Goal: Task Accomplishment & Management: Manage account settings

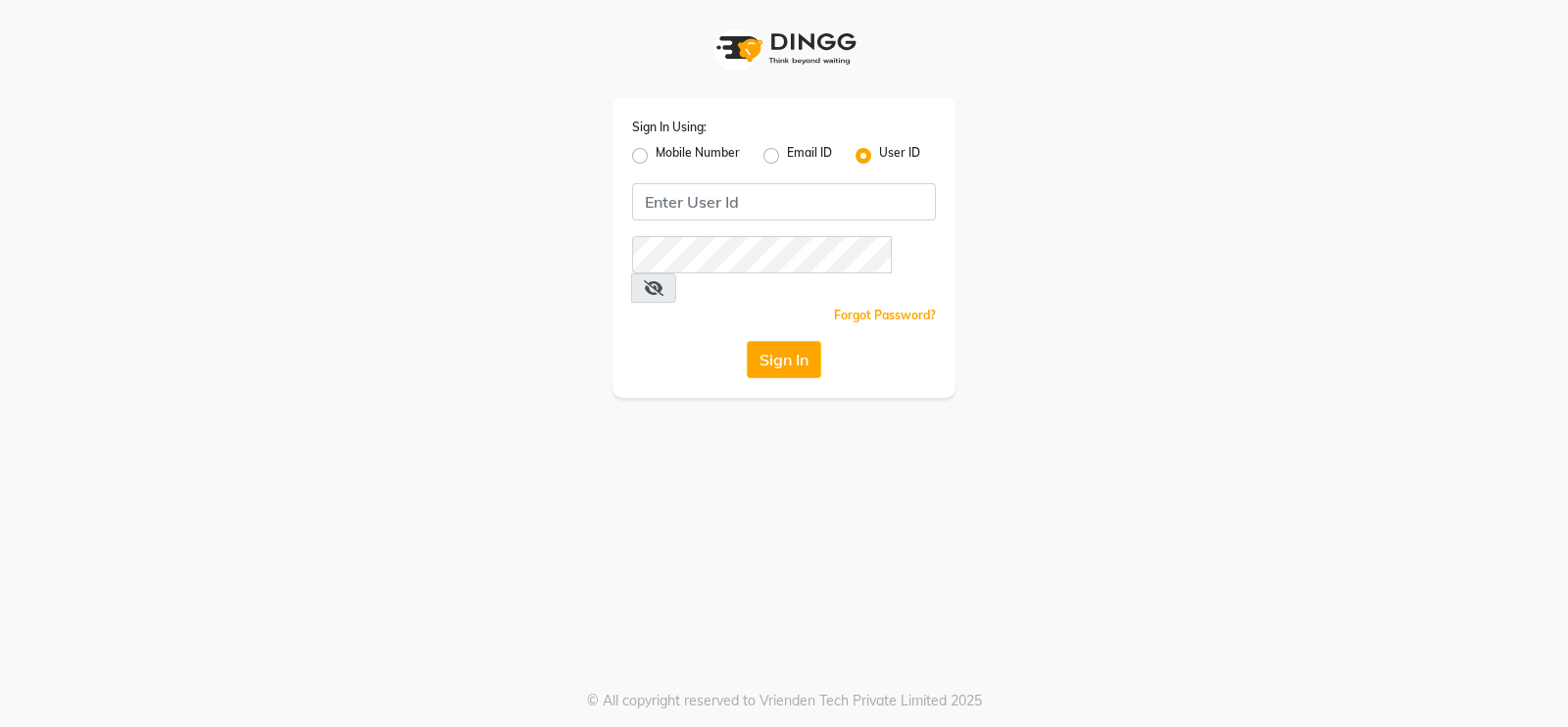
click at [655, 159] on label "Mobile Number" at bounding box center [697, 156] width 84 height 24
click at [655, 157] on input "Mobile Number" at bounding box center [661, 150] width 13 height 13
radio input "true"
radio input "false"
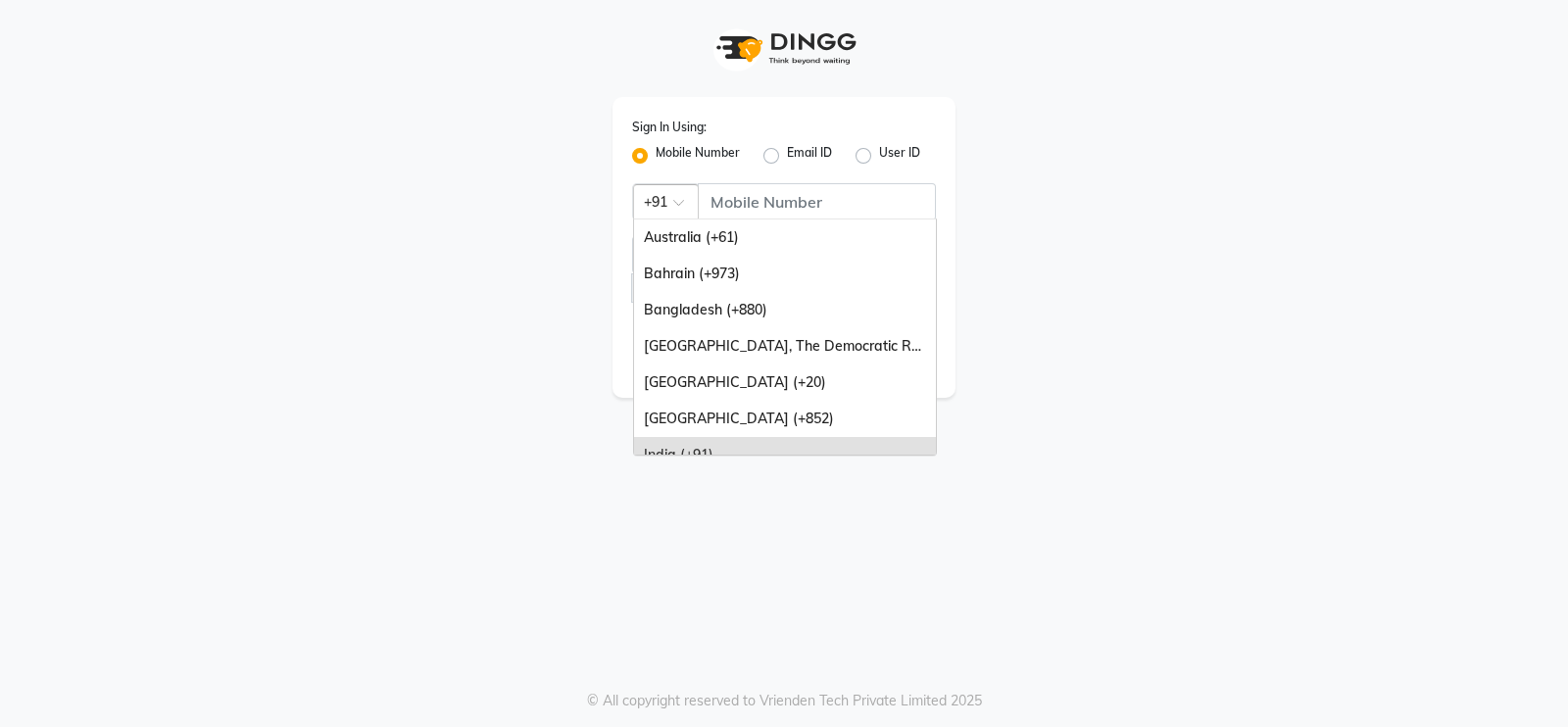
click at [676, 204] on span at bounding box center [684, 208] width 25 height 21
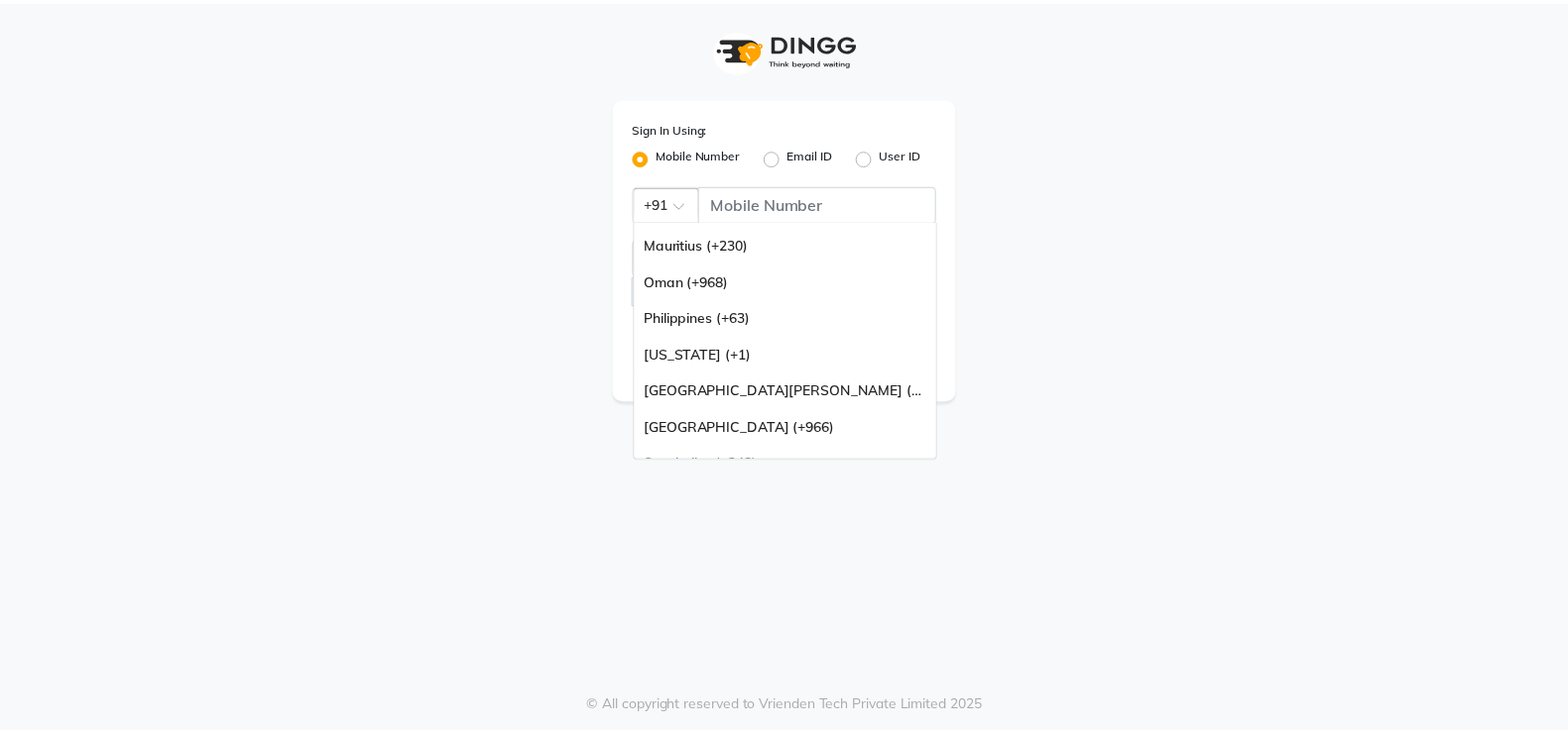
scroll to position [495, 0]
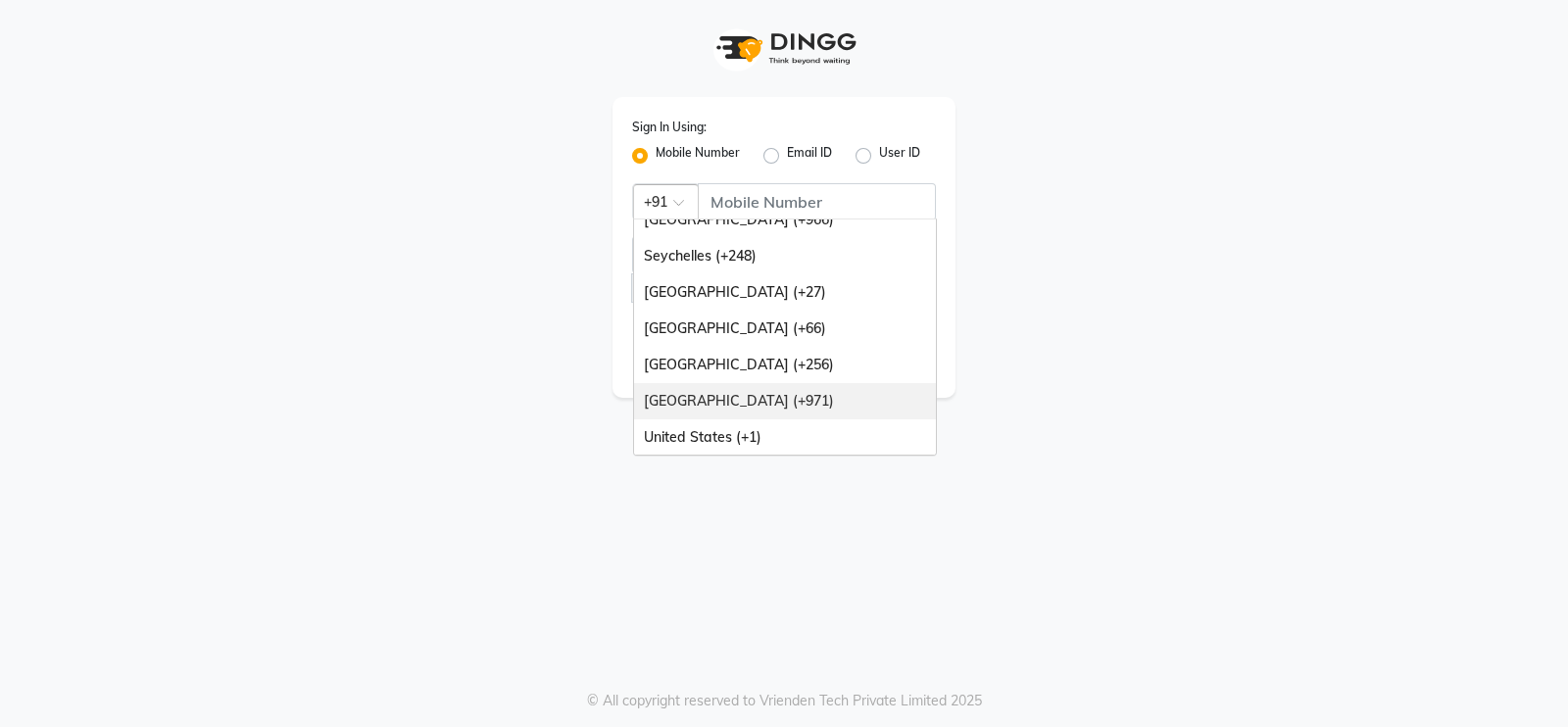
click at [741, 404] on div "[GEOGRAPHIC_DATA] (+971)" at bounding box center [784, 401] width 302 height 36
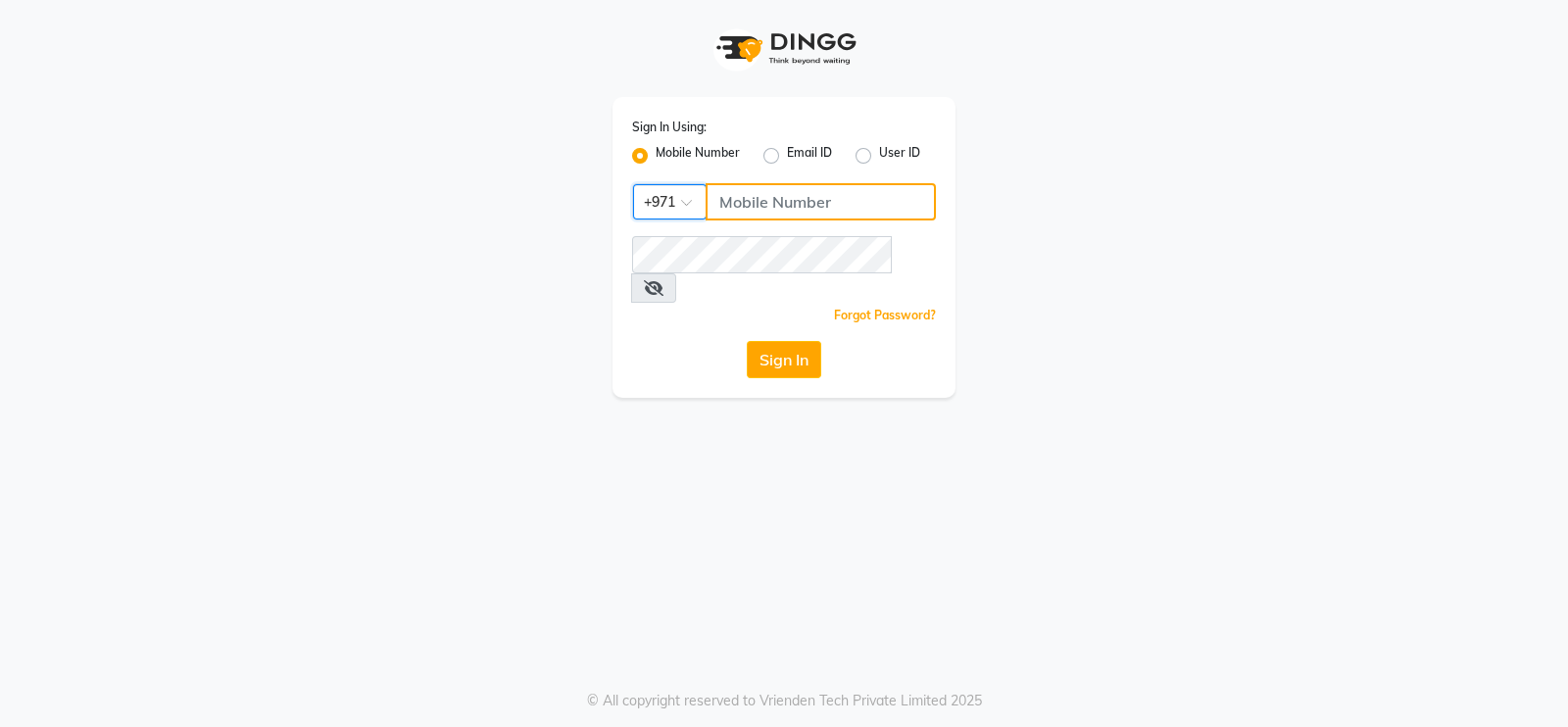
click at [744, 205] on input "Username" at bounding box center [820, 202] width 230 height 37
type input "581938073"
click at [767, 341] on button "Sign In" at bounding box center [784, 360] width 75 height 37
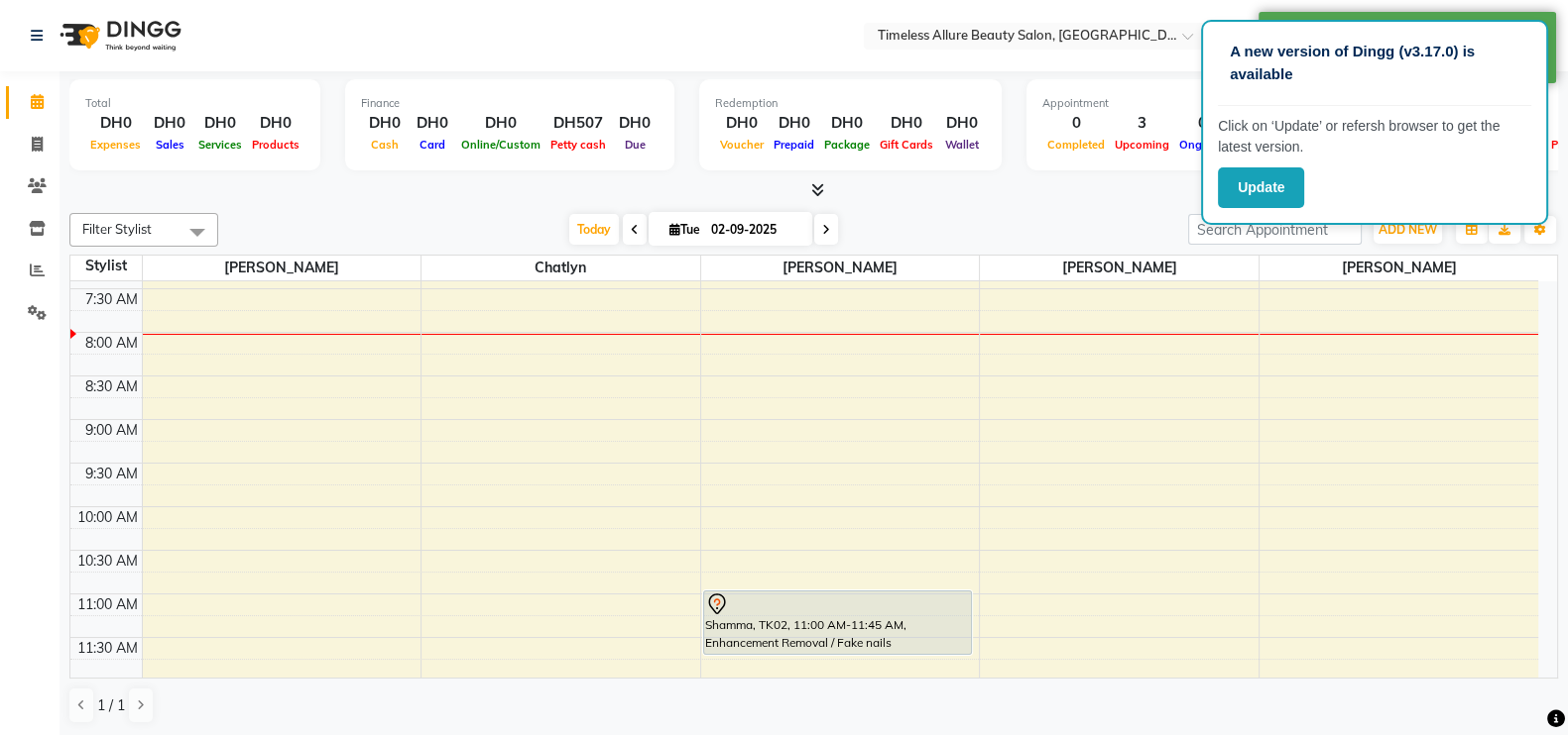
click at [779, 379] on div "6:00 AM 6:30 AM 7:00 AM 7:30 AM 8:00 AM 8:30 AM 9:00 AM 9:30 AM 10:00 AM 10:30 …" at bounding box center [804, 681] width 1468 height 1045
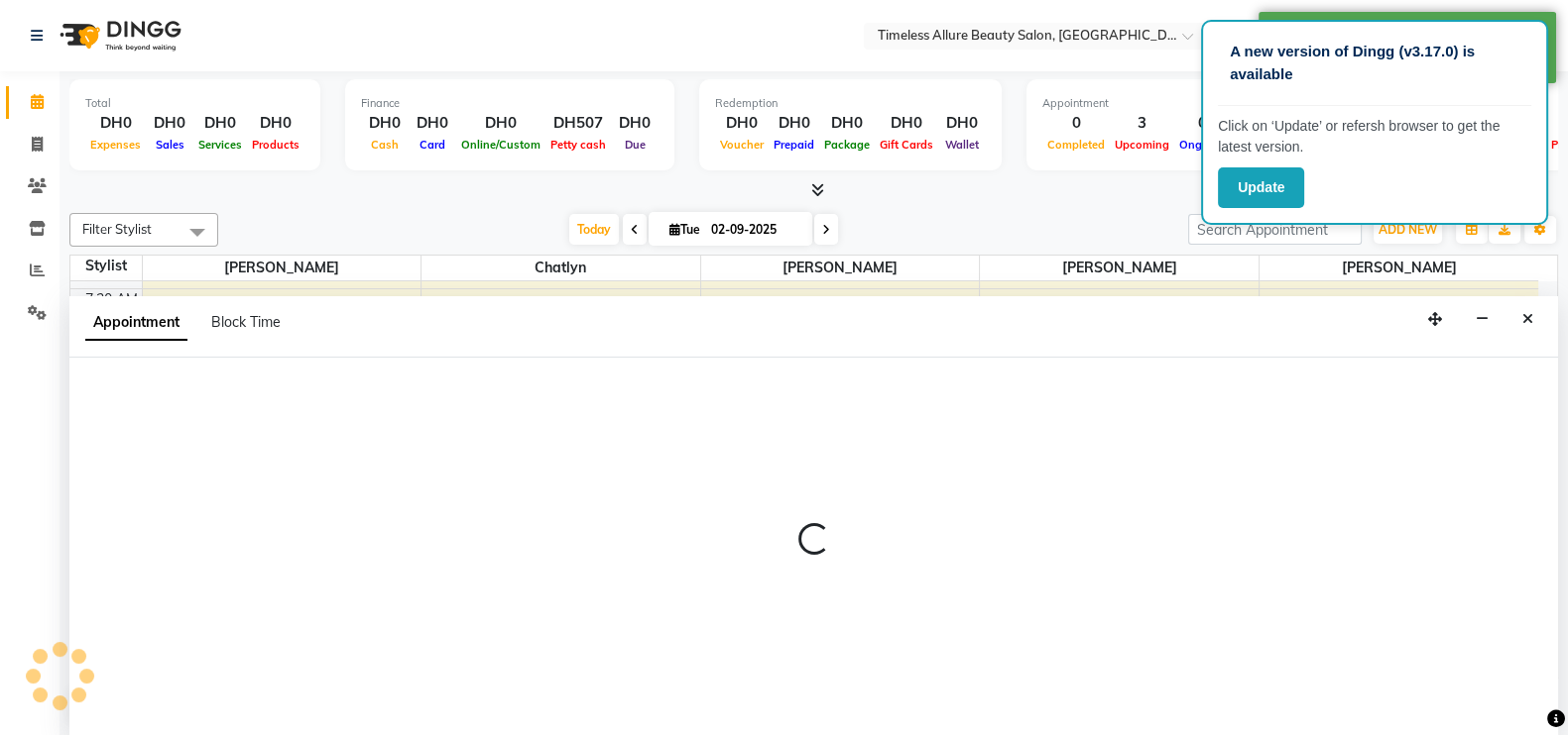
scroll to position [1, 0]
select select "89293"
select select "510"
select select "tentative"
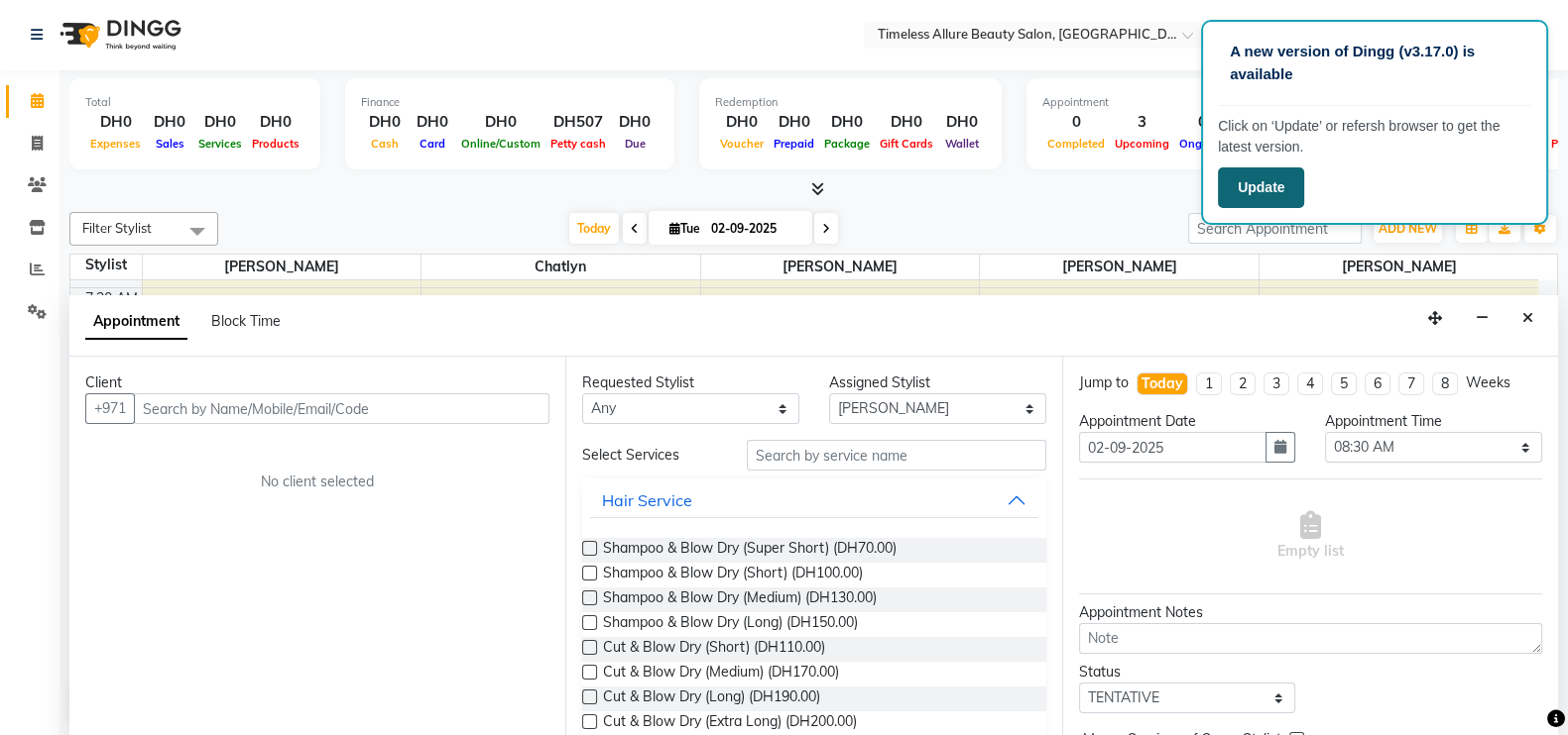
click at [1253, 190] on button "Update" at bounding box center [1260, 187] width 86 height 41
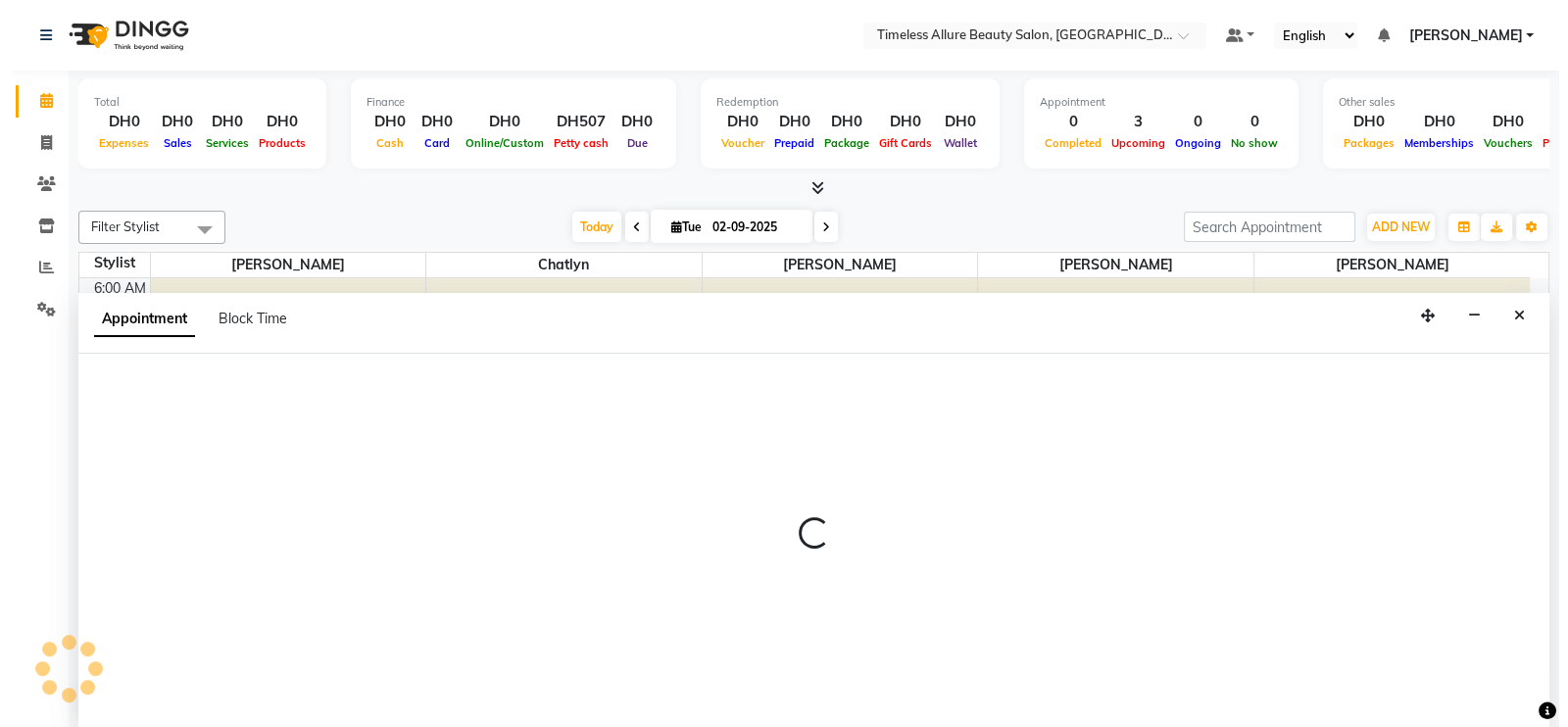
scroll to position [1, 0]
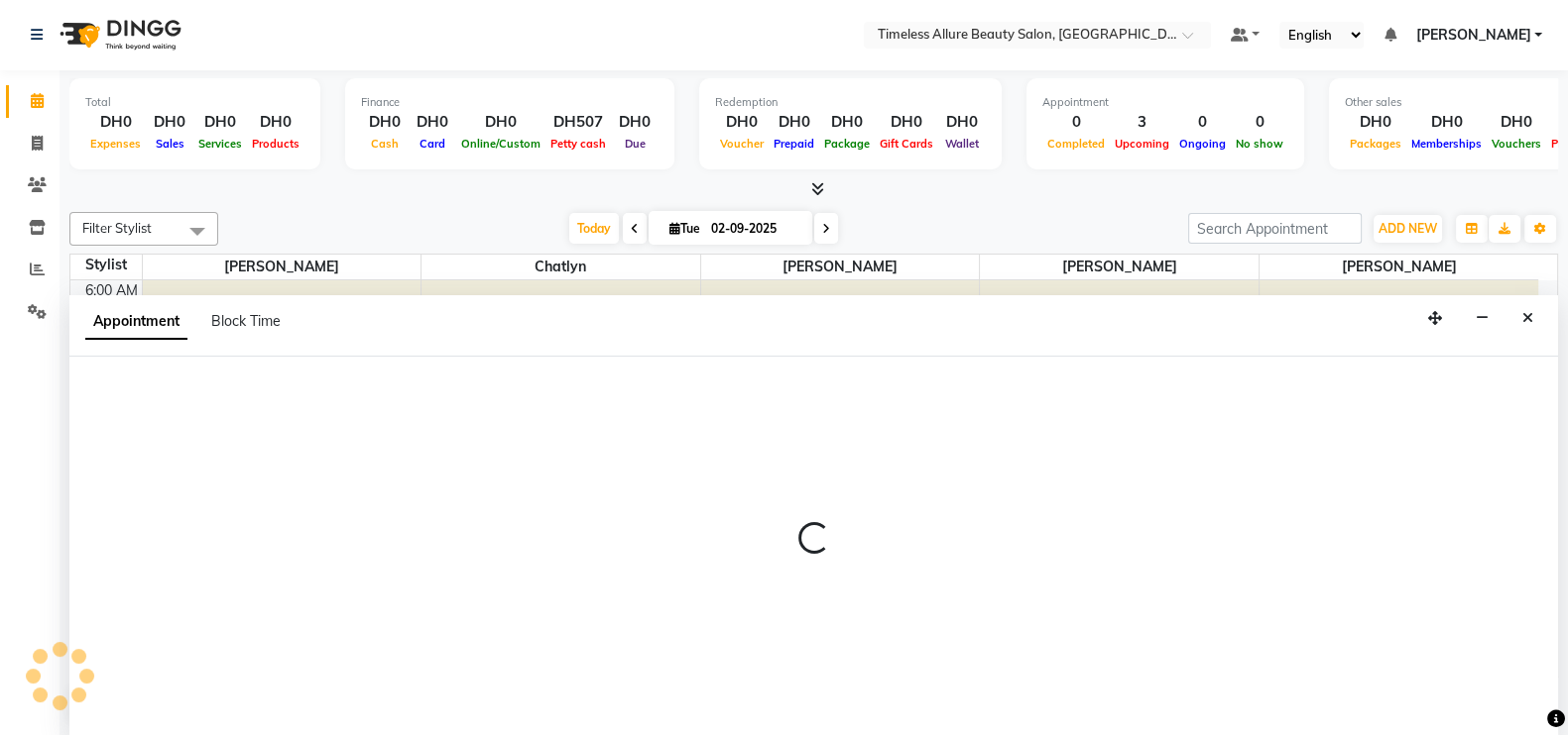
select select "89293"
select select "480"
select select "tentative"
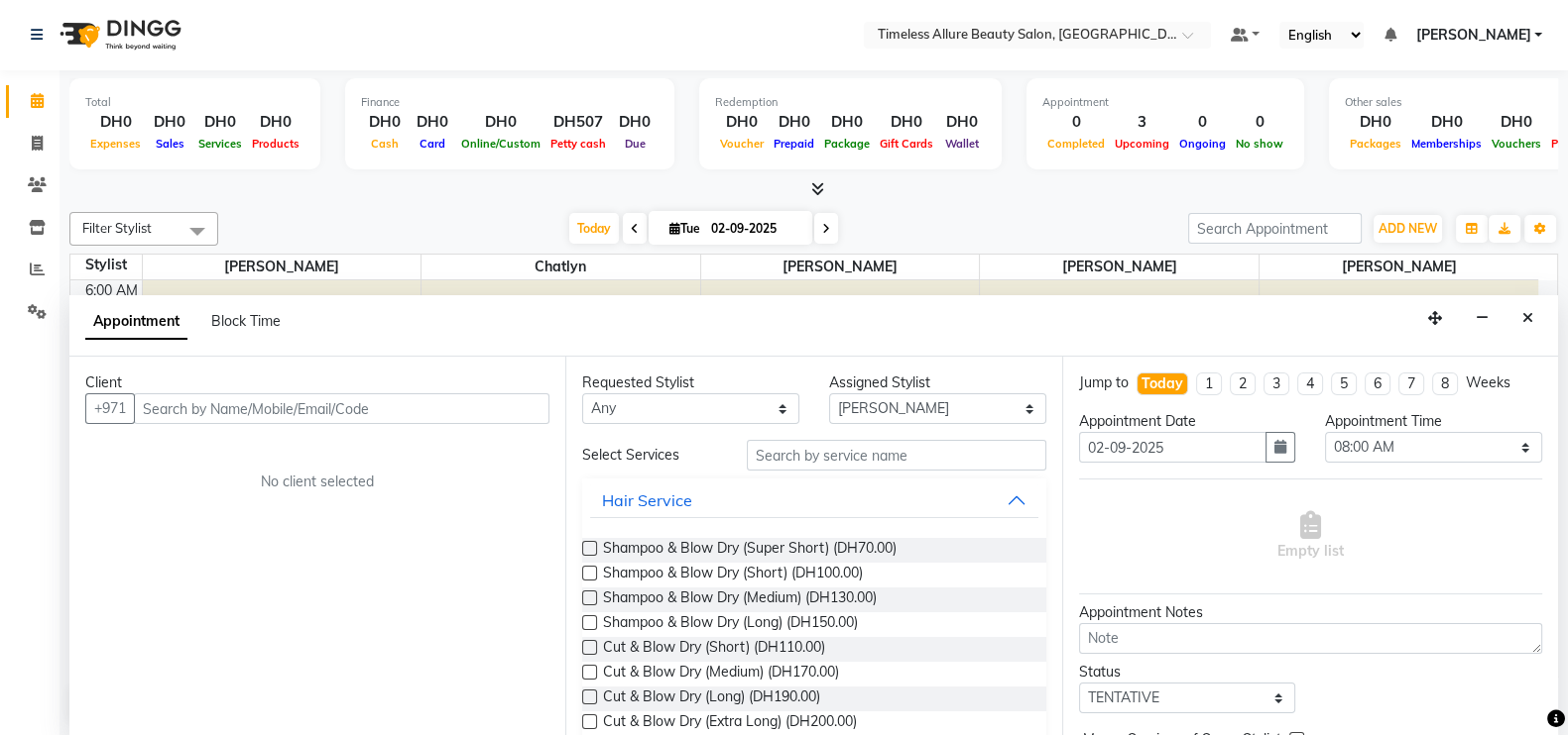
click at [379, 404] on input "text" at bounding box center [341, 409] width 416 height 31
click at [311, 404] on input "text" at bounding box center [341, 409] width 416 height 31
type input "561444278"
click at [514, 405] on span "Add Client" at bounding box center [508, 409] width 66 height 18
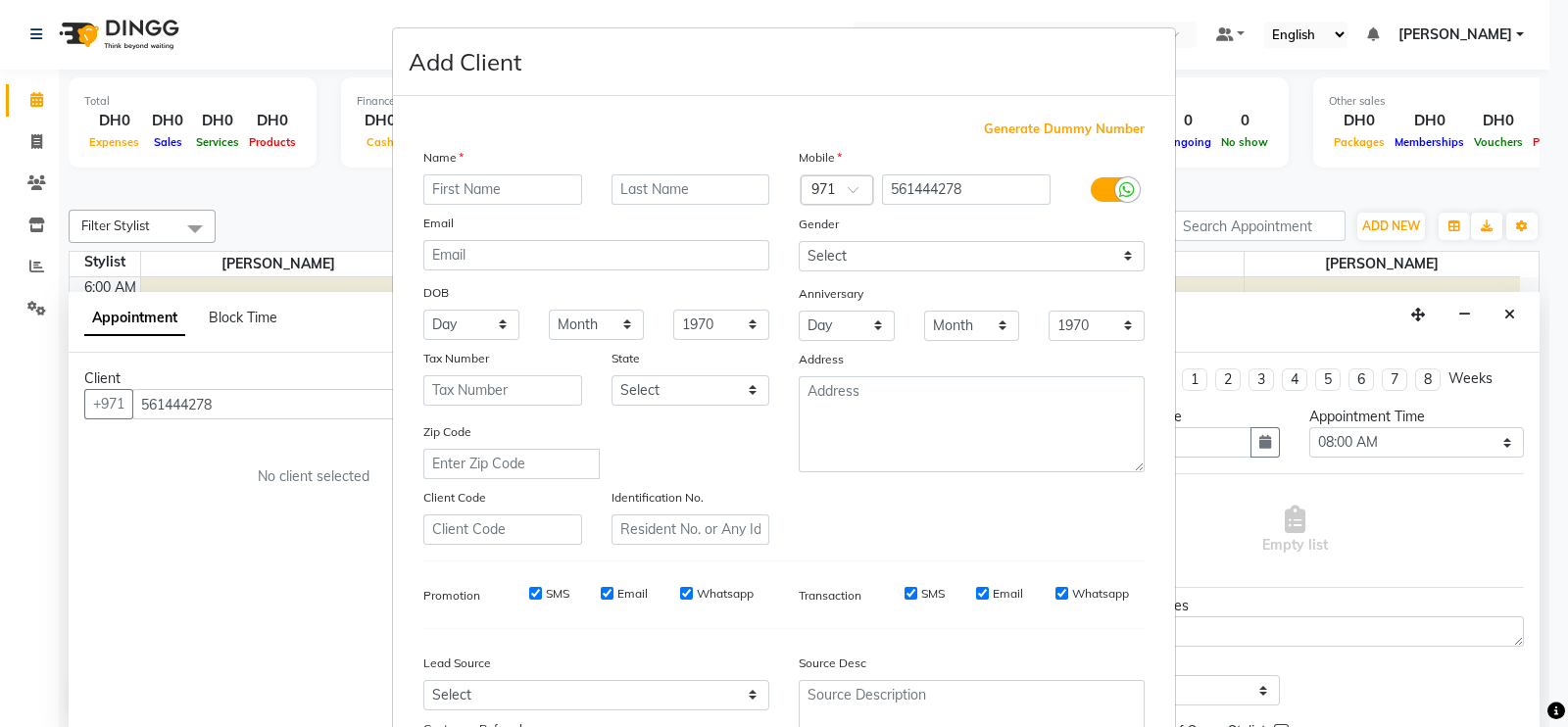
click at [494, 185] on input "text" at bounding box center [503, 189] width 159 height 30
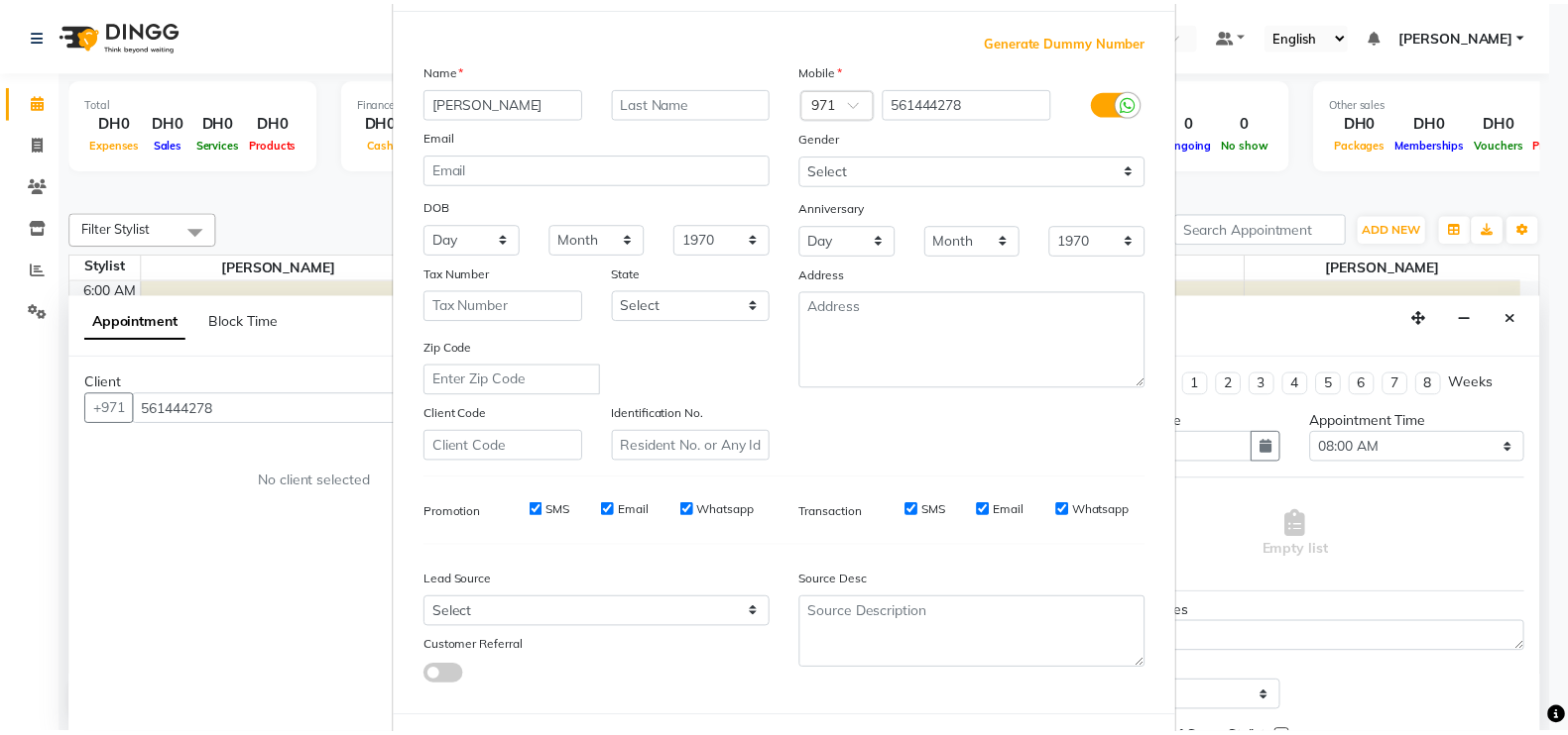
scroll to position [190, 0]
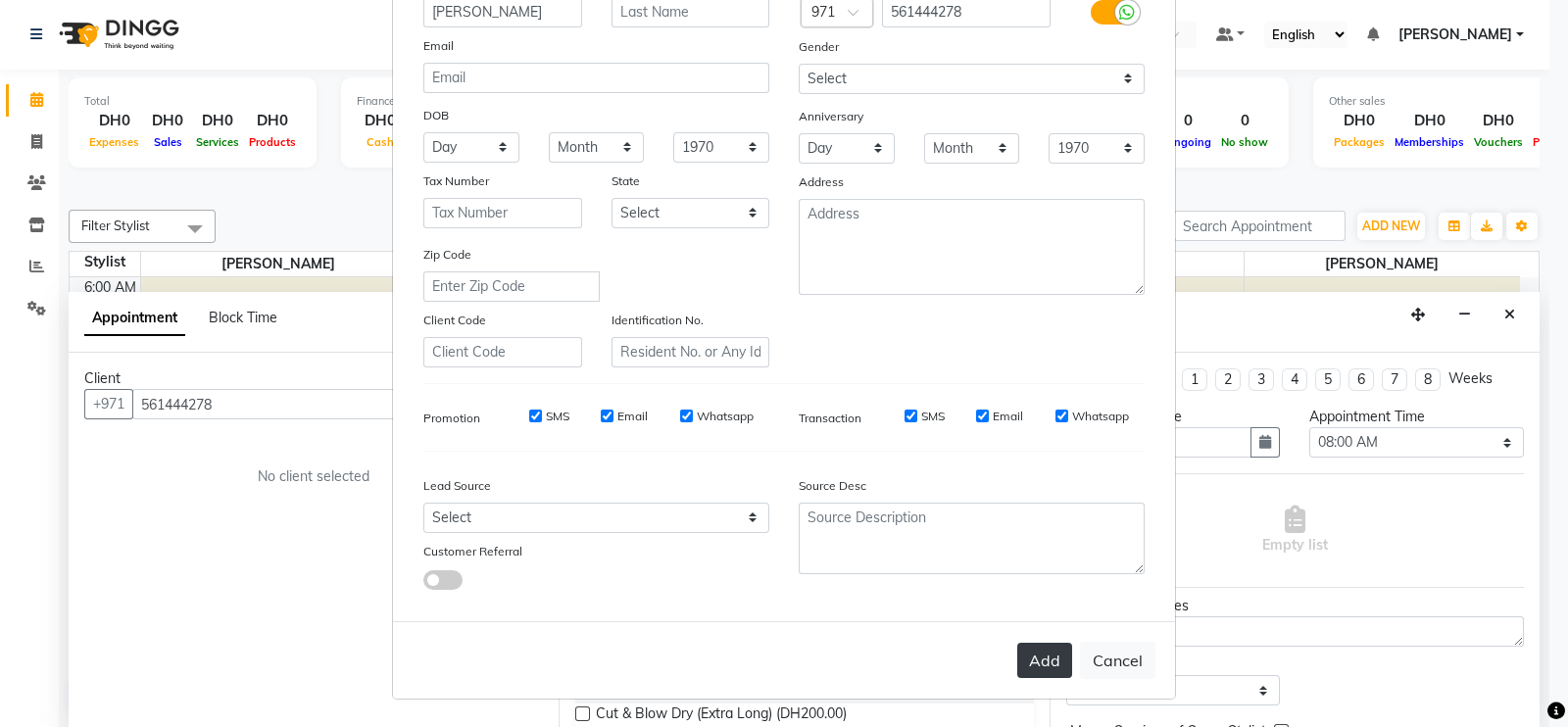
type input "Mariam"
click at [1021, 647] on button "Add" at bounding box center [1044, 660] width 55 height 35
select select
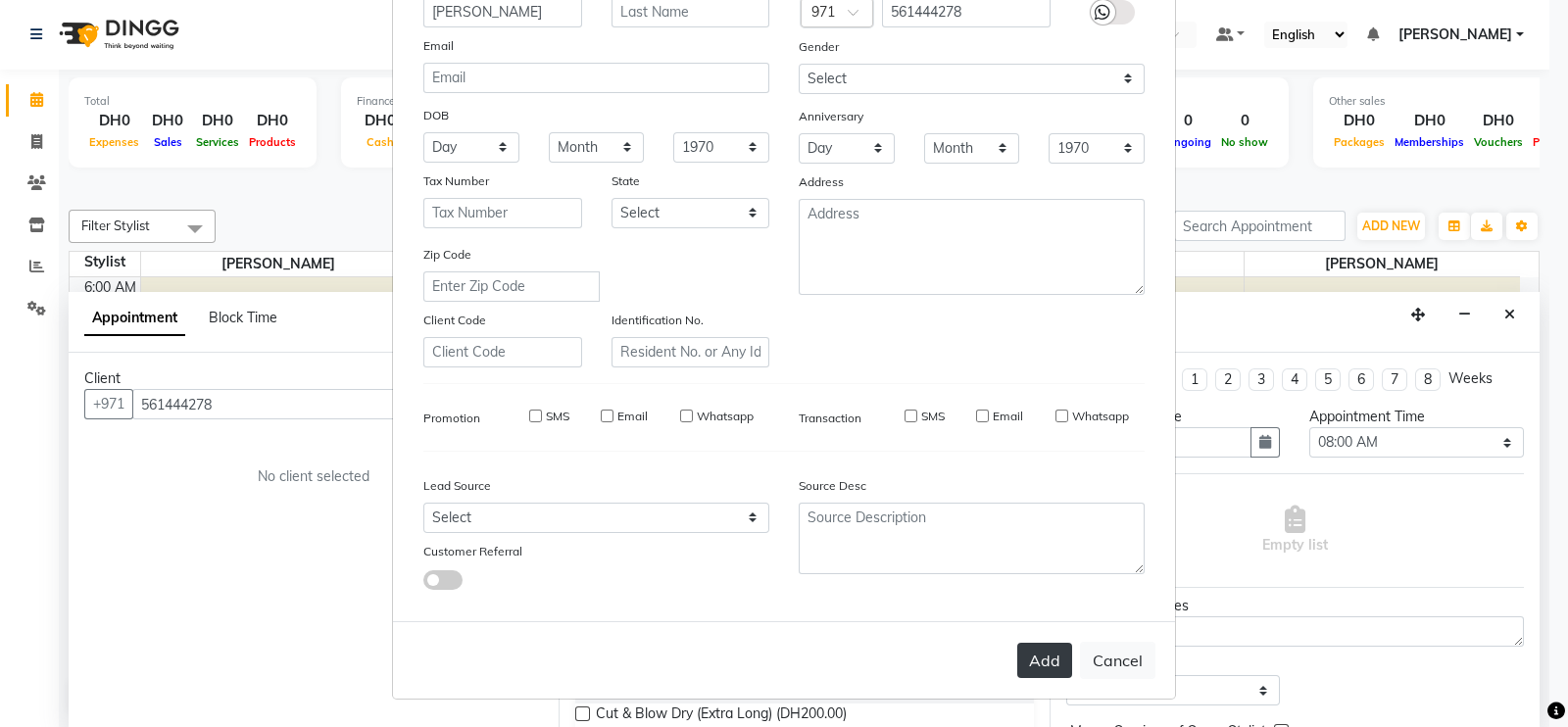
select select
checkbox input "false"
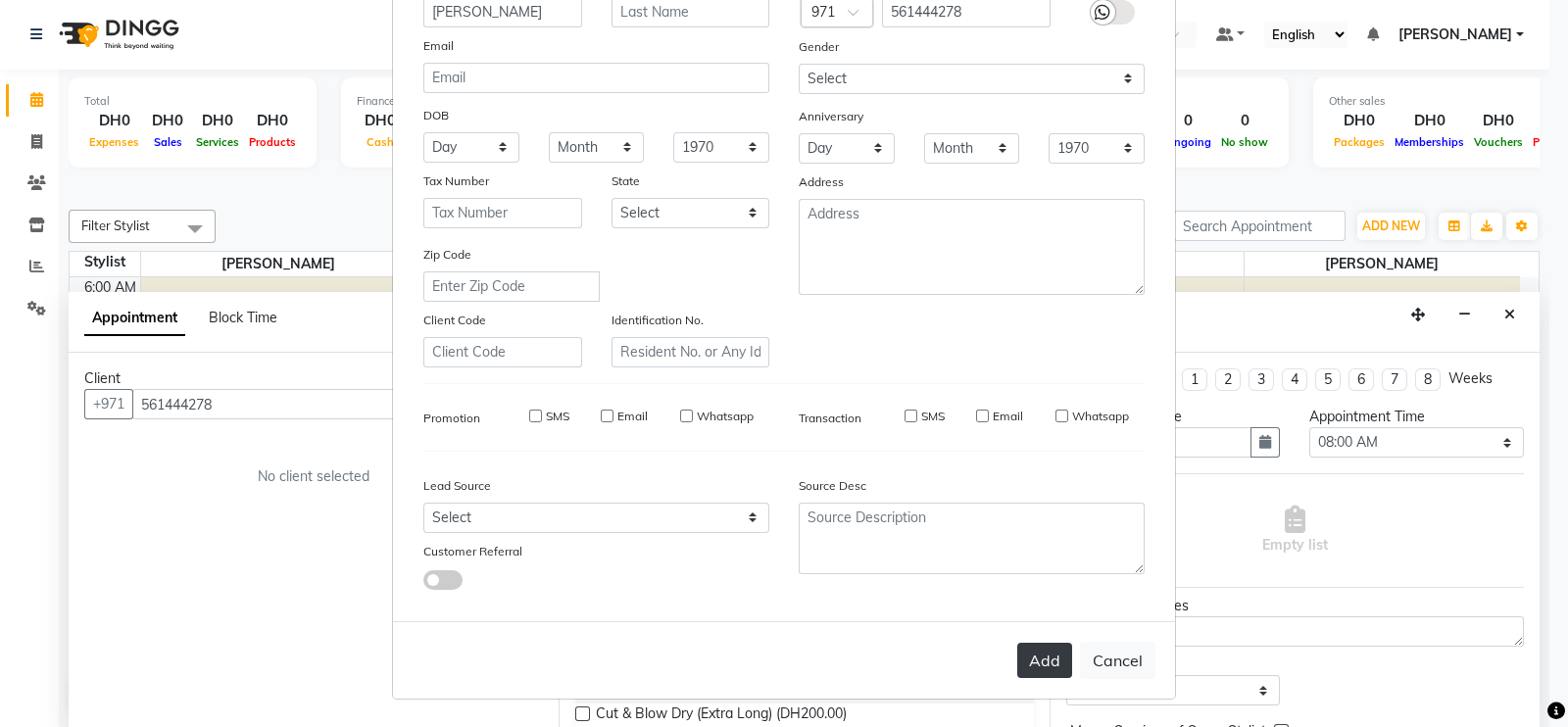
checkbox input "false"
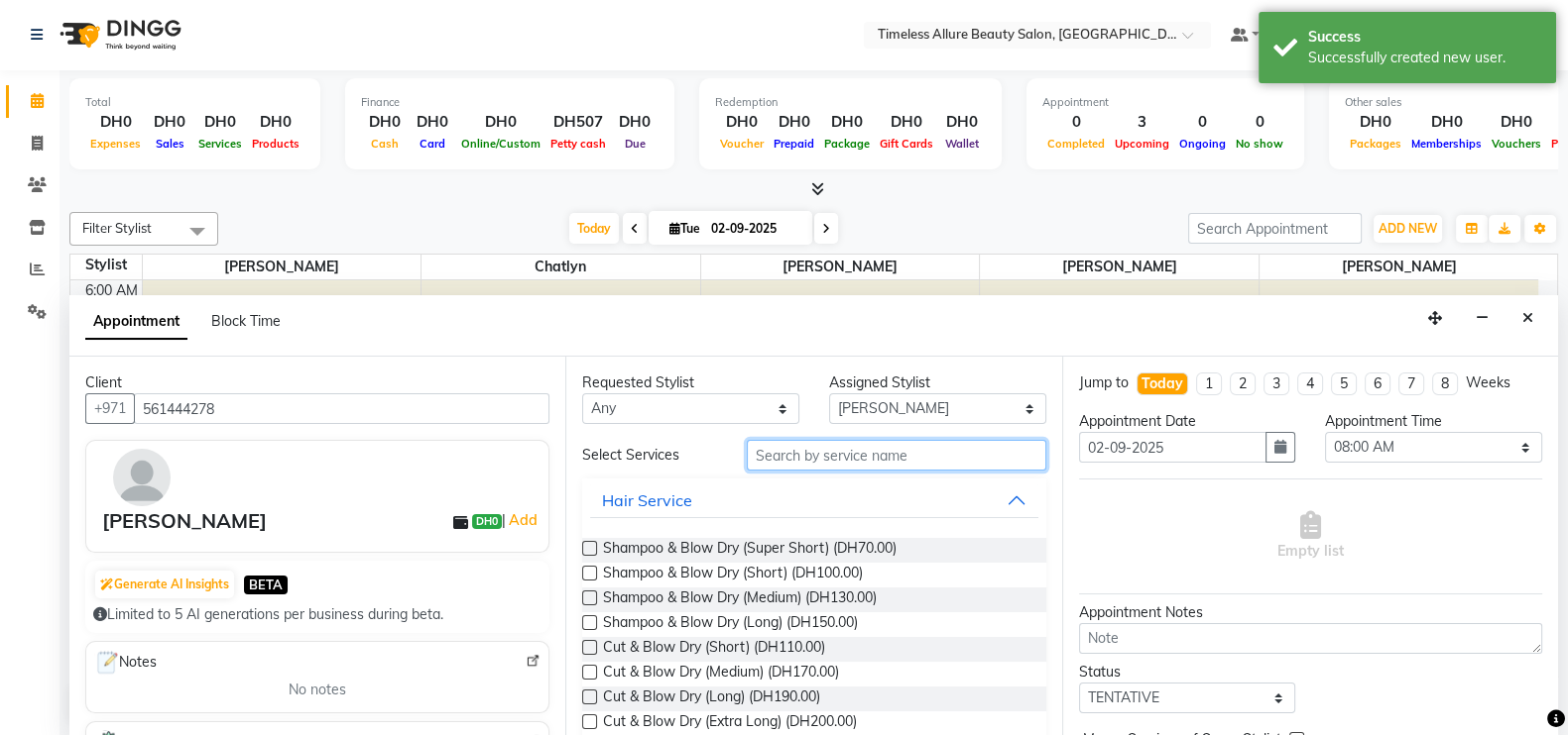
click at [805, 453] on input "text" at bounding box center [896, 455] width 300 height 31
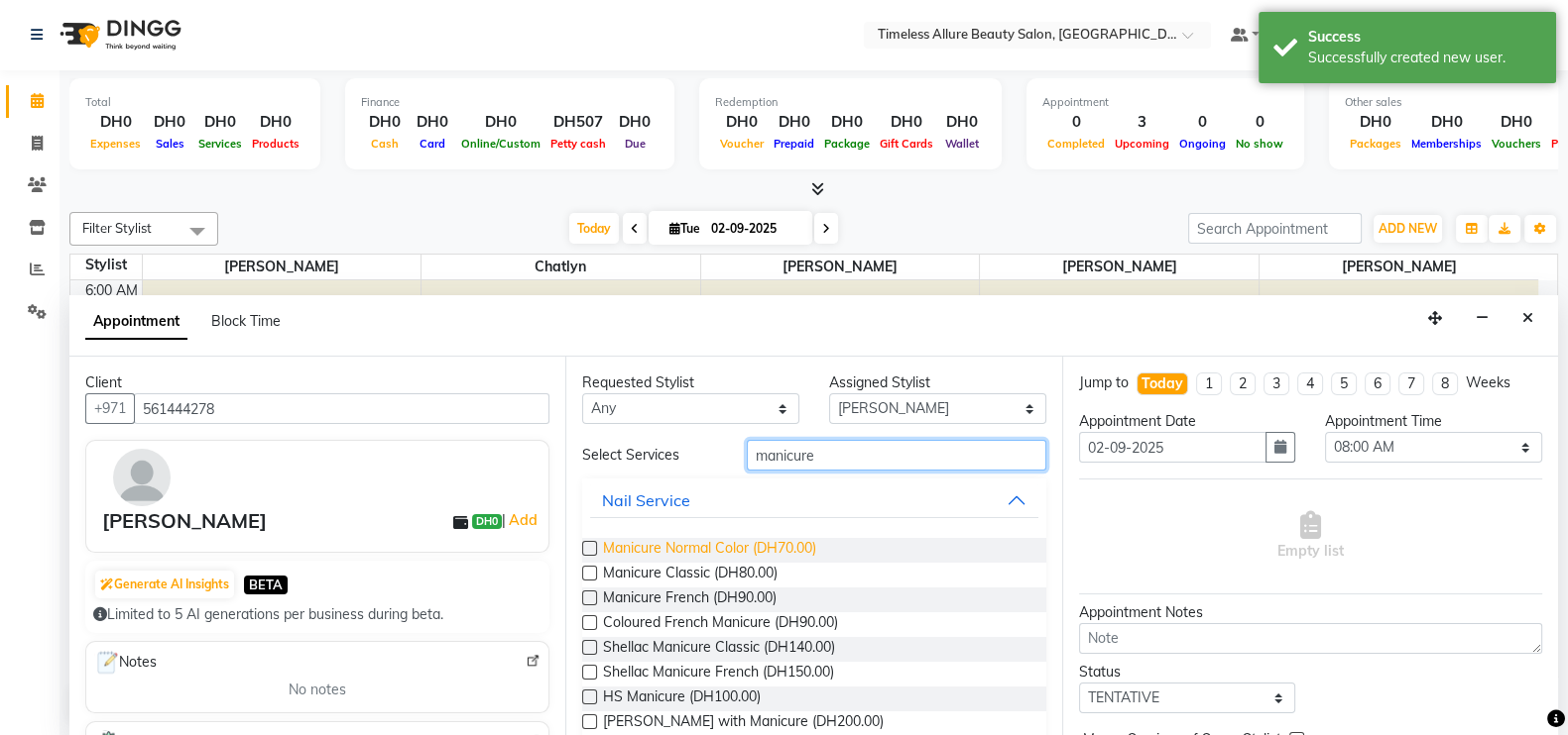
type input "manicure"
click at [689, 549] on span "Manicure Normal Color (DH70.00)" at bounding box center [710, 551] width 213 height 25
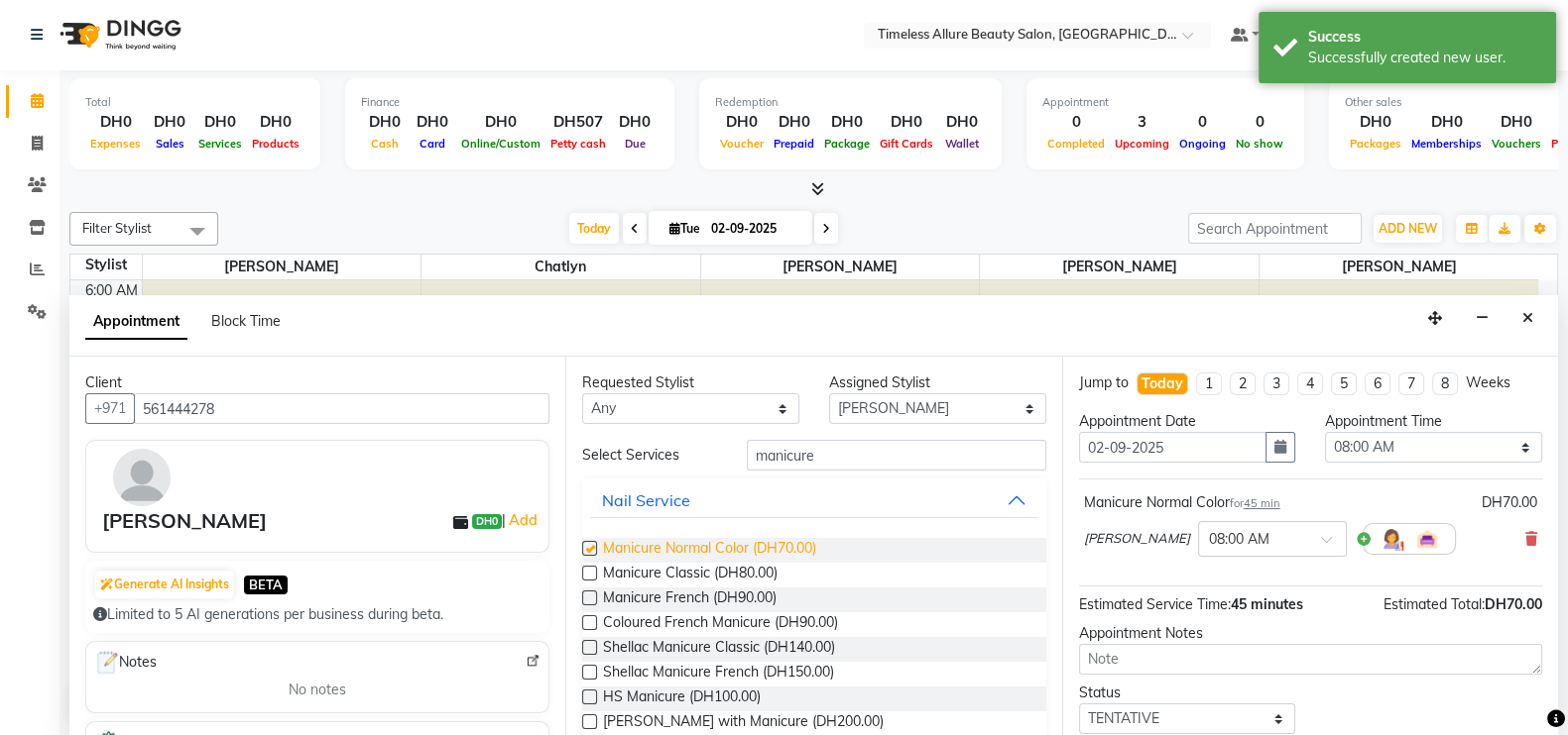
checkbox input "false"
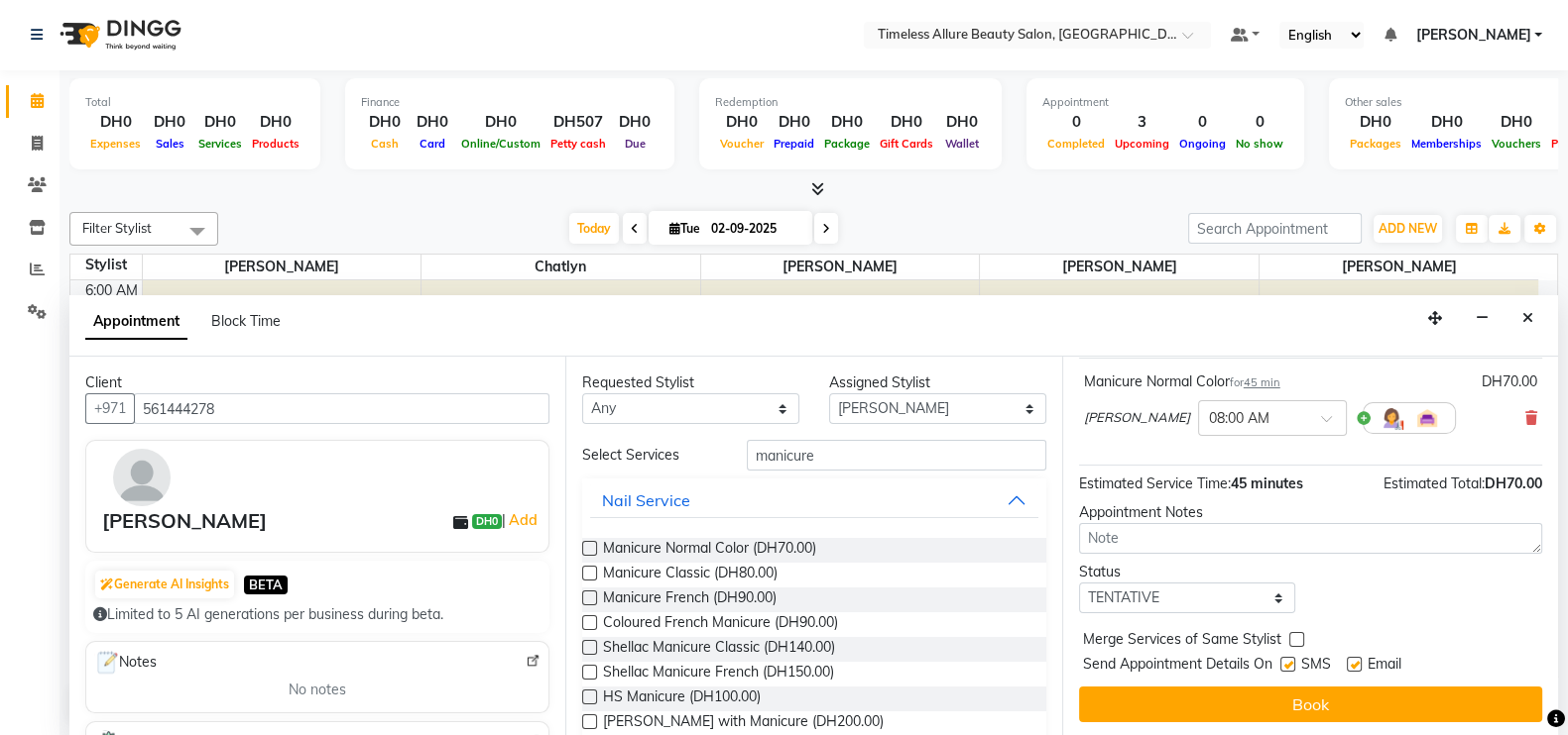
scroll to position [0, 0]
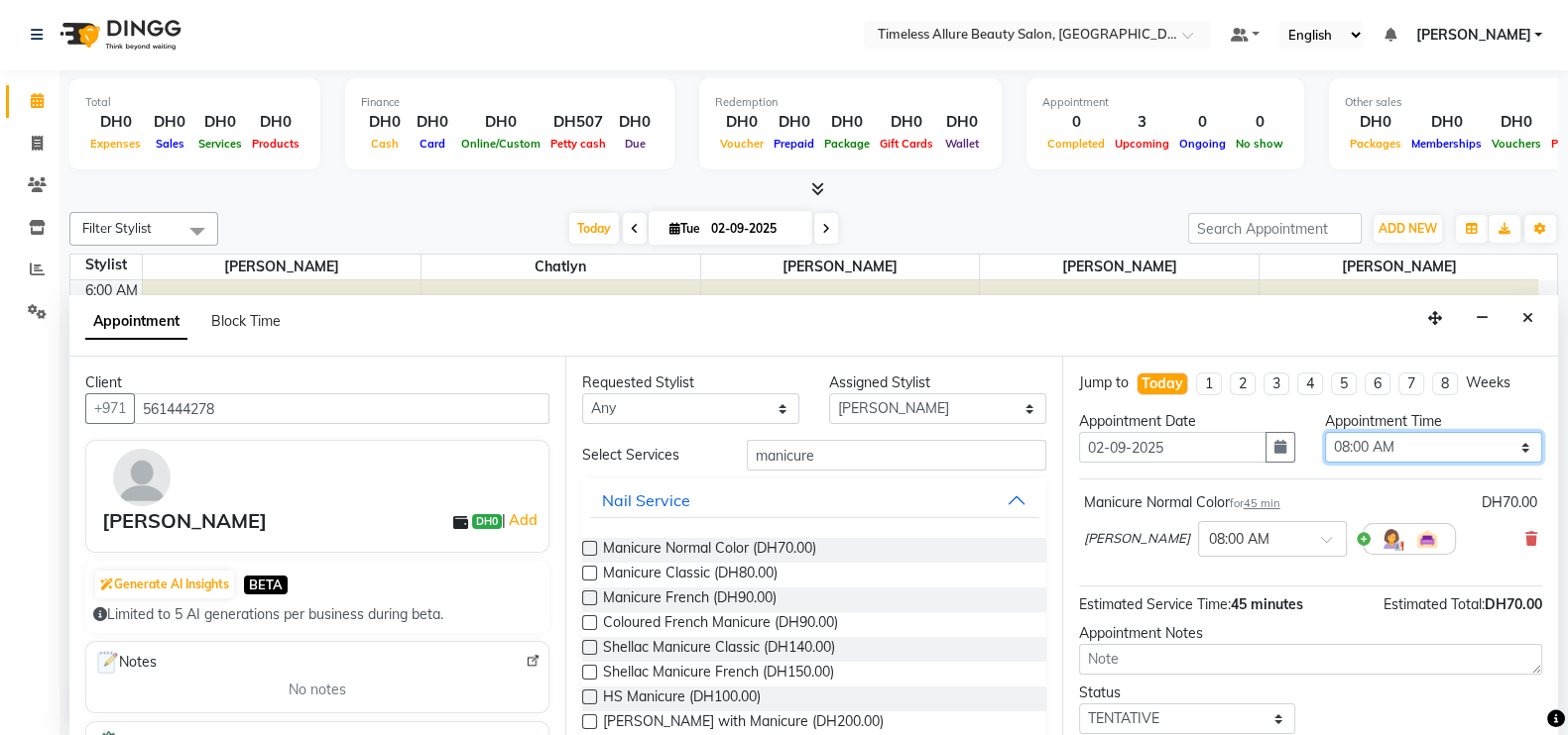
click at [1503, 441] on select "Select 07:00 AM 07:05 AM 07:10 AM 07:15 AM 07:20 AM 07:25 AM 07:30 AM 07:35 AM …" at bounding box center [1433, 447] width 217 height 31
select select "485"
click at [1325, 432] on select "Select 07:00 AM 07:05 AM 07:10 AM 07:15 AM 07:20 AM 07:25 AM 07:30 AM 07:35 AM …" at bounding box center [1433, 447] width 217 height 31
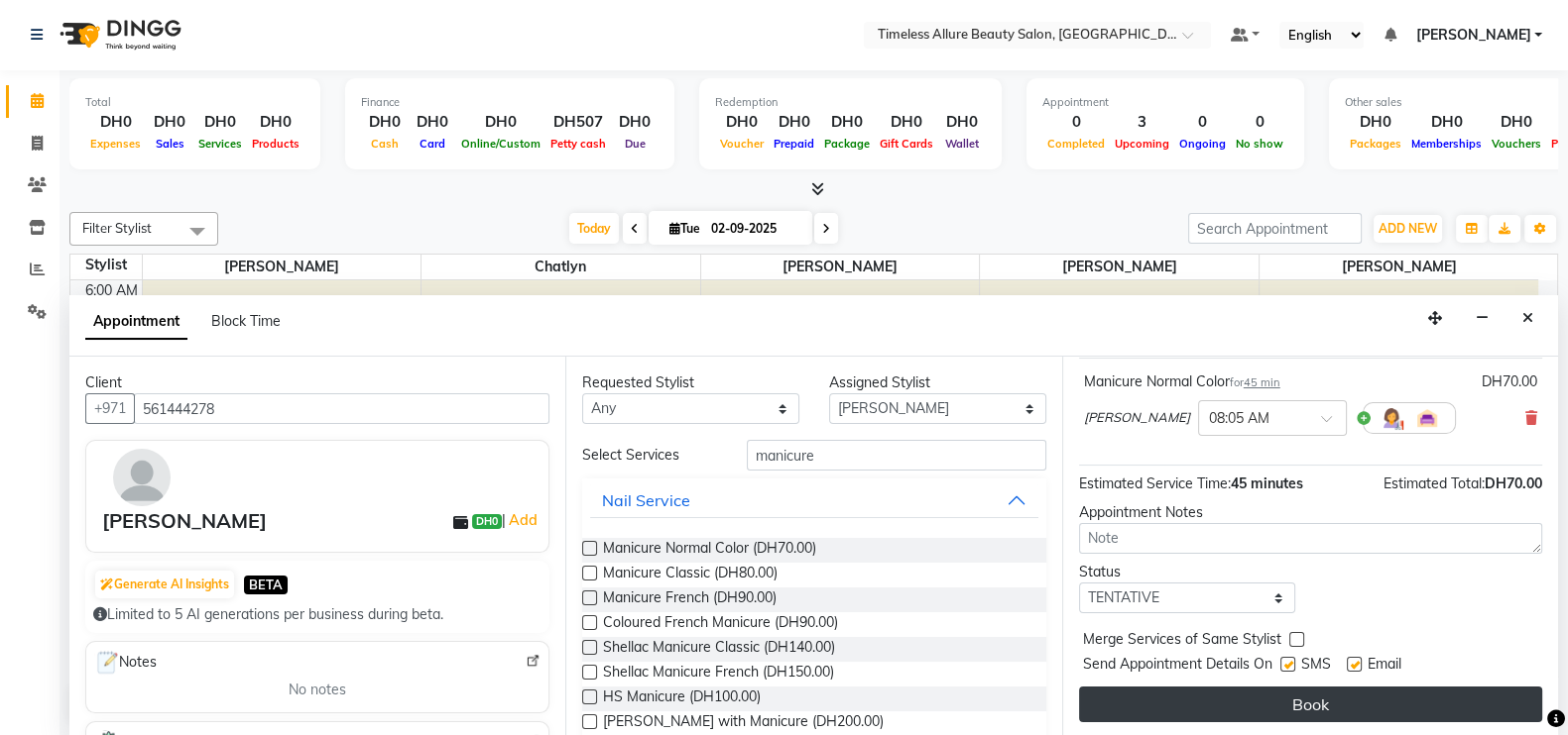
click at [1345, 696] on button "Book" at bounding box center [1310, 704] width 463 height 36
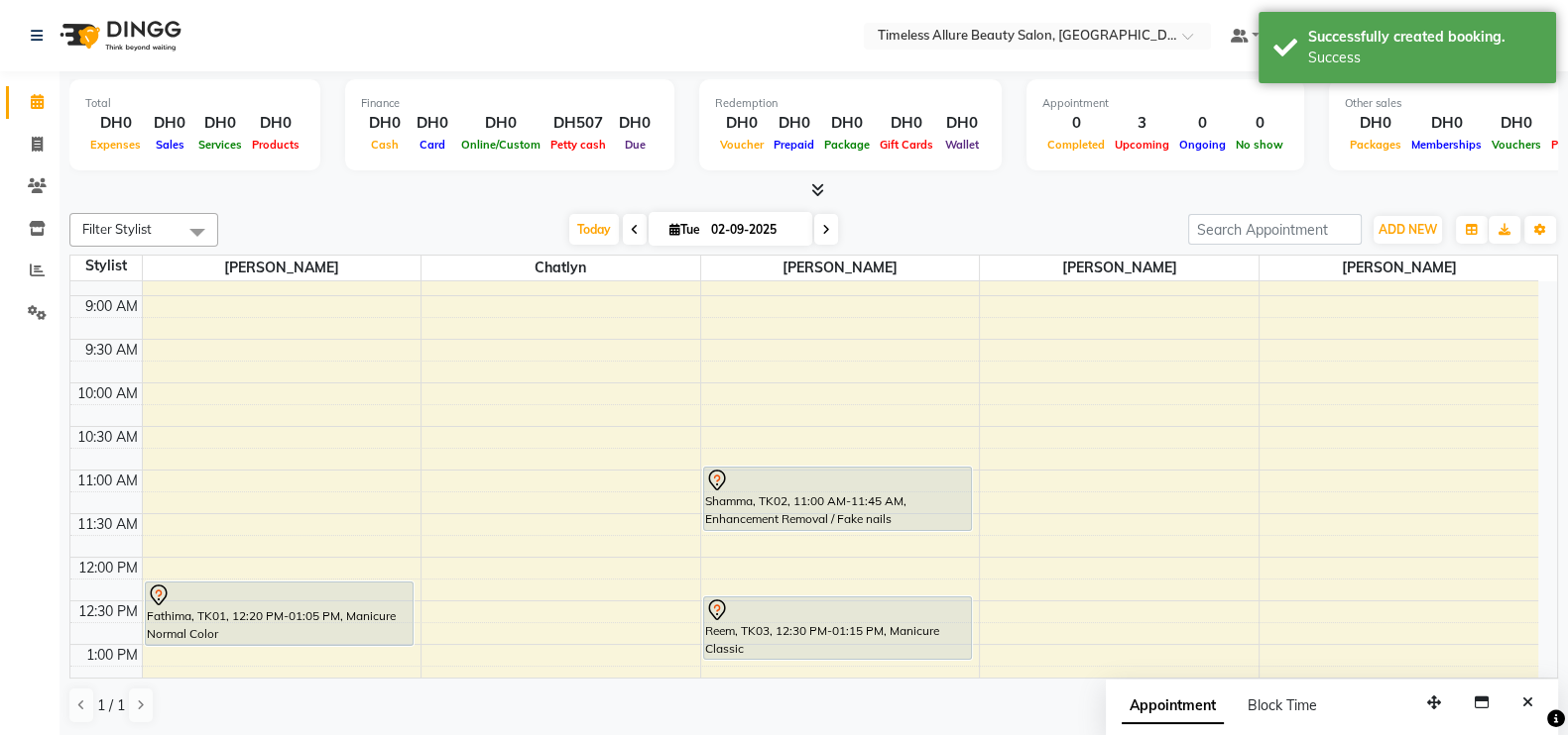
scroll to position [123, 0]
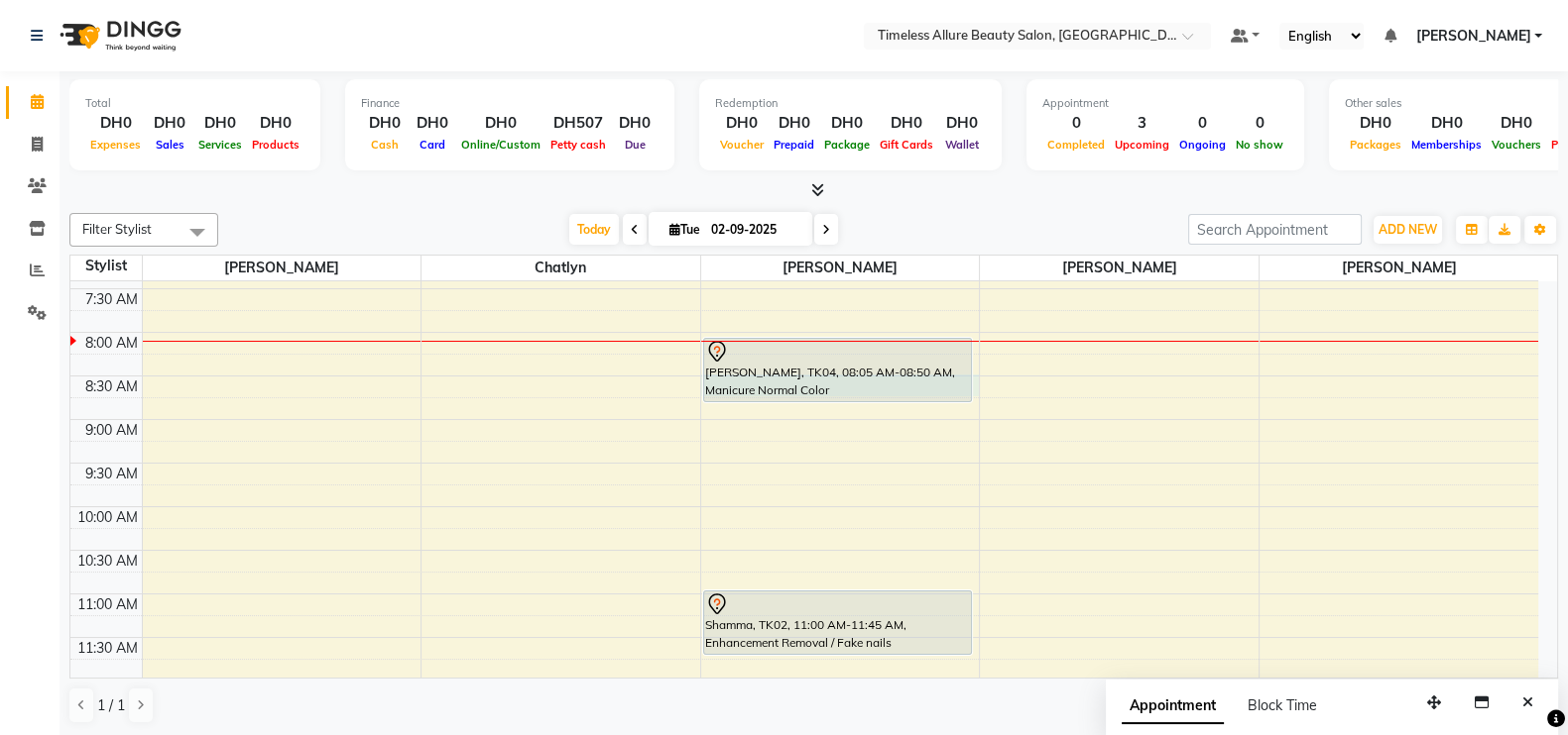
click at [973, 380] on div "6:00 AM 6:30 AM 7:00 AM 7:30 AM 8:00 AM 8:30 AM 9:00 AM 9:30 AM 10:00 AM 10:30 …" at bounding box center [804, 681] width 1468 height 1045
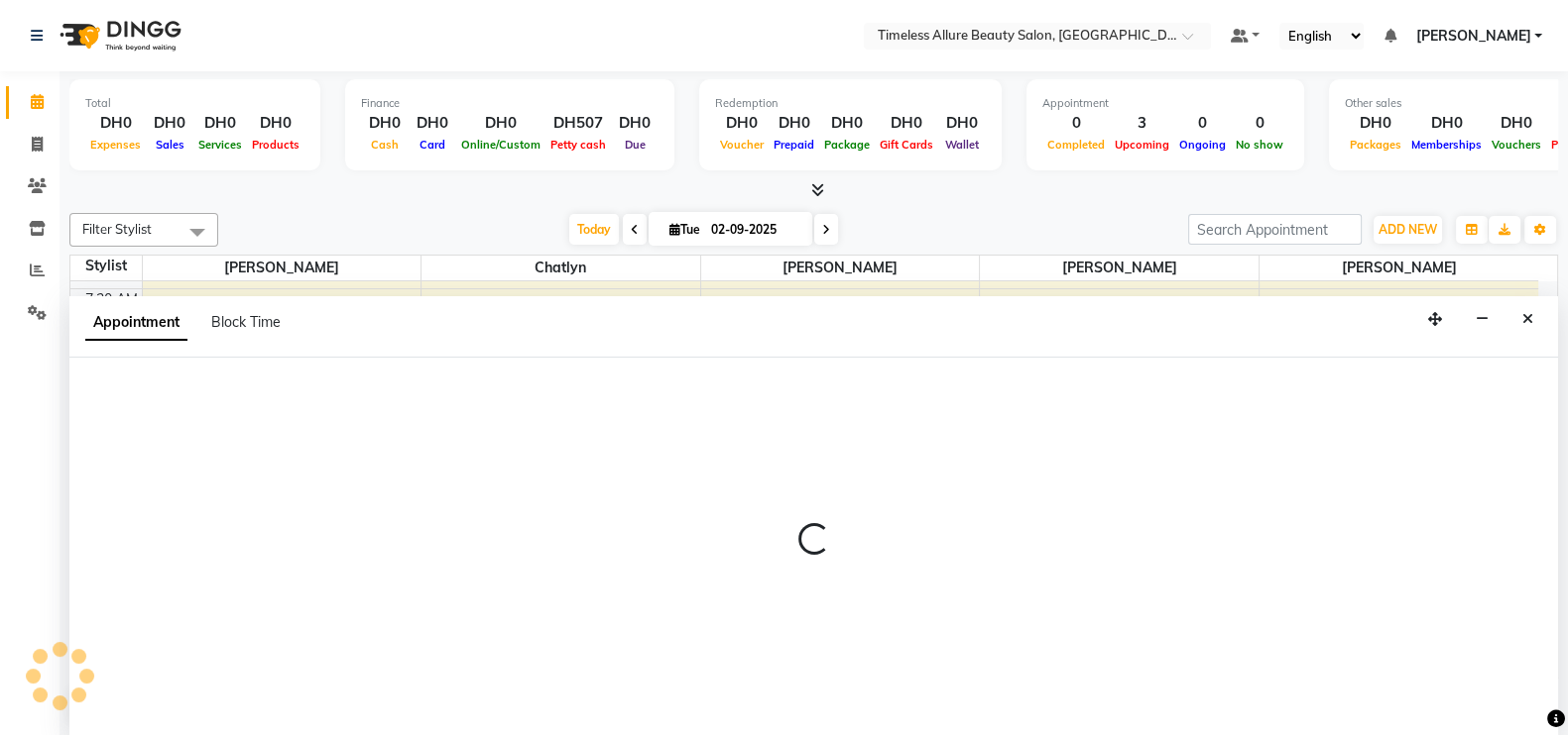
scroll to position [1, 0]
select select "89293"
select select "tentative"
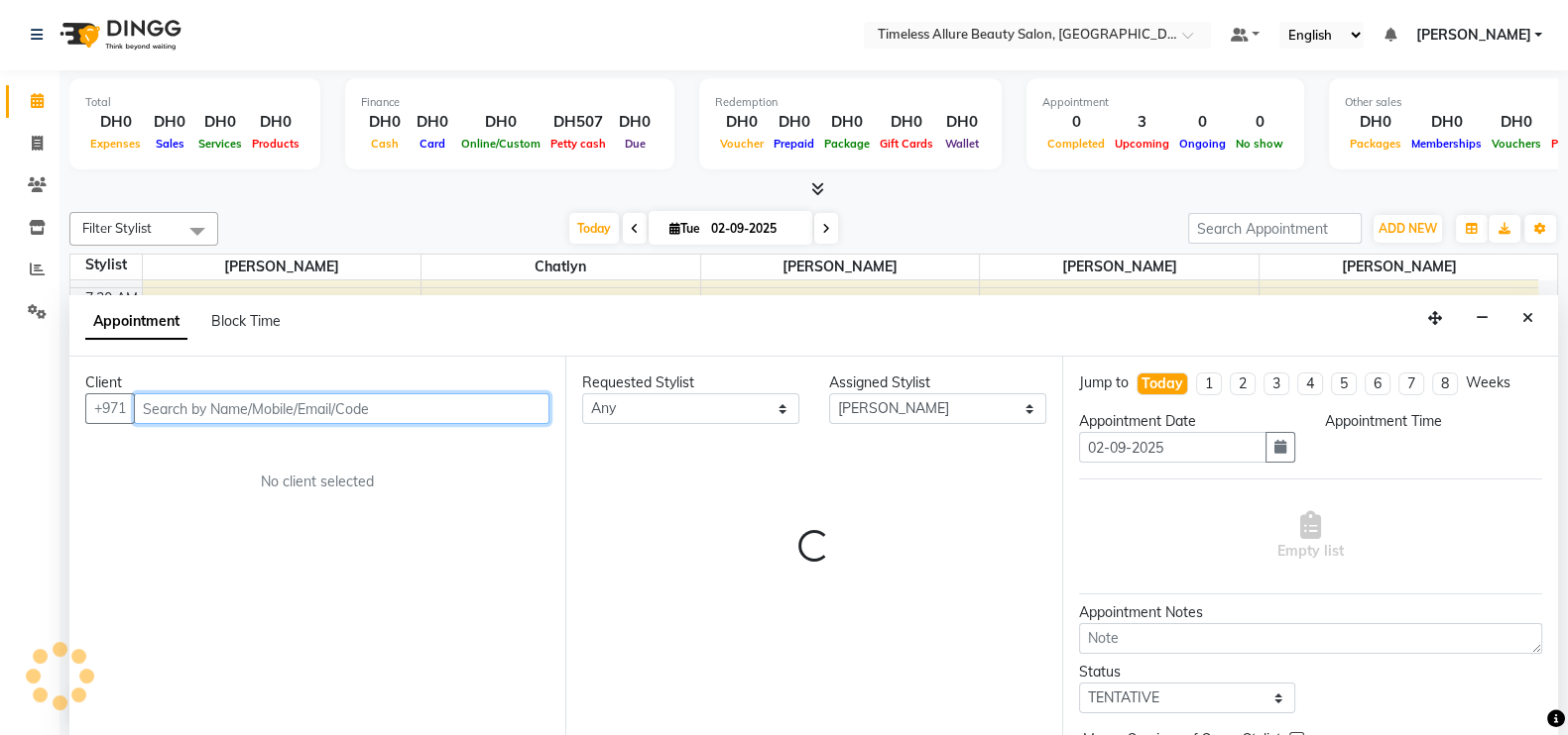
select select "510"
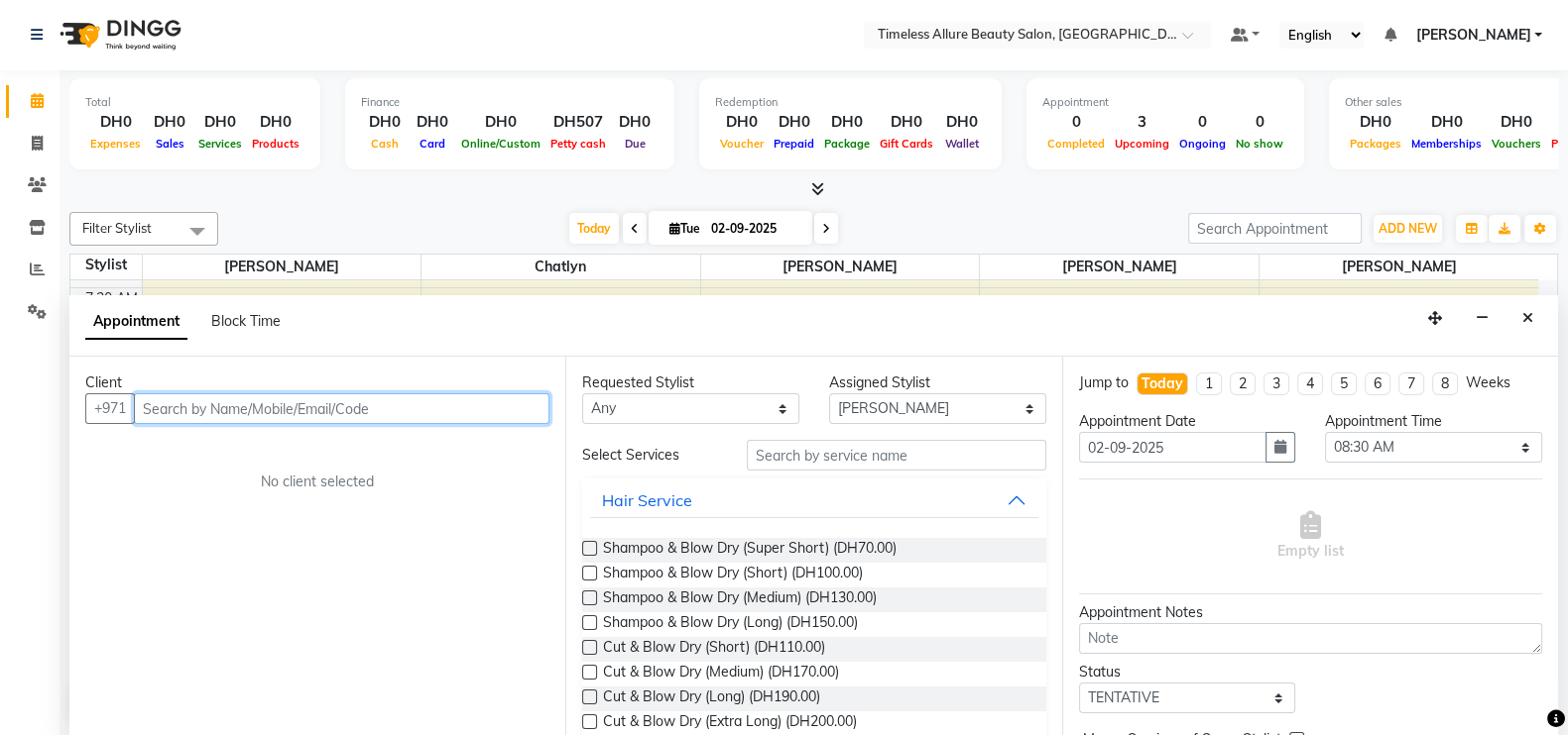
click at [514, 413] on input "text" at bounding box center [341, 409] width 416 height 31
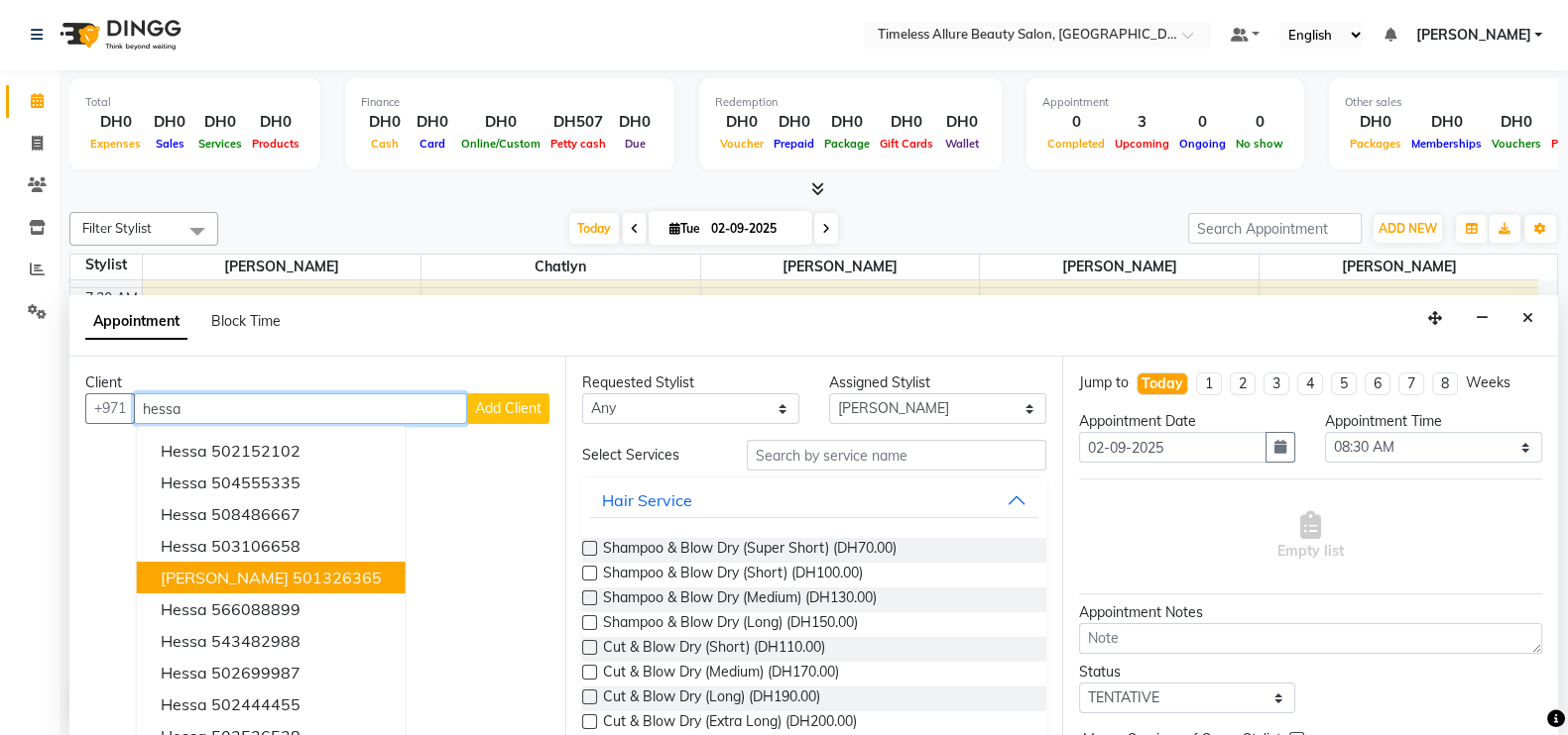
click at [334, 575] on ngb-highlight "501326365" at bounding box center [337, 578] width 89 height 20
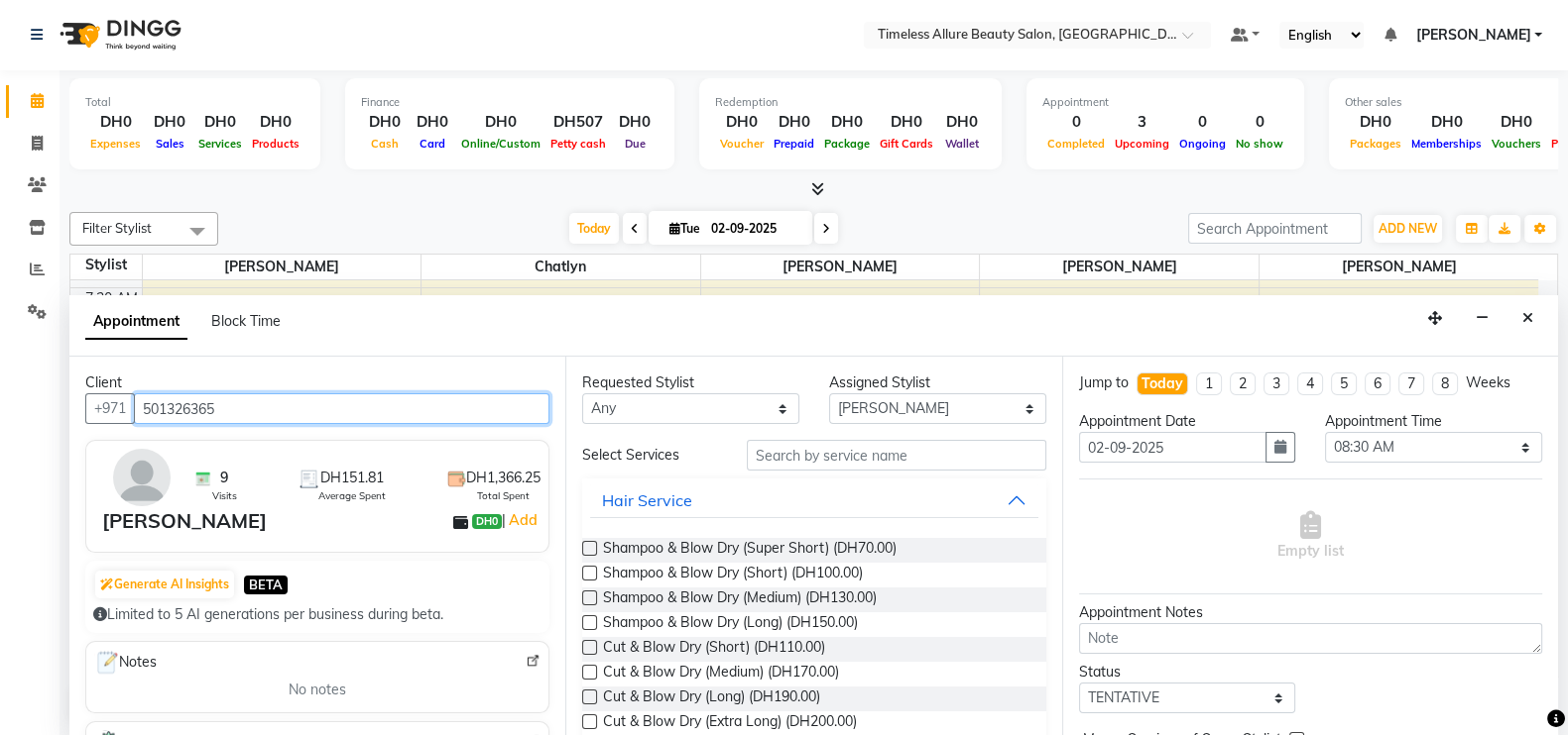
type input "501326365"
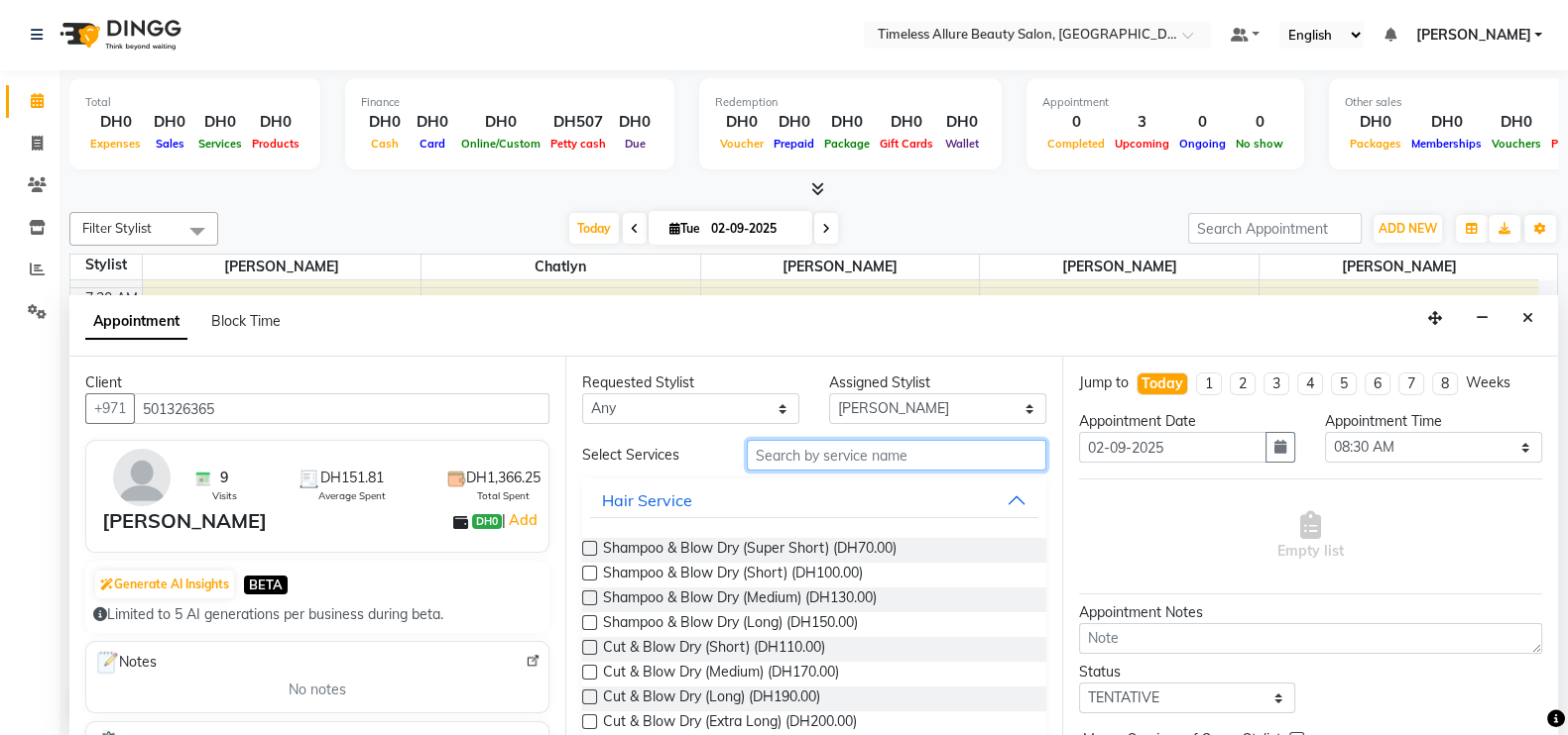
click at [796, 449] on input "text" at bounding box center [896, 455] width 300 height 31
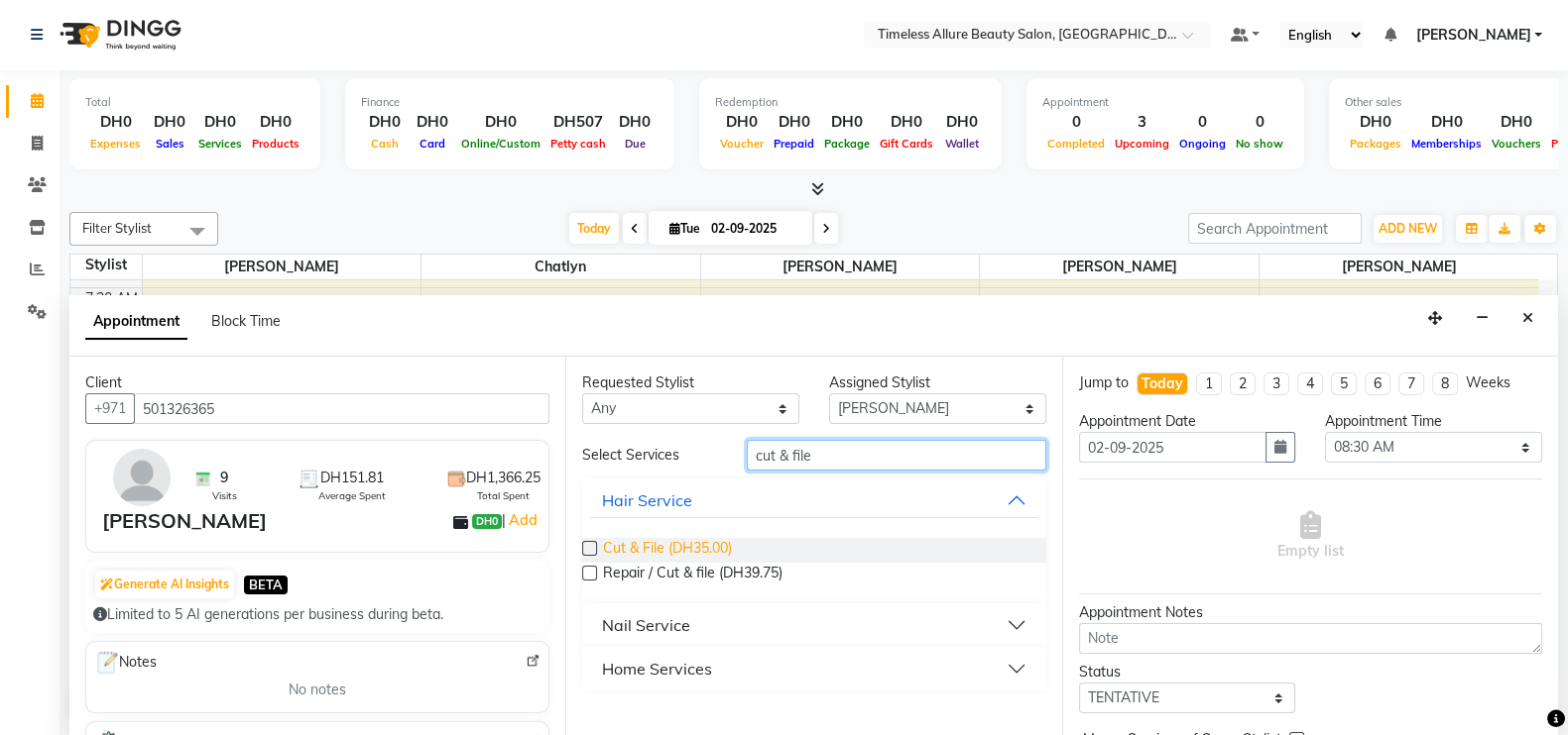
type input "cut & file"
click at [670, 545] on span "Cut & File (DH35.00)" at bounding box center [668, 551] width 129 height 25
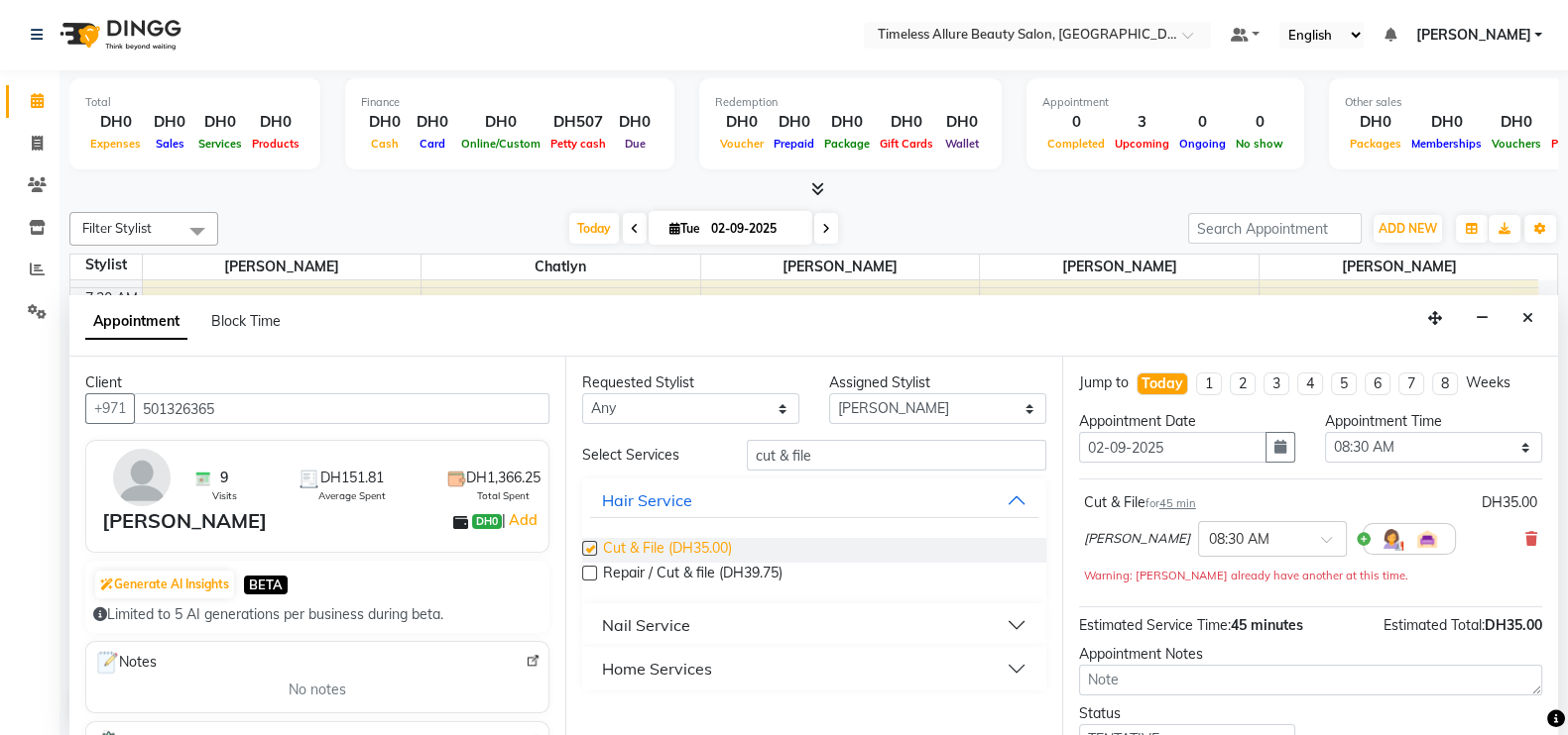
checkbox input "false"
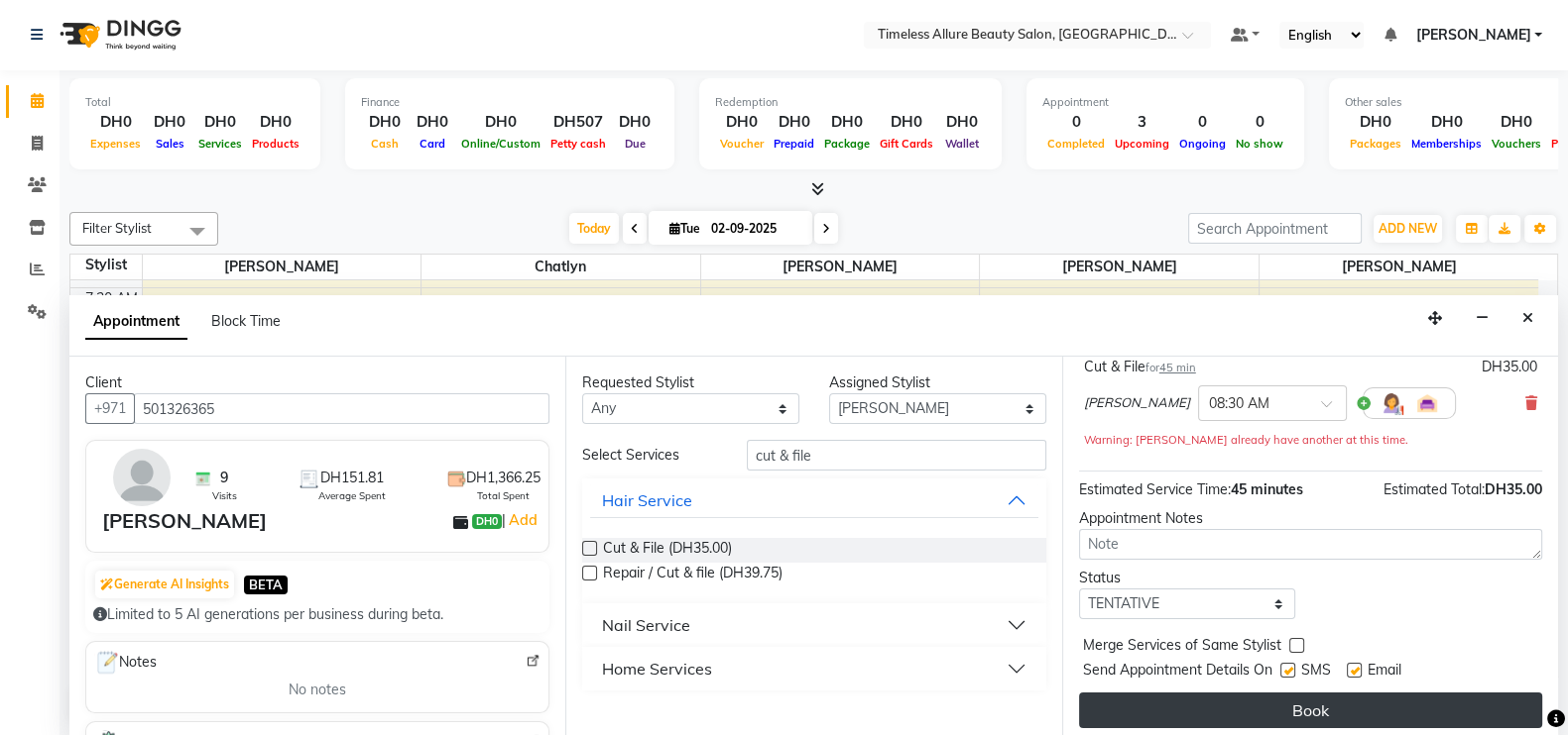
scroll to position [142, 0]
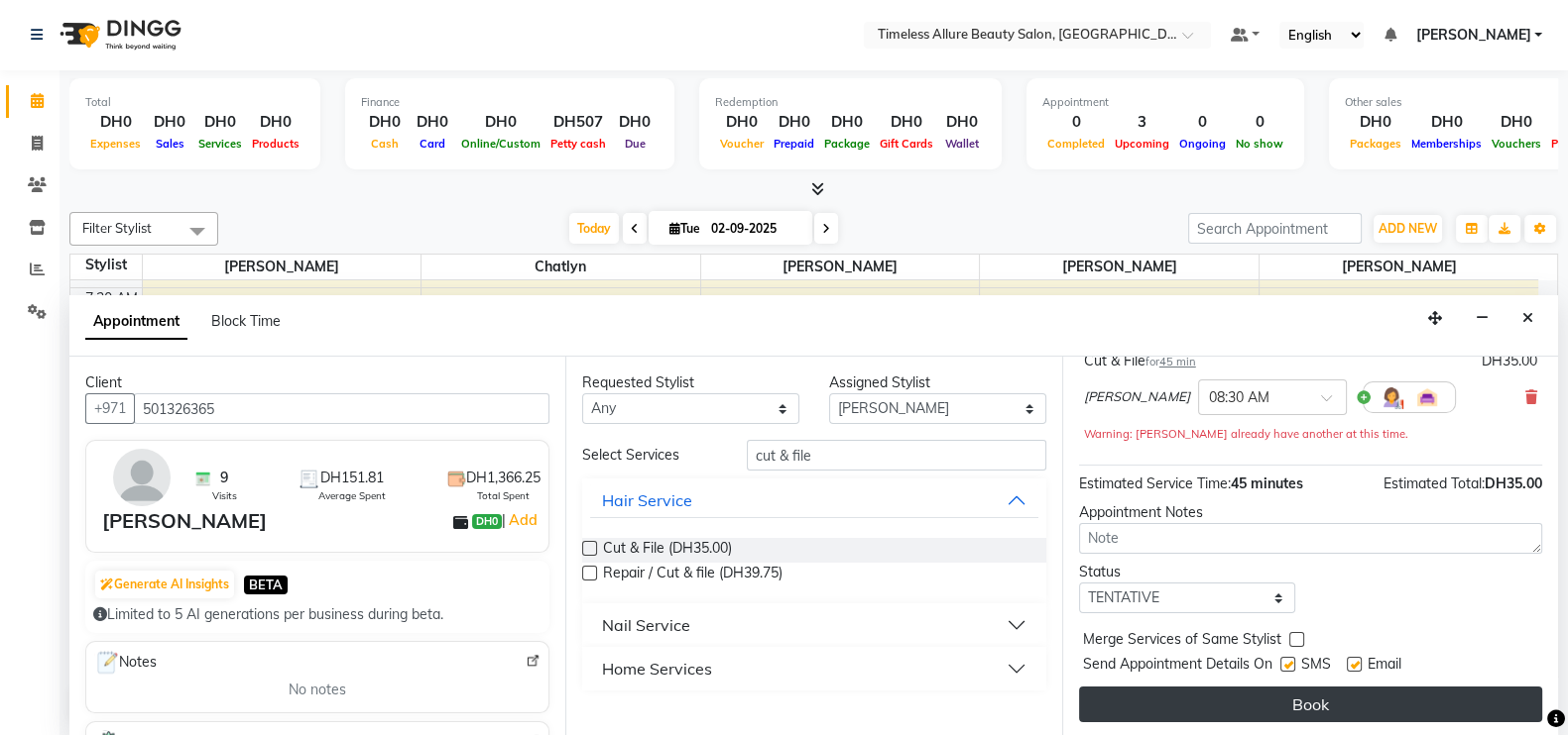
click at [1352, 688] on button "Book" at bounding box center [1310, 704] width 463 height 36
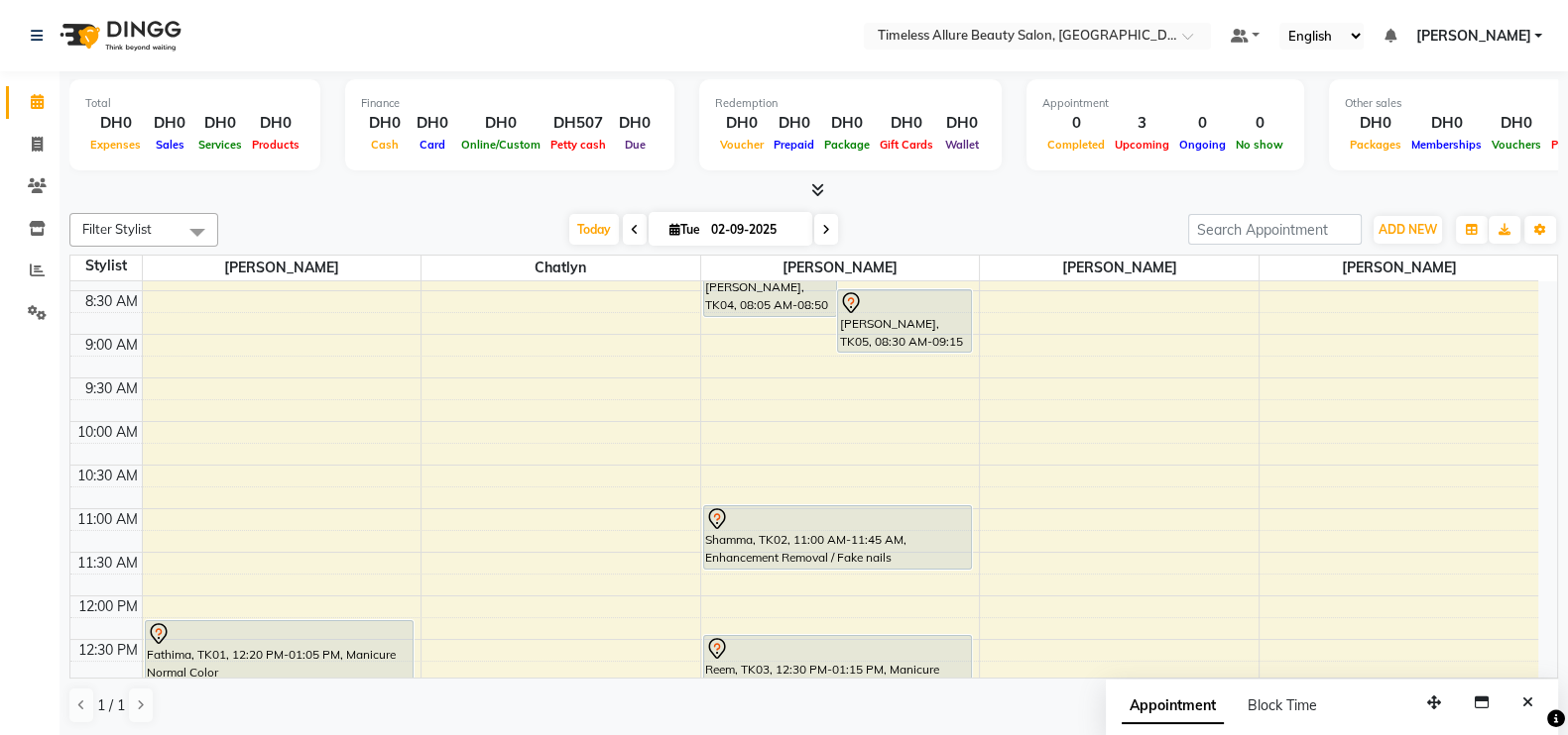
scroll to position [247, 0]
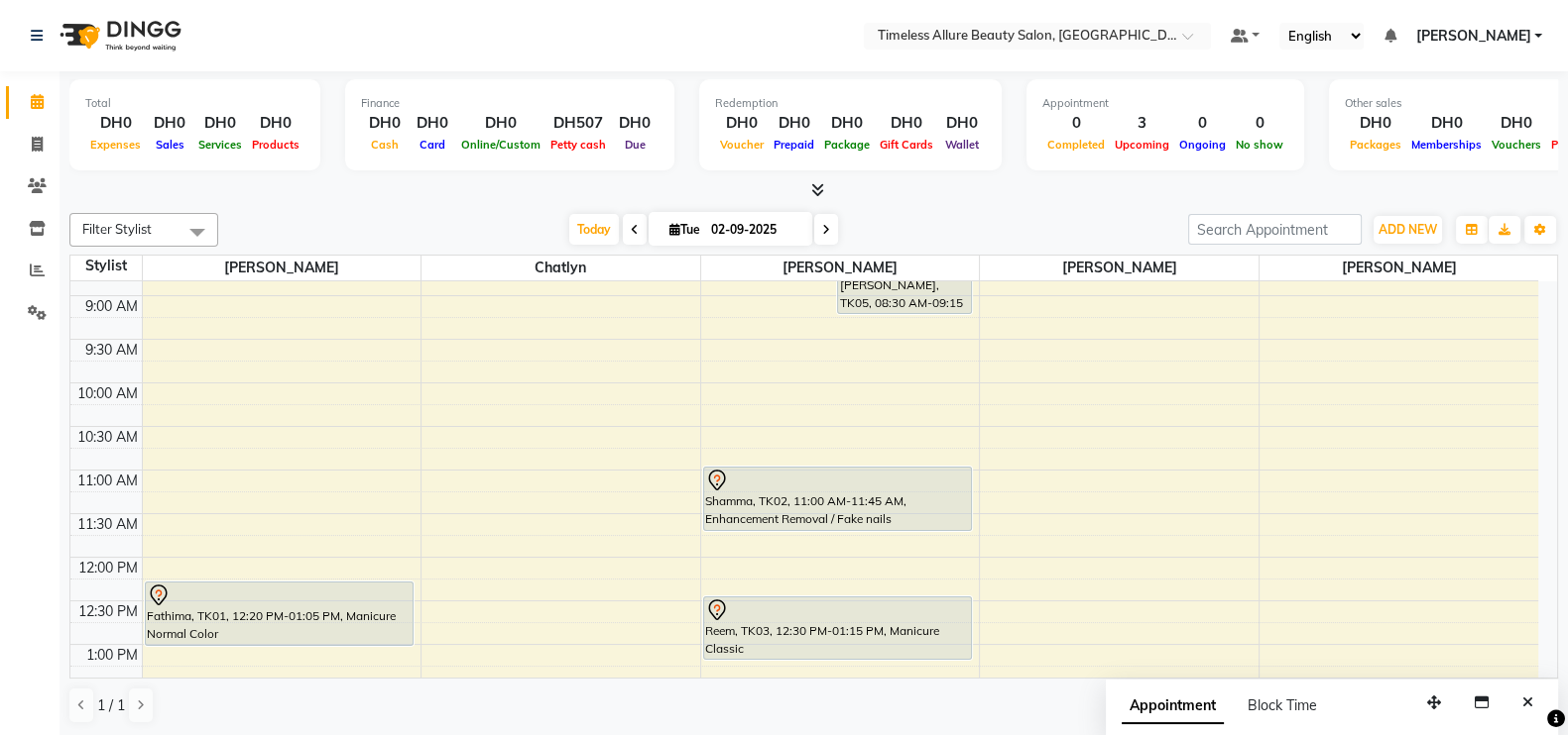
click at [633, 229] on icon at bounding box center [635, 230] width 8 height 12
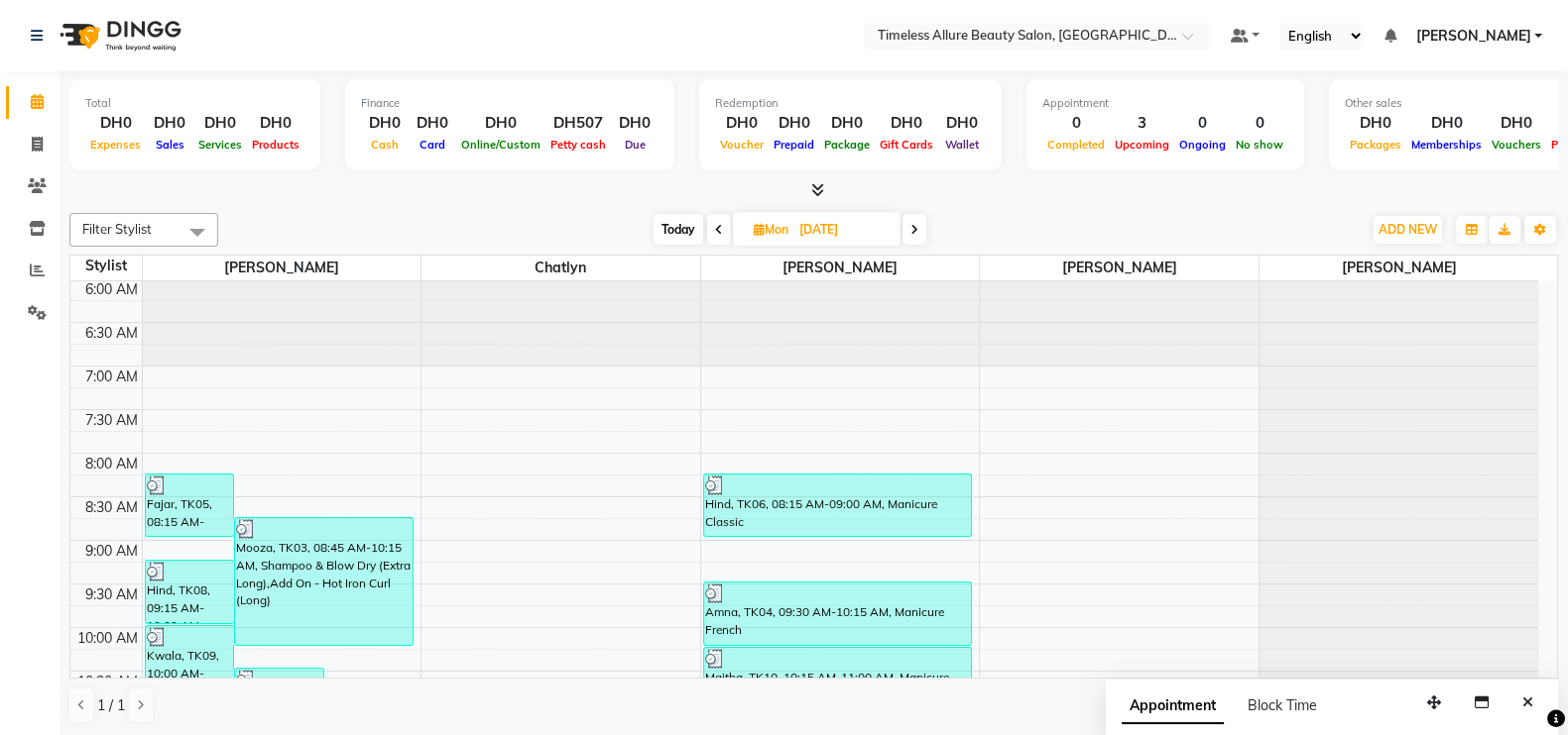
scroll to position [0, 0]
click at [917, 228] on icon at bounding box center [914, 230] width 8 height 12
type input "02-09-2025"
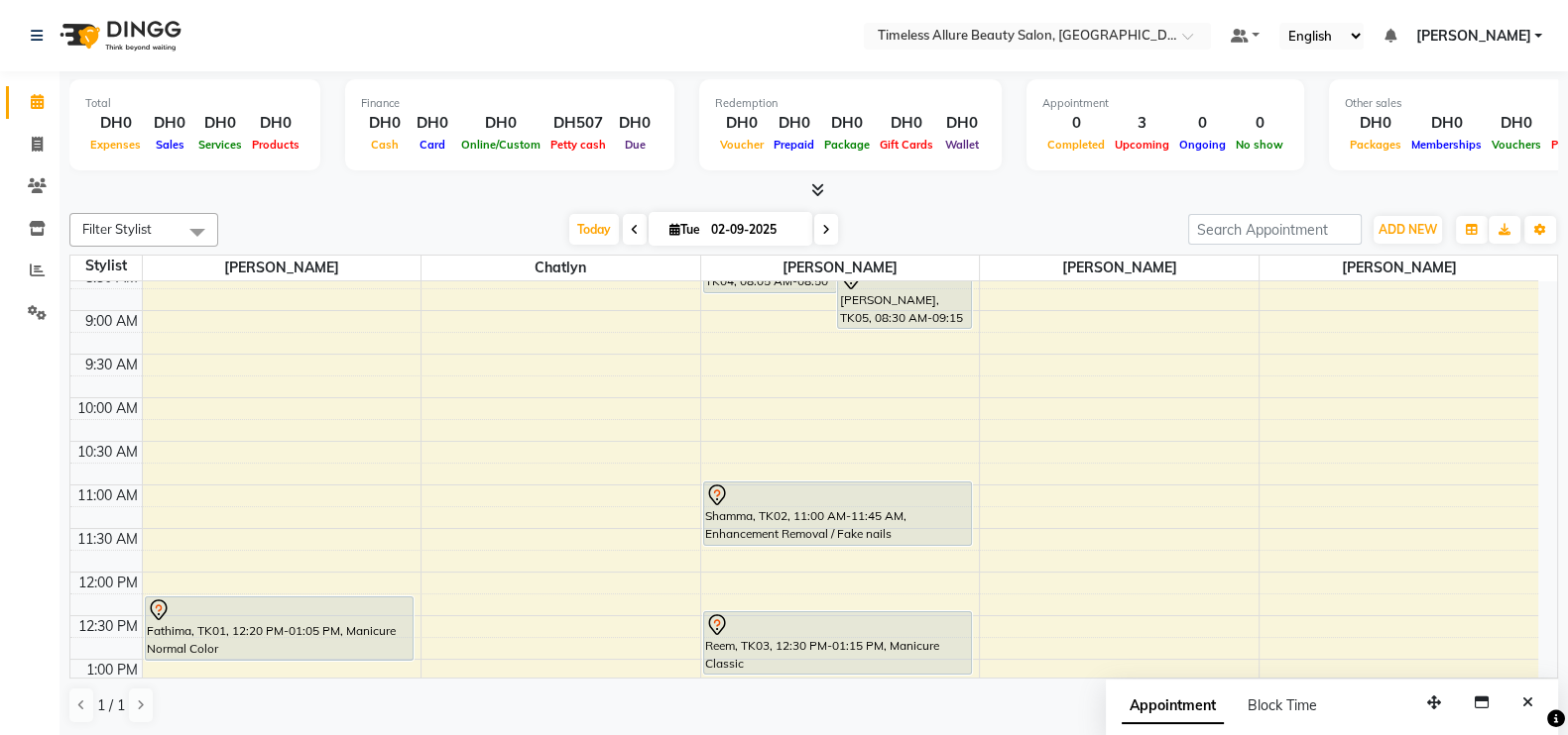
scroll to position [174, 0]
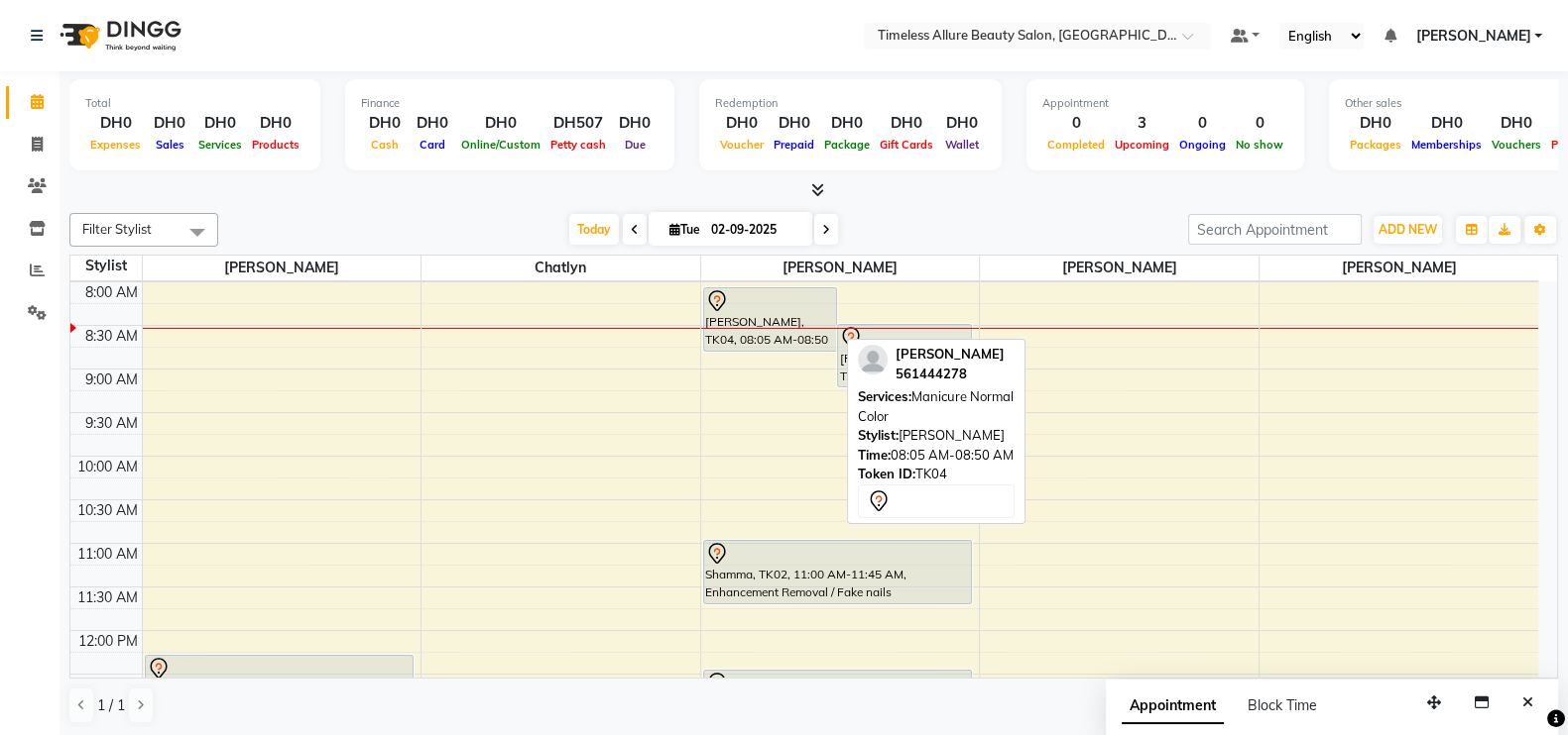
click at [763, 314] on div "[PERSON_NAME], TK04, 08:05 AM-08:50 AM, Manicure Normal Color" at bounding box center [770, 319] width 133 height 62
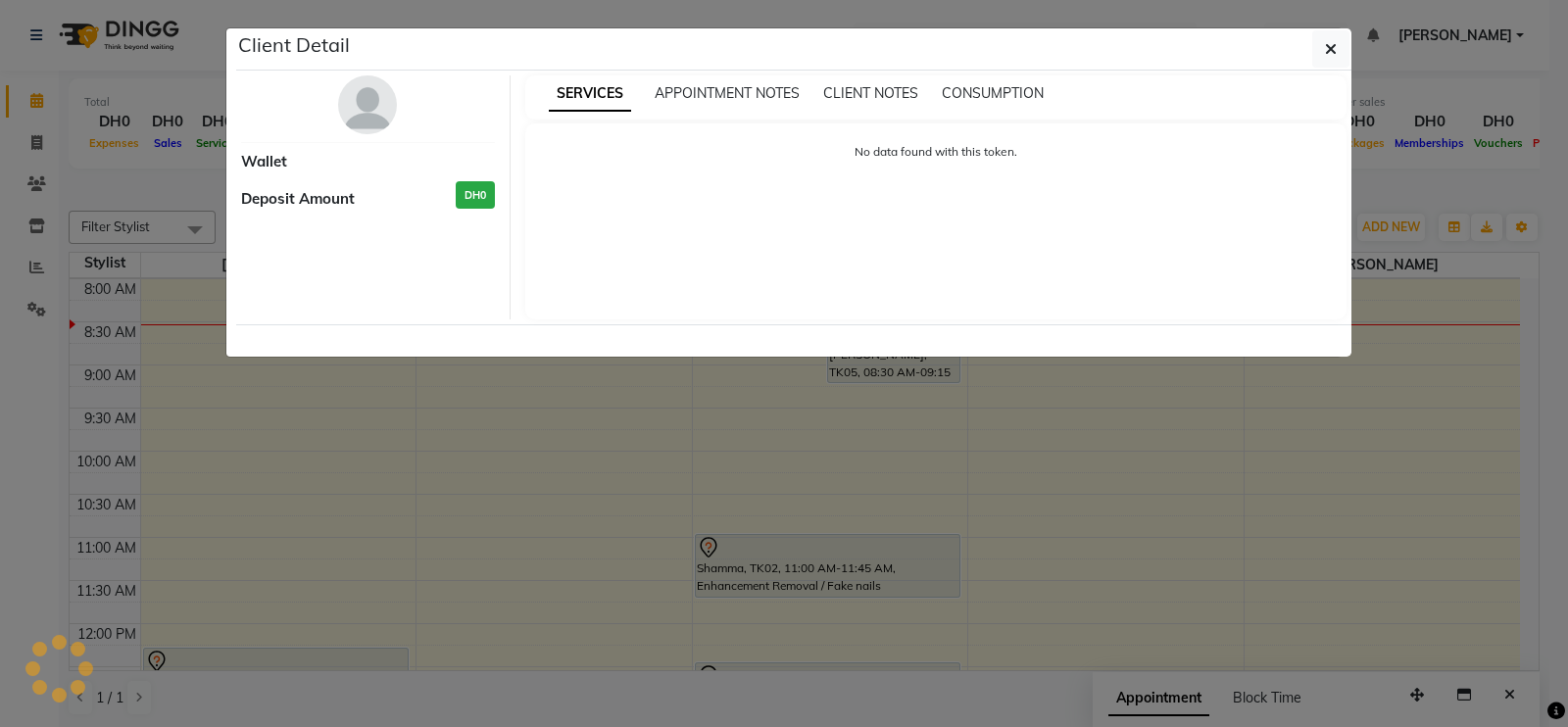
select select "7"
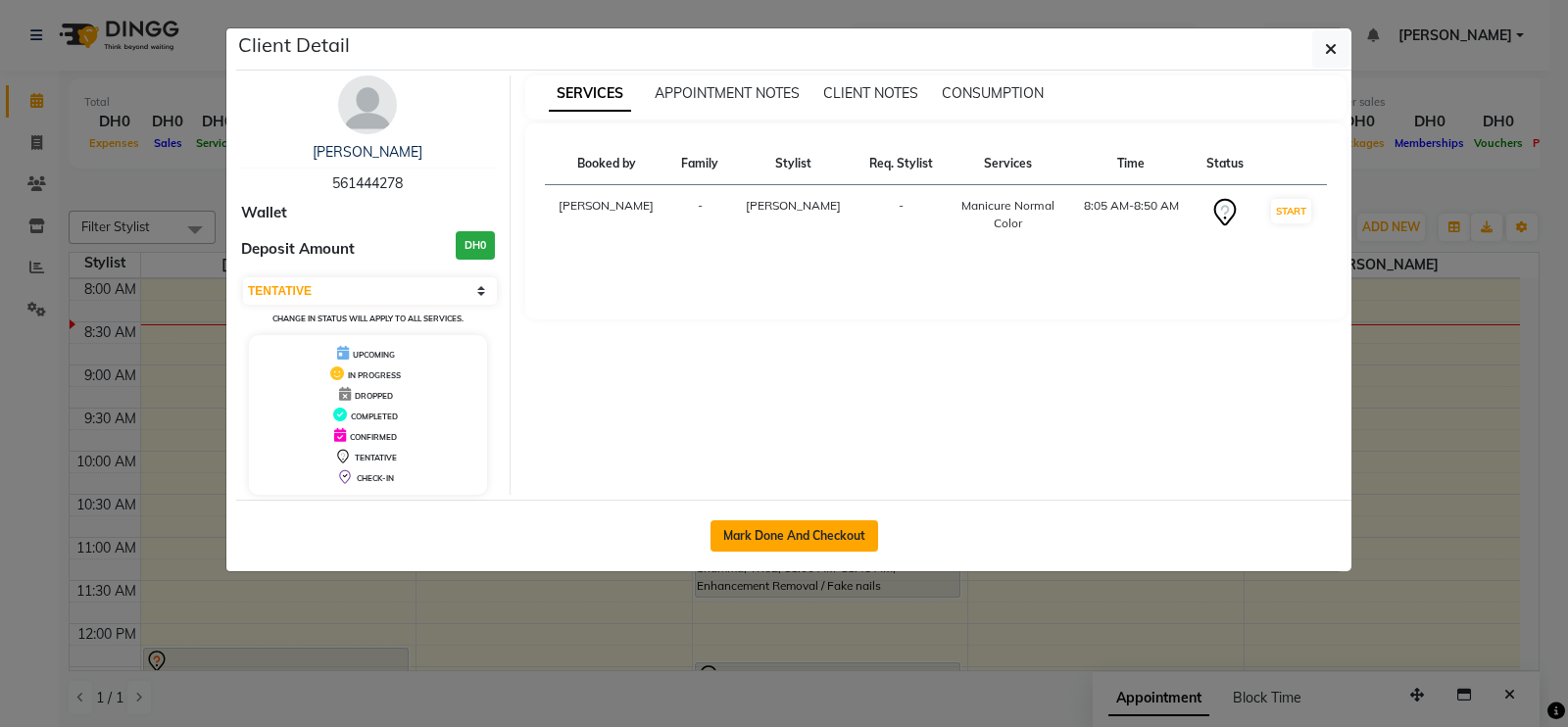
click at [805, 529] on button "Mark Done And Checkout" at bounding box center [793, 537] width 168 height 31
select select "7126"
select select "service"
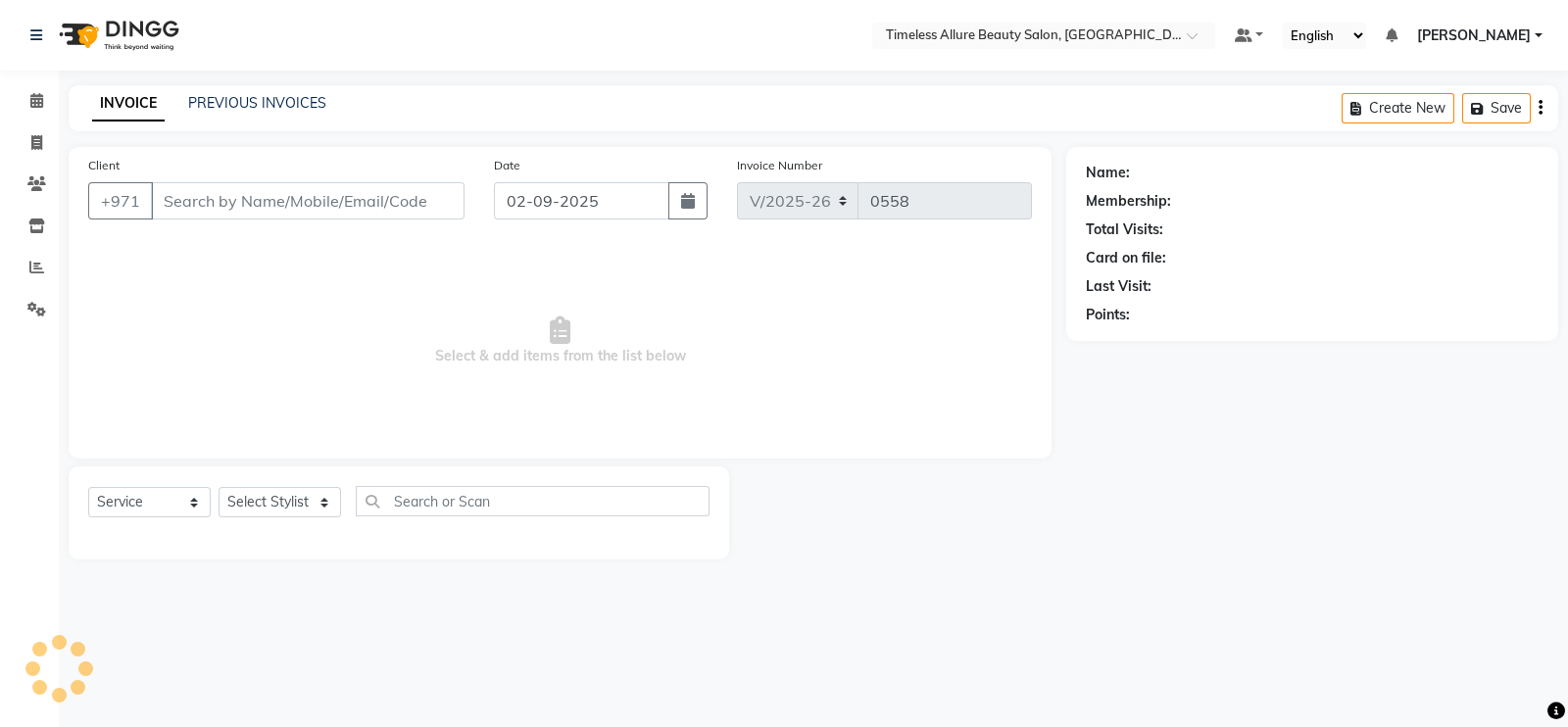
type input "561444278"
select select "89293"
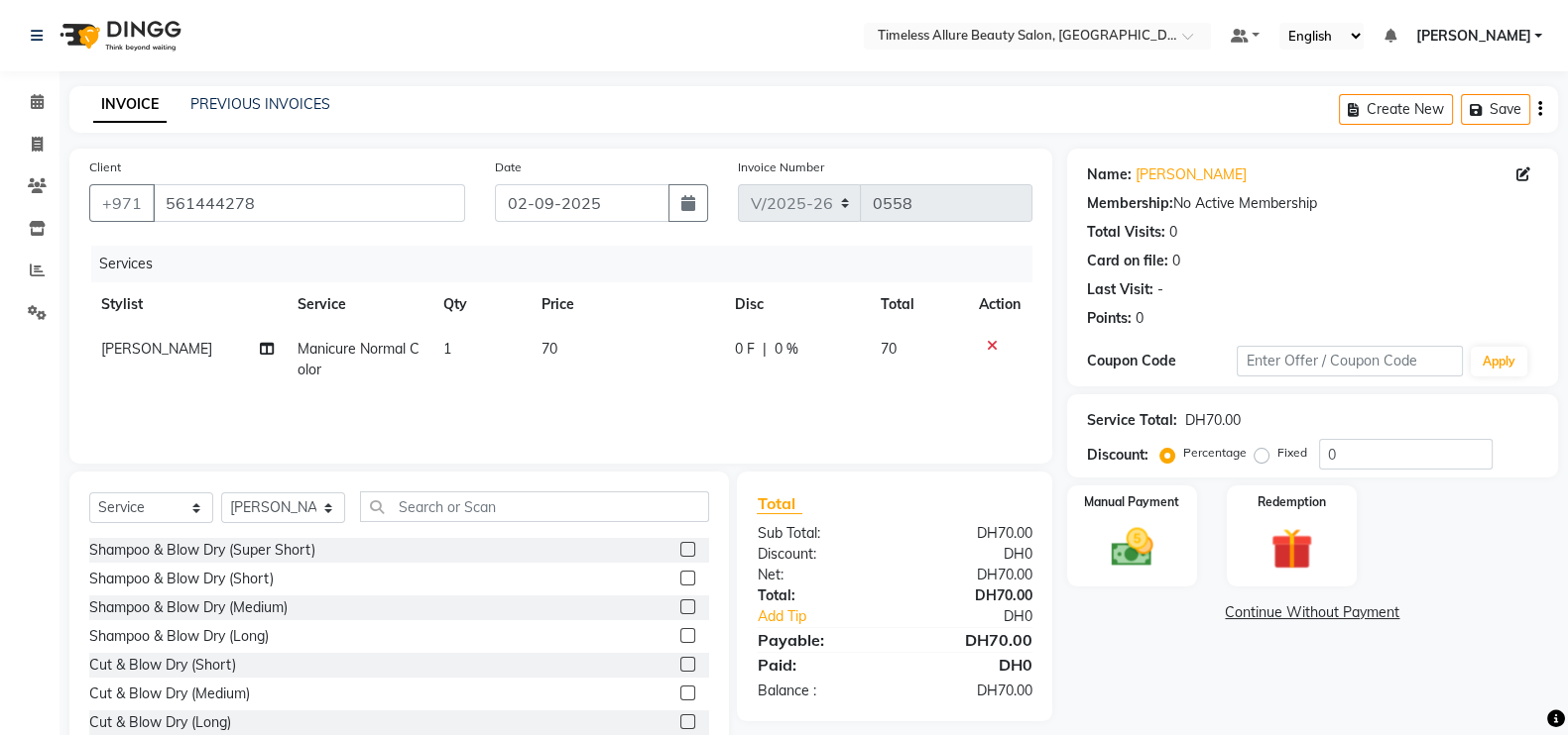
click at [743, 354] on span "0 F" at bounding box center [744, 349] width 20 height 21
select select "89293"
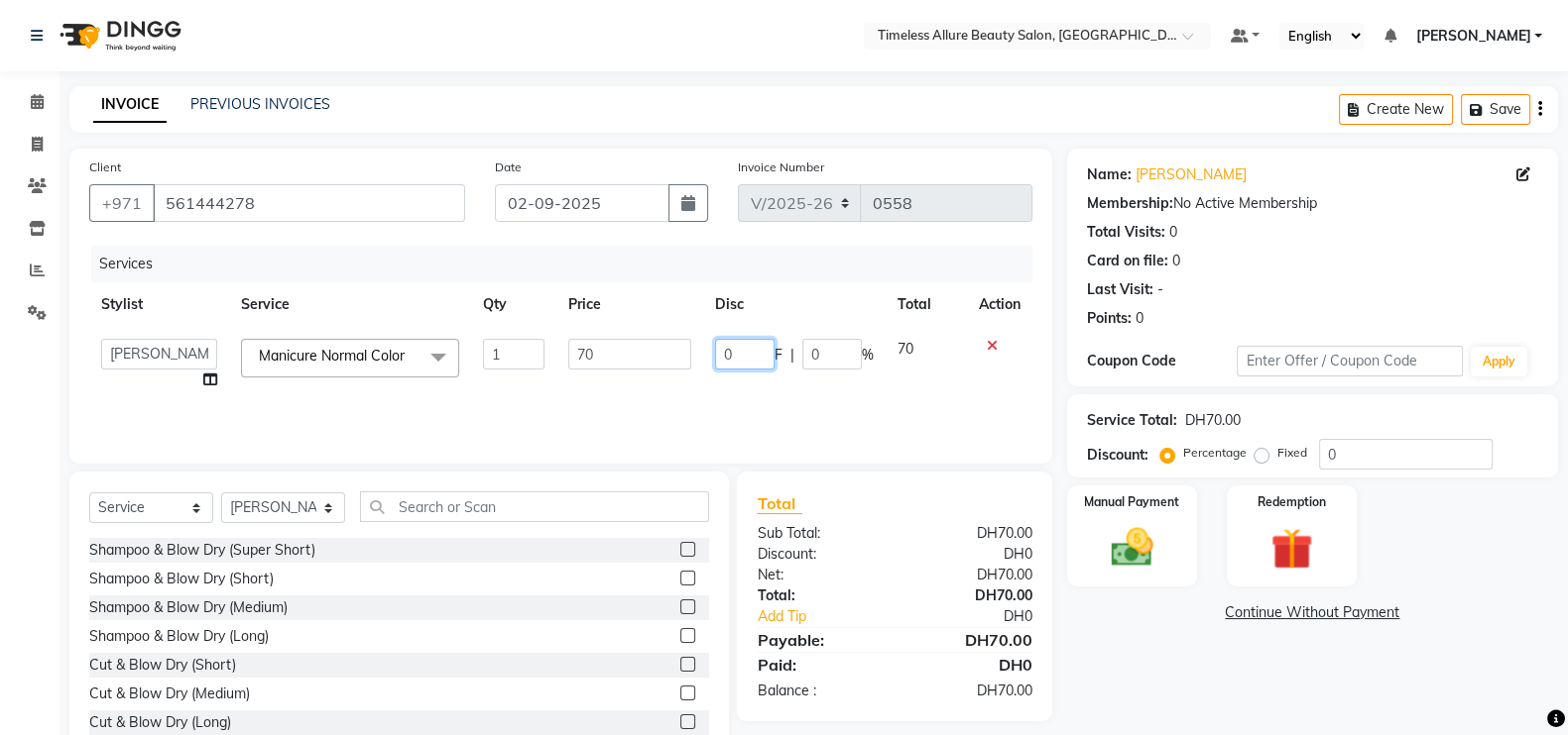
click at [743, 354] on input "0" at bounding box center [744, 354] width 60 height 31
type input "0"
type input "10"
click at [797, 397] on div "Services Stylist Service Qty Price Disc Total Action Agnes Chatlyn Hina Khan Je…" at bounding box center [561, 345] width 943 height 198
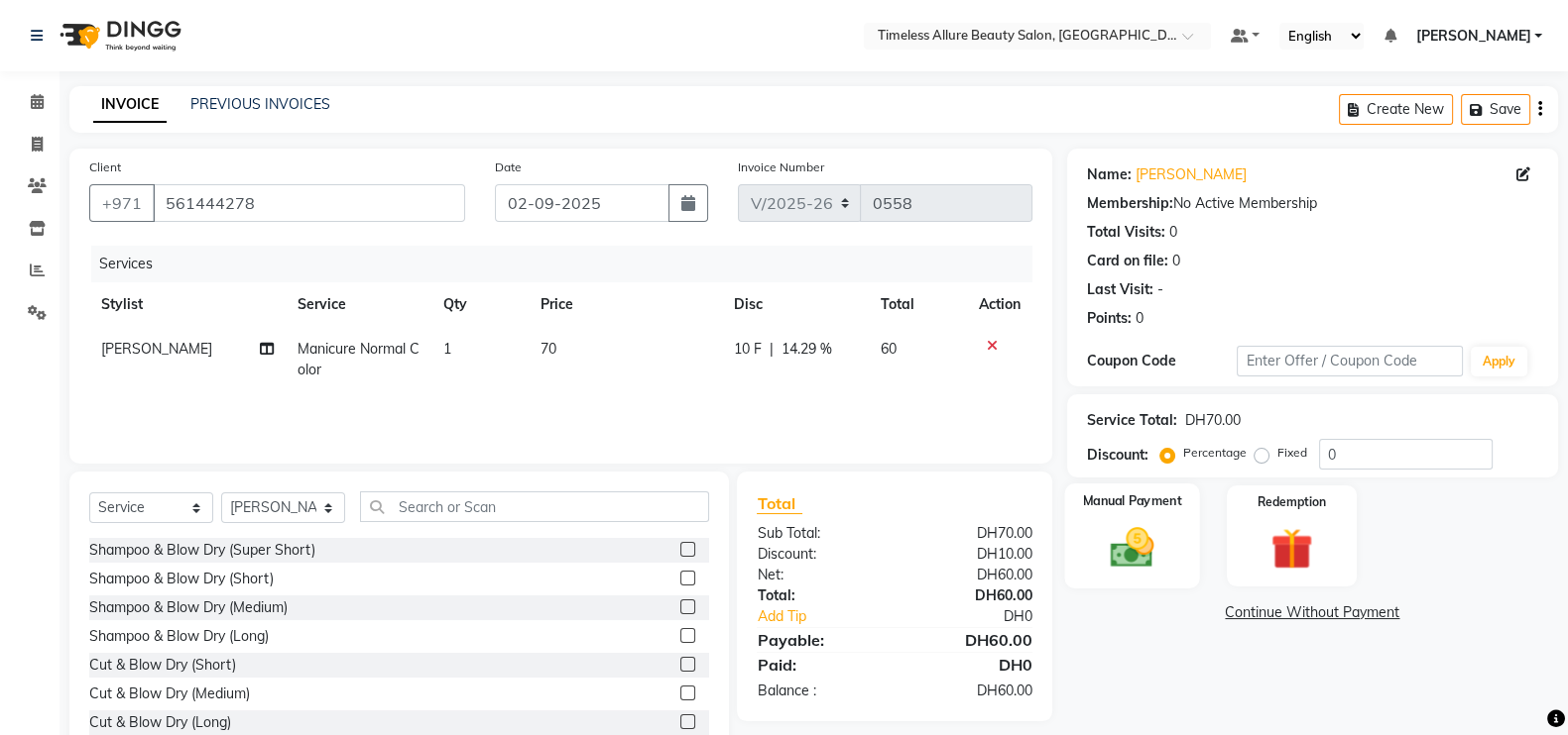
click at [1129, 525] on img at bounding box center [1131, 548] width 70 height 50
click at [1355, 612] on span "CARD" at bounding box center [1359, 614] width 43 height 23
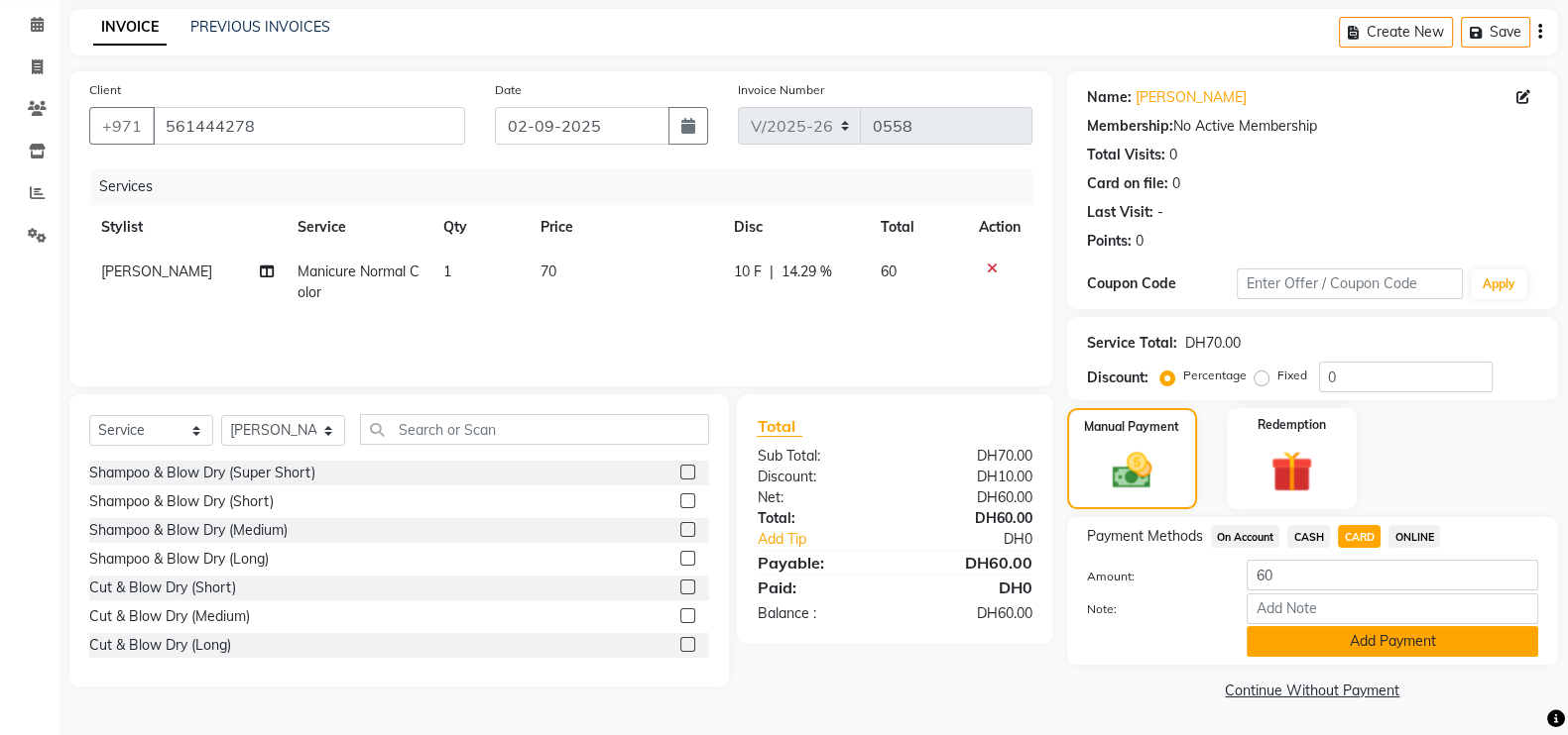
scroll to position [79, 0]
click at [1404, 644] on button "Add Payment" at bounding box center [1392, 642] width 292 height 31
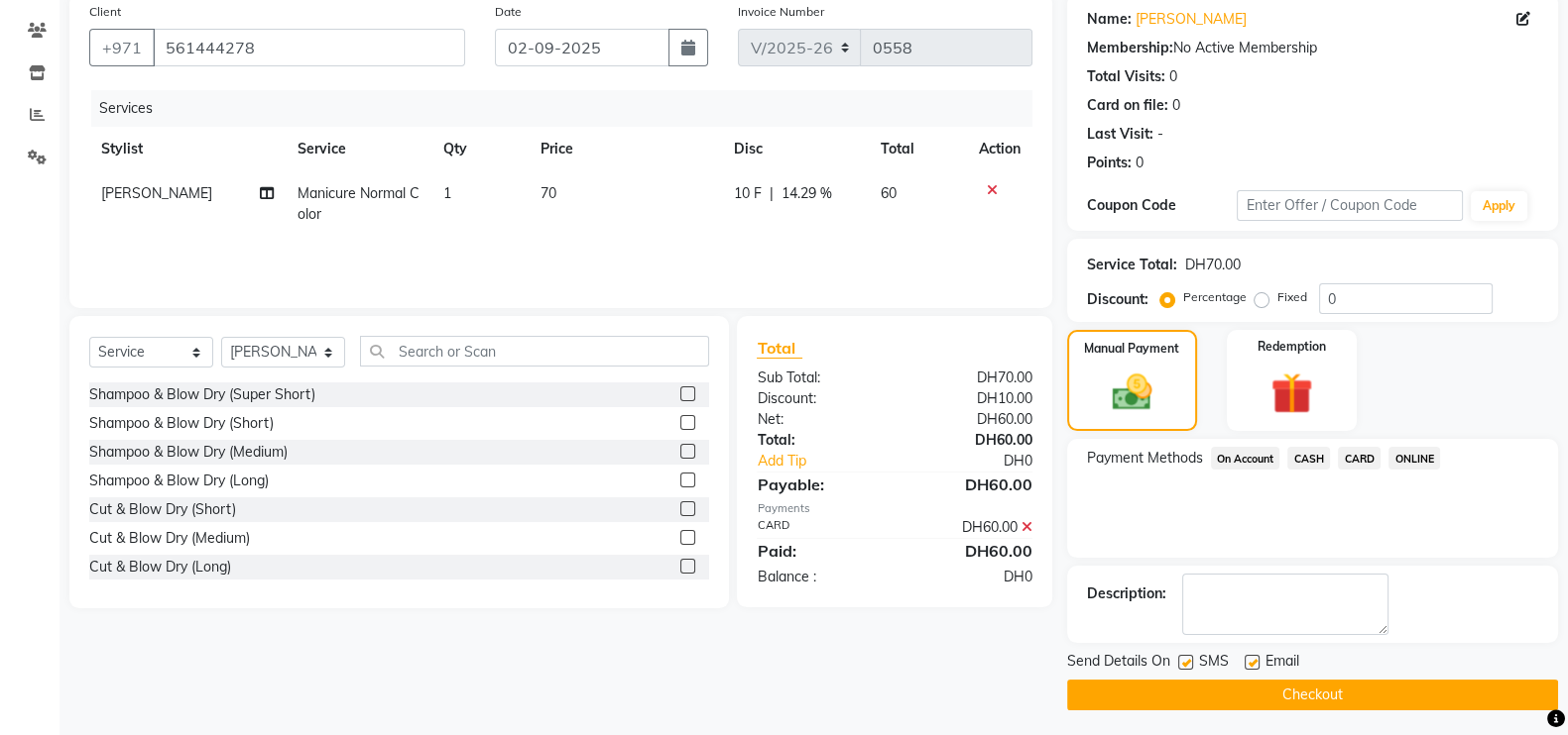
scroll to position [160, 0]
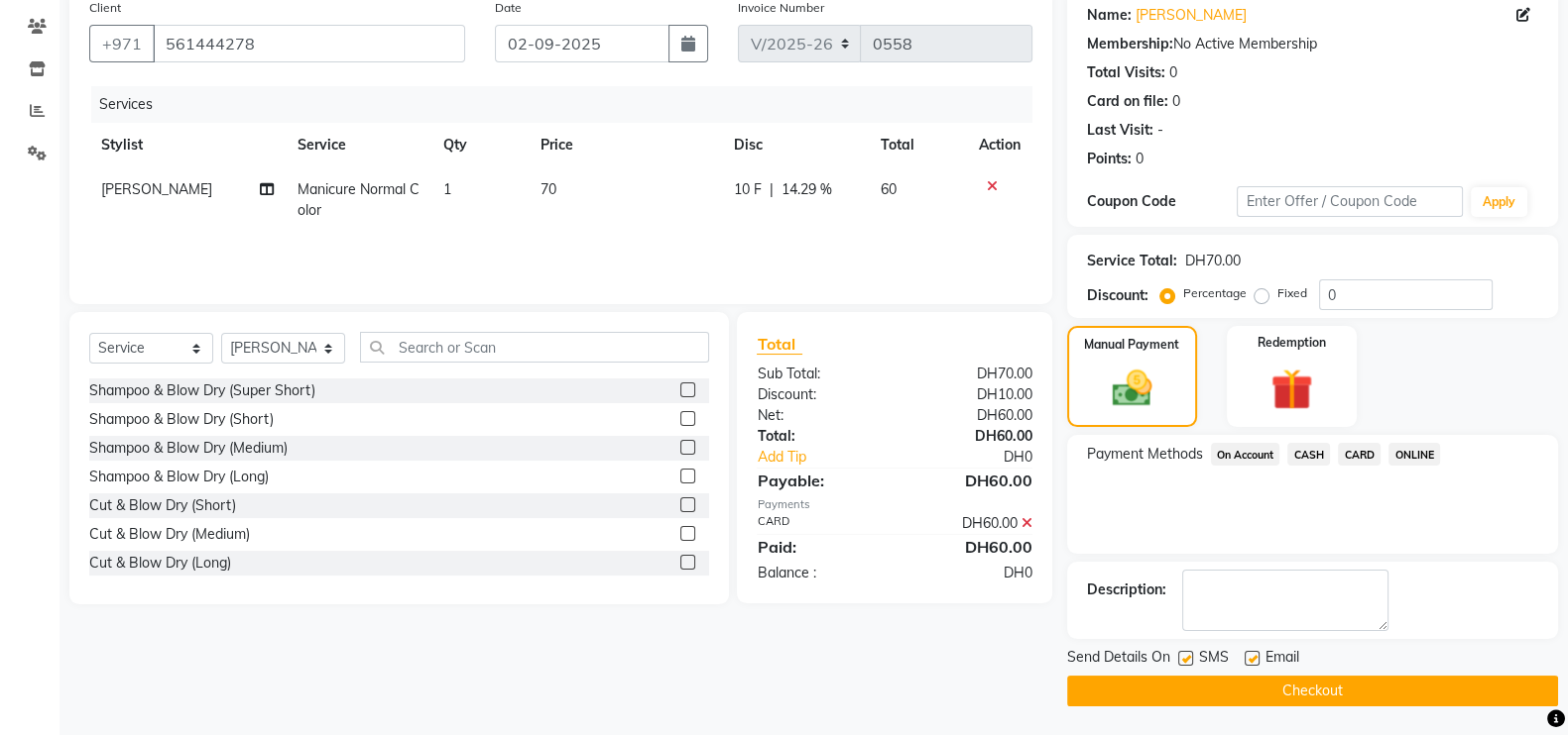
click at [1356, 457] on span "CARD" at bounding box center [1359, 454] width 43 height 23
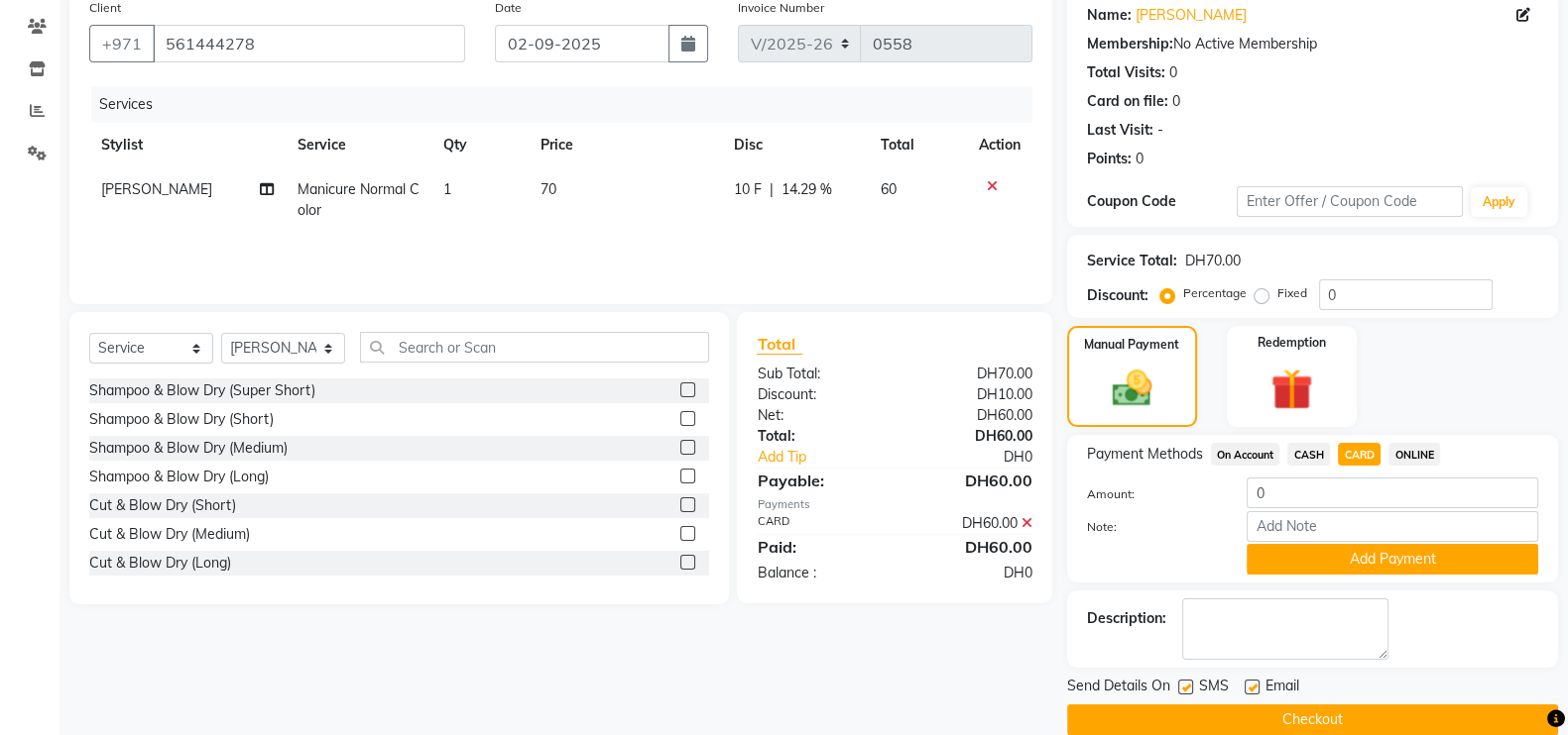
scroll to position [190, 0]
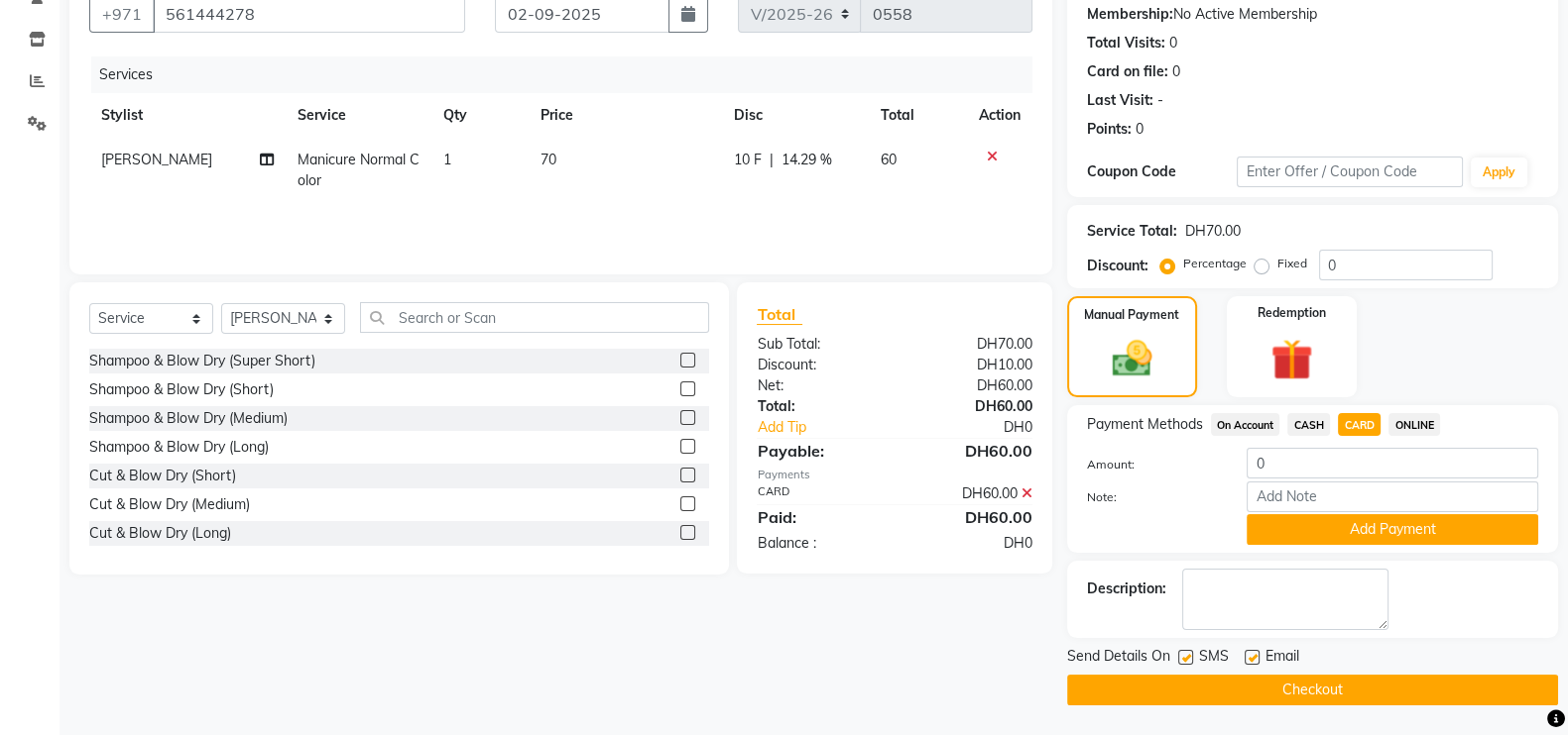
click at [1304, 680] on button "Checkout" at bounding box center [1312, 689] width 491 height 31
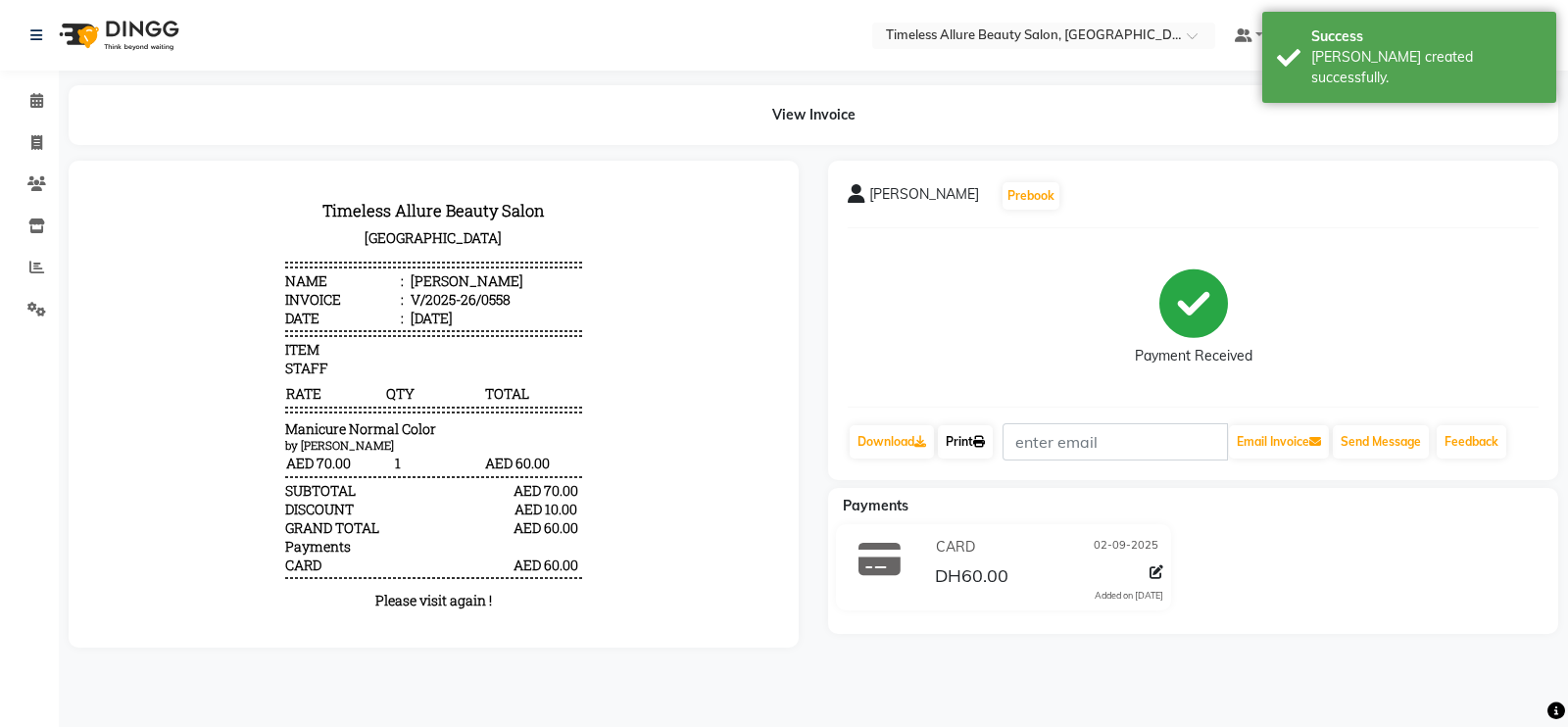
click at [961, 438] on link "Print" at bounding box center [965, 442] width 55 height 33
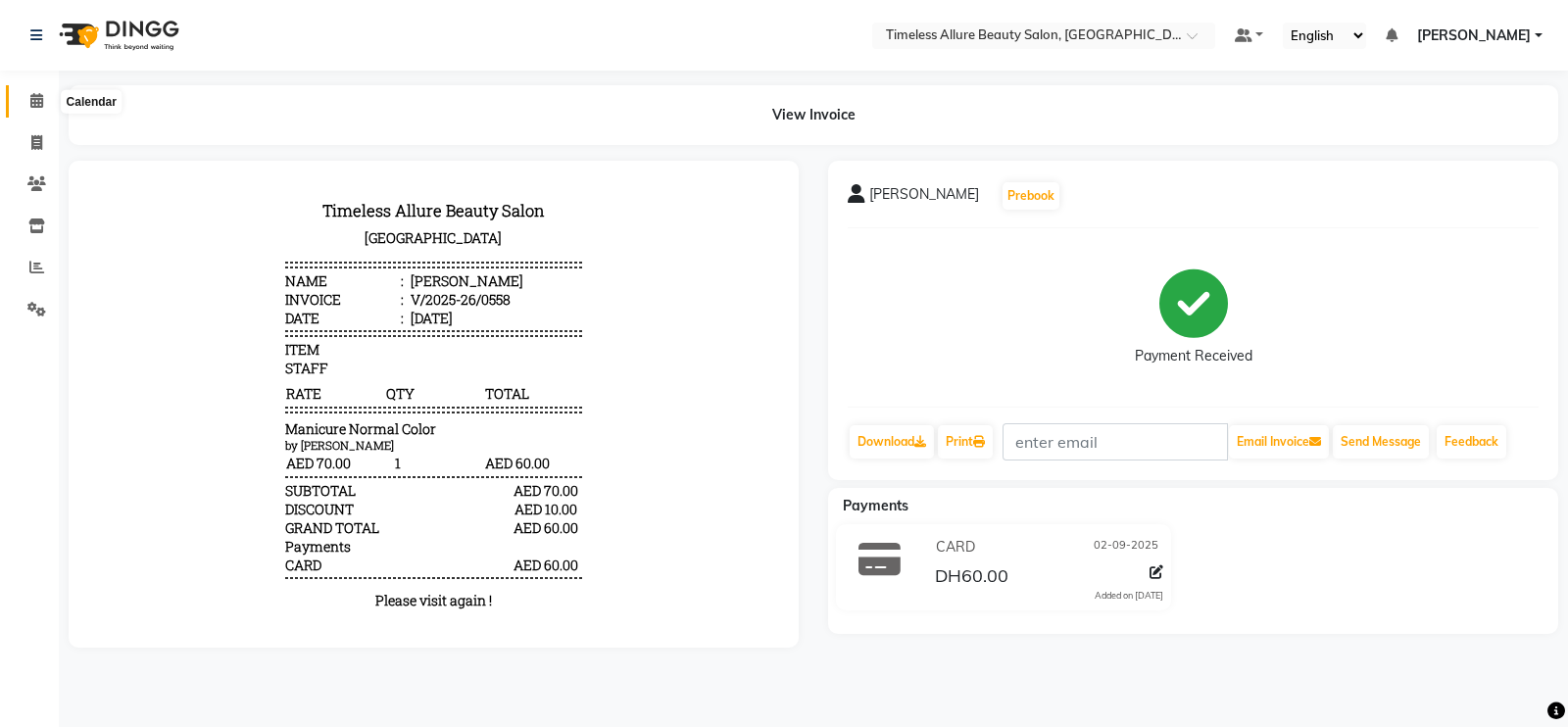
click at [36, 100] on icon at bounding box center [36, 100] width 13 height 15
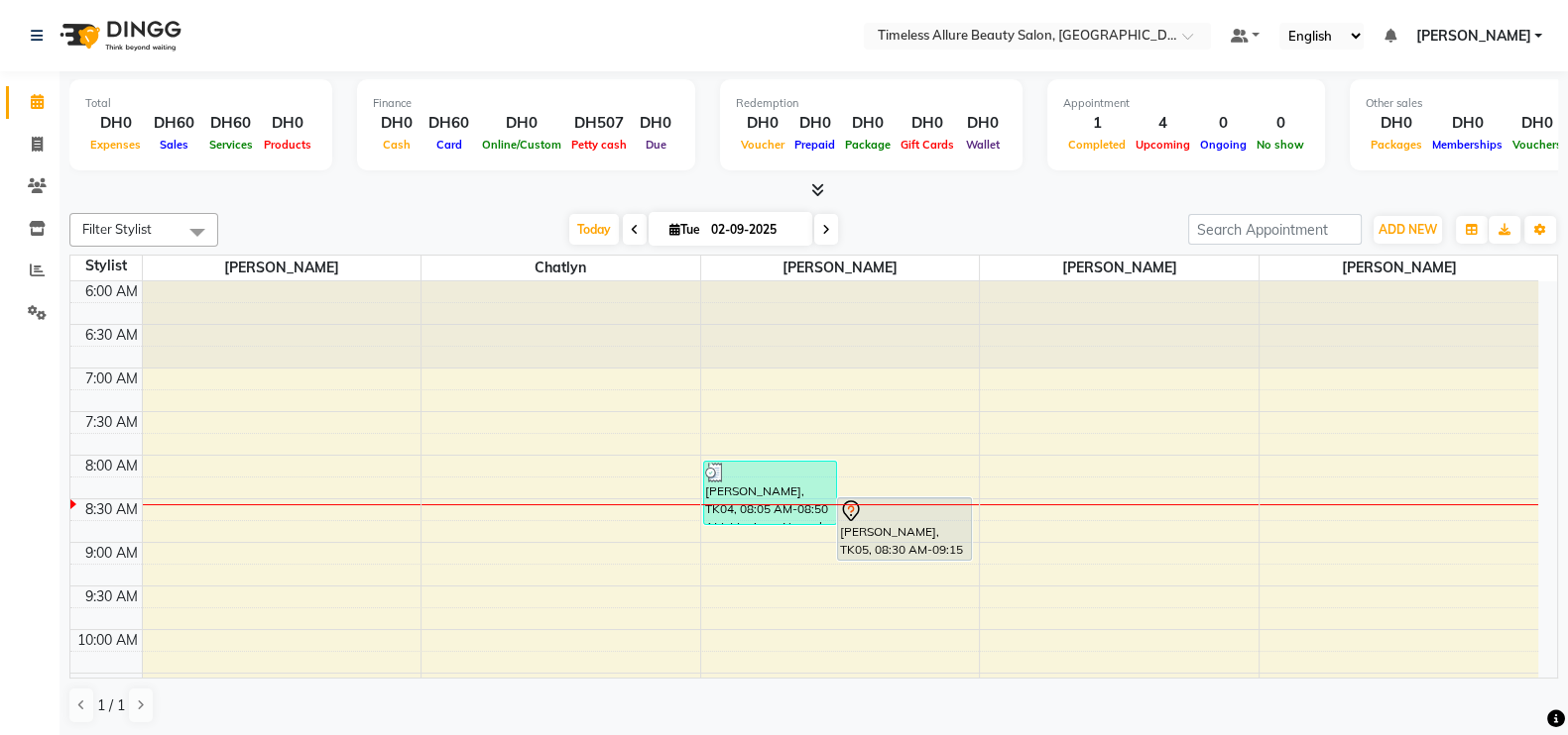
scroll to position [123, 0]
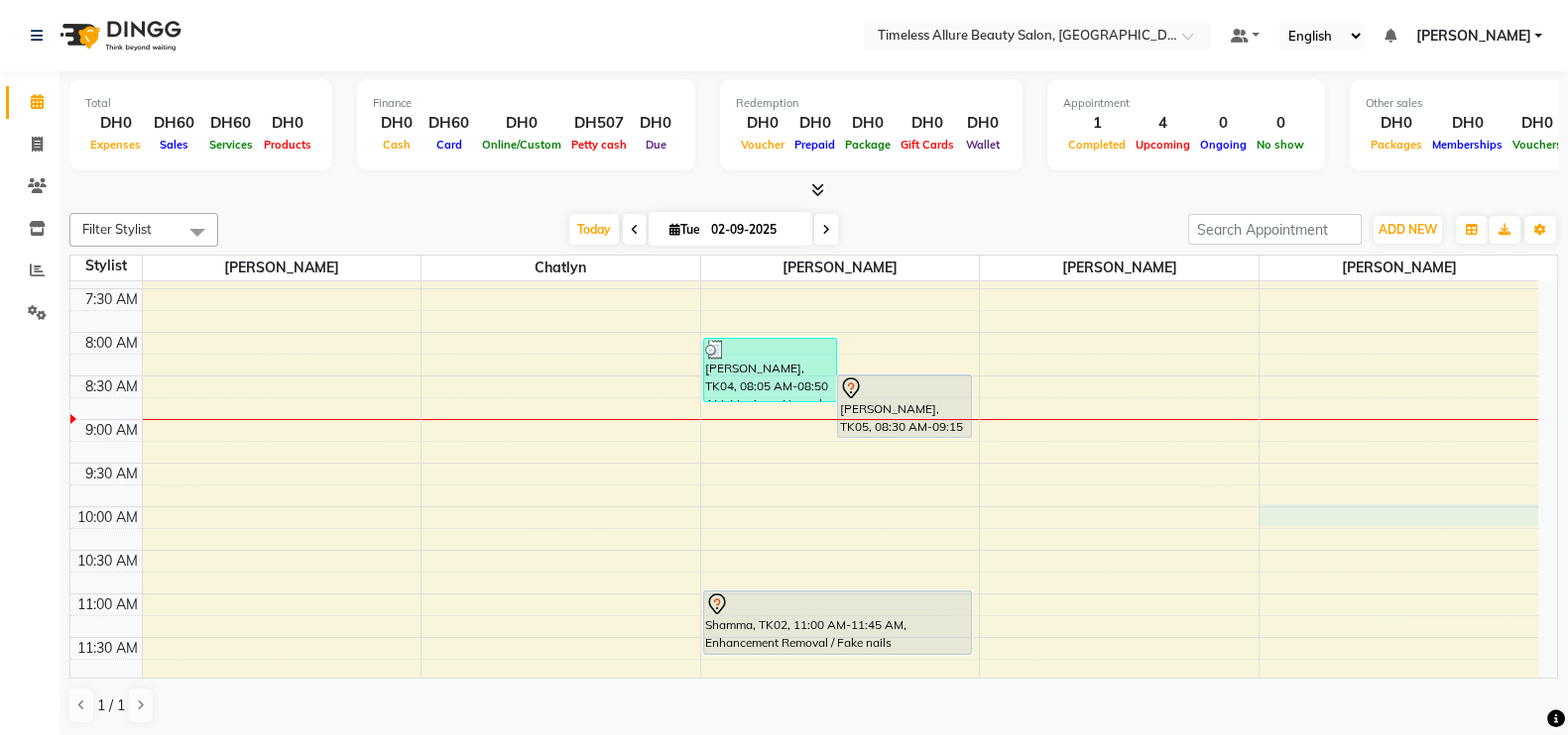
click at [1374, 514] on div "6:00 AM 6:30 AM 7:00 AM 7:30 AM 8:00 AM 8:30 AM 9:00 AM 9:30 AM 10:00 AM 10:30 …" at bounding box center [804, 681] width 1468 height 1045
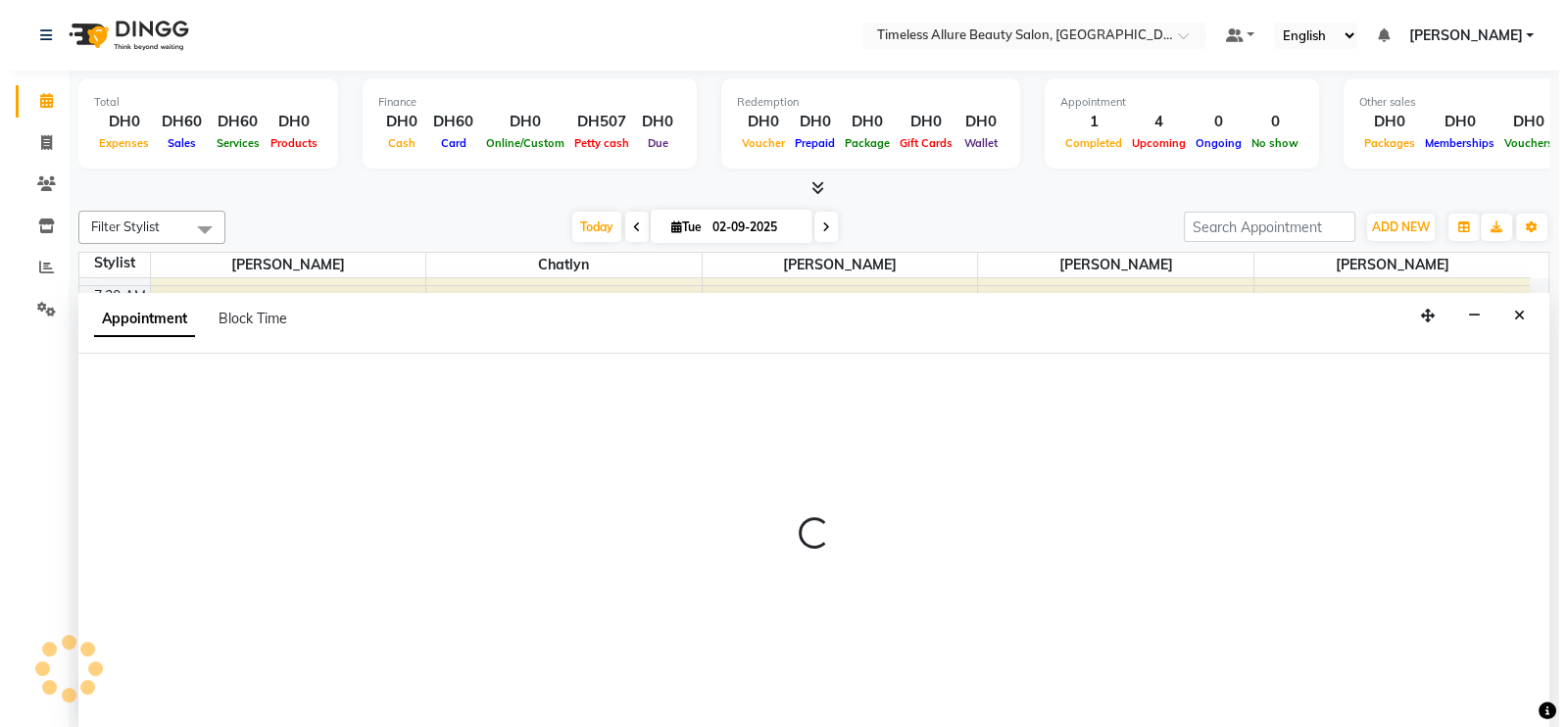
scroll to position [1, 0]
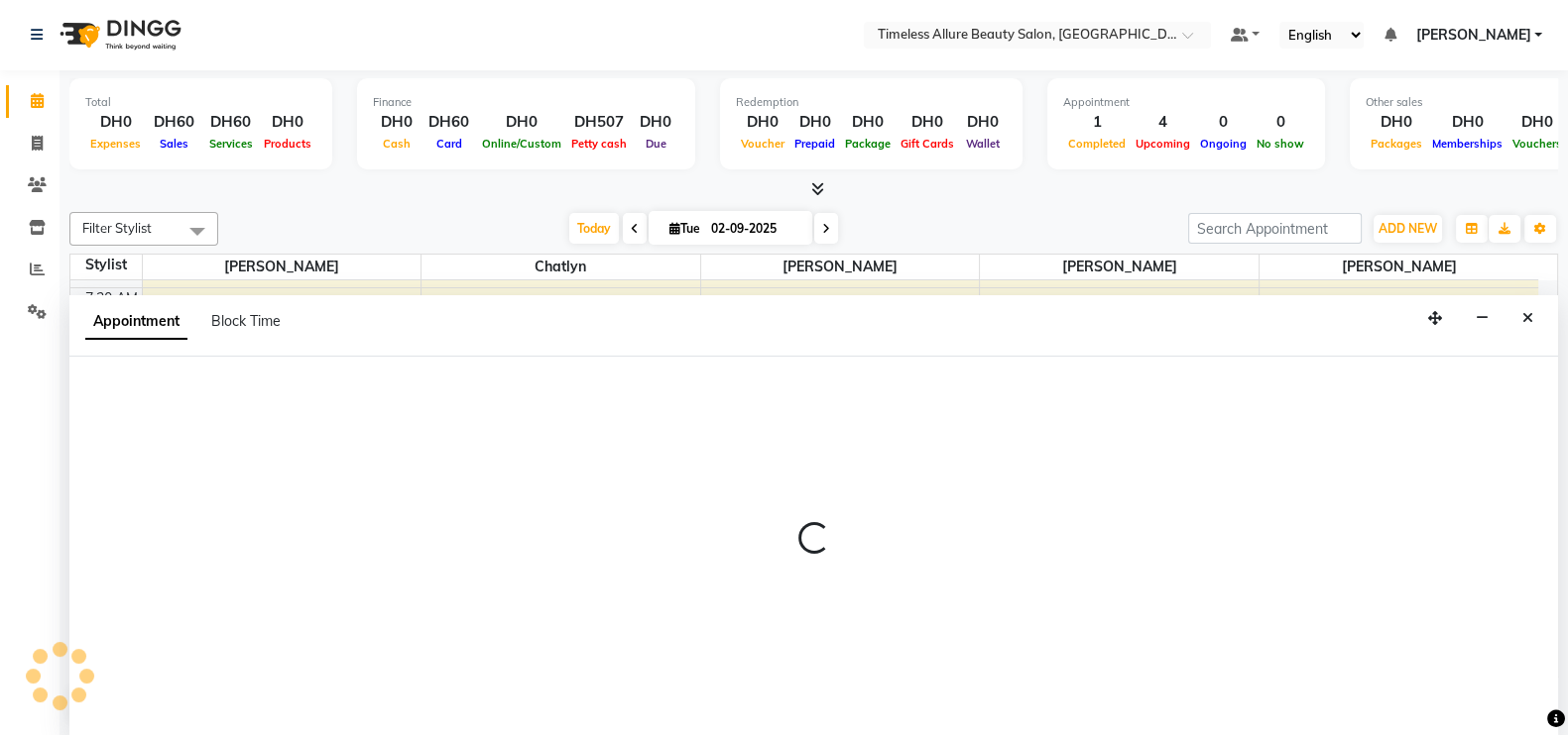
select select "90558"
select select "tentative"
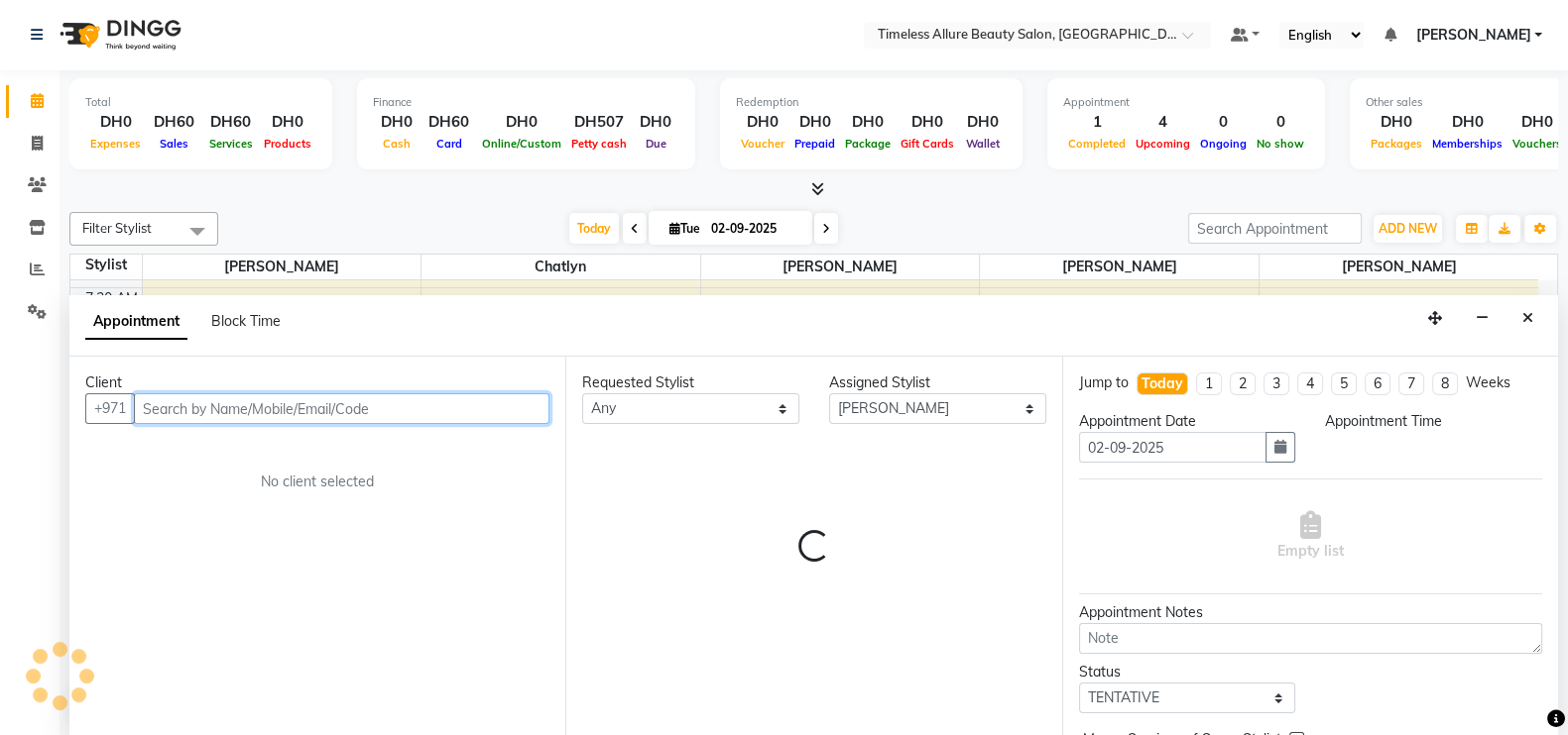
select select "600"
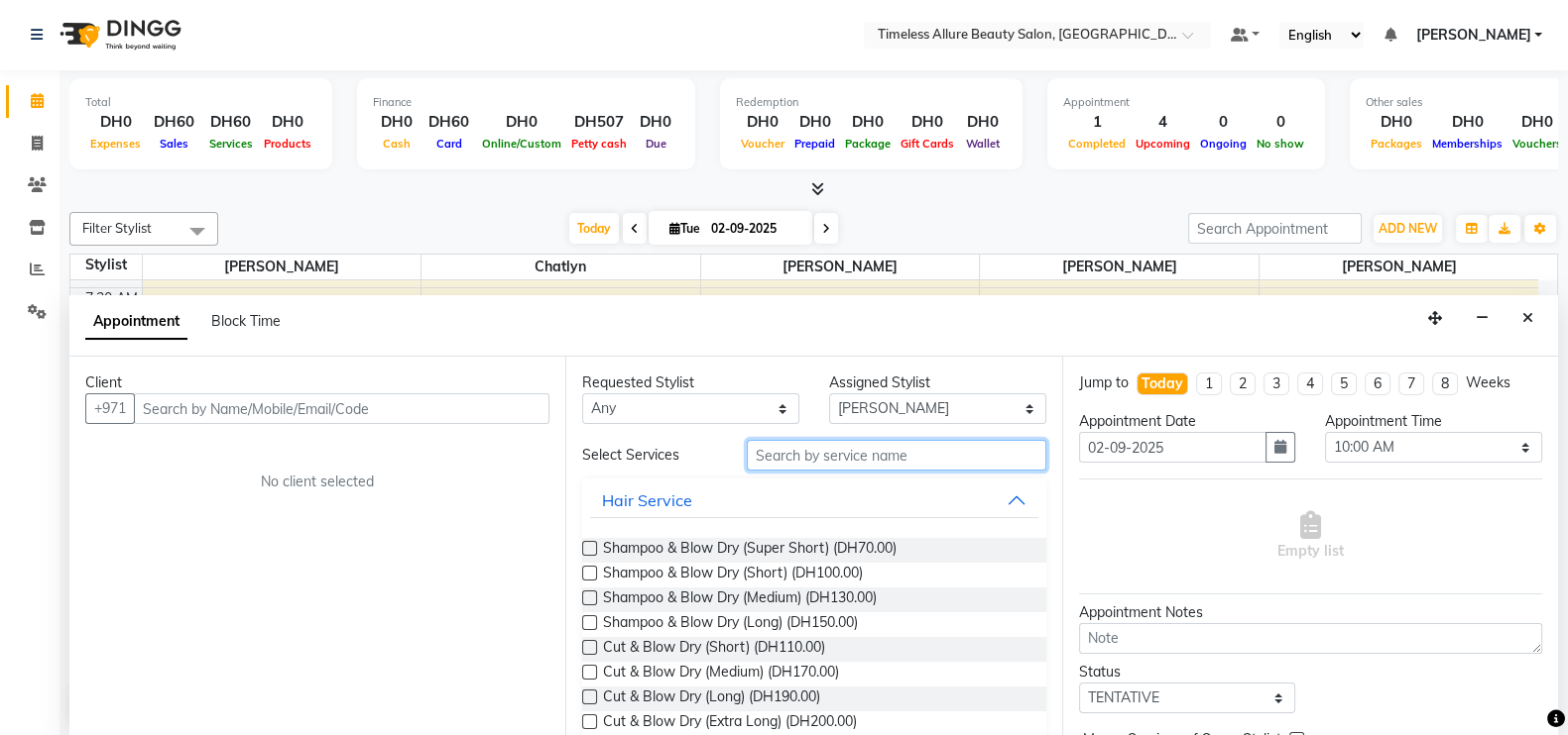
click at [908, 455] on input "text" at bounding box center [896, 455] width 300 height 31
type input "shella"
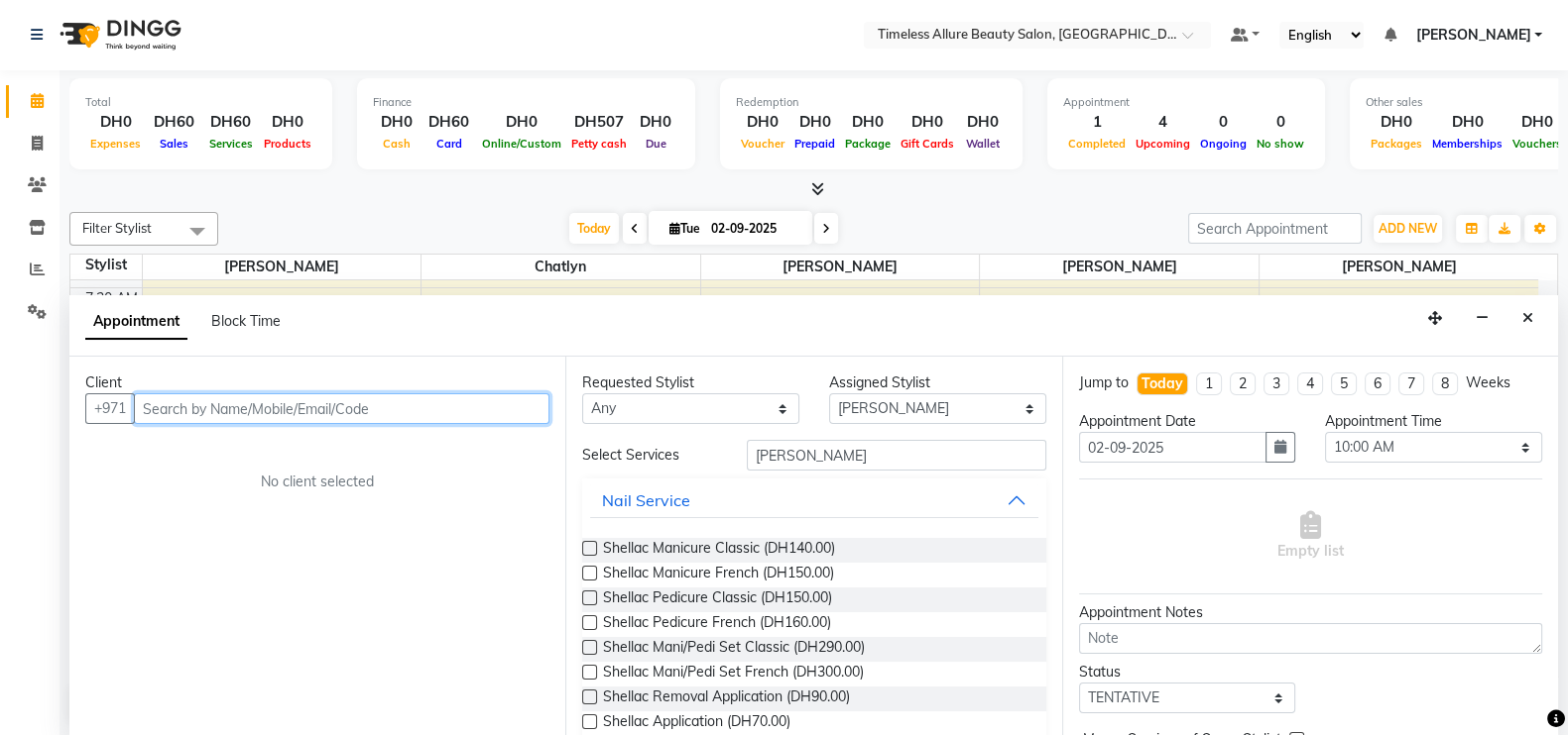
click at [393, 404] on input "text" at bounding box center [341, 409] width 416 height 31
type input "544265000"
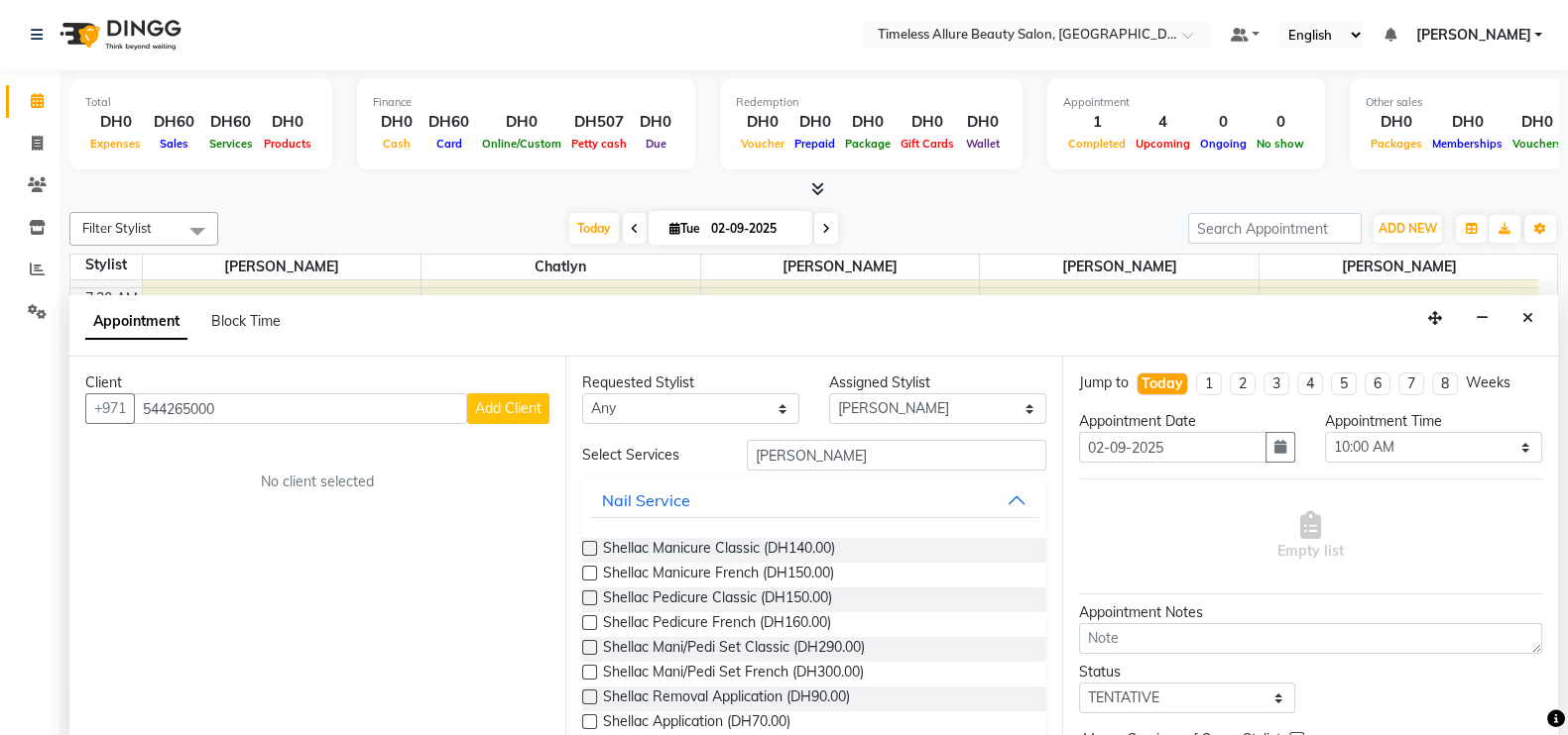
click at [509, 406] on span "Add Client" at bounding box center [508, 409] width 66 height 18
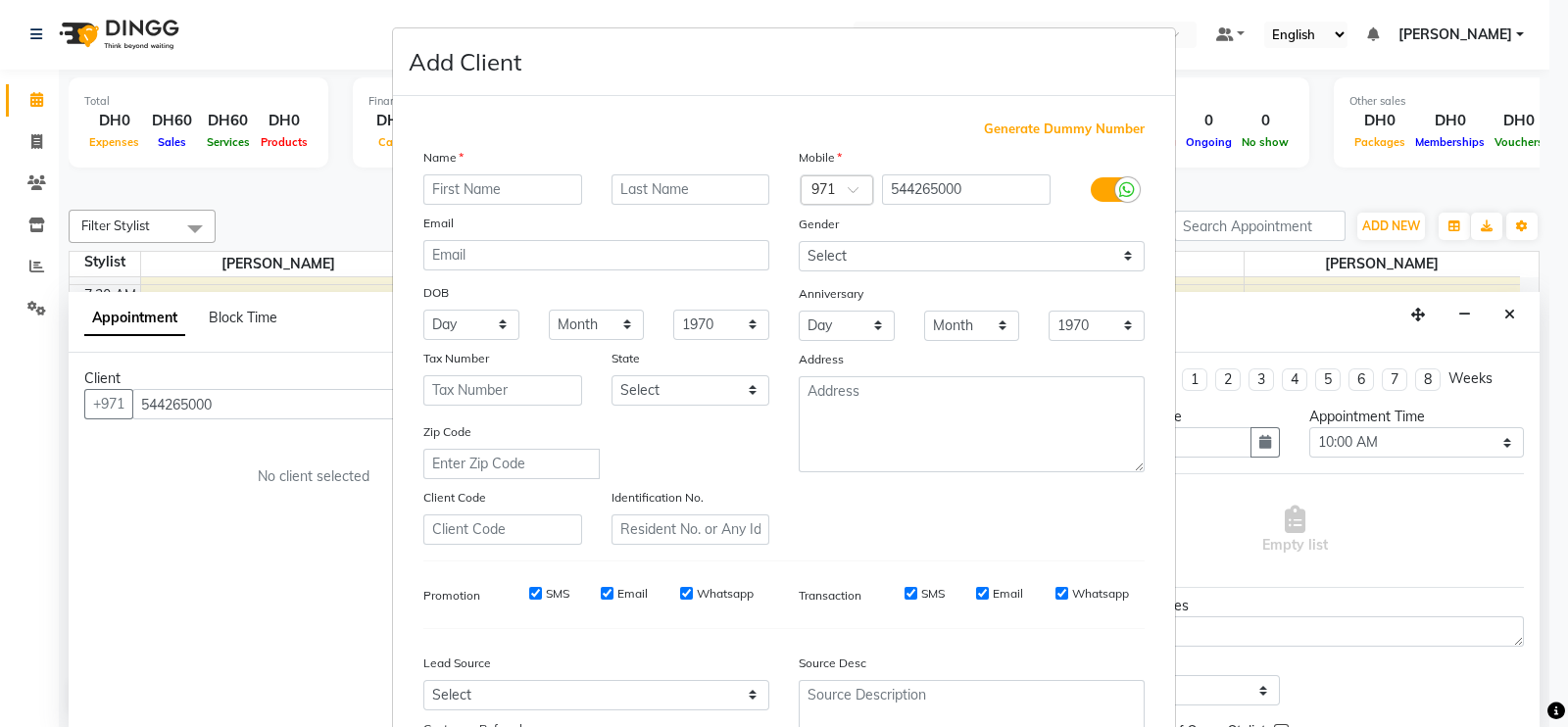
click at [523, 191] on input "text" at bounding box center [503, 189] width 159 height 30
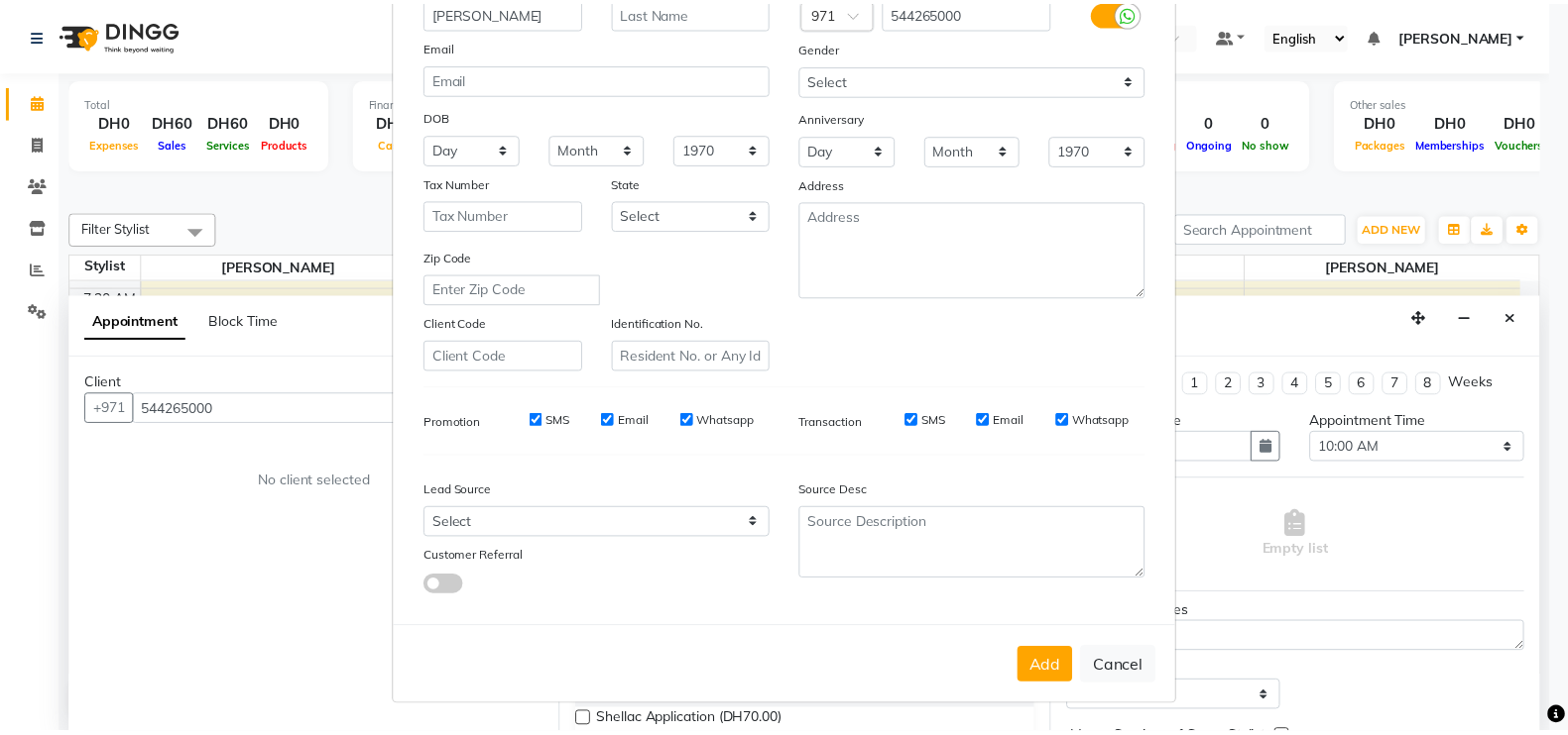
scroll to position [190, 0]
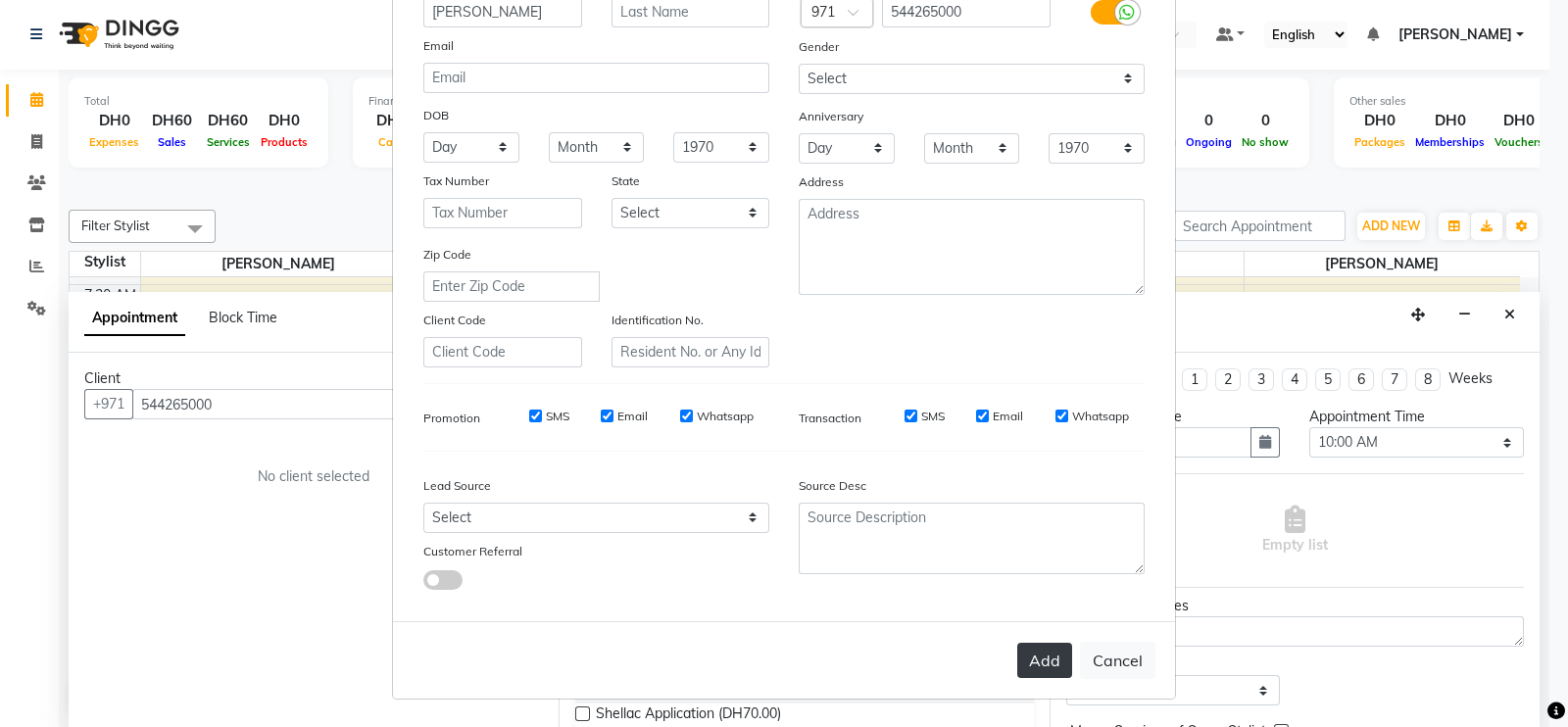
type input "[PERSON_NAME]"
click at [1021, 663] on button "Add" at bounding box center [1044, 660] width 55 height 35
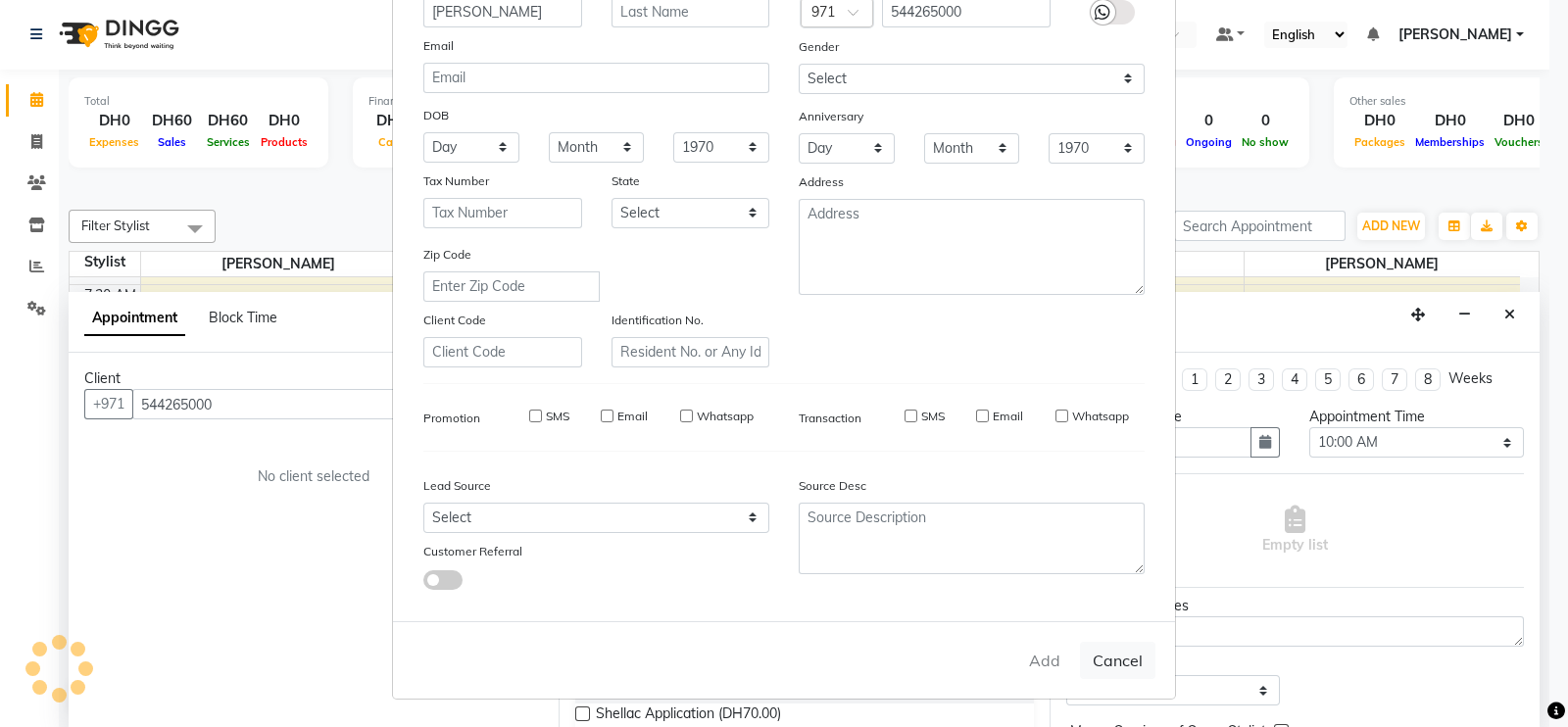
select select
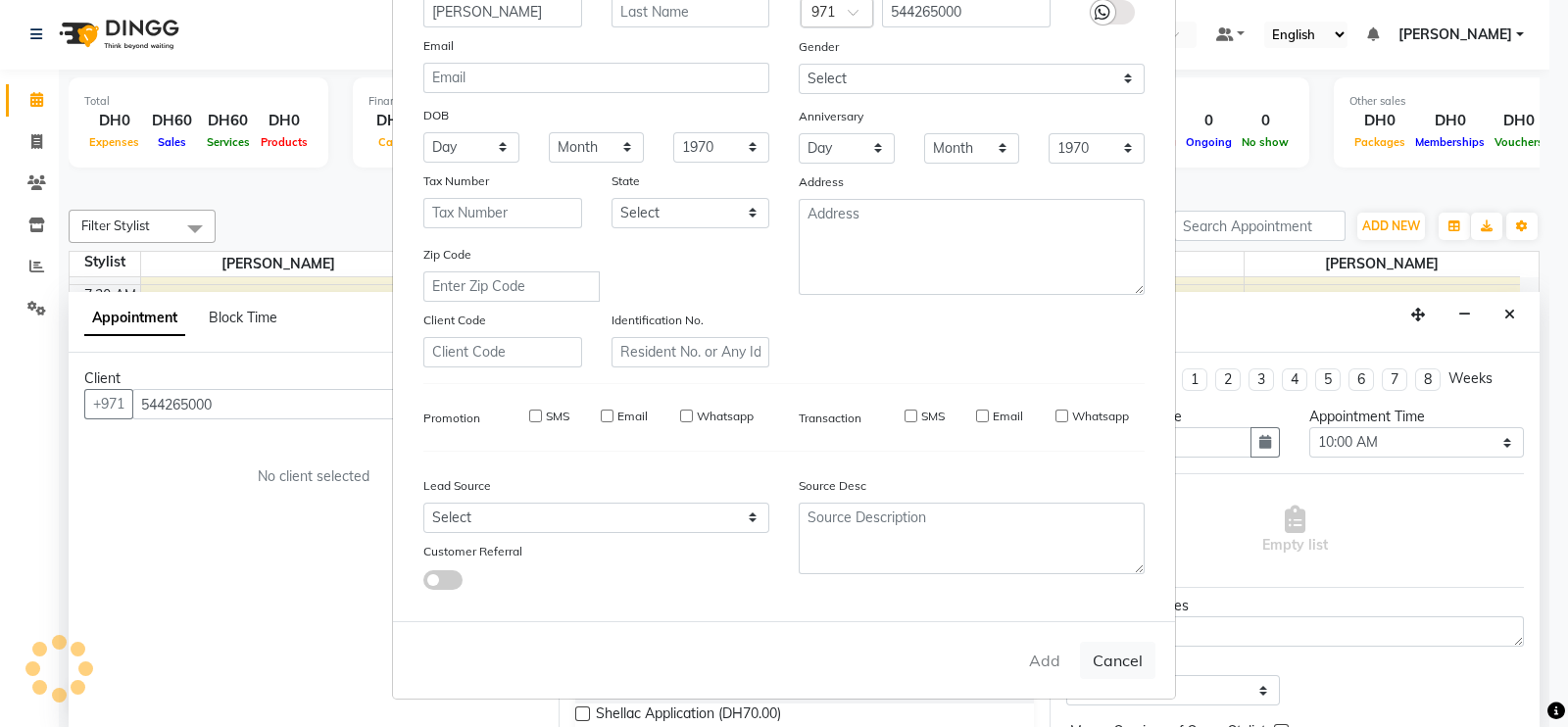
select select
checkbox input "false"
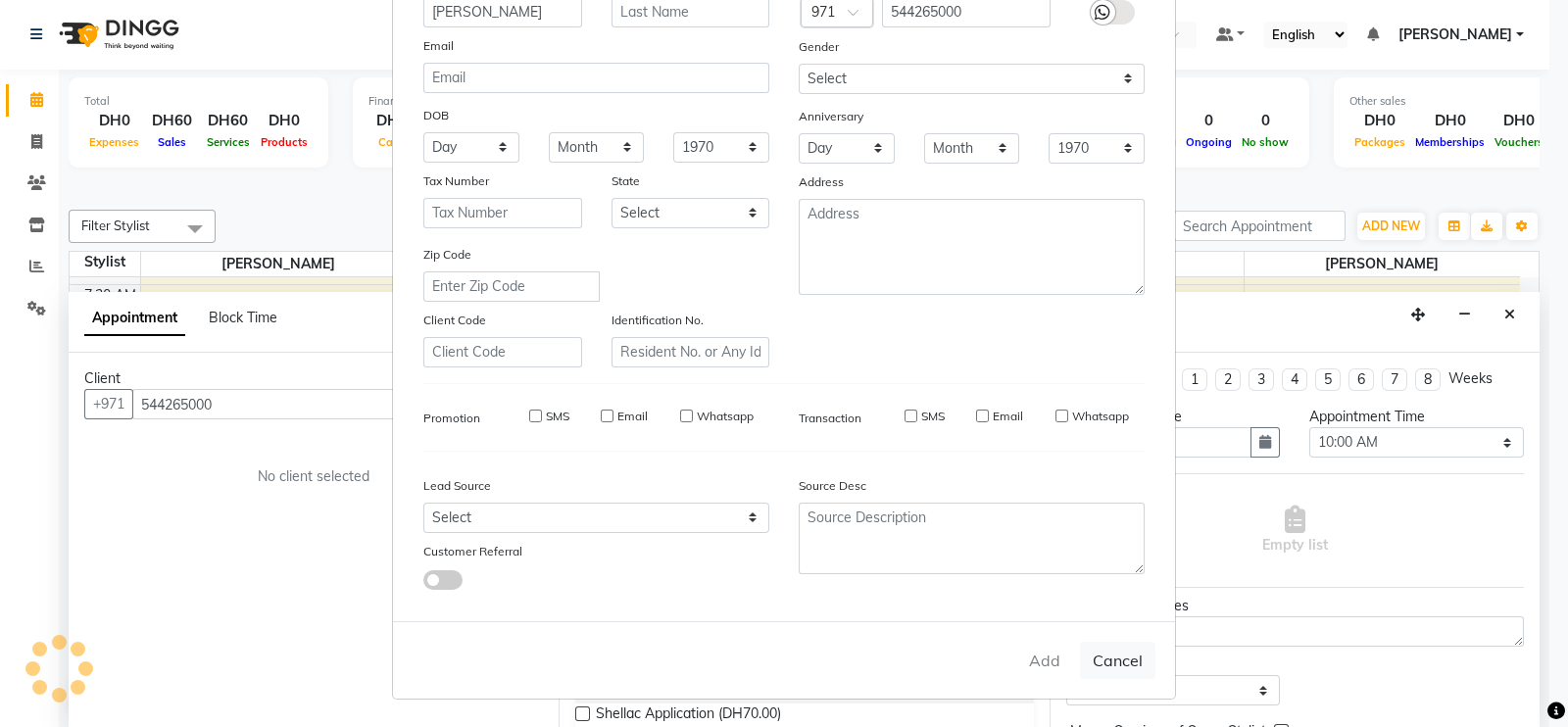
checkbox input "false"
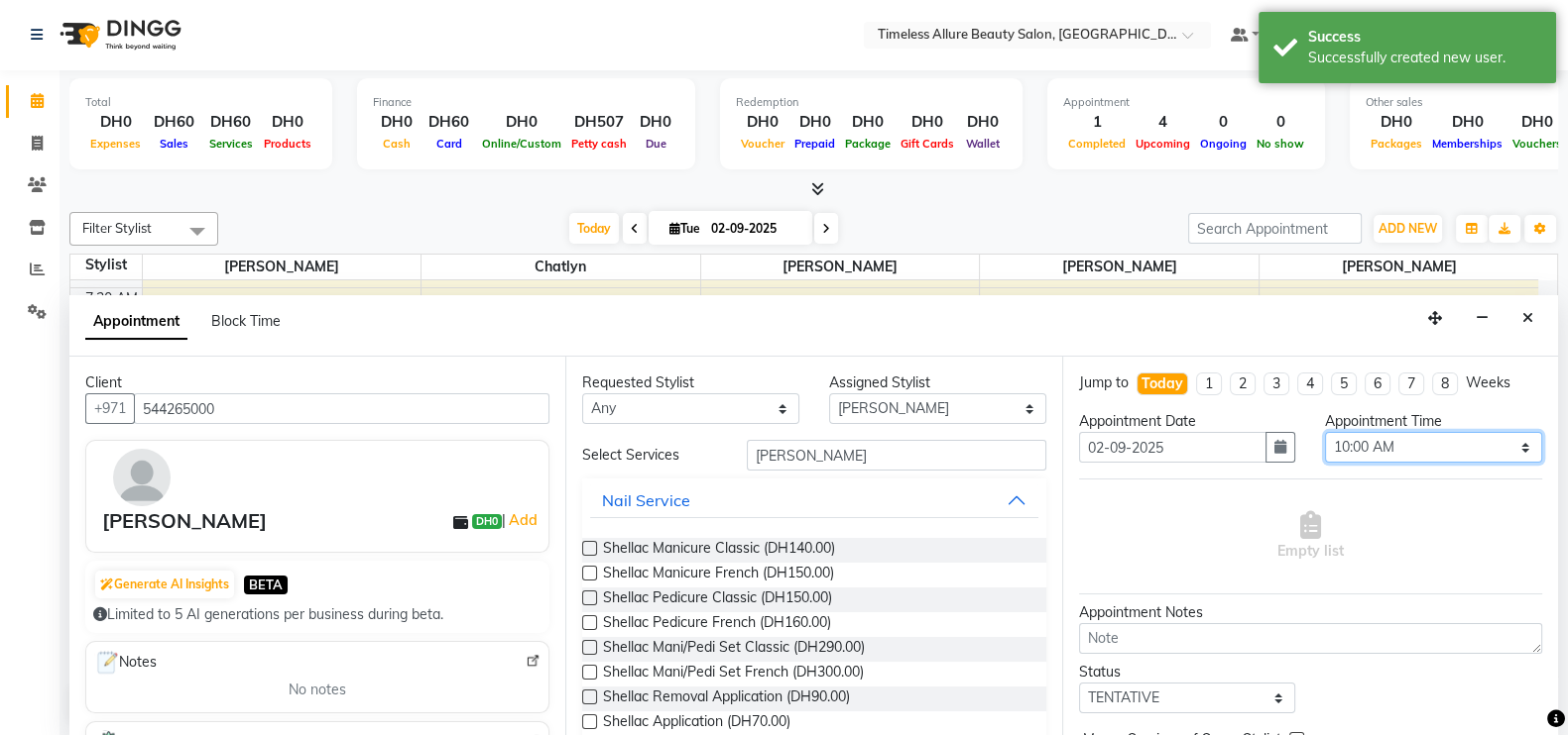
click at [1508, 443] on select "Select 07:00 AM 07:05 AM 07:10 AM 07:15 AM 07:20 AM 07:25 AM 07:30 AM 07:35 AM …" at bounding box center [1433, 447] width 217 height 31
select select "630"
click at [1325, 432] on select "Select 07:00 AM 07:05 AM 07:10 AM 07:15 AM 07:20 AM 07:25 AM 07:30 AM 07:35 AM …" at bounding box center [1433, 447] width 217 height 31
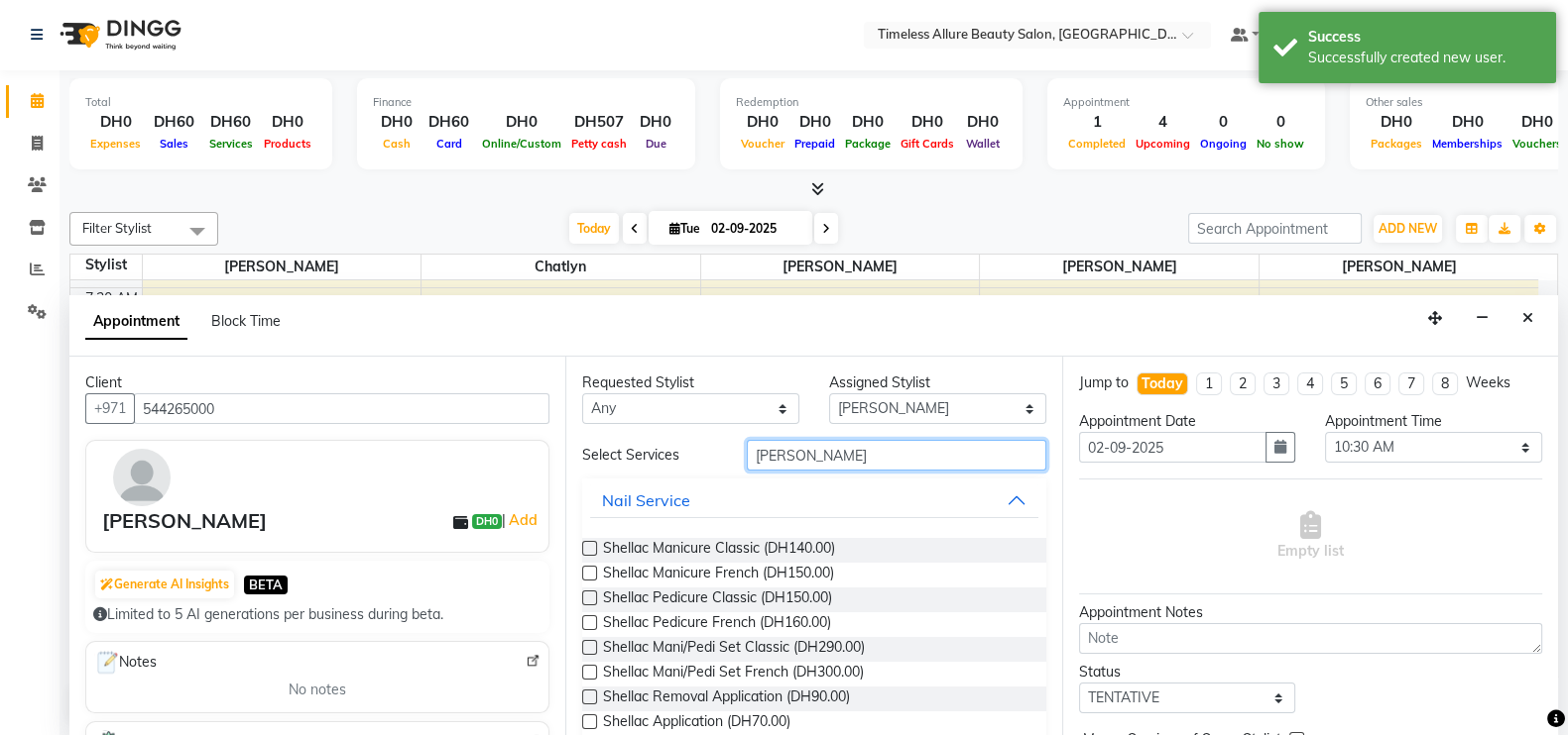
click at [867, 446] on input "shella" at bounding box center [896, 455] width 300 height 31
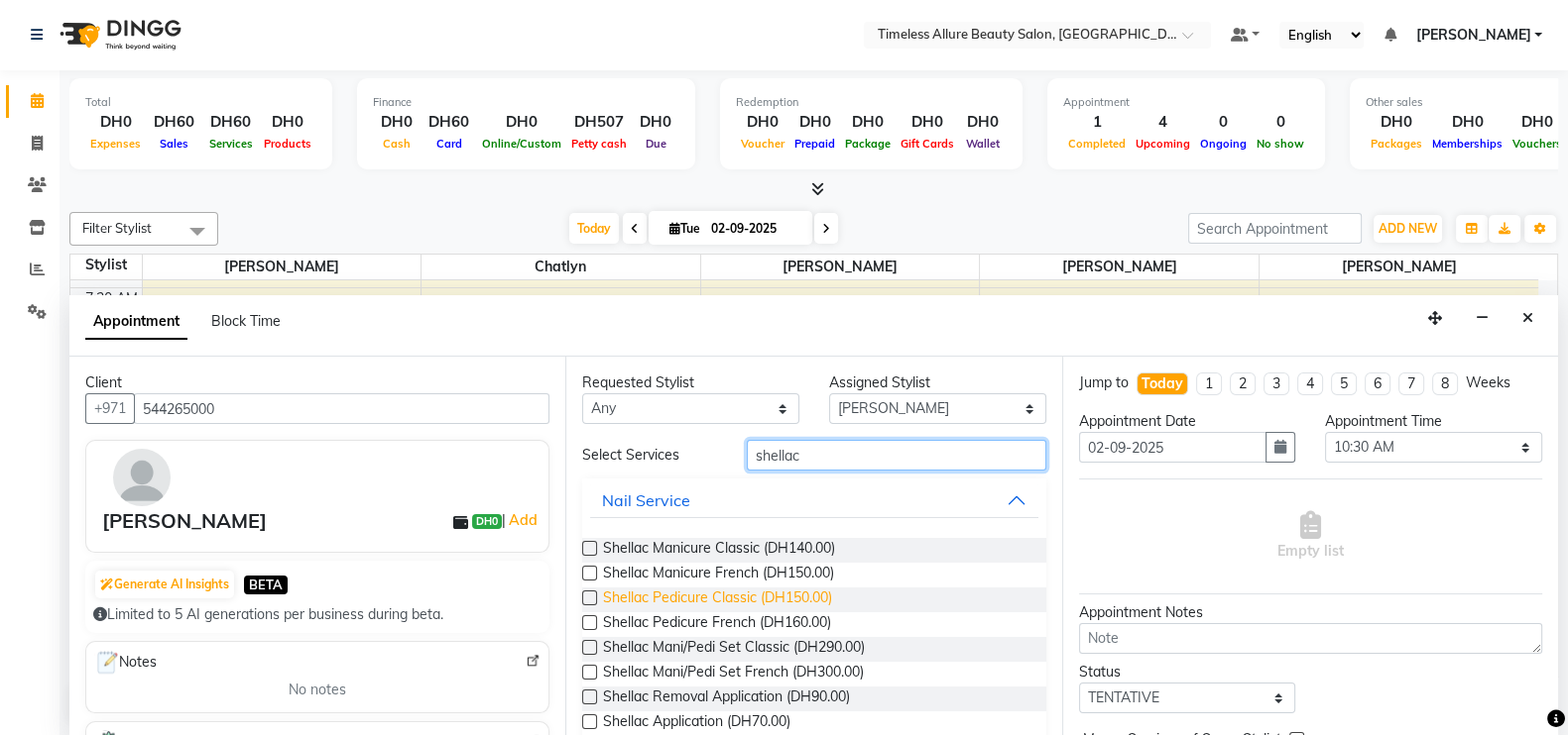
type input "shellac"
click at [707, 595] on span "Shellac Pedicure Classic (DH150.00)" at bounding box center [718, 600] width 229 height 25
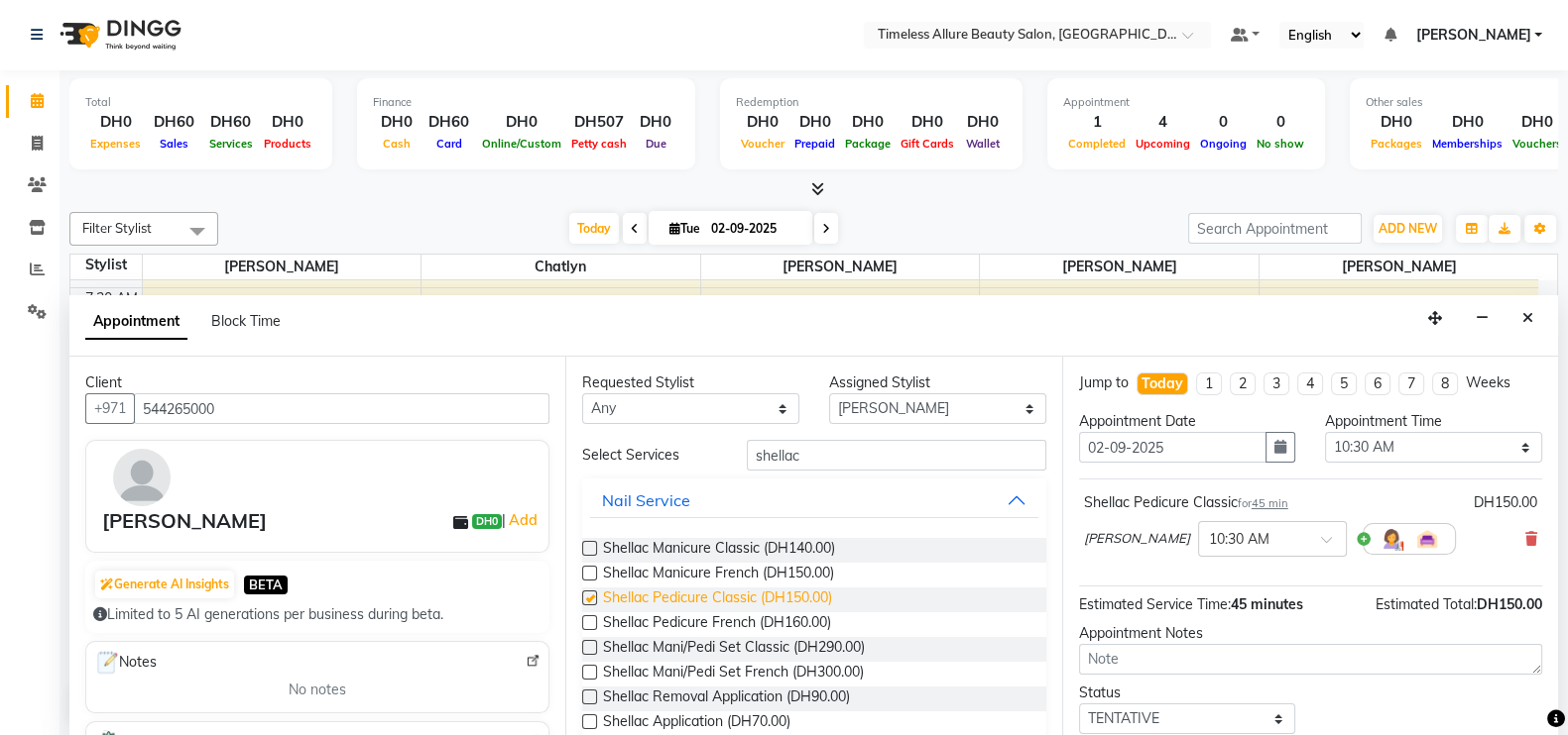
checkbox input "false"
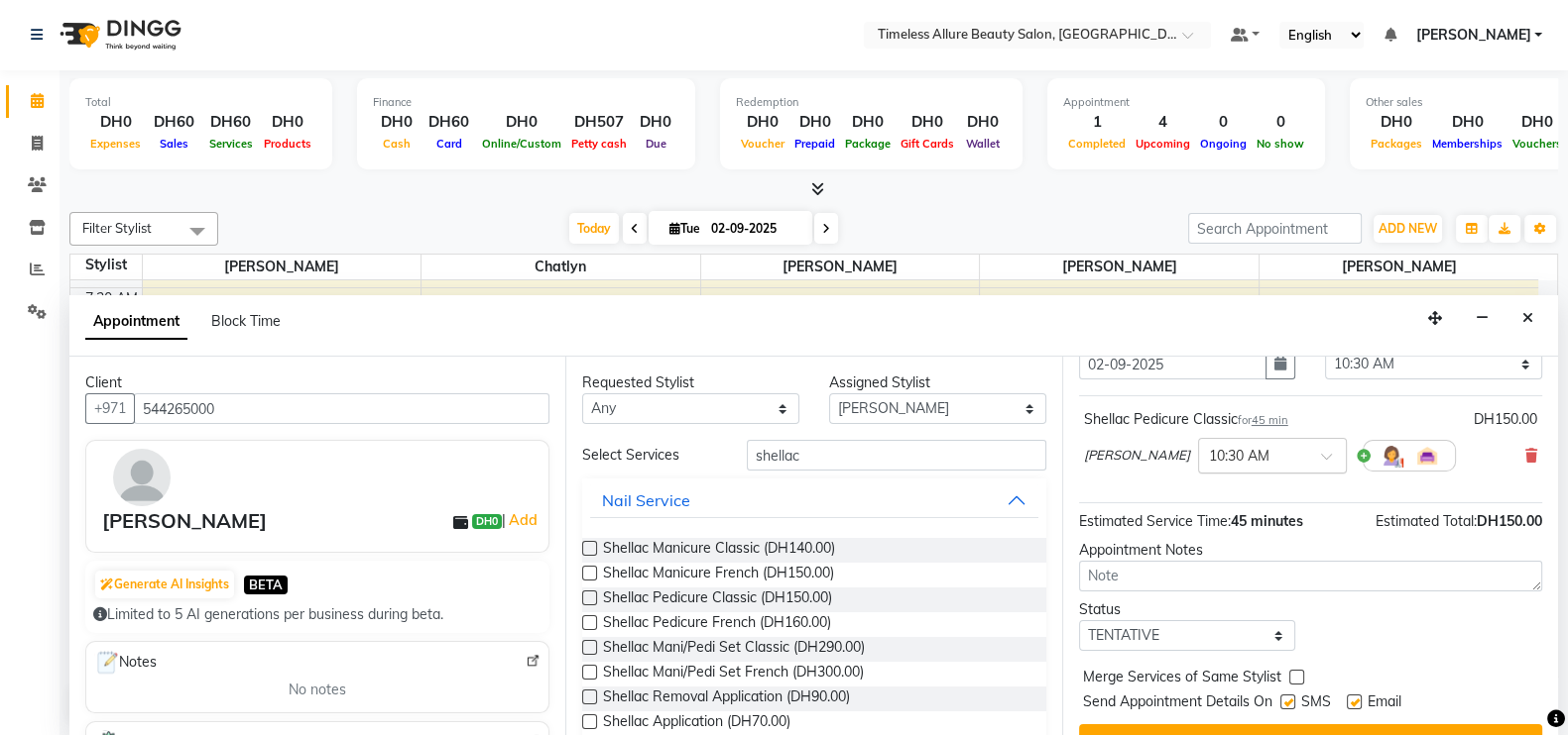
scroll to position [121, 0]
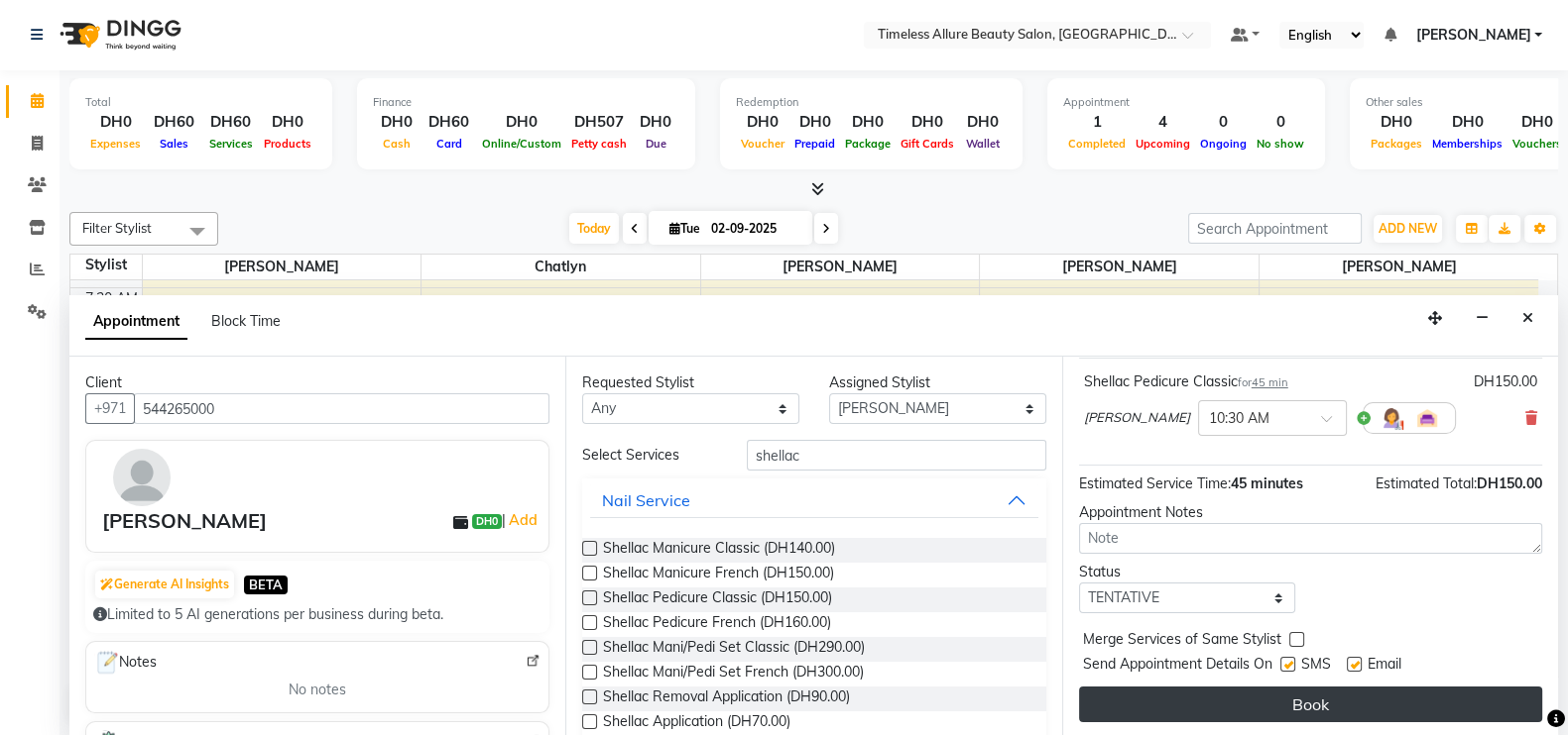
click at [1300, 695] on button "Book" at bounding box center [1310, 704] width 463 height 36
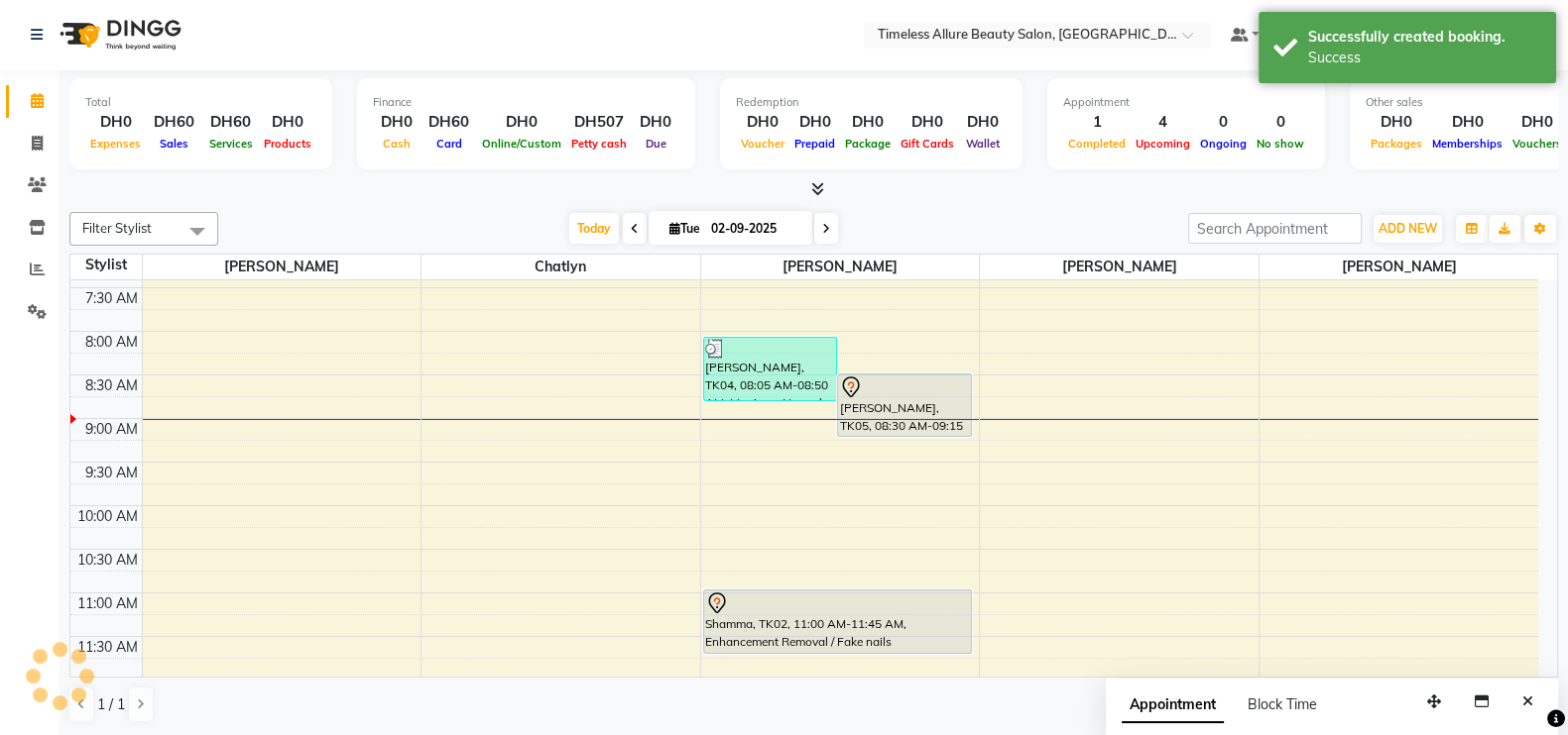
scroll to position [0, 0]
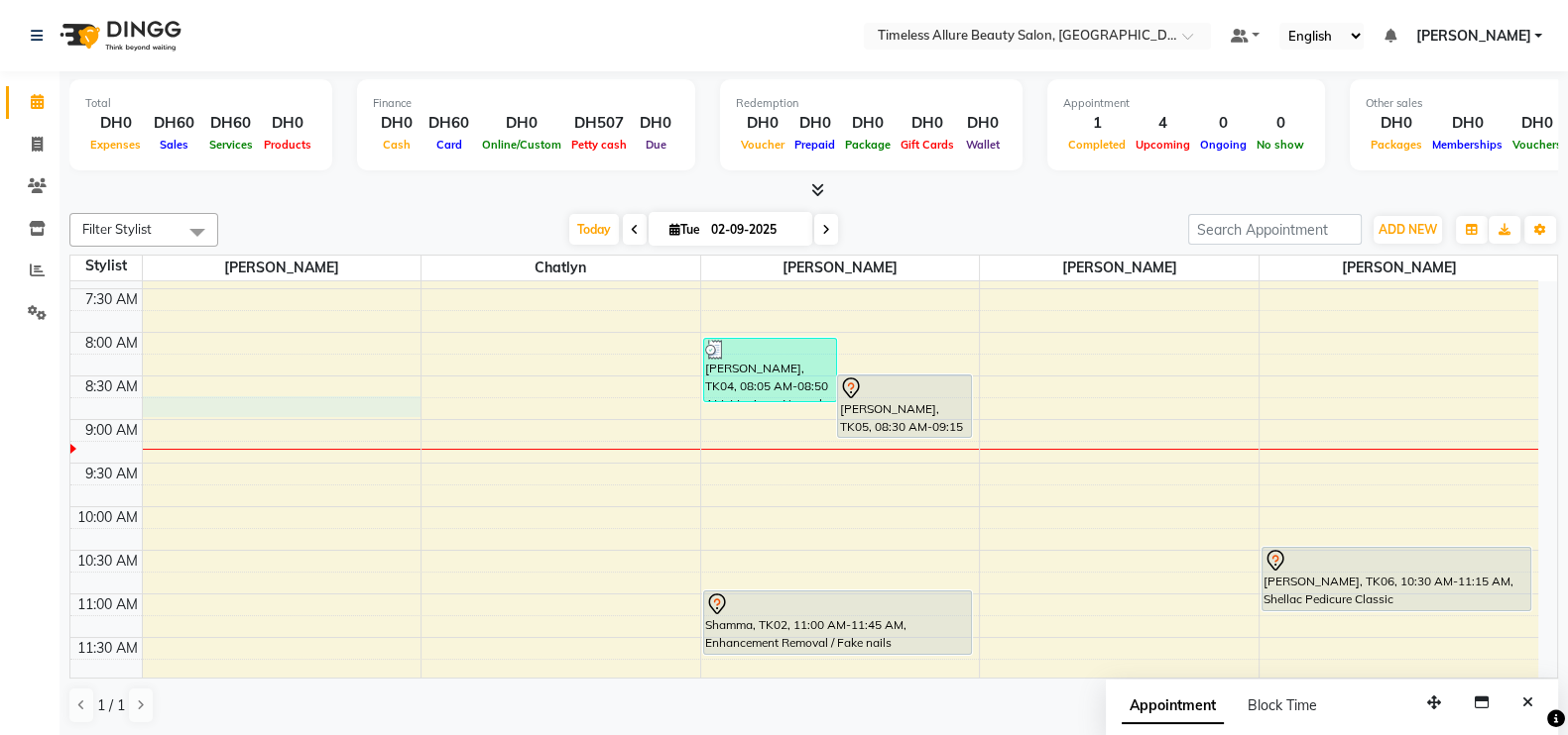
click at [330, 404] on div "6:00 AM 6:30 AM 7:00 AM 7:30 AM 8:00 AM 8:30 AM 9:00 AM 9:30 AM 10:00 AM 10:30 …" at bounding box center [804, 681] width 1468 height 1045
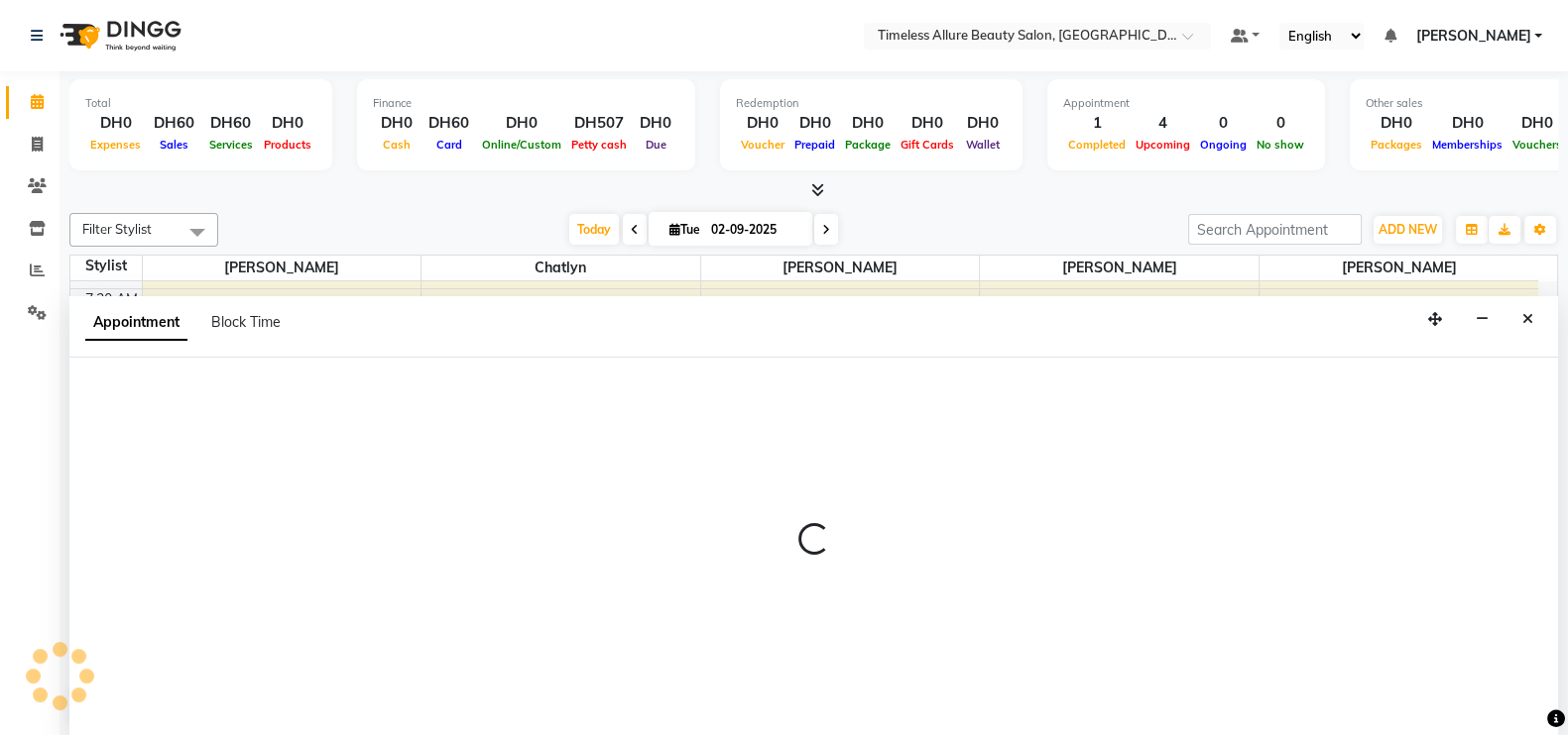
scroll to position [1, 0]
select select "59663"
select select "525"
select select "tentative"
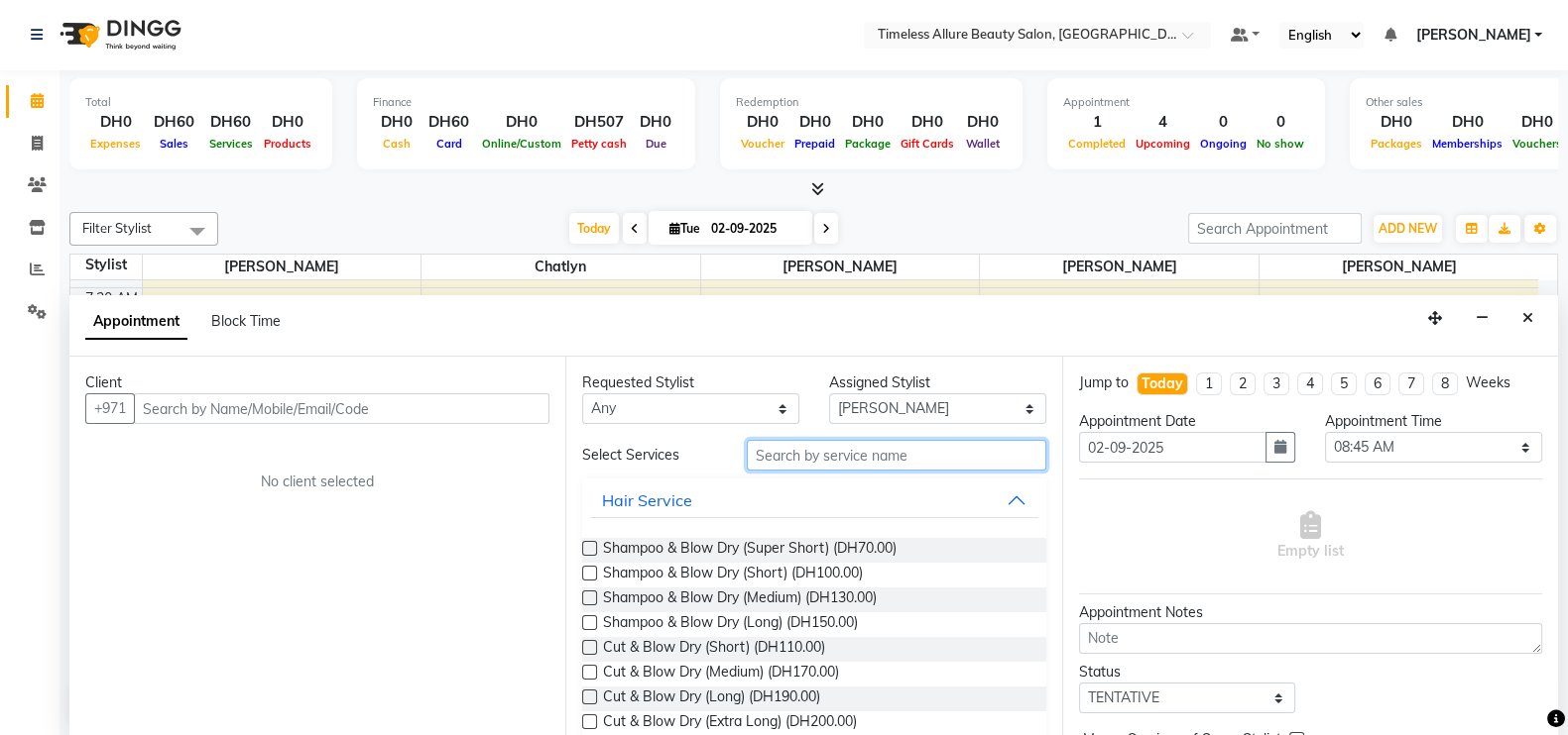
click at [928, 456] on input "text" at bounding box center [896, 455] width 300 height 31
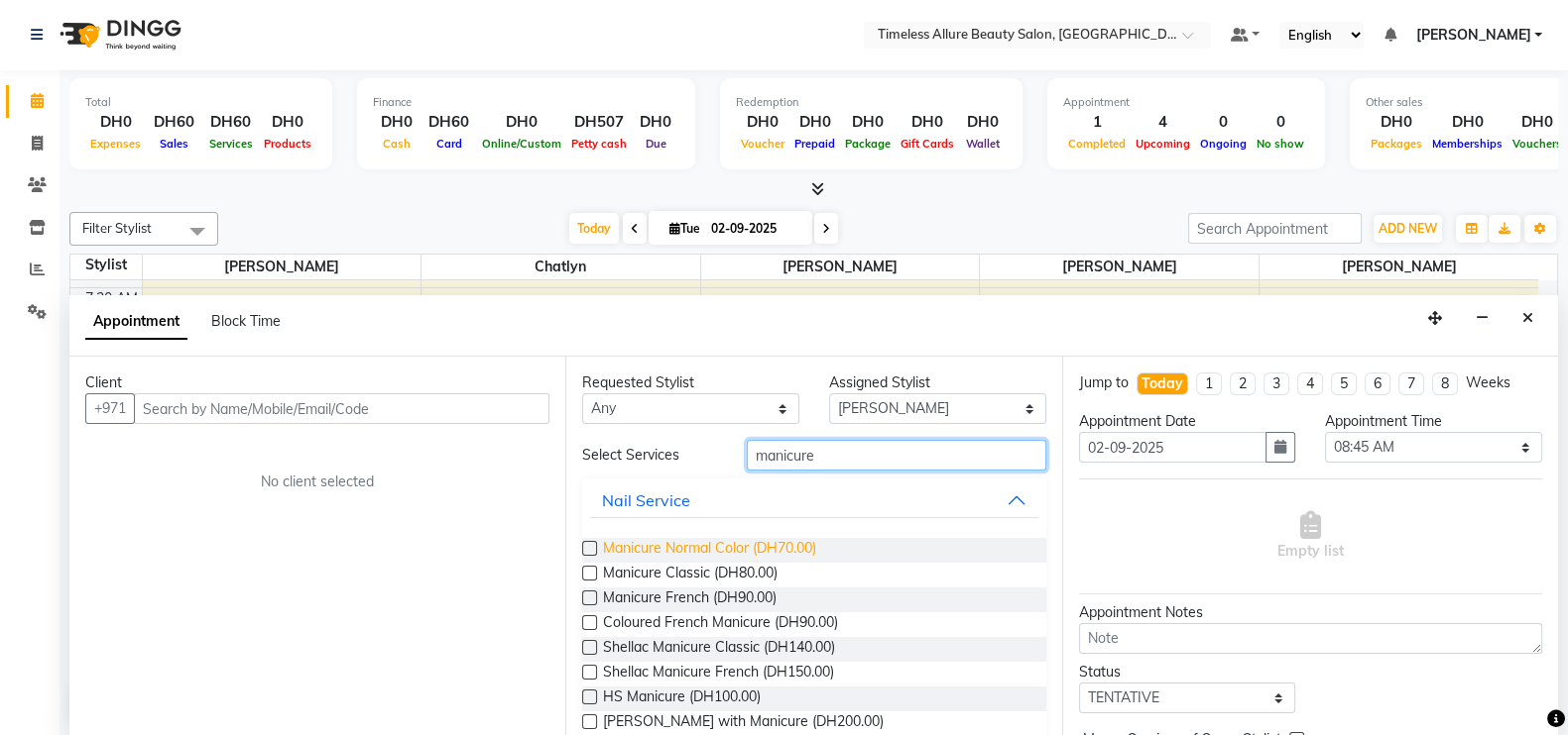
type input "manicure"
click at [679, 543] on span "Manicure Normal Color (DH70.00)" at bounding box center [710, 551] width 213 height 25
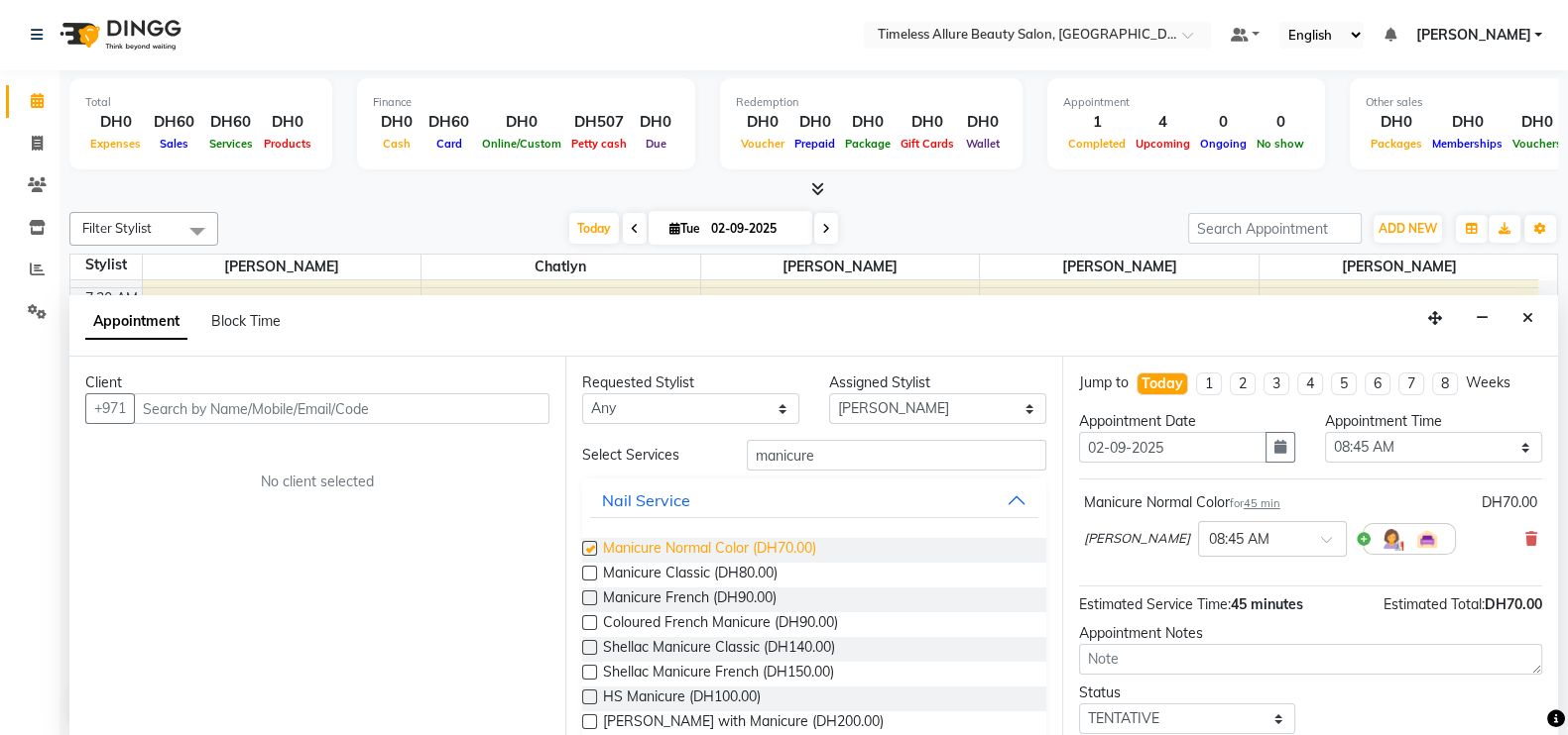
checkbox input "false"
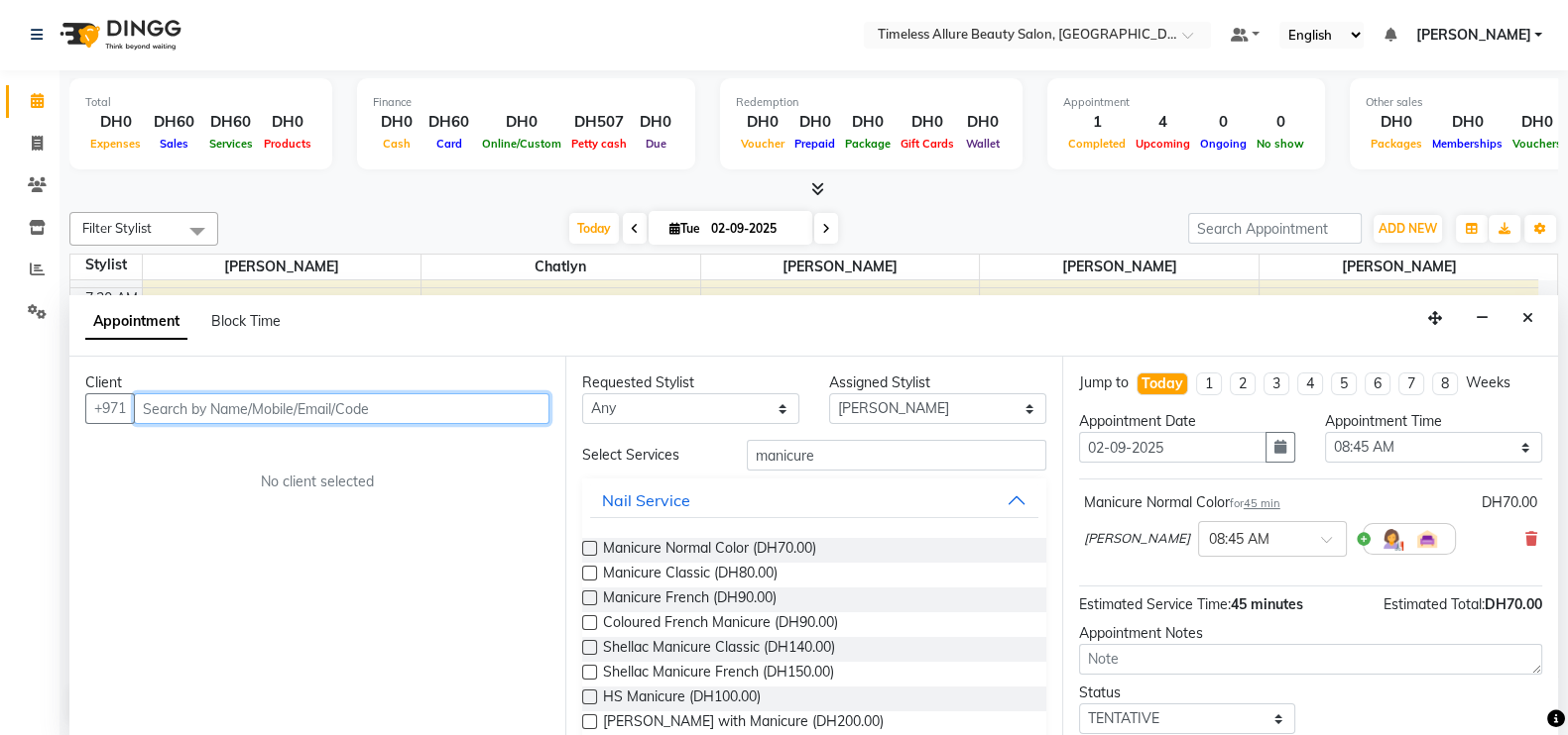
click at [364, 412] on input "text" at bounding box center [341, 409] width 416 height 31
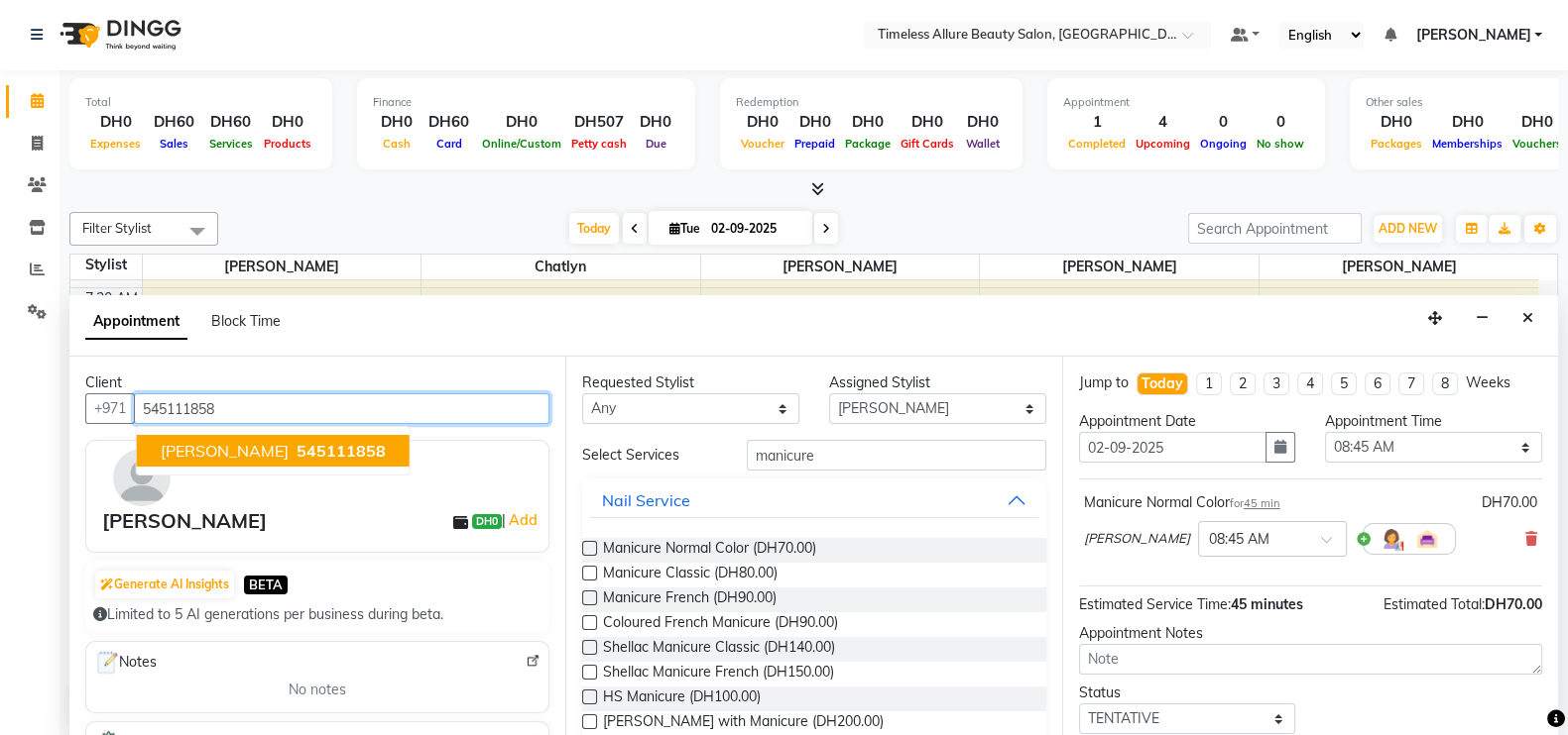
click at [297, 442] on span "545111858" at bounding box center [341, 451] width 89 height 20
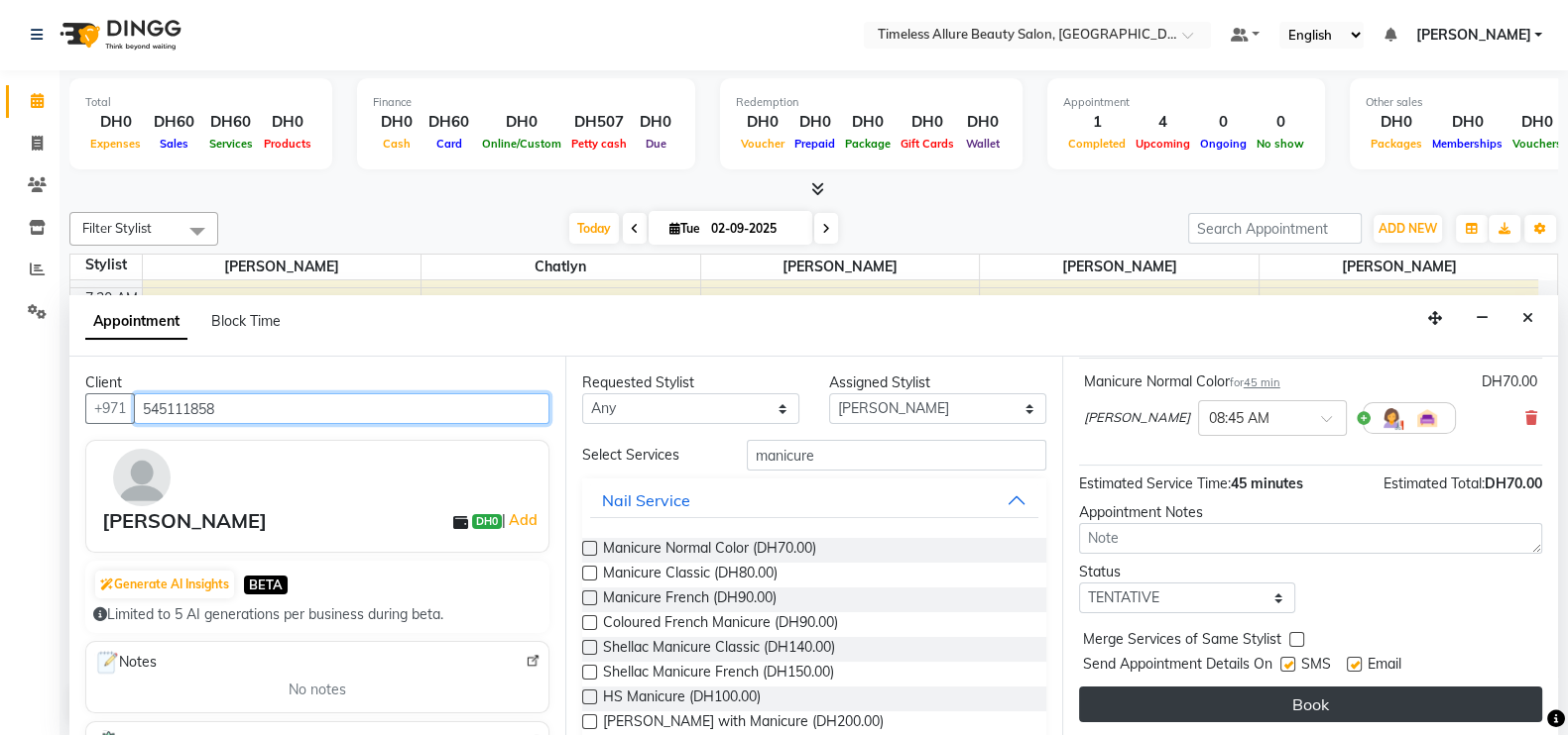
type input "545111858"
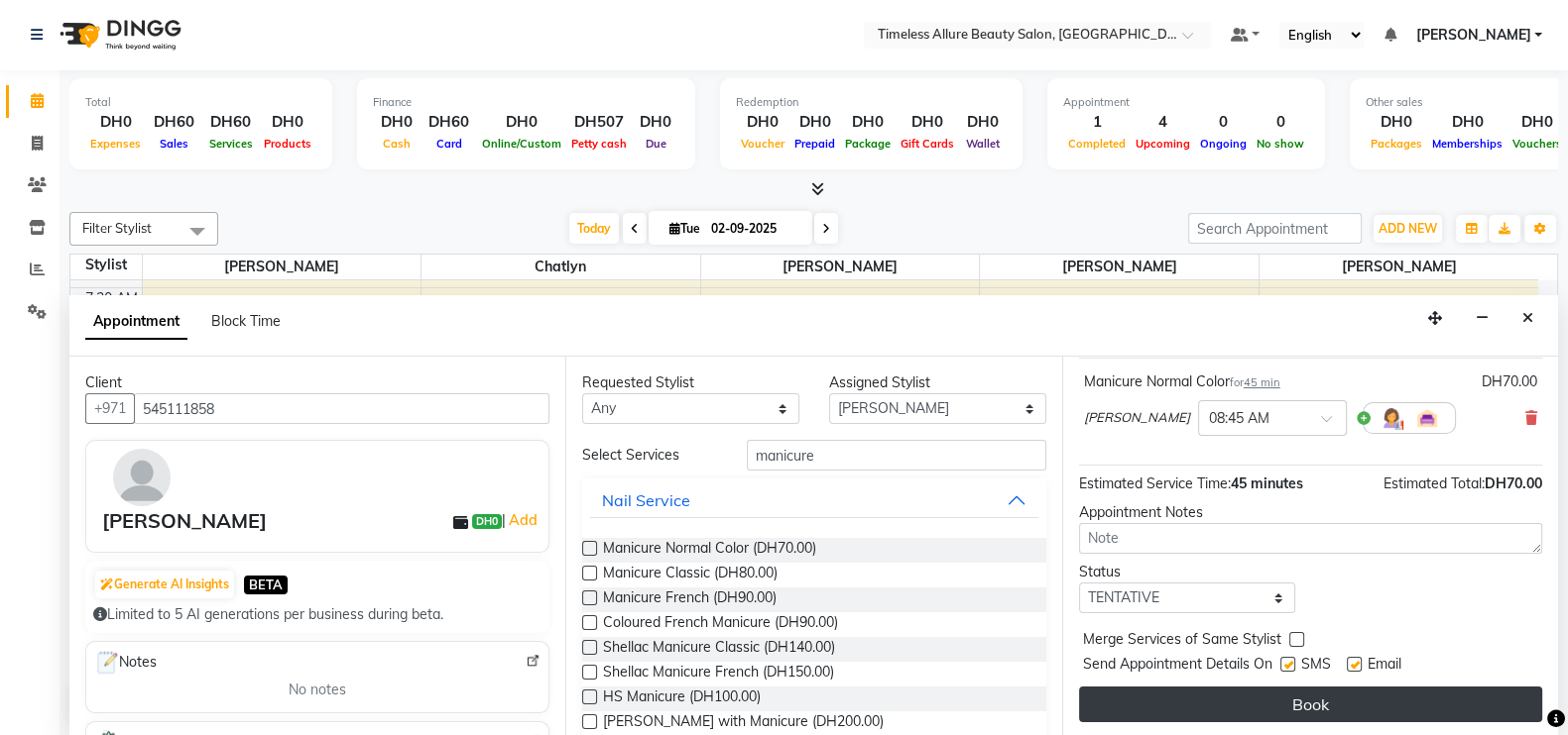
click at [1316, 706] on button "Book" at bounding box center [1310, 704] width 463 height 36
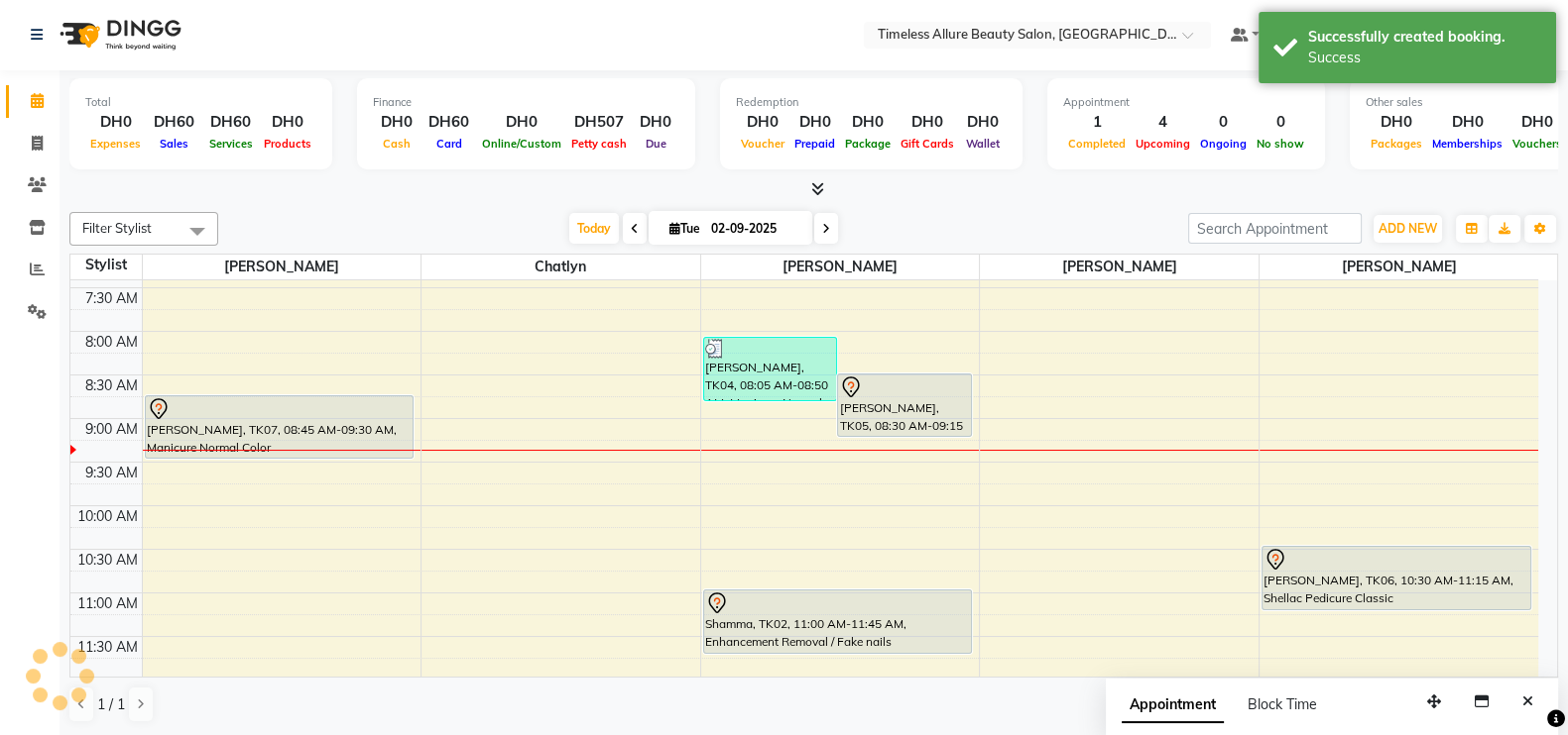
scroll to position [0, 0]
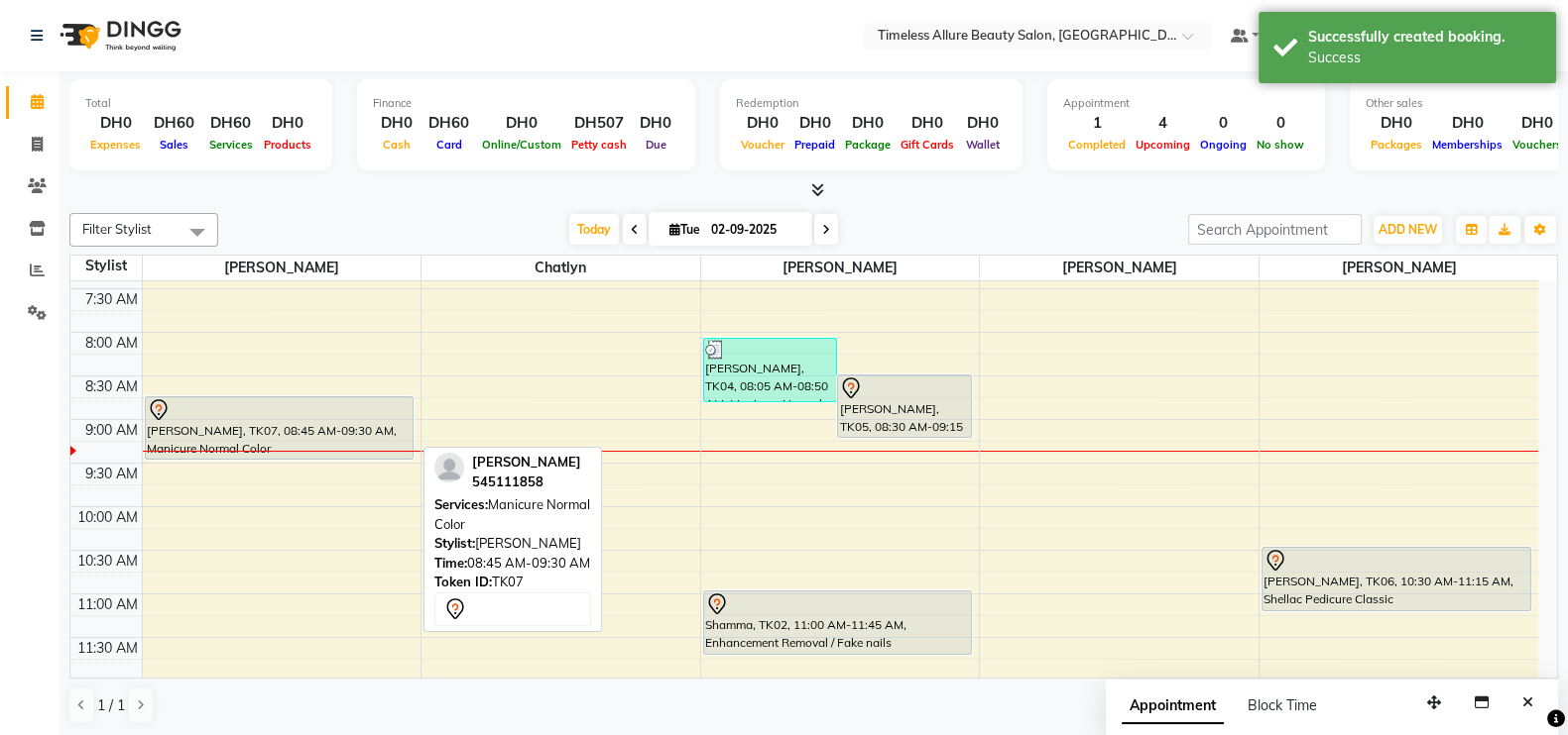
click at [288, 420] on div "[PERSON_NAME], TK07, 08:45 AM-09:30 AM, Manicure Normal Color" at bounding box center [280, 429] width 268 height 61
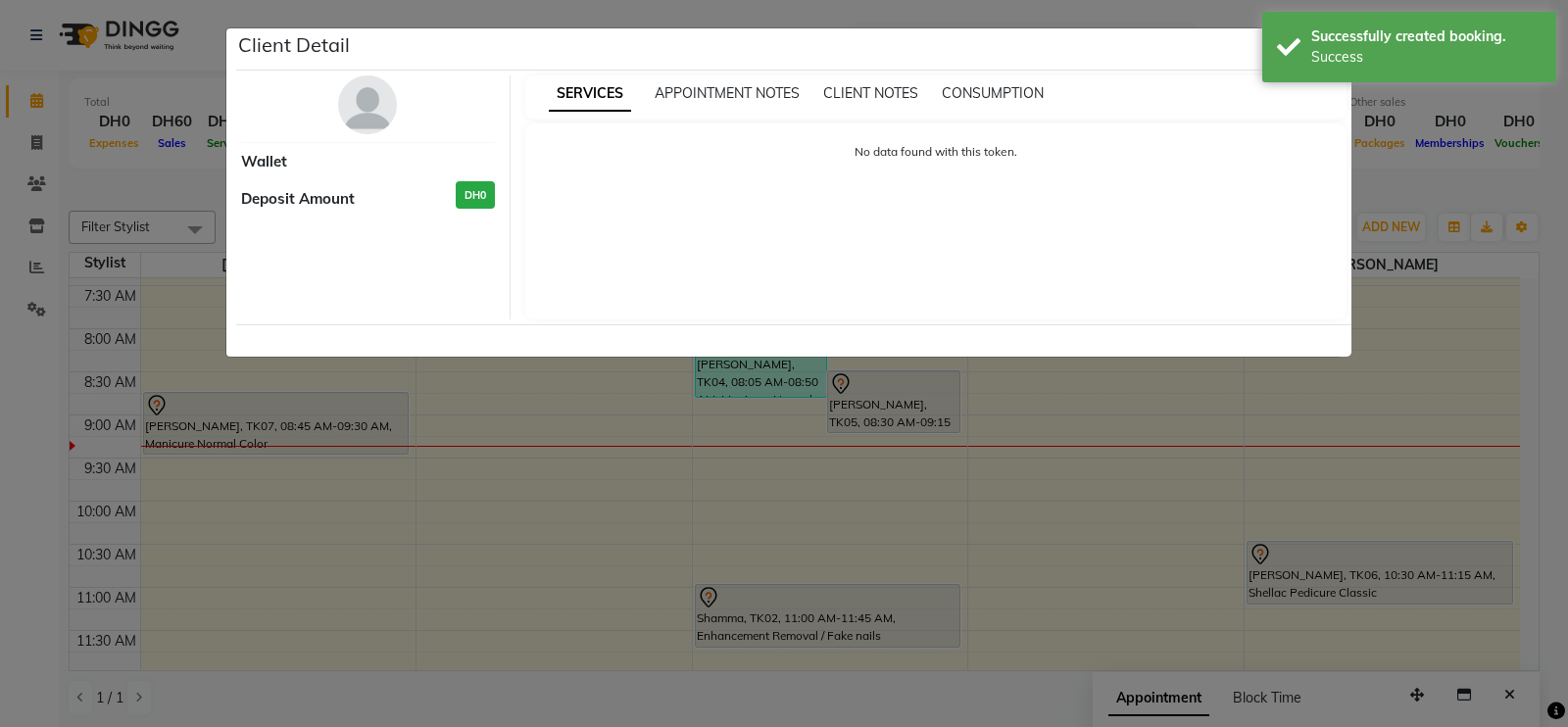
select select "7"
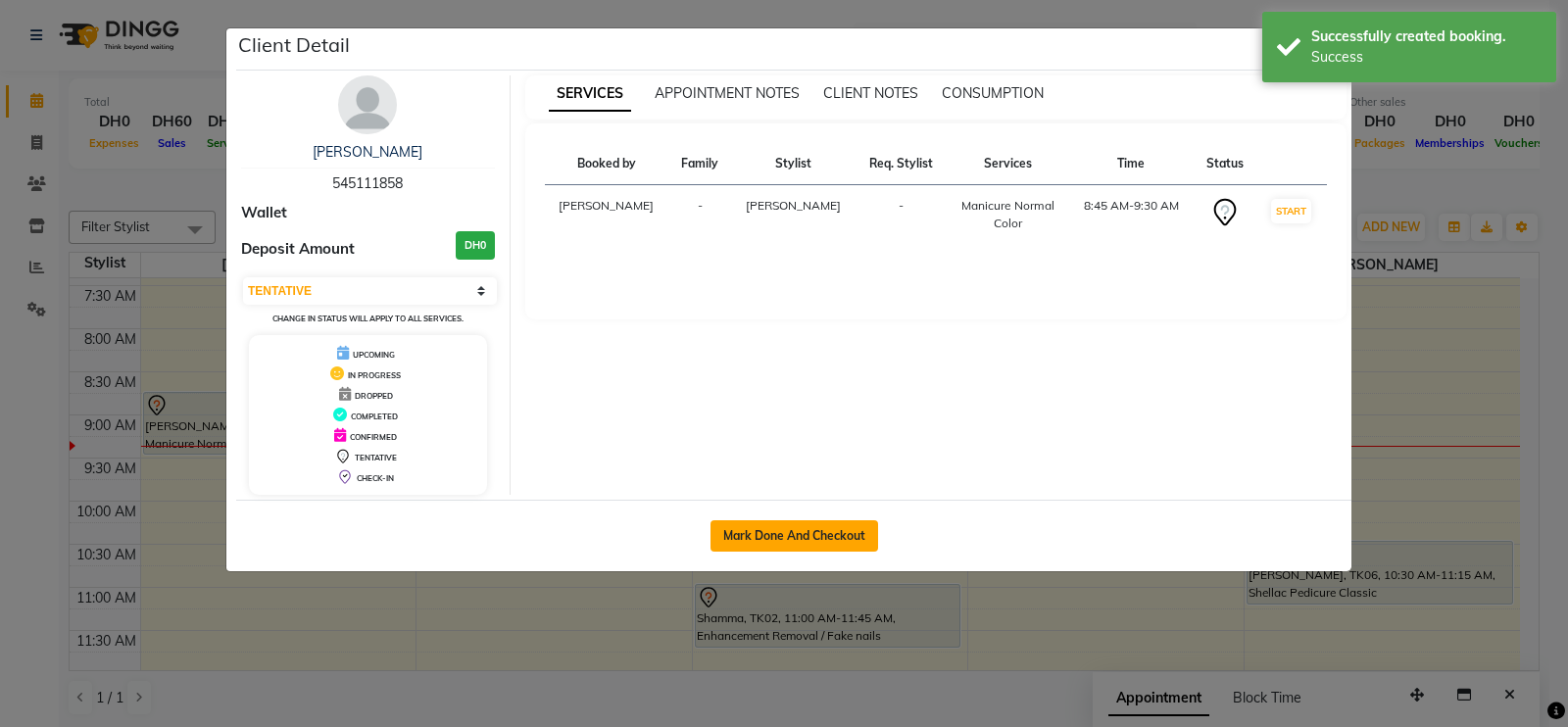
click at [776, 537] on button "Mark Done And Checkout" at bounding box center [793, 537] width 168 height 31
select select "service"
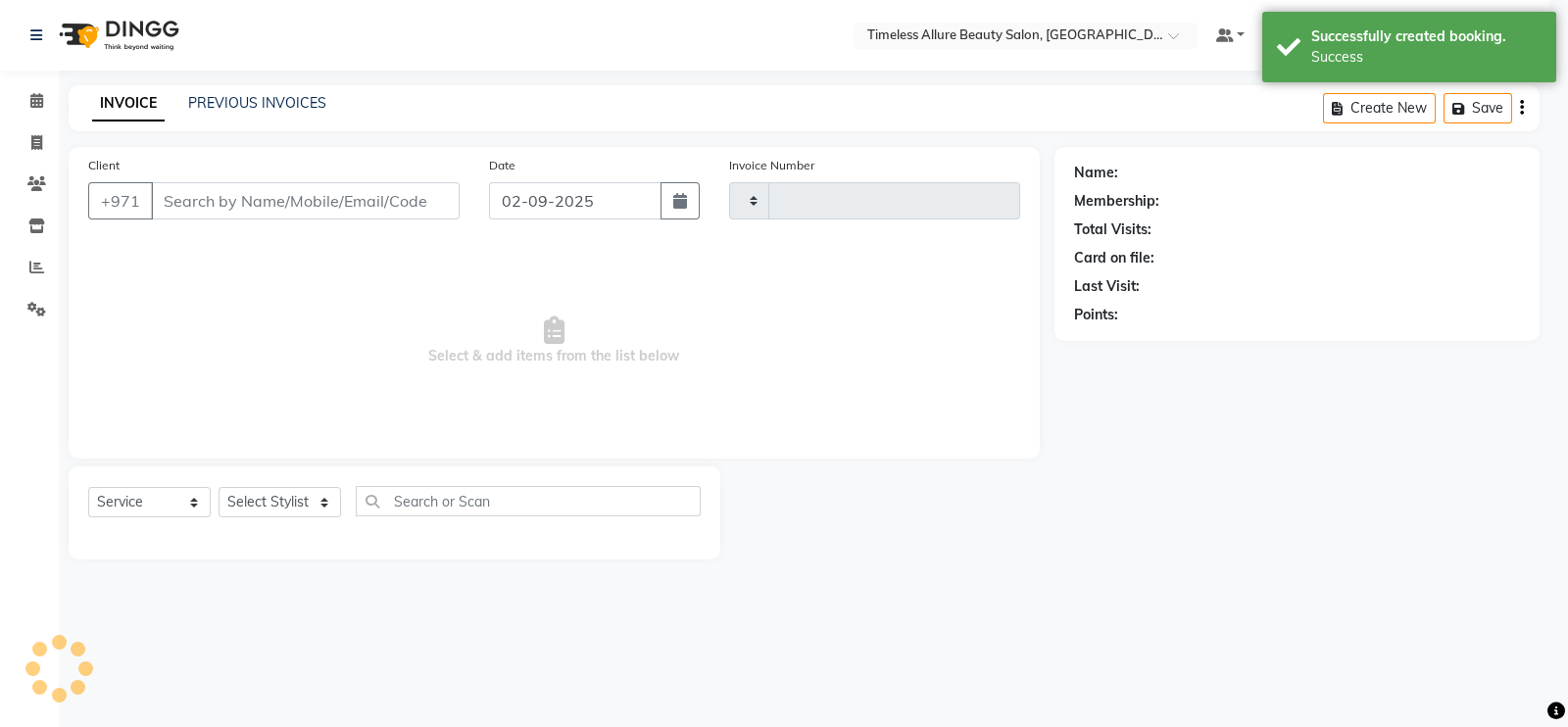
type input "0559"
select select "3"
select select "7126"
type input "545111858"
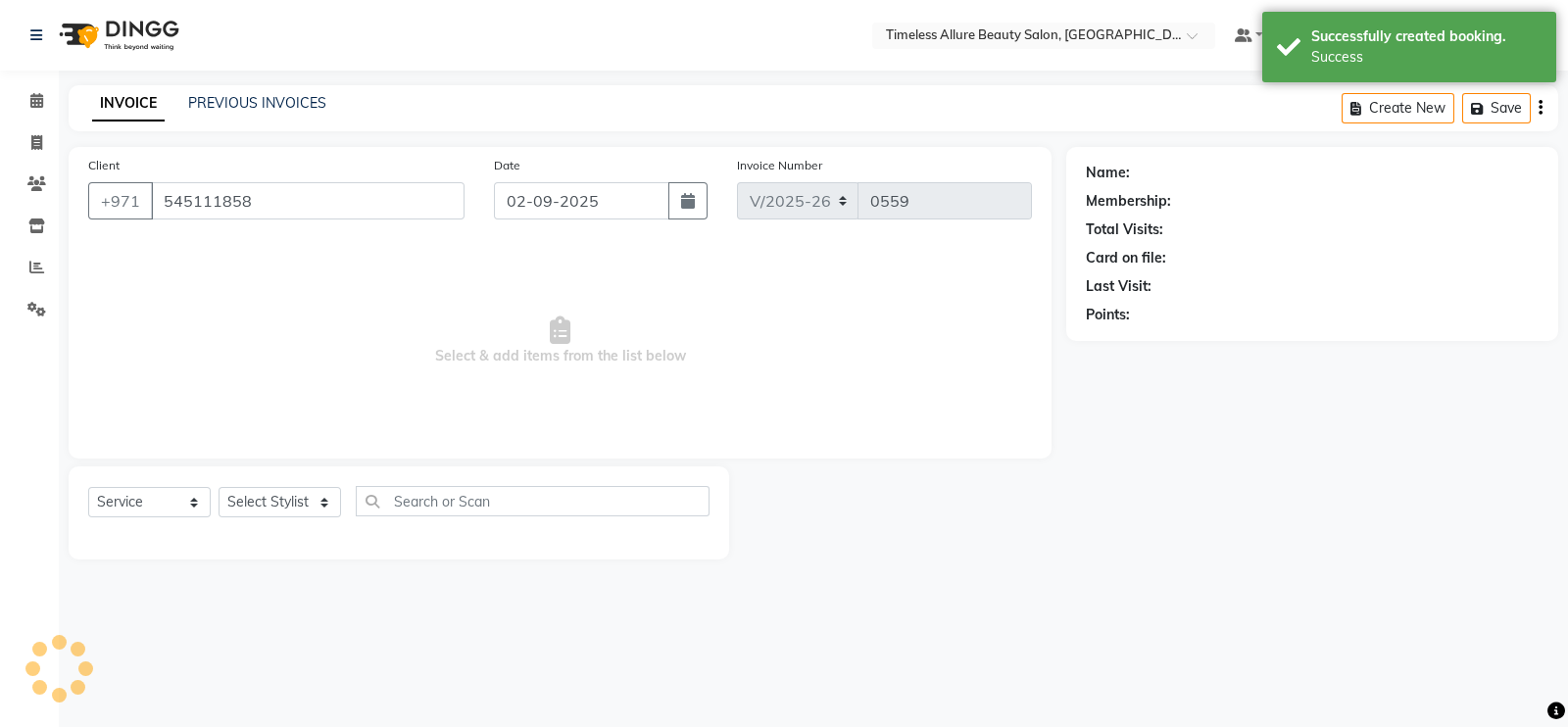
select select "59663"
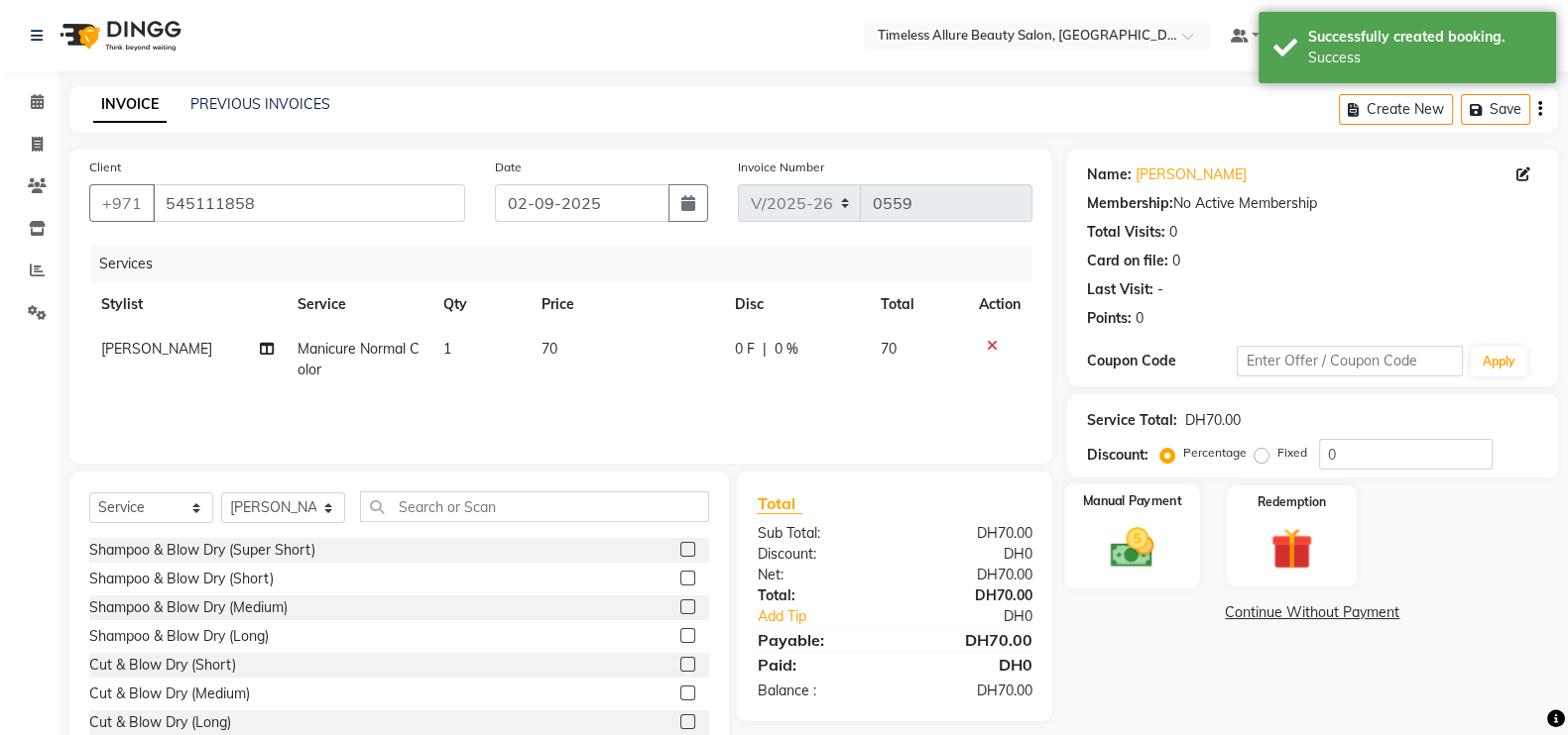
click at [1133, 542] on img at bounding box center [1131, 548] width 70 height 50
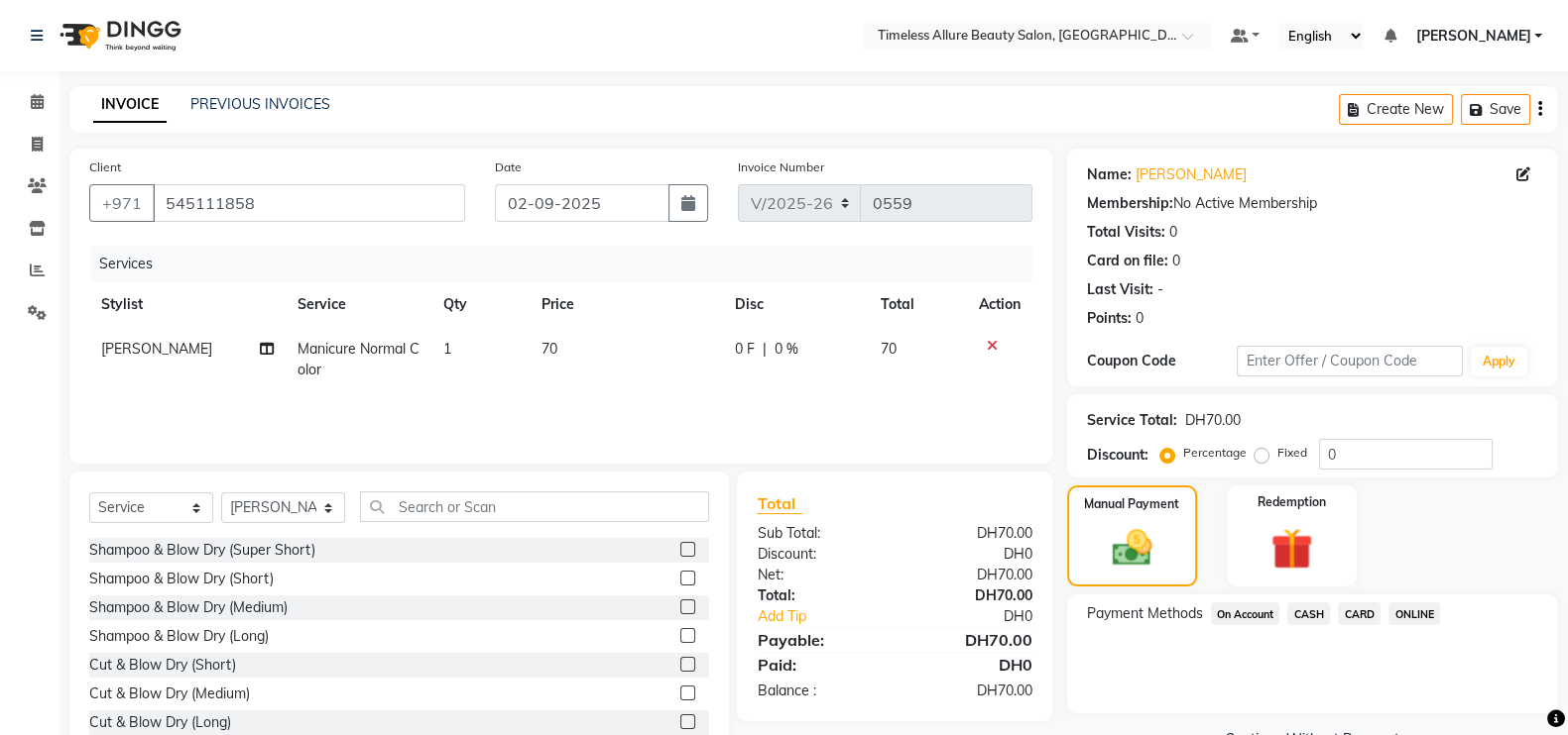
click at [738, 354] on span "0 F" at bounding box center [744, 349] width 20 height 21
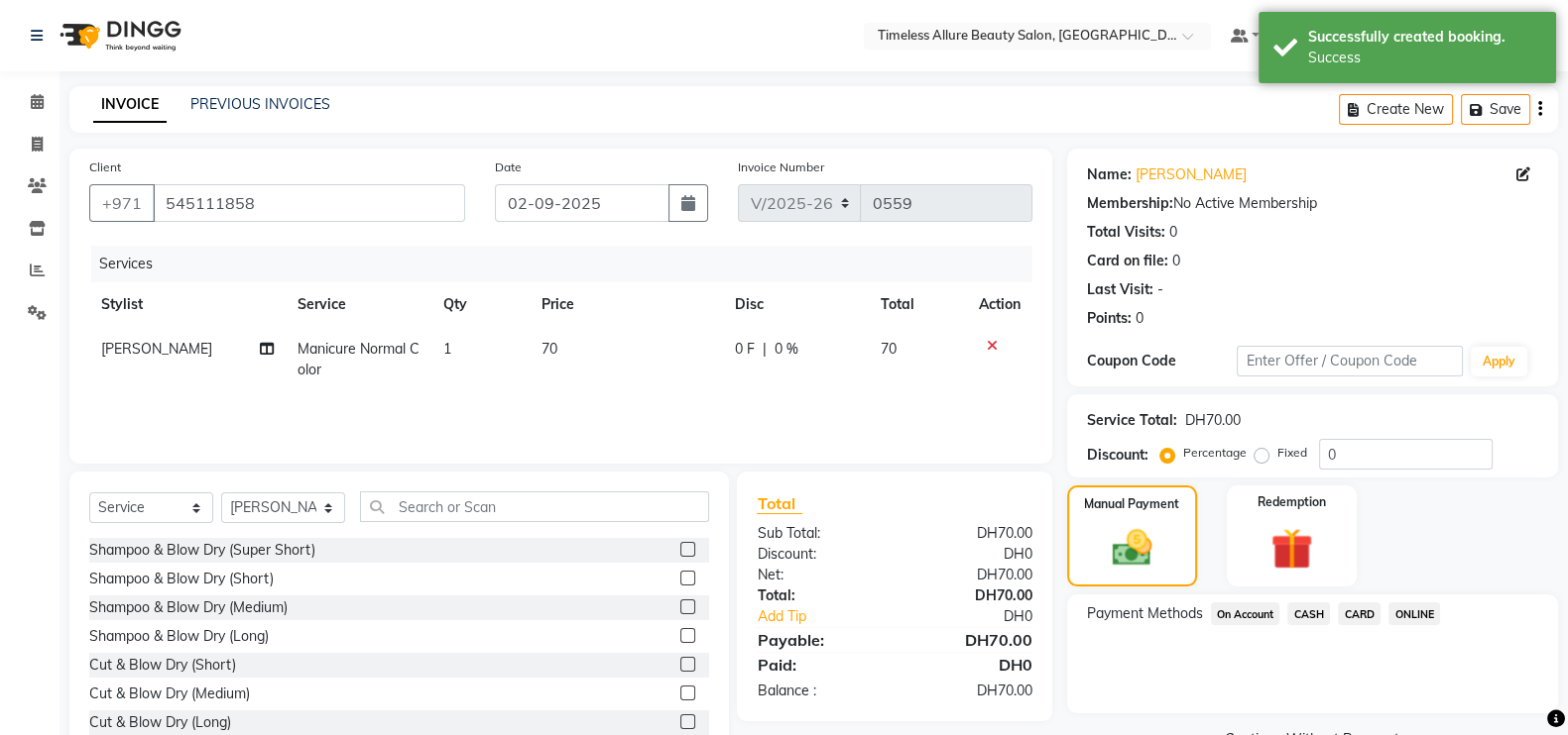
select select "59663"
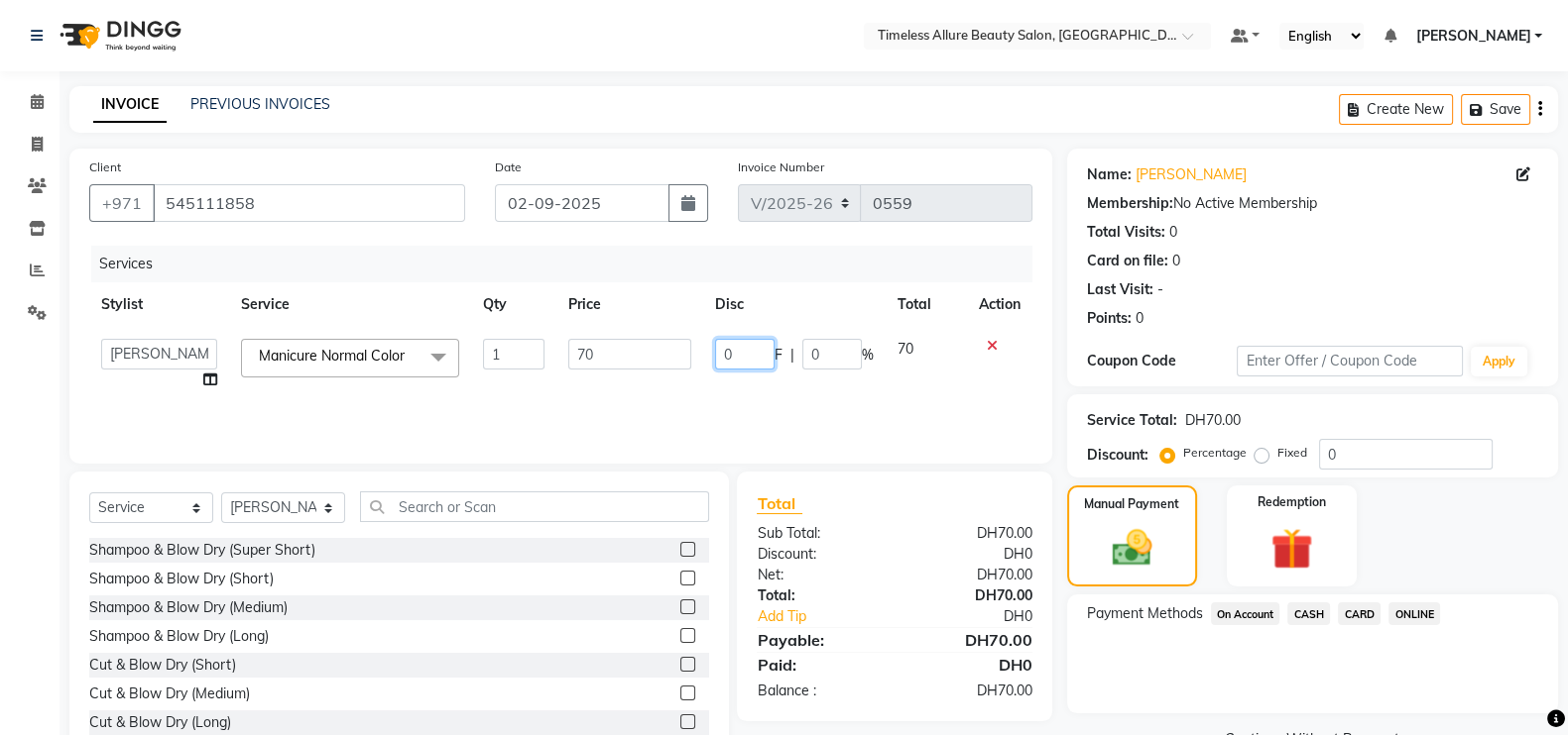
click at [738, 354] on input "0" at bounding box center [744, 354] width 60 height 31
type input "010"
click at [759, 399] on div "Services Stylist Service Qty Price Disc Total Action Agnes Chatlyn Hina Khan Je…" at bounding box center [561, 345] width 943 height 198
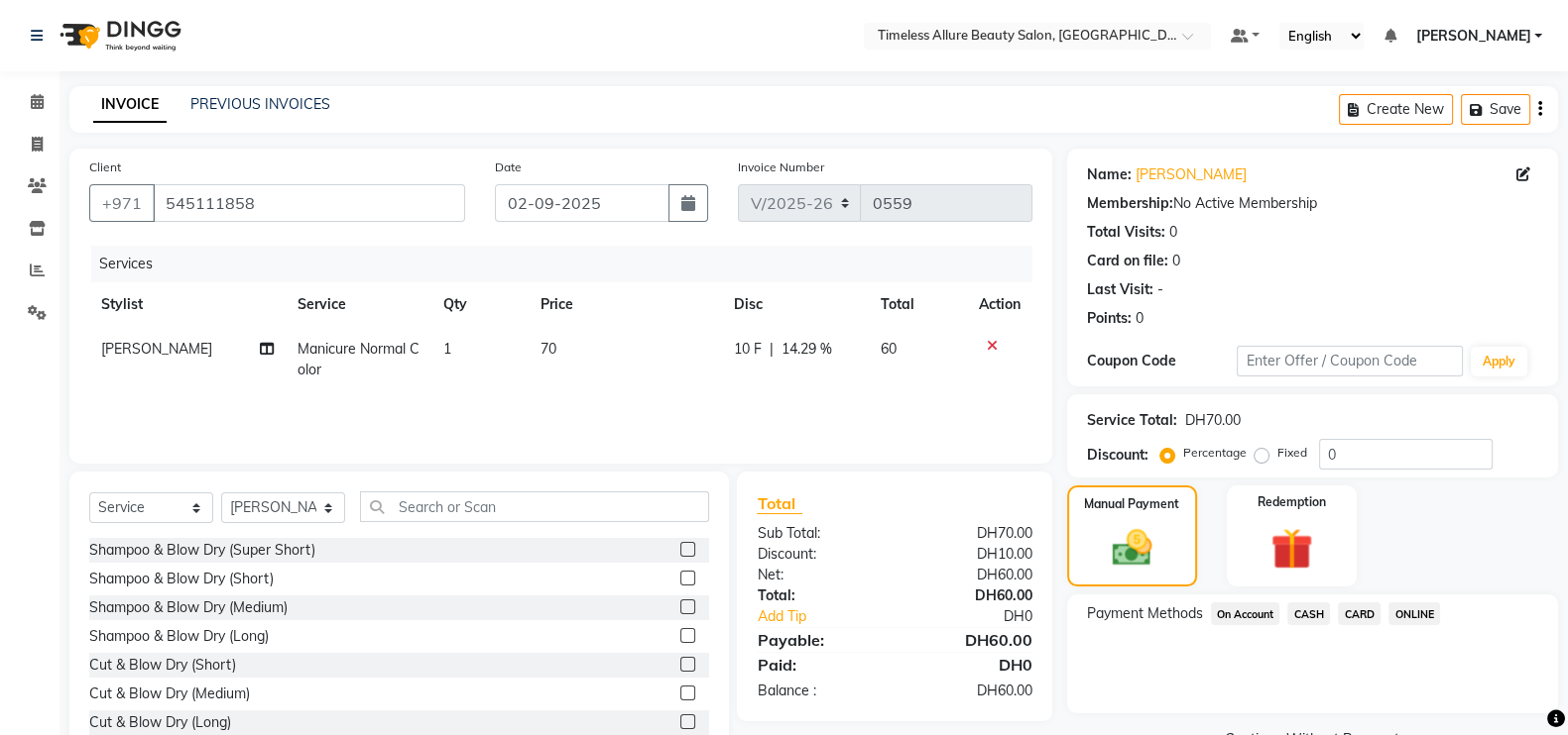
click at [1365, 612] on span "CARD" at bounding box center [1359, 614] width 43 height 23
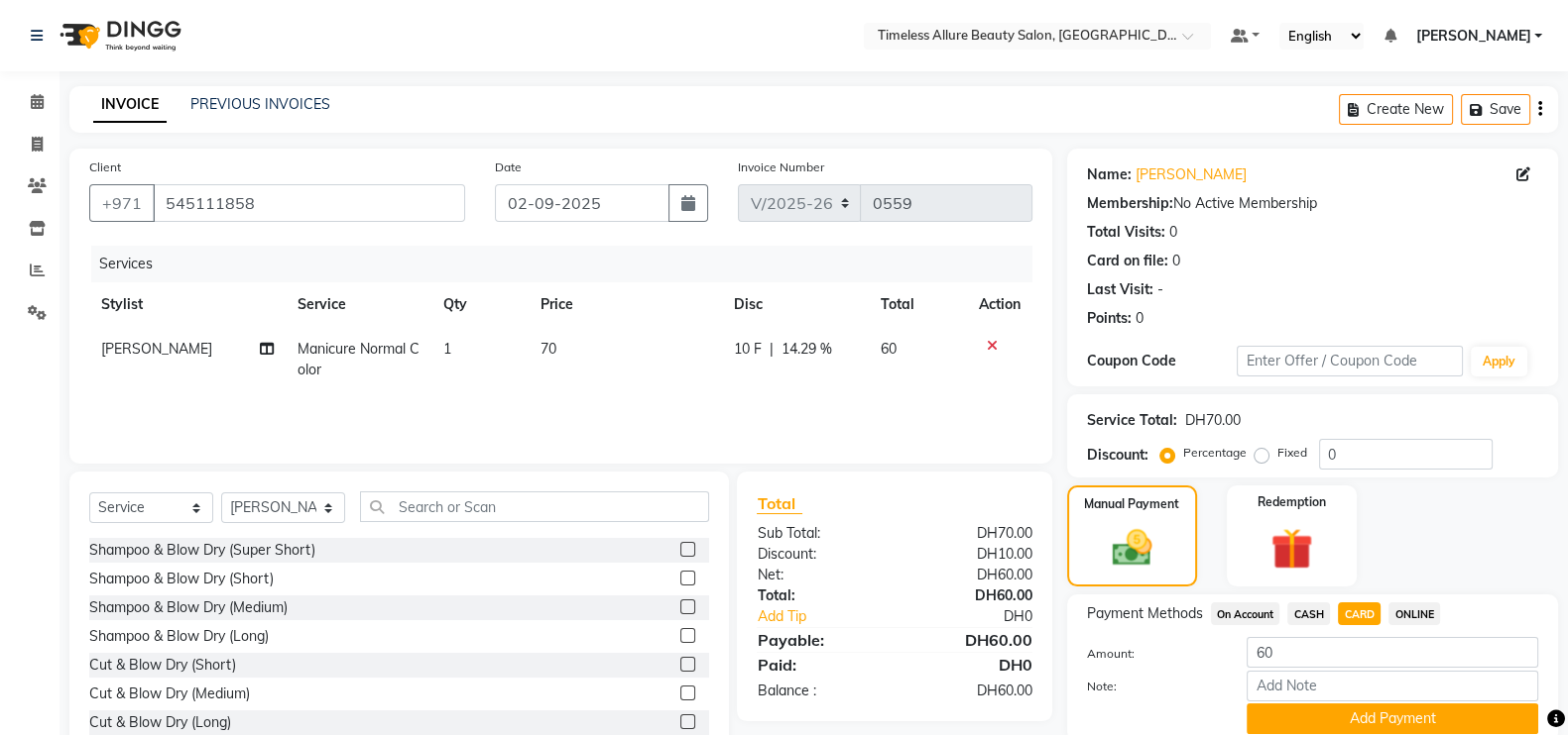
scroll to position [79, 0]
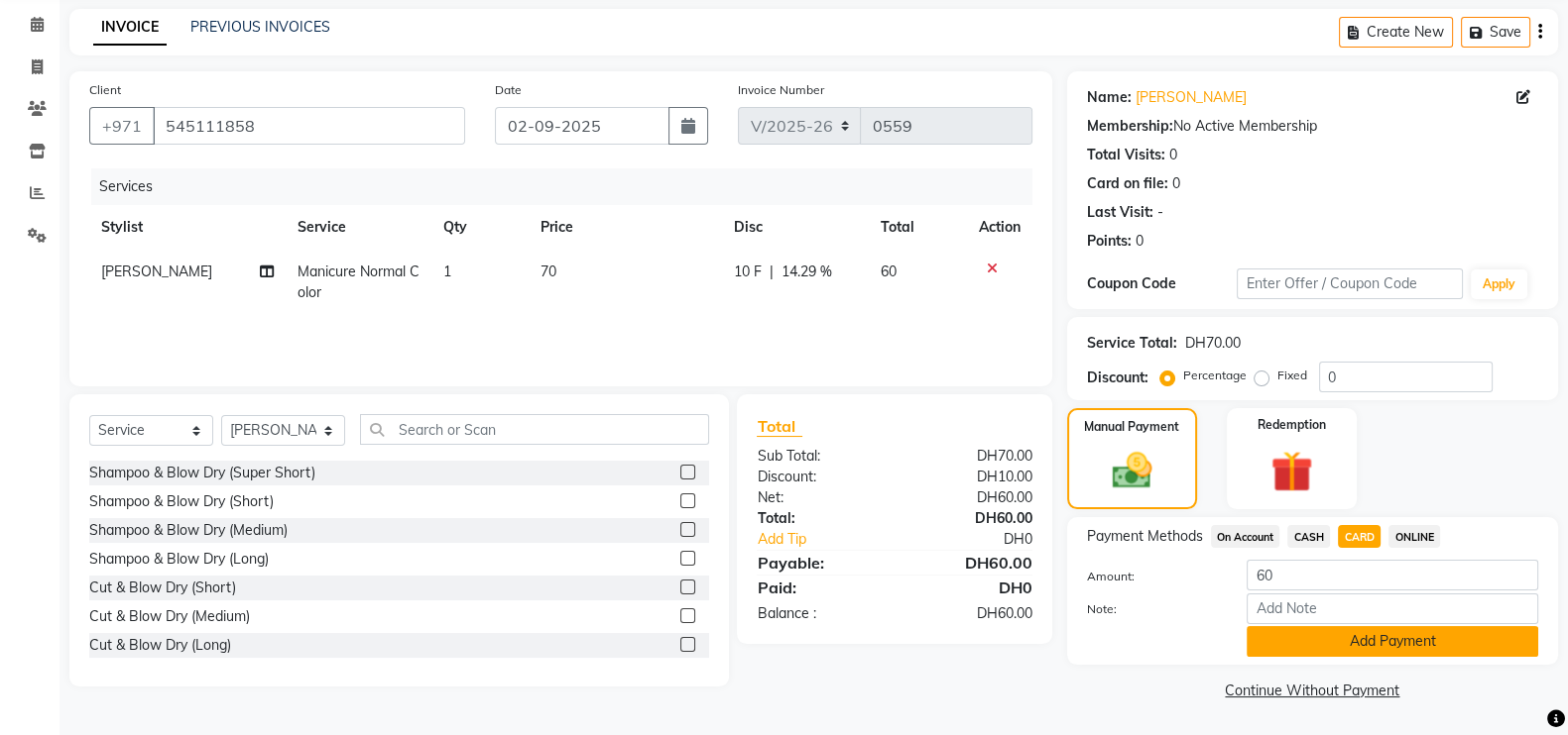
click at [1398, 646] on button "Add Payment" at bounding box center [1392, 642] width 292 height 31
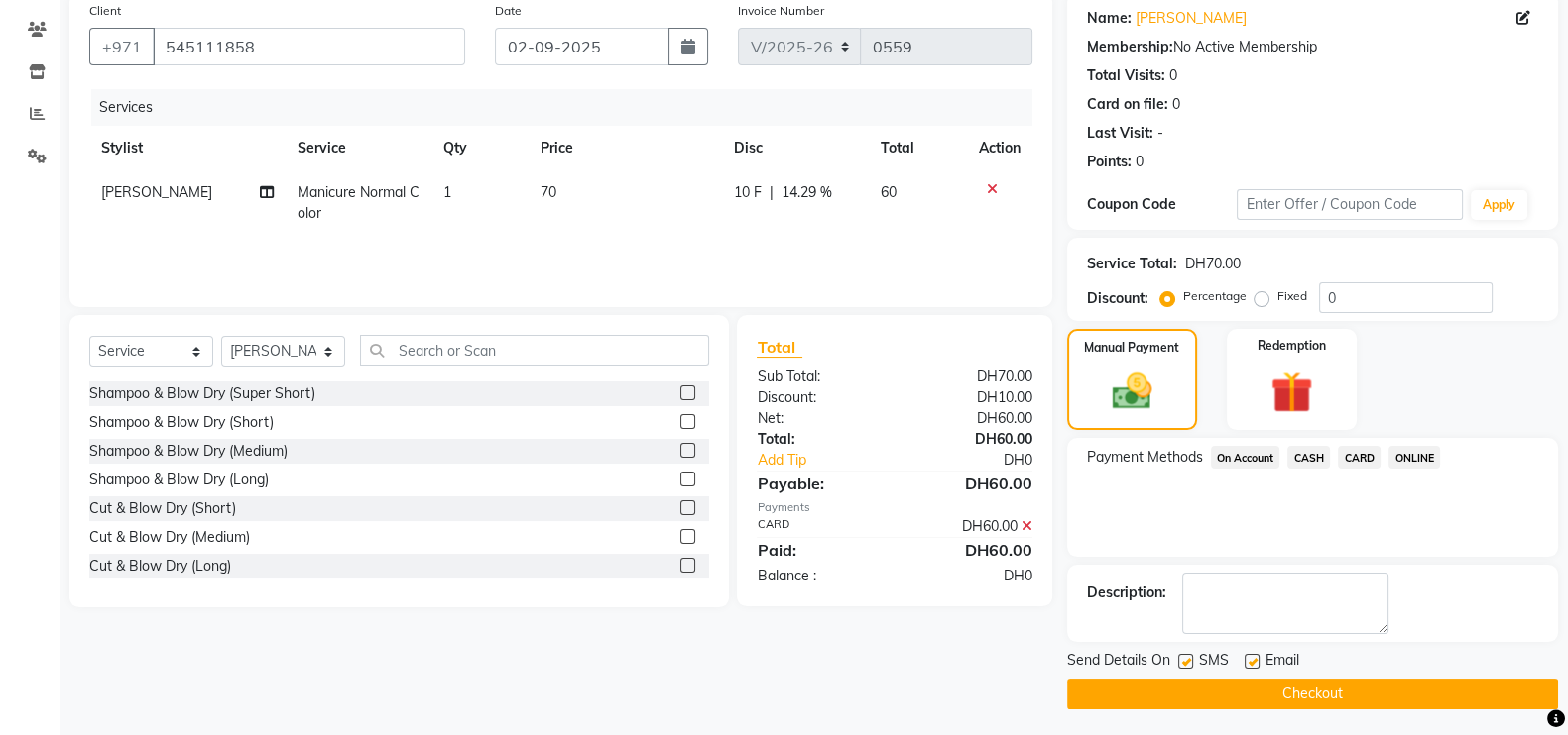
scroll to position [160, 0]
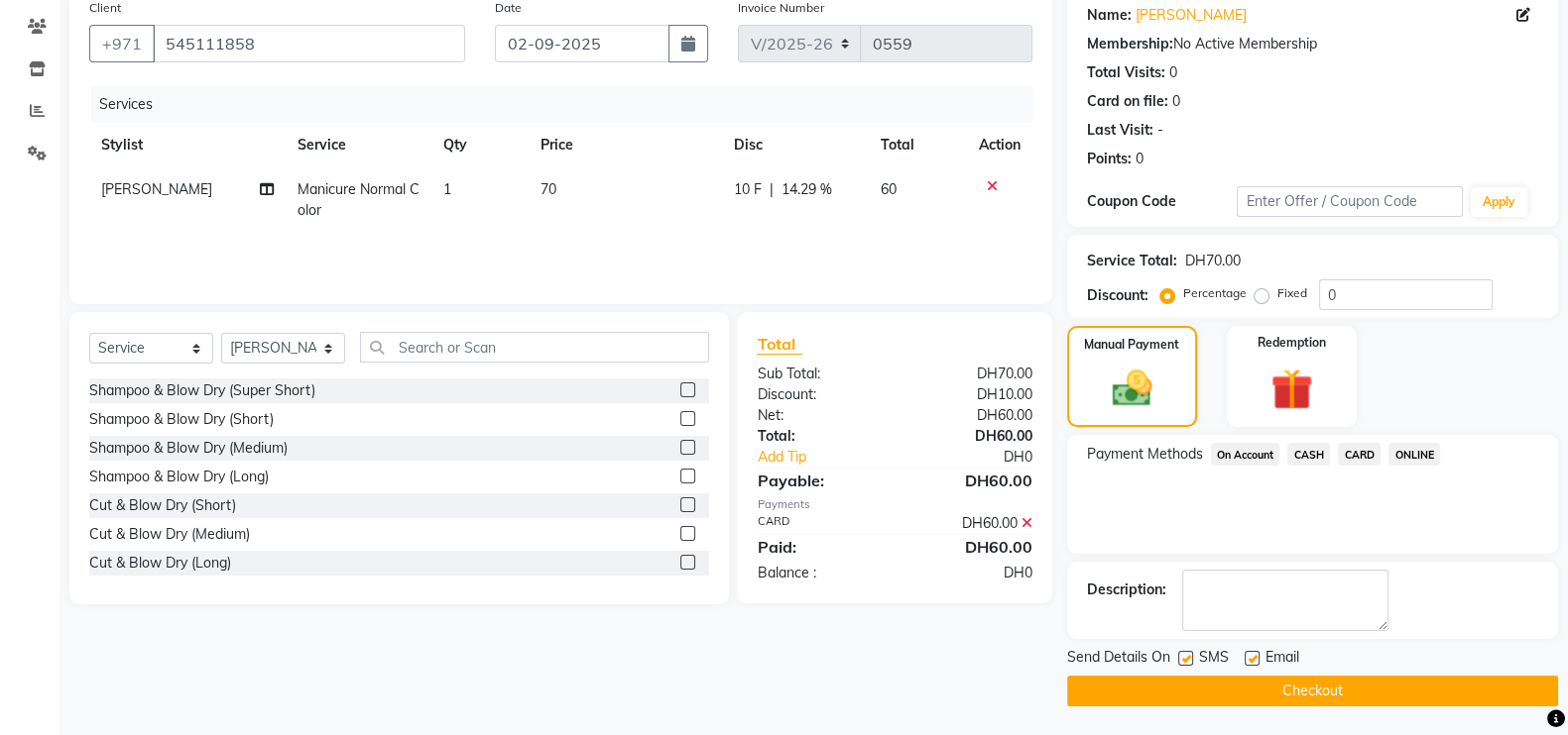
click at [1381, 682] on button "Checkout" at bounding box center [1312, 690] width 491 height 31
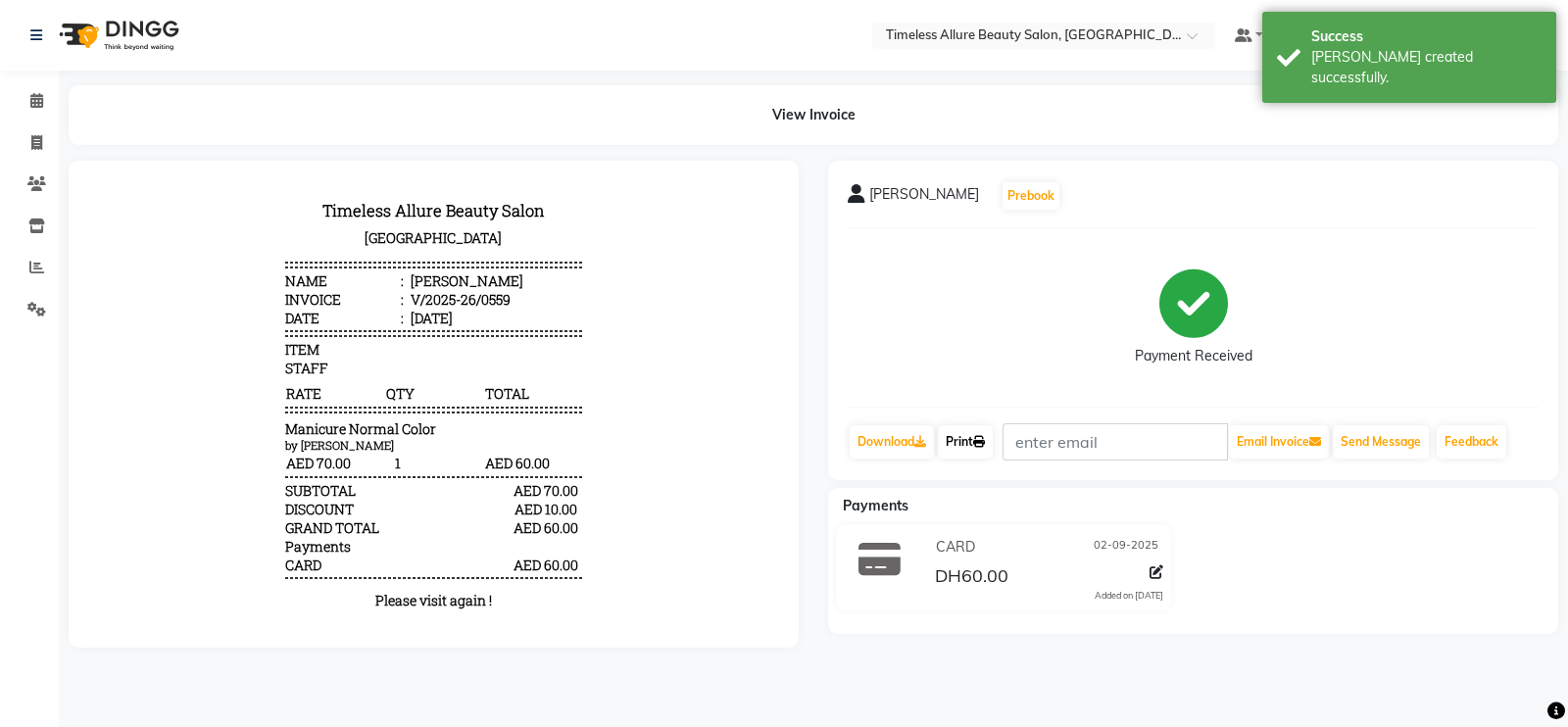
click at [975, 438] on link "Print" at bounding box center [965, 442] width 55 height 33
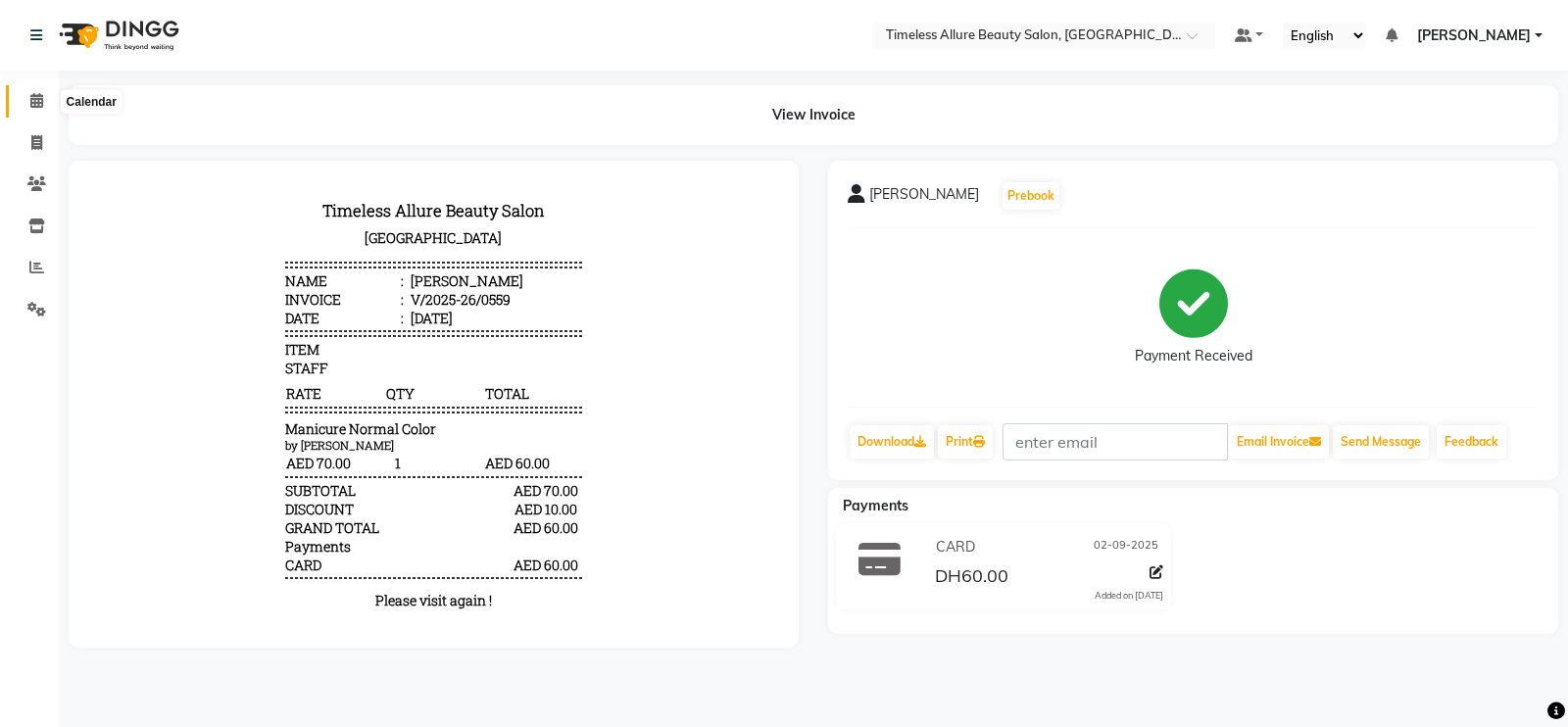
click at [34, 100] on icon at bounding box center [36, 100] width 13 height 15
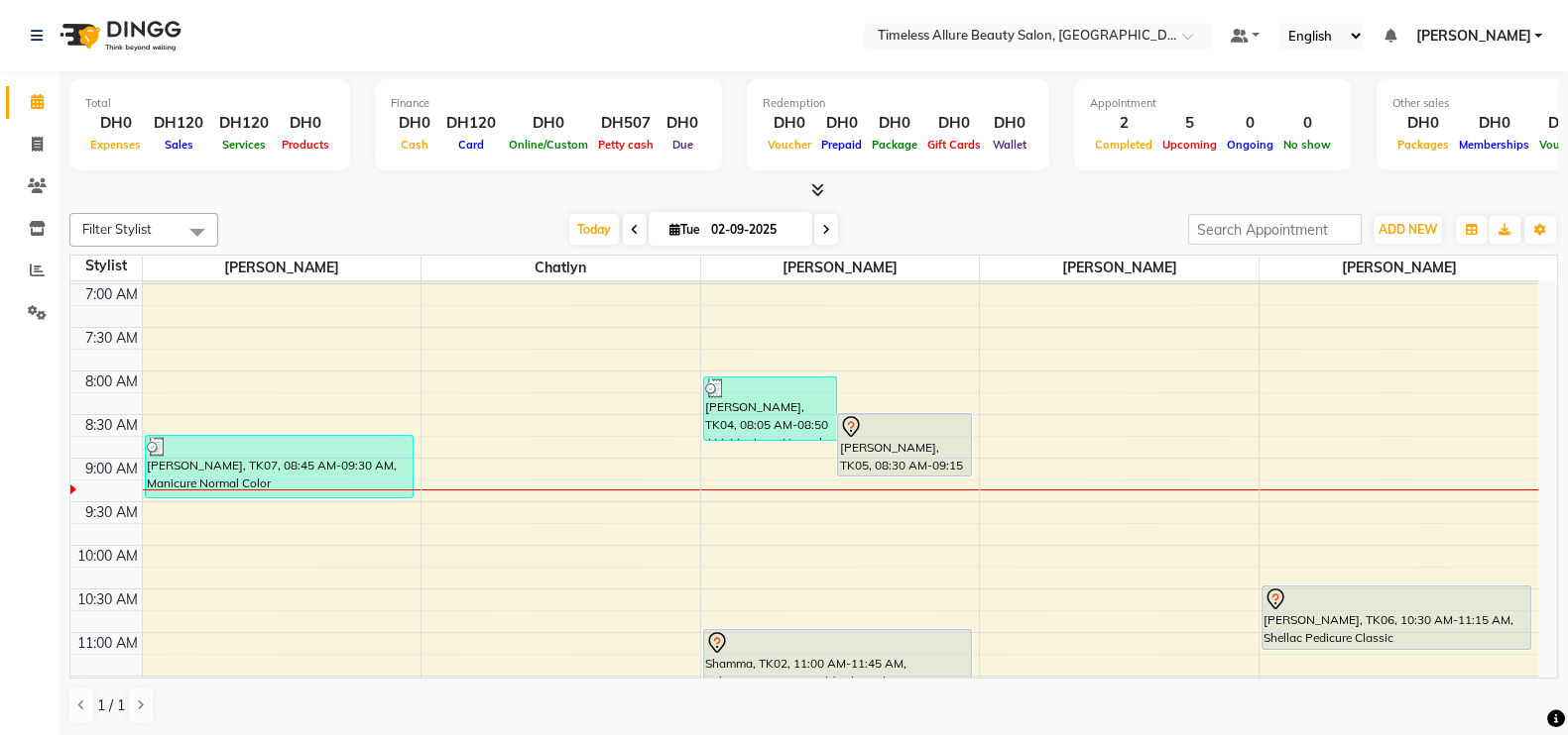
scroll to position [123, 0]
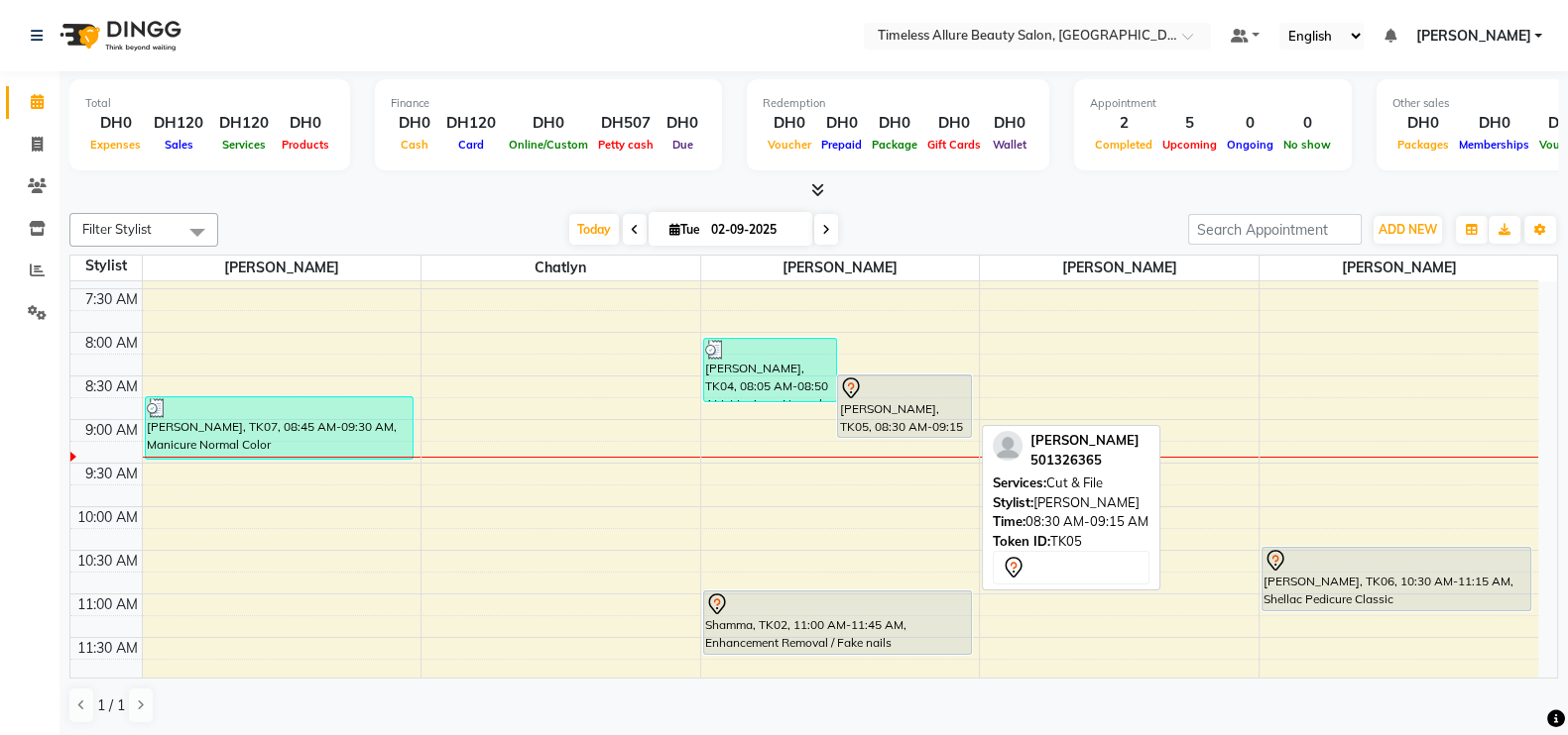
click at [895, 398] on div "Hessa Omar, TK05, 08:30 AM-09:15 AM, Cut & File" at bounding box center [904, 407] width 133 height 61
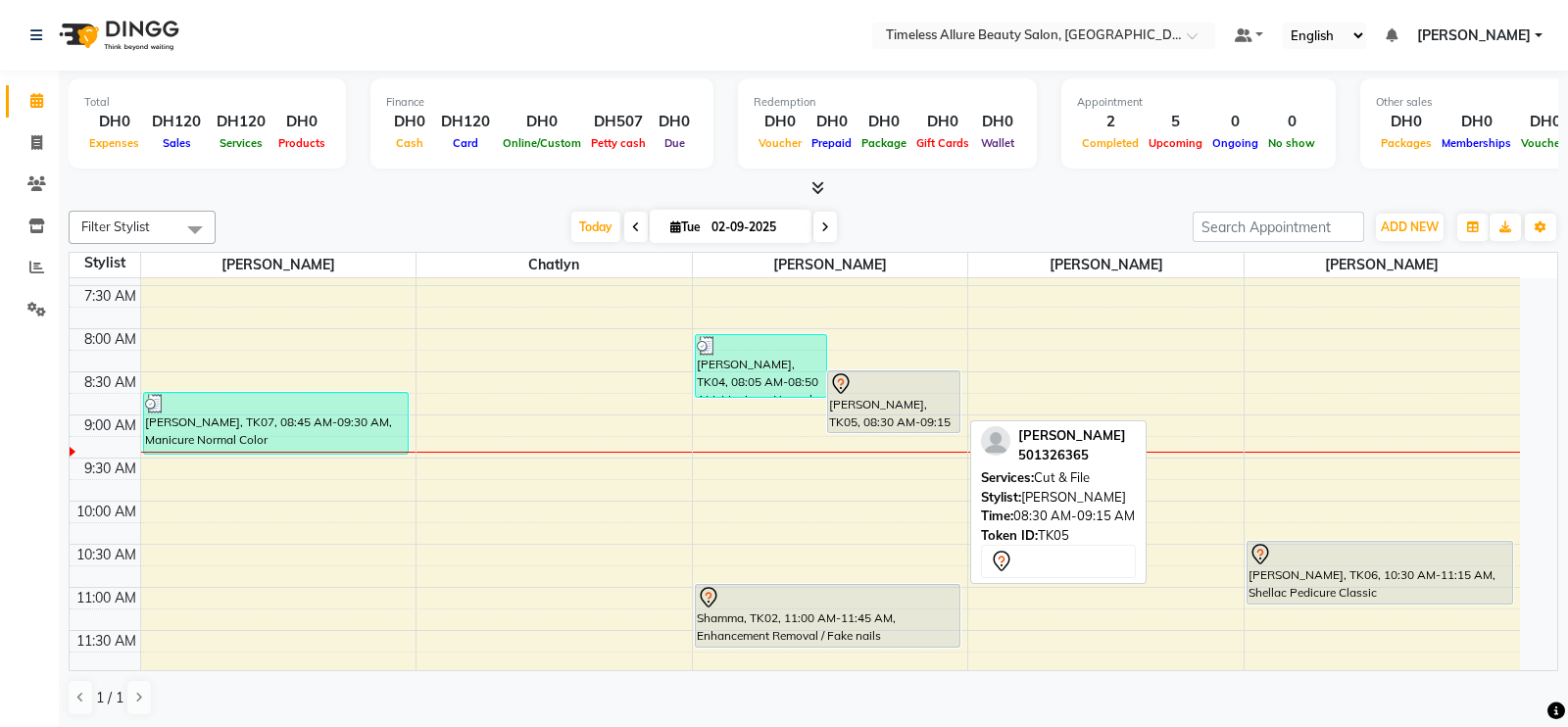
select select "7"
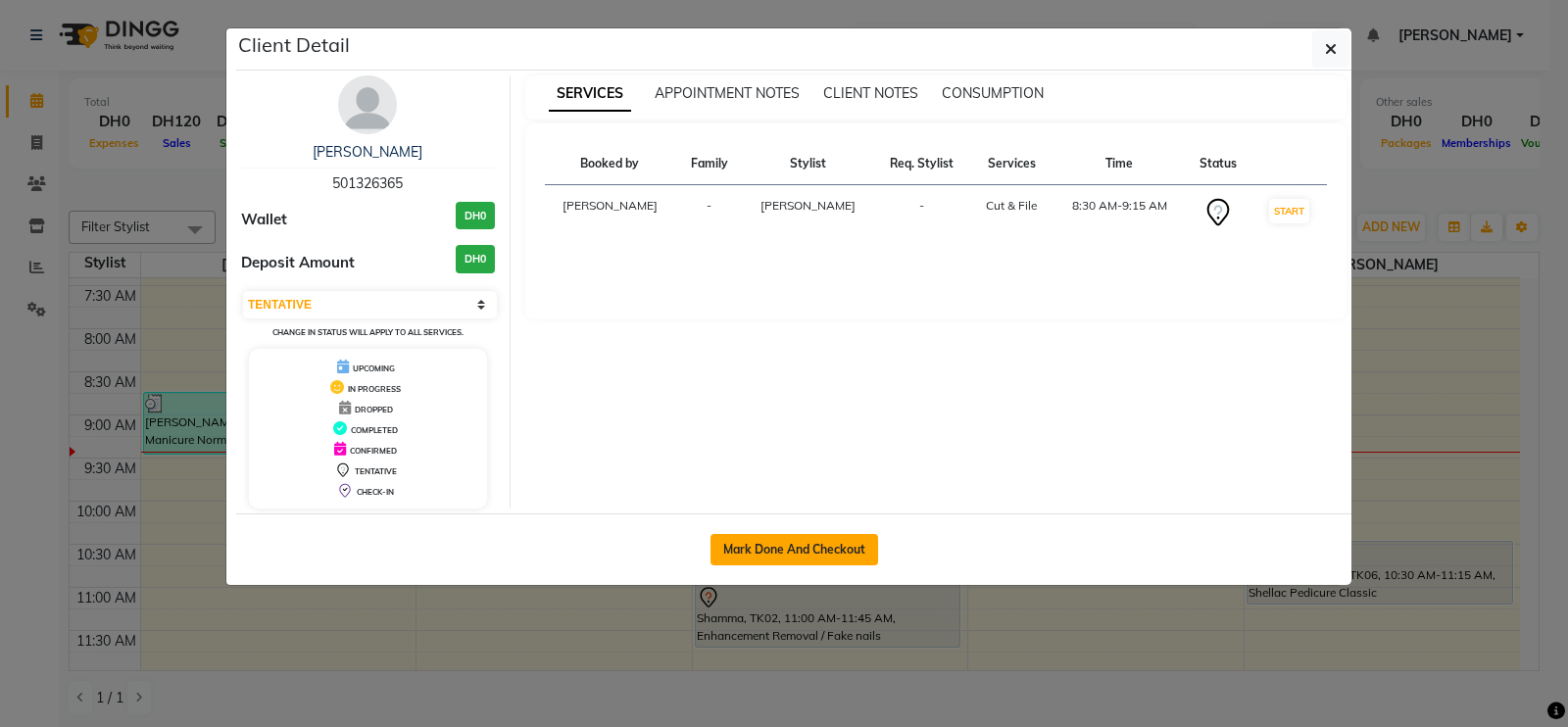
click at [802, 538] on button "Mark Done And Checkout" at bounding box center [793, 550] width 168 height 31
select select "service"
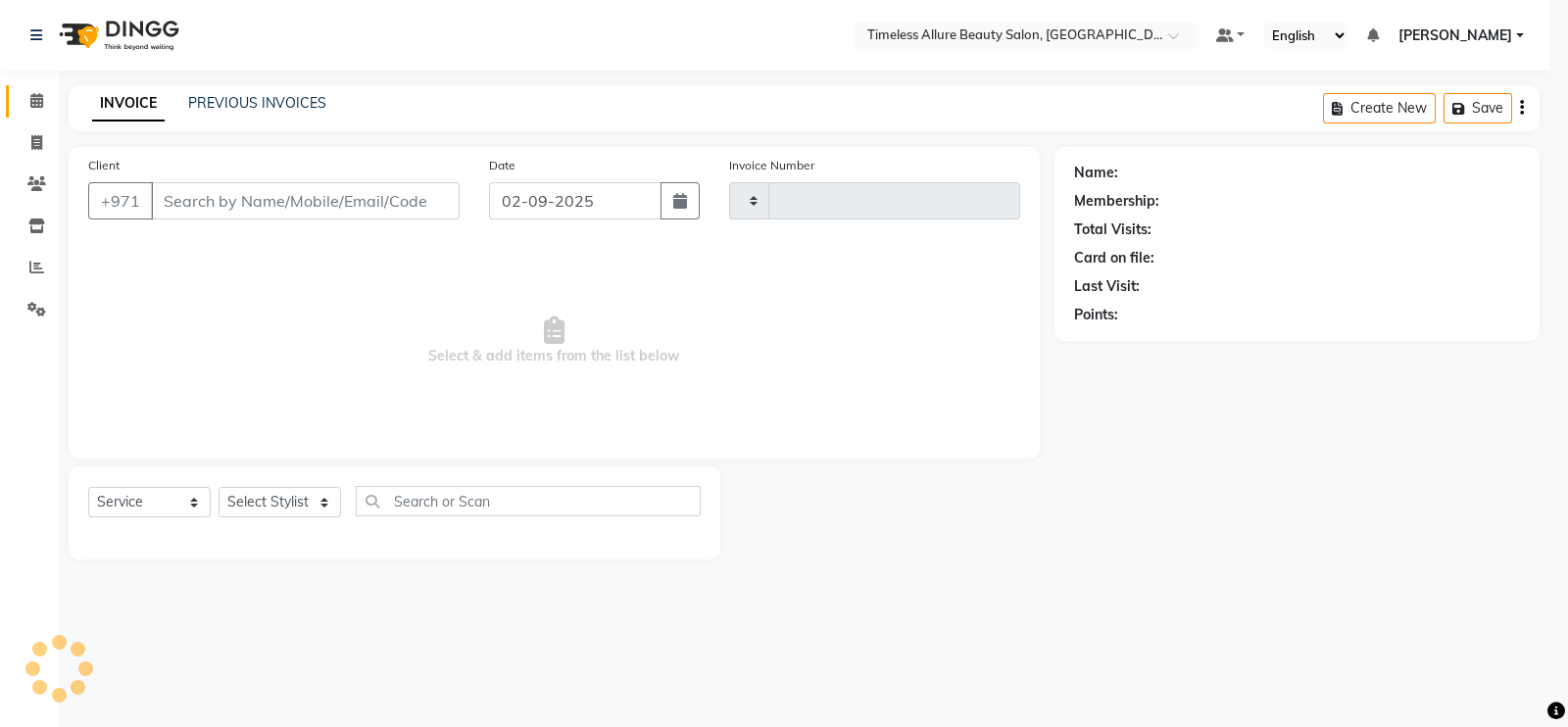
type input "0560"
select select "7126"
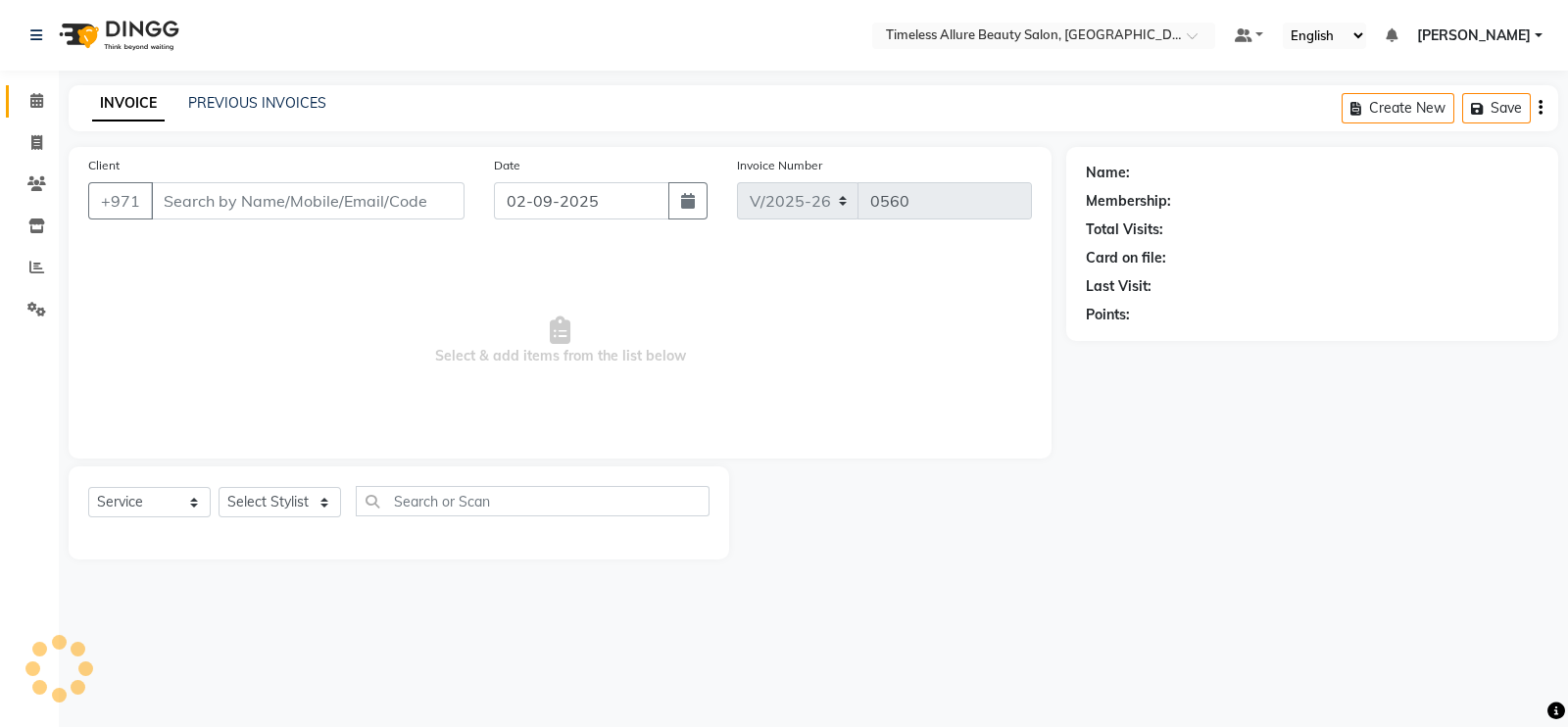
type input "501326365"
select select "89293"
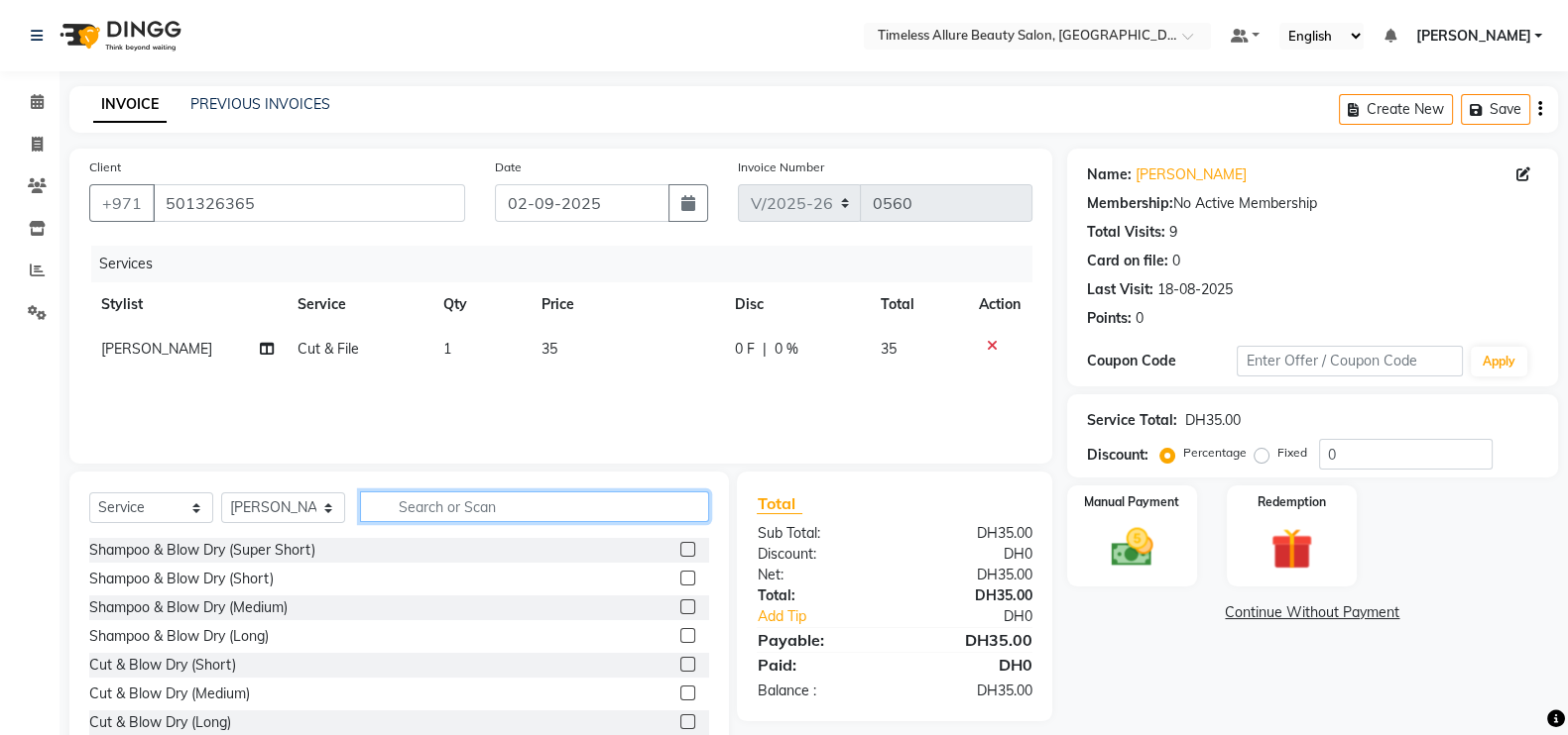
click at [644, 514] on input "text" at bounding box center [535, 507] width 349 height 31
type input "manicure"
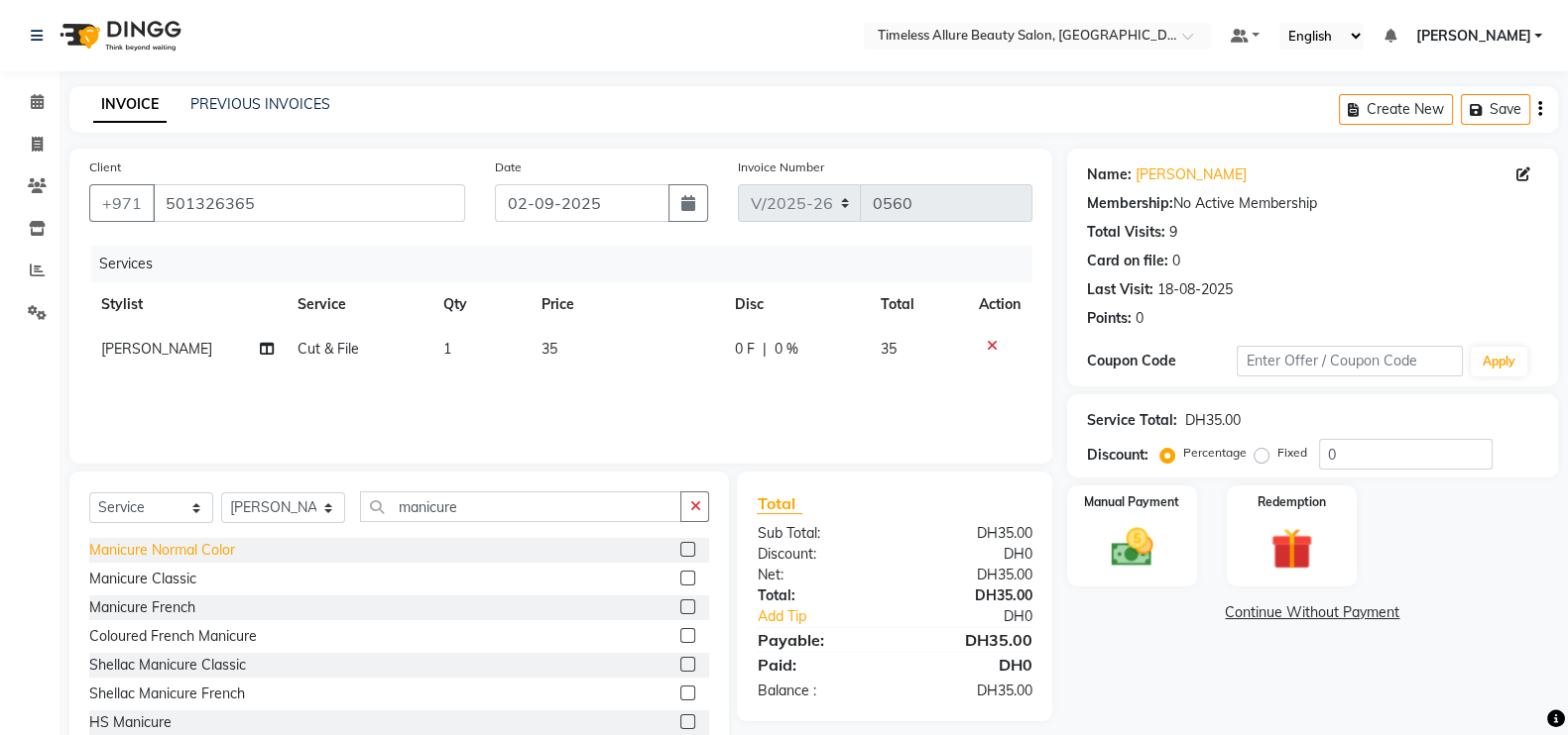
click at [191, 551] on div "Manicure Normal Color" at bounding box center [162, 551] width 146 height 21
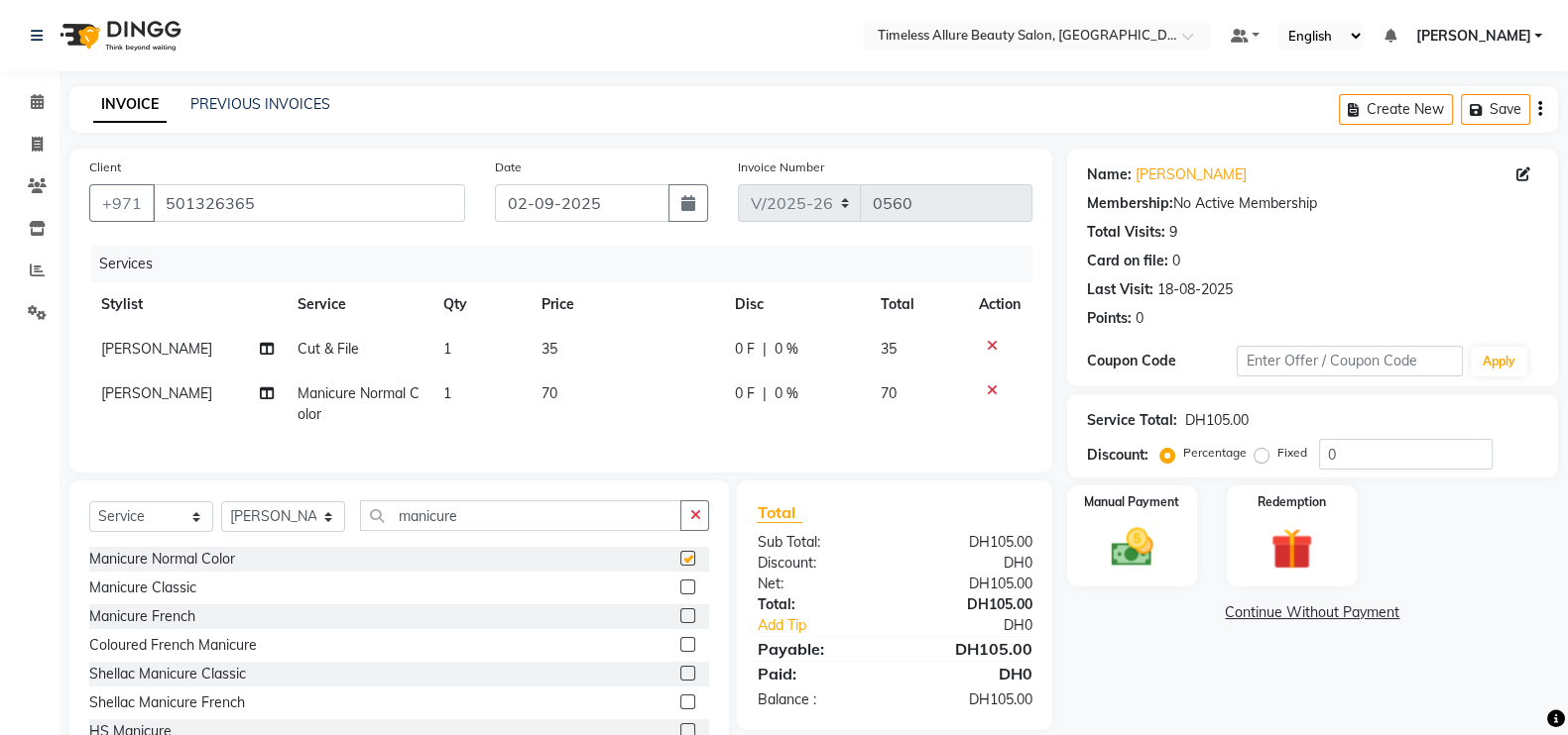
checkbox input "false"
click at [987, 346] on icon at bounding box center [991, 346] width 11 height 14
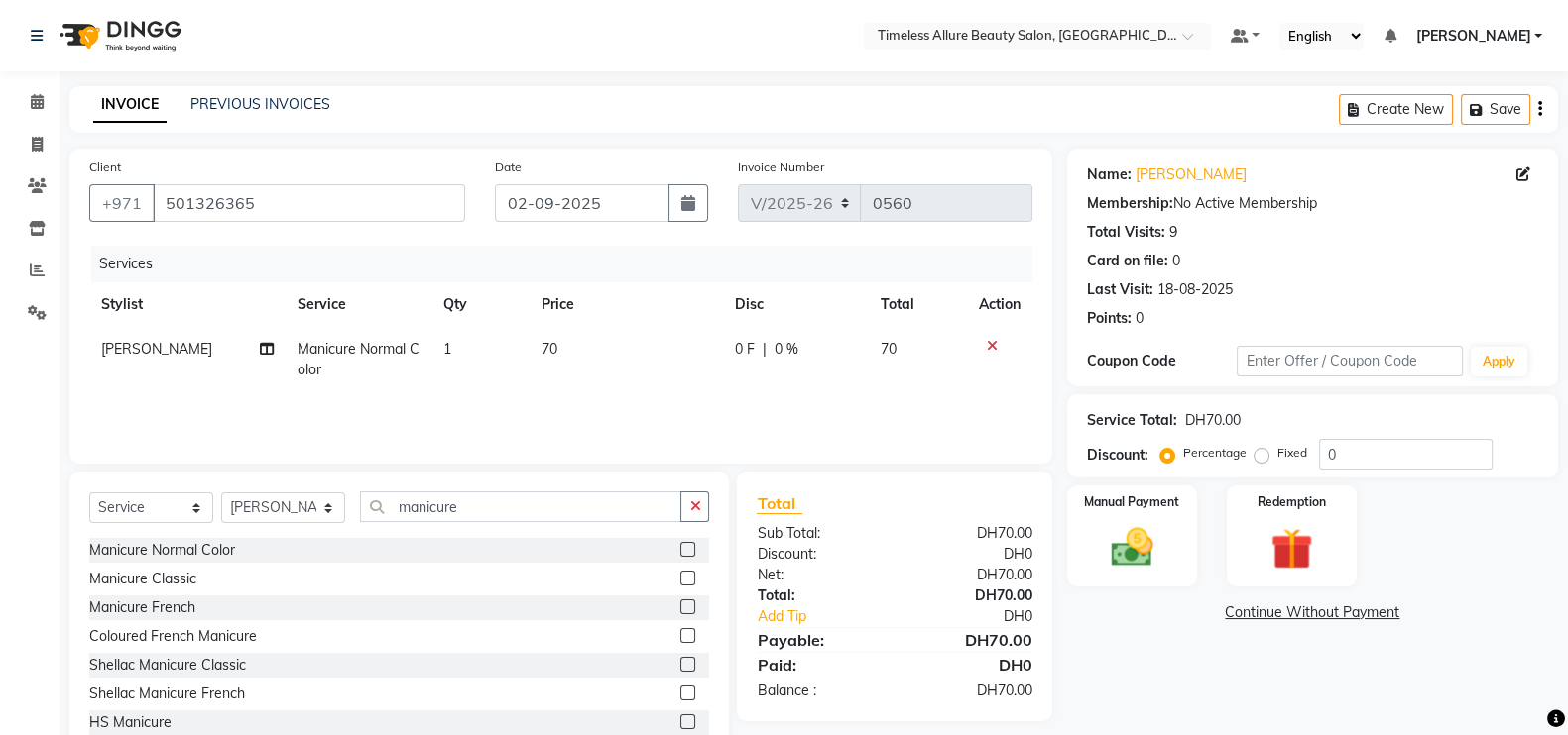
click at [735, 353] on span "0 F" at bounding box center [744, 349] width 20 height 21
select select "89293"
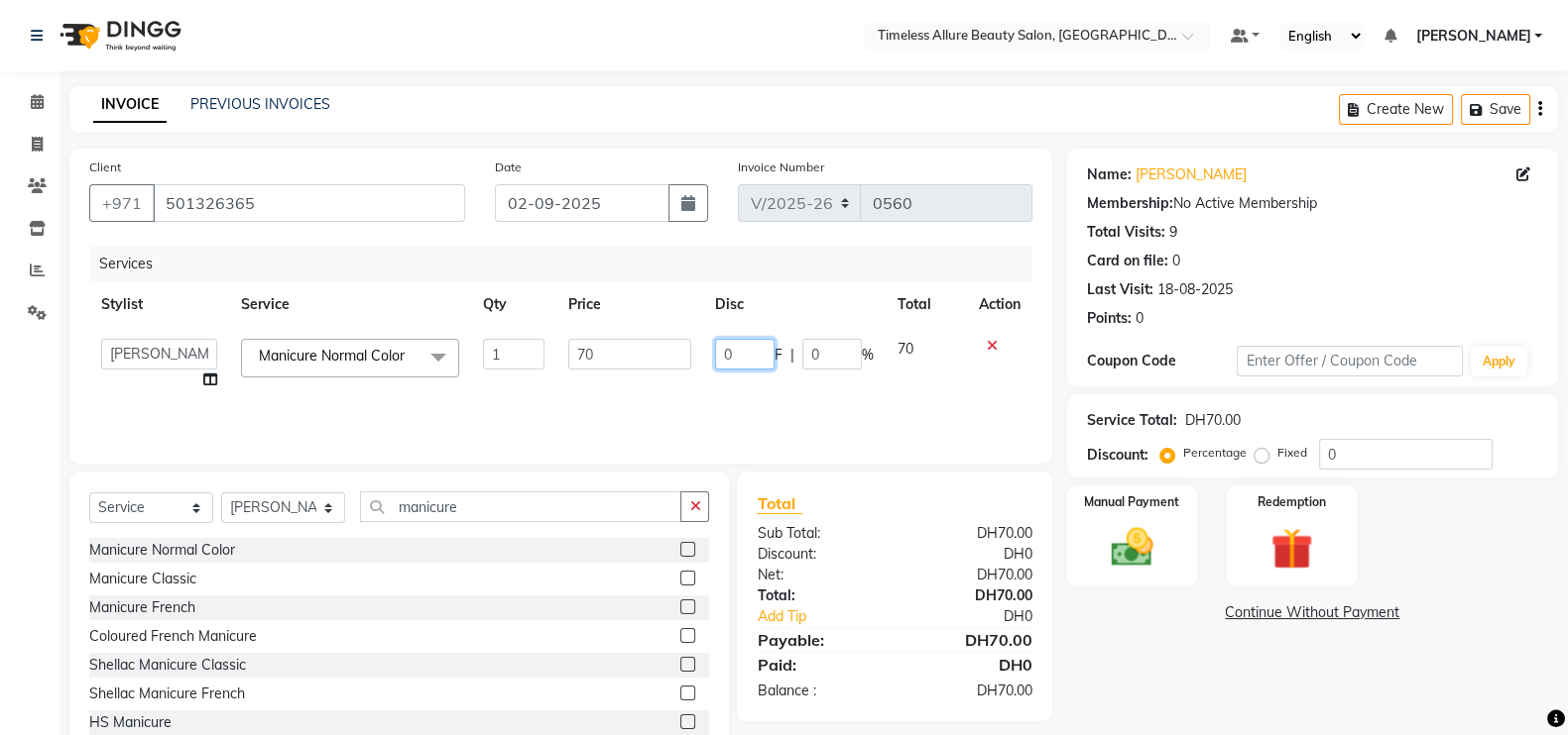
click at [735, 353] on input "0" at bounding box center [744, 354] width 60 height 31
type input "010"
click at [937, 418] on div "Services Stylist Service Qty Price Disc Total Action Agnes Chatlyn Hina Khan Je…" at bounding box center [561, 345] width 943 height 198
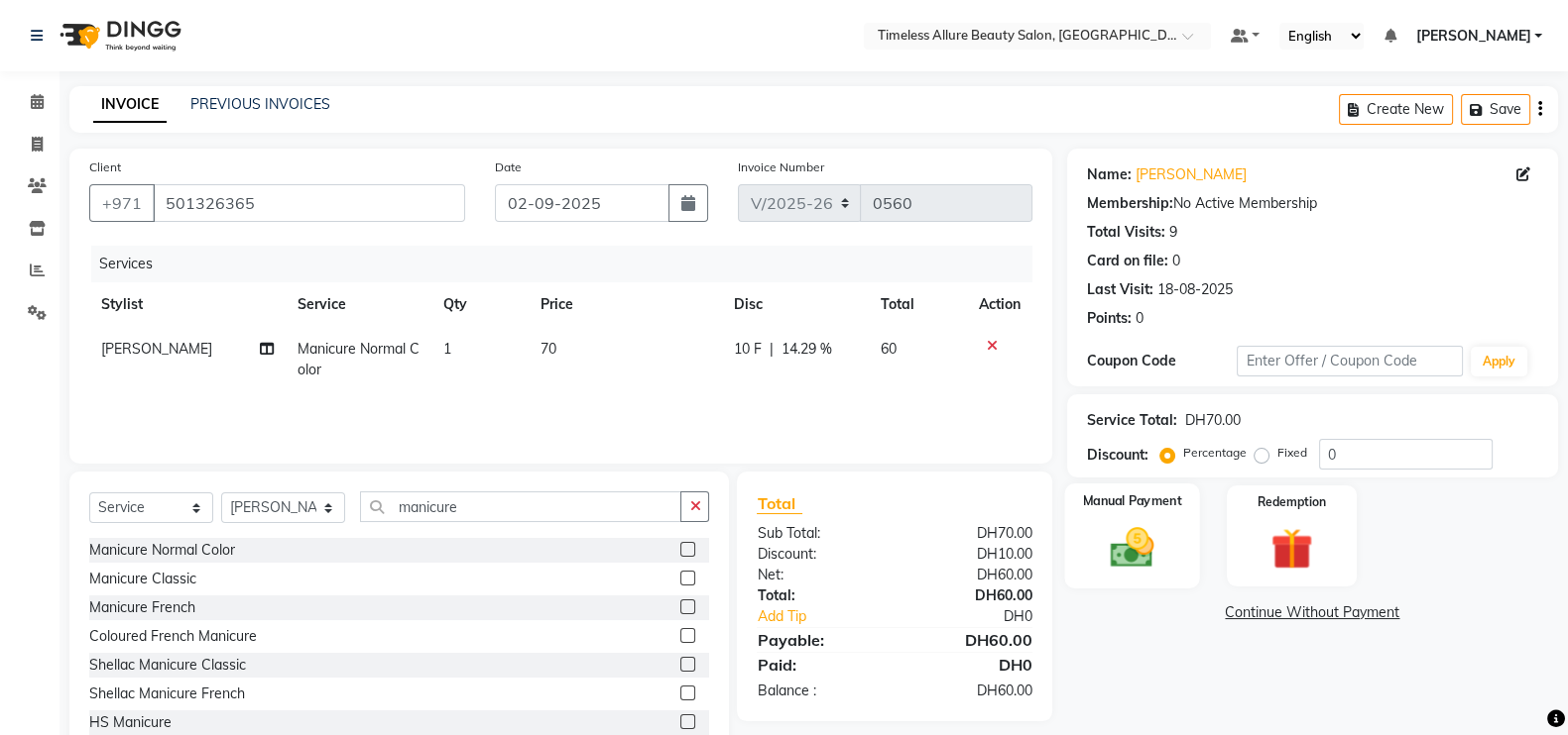
click at [1130, 551] on img at bounding box center [1131, 548] width 70 height 50
click at [1363, 611] on span "CARD" at bounding box center [1359, 614] width 43 height 23
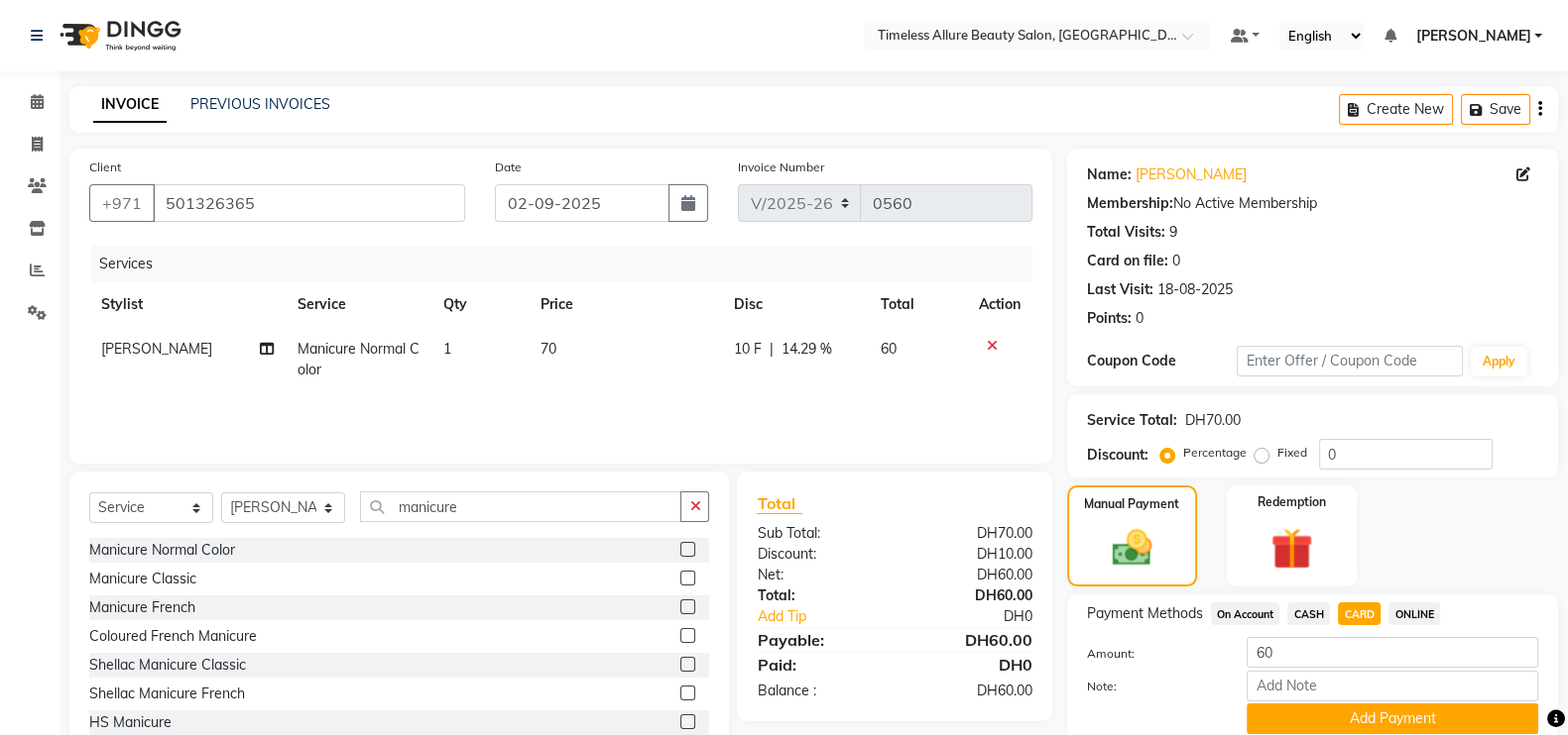
scroll to position [79, 0]
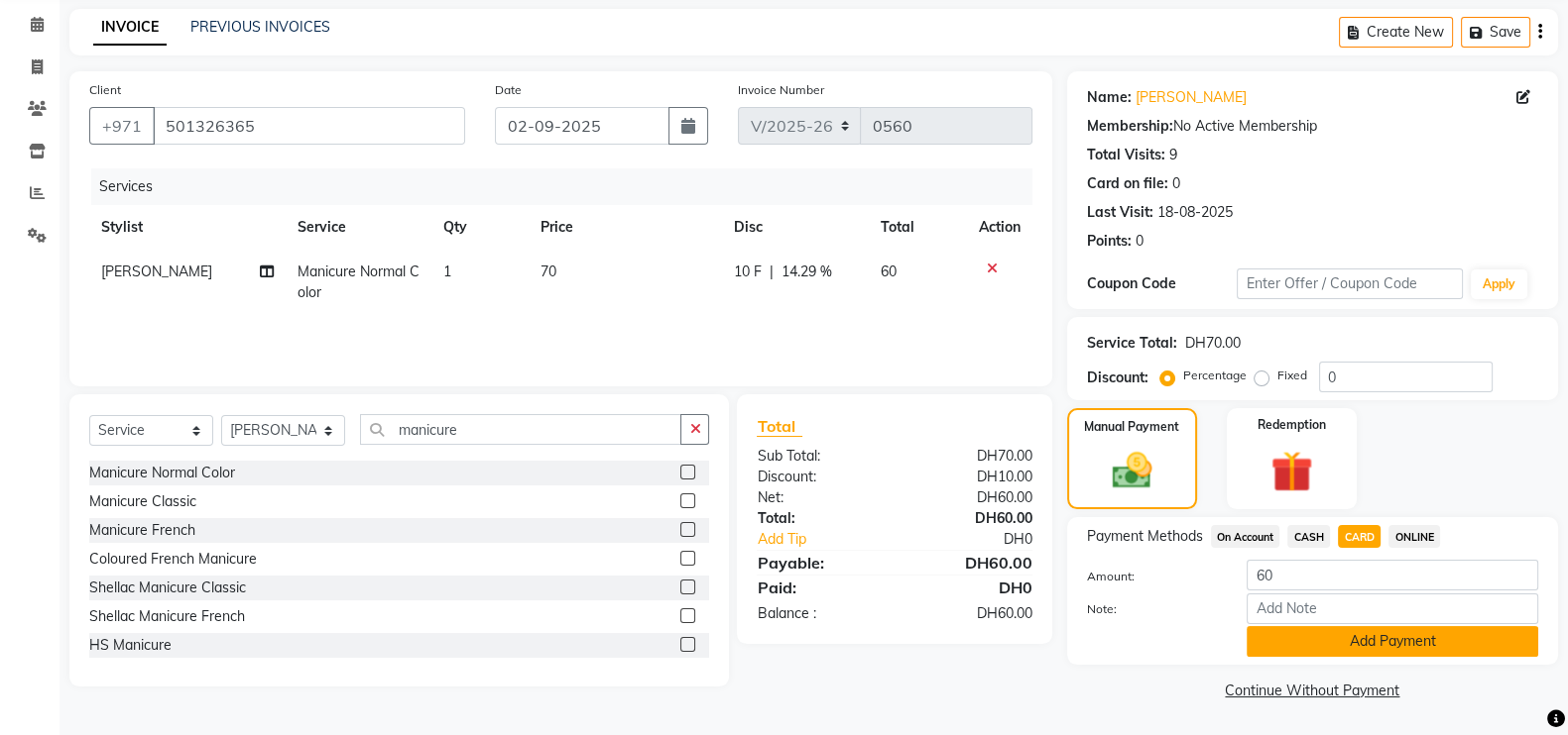
click at [1404, 644] on button "Add Payment" at bounding box center [1392, 642] width 292 height 31
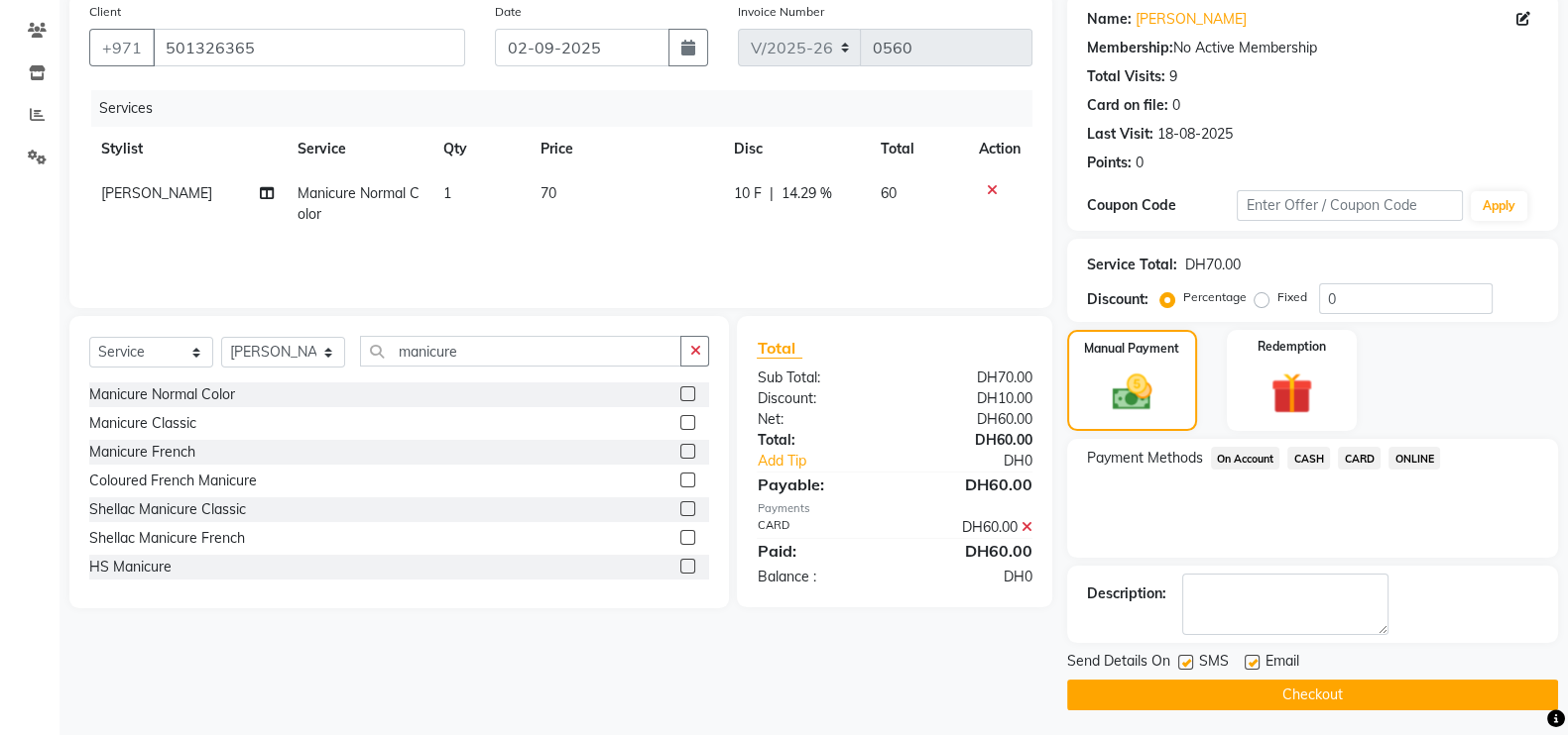
scroll to position [160, 0]
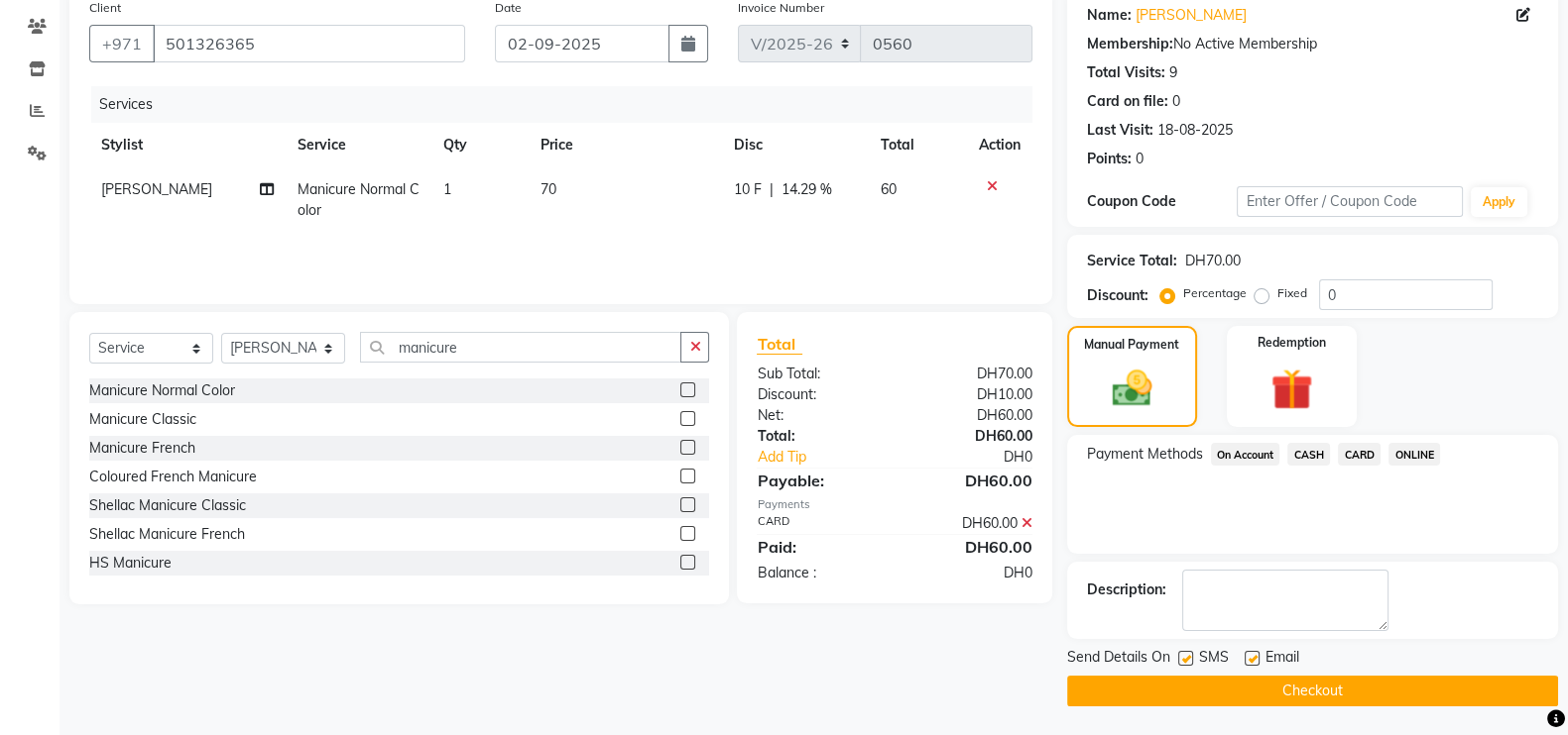
click at [1309, 689] on button "Checkout" at bounding box center [1312, 690] width 491 height 31
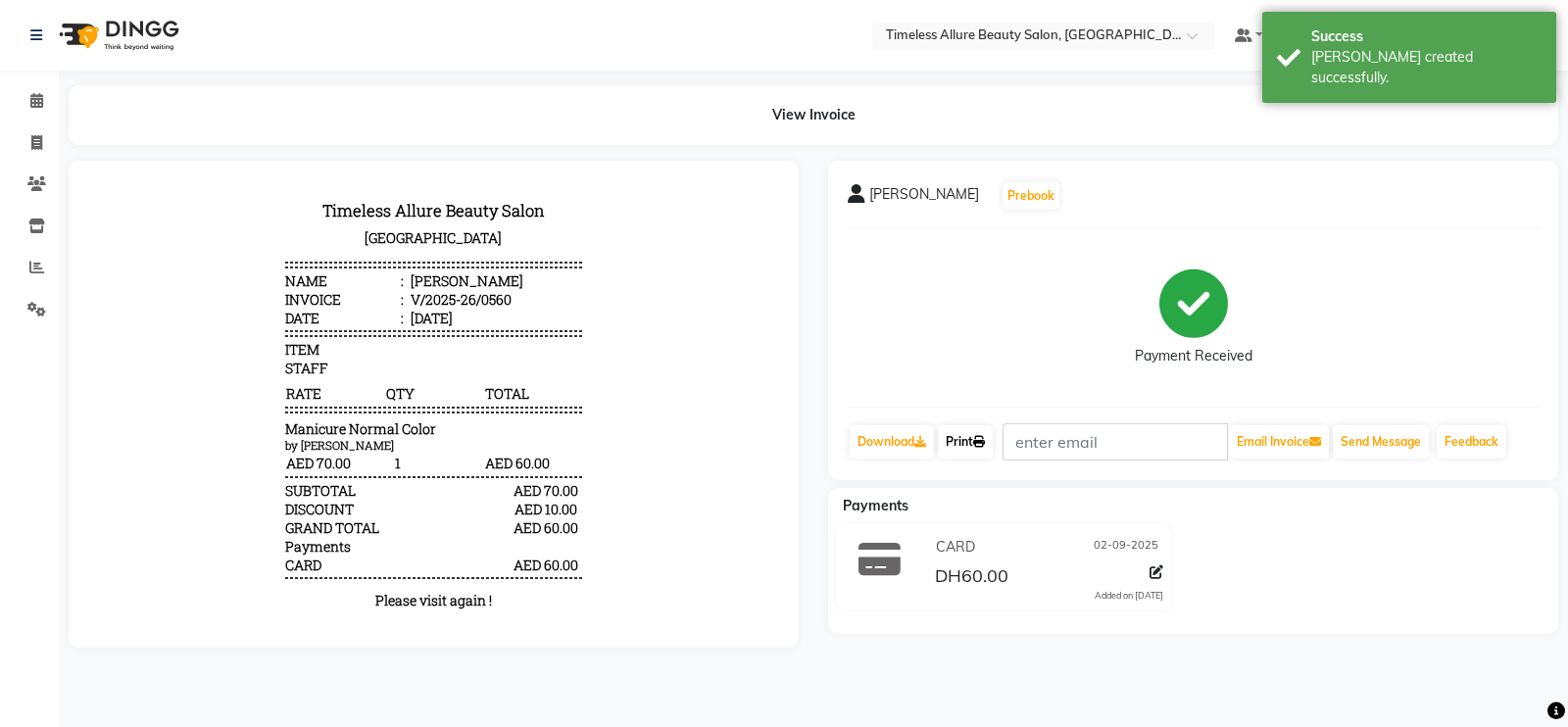
click at [966, 439] on link "Print" at bounding box center [965, 442] width 55 height 33
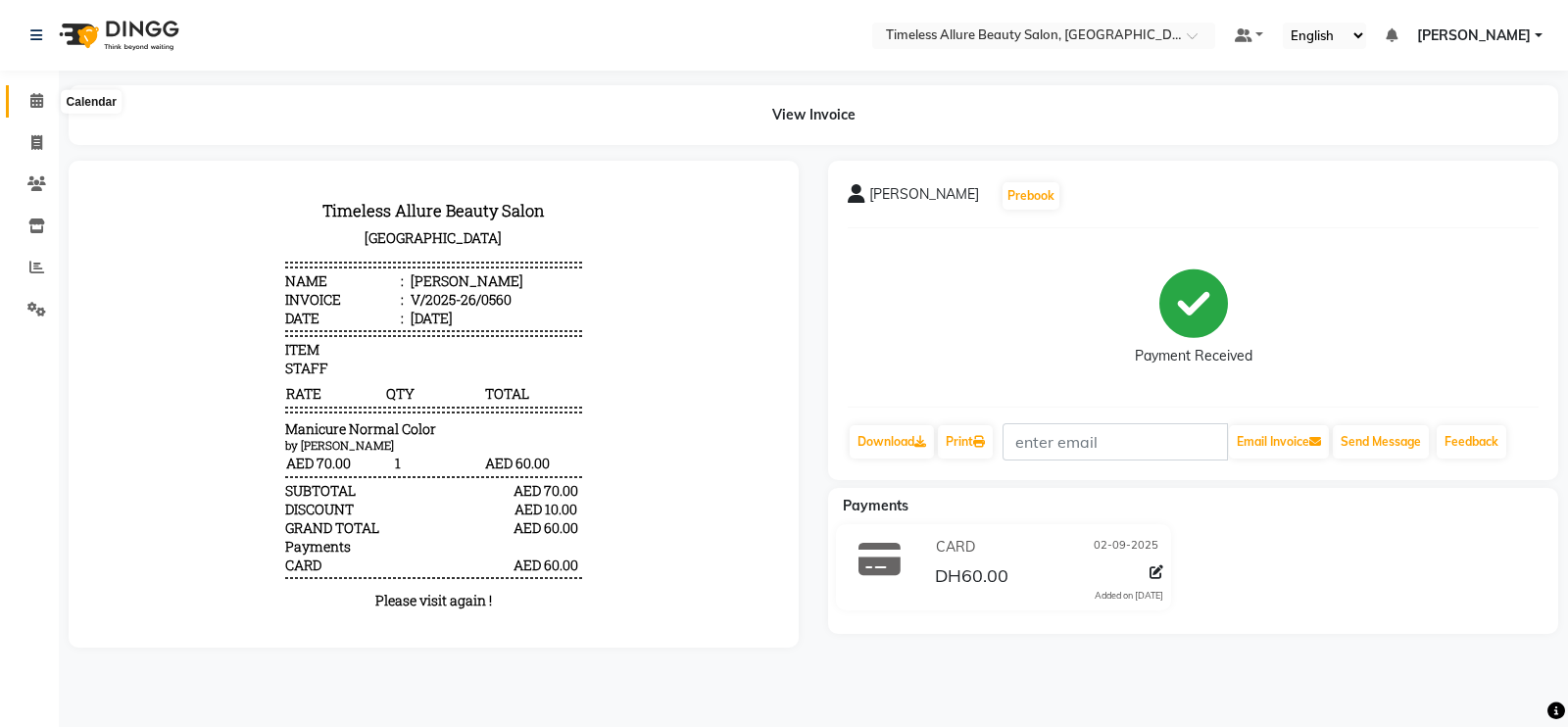
click at [43, 99] on span at bounding box center [36, 101] width 34 height 23
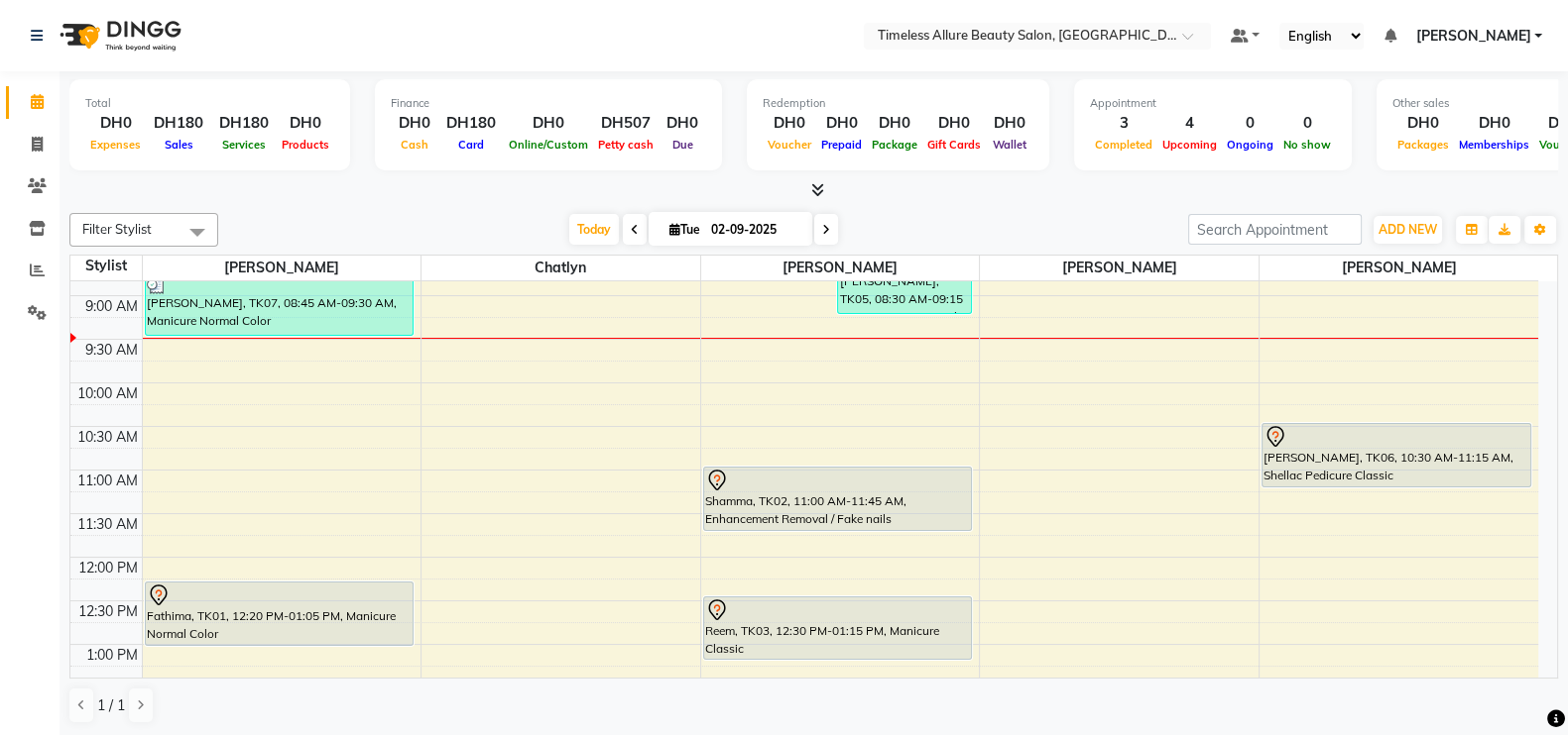
scroll to position [123, 0]
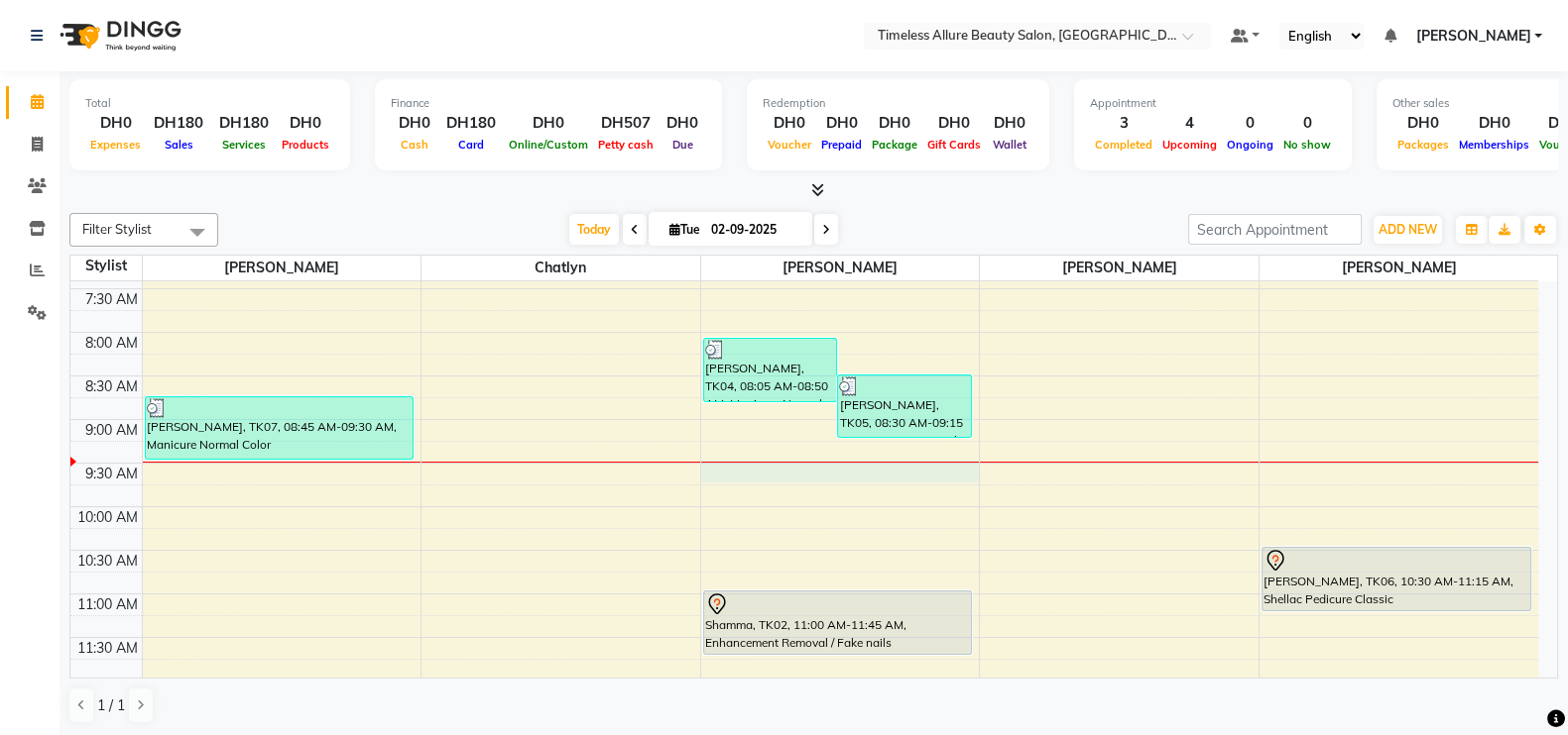
click at [786, 462] on div at bounding box center [840, 462] width 279 height 1
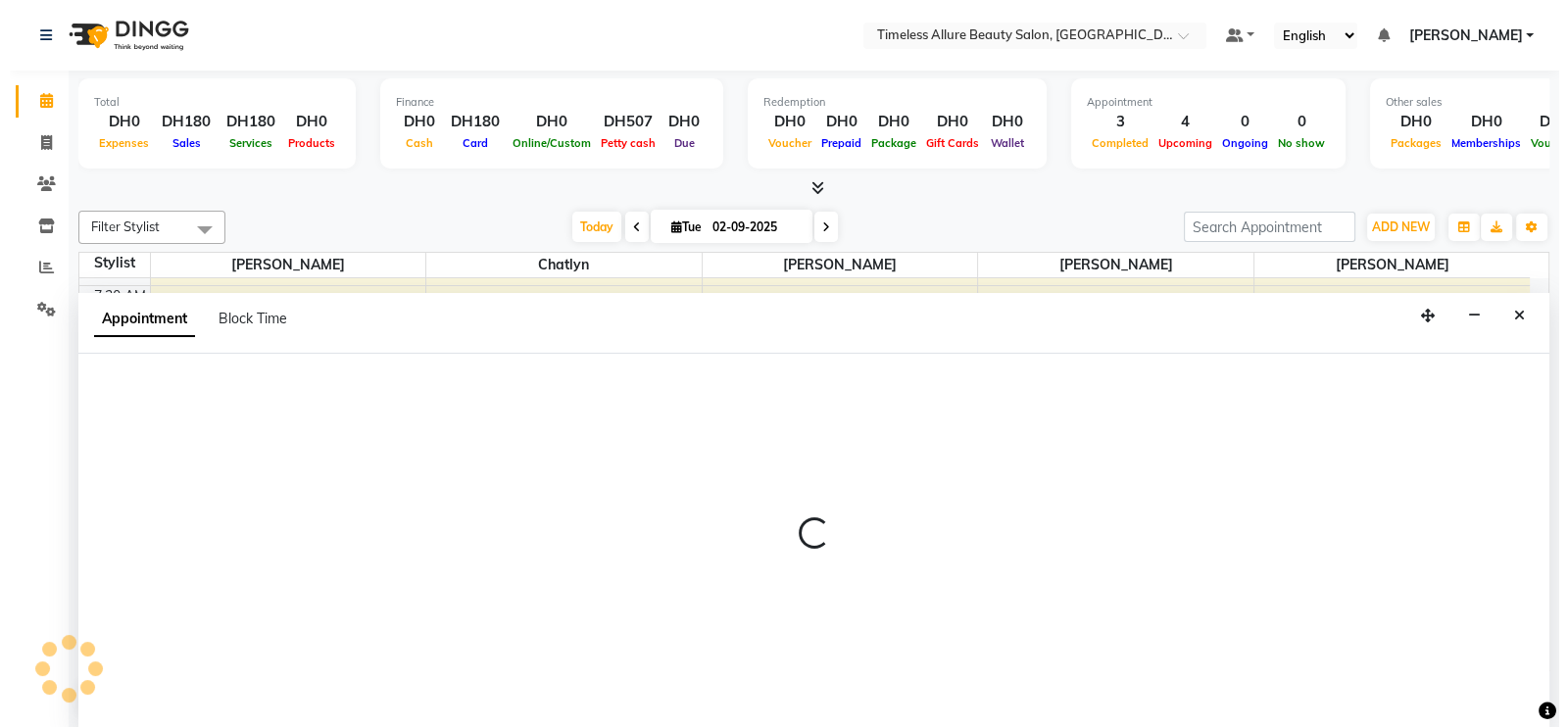
scroll to position [1, 0]
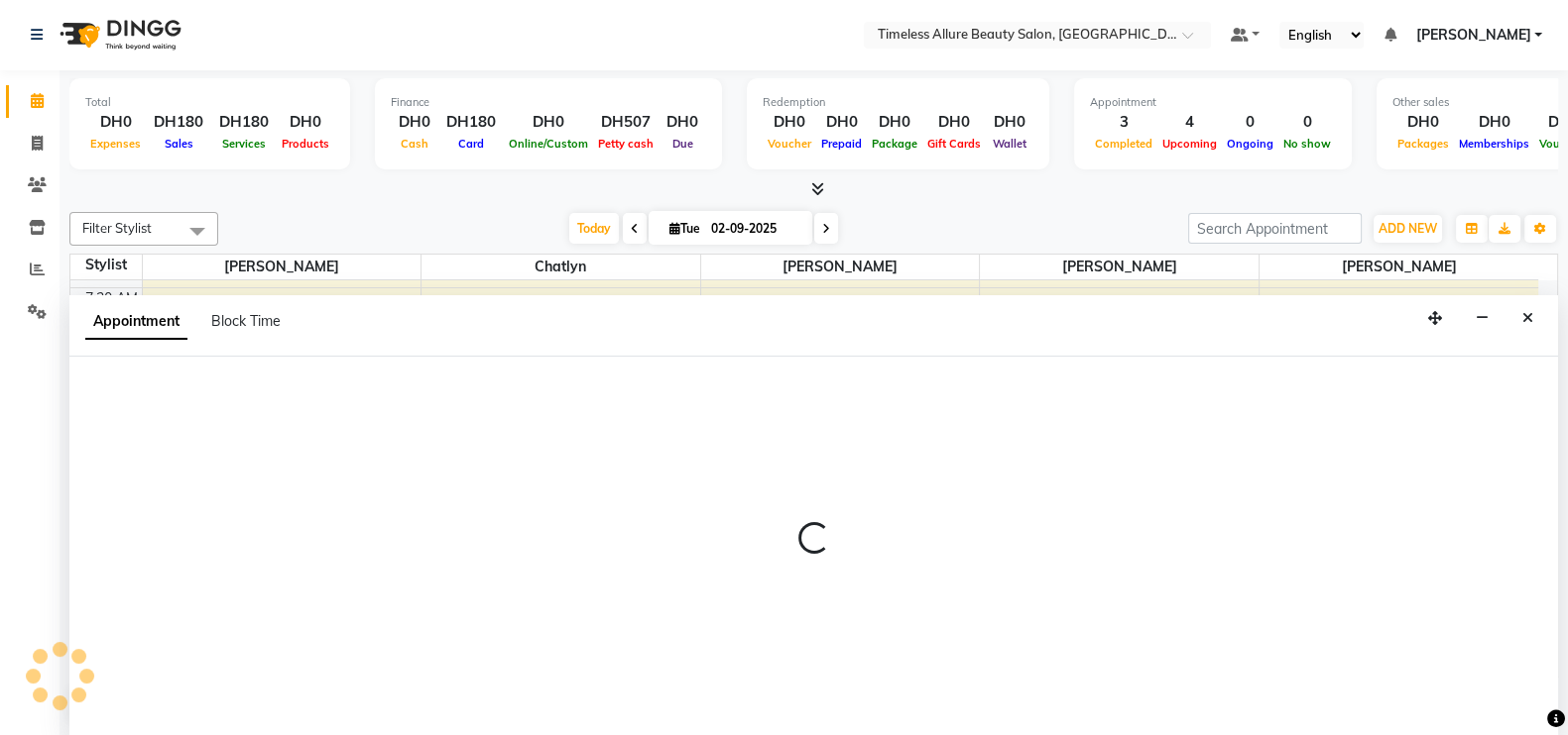
select select "89293"
select select "570"
select select "tentative"
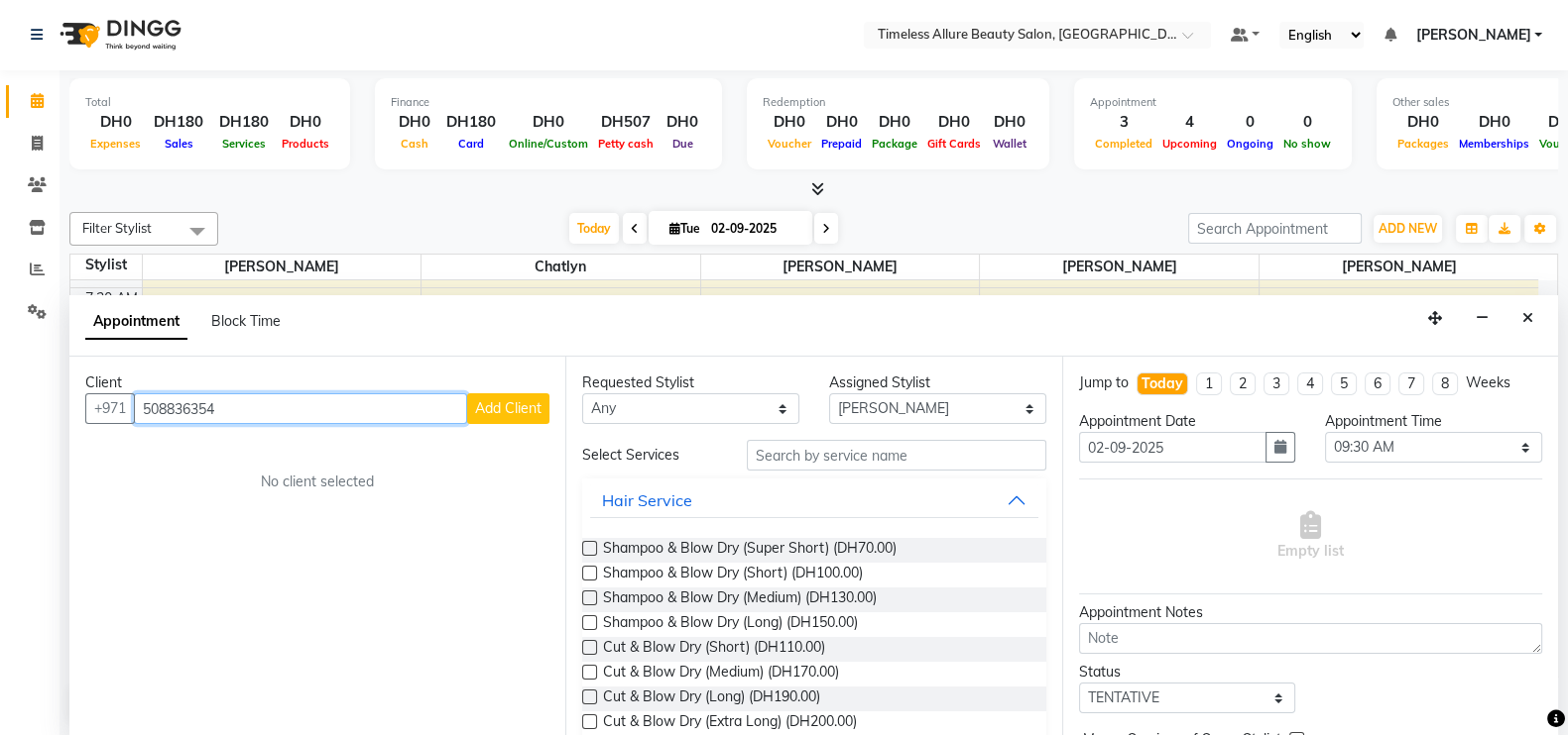
type input "508836354"
click at [507, 394] on button "Add Client" at bounding box center [508, 409] width 82 height 31
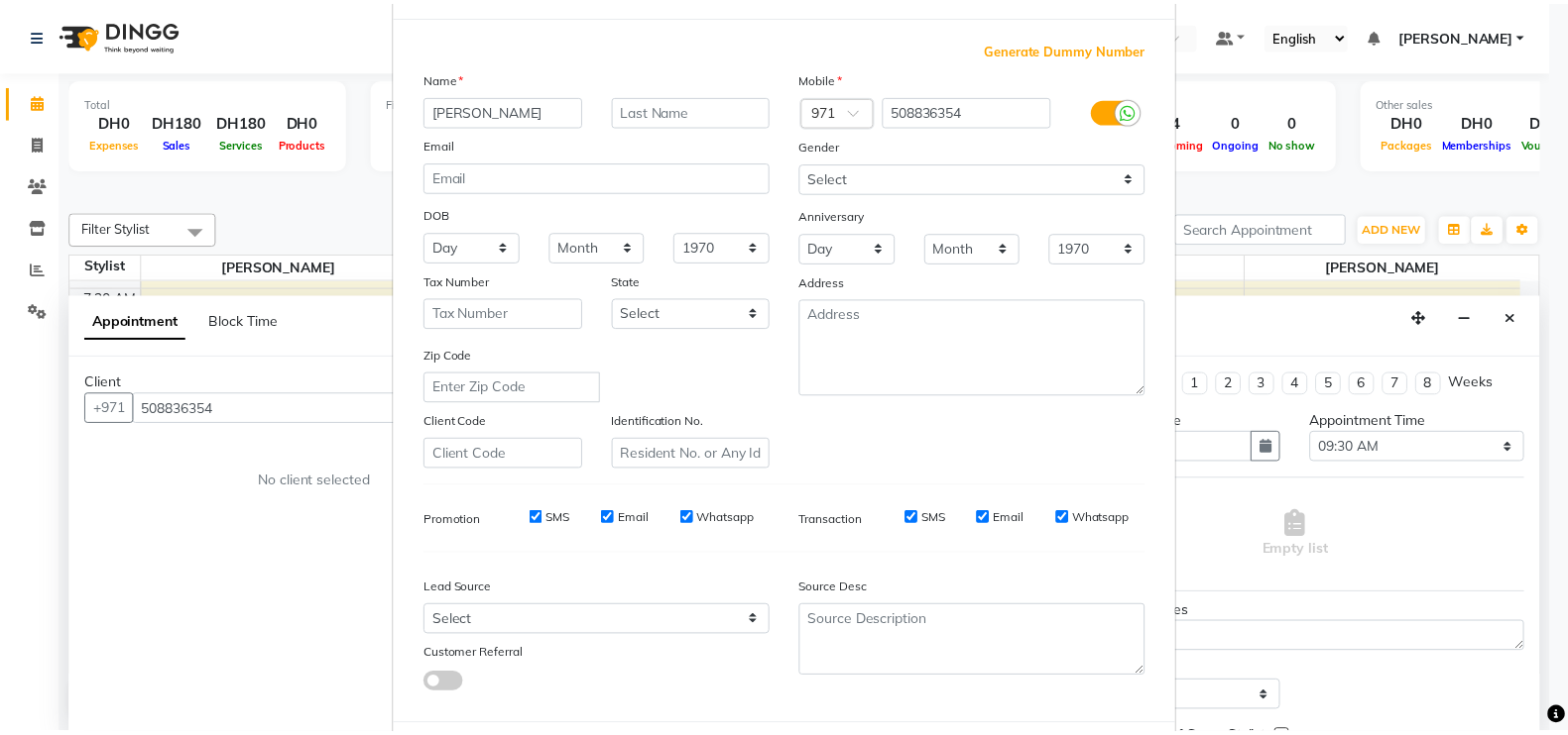
scroll to position [190, 0]
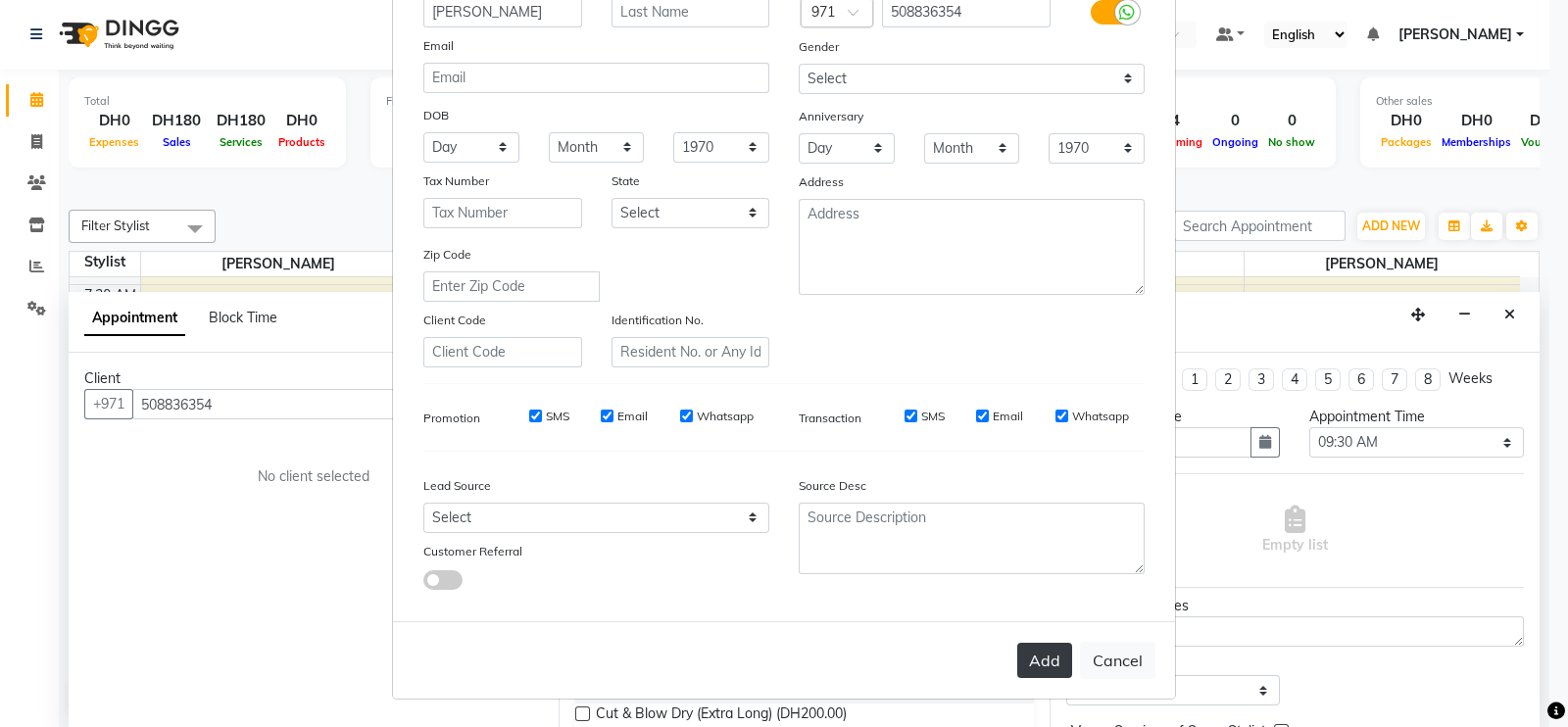
type input "[PERSON_NAME]"
click at [1037, 662] on button "Add" at bounding box center [1044, 660] width 55 height 35
select select
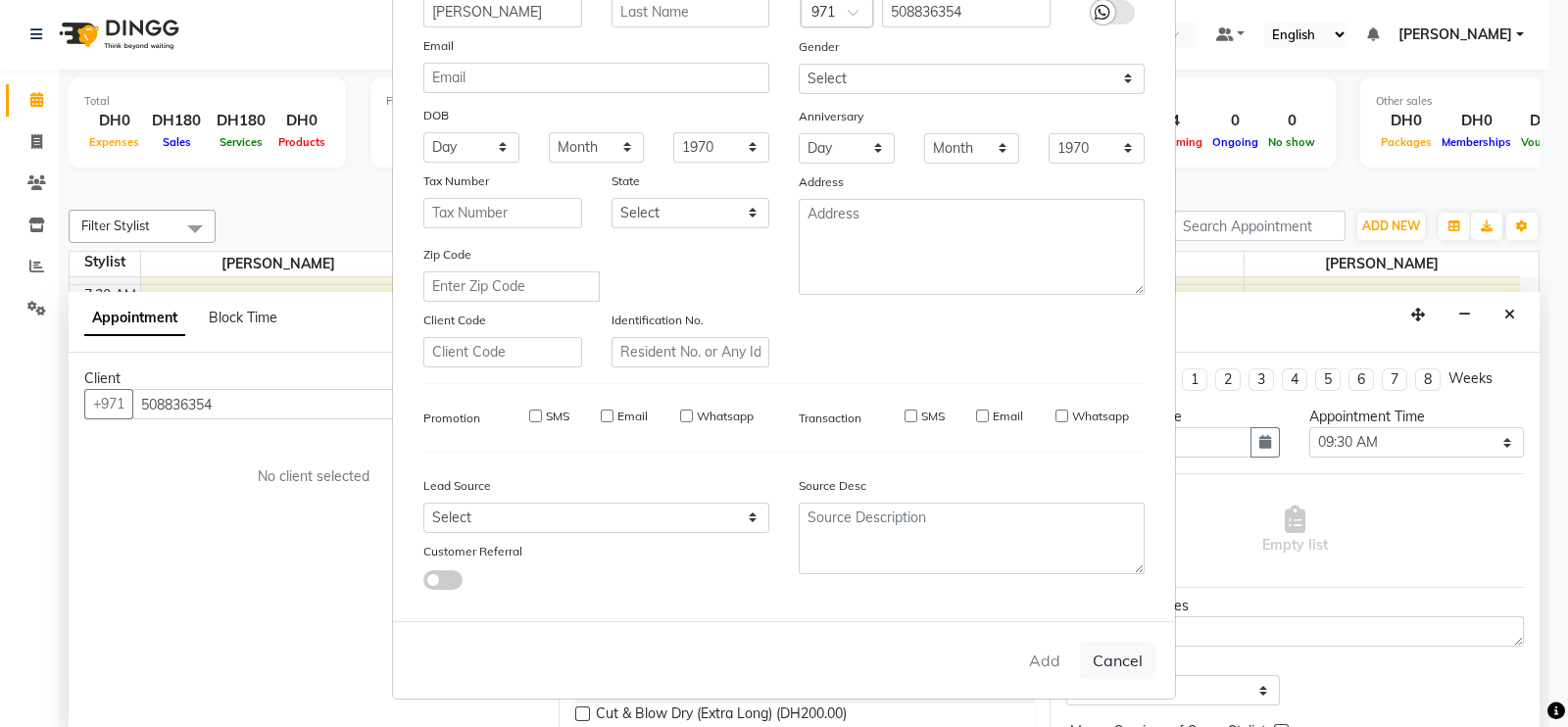
select select
checkbox input "false"
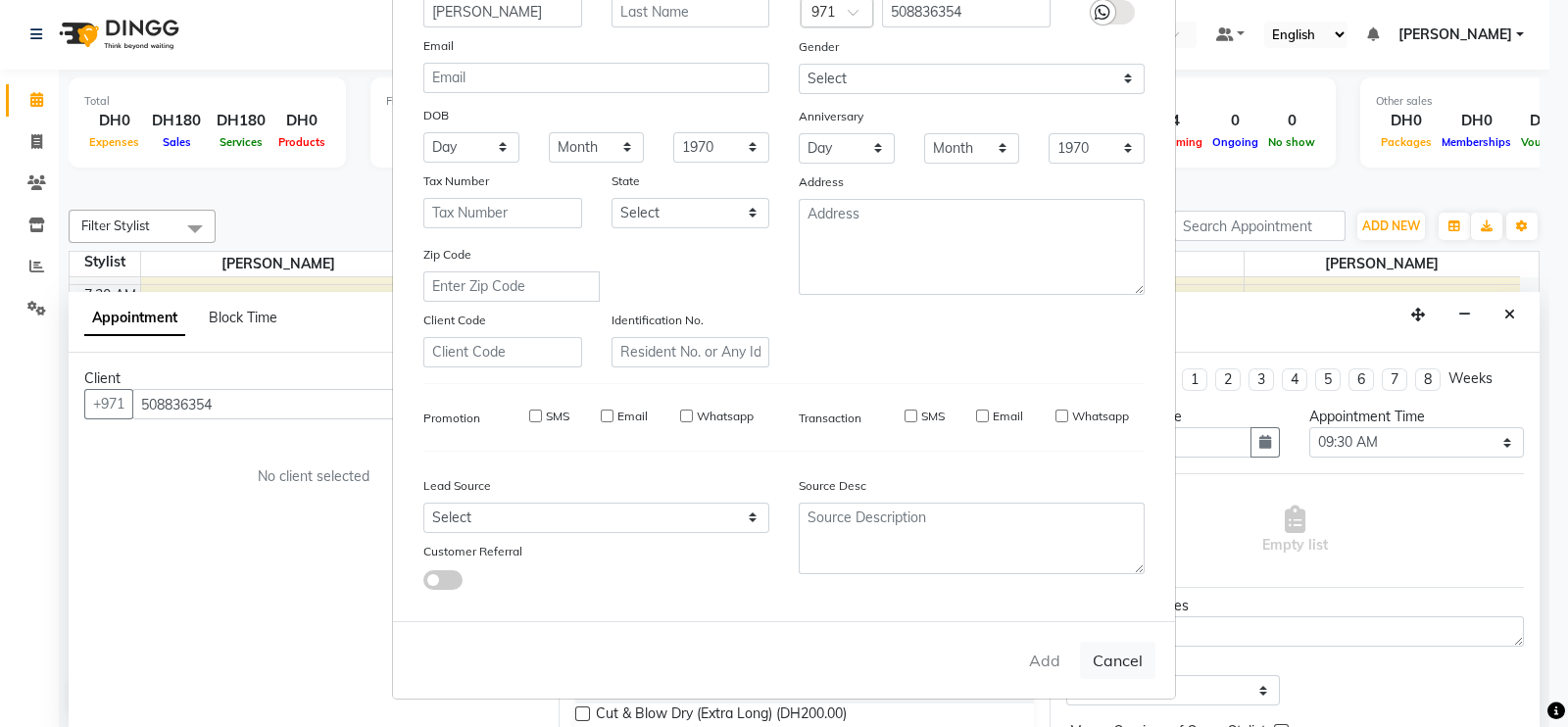
checkbox input "false"
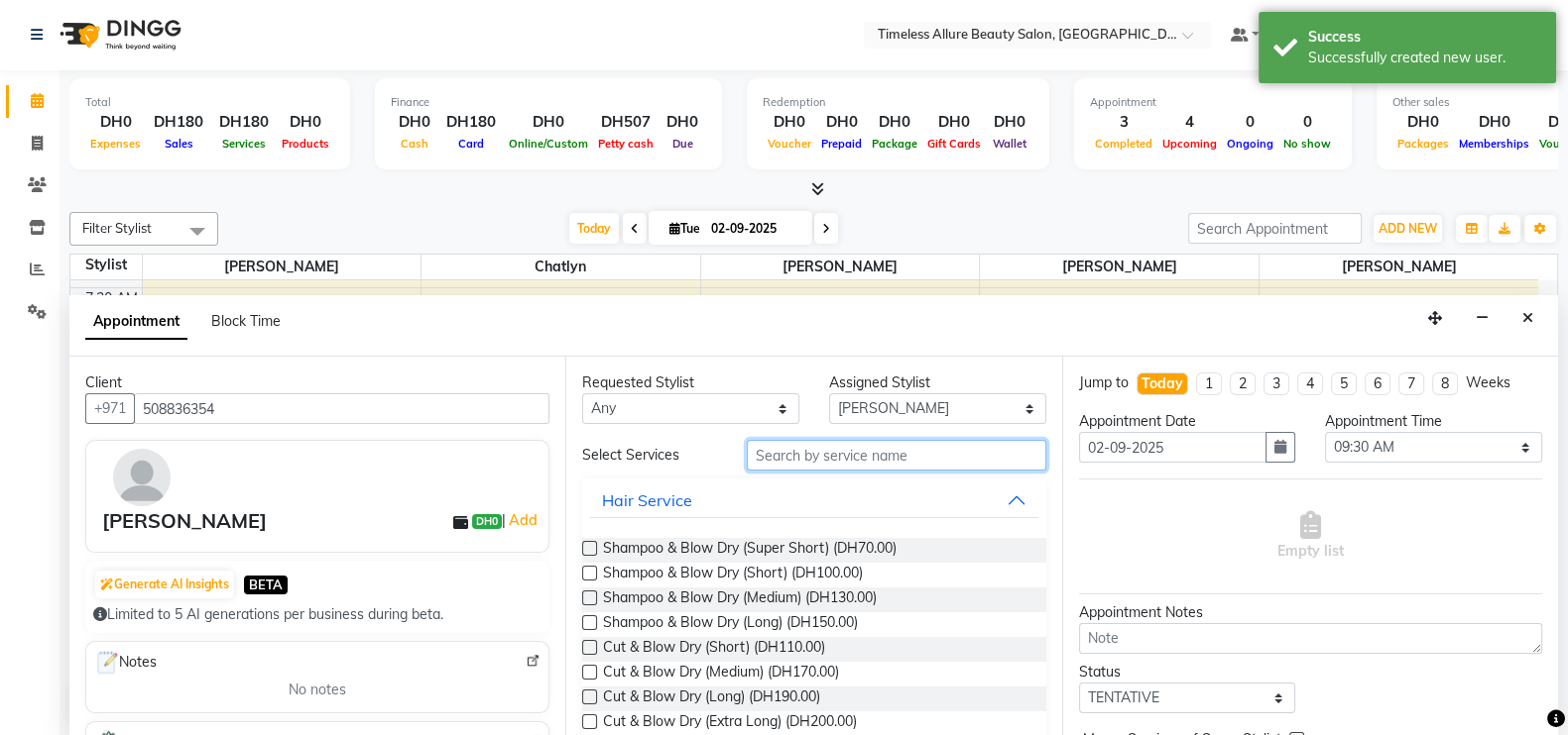
click at [860, 457] on input "text" at bounding box center [896, 455] width 300 height 31
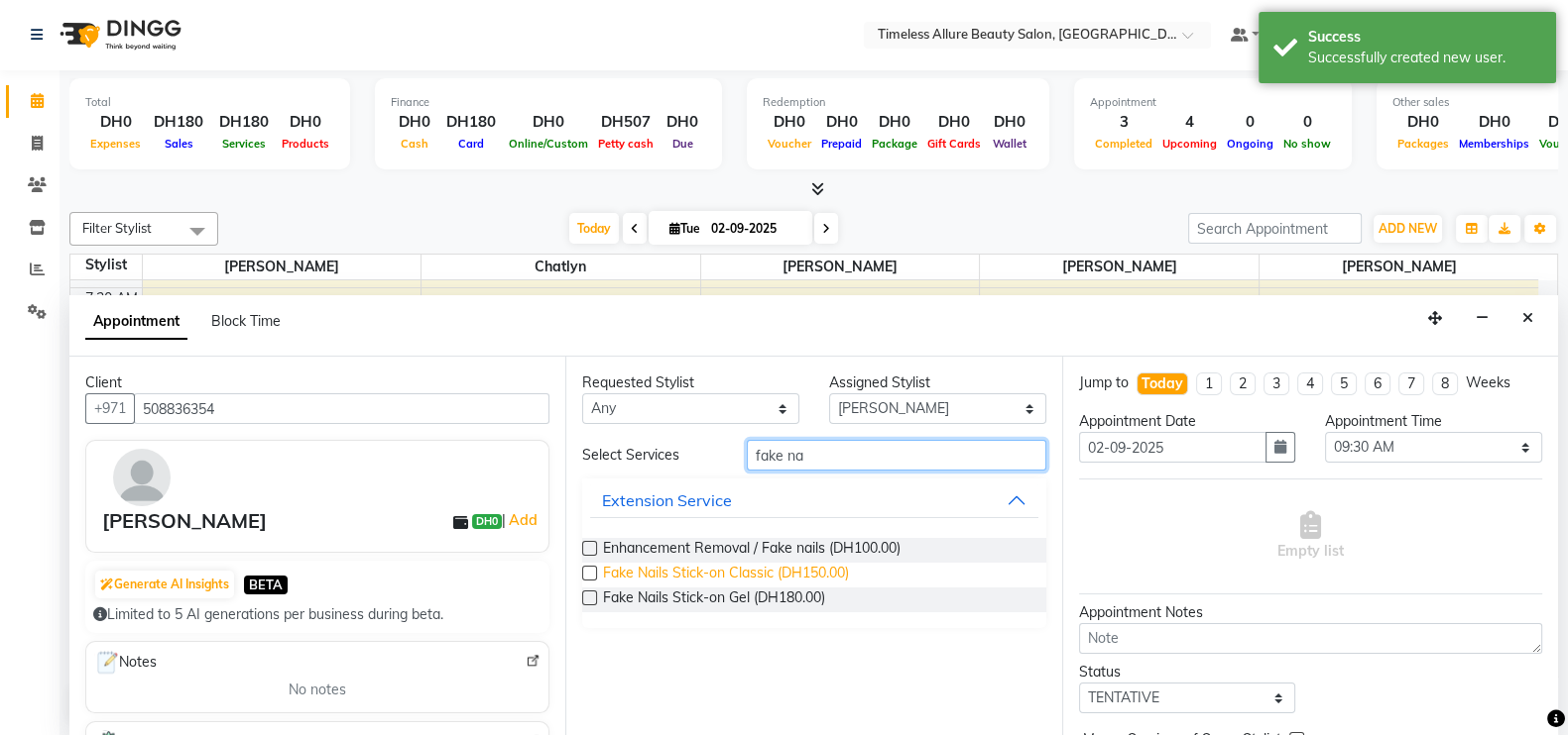
type input "fake na"
click at [700, 574] on span "Fake Nails Stick-on Classic (DH150.00)" at bounding box center [726, 575] width 246 height 25
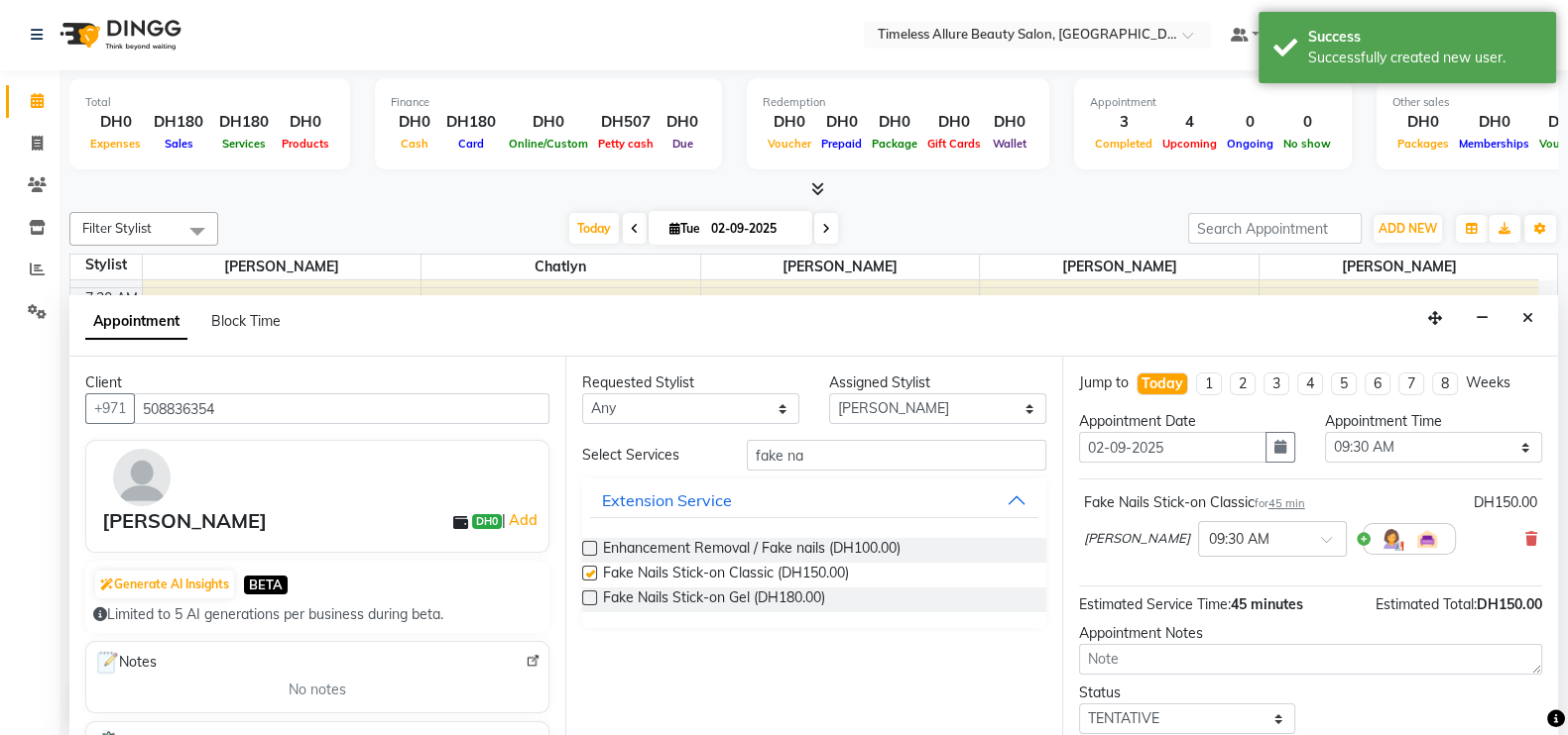
checkbox input "false"
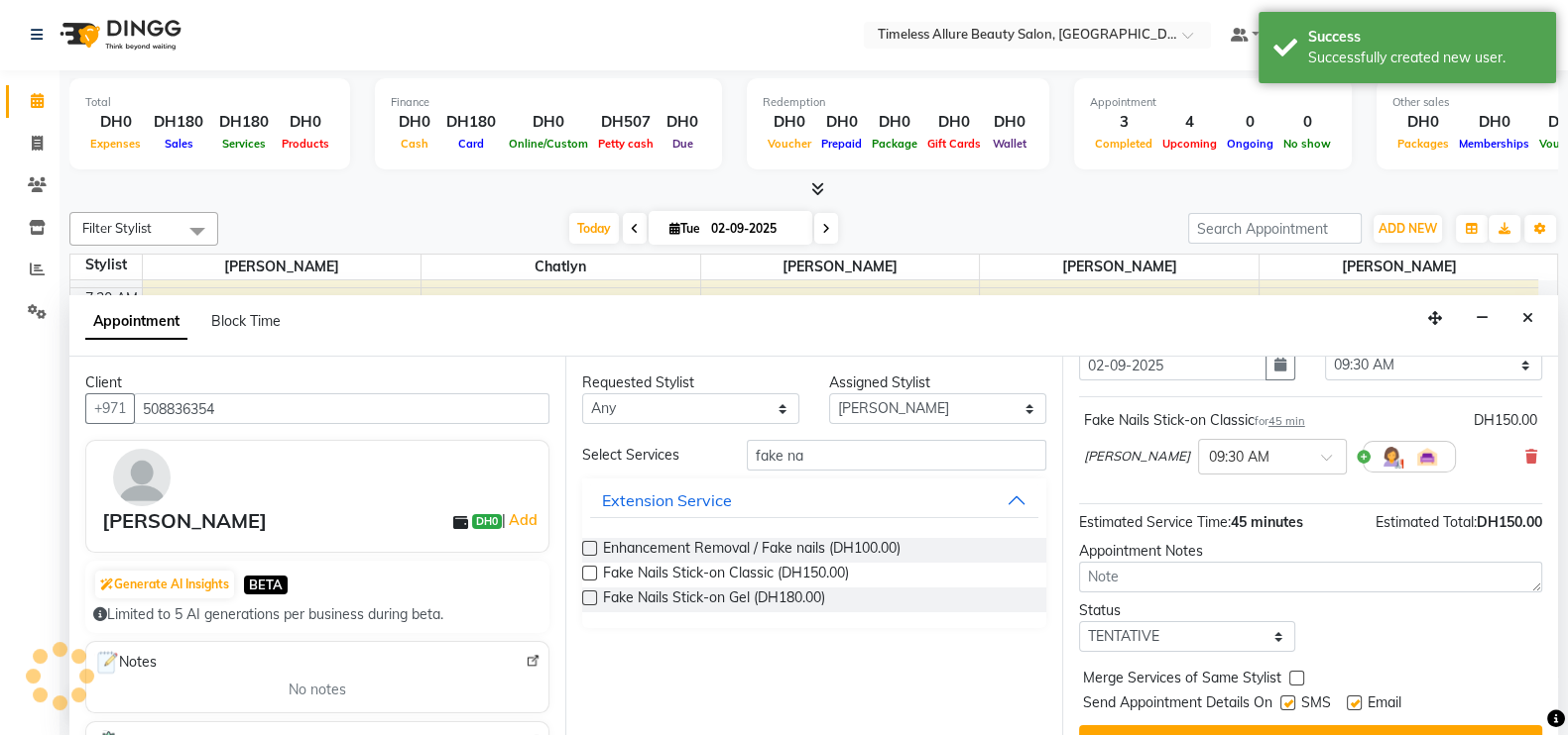
scroll to position [121, 0]
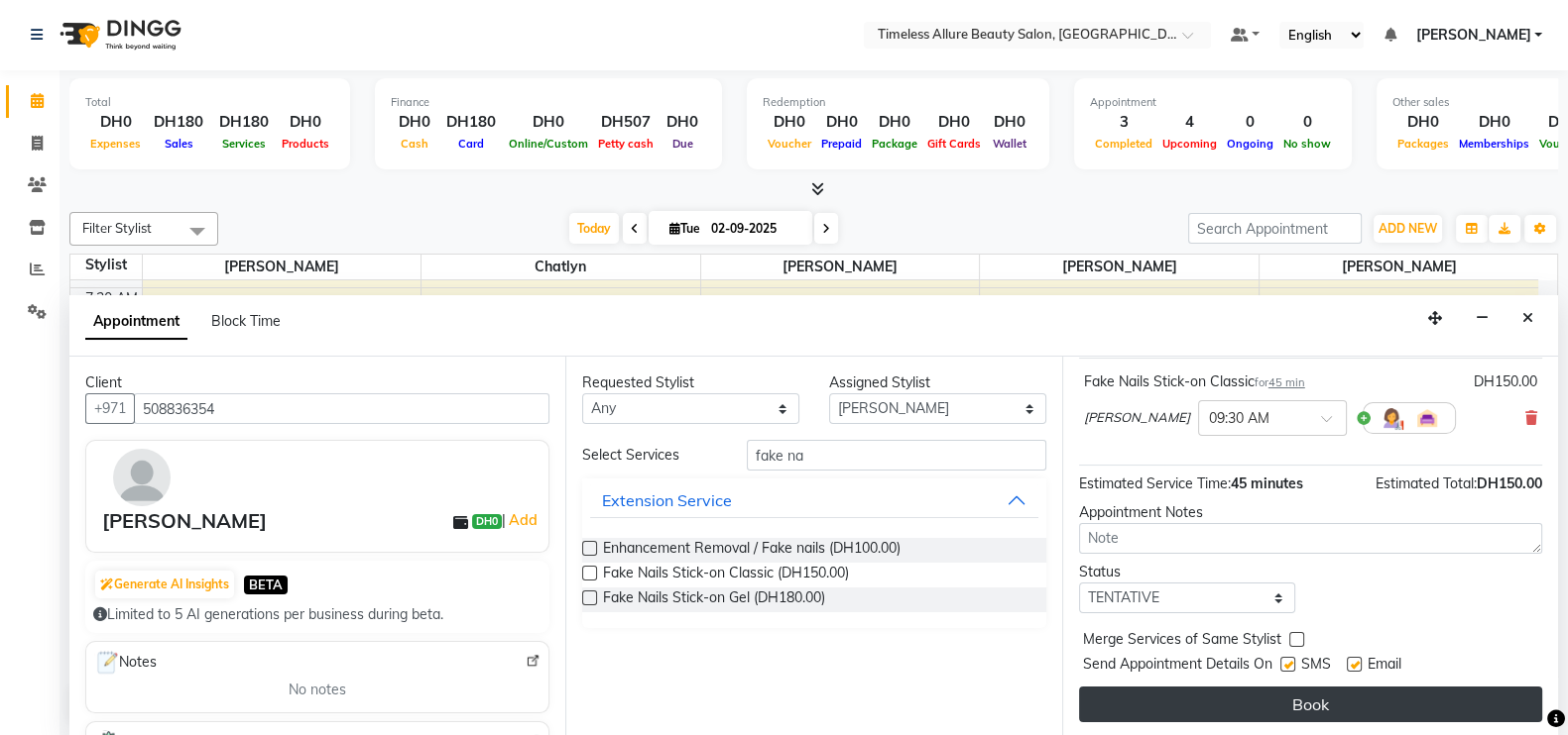
click at [1299, 698] on button "Book" at bounding box center [1310, 704] width 463 height 36
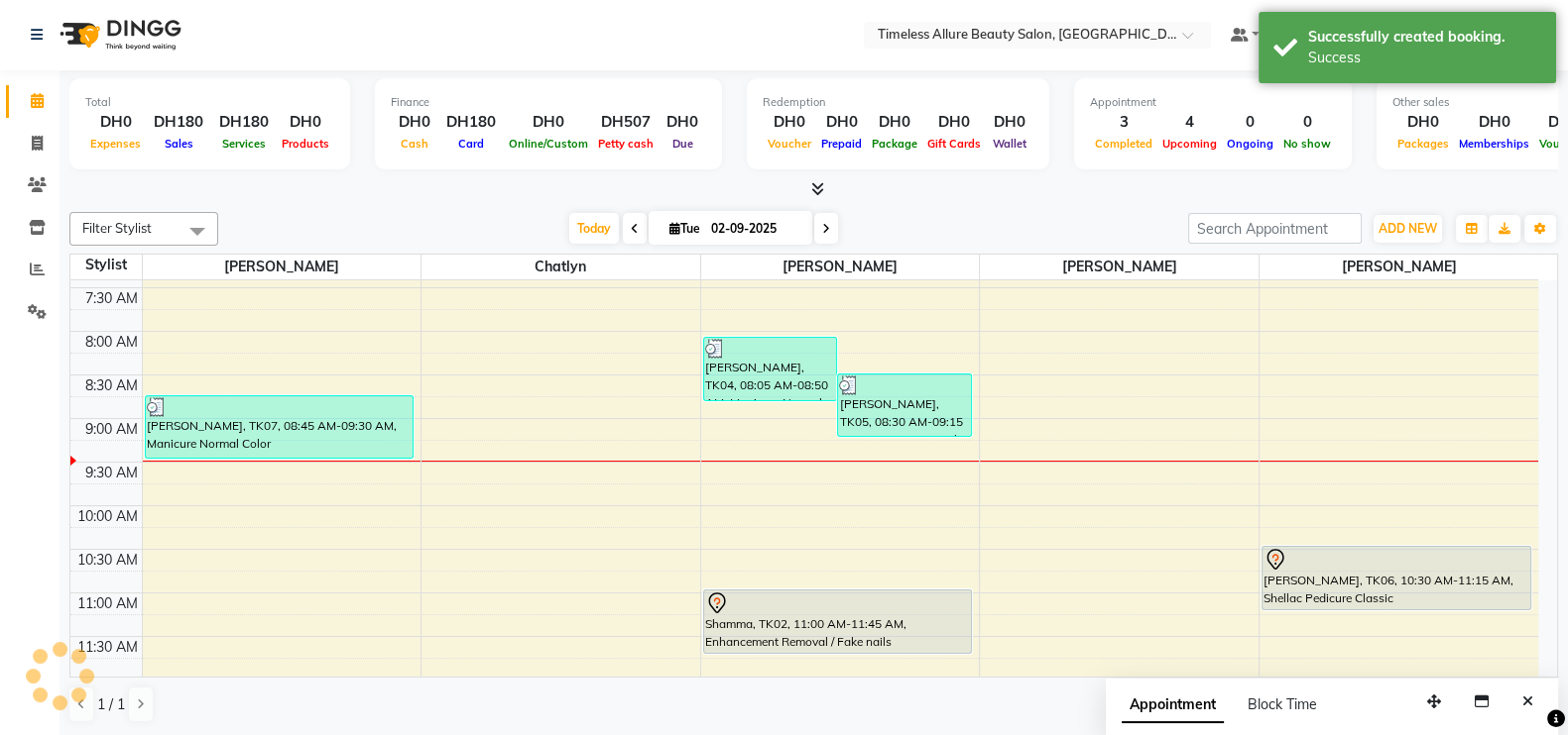
scroll to position [0, 0]
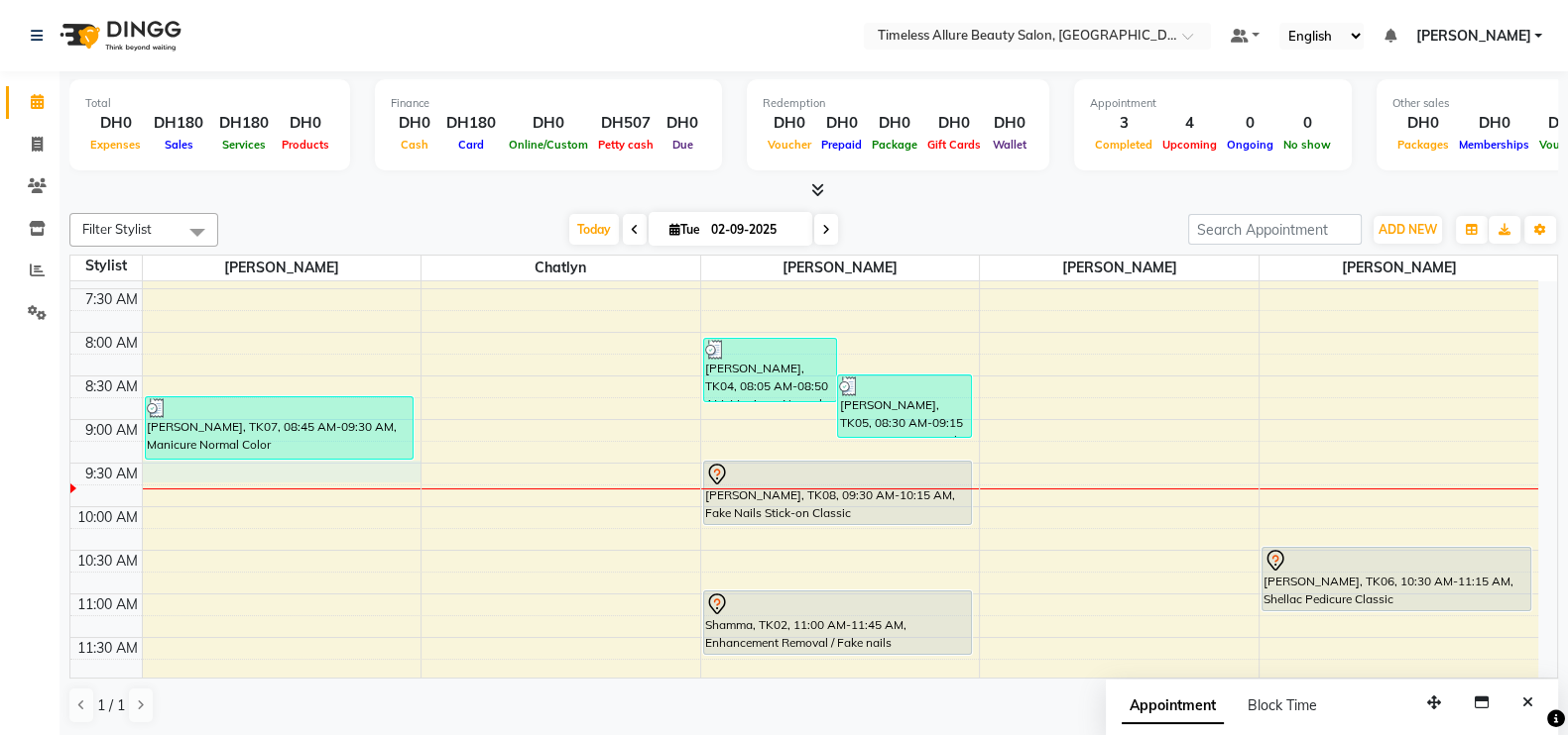
click at [373, 485] on td at bounding box center [840, 496] width 1396 height 22
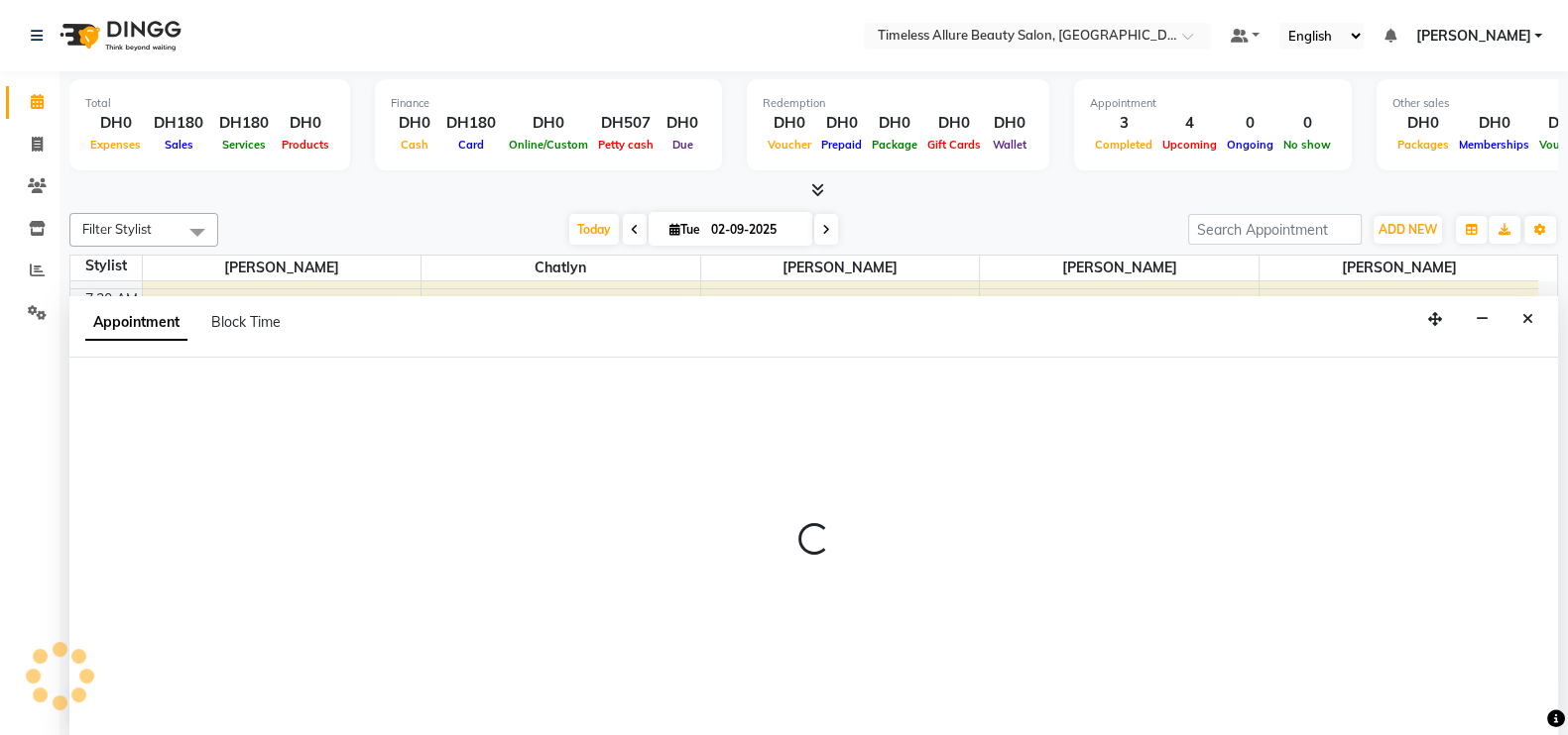
scroll to position [1, 0]
select select "59663"
select select "570"
select select "tentative"
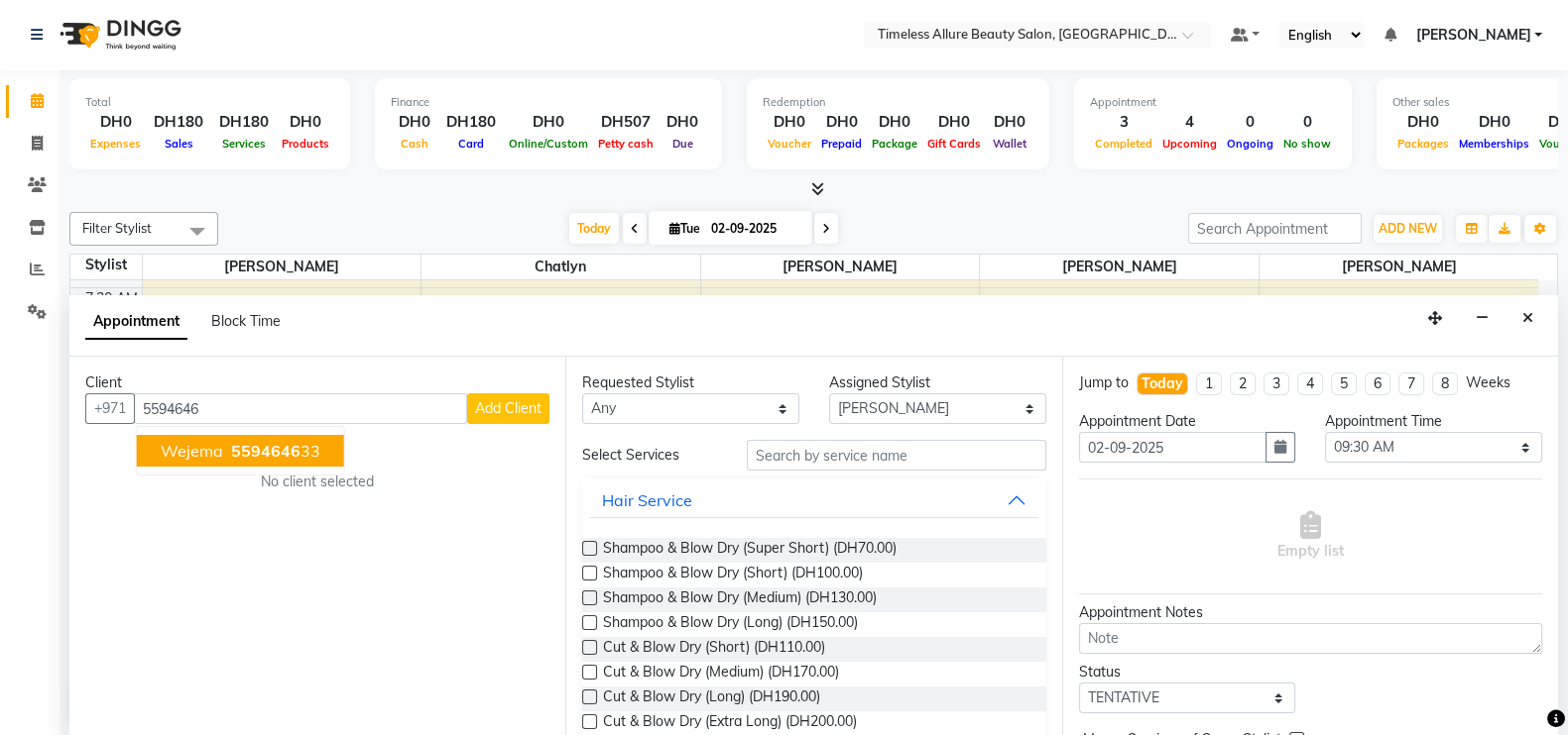
click at [258, 449] on span "5594646" at bounding box center [266, 451] width 69 height 20
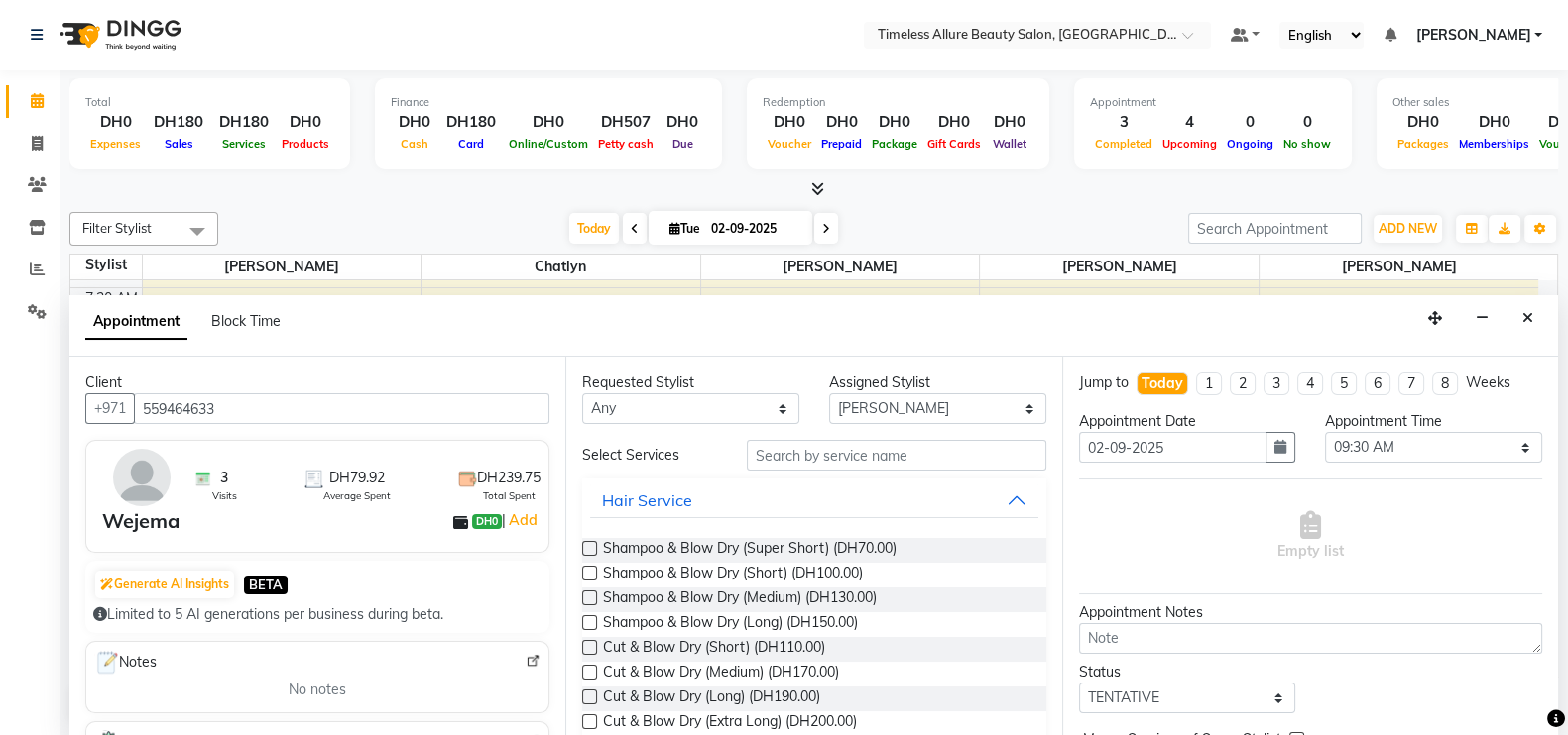
type input "559464633"
click at [824, 456] on input "text" at bounding box center [896, 455] width 300 height 31
click at [796, 453] on input "text" at bounding box center [896, 455] width 300 height 31
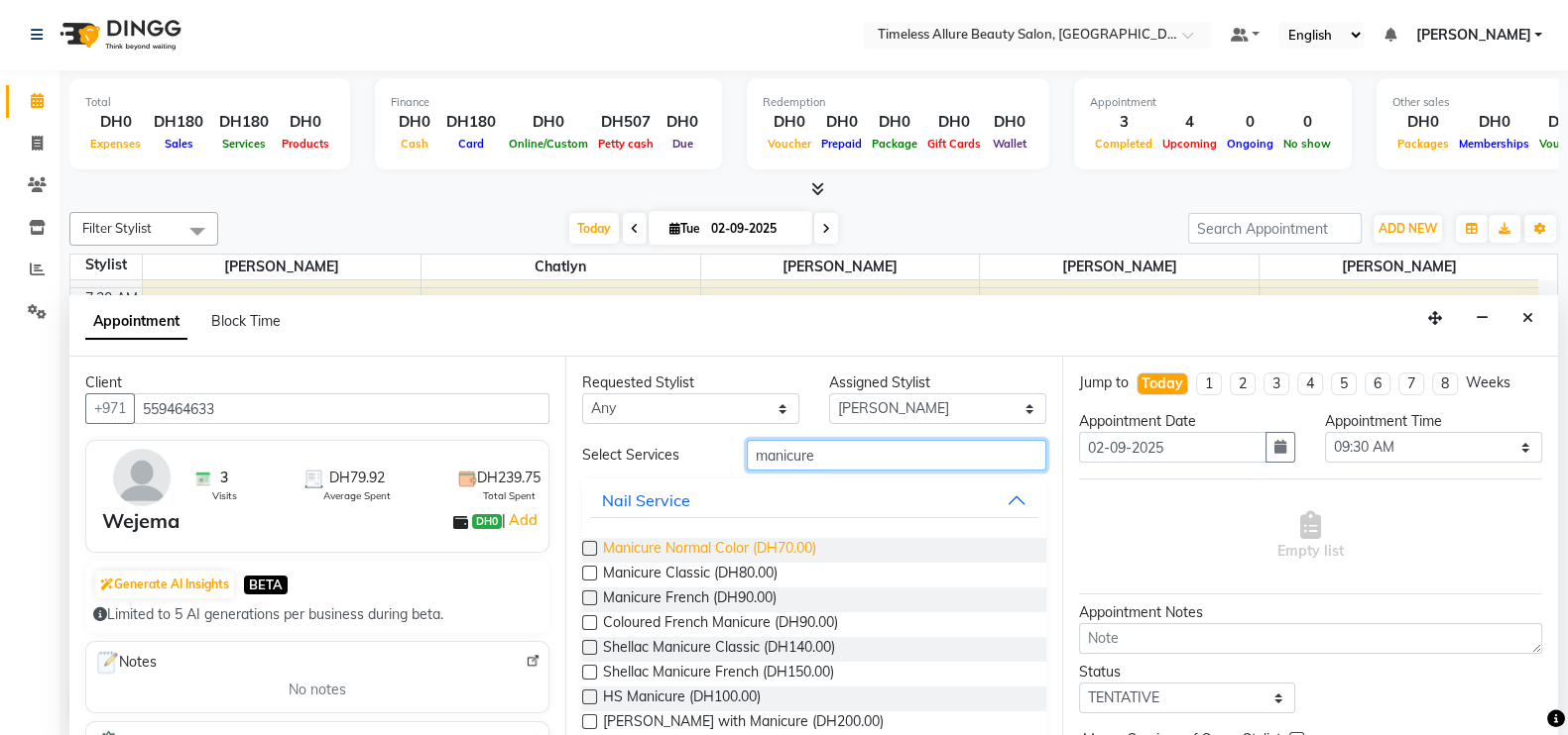
type input "manicure"
click at [692, 545] on span "Manicure Normal Color (DH70.00)" at bounding box center [710, 551] width 213 height 25
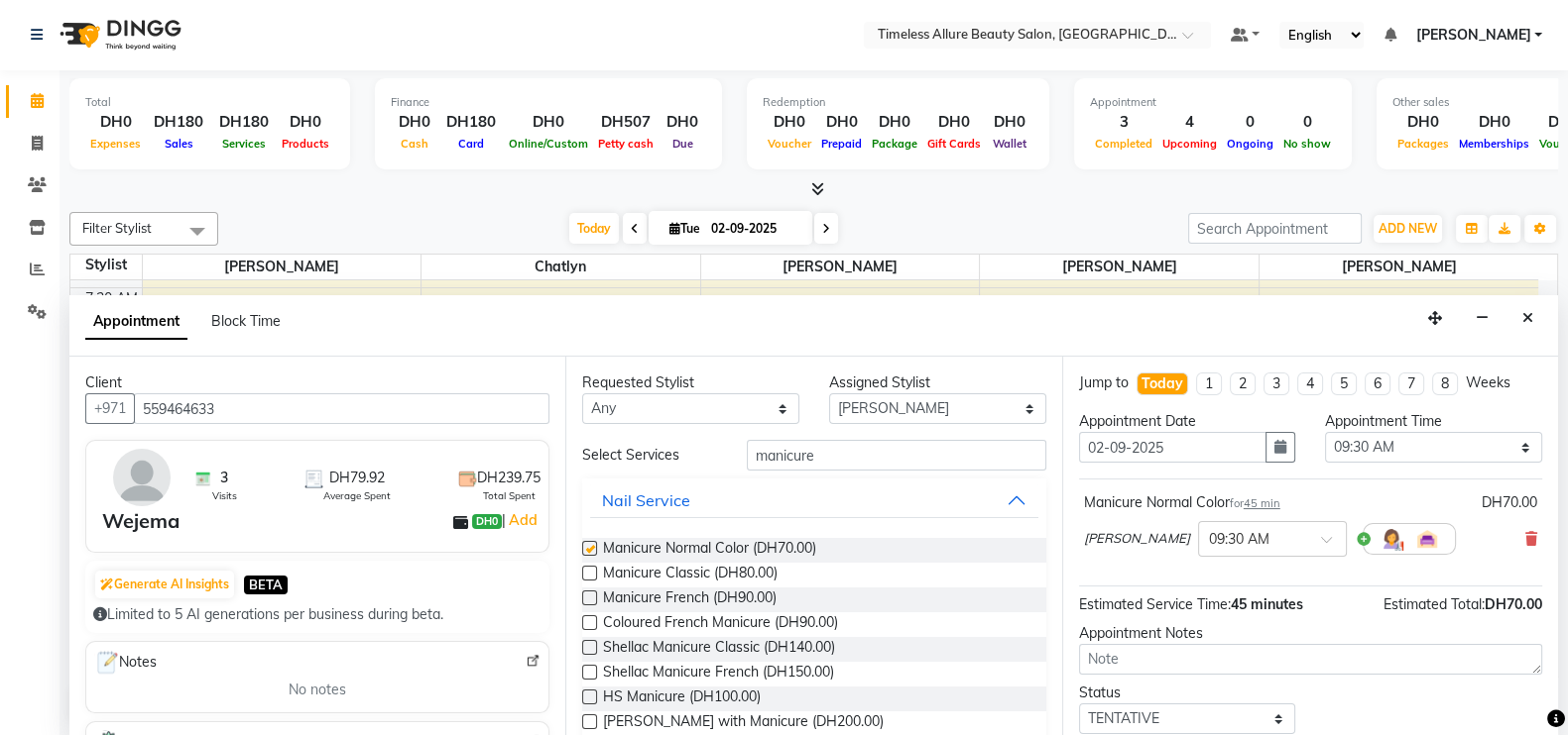
checkbox input "false"
click at [862, 463] on input "manicure" at bounding box center [896, 455] width 300 height 31
type input "m"
type input "pedicure"
click at [648, 547] on span "Pedicure Normal Color (DH75.00)" at bounding box center [709, 551] width 210 height 25
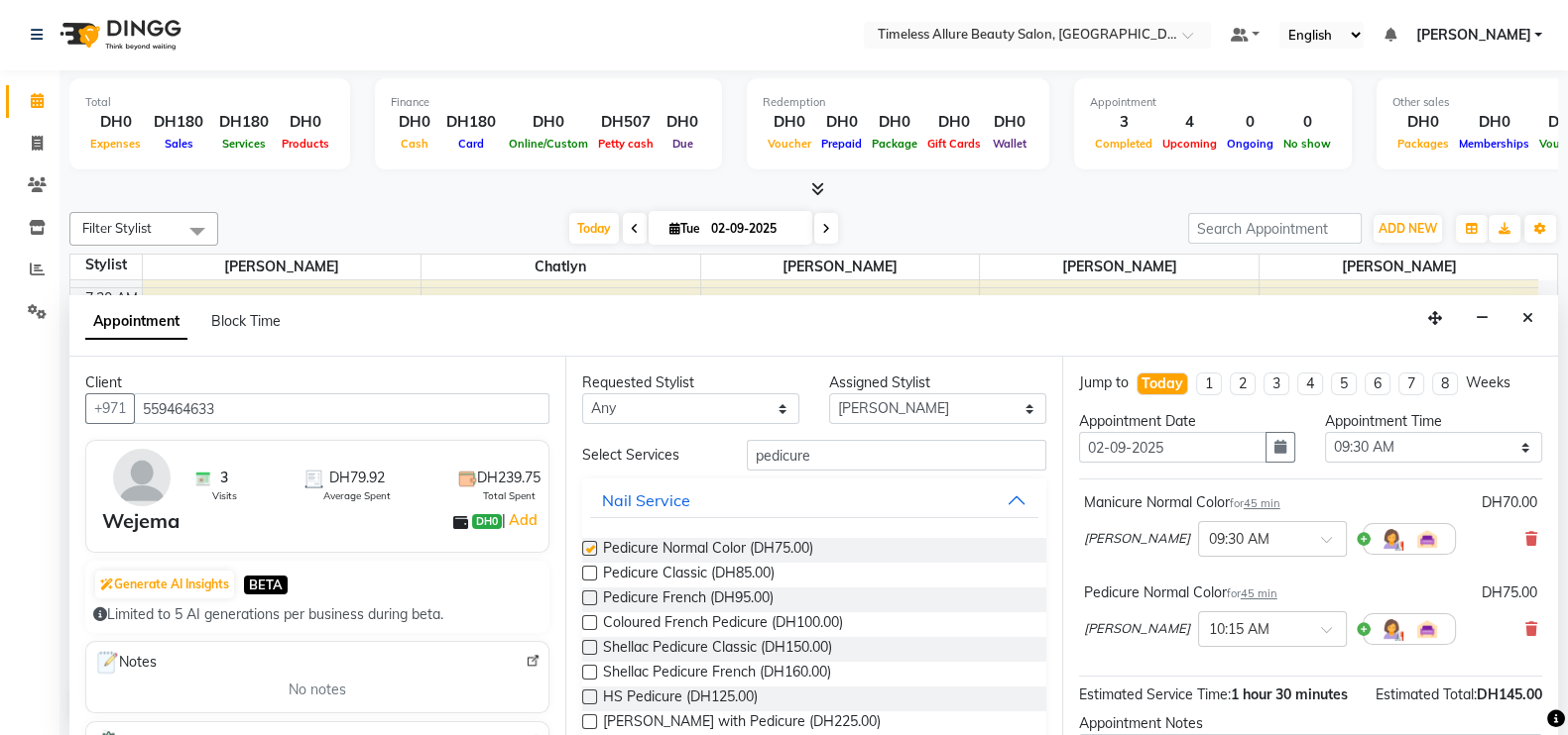
checkbox input "false"
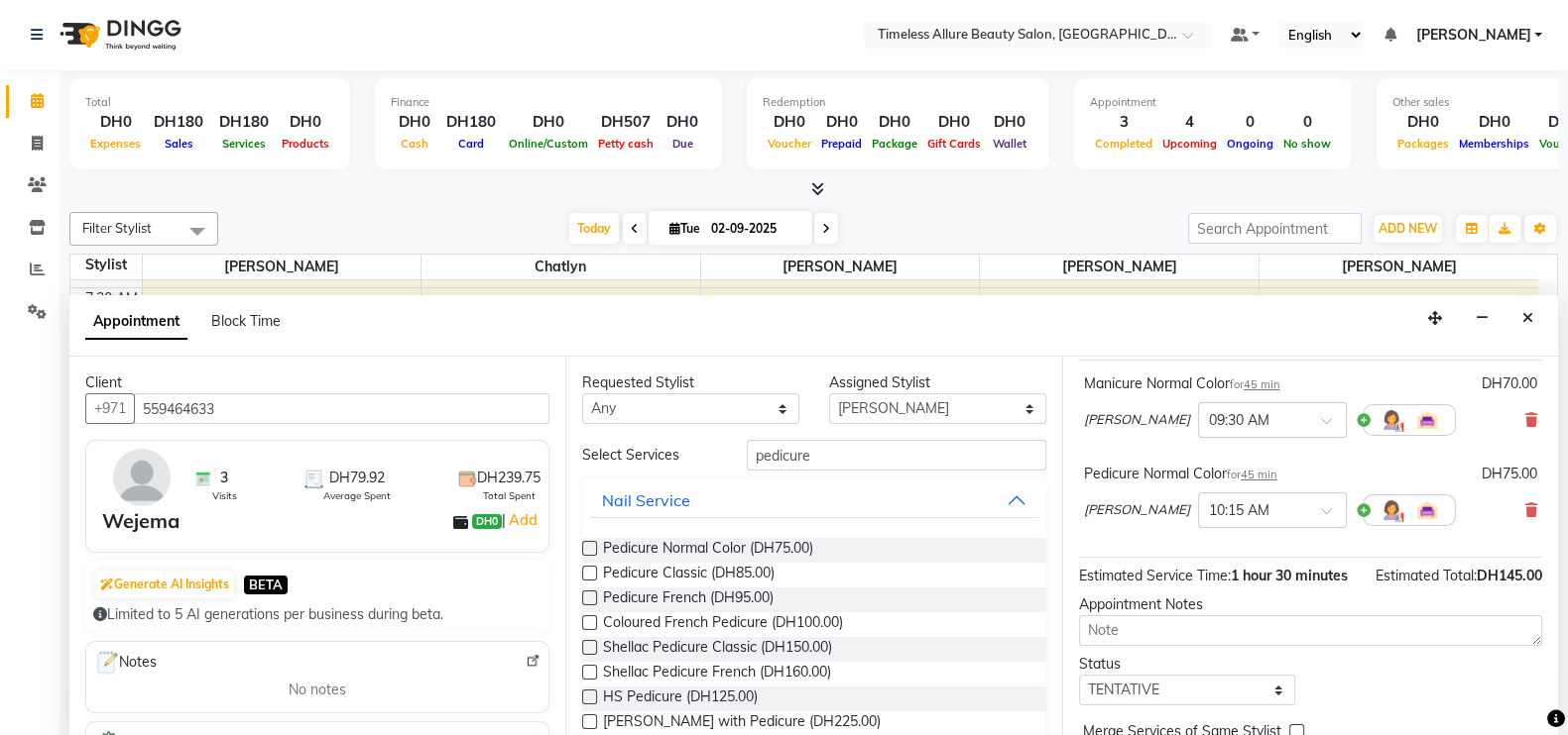
scroll to position [232, 0]
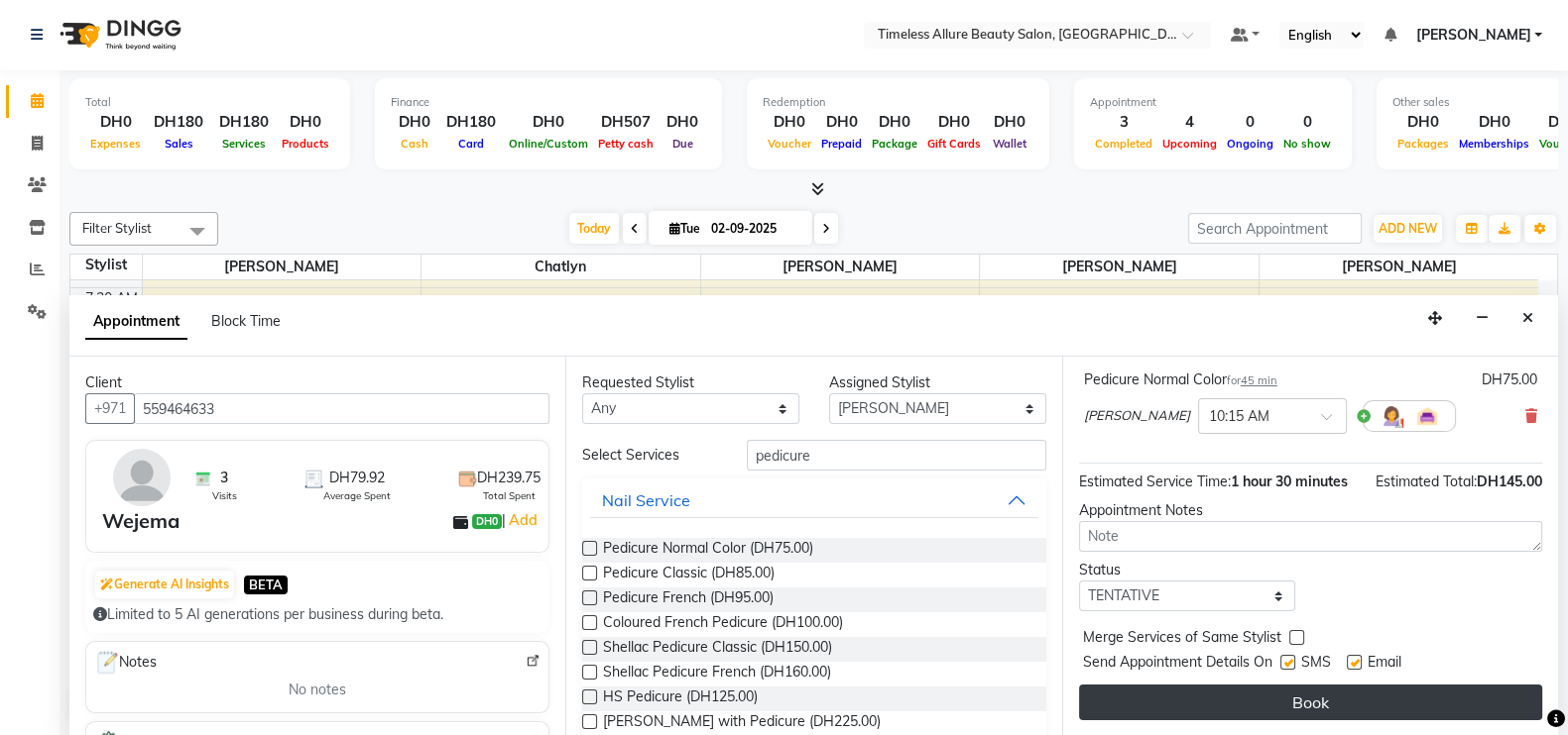
click at [1338, 700] on button "Book" at bounding box center [1310, 702] width 463 height 36
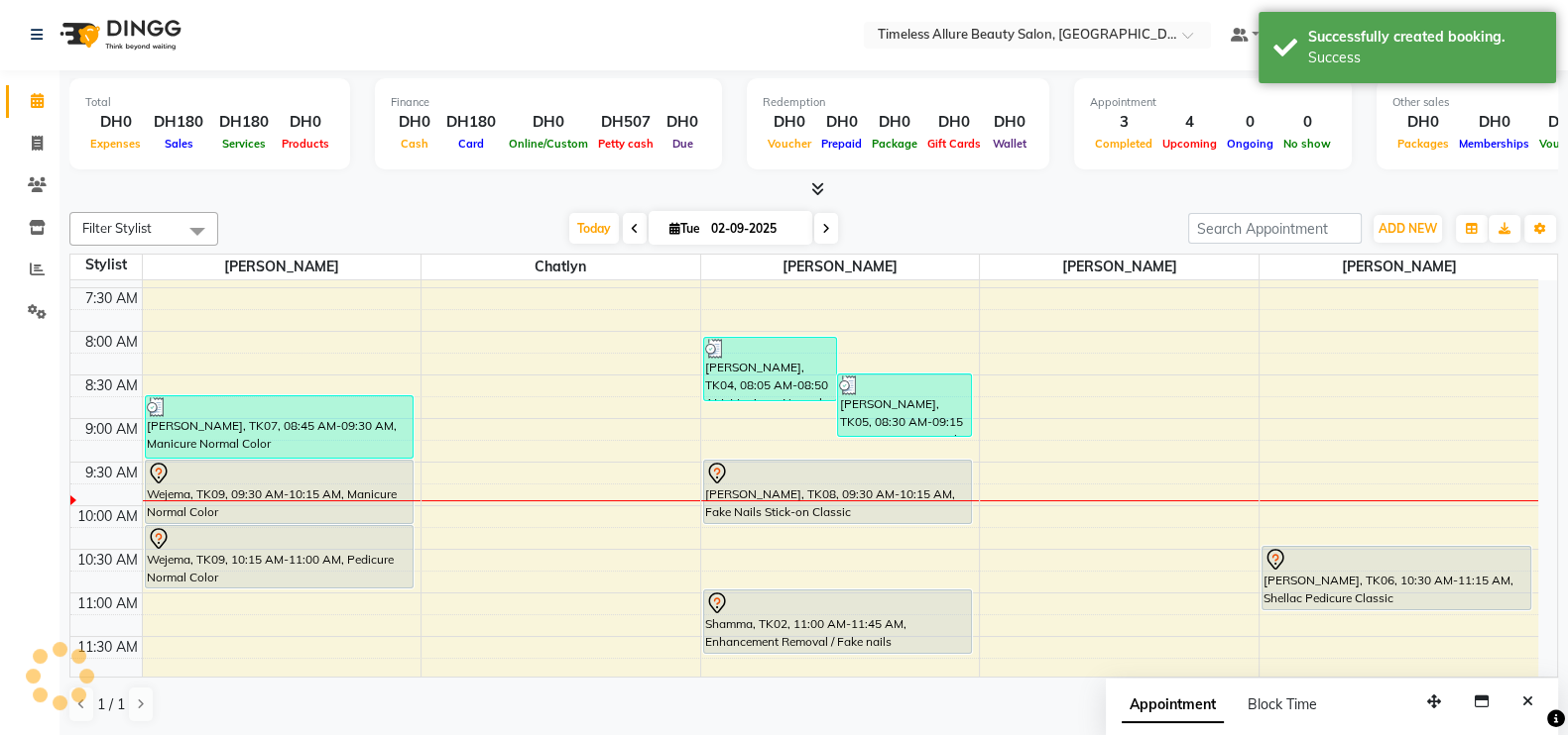
scroll to position [0, 0]
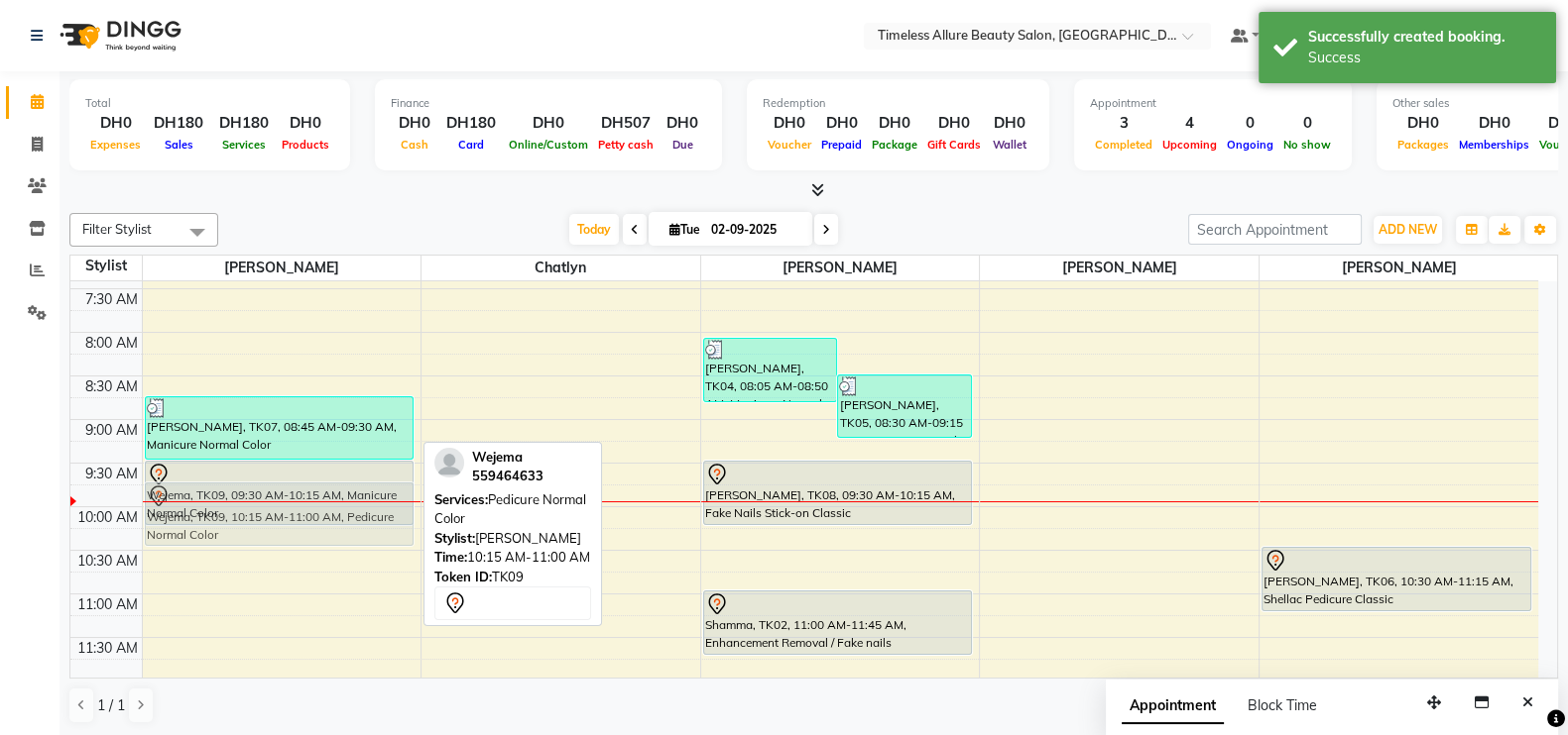
drag, startPoint x: 322, startPoint y: 542, endPoint x: 328, endPoint y: 508, distance: 34.5
click at [328, 508] on div "Sarah Rashid, TK07, 08:45 AM-09:30 AM, Manicure Normal Color Wejema, TK09, 09:3…" at bounding box center [282, 681] width 279 height 1045
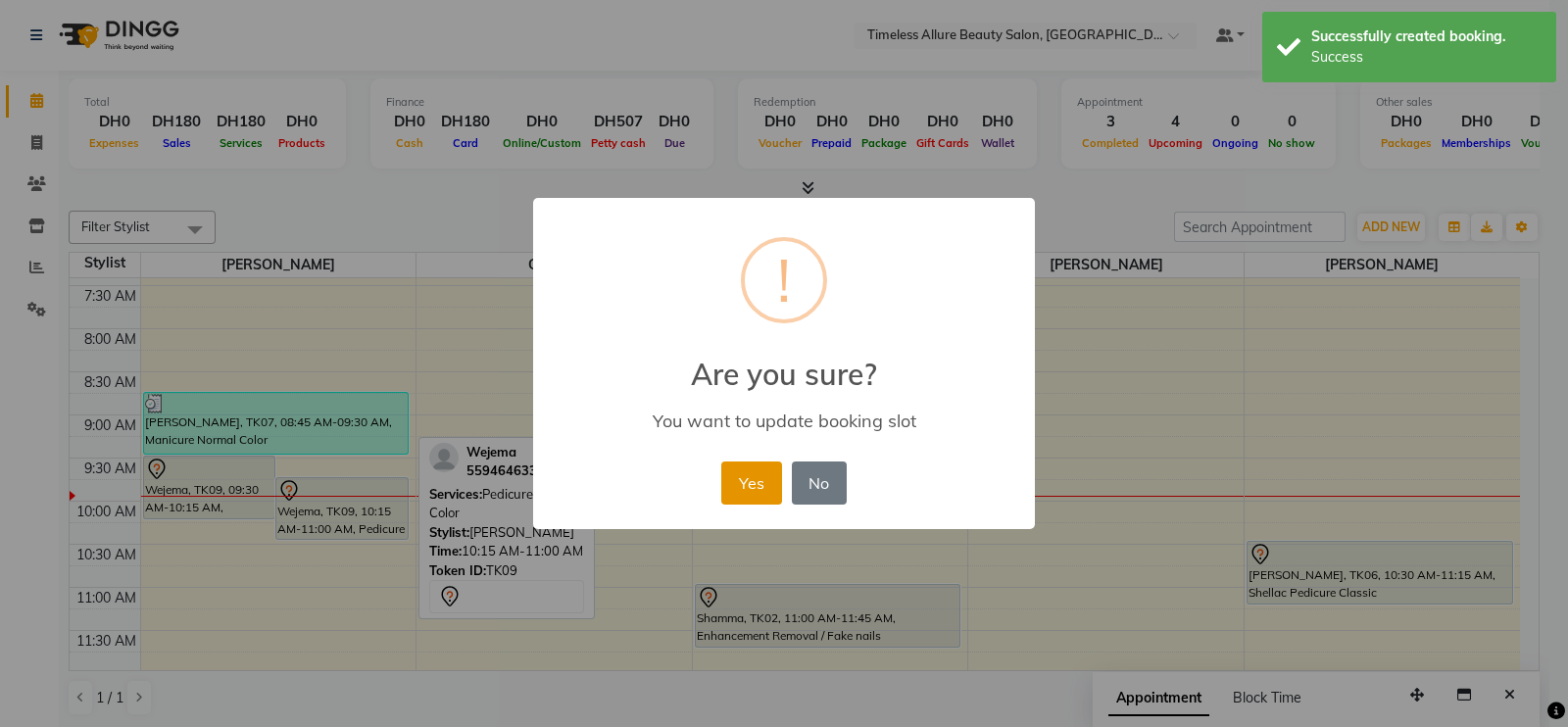
click at [728, 484] on button "Yes" at bounding box center [750, 484] width 60 height 43
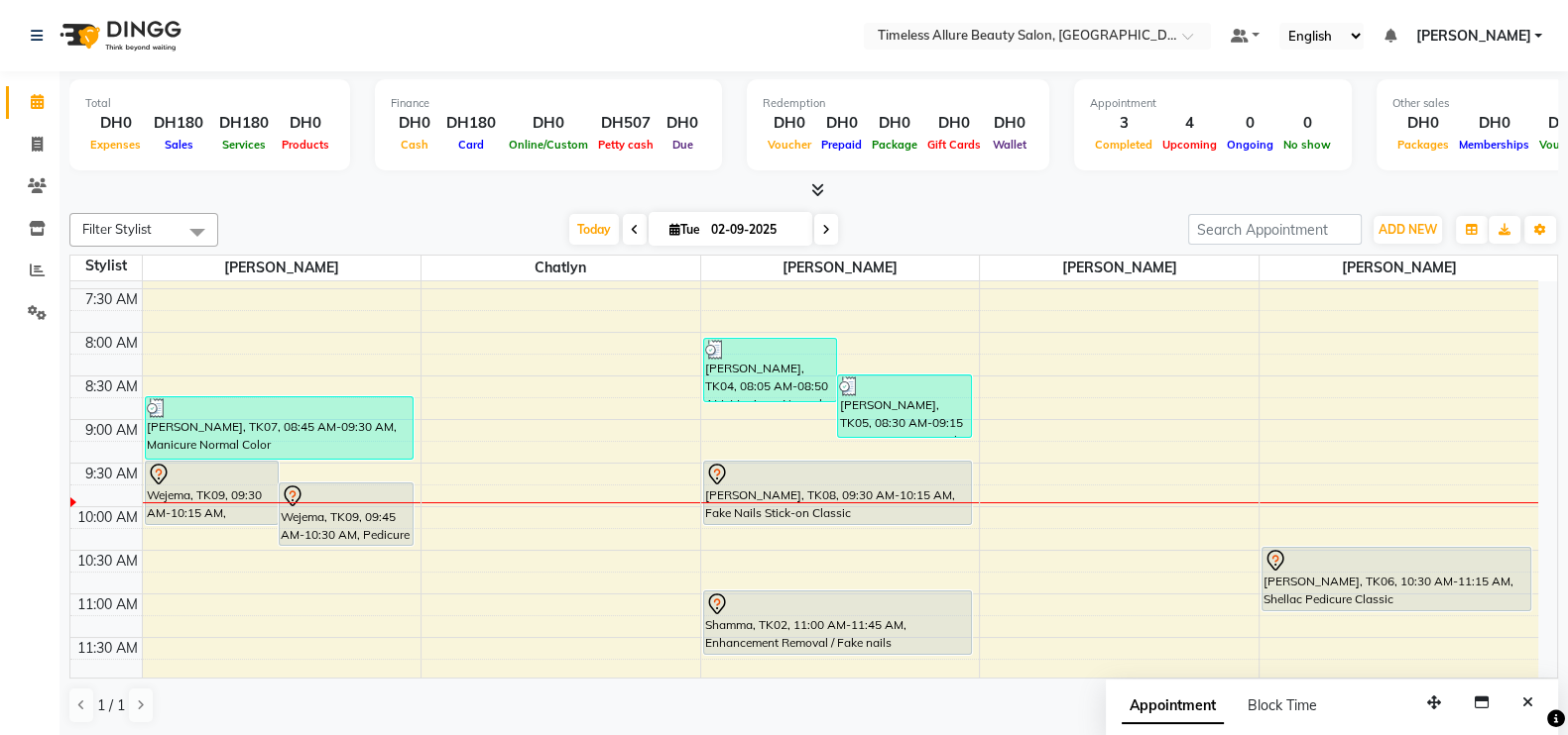
click at [1333, 460] on div "6:00 AM 6:30 AM 7:00 AM 7:30 AM 8:00 AM 8:30 AM 9:00 AM 9:30 AM 10:00 AM 10:30 …" at bounding box center [804, 681] width 1468 height 1045
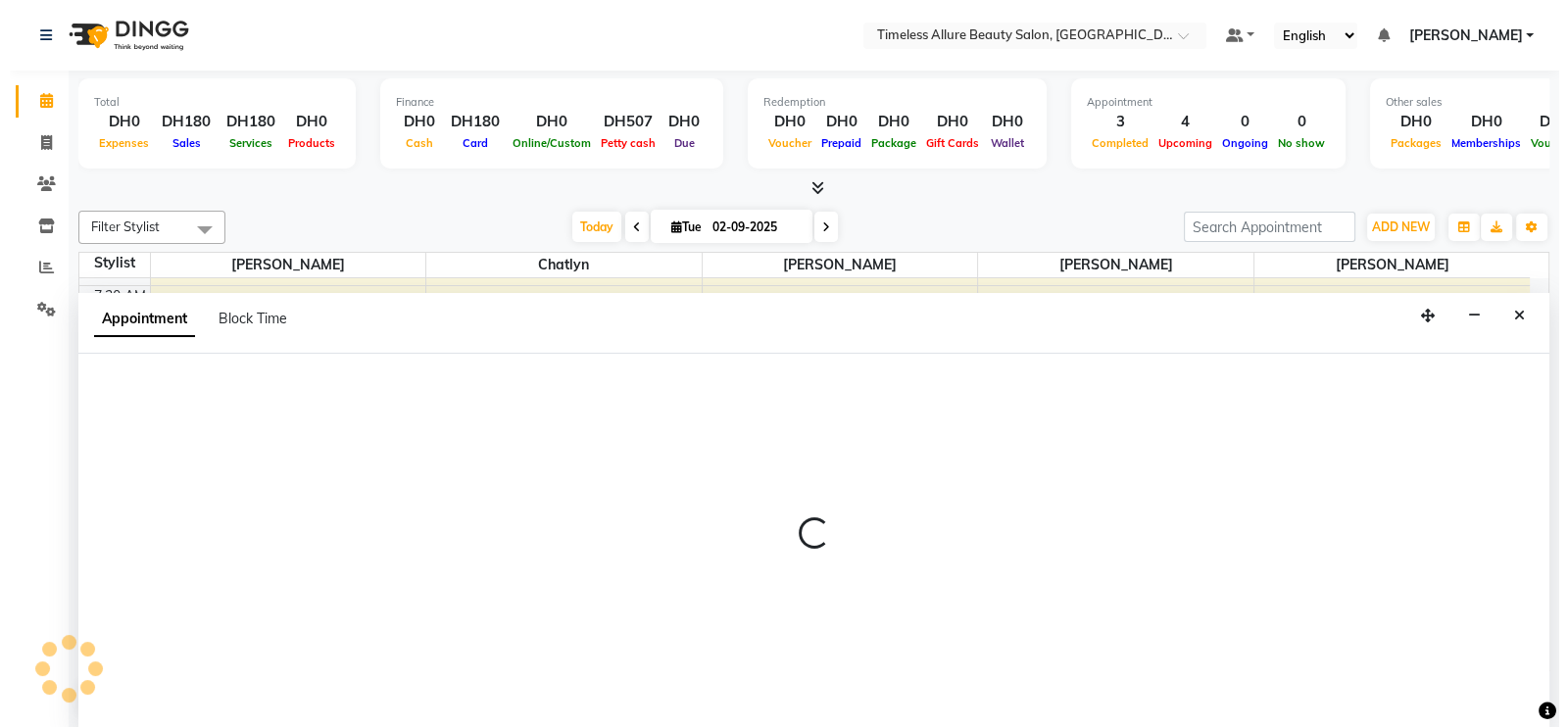
scroll to position [1, 0]
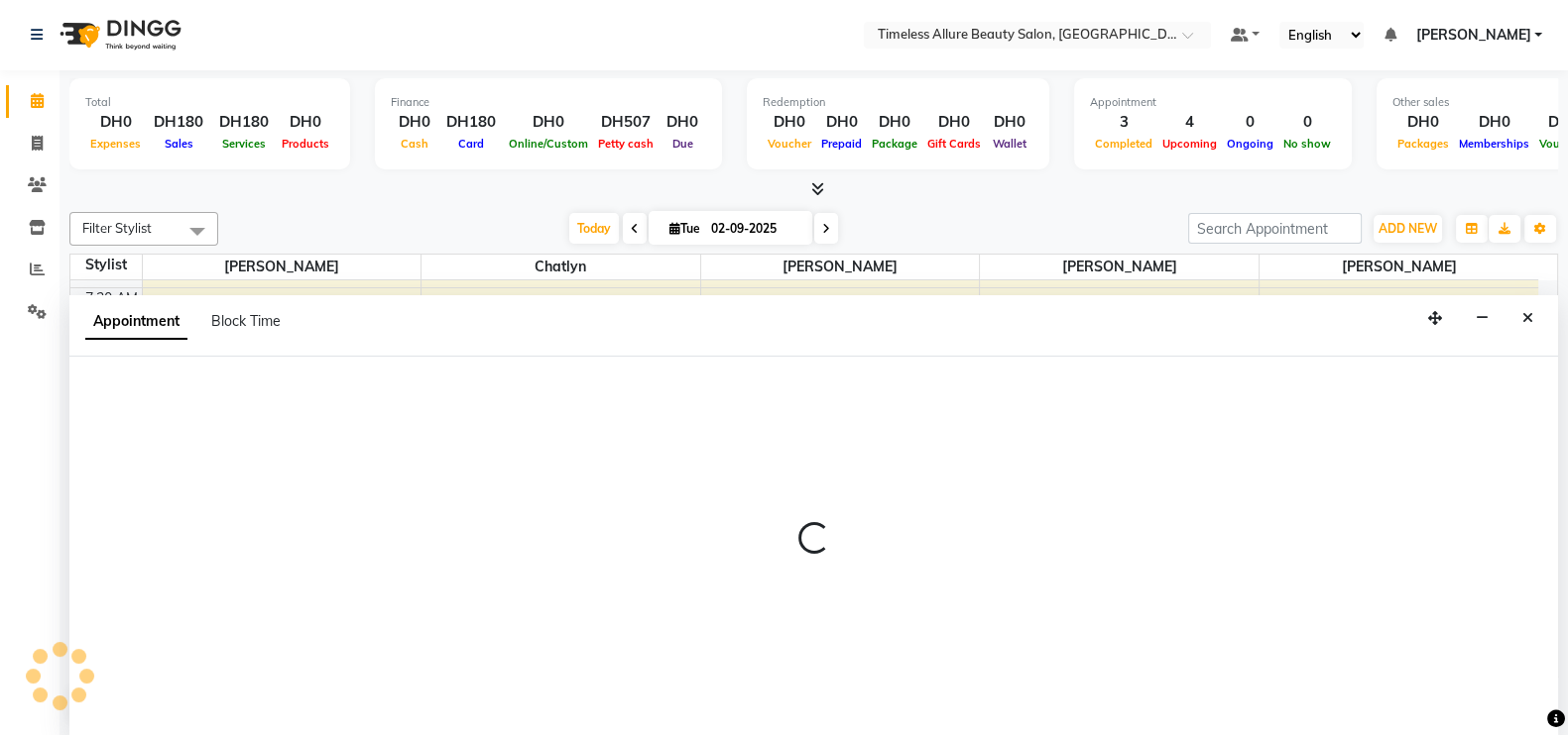
select select "90558"
select select "tentative"
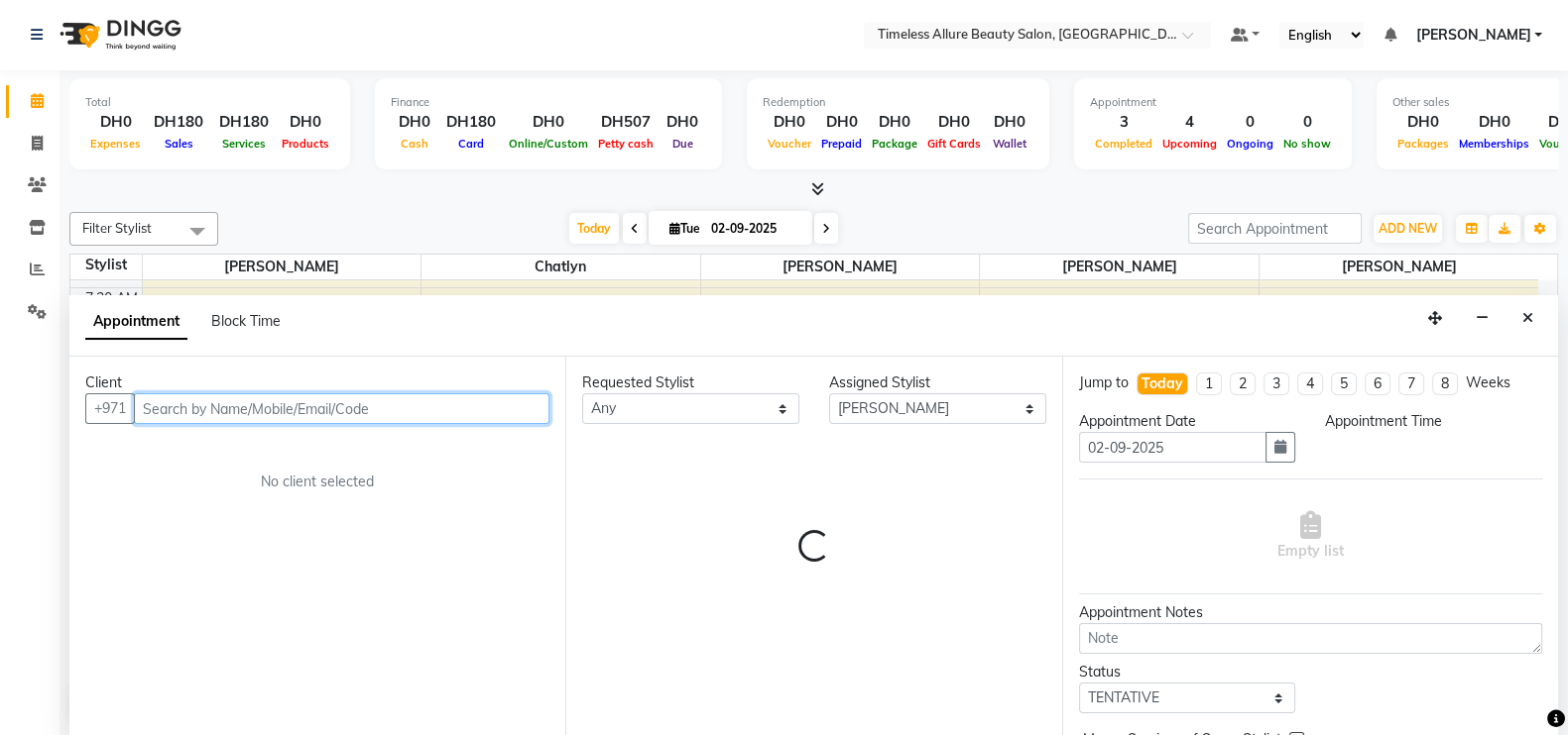
select select "570"
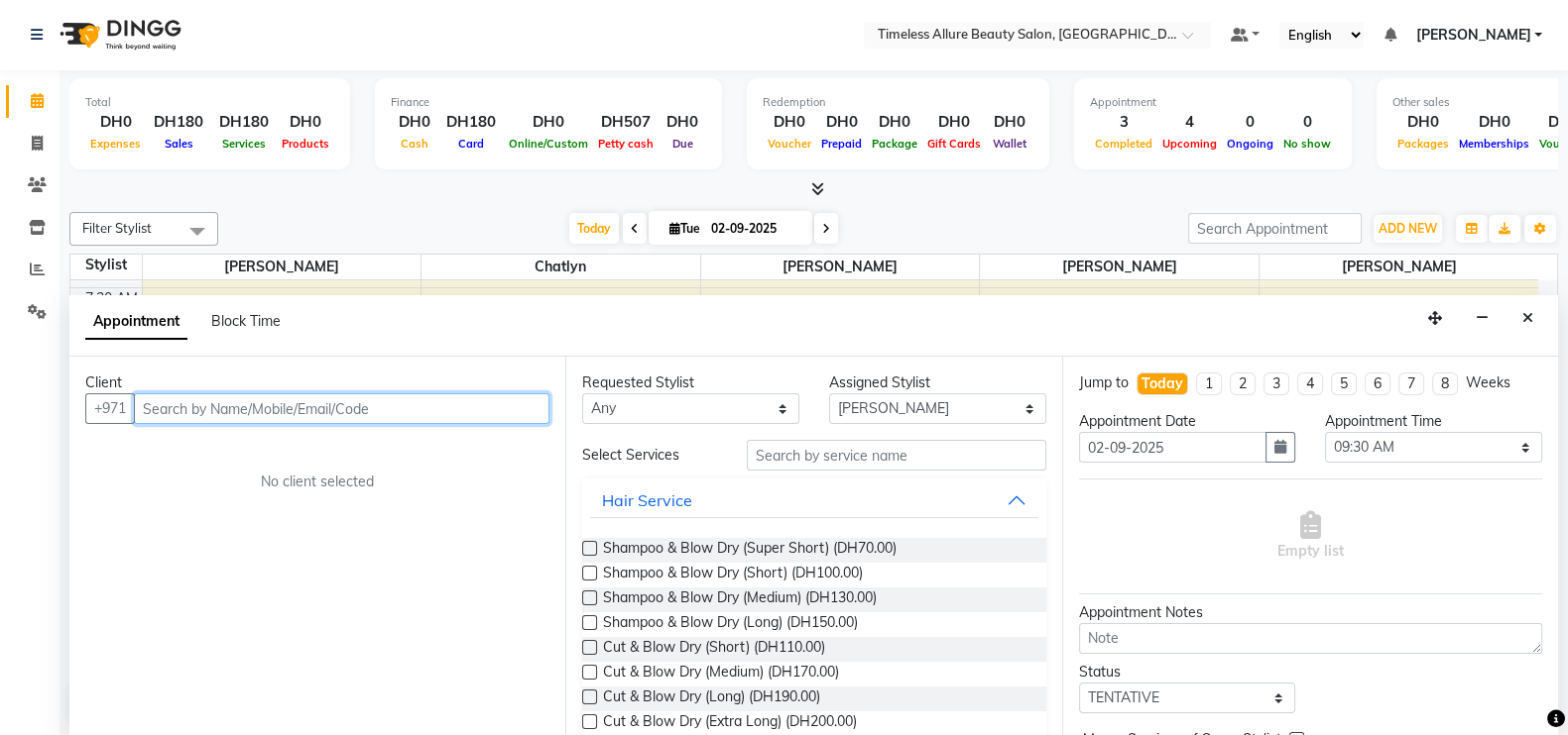
click at [401, 406] on input "text" at bounding box center [341, 409] width 416 height 31
type input "561792277"
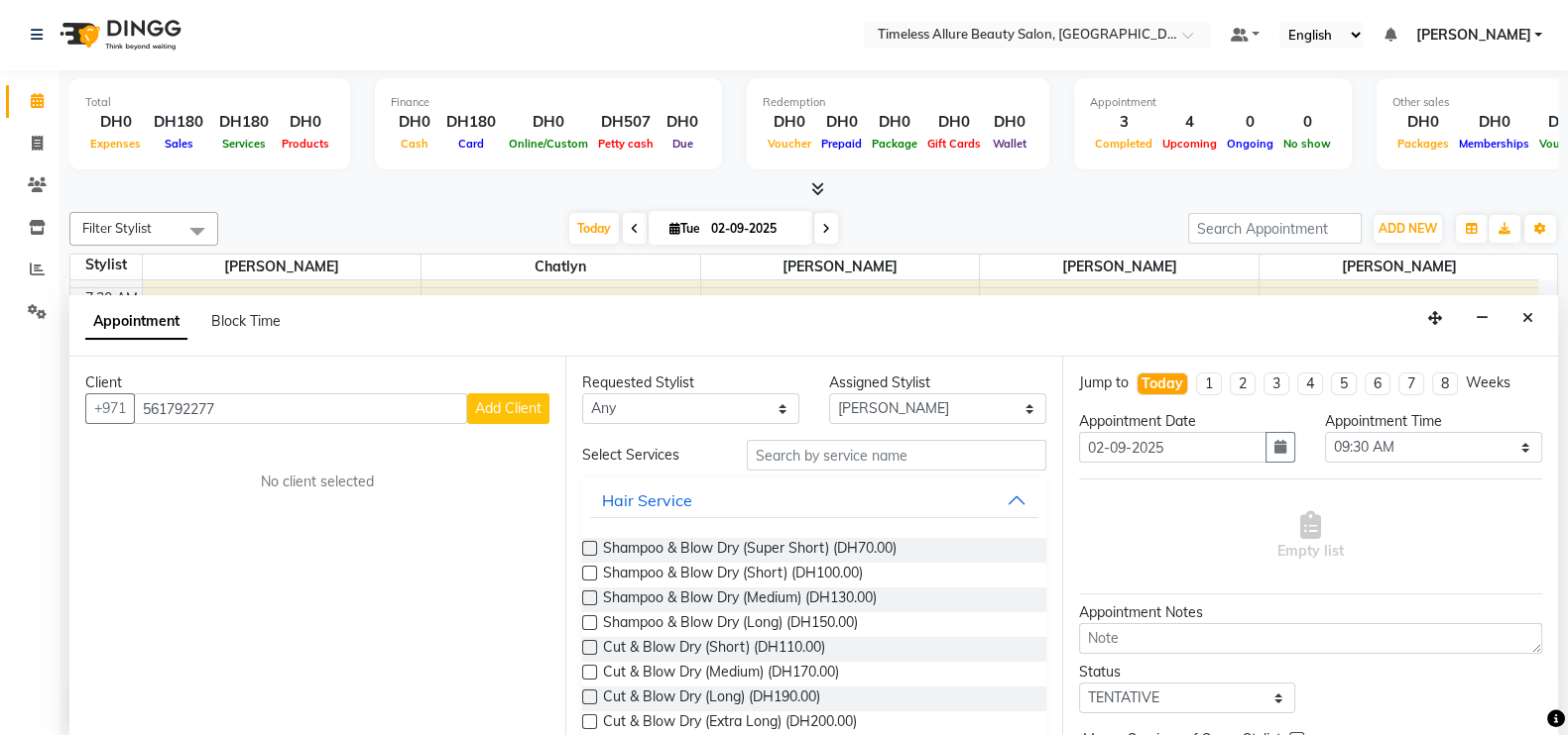
click at [515, 404] on span "Add Client" at bounding box center [508, 409] width 66 height 18
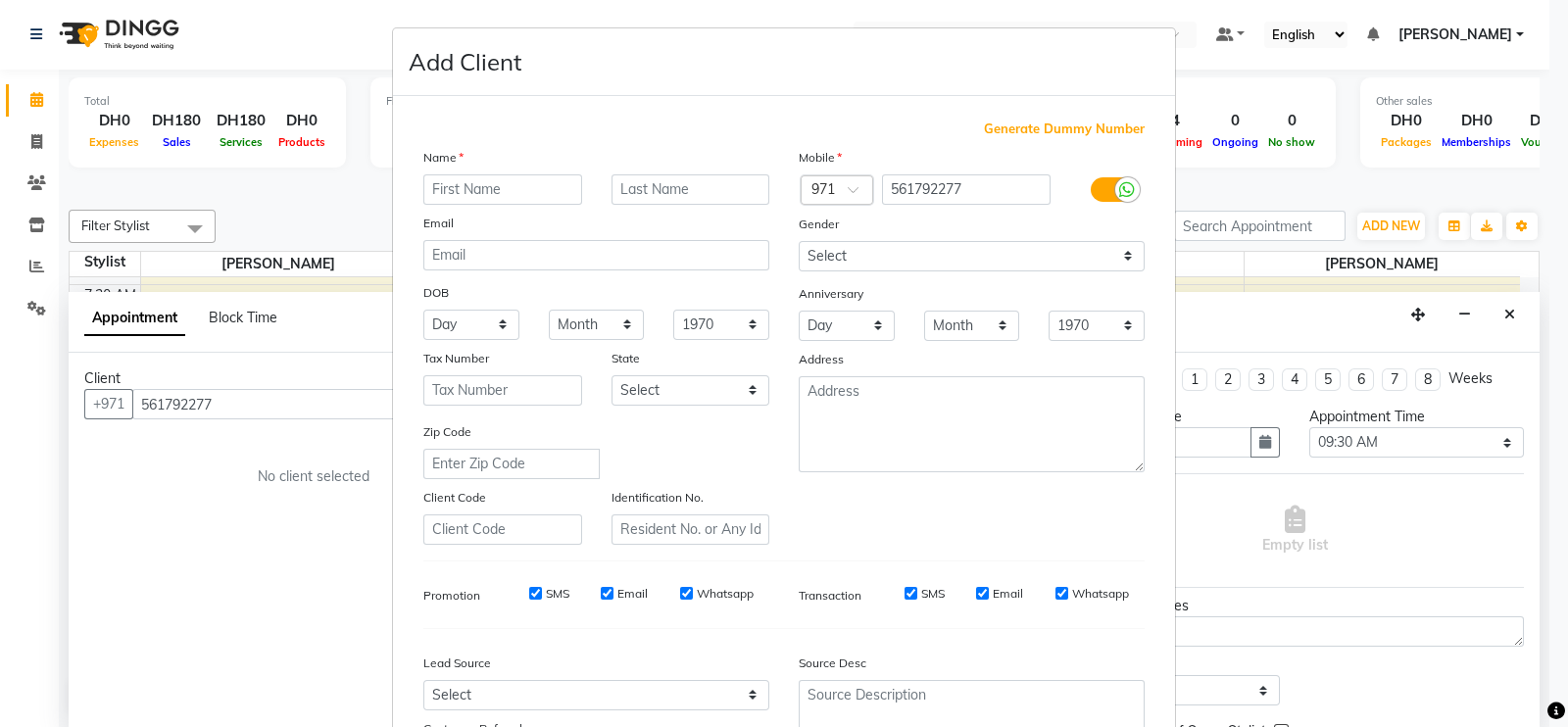
click at [485, 193] on input "text" at bounding box center [503, 189] width 159 height 30
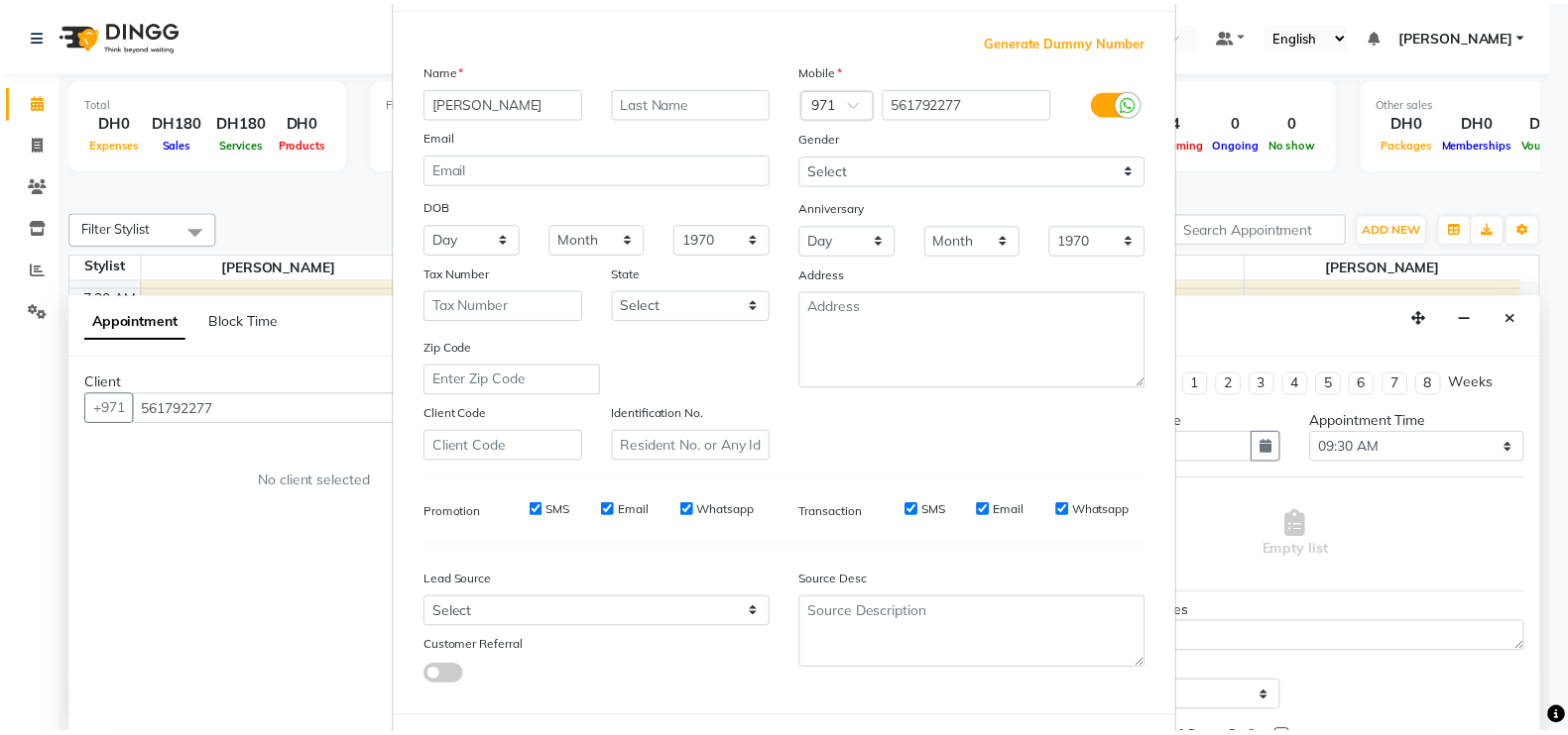
scroll to position [190, 0]
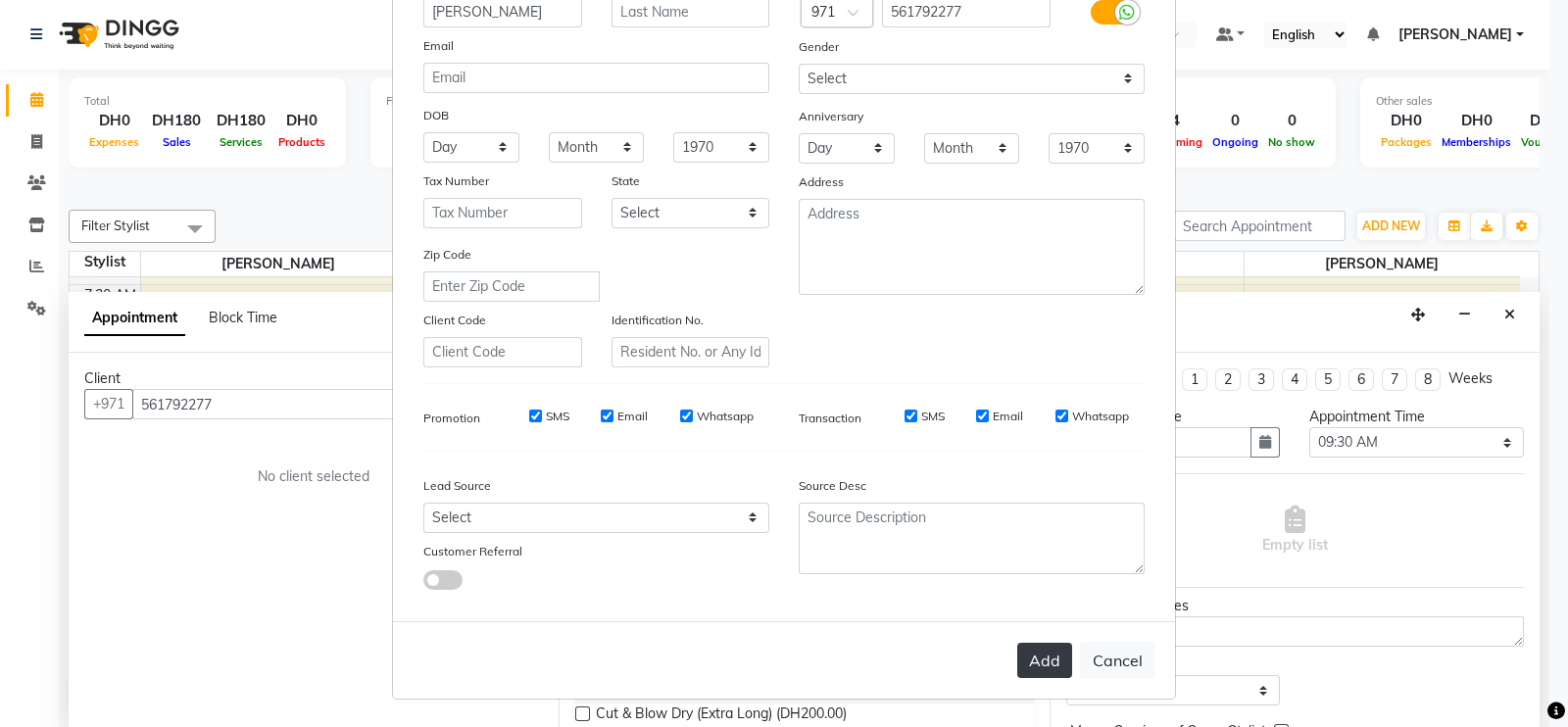
type input "[PERSON_NAME]"
click at [1036, 661] on button "Add" at bounding box center [1044, 660] width 55 height 35
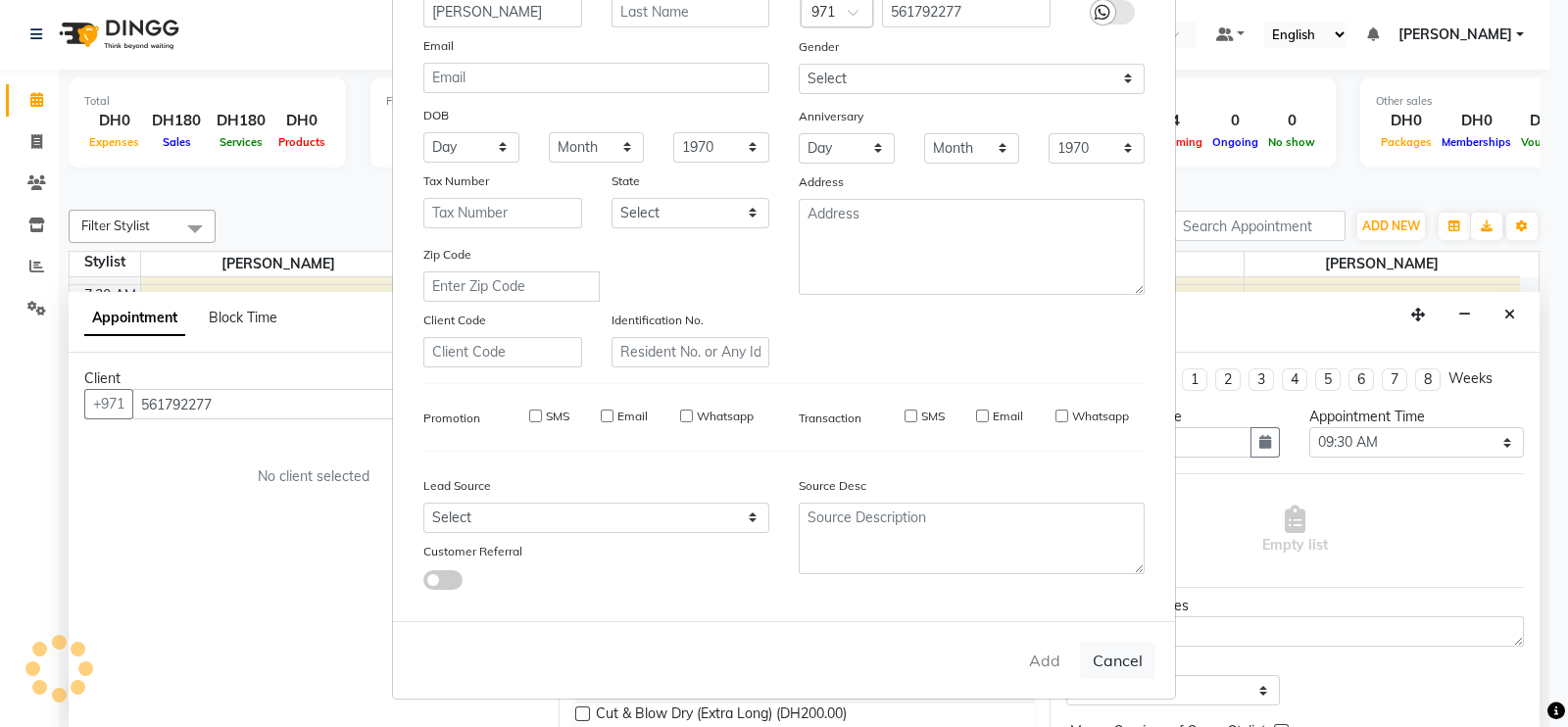
select select
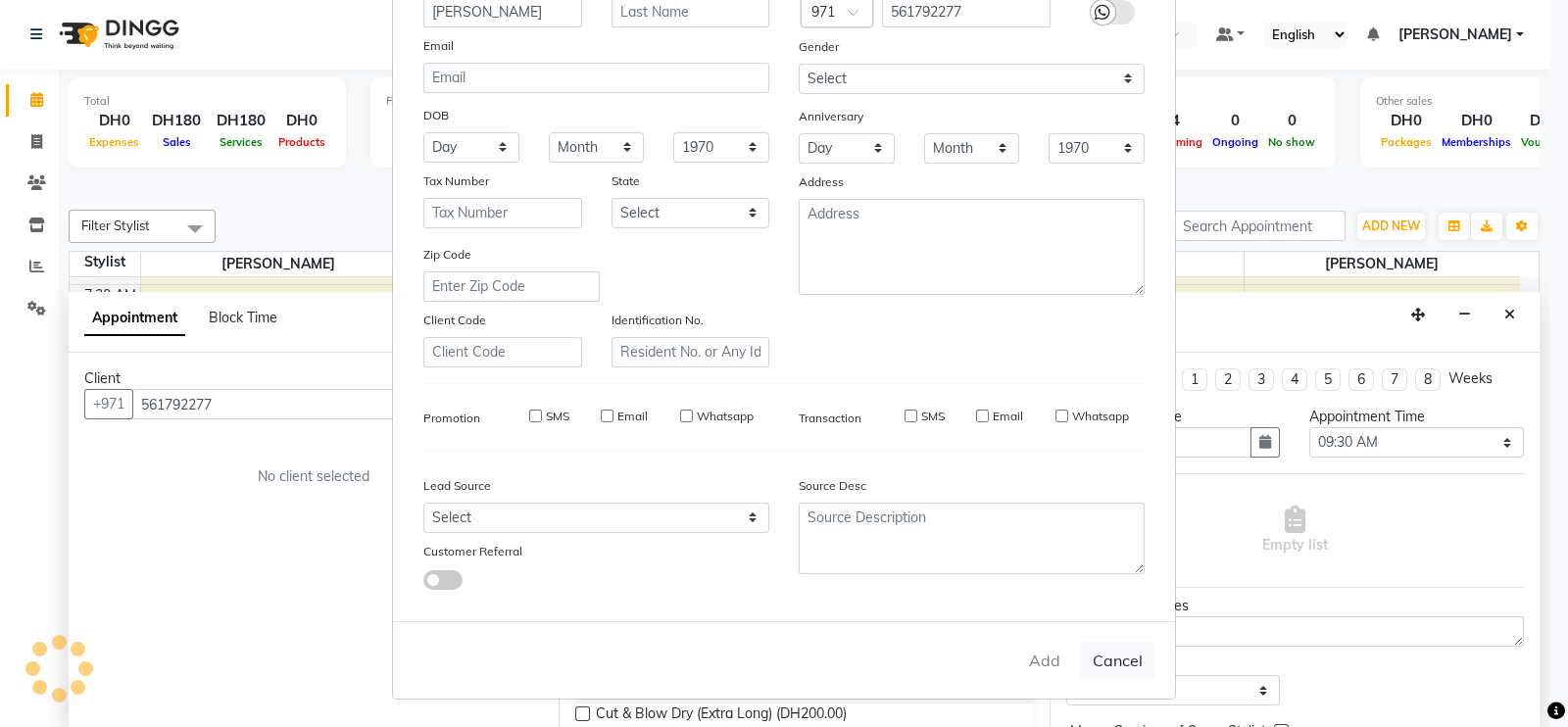
select select
checkbox input "false"
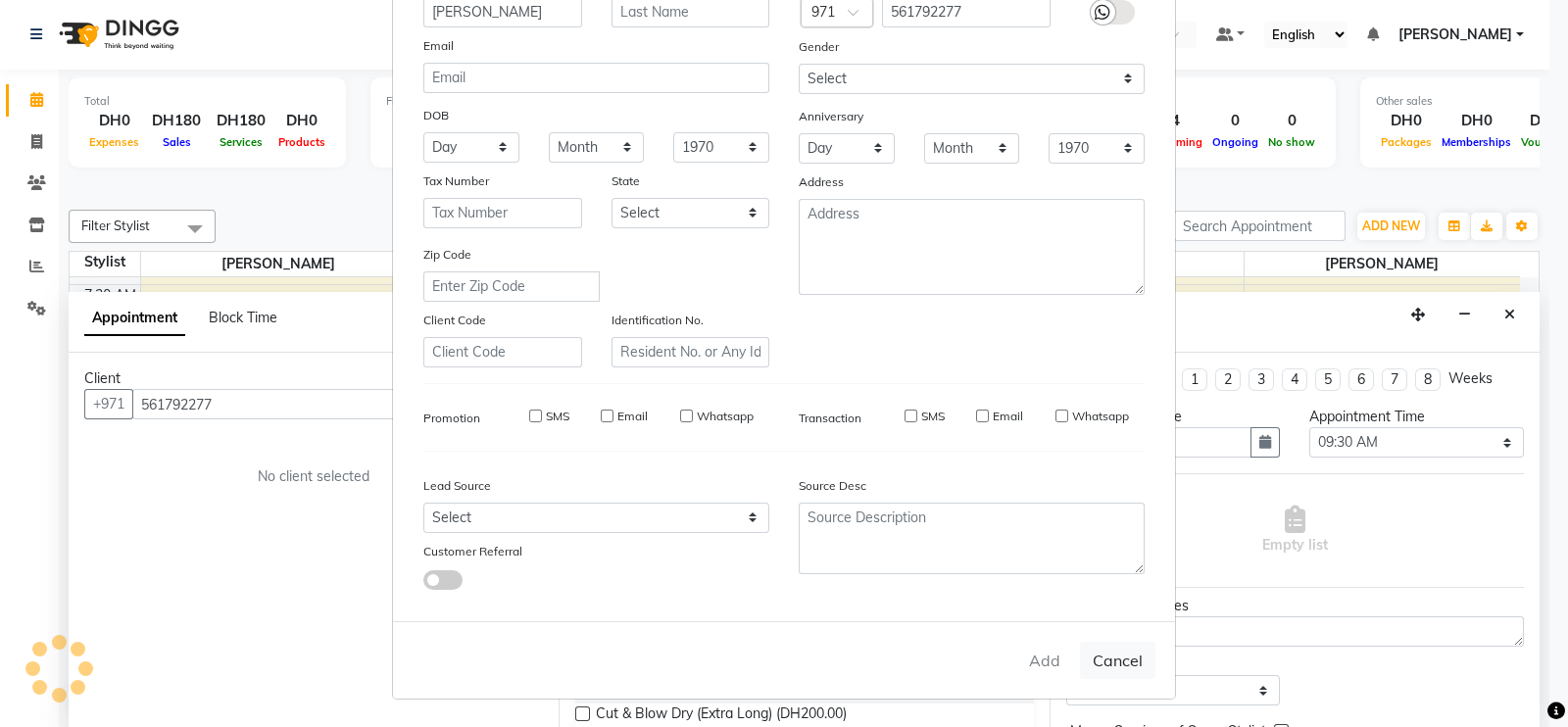
checkbox input "false"
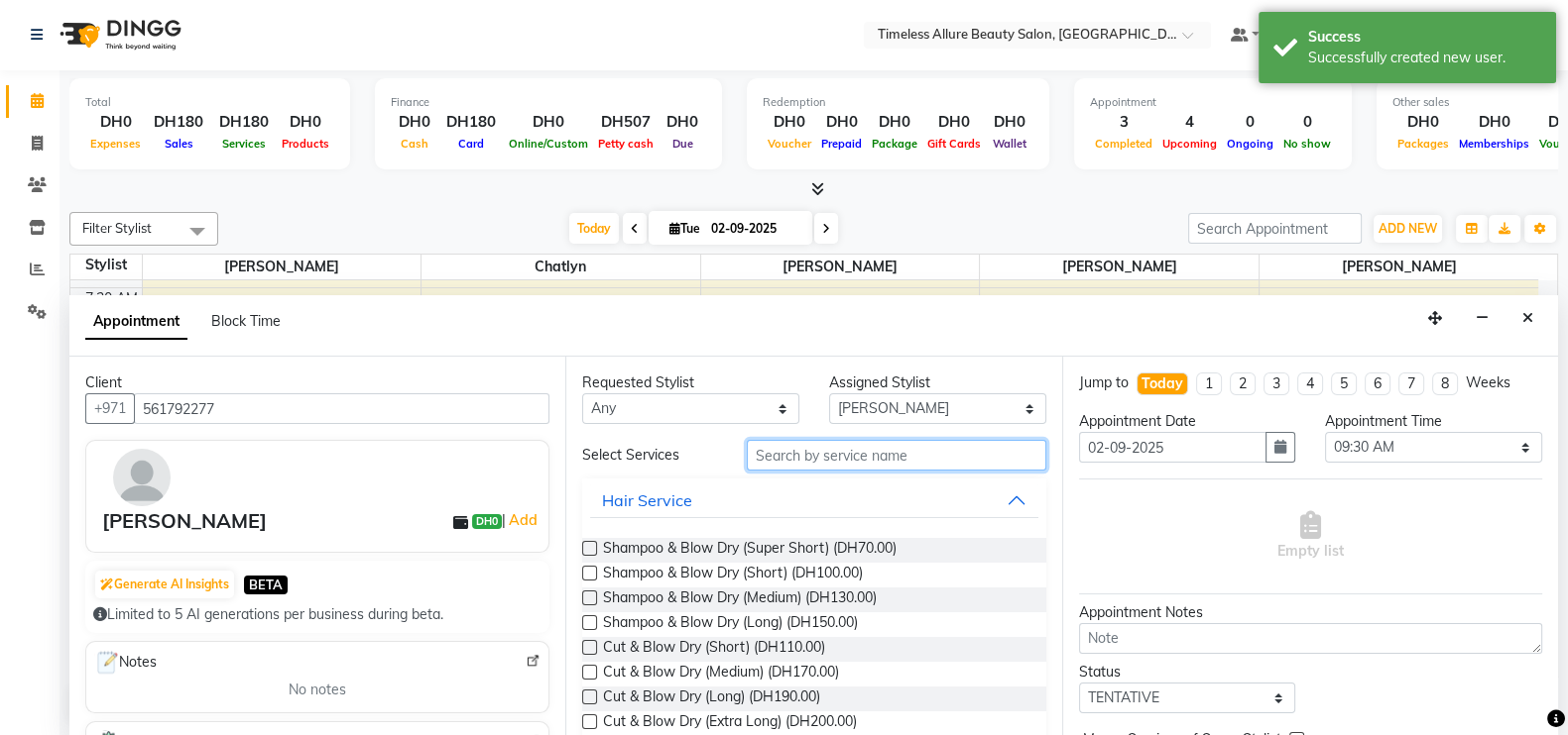
click at [940, 462] on input "text" at bounding box center [896, 455] width 300 height 31
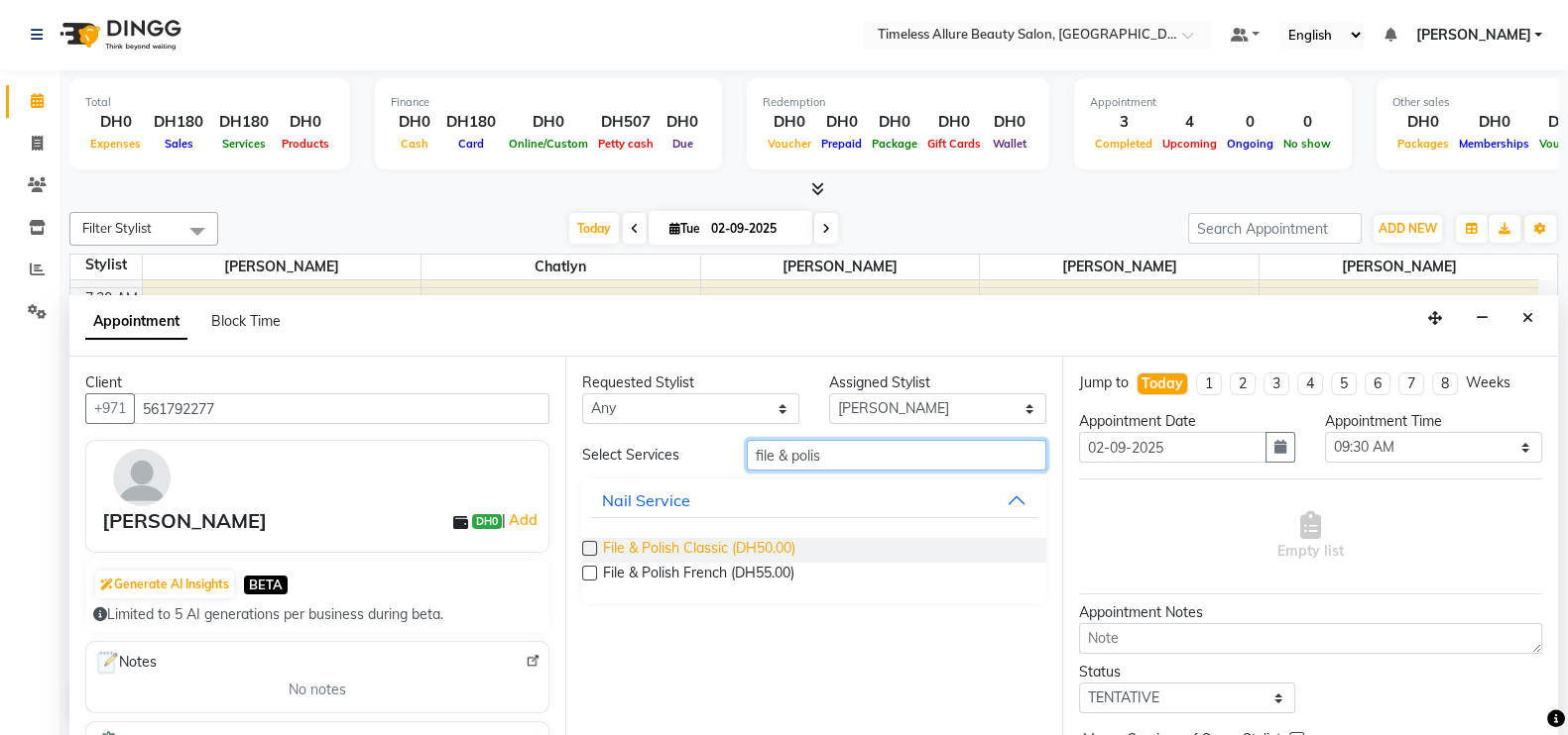
type input "file & polis"
click at [723, 546] on span "File & Polish Classic (DH50.00)" at bounding box center [700, 551] width 193 height 25
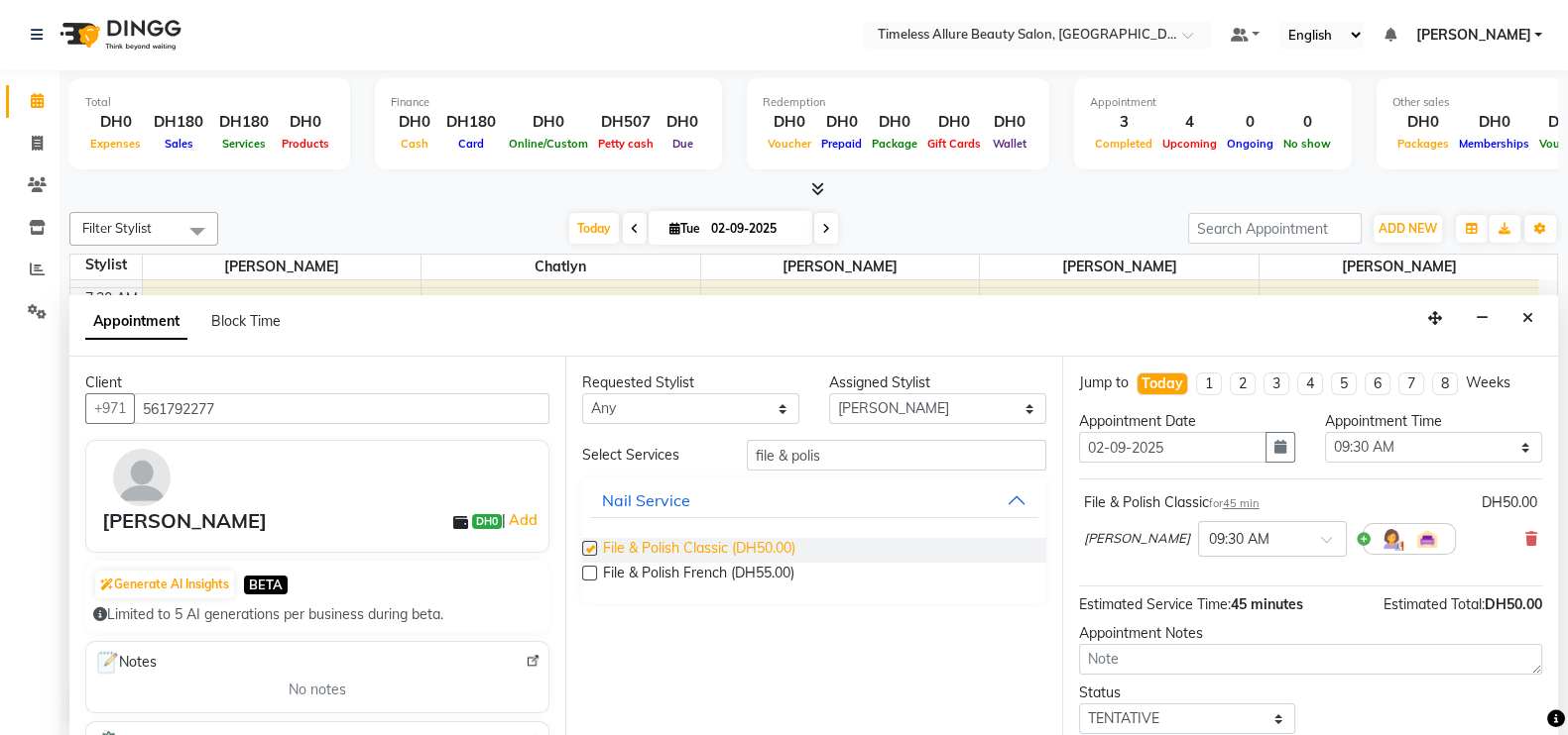
checkbox input "false"
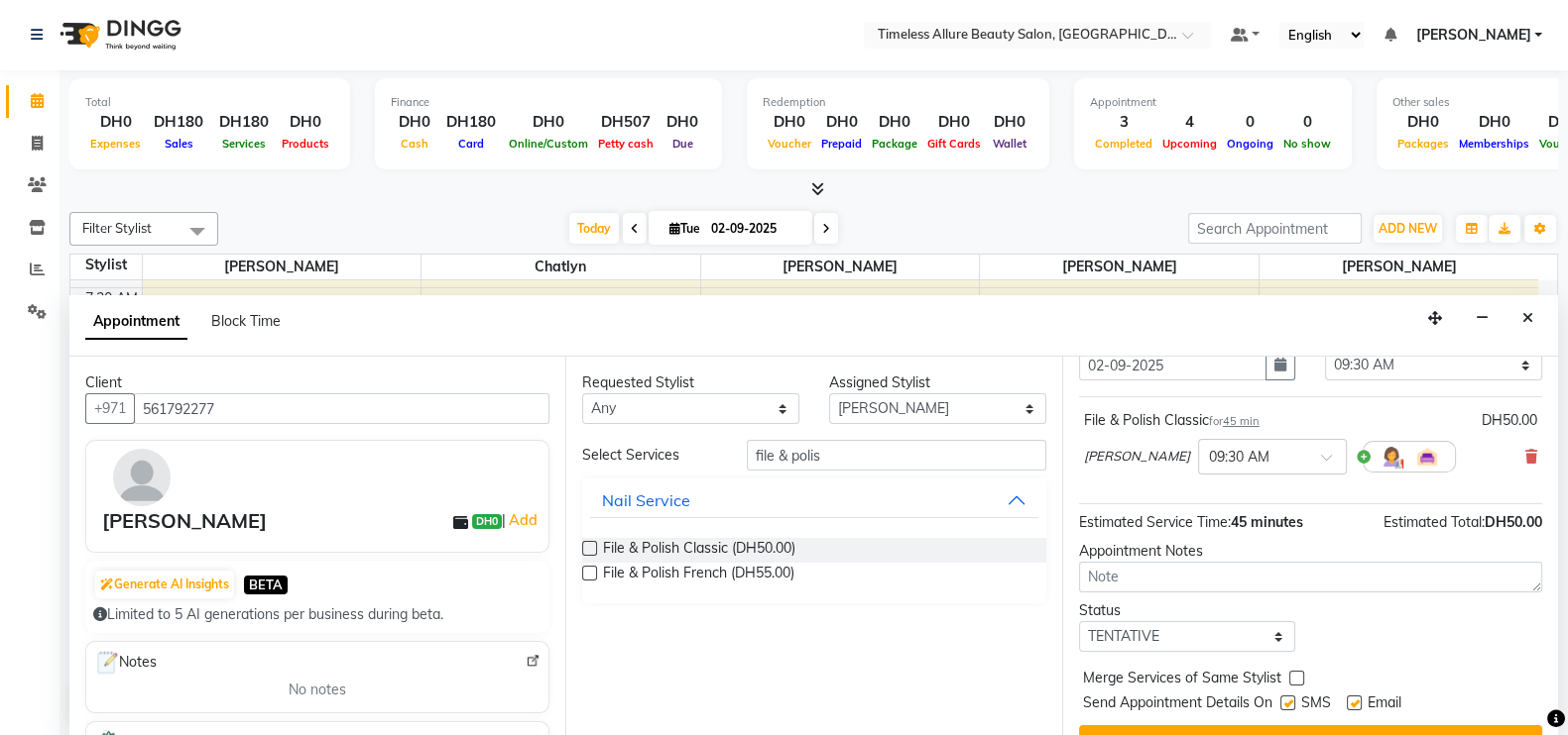
scroll to position [121, 0]
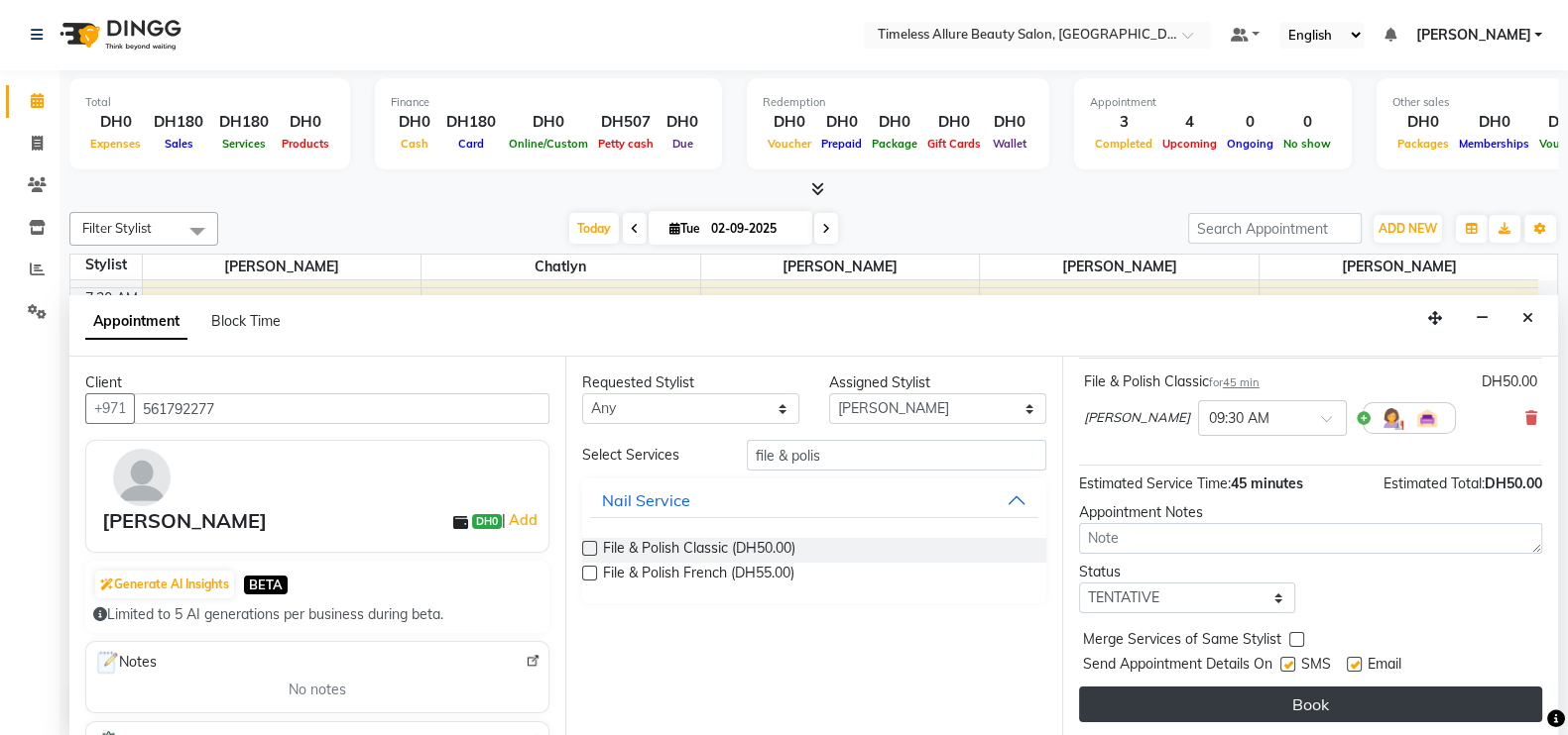
click at [1361, 704] on button "Book" at bounding box center [1310, 704] width 463 height 36
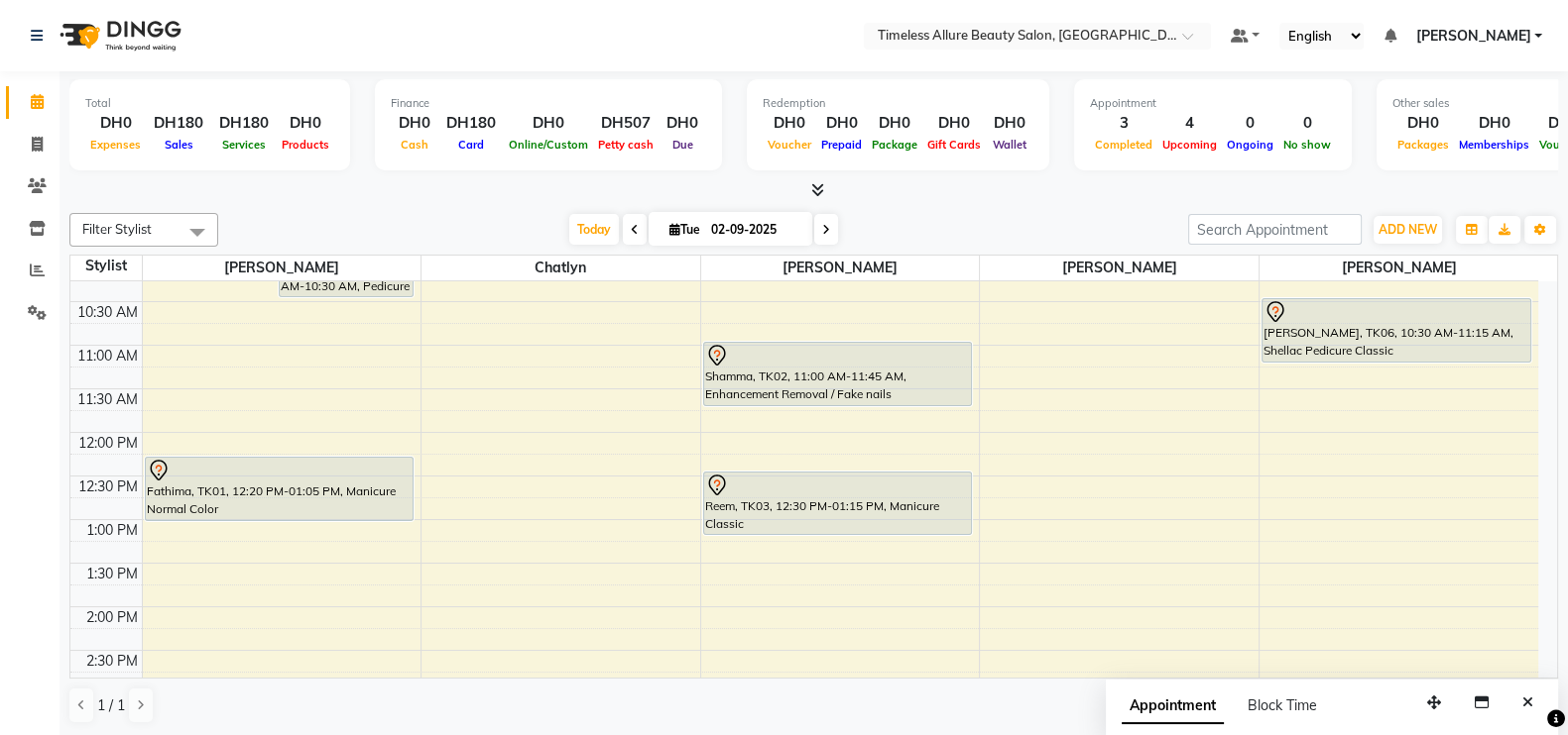
scroll to position [247, 0]
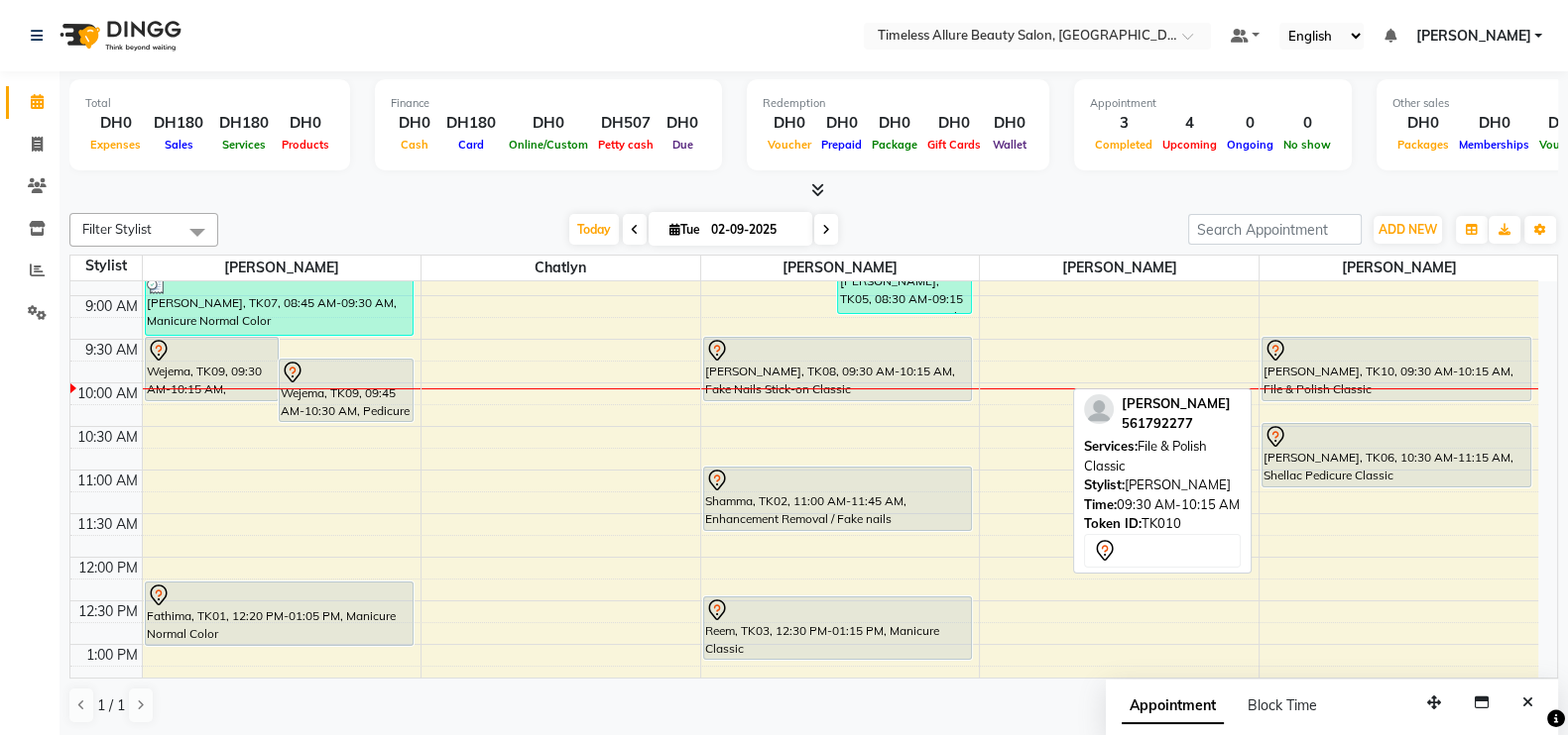
click at [1393, 360] on div "[PERSON_NAME], TK10, 09:30 AM-10:15 AM, File & Polish Classic" at bounding box center [1396, 369] width 268 height 62
click at [1393, 363] on div "[PERSON_NAME], TK10, 09:30 AM-10:15 AM, File & Polish Classic" at bounding box center [1396, 369] width 268 height 62
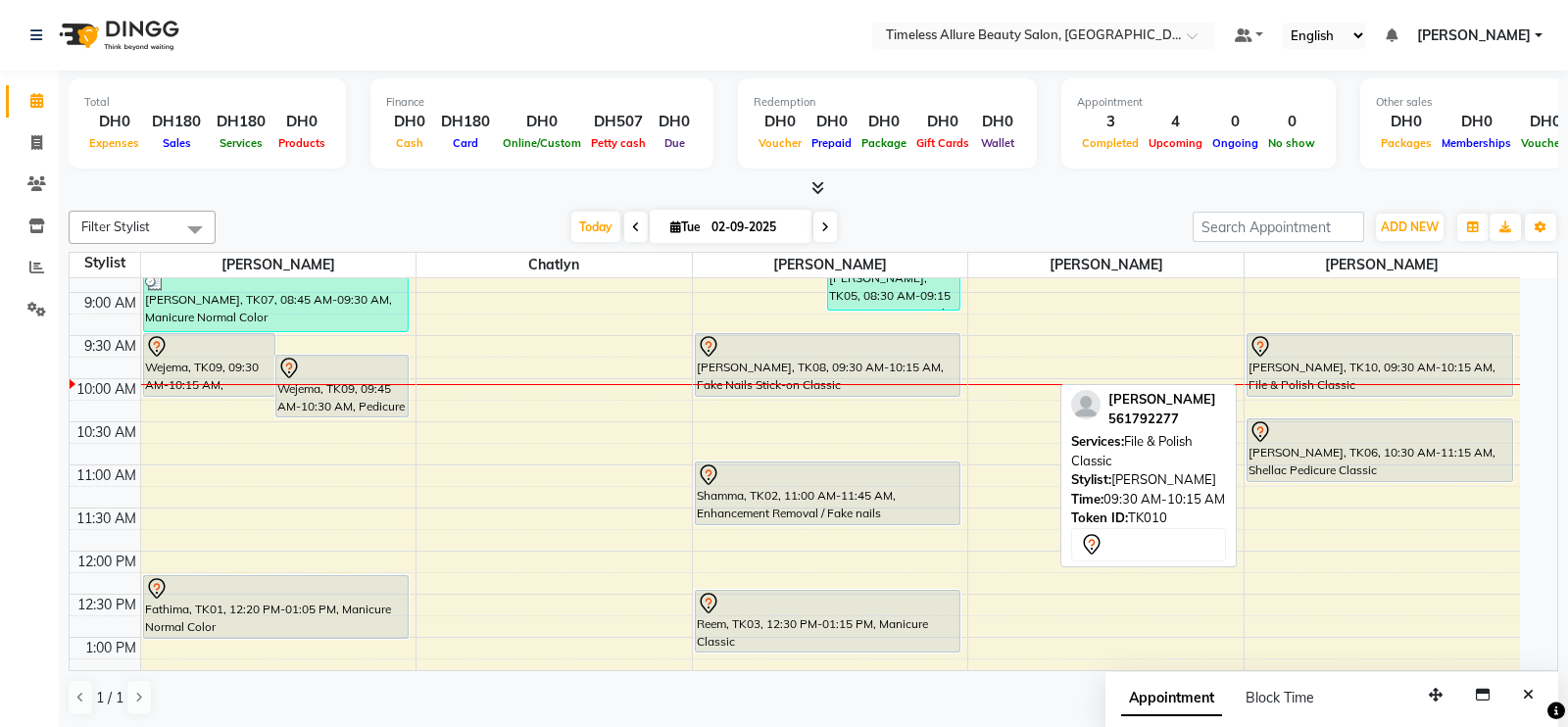
select select "7"
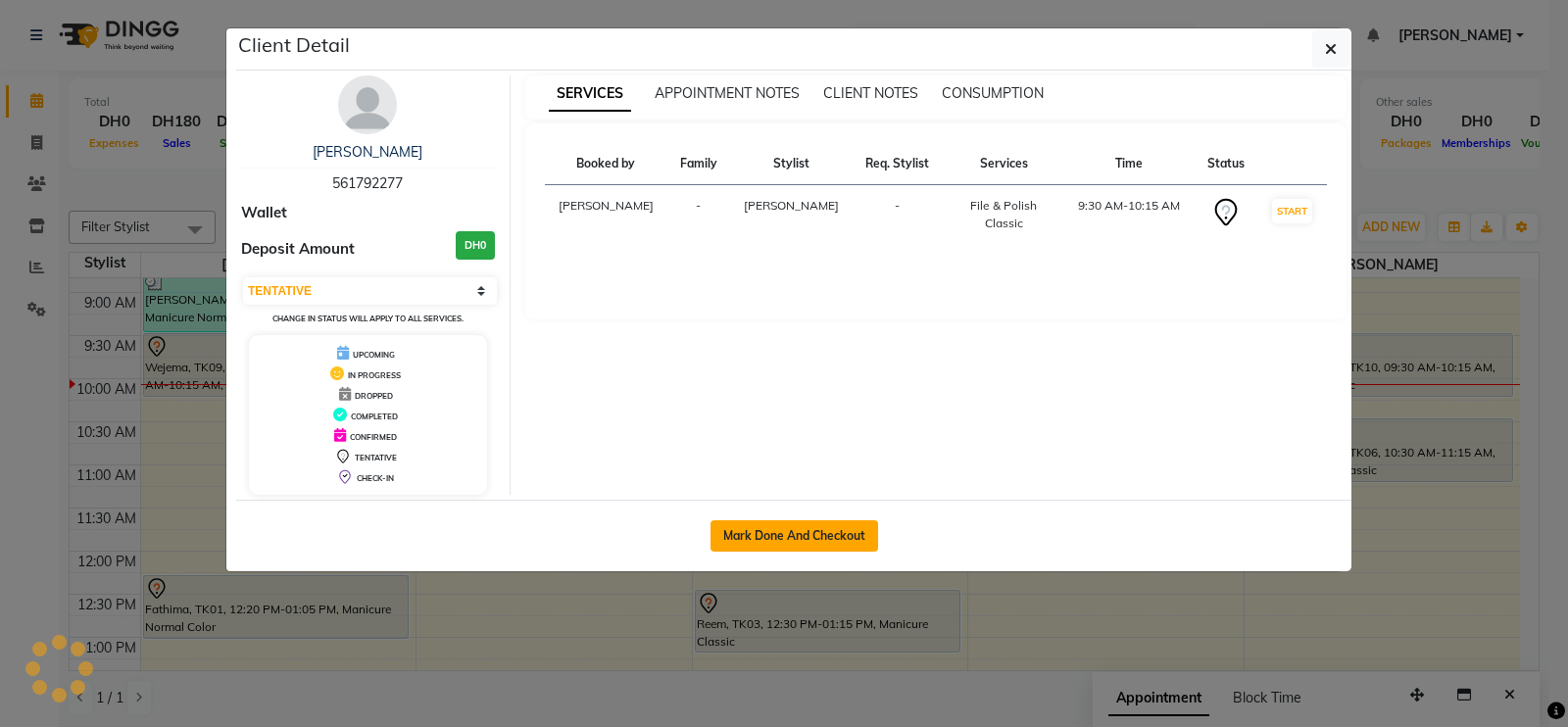
click at [767, 531] on button "Mark Done And Checkout" at bounding box center [793, 537] width 168 height 31
select select "7126"
select select "service"
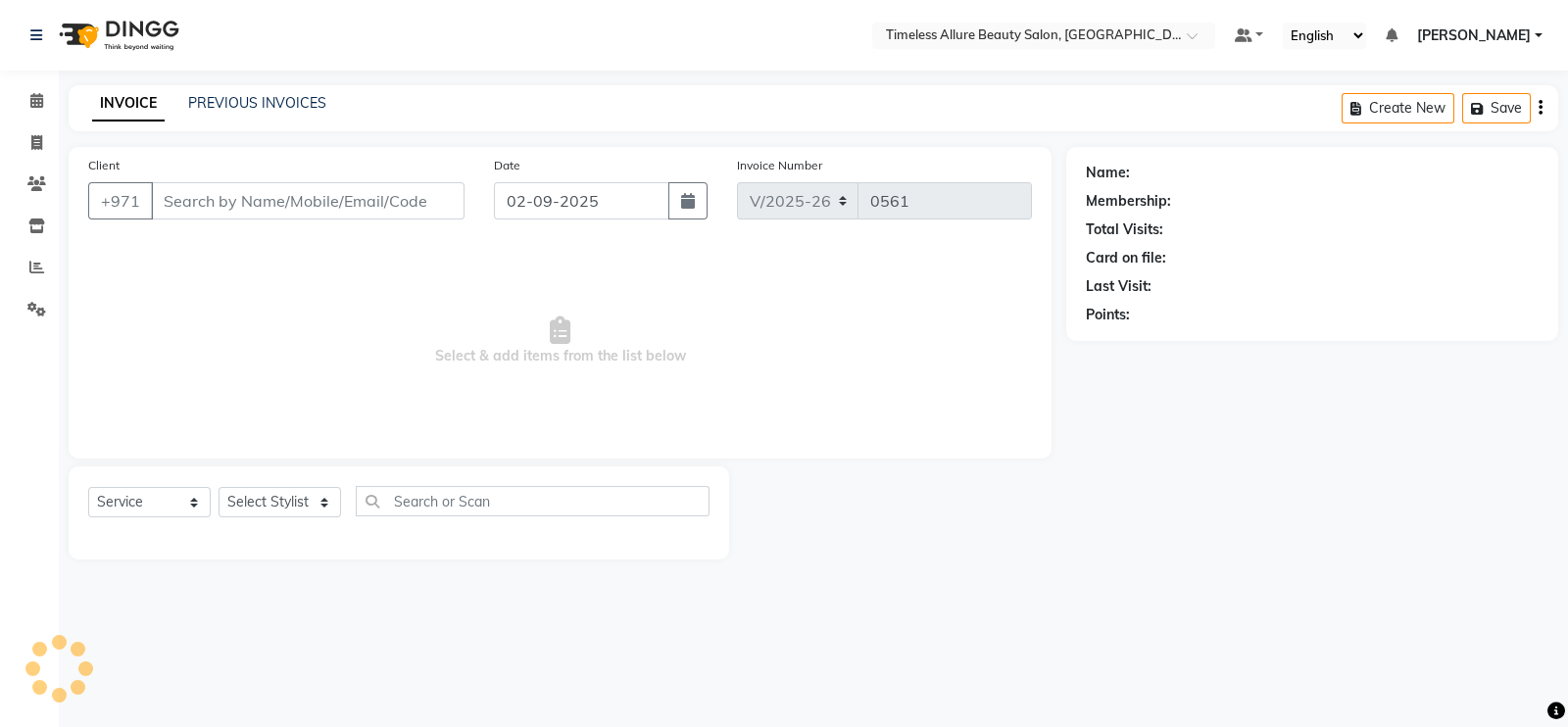
type input "561792277"
select select "90558"
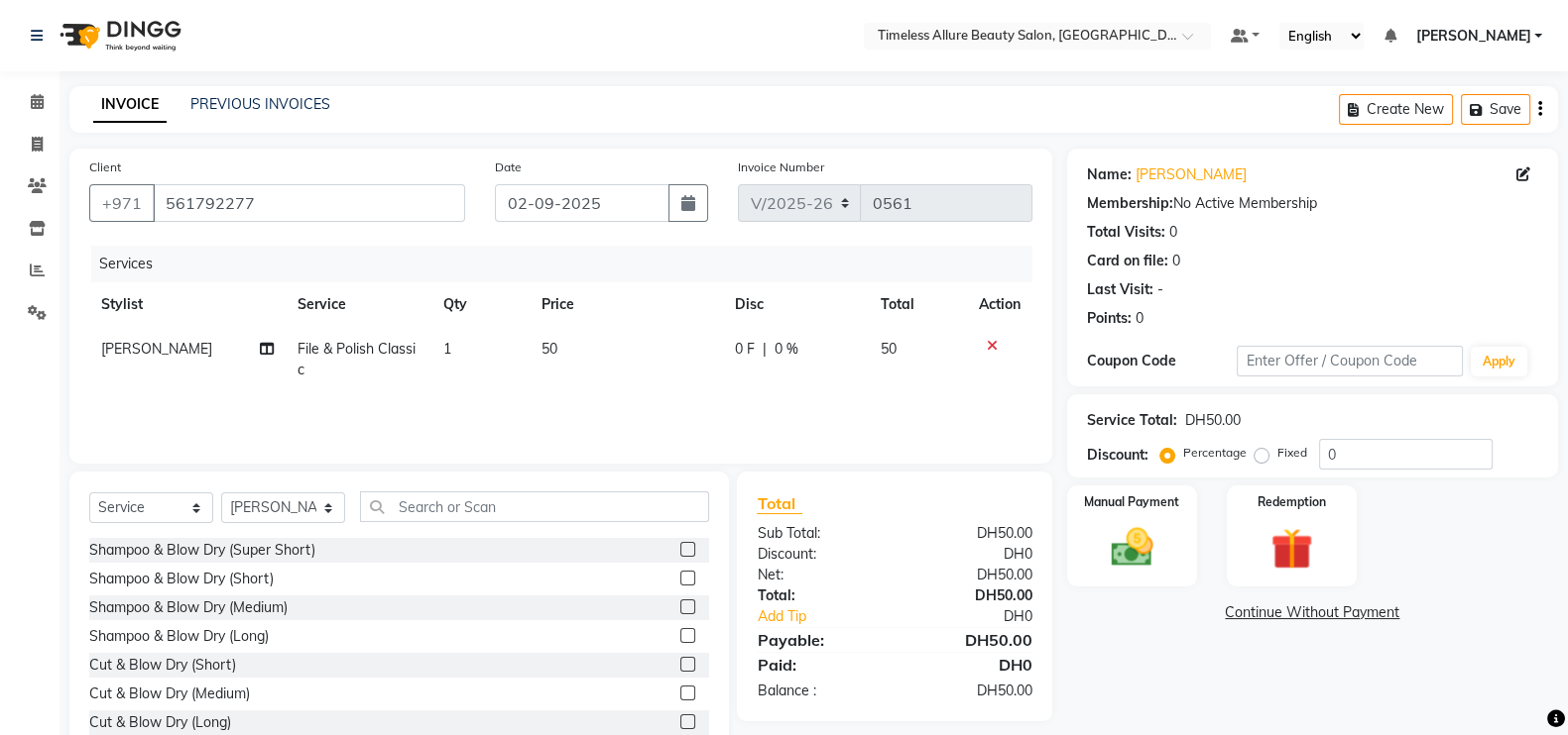
click at [738, 351] on span "0 F" at bounding box center [744, 349] width 20 height 21
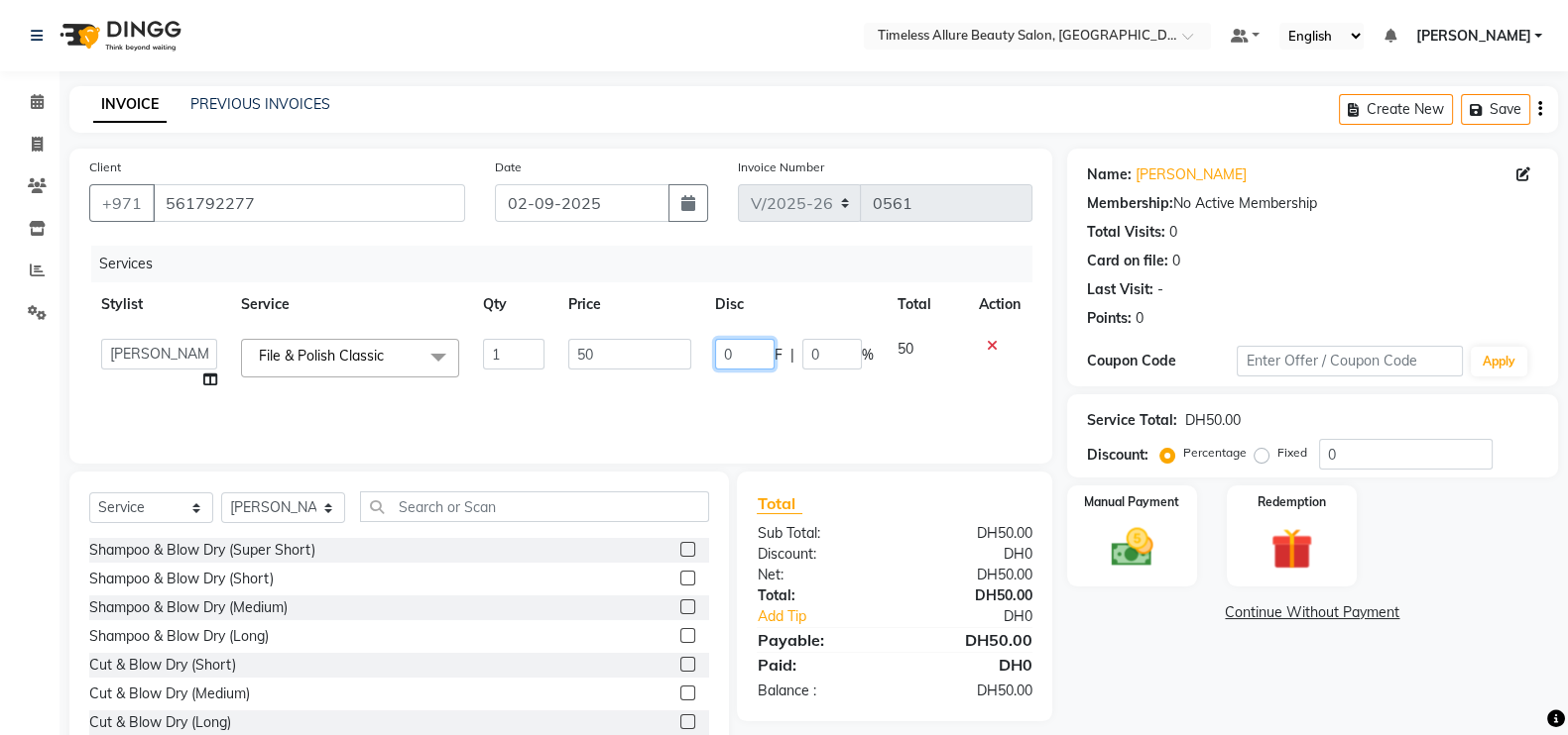
click at [761, 363] on input "0" at bounding box center [744, 354] width 60 height 31
type input "05"
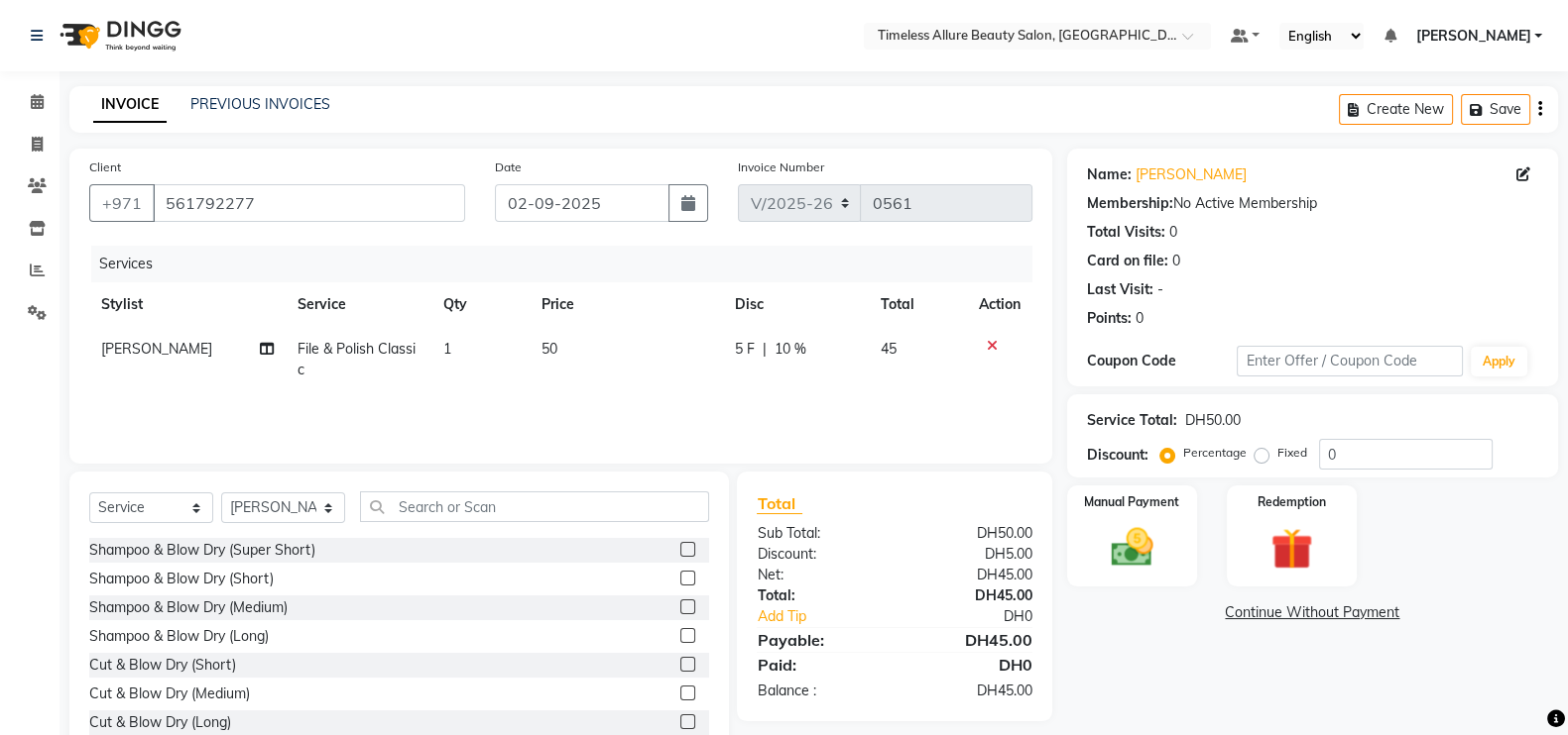
click at [770, 402] on div "Services Stylist Service Qty Price Disc Total Action Agnes File & Polish Classi…" at bounding box center [561, 345] width 943 height 198
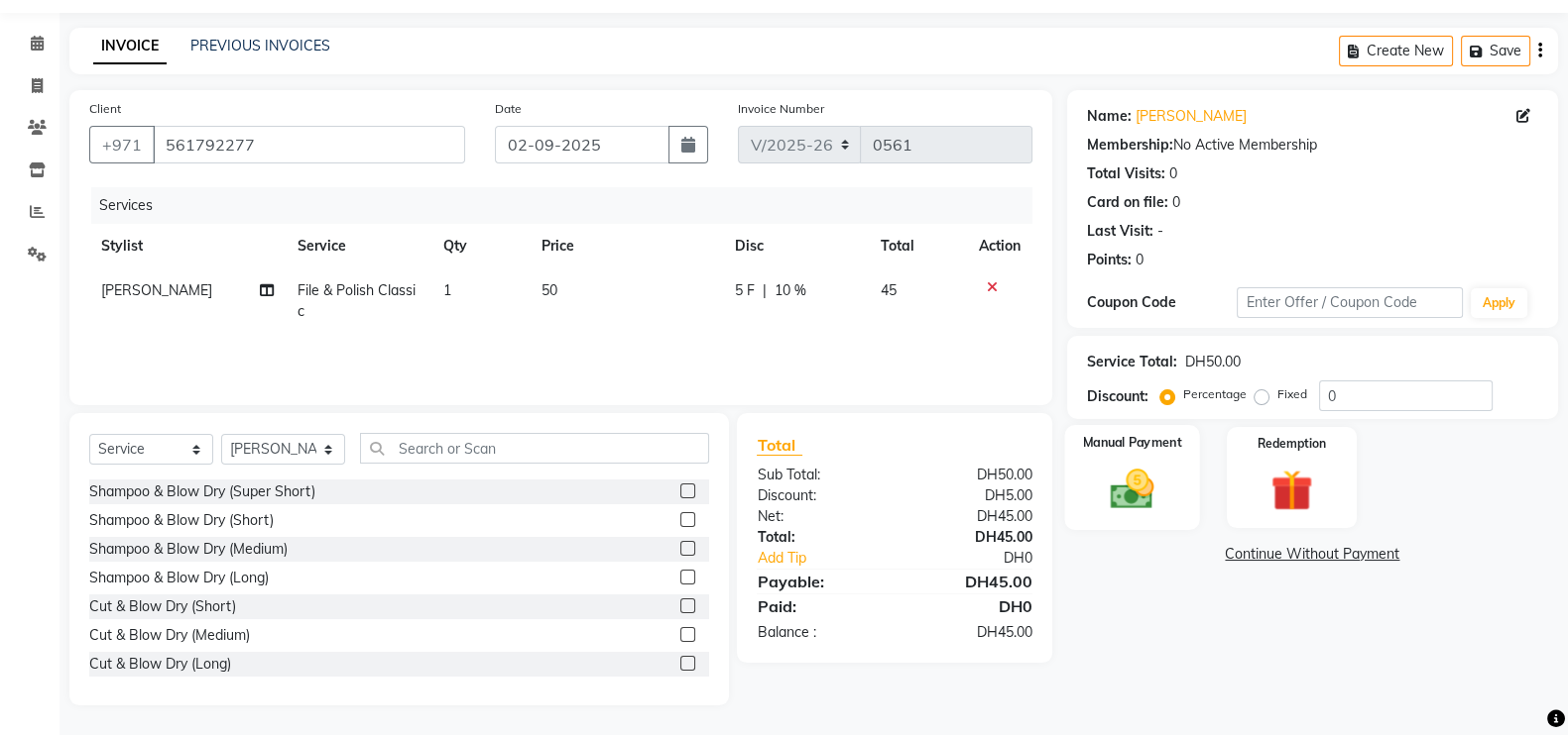
click at [1143, 498] on img at bounding box center [1131, 489] width 70 height 50
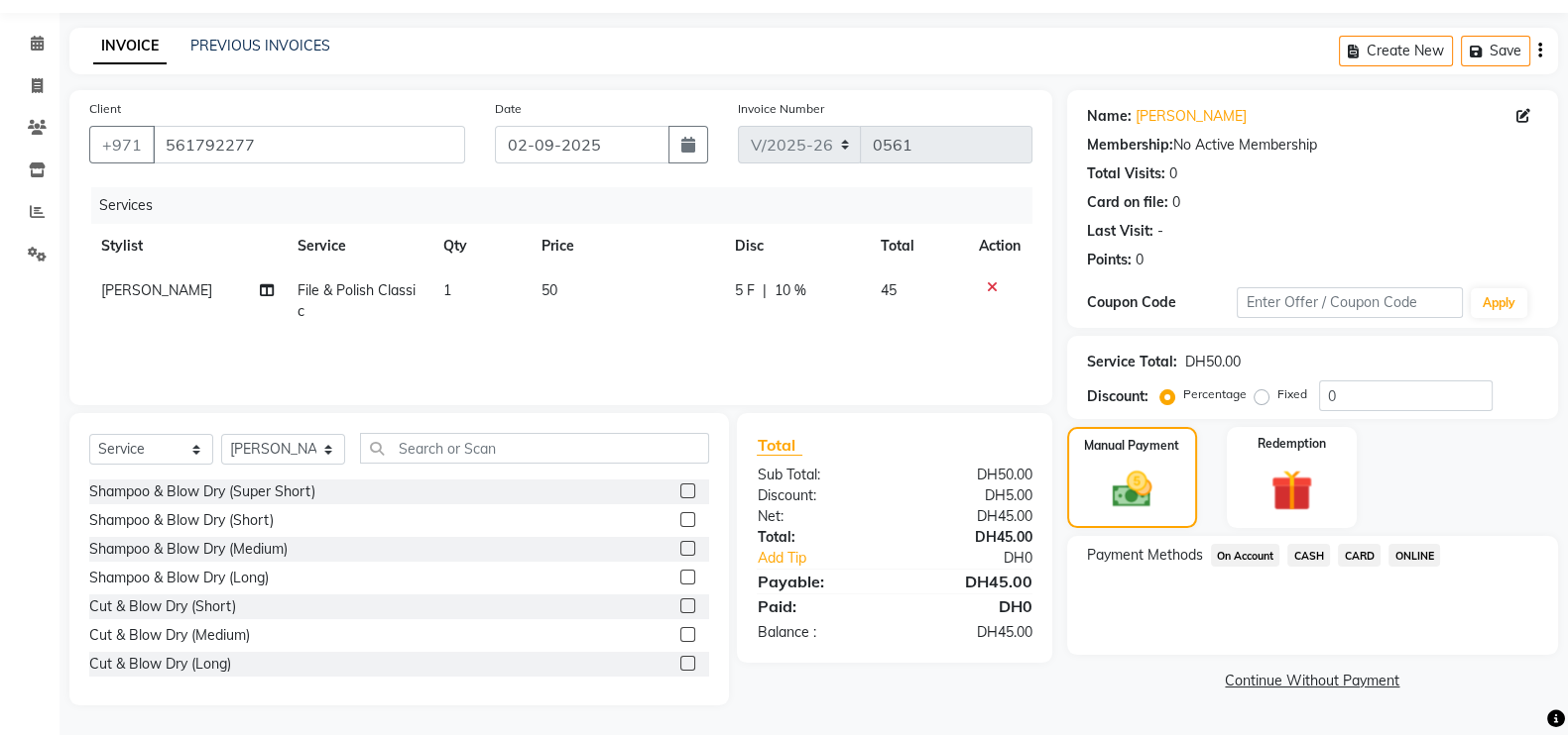
click at [1373, 552] on span "CARD" at bounding box center [1359, 555] width 43 height 23
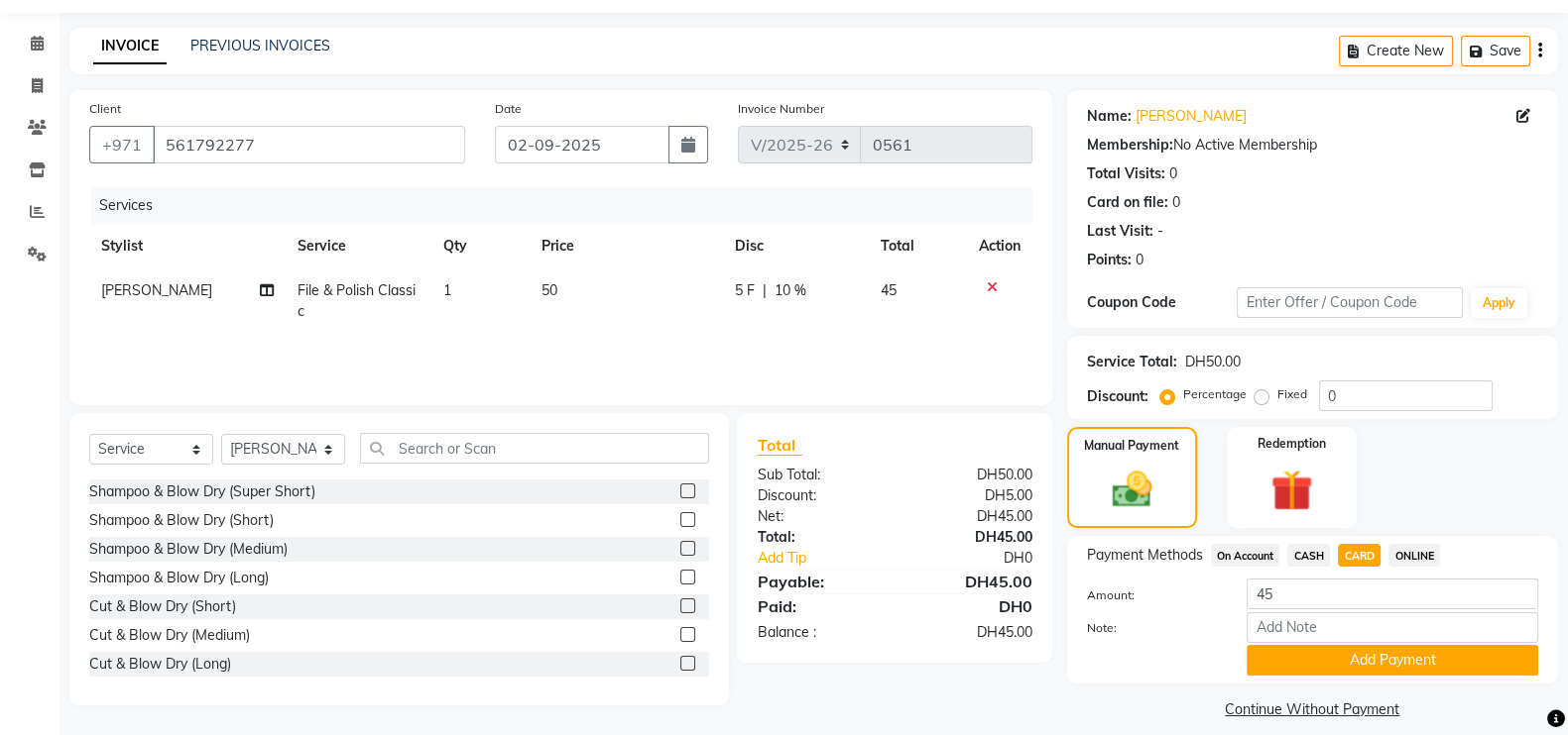
scroll to position [79, 0]
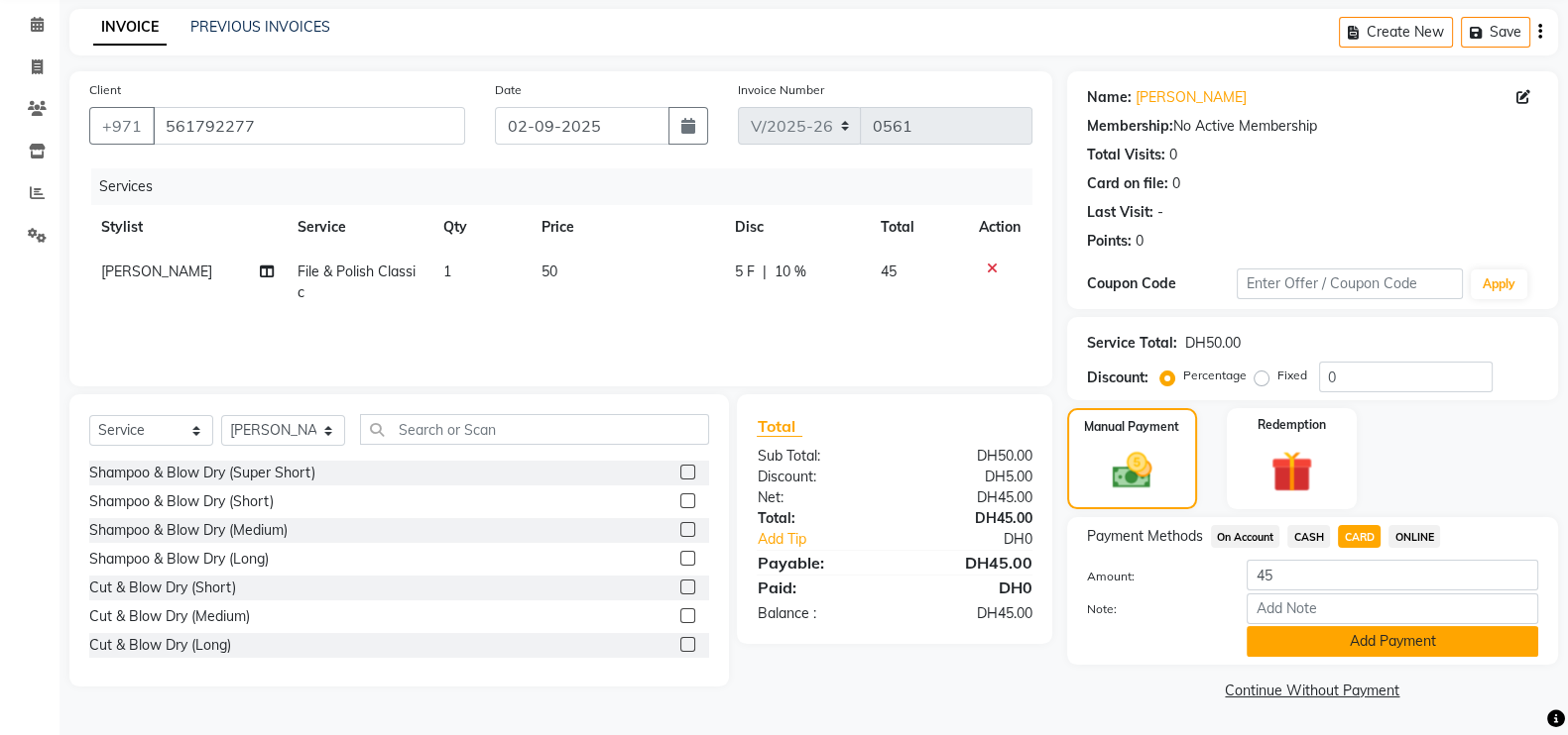
click at [1398, 639] on button "Add Payment" at bounding box center [1392, 642] width 292 height 31
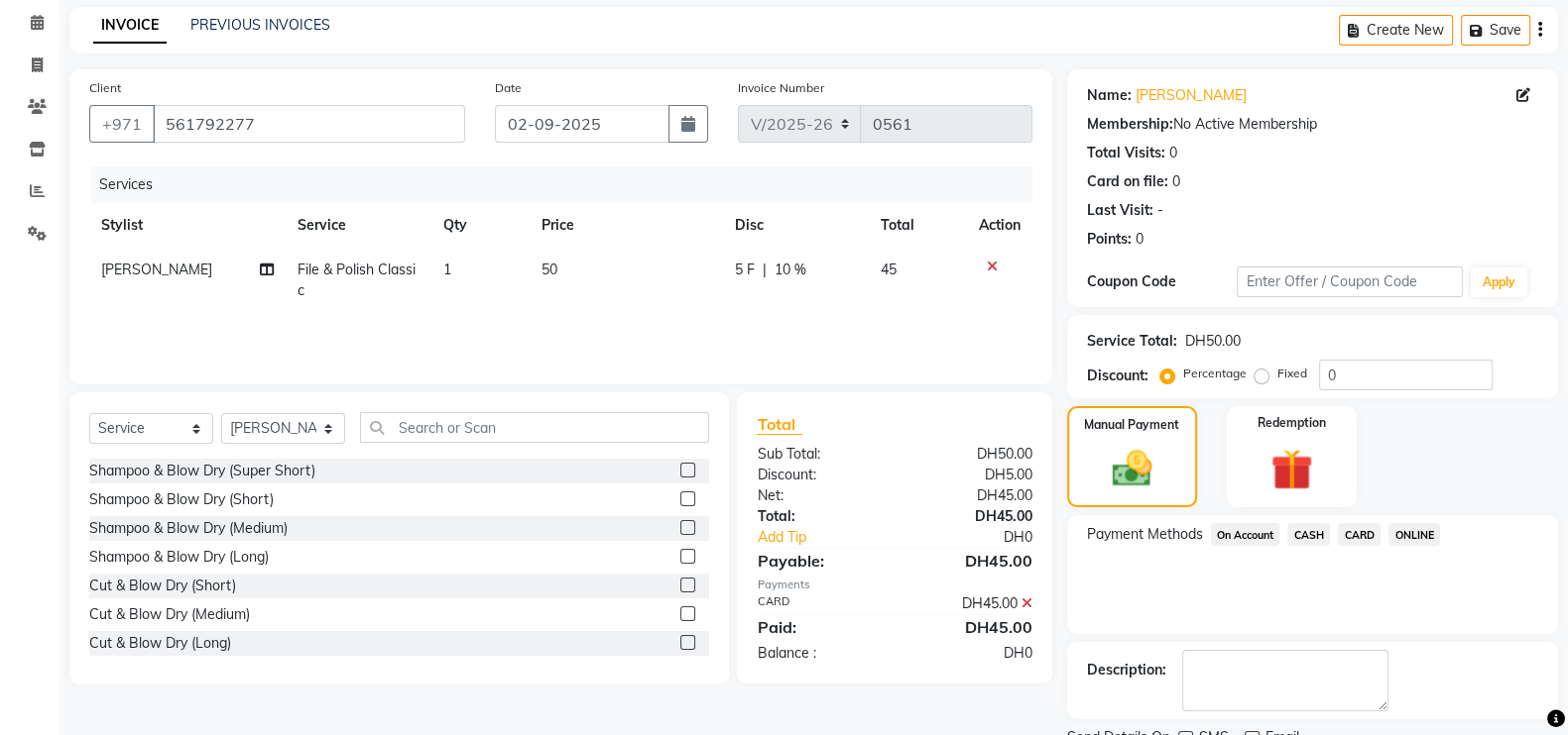
scroll to position [160, 0]
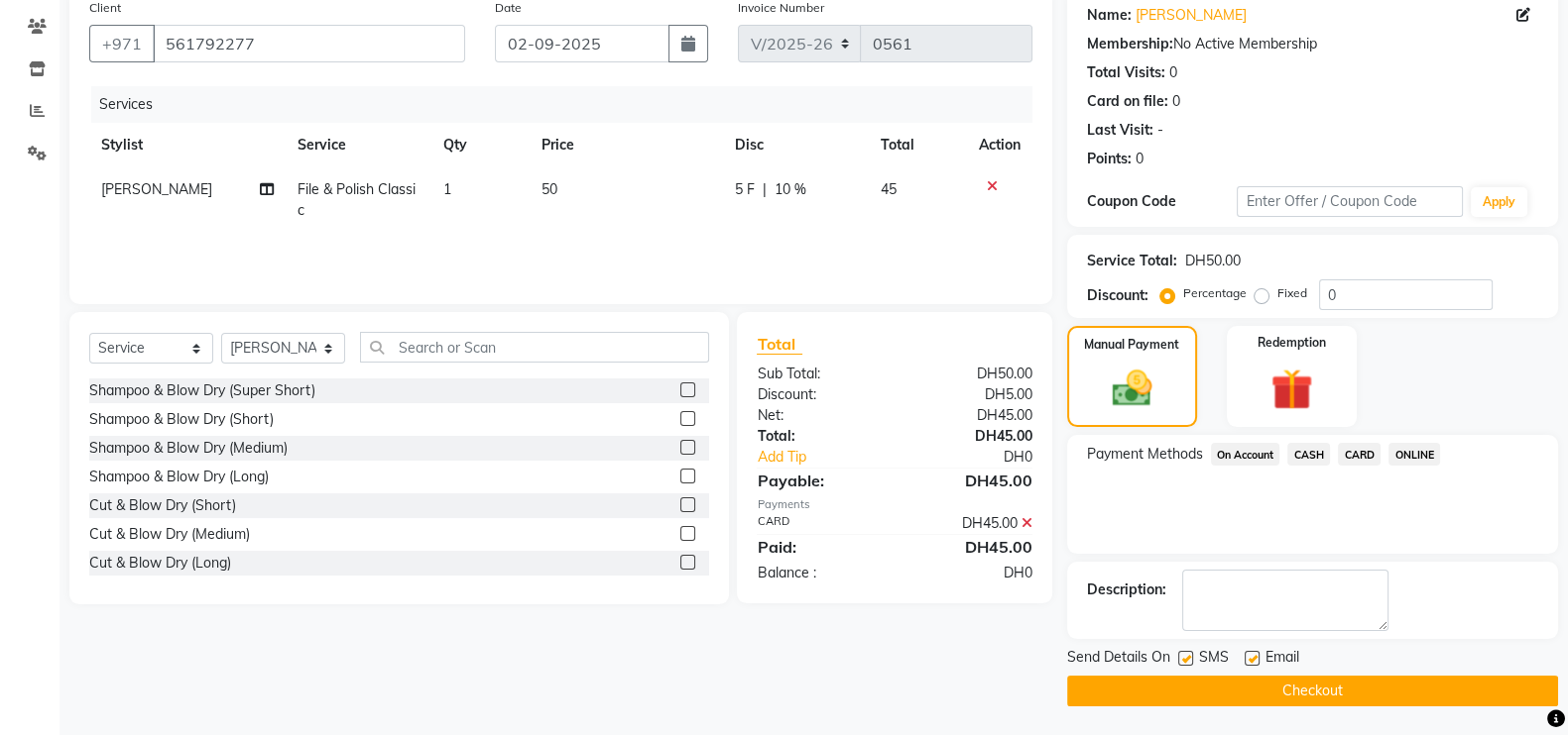
click at [1317, 686] on button "Checkout" at bounding box center [1312, 690] width 491 height 31
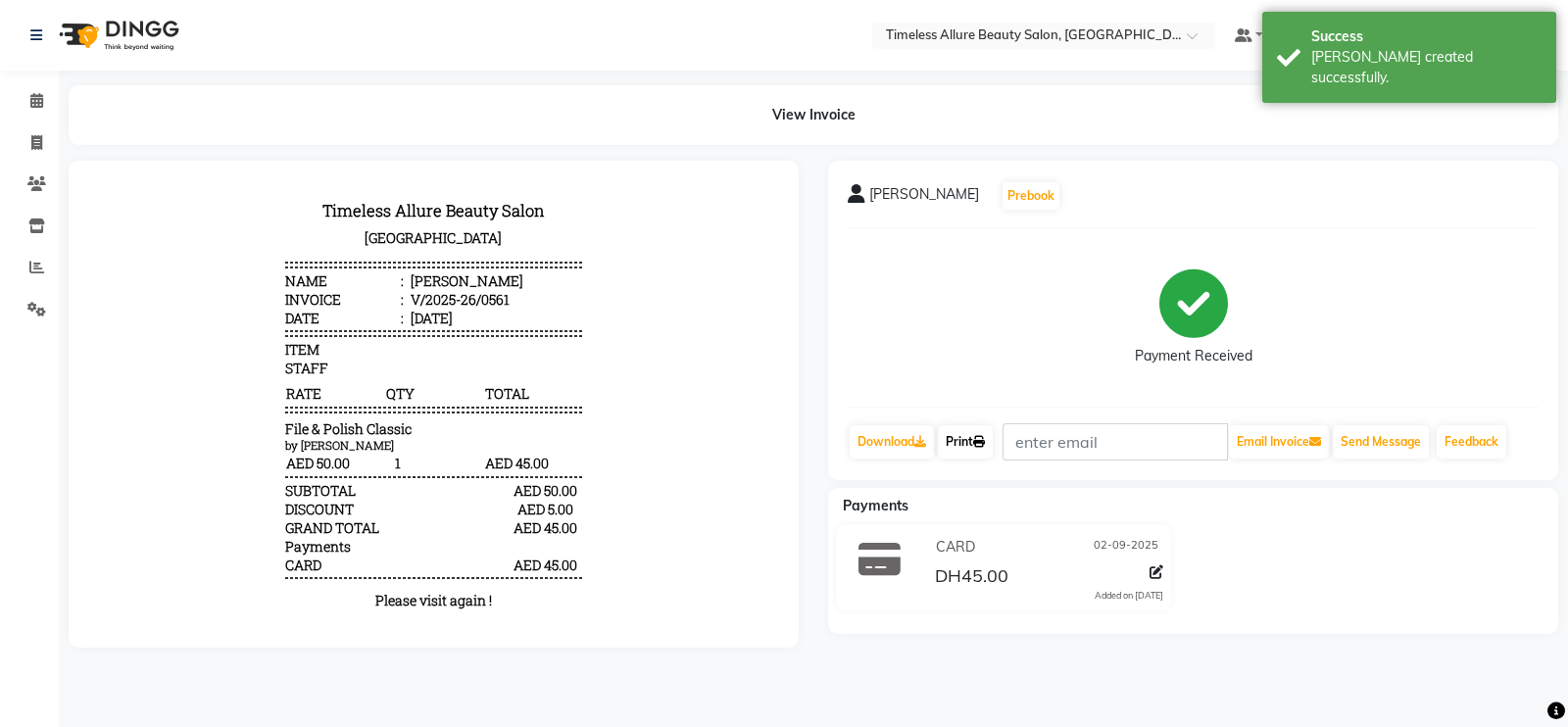
click at [972, 439] on link "Print" at bounding box center [965, 442] width 55 height 33
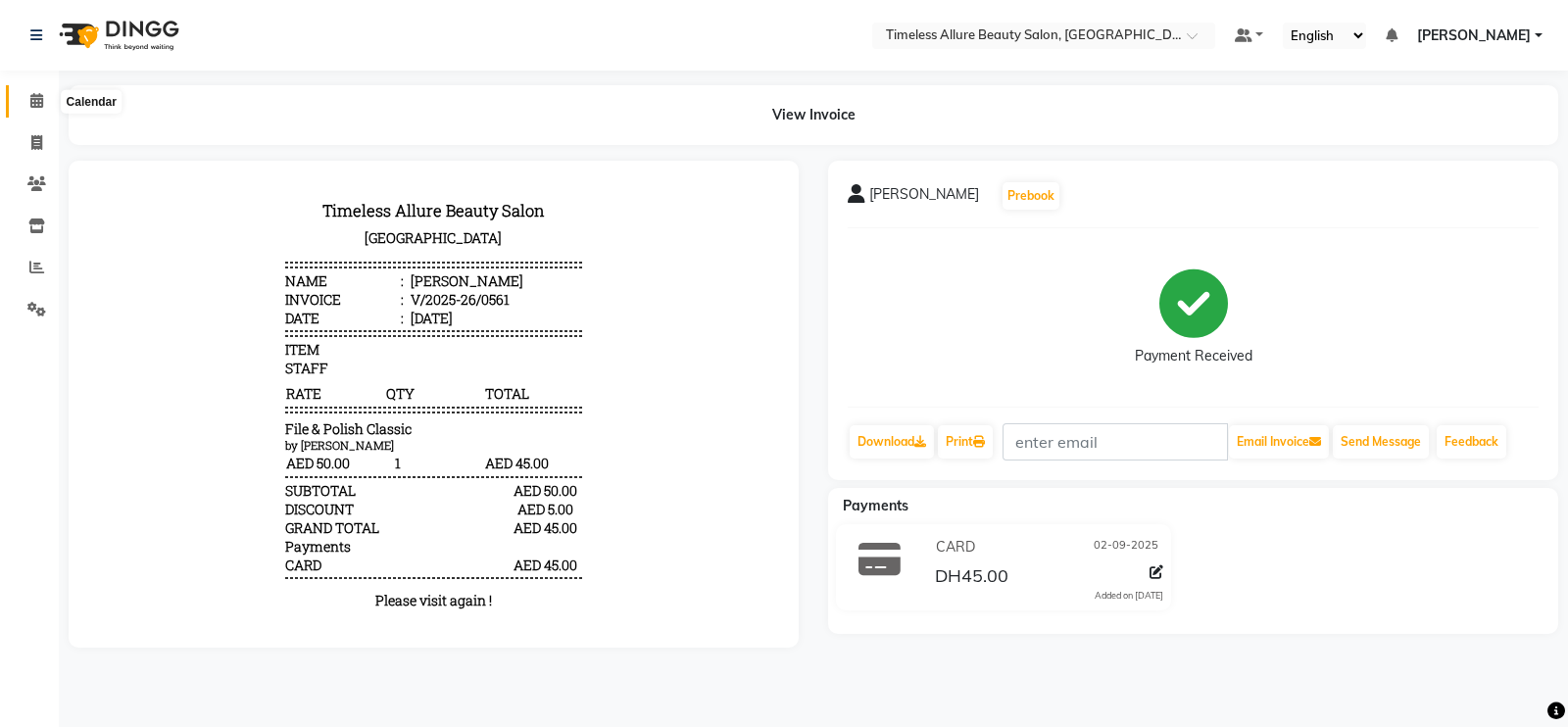
click at [30, 101] on icon at bounding box center [36, 100] width 13 height 15
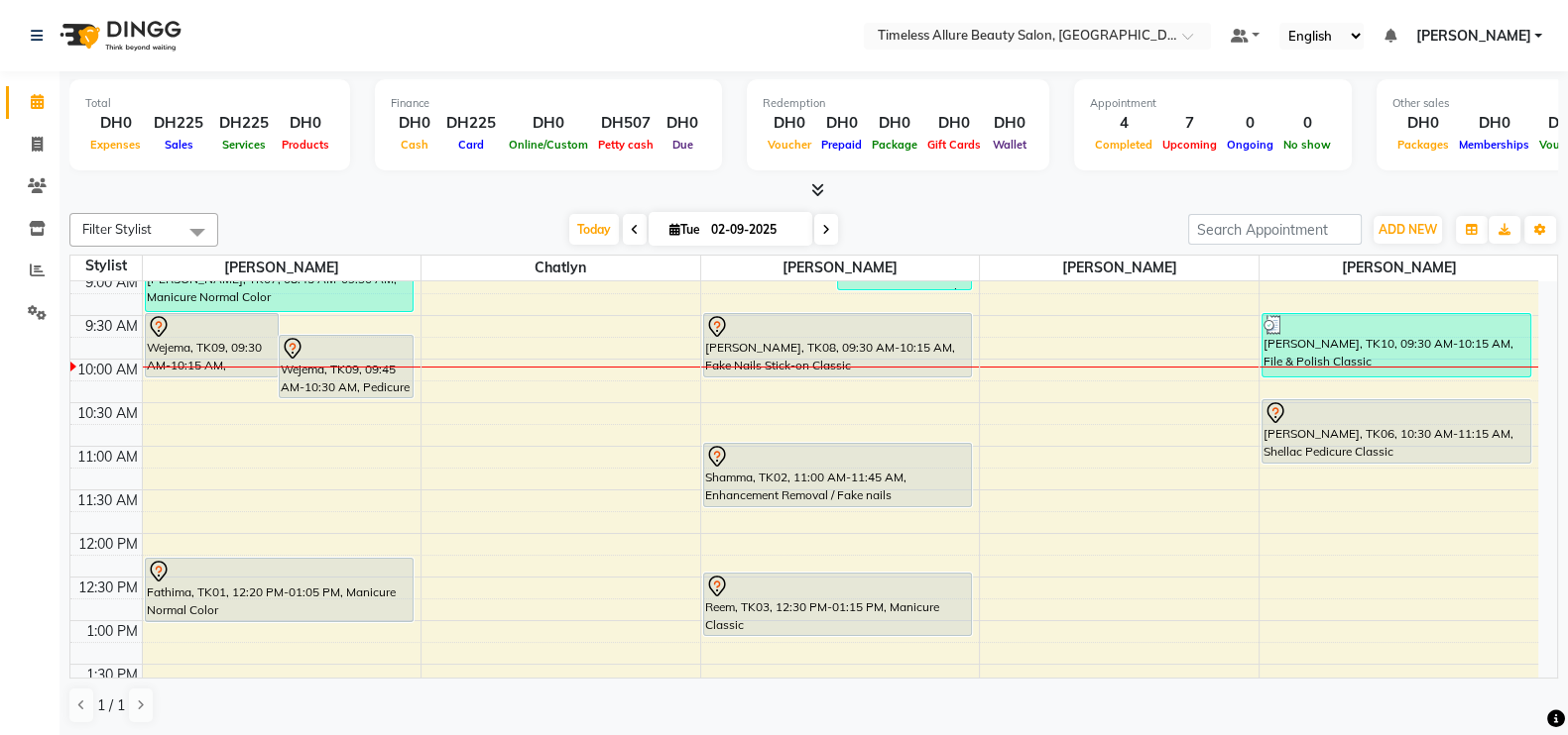
scroll to position [222, 0]
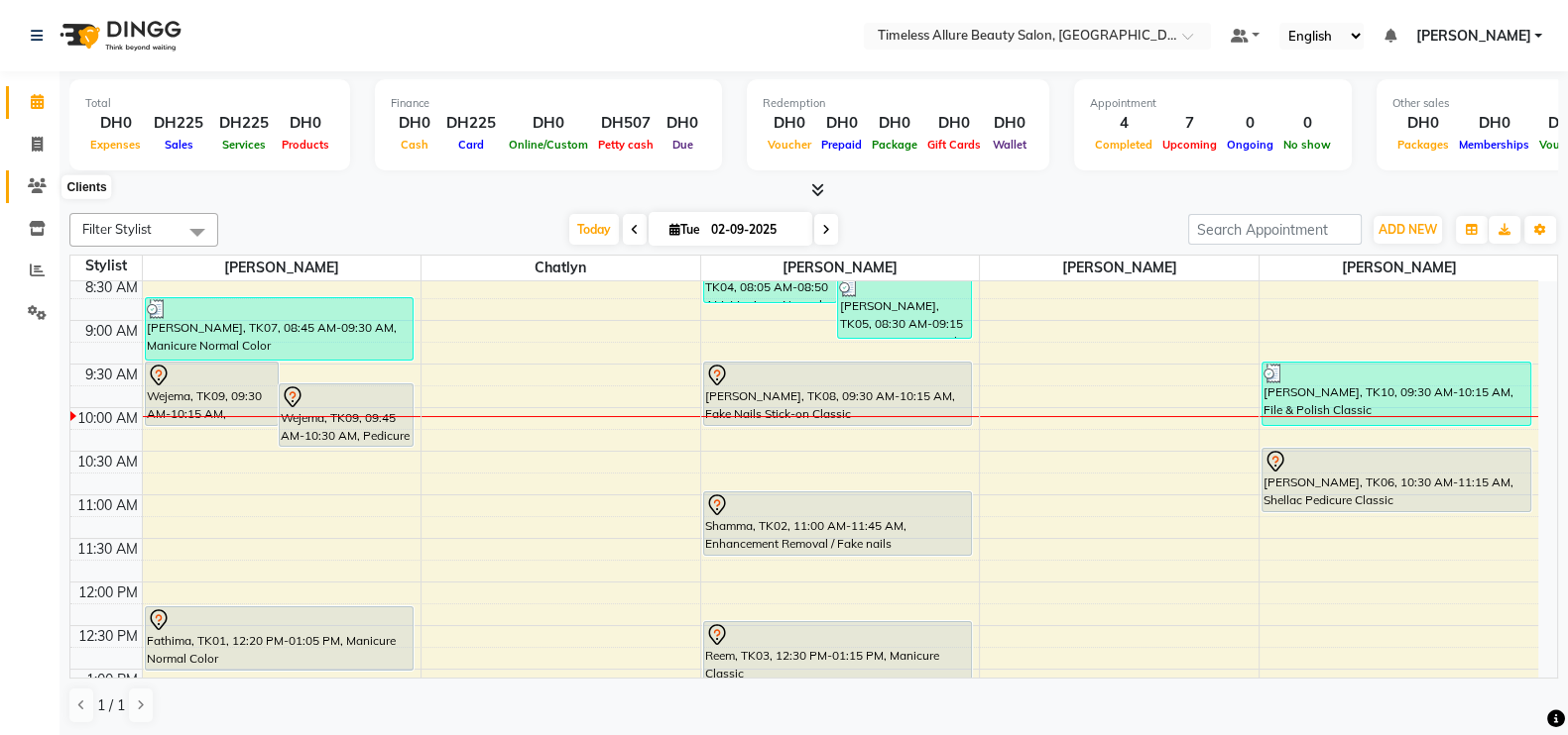
click at [34, 186] on icon at bounding box center [37, 185] width 19 height 15
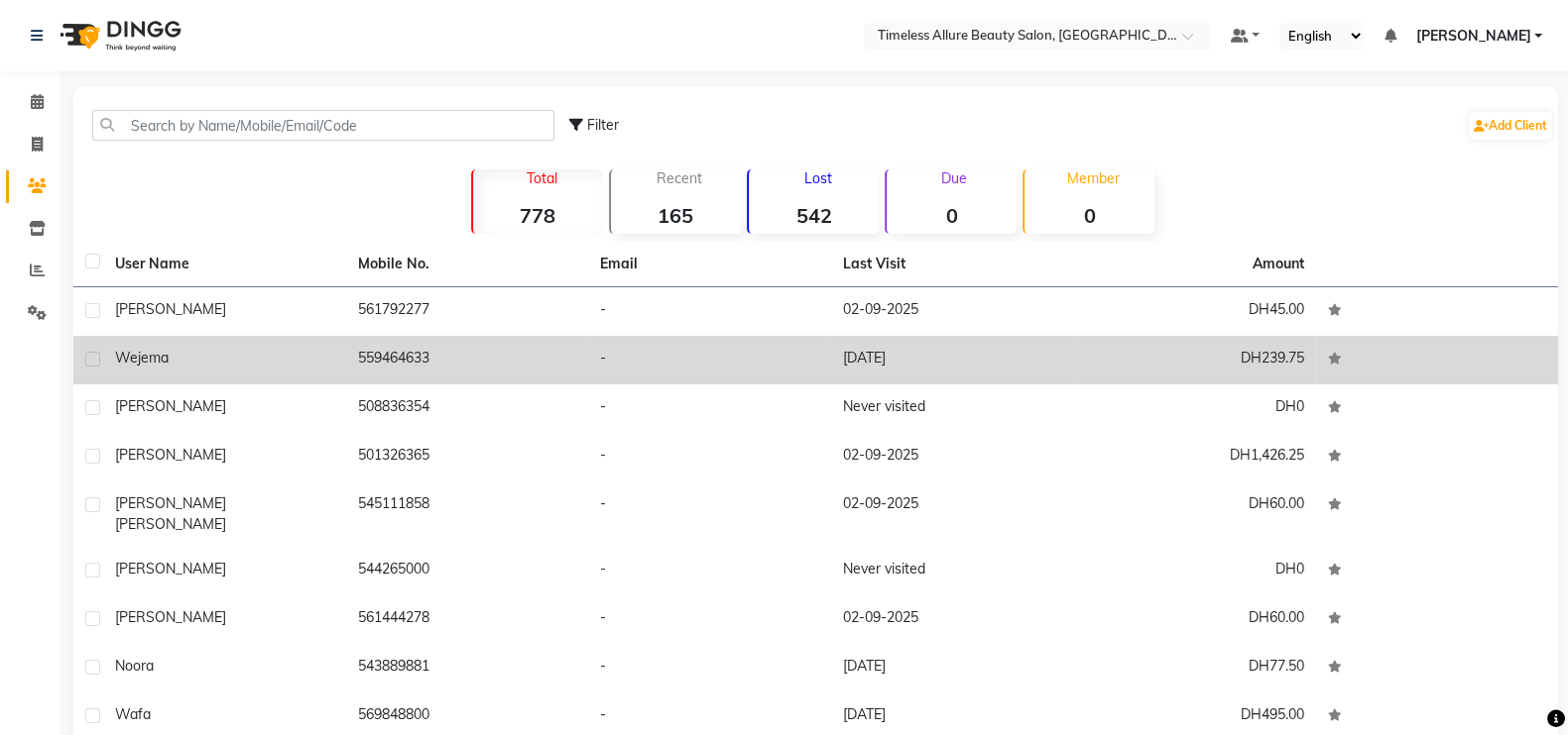
click at [189, 353] on div "Wejema" at bounding box center [224, 358] width 219 height 21
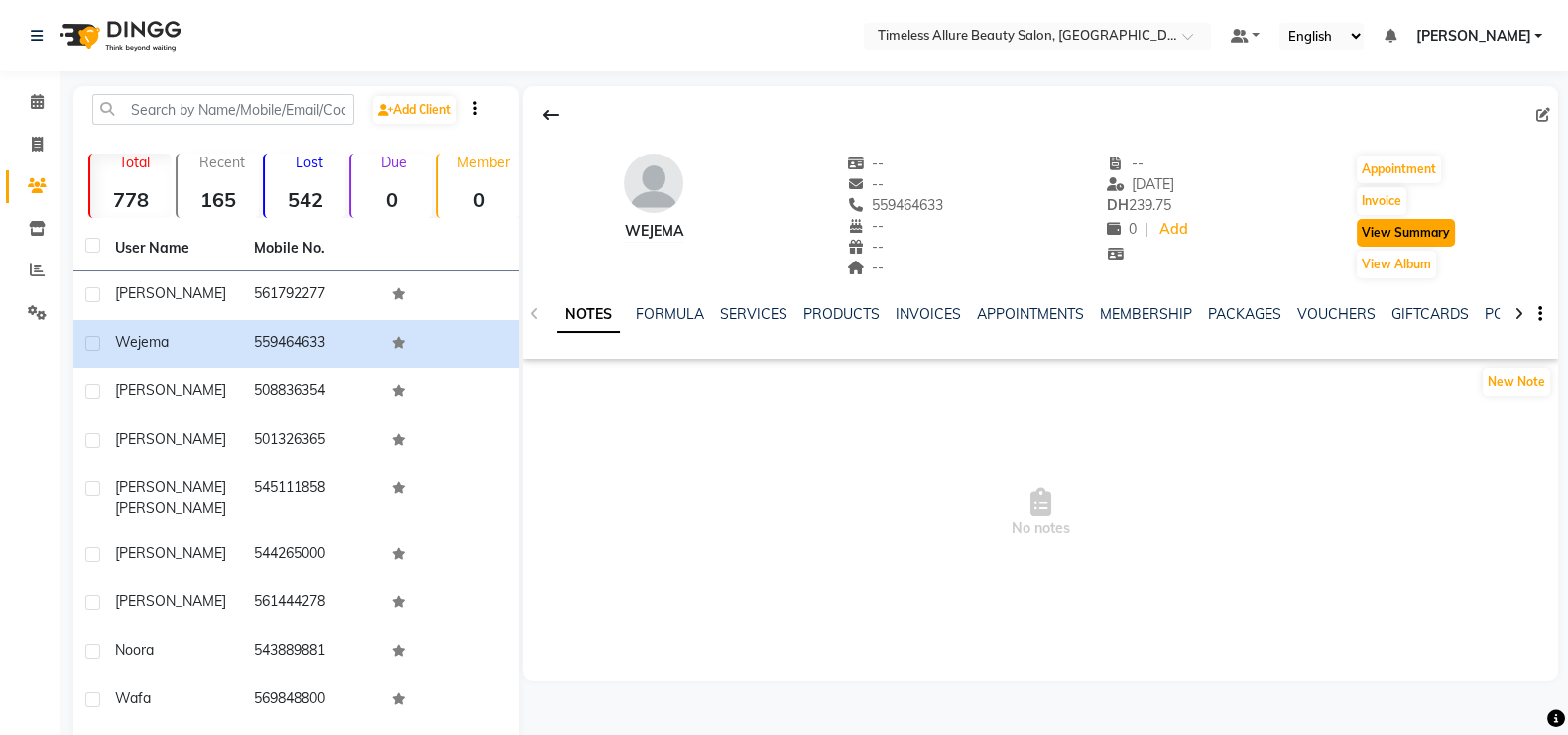
click at [1406, 234] on button "View Summary" at bounding box center [1405, 233] width 98 height 28
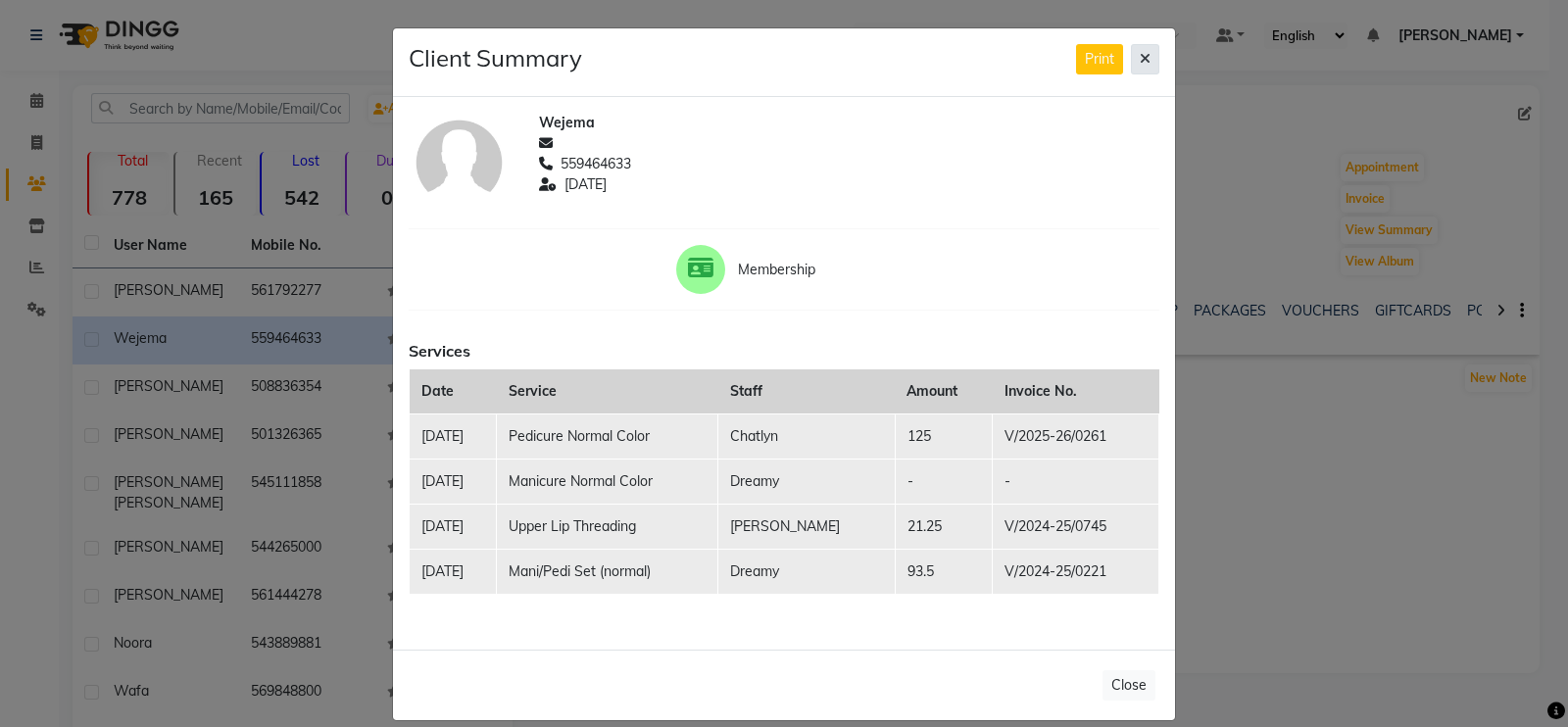
click at [1139, 59] on icon at bounding box center [1144, 59] width 11 height 14
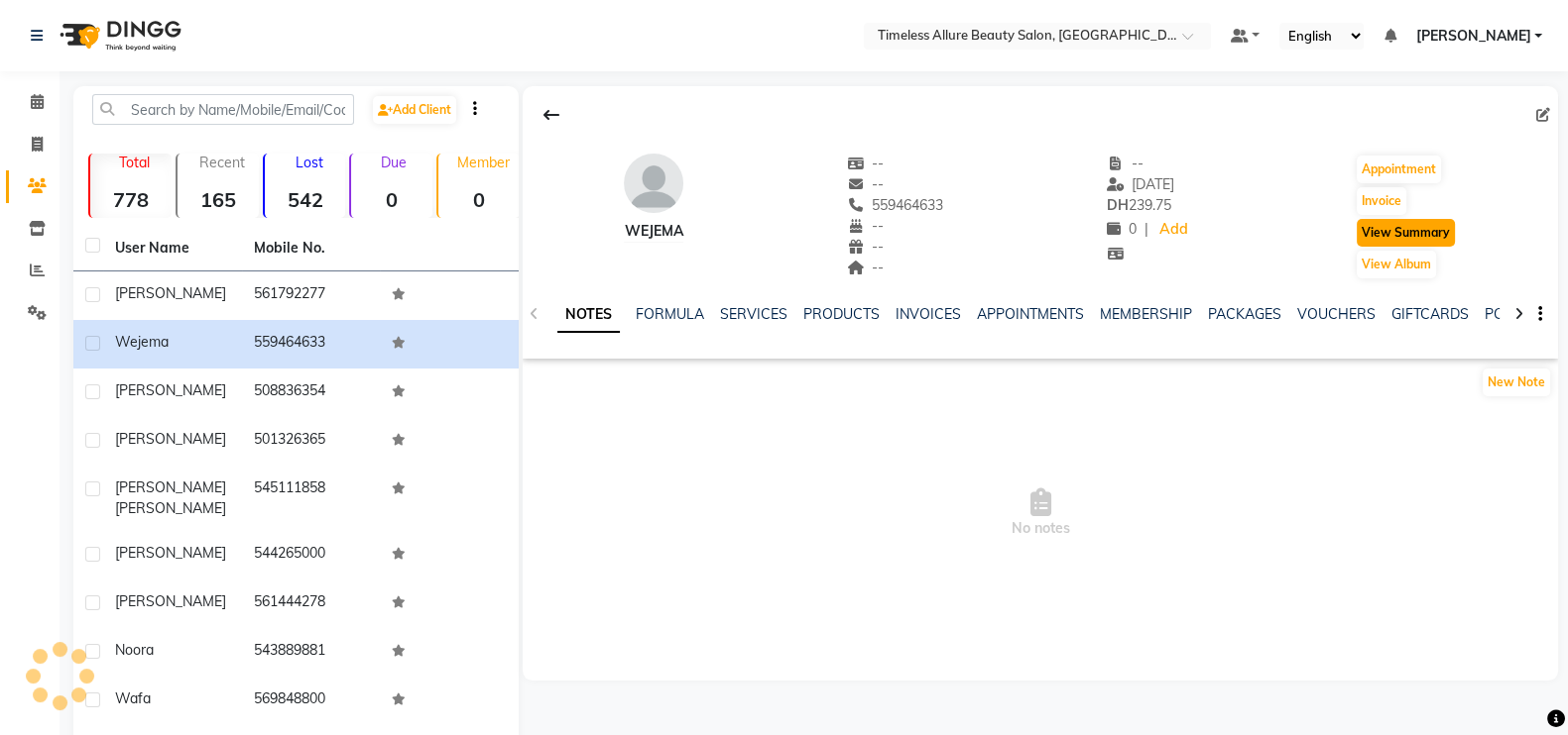
click at [1411, 226] on button "View Summary" at bounding box center [1405, 233] width 98 height 28
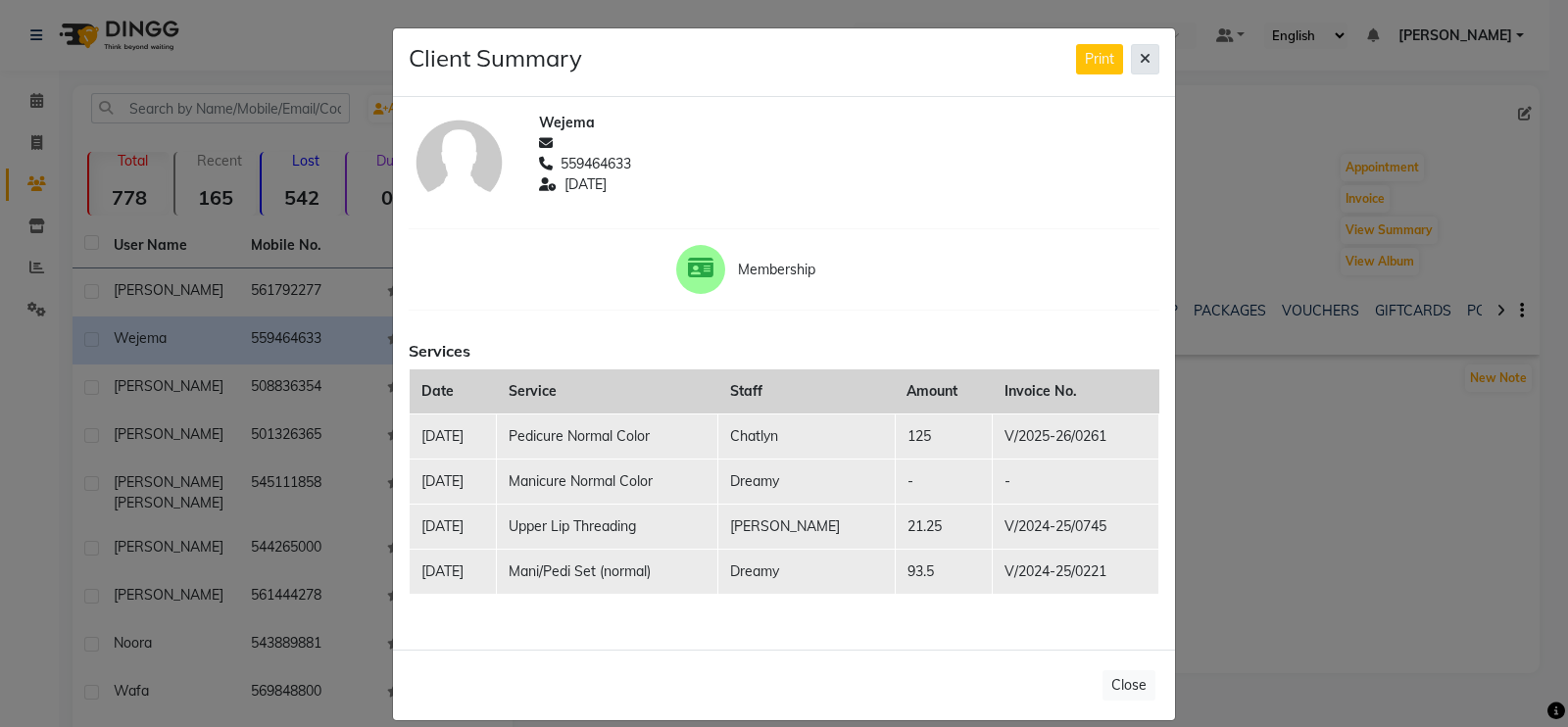
click at [1141, 66] on button at bounding box center [1144, 59] width 28 height 30
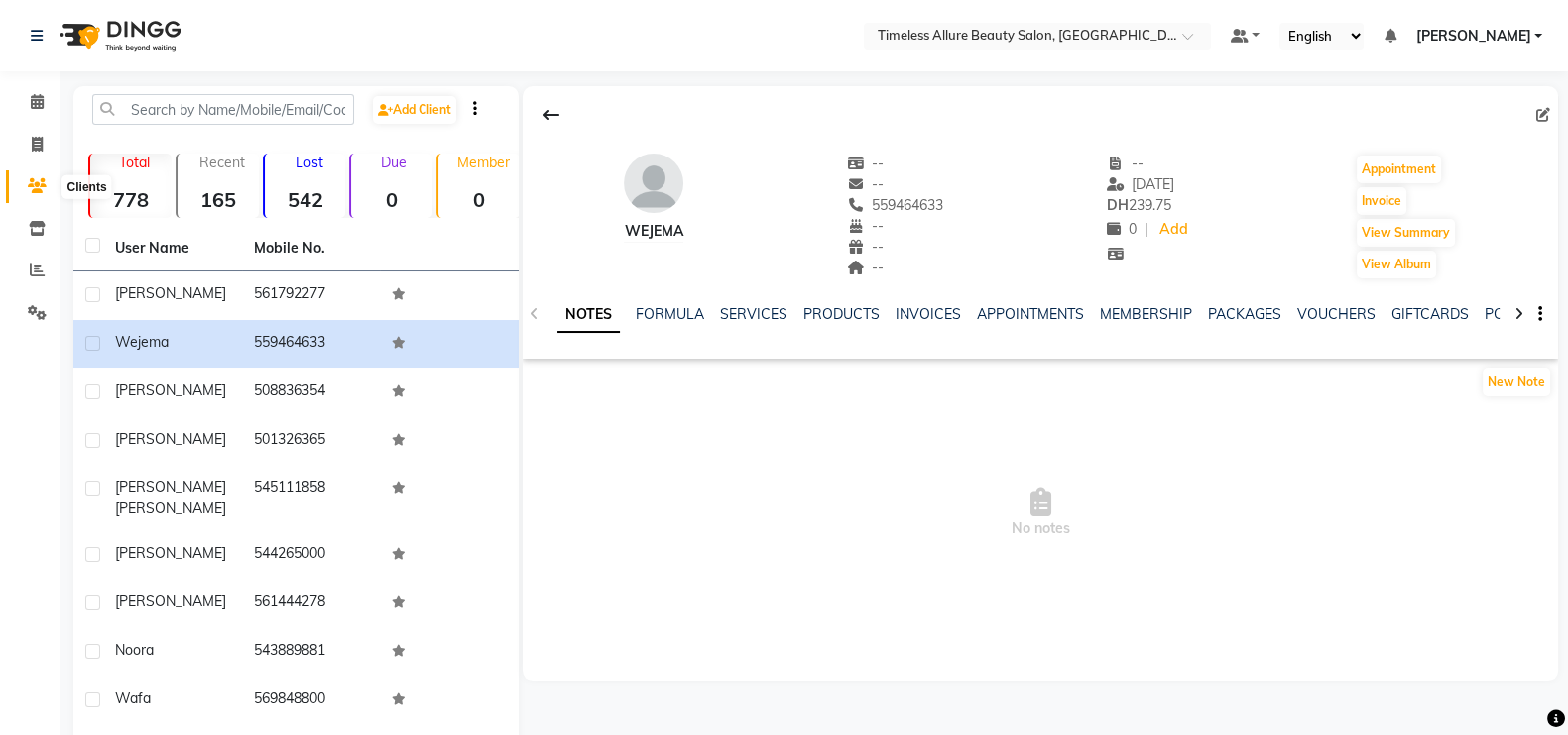
click at [39, 189] on icon at bounding box center [37, 185] width 19 height 15
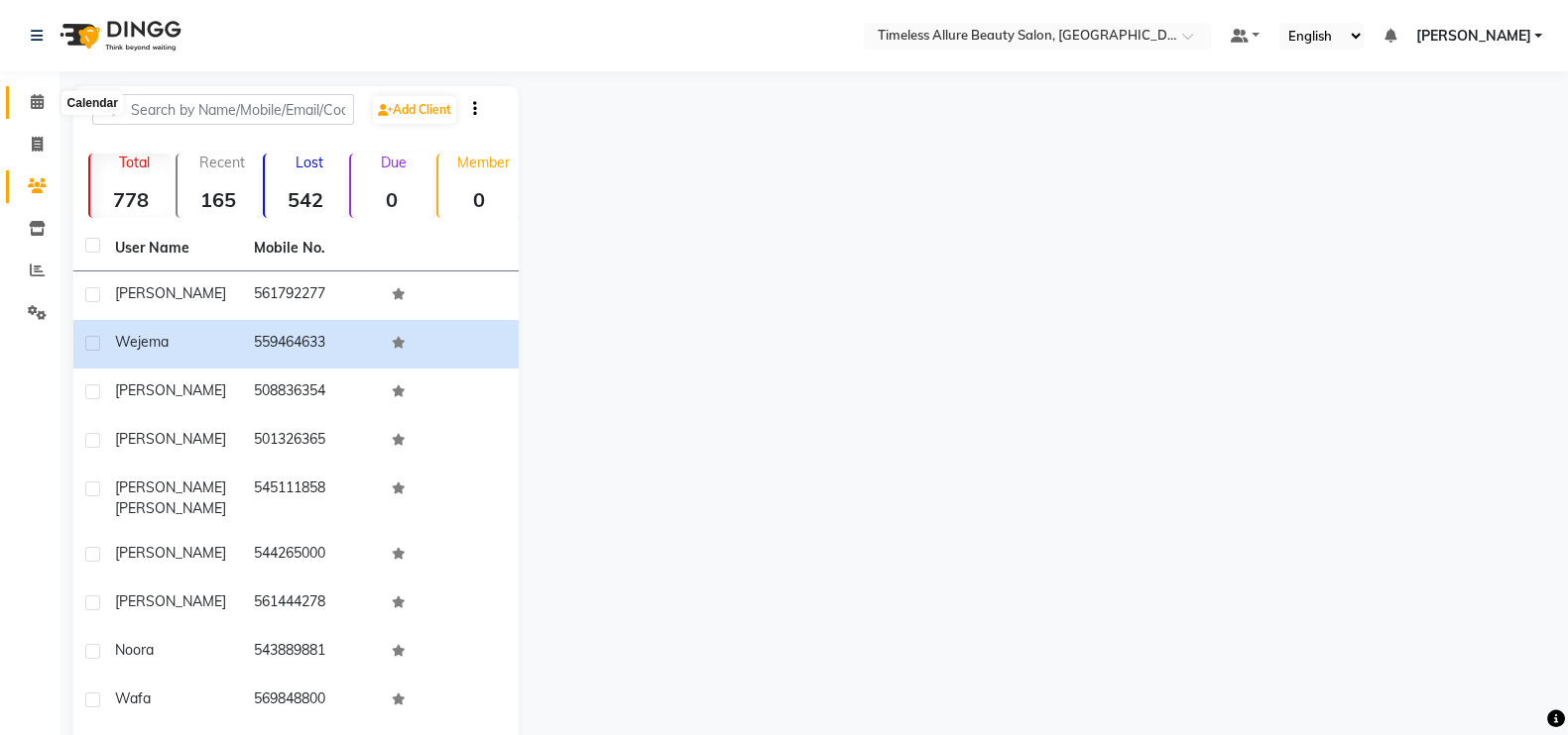
click at [36, 95] on icon at bounding box center [37, 101] width 13 height 15
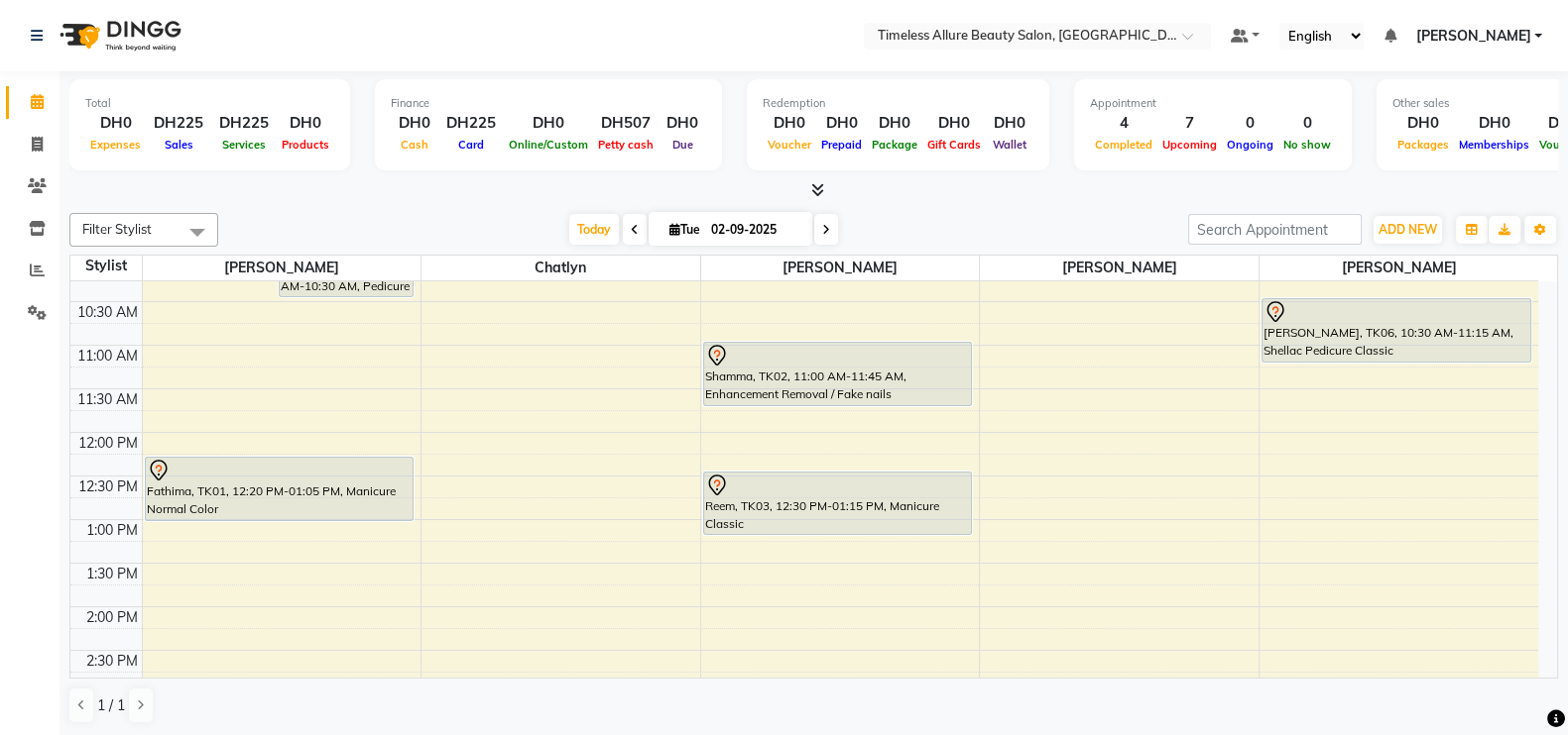
scroll to position [247, 0]
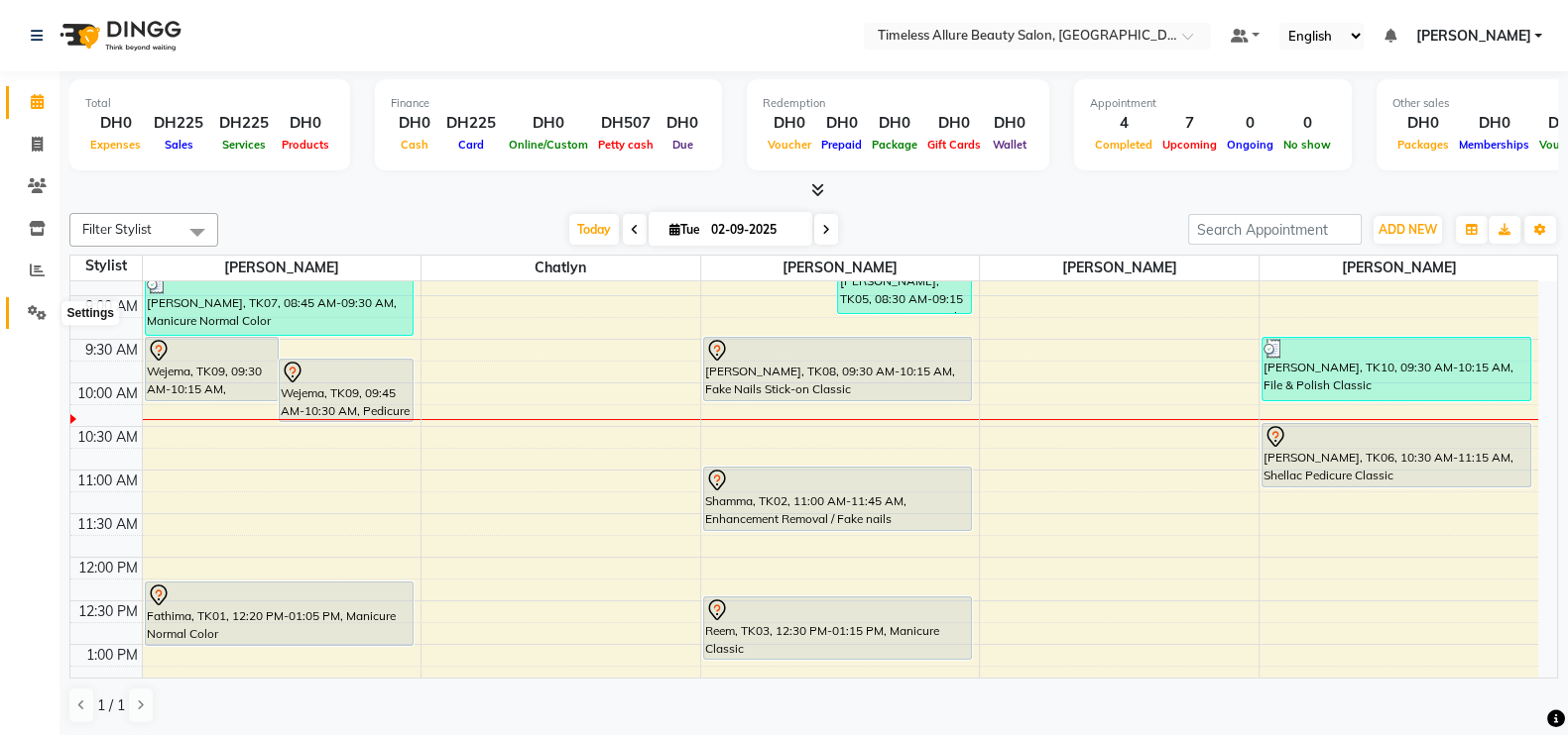
click at [45, 309] on icon at bounding box center [37, 312] width 19 height 15
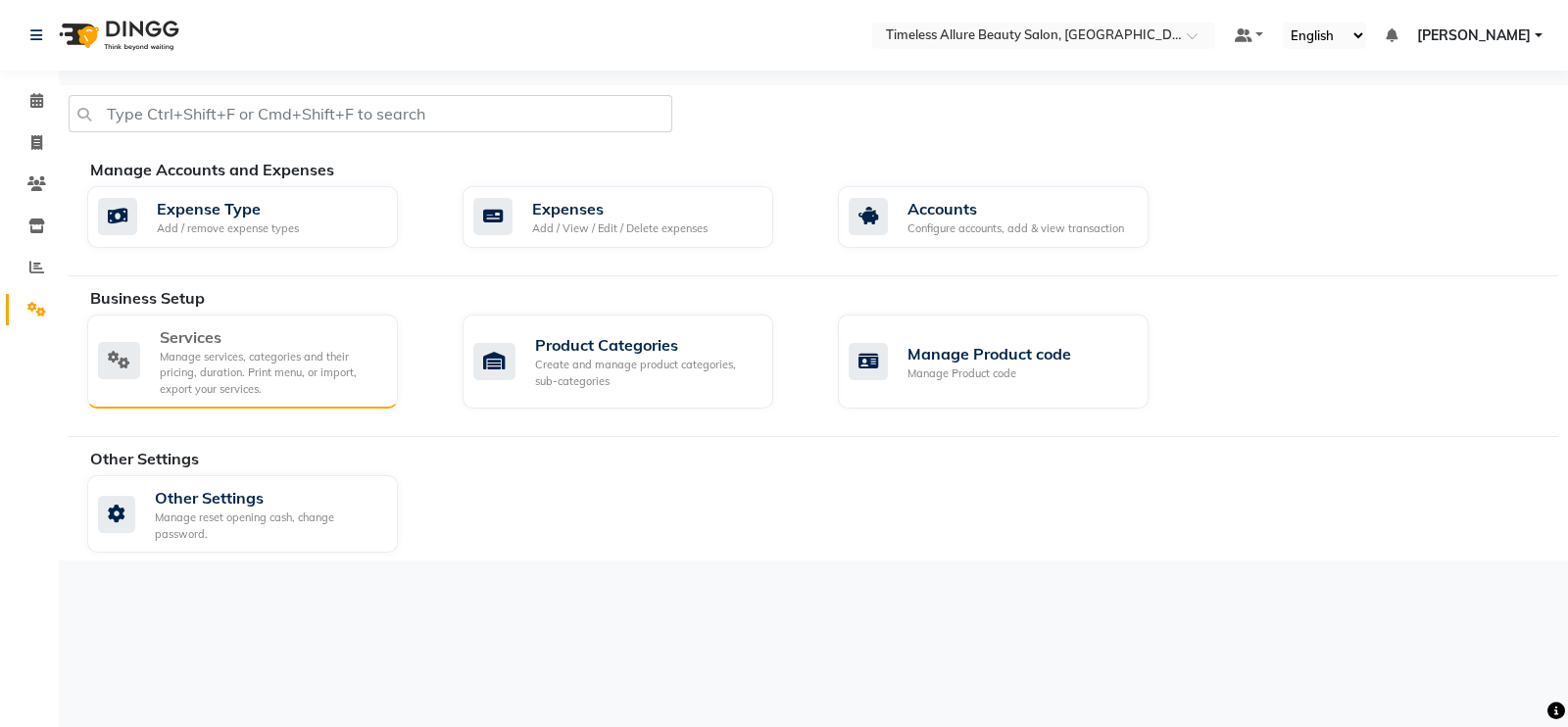
click at [196, 375] on div "Manage services, categories and their pricing, duration. Print menu, or import,…" at bounding box center [271, 374] width 223 height 49
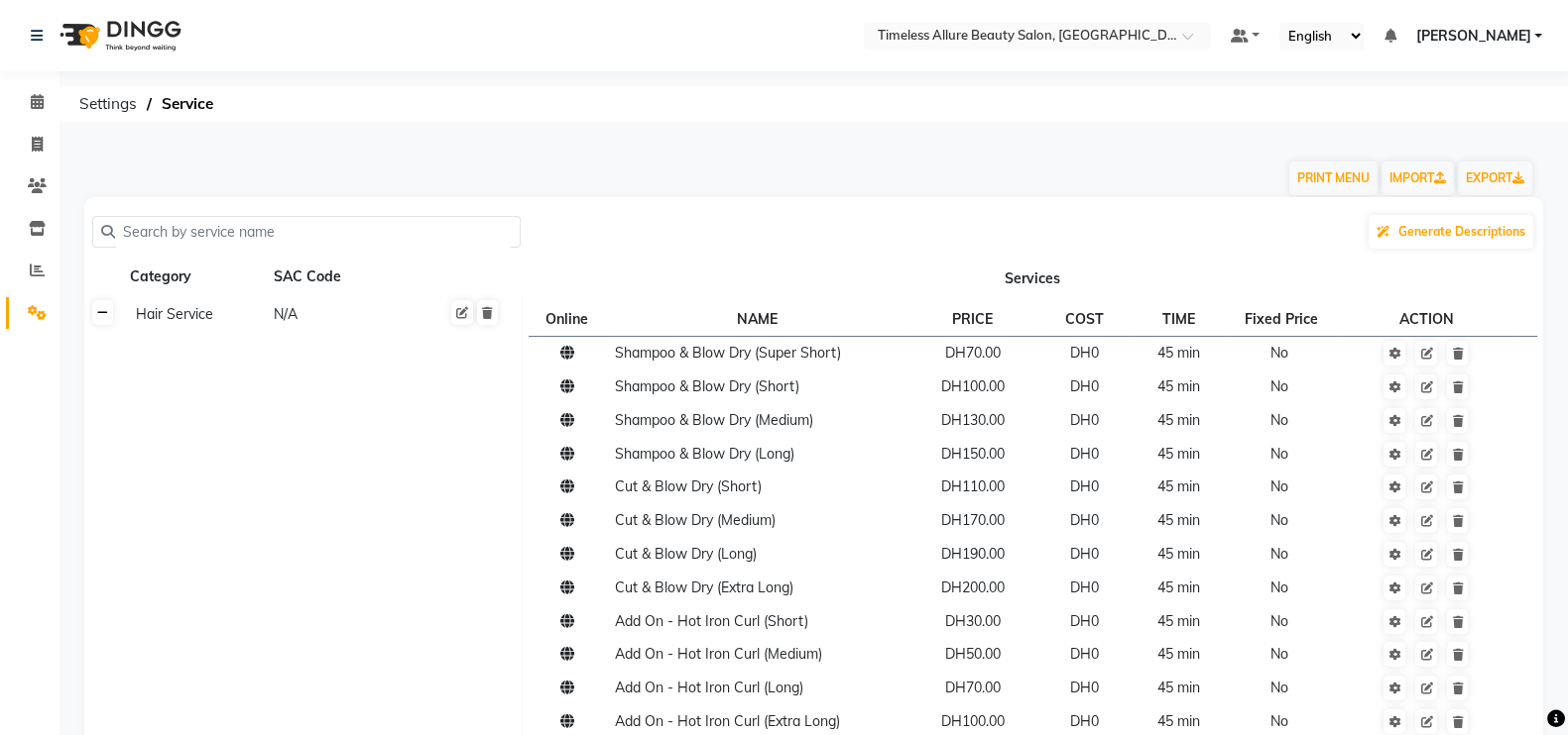
click at [107, 319] on link at bounding box center [102, 312] width 21 height 25
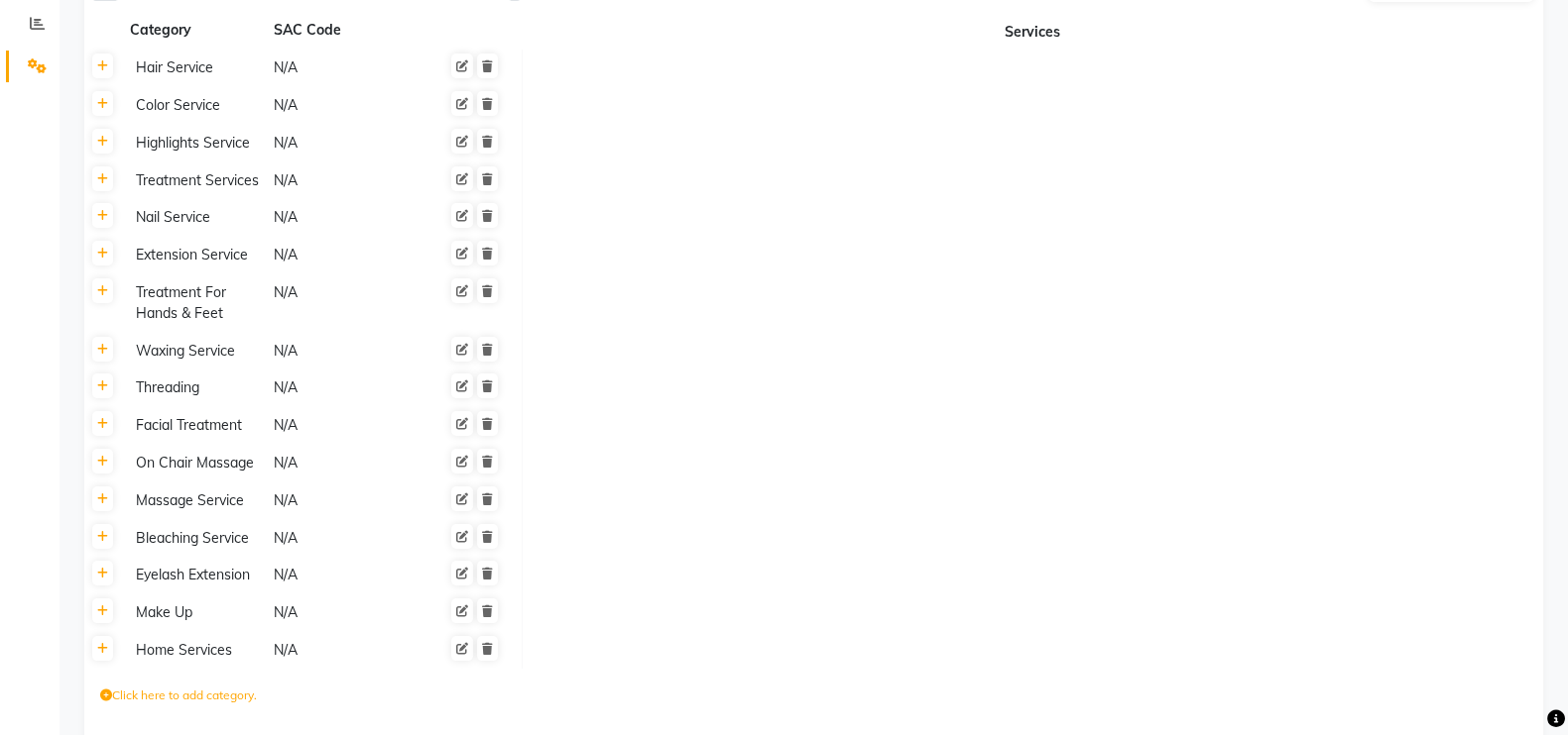
scroll to position [332, 0]
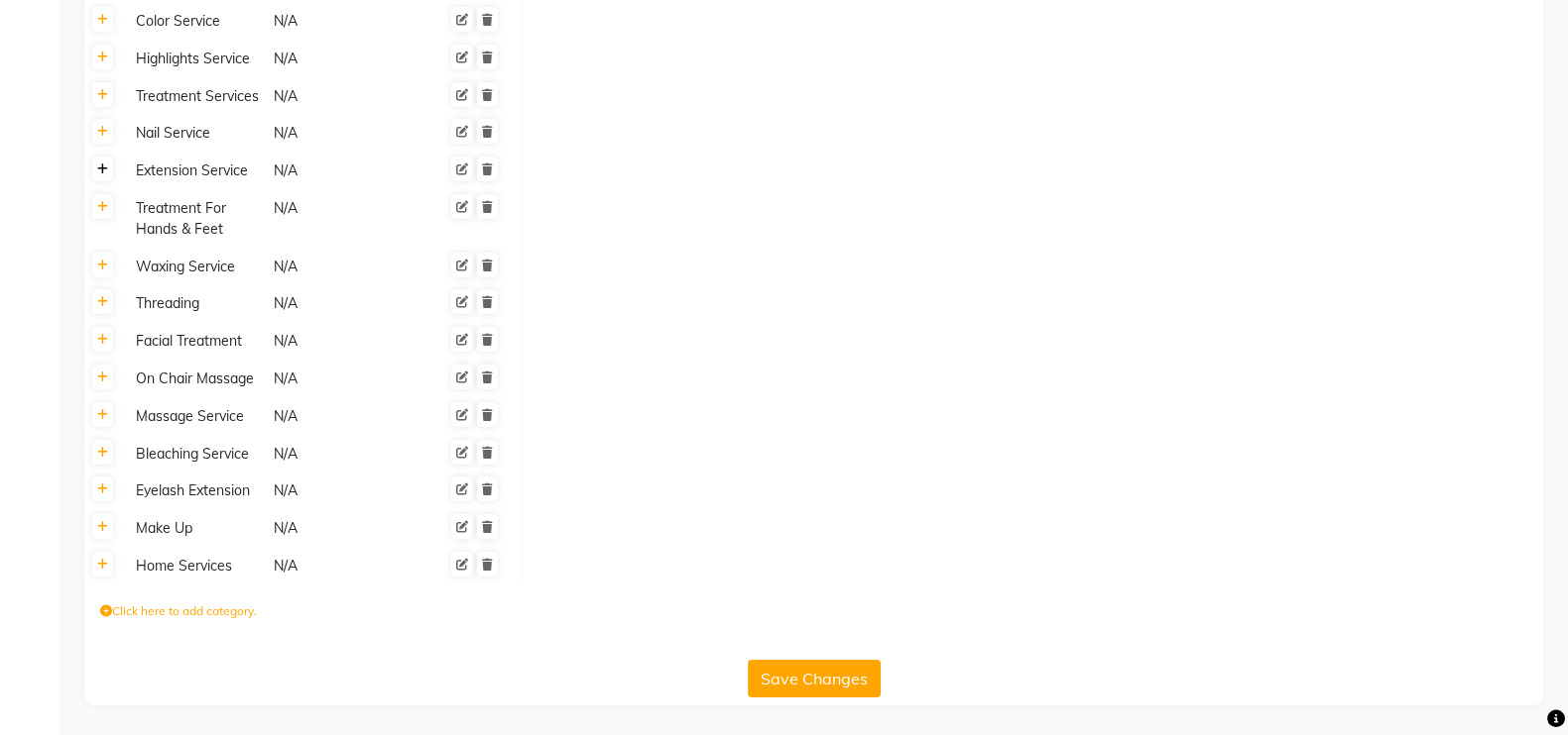
click at [104, 169] on icon at bounding box center [102, 170] width 11 height 12
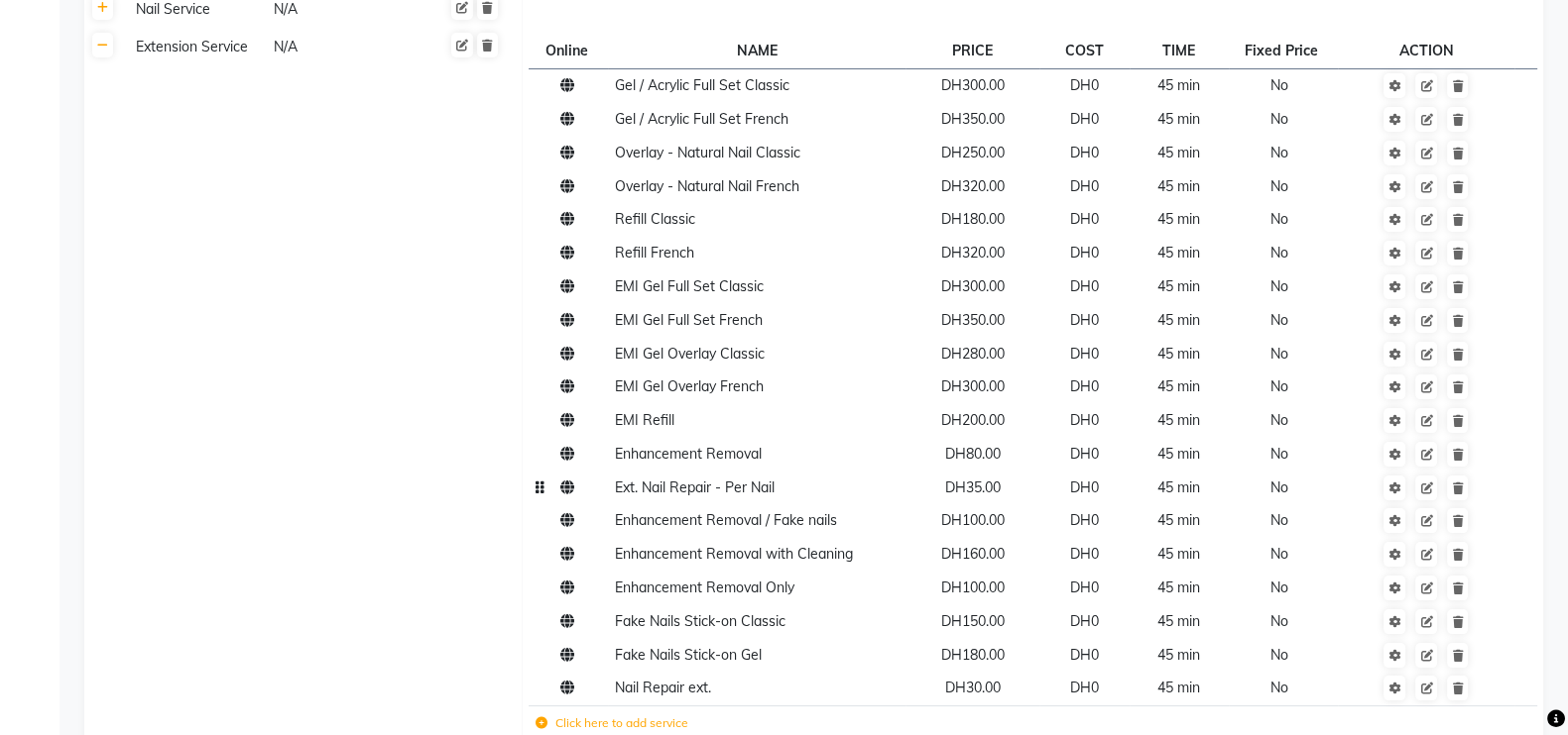
scroll to position [580, 0]
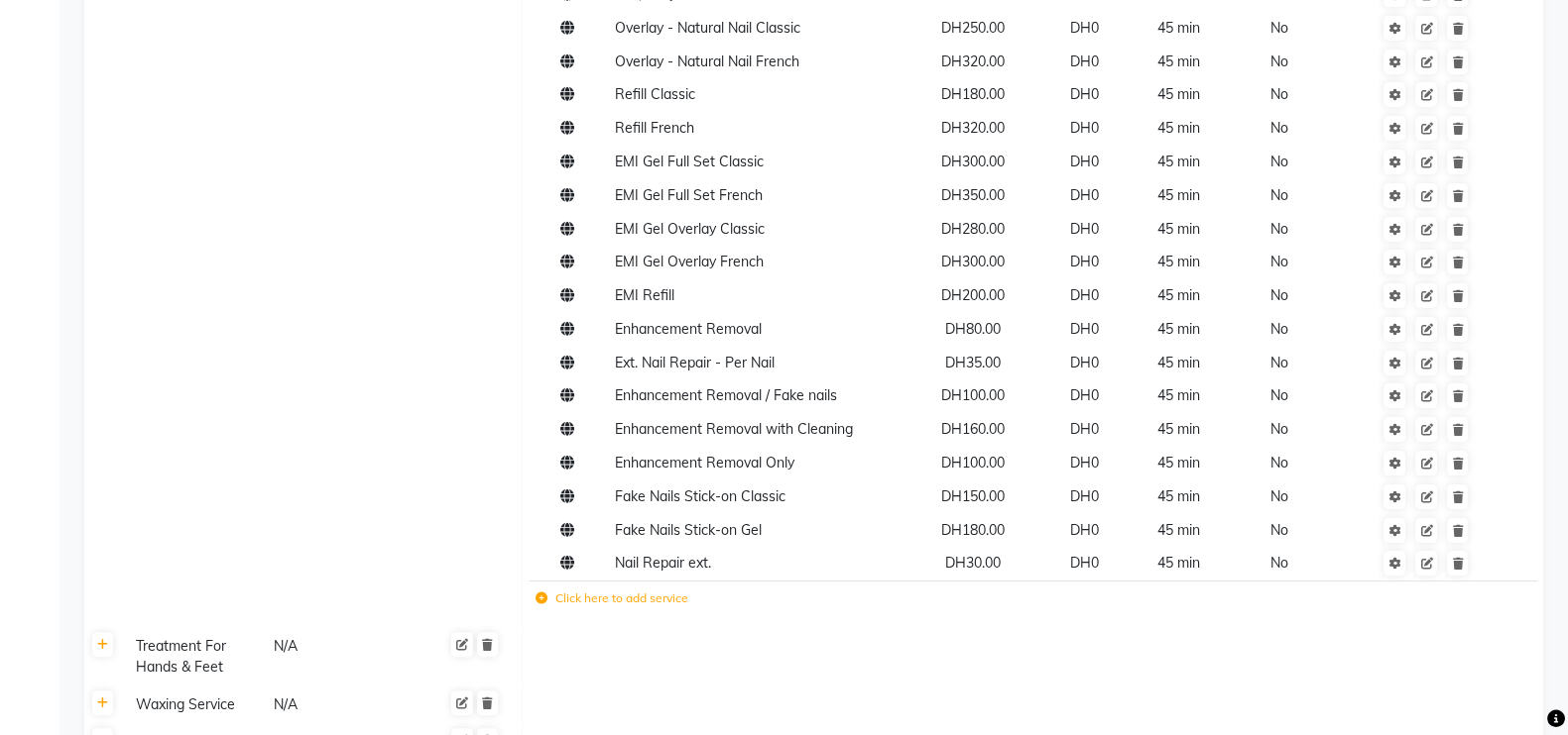
click at [609, 608] on label "Click here to add service" at bounding box center [612, 599] width 153 height 18
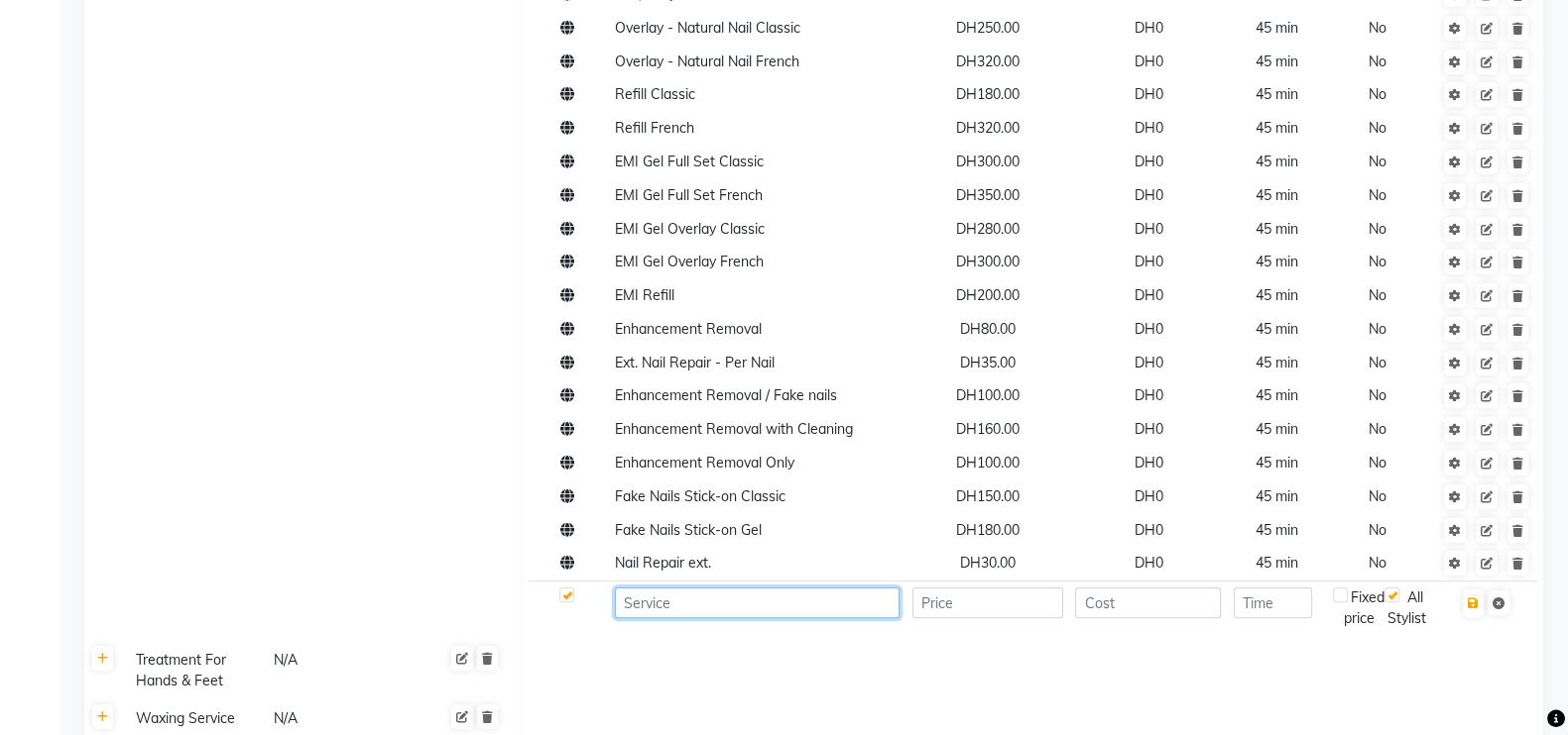
click at [737, 614] on input at bounding box center [757, 603] width 285 height 31
type input "Fake Nails Stick-on Normal French"
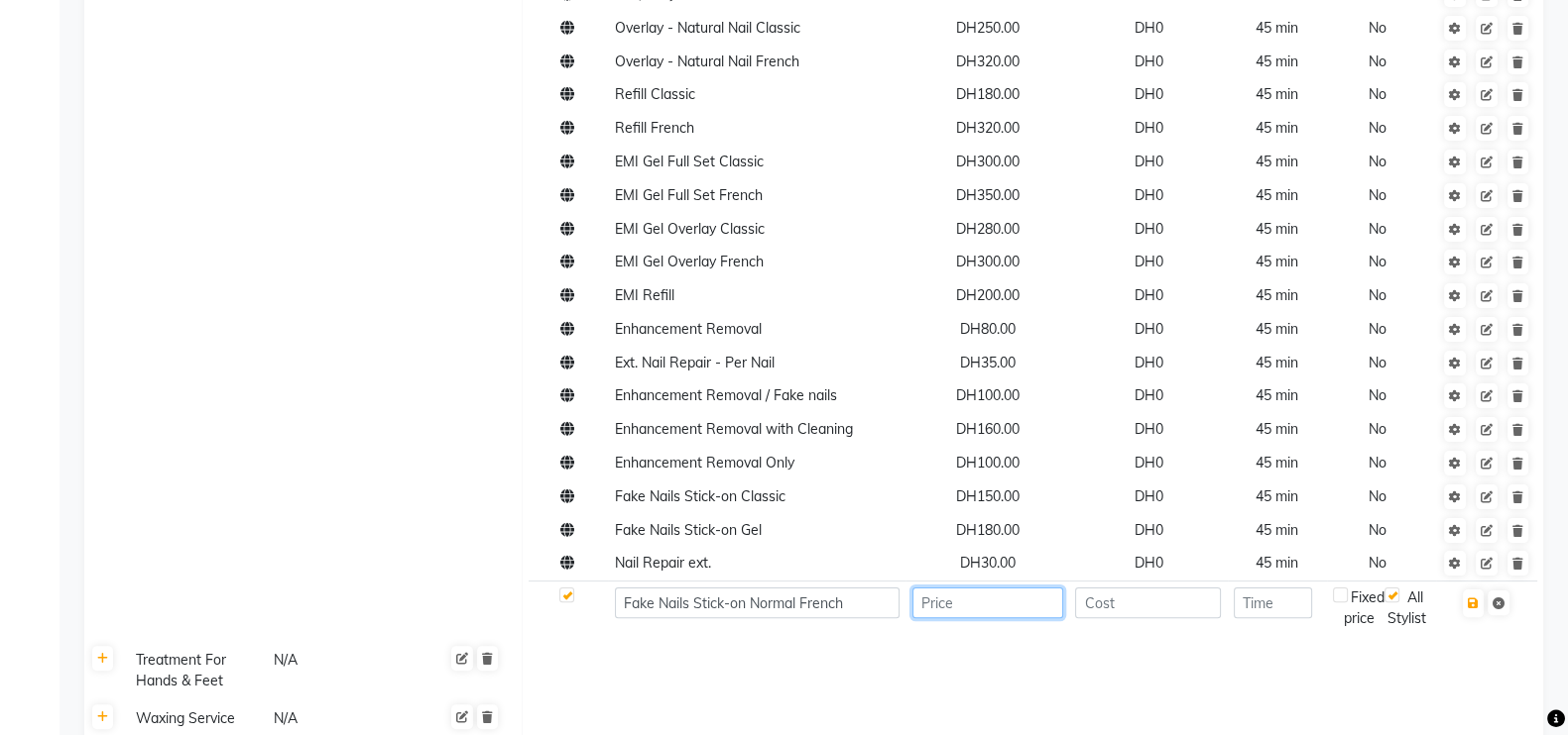
click at [1027, 611] on input "number" at bounding box center [987, 603] width 151 height 31
type input "180"
click at [1162, 610] on input "number" at bounding box center [1147, 603] width 146 height 31
type input "0"
click at [1275, 612] on input "number" at bounding box center [1272, 603] width 78 height 31
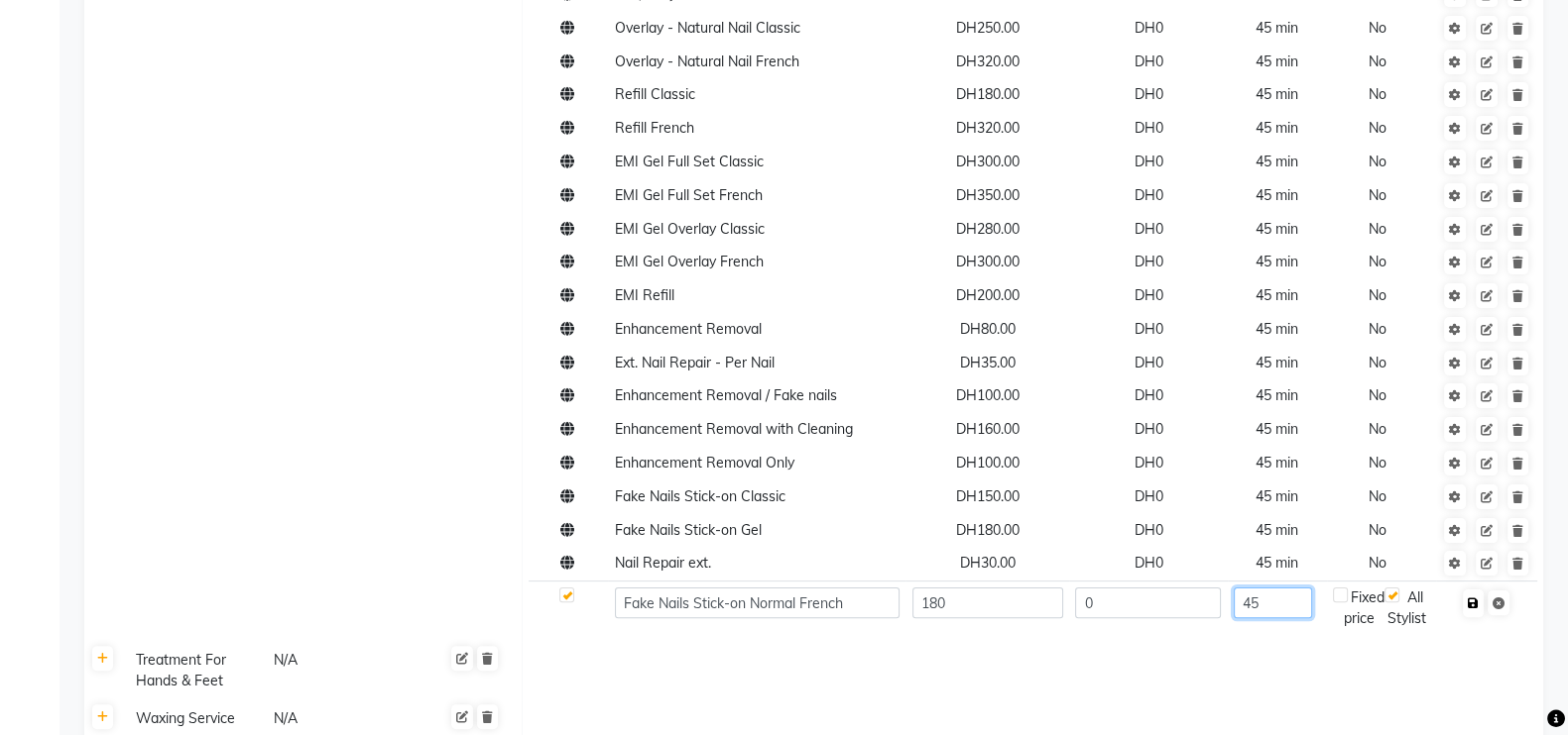
type input "45"
click at [1479, 610] on button "button" at bounding box center [1473, 604] width 21 height 28
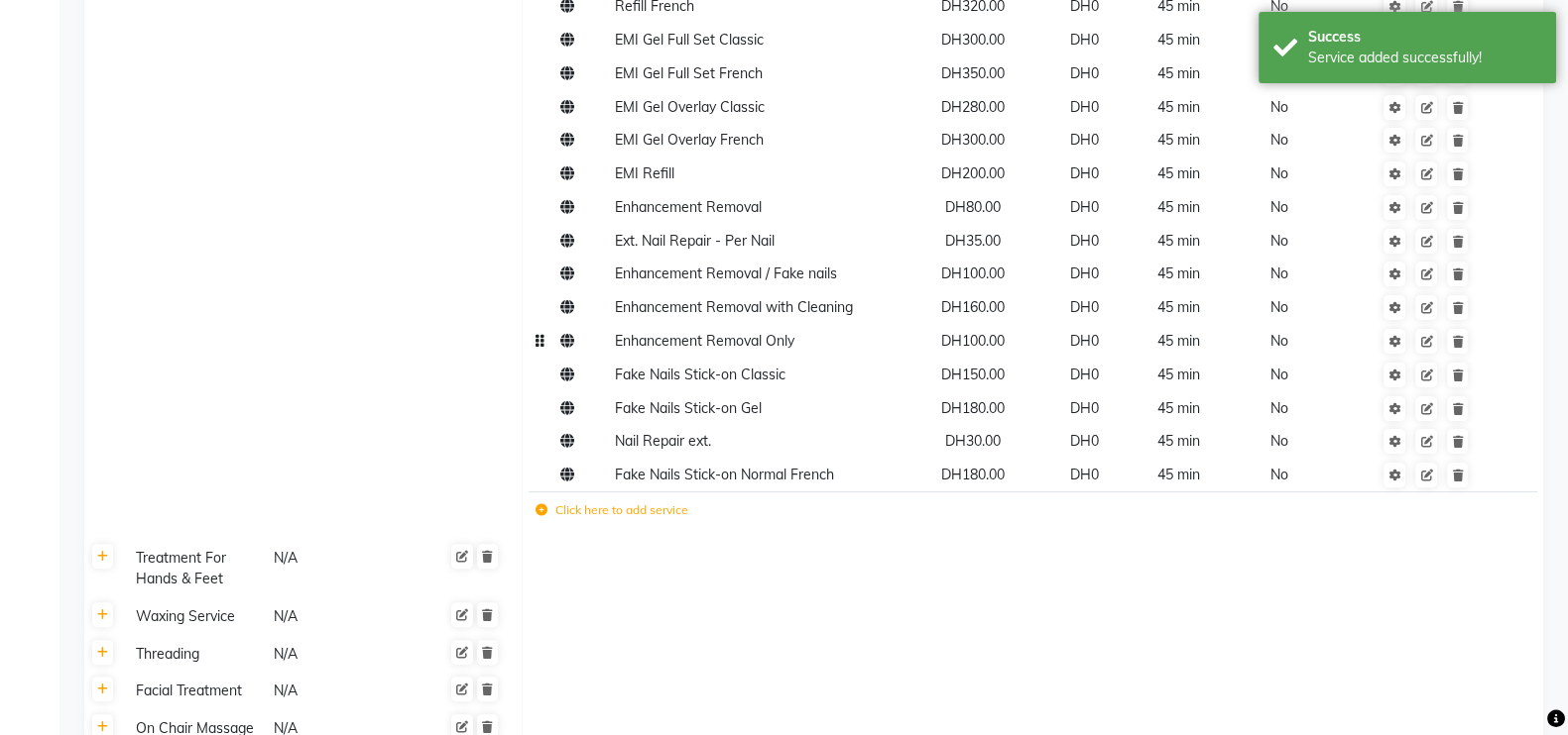
scroll to position [703, 0]
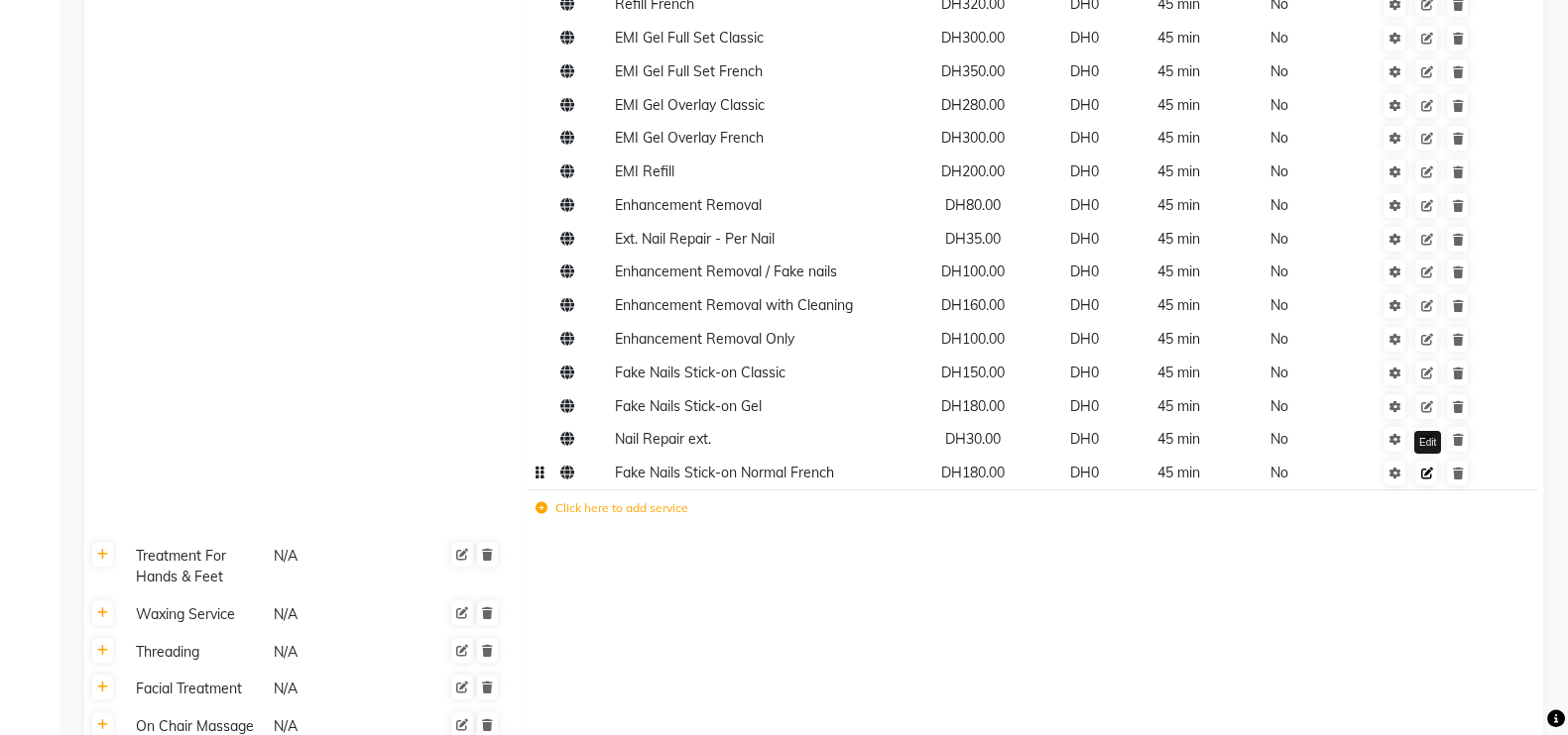
click at [1430, 480] on icon at bounding box center [1426, 474] width 12 height 12
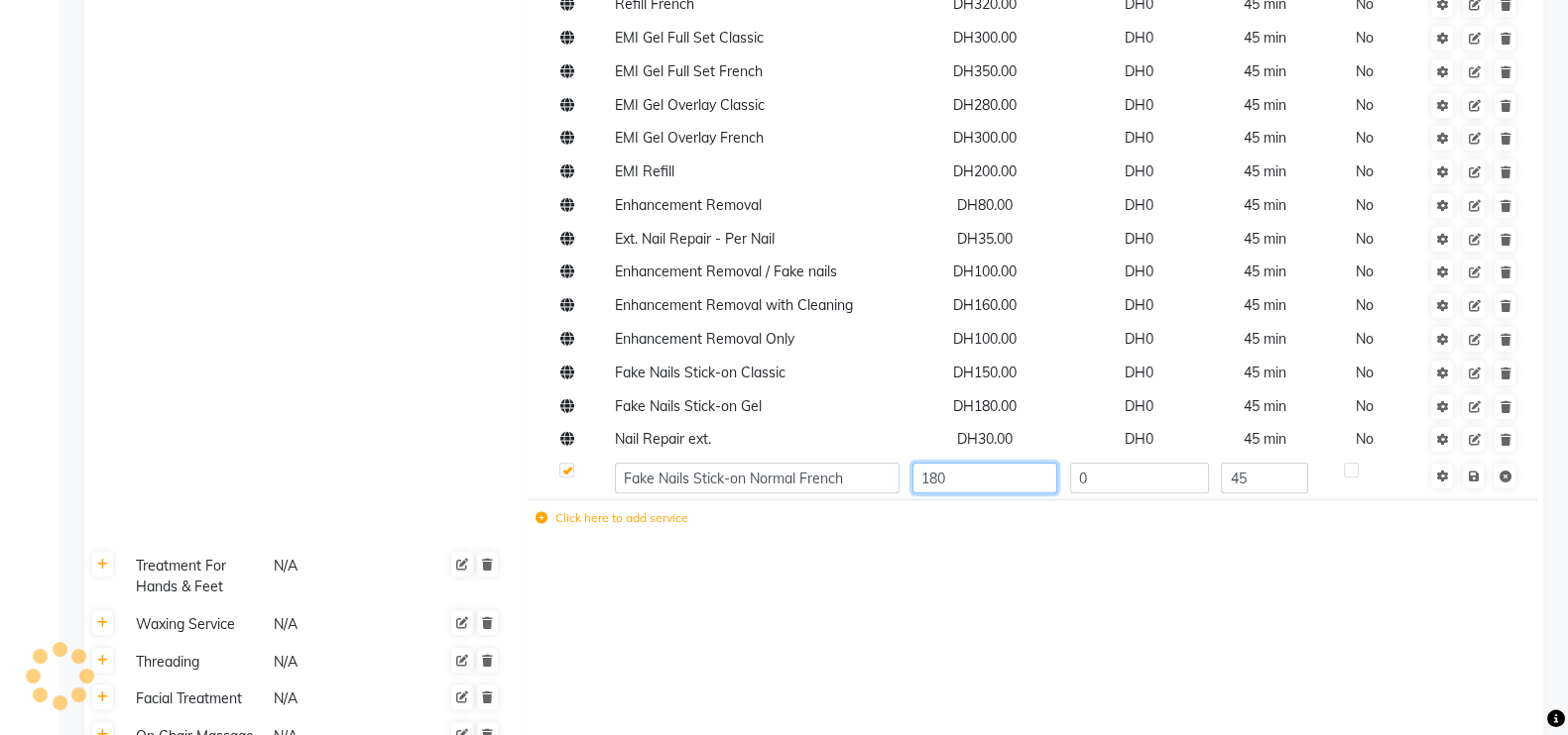
click at [983, 490] on input "180" at bounding box center [984, 478] width 145 height 31
type input "170"
click at [1480, 491] on td "Save" at bounding box center [1474, 479] width 101 height 44
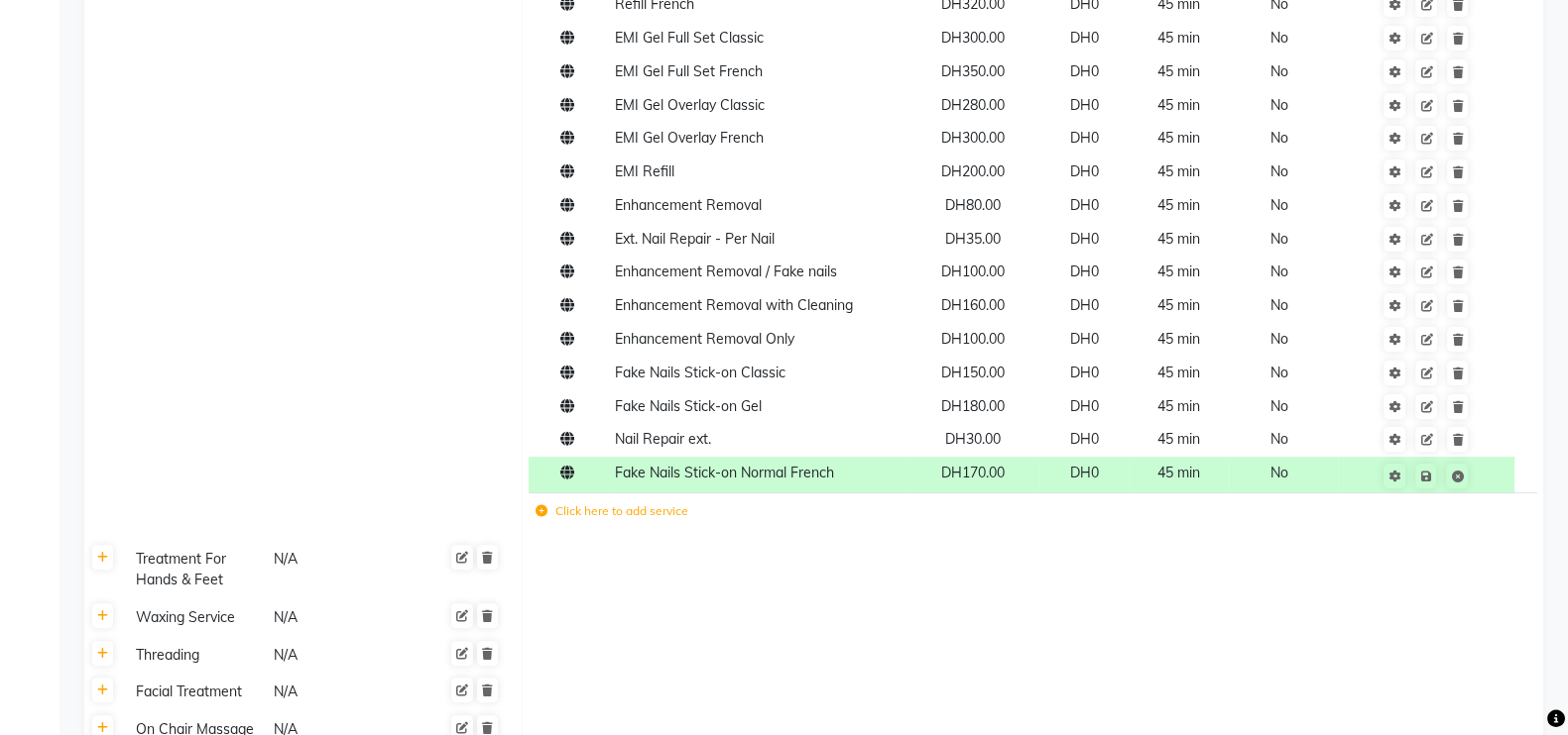
click at [750, 583] on td at bounding box center [1032, 570] width 1021 height 59
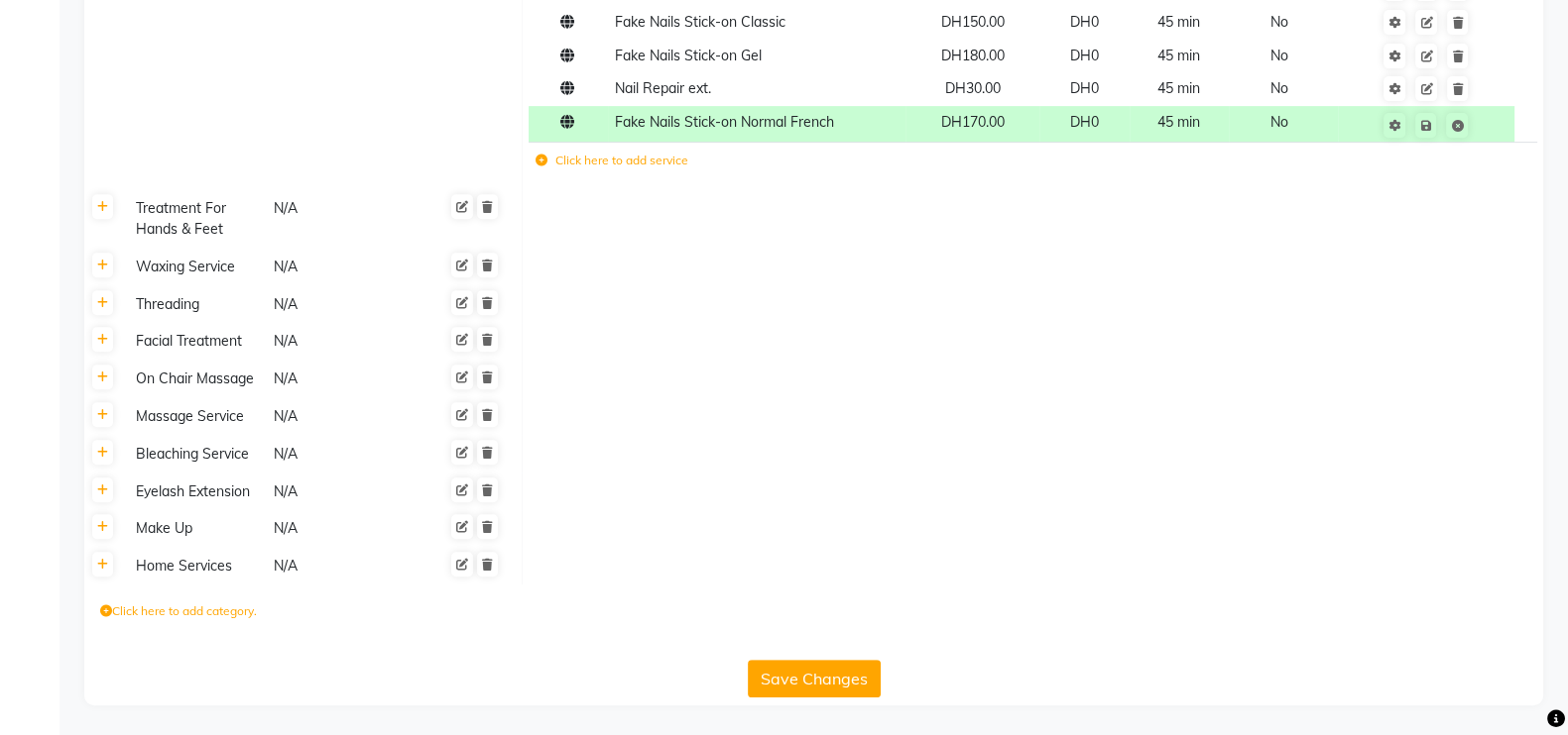
click at [849, 679] on button "Save Changes" at bounding box center [814, 678] width 133 height 38
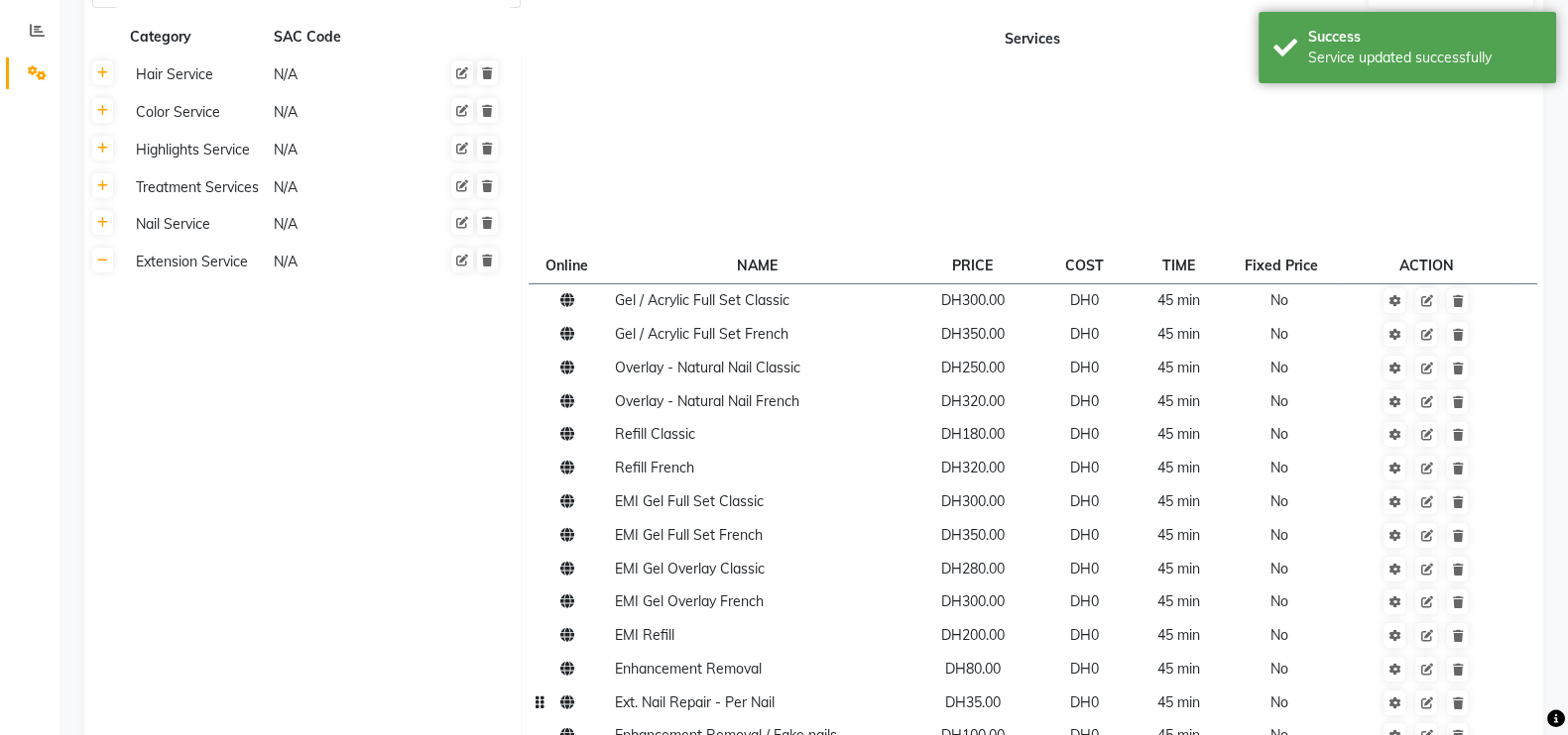
scroll to position [192, 0]
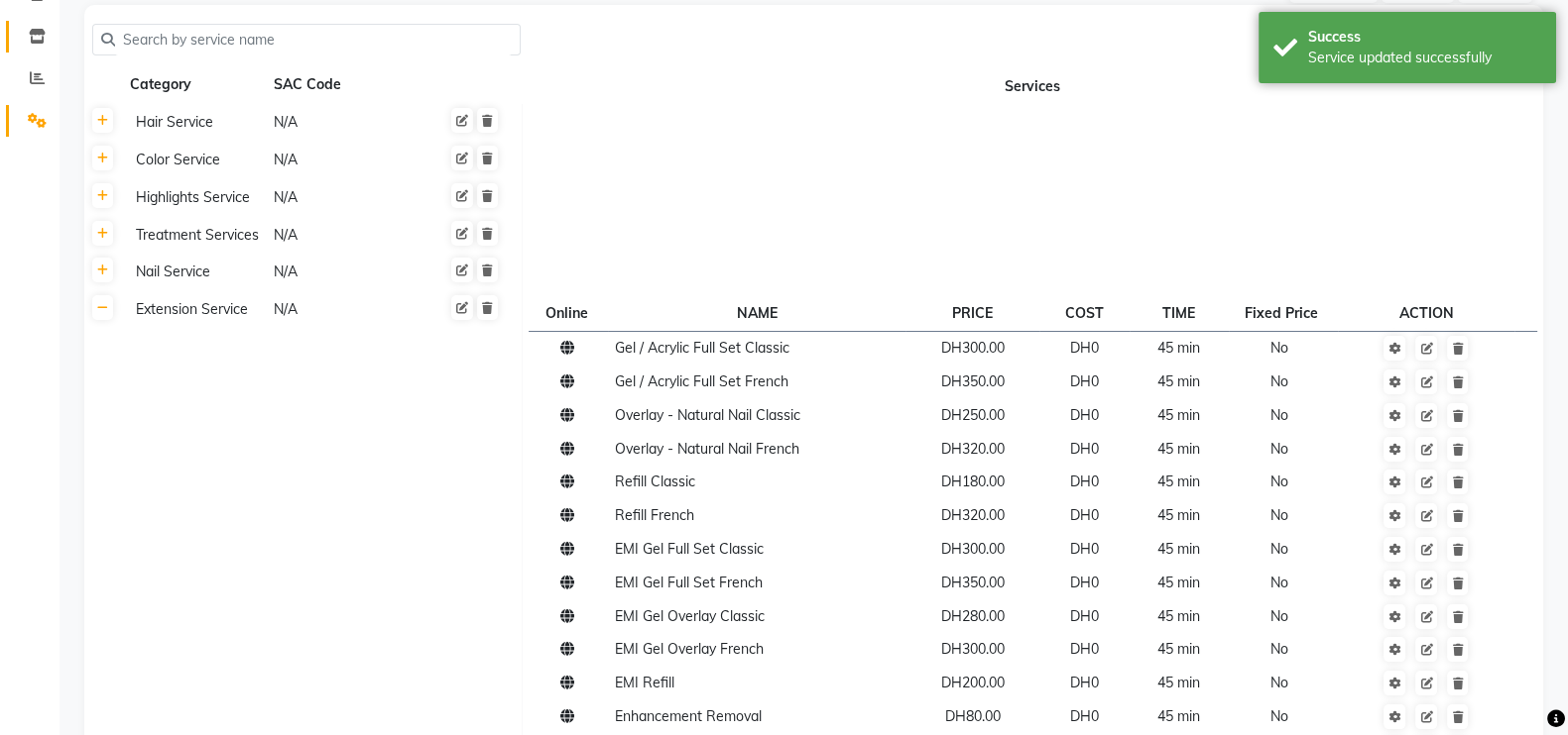
click at [35, 33] on icon at bounding box center [37, 36] width 17 height 15
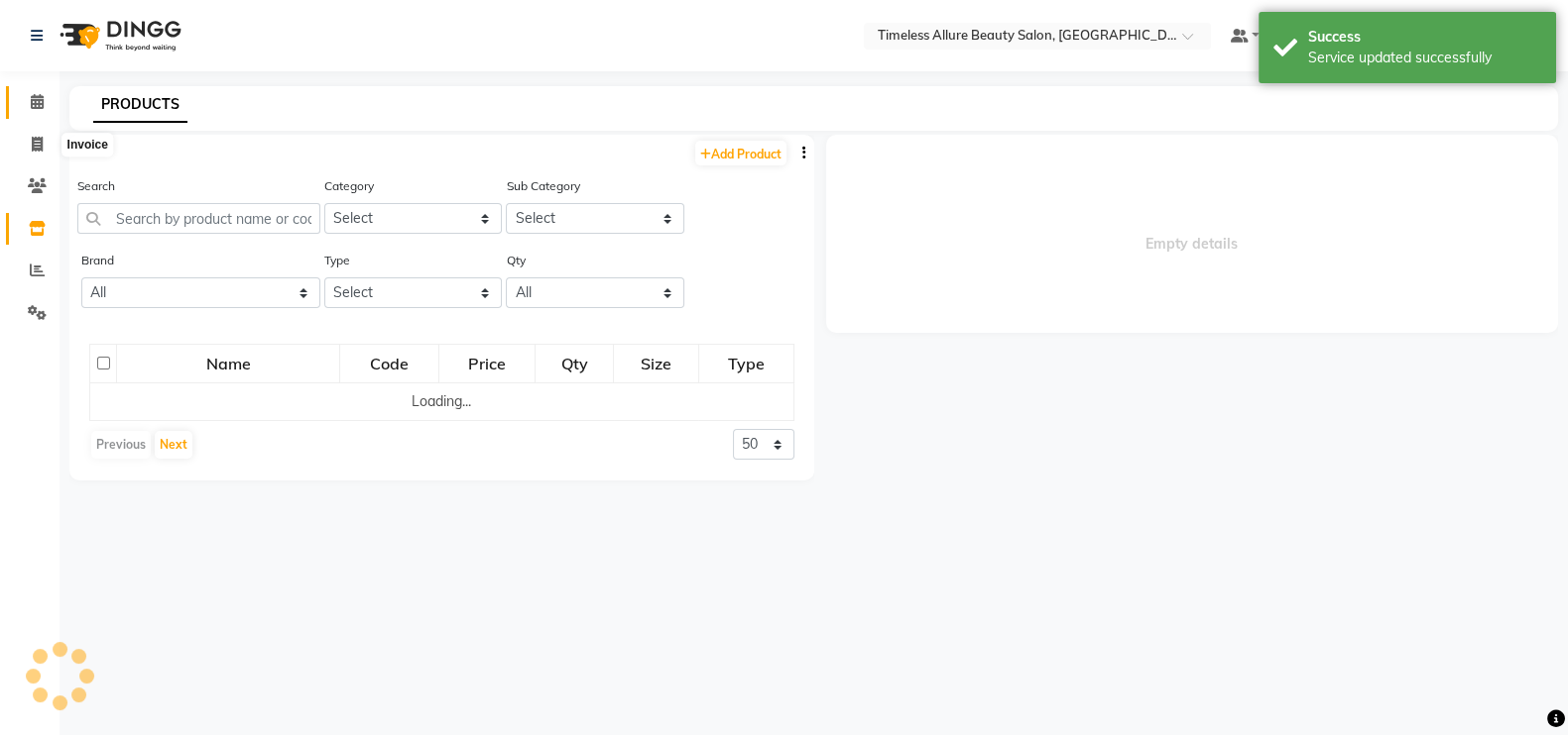
select select "all"
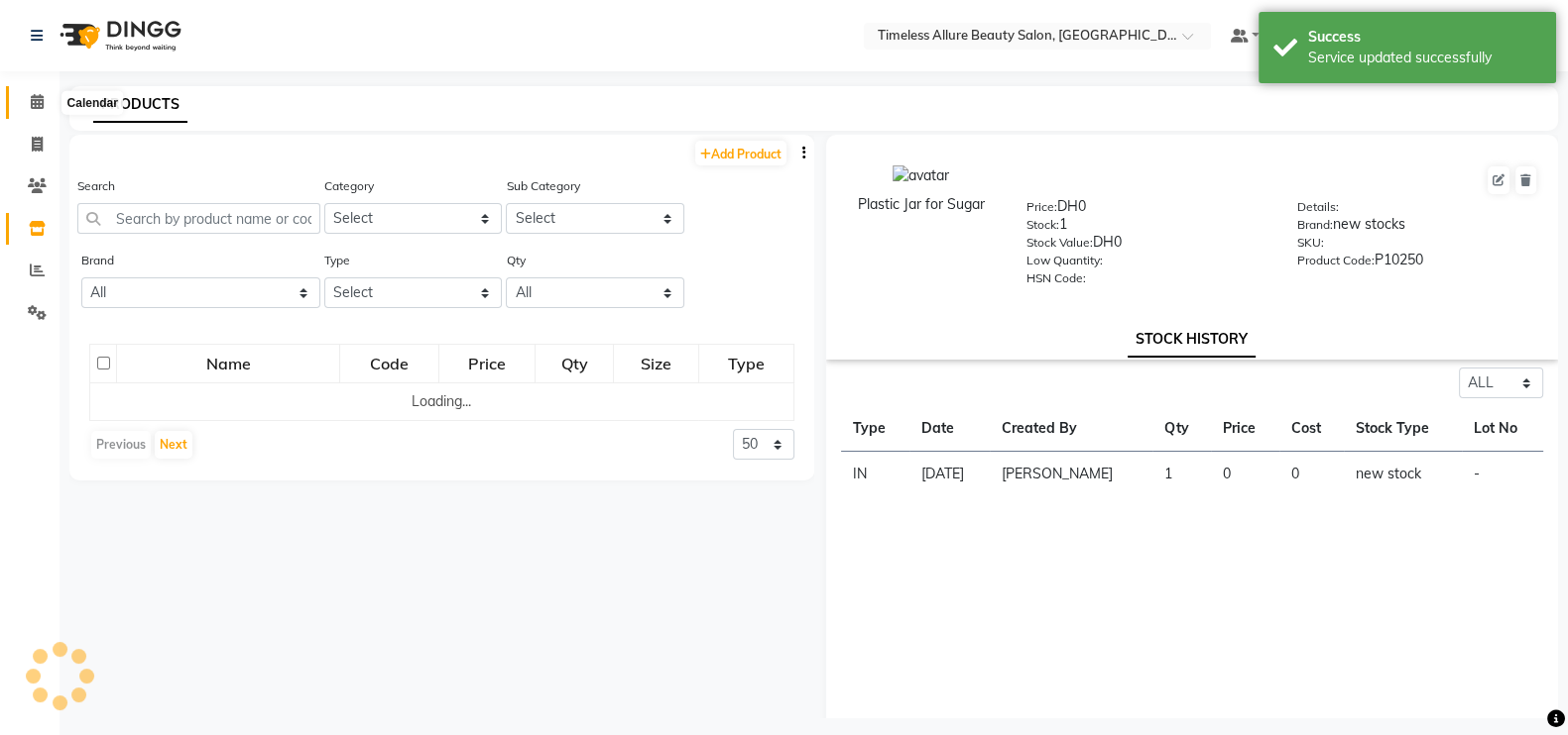
click at [35, 106] on icon at bounding box center [37, 101] width 13 height 15
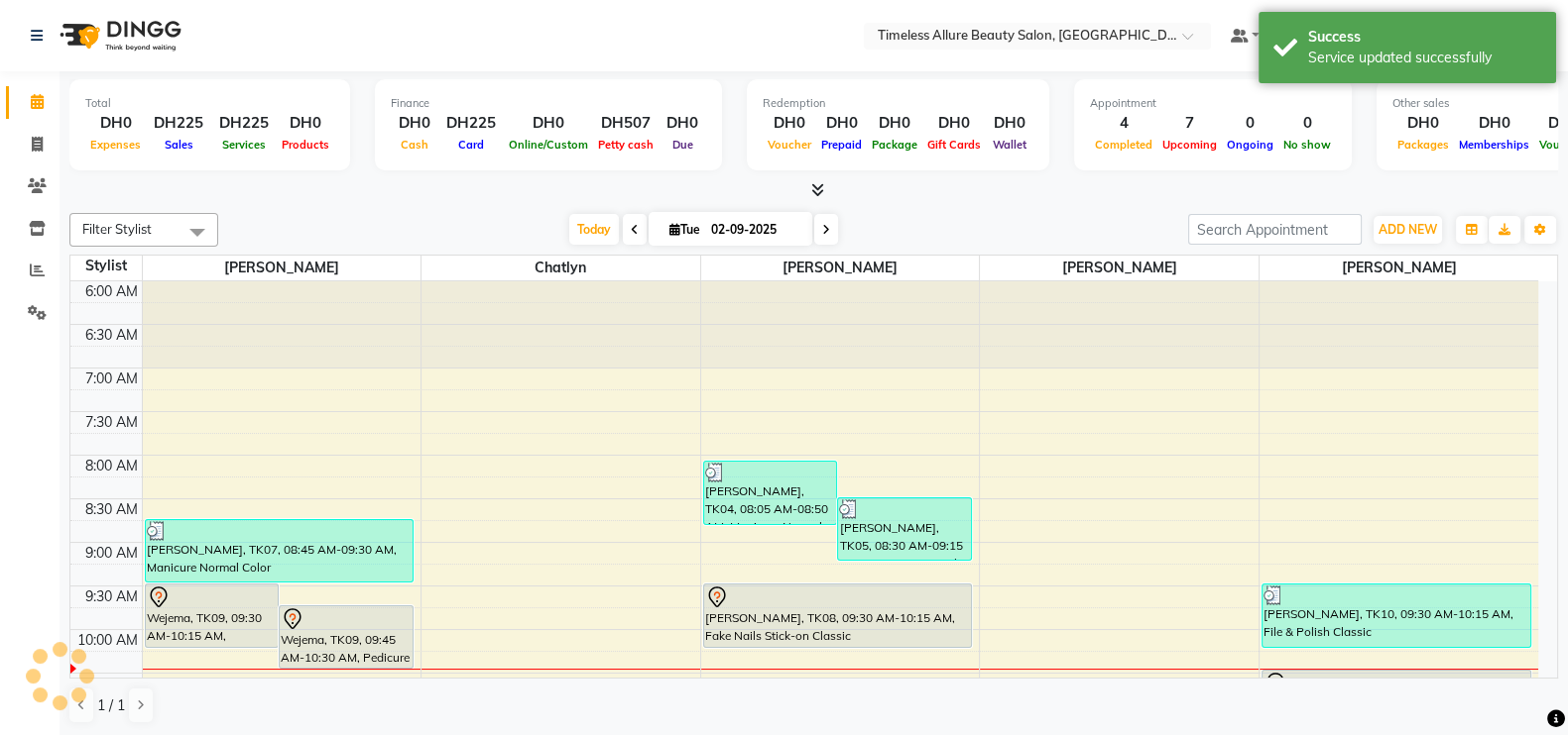
scroll to position [123, 0]
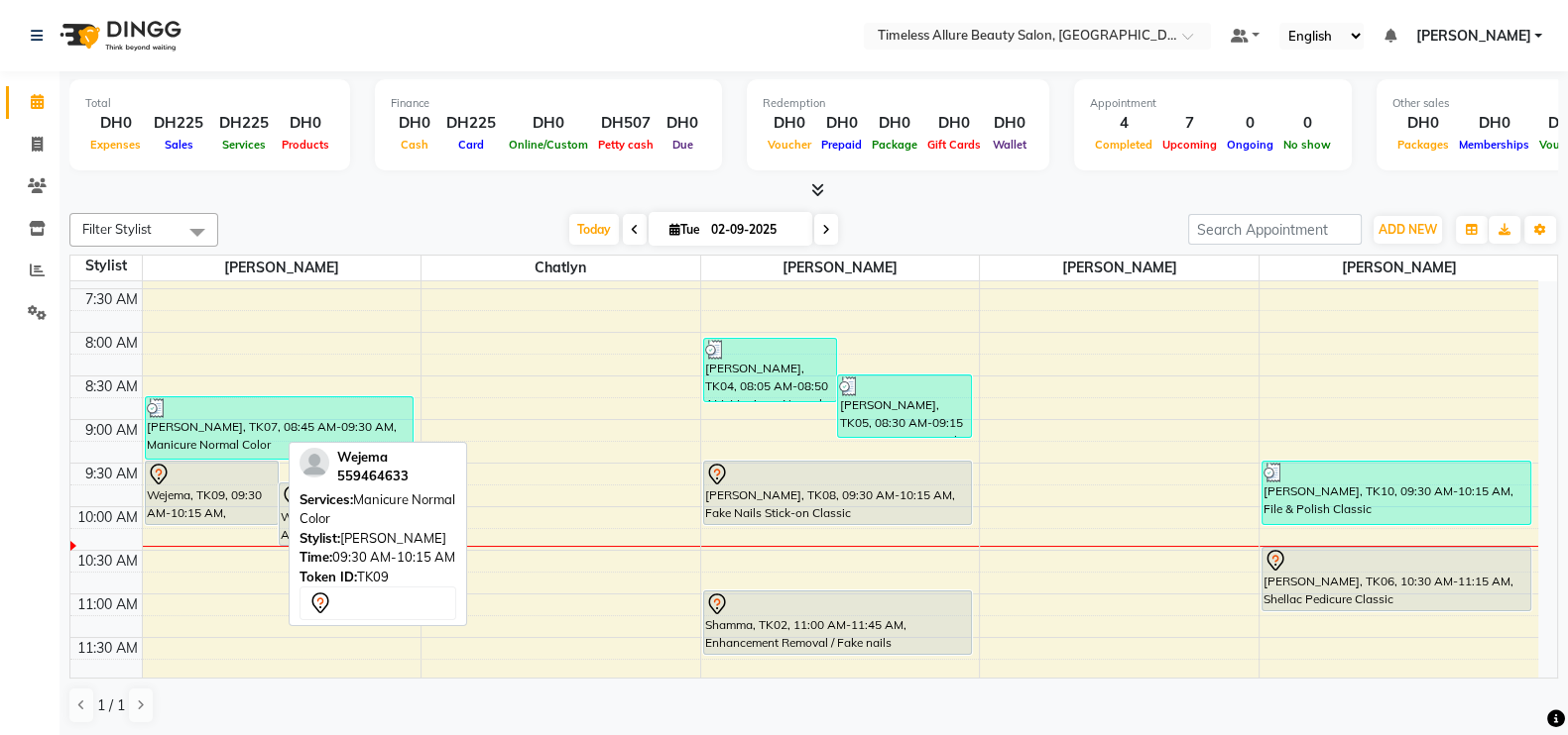
click at [233, 498] on div "Wejema, TK09, 09:30 AM-10:15 AM, Manicure Normal Color" at bounding box center [212, 493] width 133 height 62
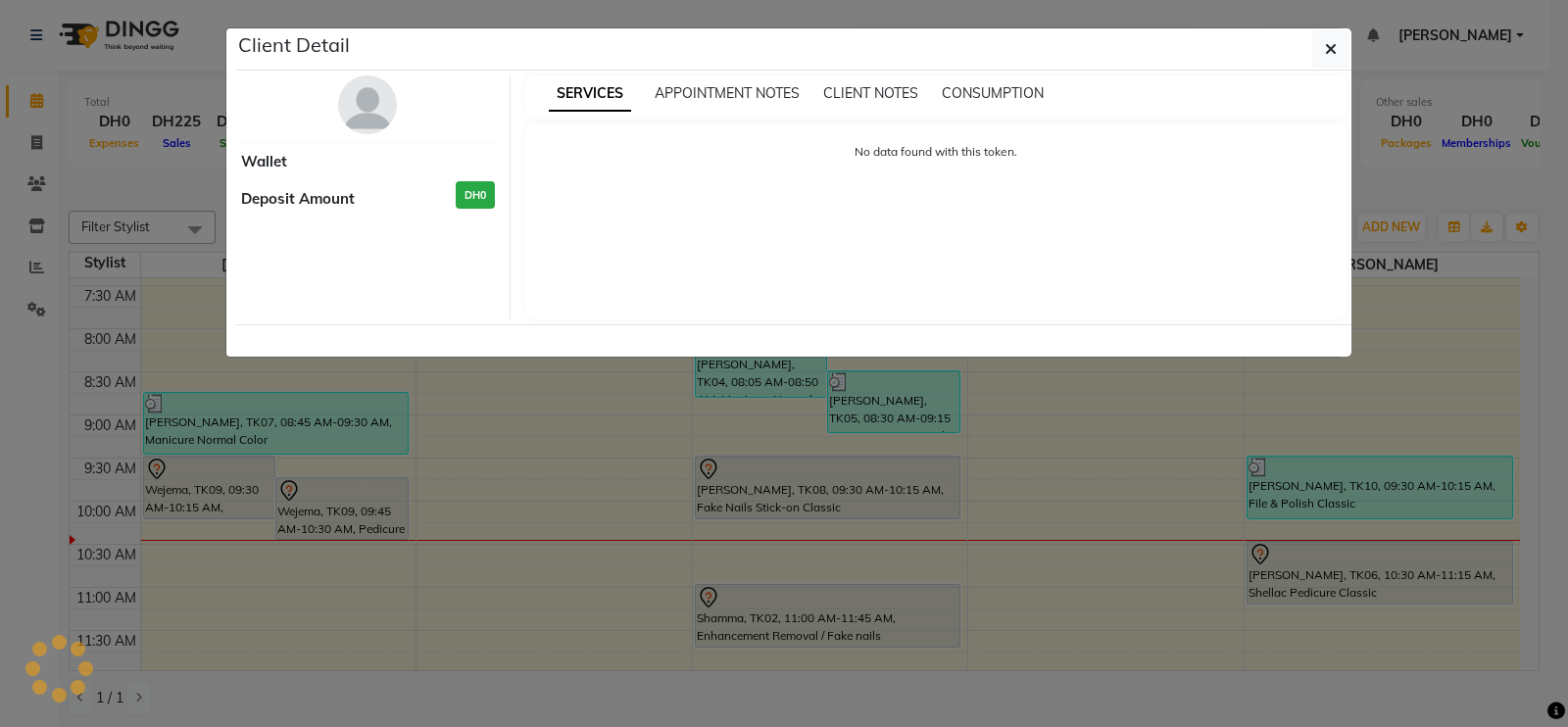
select select "7"
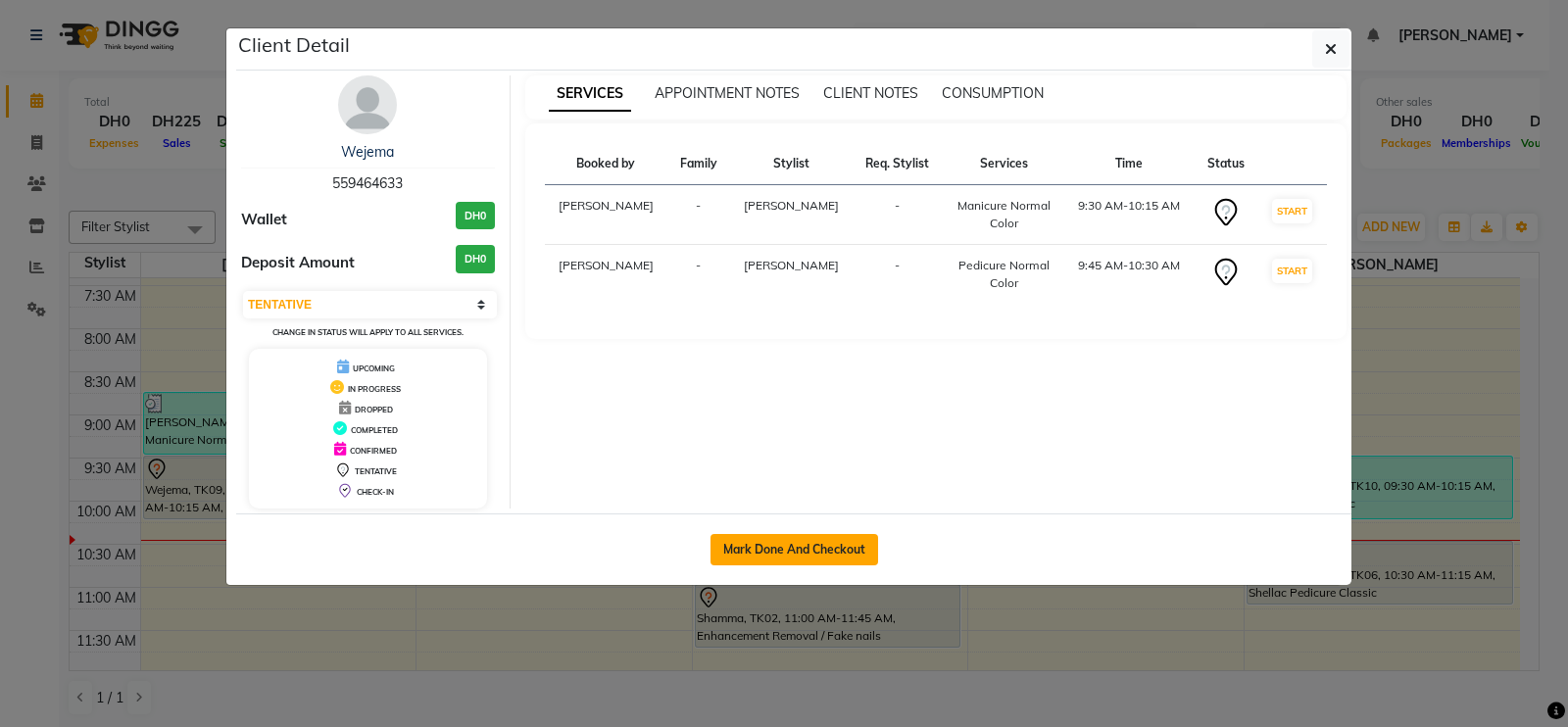
click at [754, 536] on button "Mark Done And Checkout" at bounding box center [793, 550] width 168 height 31
select select "service"
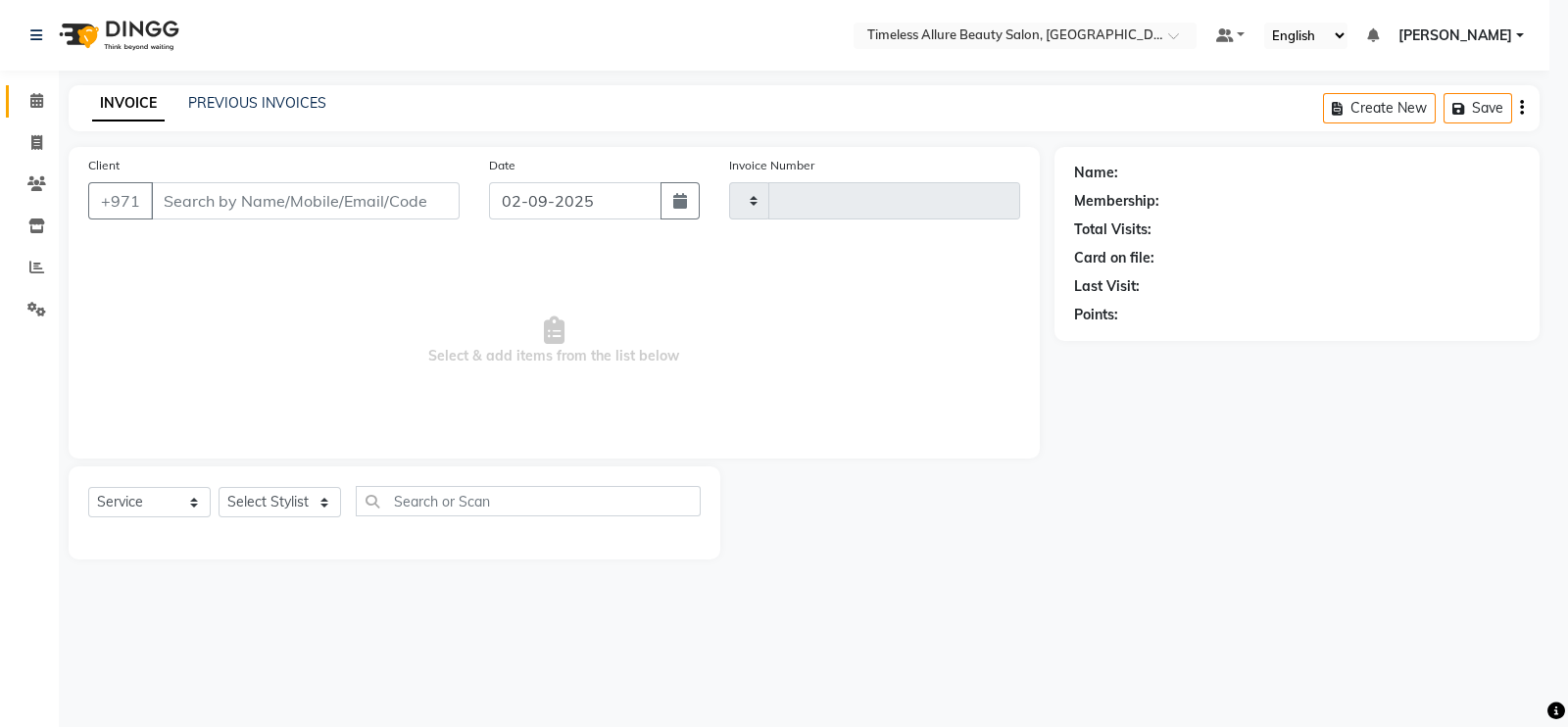
type input "0562"
select select "7126"
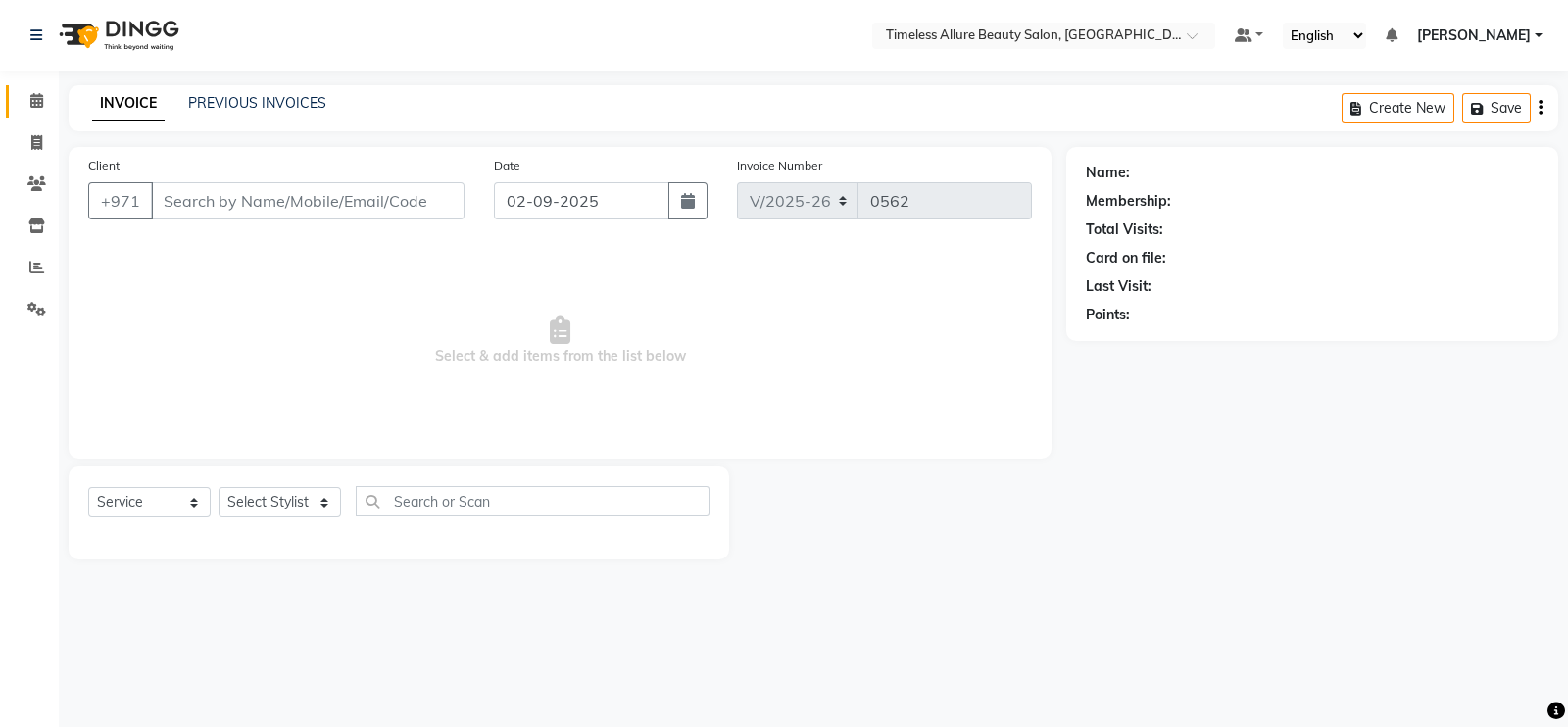
type input "559464633"
select select "59663"
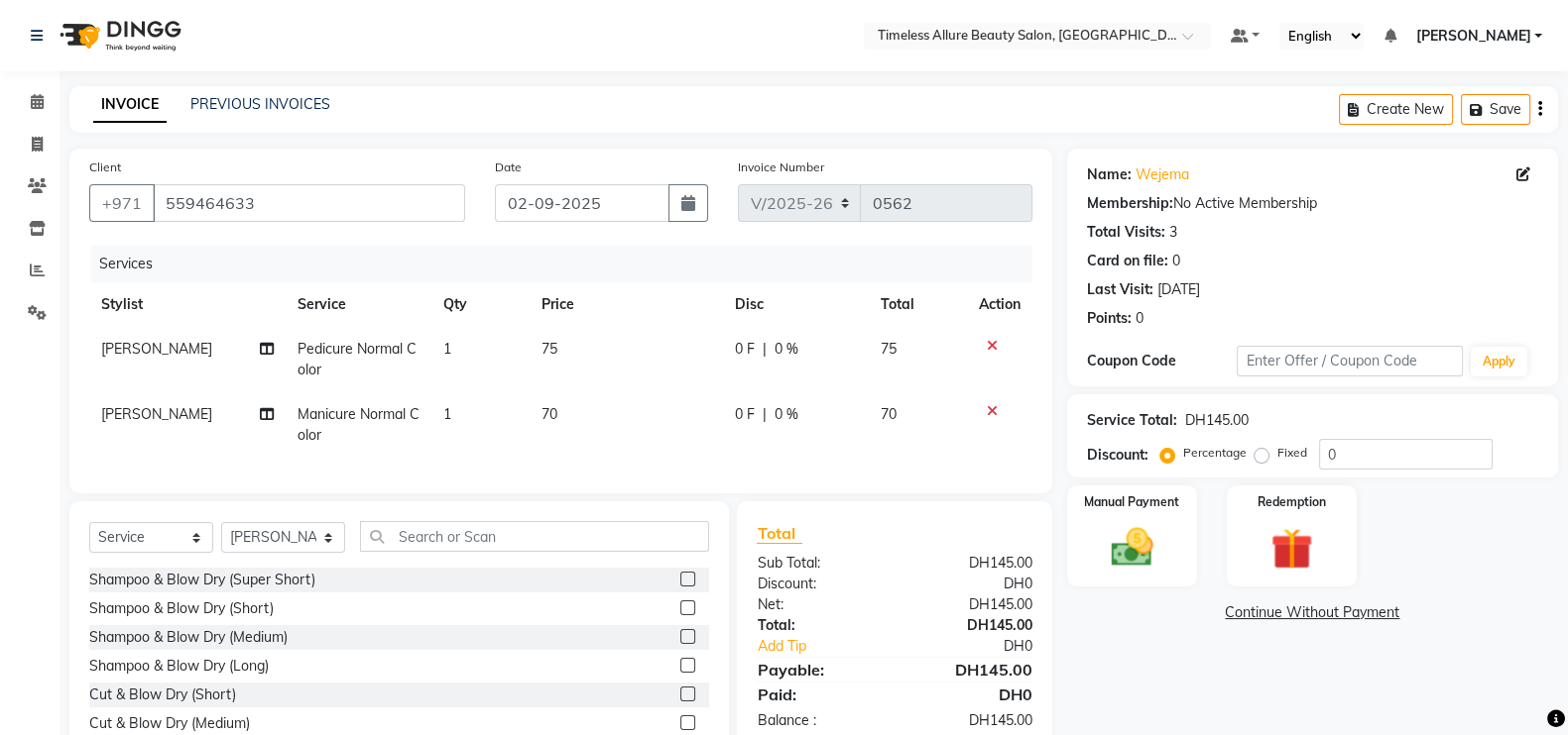
click at [735, 351] on span "0 F" at bounding box center [744, 349] width 20 height 21
select select "59663"
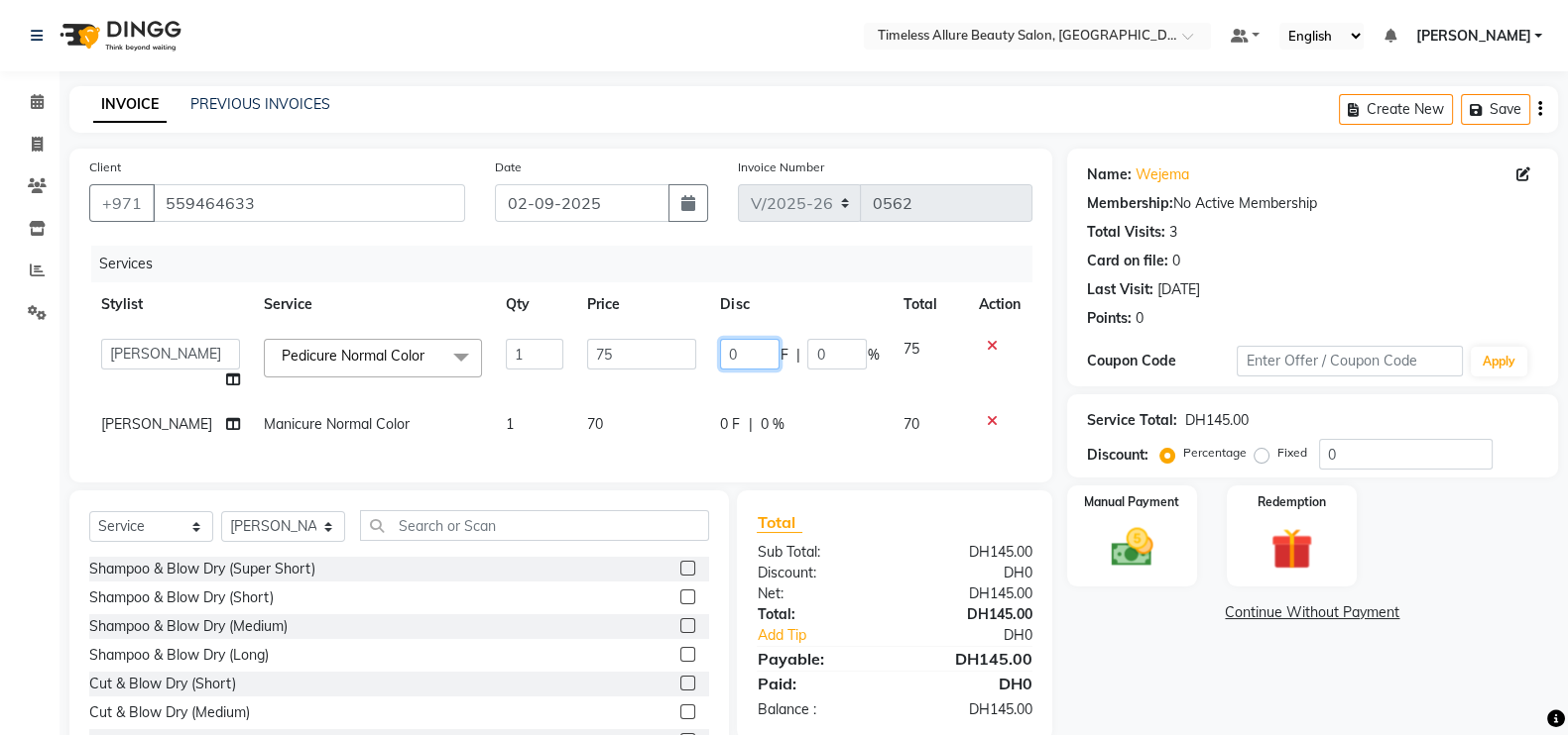
click at [735, 351] on input "0" at bounding box center [749, 354] width 60 height 31
type input "010"
click at [721, 429] on td "0 F | 0 %" at bounding box center [799, 425] width 183 height 45
select select "59663"
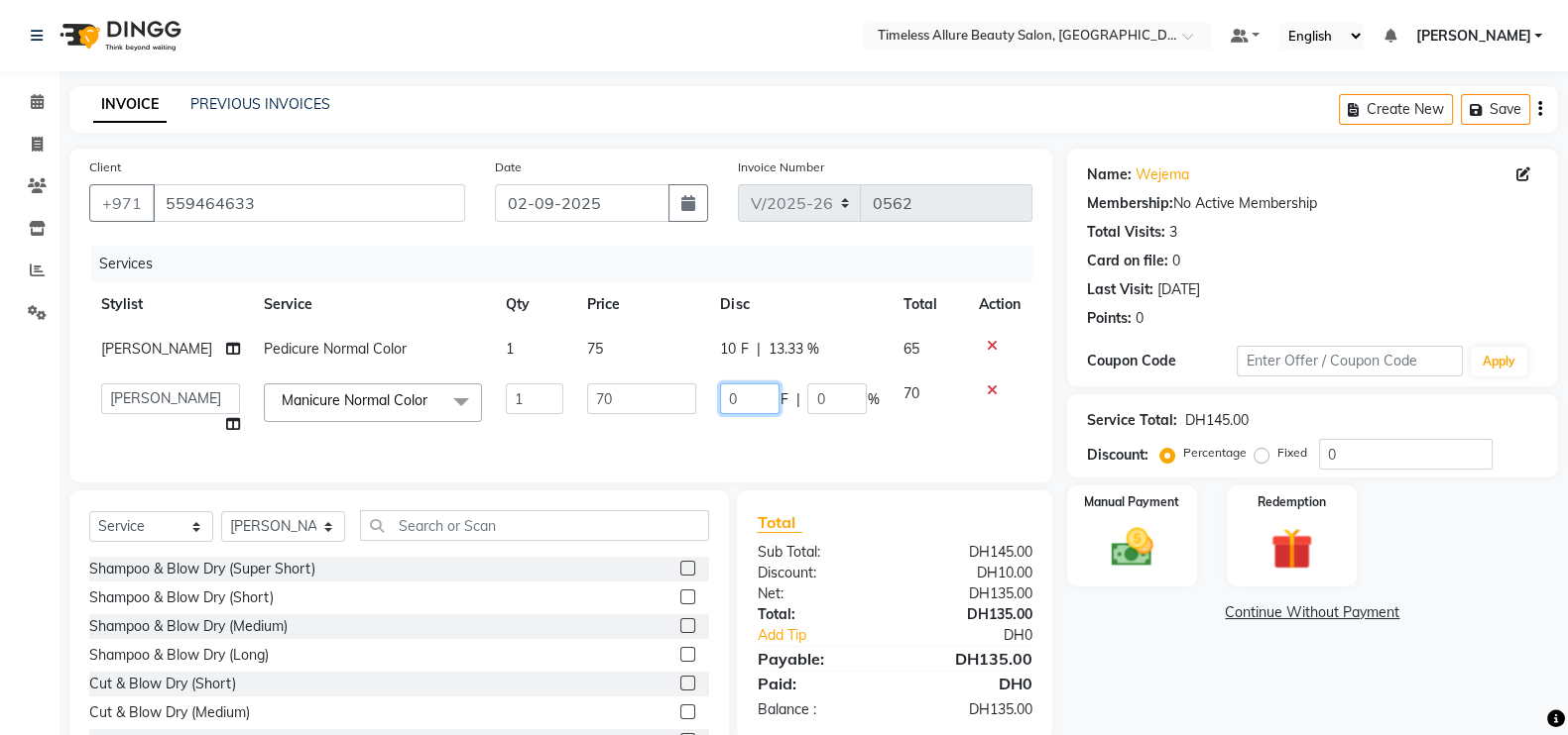
click at [743, 406] on input "0" at bounding box center [749, 399] width 60 height 31
type input "010"
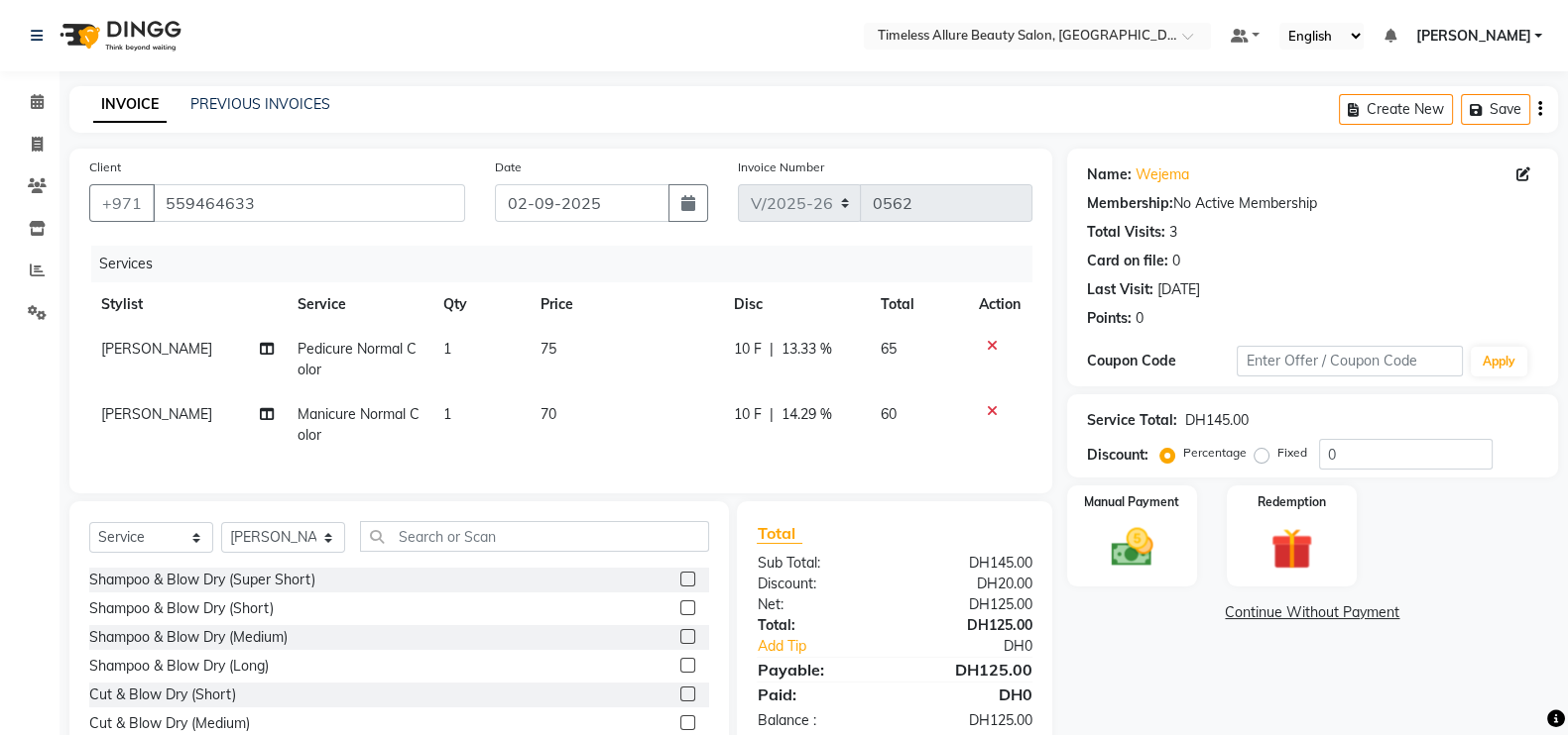
click at [780, 445] on td "10 F | 14.29 %" at bounding box center [795, 426] width 147 height 65
select select "59663"
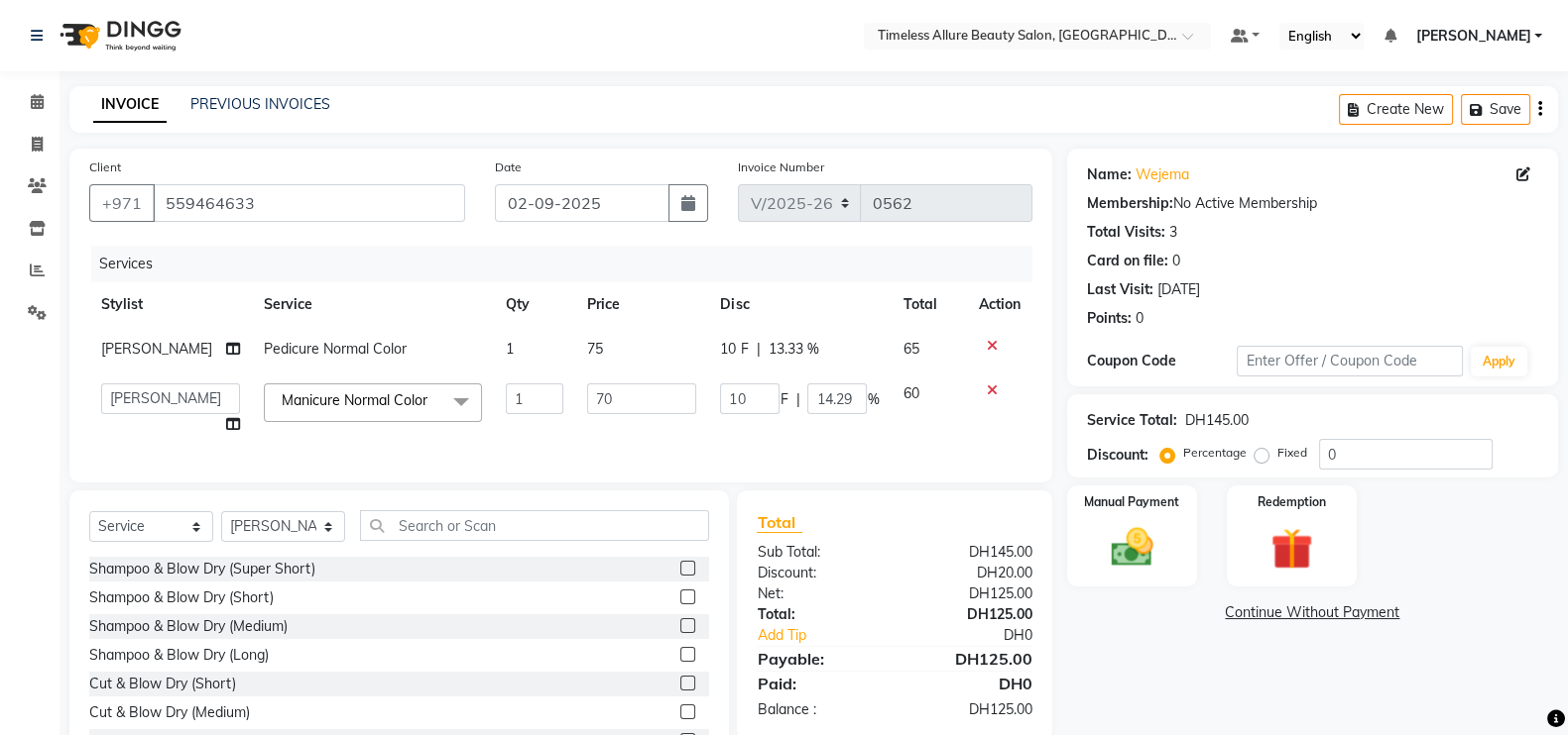
scroll to position [97, 0]
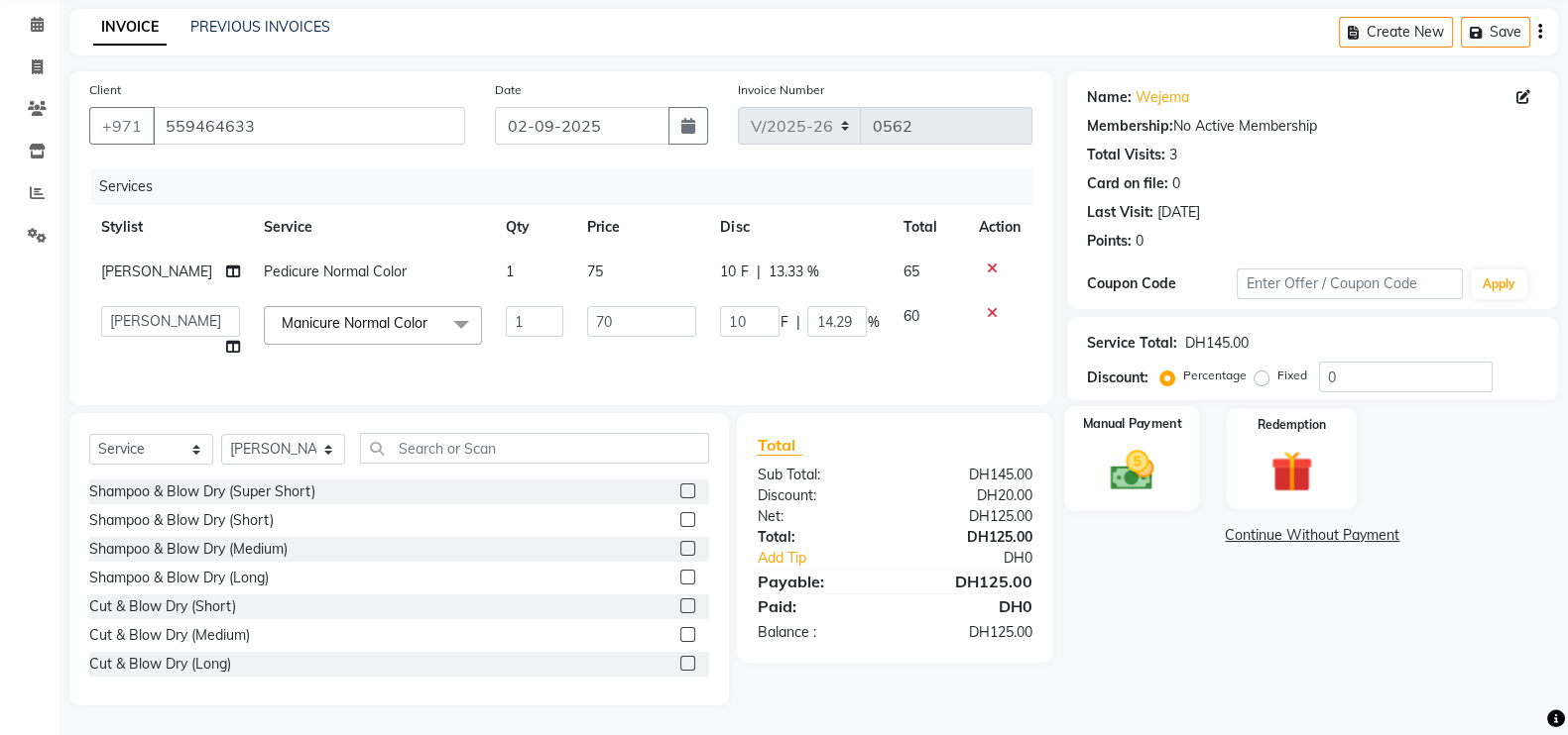
click at [1149, 445] on img at bounding box center [1131, 470] width 70 height 50
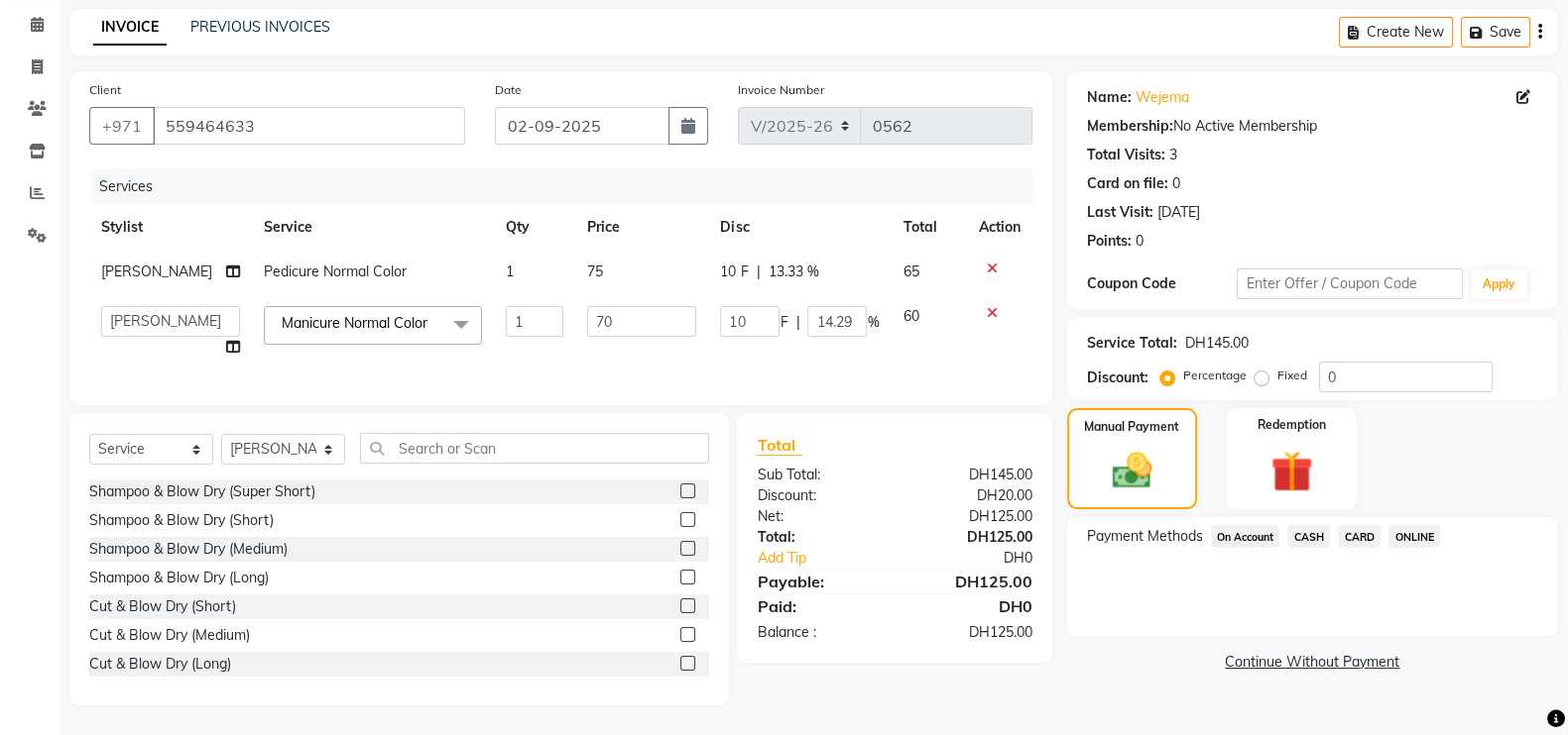
click at [1363, 526] on span "CARD" at bounding box center [1359, 537] width 43 height 23
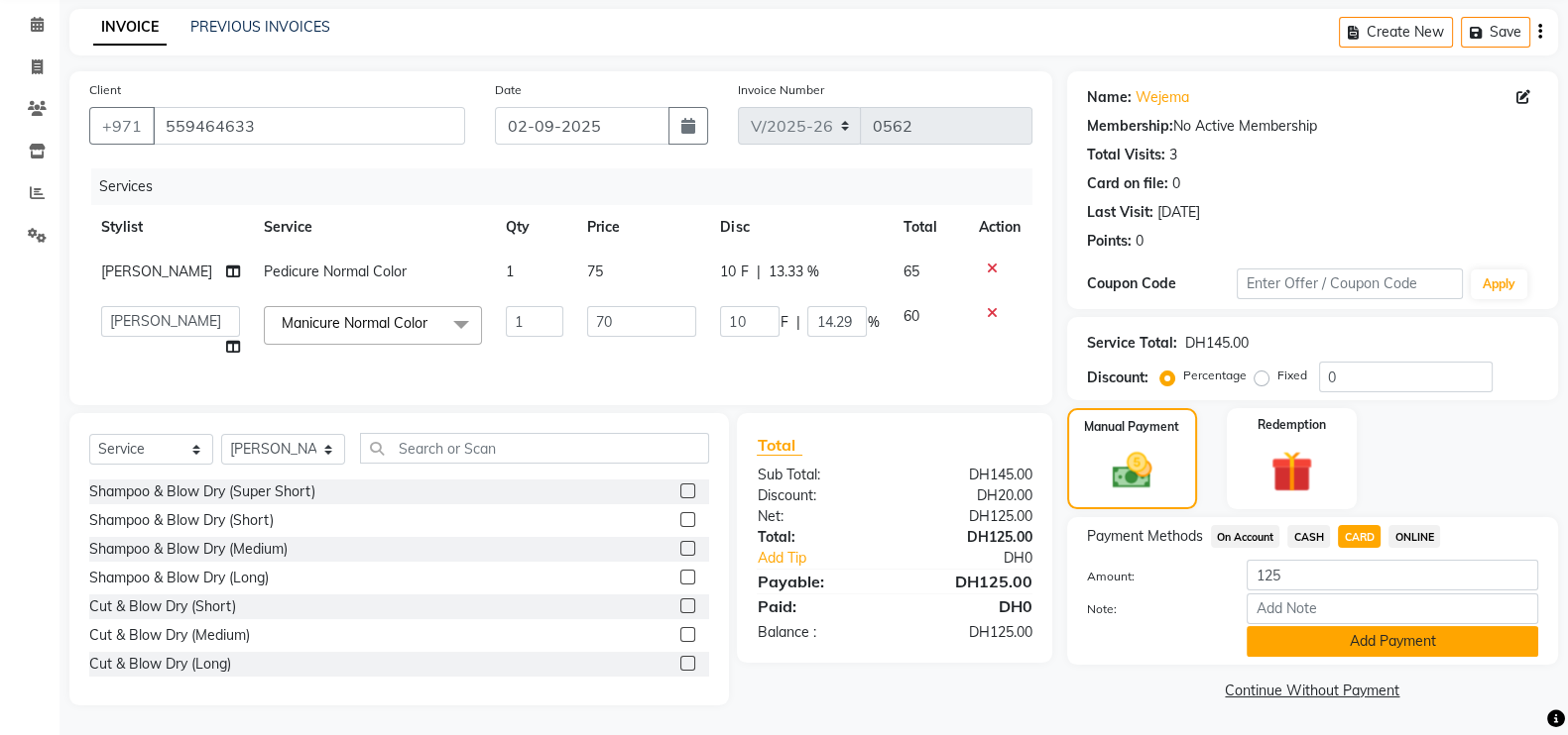
click at [1379, 627] on button "Add Payment" at bounding box center [1392, 642] width 292 height 31
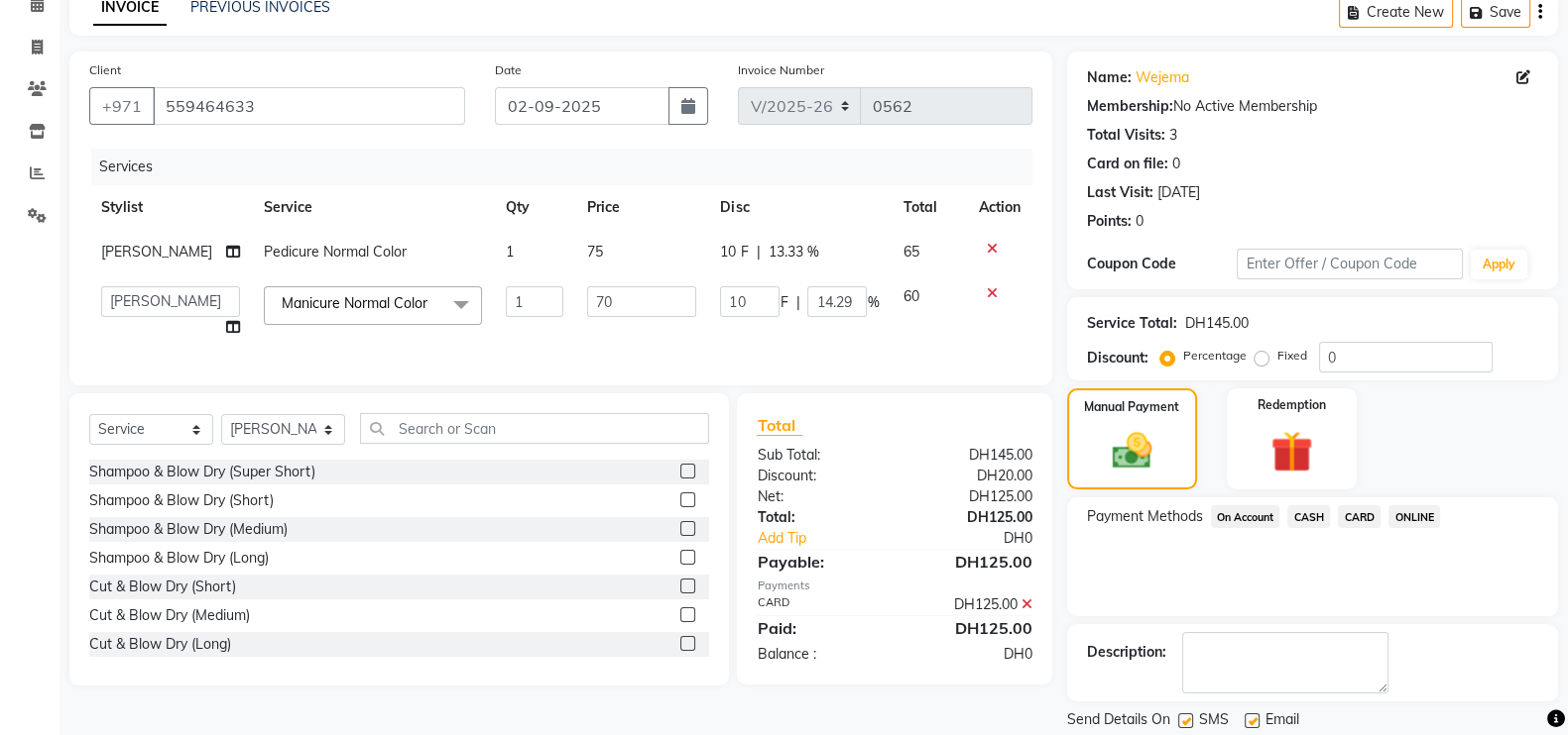
scroll to position [160, 0]
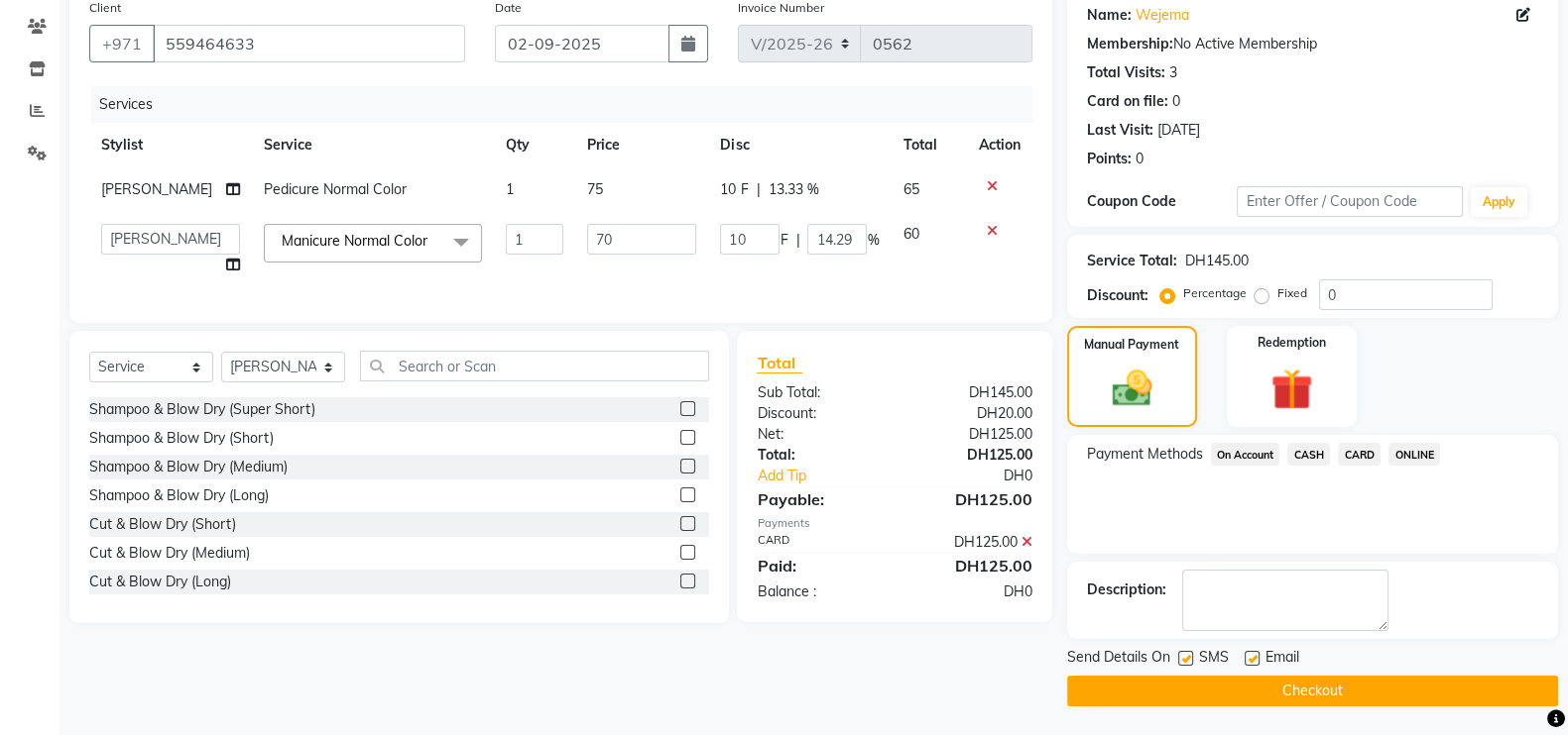
click at [1316, 686] on button "Checkout" at bounding box center [1312, 690] width 491 height 31
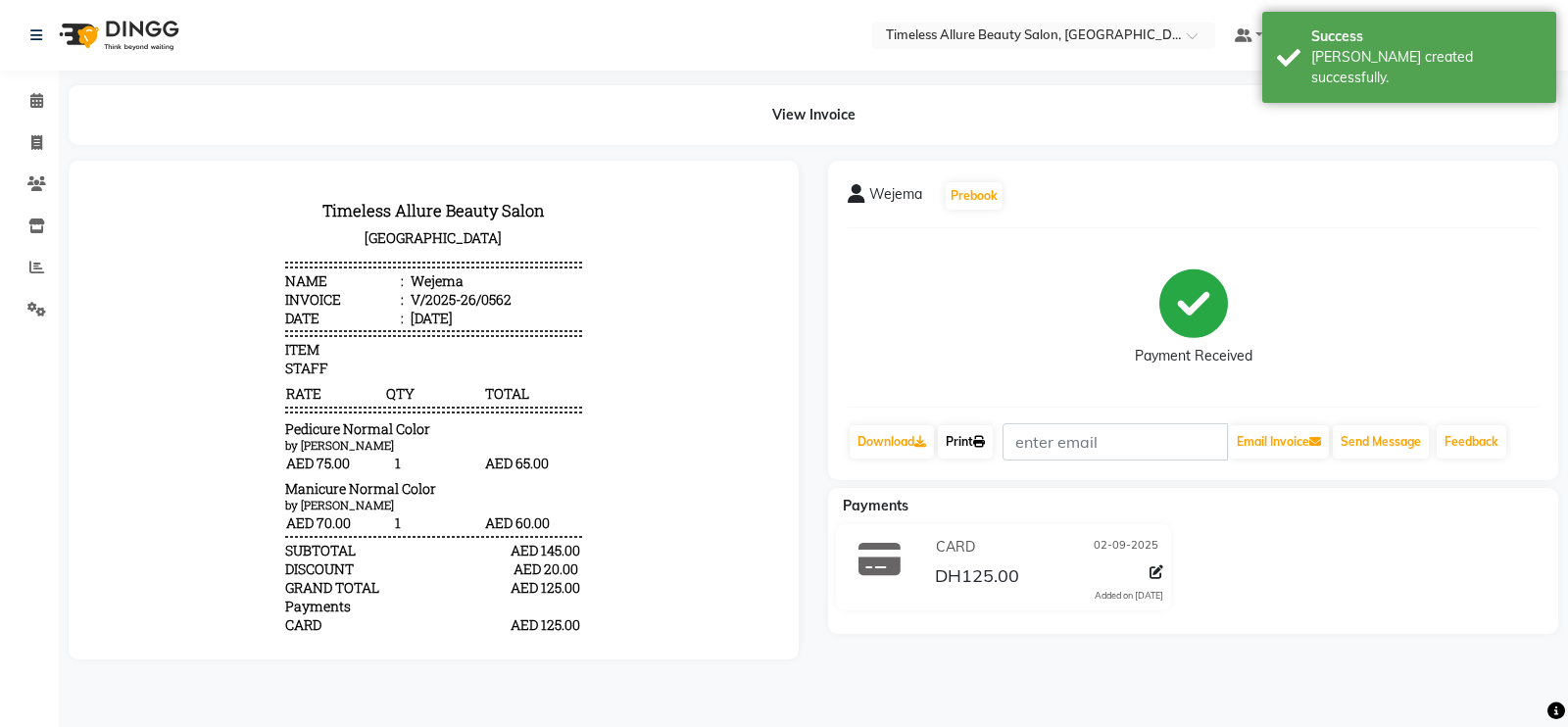
click at [977, 443] on link "Print" at bounding box center [965, 442] width 55 height 33
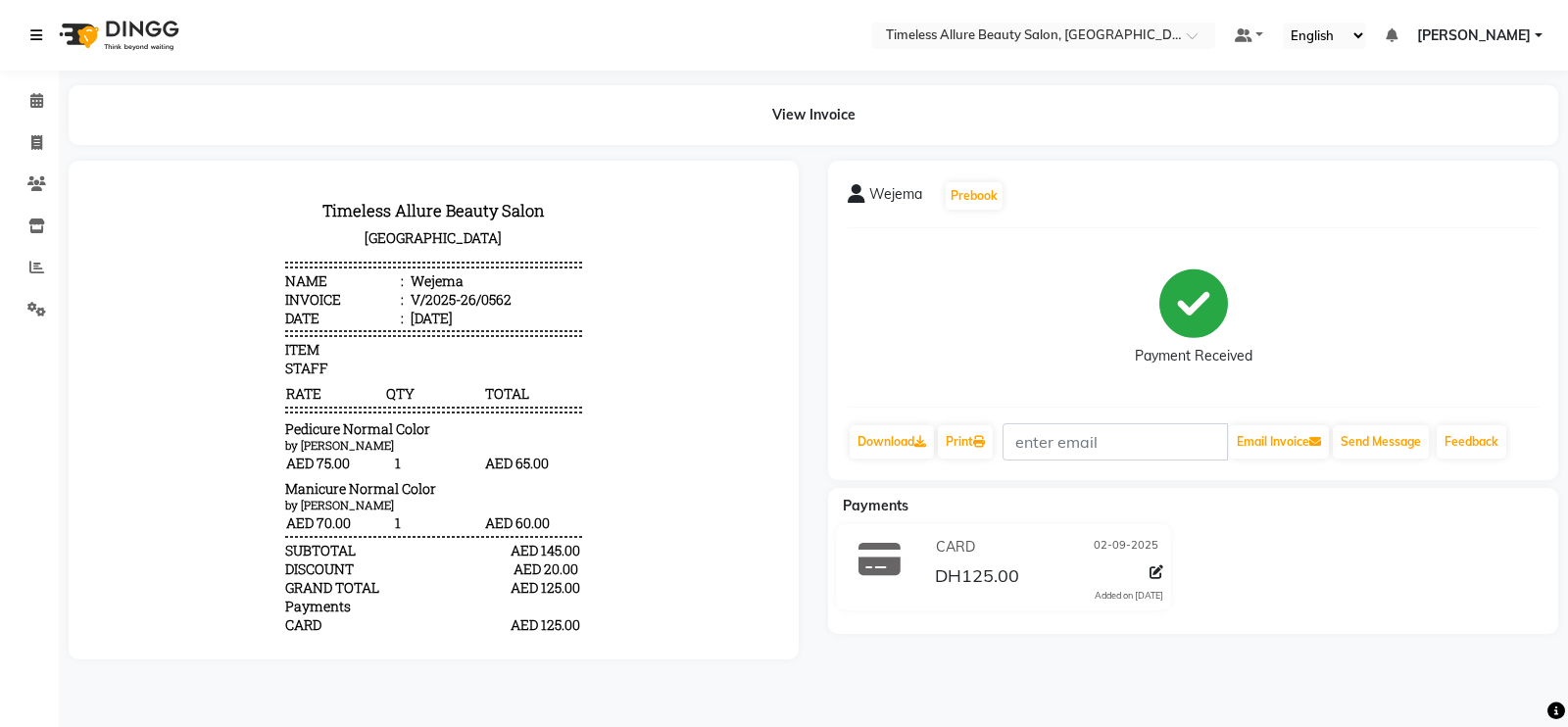
click at [31, 37] on icon at bounding box center [36, 35] width 12 height 14
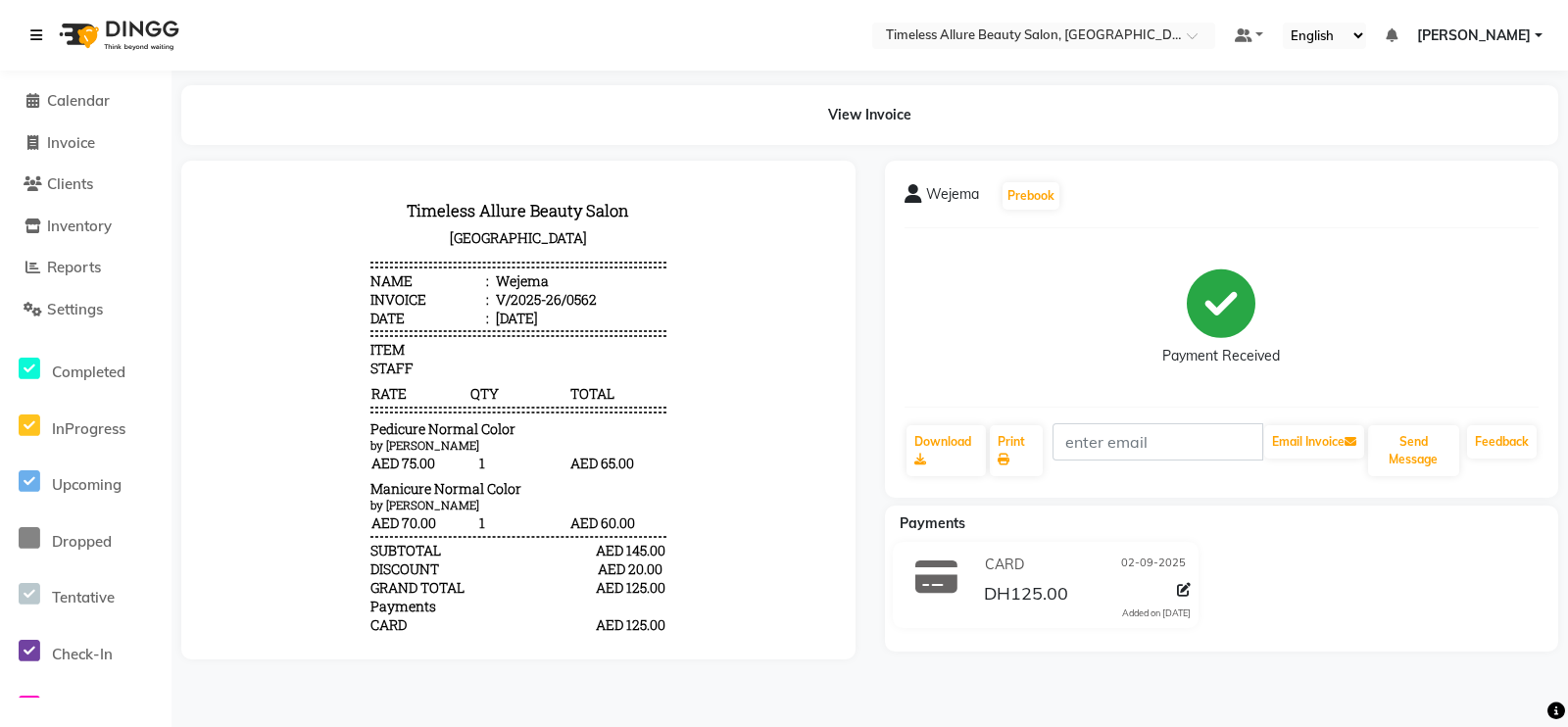
click at [39, 37] on icon at bounding box center [36, 35] width 12 height 14
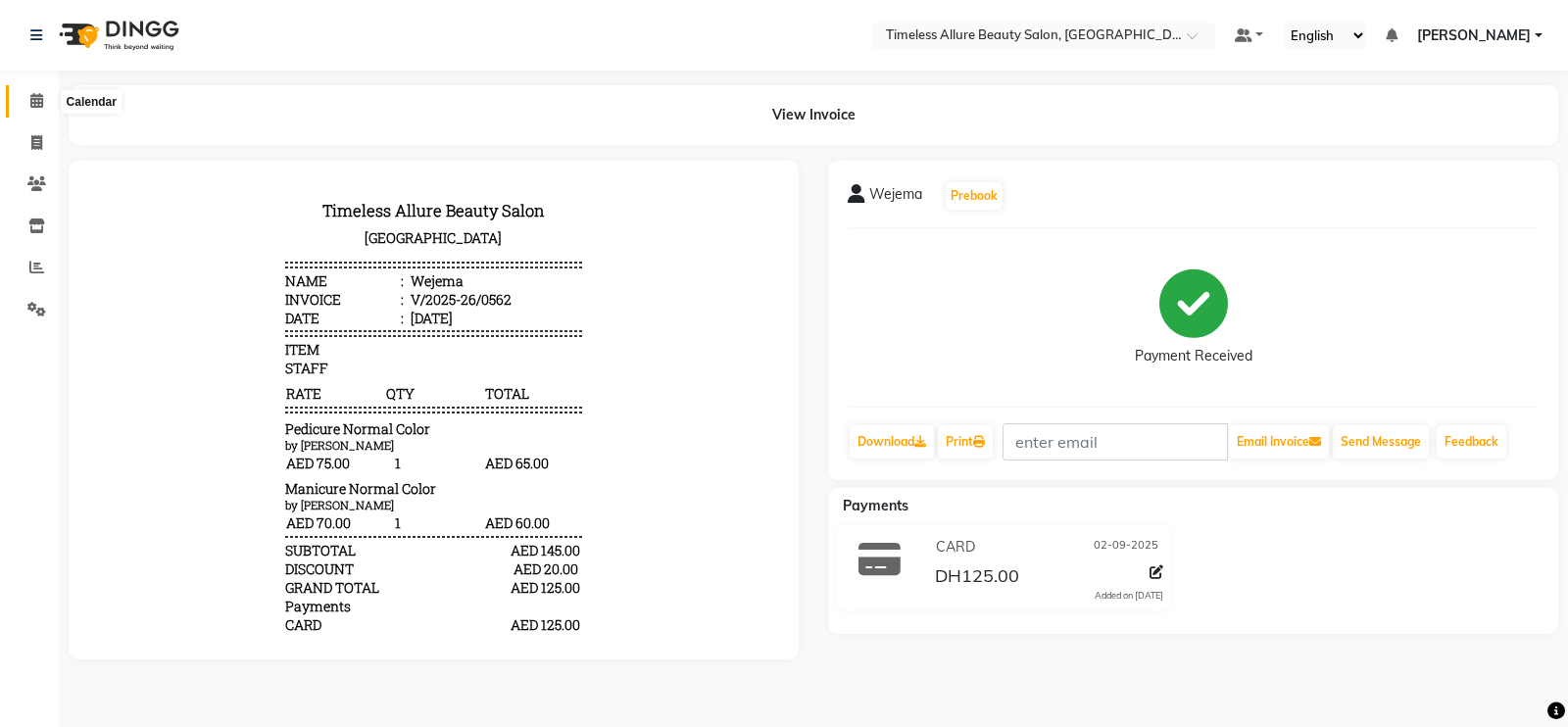
click at [37, 100] on icon at bounding box center [36, 100] width 13 height 15
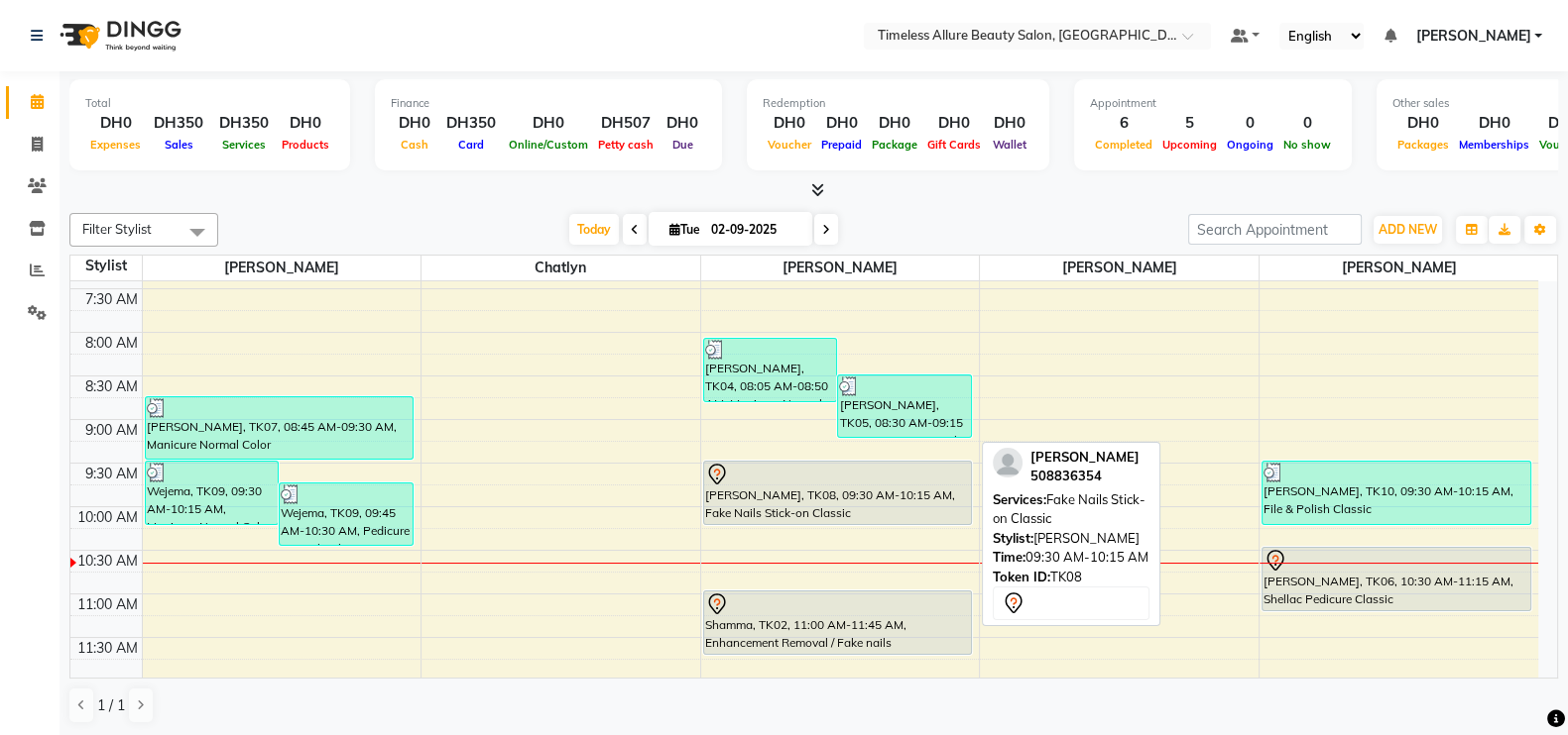
scroll to position [247, 0]
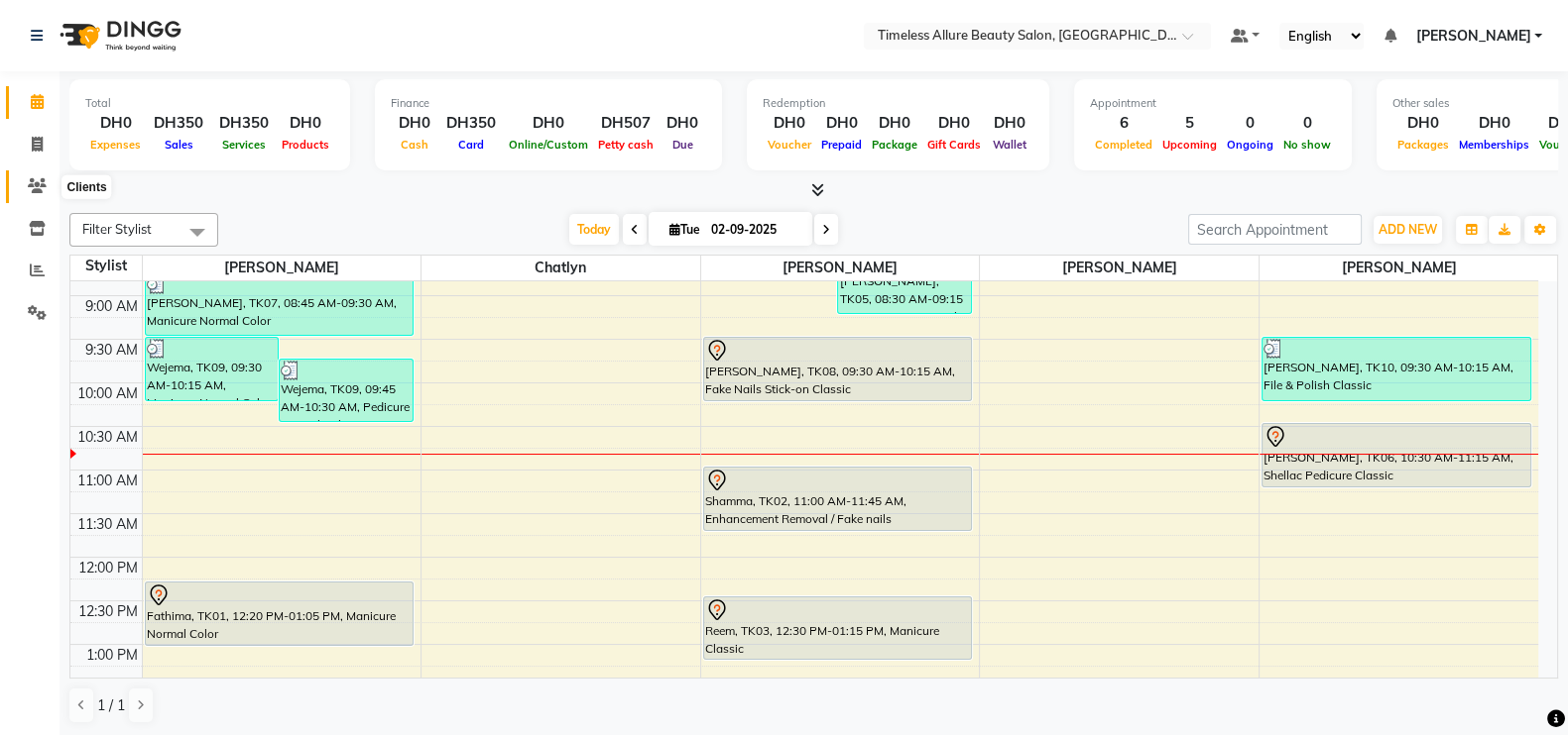
click at [30, 184] on icon at bounding box center [37, 185] width 19 height 15
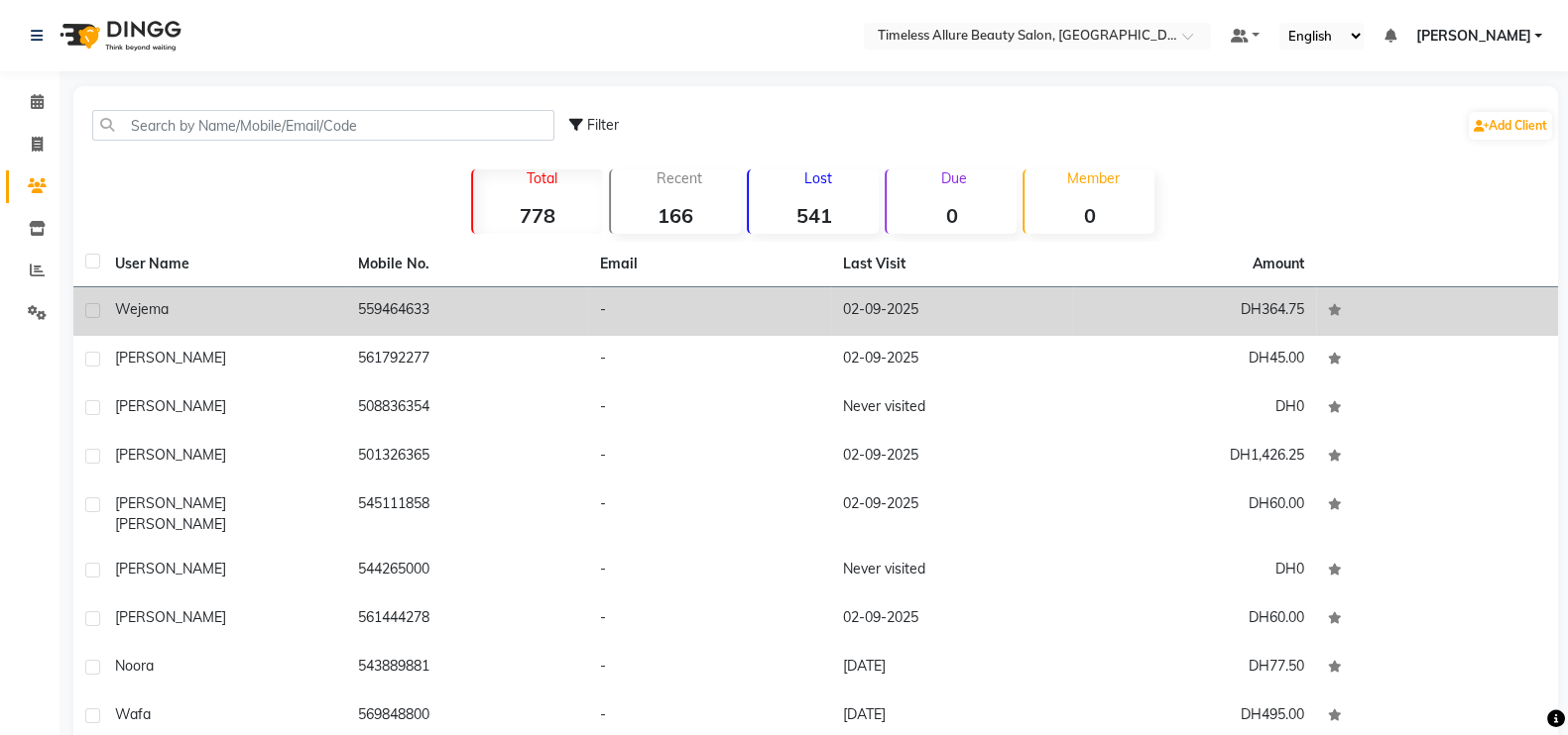
click at [184, 314] on div "Wejema" at bounding box center [224, 309] width 219 height 21
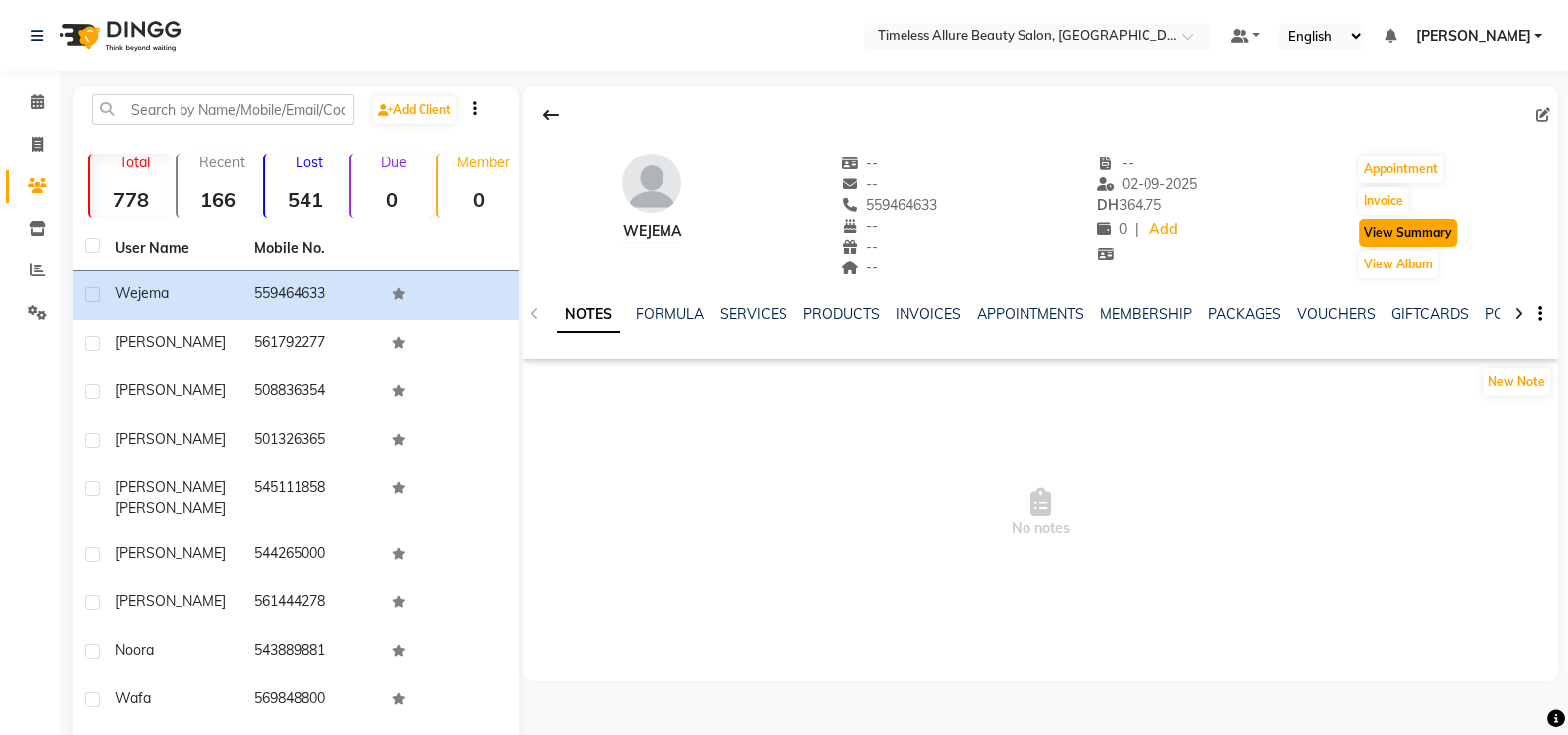
click at [1403, 239] on button "View Summary" at bounding box center [1407, 233] width 98 height 28
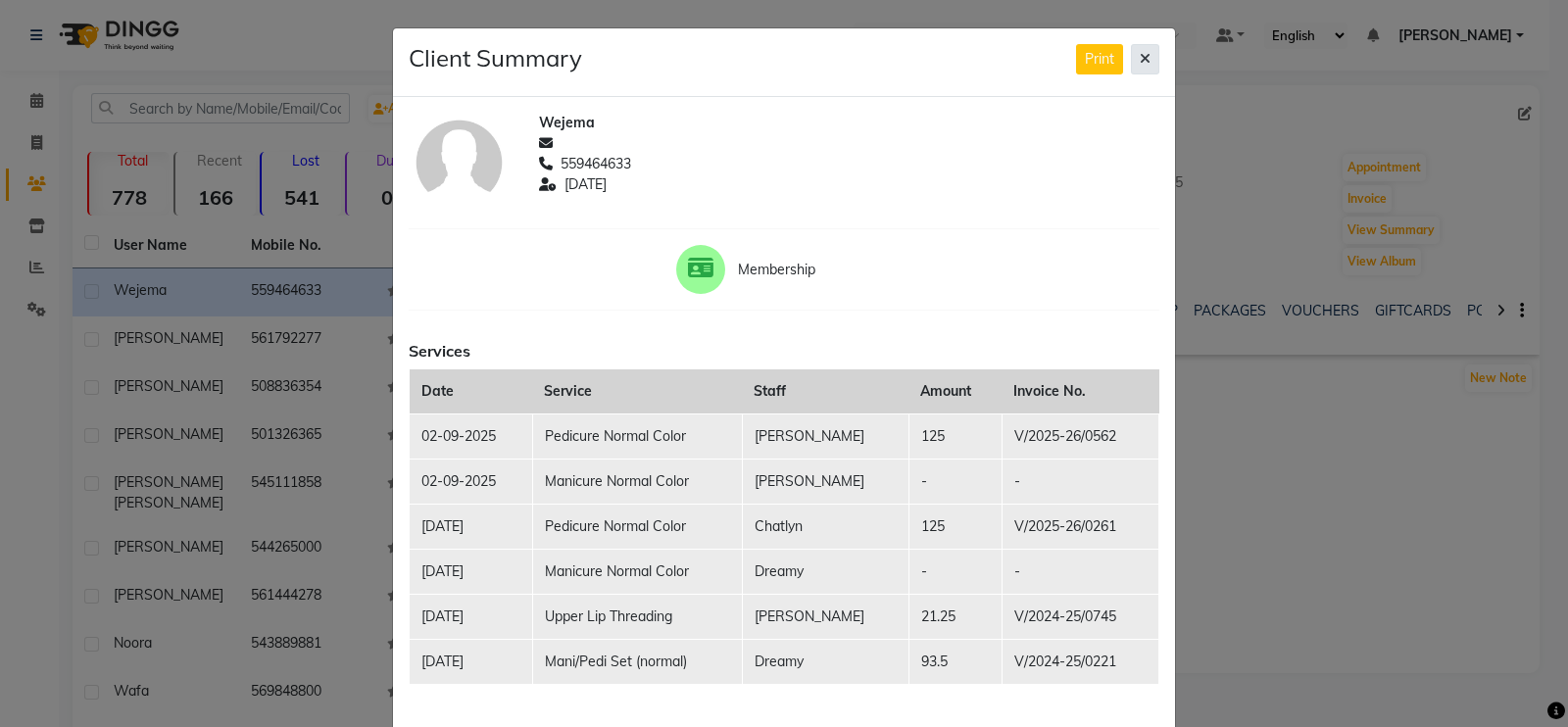
click at [1139, 58] on icon at bounding box center [1144, 59] width 11 height 14
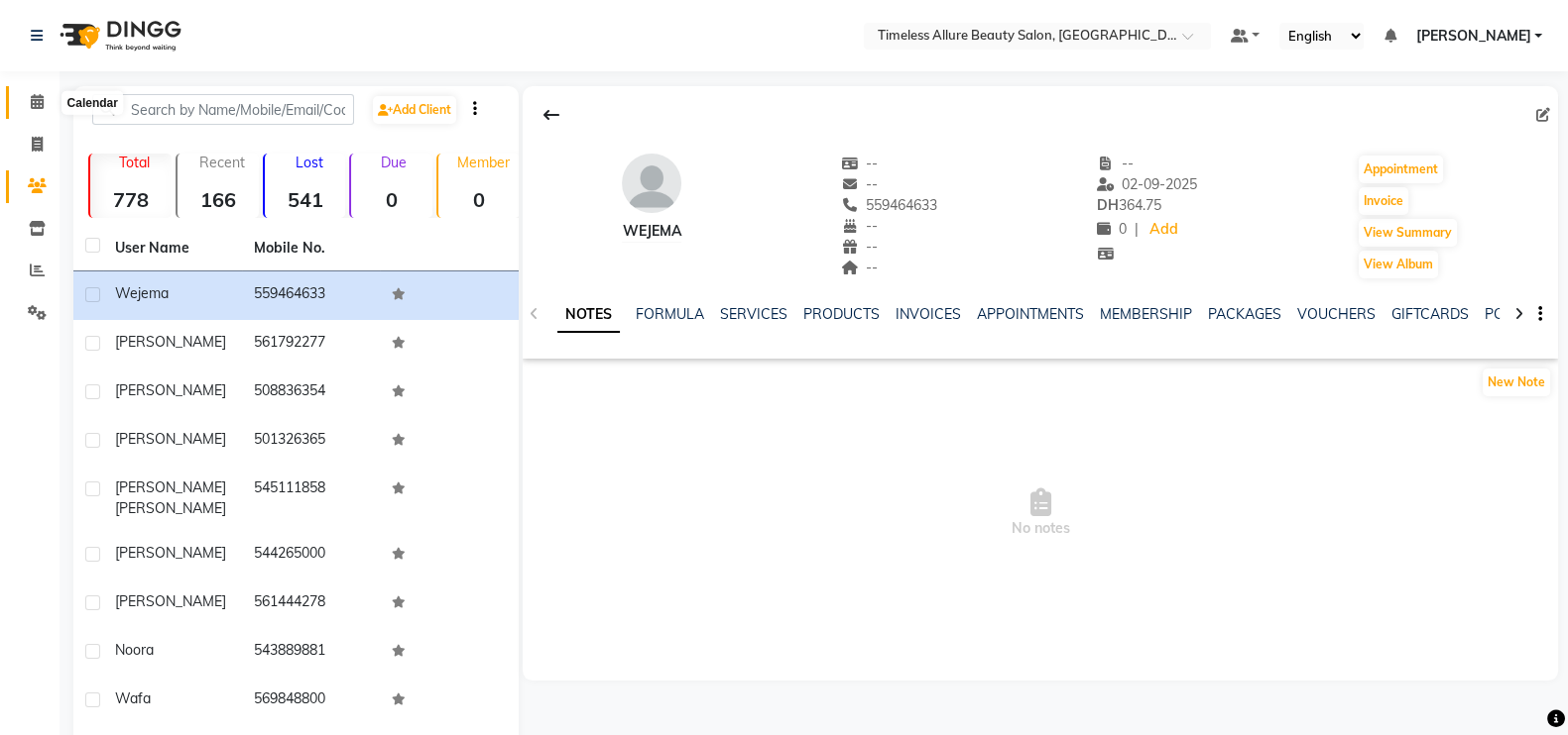
click at [35, 98] on icon at bounding box center [37, 101] width 13 height 15
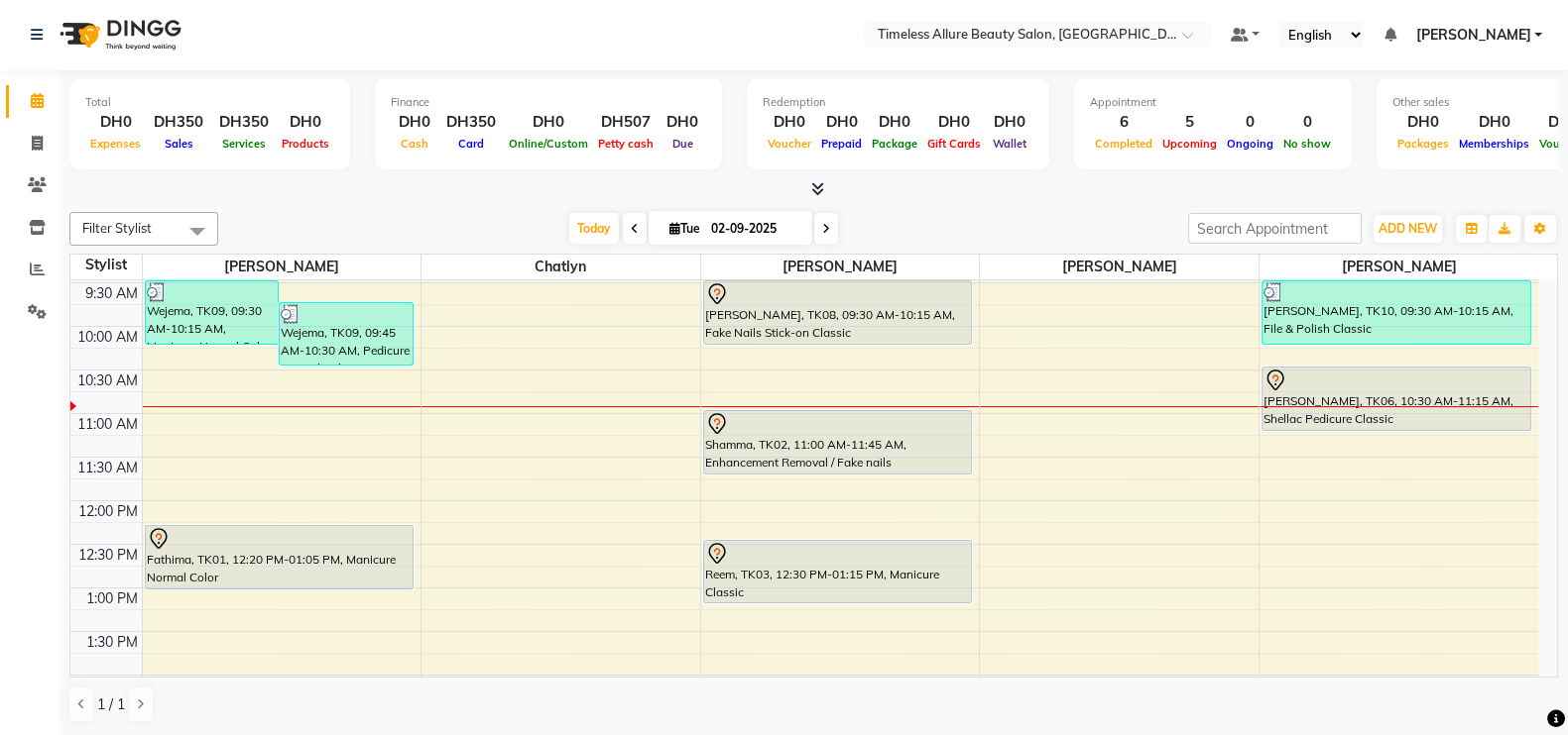
scroll to position [247, 0]
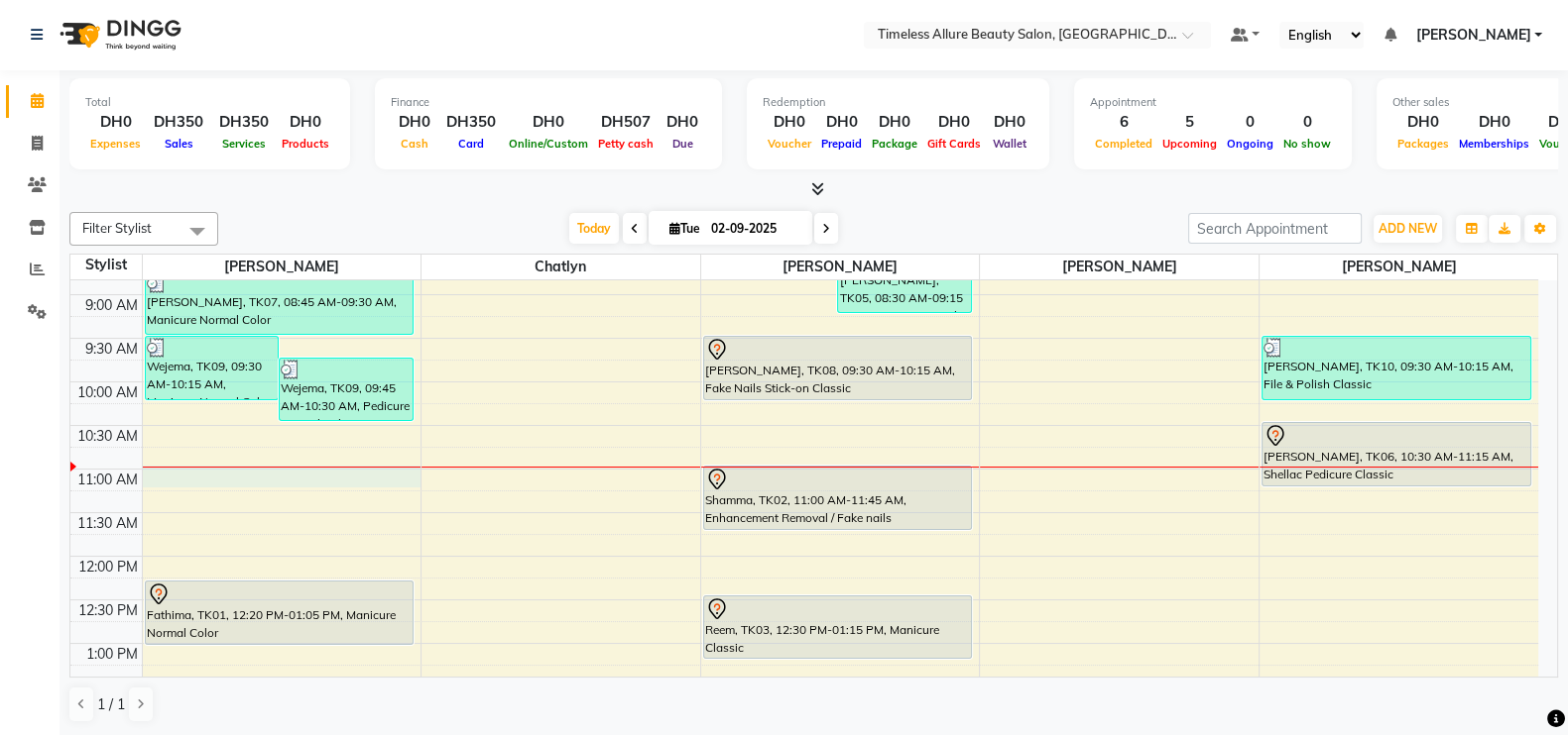
click at [250, 467] on div at bounding box center [282, 467] width 279 height 1
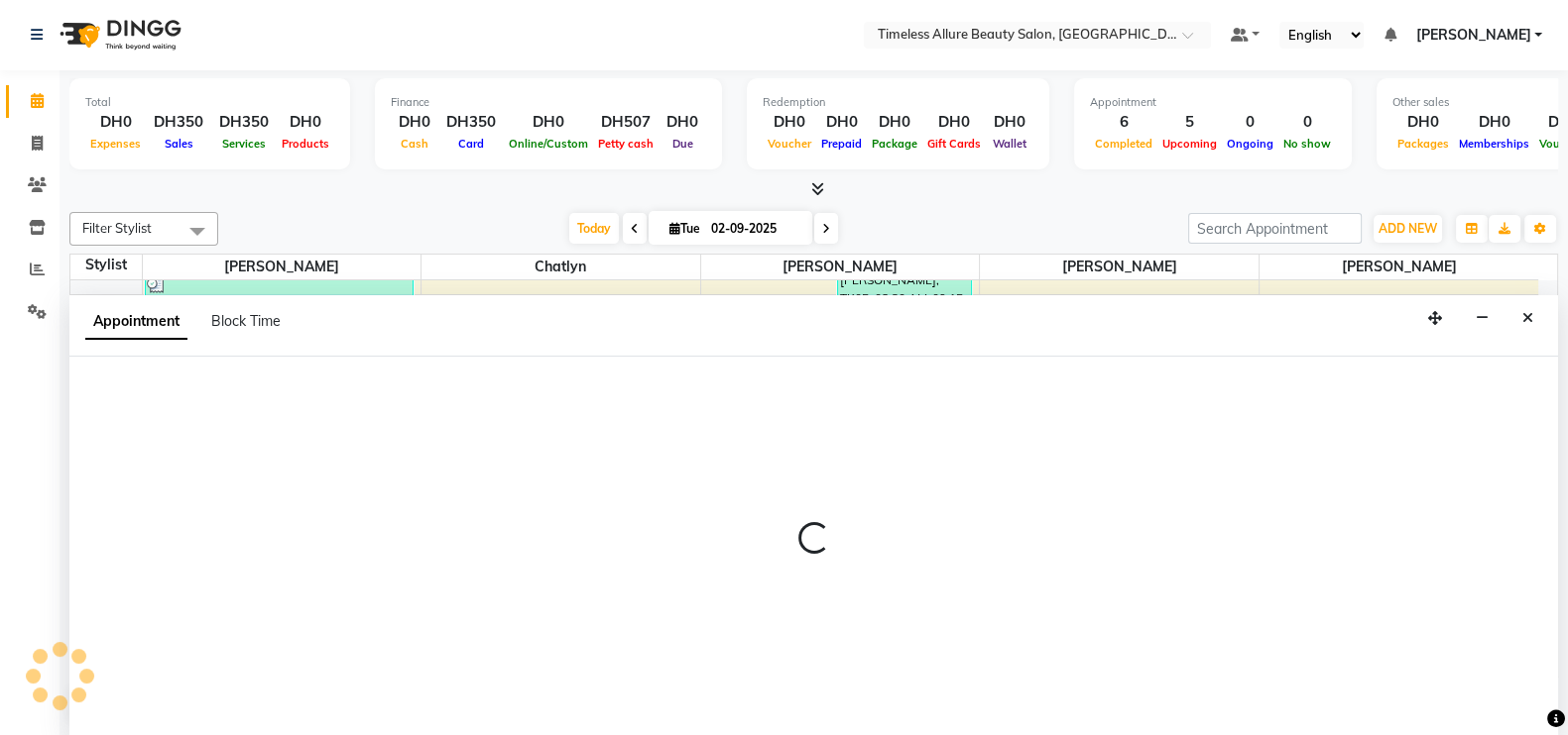
select select "59663"
select select "tentative"
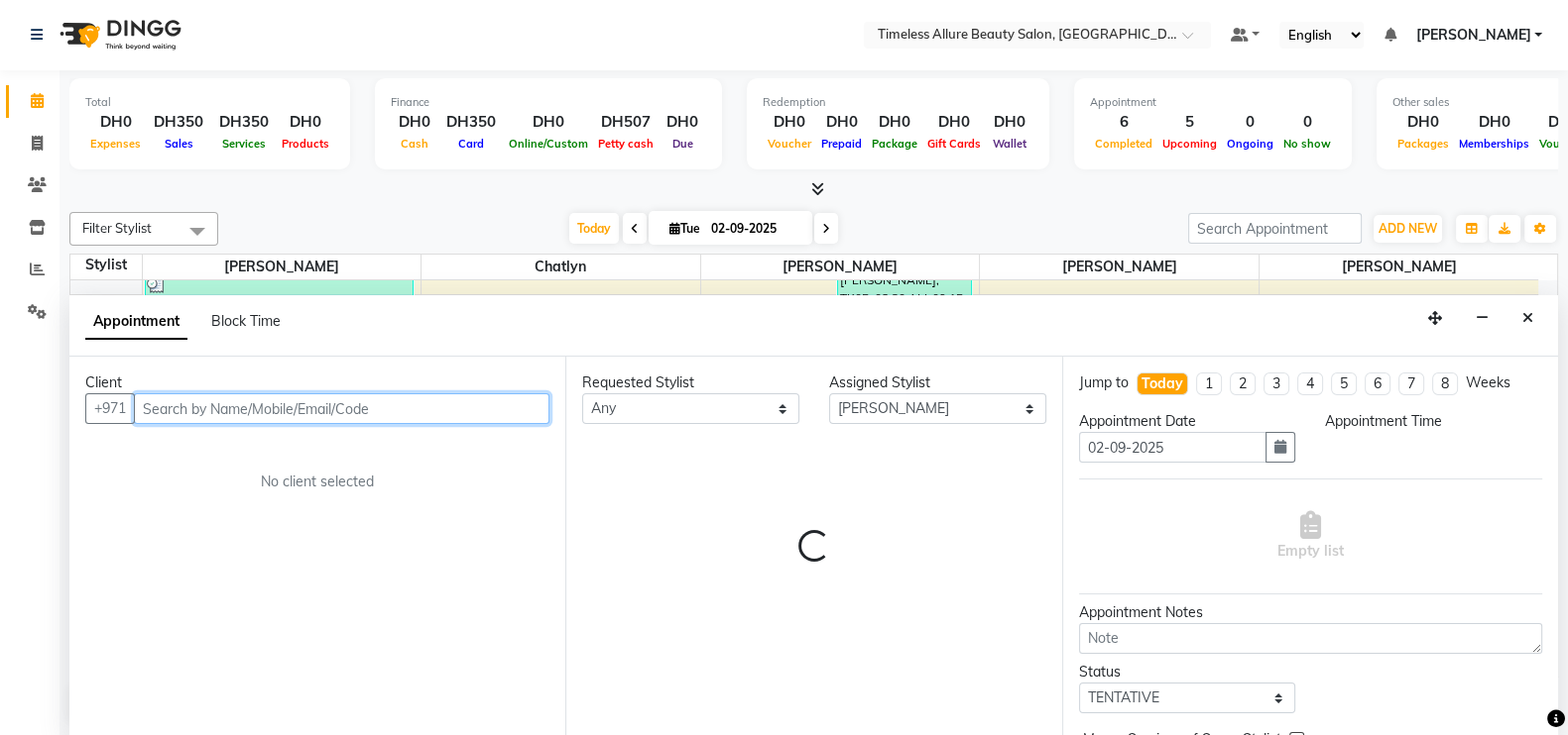
select select "660"
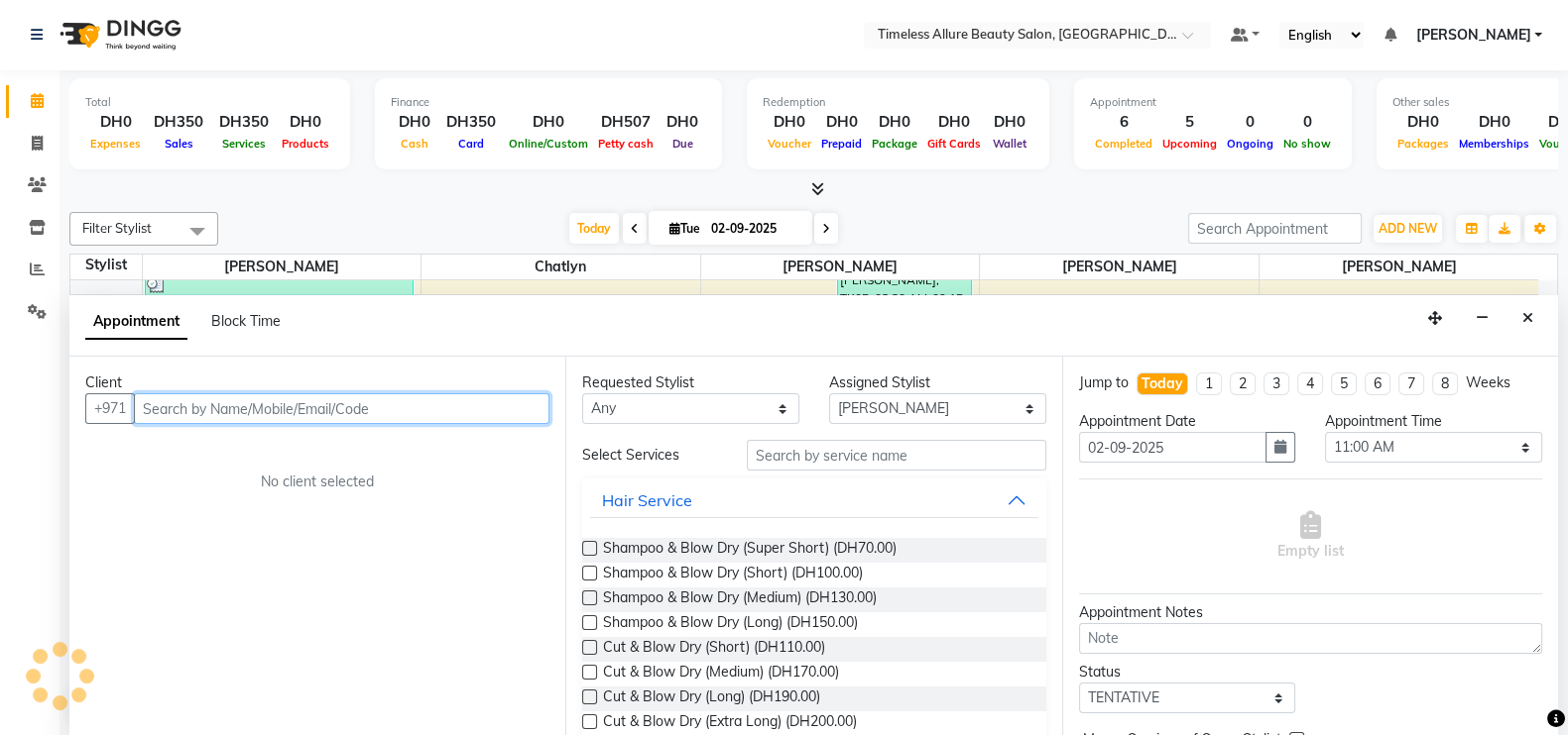
click at [203, 407] on input "text" at bounding box center [341, 409] width 416 height 31
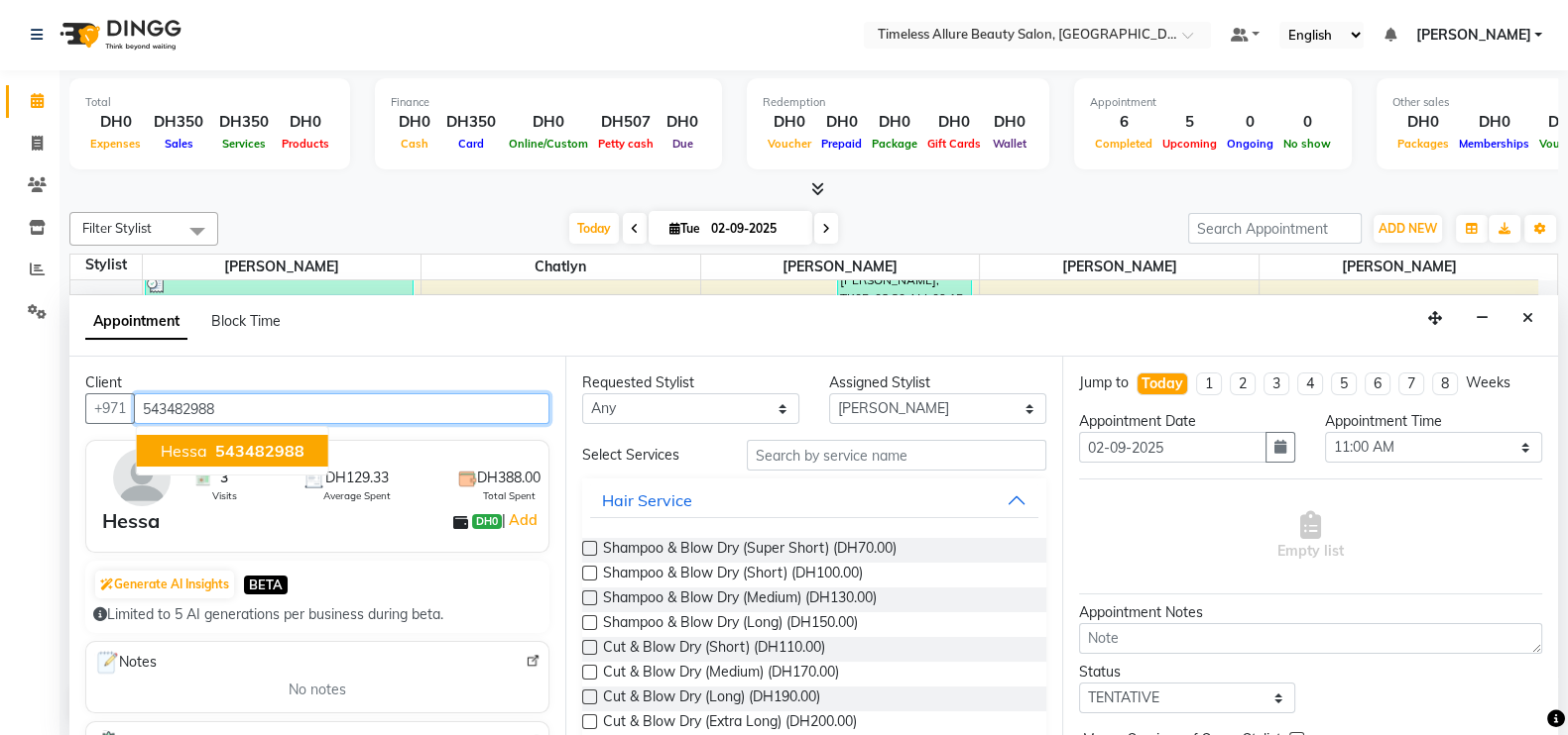
click at [191, 442] on span "Hessa" at bounding box center [184, 451] width 47 height 20
type input "543482988"
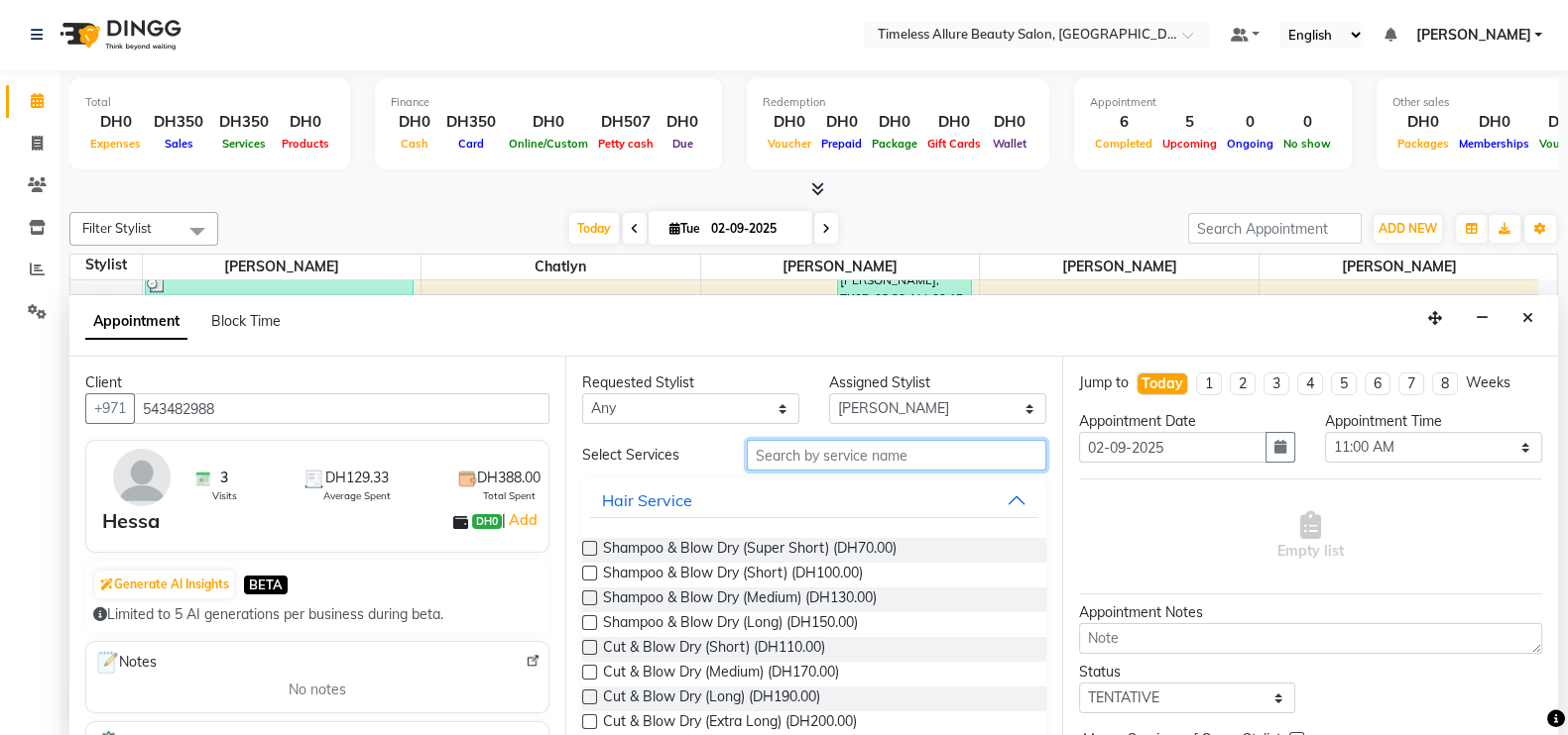
click at [879, 461] on input "text" at bounding box center [896, 455] width 300 height 31
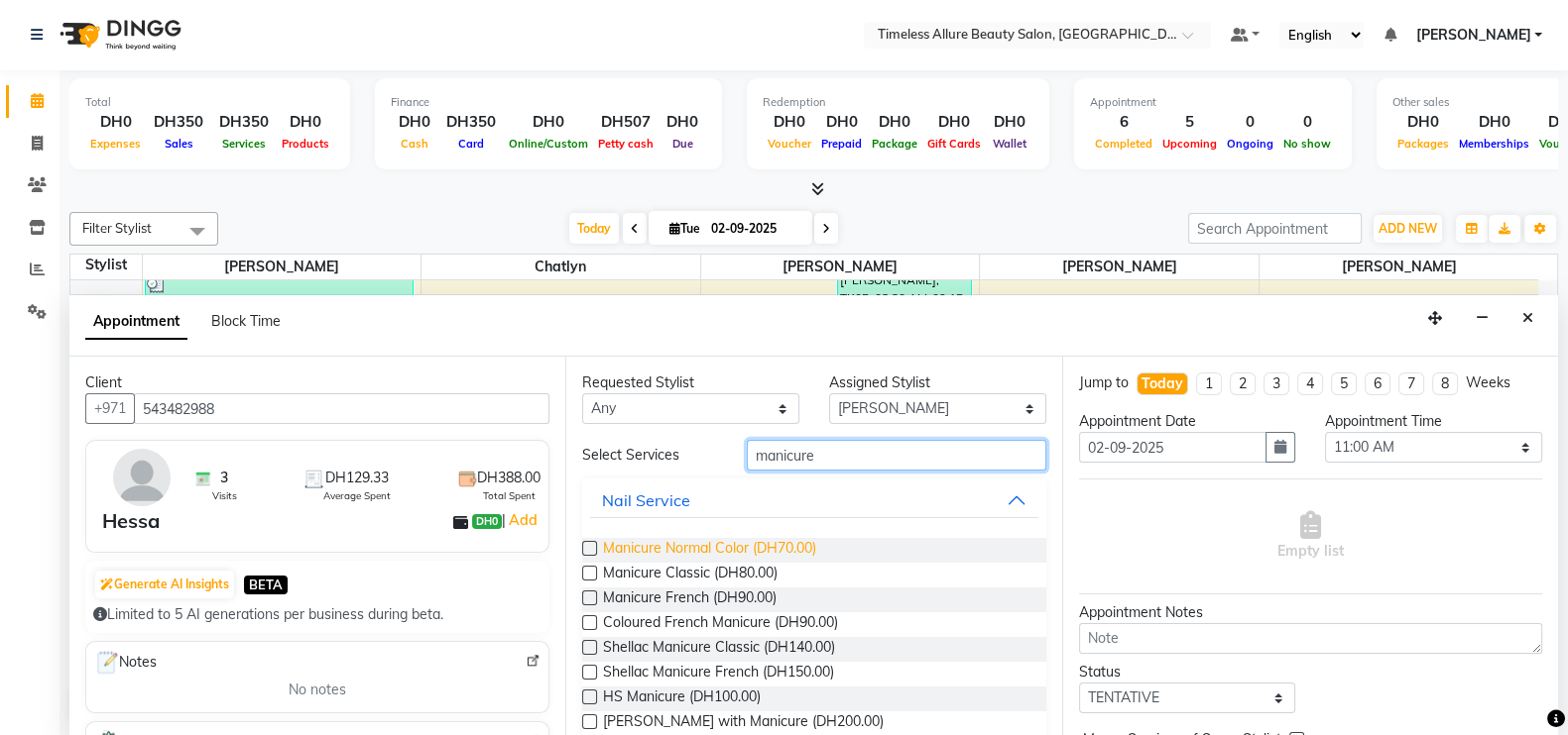
type input "manicure"
click at [749, 539] on span "Manicure Normal Color (DH70.00)" at bounding box center [710, 551] width 213 height 25
checkbox input "false"
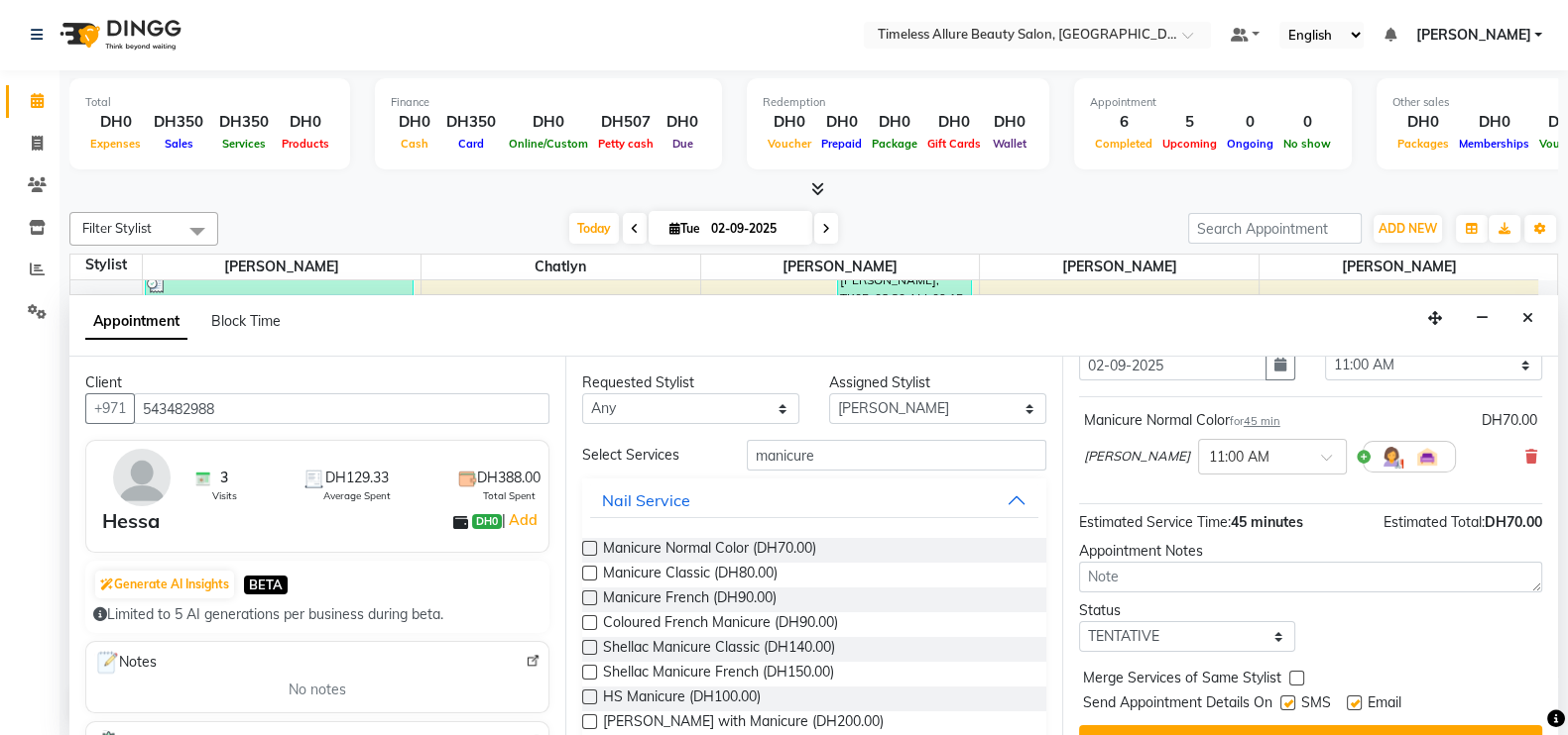
scroll to position [121, 0]
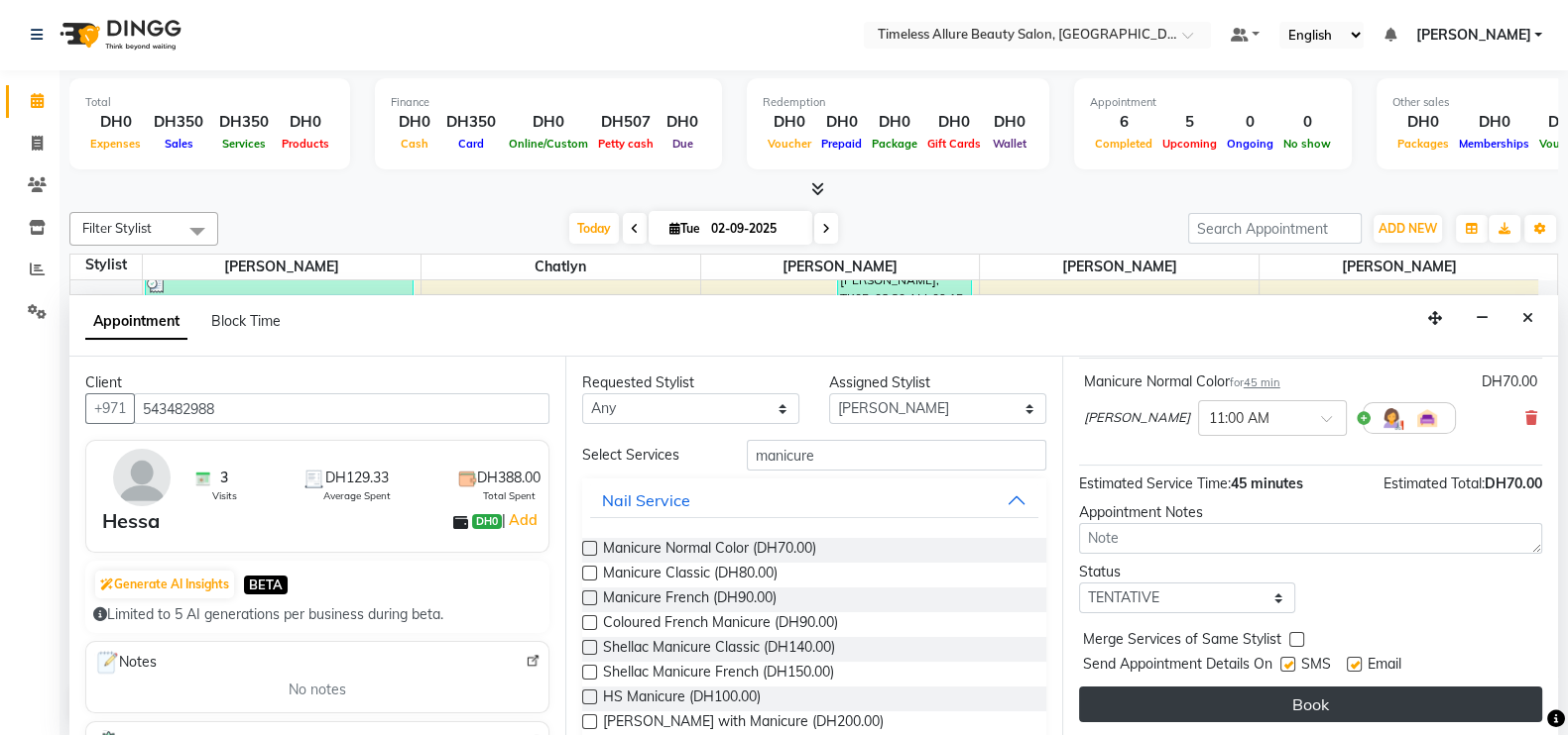
click at [1317, 695] on button "Book" at bounding box center [1310, 704] width 463 height 36
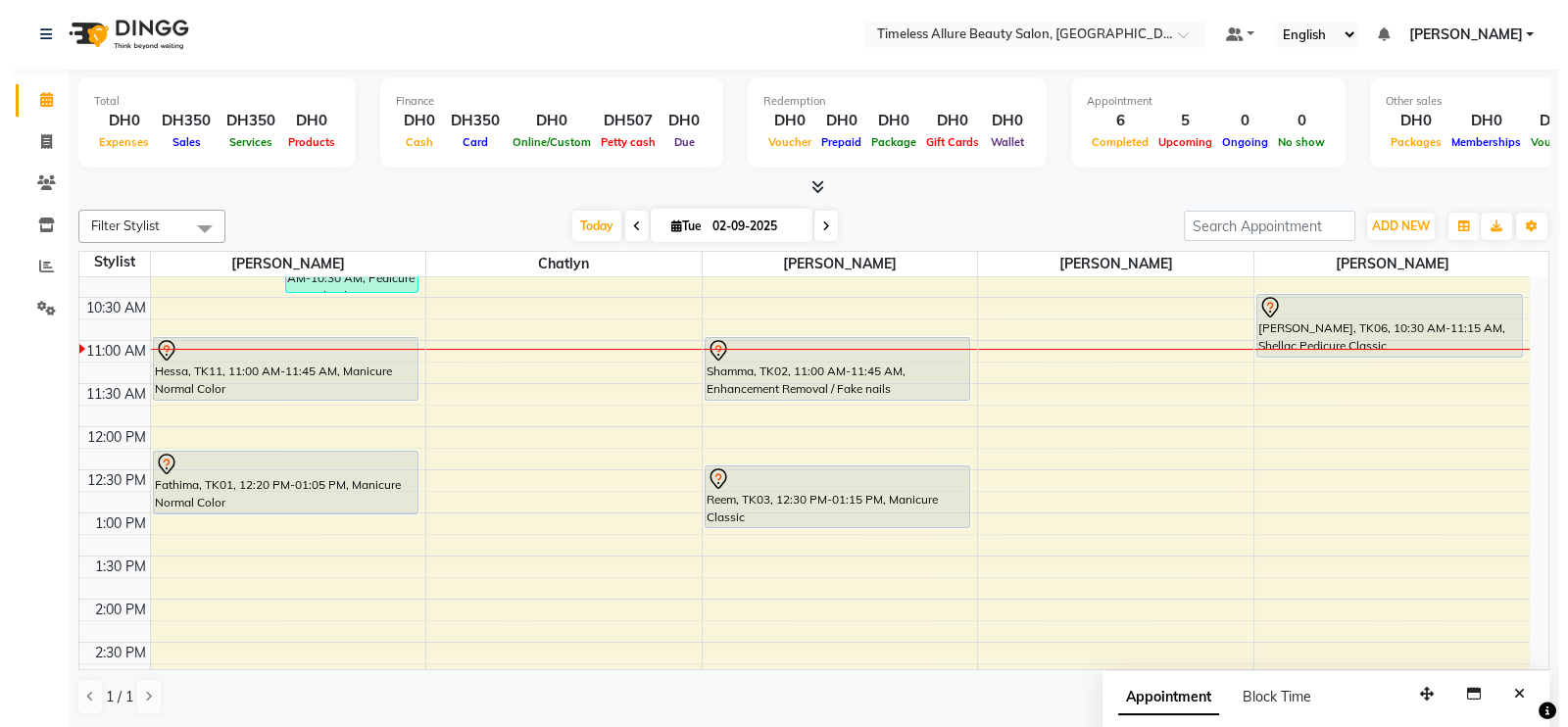
scroll to position [244, 0]
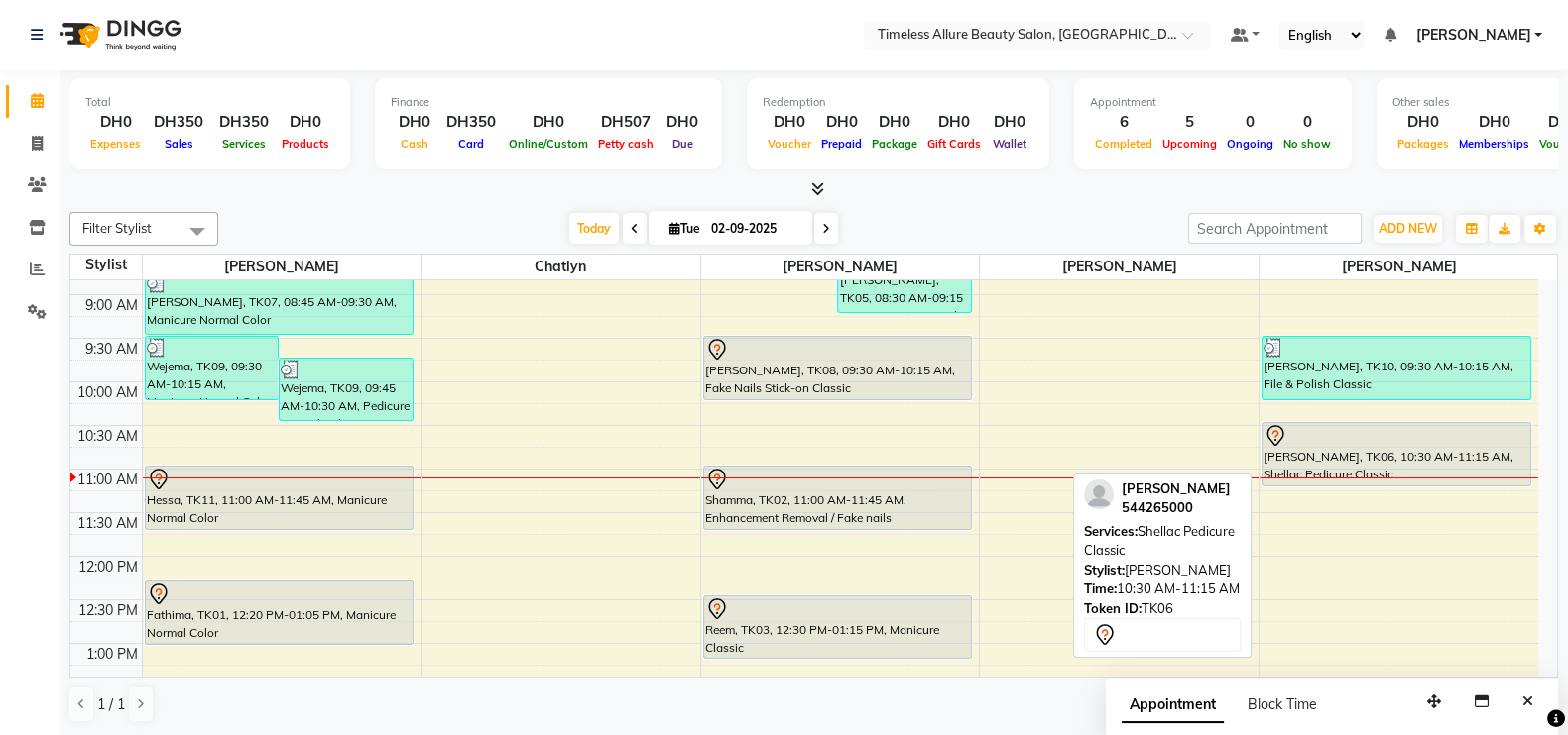
click at [1376, 455] on div "[PERSON_NAME], TK06, 10:30 AM-11:15 AM, Shellac Pedicure Classic" at bounding box center [1396, 454] width 268 height 62
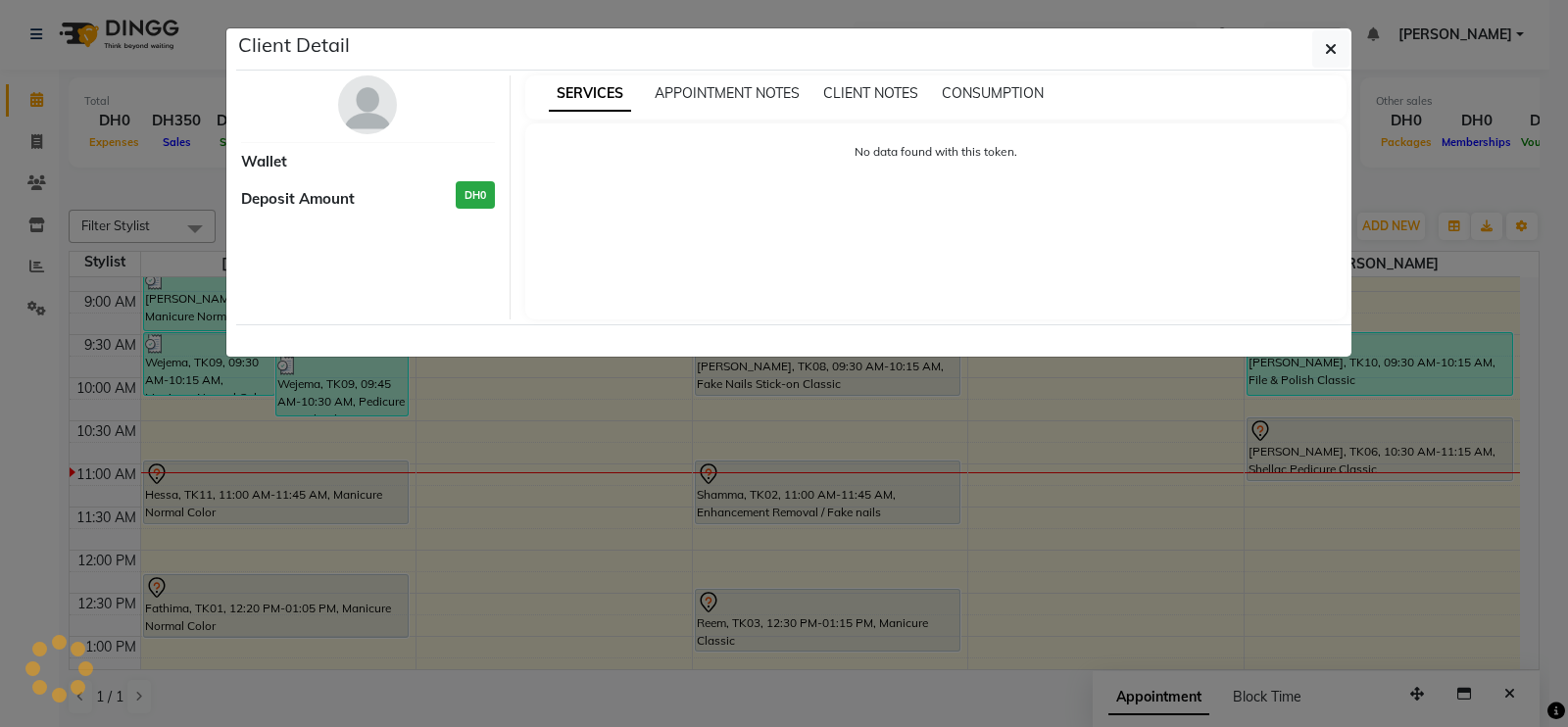
select select "7"
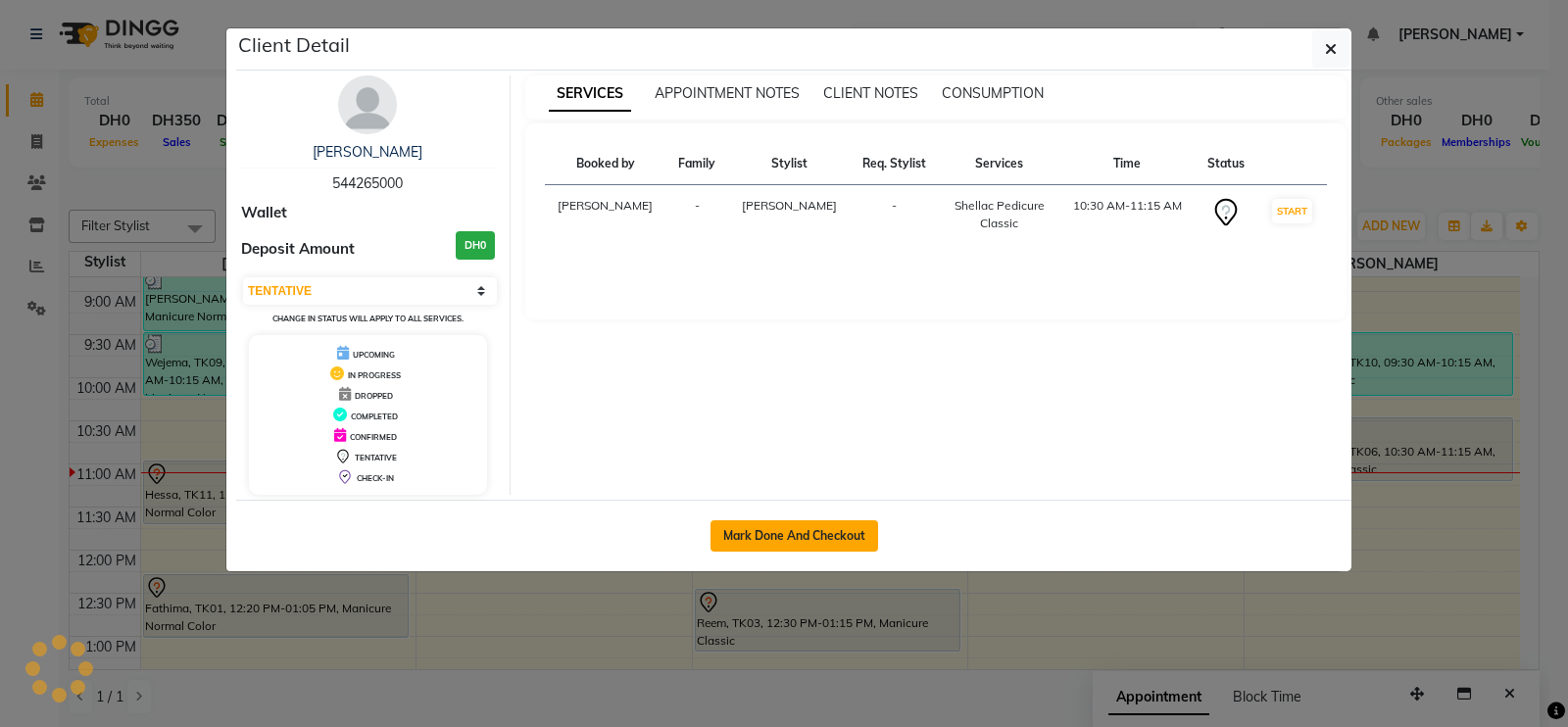
click at [804, 529] on button "Mark Done And Checkout" at bounding box center [793, 537] width 168 height 31
select select "service"
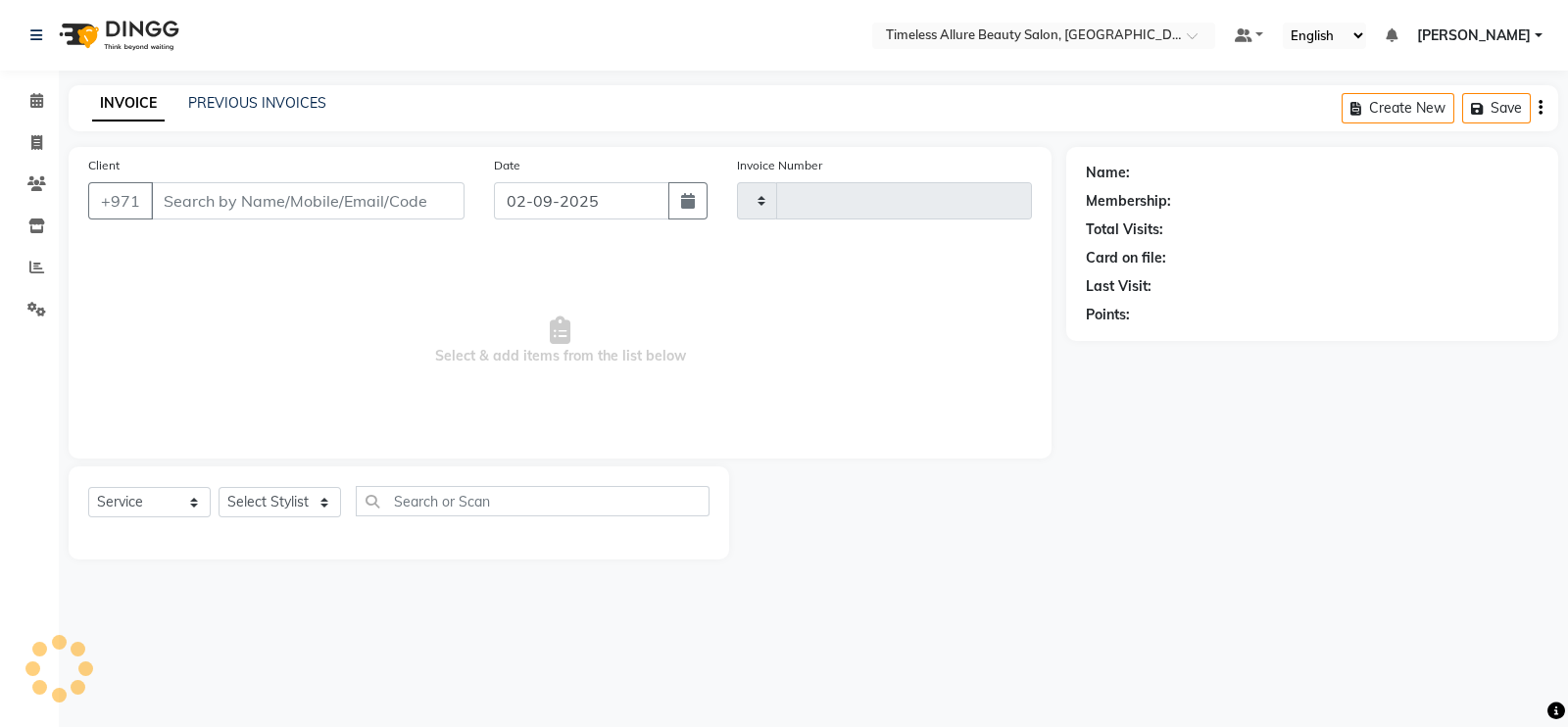
type input "0563"
select select "7126"
type input "544265000"
select select "90558"
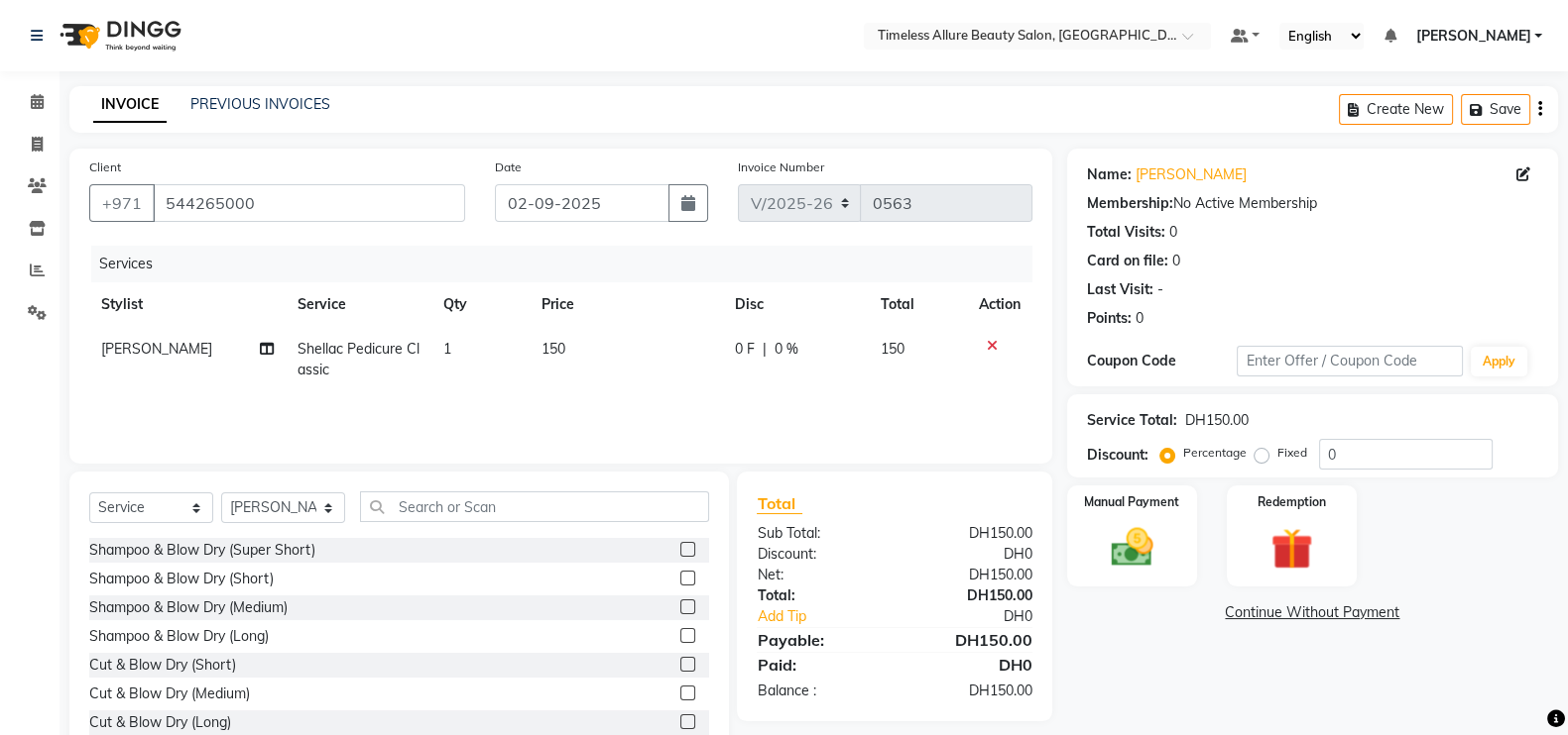
click at [746, 354] on span "0 F" at bounding box center [744, 349] width 20 height 21
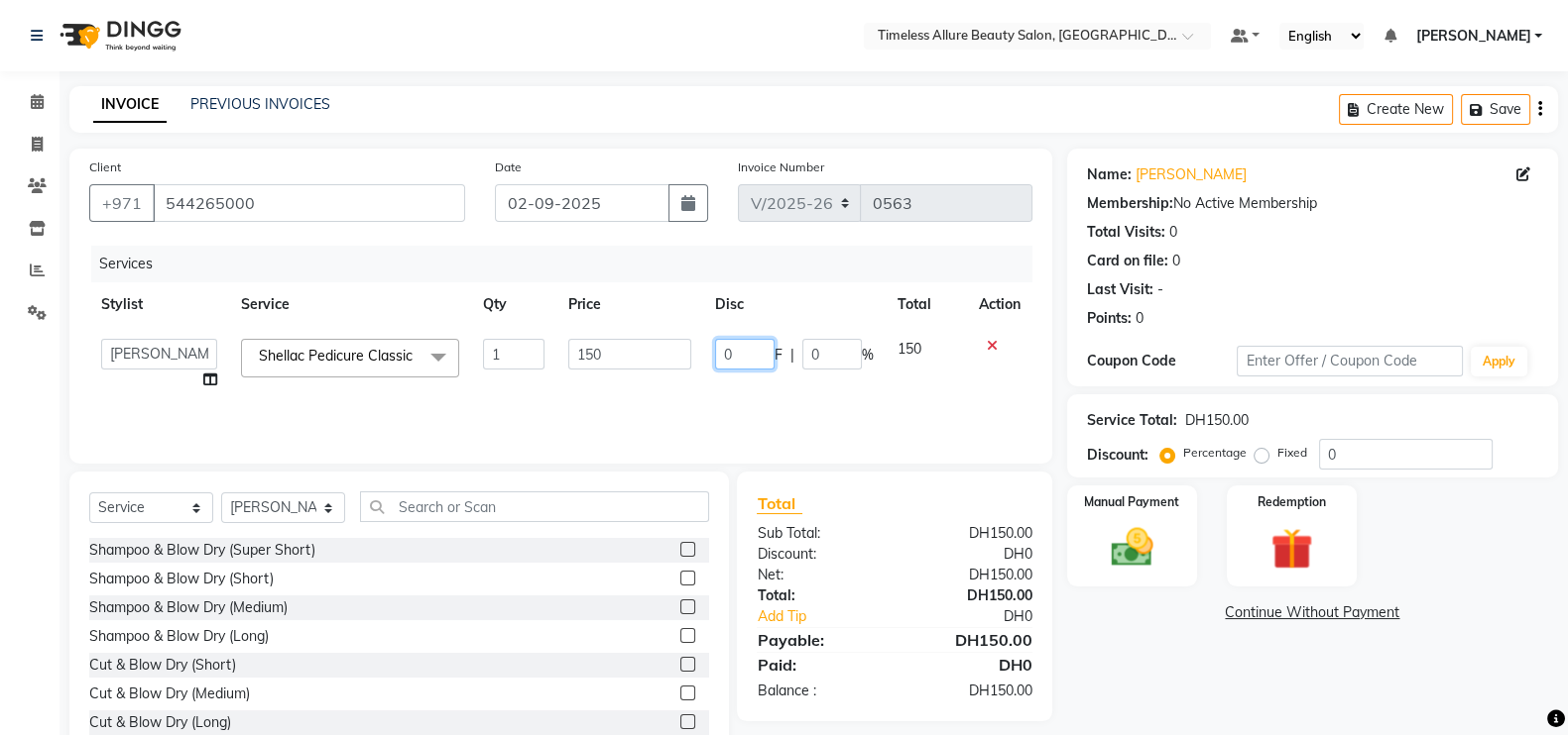
click at [746, 354] on input "0" at bounding box center [744, 354] width 60 height 31
type input "015"
click at [788, 396] on div "Services Stylist Service Qty Price Disc Total Action Agnes Chatlyn Hina Khan Je…" at bounding box center [561, 345] width 943 height 198
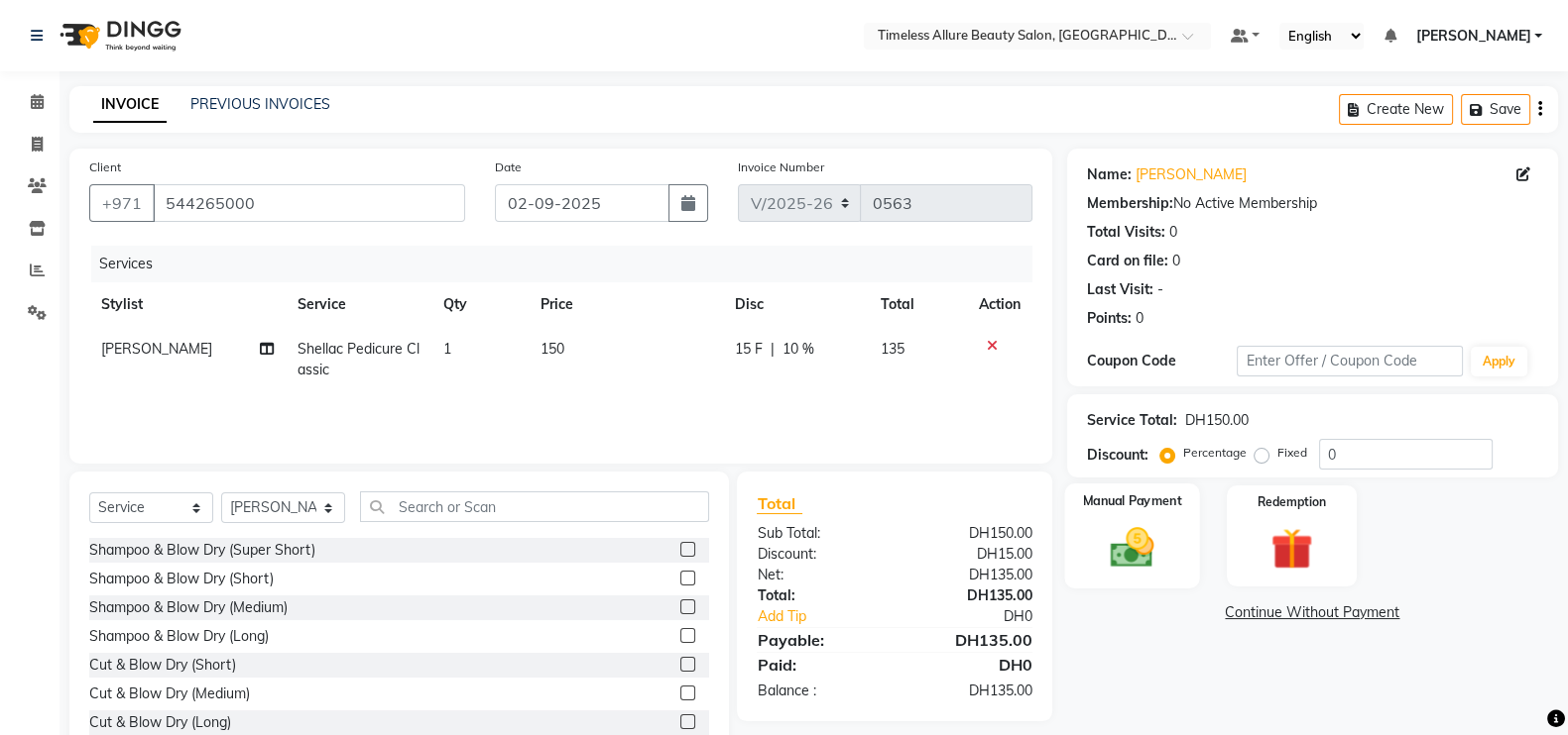
click at [1125, 539] on img at bounding box center [1131, 548] width 70 height 50
click at [1354, 612] on span "CARD" at bounding box center [1359, 614] width 43 height 23
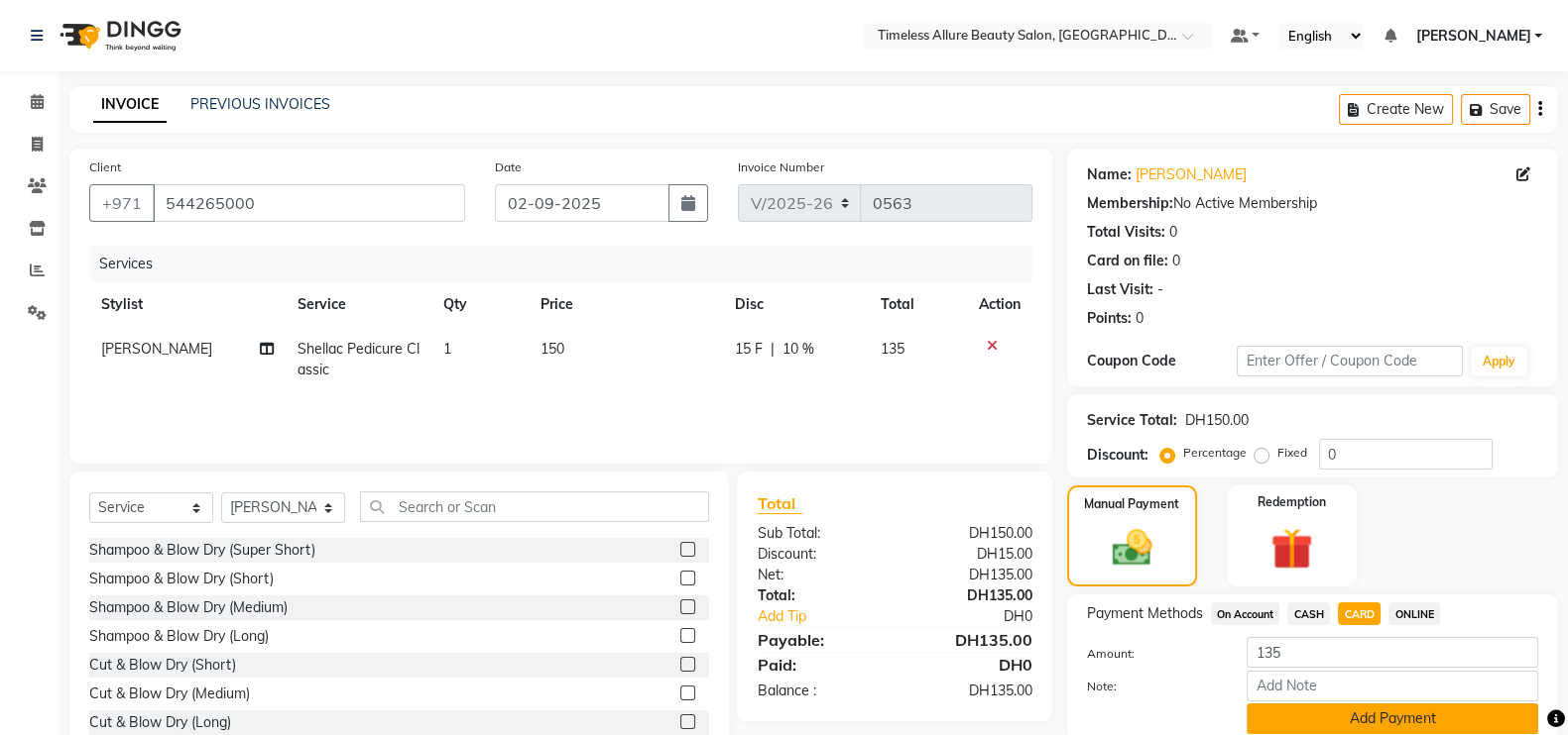
scroll to position [79, 0]
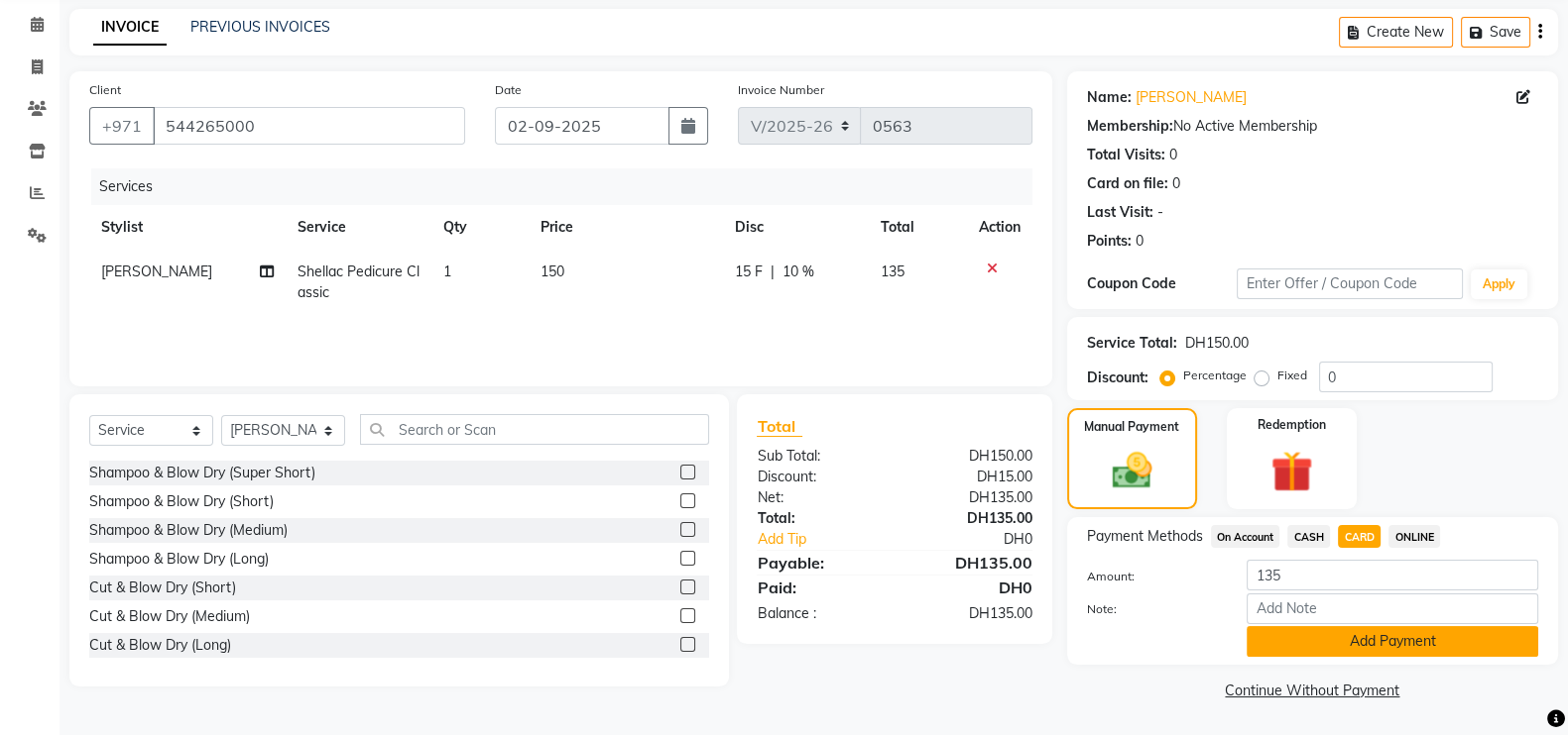
click at [1388, 643] on button "Add Payment" at bounding box center [1392, 642] width 292 height 31
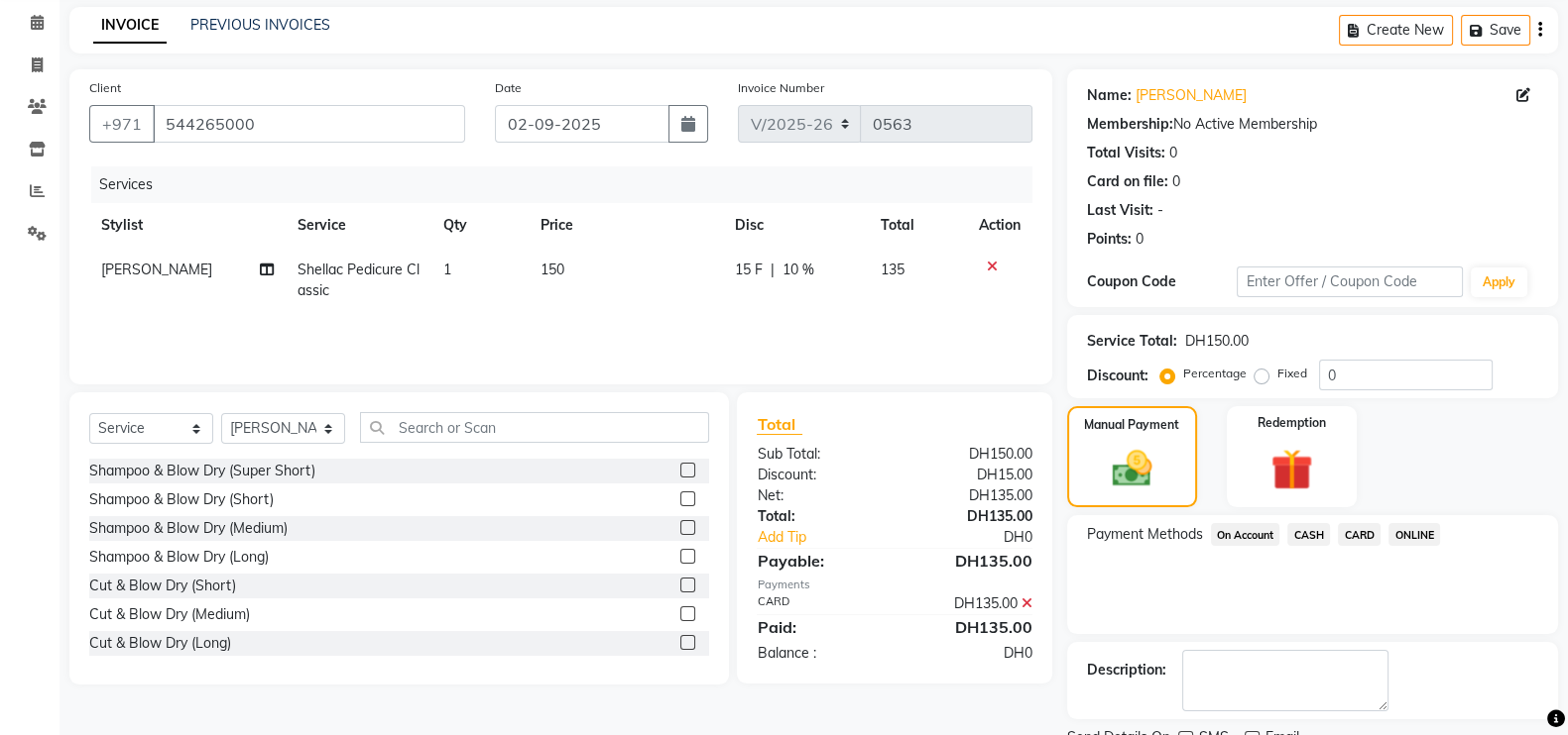
scroll to position [160, 0]
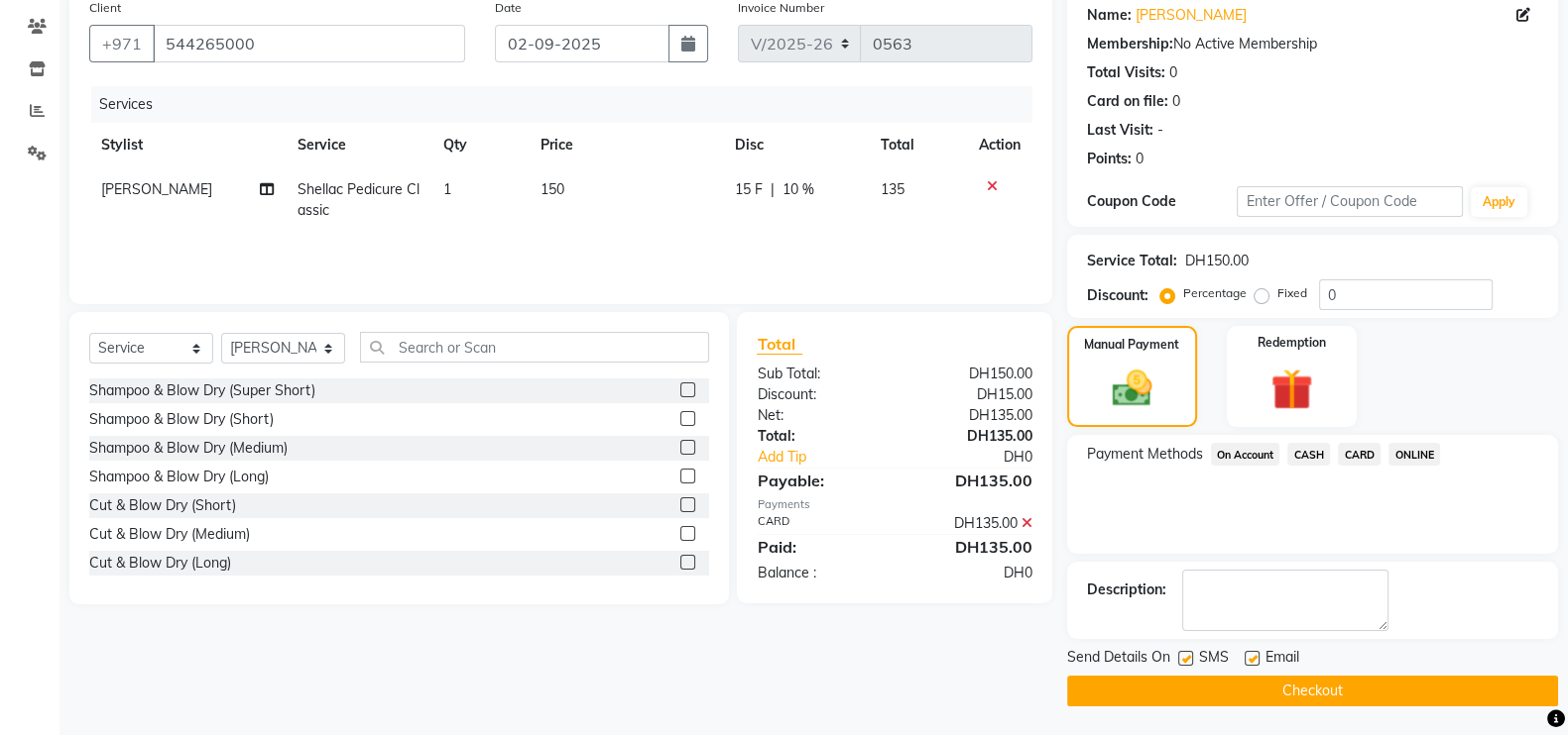
click at [1330, 684] on button "Checkout" at bounding box center [1312, 690] width 491 height 31
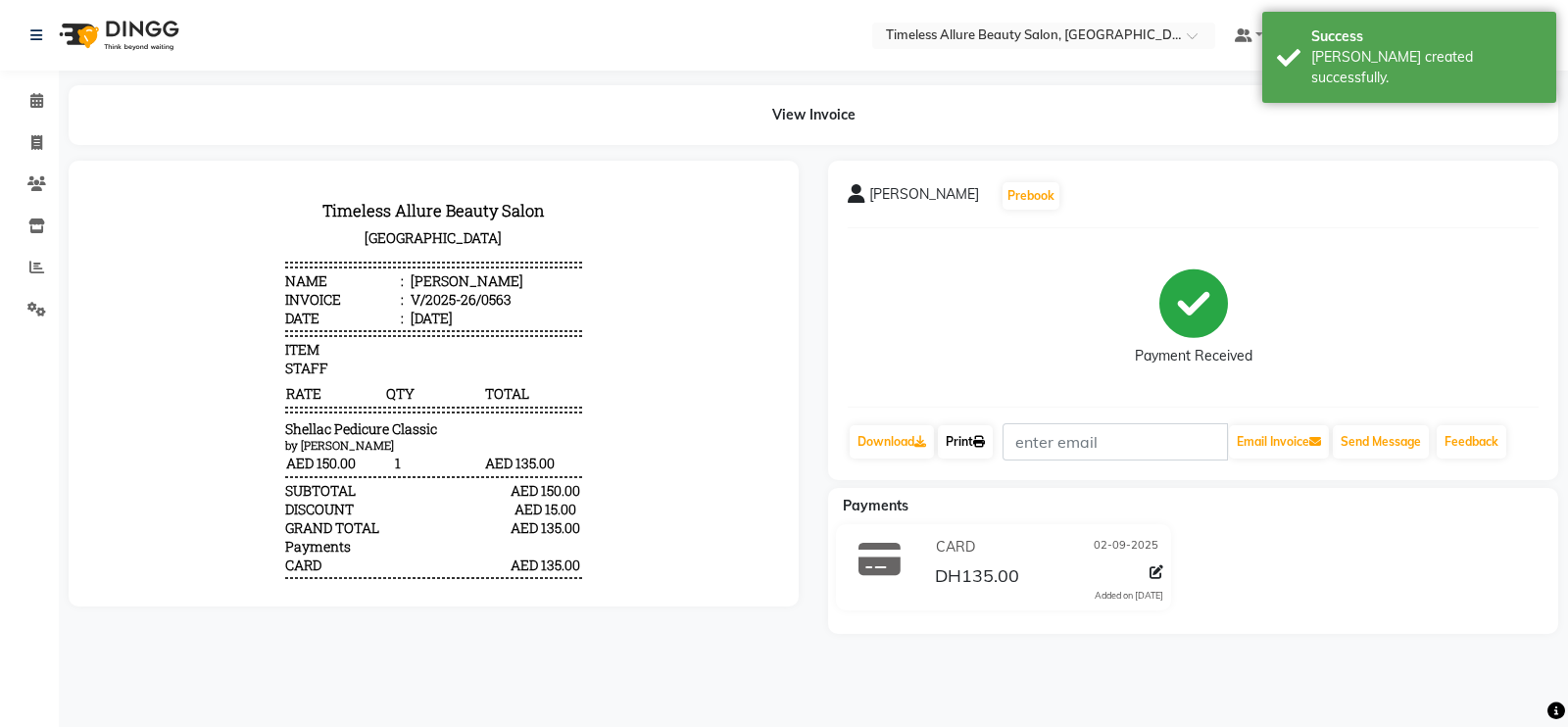
click at [959, 438] on link "Print" at bounding box center [965, 442] width 55 height 33
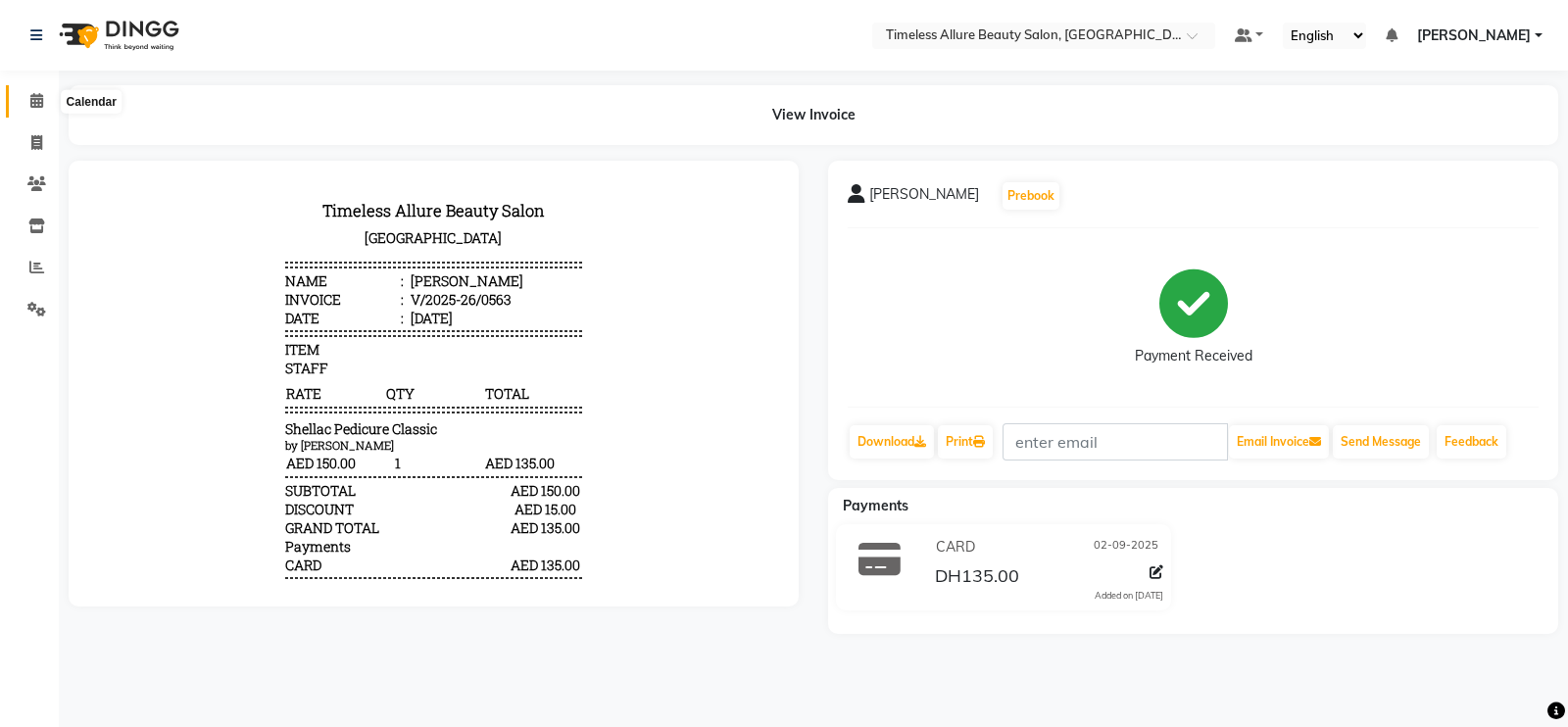
click at [41, 107] on icon at bounding box center [36, 100] width 13 height 15
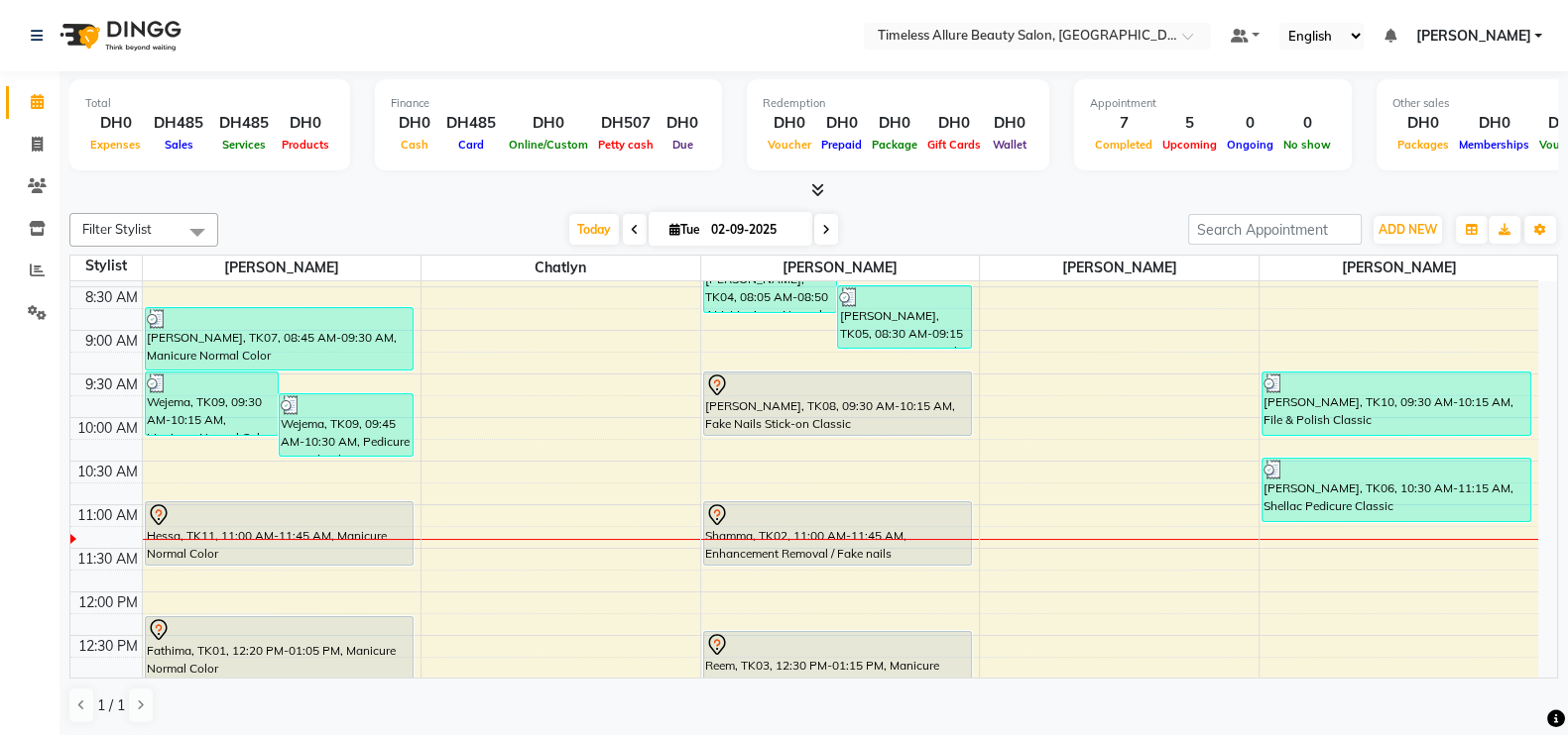
scroll to position [222, 0]
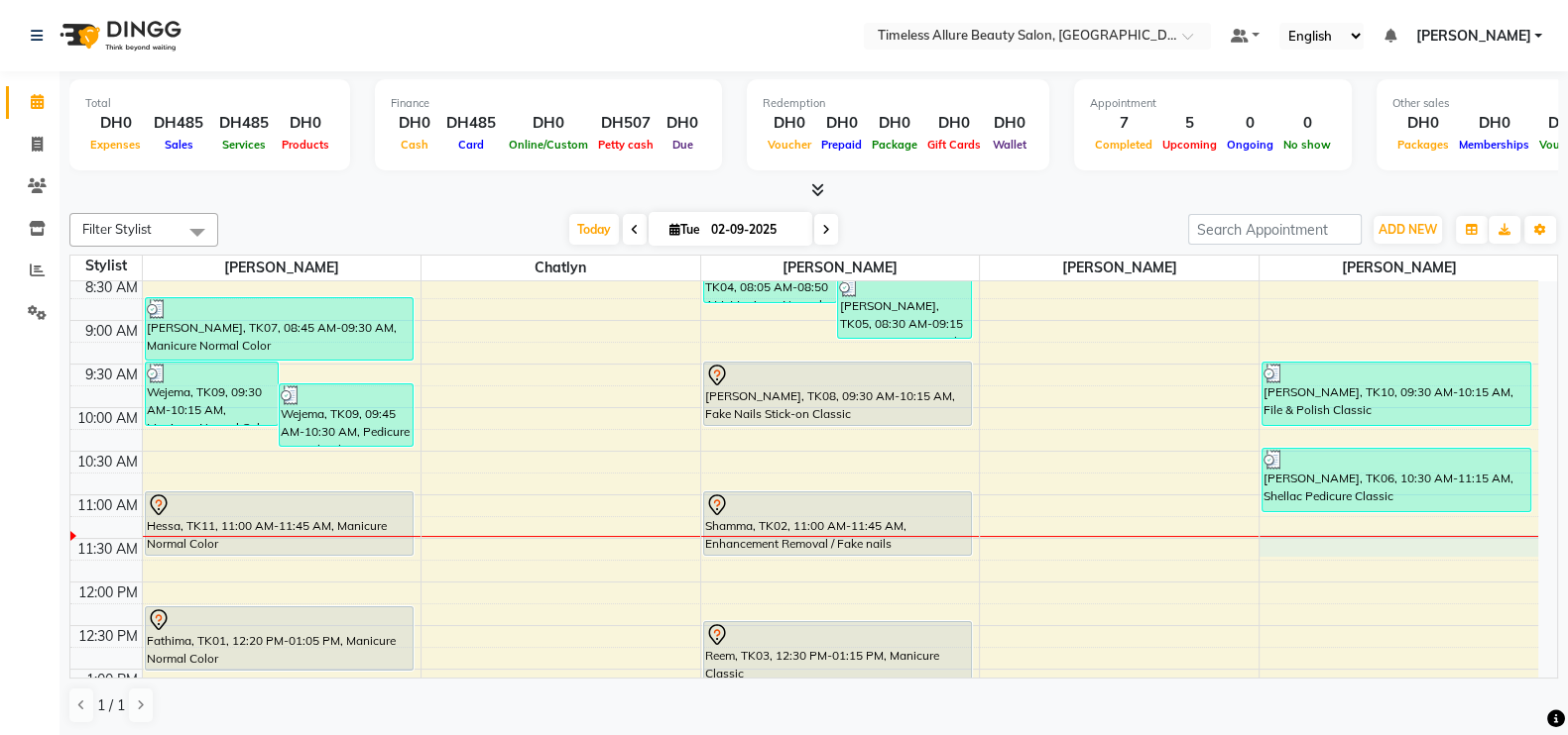
click at [1354, 537] on div at bounding box center [1398, 537] width 279 height 1
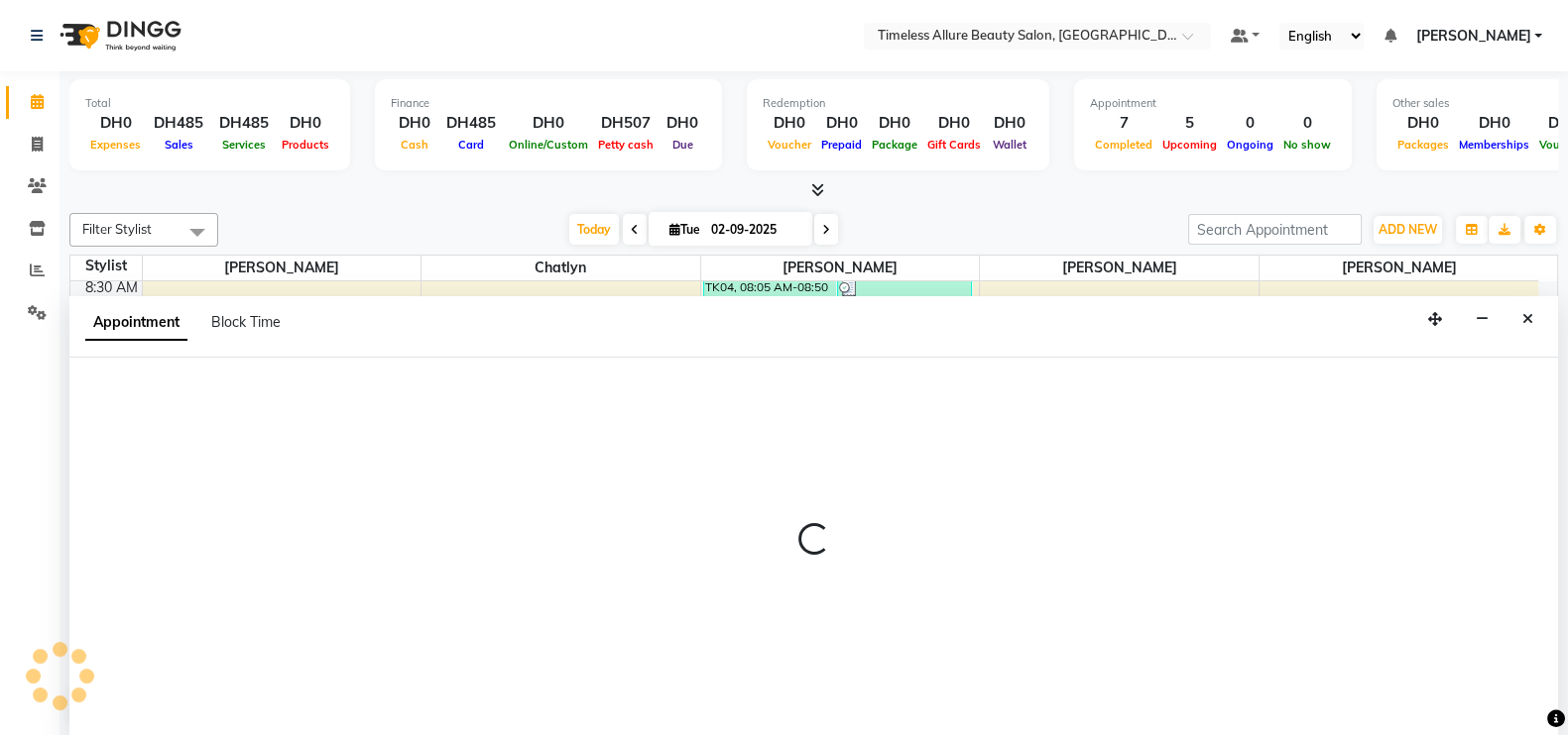
scroll to position [1, 0]
select select "90558"
select select "690"
select select "tentative"
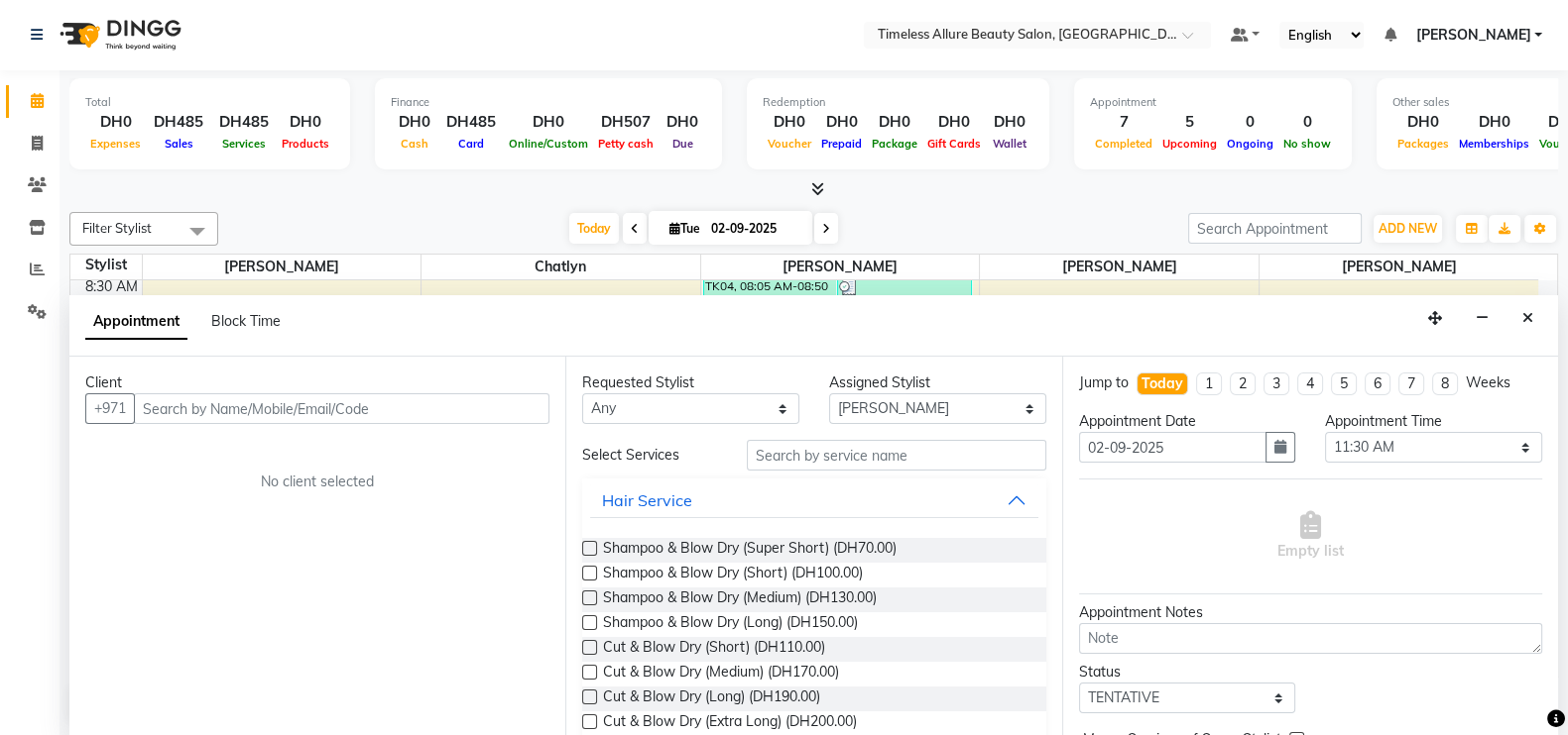
click at [502, 409] on input "text" at bounding box center [341, 409] width 416 height 31
type input "56747"
click at [28, 306] on icon at bounding box center [37, 311] width 19 height 15
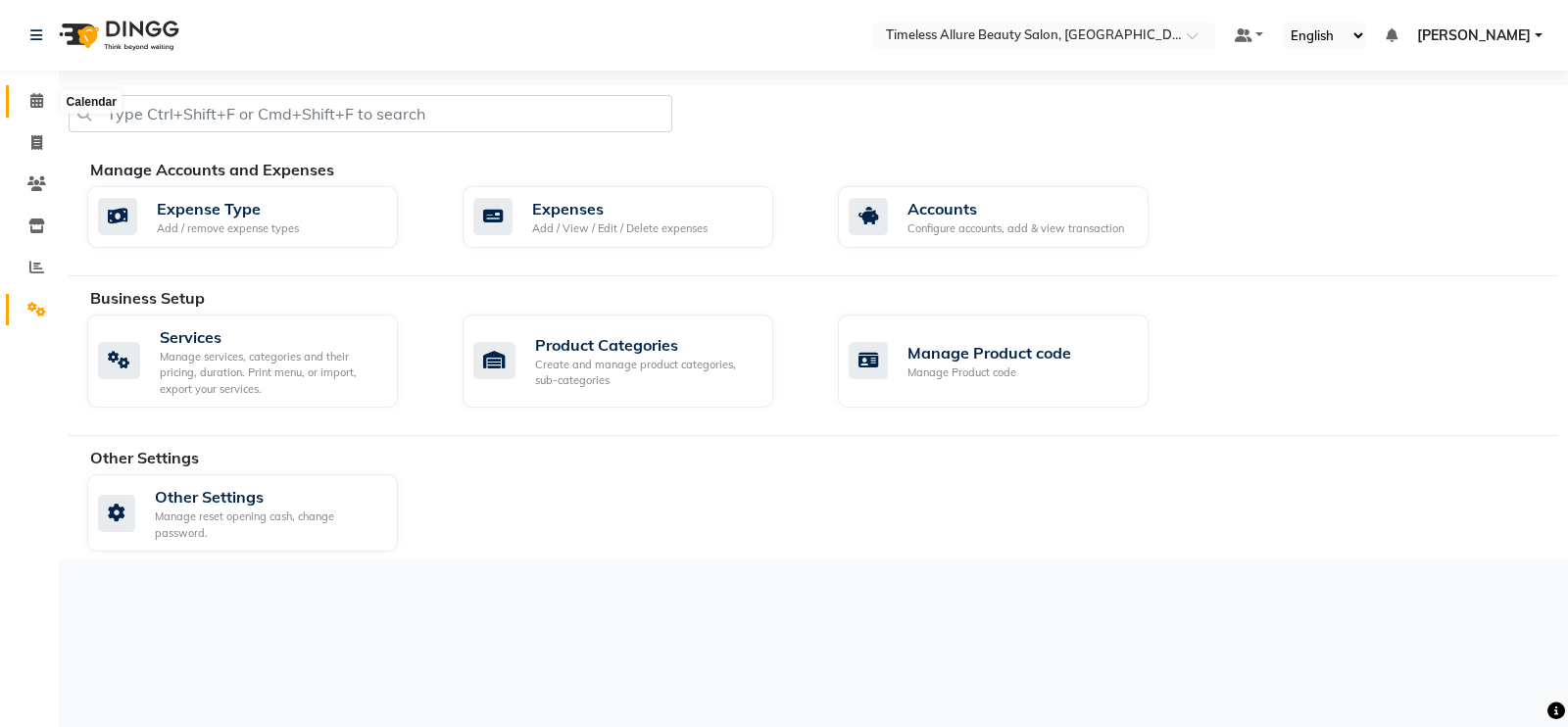
click at [30, 96] on icon at bounding box center [36, 100] width 13 height 15
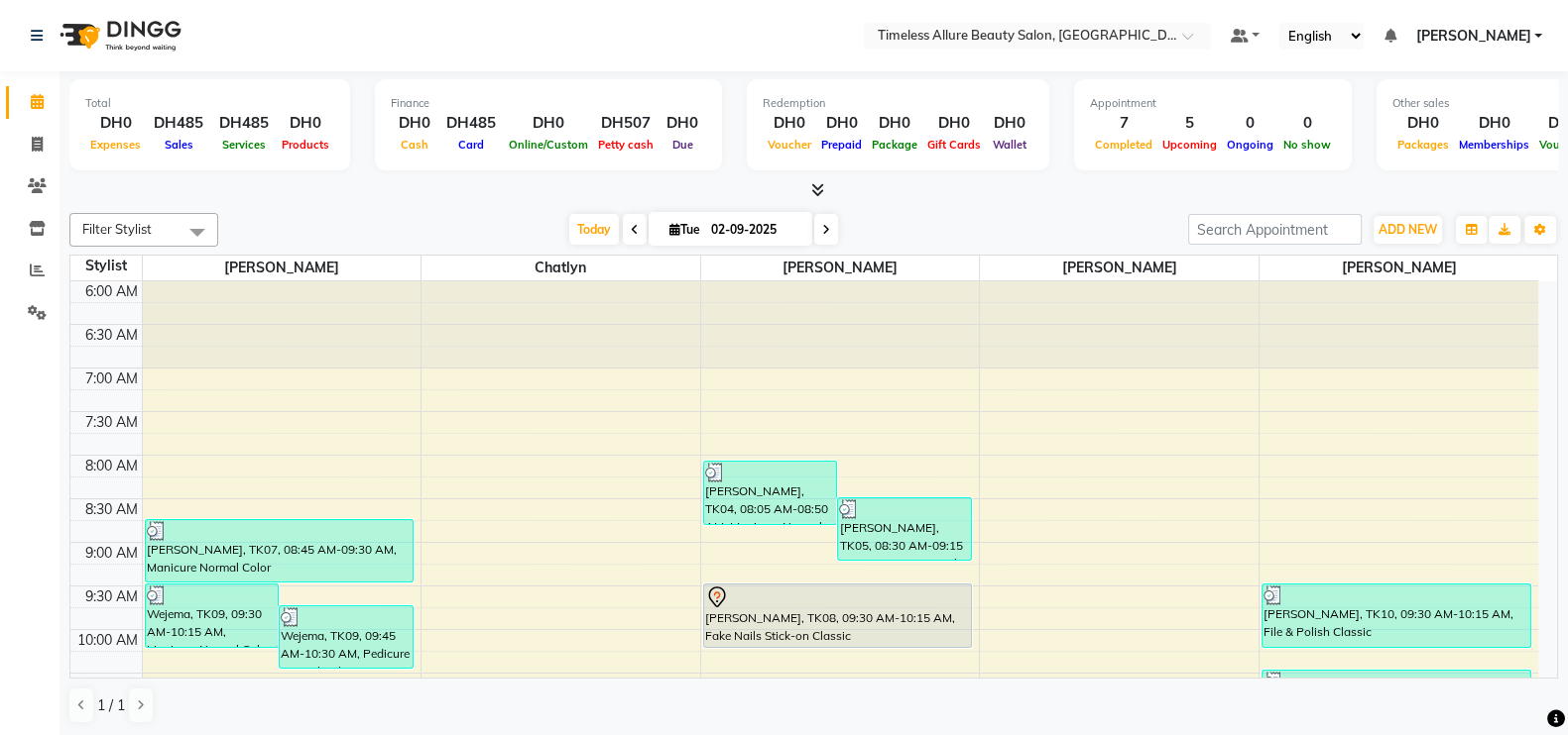
scroll to position [123, 0]
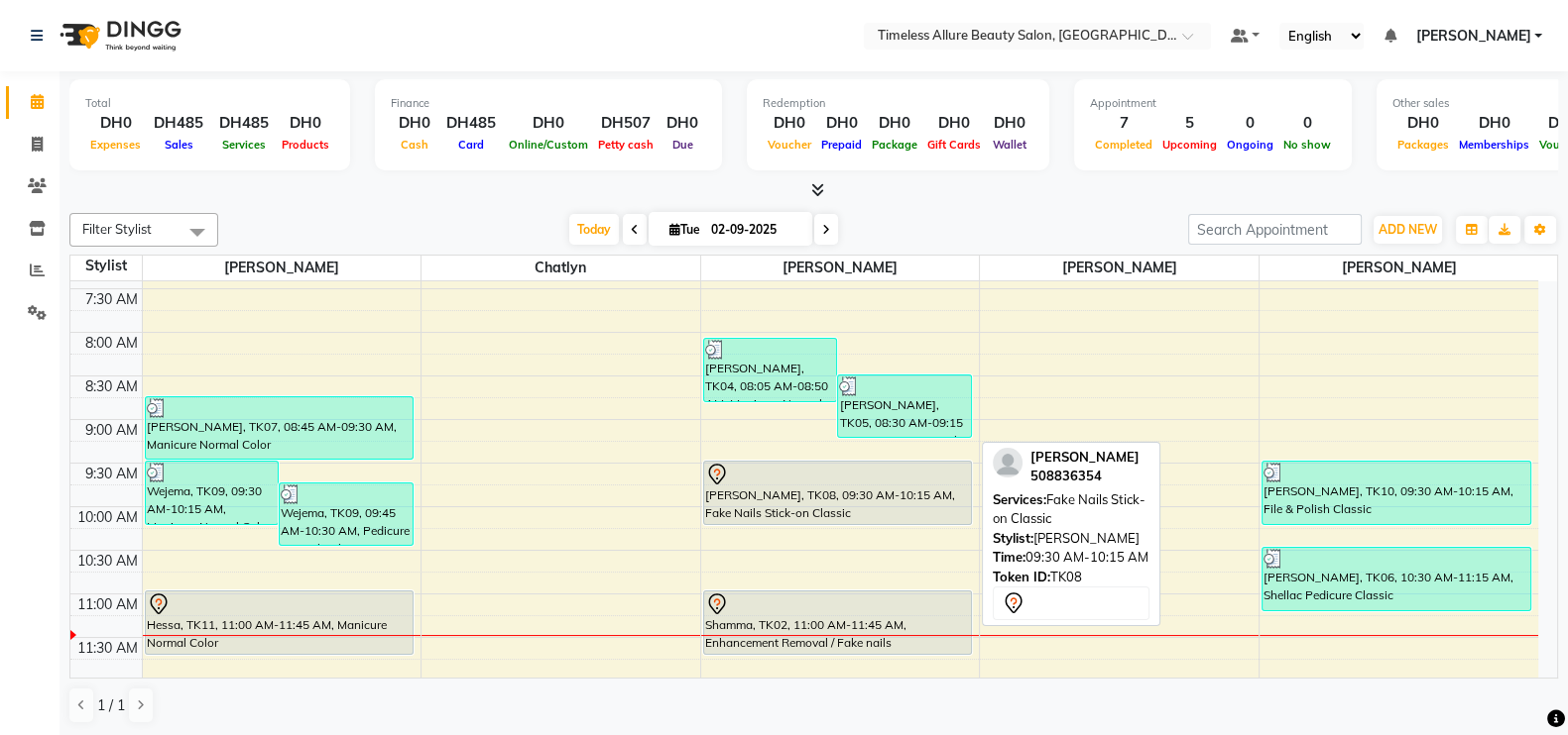
click at [834, 493] on div "Khadija, TK08, 09:30 AM-10:15 AM, Fake Nails Stick-on Classic" at bounding box center [838, 493] width 268 height 62
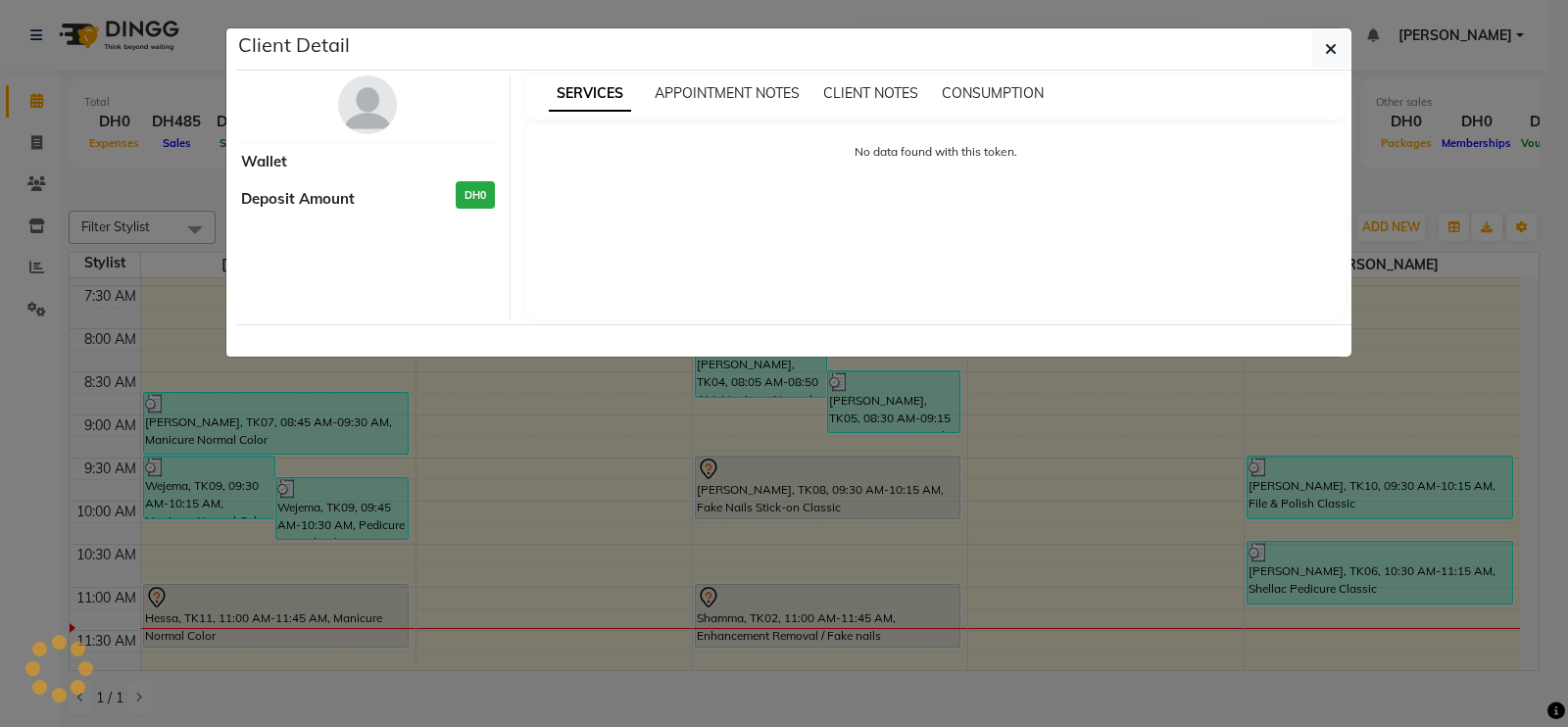
select select "7"
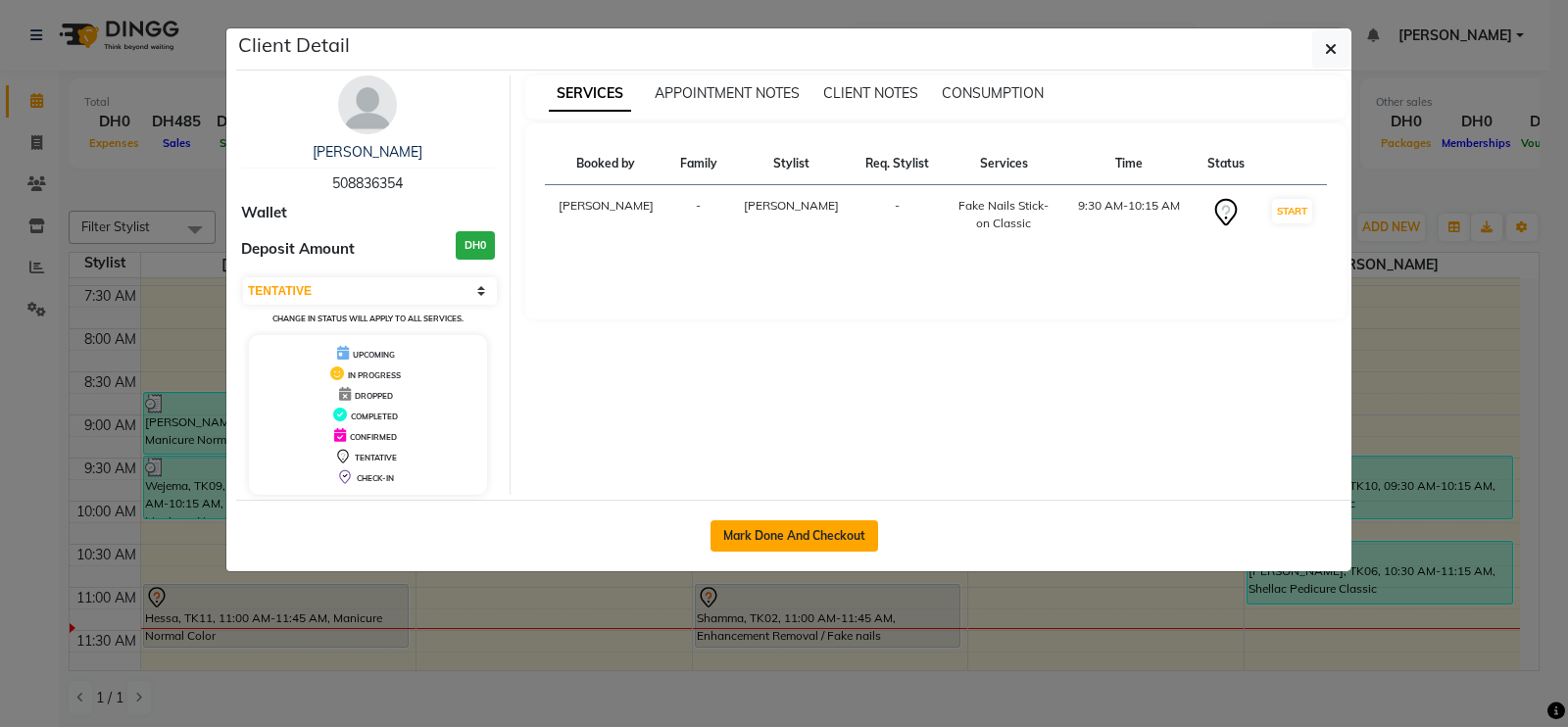
click at [798, 529] on button "Mark Done And Checkout" at bounding box center [793, 537] width 168 height 31
select select "7126"
select select "service"
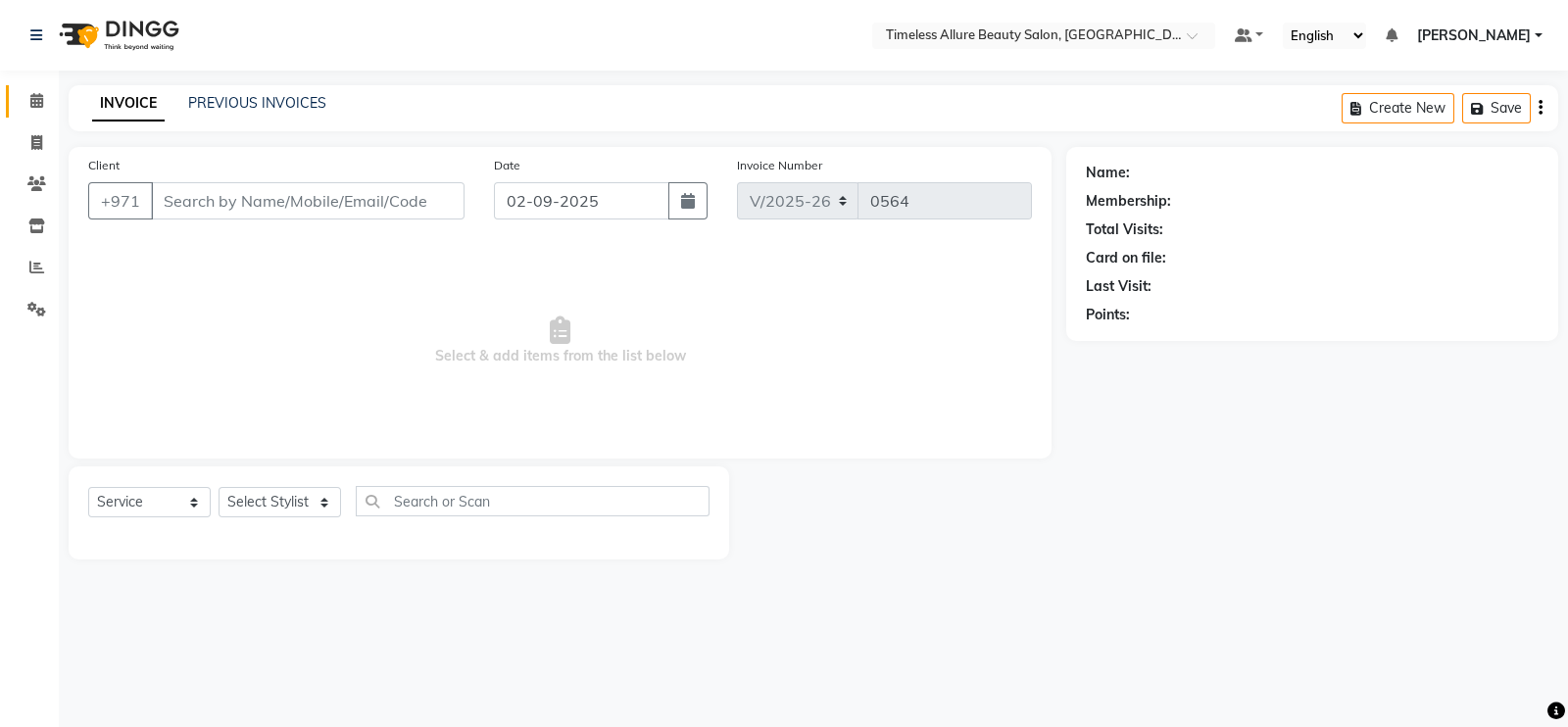
type input "508836354"
select select "89293"
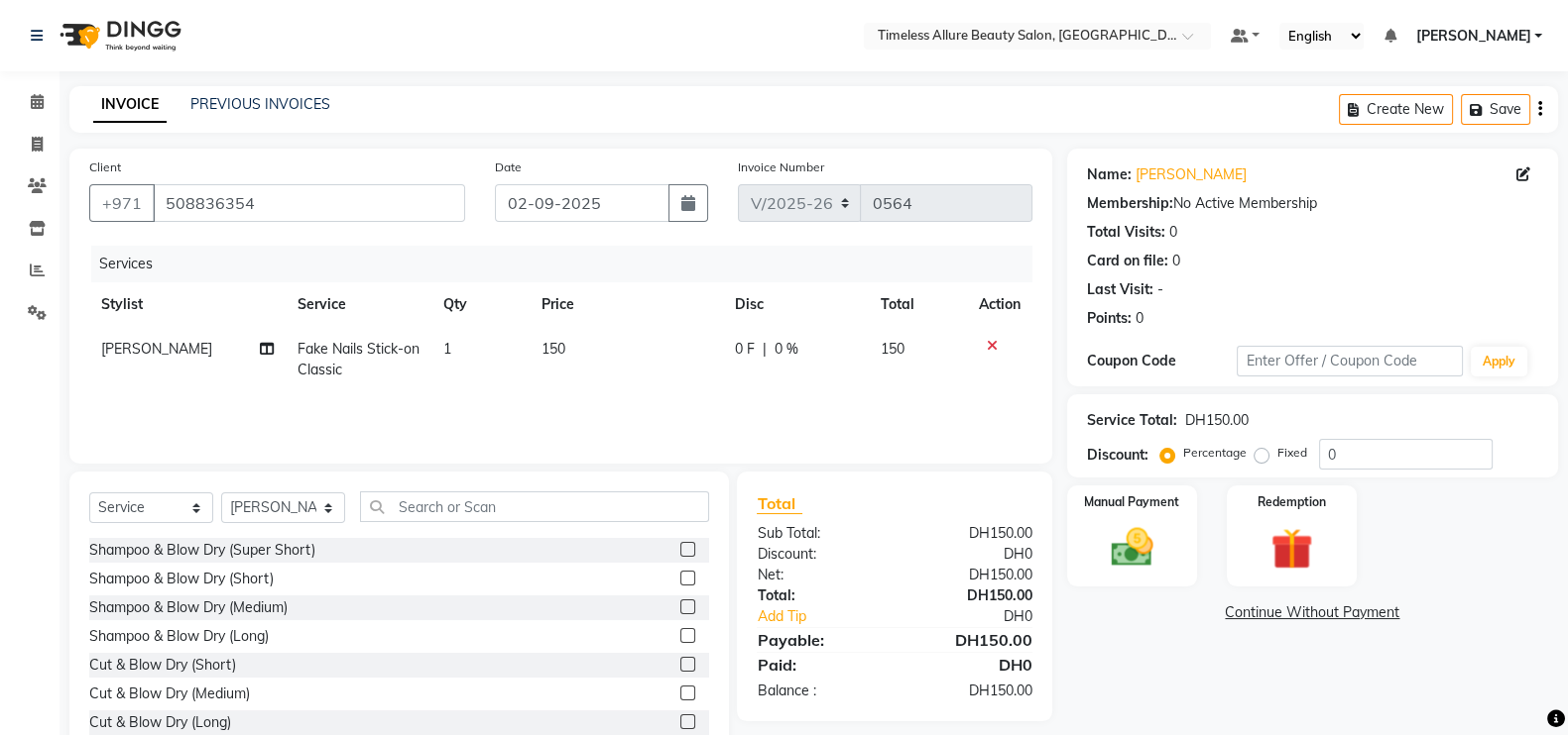
click at [558, 394] on div "Services Stylist Service Qty Price Disc Total Action Mairine Fake Nails Stick-o…" at bounding box center [561, 345] width 943 height 198
click at [561, 504] on input "text" at bounding box center [535, 507] width 349 height 31
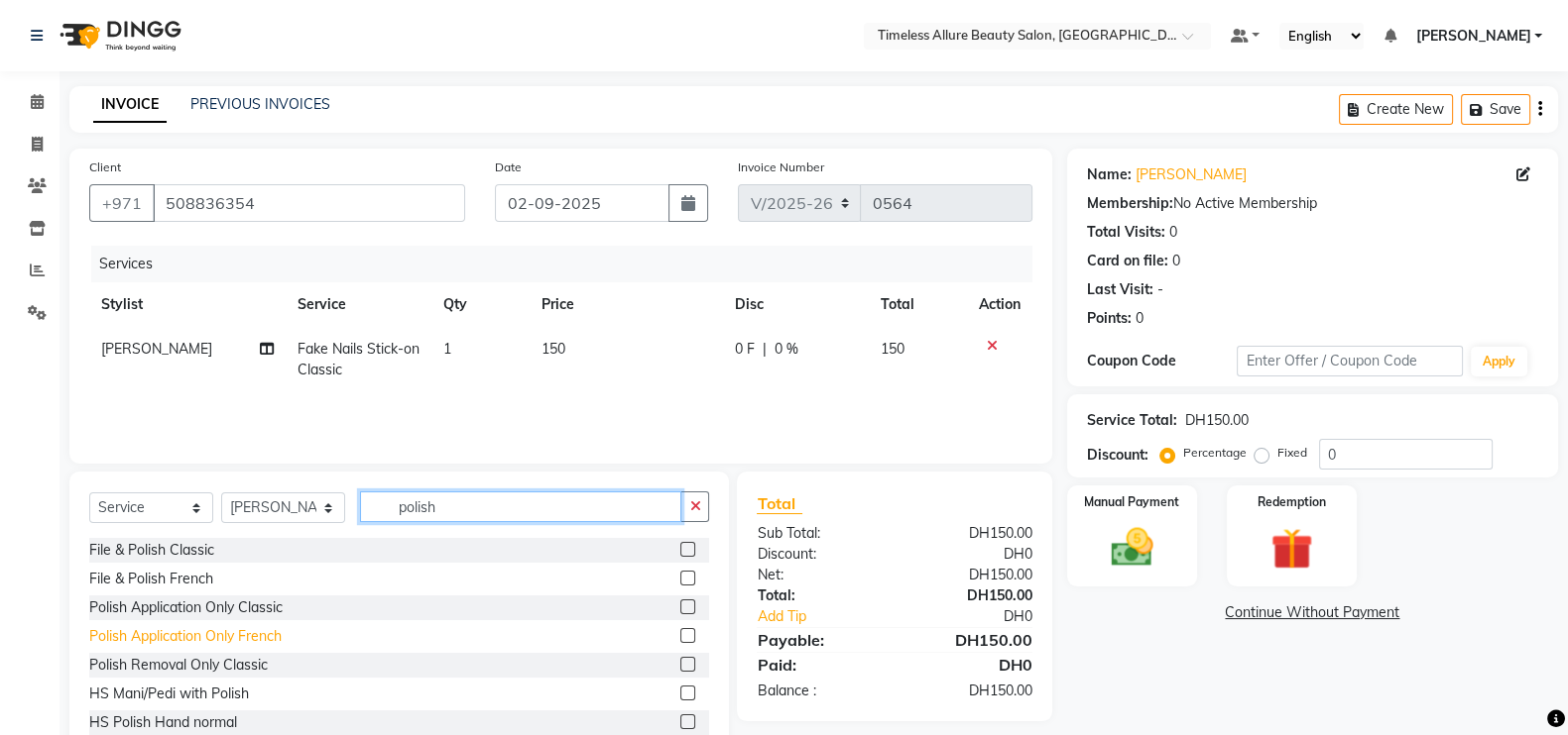
type input "polish"
click at [206, 635] on div "Polish Application Only French" at bounding box center [186, 637] width 193 height 21
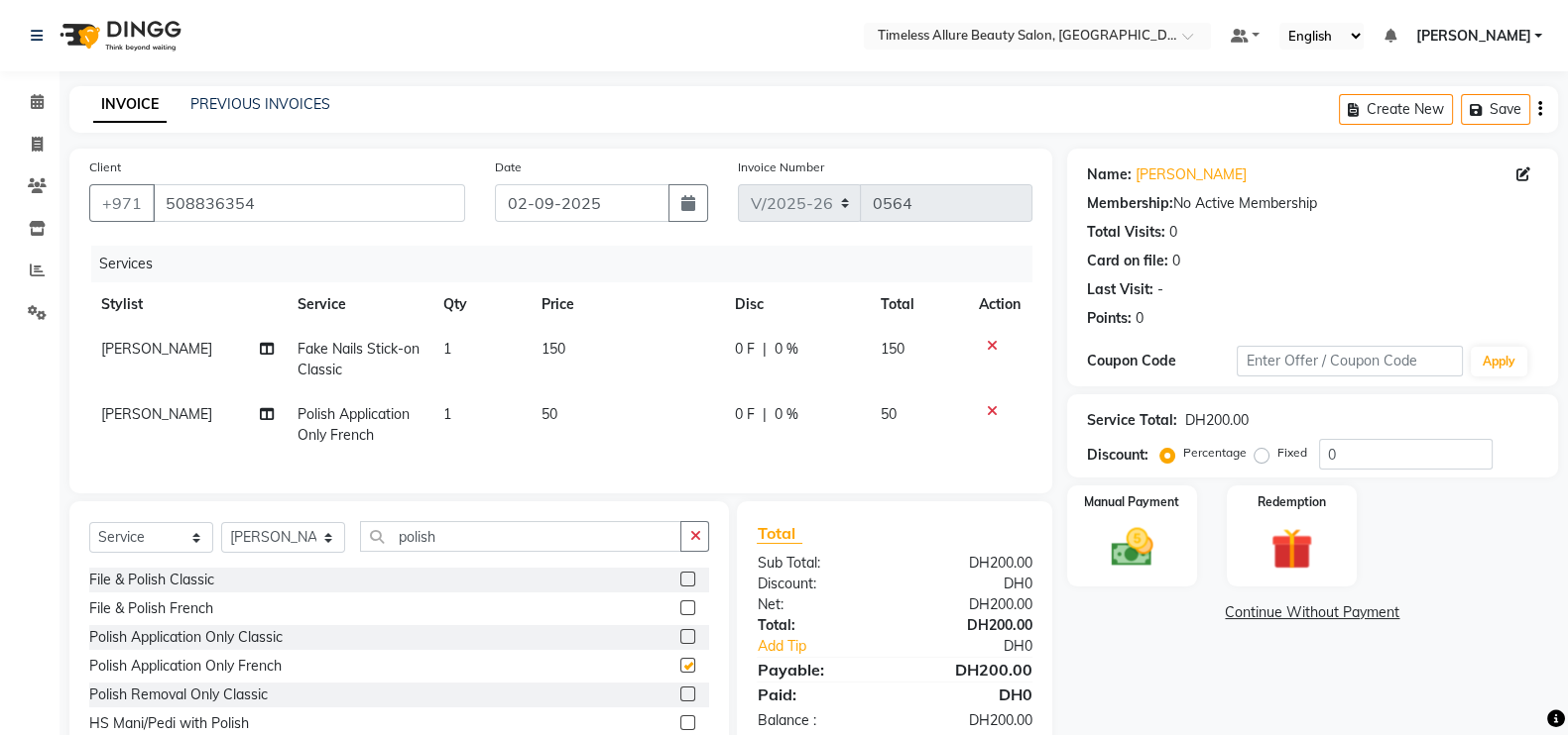
checkbox input "false"
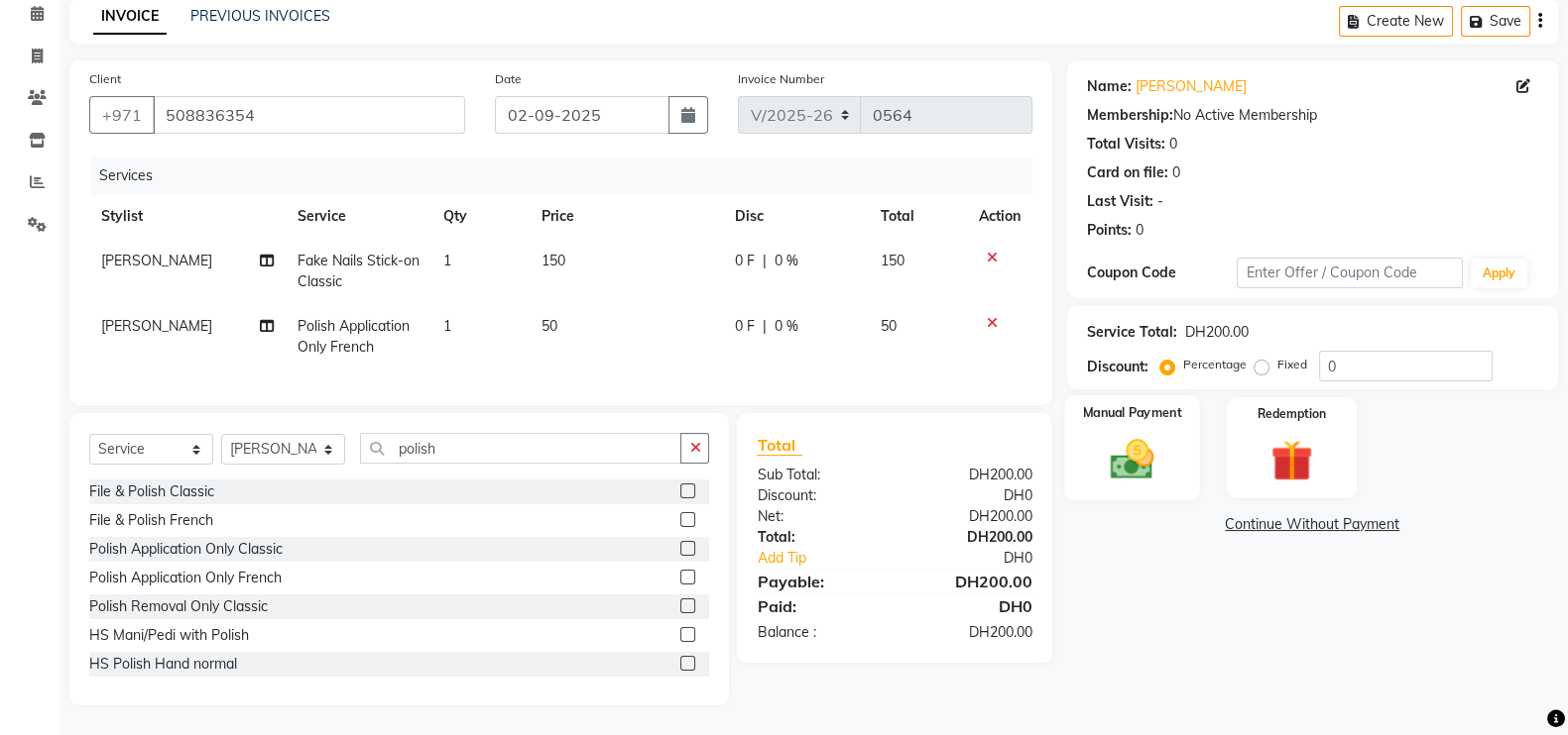
click at [1123, 434] on img at bounding box center [1131, 459] width 70 height 50
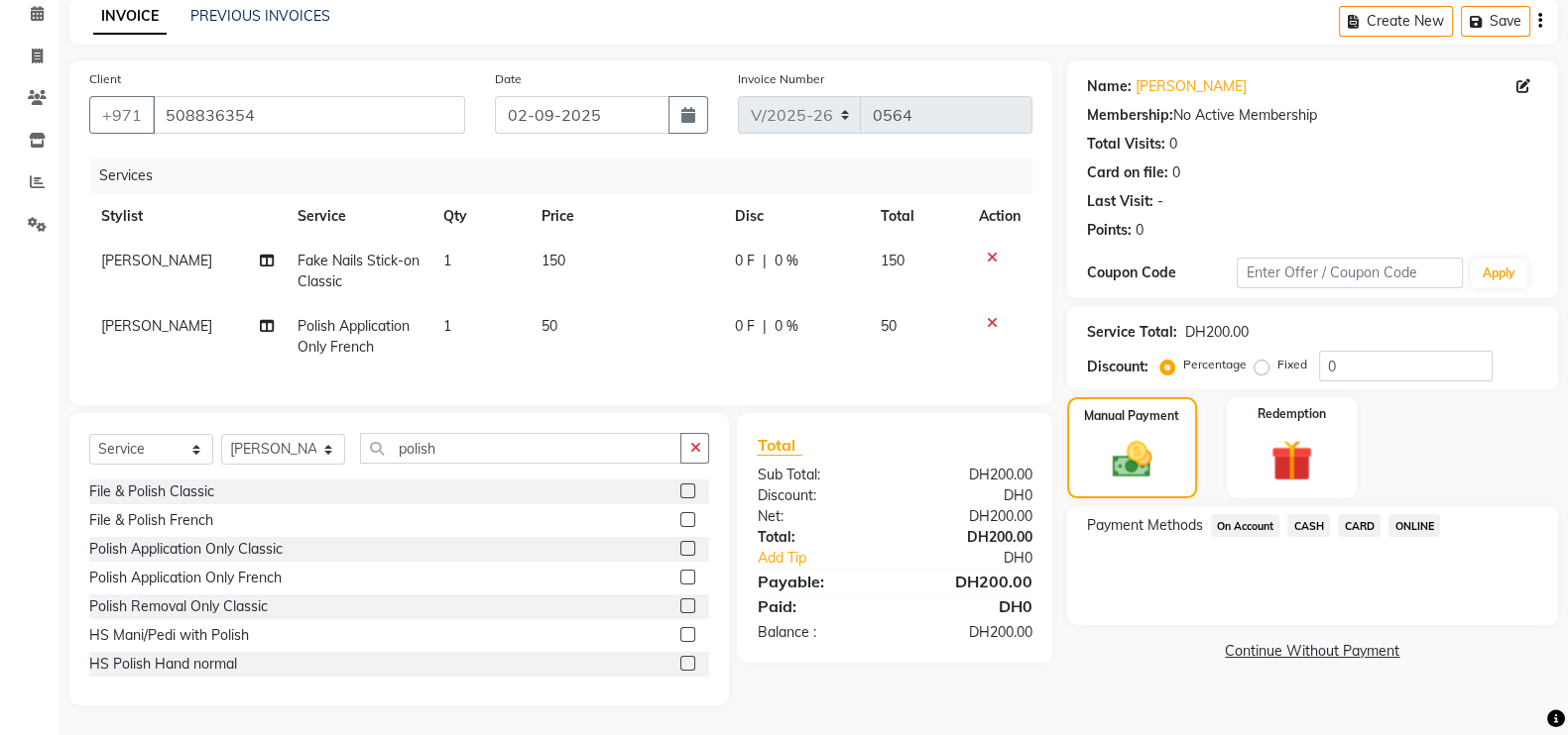
click at [1304, 515] on span "CASH" at bounding box center [1308, 526] width 43 height 23
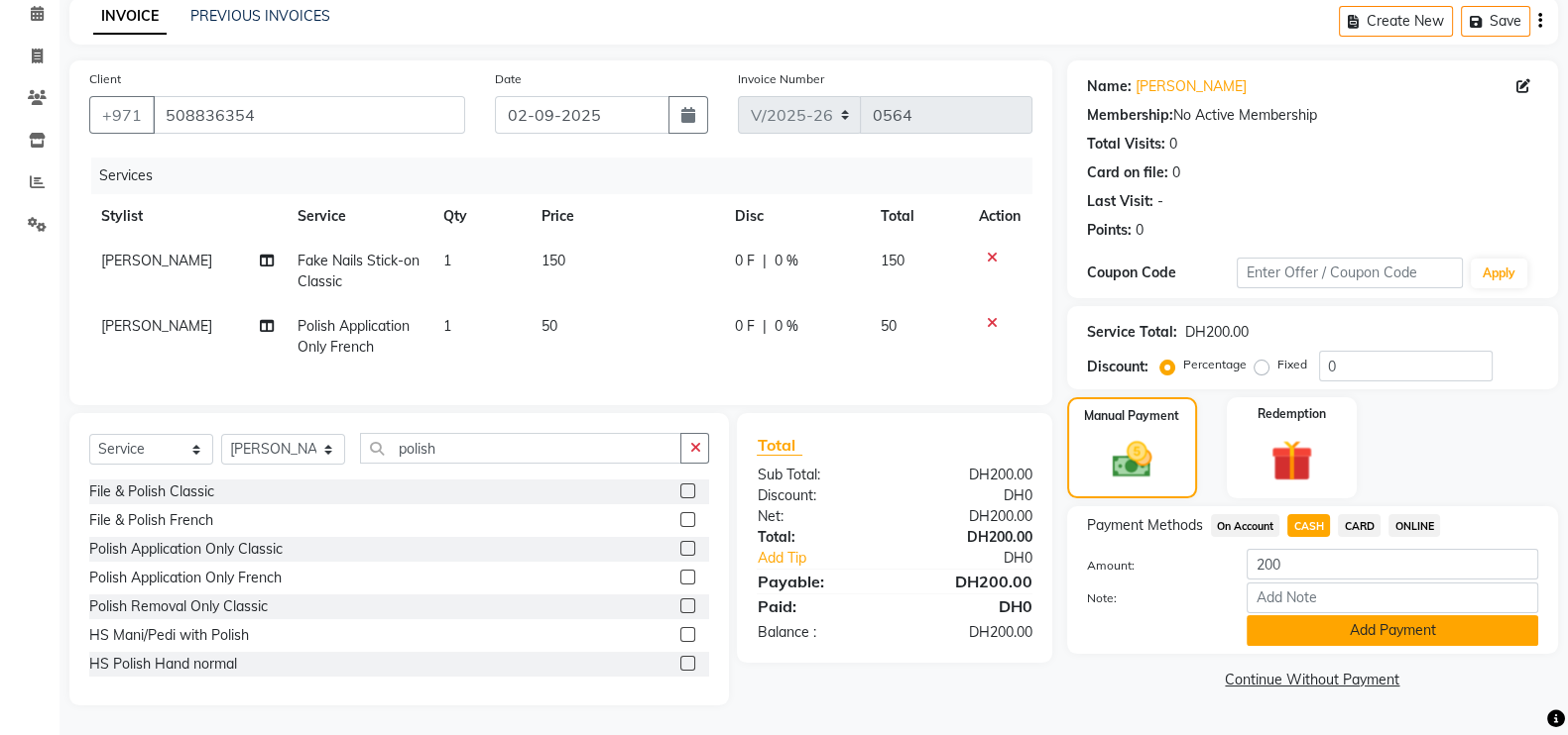
click at [1354, 616] on button "Add Payment" at bounding box center [1392, 631] width 292 height 31
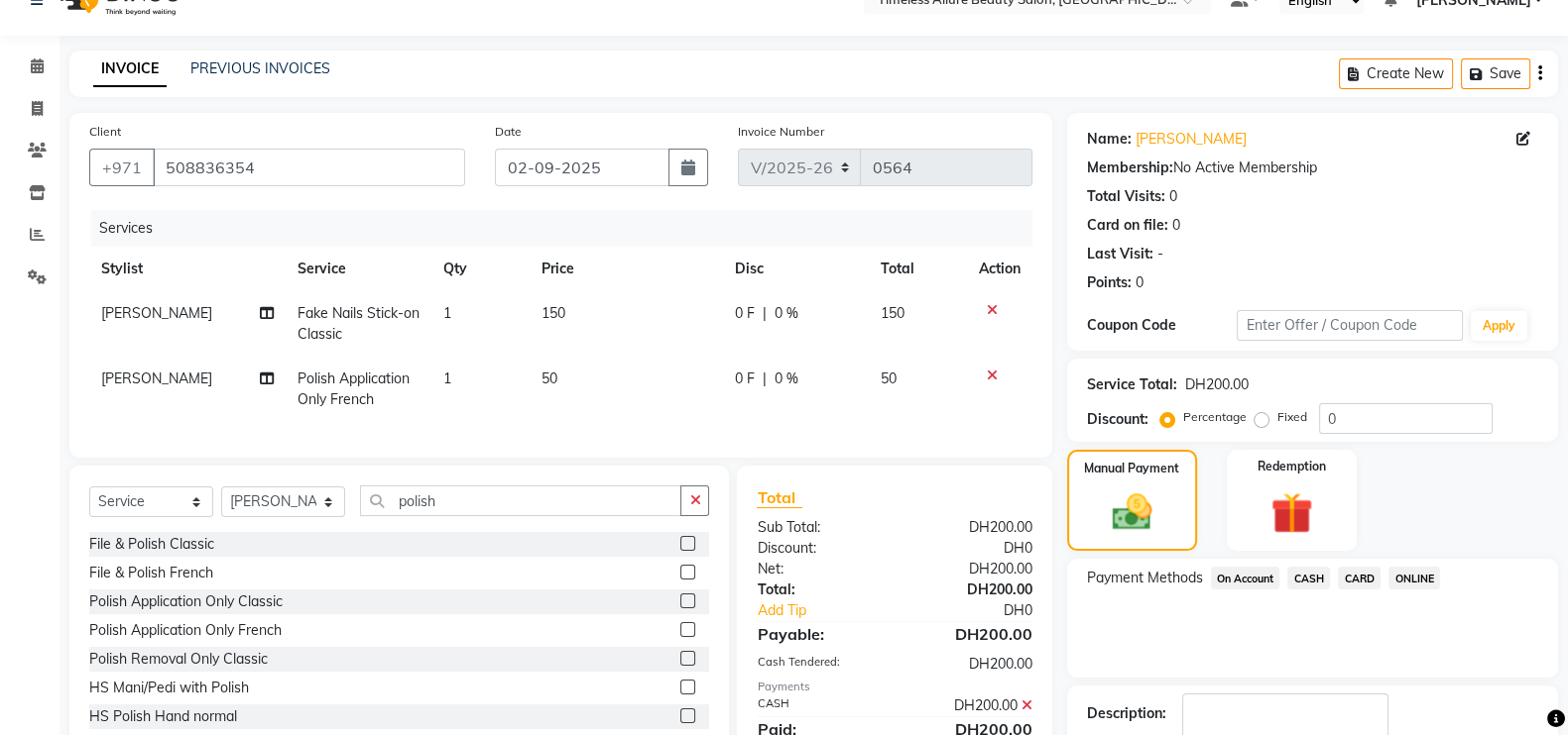
scroll to position [160, 0]
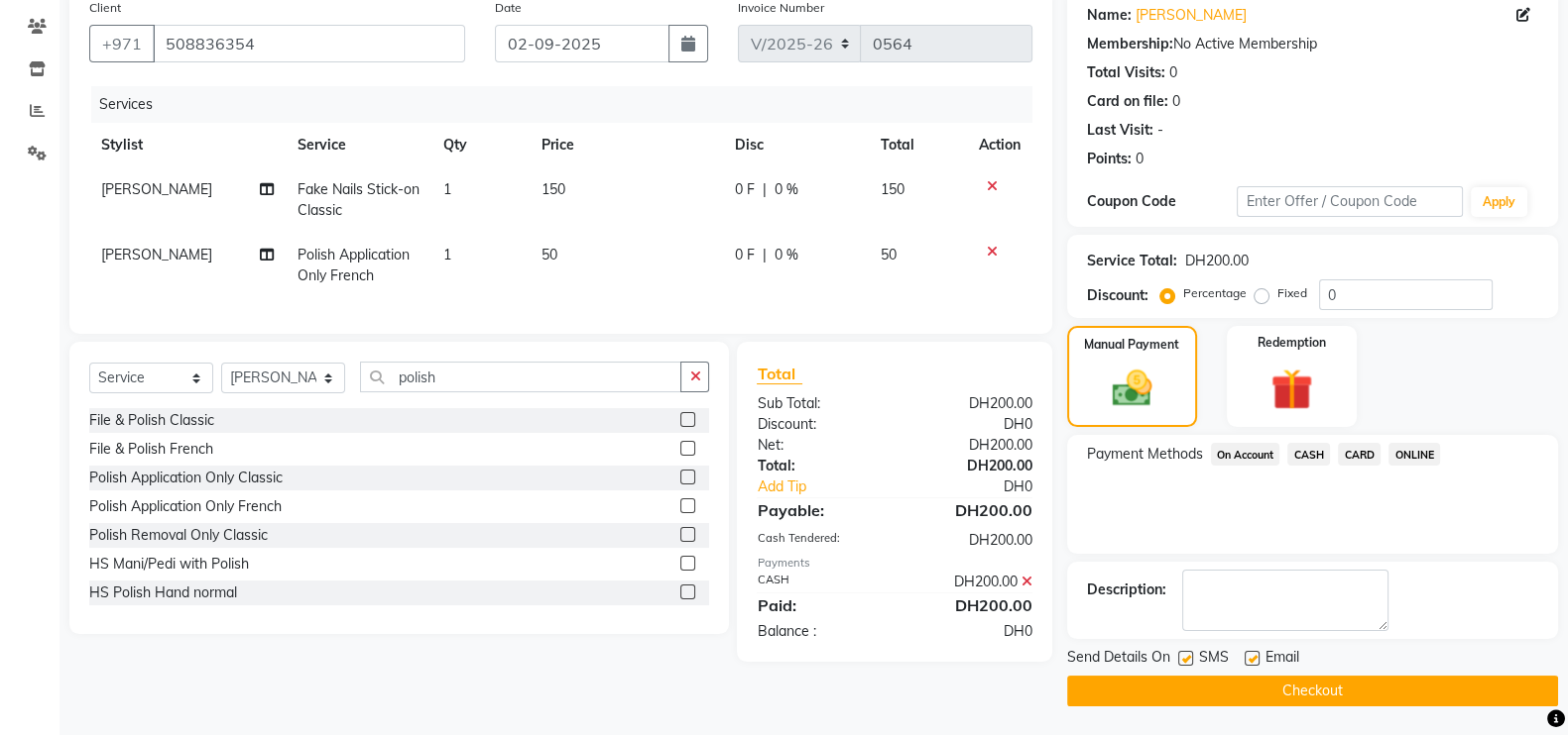
click at [1339, 687] on button "Checkout" at bounding box center [1312, 690] width 491 height 31
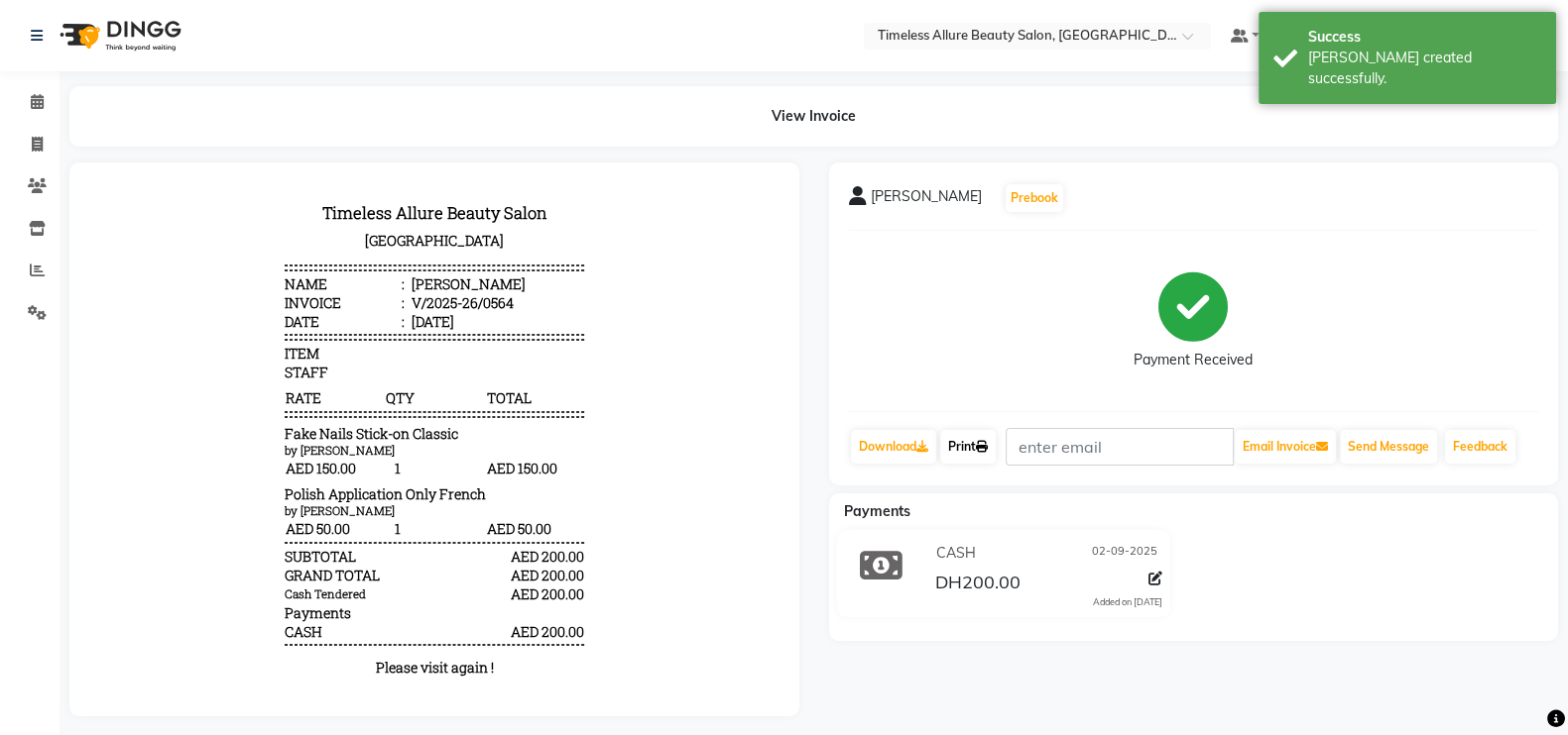
click at [977, 443] on link "Print" at bounding box center [968, 447] width 56 height 34
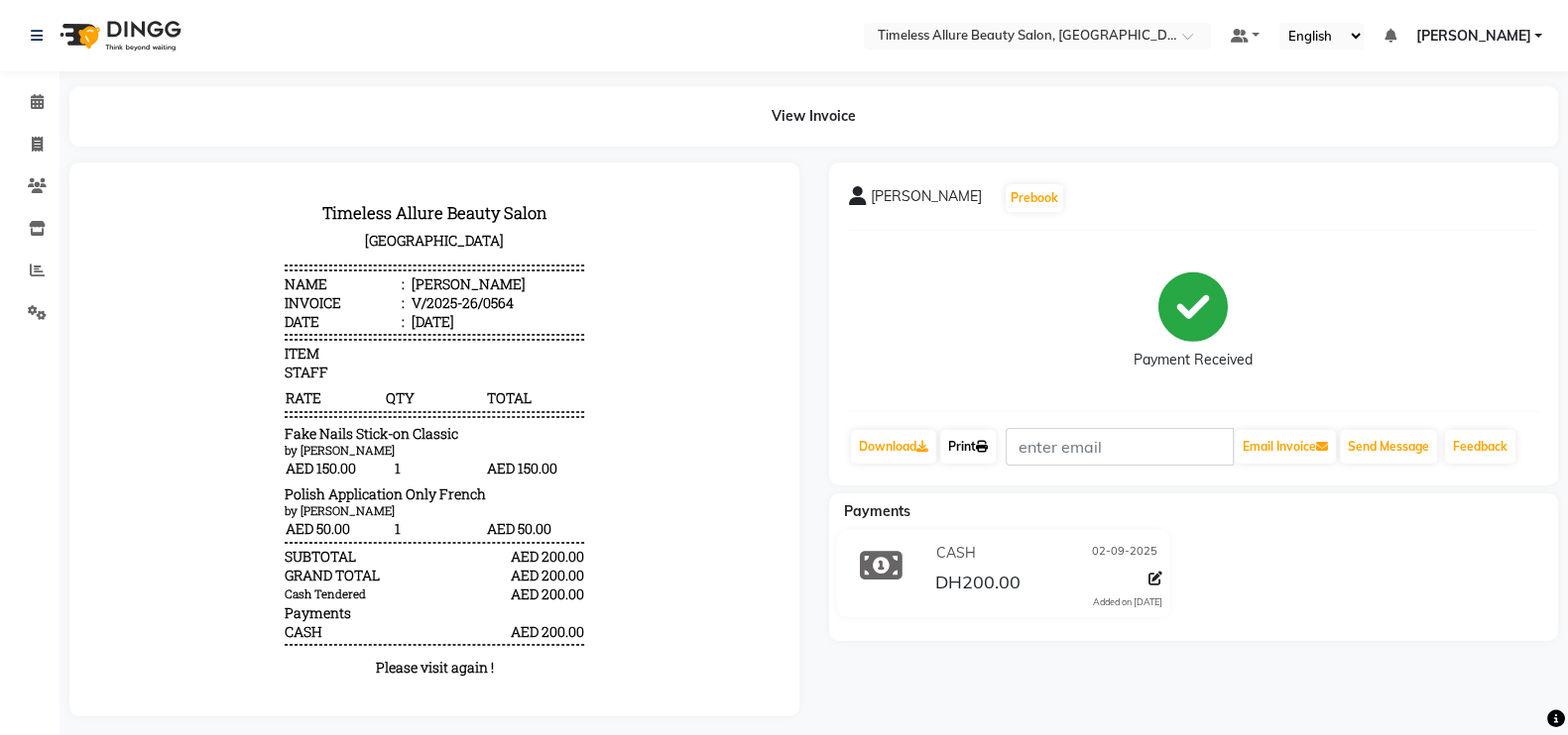
click at [971, 437] on link "Print" at bounding box center [968, 447] width 56 height 34
click at [40, 101] on icon at bounding box center [37, 101] width 13 height 15
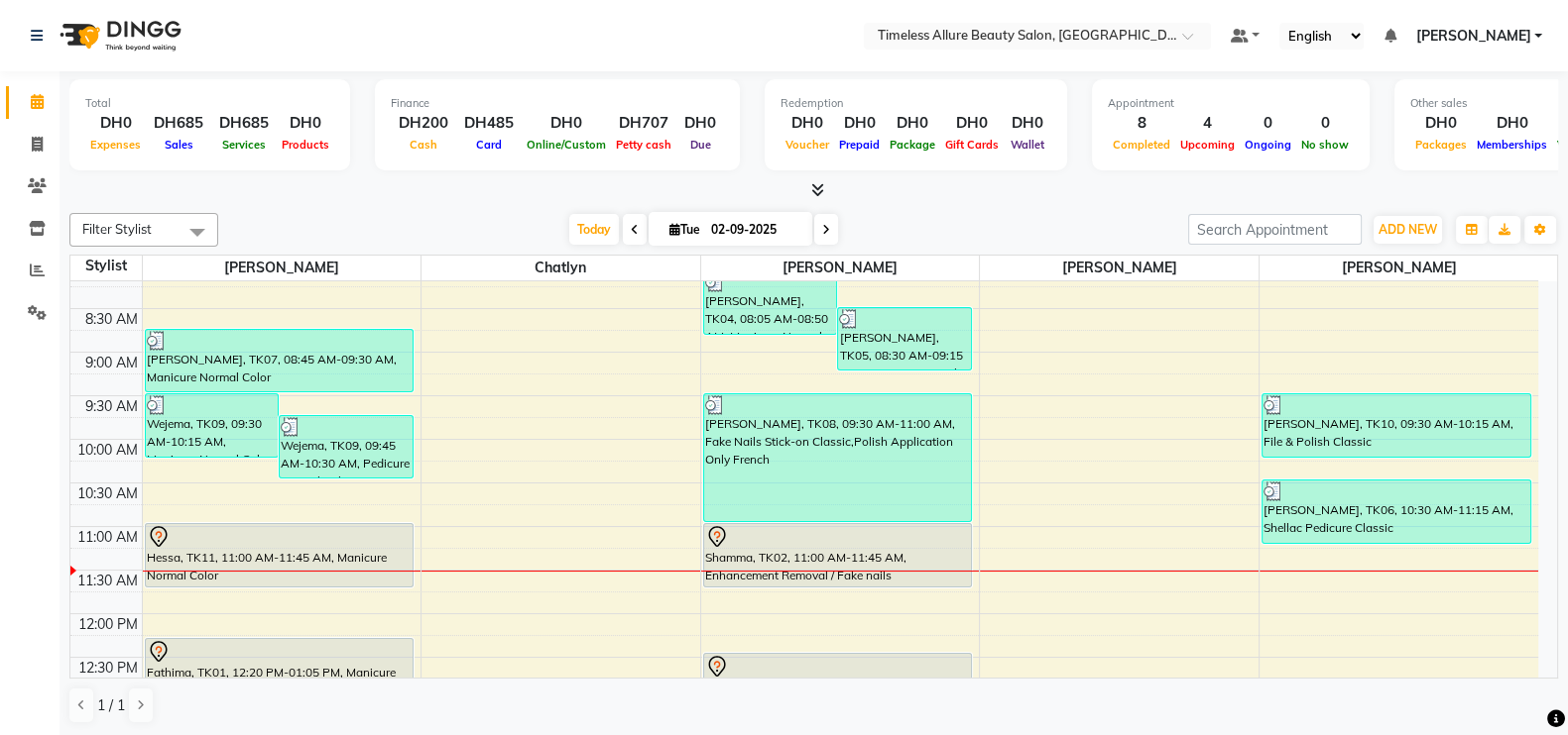
scroll to position [247, 0]
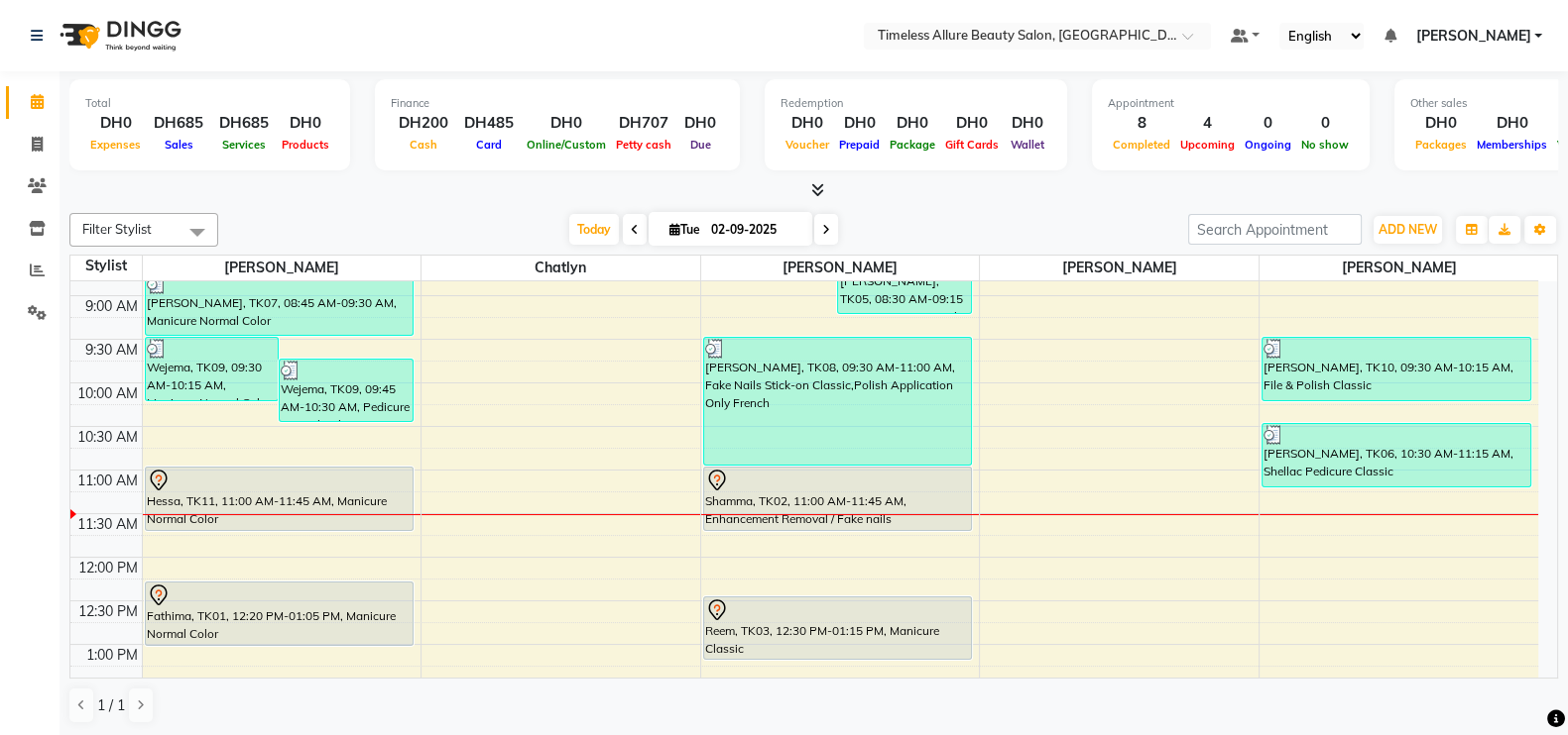
click at [1386, 515] on div at bounding box center [1398, 515] width 279 height 1
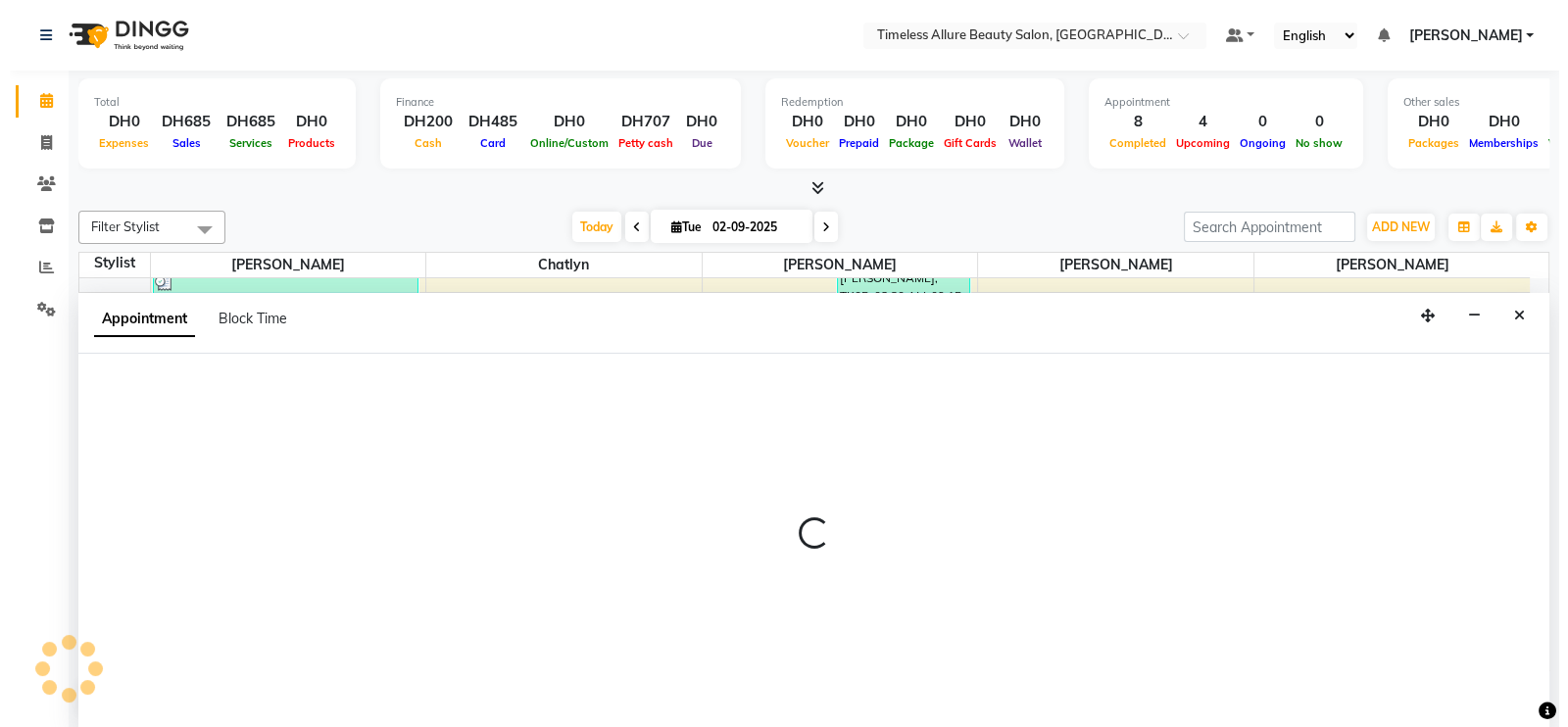
scroll to position [1, 0]
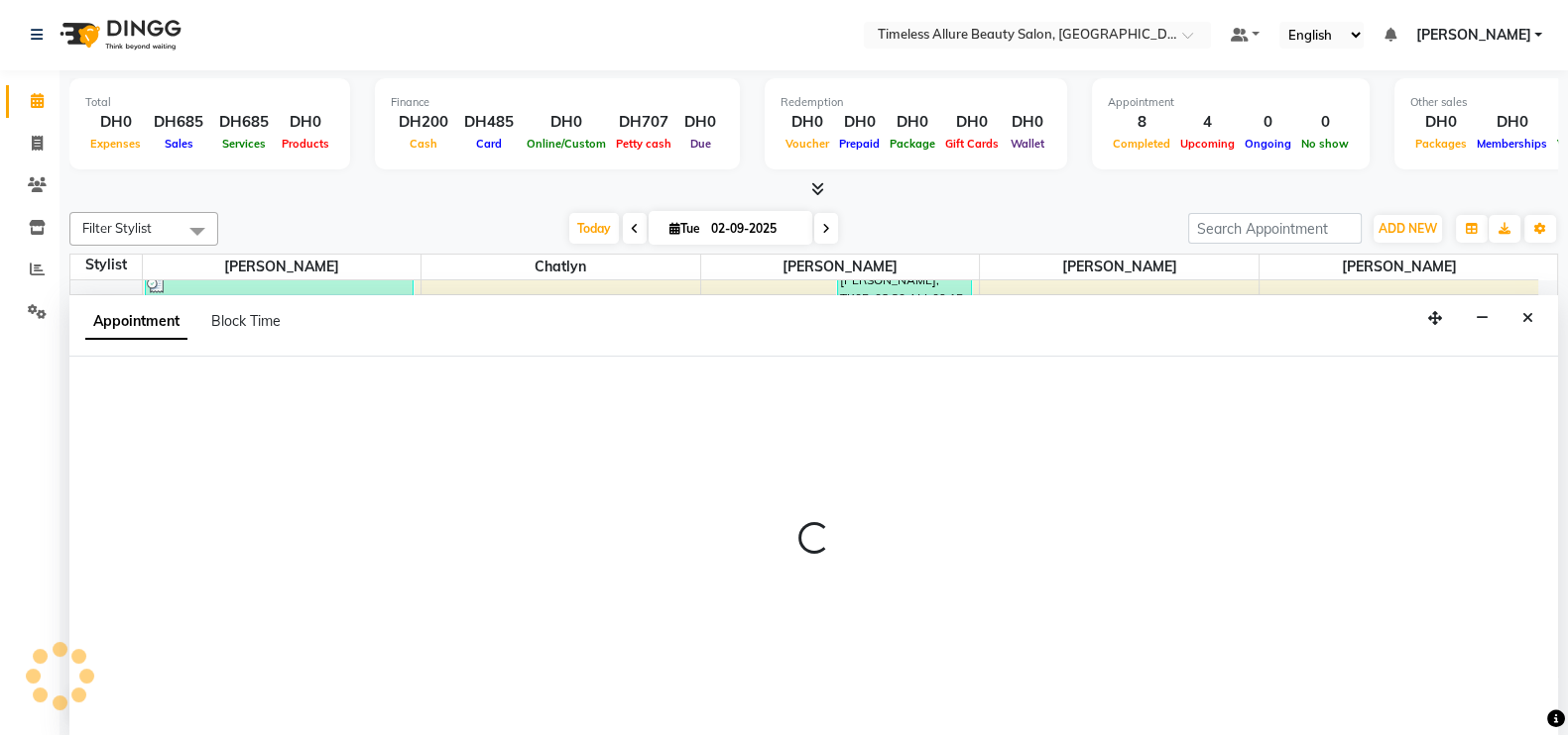
select select "90558"
select select "690"
select select "tentative"
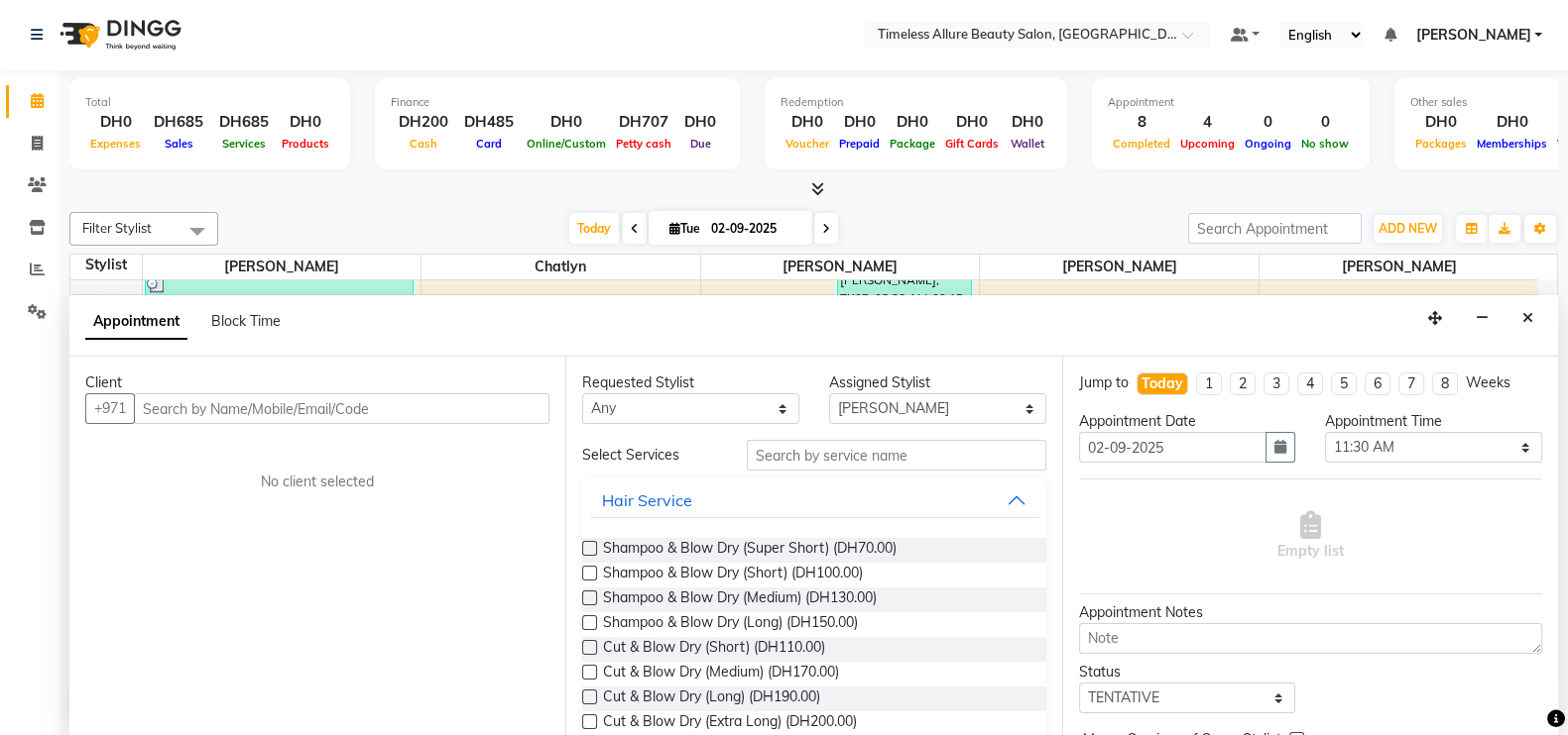
click at [205, 404] on input "text" at bounding box center [341, 409] width 416 height 31
type input "567477144"
click at [513, 408] on span "Add Client" at bounding box center [508, 409] width 66 height 18
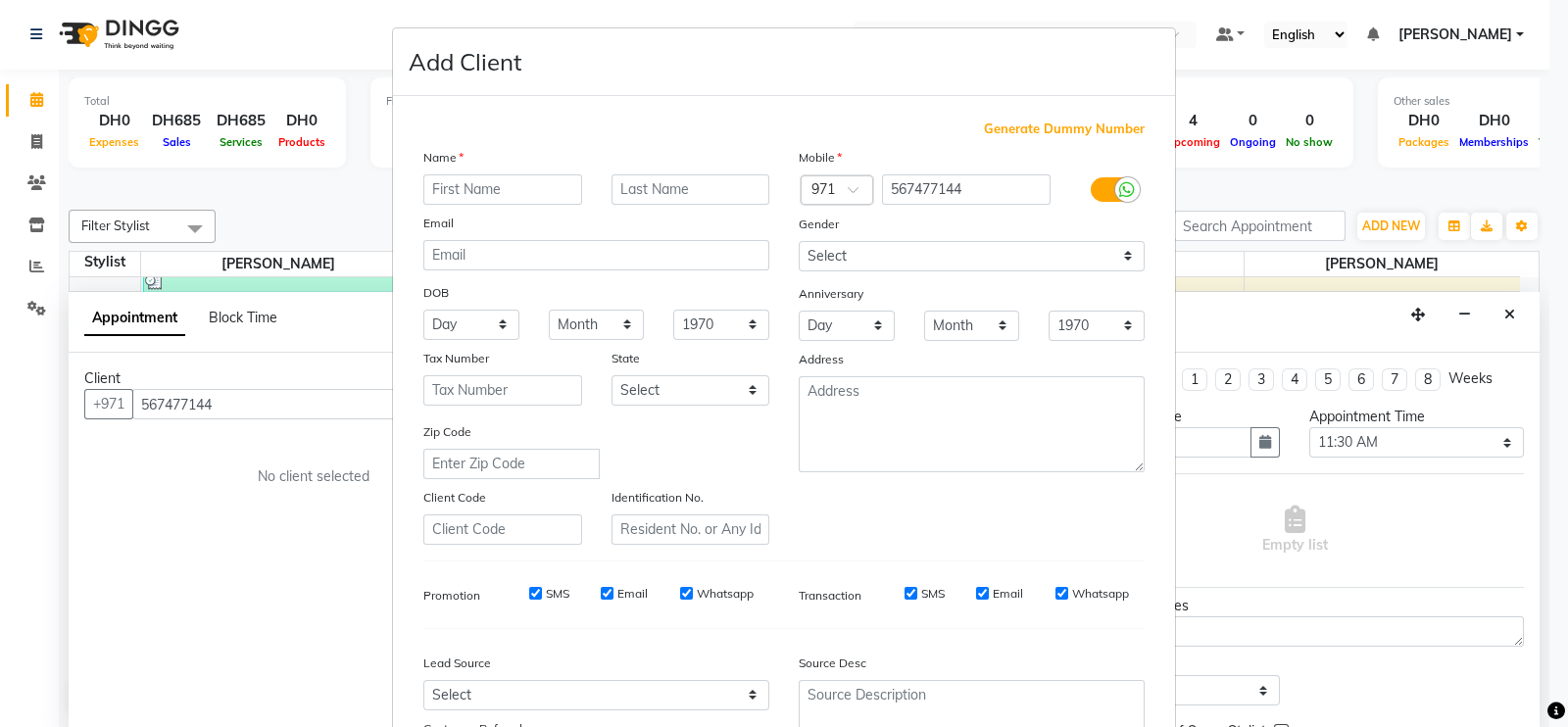
click at [514, 188] on input "text" at bounding box center [503, 189] width 159 height 30
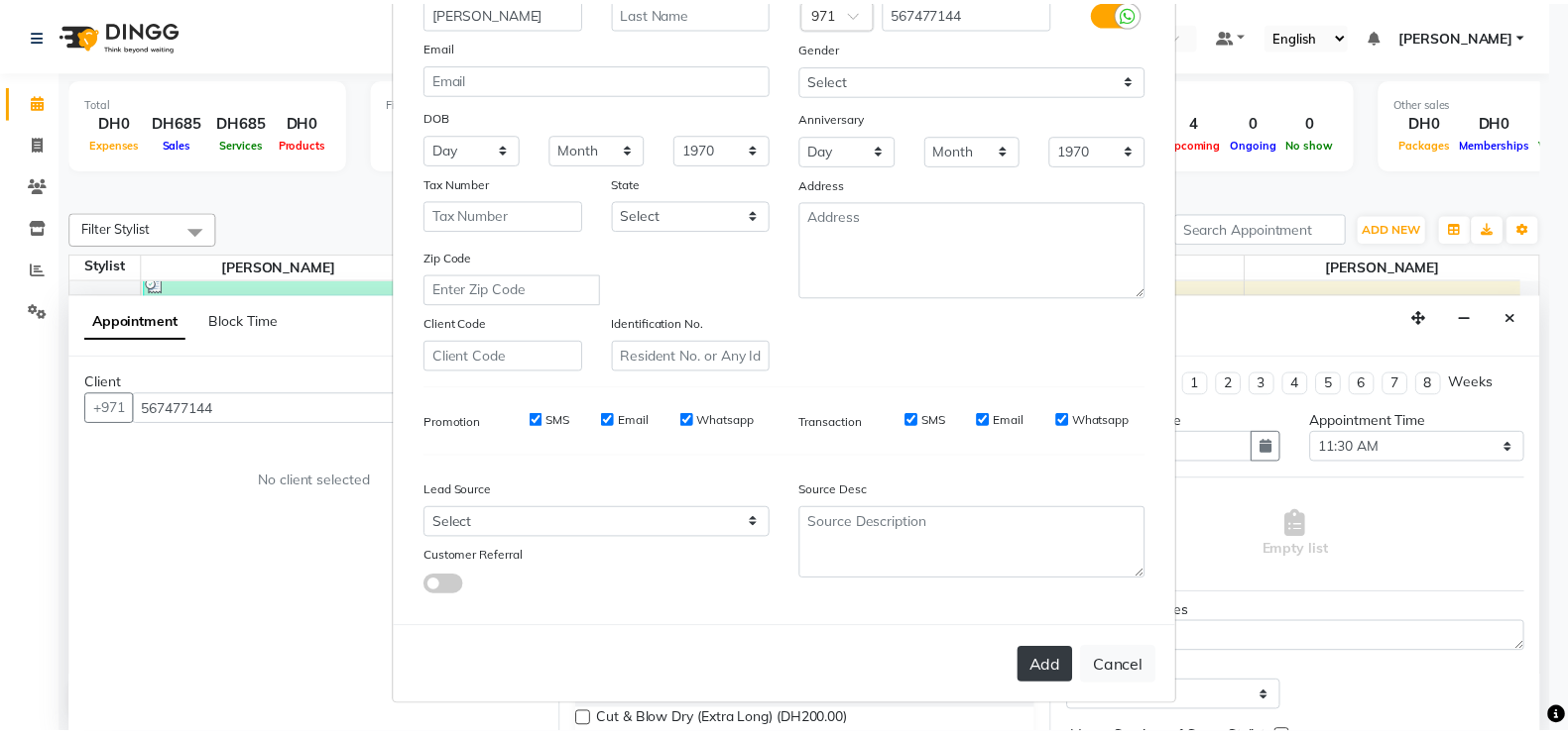
scroll to position [190, 0]
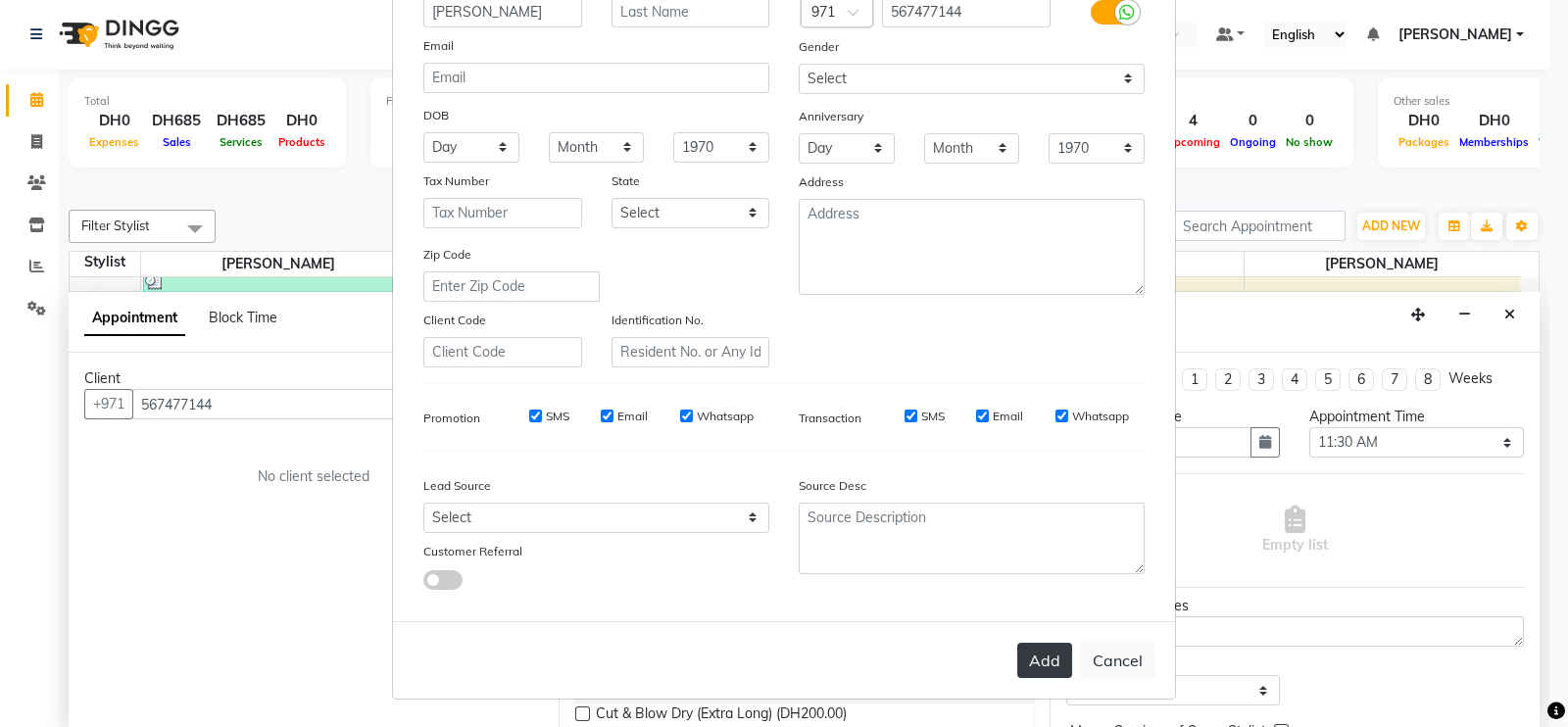
type input "[PERSON_NAME]"
click at [1037, 656] on button "Add" at bounding box center [1044, 660] width 55 height 35
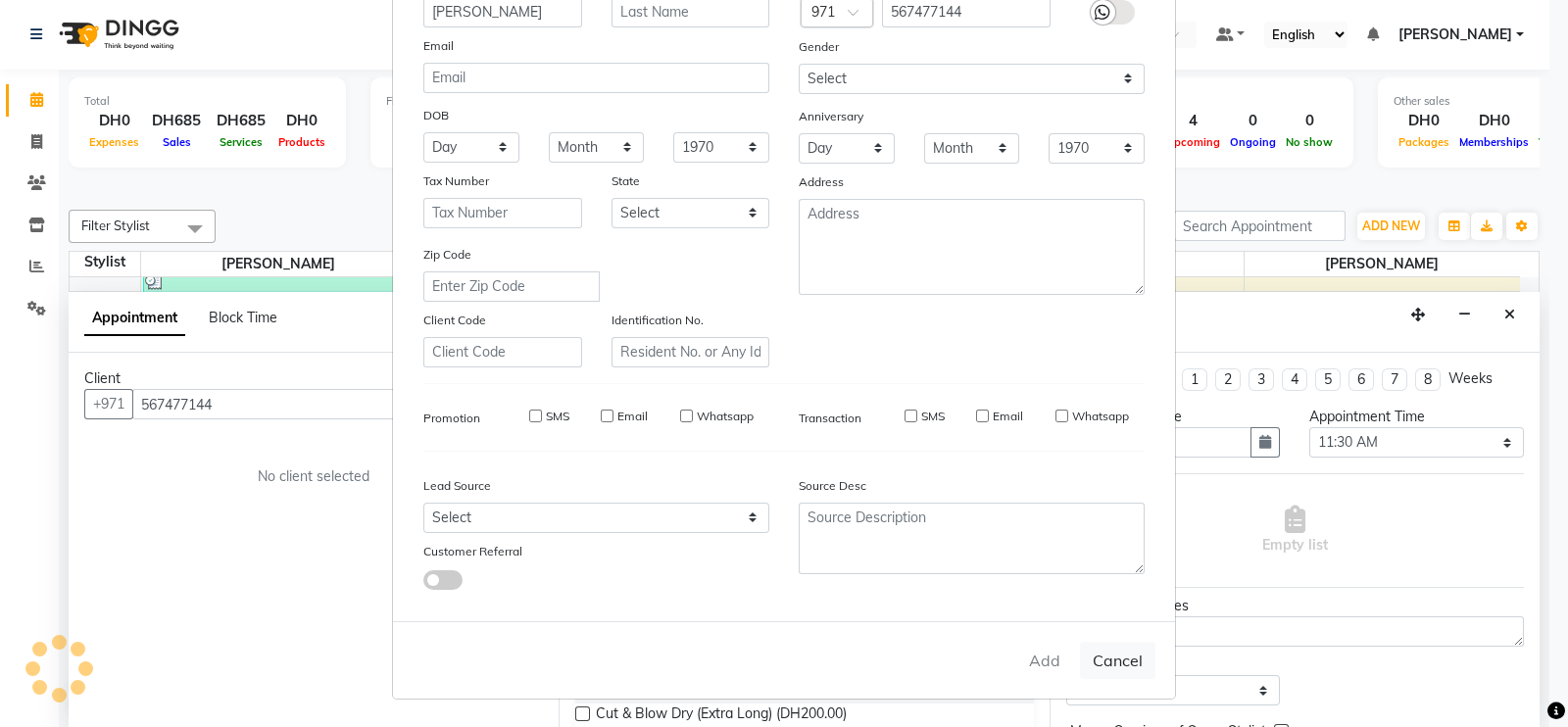
select select
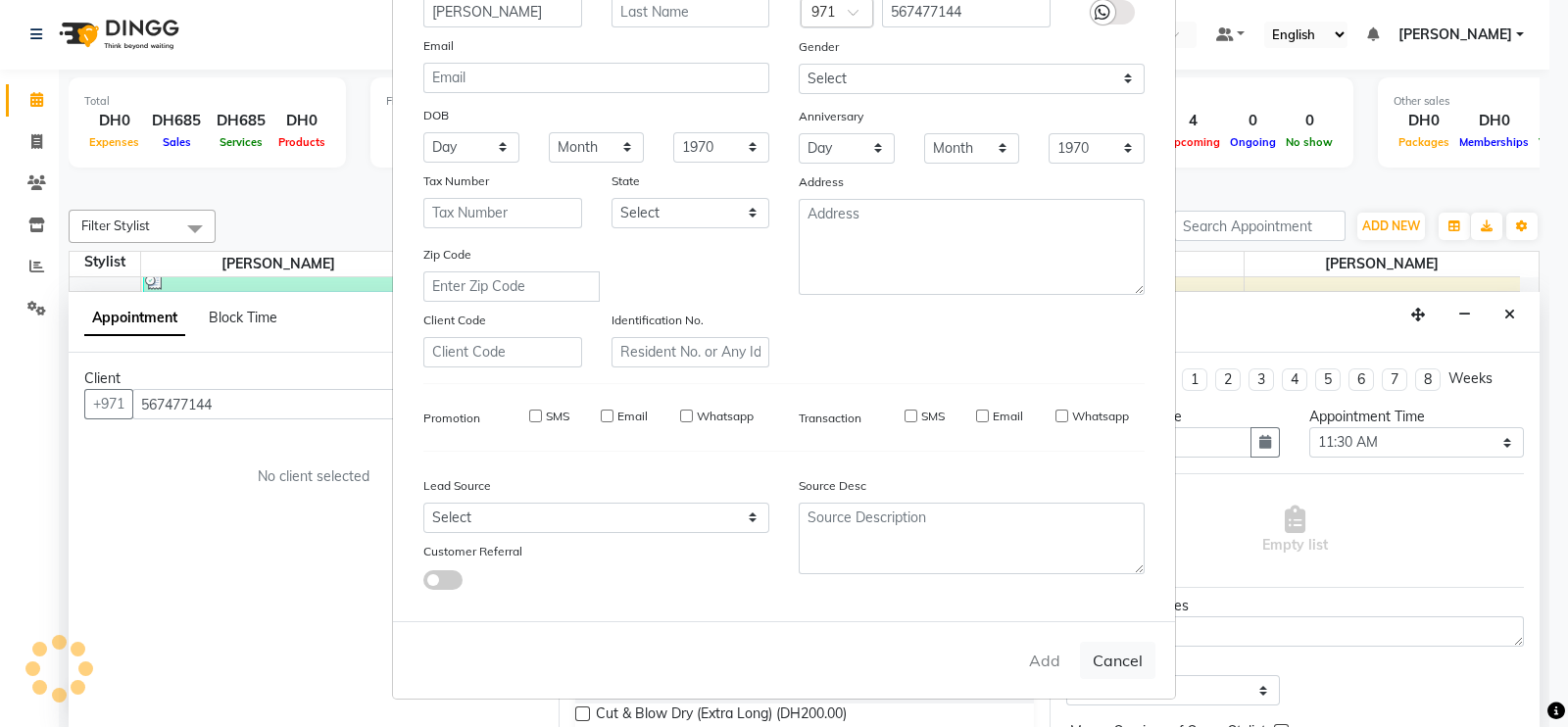
select select
checkbox input "false"
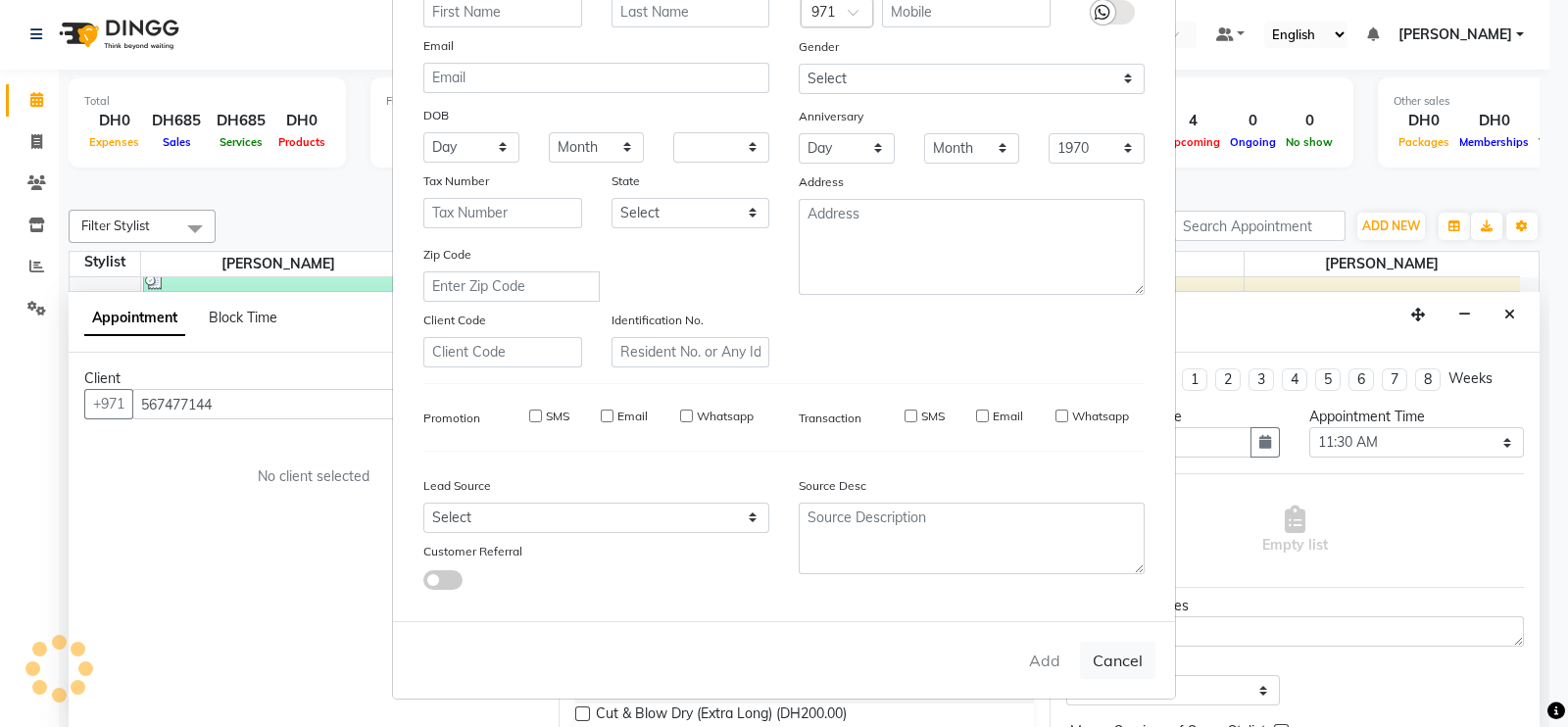
checkbox input "false"
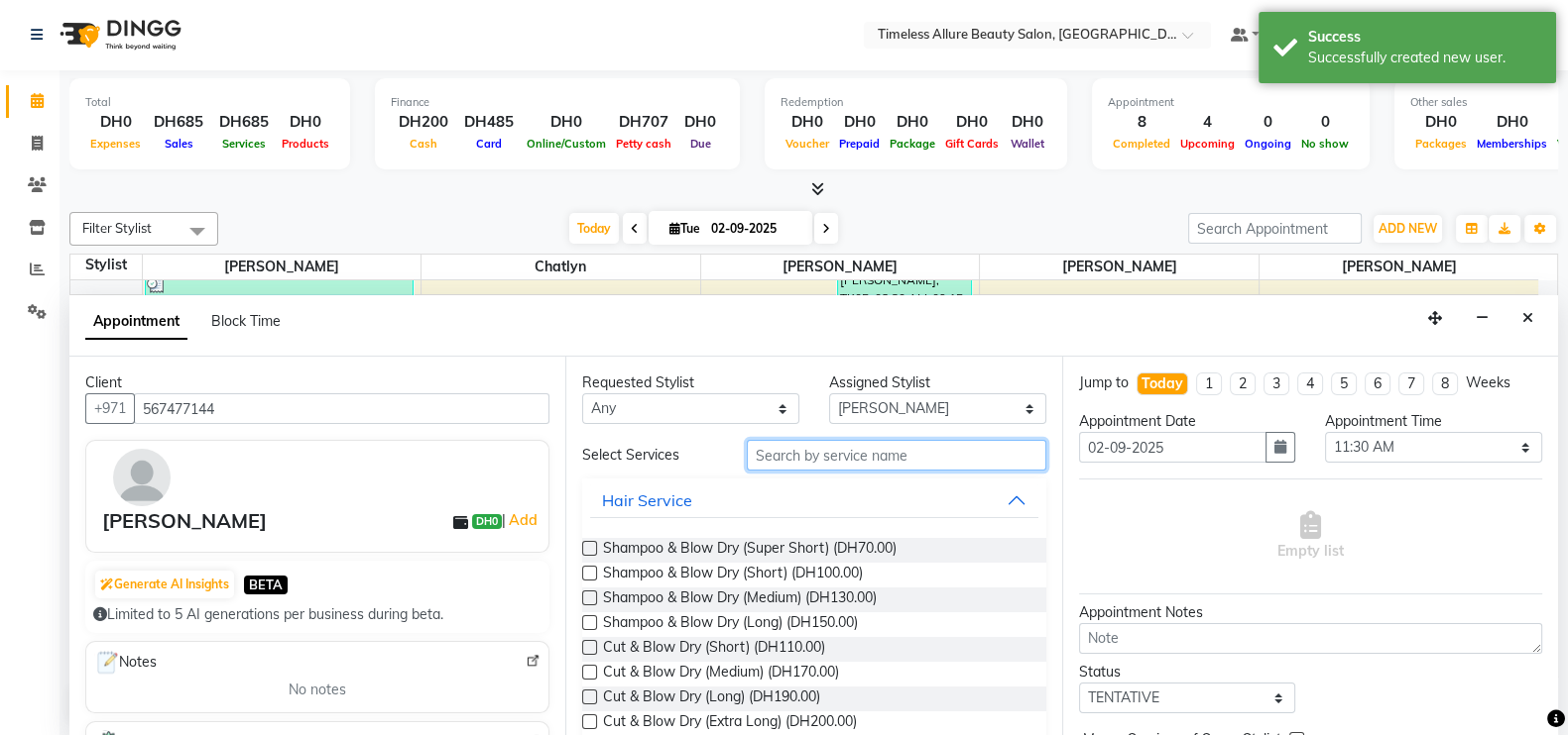
click at [876, 454] on input "text" at bounding box center [896, 455] width 300 height 31
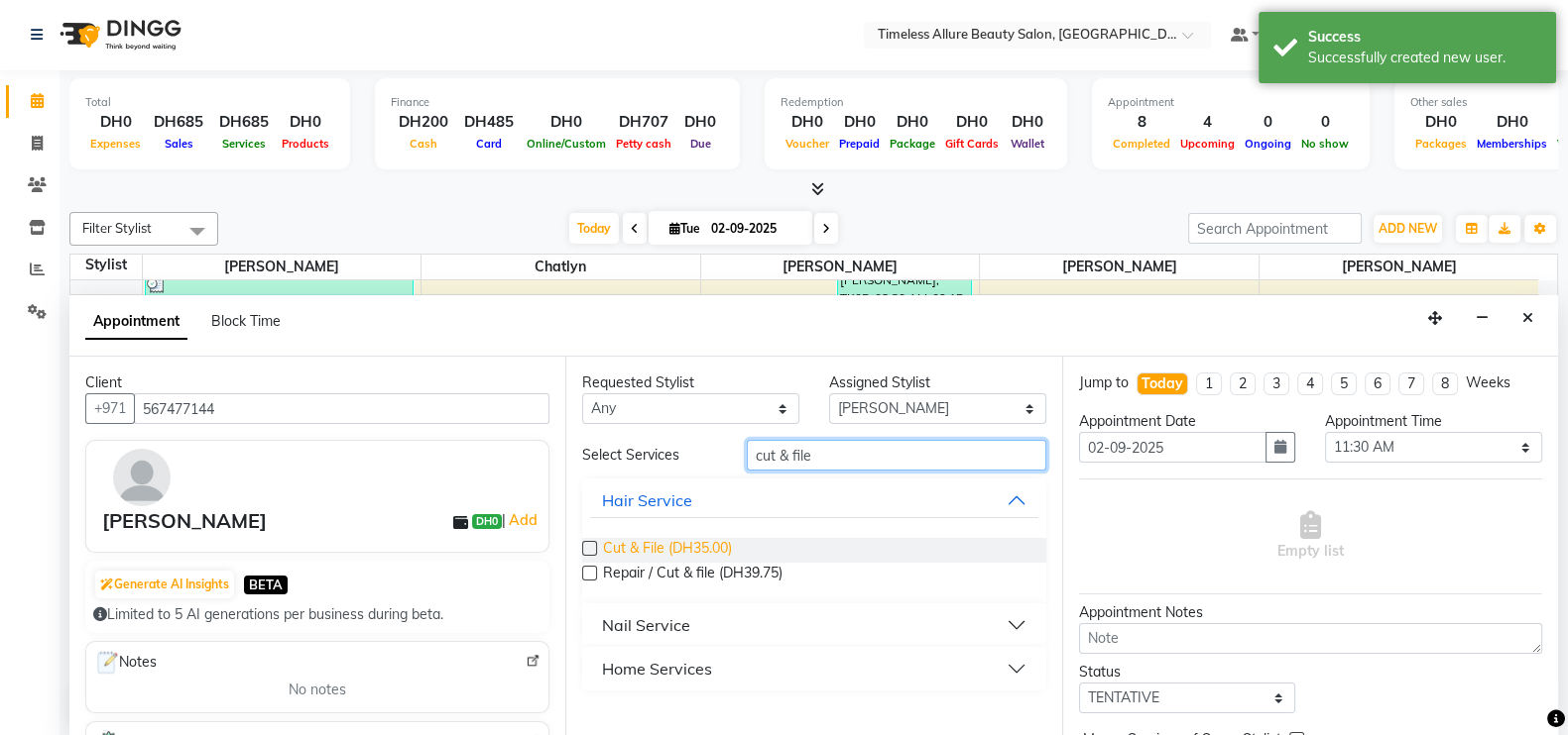
type input "cut & file"
click at [670, 548] on span "Cut & File (DH35.00)" at bounding box center [668, 551] width 129 height 25
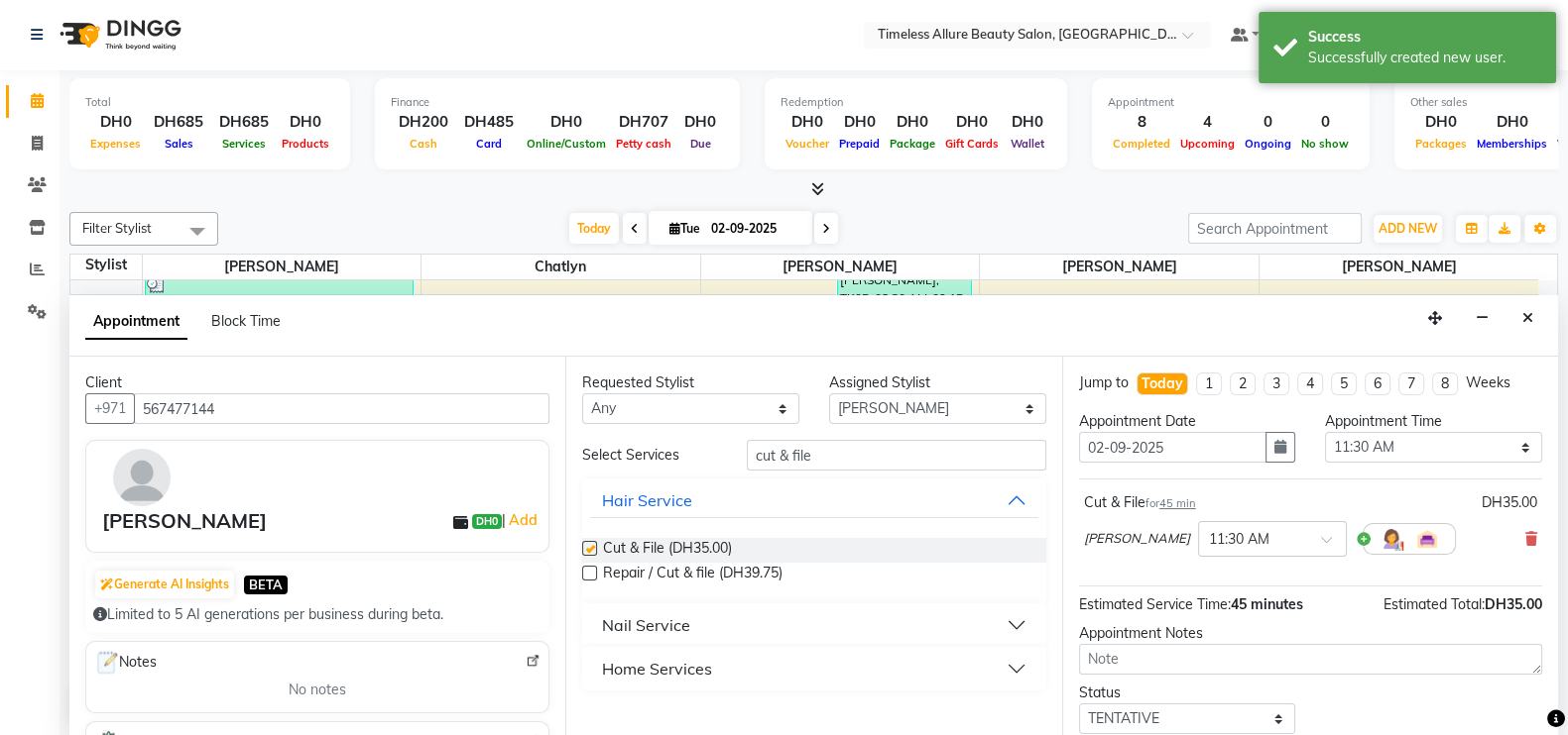
checkbox input "false"
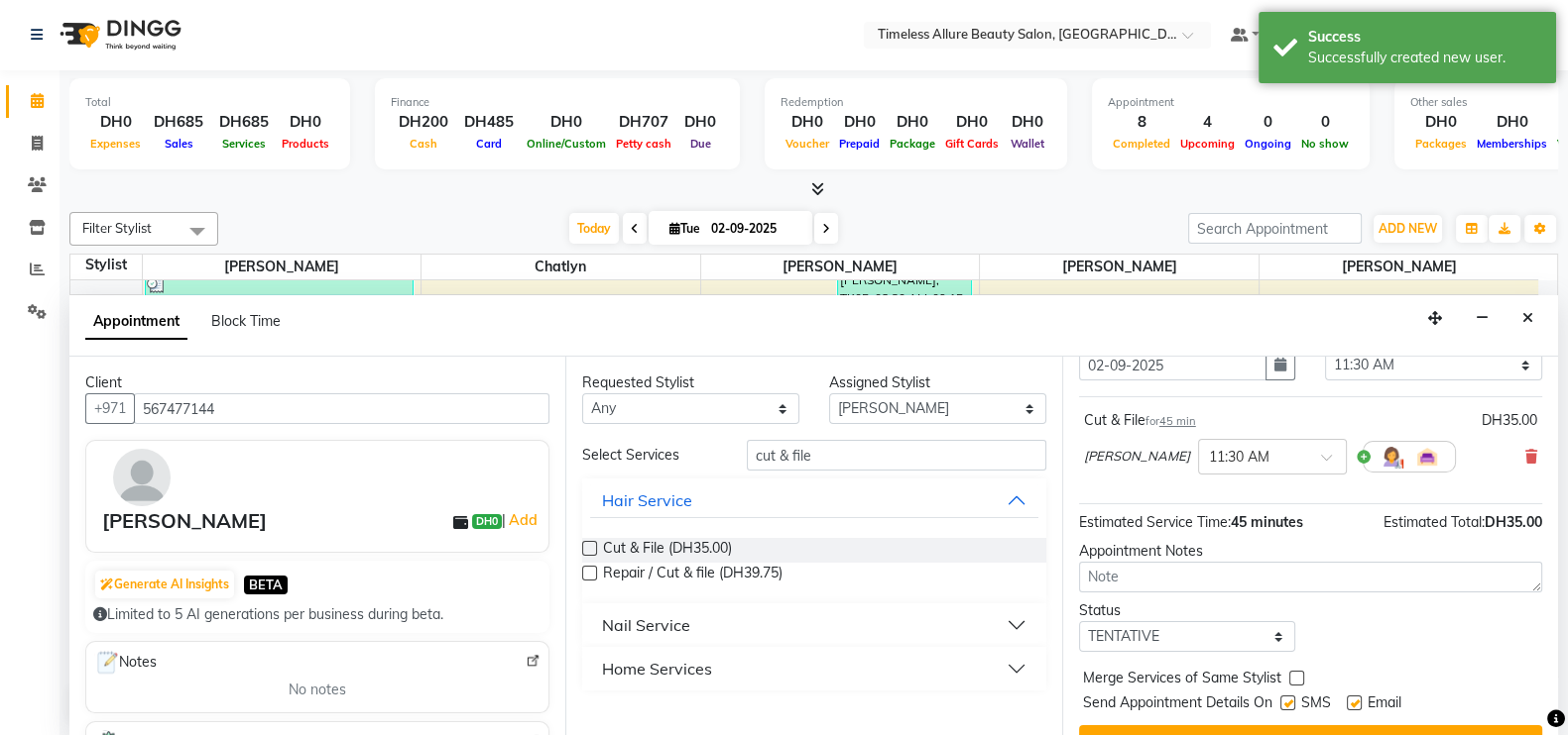
scroll to position [121, 0]
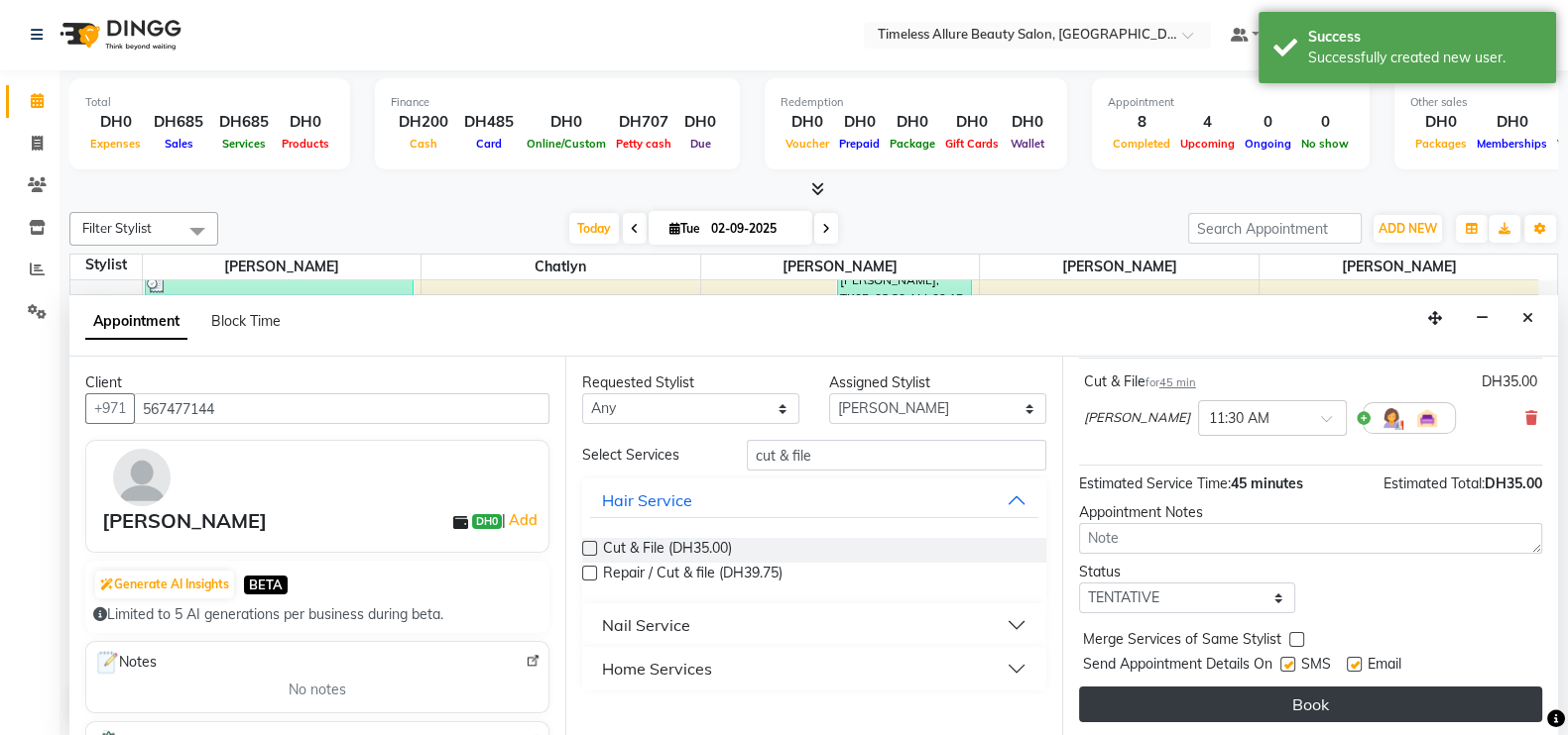
click at [1332, 700] on button "Book" at bounding box center [1310, 704] width 463 height 36
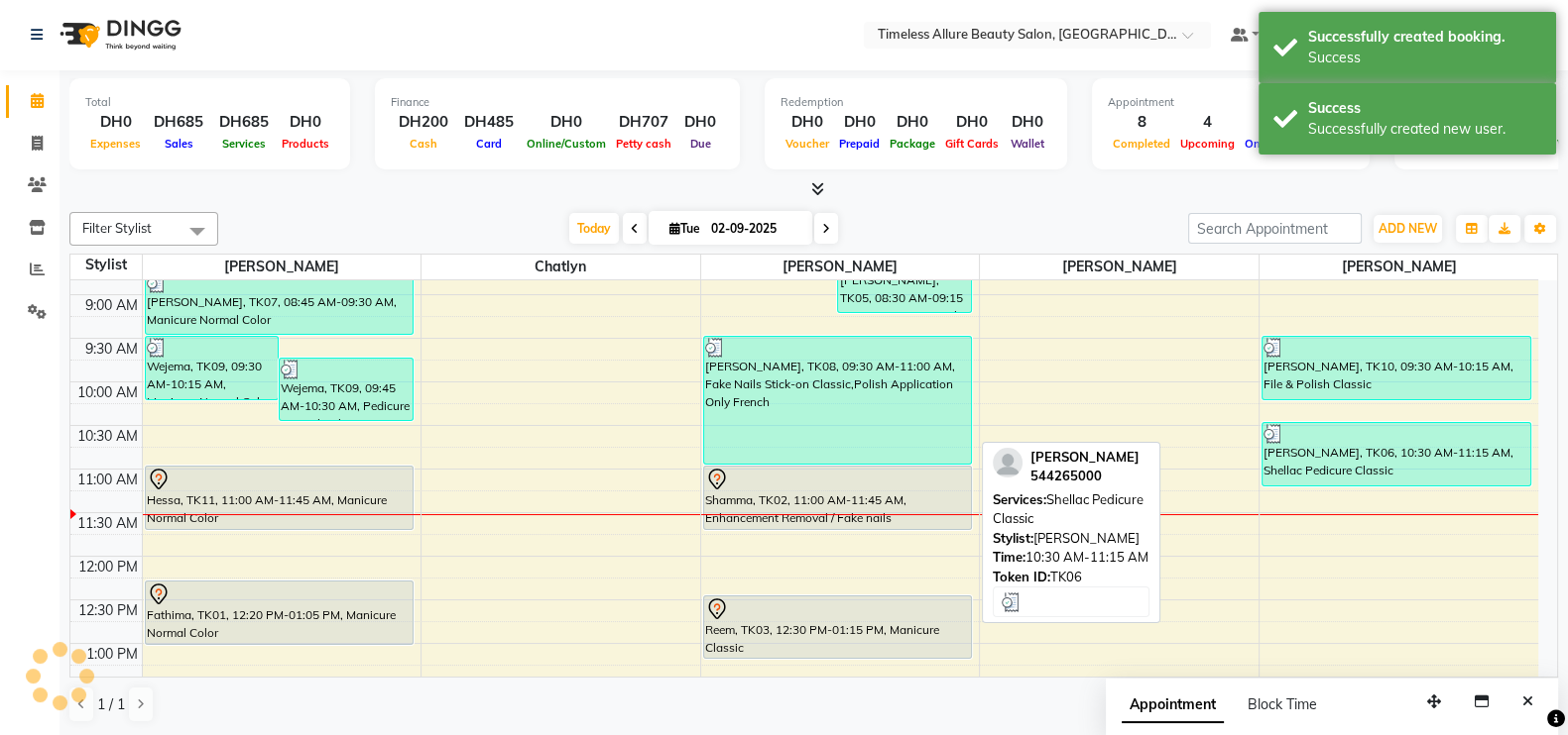
scroll to position [0, 0]
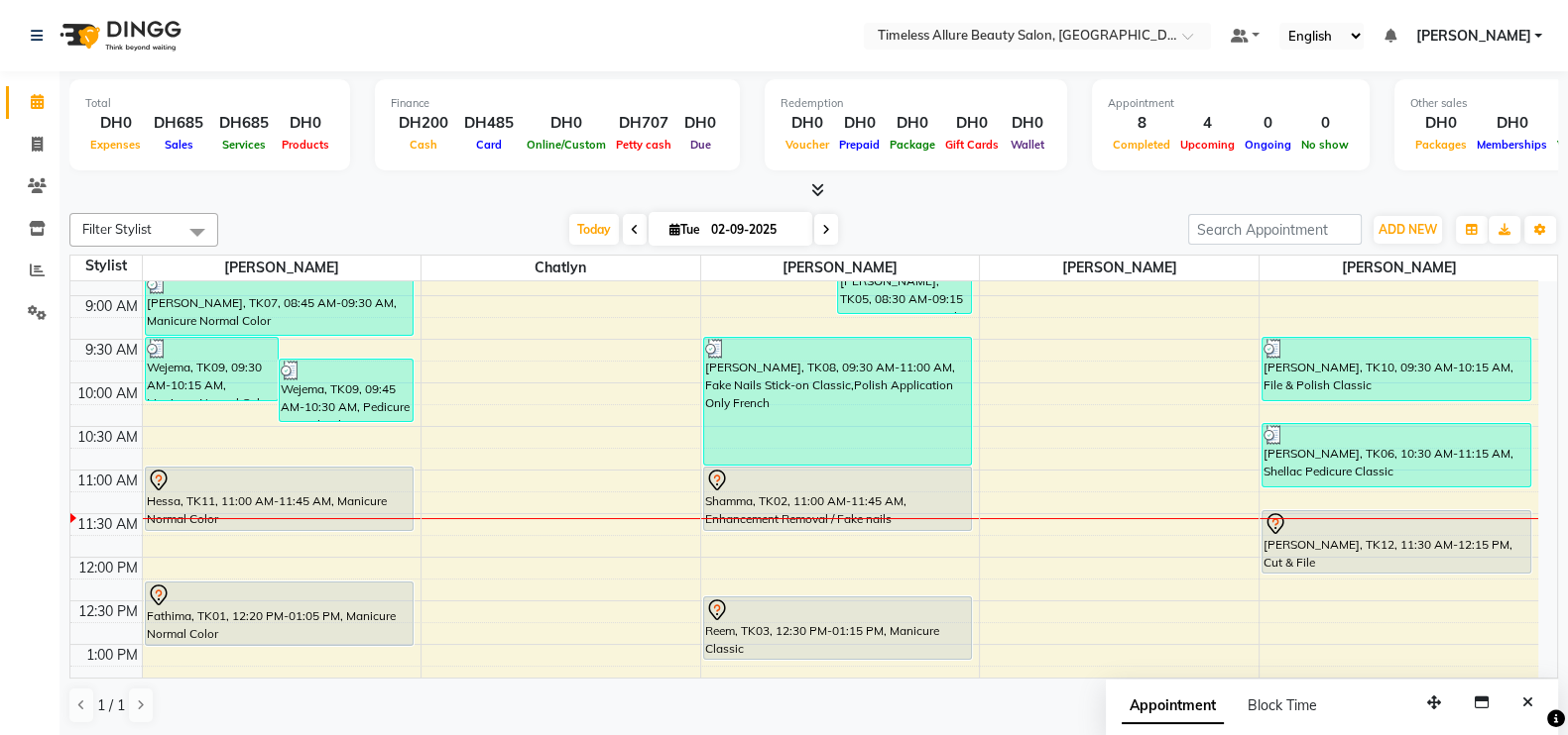
click at [403, 538] on div "6:00 AM 6:30 AM 7:00 AM 7:30 AM 8:00 AM 8:30 AM 9:00 AM 9:30 AM 10:00 AM 10:30 …" at bounding box center [804, 557] width 1468 height 1045
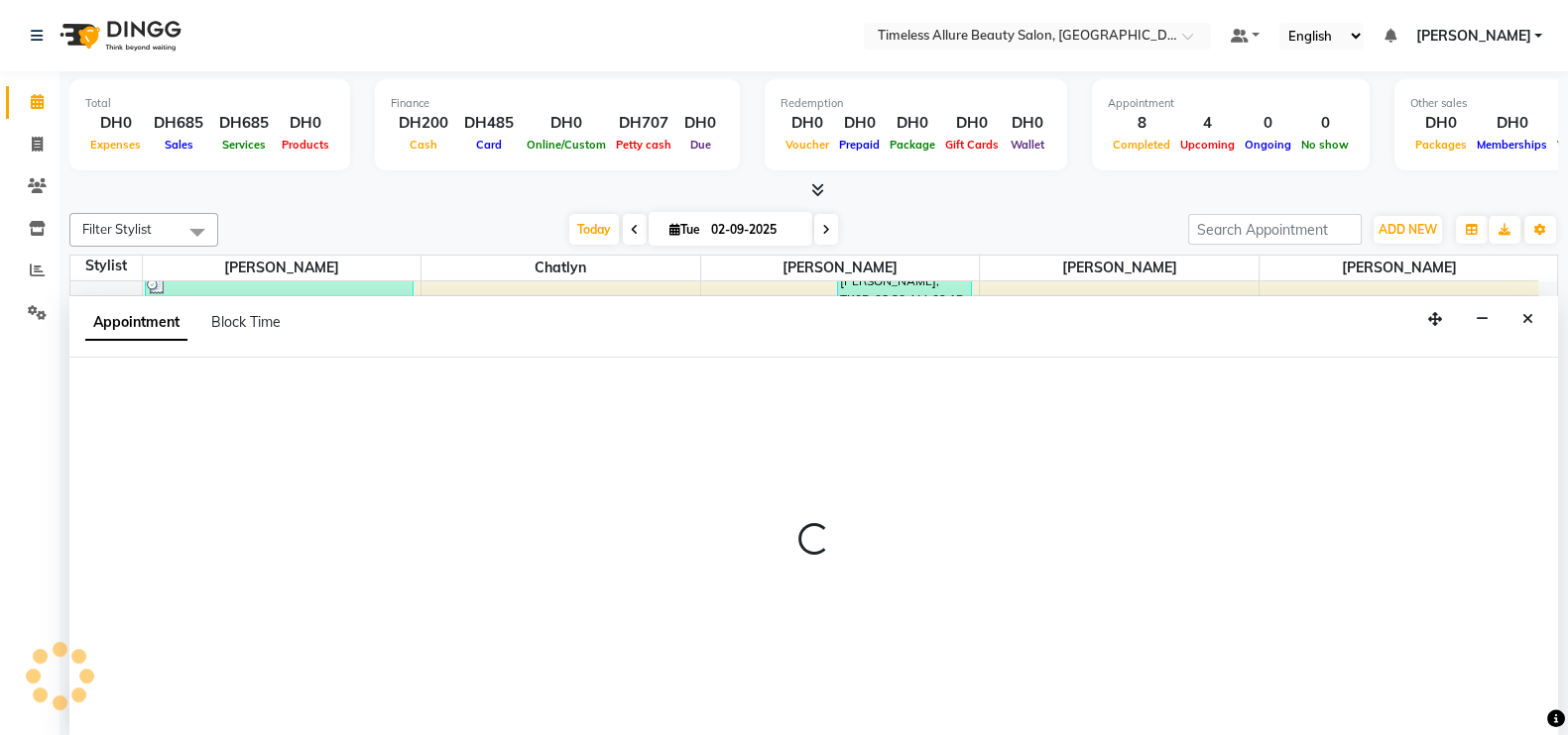
scroll to position [1, 0]
select select "59663"
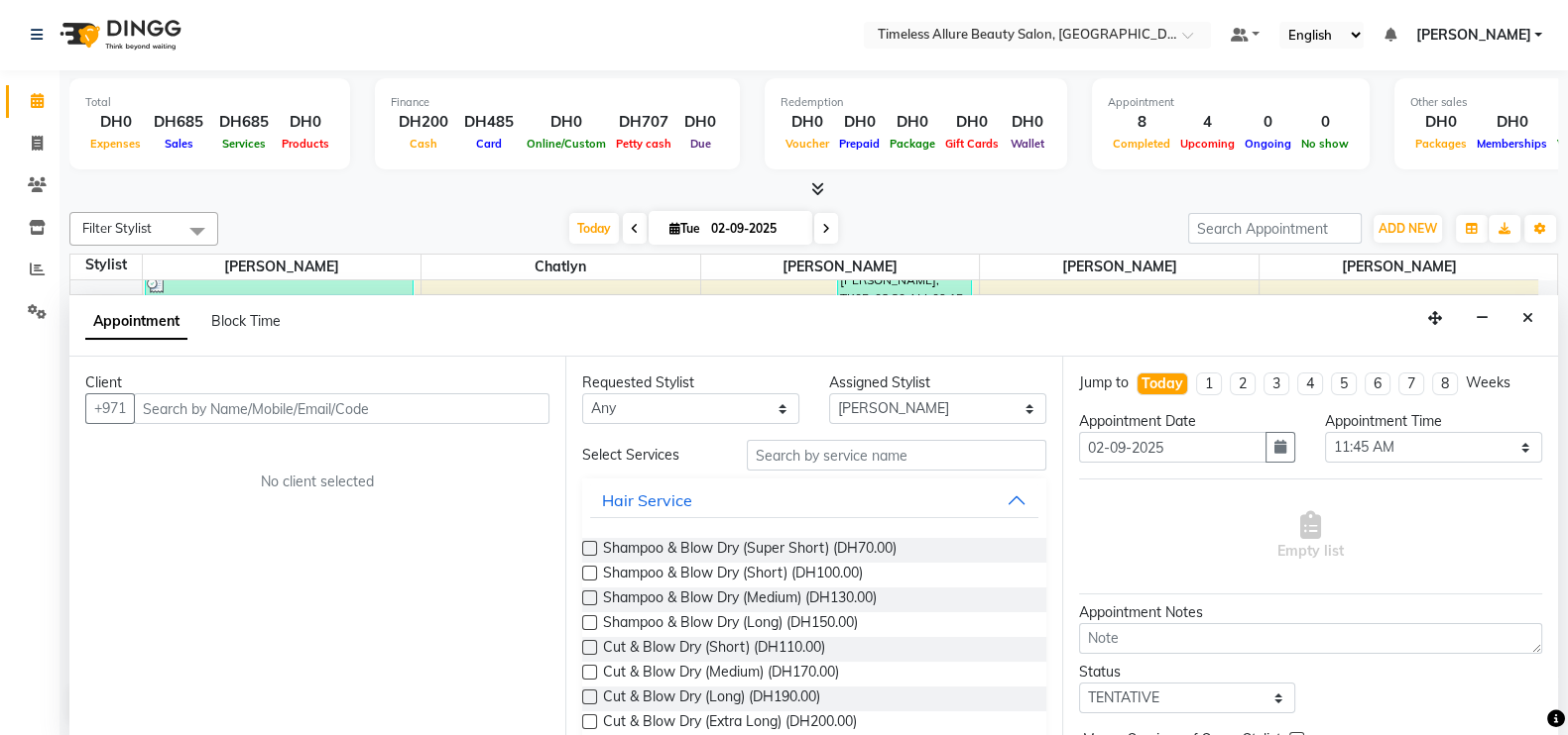
click at [290, 405] on input "text" at bounding box center [341, 409] width 416 height 31
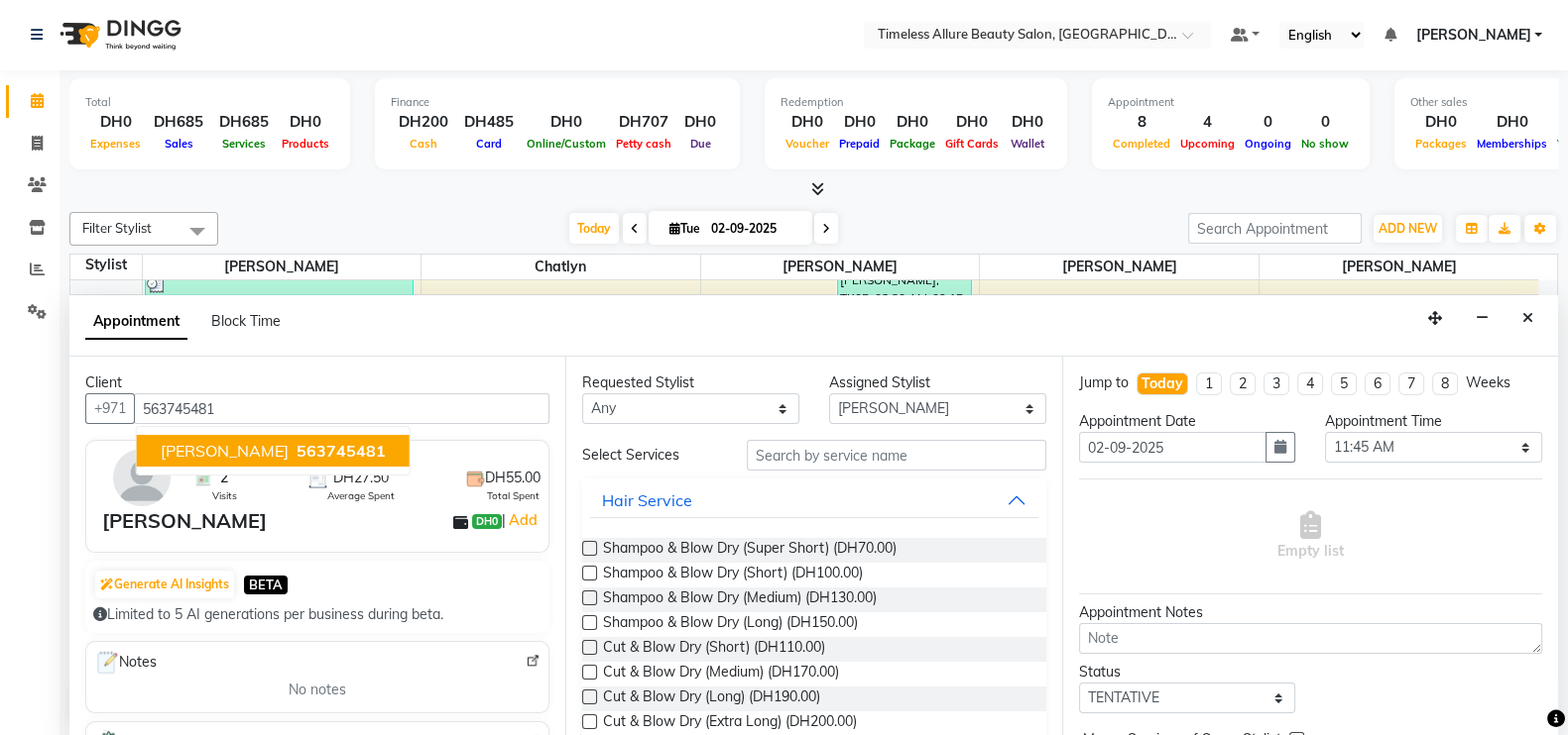
click at [297, 443] on span "563745481" at bounding box center [341, 451] width 89 height 20
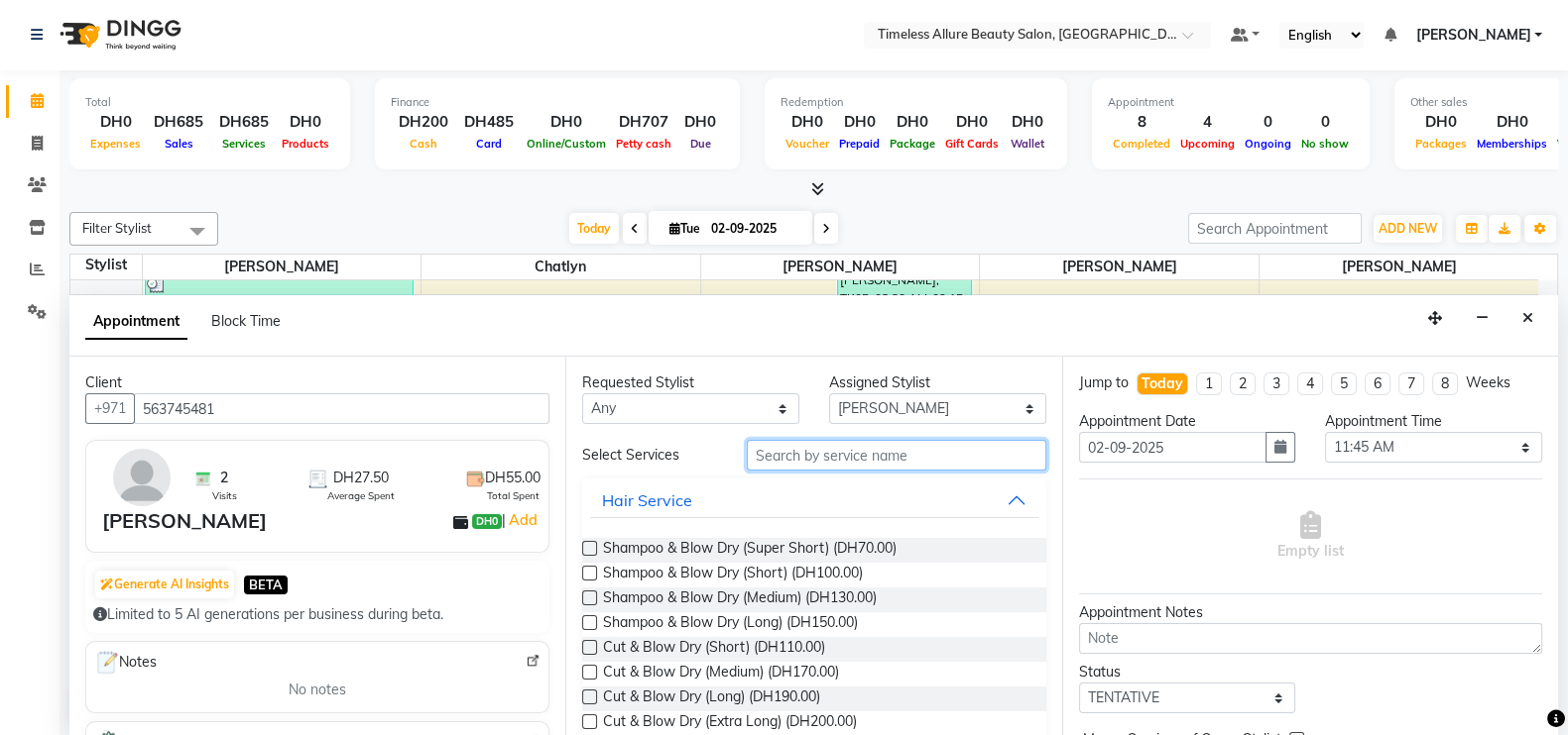
click at [843, 458] on input "text" at bounding box center [896, 455] width 300 height 31
click at [825, 449] on input "text" at bounding box center [896, 455] width 300 height 31
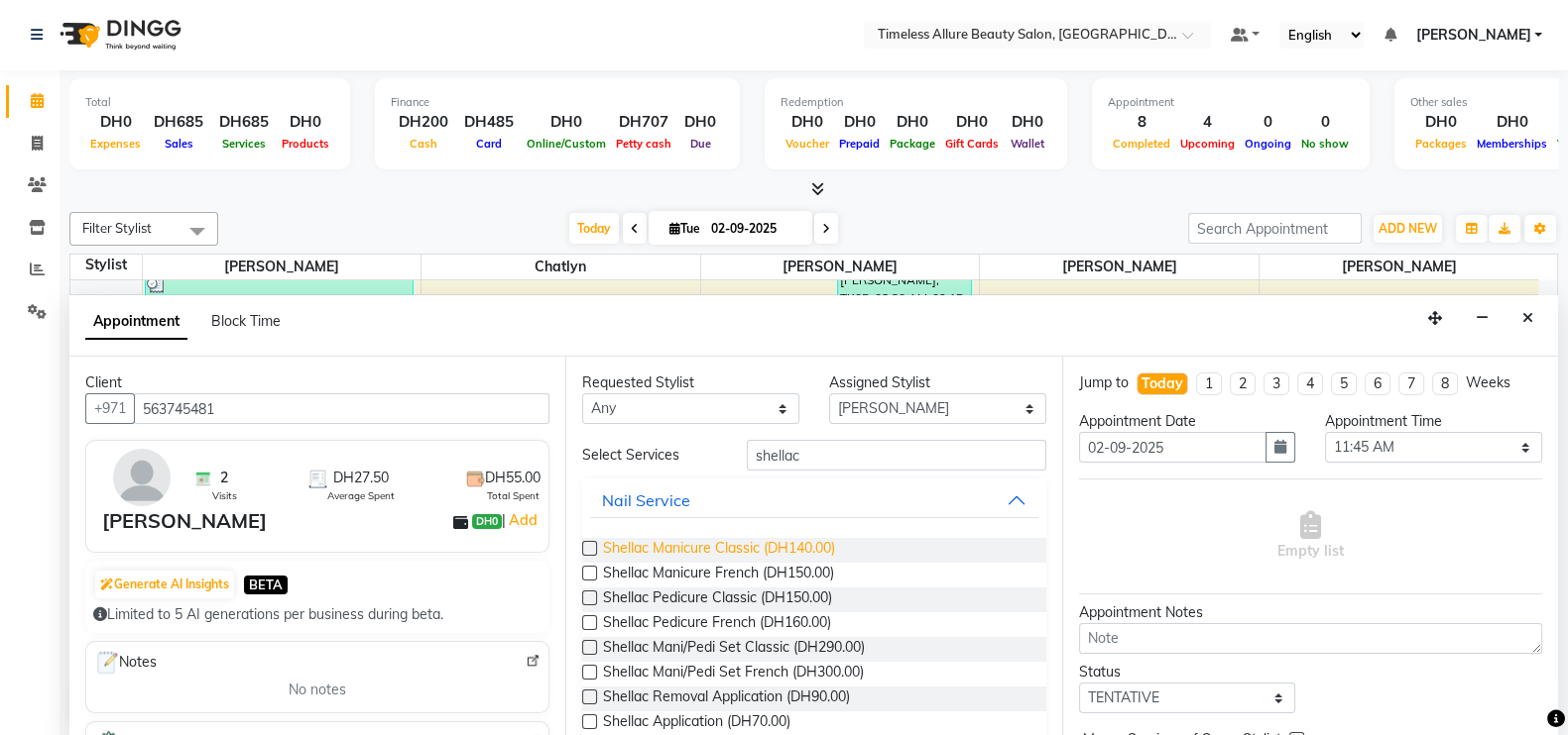
click at [700, 542] on span "Shellac Manicure Classic (DH140.00)" at bounding box center [719, 551] width 232 height 25
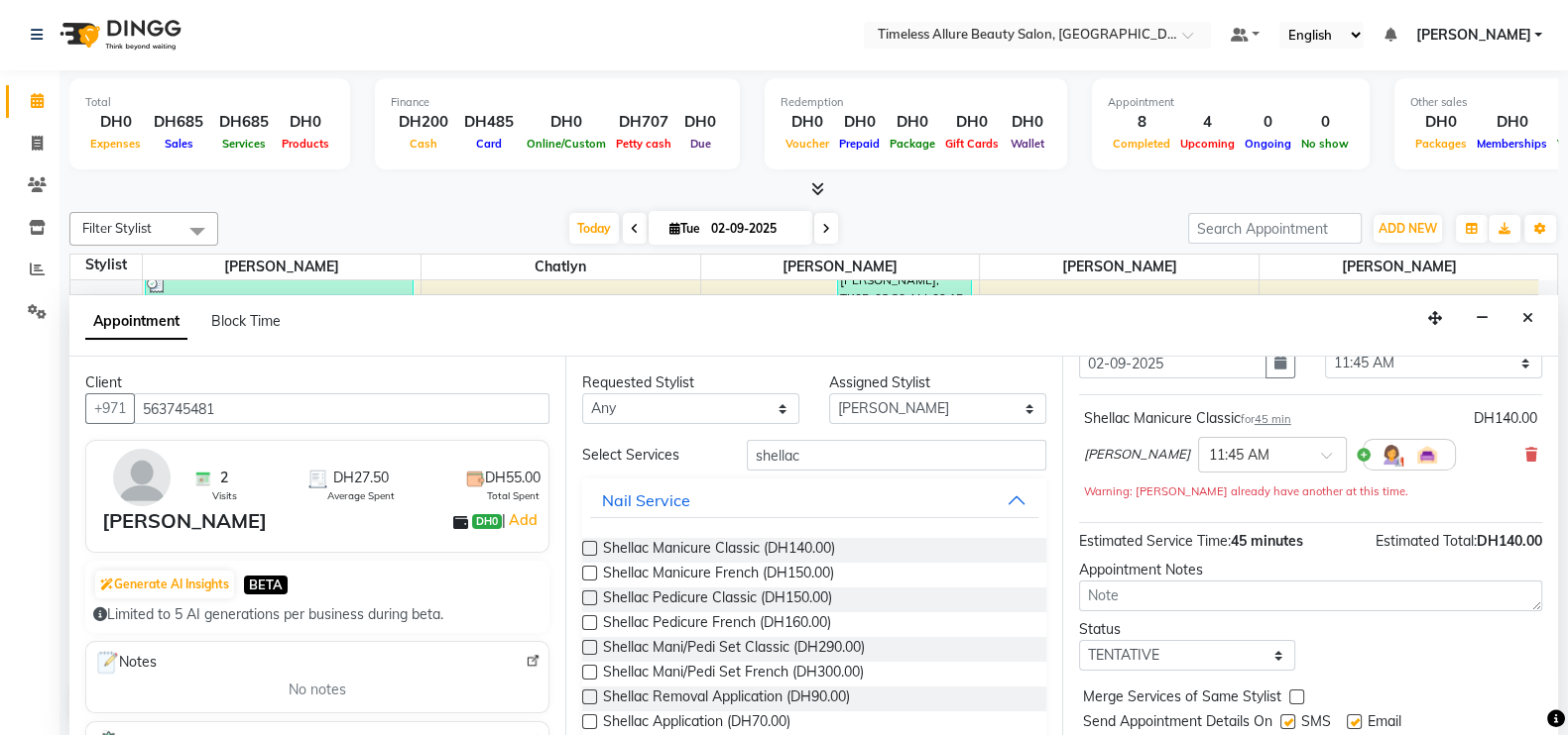
scroll to position [142, 0]
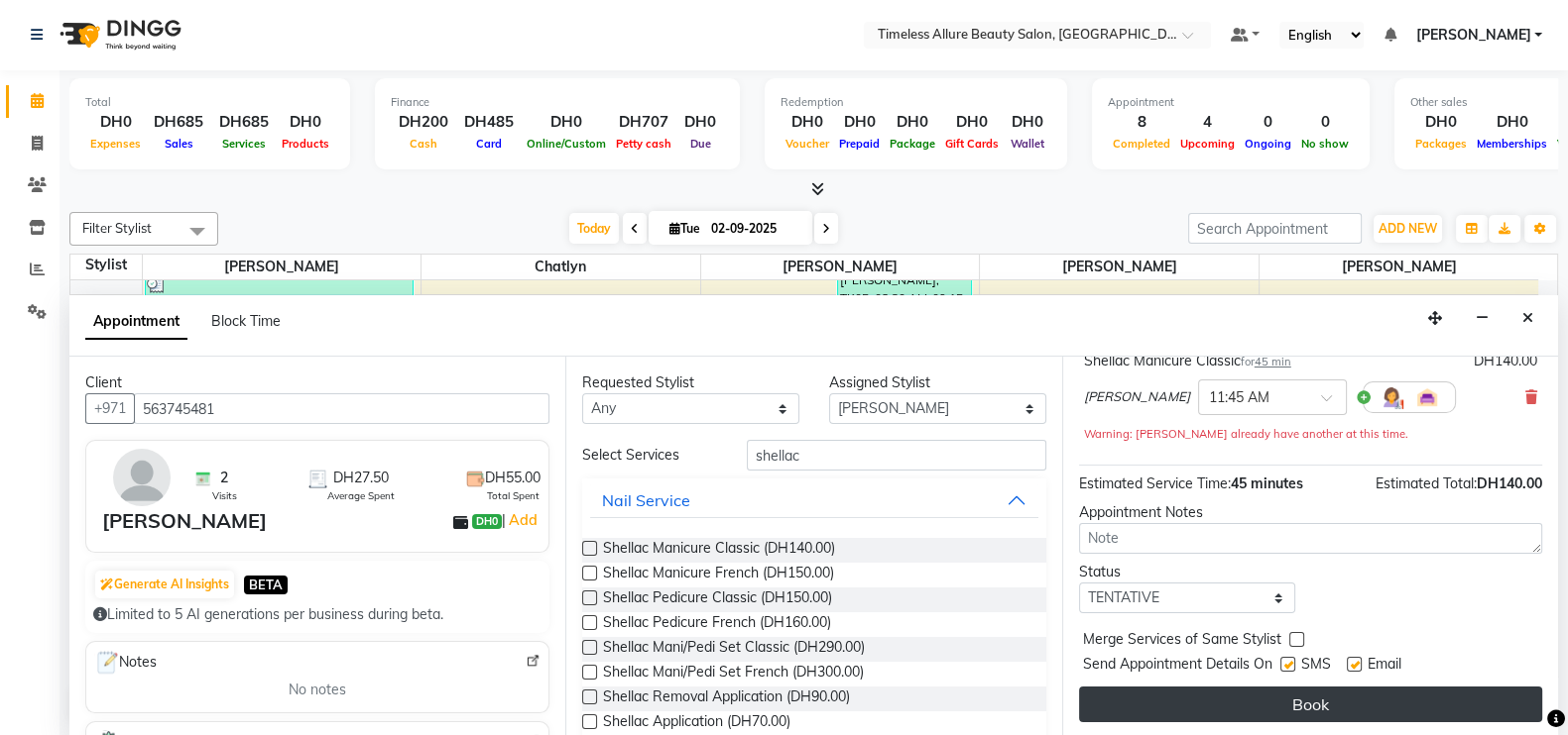
click at [1298, 705] on button "Book" at bounding box center [1310, 704] width 463 height 36
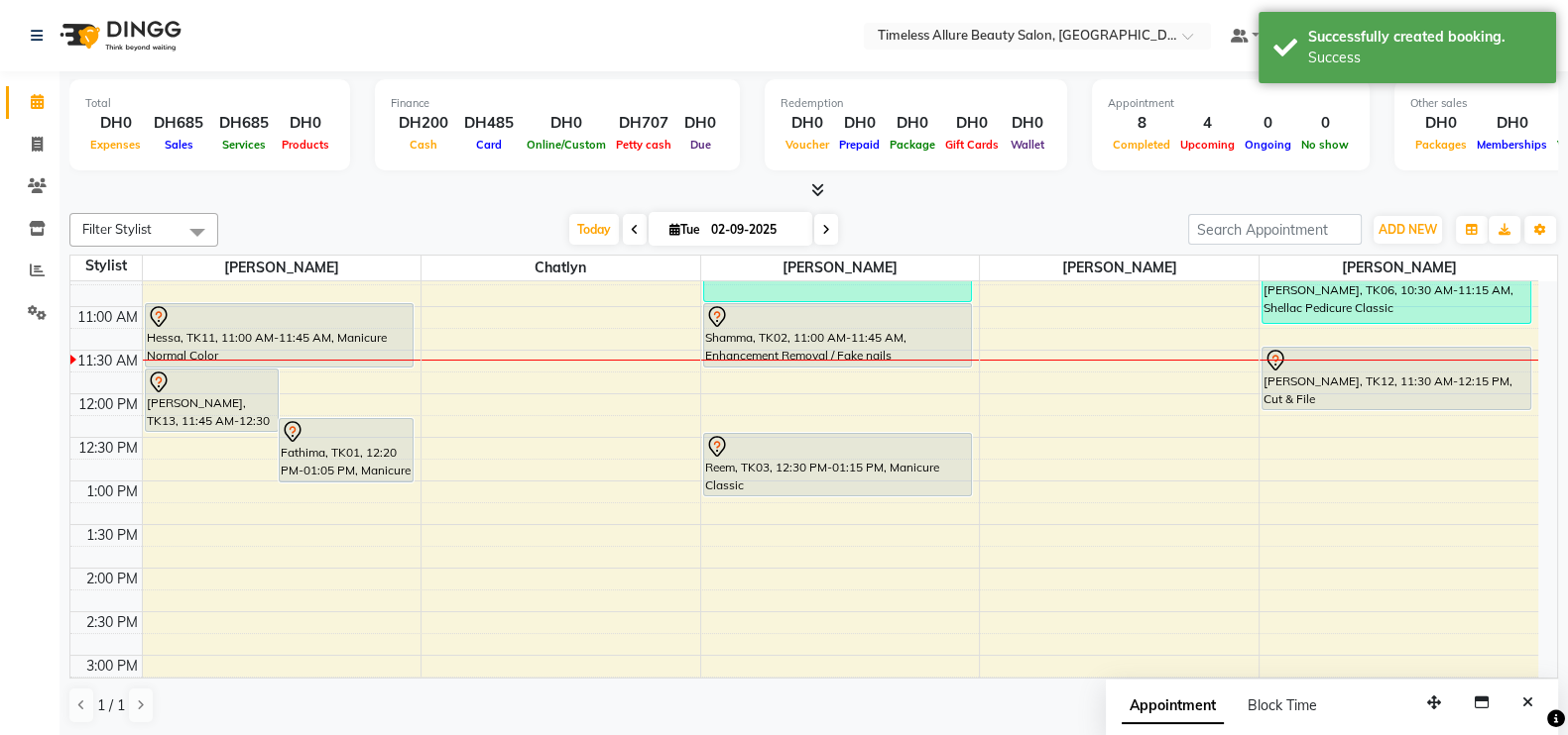
scroll to position [372, 0]
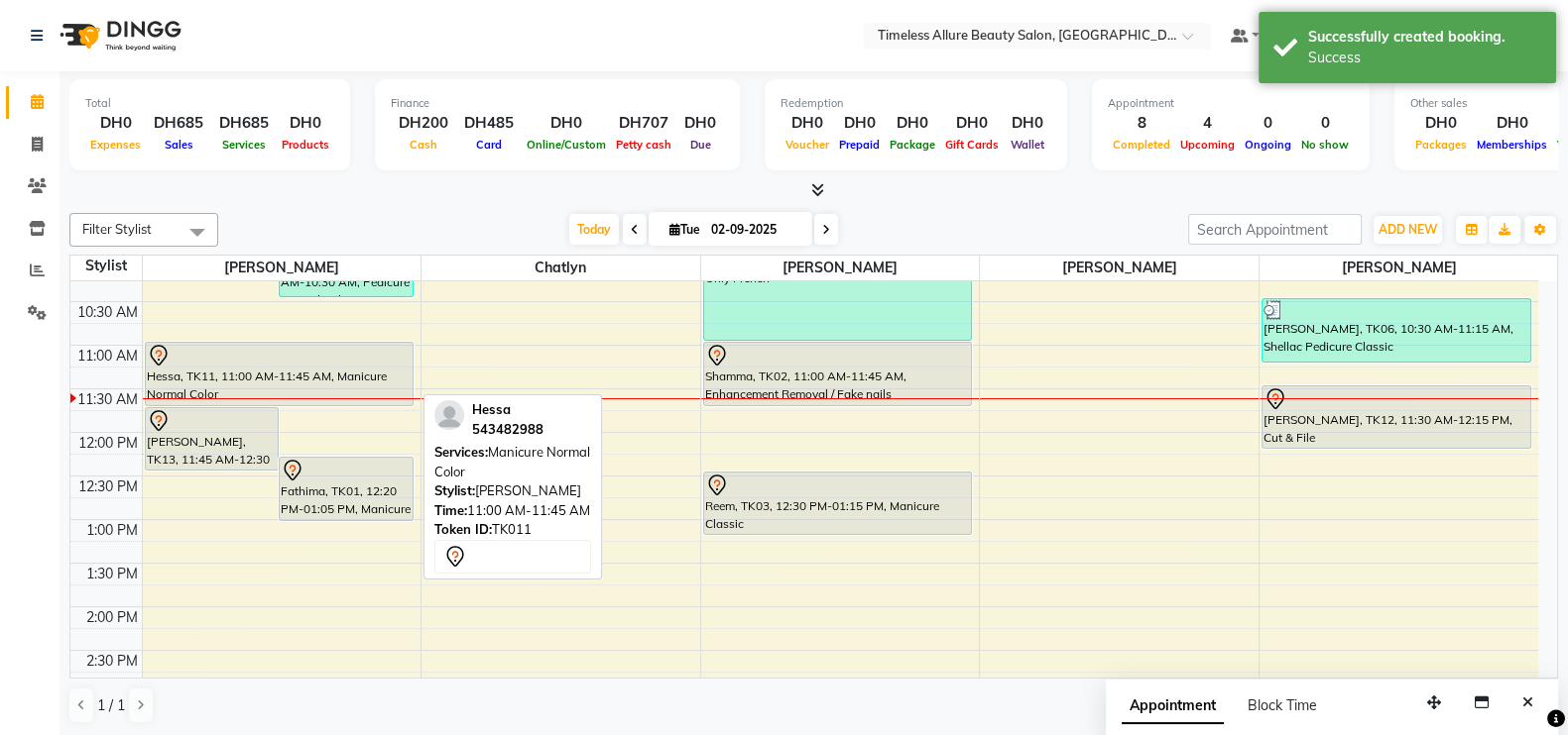
click at [241, 369] on div "Hessa, TK11, 11:00 AM-11:45 AM, Manicure Normal Color" at bounding box center [280, 374] width 268 height 62
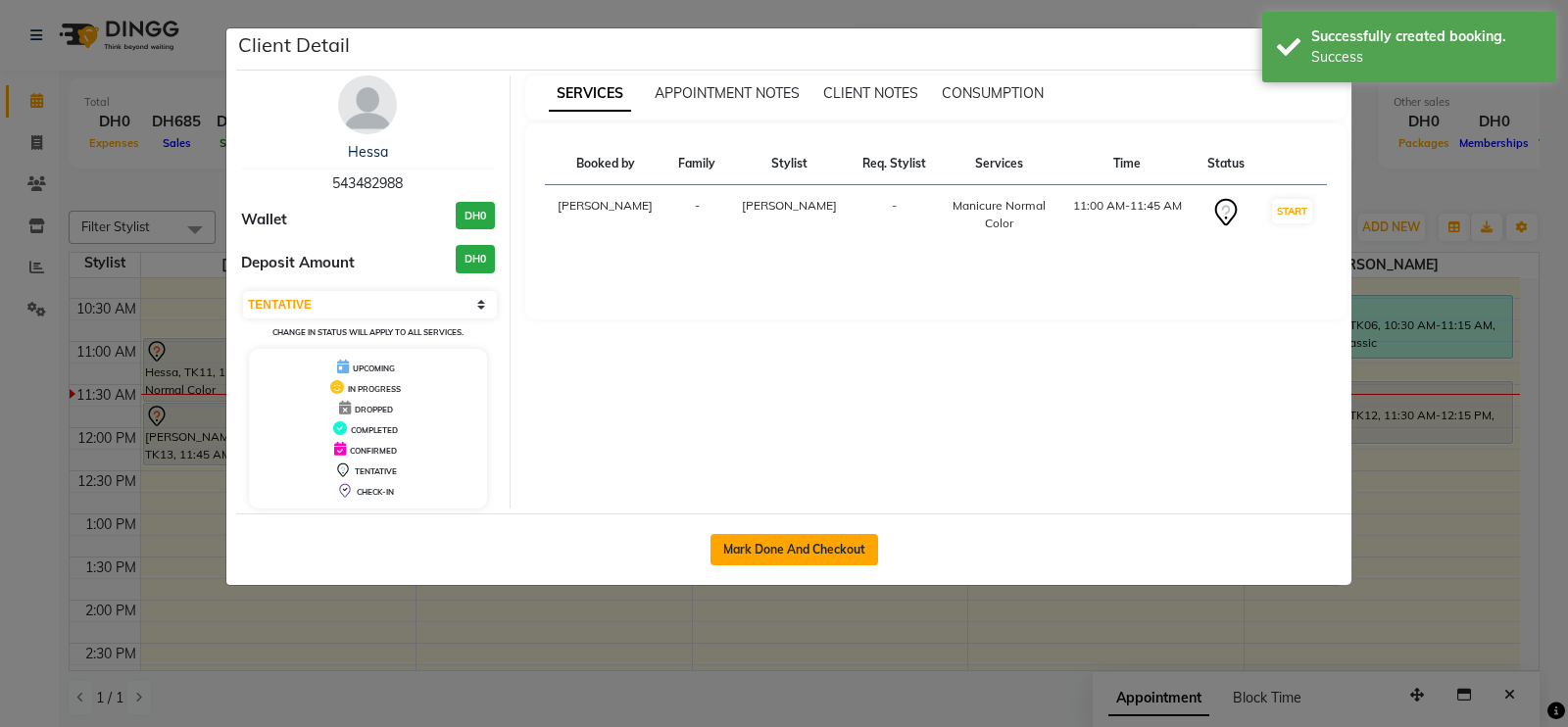
click at [818, 548] on button "Mark Done And Checkout" at bounding box center [793, 550] width 168 height 31
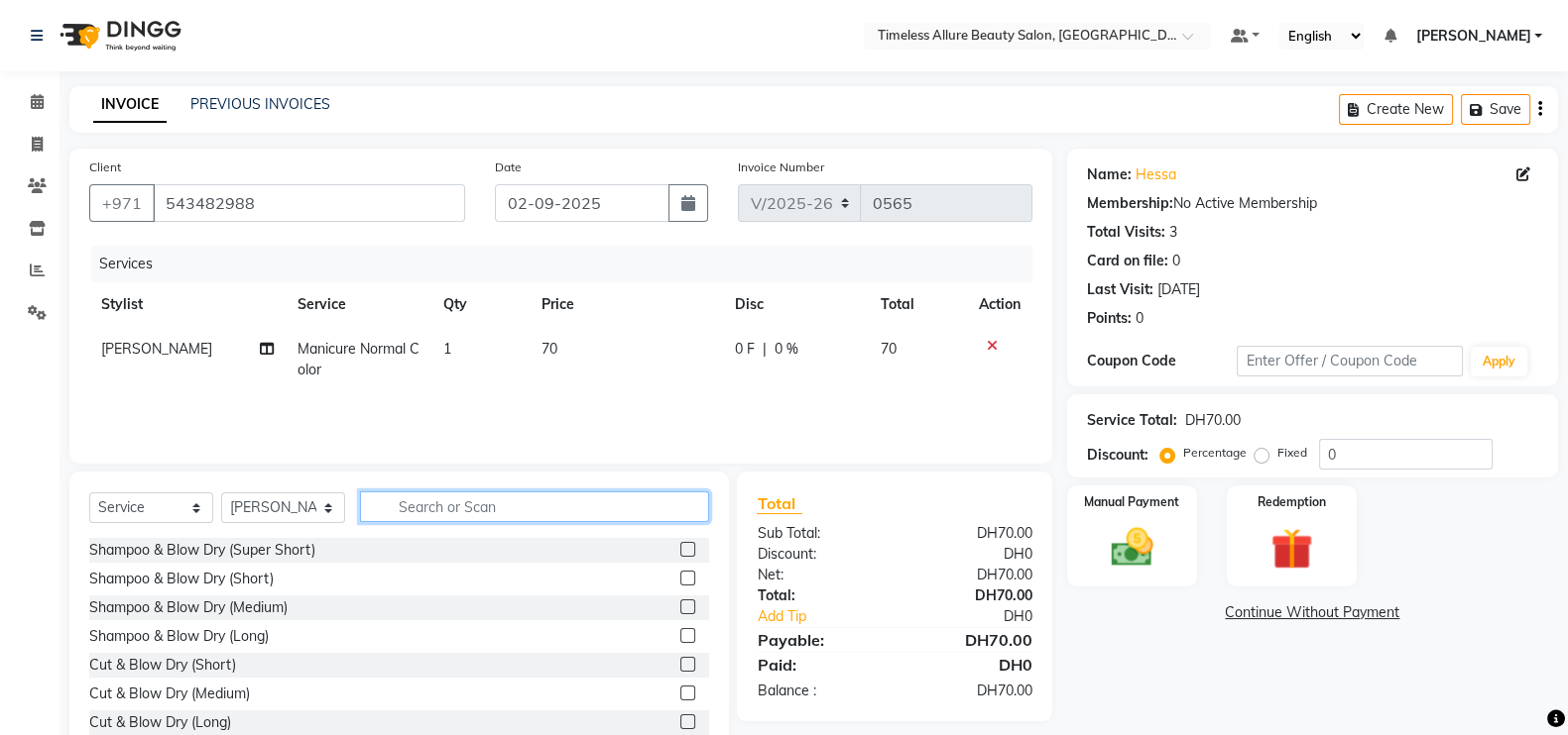
click at [657, 512] on input "text" at bounding box center [535, 507] width 349 height 31
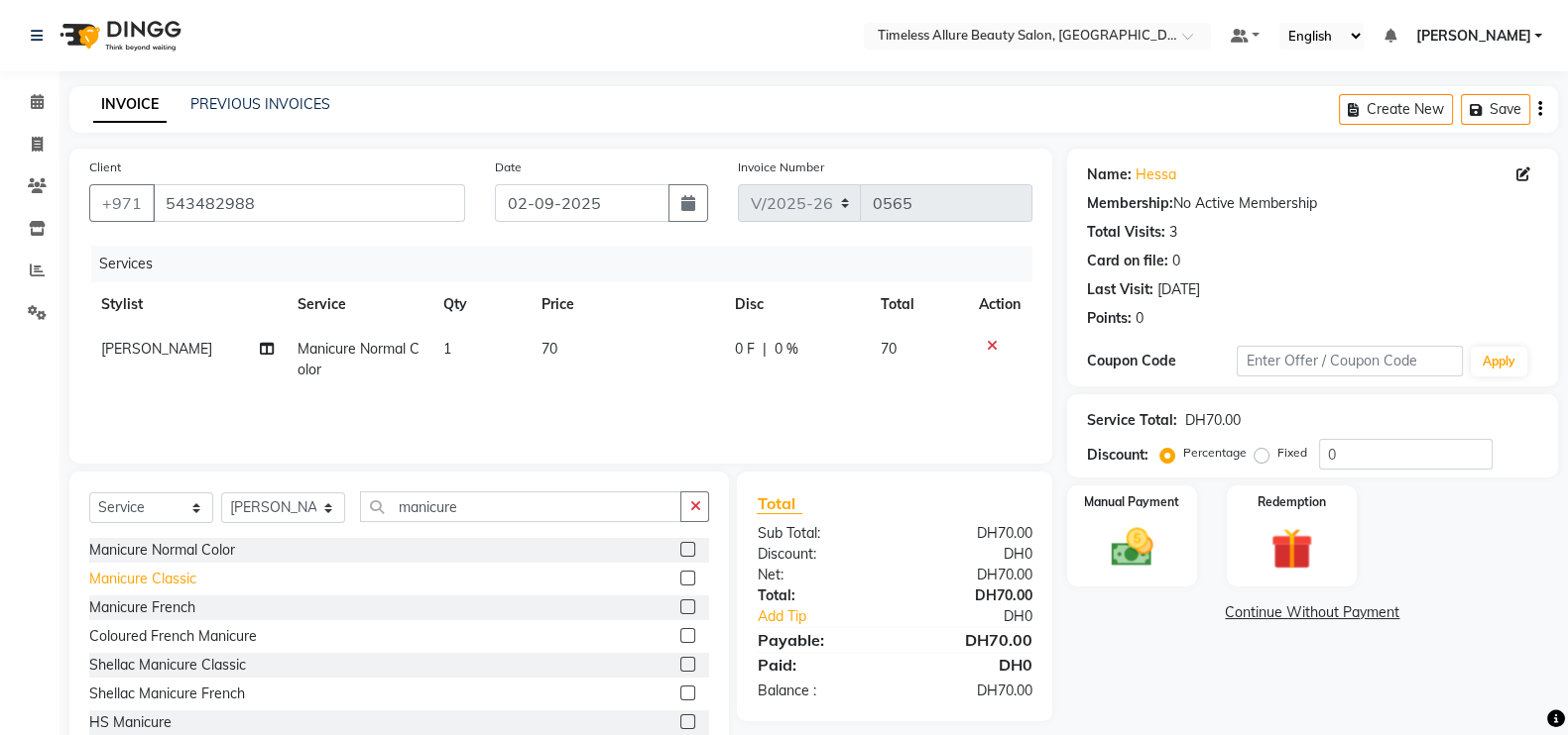
click at [158, 584] on div "Manicure Classic" at bounding box center [143, 579] width 107 height 21
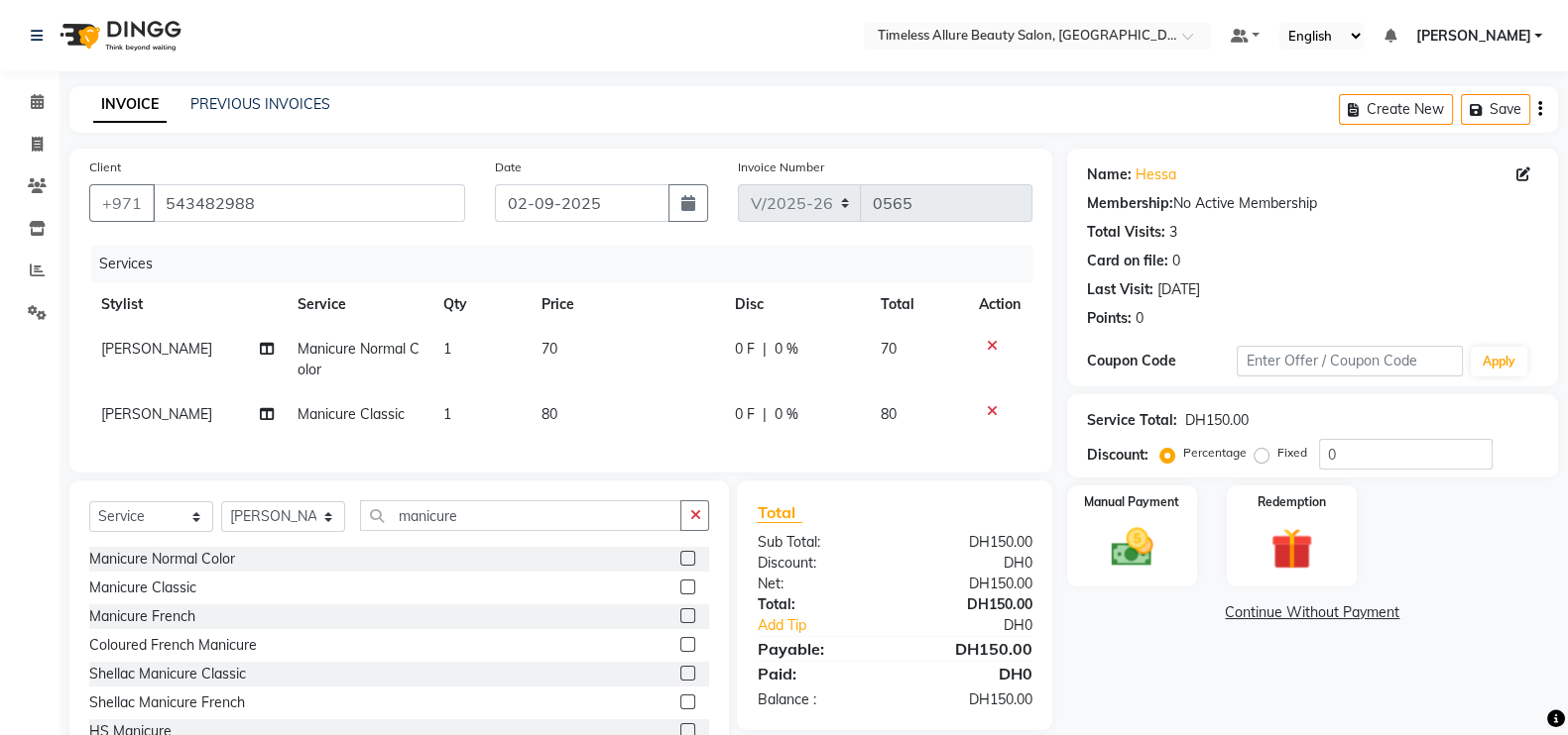
click at [994, 346] on icon at bounding box center [991, 346] width 11 height 14
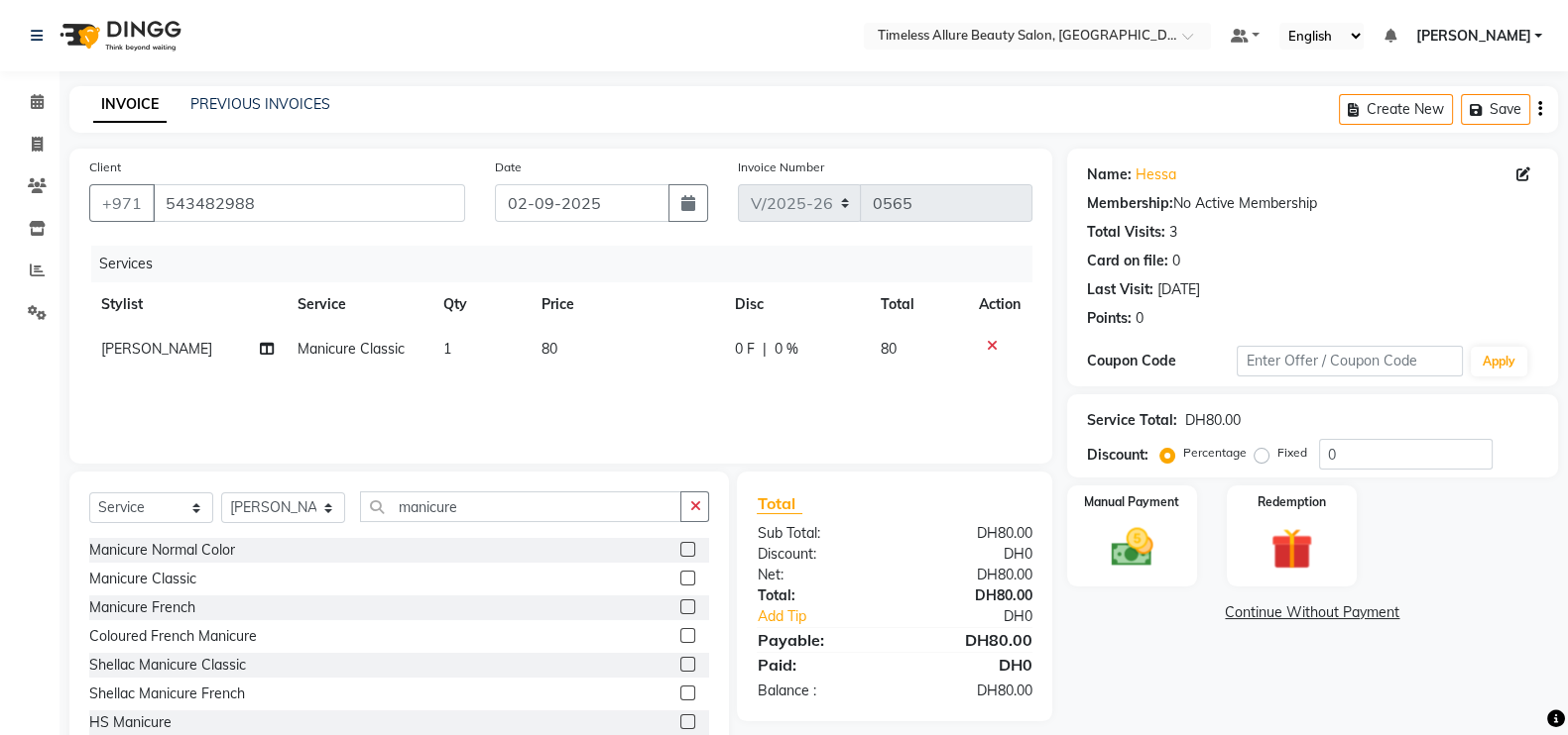
click at [743, 344] on span "0 F" at bounding box center [744, 349] width 20 height 21
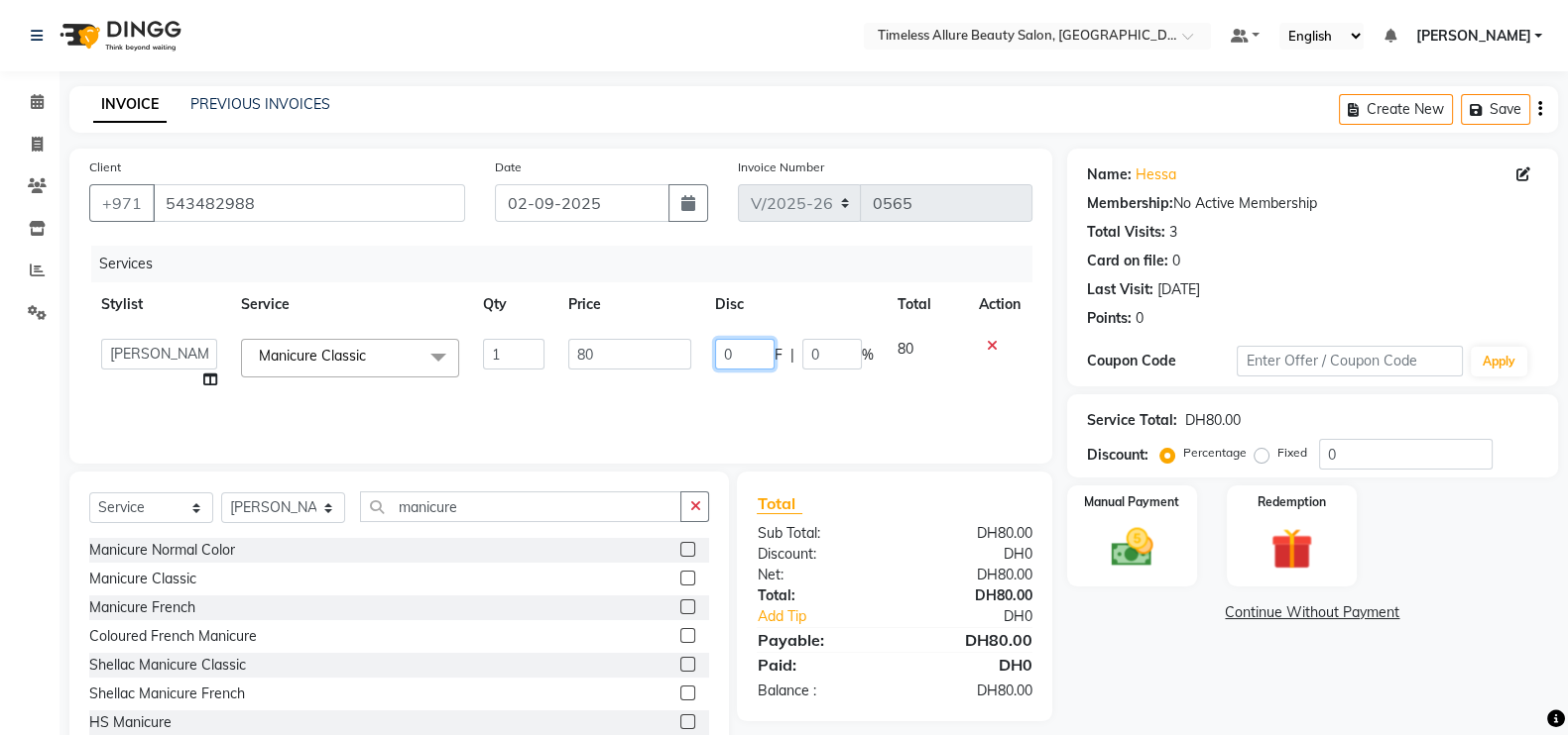
click at [744, 359] on input "0" at bounding box center [744, 354] width 60 height 31
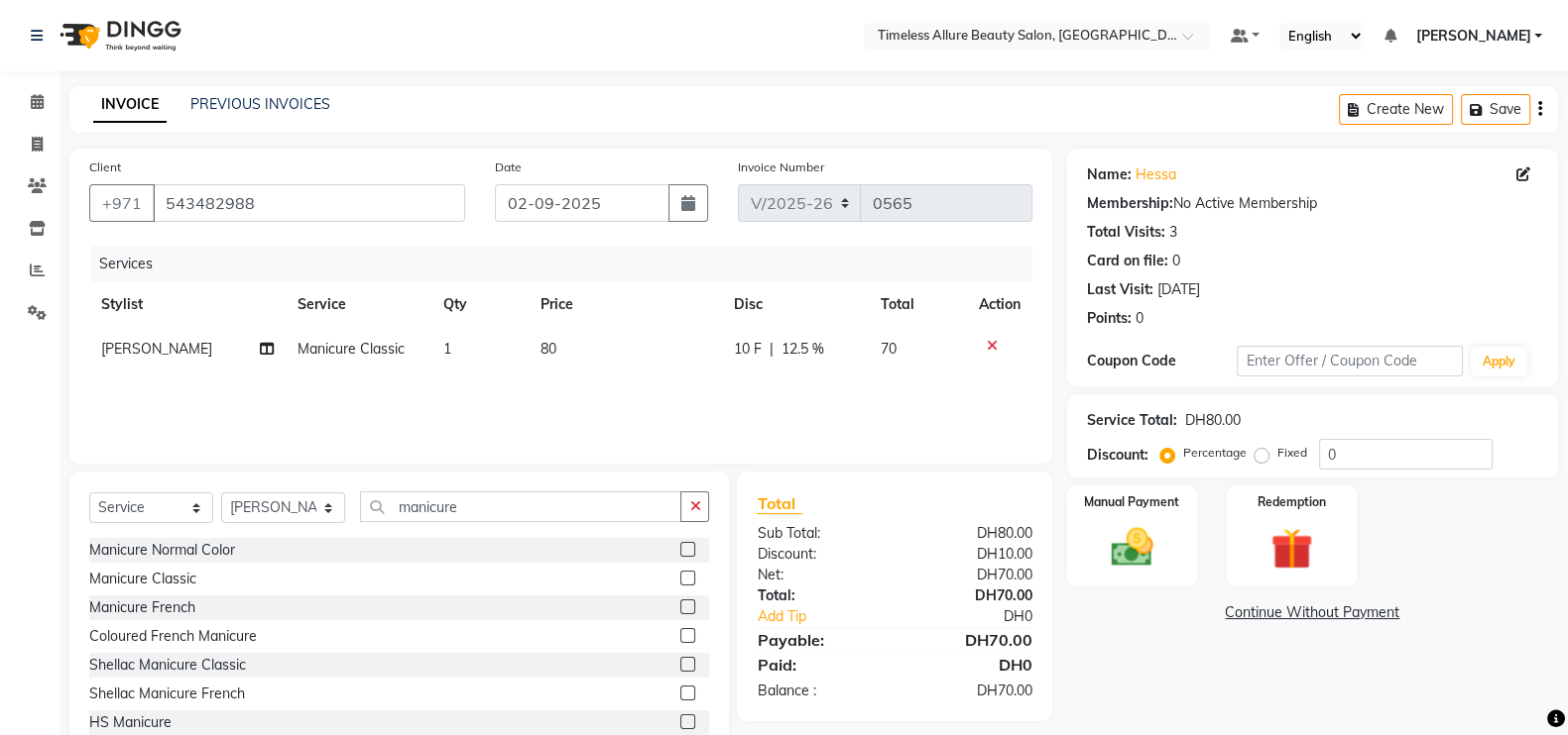
click at [749, 398] on div "Services Stylist Service Qty Price Disc Total Action Jenifer Manicure Classic 1…" at bounding box center [561, 345] width 943 height 198
click at [1112, 534] on img at bounding box center [1131, 548] width 70 height 50
click at [1360, 611] on span "CARD" at bounding box center [1359, 614] width 43 height 23
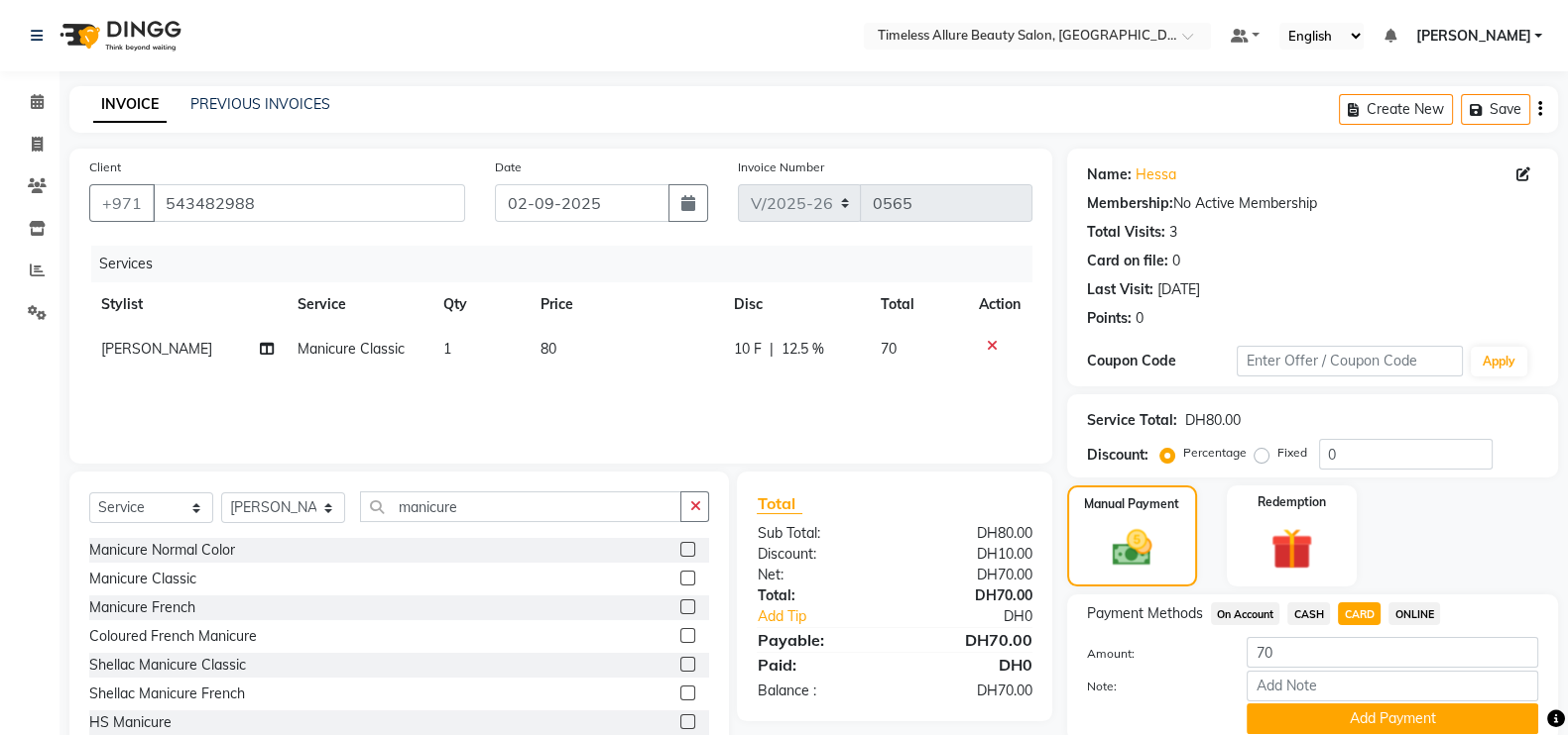
scroll to position [79, 0]
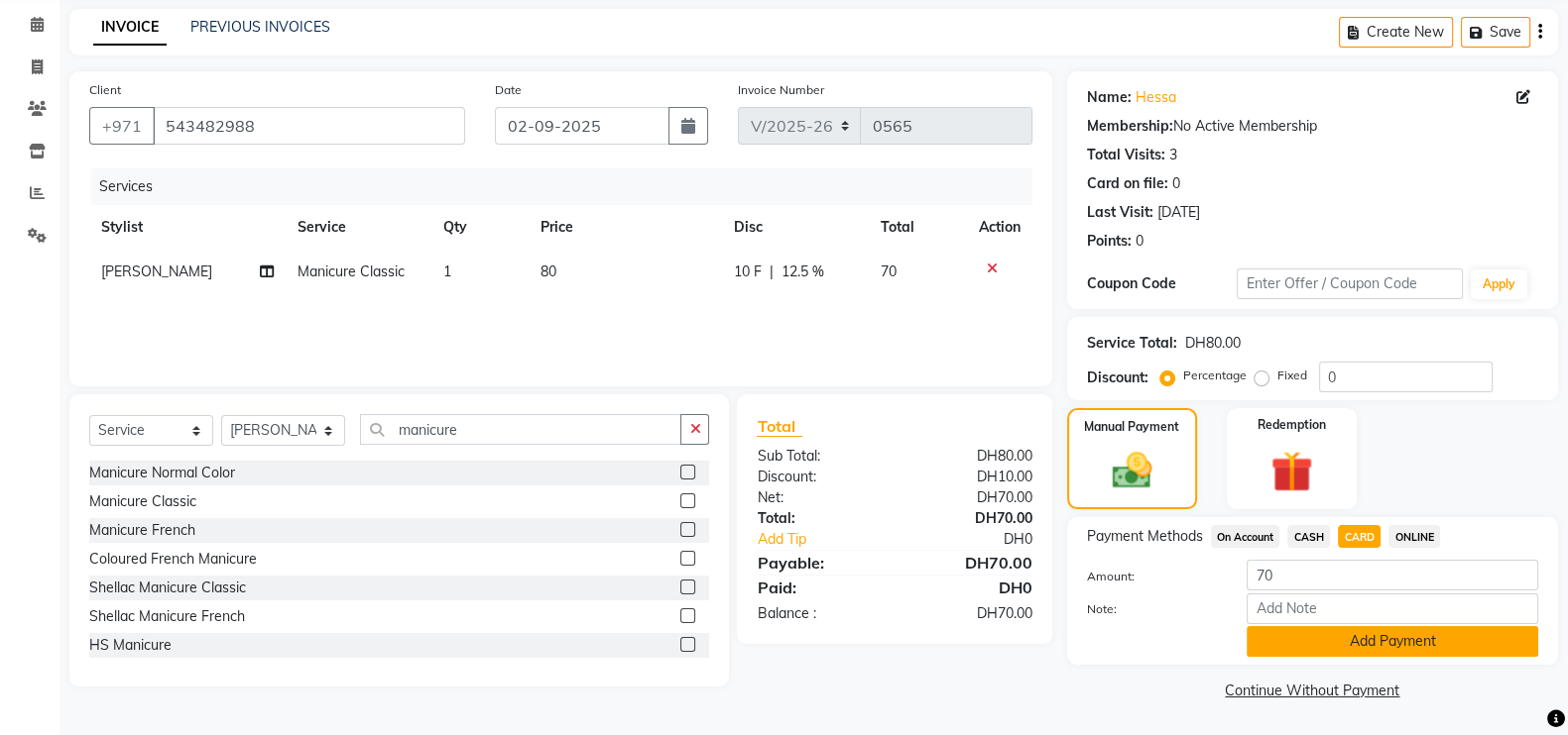
click at [1393, 646] on button "Add Payment" at bounding box center [1392, 642] width 292 height 31
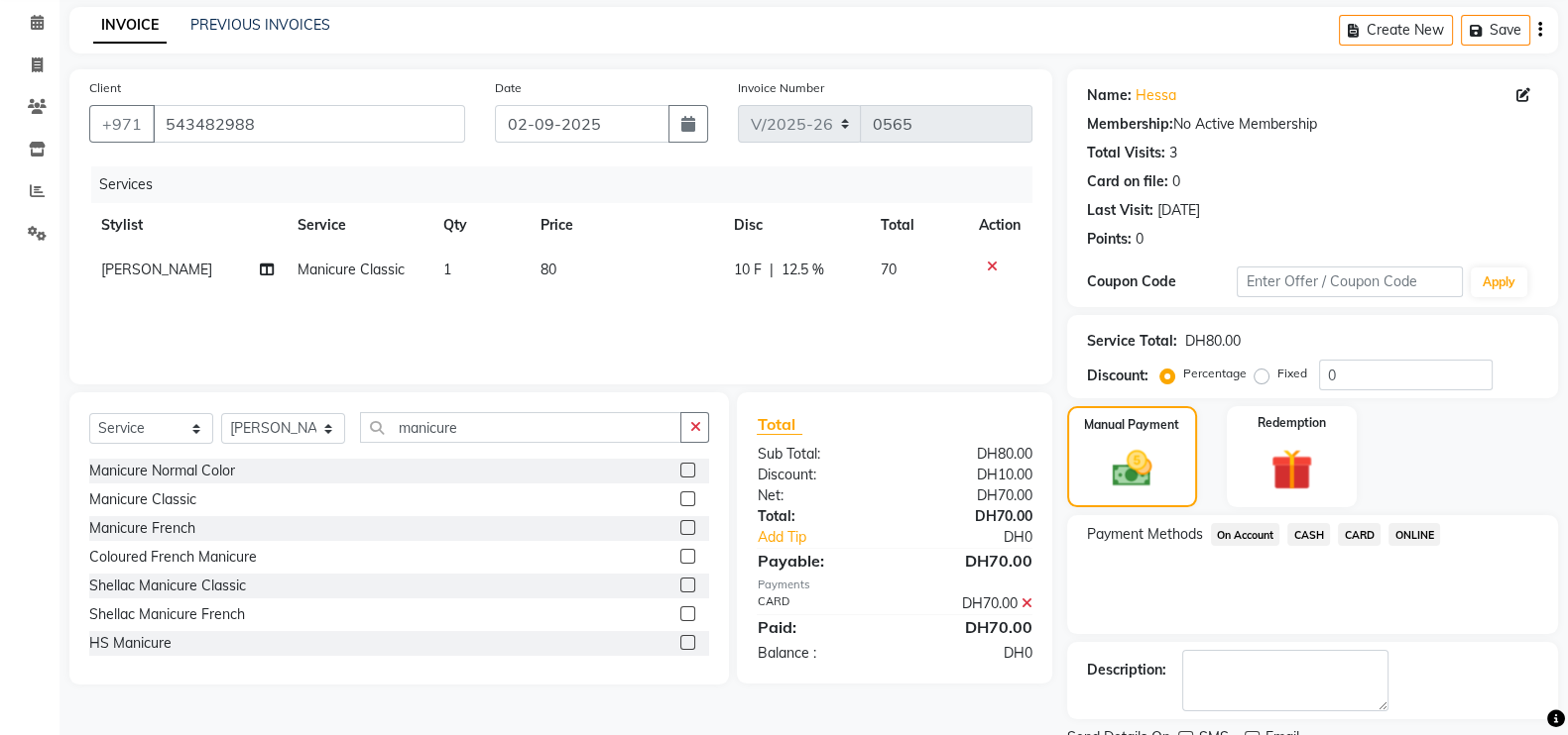
scroll to position [160, 0]
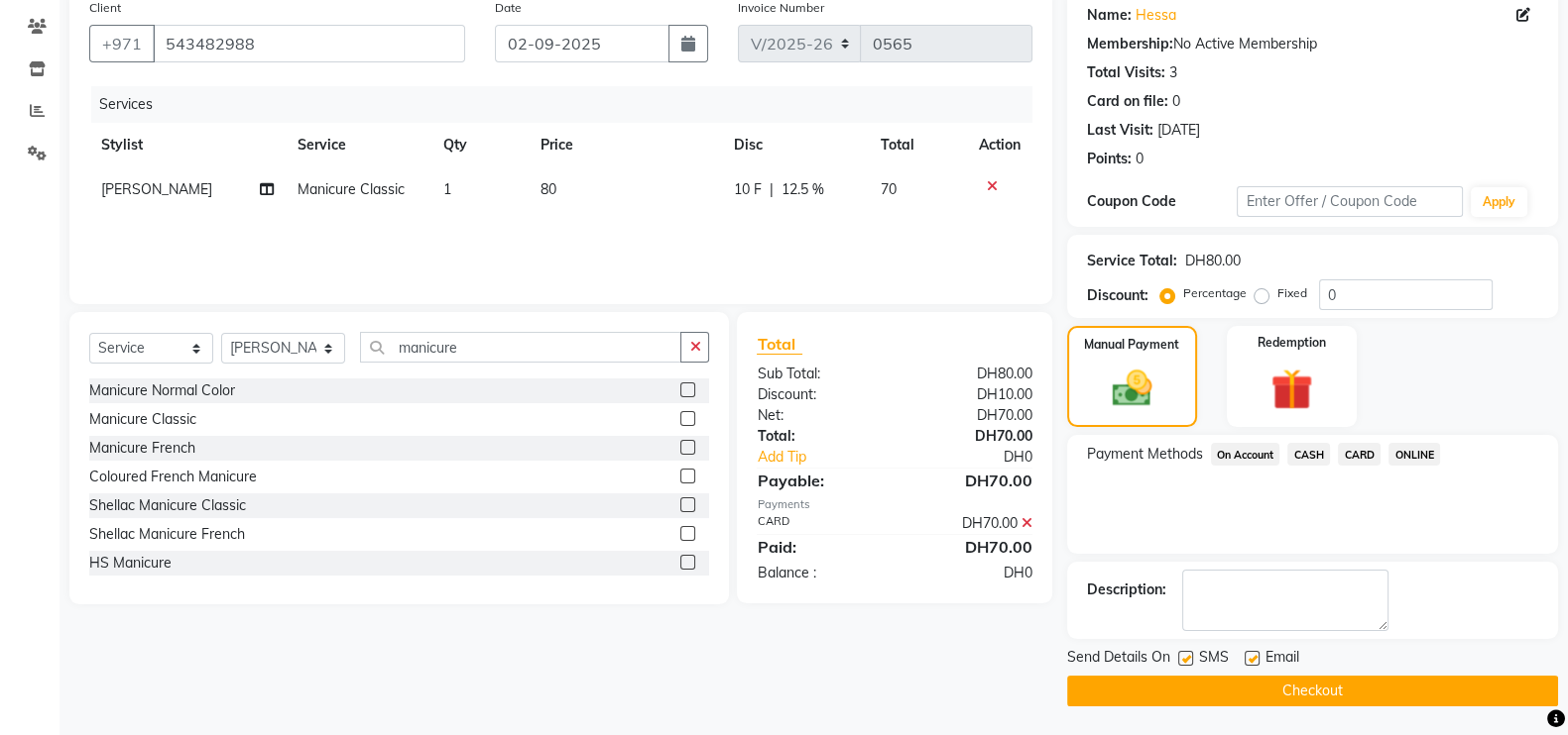
click at [1294, 690] on button "Checkout" at bounding box center [1312, 690] width 491 height 31
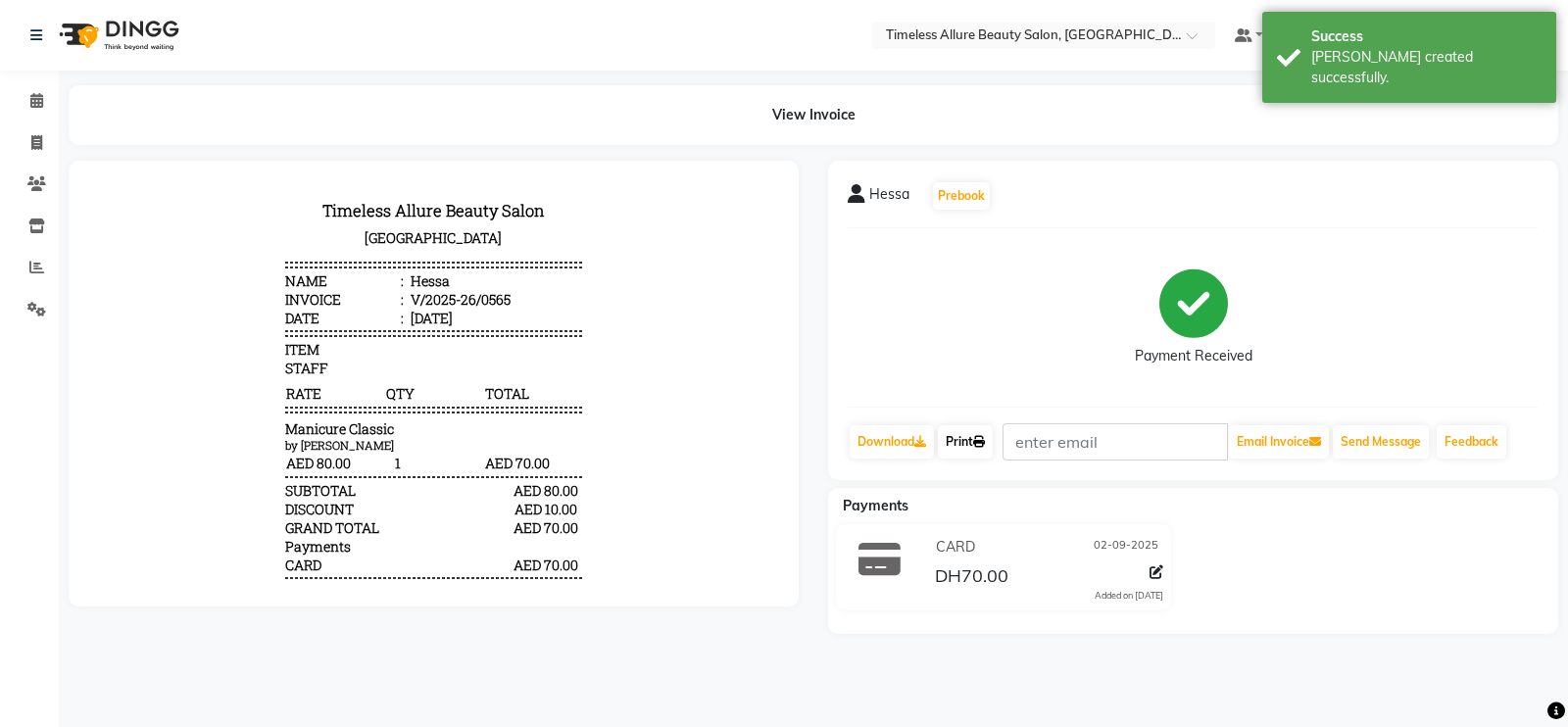
click at [964, 441] on link "Print" at bounding box center [965, 442] width 55 height 33
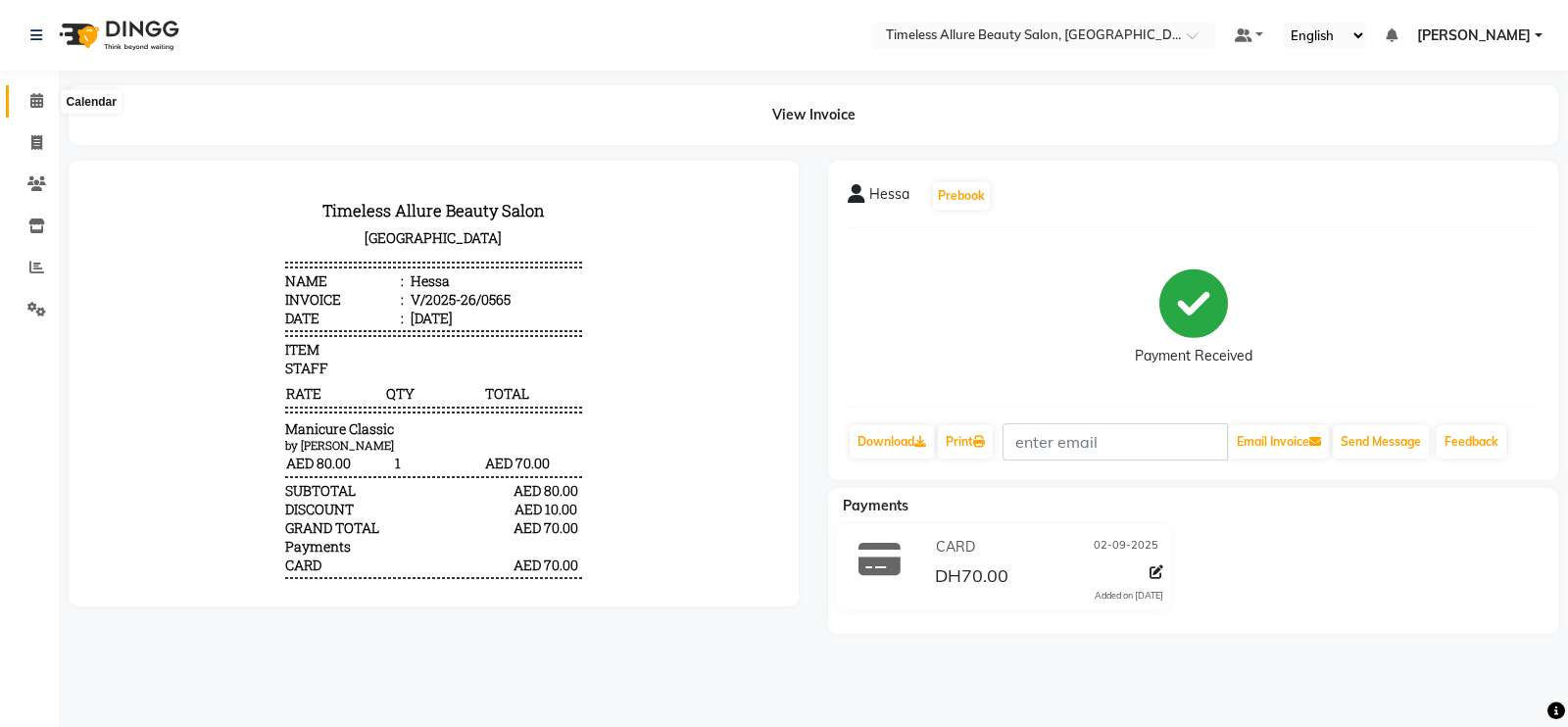
click at [41, 105] on icon at bounding box center [36, 100] width 13 height 15
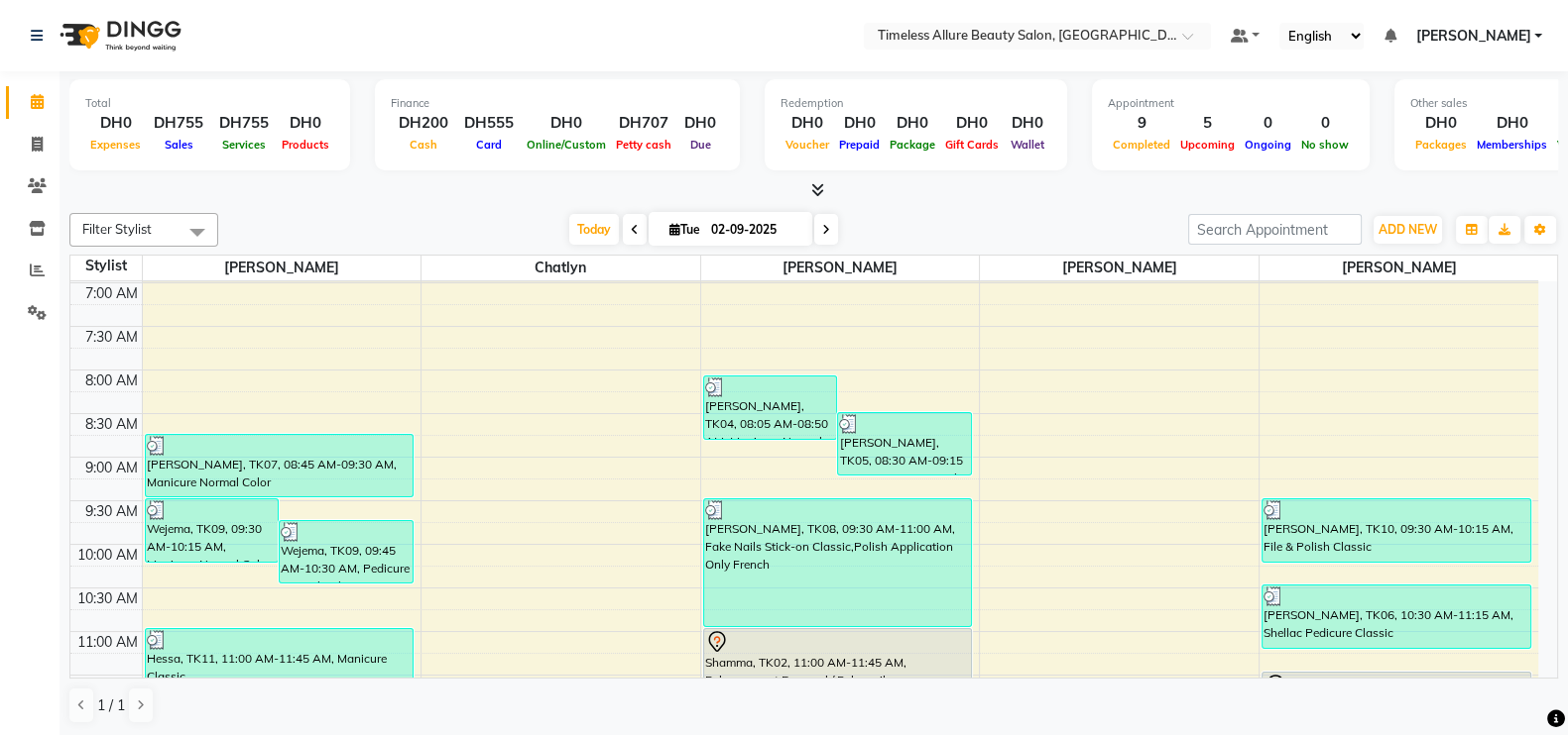
scroll to position [123, 0]
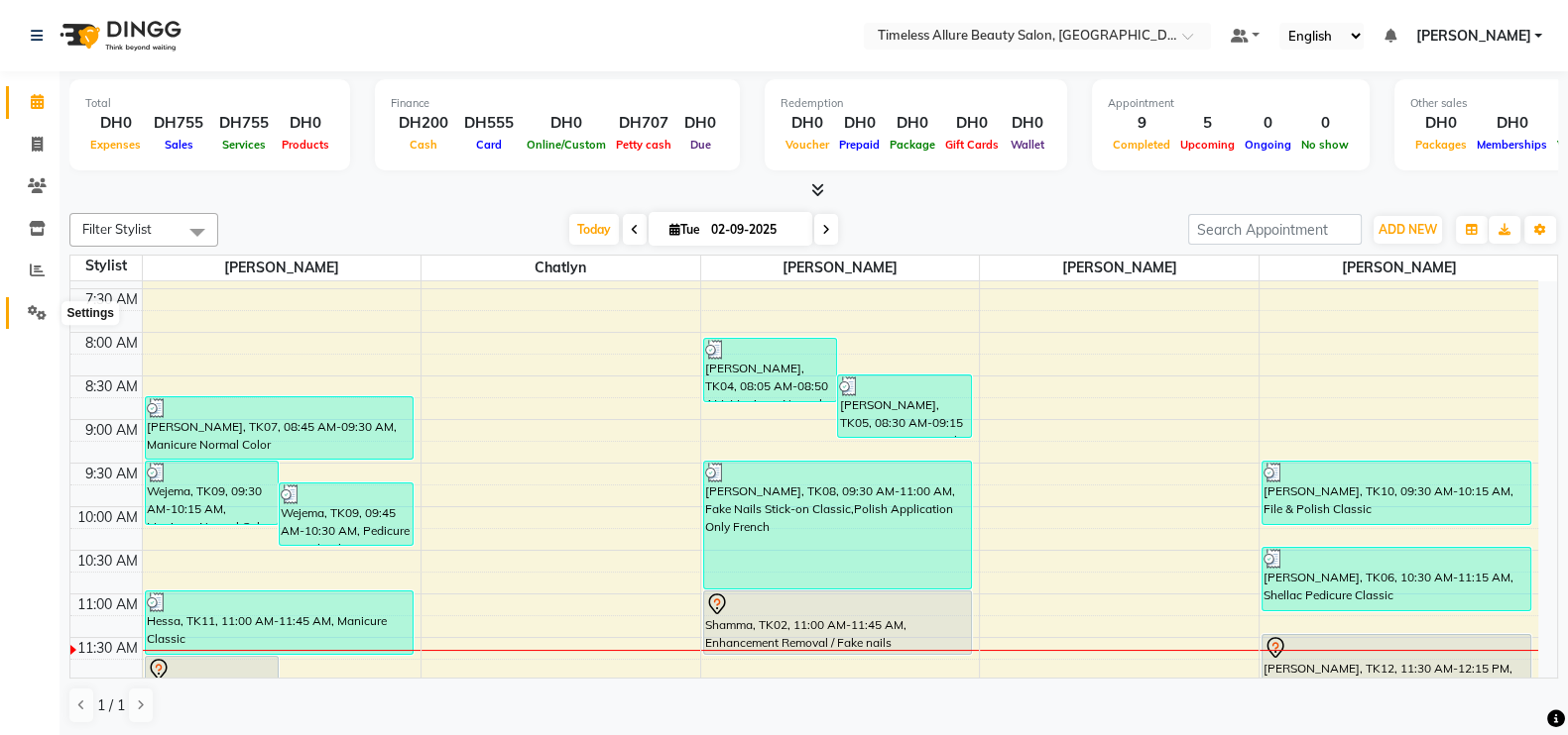
click at [35, 309] on icon at bounding box center [37, 312] width 19 height 15
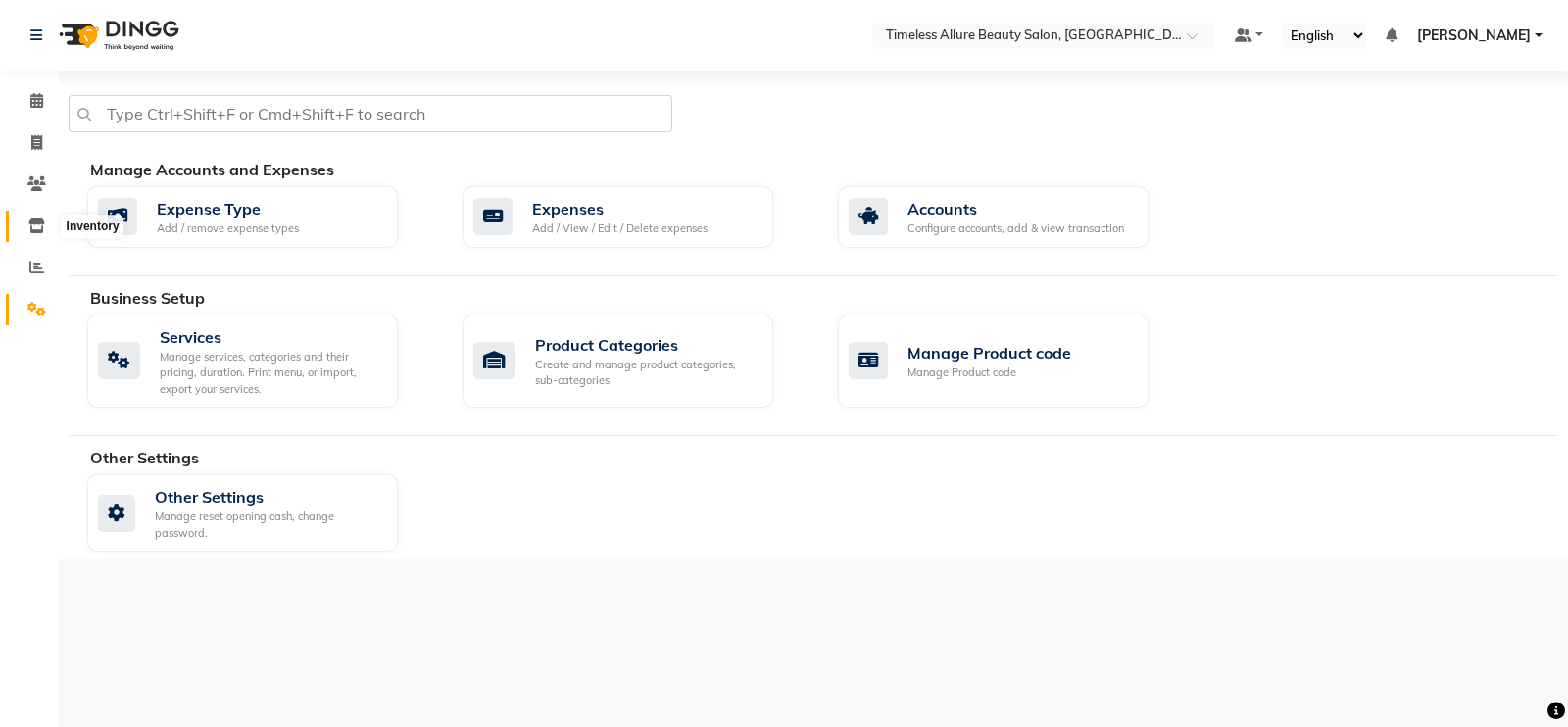
click at [31, 222] on icon at bounding box center [36, 226] width 17 height 15
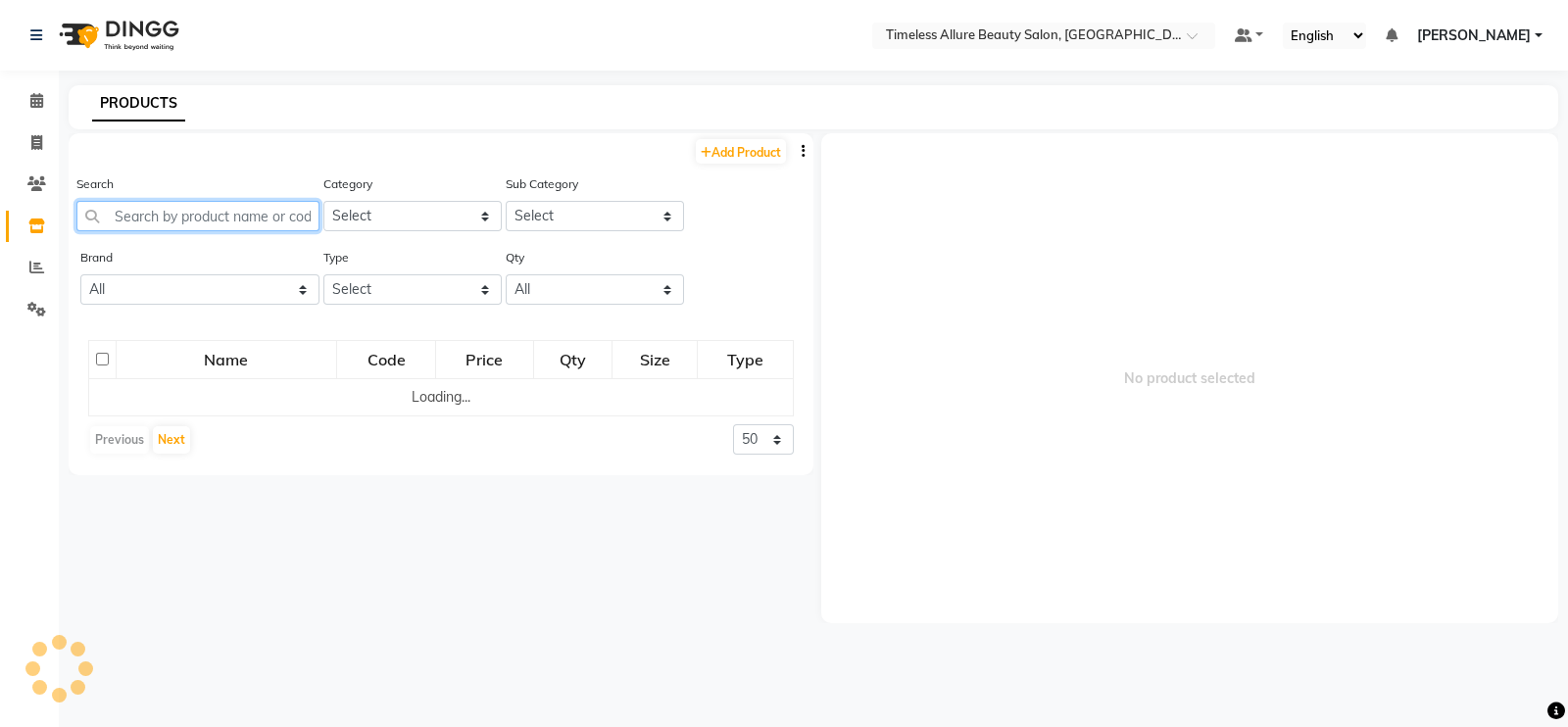
click at [188, 218] on input "text" at bounding box center [198, 216] width 243 height 30
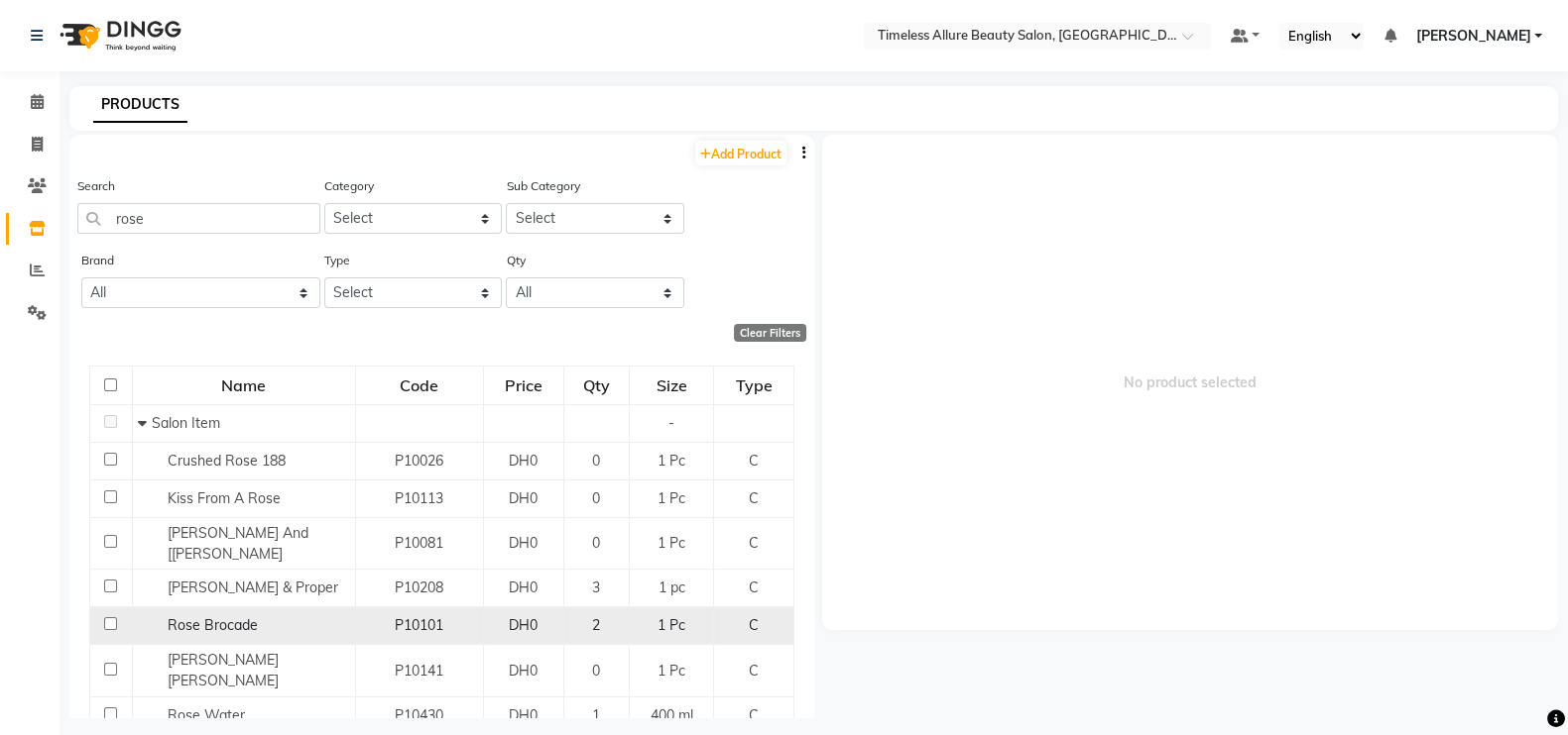
click at [307, 622] on div "Rose Brocade" at bounding box center [244, 626] width 212 height 21
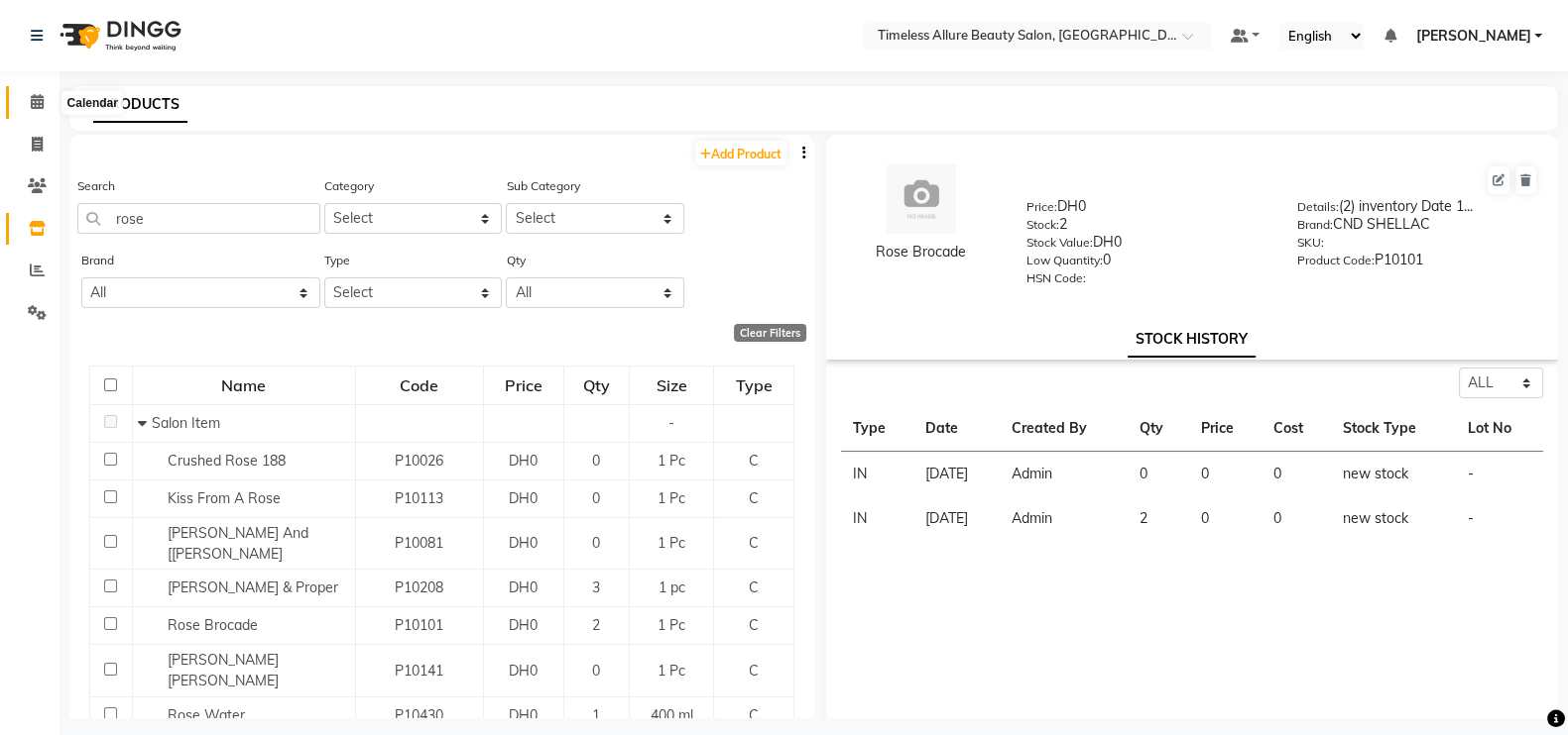
click at [37, 105] on icon at bounding box center [37, 101] width 13 height 15
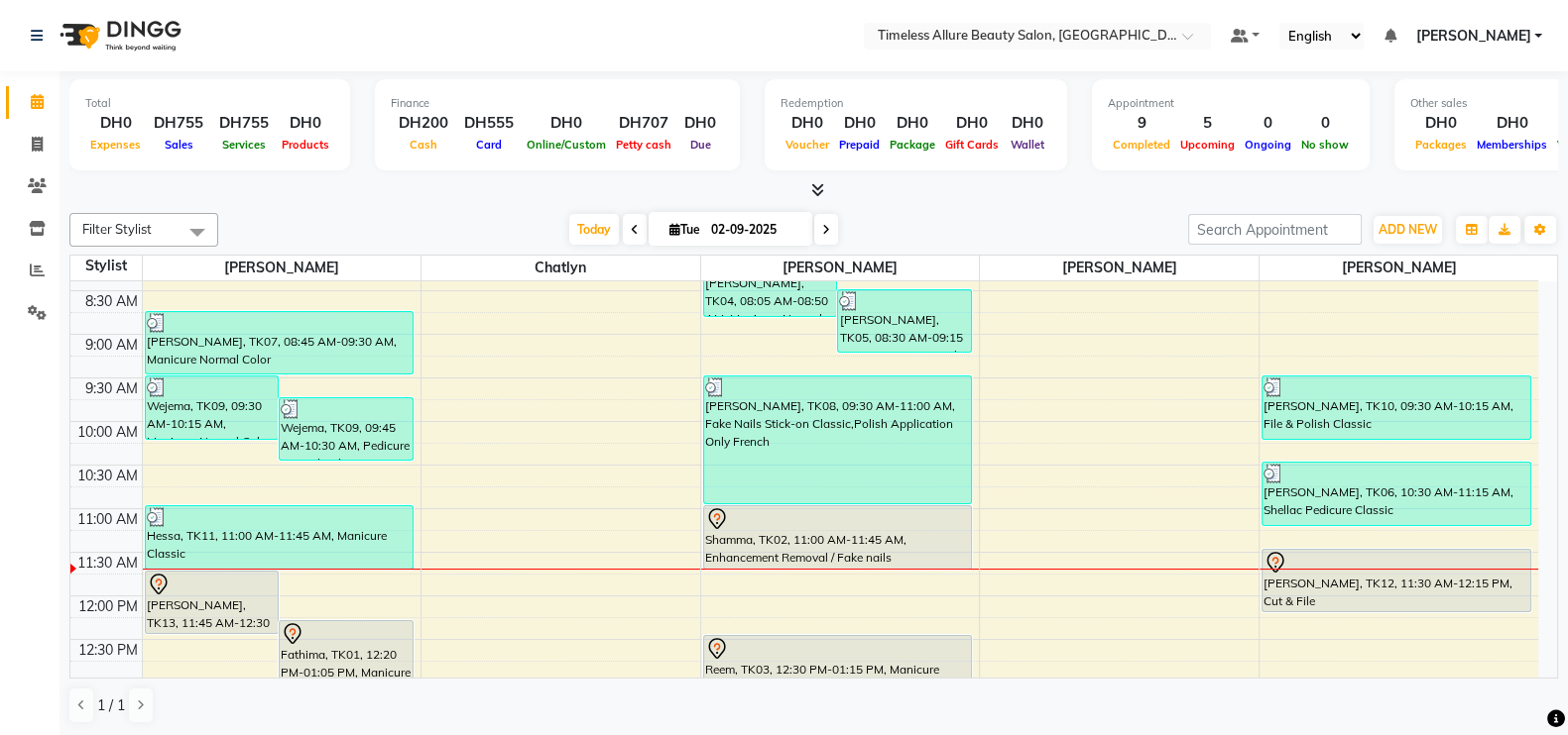
scroll to position [247, 0]
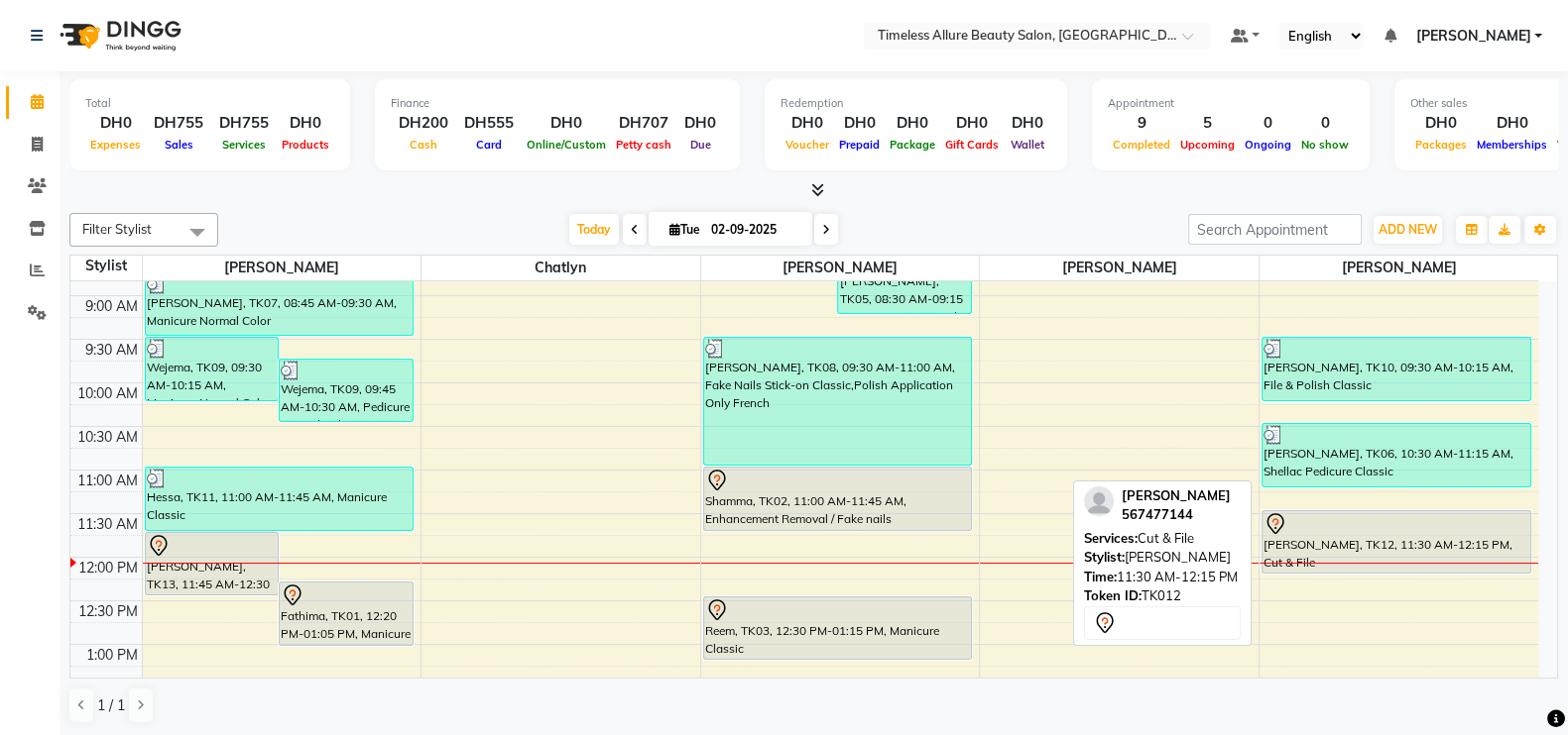
click at [1422, 541] on div "Mariam, TK12, 11:30 AM-12:15 PM, Cut & File" at bounding box center [1396, 543] width 268 height 61
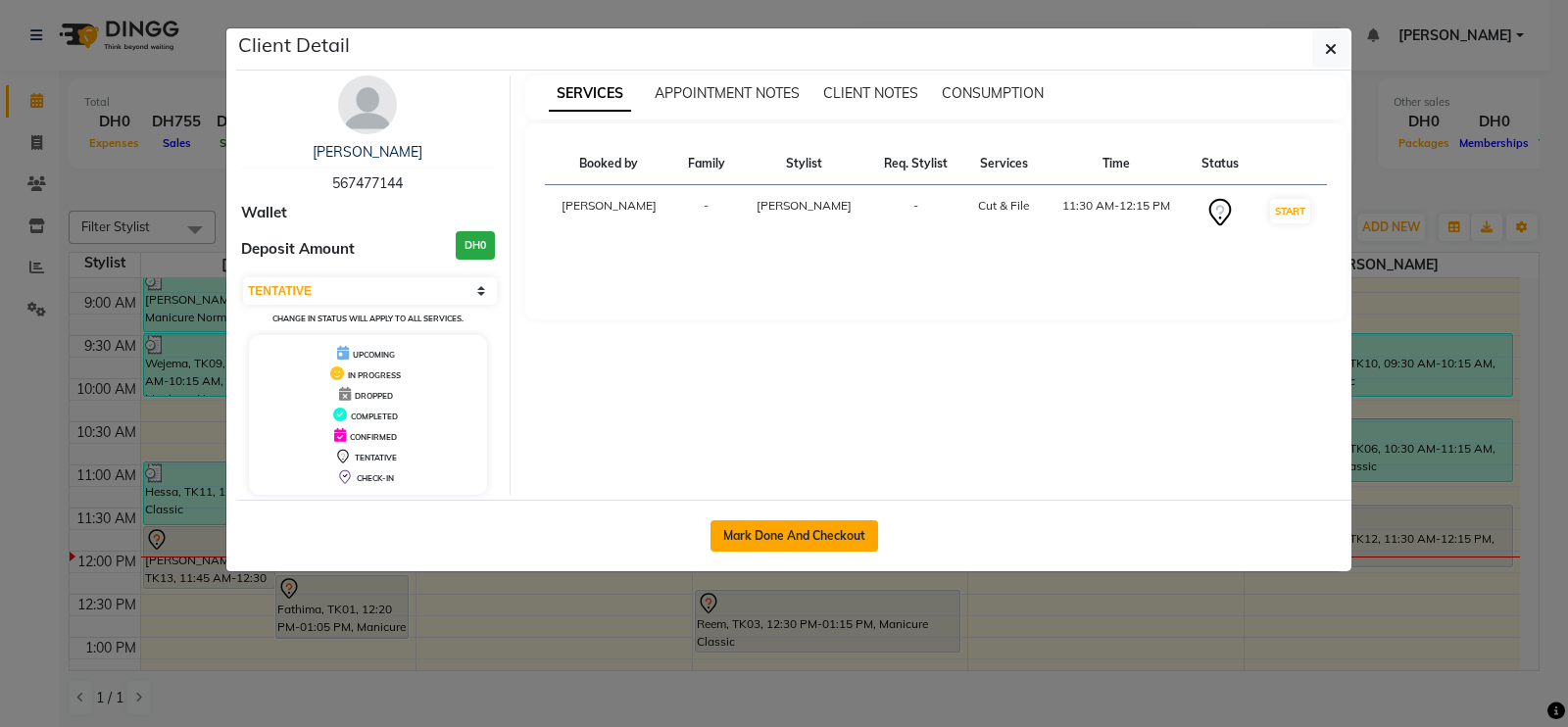
click at [754, 537] on button "Mark Done And Checkout" at bounding box center [793, 537] width 168 height 31
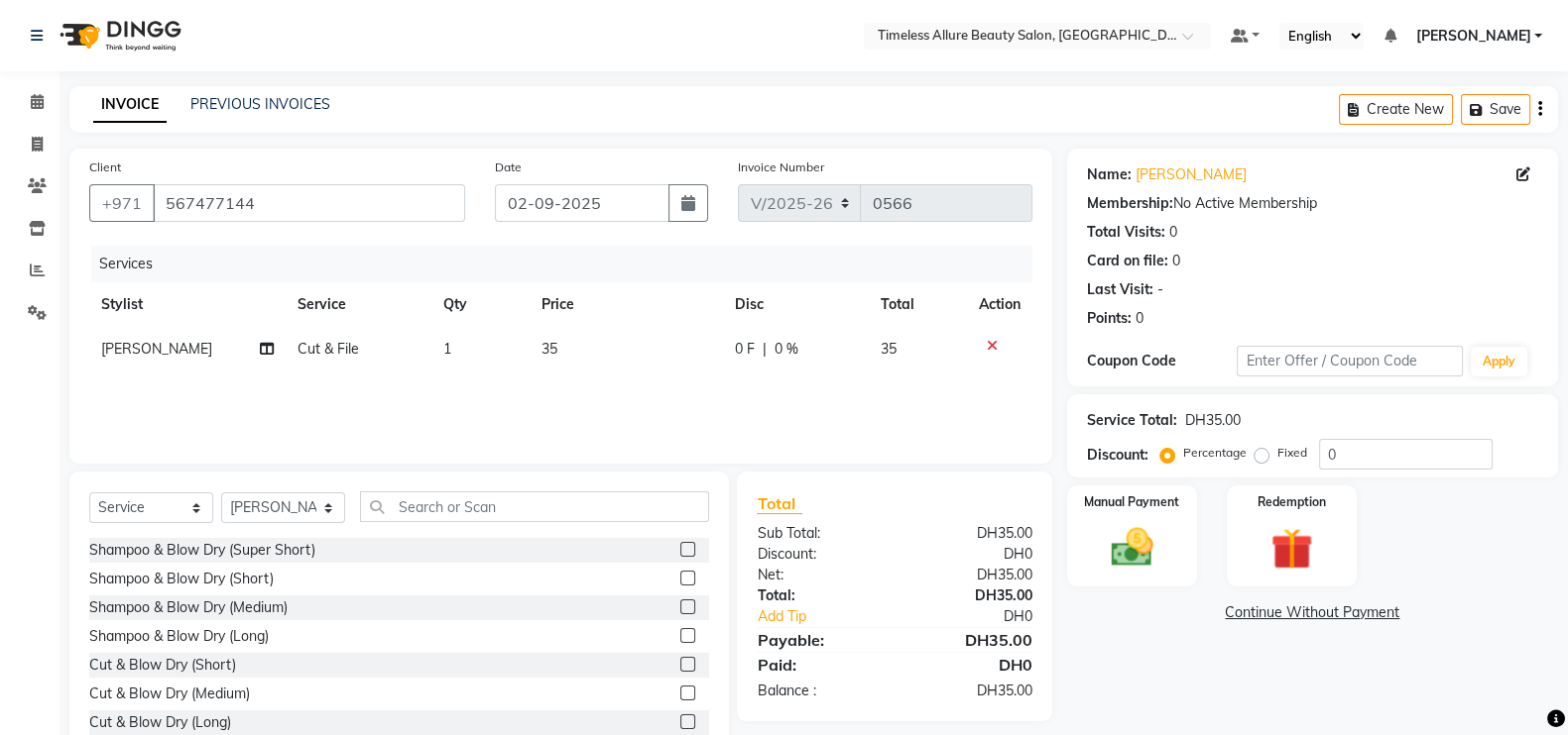
click at [740, 353] on span "0 F" at bounding box center [744, 349] width 20 height 21
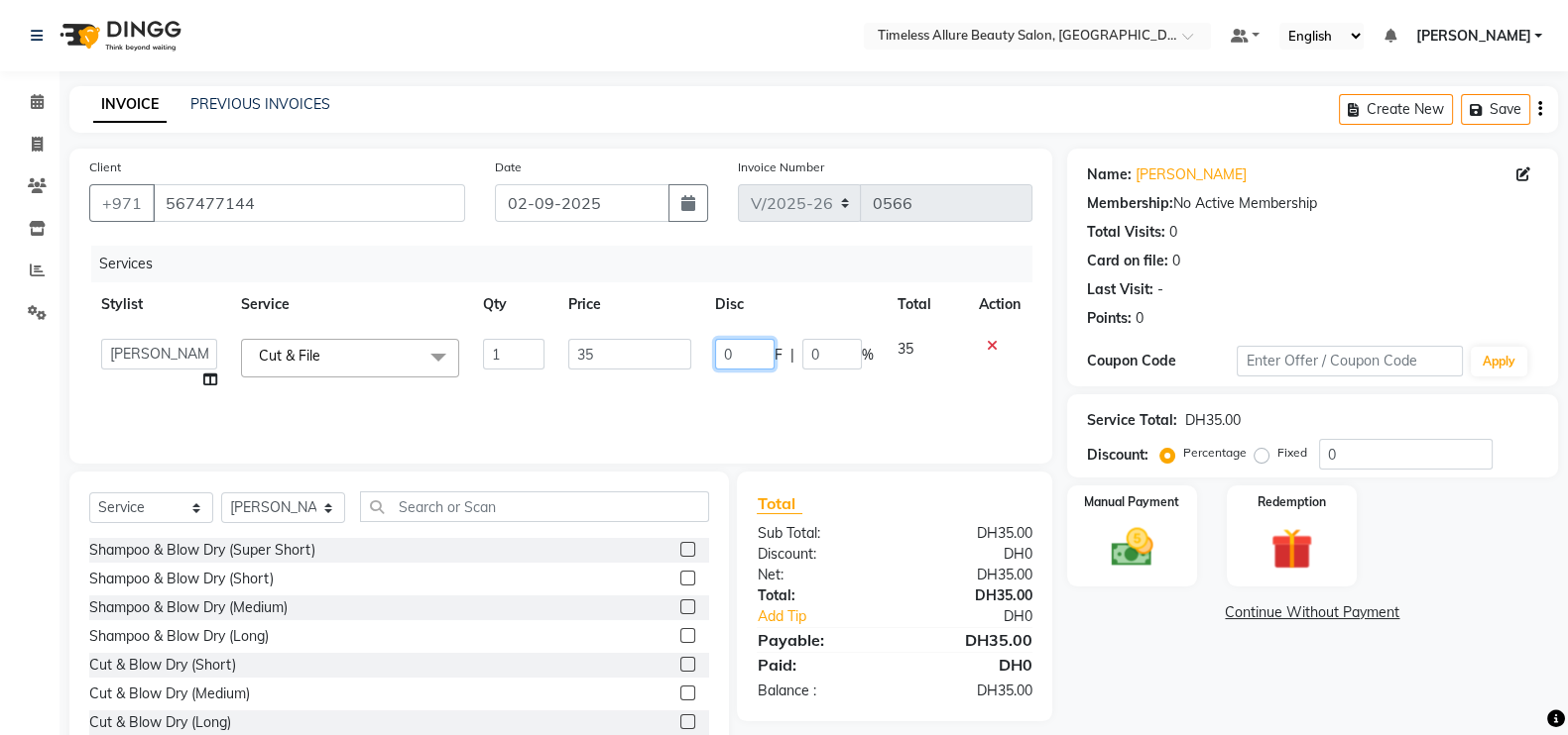
click at [740, 353] on input "0" at bounding box center [744, 354] width 60 height 31
click at [760, 395] on div "Services Stylist Service Qty Price Disc Total Action Agnes Chatlyn Hina Khan Je…" at bounding box center [561, 345] width 943 height 198
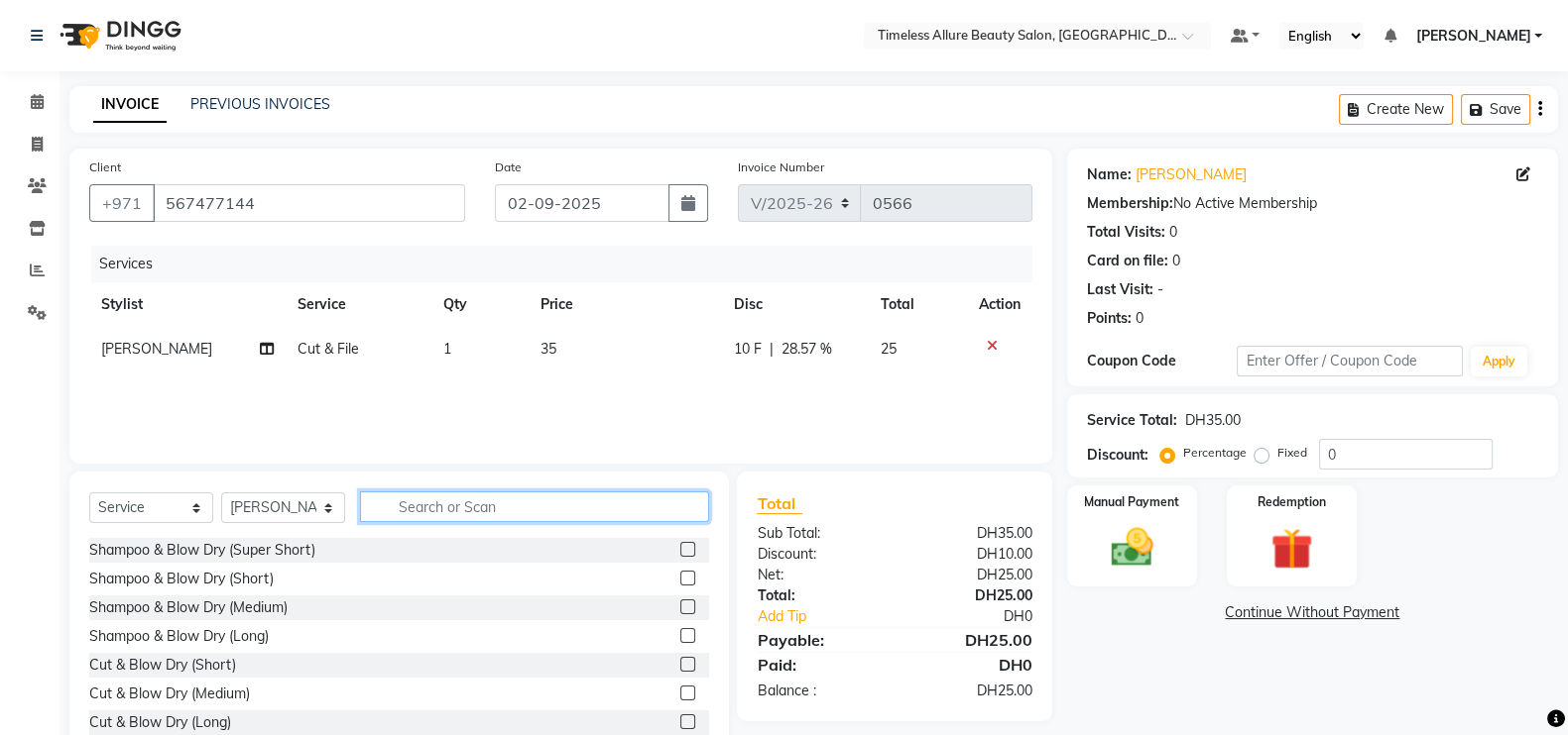
click at [608, 505] on input "text" at bounding box center [535, 507] width 349 height 31
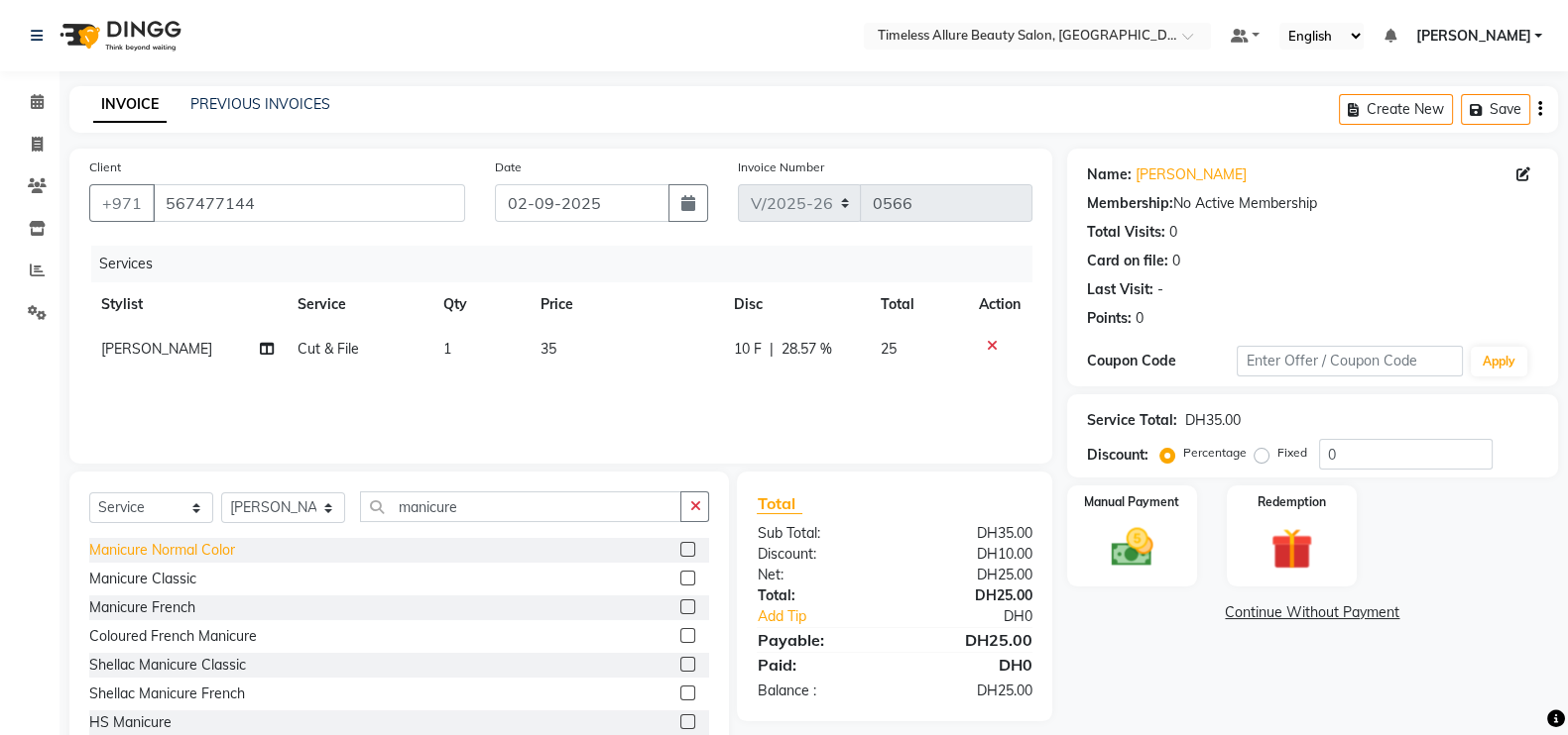
click at [227, 553] on div "Manicure Normal Color" at bounding box center [162, 551] width 146 height 21
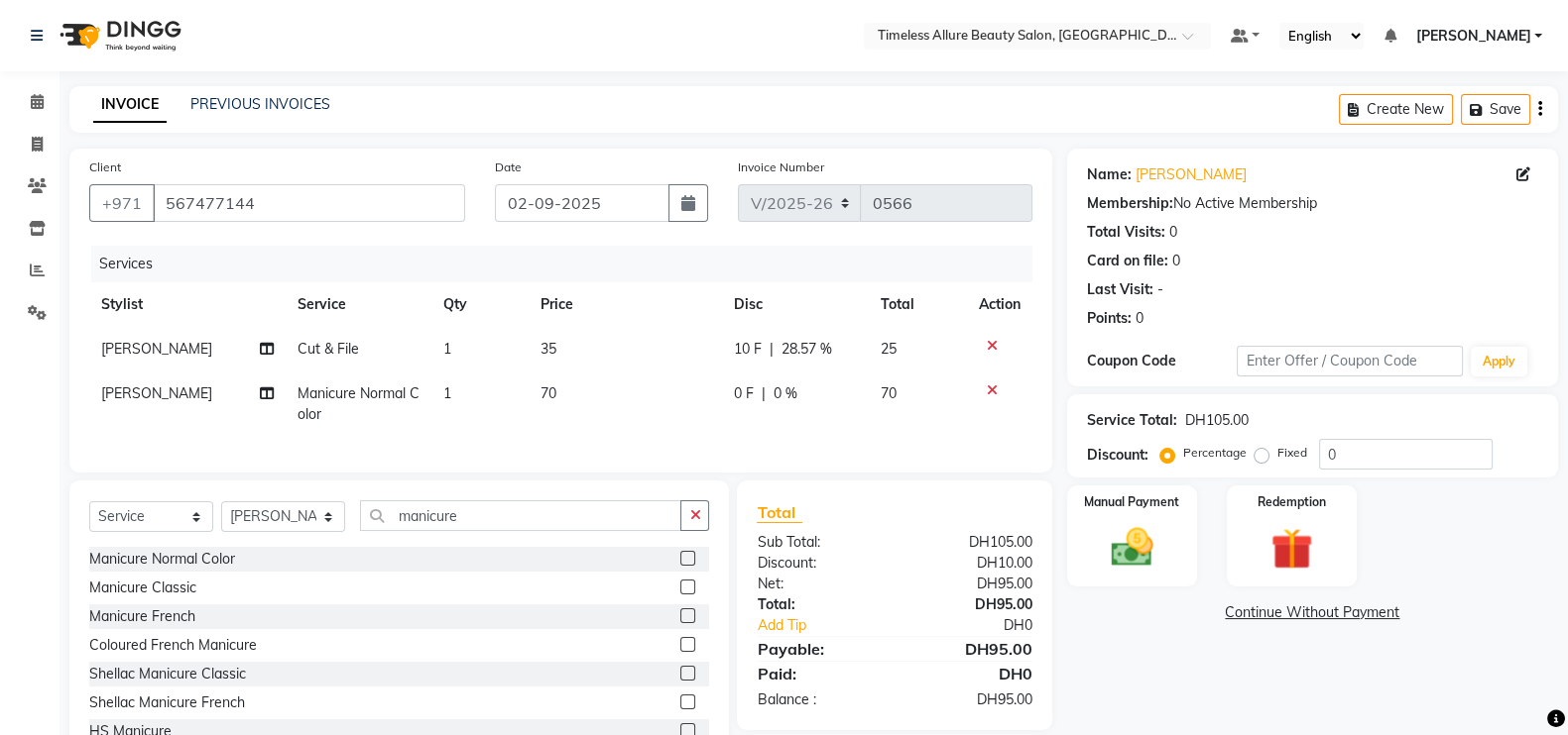
click at [993, 346] on icon at bounding box center [991, 346] width 11 height 14
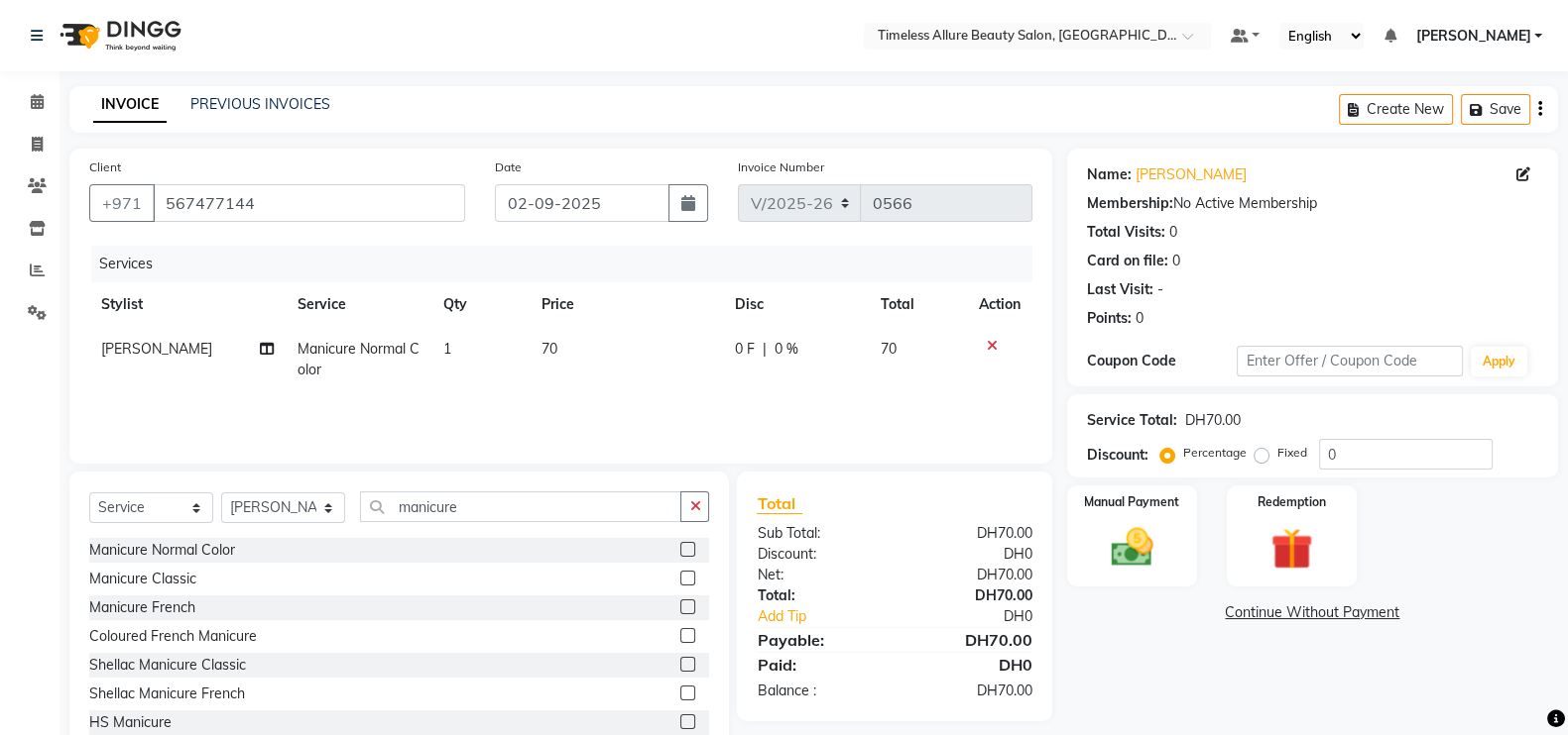
click at [744, 349] on span "0 F" at bounding box center [744, 349] width 20 height 21
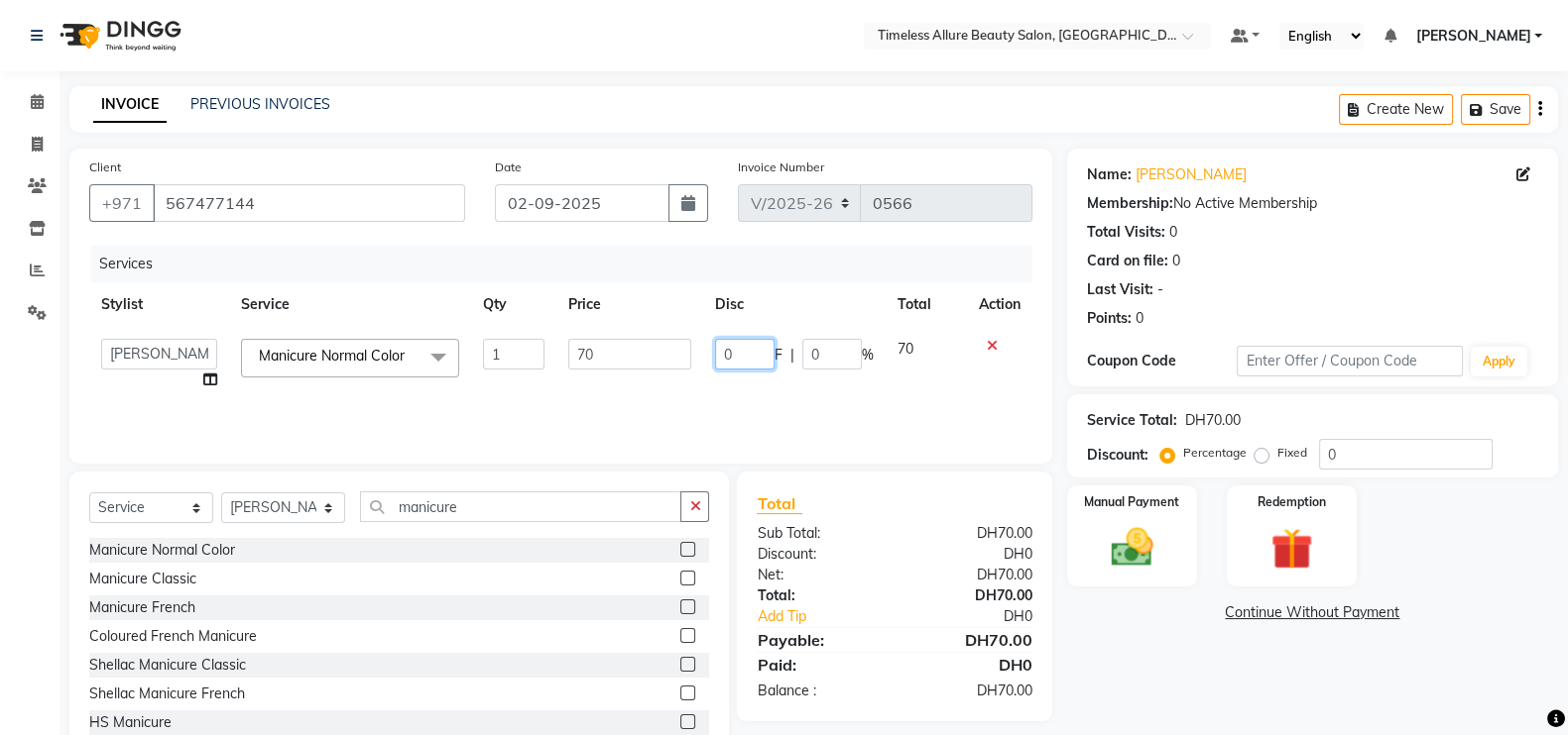
click at [744, 349] on input "0" at bounding box center [744, 354] width 60 height 31
click at [752, 389] on td "010 F | 0 %" at bounding box center [794, 365] width 183 height 75
click at [1125, 555] on img at bounding box center [1131, 548] width 70 height 50
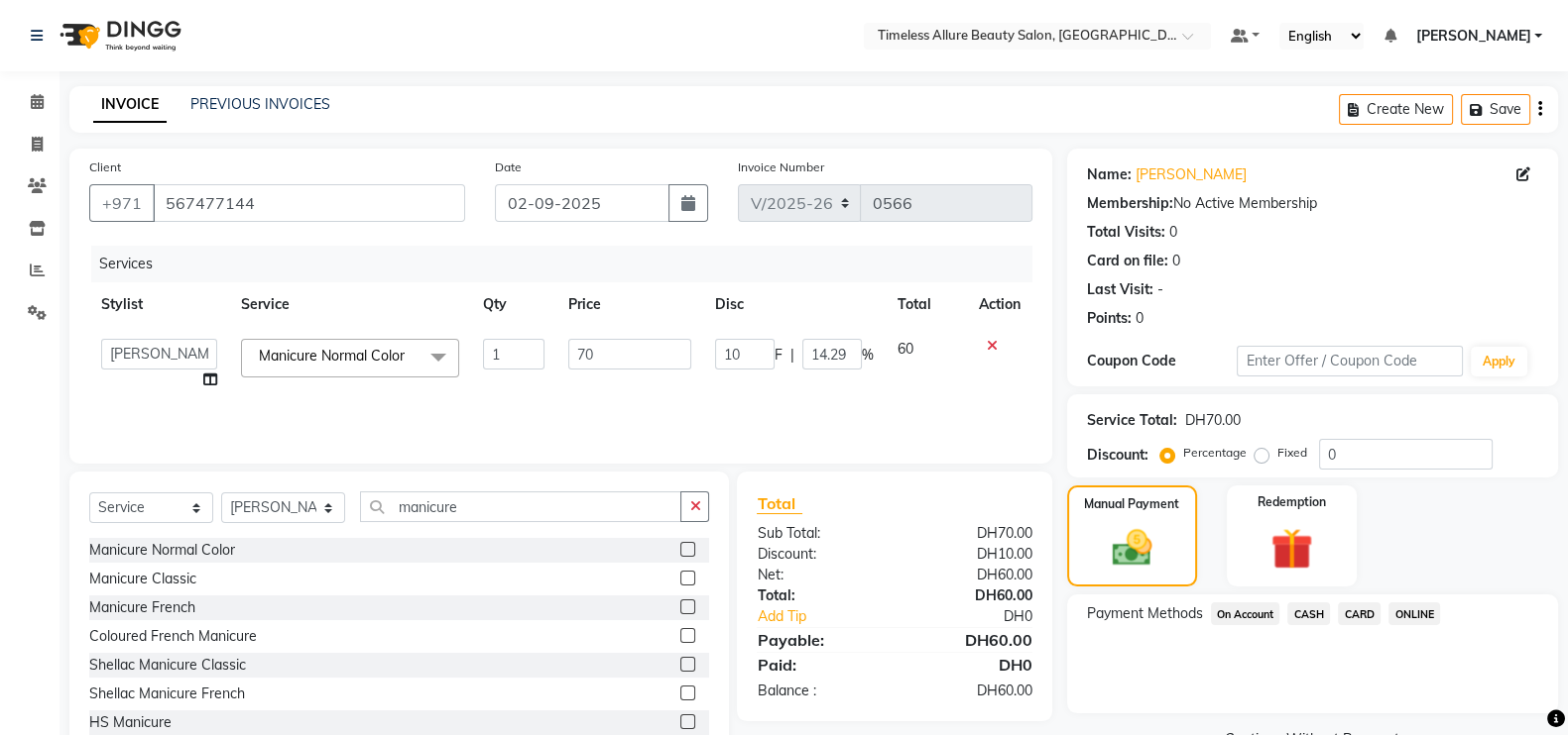
click at [1355, 611] on span "CARD" at bounding box center [1359, 614] width 43 height 23
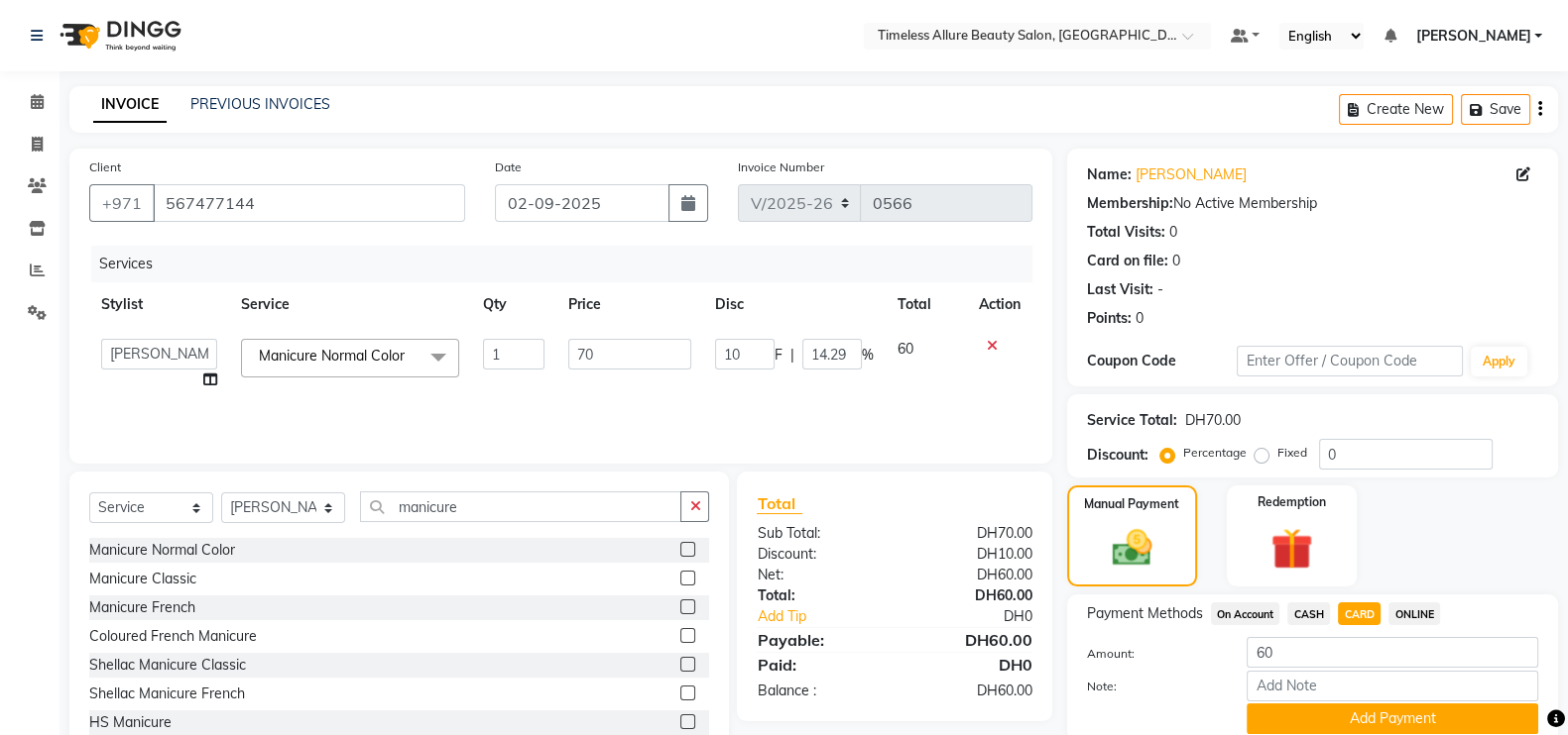
scroll to position [79, 0]
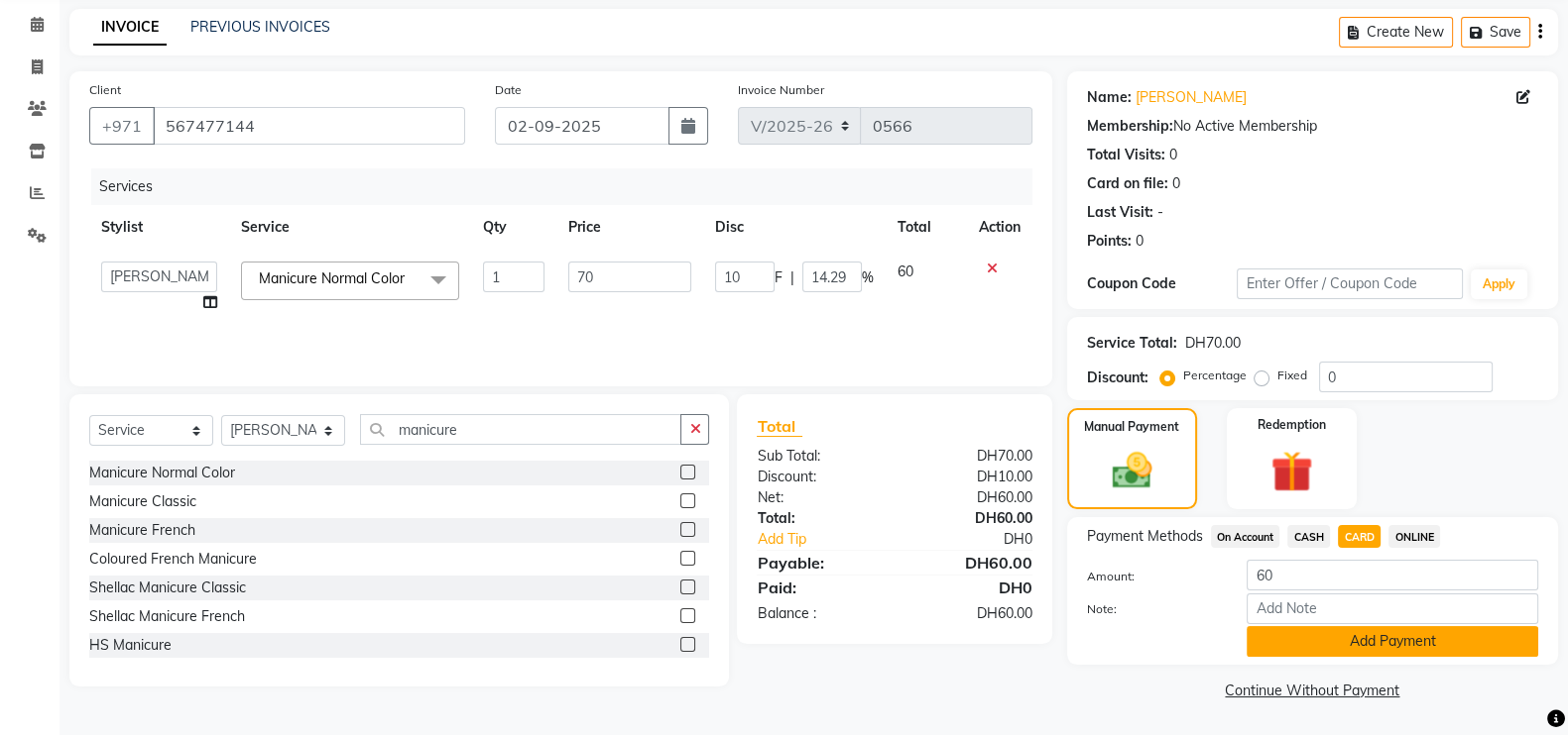
click at [1410, 645] on button "Add Payment" at bounding box center [1392, 642] width 292 height 31
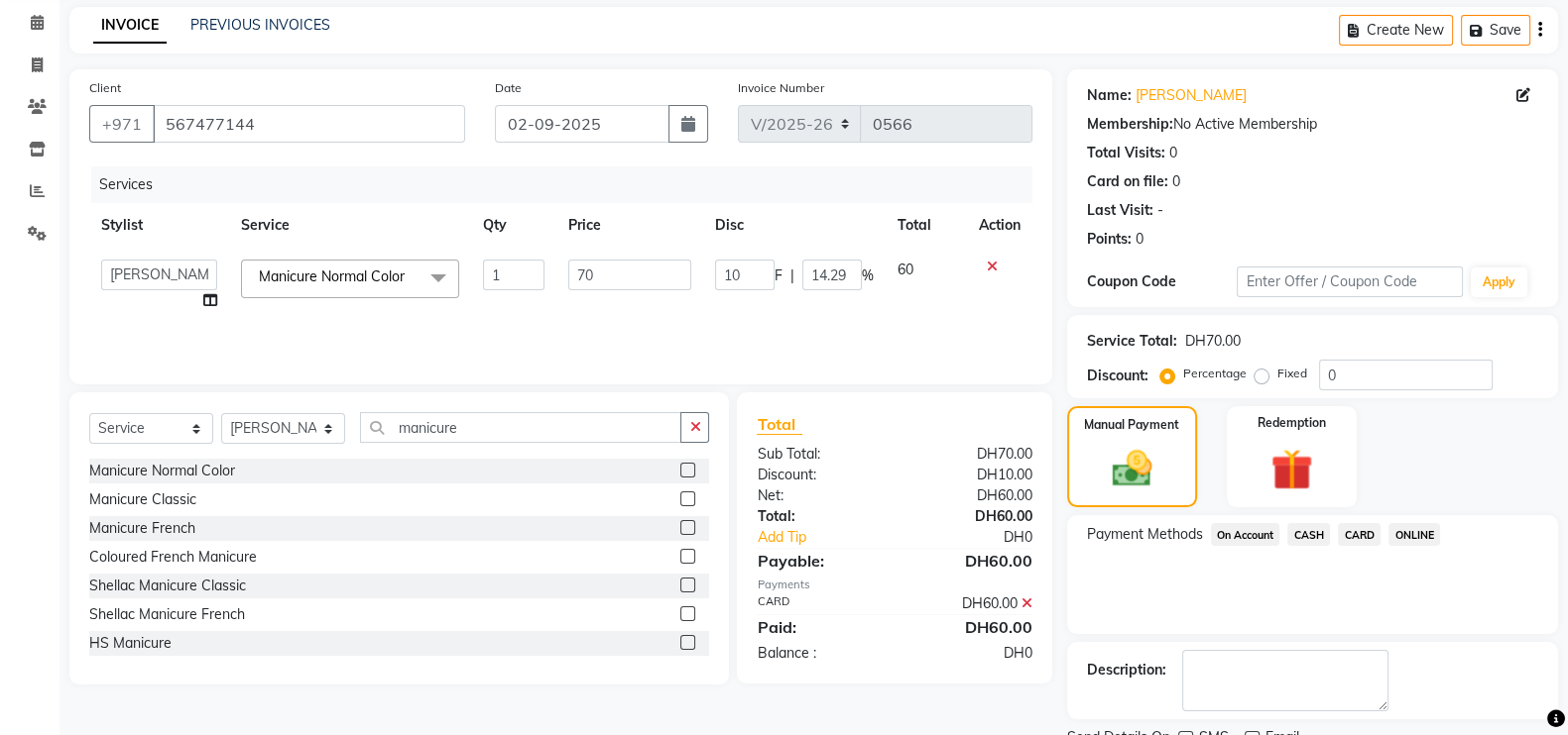
scroll to position [160, 0]
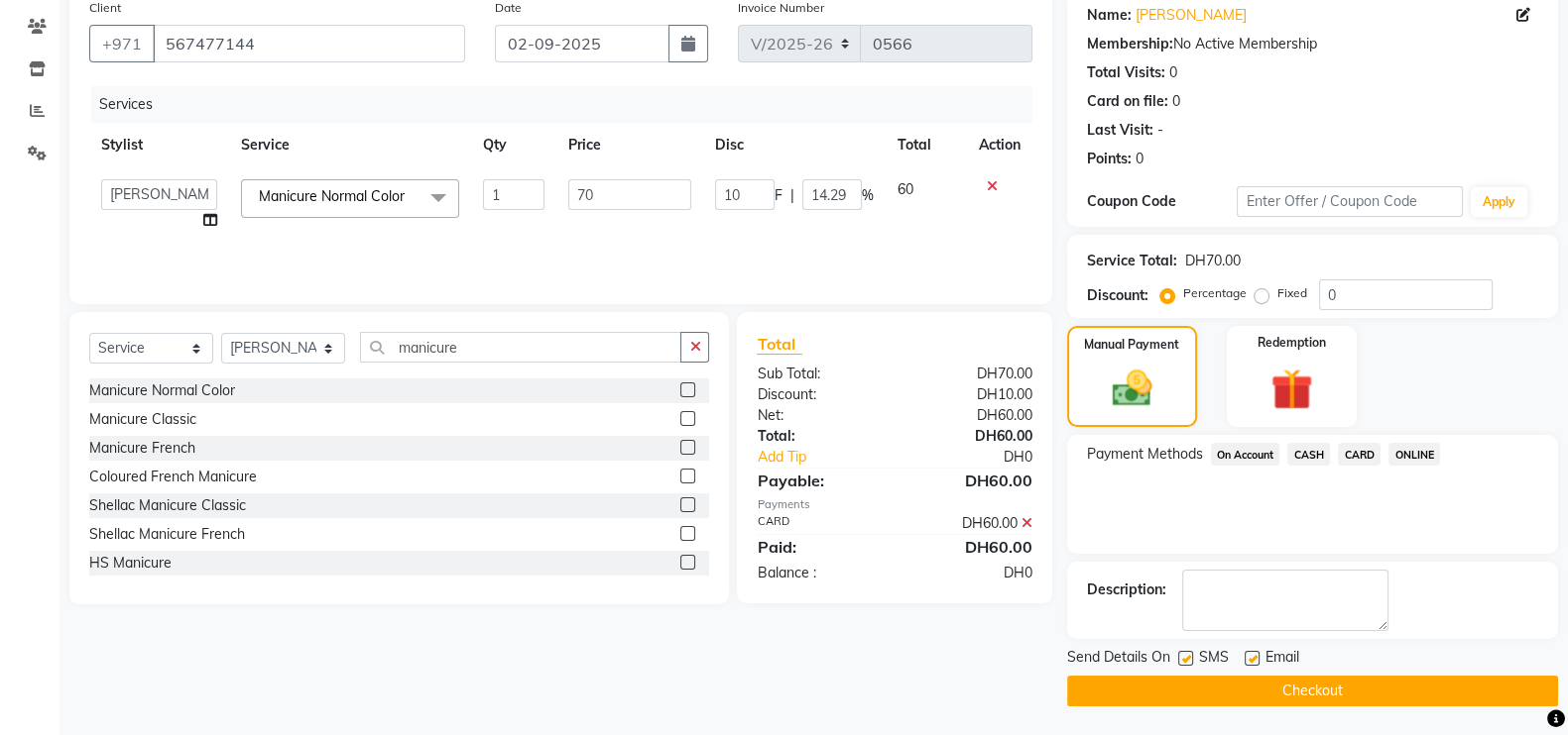
click at [1321, 680] on button "Checkout" at bounding box center [1312, 690] width 491 height 31
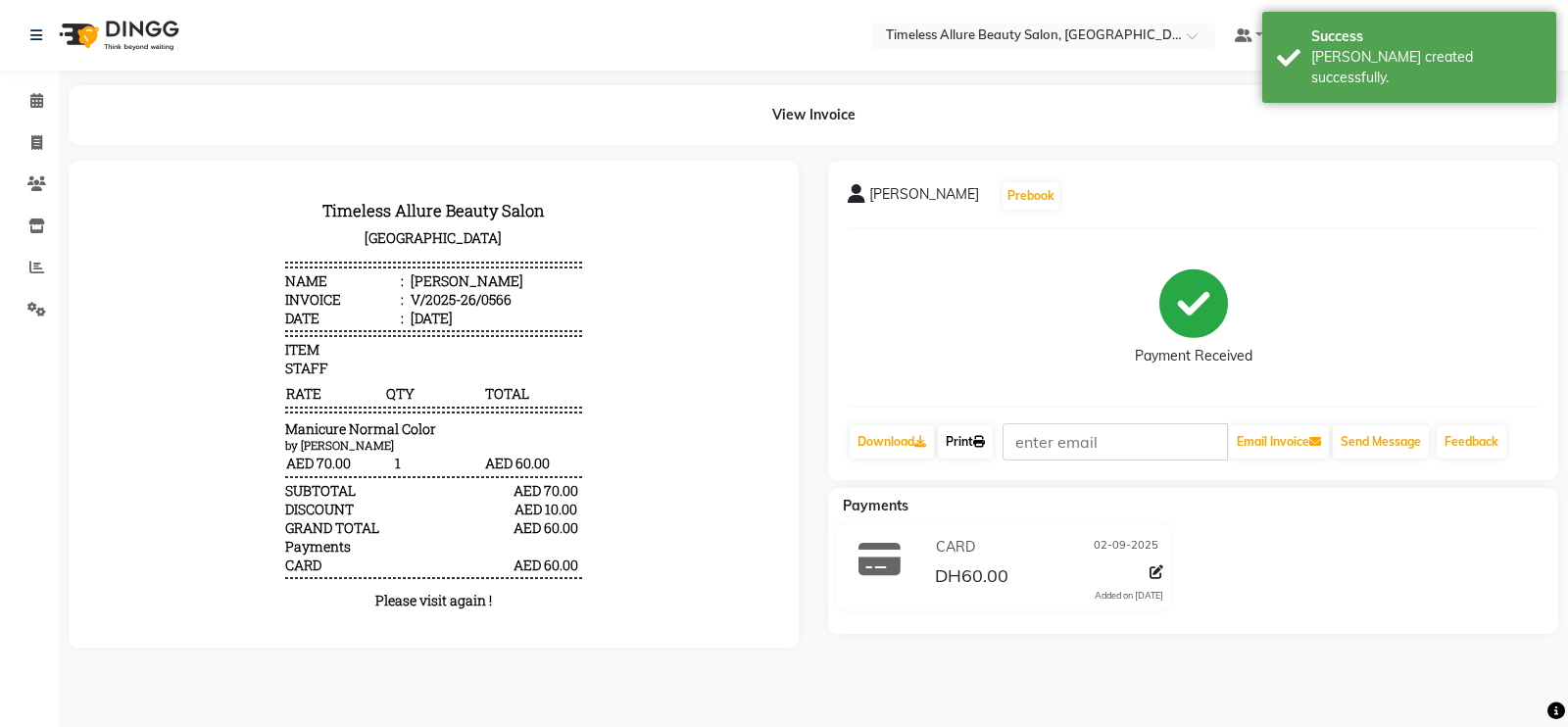
click at [968, 446] on link "Print" at bounding box center [965, 442] width 55 height 33
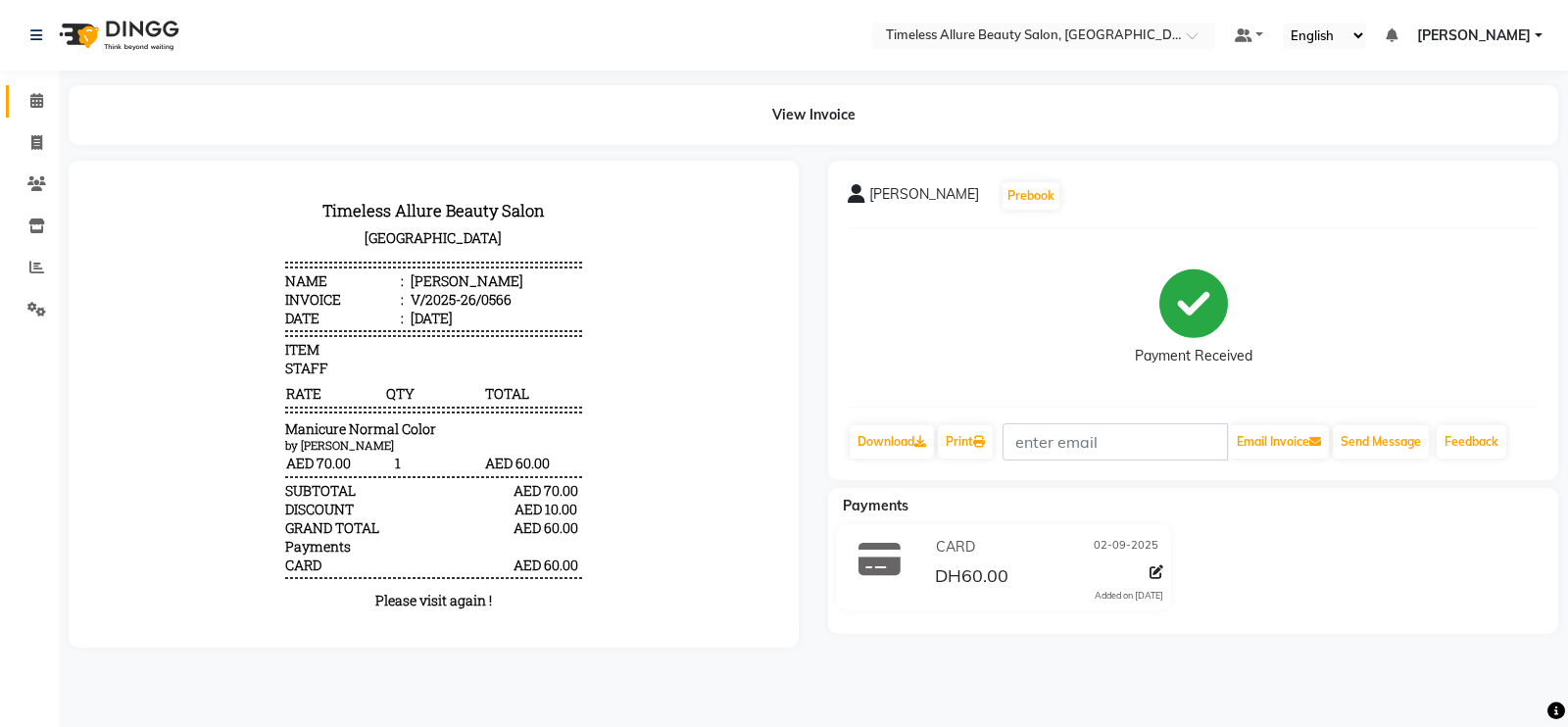
click at [35, 99] on icon at bounding box center [36, 100] width 13 height 15
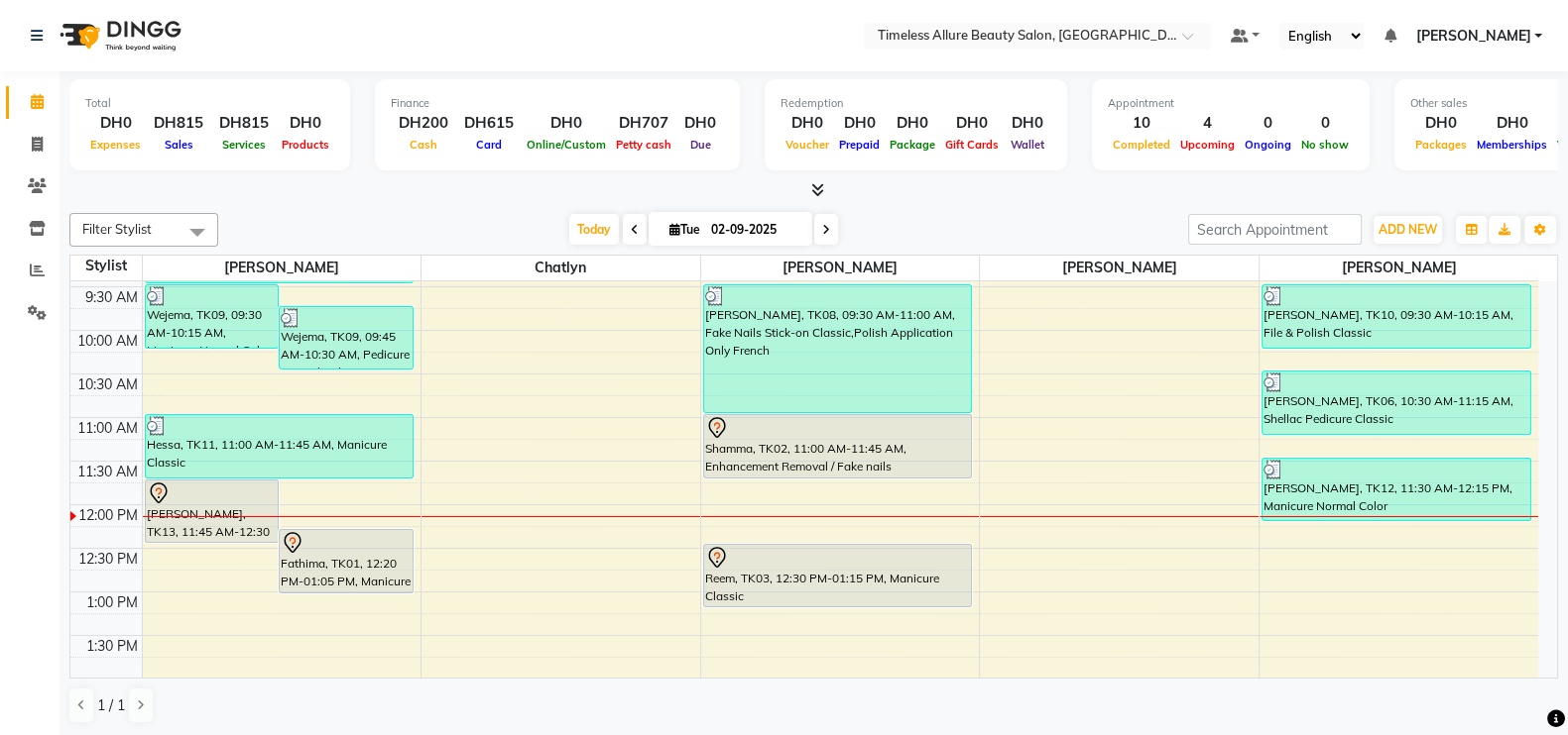
scroll to position [247, 0]
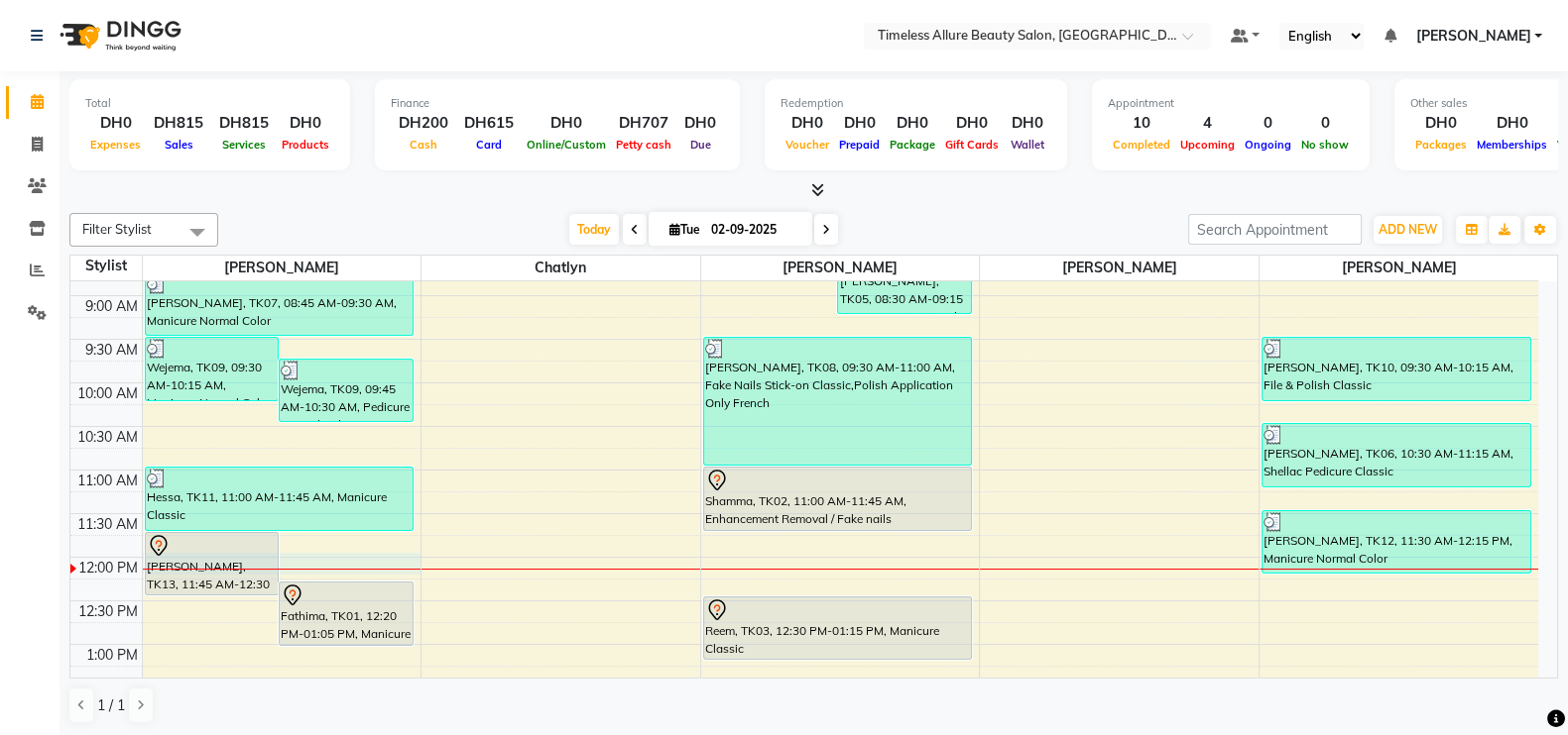
click at [353, 569] on div at bounding box center [282, 569] width 279 height 1
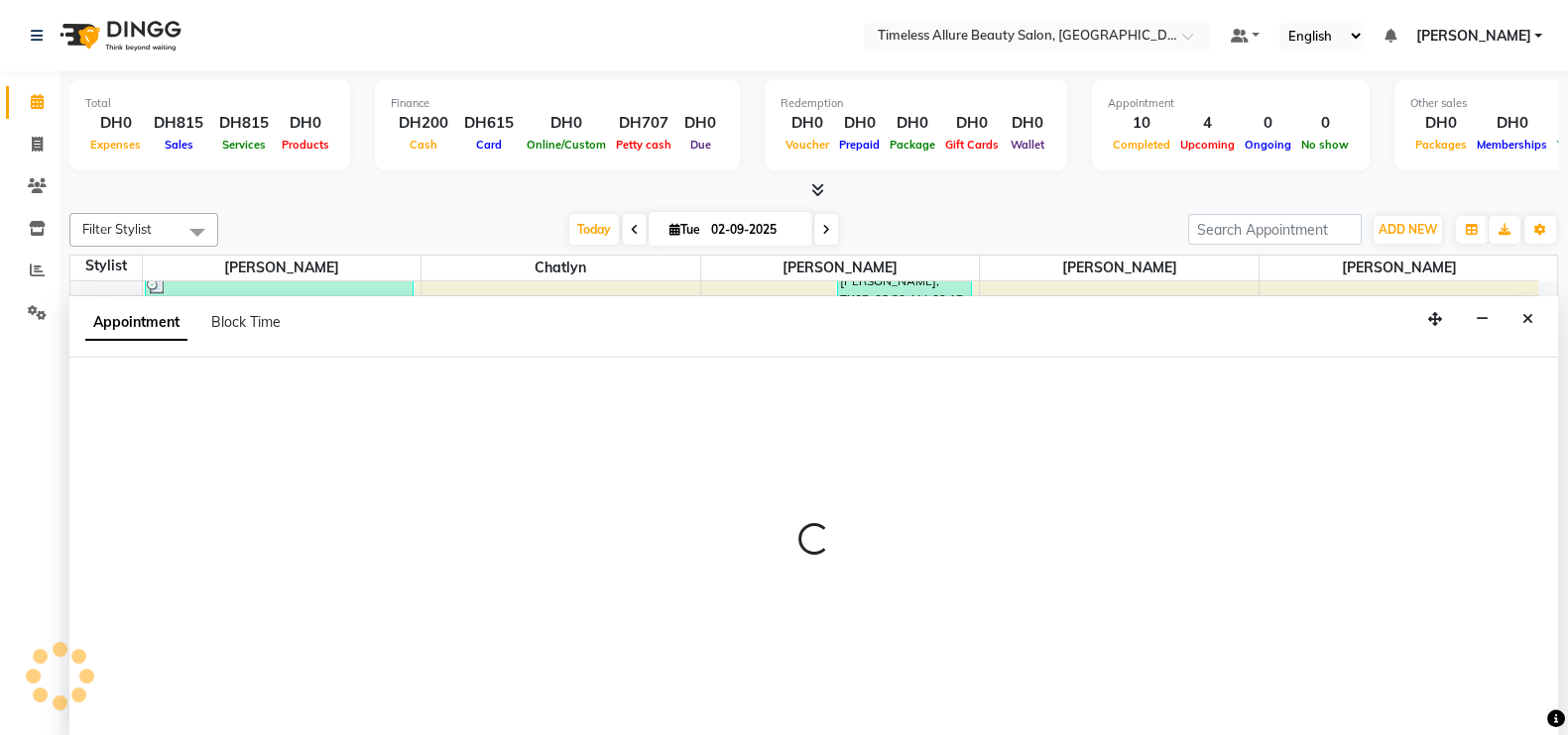
scroll to position [1, 0]
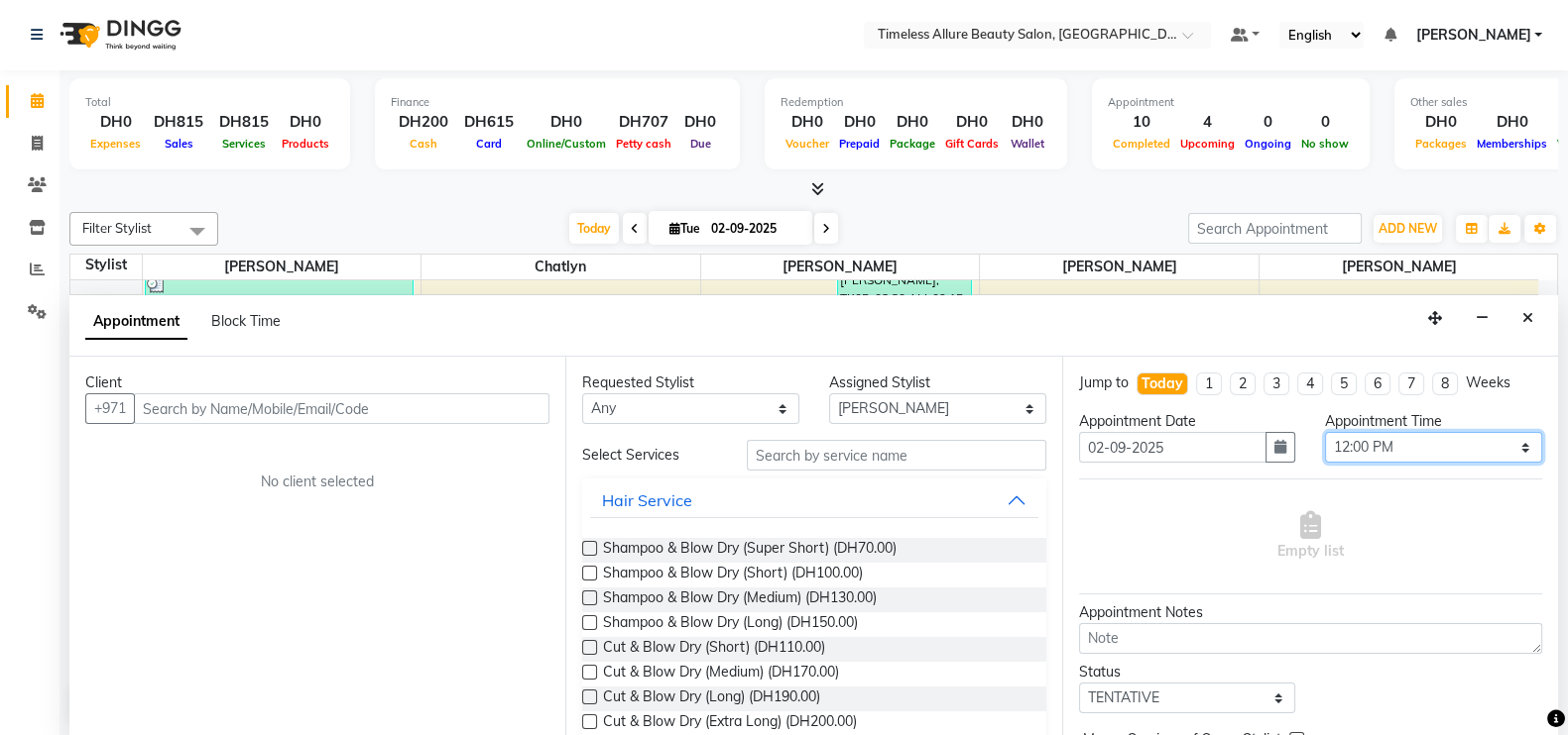
click at [1503, 449] on select "Select 07:00 AM 07:05 AM 07:10 AM 07:15 AM 07:20 AM 07:25 AM 07:30 AM 07:35 AM …" at bounding box center [1433, 447] width 217 height 31
click at [1325, 432] on select "Select 07:00 AM 07:05 AM 07:10 AM 07:15 AM 07:20 AM 07:25 AM 07:30 AM 07:35 AM …" at bounding box center [1433, 447] width 217 height 31
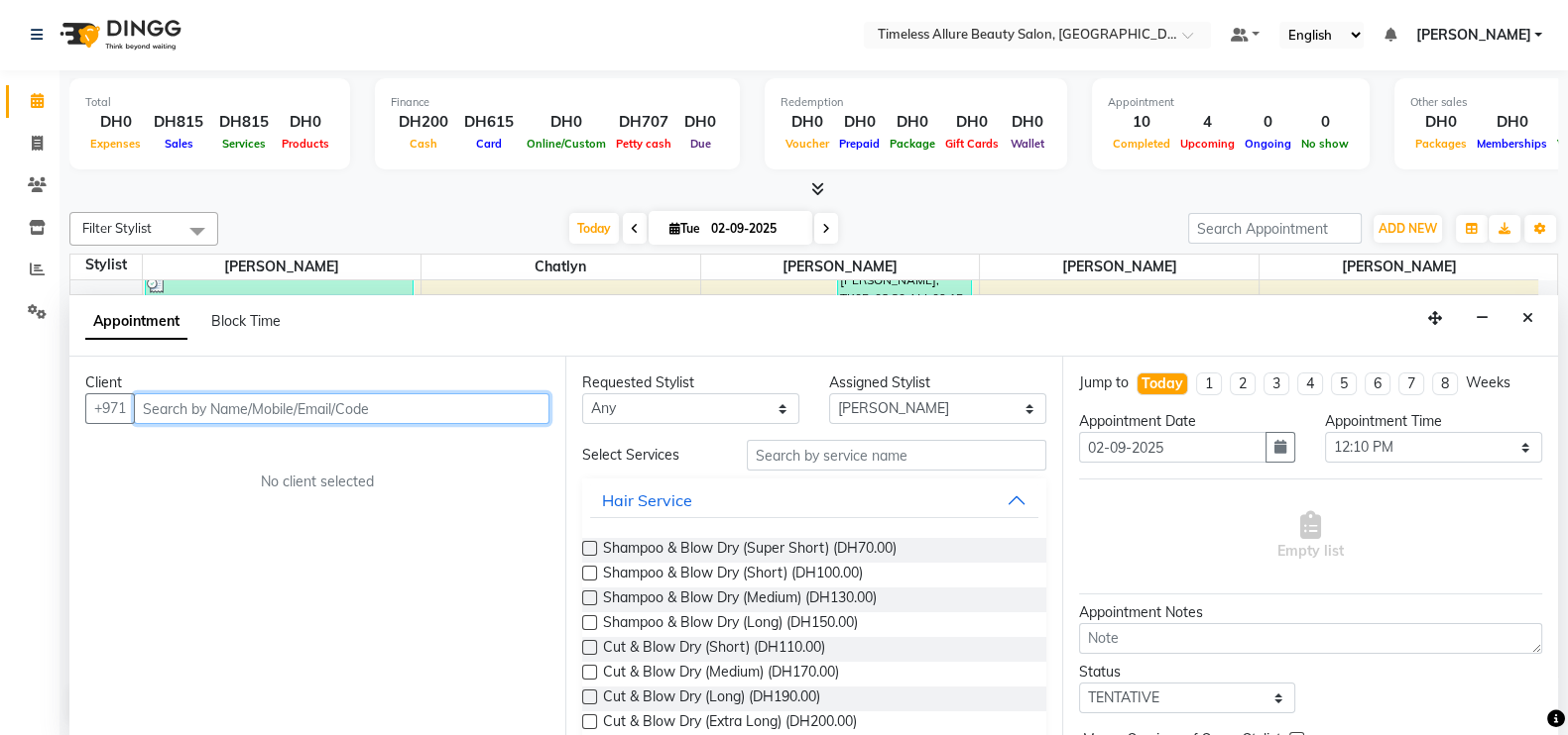
click at [526, 413] on input "text" at bounding box center [341, 409] width 416 height 31
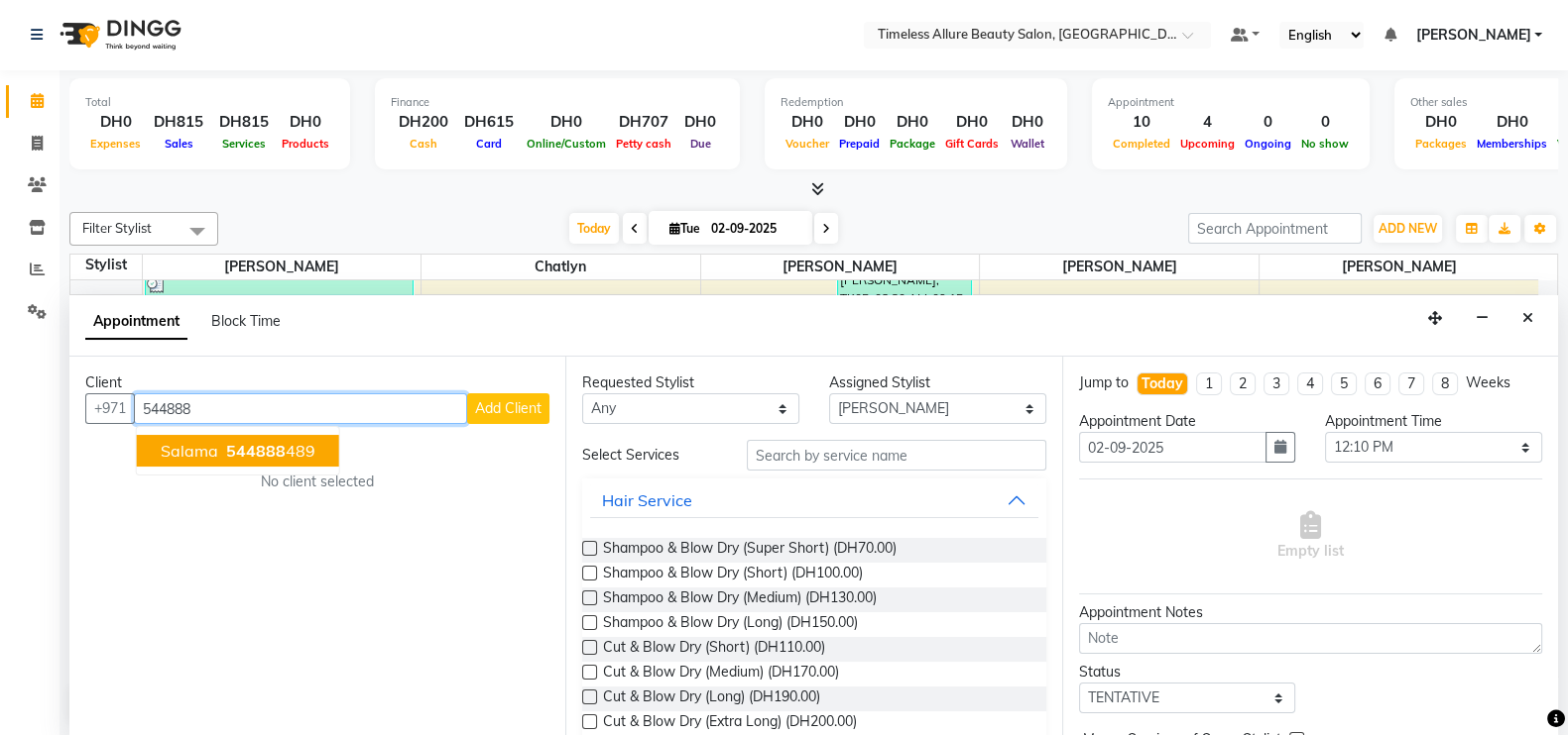
click at [267, 450] on span "544888" at bounding box center [256, 451] width 60 height 20
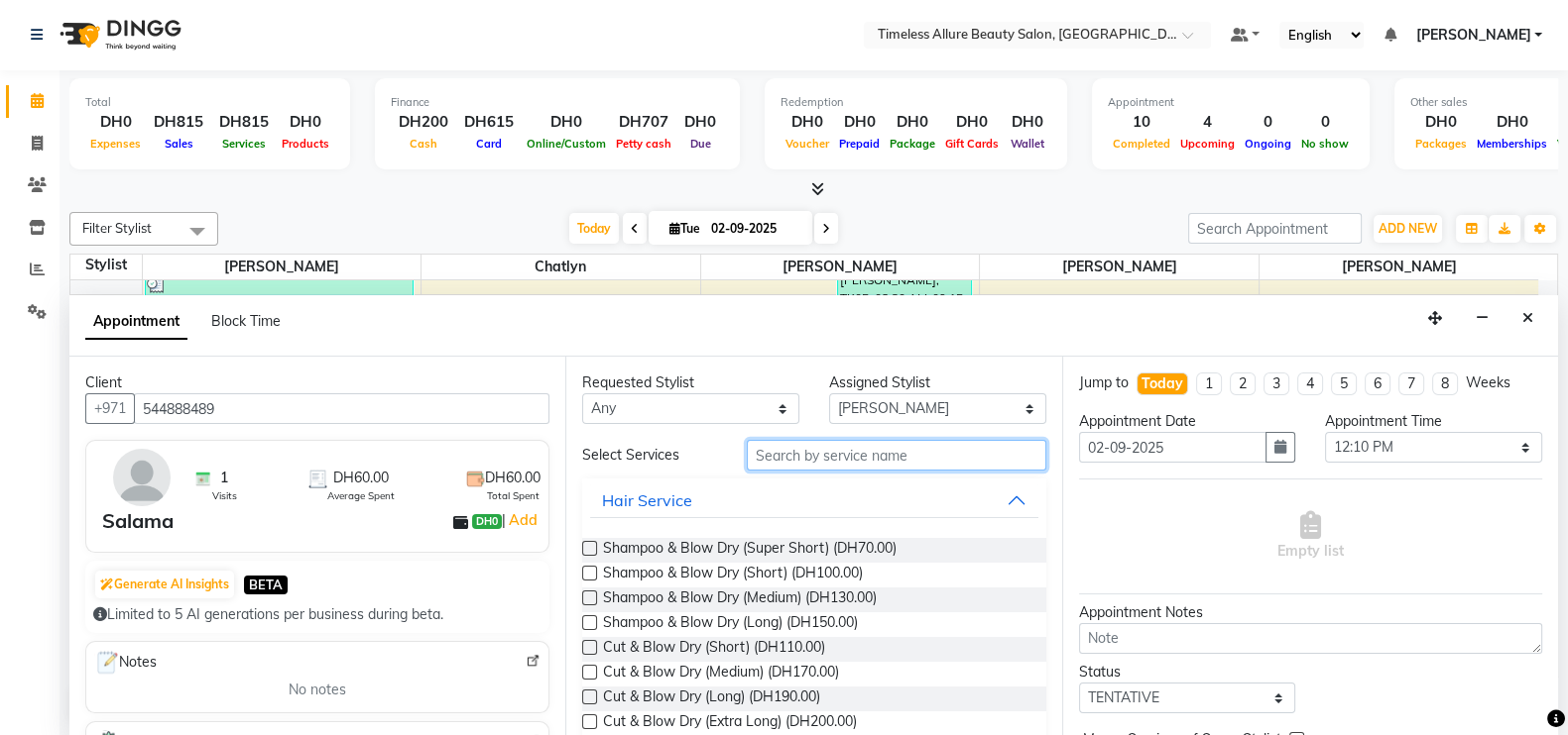
click at [768, 453] on input "text" at bounding box center [896, 455] width 300 height 31
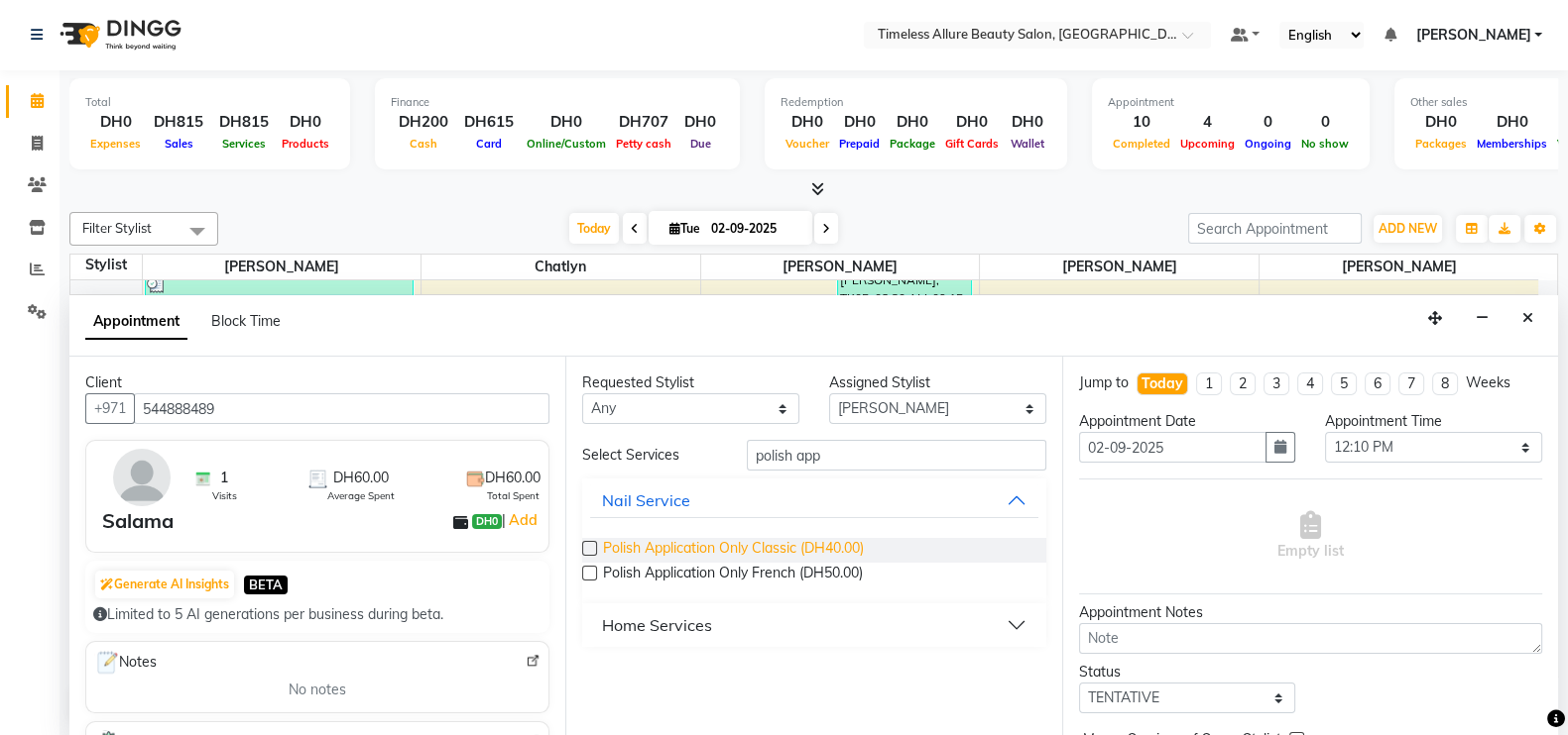
click at [683, 547] on span "Polish Application Only Classic (DH40.00)" at bounding box center [733, 551] width 261 height 25
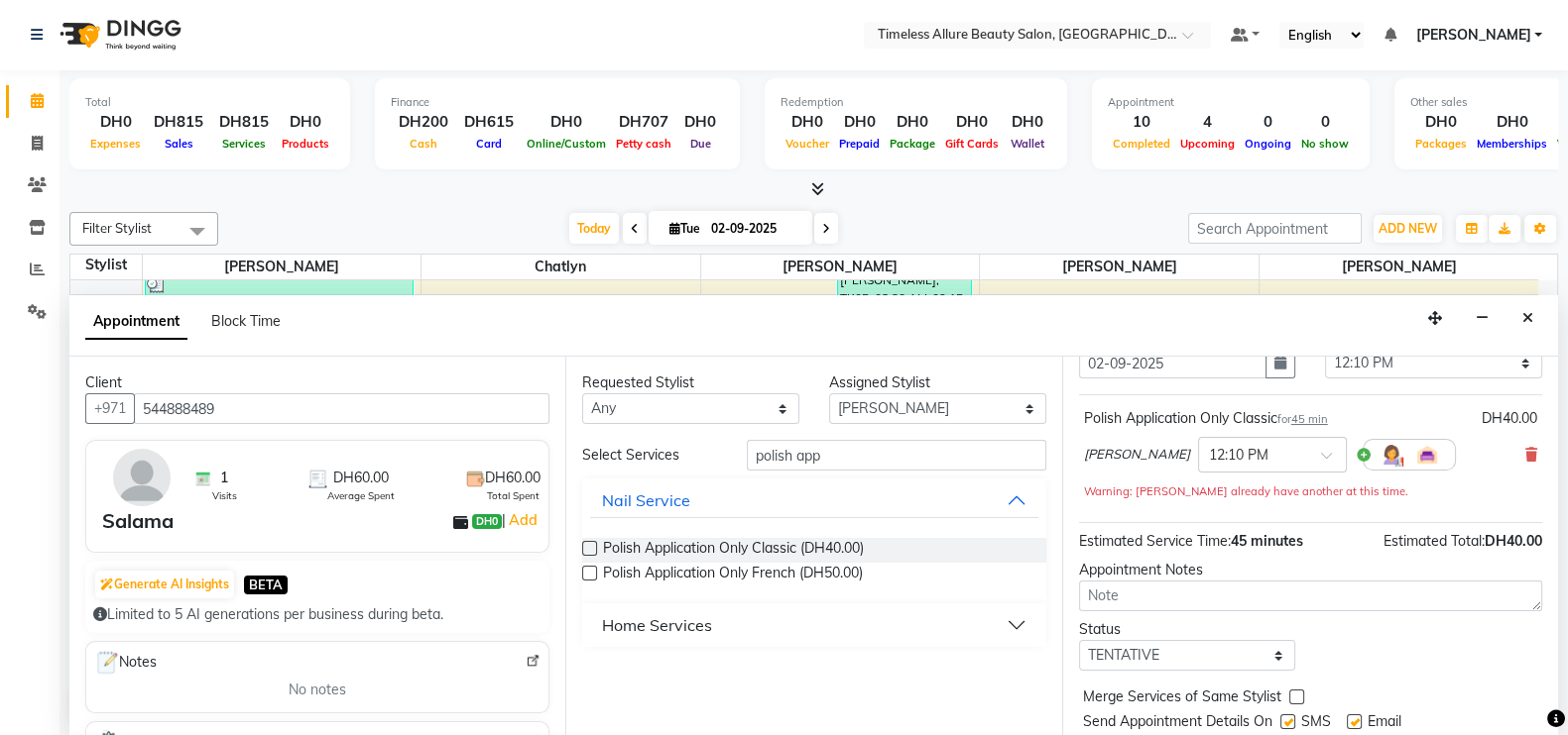
scroll to position [142, 0]
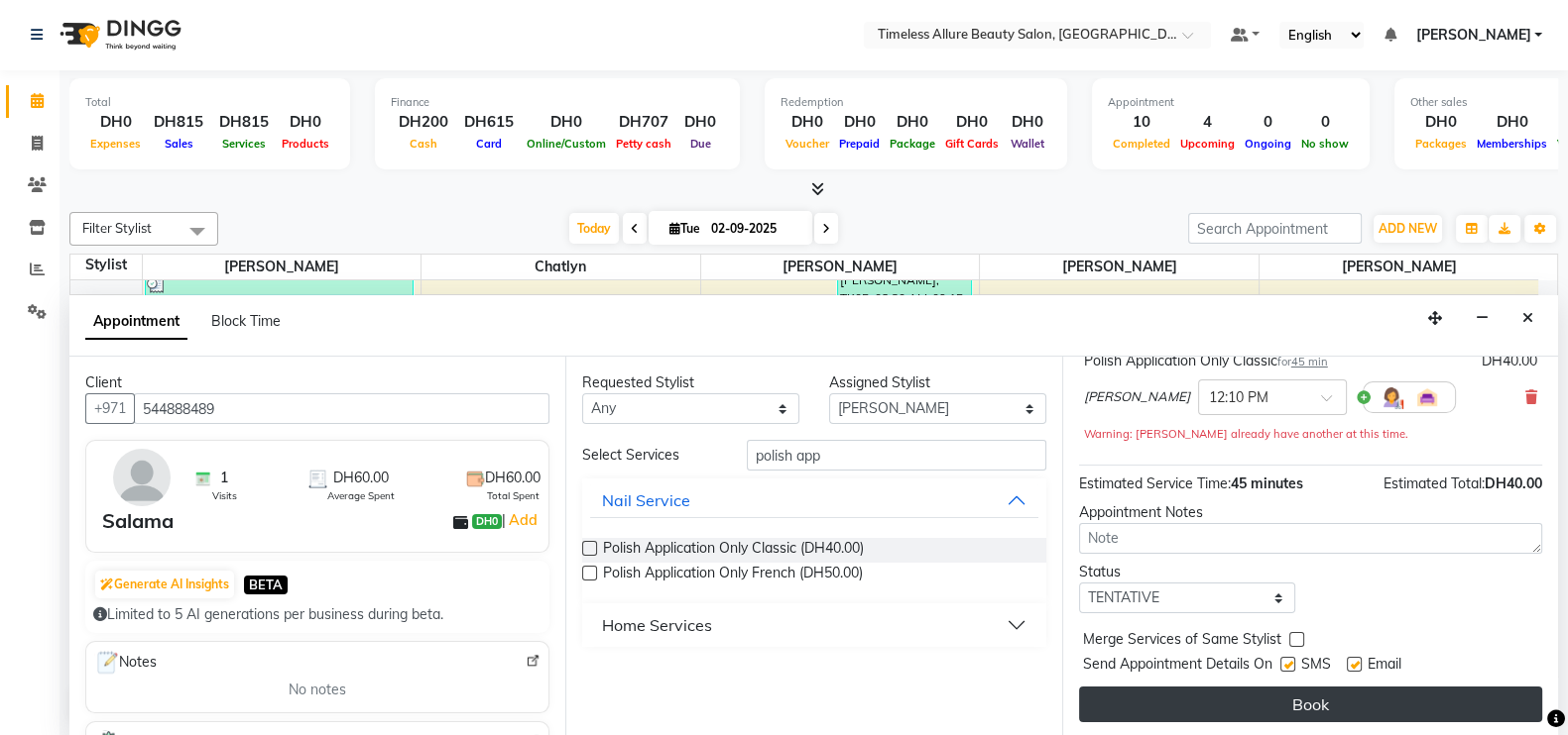
click at [1326, 698] on button "Book" at bounding box center [1310, 704] width 463 height 36
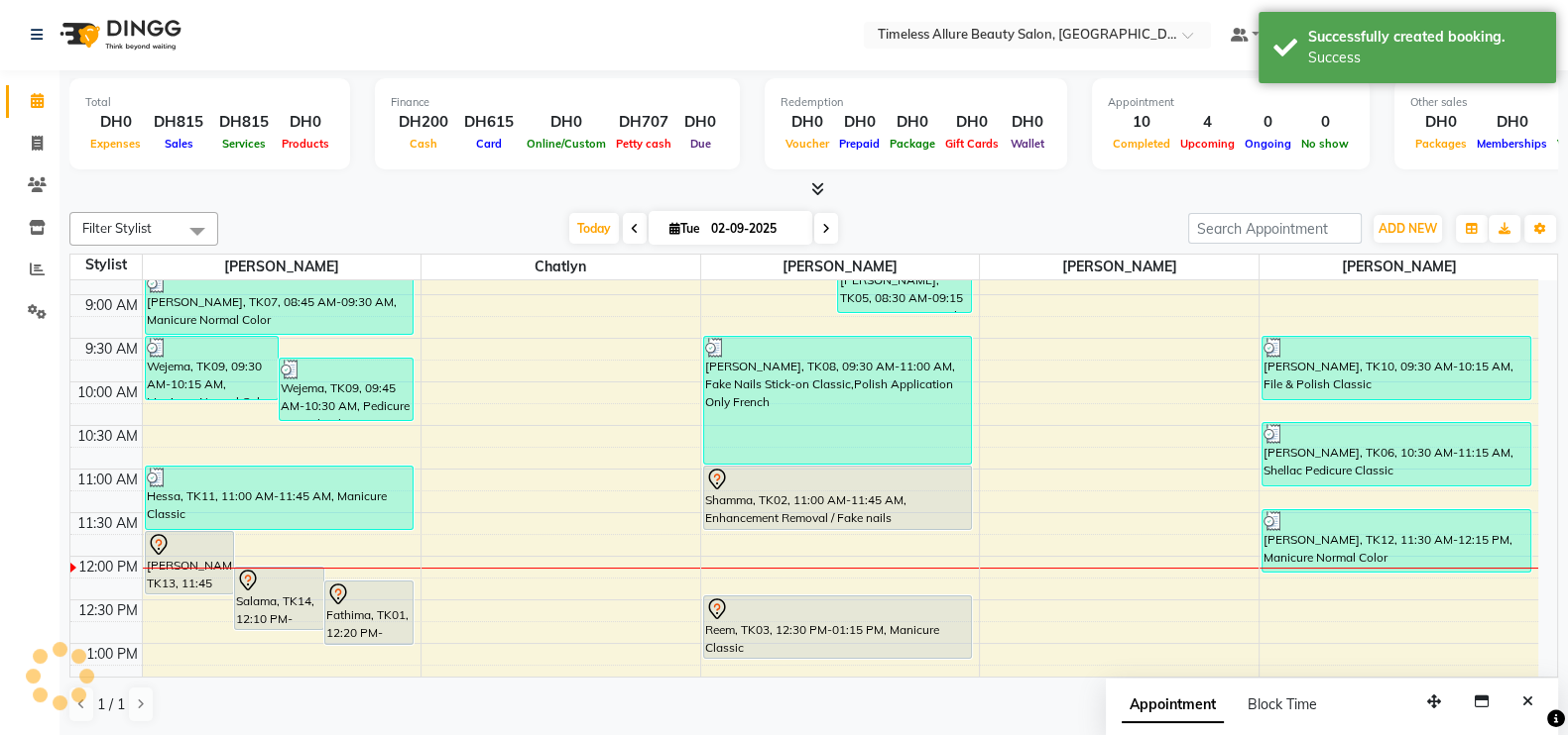
scroll to position [0, 0]
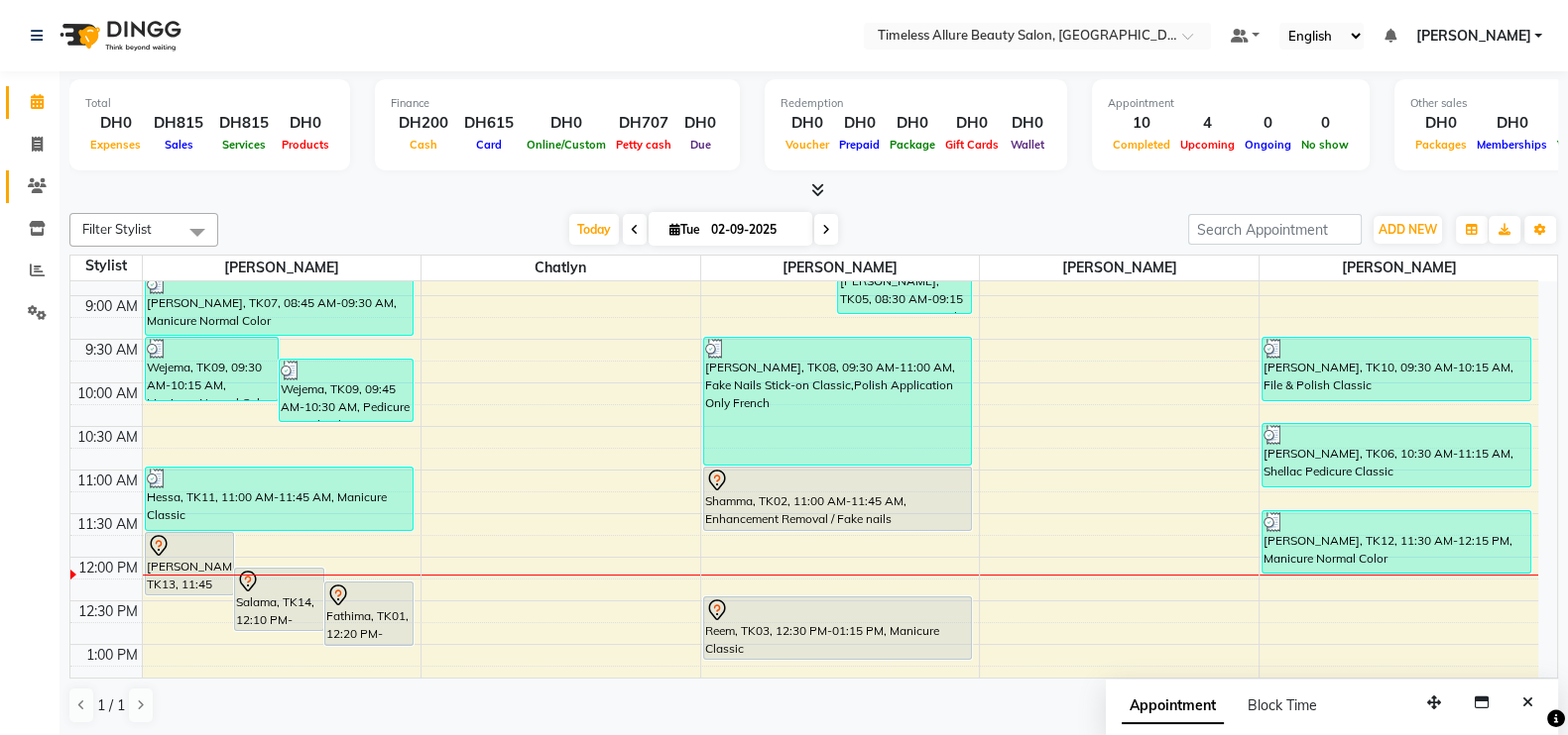
click at [40, 177] on span at bounding box center [37, 186] width 35 height 23
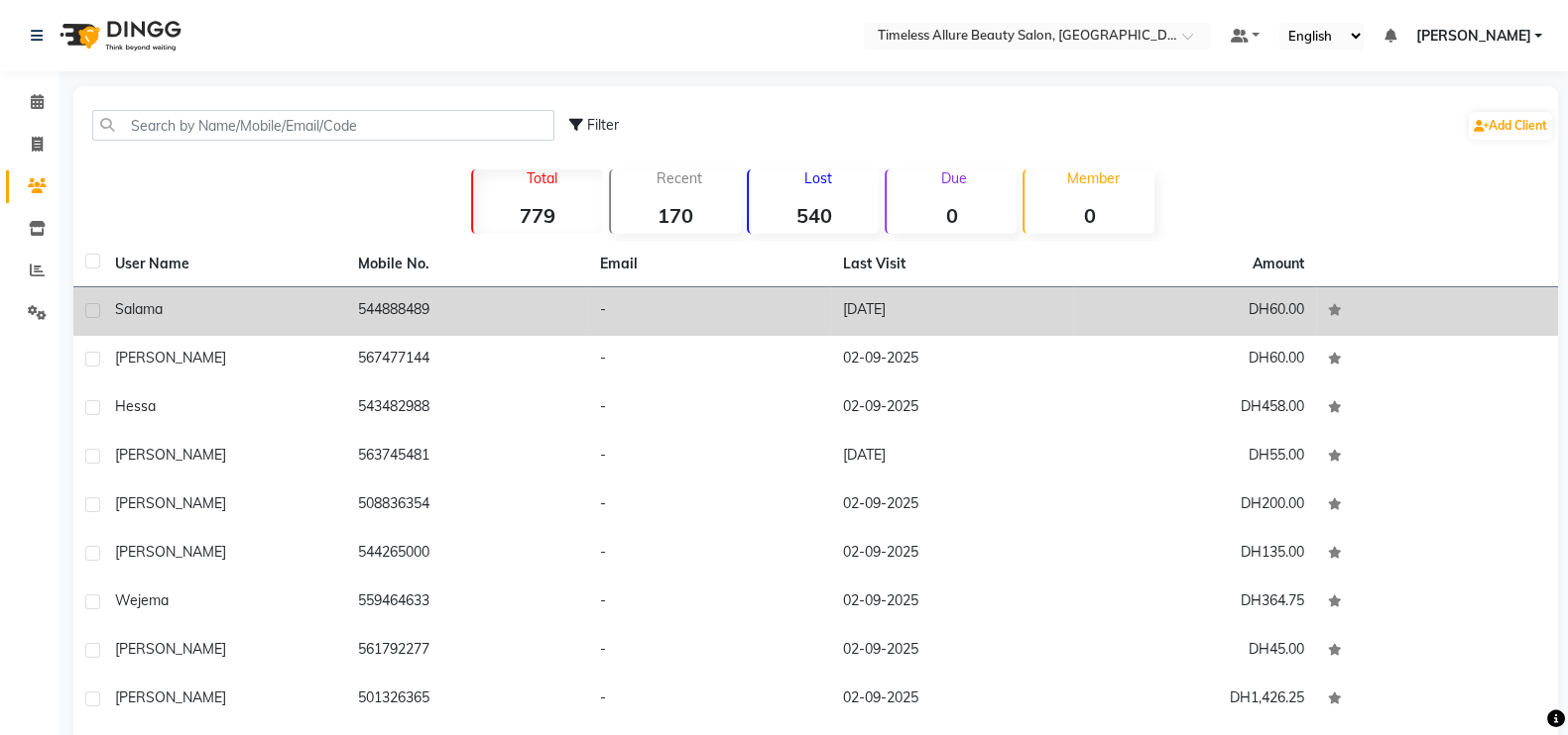
click at [234, 305] on div "Salama" at bounding box center [224, 309] width 219 height 21
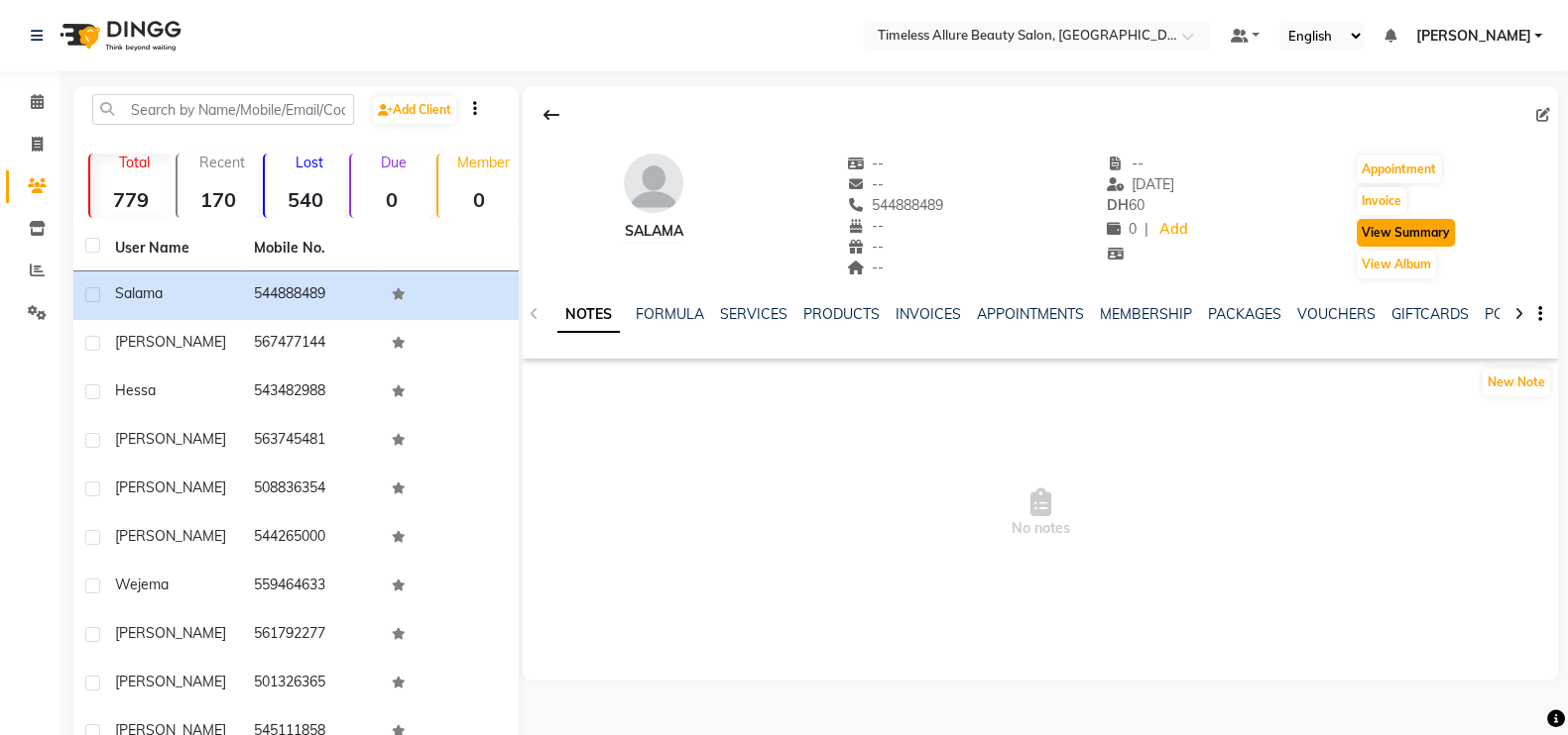
click at [1443, 230] on button "View Summary" at bounding box center [1405, 233] width 98 height 28
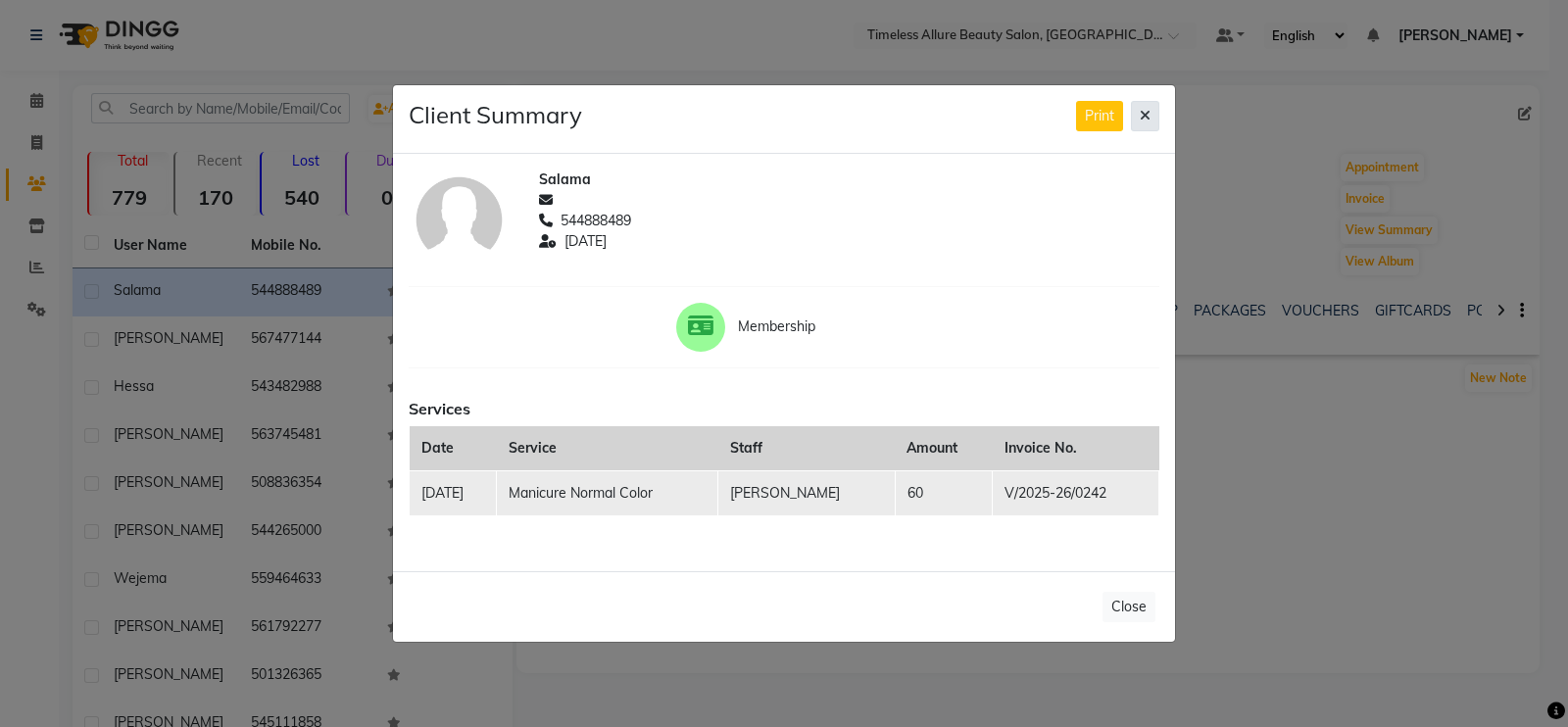
click at [1147, 120] on icon at bounding box center [1144, 116] width 11 height 14
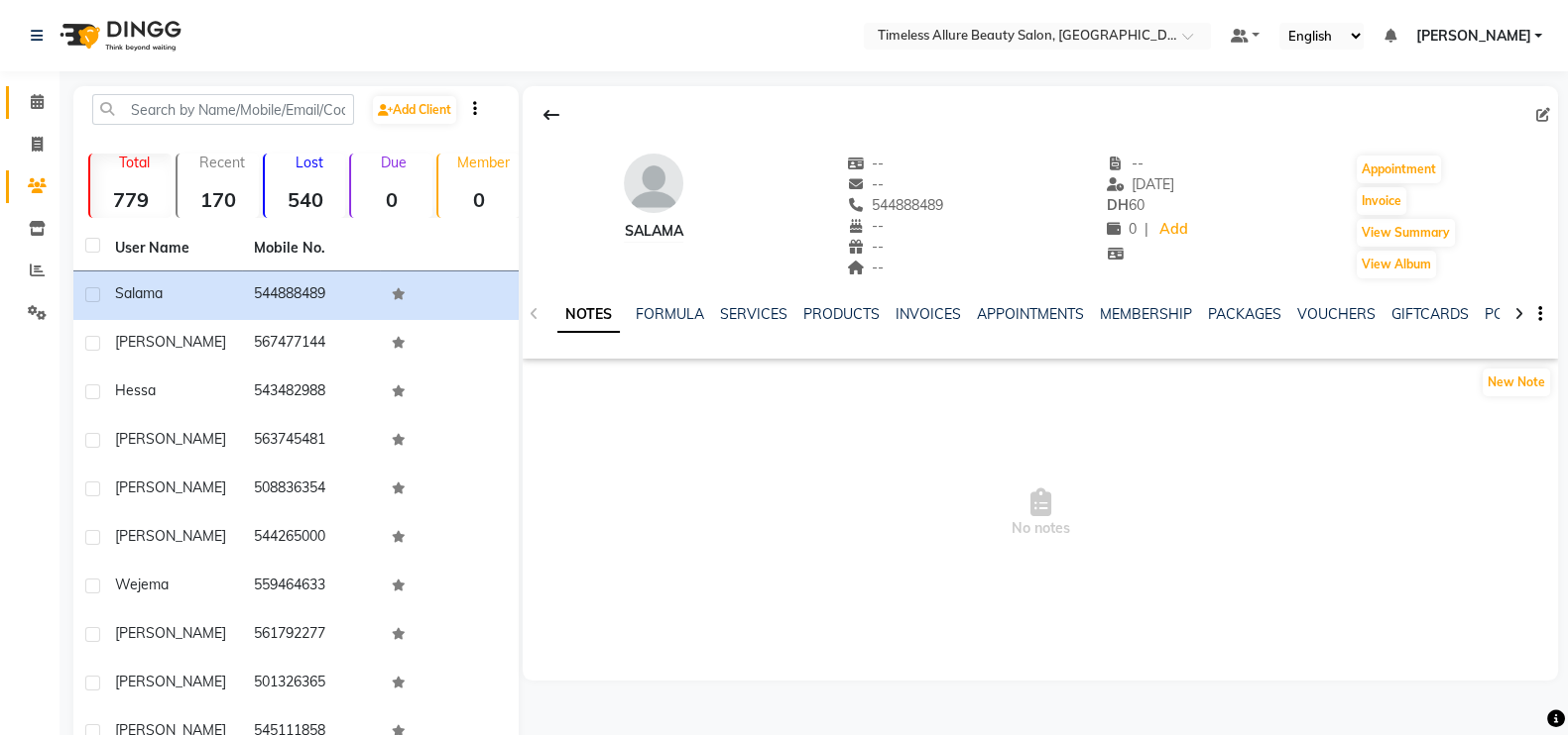
click at [37, 101] on icon at bounding box center [37, 101] width 13 height 15
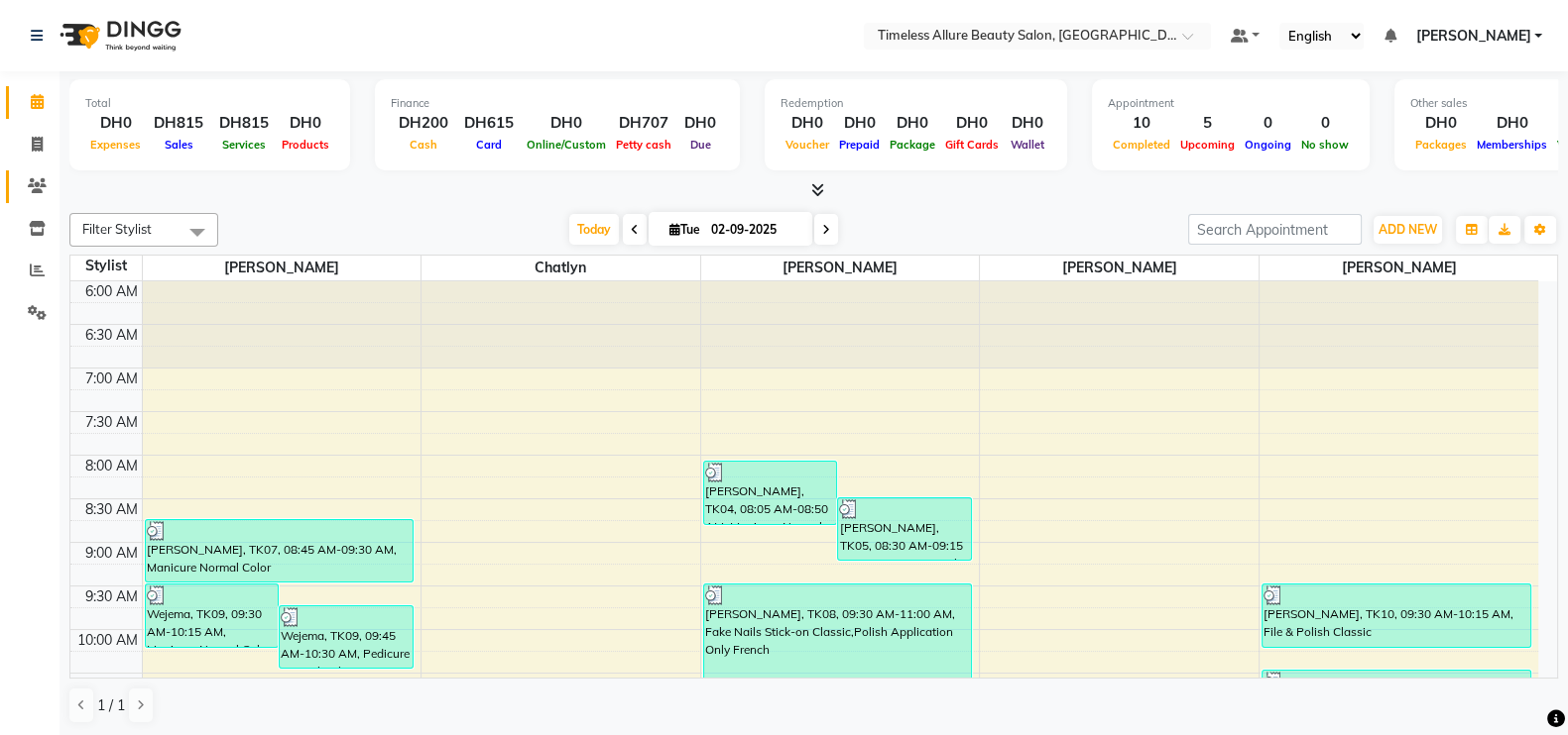
click at [35, 185] on icon at bounding box center [37, 185] width 19 height 15
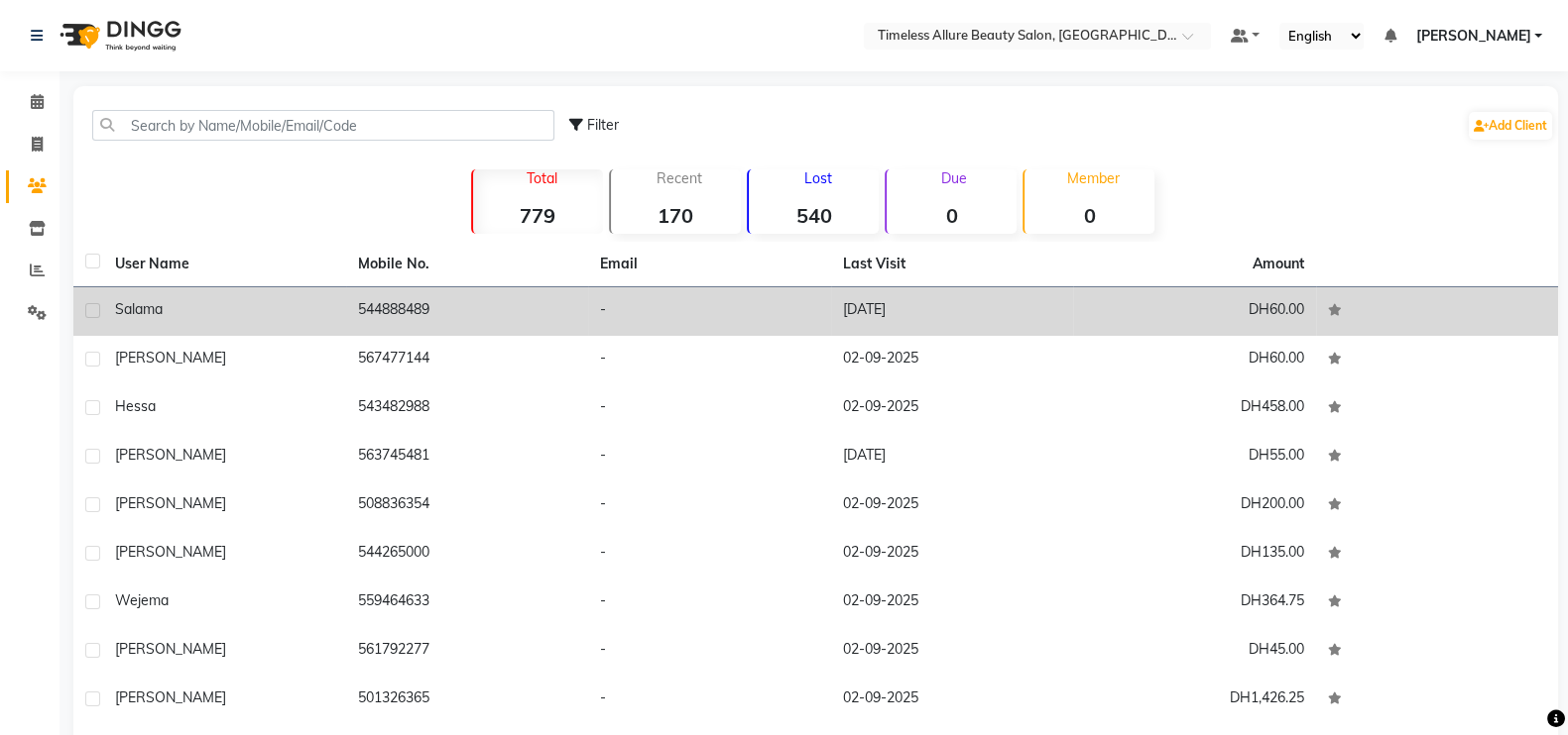
click at [430, 316] on td "544888489" at bounding box center [467, 311] width 243 height 49
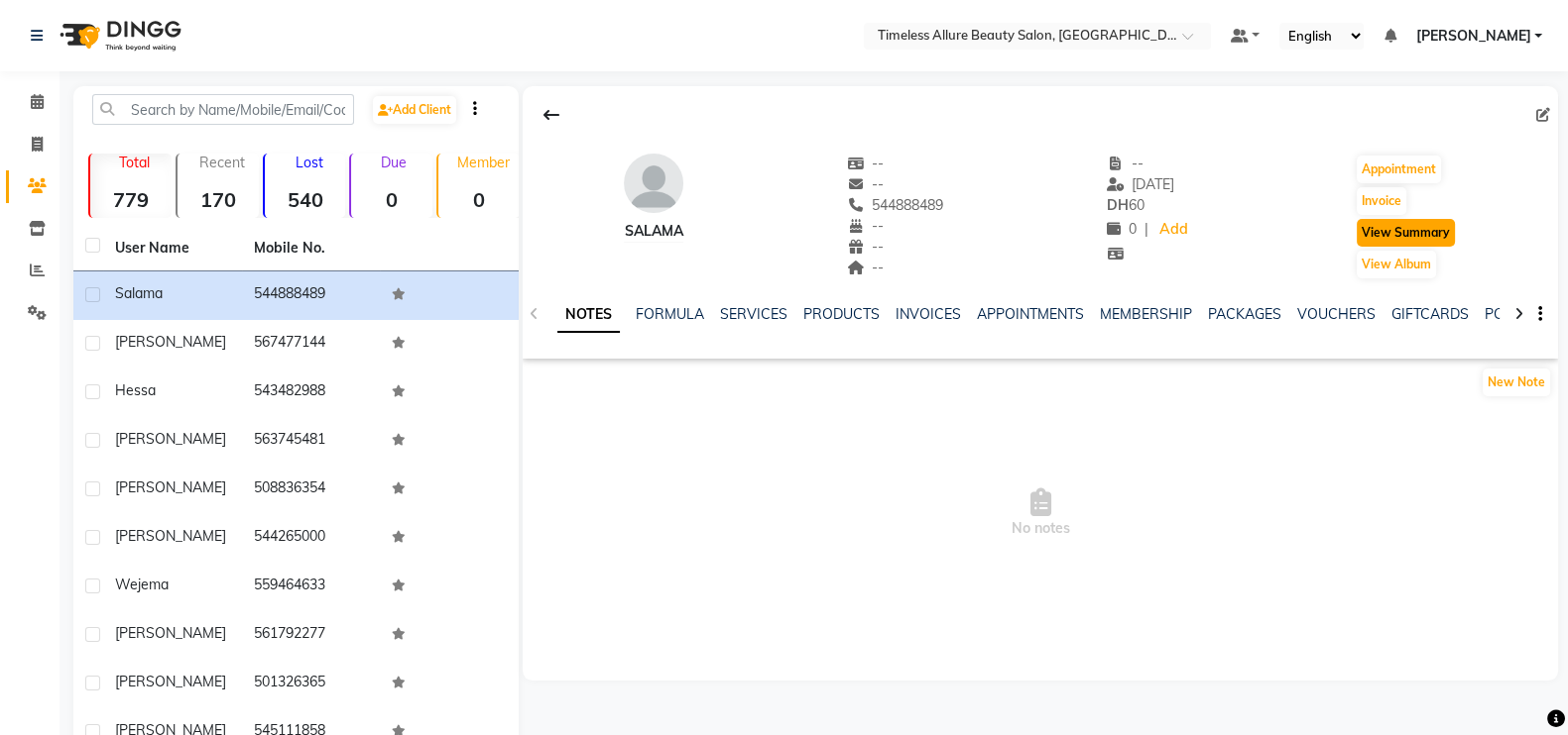
click at [1417, 229] on button "View Summary" at bounding box center [1405, 233] width 98 height 28
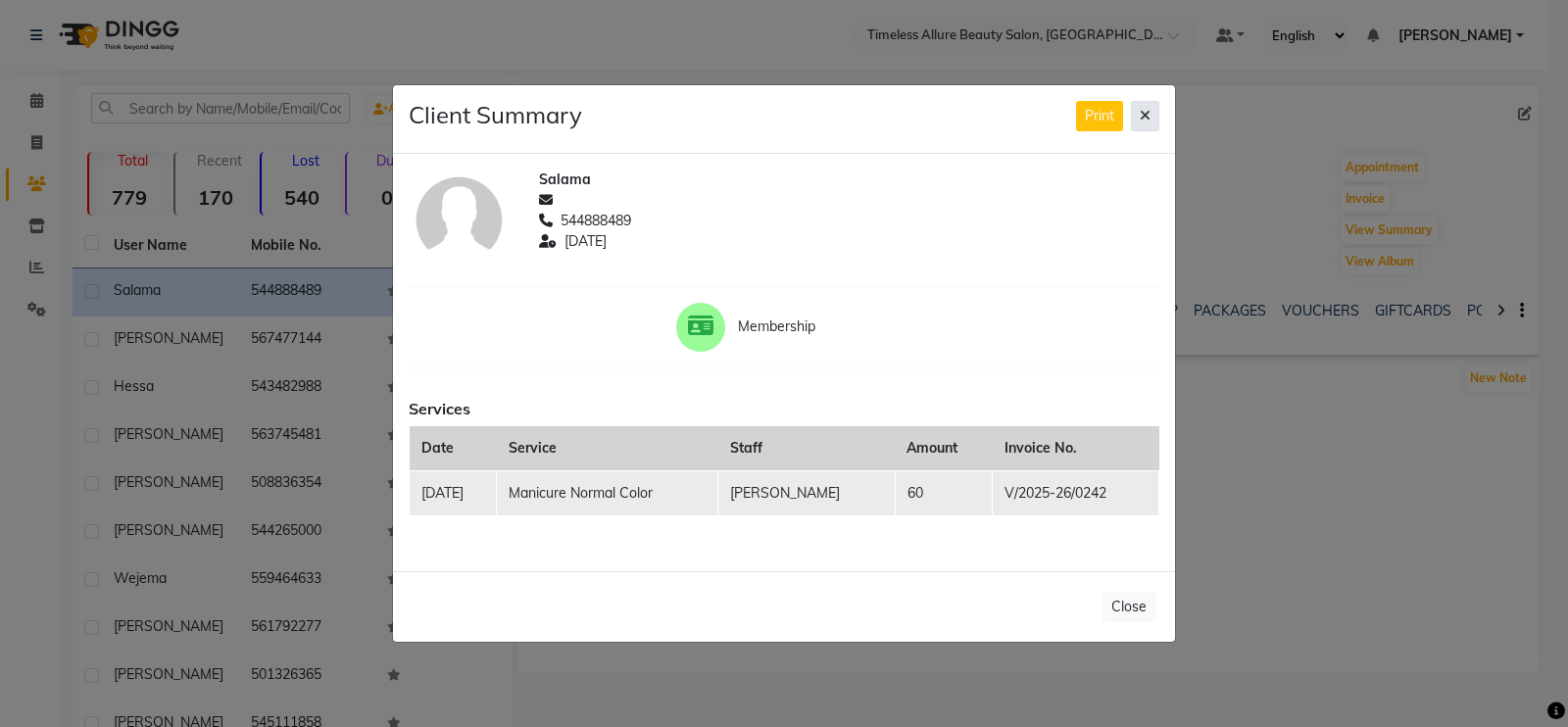
click at [1147, 116] on icon at bounding box center [1144, 116] width 11 height 14
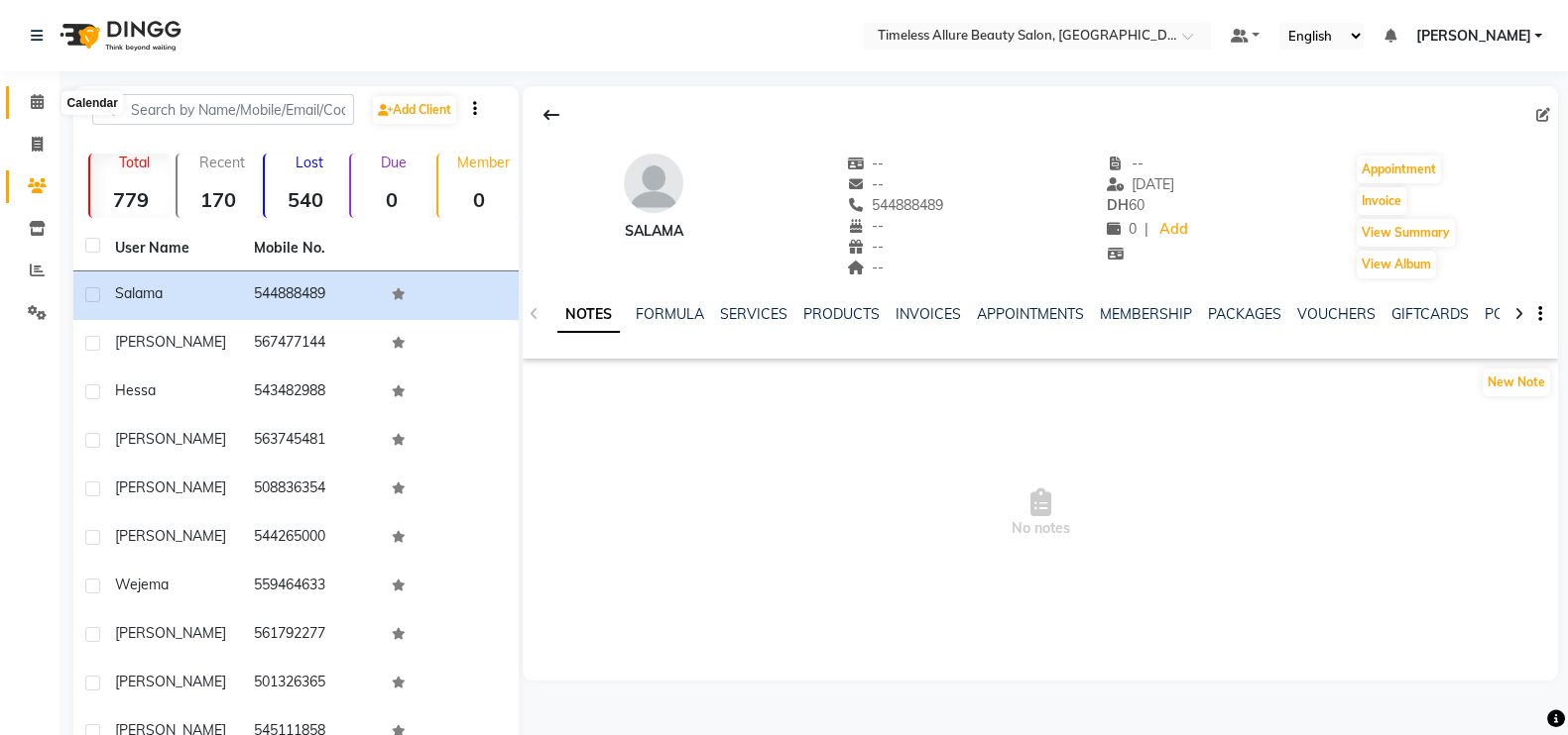
click at [43, 102] on icon at bounding box center [37, 101] width 13 height 15
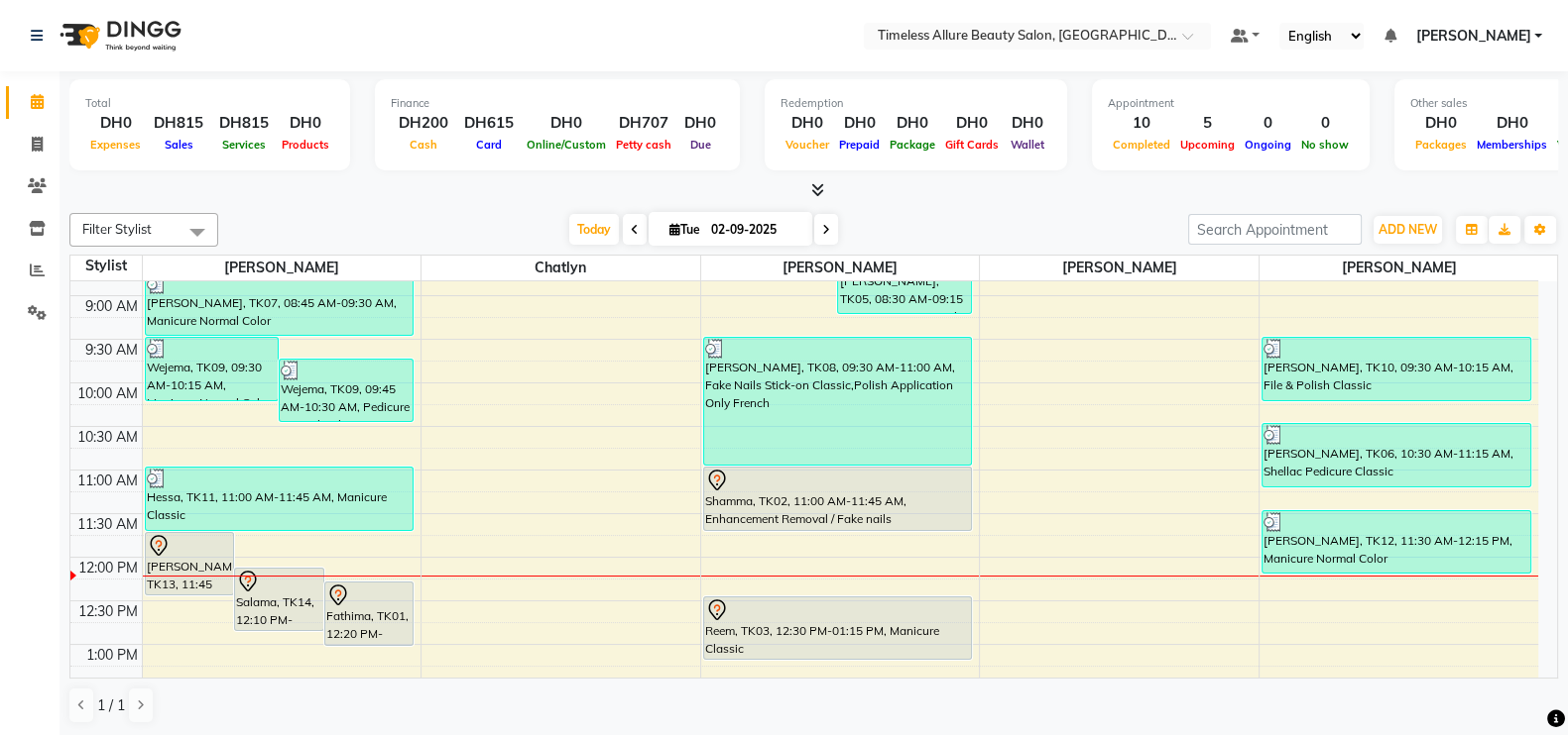
scroll to position [372, 0]
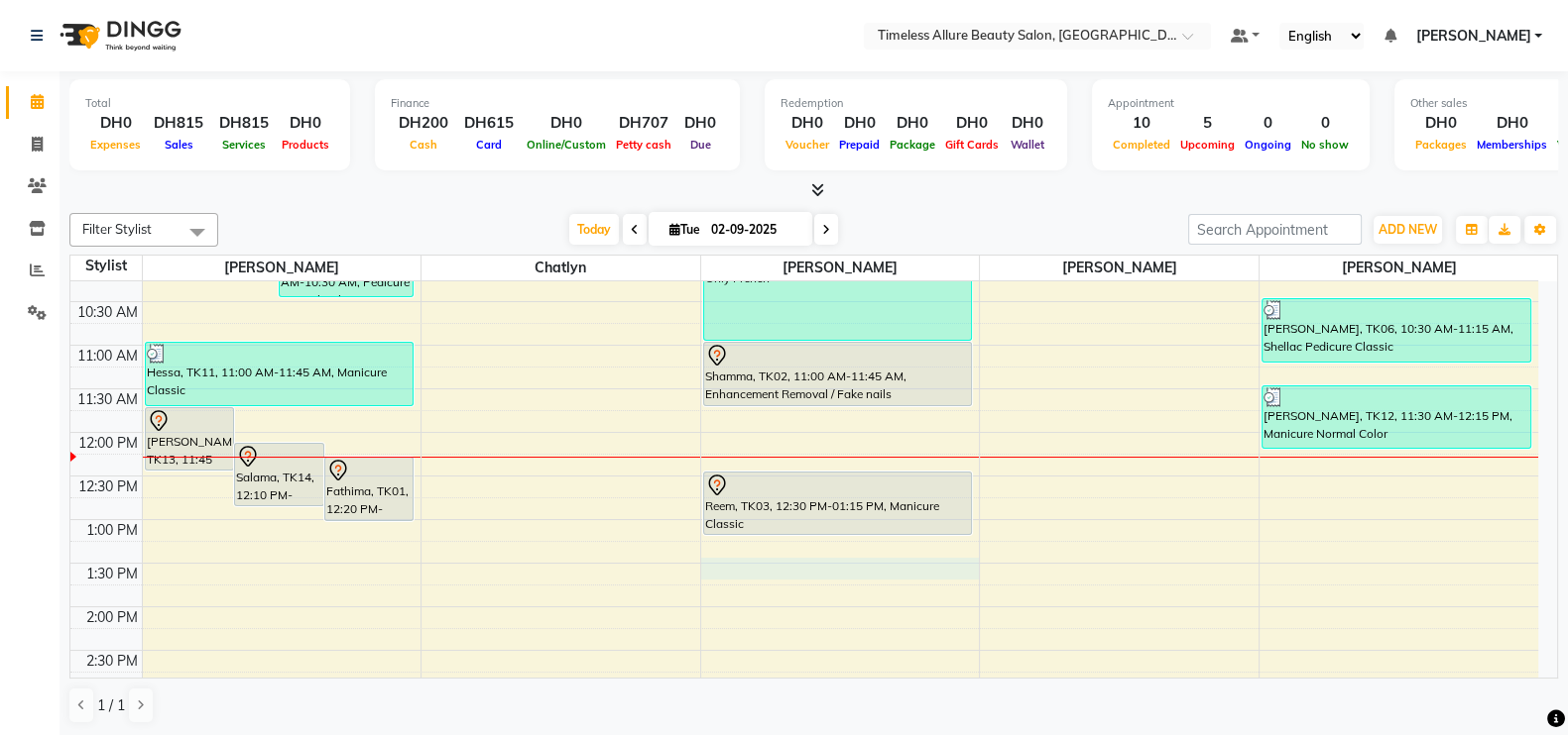
click at [869, 561] on div "6:00 AM 6:30 AM 7:00 AM 7:30 AM 8:00 AM 8:30 AM 9:00 AM 9:30 AM 10:00 AM 10:30 …" at bounding box center [804, 432] width 1468 height 1045
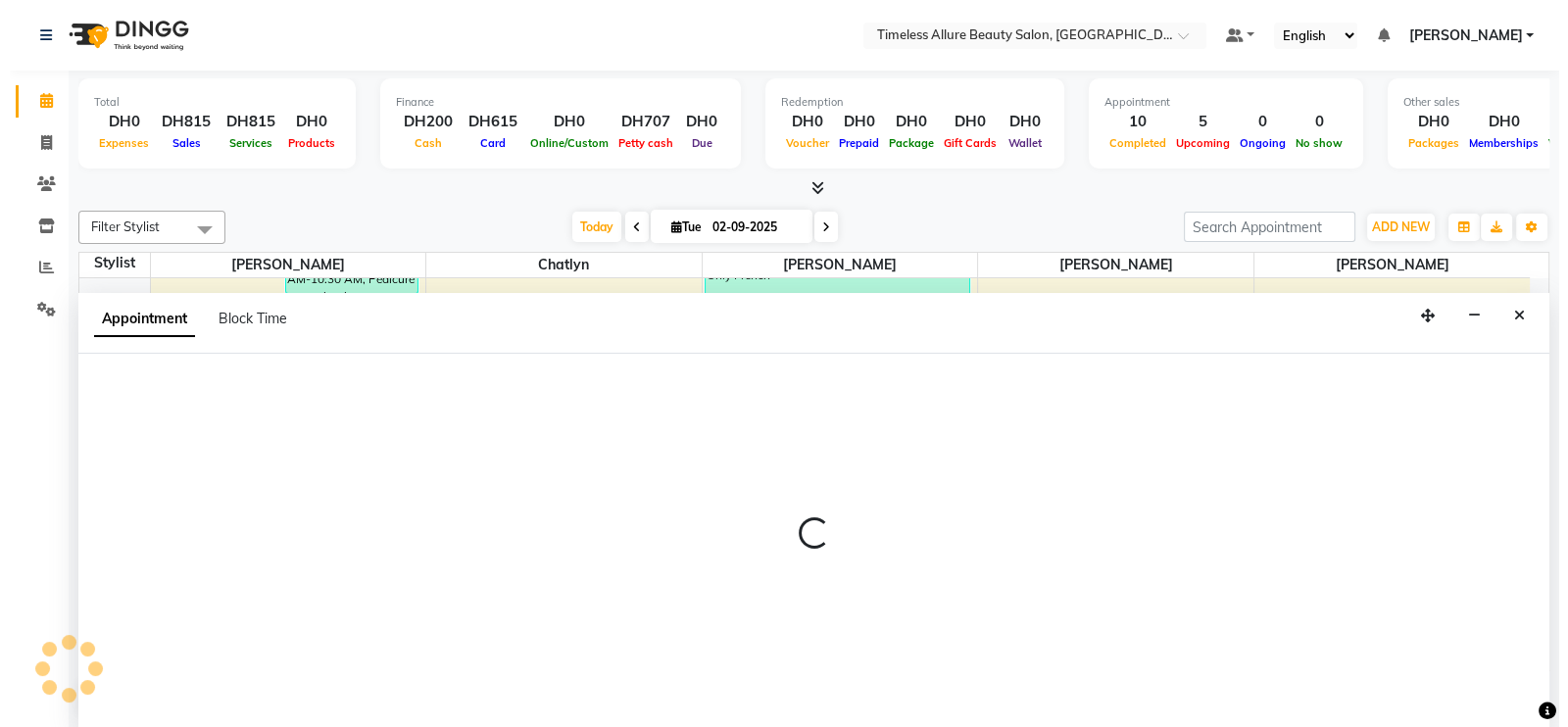
scroll to position [1, 0]
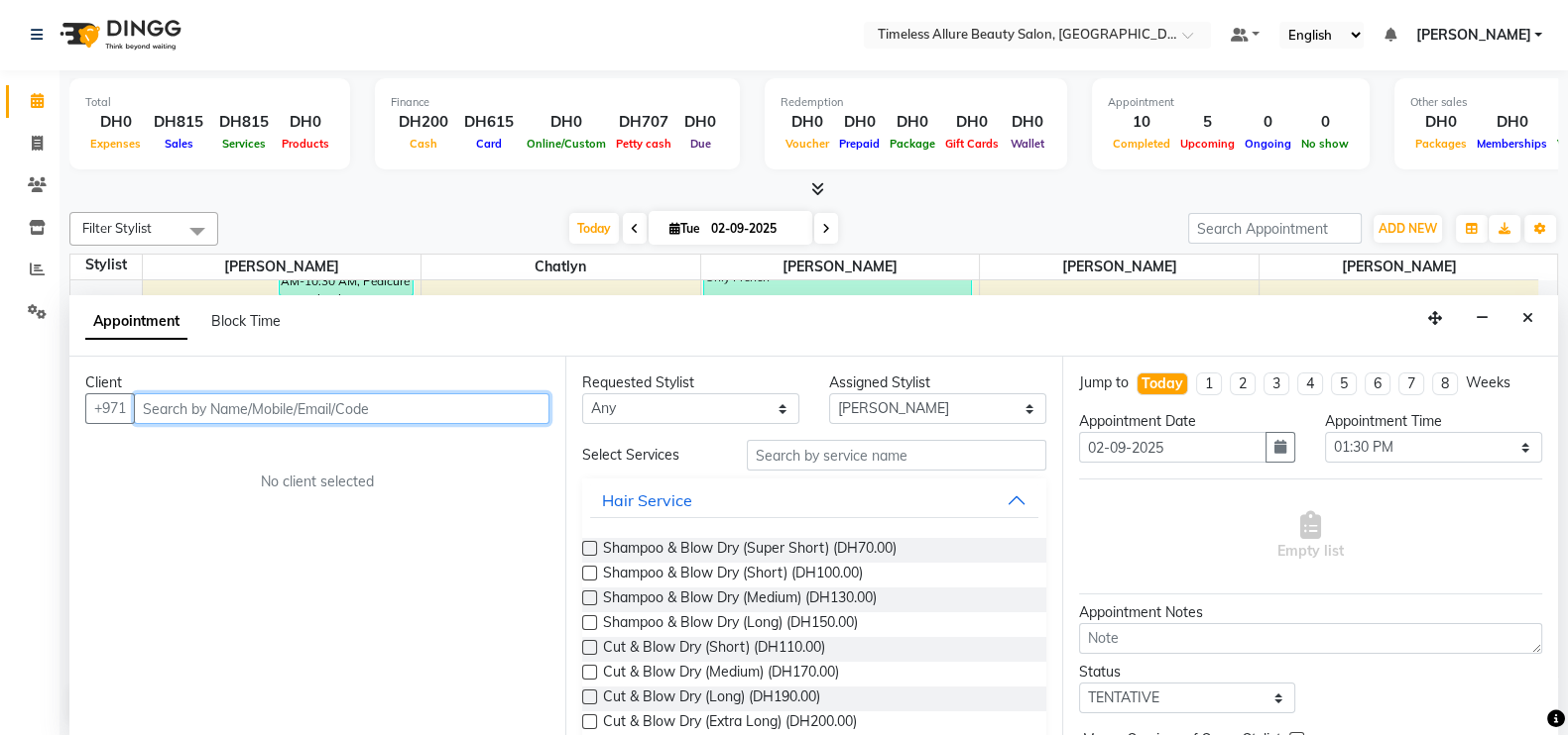
click at [500, 419] on input "text" at bounding box center [341, 409] width 416 height 31
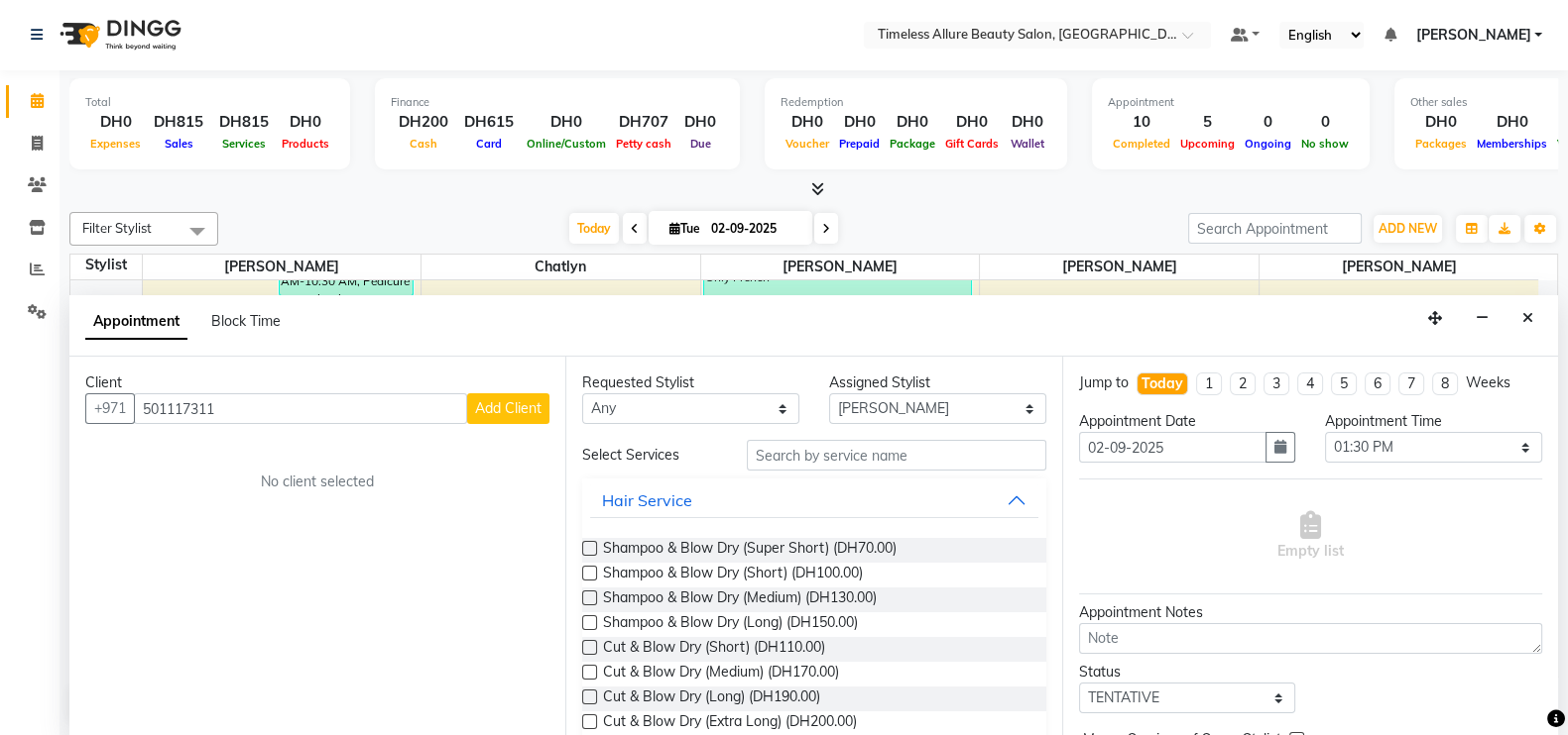
click at [520, 400] on span "Add Client" at bounding box center [508, 409] width 66 height 18
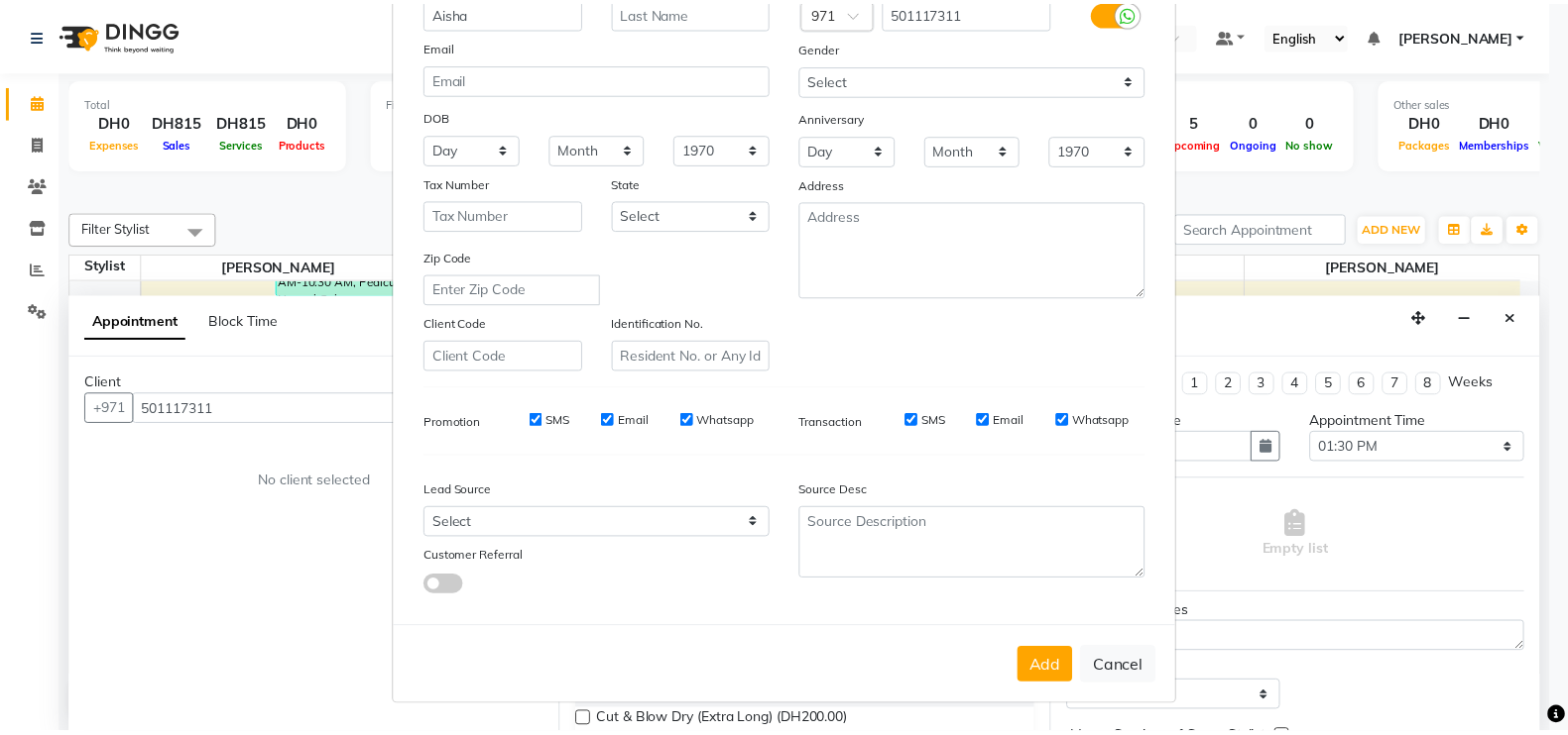
scroll to position [190, 0]
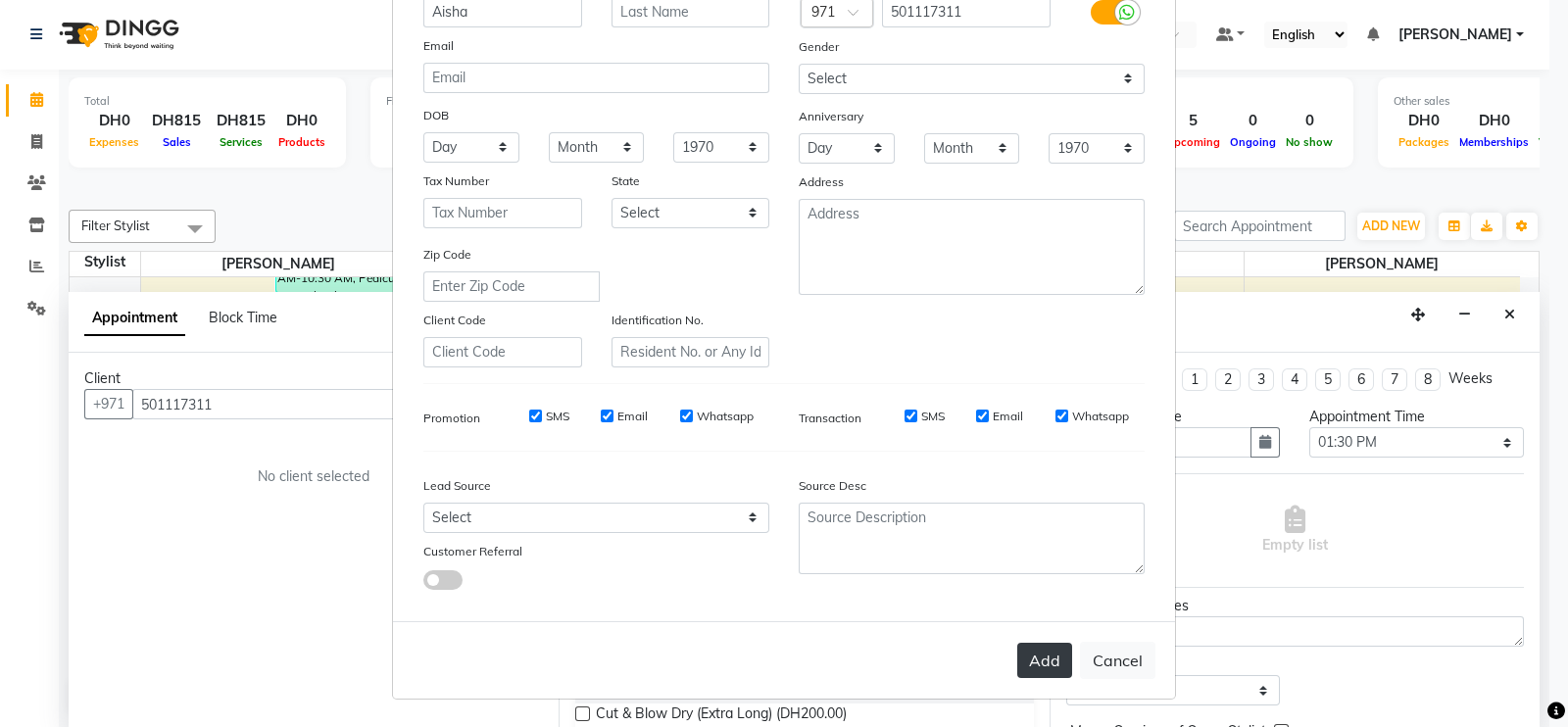
click at [1030, 654] on button "Add" at bounding box center [1044, 660] width 55 height 35
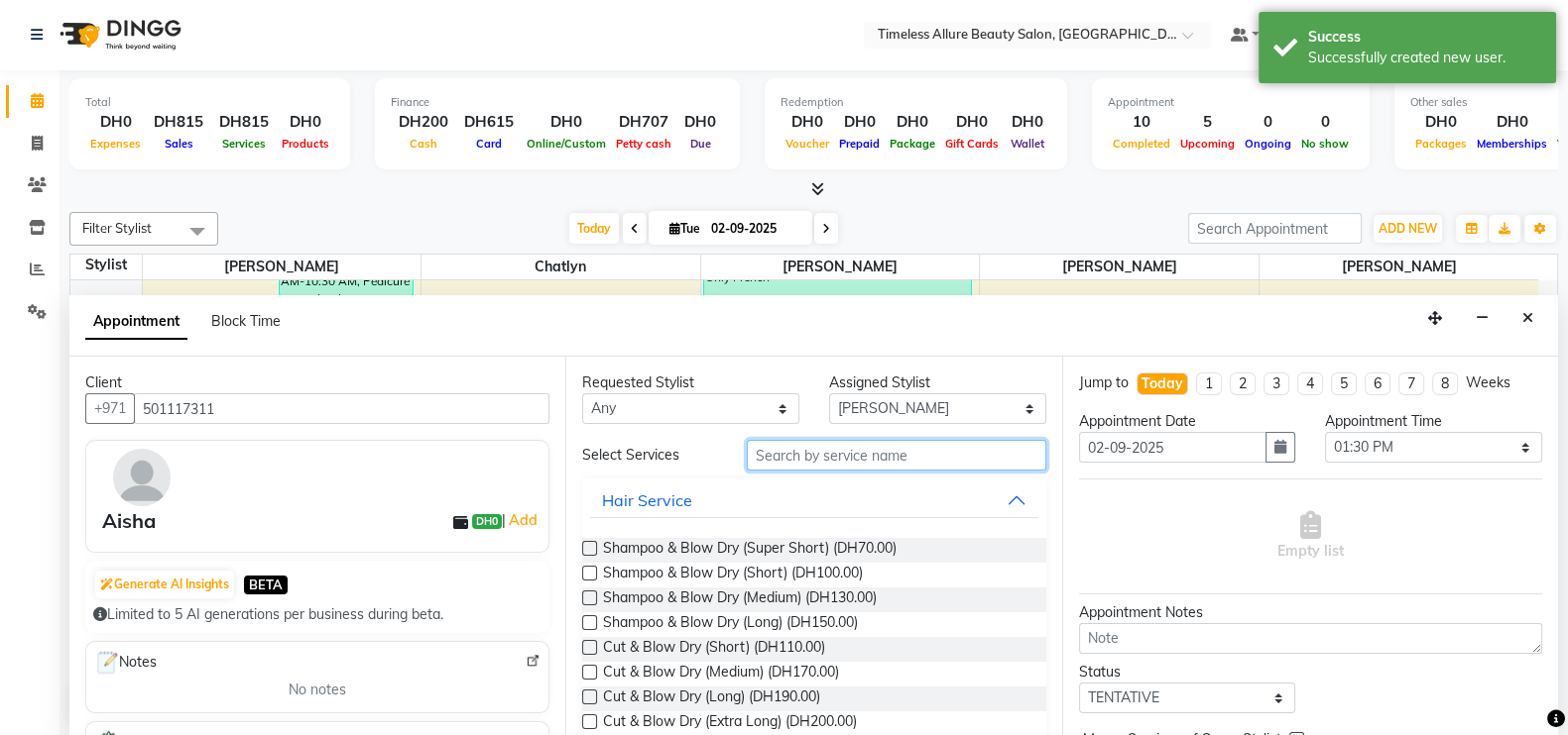
click at [889, 453] on input "text" at bounding box center [896, 455] width 300 height 31
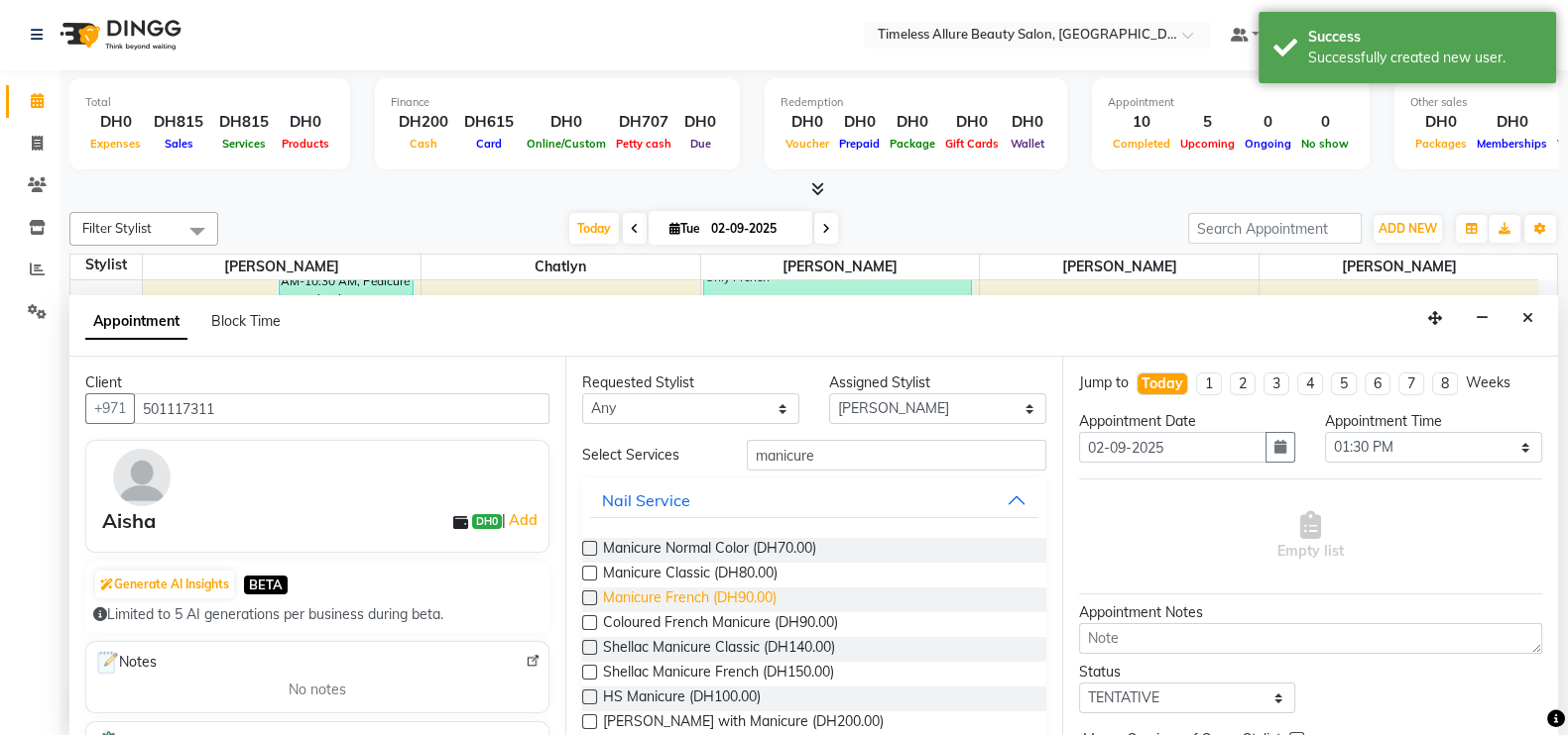
click at [699, 597] on span "Manicure French (DH90.00)" at bounding box center [690, 600] width 174 height 25
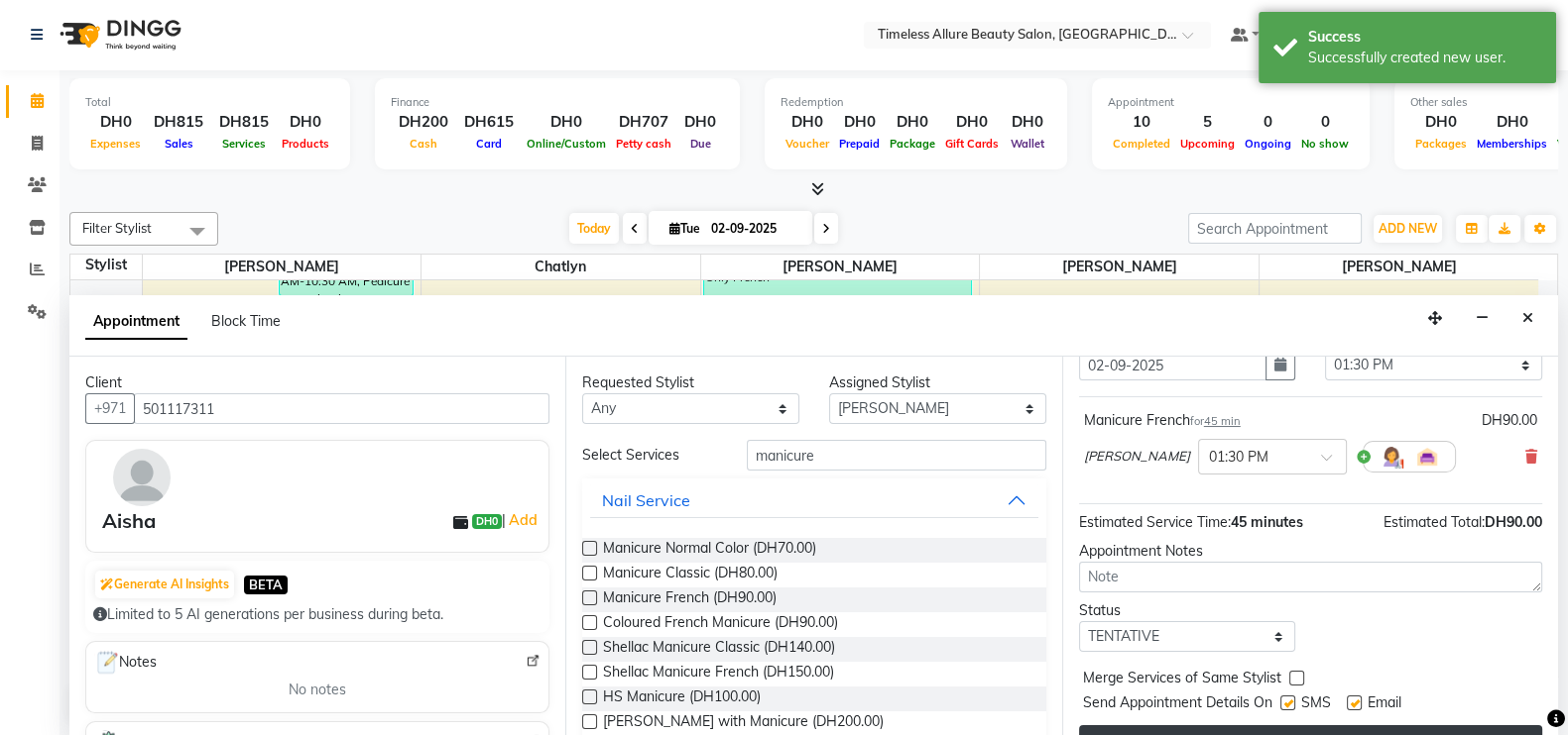
scroll to position [121, 0]
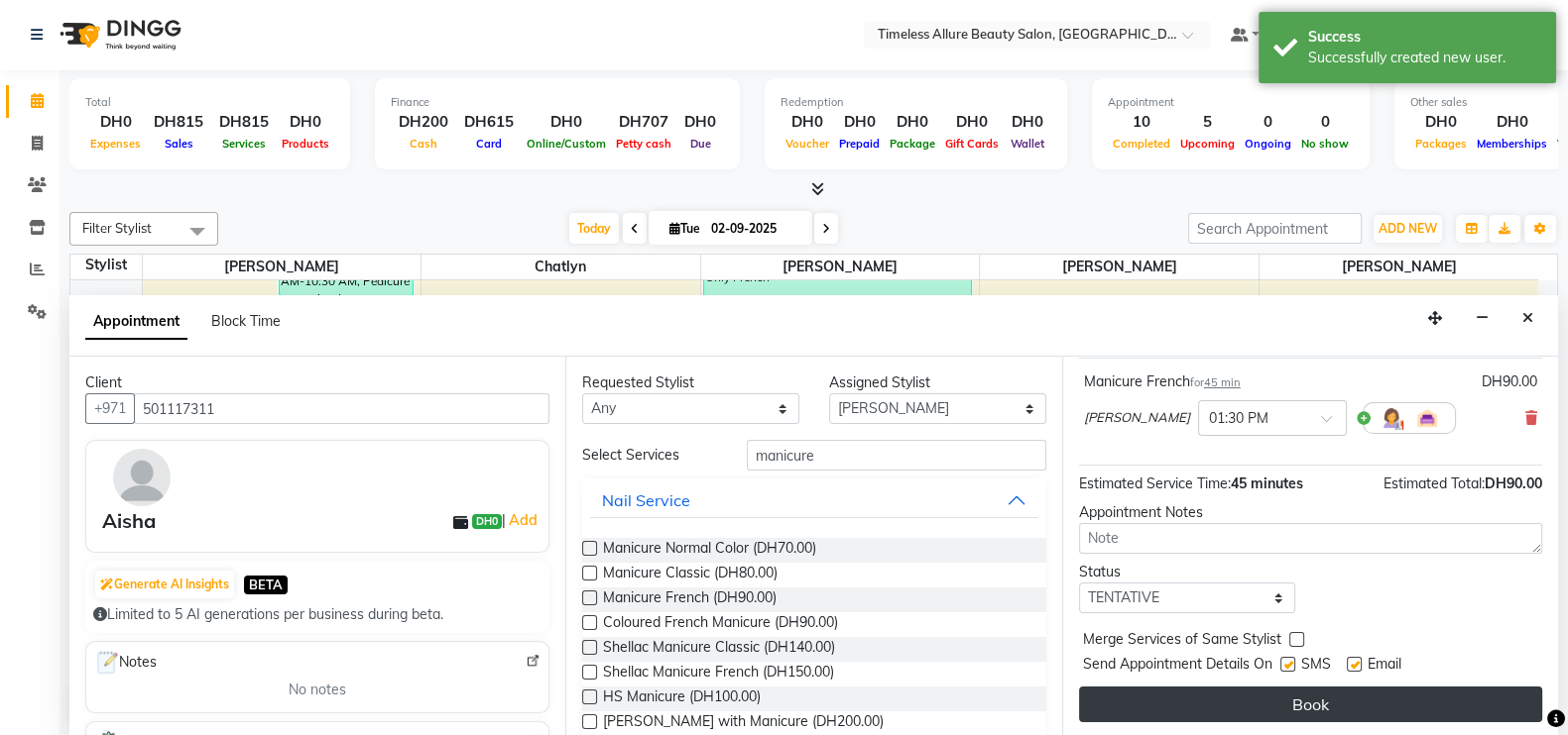
click at [1386, 696] on button "Book" at bounding box center [1310, 704] width 463 height 36
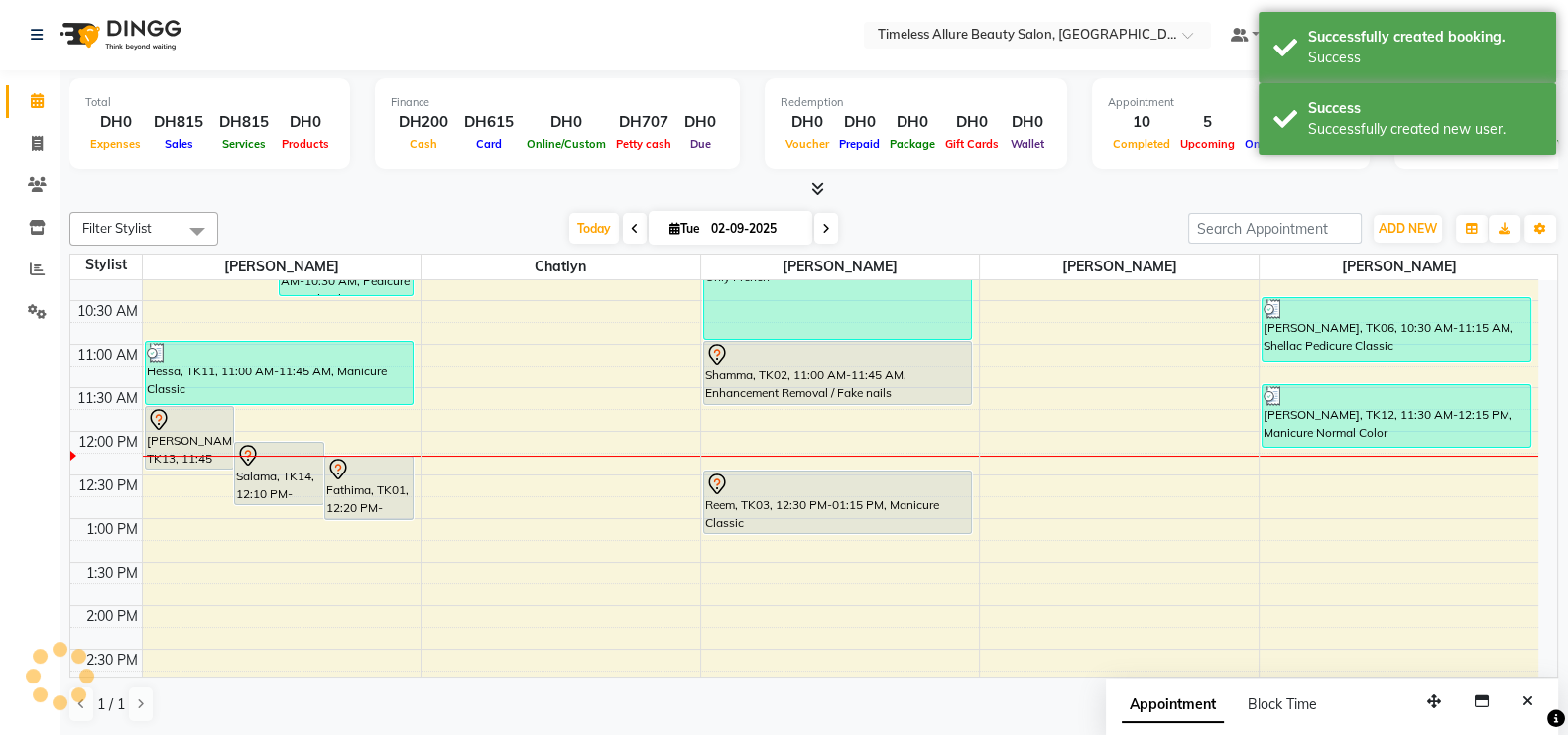
scroll to position [0, 0]
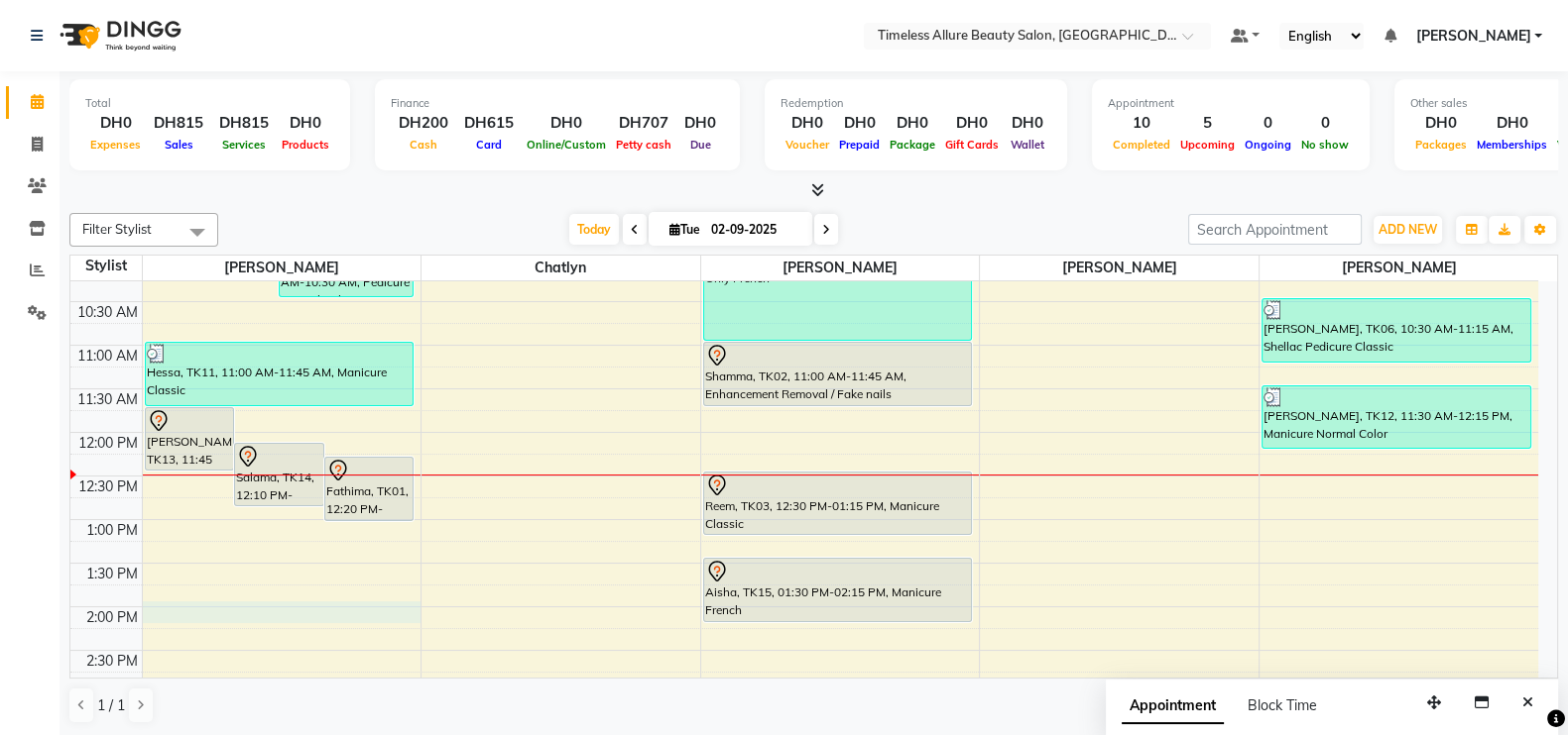
click at [352, 613] on div "6:00 AM 6:30 AM 7:00 AM 7:30 AM 8:00 AM 8:30 AM 9:00 AM 9:30 AM 10:00 AM 10:30 …" at bounding box center [804, 432] width 1468 height 1045
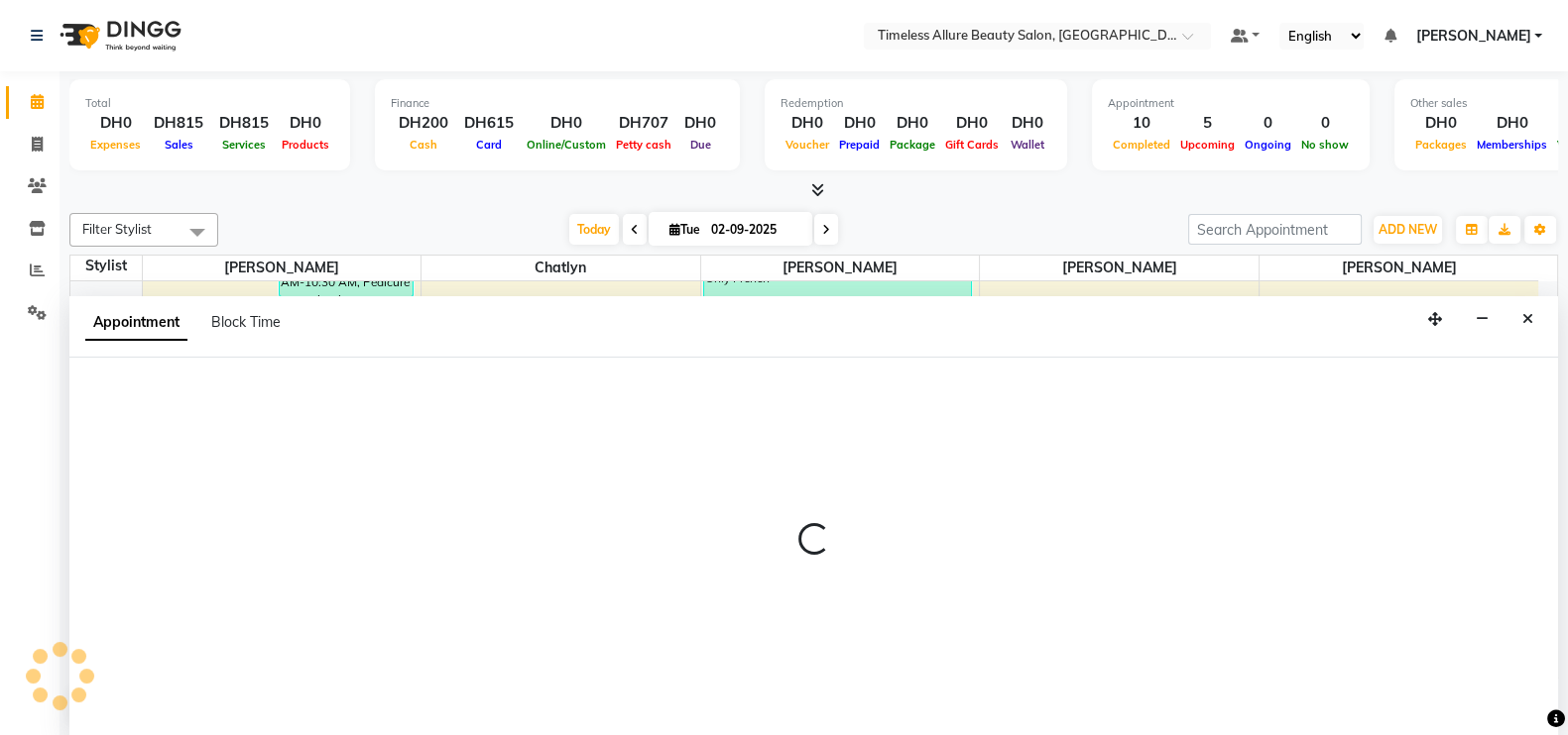
scroll to position [1, 0]
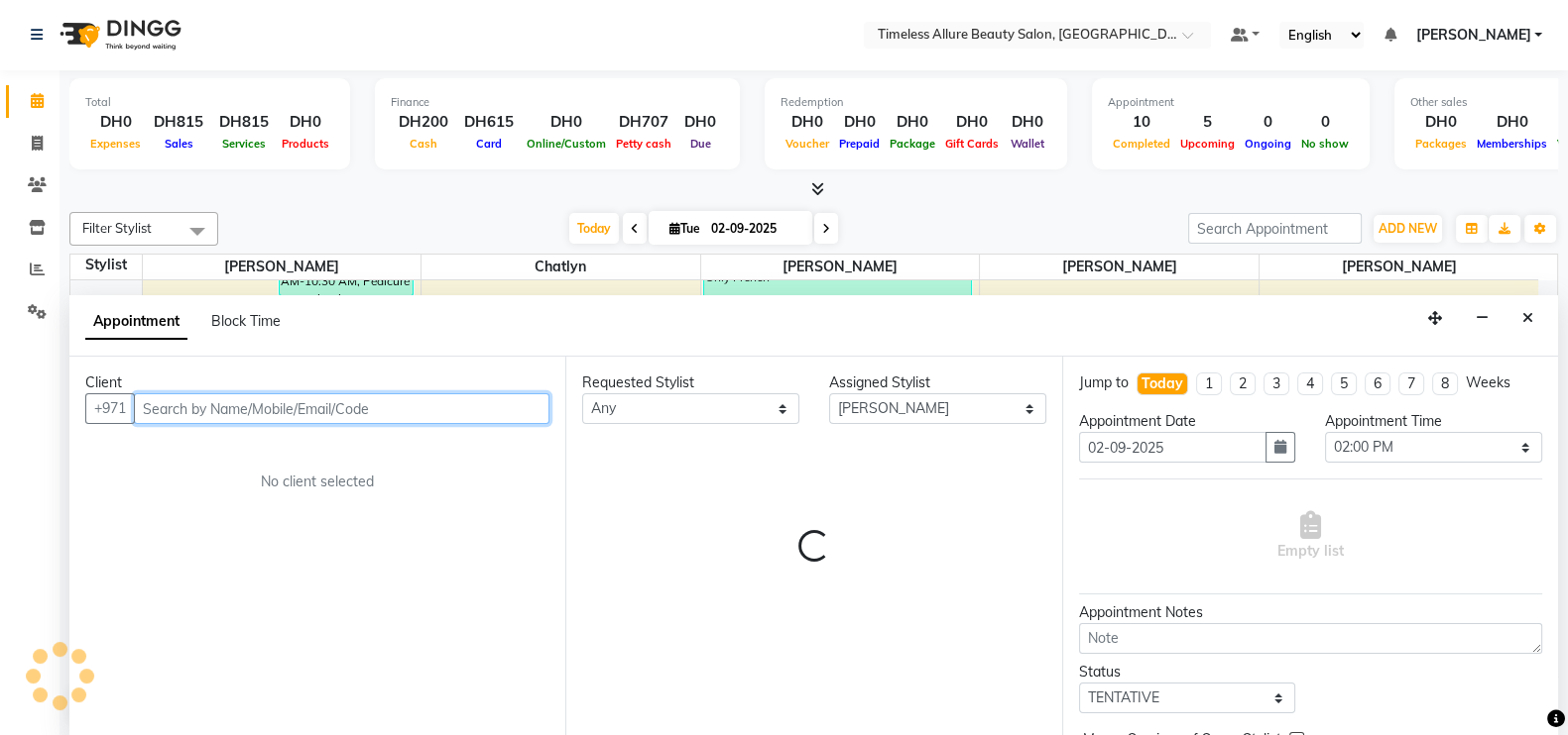
click at [452, 412] on input "text" at bounding box center [341, 409] width 416 height 31
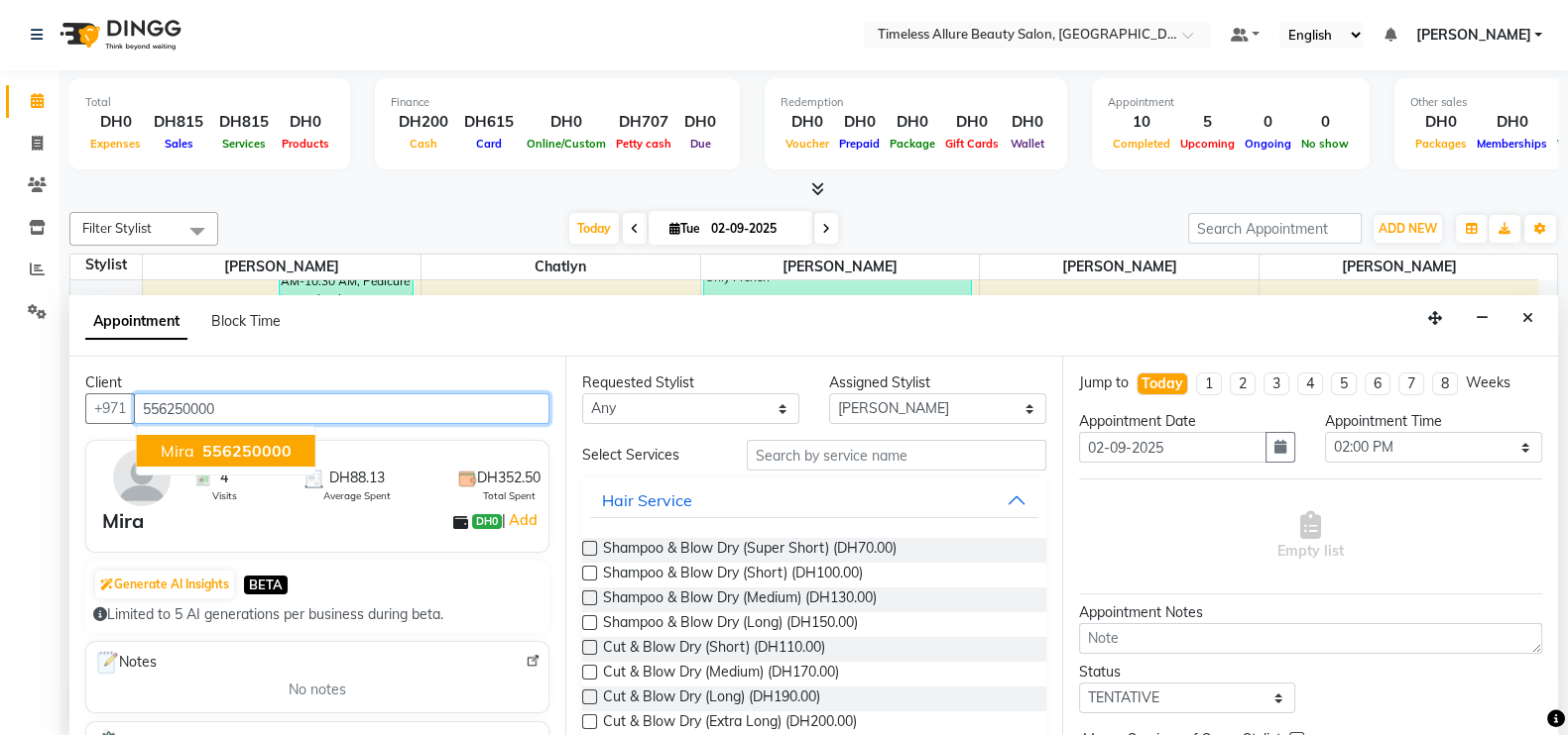
click at [267, 437] on button "Mira 556250000" at bounding box center [226, 451] width 179 height 32
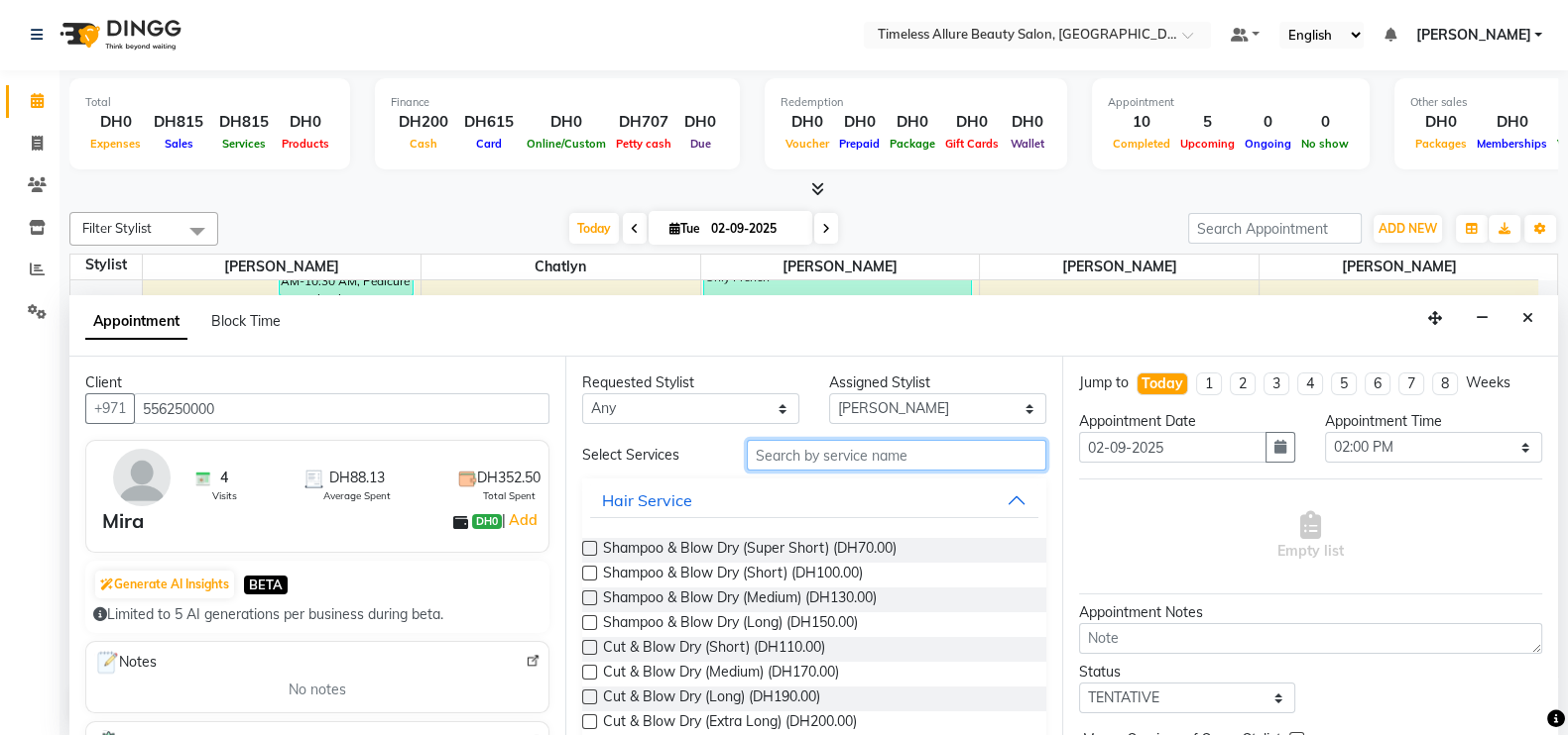
click at [838, 449] on input "text" at bounding box center [896, 455] width 300 height 31
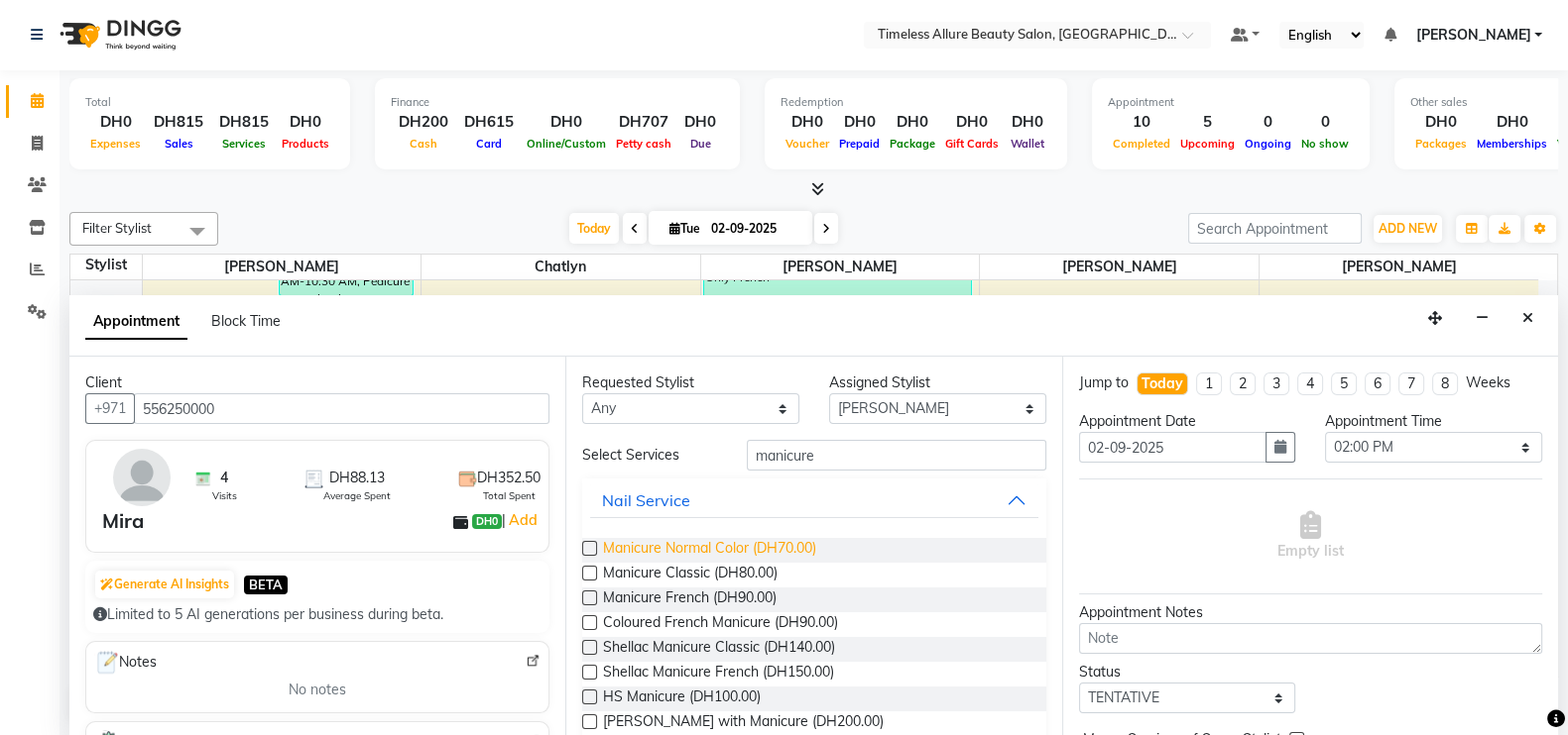
click at [673, 548] on span "Manicure Normal Color (DH70.00)" at bounding box center [710, 551] width 213 height 25
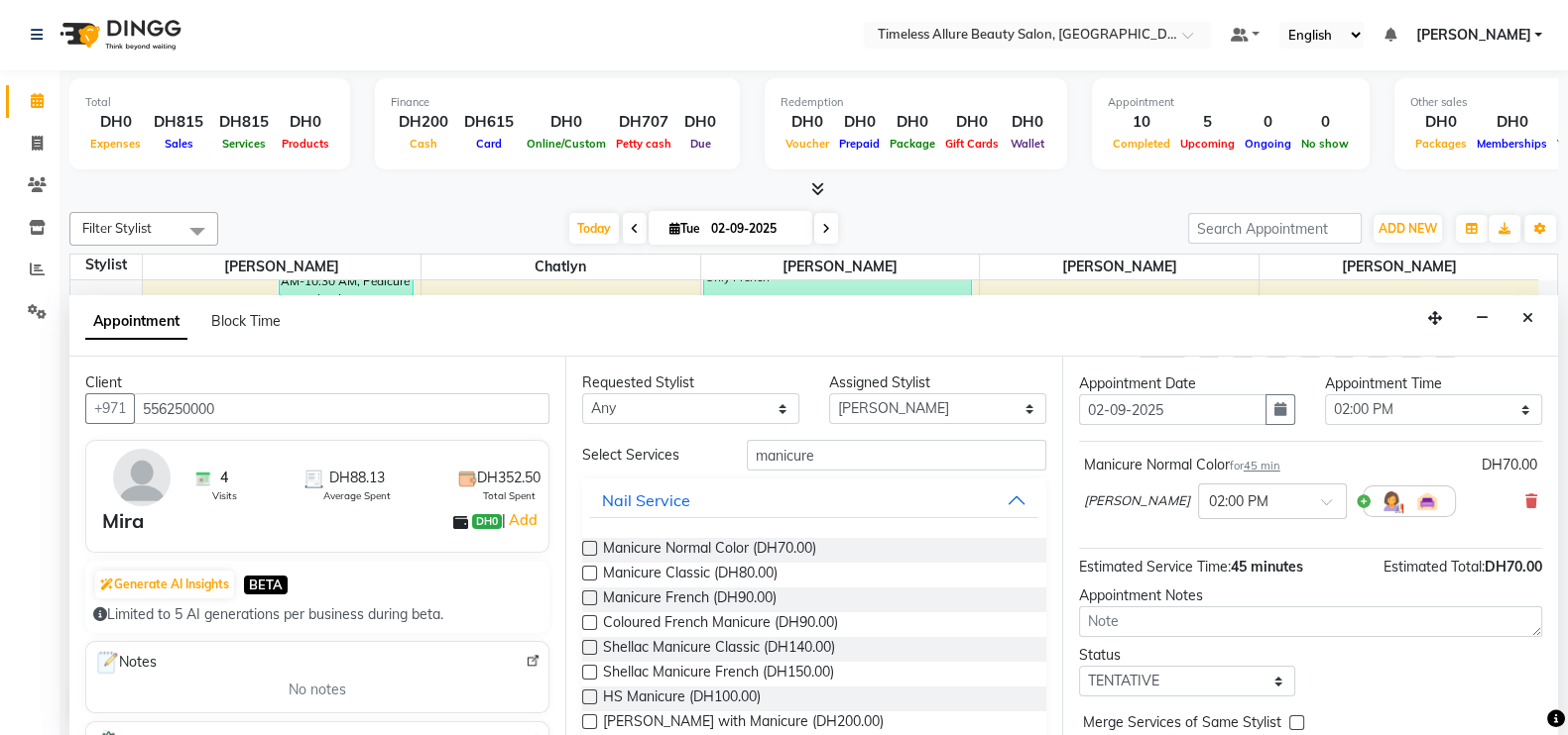
scroll to position [0, 0]
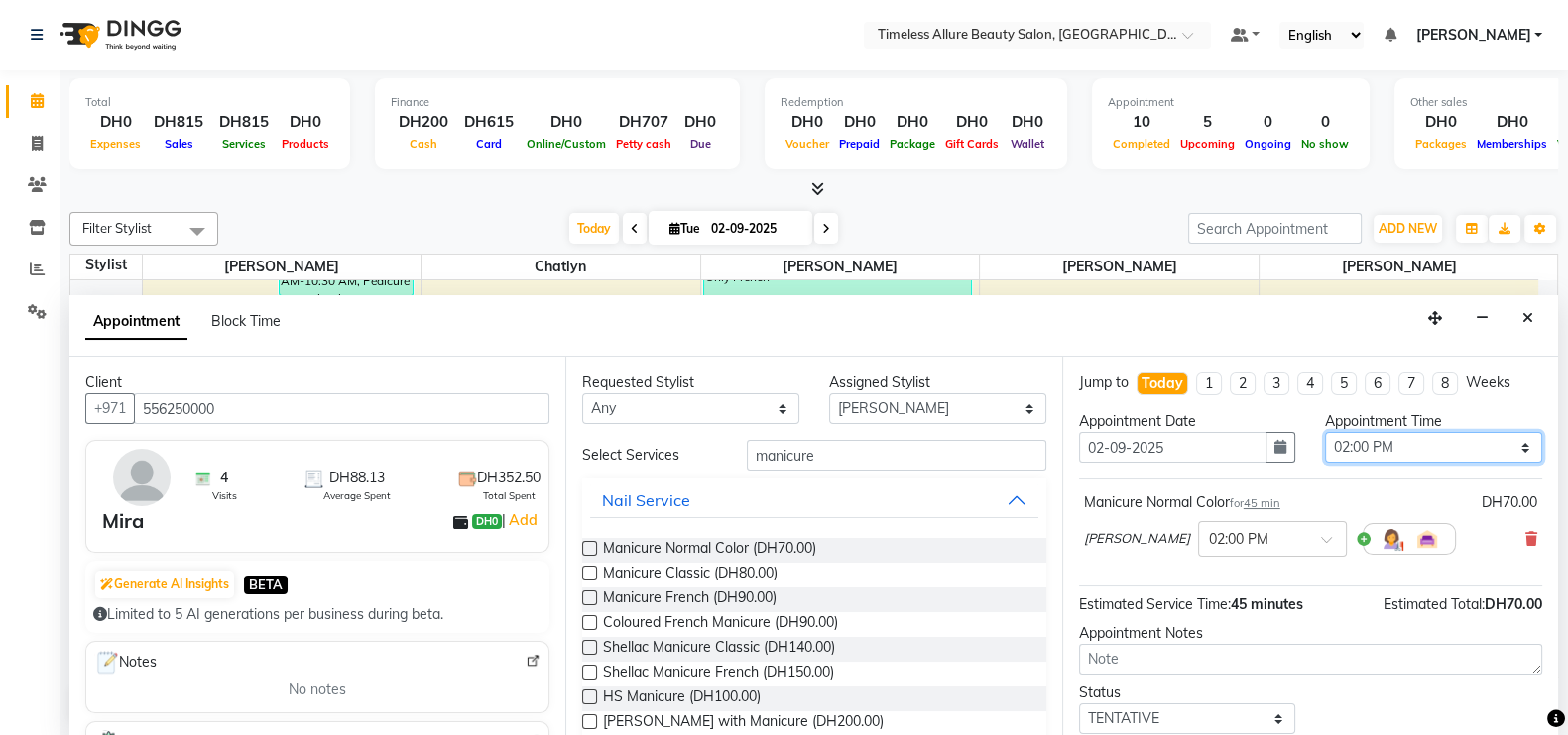
click at [1503, 444] on select "Select 07:00 AM 07:05 AM 07:10 AM 07:15 AM 07:20 AM 07:25 AM 07:30 AM 07:35 AM …" at bounding box center [1433, 447] width 217 height 31
click at [1325, 432] on select "Select 07:00 AM 07:05 AM 07:10 AM 07:15 AM 07:20 AM 07:25 AM 07:30 AM 07:35 AM …" at bounding box center [1433, 447] width 217 height 31
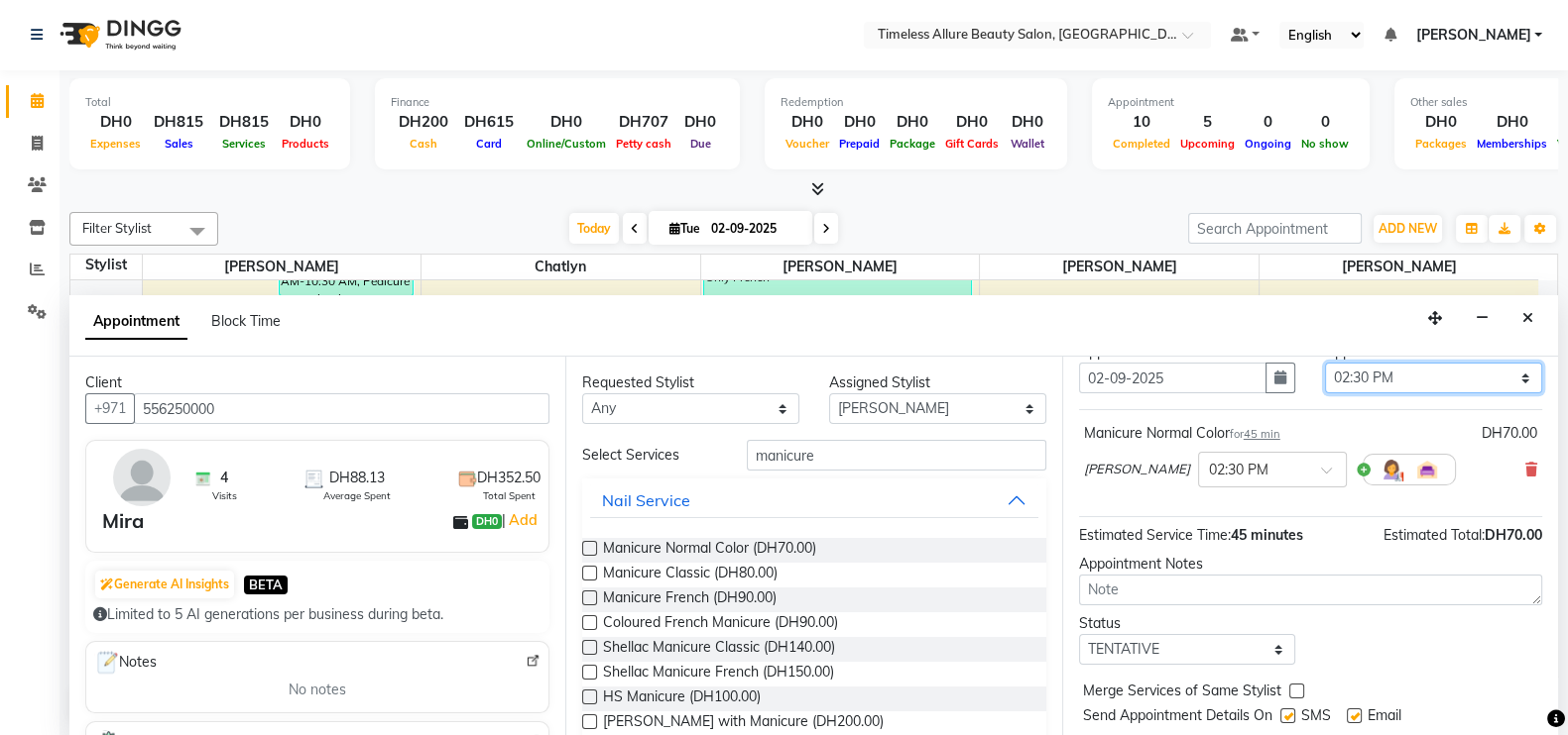
scroll to position [121, 0]
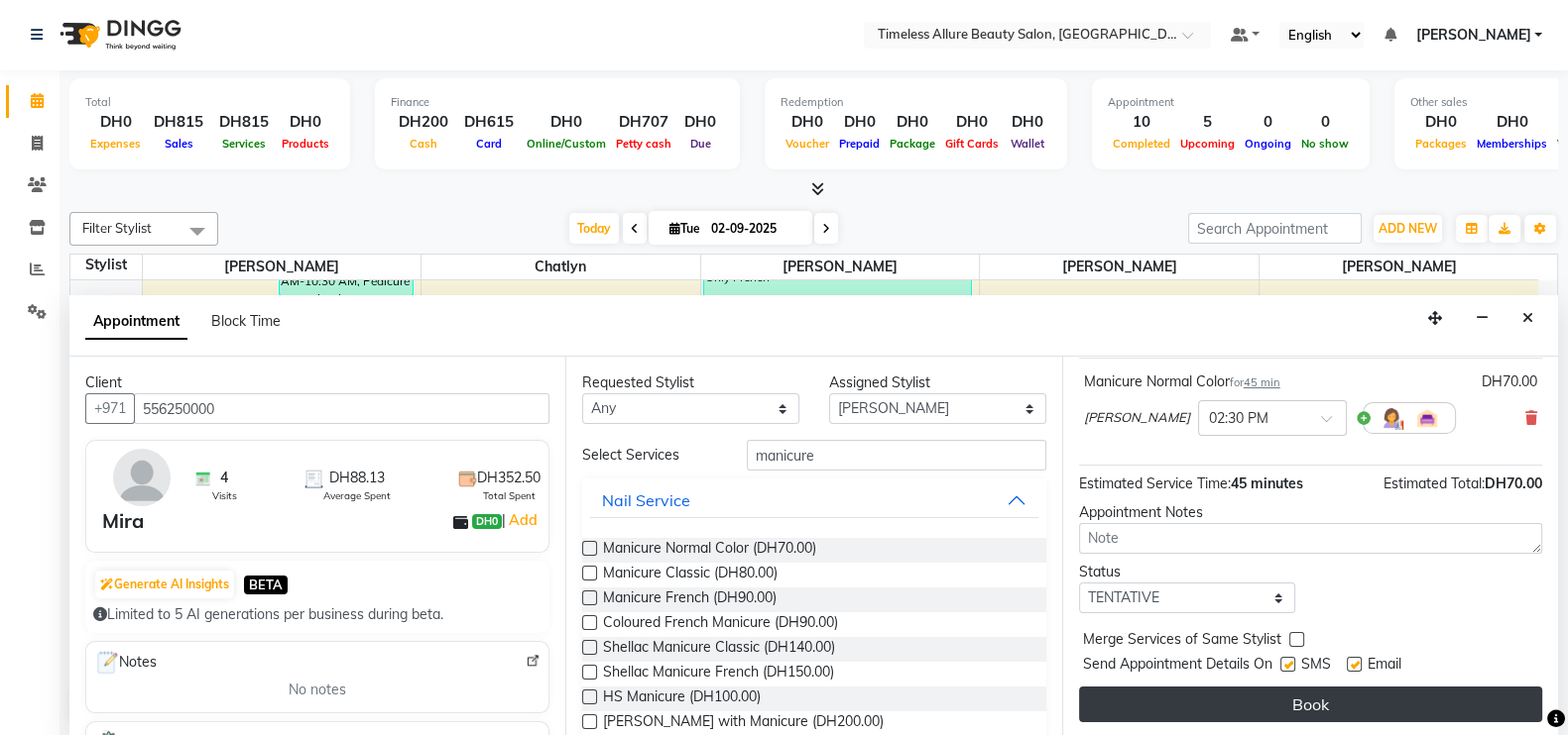
click at [1351, 689] on button "Book" at bounding box center [1310, 704] width 463 height 36
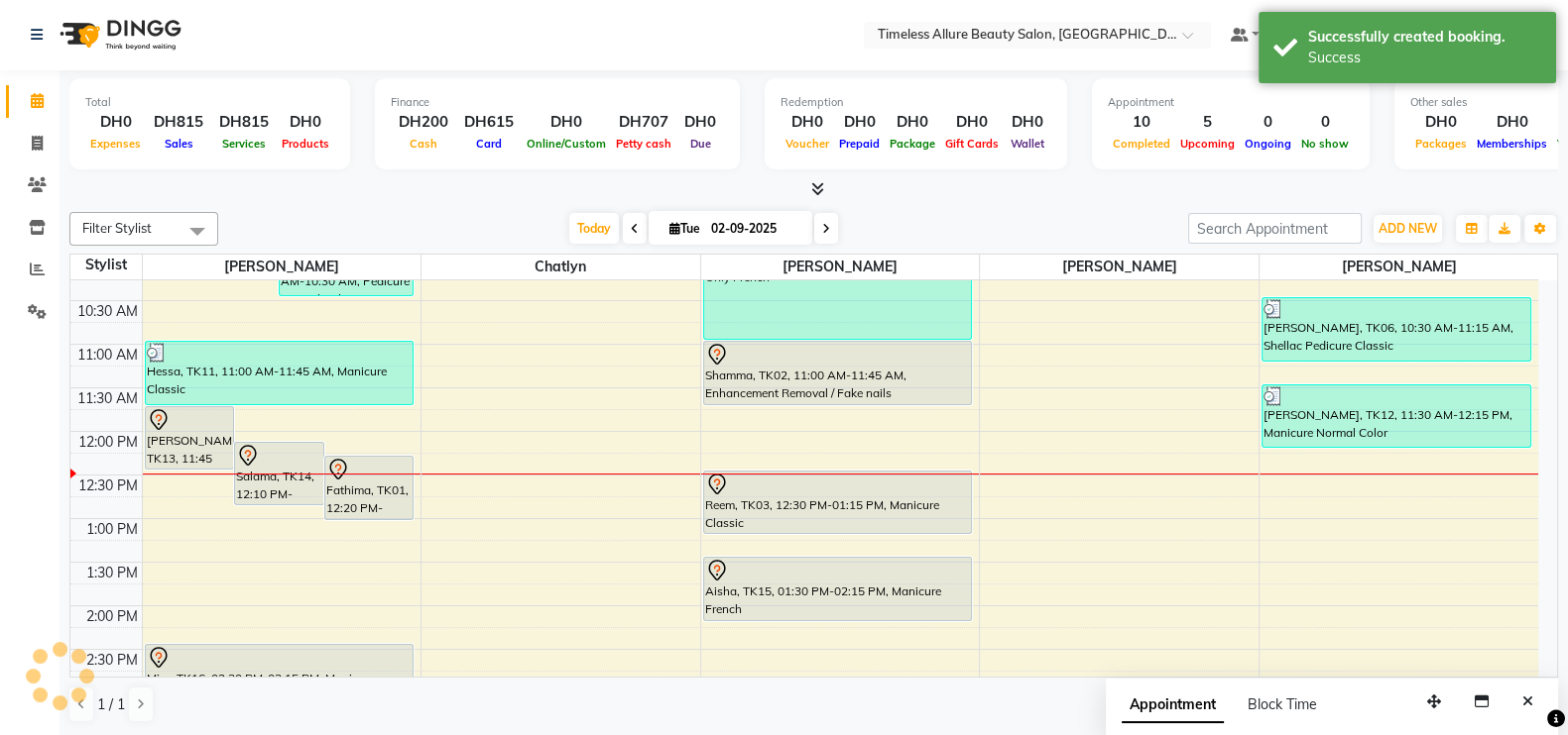
scroll to position [0, 0]
click at [281, 563] on div "6:00 AM 6:30 AM 7:00 AM 7:30 AM 8:00 AM 8:30 AM 9:00 AM 9:30 AM 10:00 AM 10:30 …" at bounding box center [804, 432] width 1468 height 1045
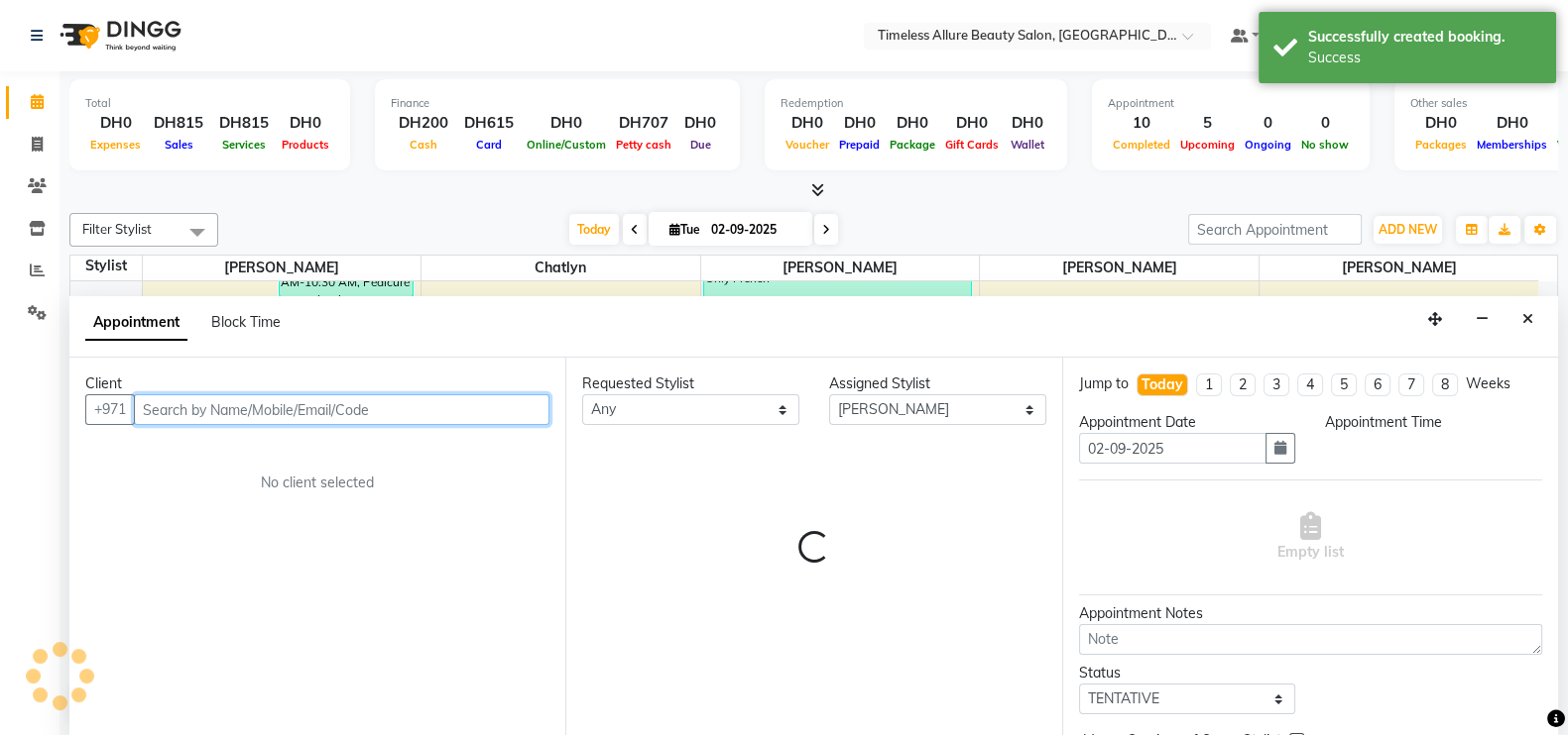
scroll to position [1, 0]
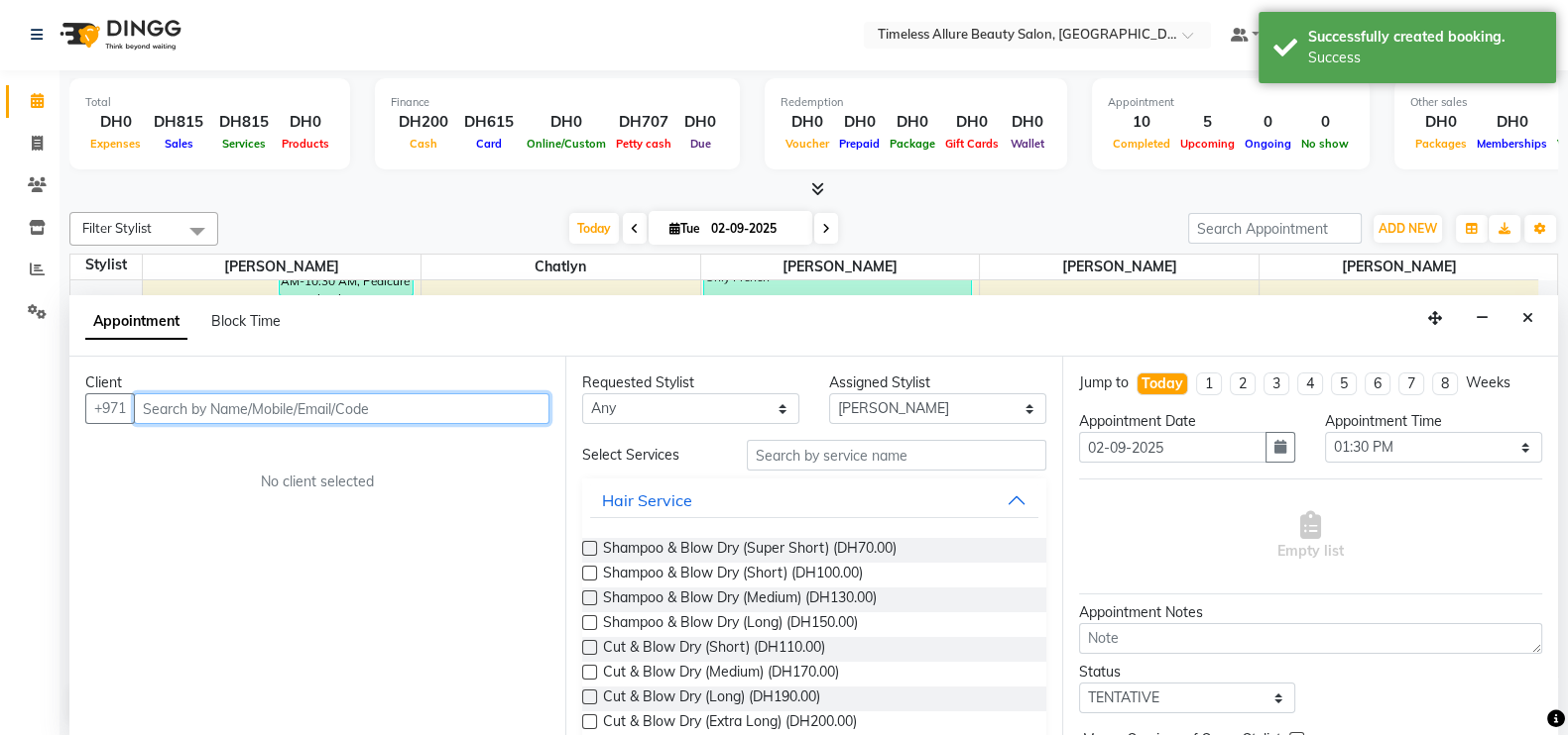
click at [341, 410] on input "text" at bounding box center [341, 409] width 416 height 31
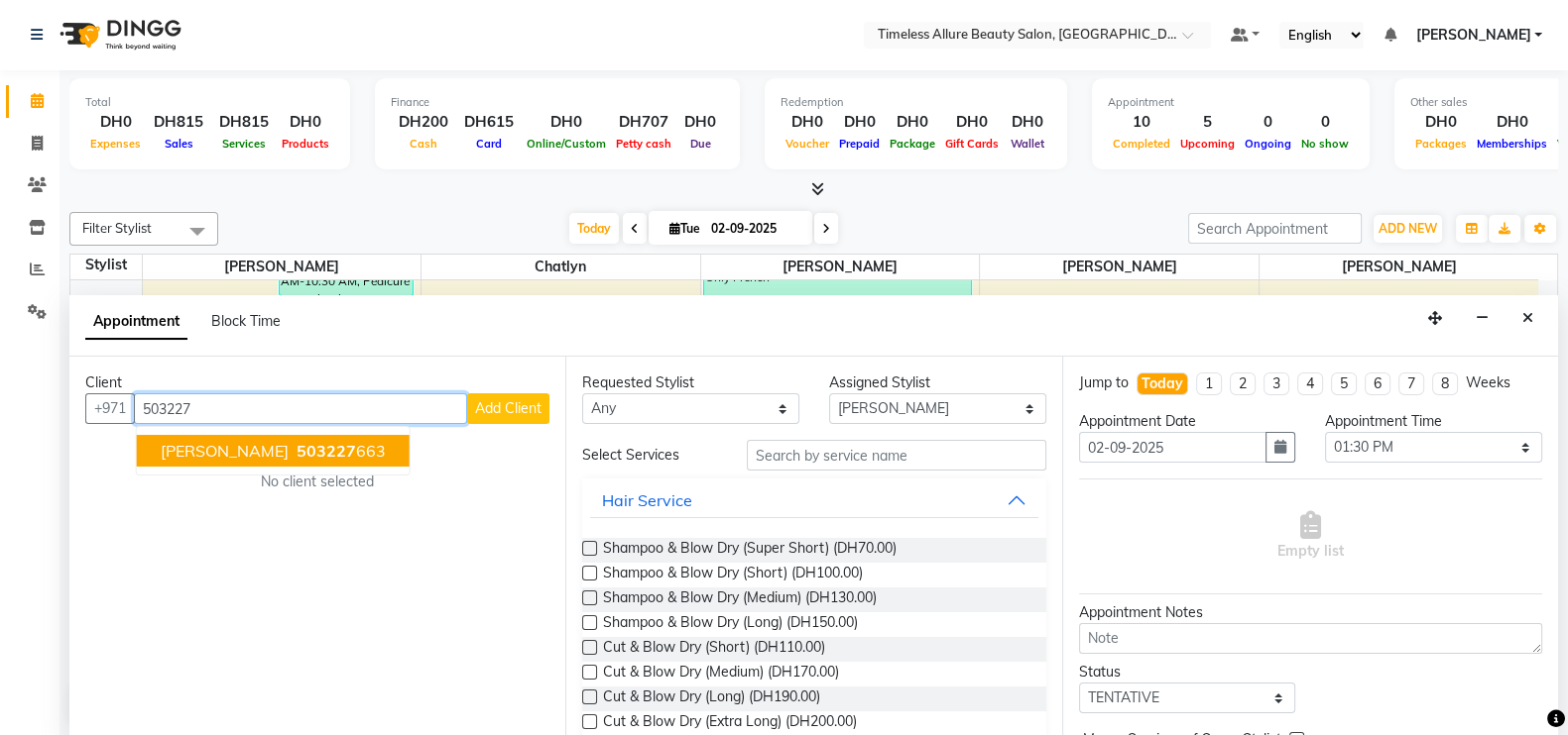
click at [297, 441] on span "503227" at bounding box center [327, 451] width 60 height 20
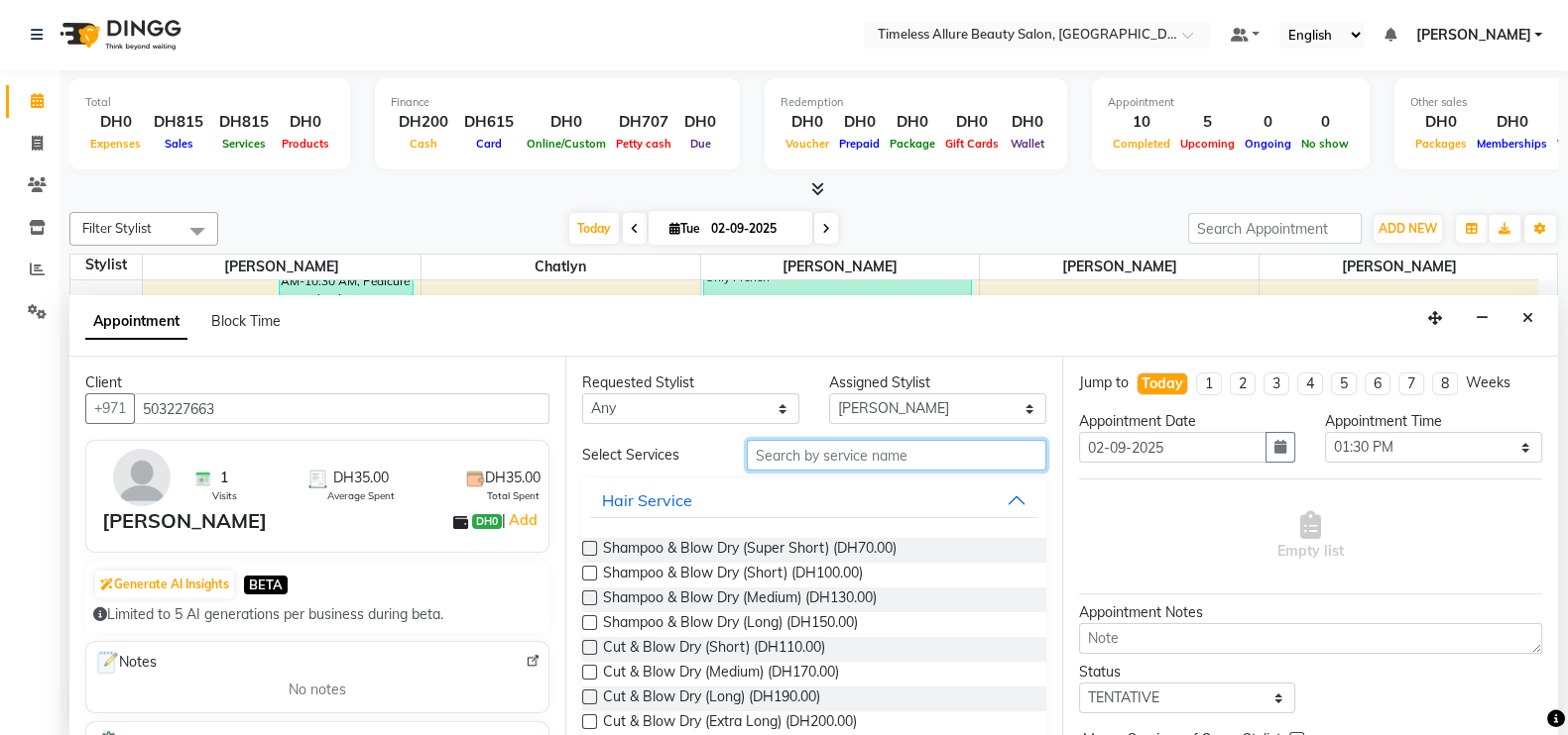
click at [811, 458] on input "text" at bounding box center [896, 455] width 300 height 31
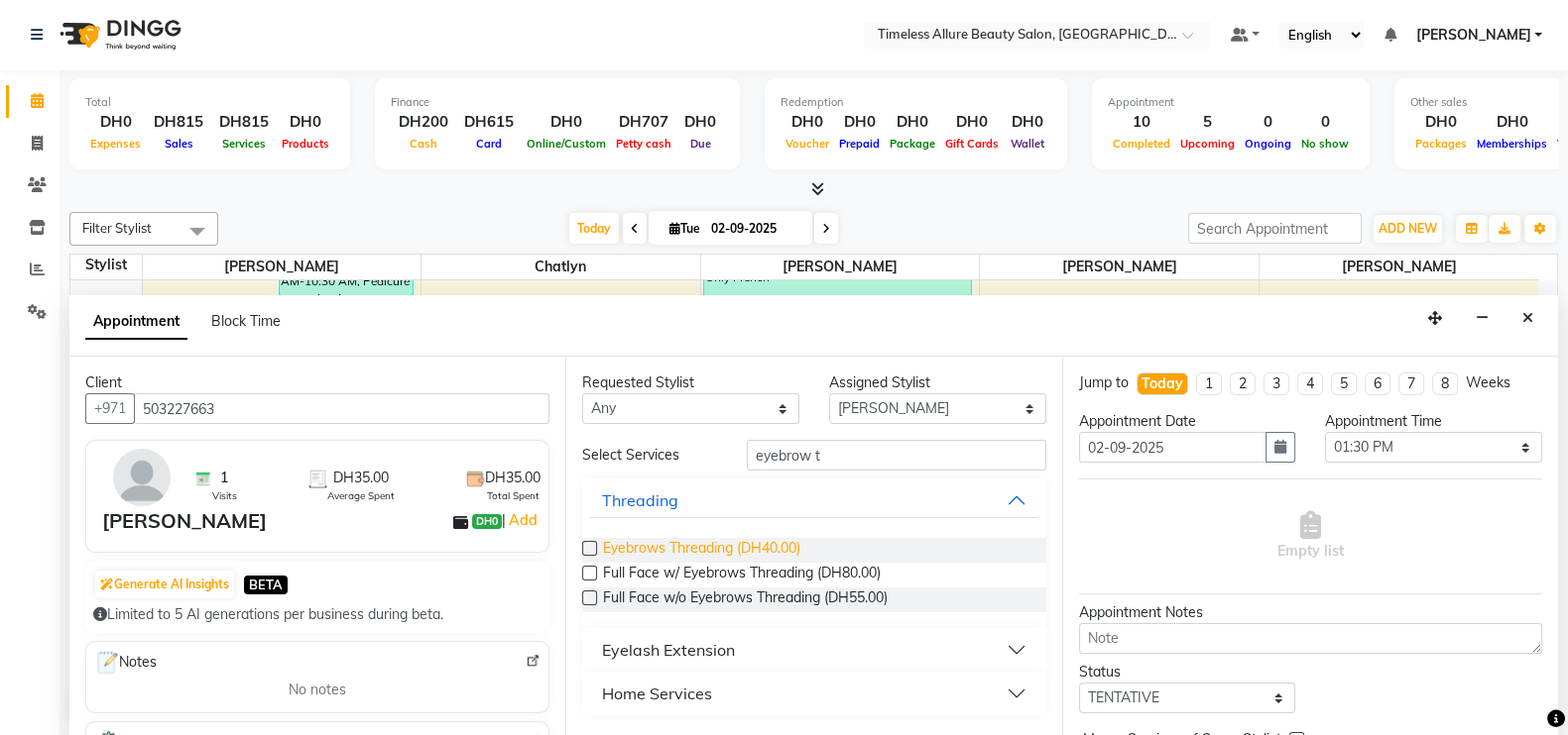
click at [704, 540] on span "Eyebrows Threading (DH40.00)" at bounding box center [702, 551] width 197 height 25
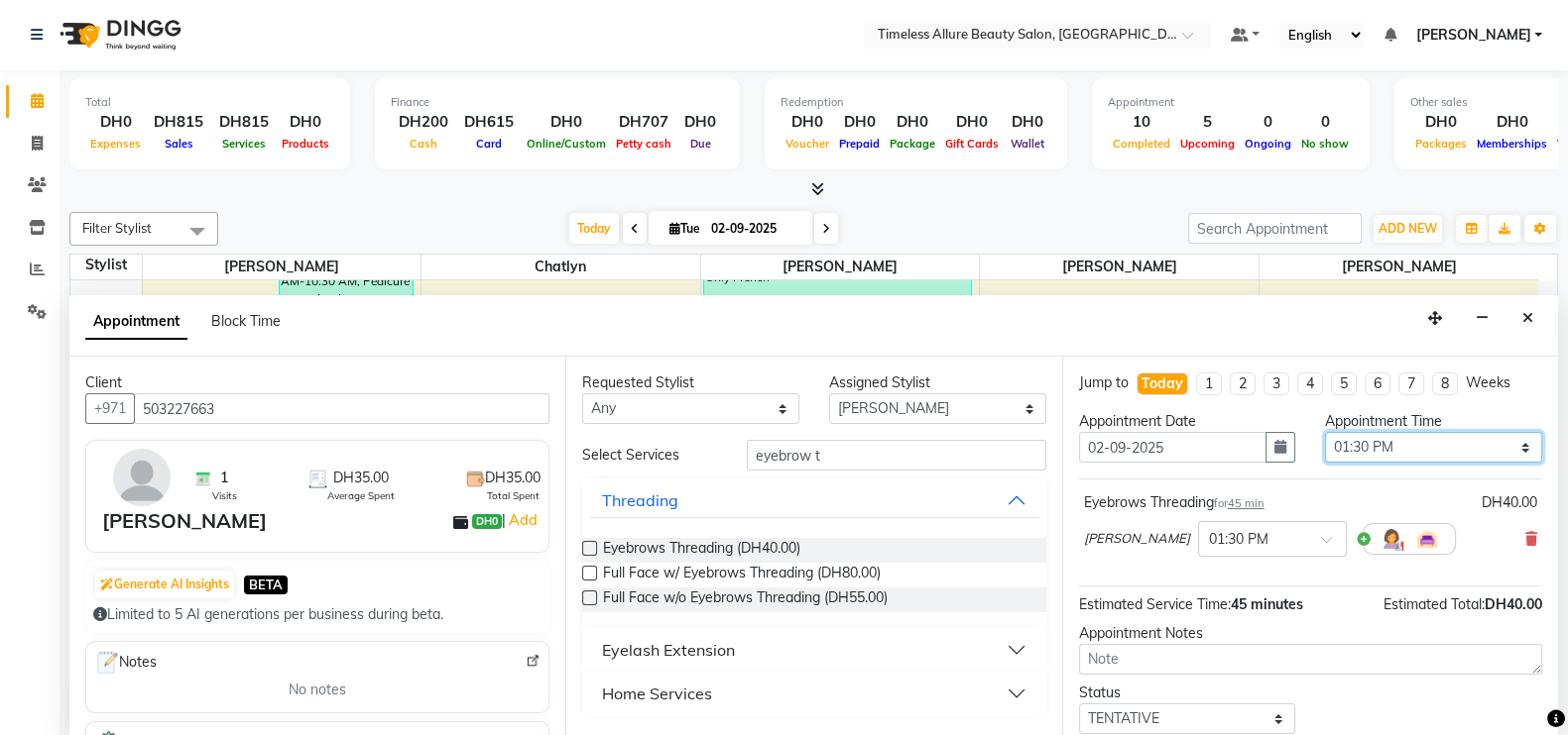
click at [1503, 440] on select "Select 07:00 AM 07:05 AM 07:10 AM 07:15 AM 07:20 AM 07:25 AM 07:30 AM 07:35 AM …" at bounding box center [1433, 447] width 217 height 31
click at [1325, 432] on select "Select 07:00 AM 07:05 AM 07:10 AM 07:15 AM 07:20 AM 07:25 AM 07:30 AM 07:35 AM …" at bounding box center [1433, 447] width 217 height 31
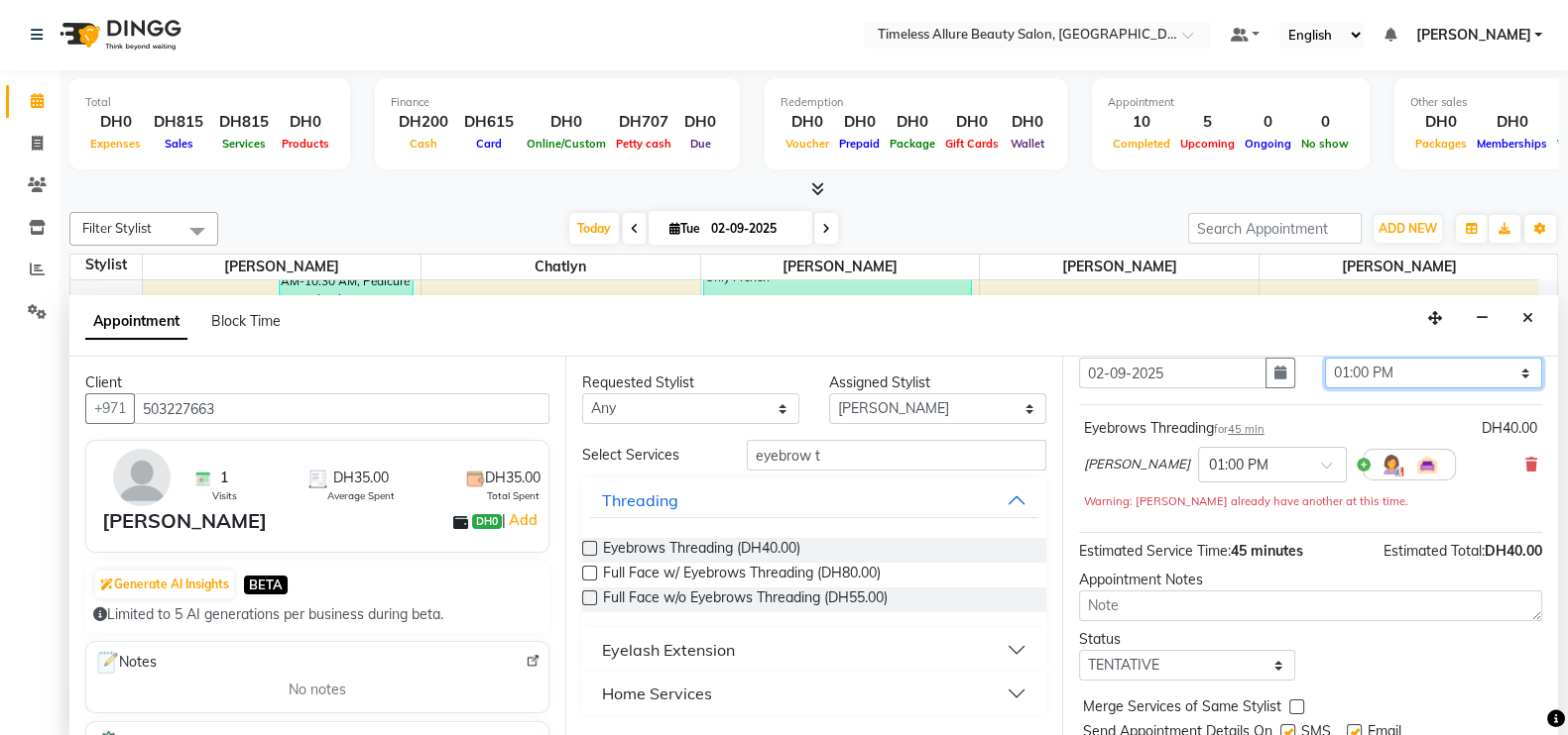
scroll to position [142, 0]
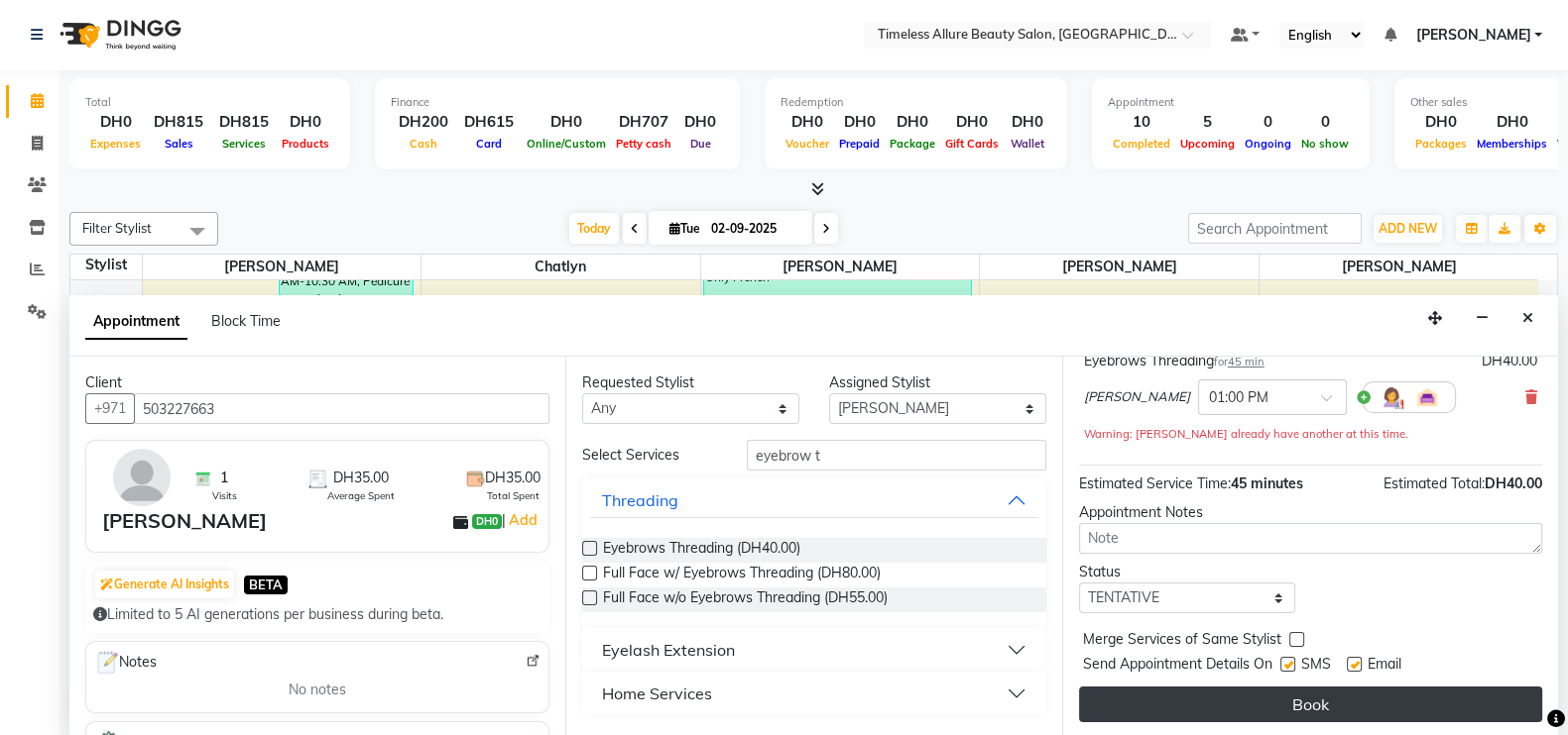
click at [1344, 690] on button "Book" at bounding box center [1310, 704] width 463 height 36
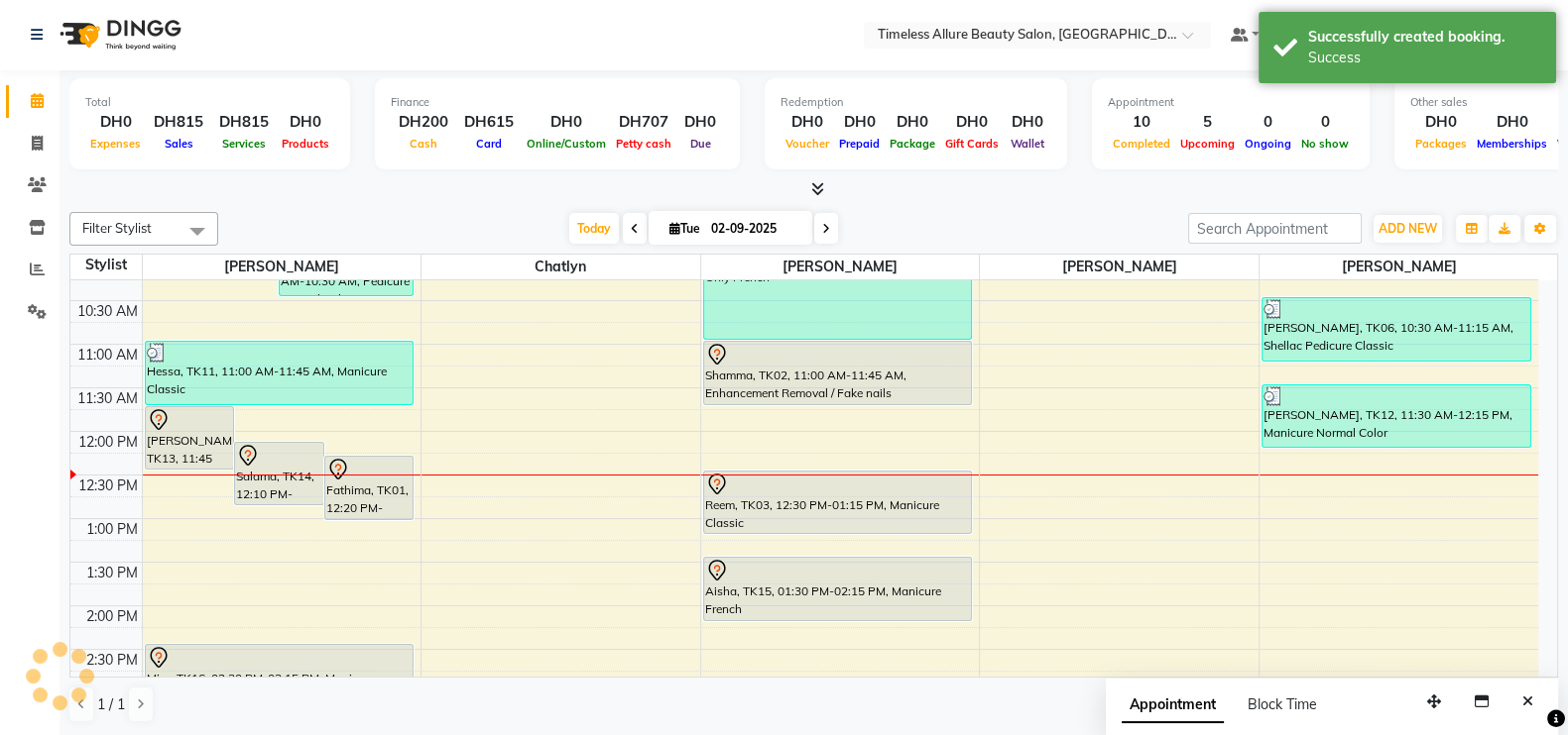
scroll to position [0, 0]
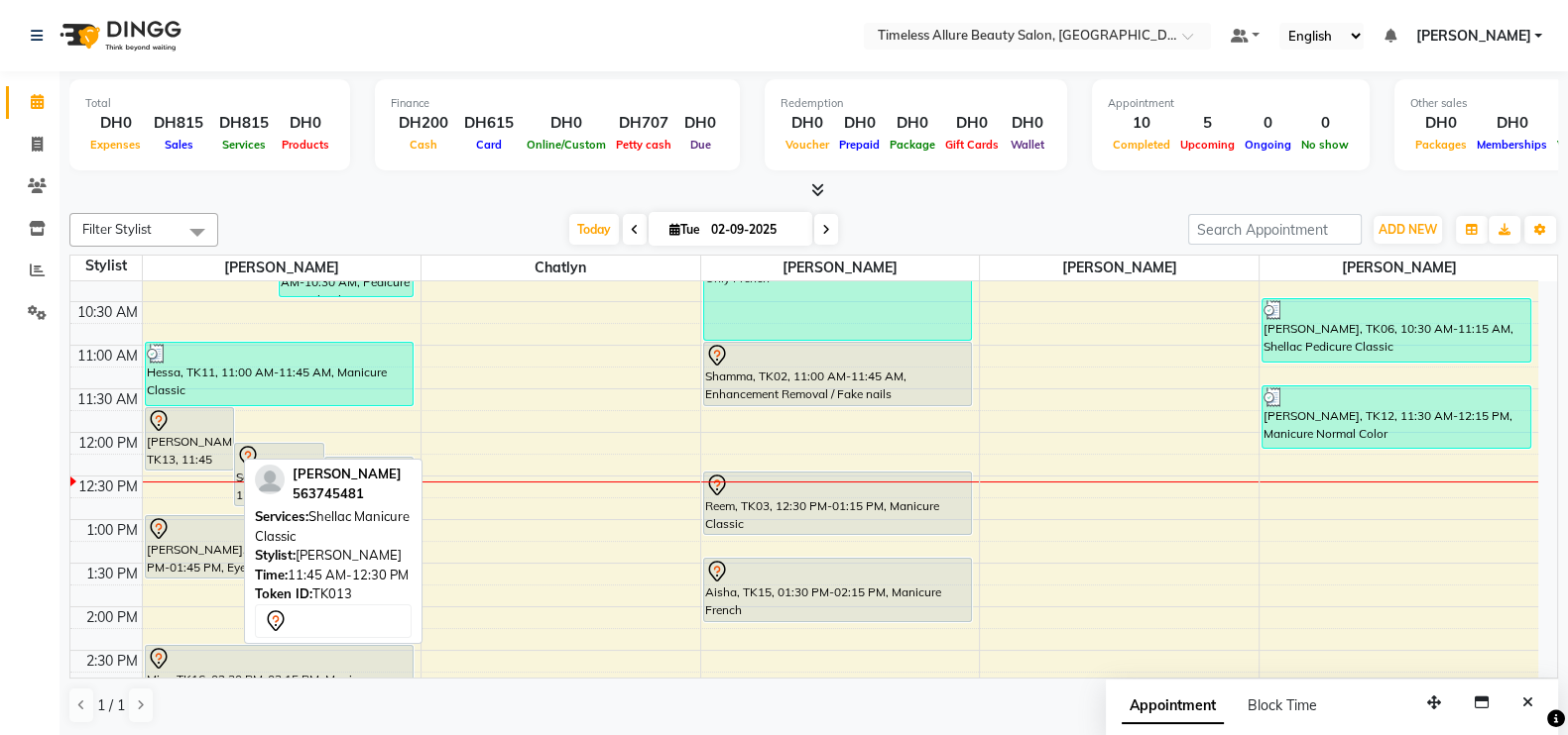
click at [172, 445] on div "[PERSON_NAME], TK13, 11:45 AM-12:30 PM, Shellac Manicure Classic" at bounding box center [190, 439] width 88 height 61
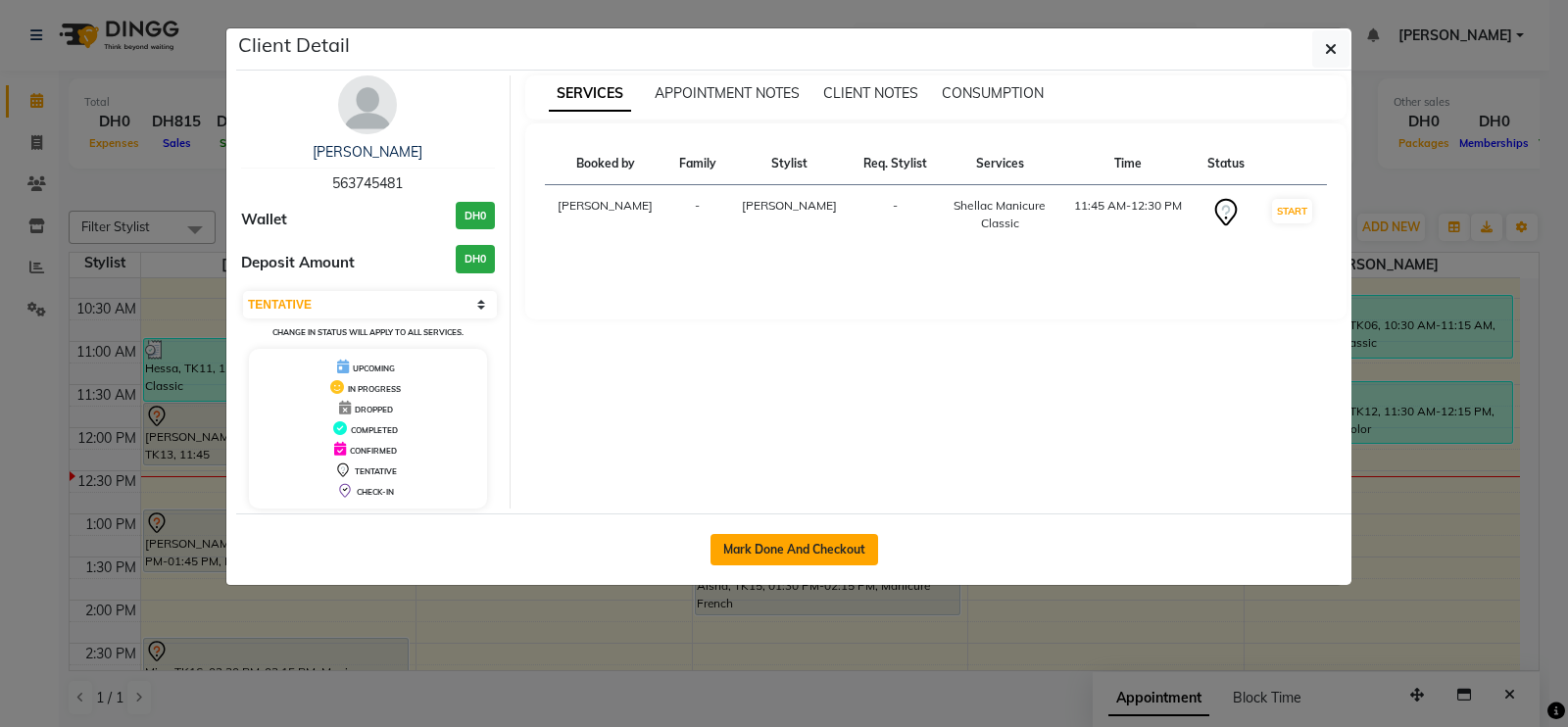
click at [800, 544] on button "Mark Done And Checkout" at bounding box center [793, 550] width 168 height 31
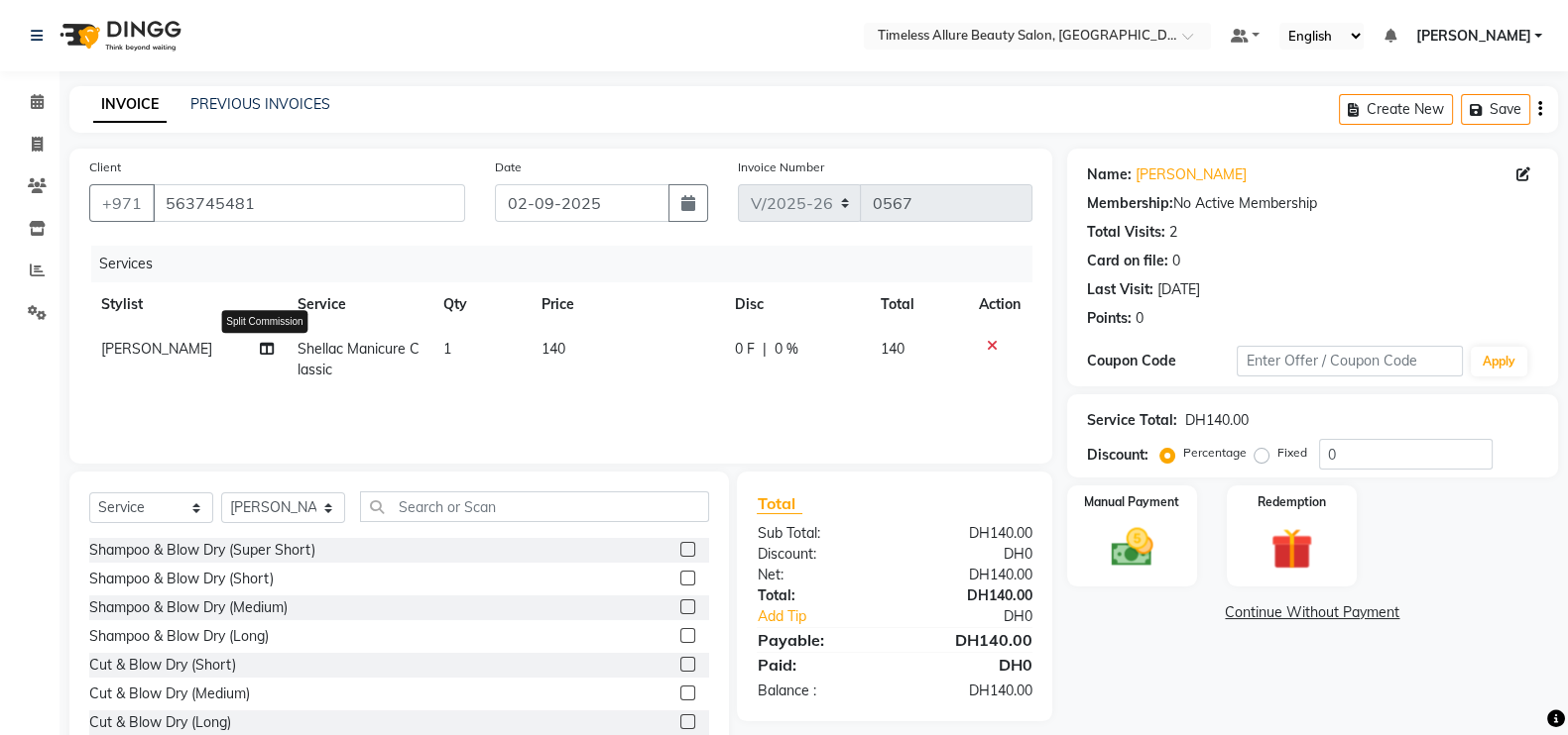
click at [271, 352] on icon at bounding box center [267, 349] width 14 height 14
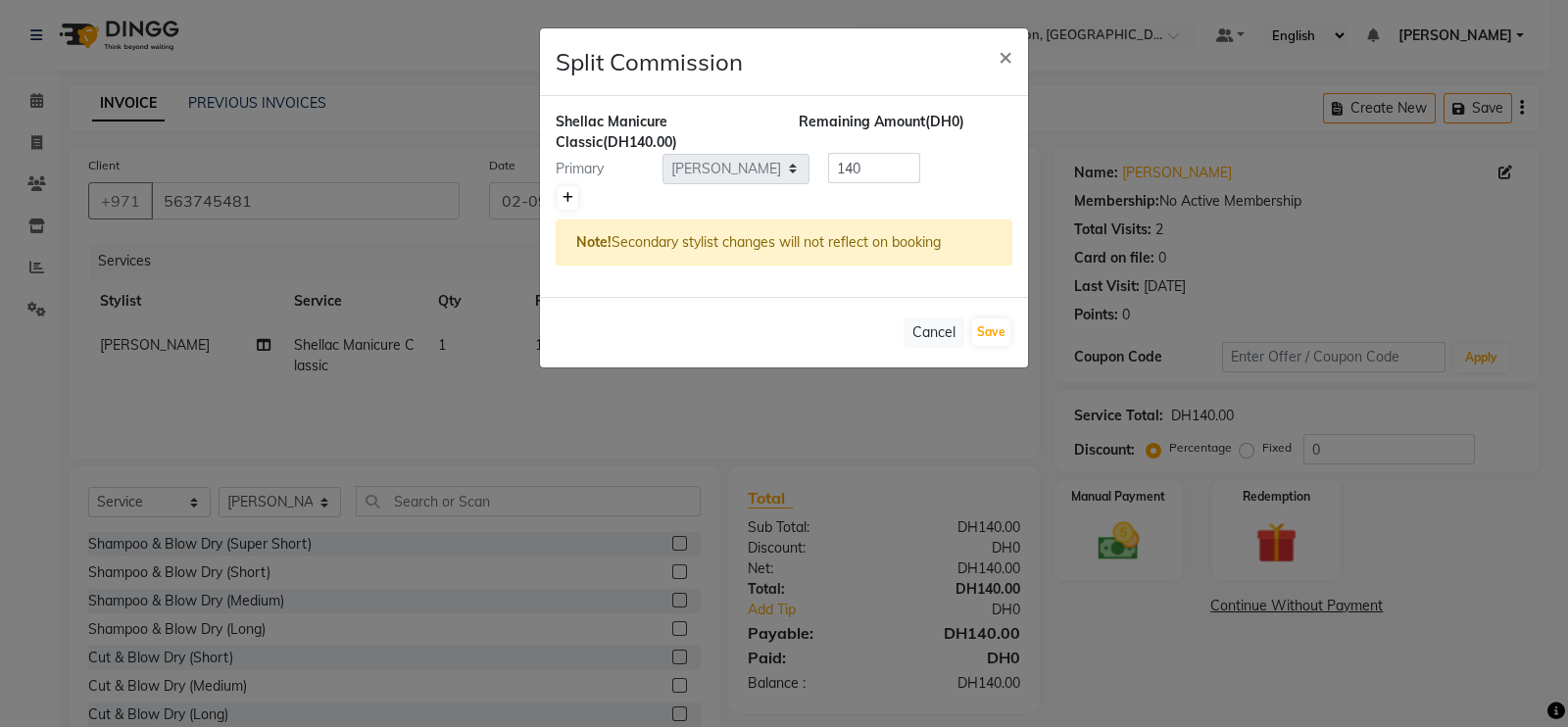
click at [565, 198] on icon at bounding box center [568, 198] width 11 height 12
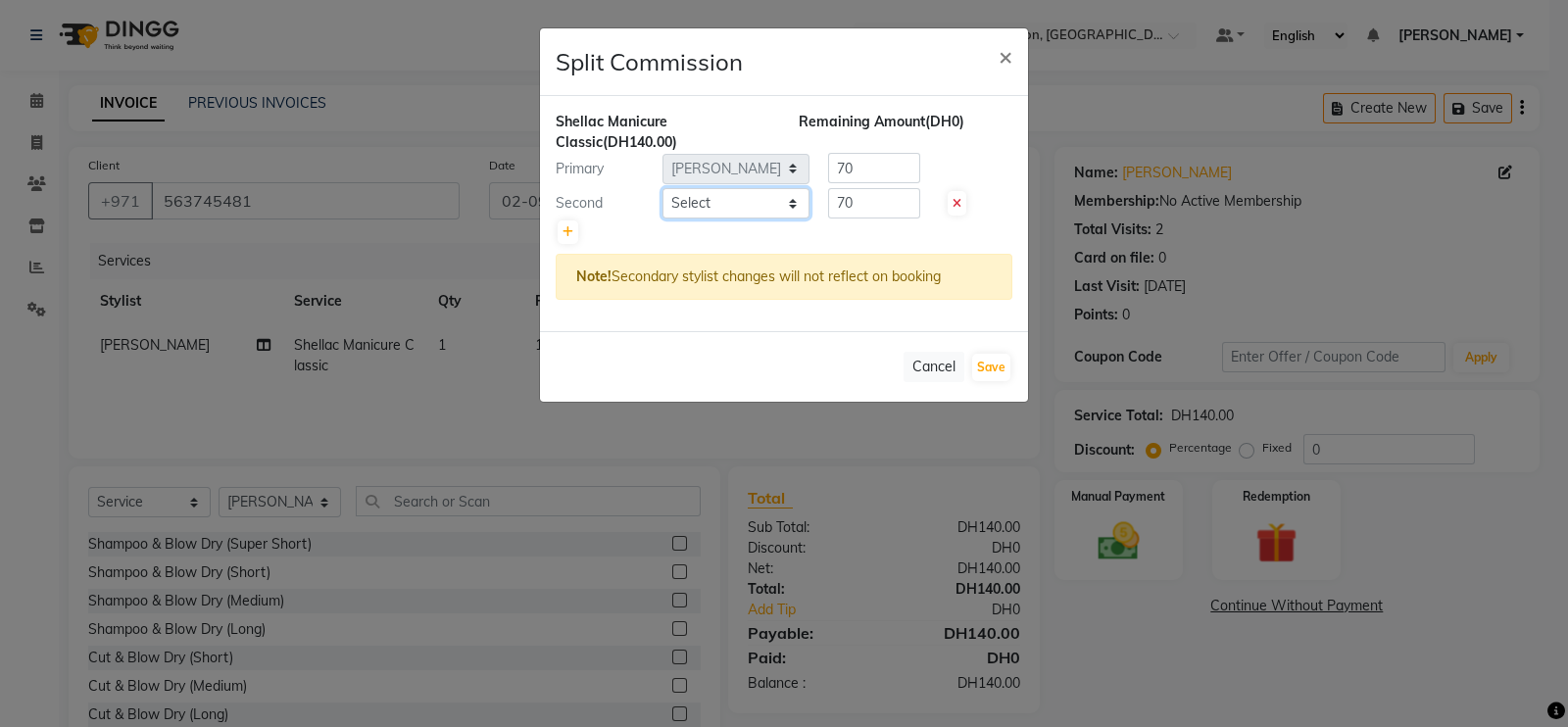
click at [789, 213] on select "Select Agnes Chatlyn Hina Khan Jenifer Mairine Marites Owner" at bounding box center [735, 203] width 147 height 30
click at [662, 188] on select "Select Agnes Chatlyn Hina Khan Jenifer Mairine Marites Owner" at bounding box center [735, 203] width 147 height 30
click at [867, 203] on input "70" at bounding box center [874, 203] width 92 height 30
click at [810, 341] on div "Cancel Save" at bounding box center [784, 367] width 488 height 71
click at [999, 361] on button "Save" at bounding box center [990, 368] width 38 height 27
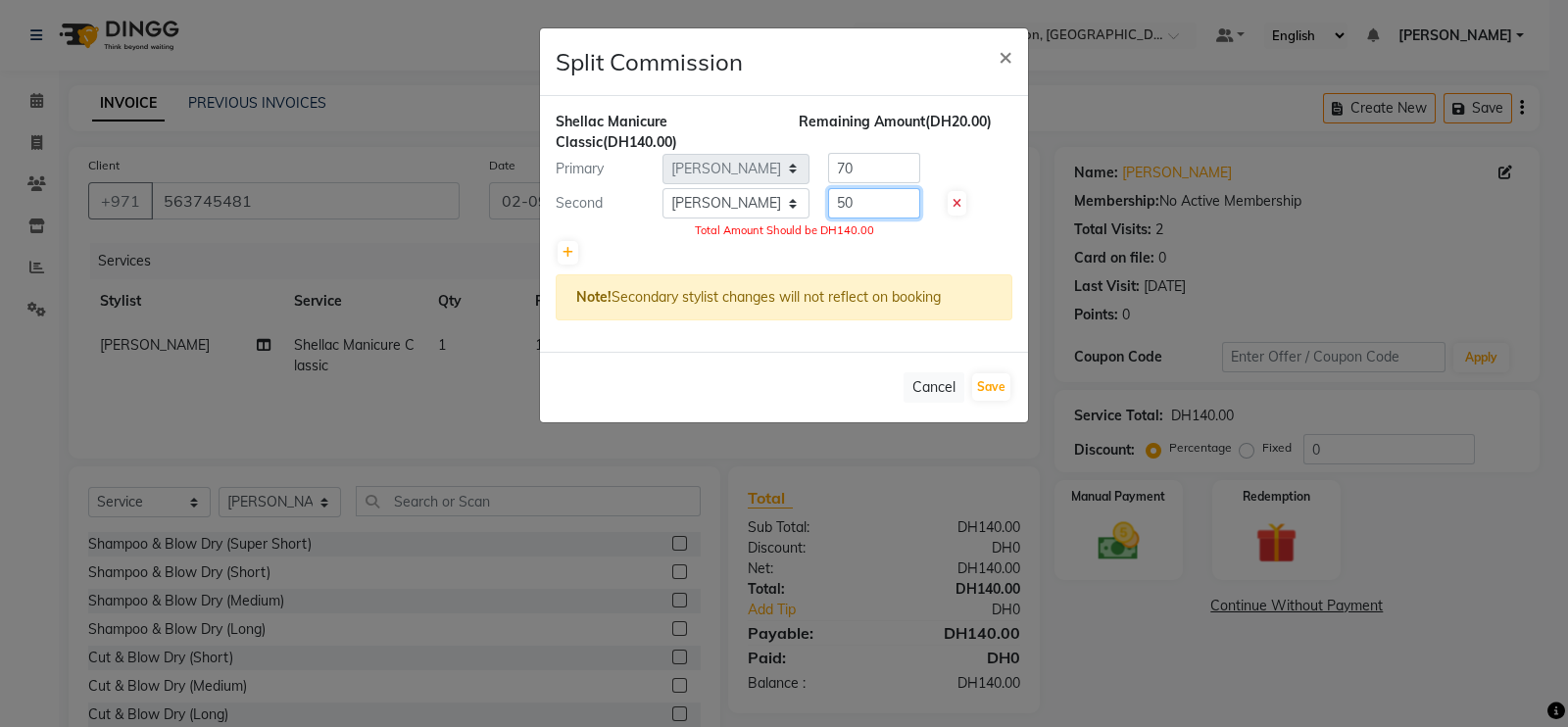
click at [874, 203] on input "50" at bounding box center [874, 203] width 92 height 30
click at [874, 203] on input "number" at bounding box center [874, 203] width 92 height 30
click at [932, 246] on div at bounding box center [784, 253] width 457 height 27
click at [987, 382] on button "Save" at bounding box center [990, 388] width 38 height 27
click at [865, 203] on input "80" at bounding box center [874, 203] width 92 height 30
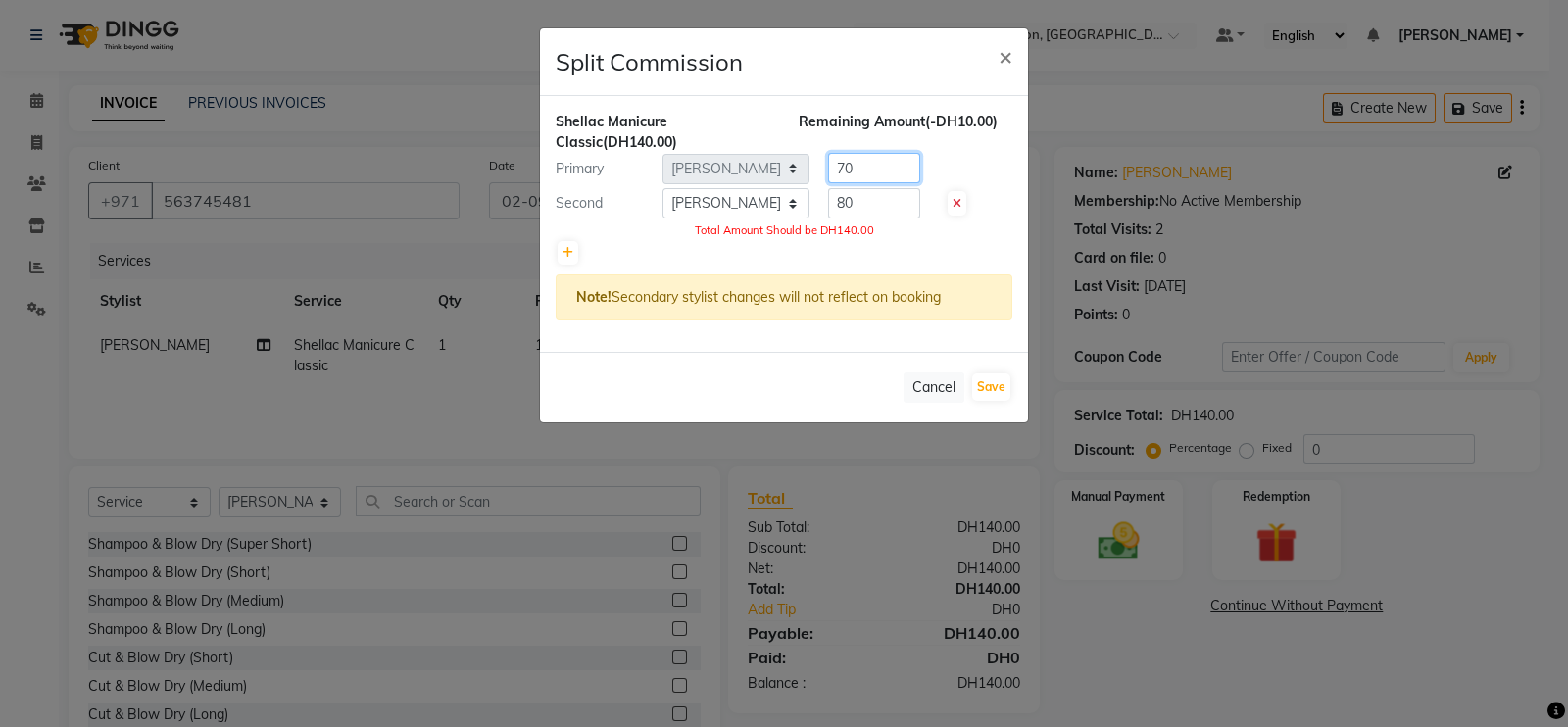
click at [873, 167] on input "70" at bounding box center [874, 168] width 92 height 30
click at [872, 197] on input "80" at bounding box center [874, 203] width 92 height 30
click at [921, 264] on div at bounding box center [784, 253] width 457 height 27
click at [1007, 56] on span "×" at bounding box center [1005, 56] width 14 height 29
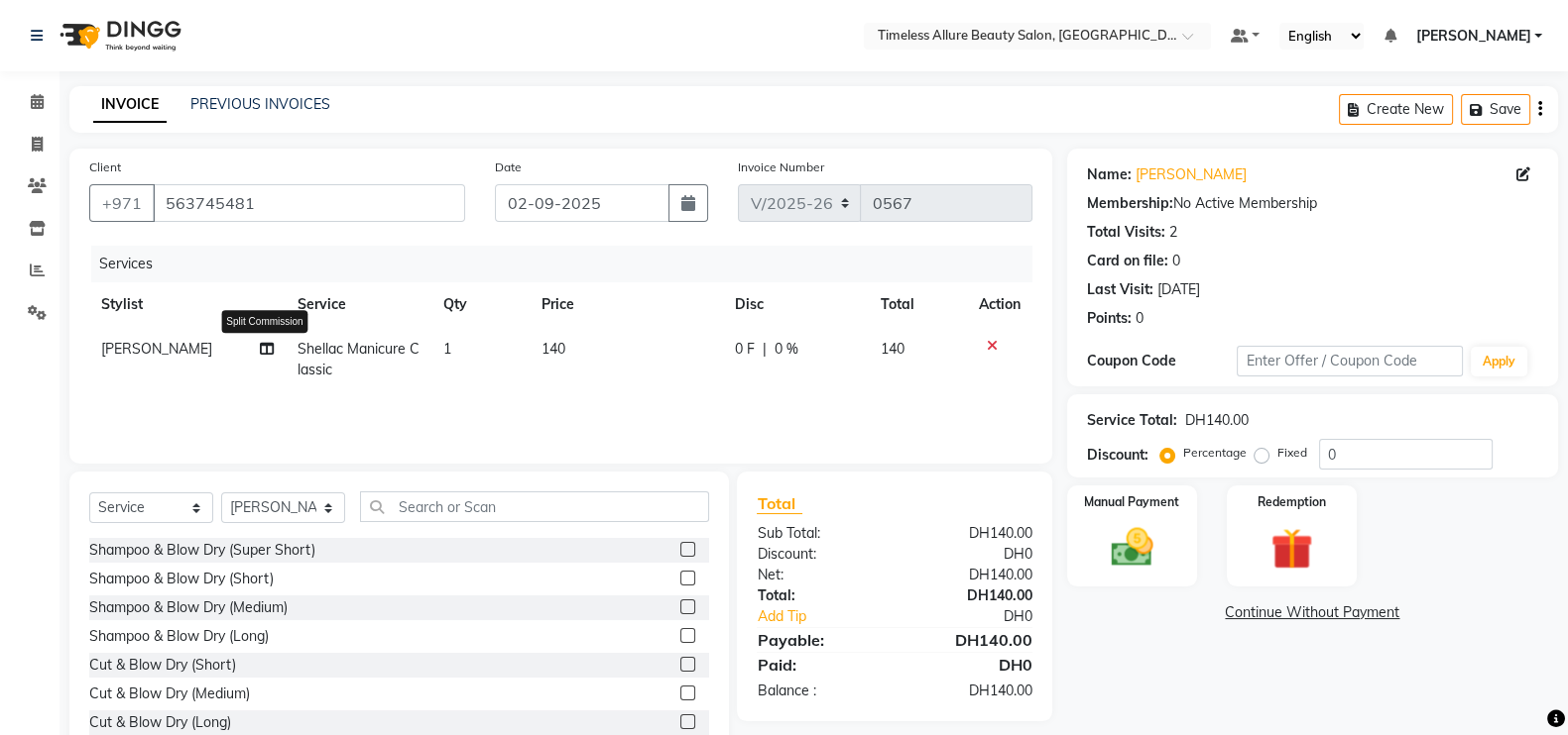
click at [263, 347] on icon at bounding box center [267, 349] width 14 height 14
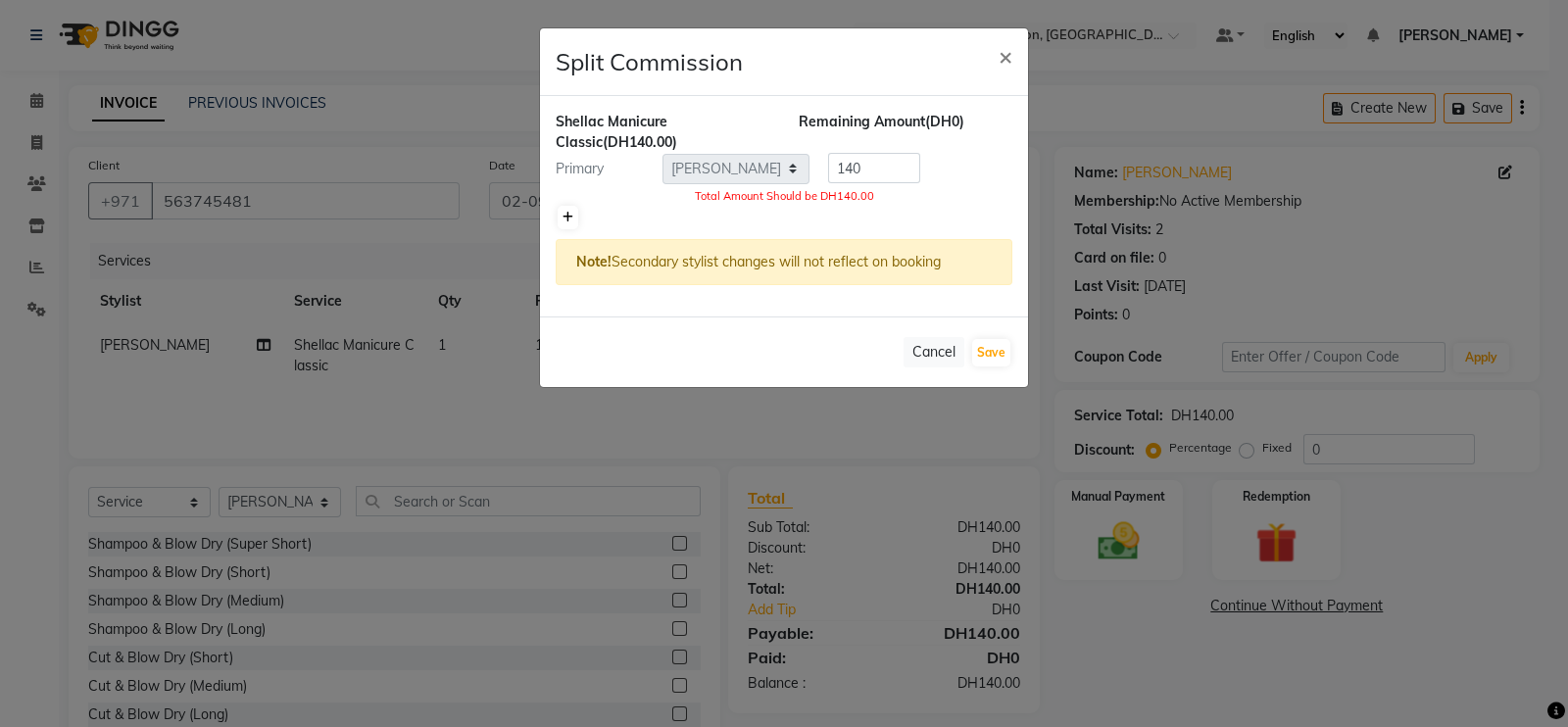
click at [564, 213] on icon at bounding box center [568, 218] width 11 height 12
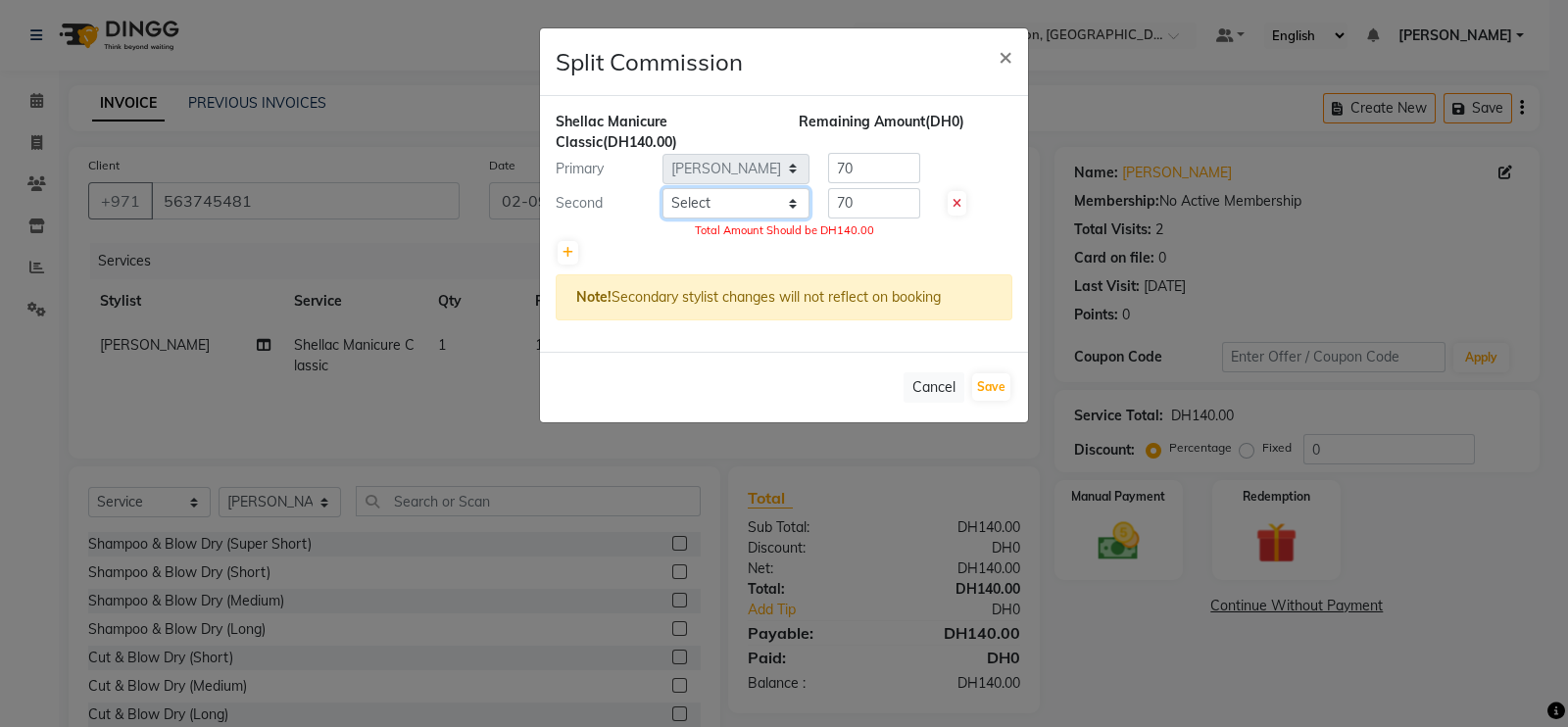
click at [789, 200] on select "Select Agnes Chatlyn Hina Khan Jenifer Mairine Marites Owner" at bounding box center [735, 203] width 147 height 30
click at [662, 188] on select "Select Agnes Chatlyn Hina Khan Jenifer Mairine Marites Owner" at bounding box center [735, 203] width 147 height 30
click at [989, 384] on button "Save" at bounding box center [990, 388] width 38 height 27
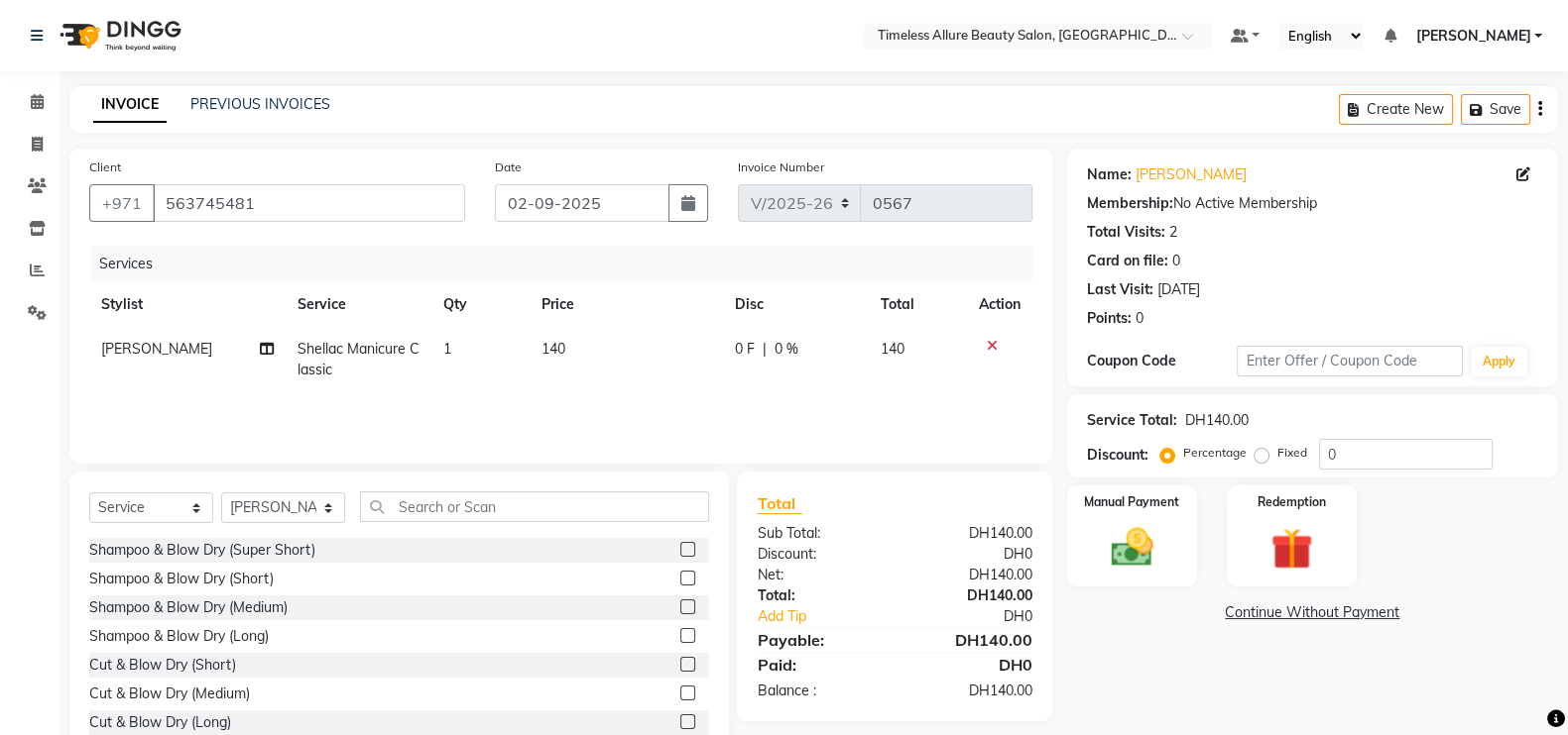
click at [750, 354] on span "0 F" at bounding box center [744, 349] width 20 height 21
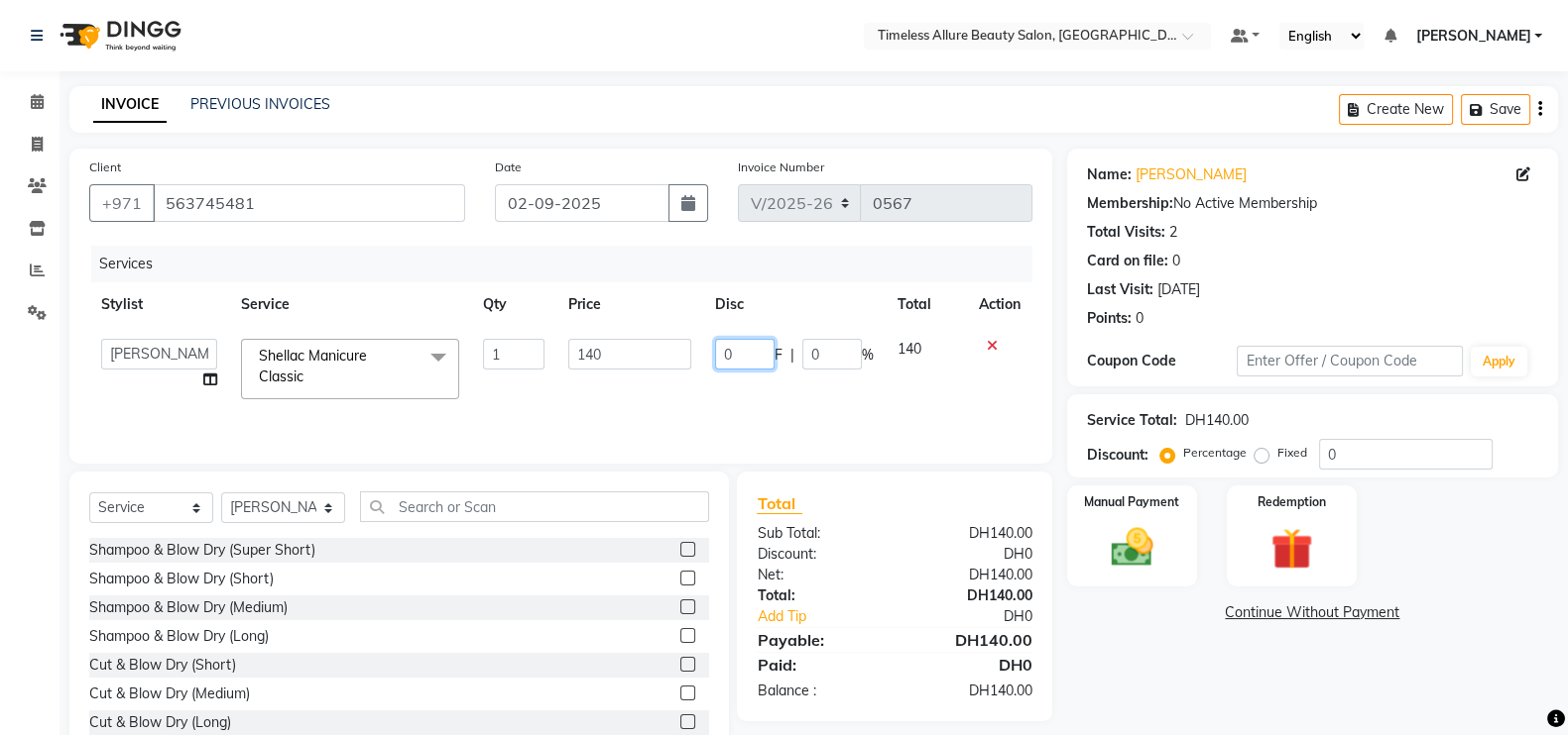
click at [749, 354] on input "0" at bounding box center [744, 354] width 60 height 31
click at [776, 399] on div "Services Stylist Service Qty Price Disc Total Action Agnes Chatlyn Hina Khan Je…" at bounding box center [561, 345] width 943 height 198
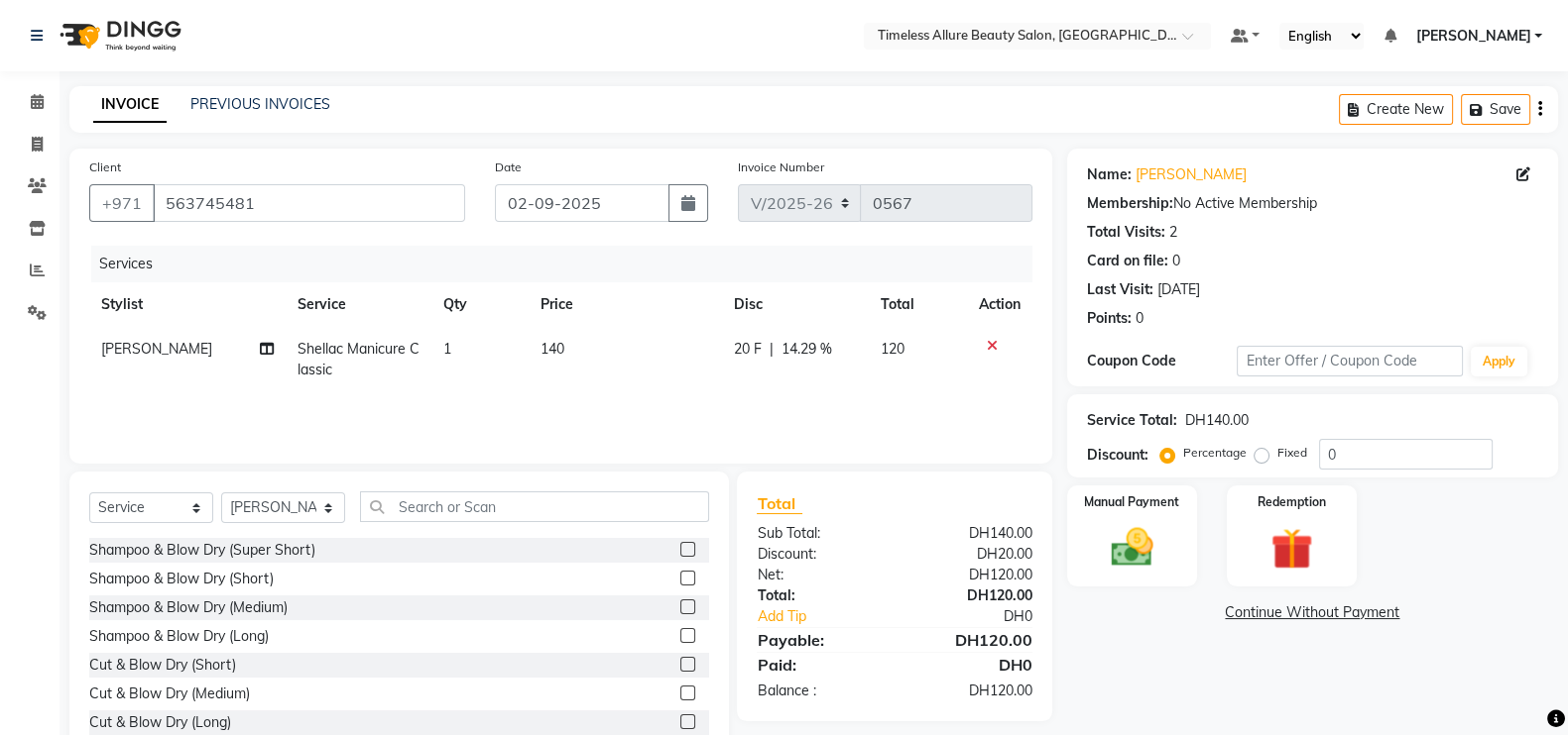
scroll to position [59, 0]
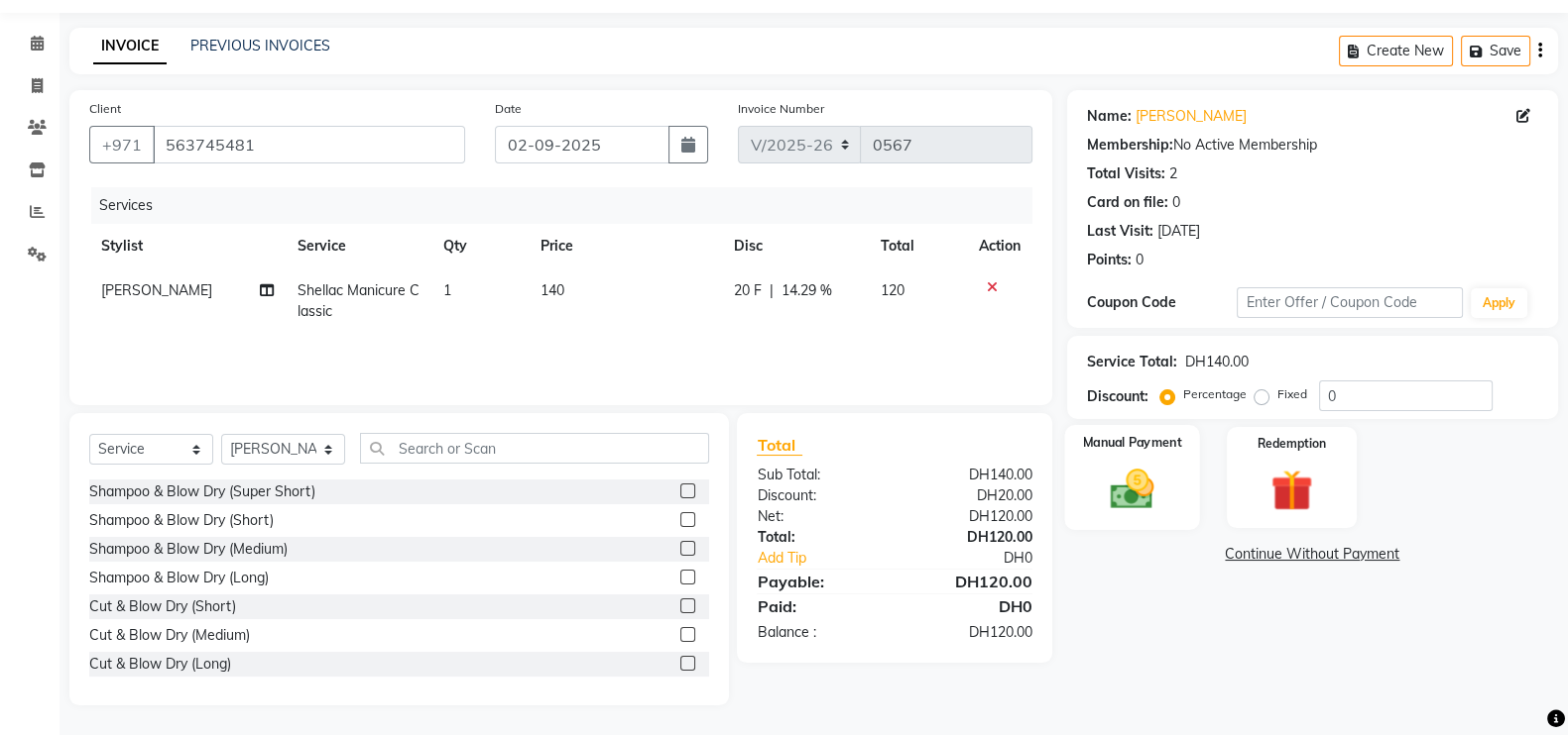
click at [1153, 491] on img at bounding box center [1131, 489] width 70 height 50
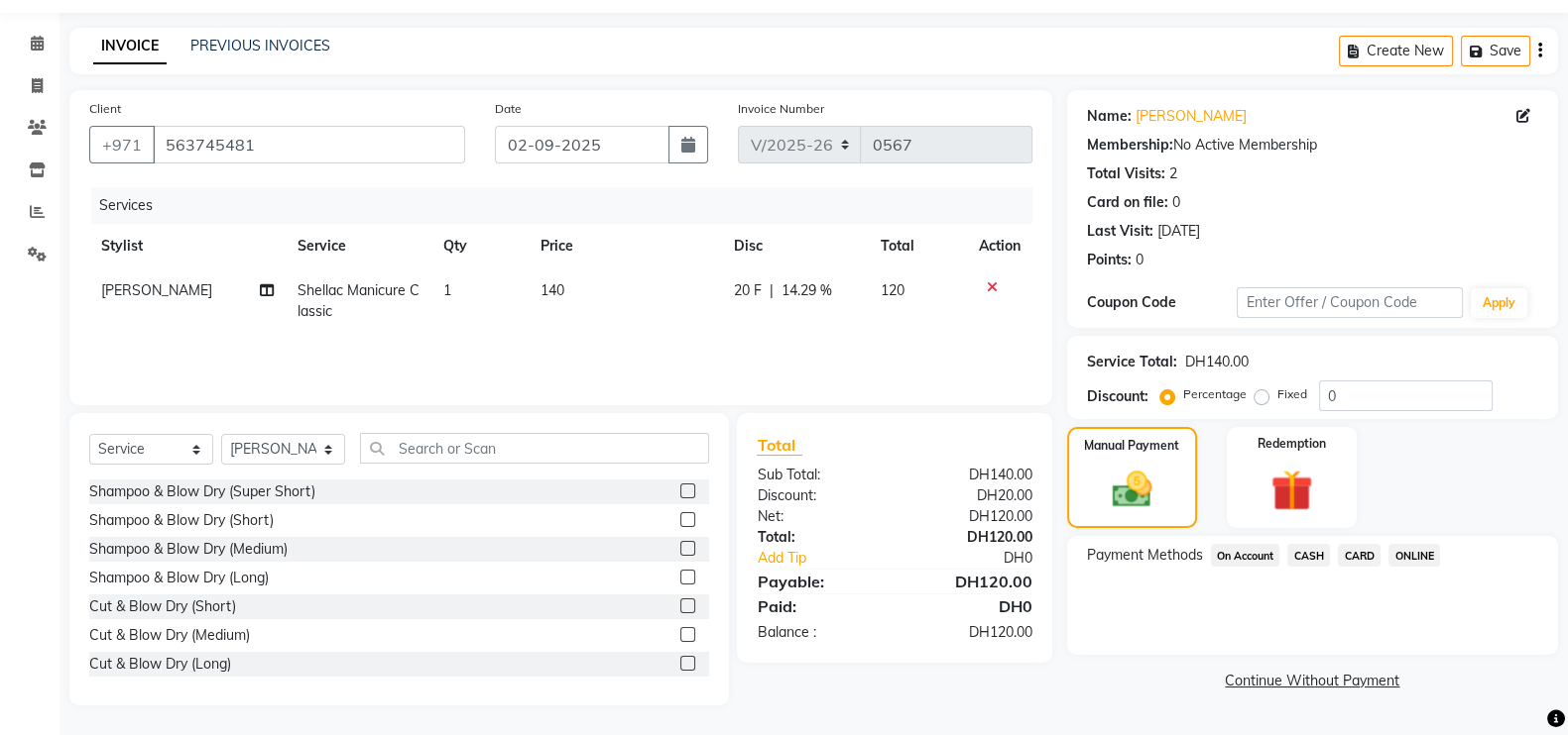
click at [1314, 551] on span "CASH" at bounding box center [1308, 555] width 43 height 23
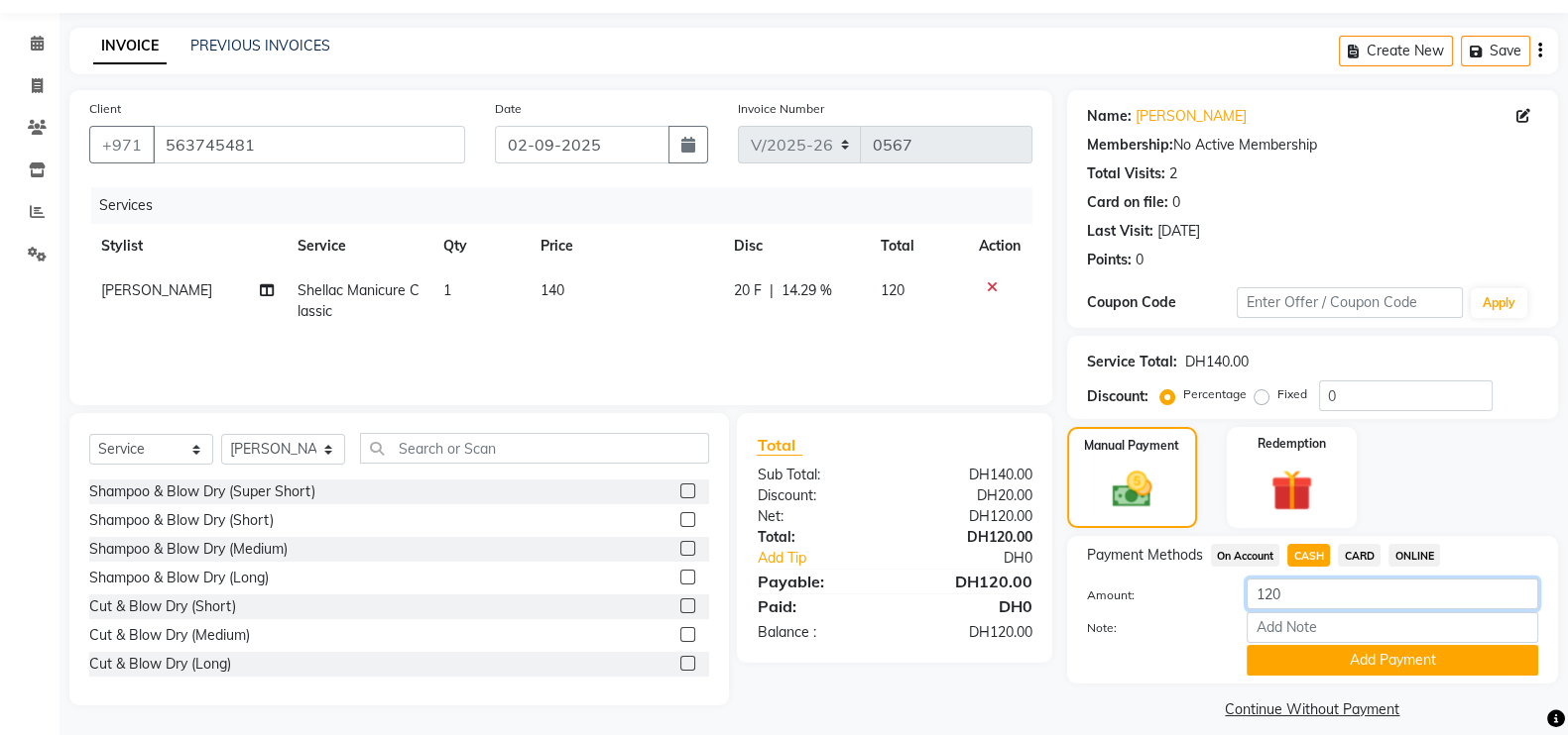
click at [1286, 601] on input "120" at bounding box center [1392, 594] width 292 height 31
click at [1357, 661] on button "Add Payment" at bounding box center [1392, 660] width 292 height 31
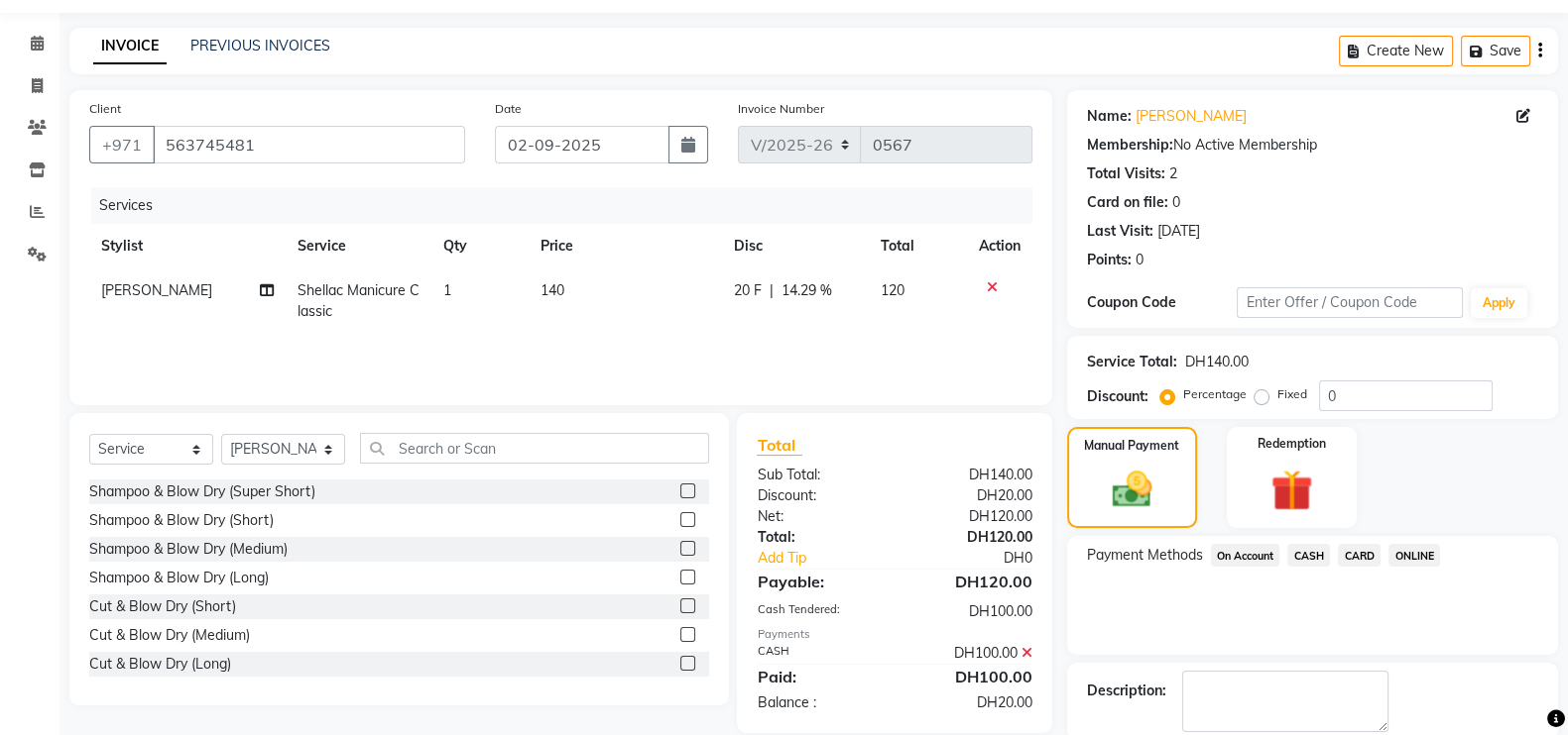
click at [1364, 556] on span "CARD" at bounding box center [1359, 555] width 43 height 23
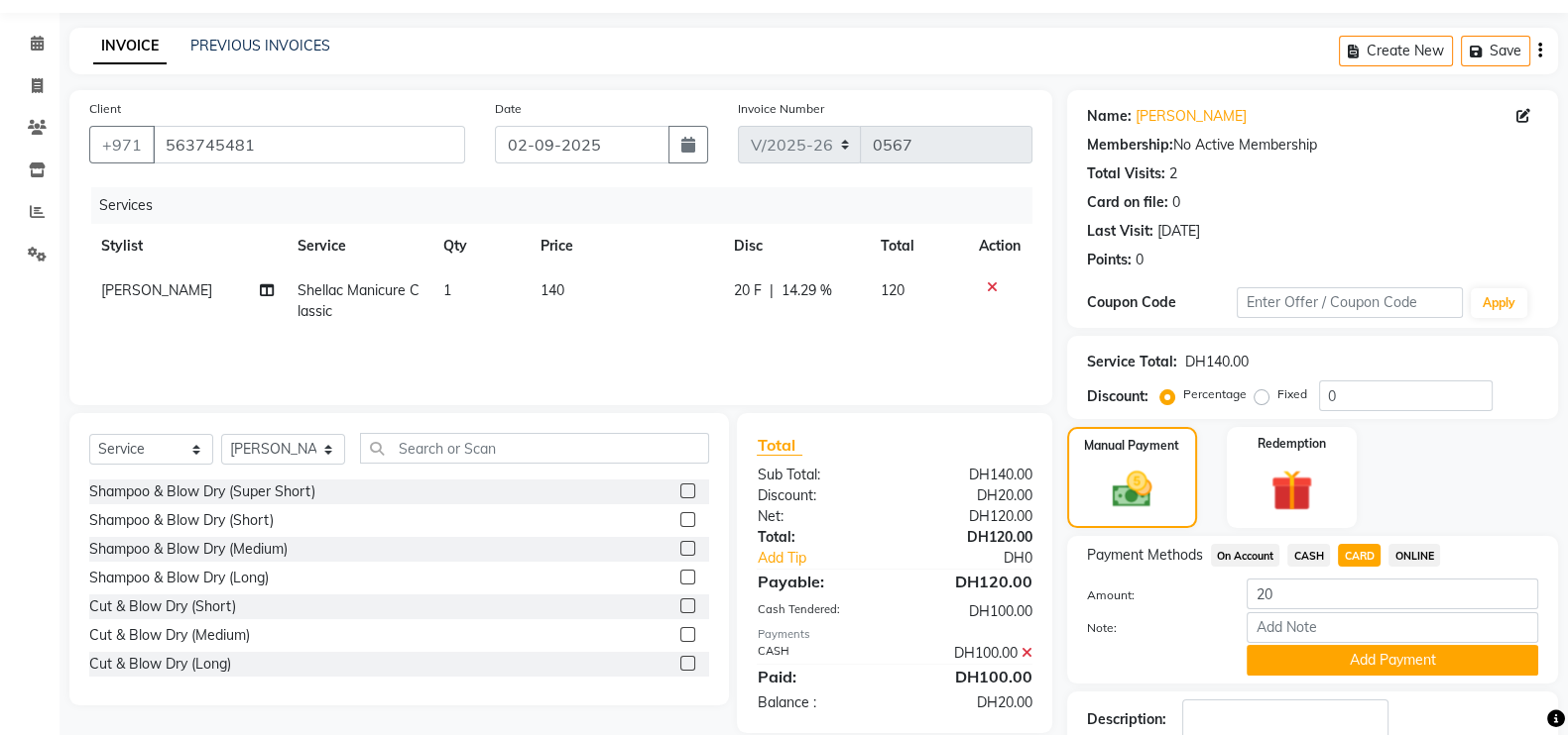
scroll to position [190, 0]
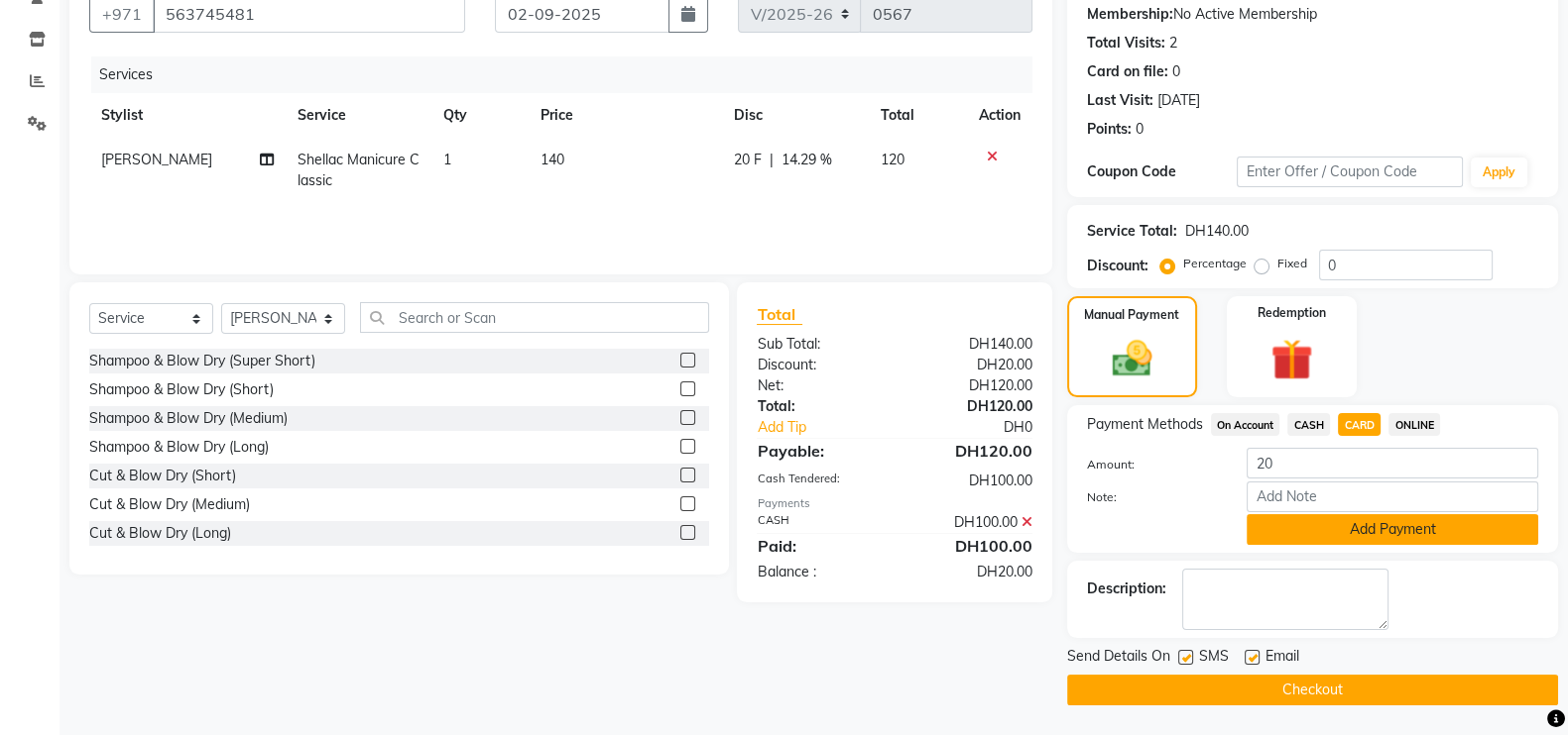
click at [1413, 530] on button "Add Payment" at bounding box center [1392, 530] width 292 height 31
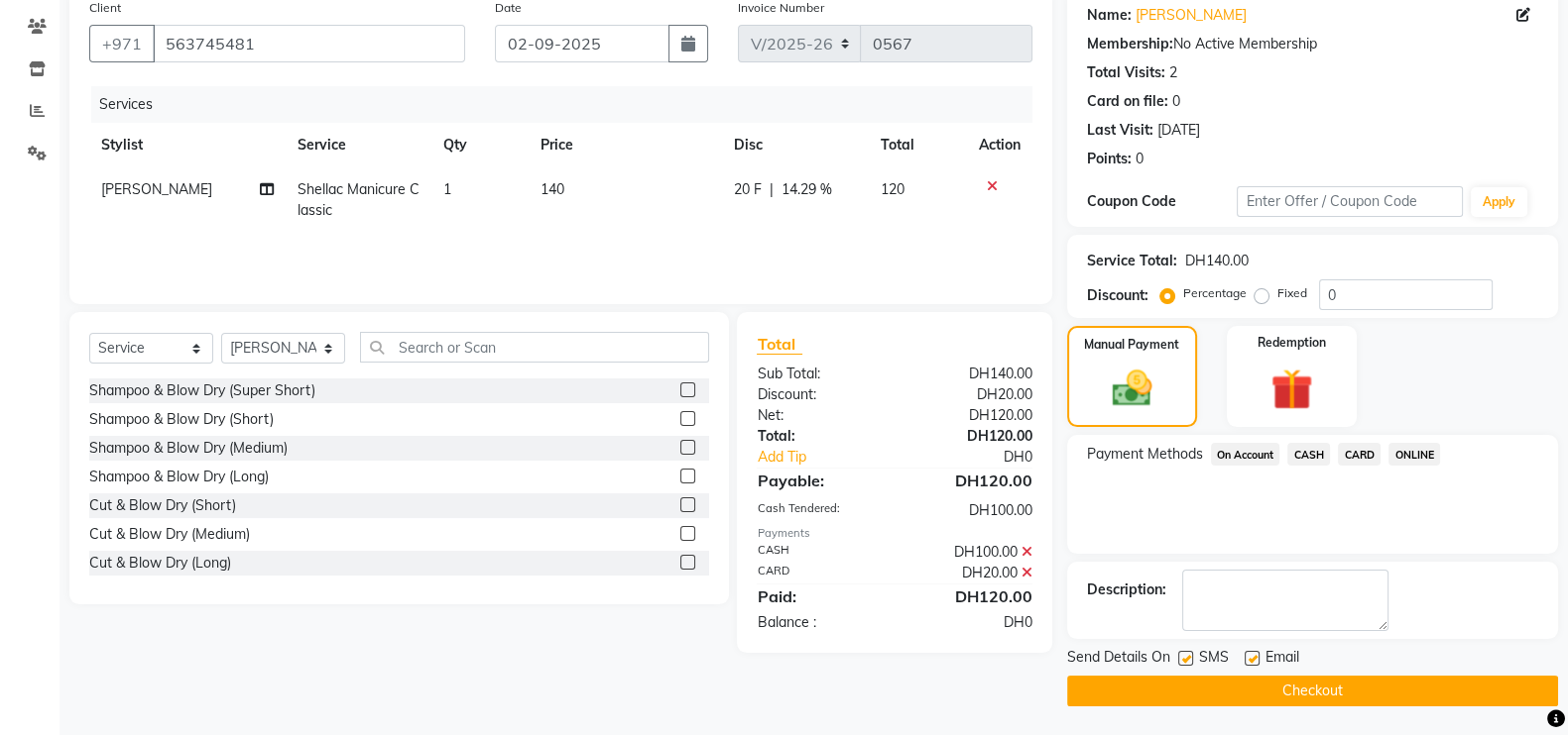
click at [1328, 684] on button "Checkout" at bounding box center [1312, 690] width 491 height 31
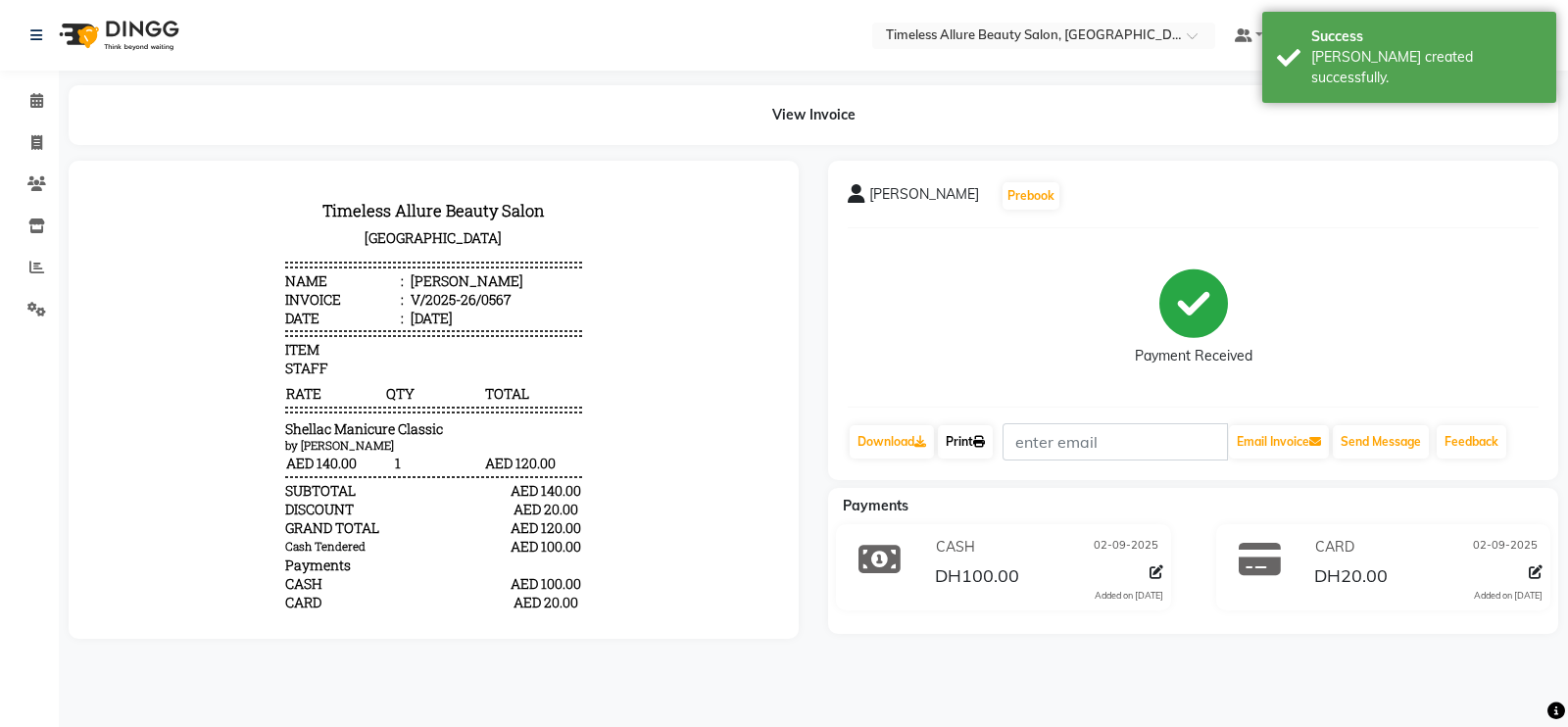
click at [970, 441] on link "Print" at bounding box center [965, 442] width 55 height 33
click at [950, 438] on link "Print" at bounding box center [965, 442] width 55 height 33
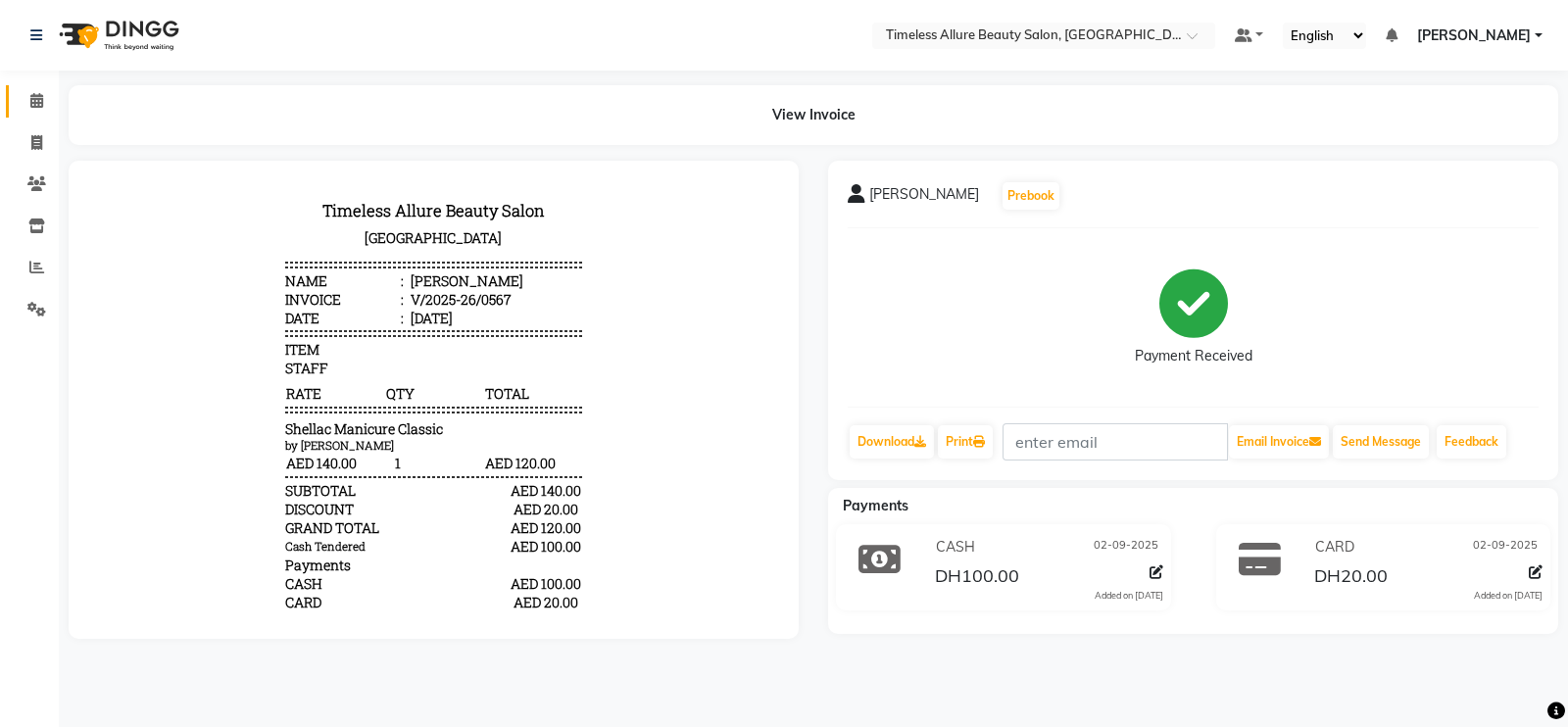
click at [47, 103] on span at bounding box center [36, 101] width 34 height 23
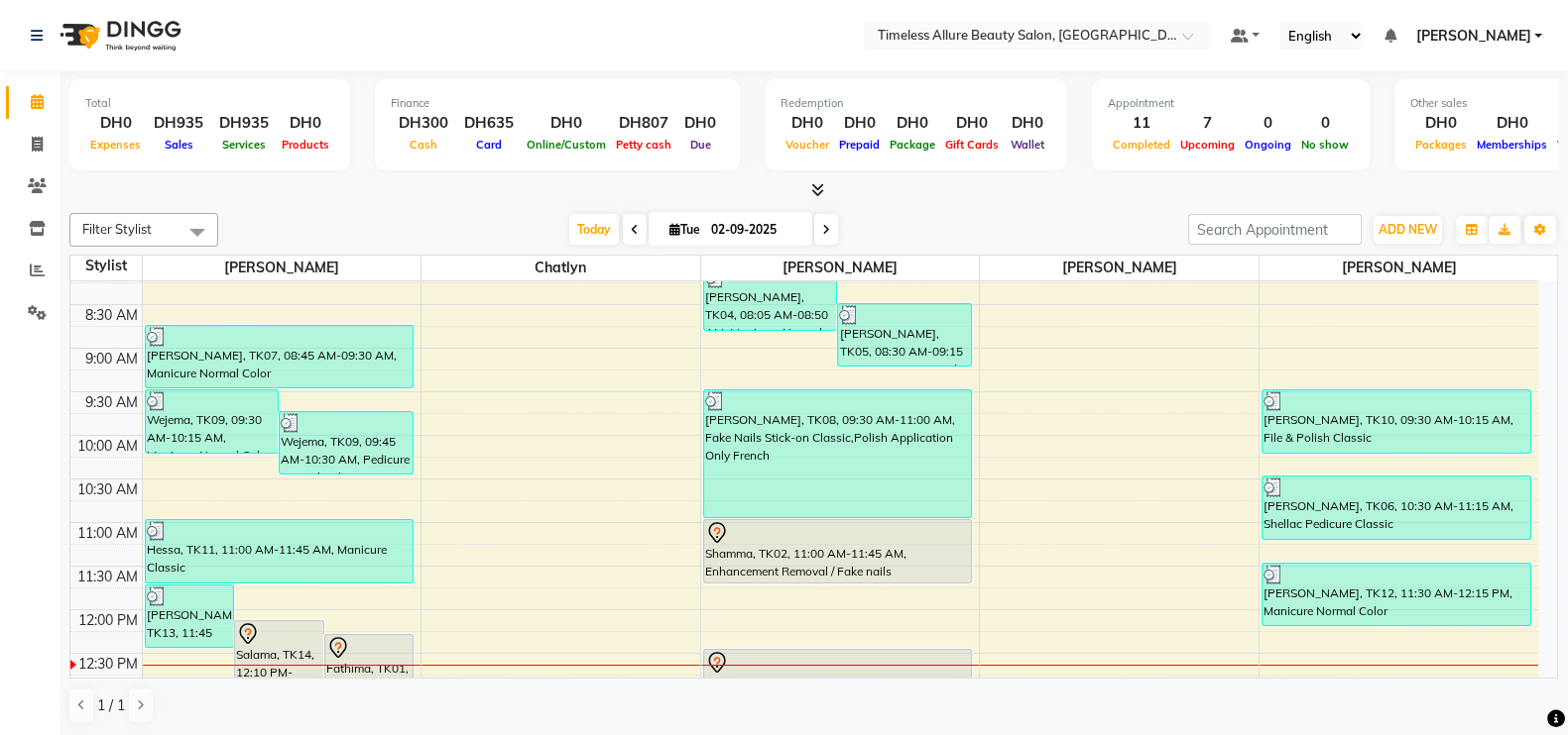
scroll to position [247, 0]
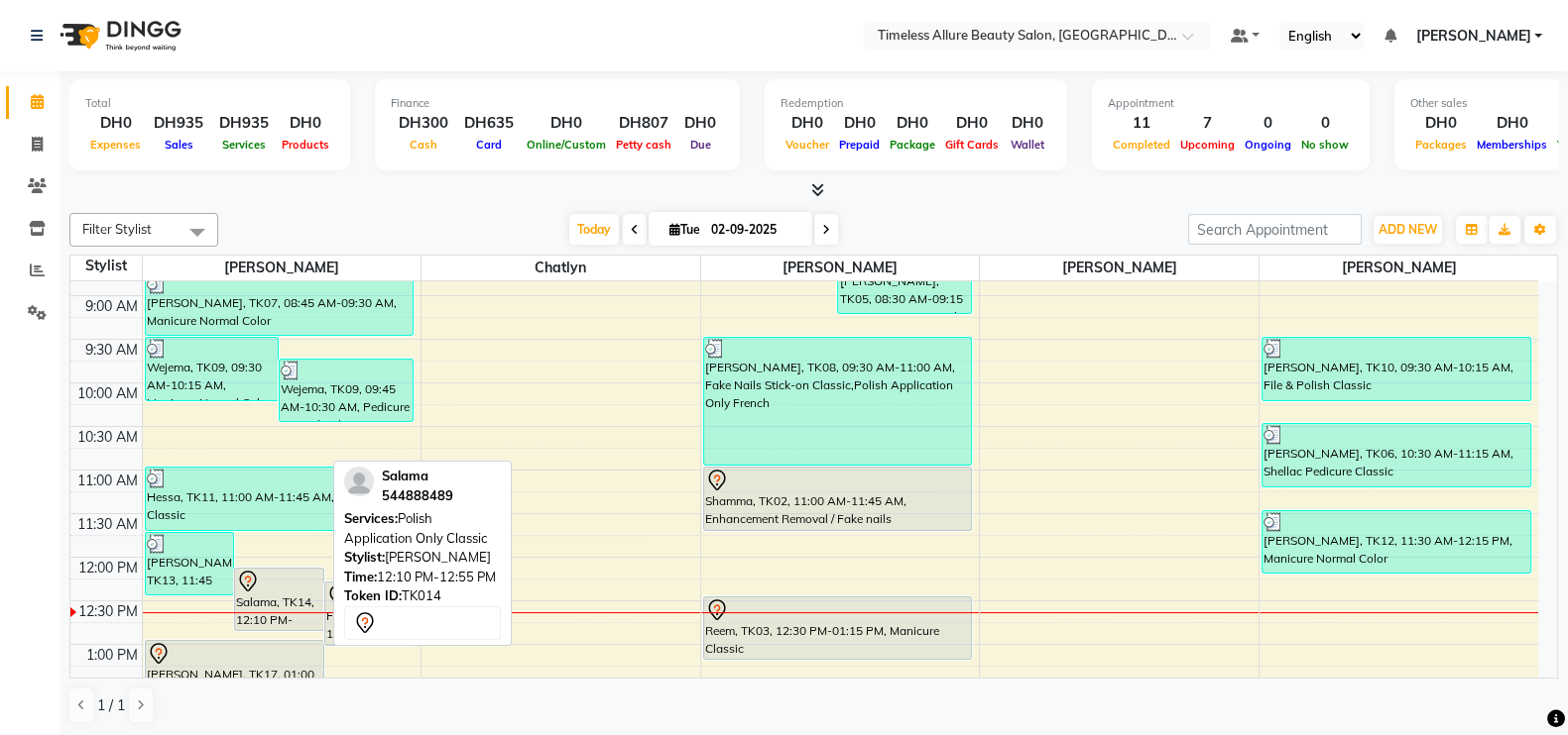
click at [278, 592] on div "Salama, TK14, 12:10 PM-12:55 PM, Polish Application Only Classic" at bounding box center [279, 600] width 88 height 61
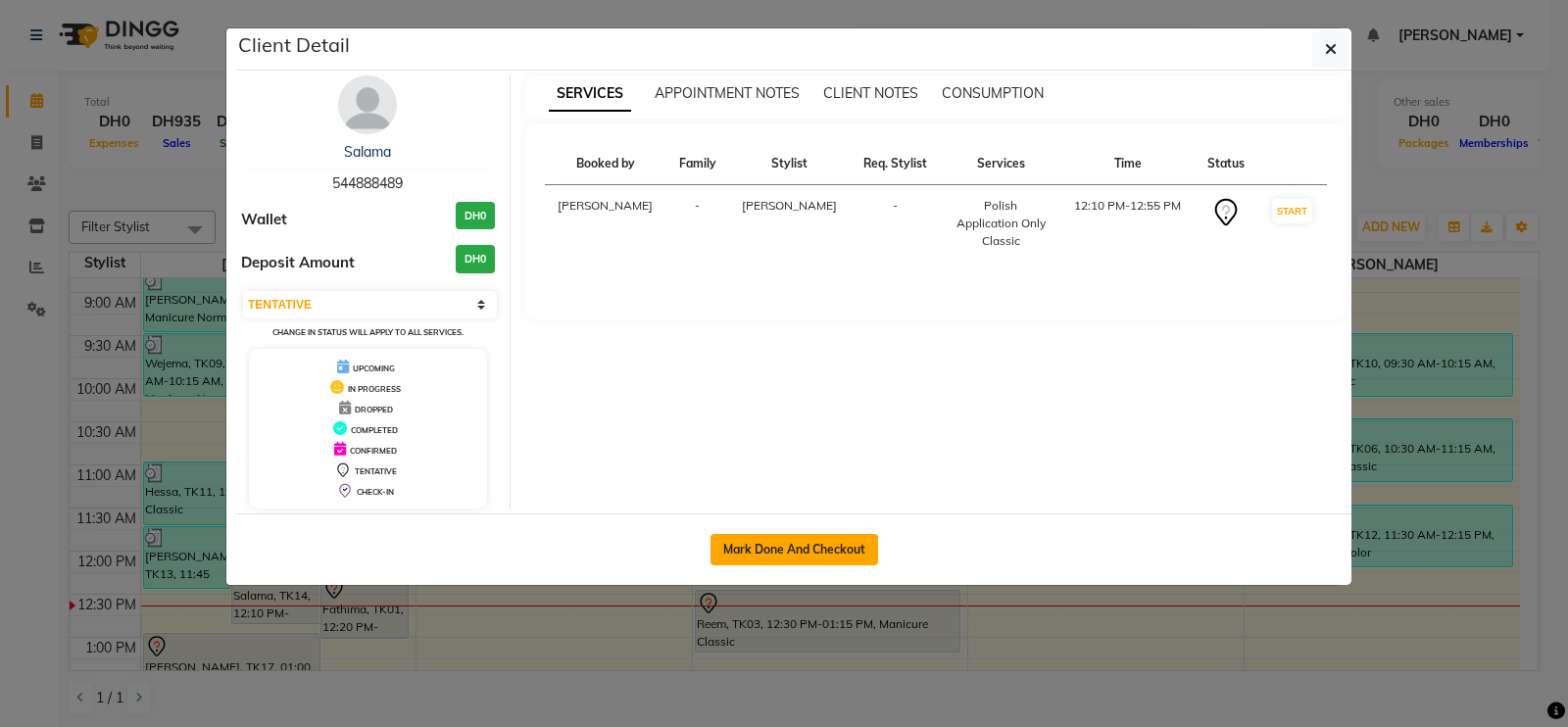
click at [787, 545] on button "Mark Done And Checkout" at bounding box center [793, 550] width 168 height 31
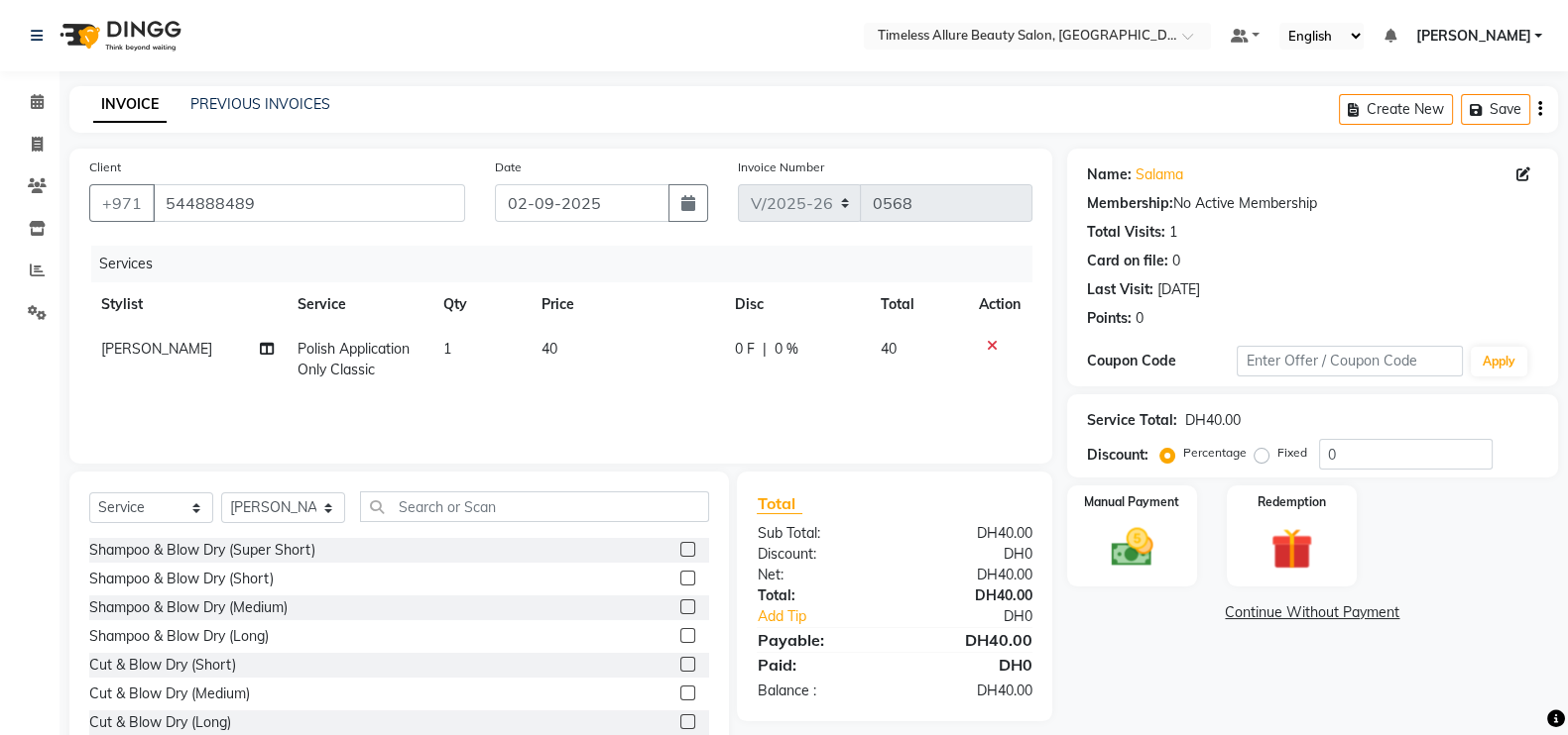
click at [748, 356] on span "0 F" at bounding box center [744, 349] width 20 height 21
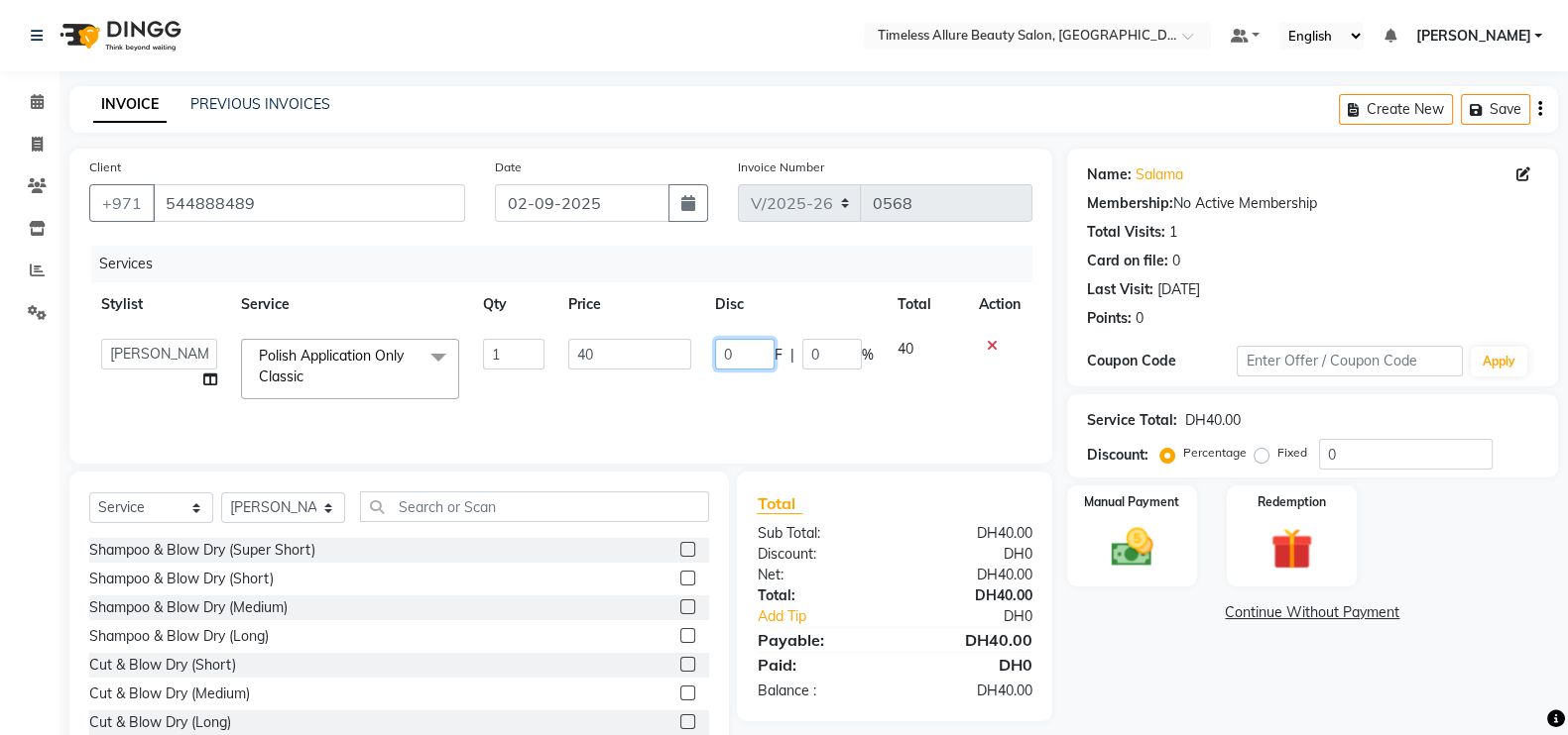
click at [748, 356] on input "0" at bounding box center [744, 354] width 60 height 31
click at [748, 356] on input "01" at bounding box center [744, 354] width 60 height 31
click at [737, 361] on input "0" at bounding box center [744, 354] width 60 height 31
click at [746, 344] on input "0" at bounding box center [744, 354] width 60 height 31
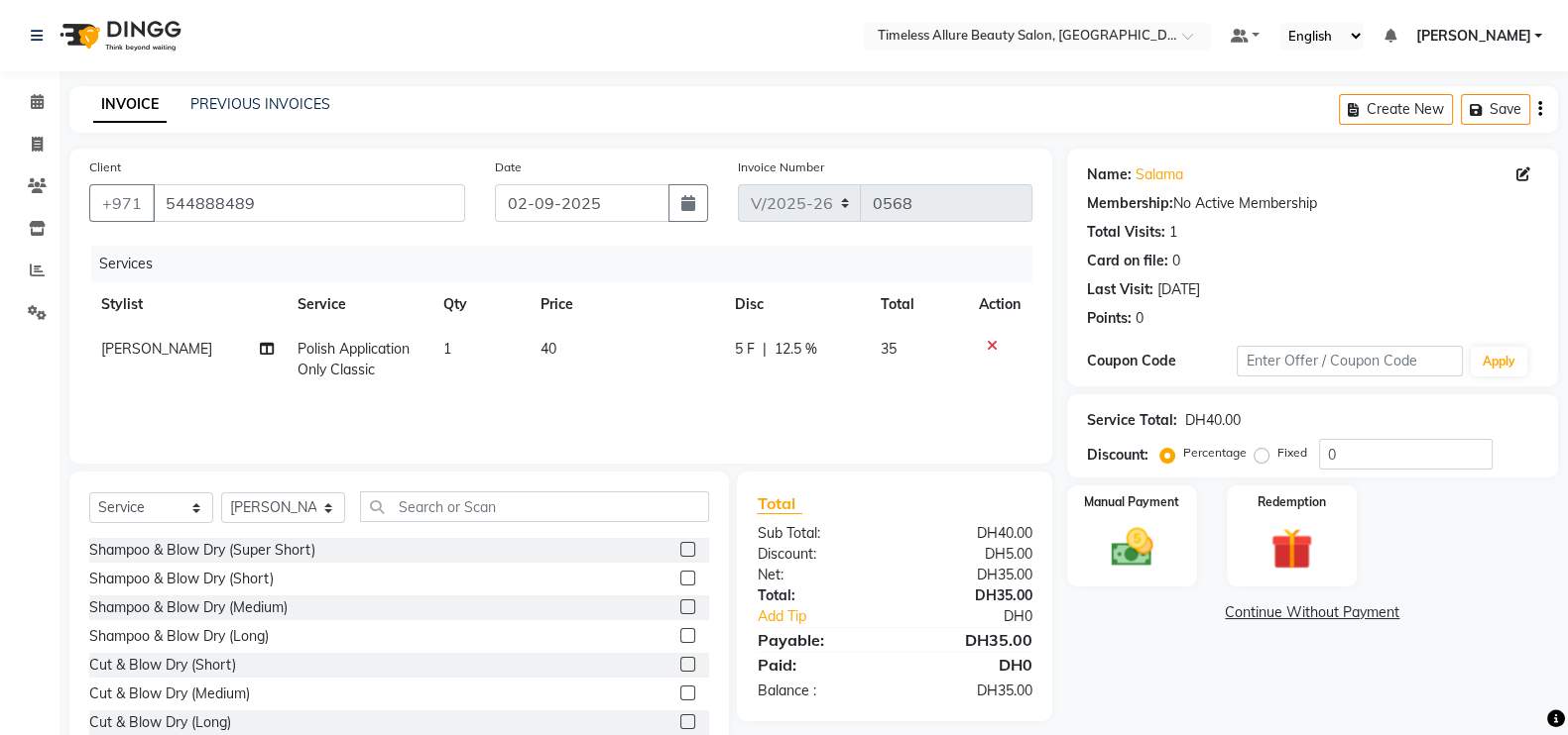
click at [793, 409] on div "Services Stylist Service Qty Price Disc Total Action Jenifer Polish Application…" at bounding box center [561, 345] width 943 height 198
click at [1140, 537] on img at bounding box center [1131, 548] width 70 height 50
click at [1357, 617] on span "CARD" at bounding box center [1359, 614] width 43 height 23
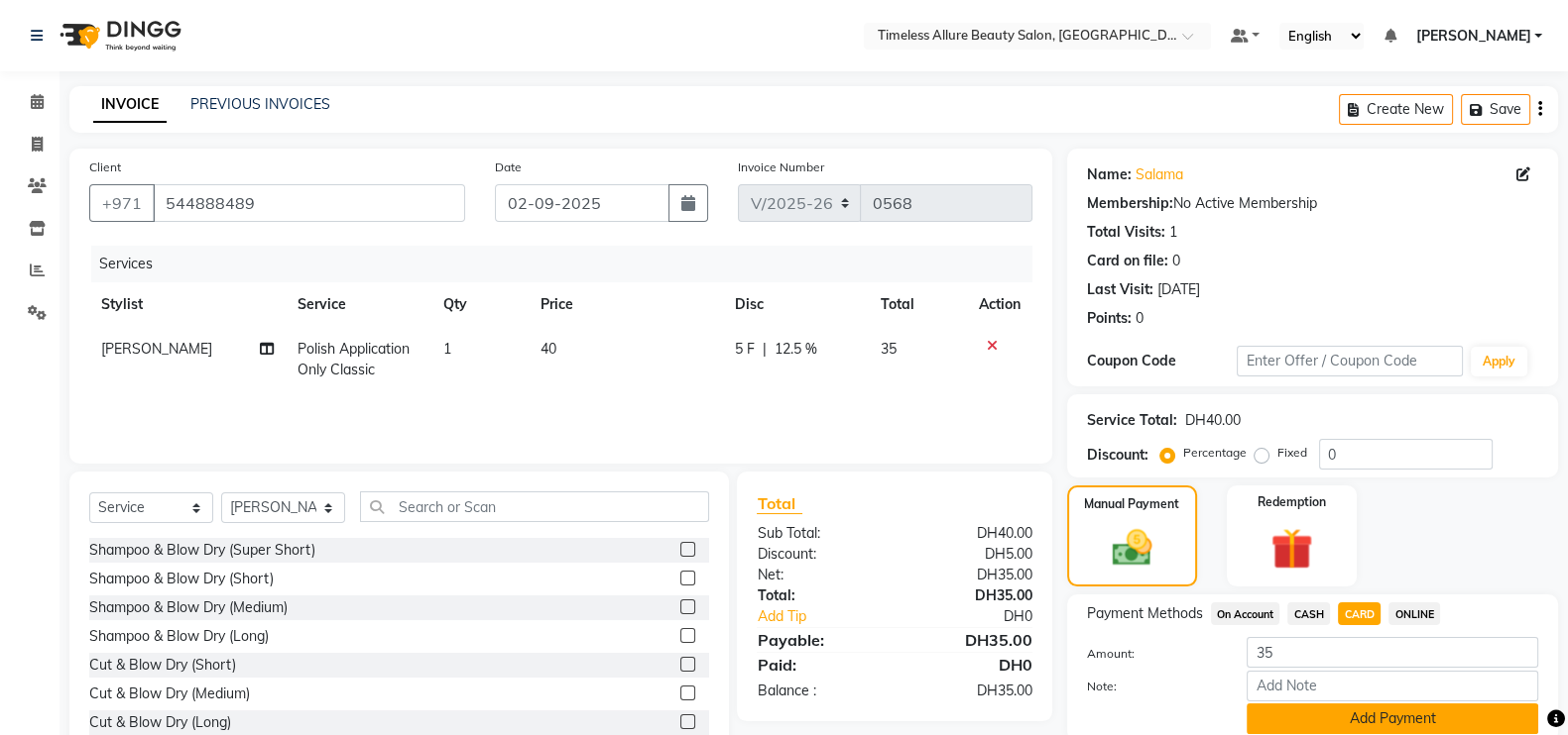
scroll to position [79, 0]
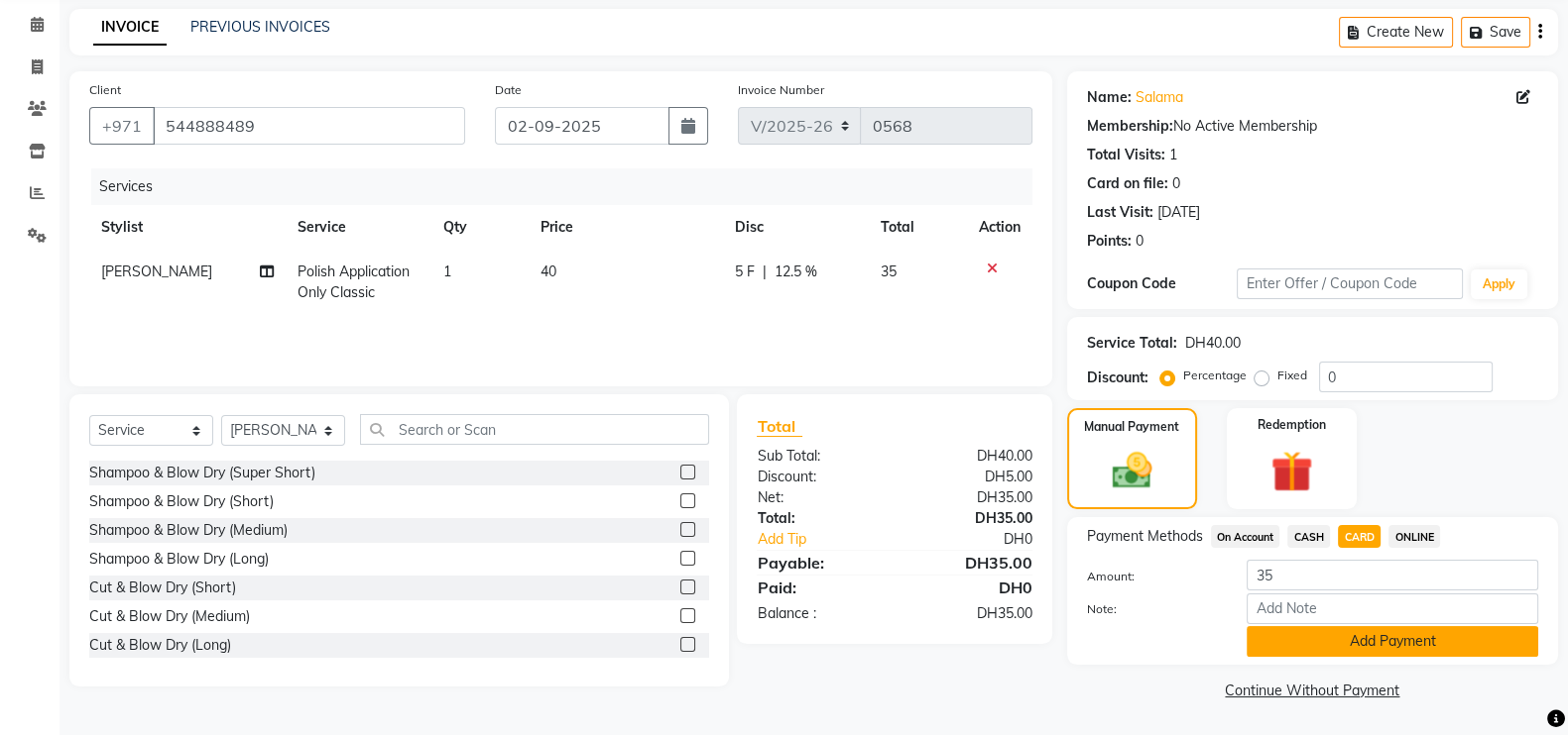
click at [1415, 635] on button "Add Payment" at bounding box center [1392, 642] width 292 height 31
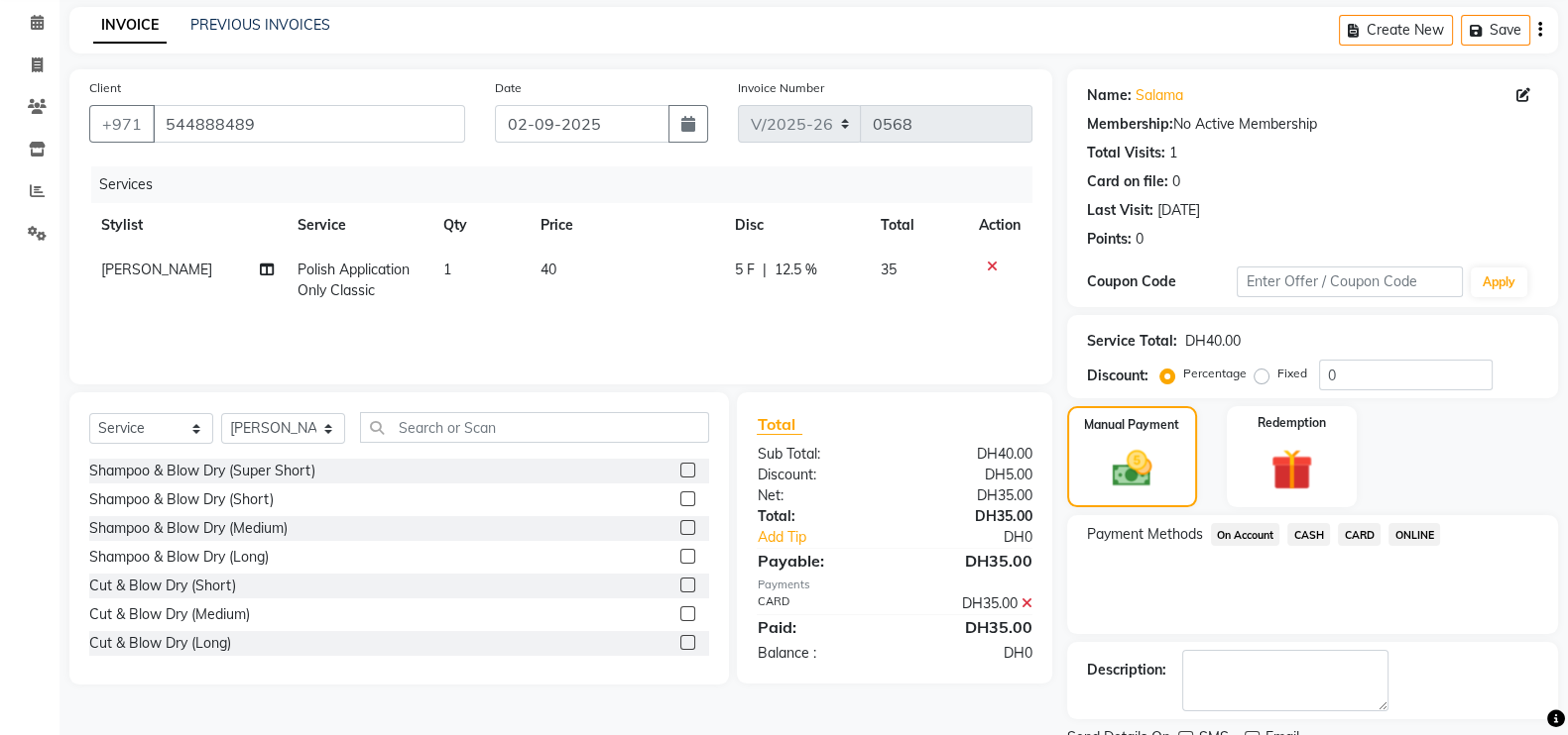
scroll to position [160, 0]
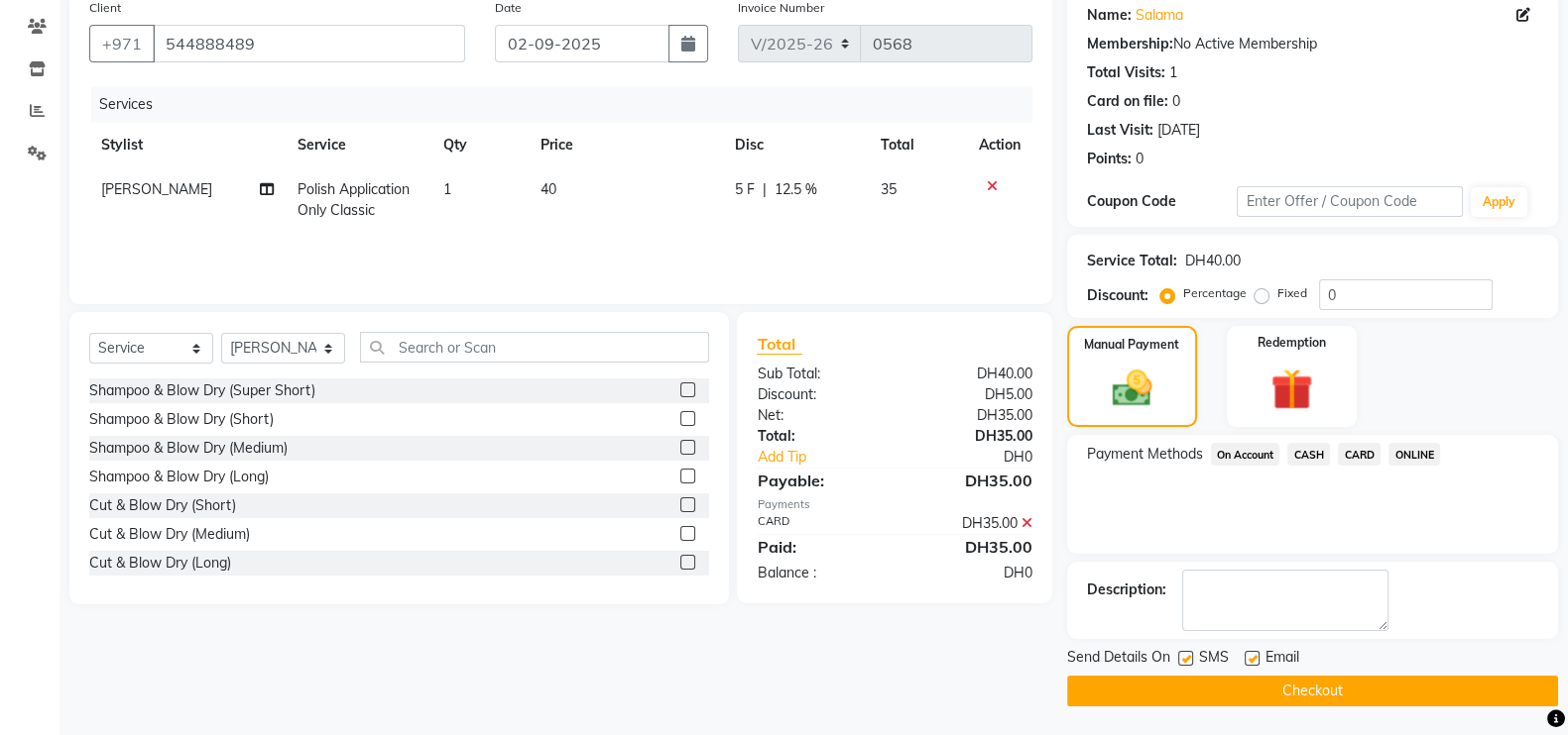
click at [1329, 684] on button "Checkout" at bounding box center [1312, 690] width 491 height 31
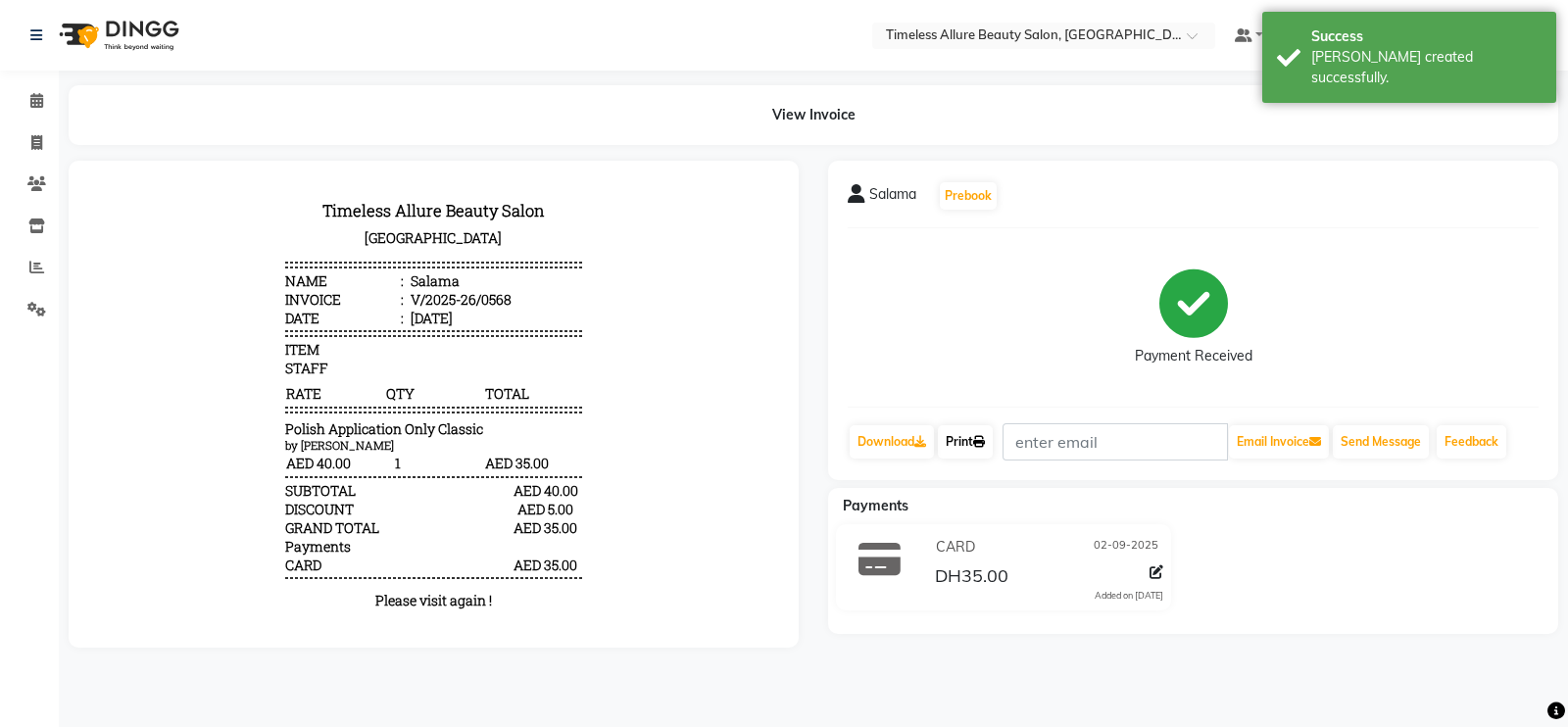
click at [982, 443] on icon at bounding box center [979, 442] width 12 height 12
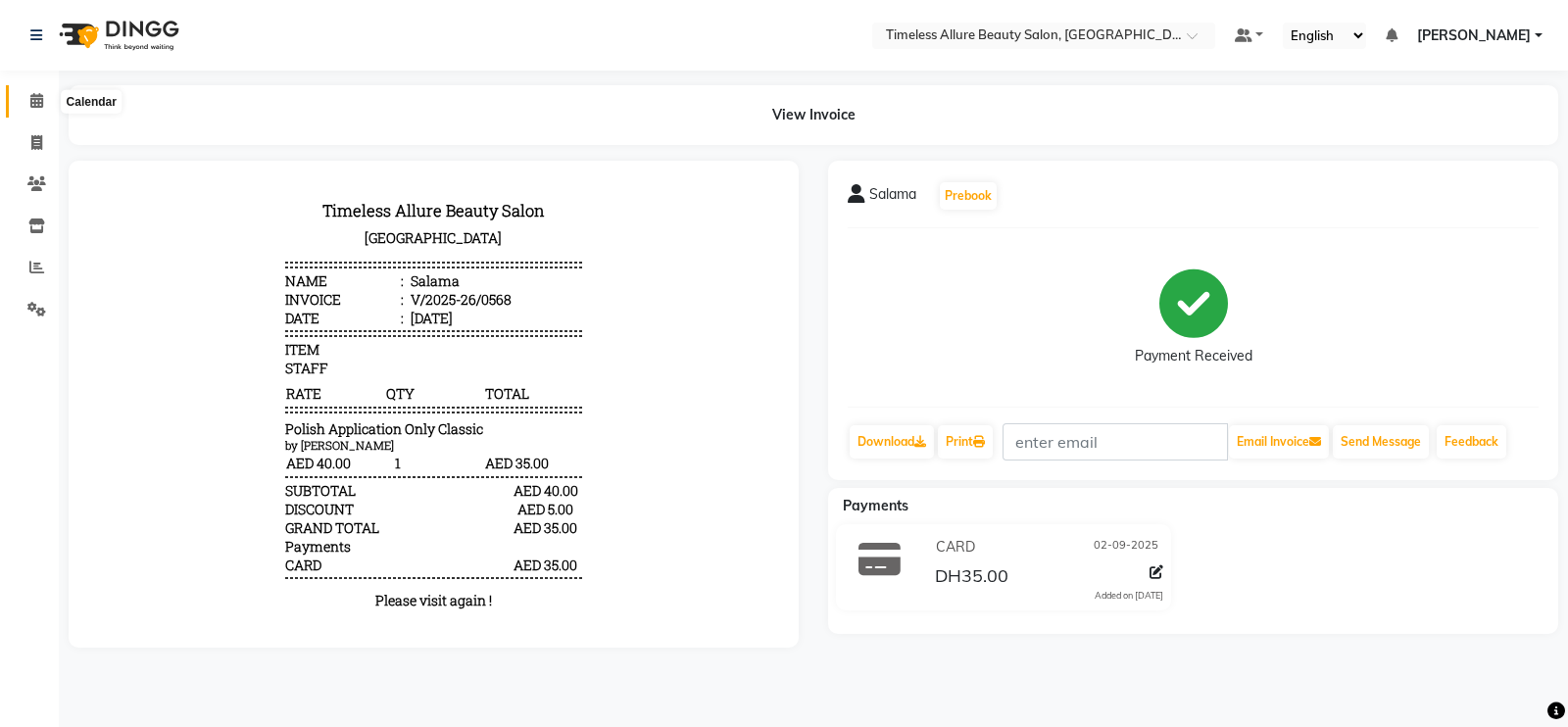
click at [39, 110] on span at bounding box center [36, 101] width 34 height 23
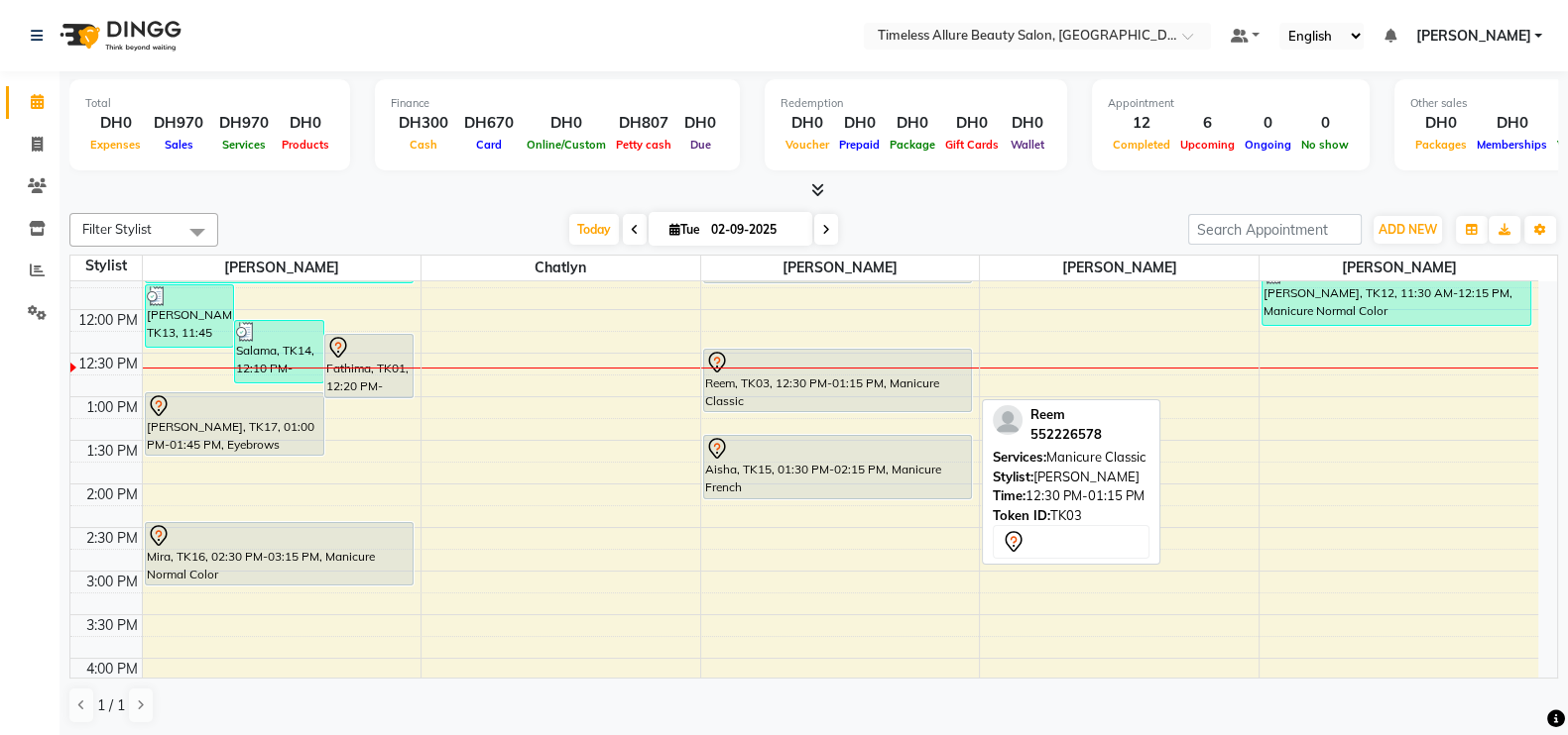
scroll to position [372, 0]
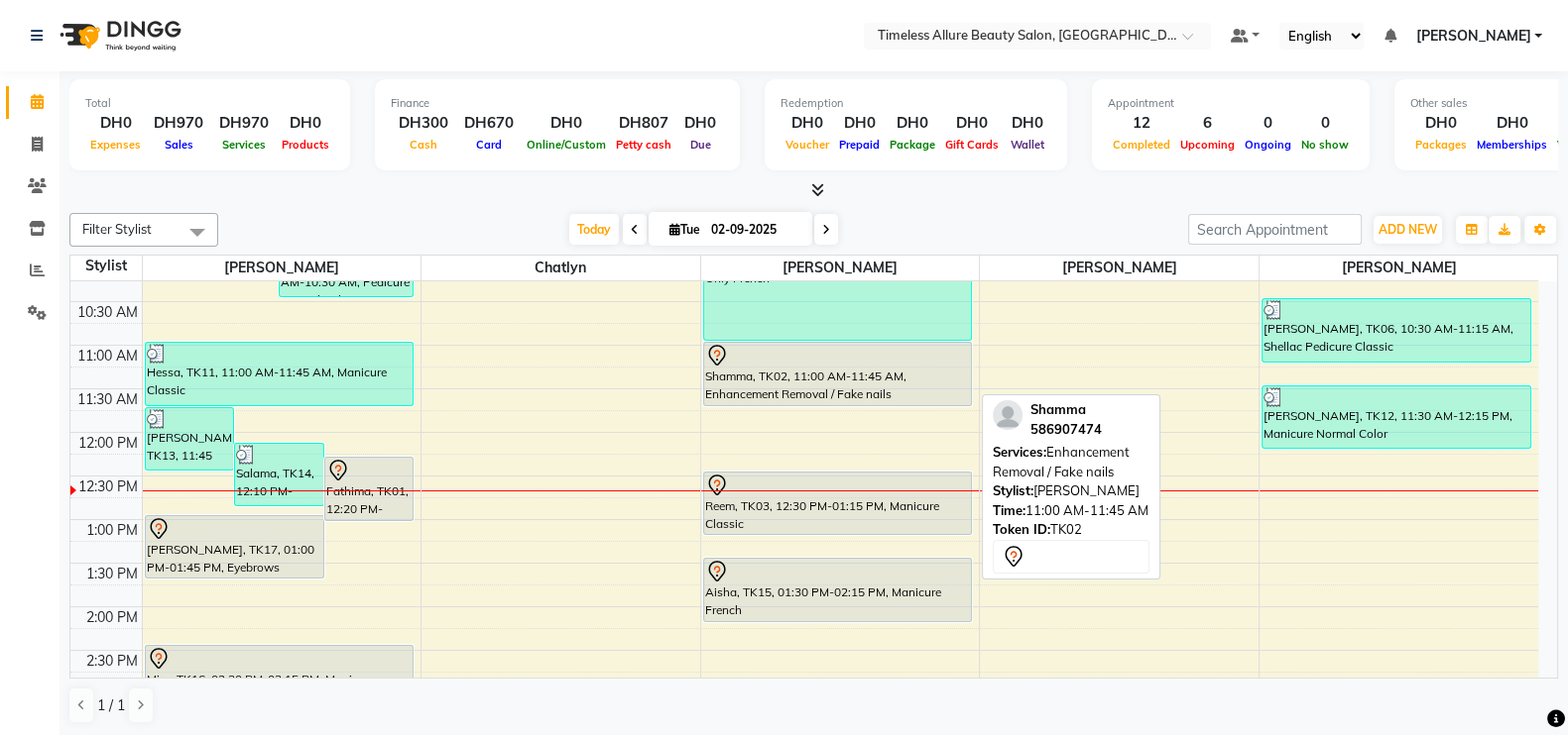
click at [825, 380] on div "Shamma, TK02, 11:00 AM-11:45 AM, Enhancement Removal / Fake nails" at bounding box center [838, 374] width 268 height 62
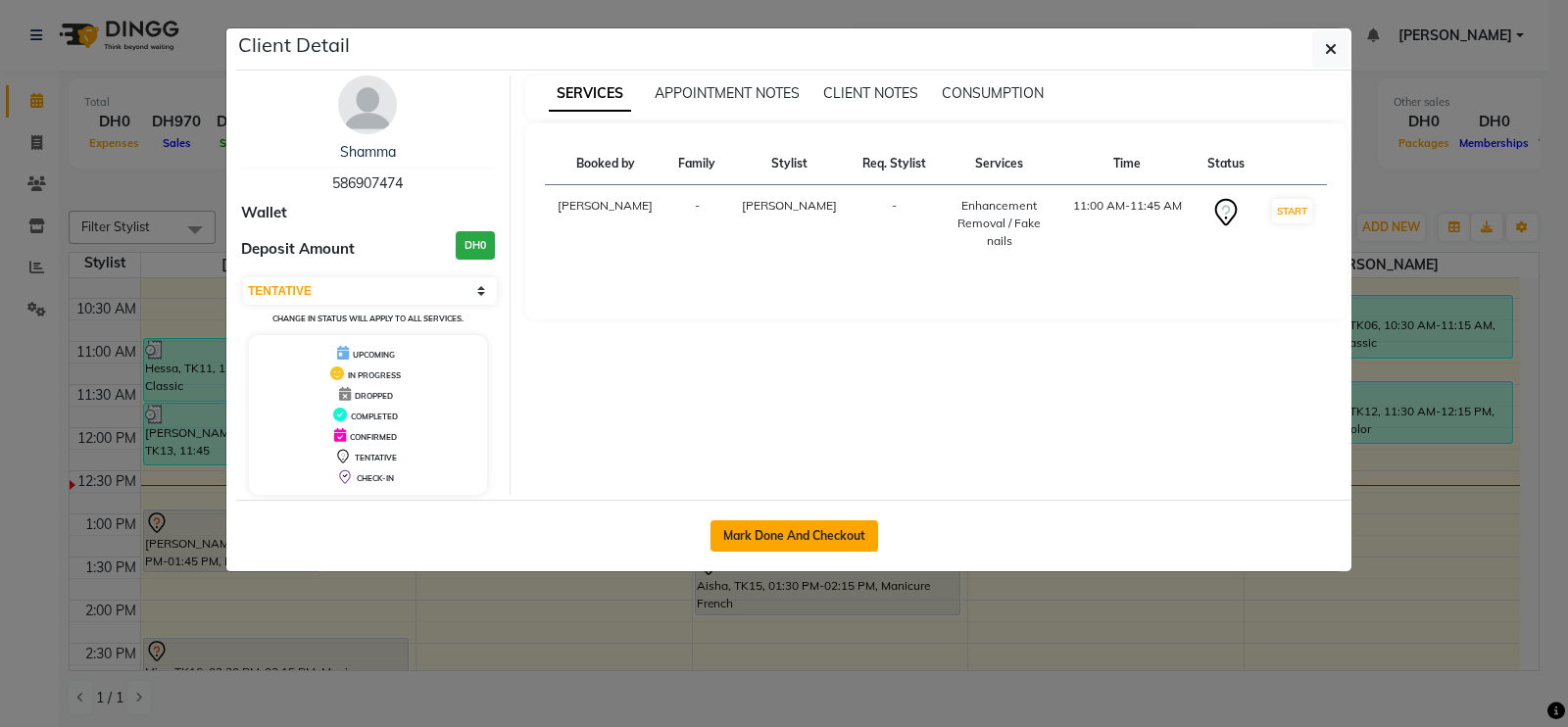
click at [806, 524] on button "Mark Done And Checkout" at bounding box center [793, 537] width 168 height 31
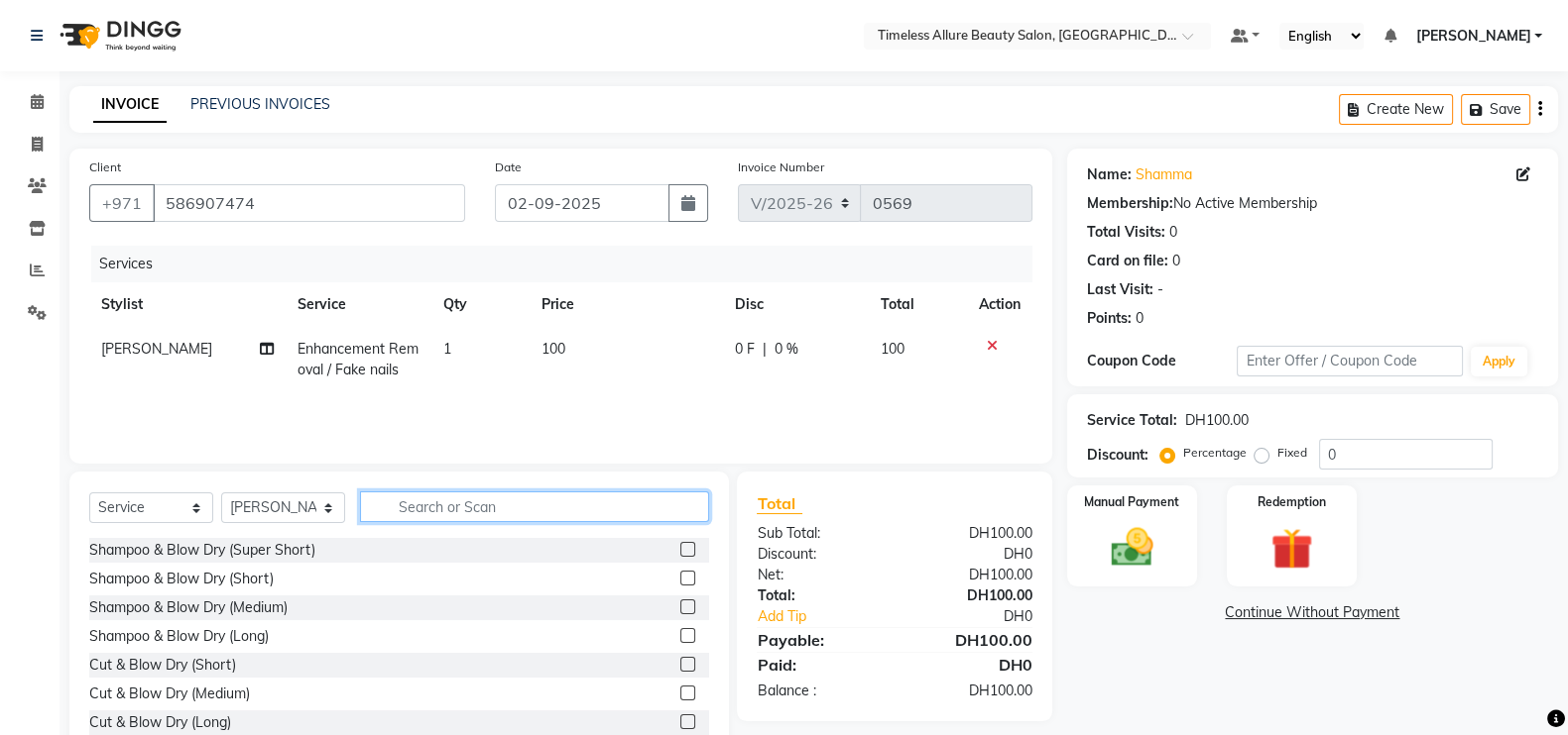
click at [486, 504] on input "text" at bounding box center [535, 507] width 349 height 31
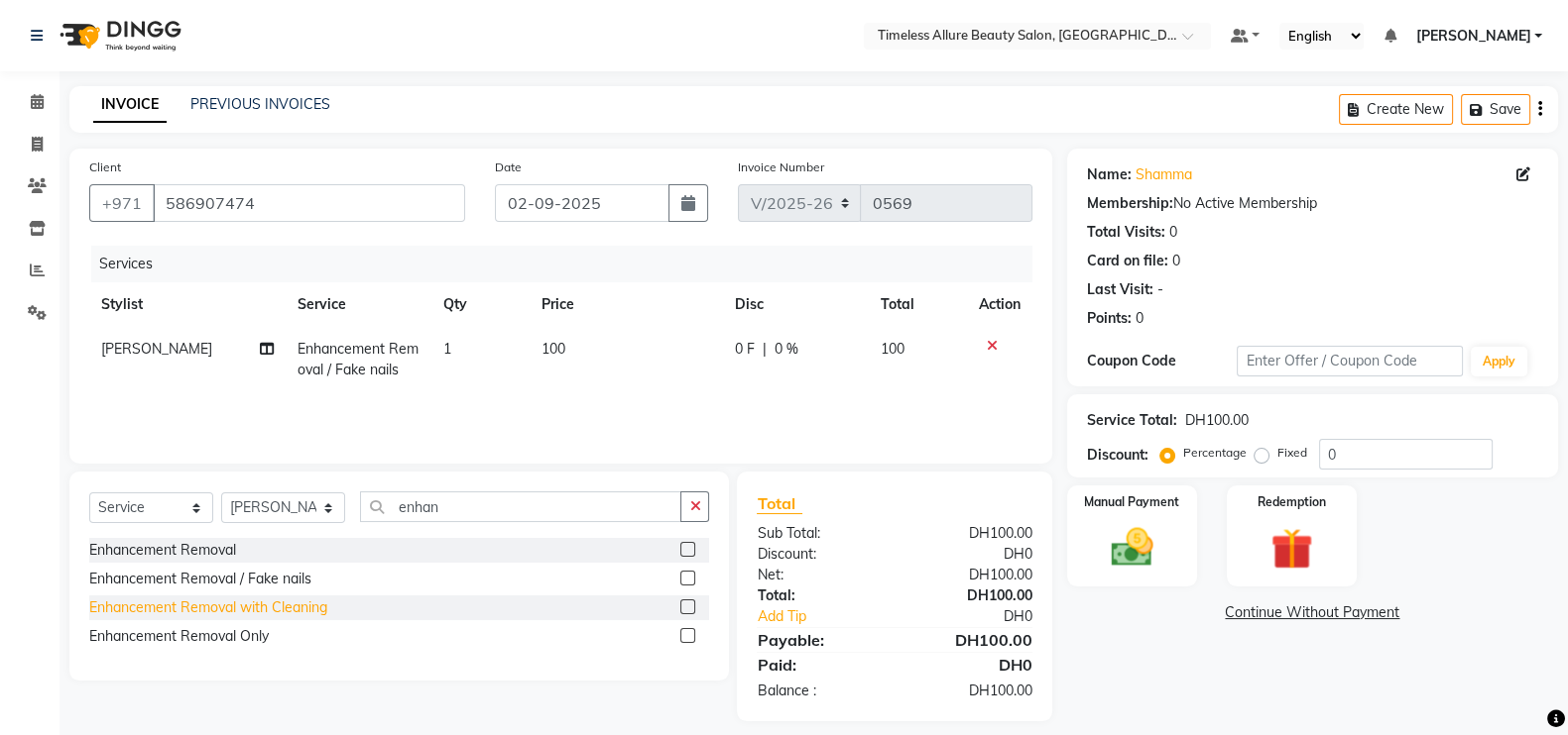
click at [238, 606] on div "Enhancement Removal with Cleaning" at bounding box center [208, 608] width 238 height 21
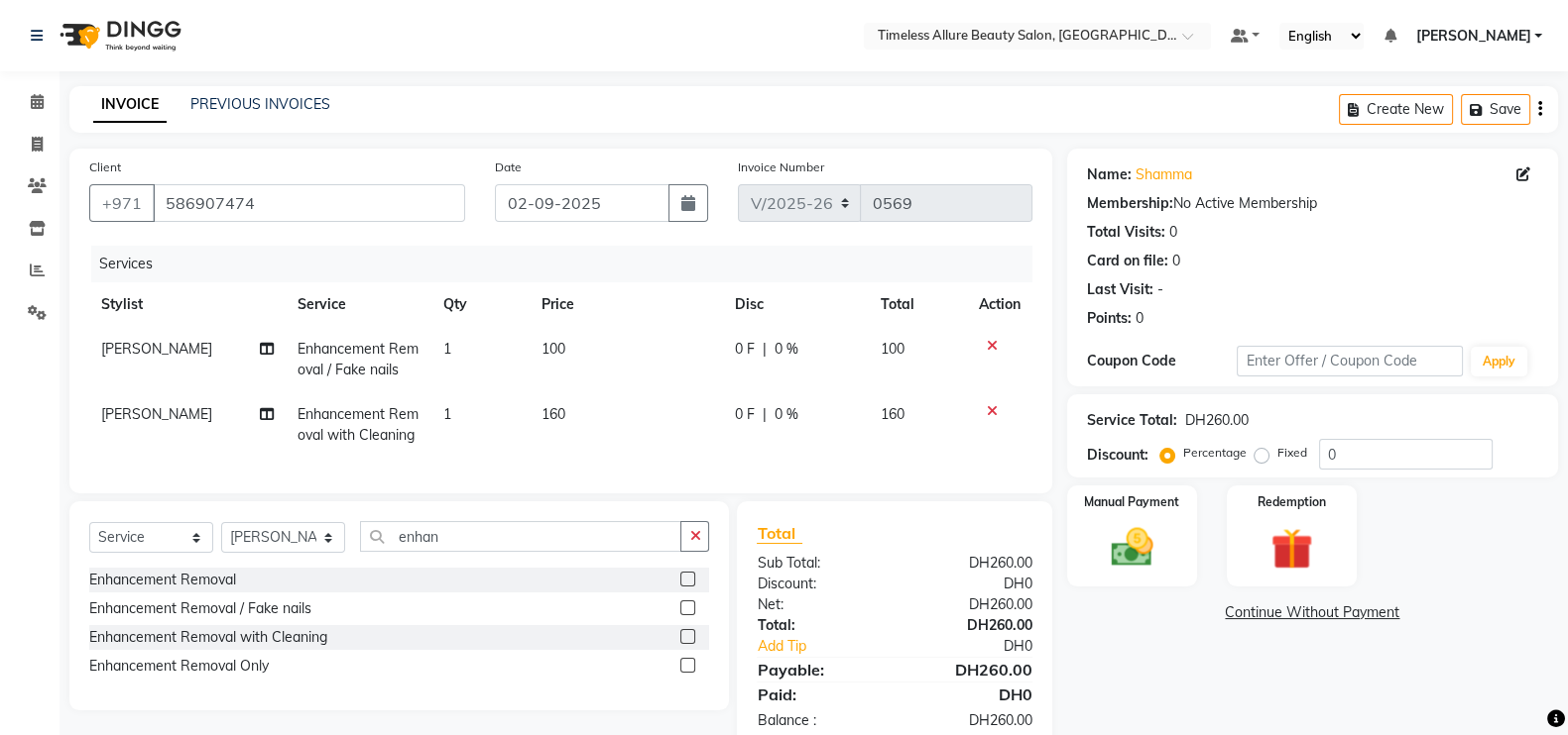
click at [992, 345] on icon at bounding box center [991, 346] width 11 height 14
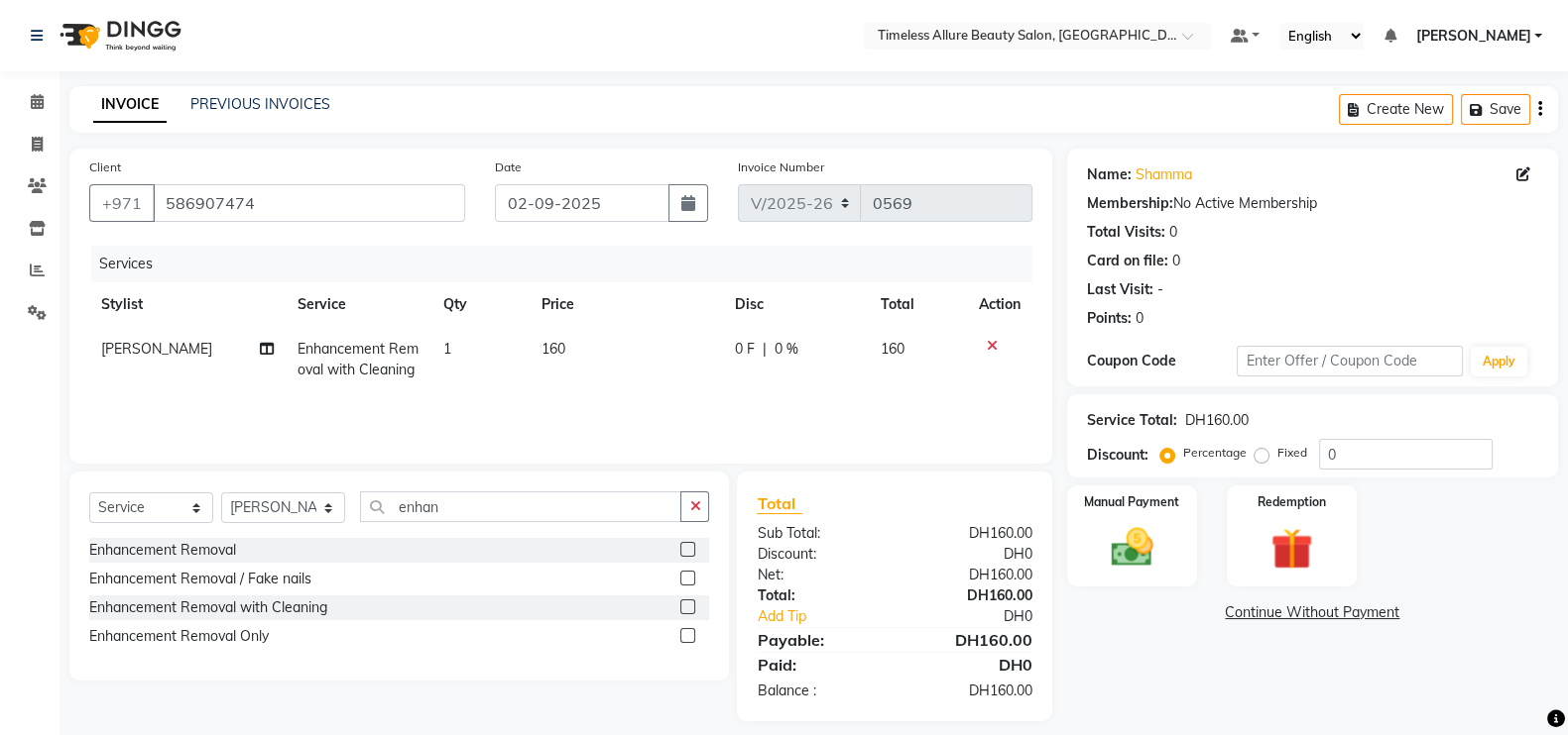
click at [743, 354] on span "0 F" at bounding box center [744, 349] width 20 height 21
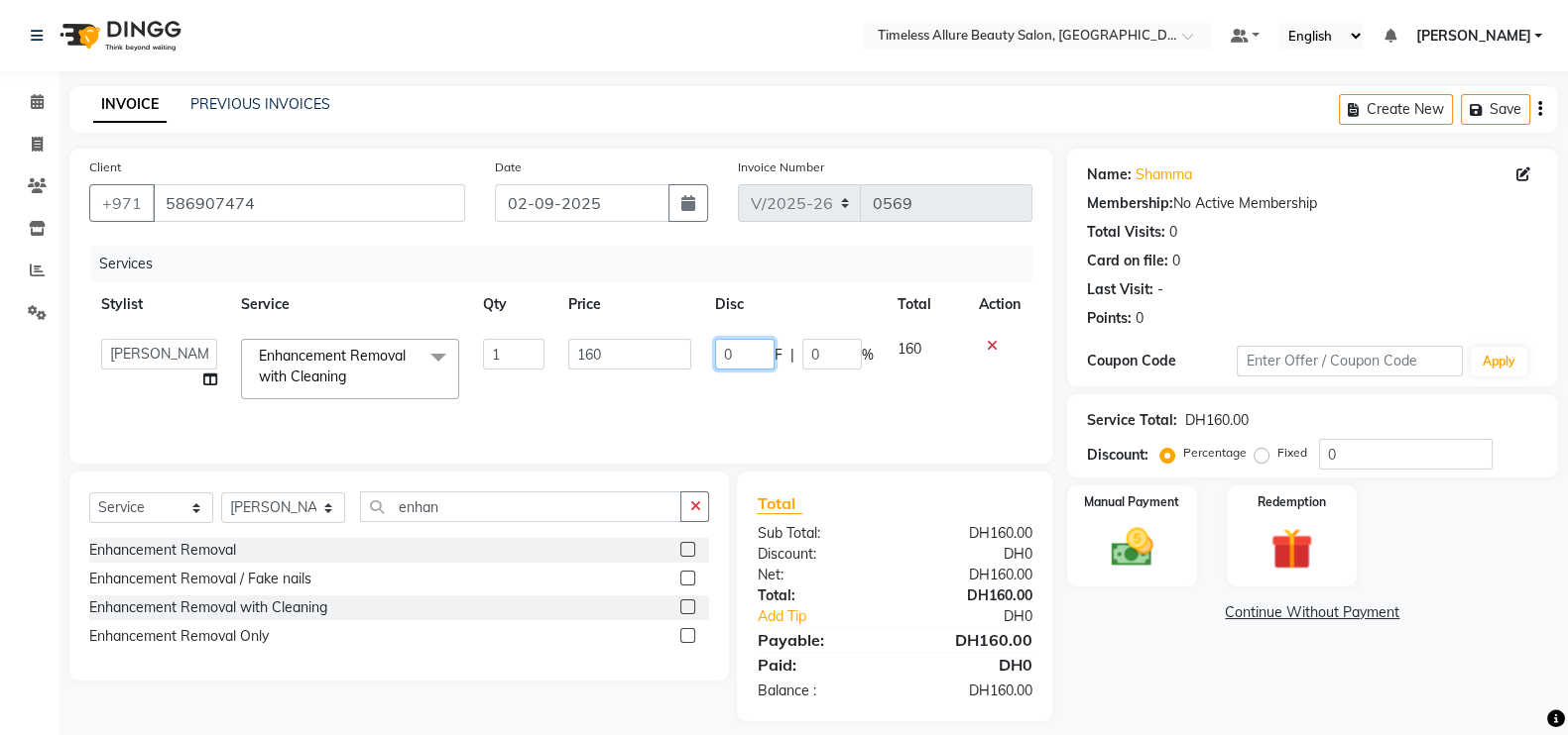
click at [743, 354] on input "0" at bounding box center [744, 354] width 60 height 31
click at [877, 399] on div "Services Stylist Service Qty Price Disc Total Action Agnes Chatlyn Hina Khan Je…" at bounding box center [561, 345] width 943 height 198
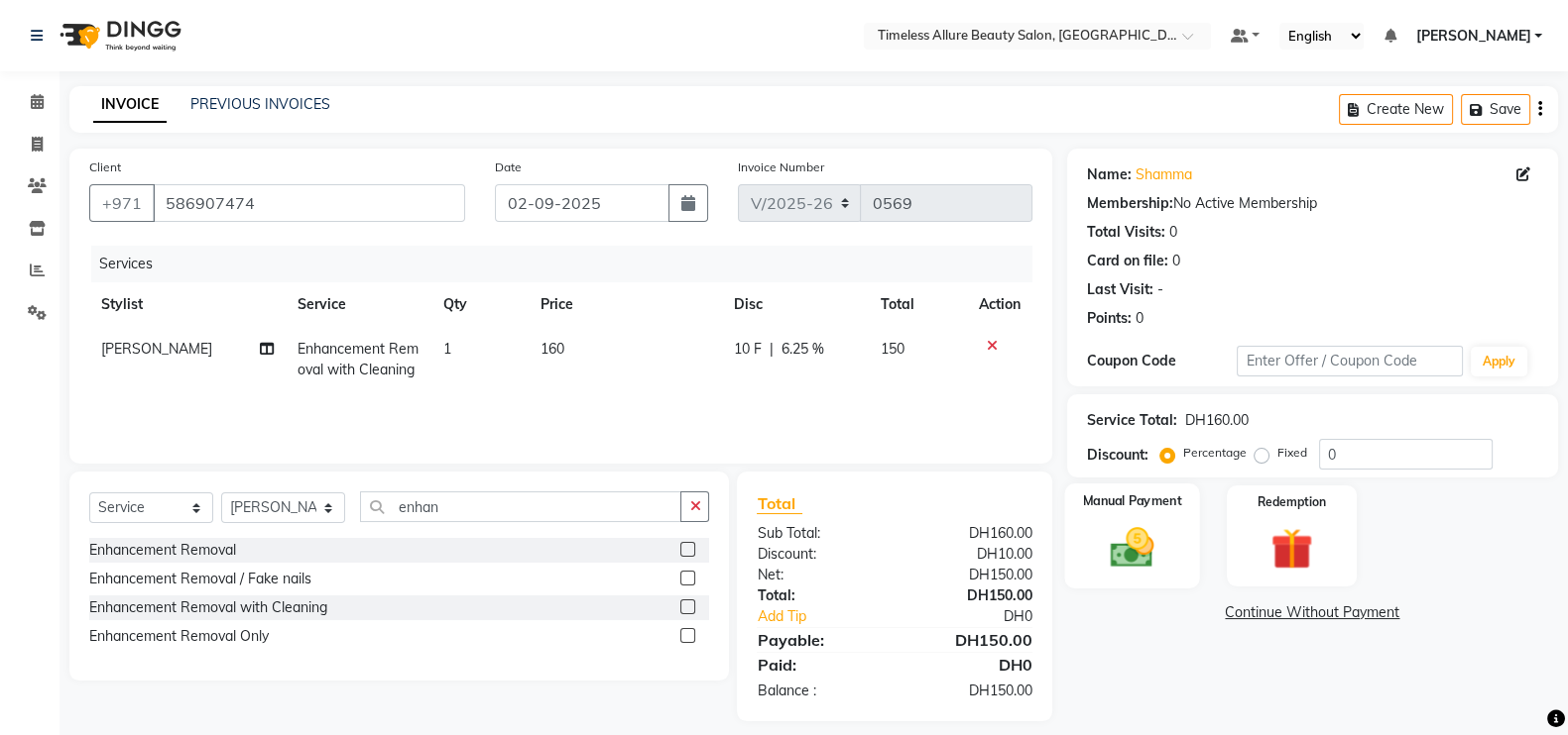
click at [1115, 538] on img at bounding box center [1131, 548] width 70 height 50
click at [1314, 614] on span "CASH" at bounding box center [1308, 614] width 43 height 23
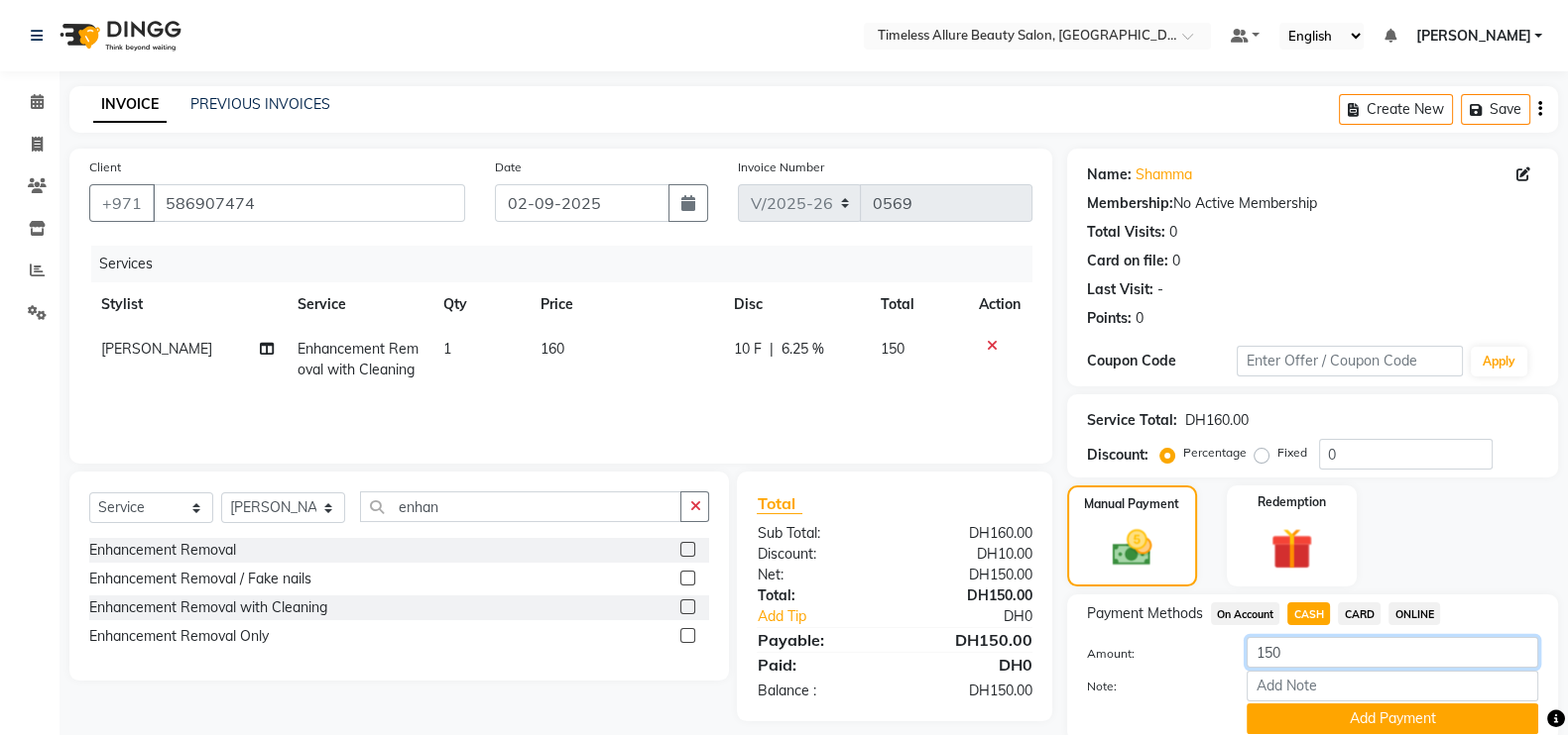
click at [1260, 656] on input "150" at bounding box center [1392, 652] width 292 height 31
click at [1324, 660] on input "50" at bounding box center [1392, 652] width 292 height 31
click at [1425, 725] on button "Add Payment" at bounding box center [1392, 718] width 292 height 31
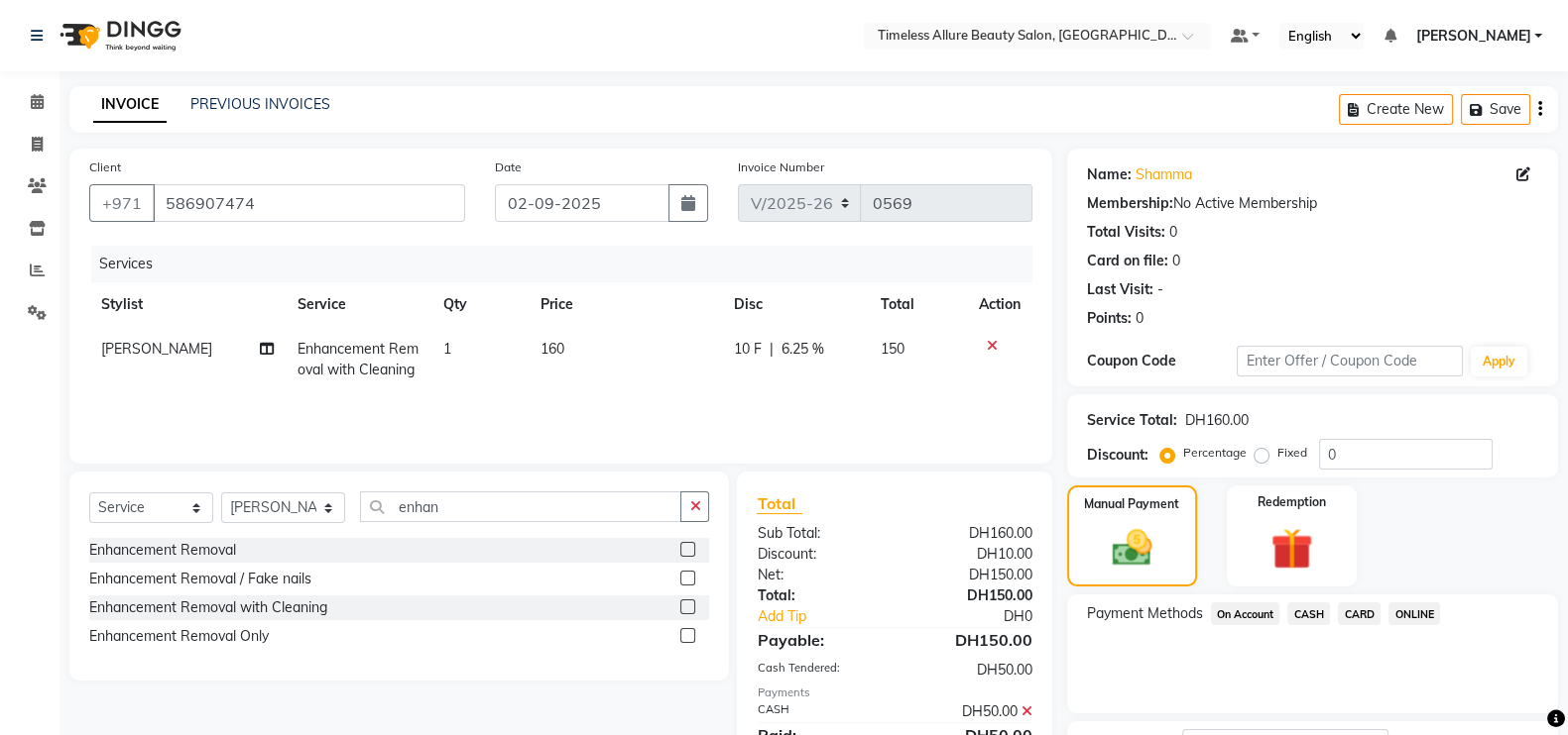
scroll to position [160, 0]
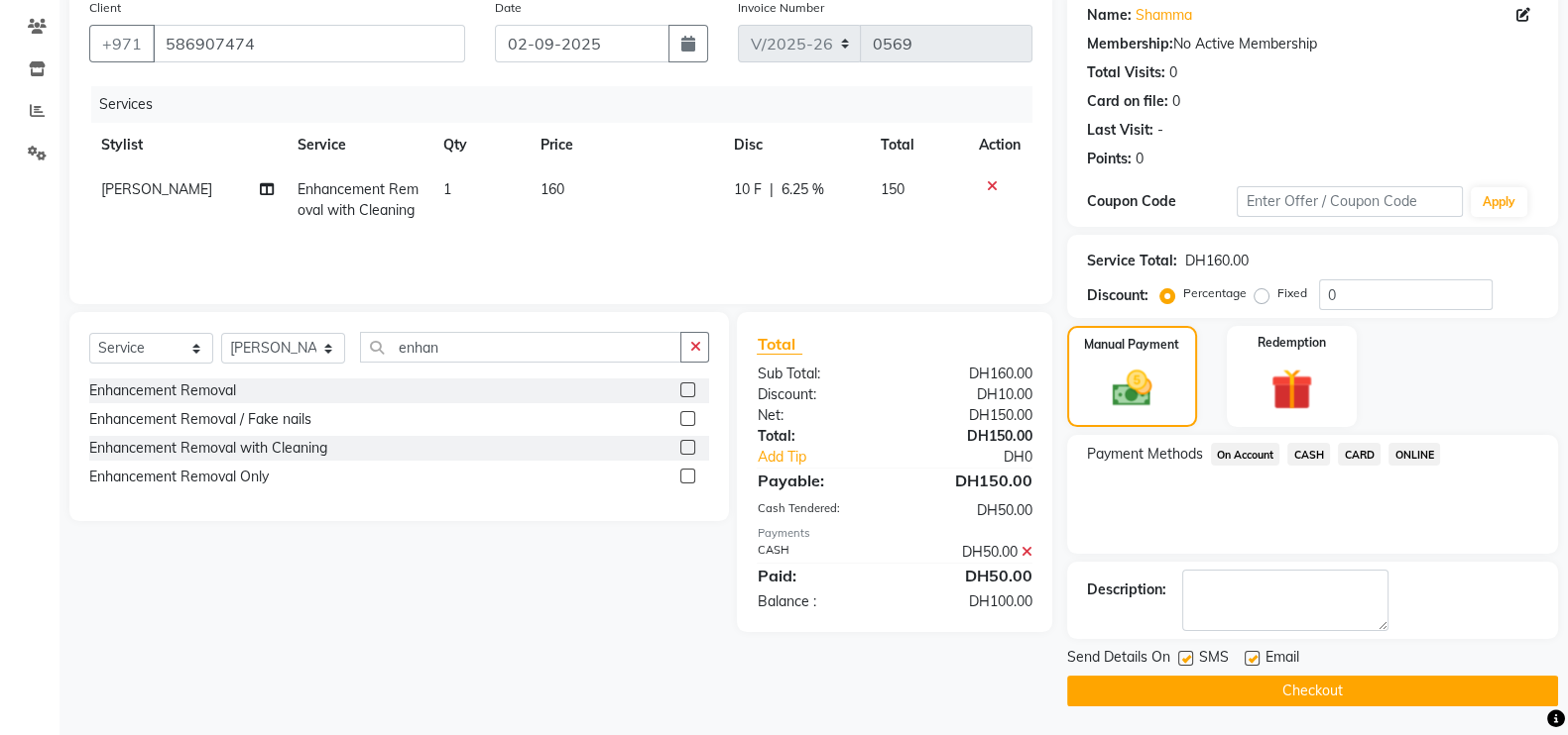
click at [1350, 448] on span "CARD" at bounding box center [1359, 454] width 43 height 23
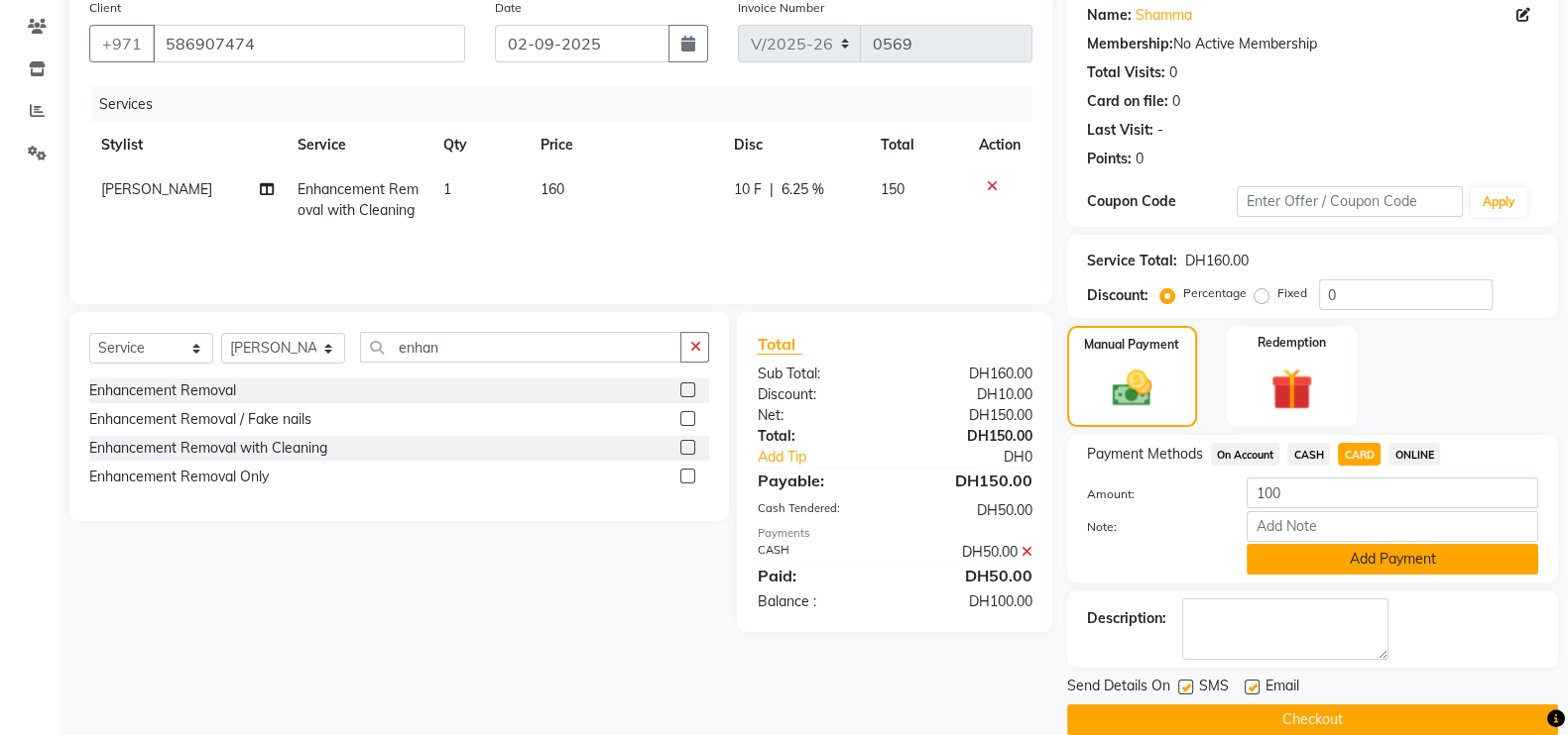
click at [1337, 551] on button "Add Payment" at bounding box center [1392, 559] width 292 height 31
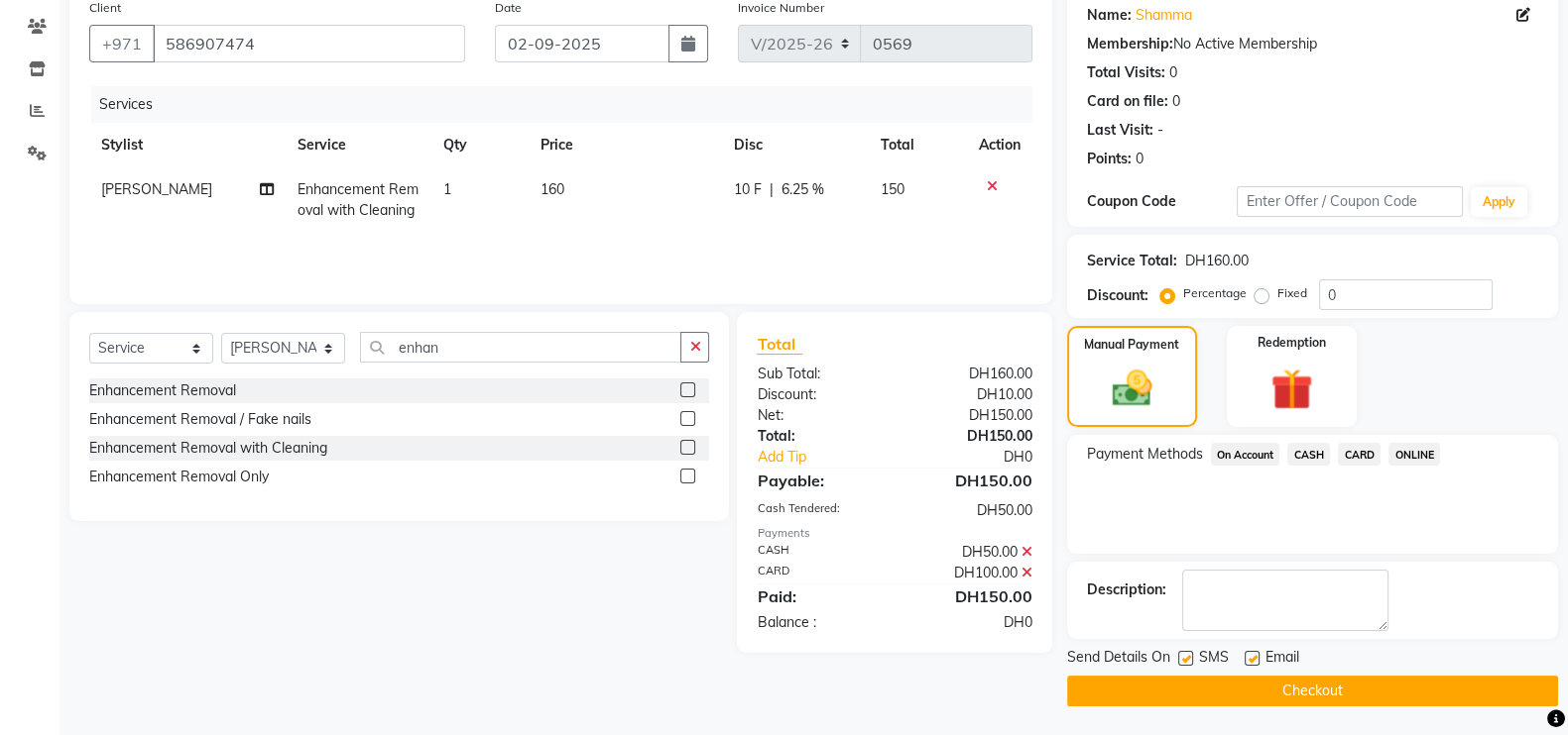
click at [1319, 680] on button "Checkout" at bounding box center [1312, 690] width 491 height 31
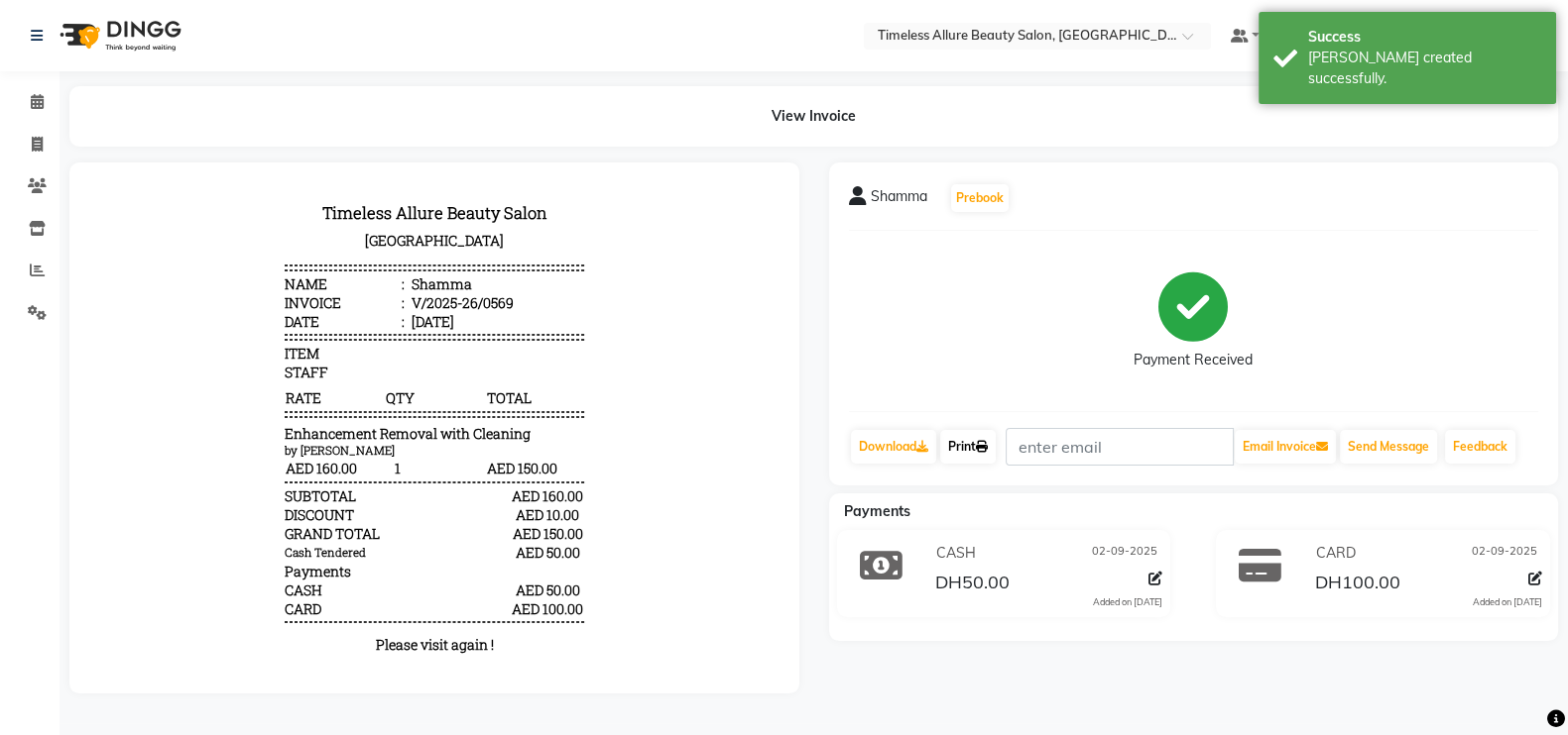
click at [975, 441] on link "Print" at bounding box center [968, 447] width 56 height 34
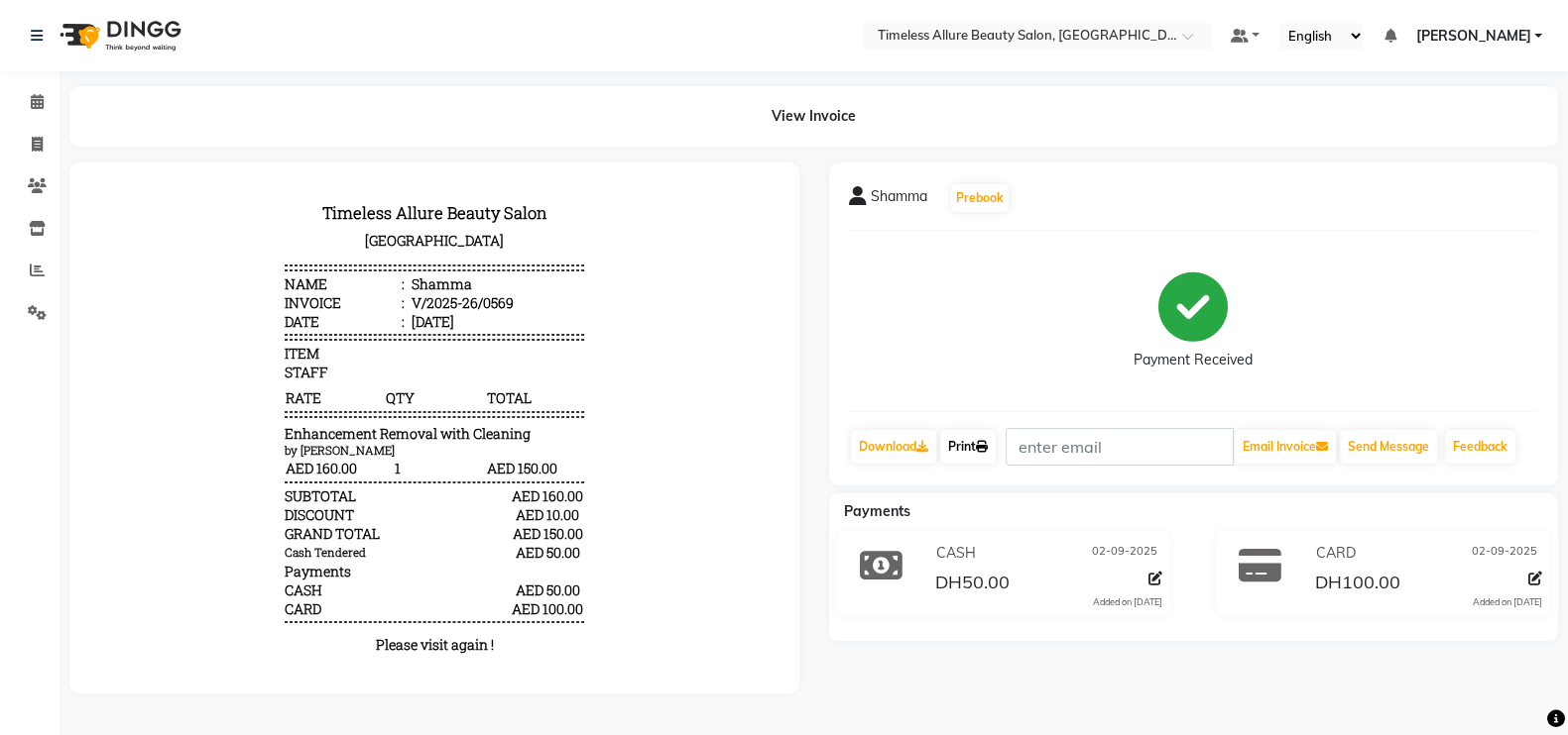
click at [955, 448] on link "Print" at bounding box center [968, 447] width 56 height 34
click at [31, 97] on icon at bounding box center [37, 101] width 13 height 15
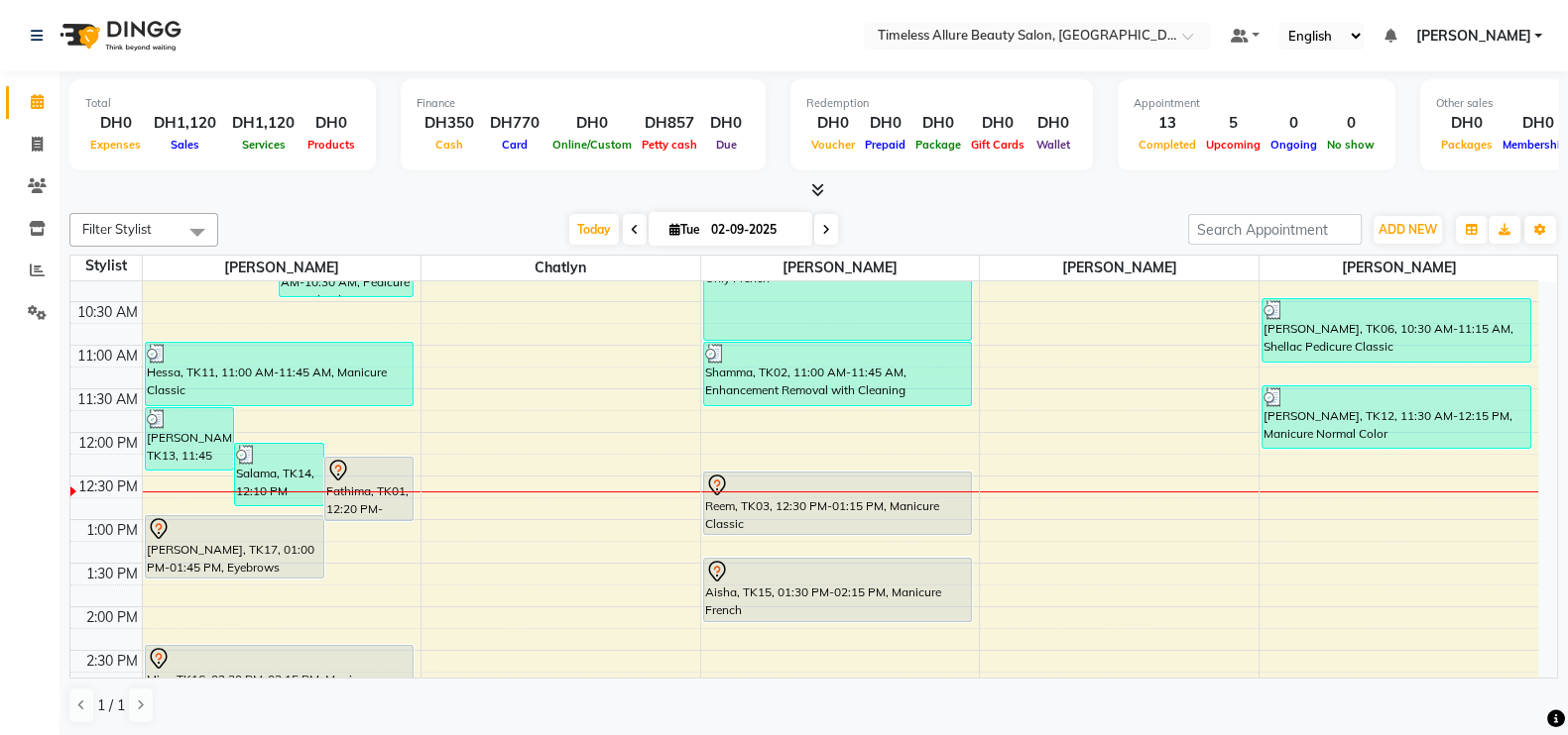
scroll to position [495, 0]
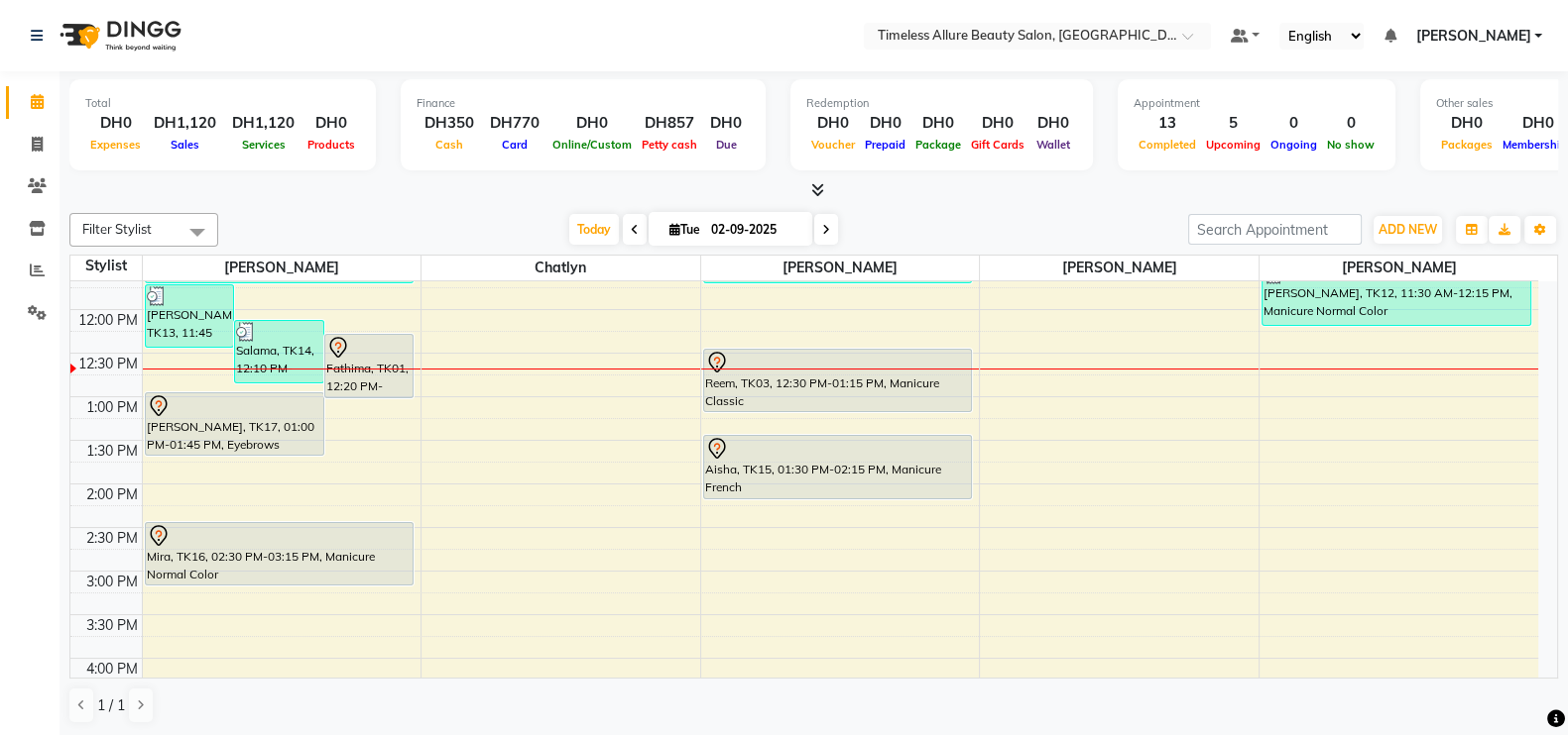
click at [886, 550] on td at bounding box center [840, 560] width 1396 height 22
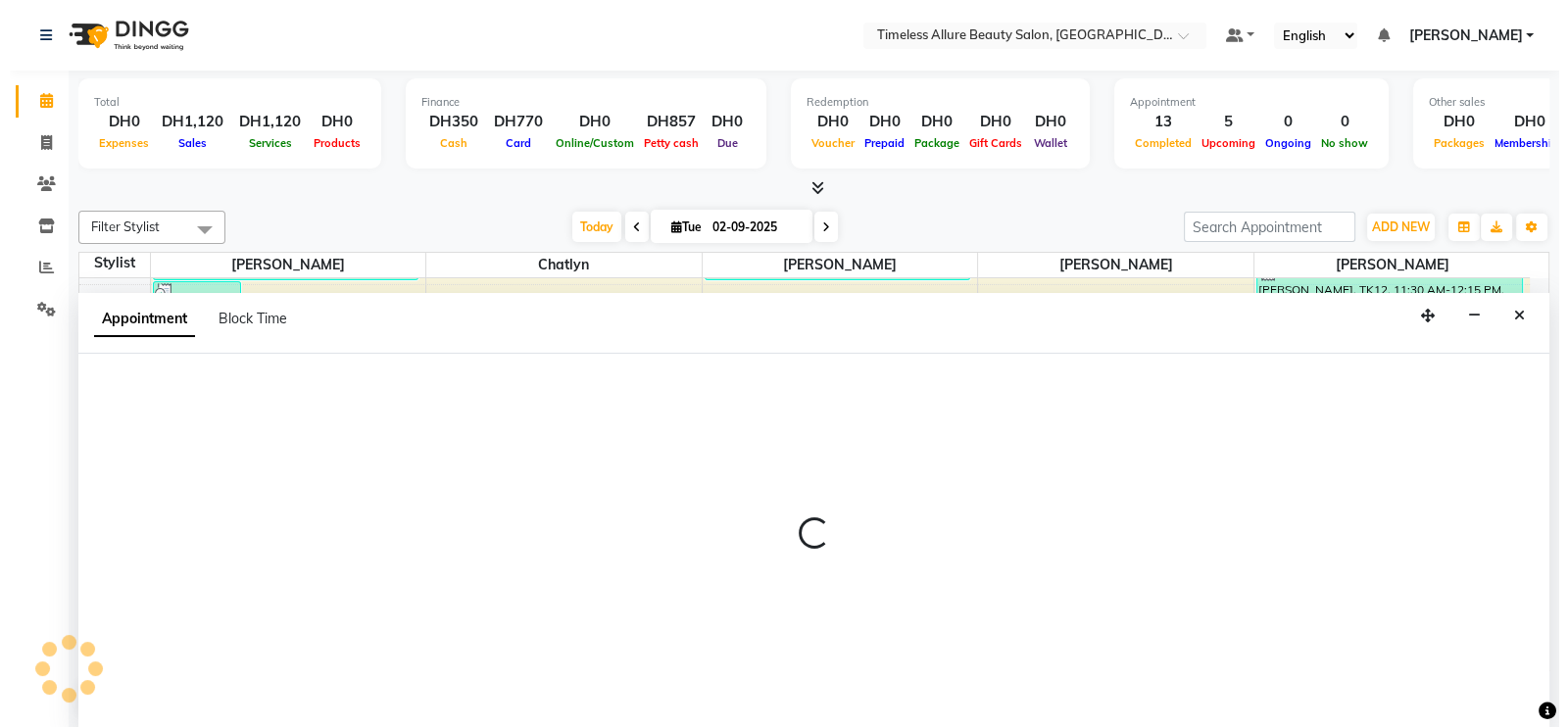
scroll to position [1, 0]
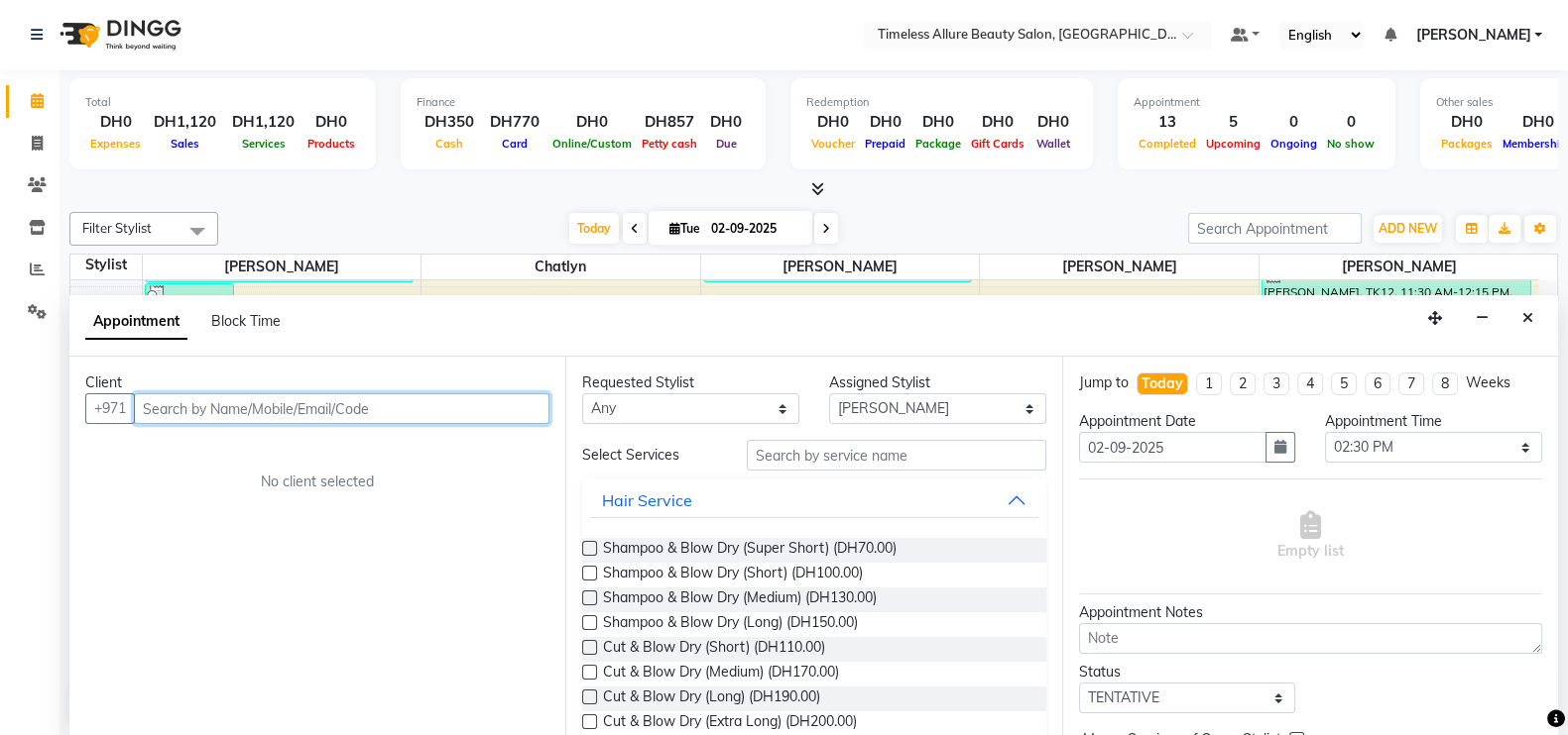
click at [327, 409] on input "text" at bounding box center [341, 409] width 416 height 31
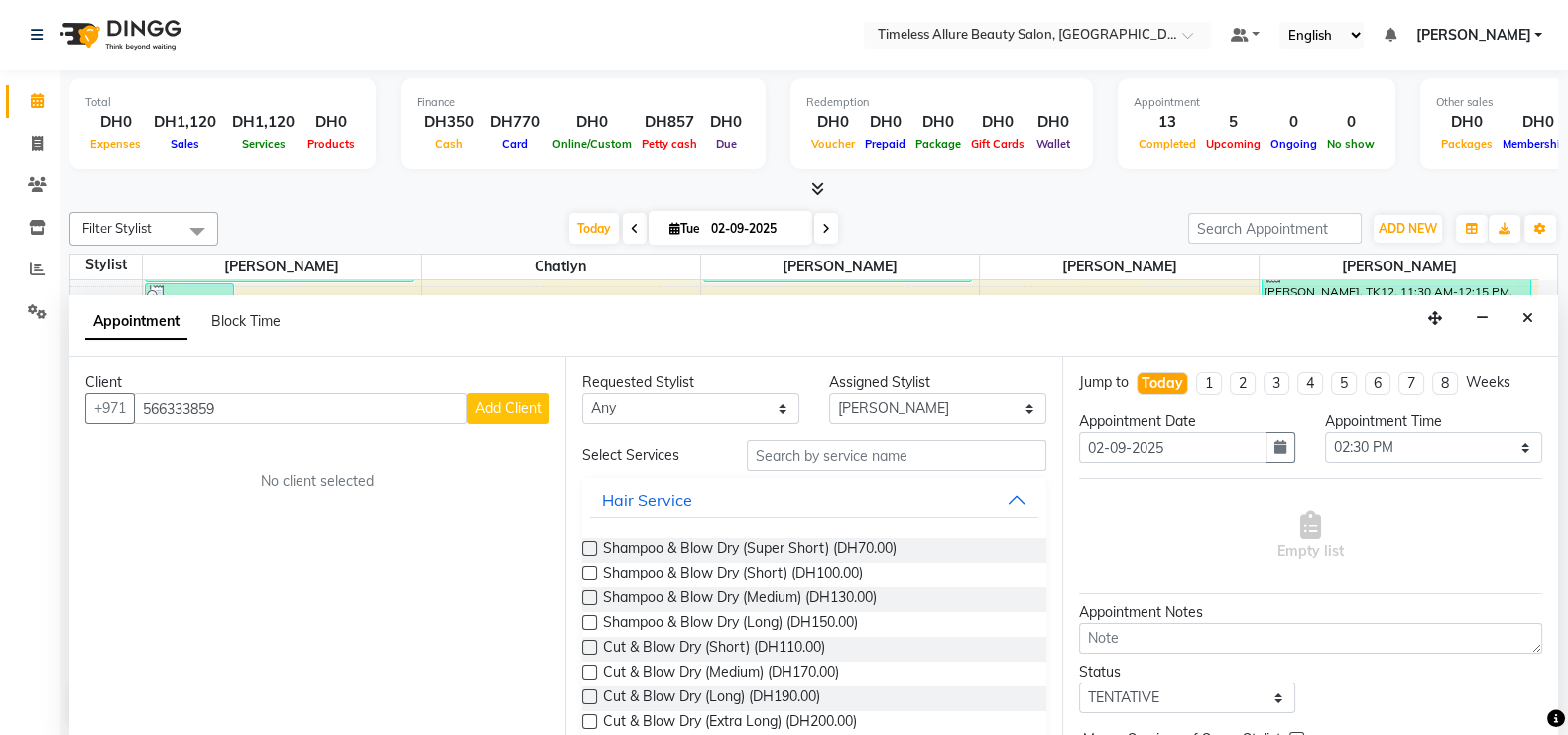
click at [511, 395] on button "Add Client" at bounding box center [508, 409] width 82 height 31
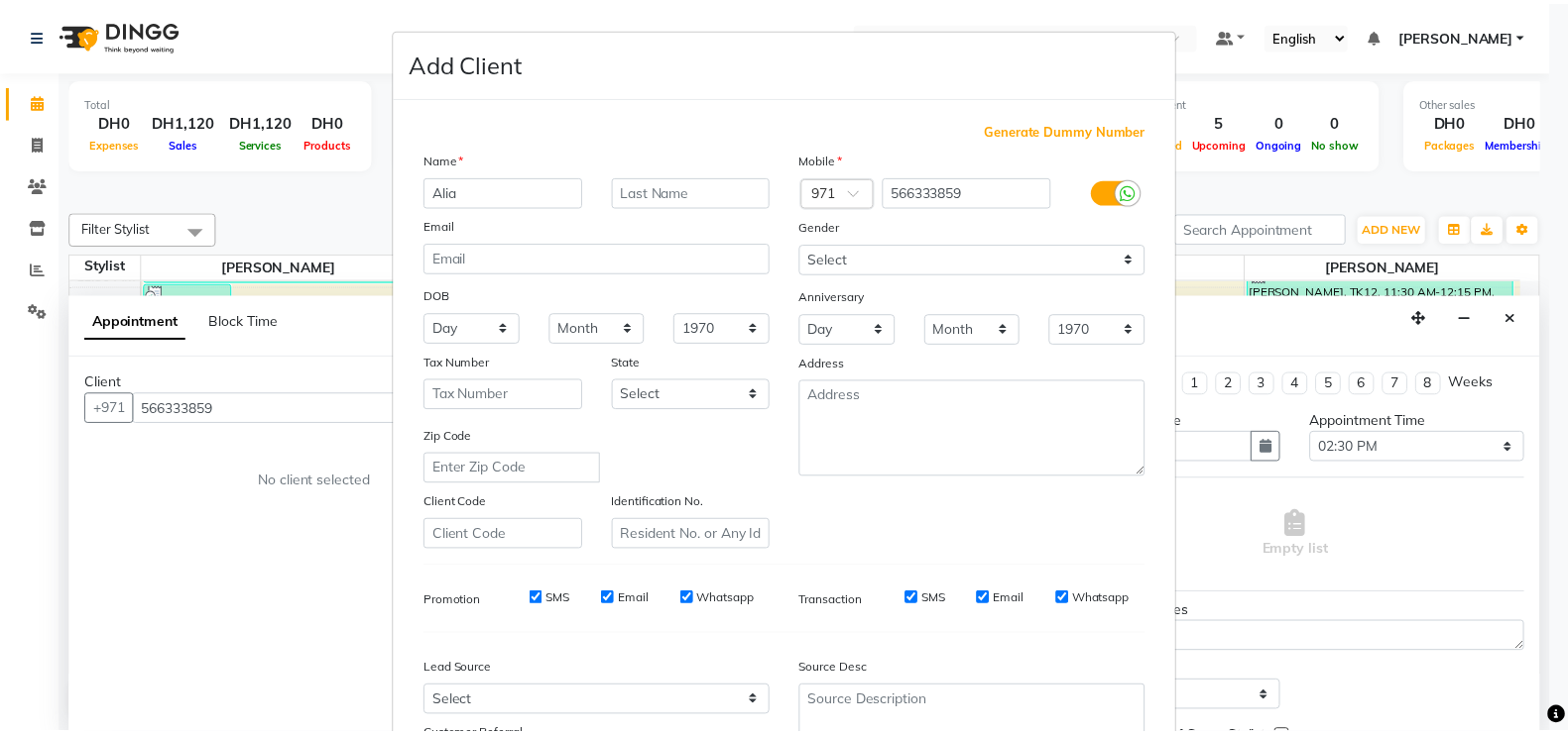
scroll to position [190, 0]
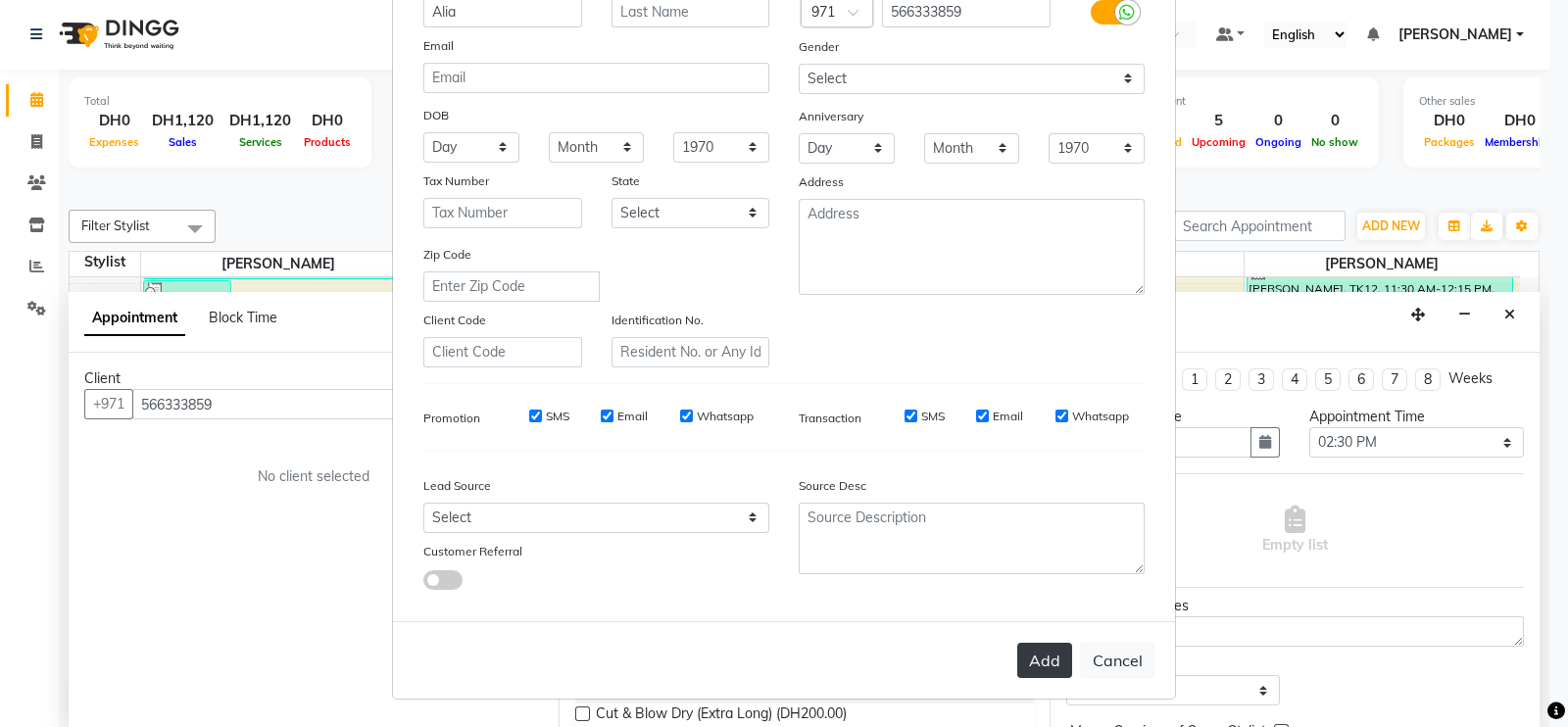
click at [1030, 649] on button "Add" at bounding box center [1044, 660] width 55 height 35
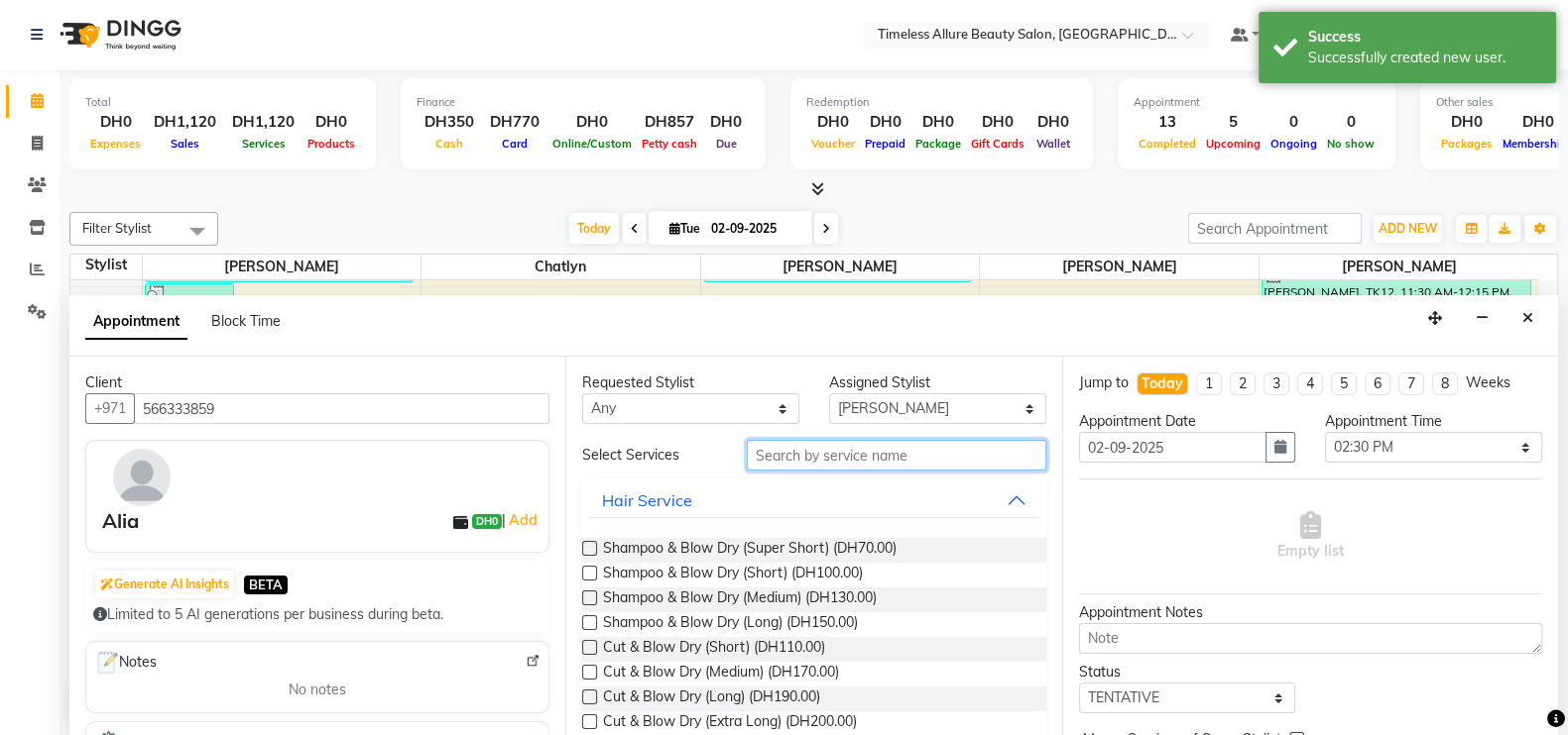
click at [939, 454] on input "text" at bounding box center [896, 455] width 300 height 31
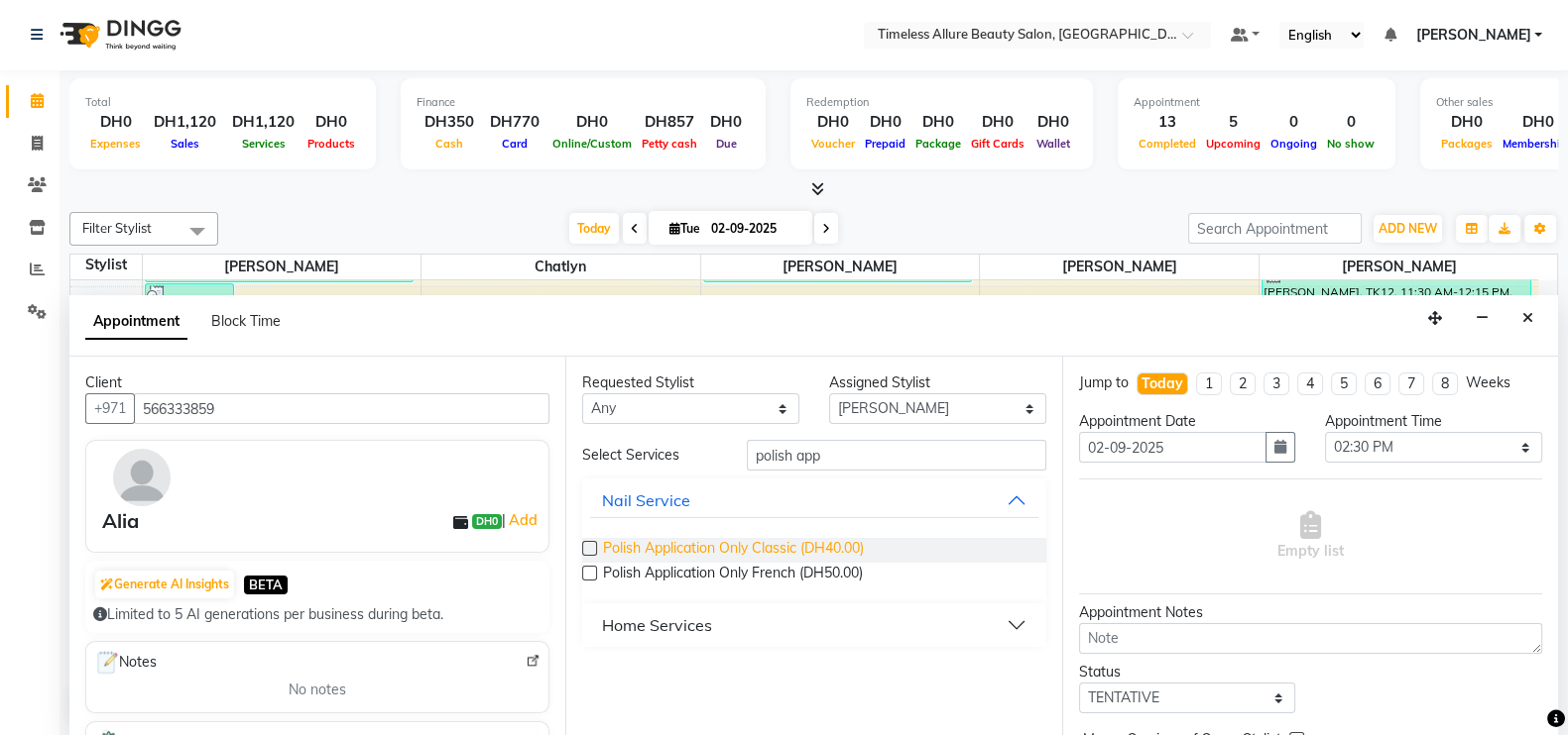
click at [748, 540] on span "Polish Application Only Classic (DH40.00)" at bounding box center [733, 551] width 261 height 25
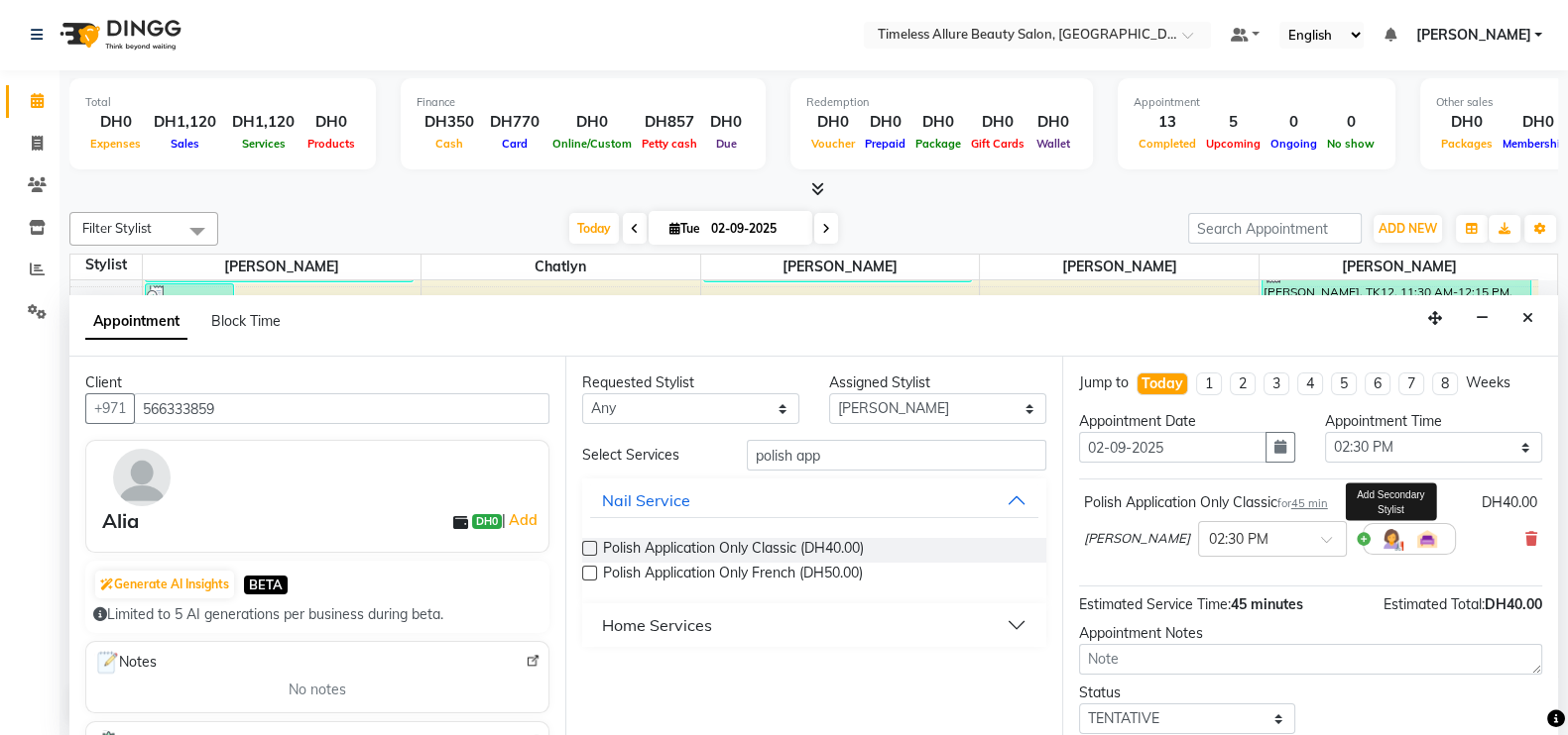
scroll to position [121, 0]
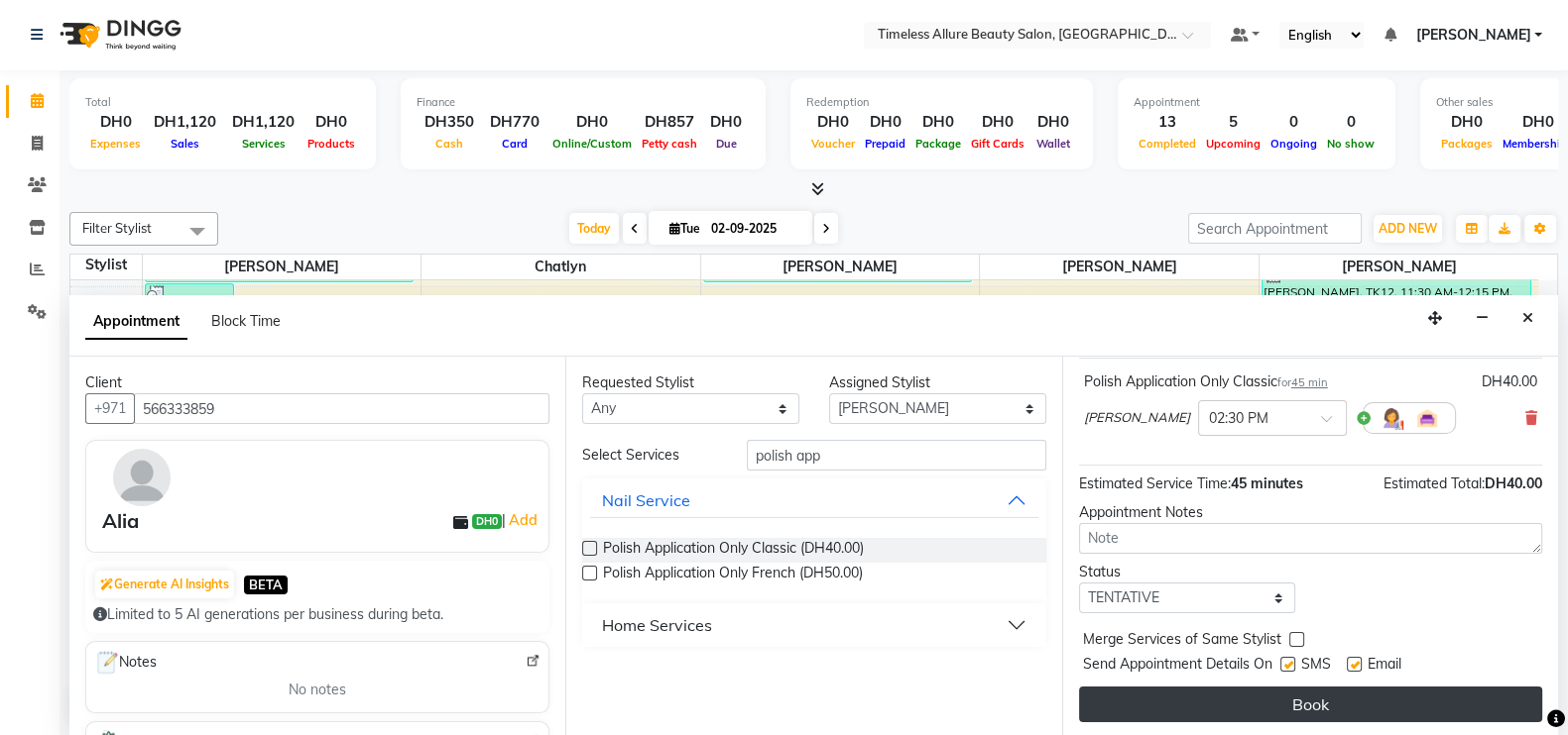
click at [1333, 690] on button "Book" at bounding box center [1310, 704] width 463 height 36
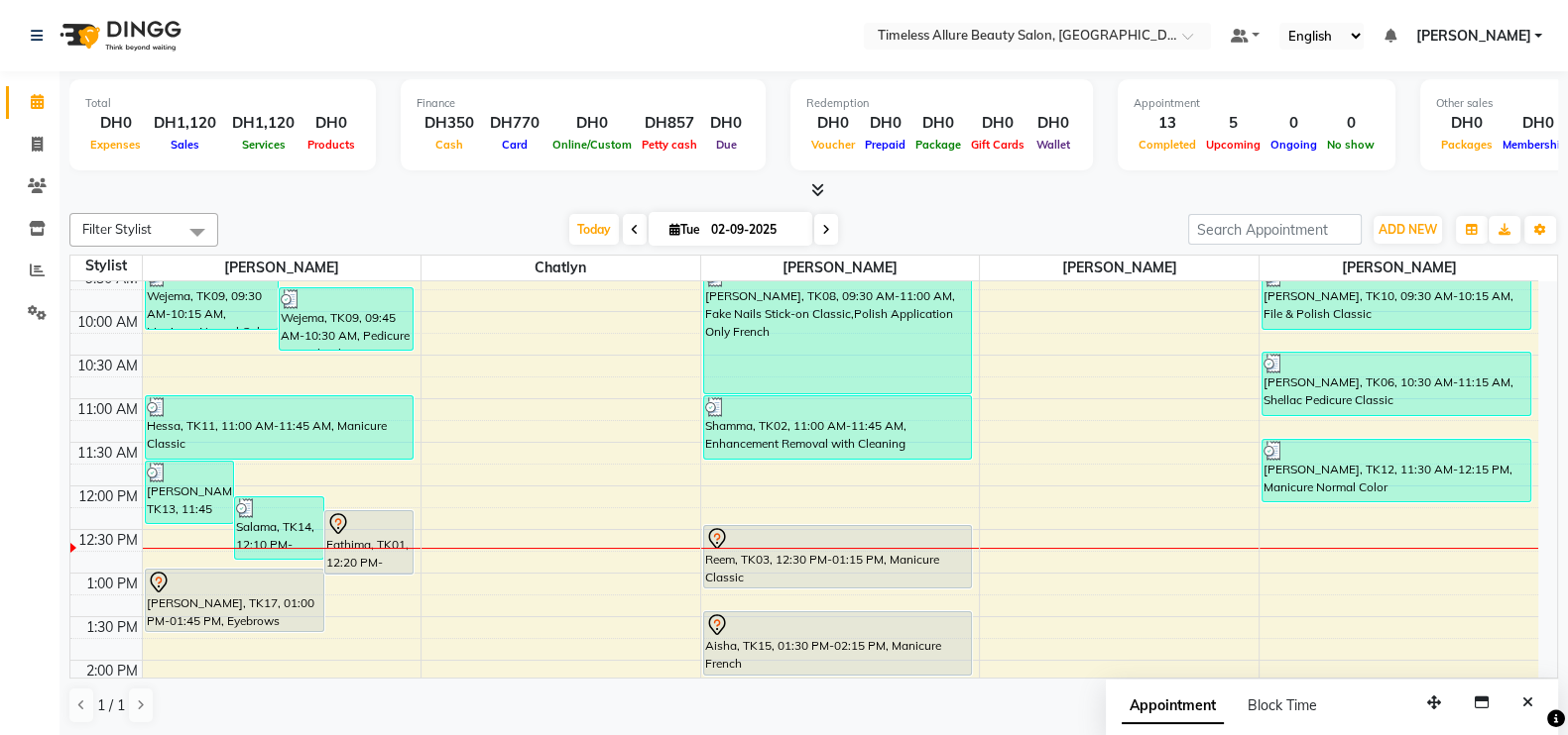
scroll to position [372, 0]
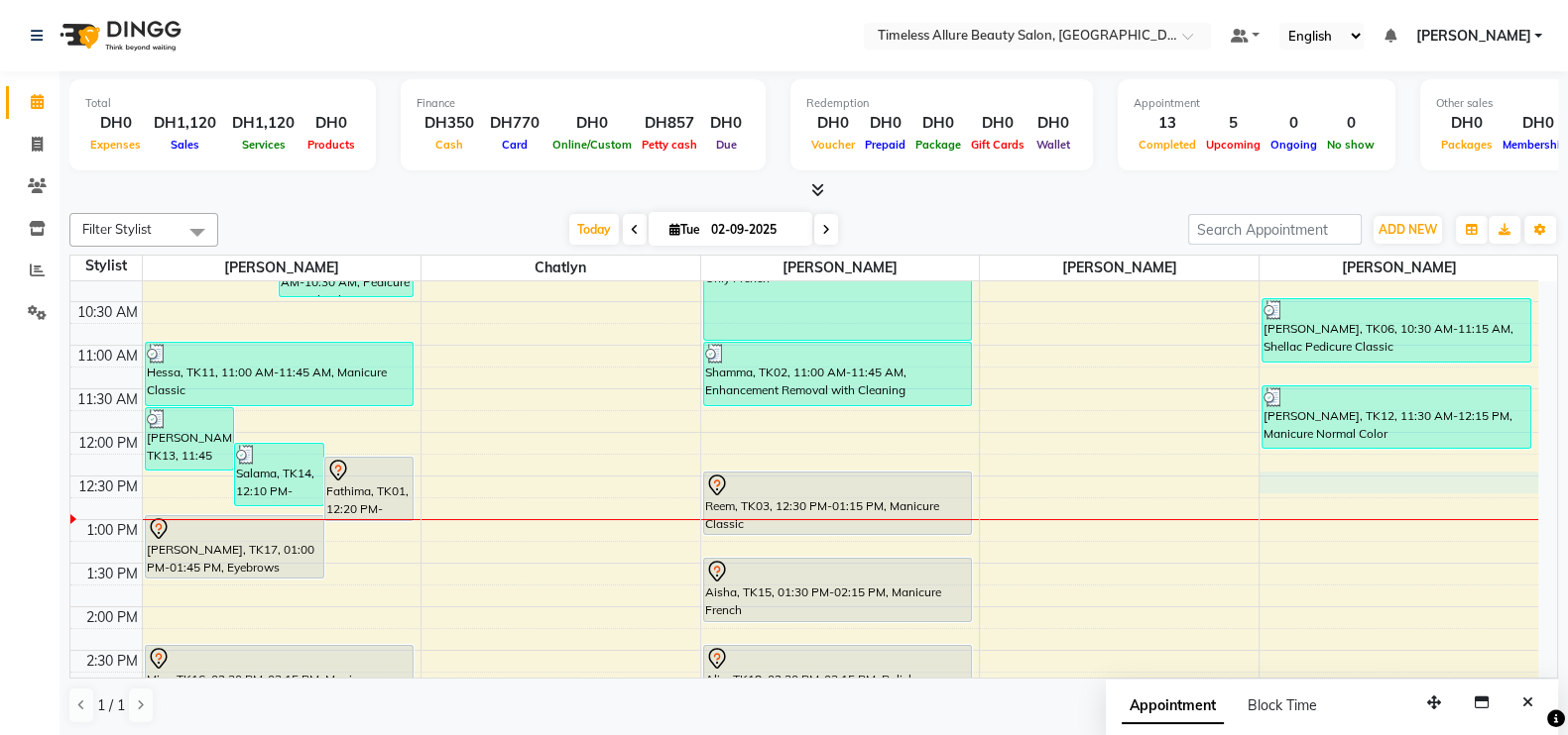
click at [1418, 480] on div "6:00 AM 6:30 AM 7:00 AM 7:30 AM 8:00 AM 8:30 AM 9:00 AM 9:30 AM 10:00 AM 10:30 …" at bounding box center [804, 432] width 1468 height 1045
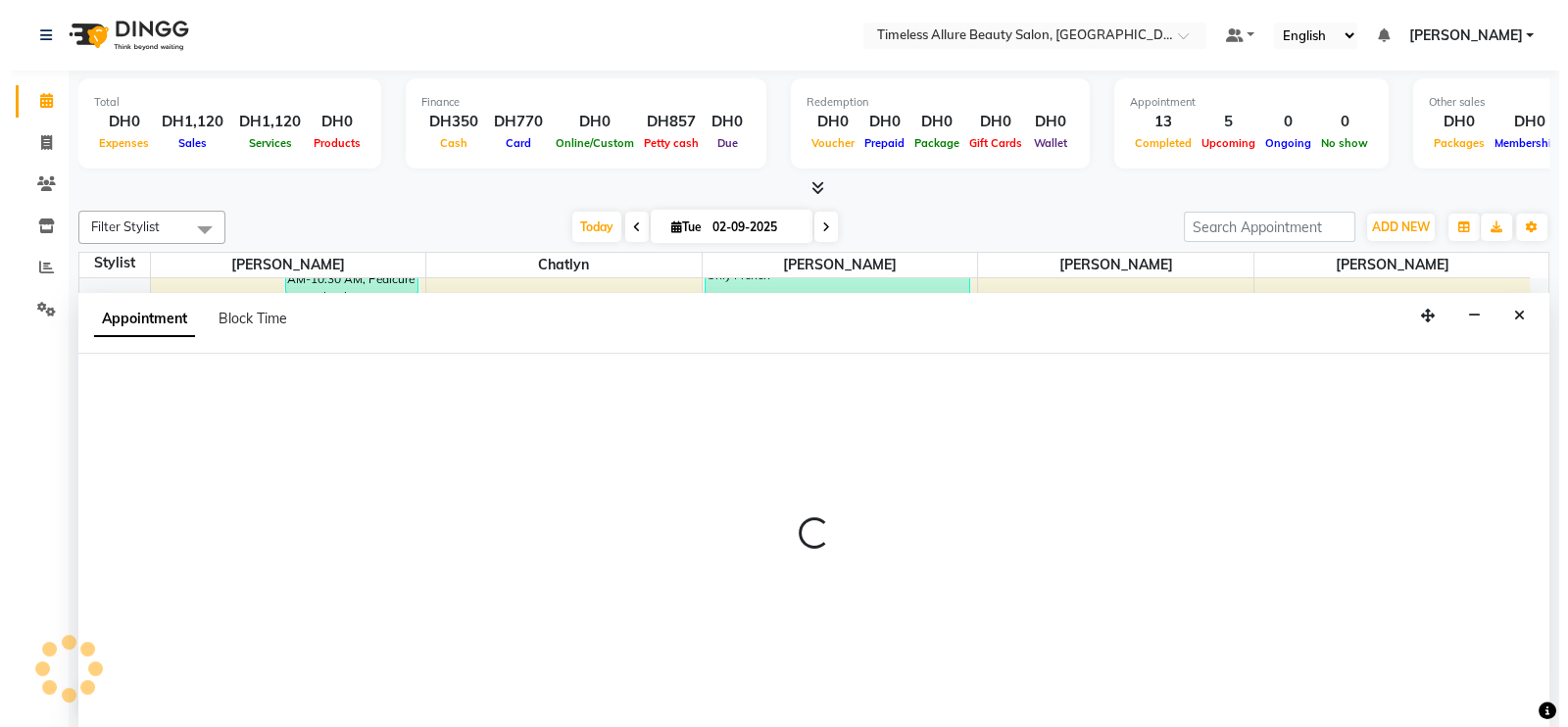
scroll to position [1, 0]
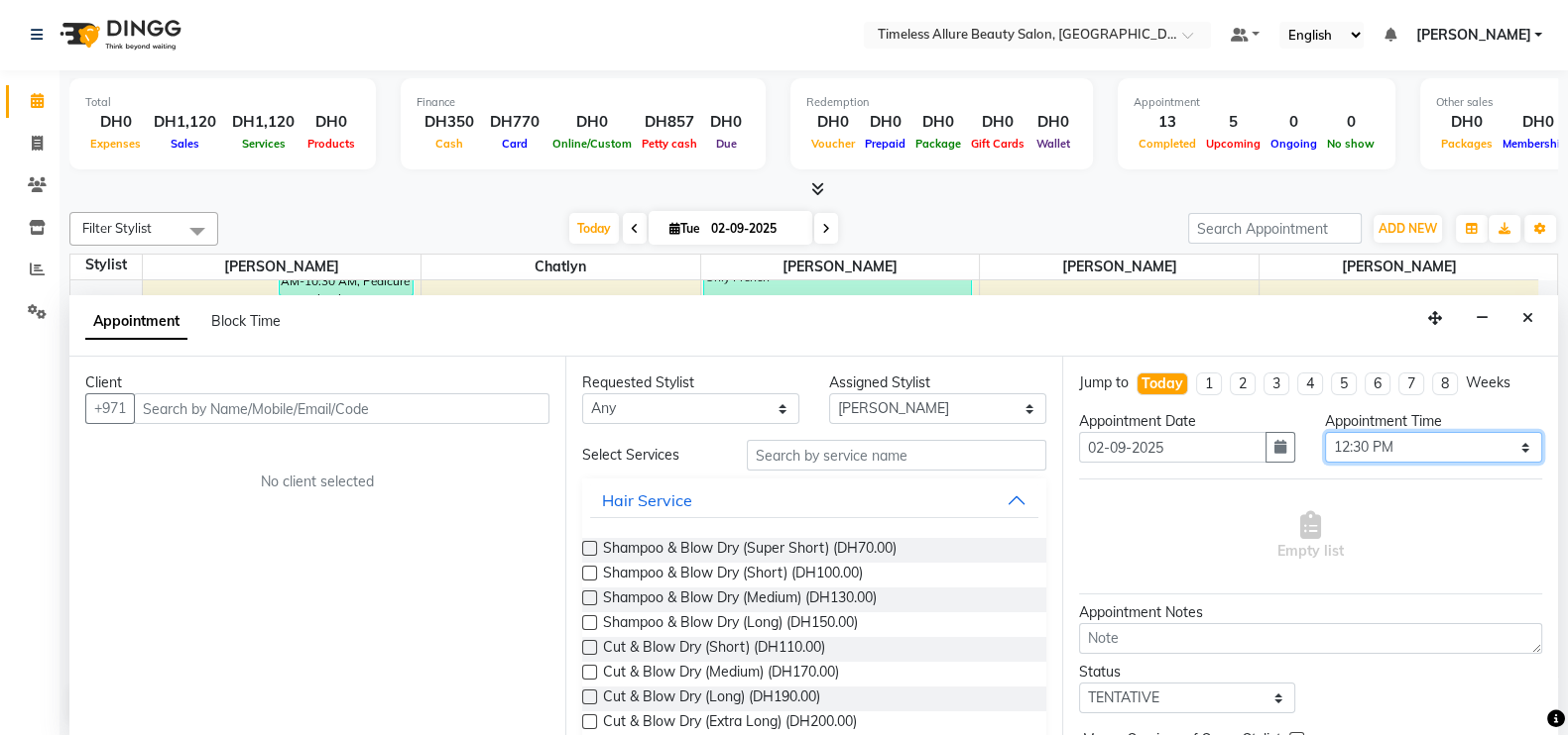
click at [1504, 448] on select "Select 07:00 AM 07:05 AM 07:10 AM 07:15 AM 07:20 AM 07:25 AM 07:30 AM 07:35 AM …" at bounding box center [1433, 447] width 217 height 31
click at [1325, 432] on select "Select 07:00 AM 07:05 AM 07:10 AM 07:15 AM 07:20 AM 07:25 AM 07:30 AM 07:35 AM …" at bounding box center [1433, 447] width 217 height 31
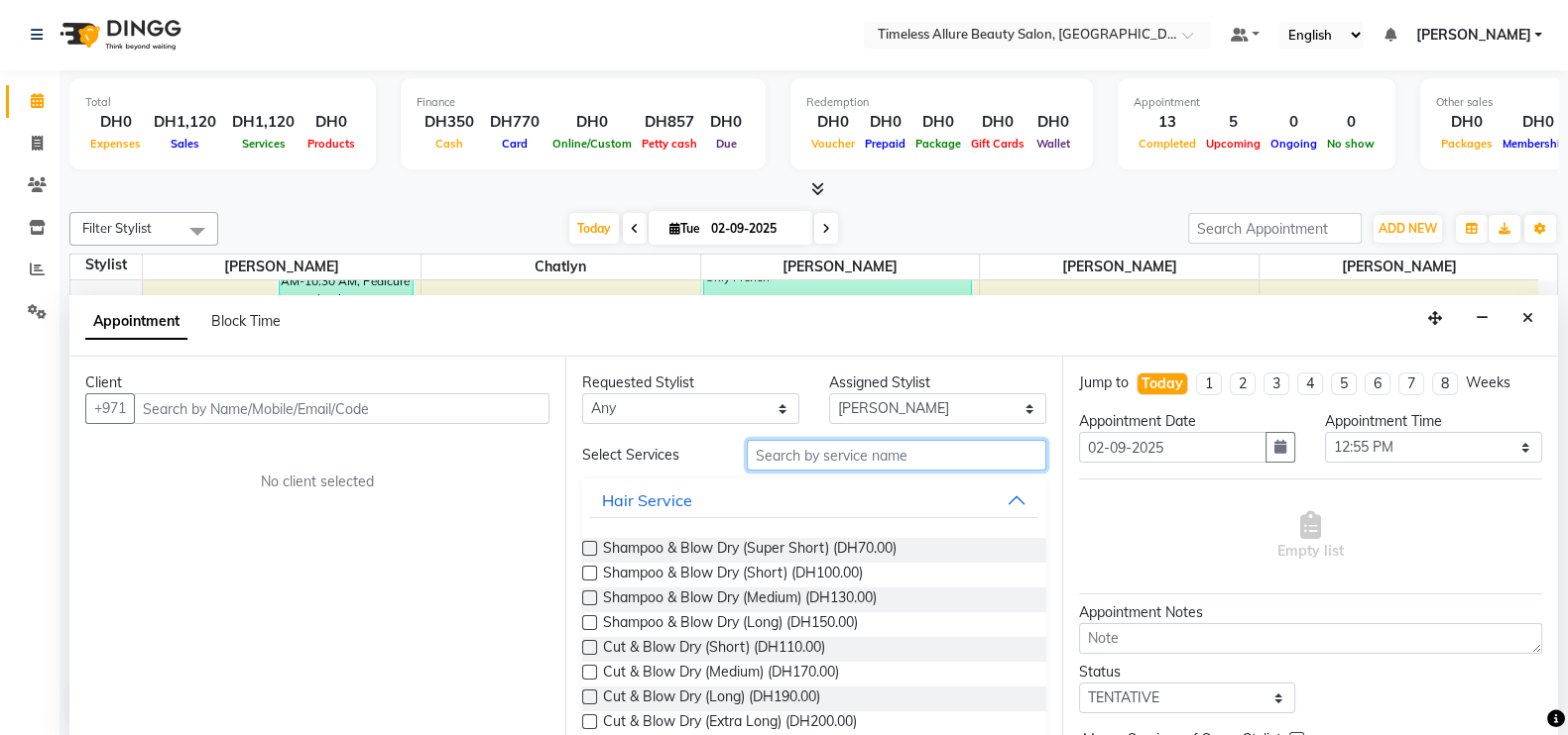
click at [873, 455] on input "text" at bounding box center [896, 455] width 300 height 31
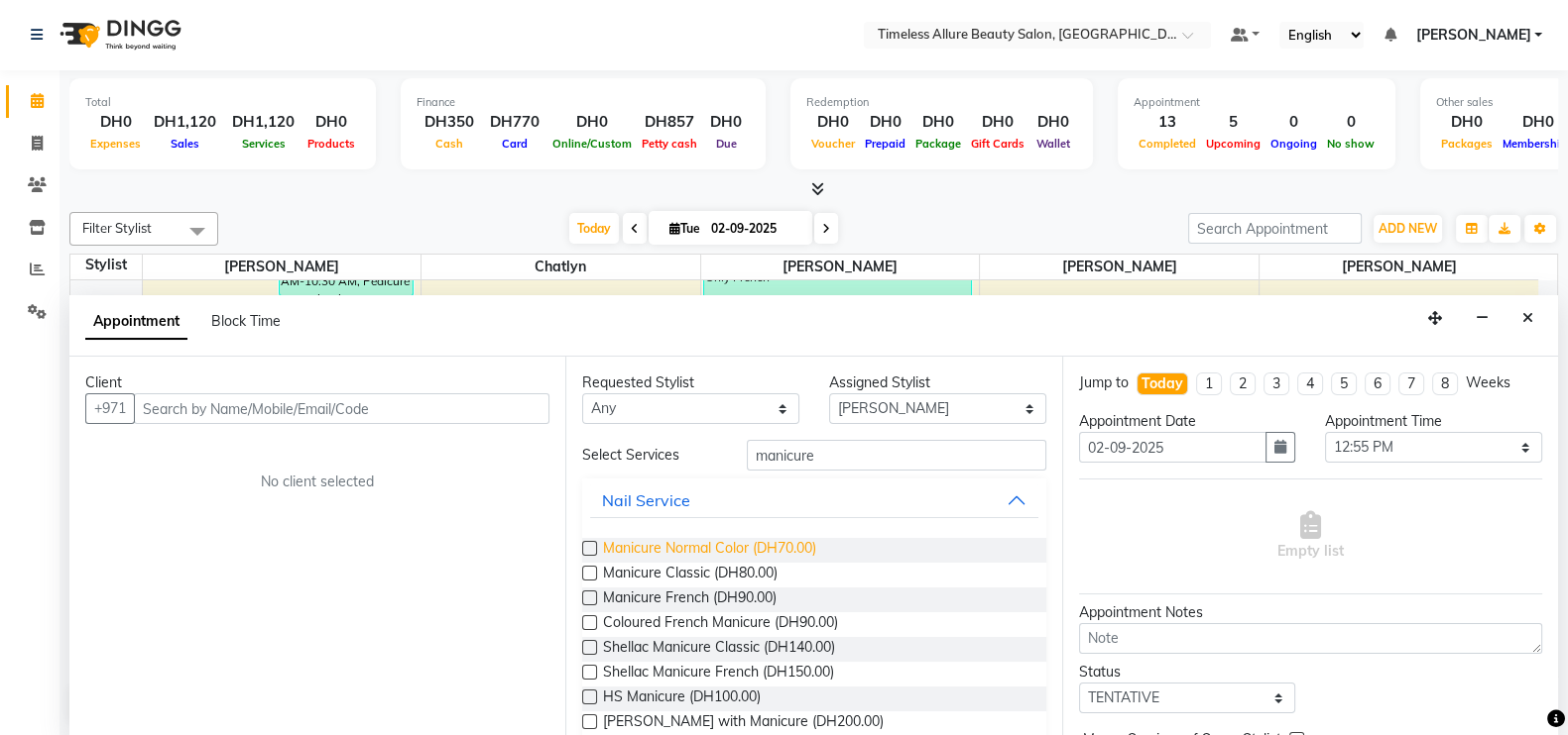
click at [781, 539] on span "Manicure Normal Color (DH70.00)" at bounding box center [710, 551] width 213 height 25
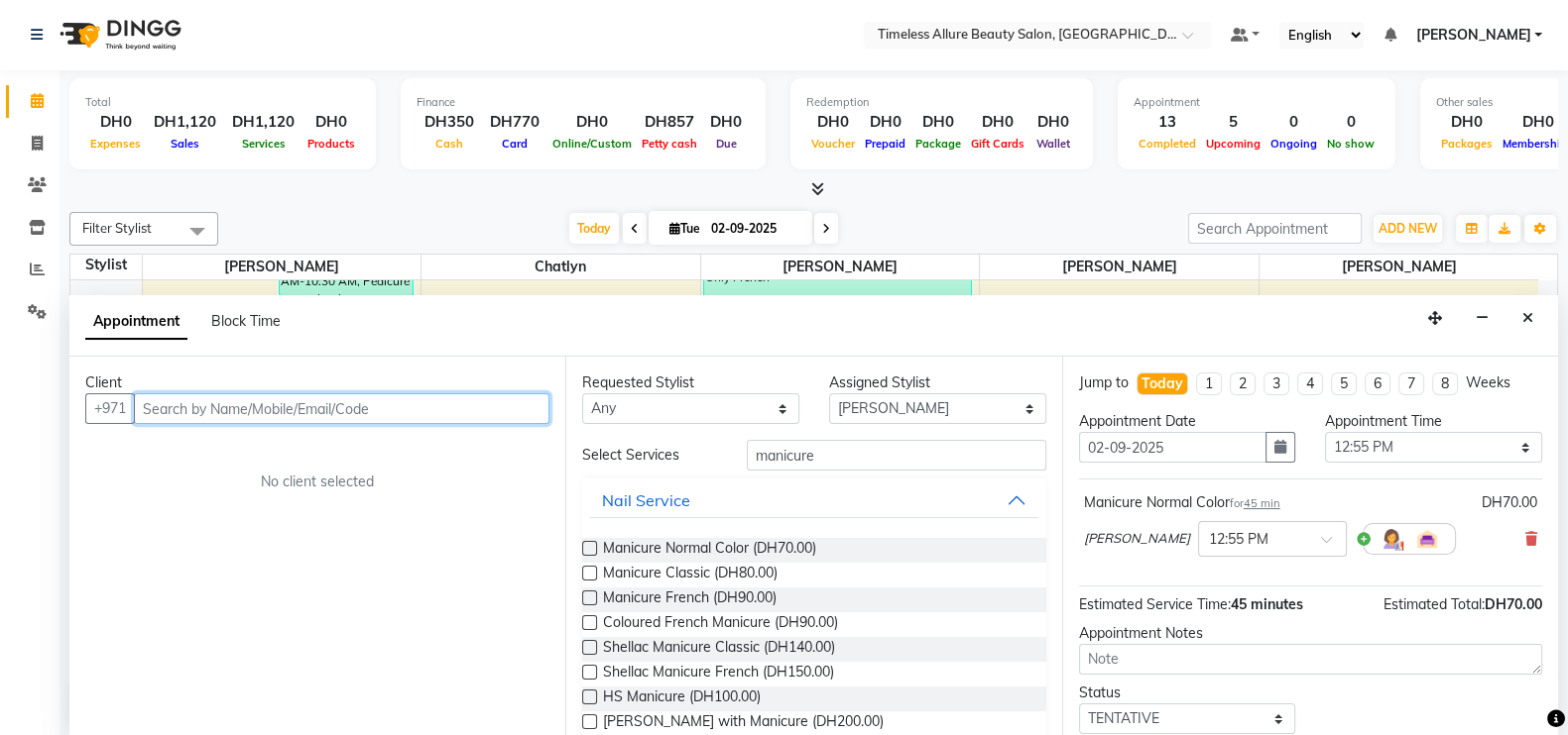
click at [445, 414] on input "text" at bounding box center [341, 409] width 416 height 31
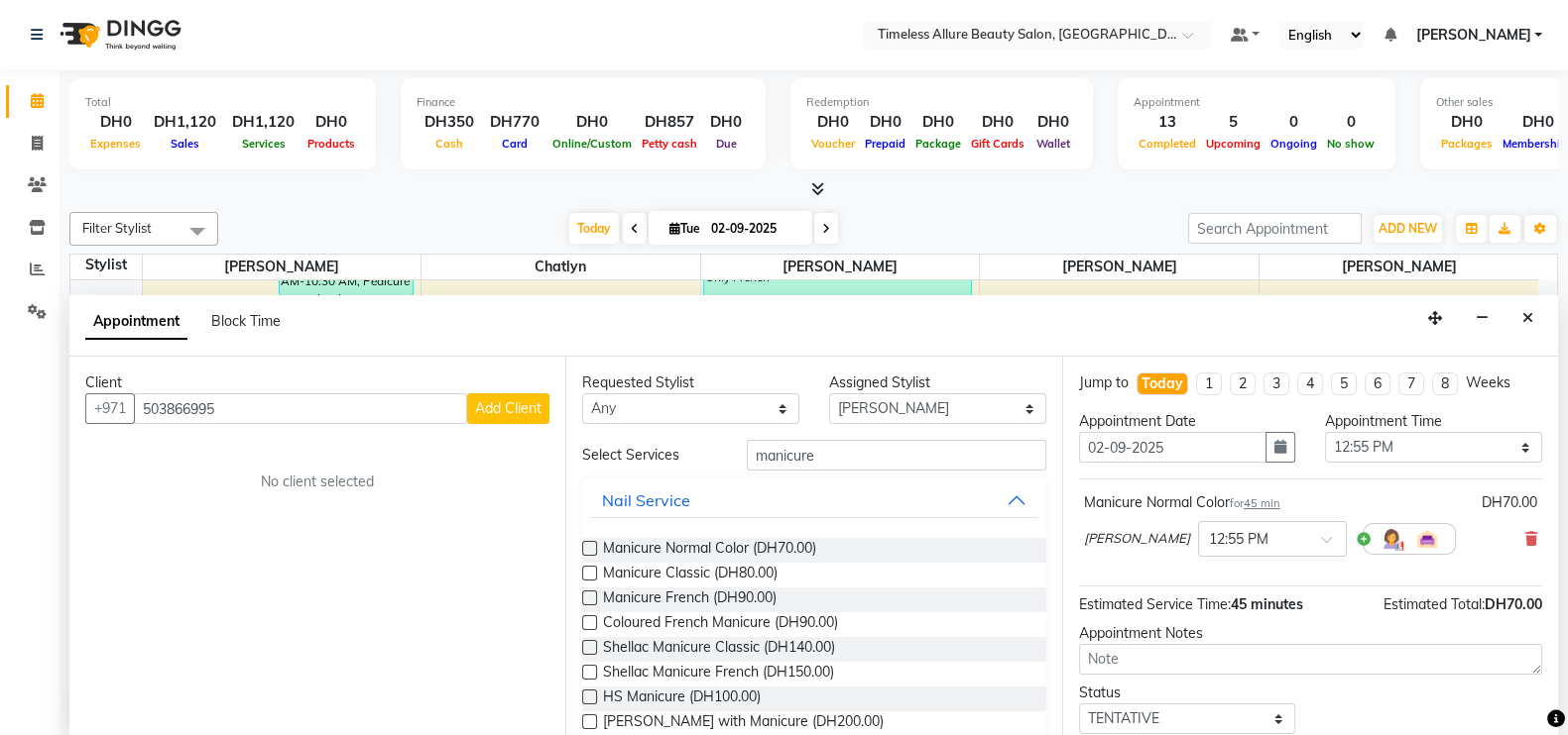
click at [538, 403] on span "Add Client" at bounding box center [508, 409] width 66 height 18
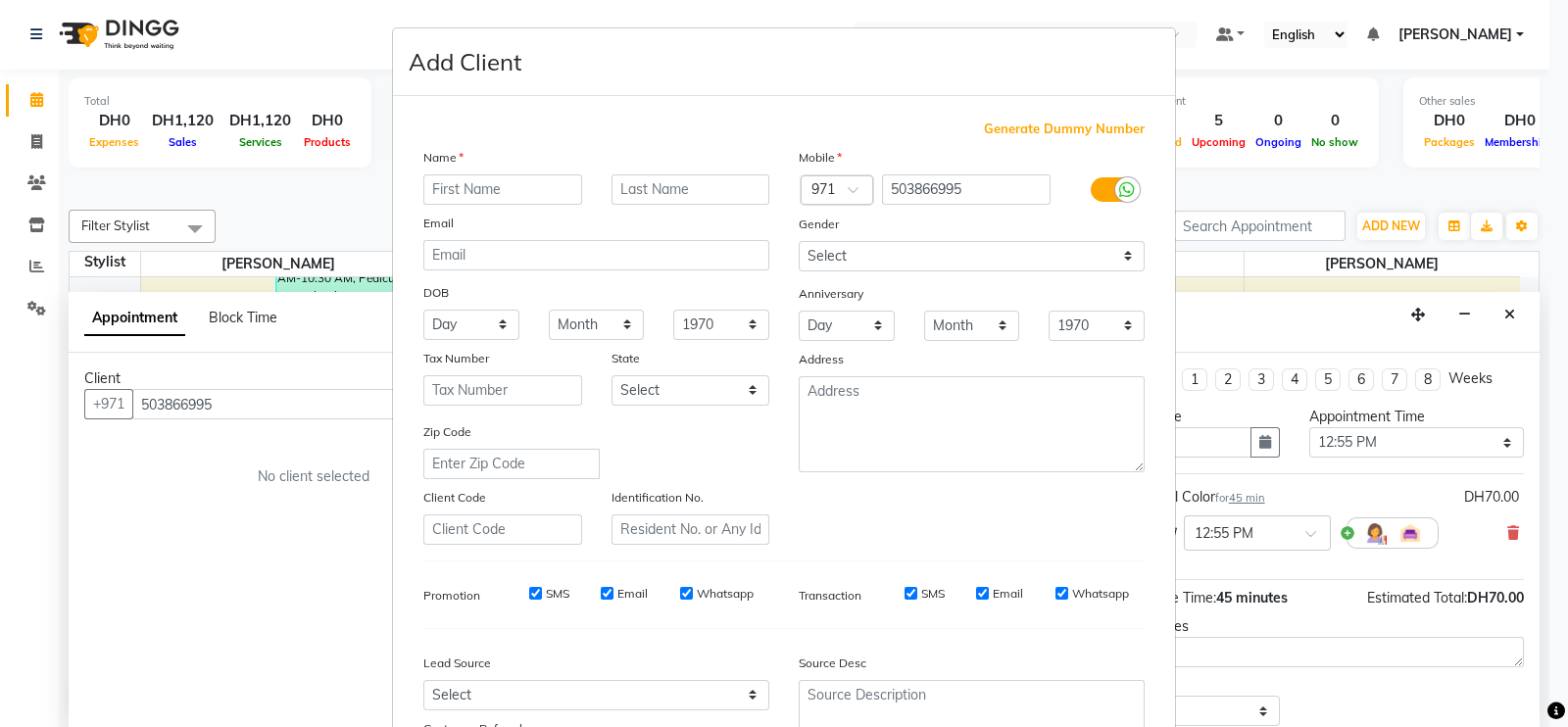
click at [522, 190] on input "text" at bounding box center [503, 189] width 159 height 30
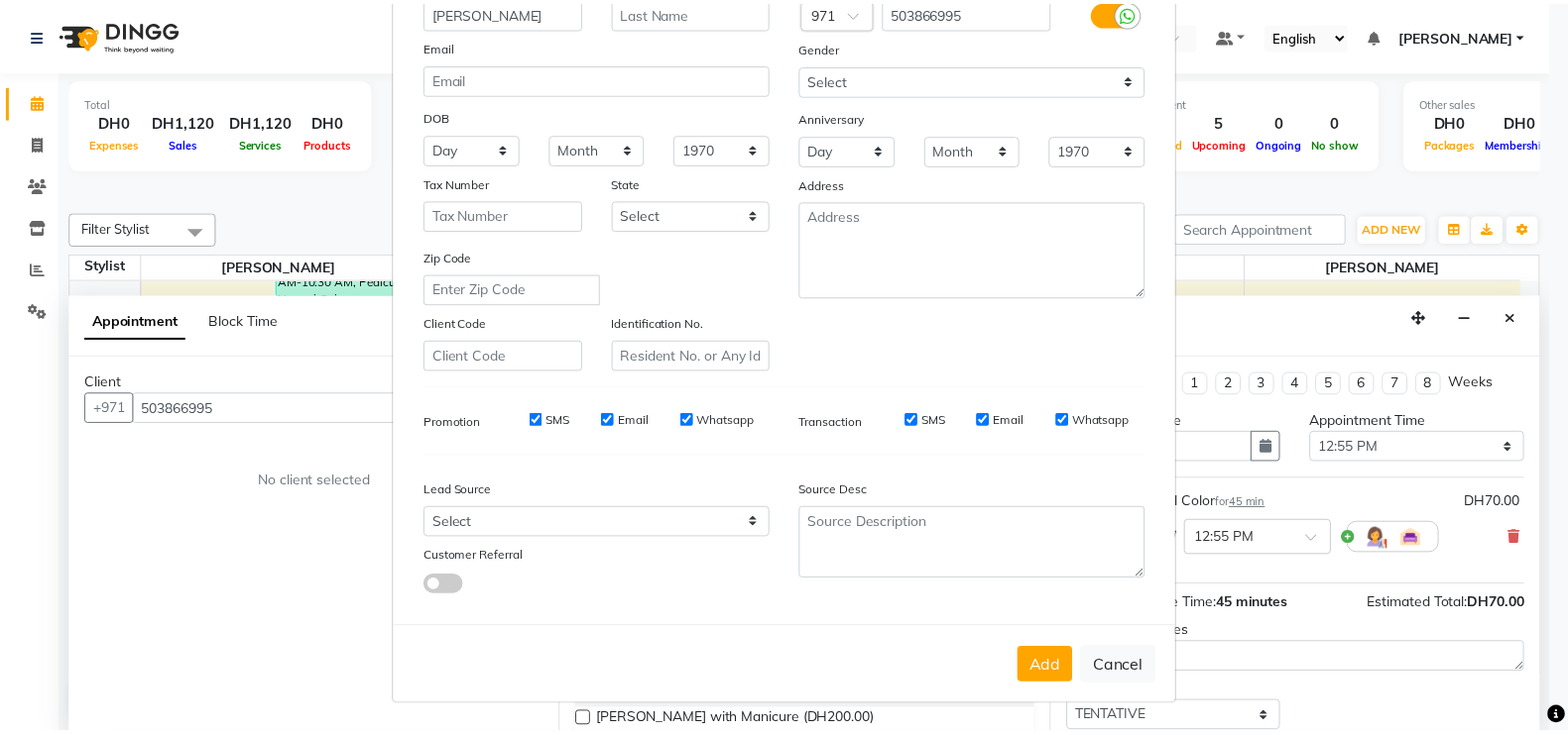
scroll to position [190, 0]
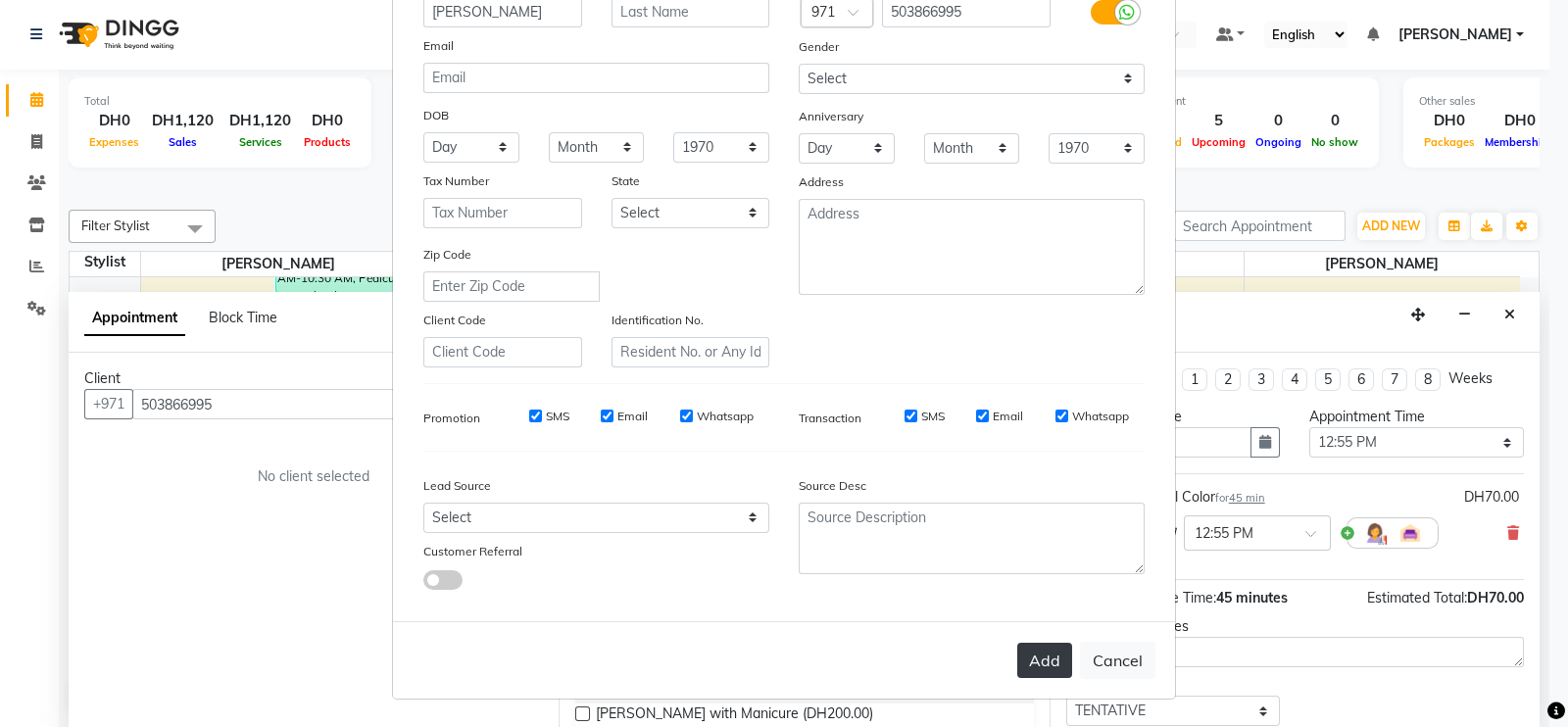
click at [1043, 662] on button "Add" at bounding box center [1044, 660] width 55 height 35
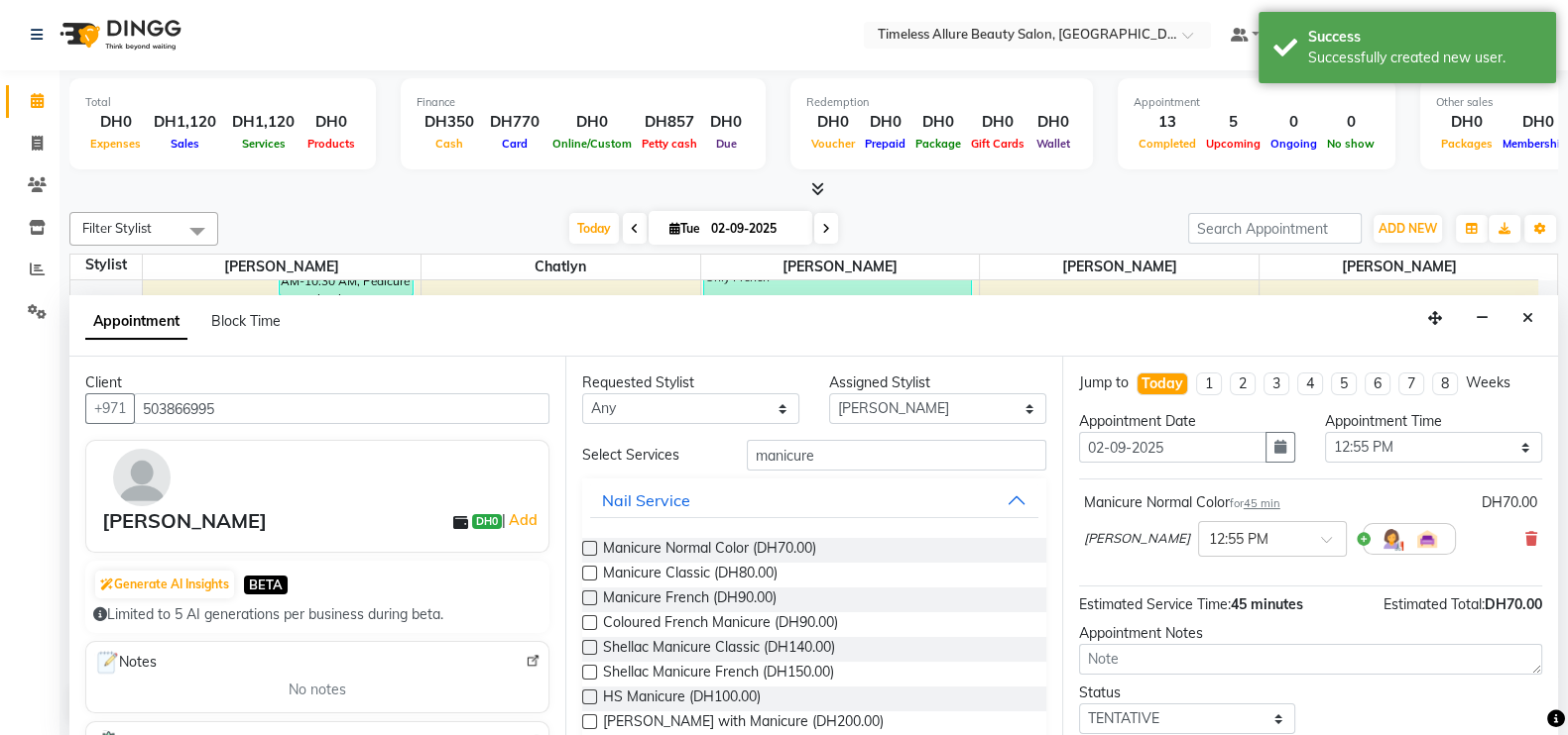
scroll to position [121, 0]
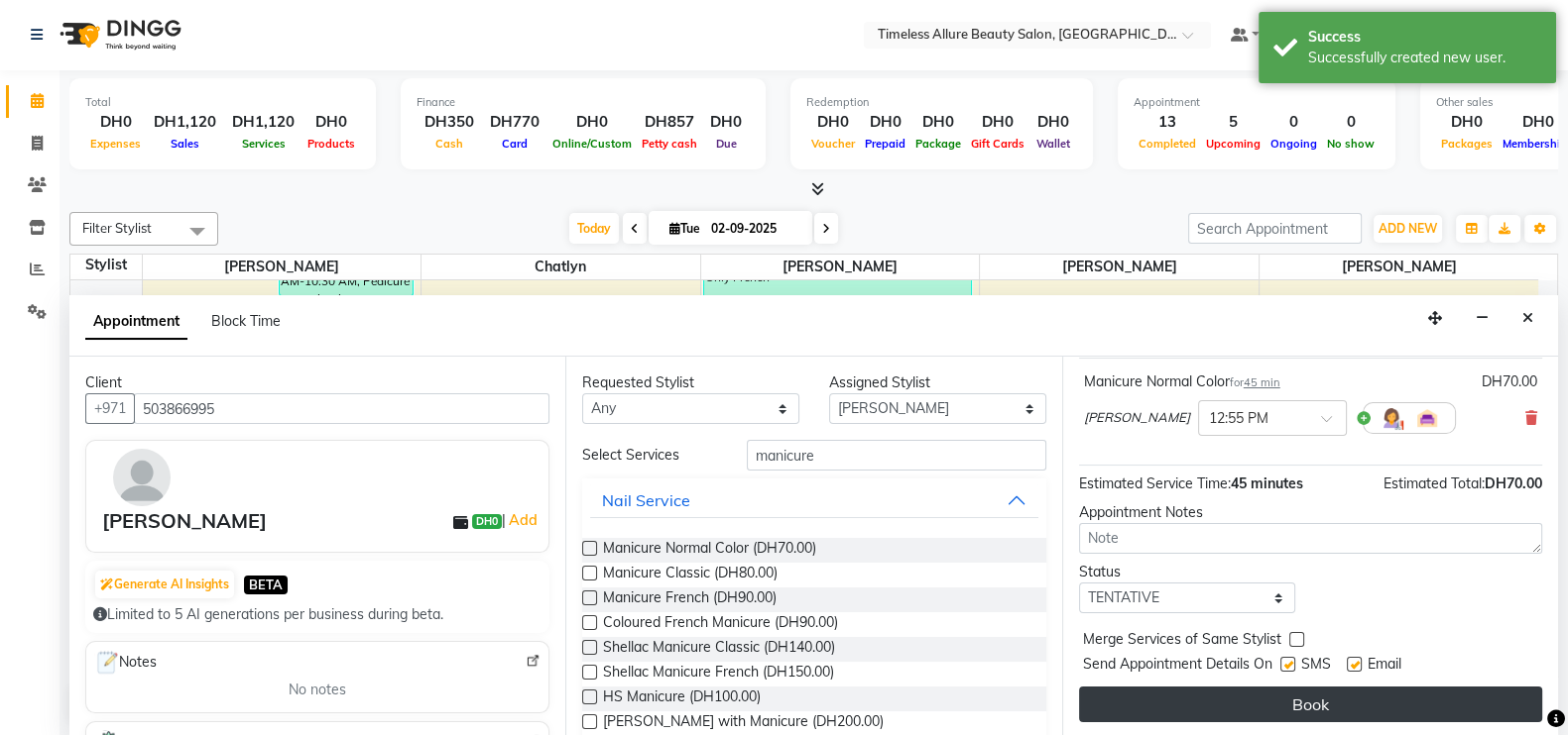
click at [1308, 698] on button "Book" at bounding box center [1310, 704] width 463 height 36
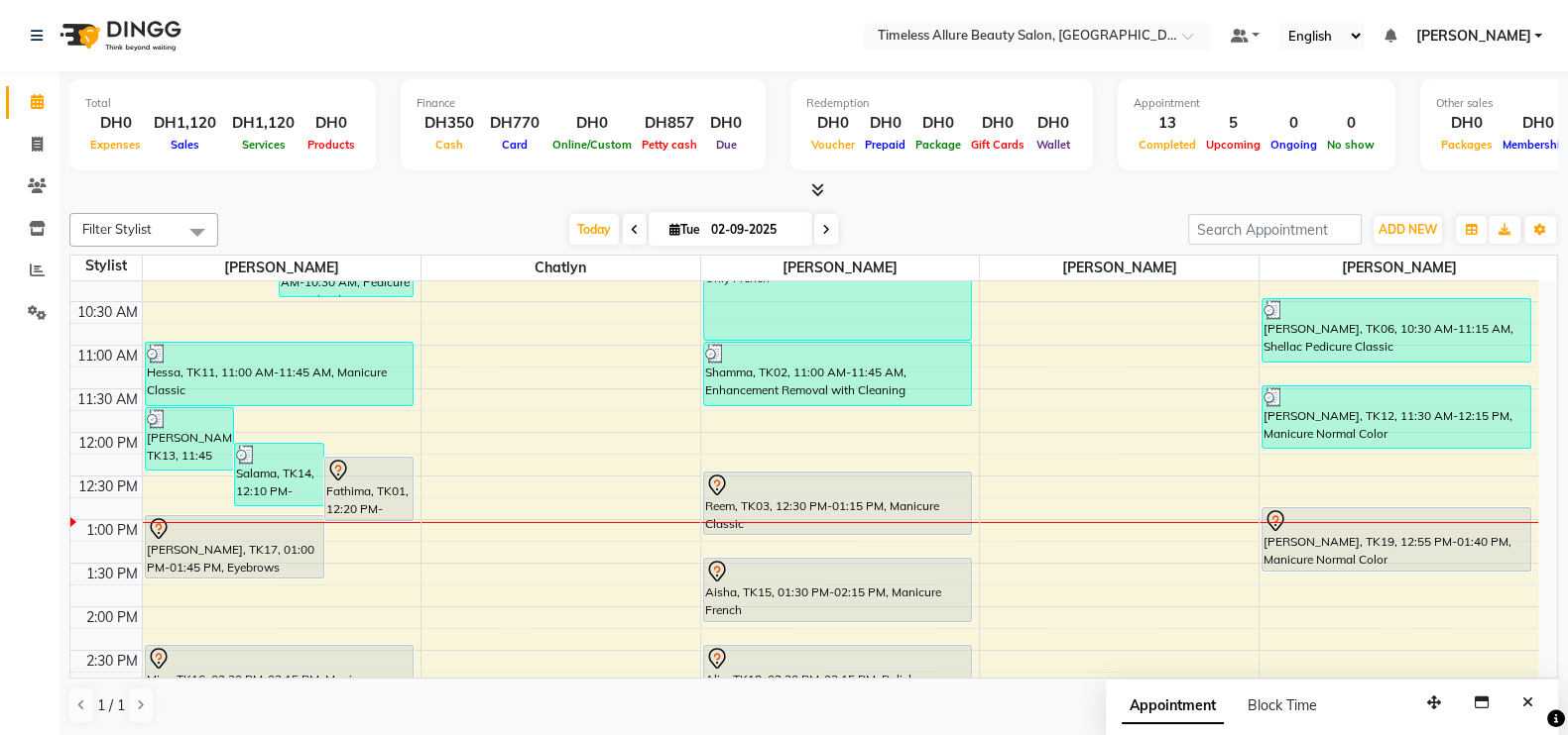
scroll to position [495, 0]
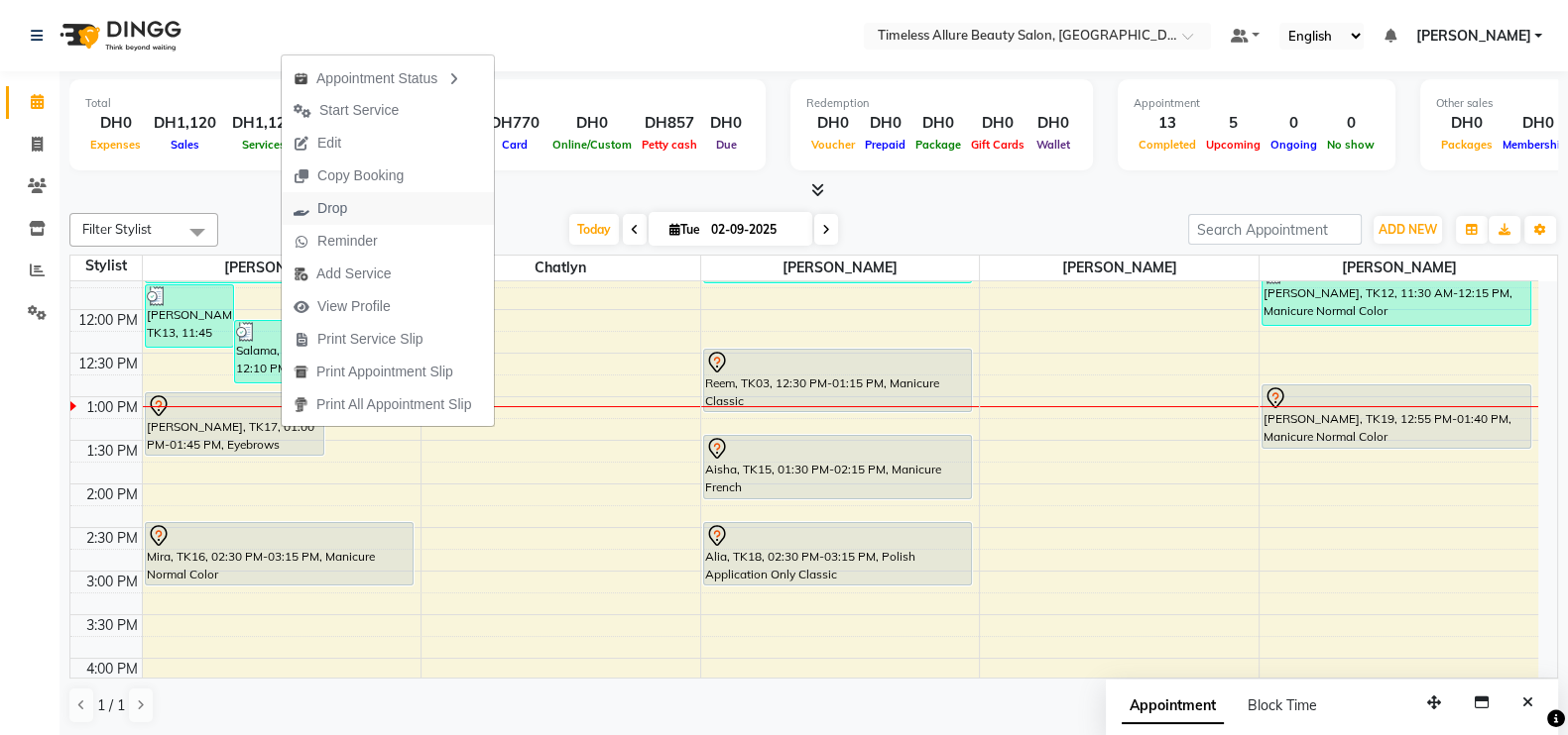
click at [334, 200] on span "Drop" at bounding box center [332, 208] width 30 height 21
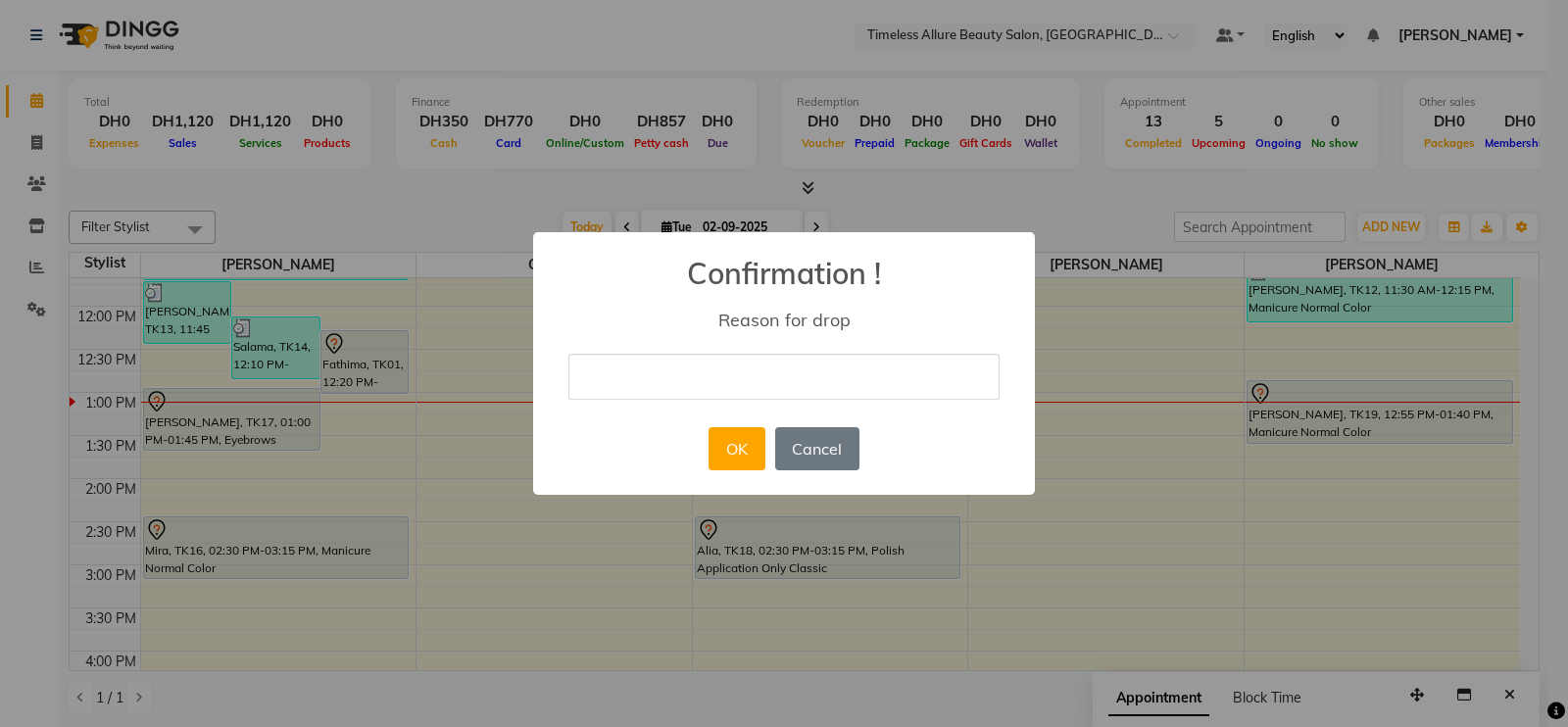
click at [813, 383] on input "text" at bounding box center [784, 377] width 431 height 46
click at [729, 443] on button "OK" at bounding box center [735, 449] width 56 height 43
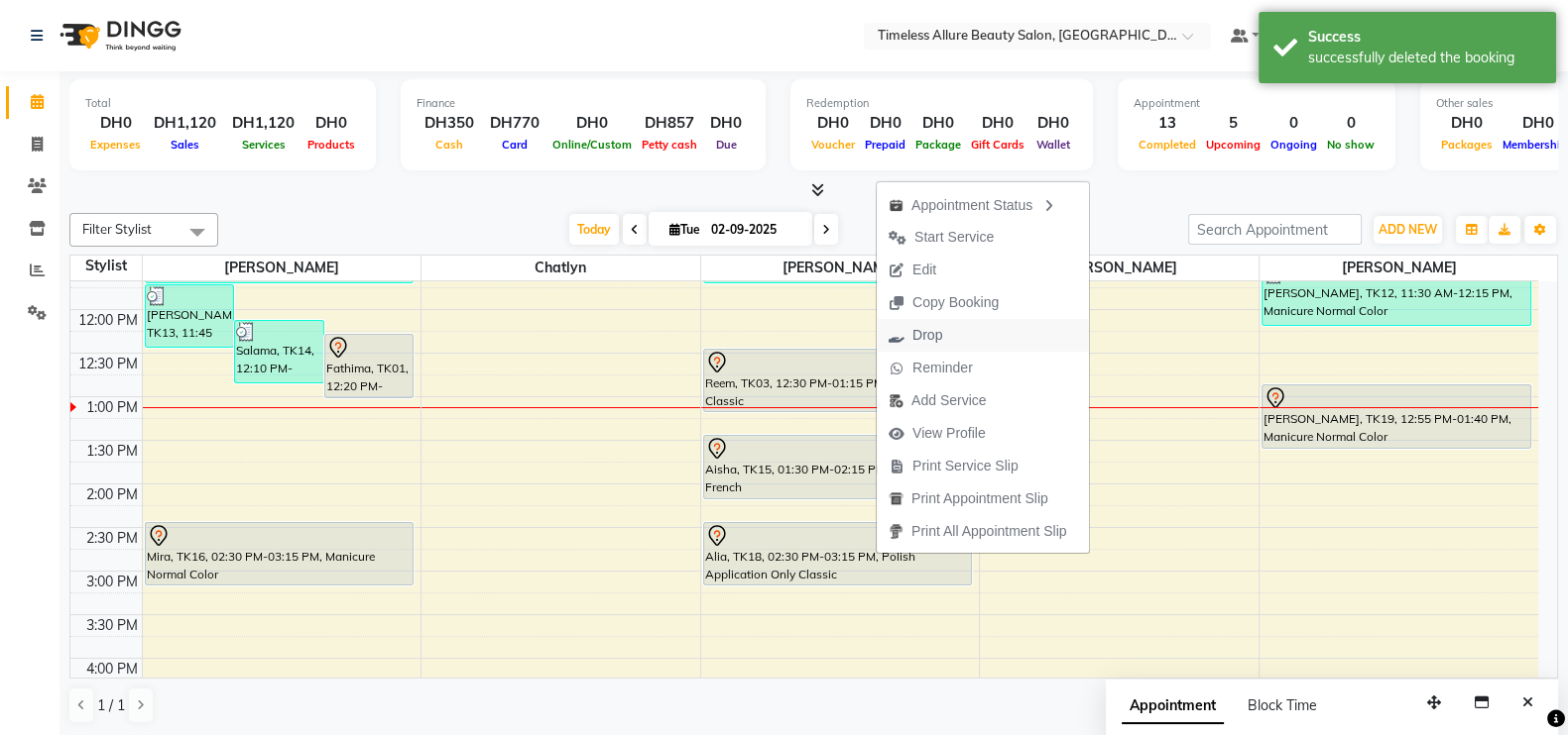
click at [922, 336] on span "Drop" at bounding box center [927, 335] width 30 height 21
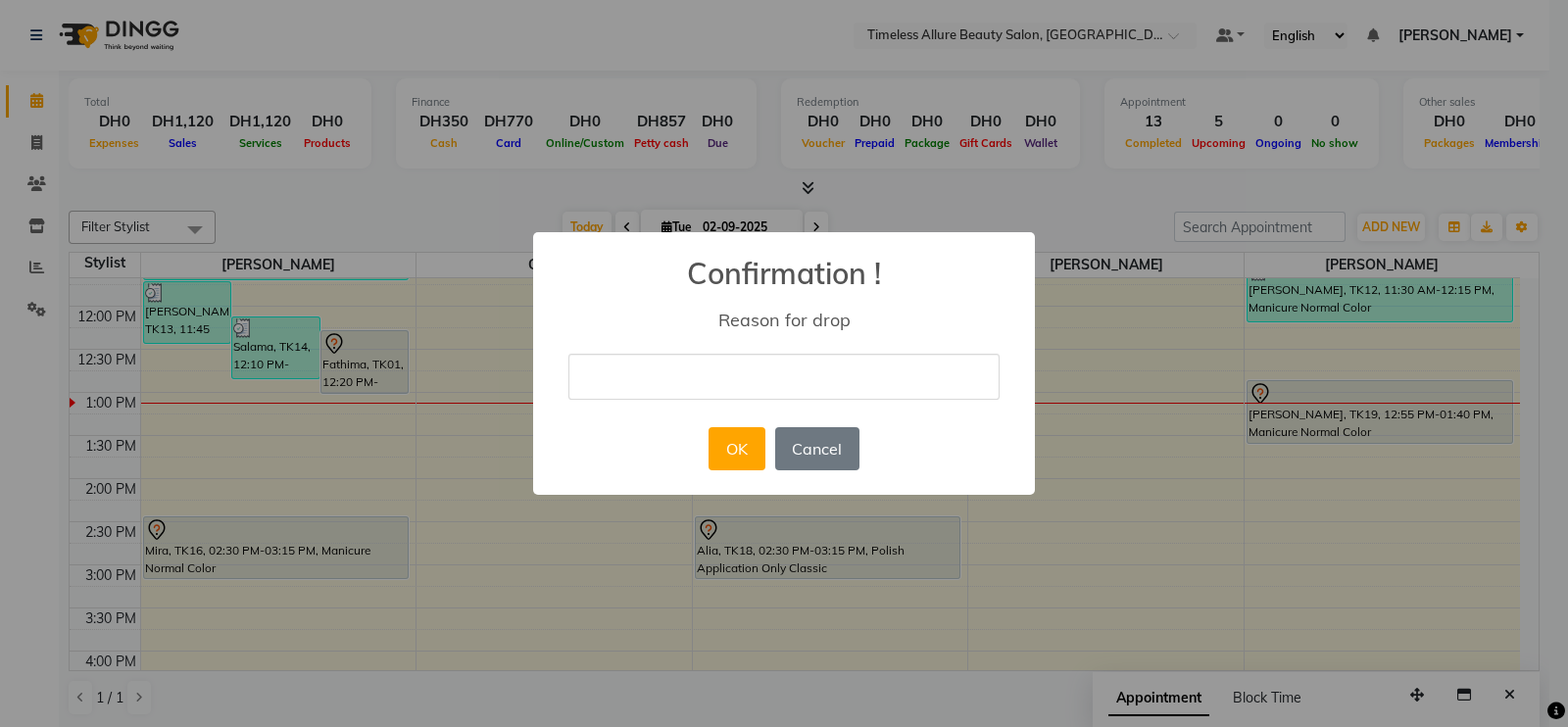
click at [699, 384] on input "text" at bounding box center [784, 377] width 431 height 46
click at [744, 455] on button "OK" at bounding box center [735, 449] width 56 height 43
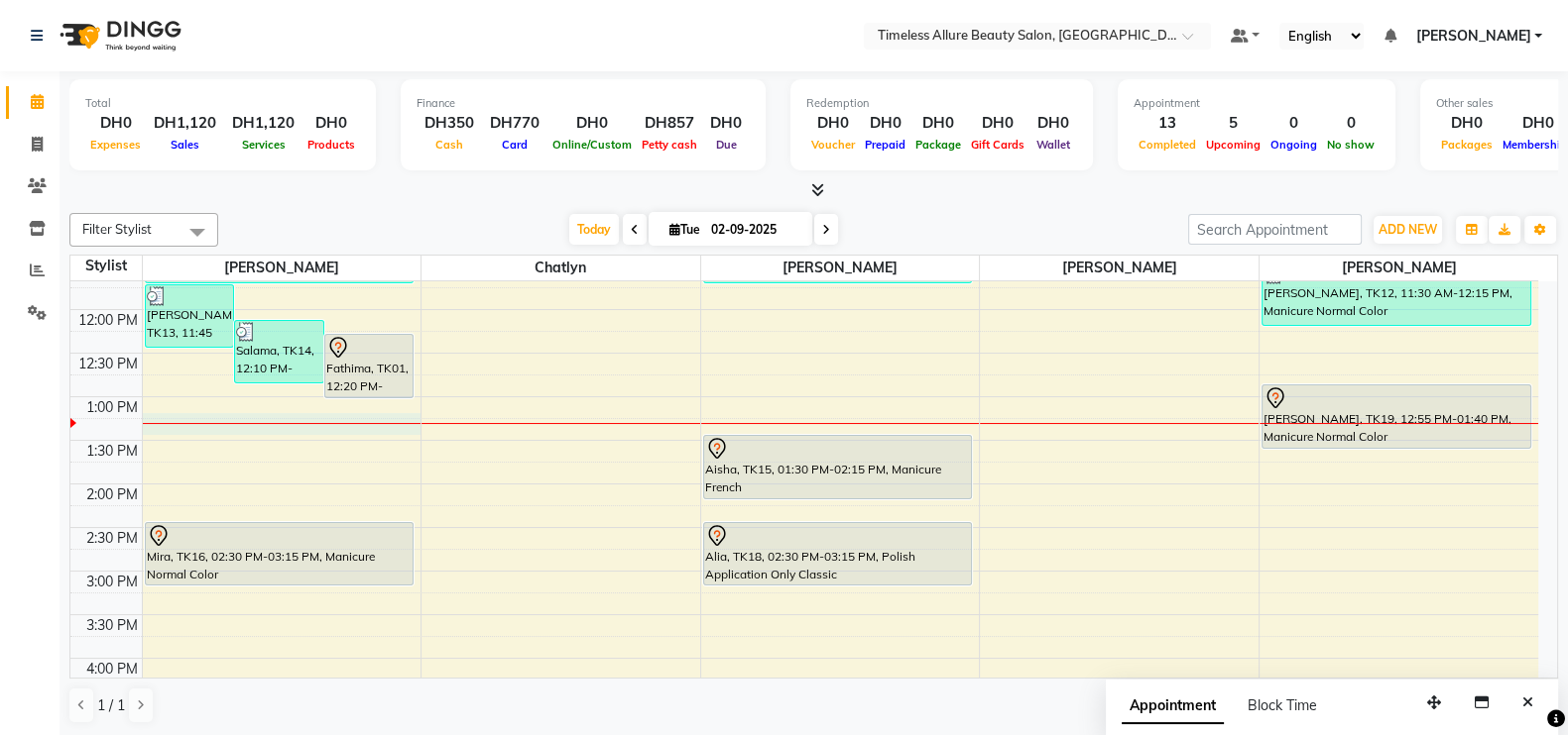
click at [299, 419] on div "6:00 AM 6:30 AM 7:00 AM 7:30 AM 8:00 AM 8:30 AM 9:00 AM 9:30 AM 10:00 AM 10:30 …" at bounding box center [804, 309] width 1468 height 1045
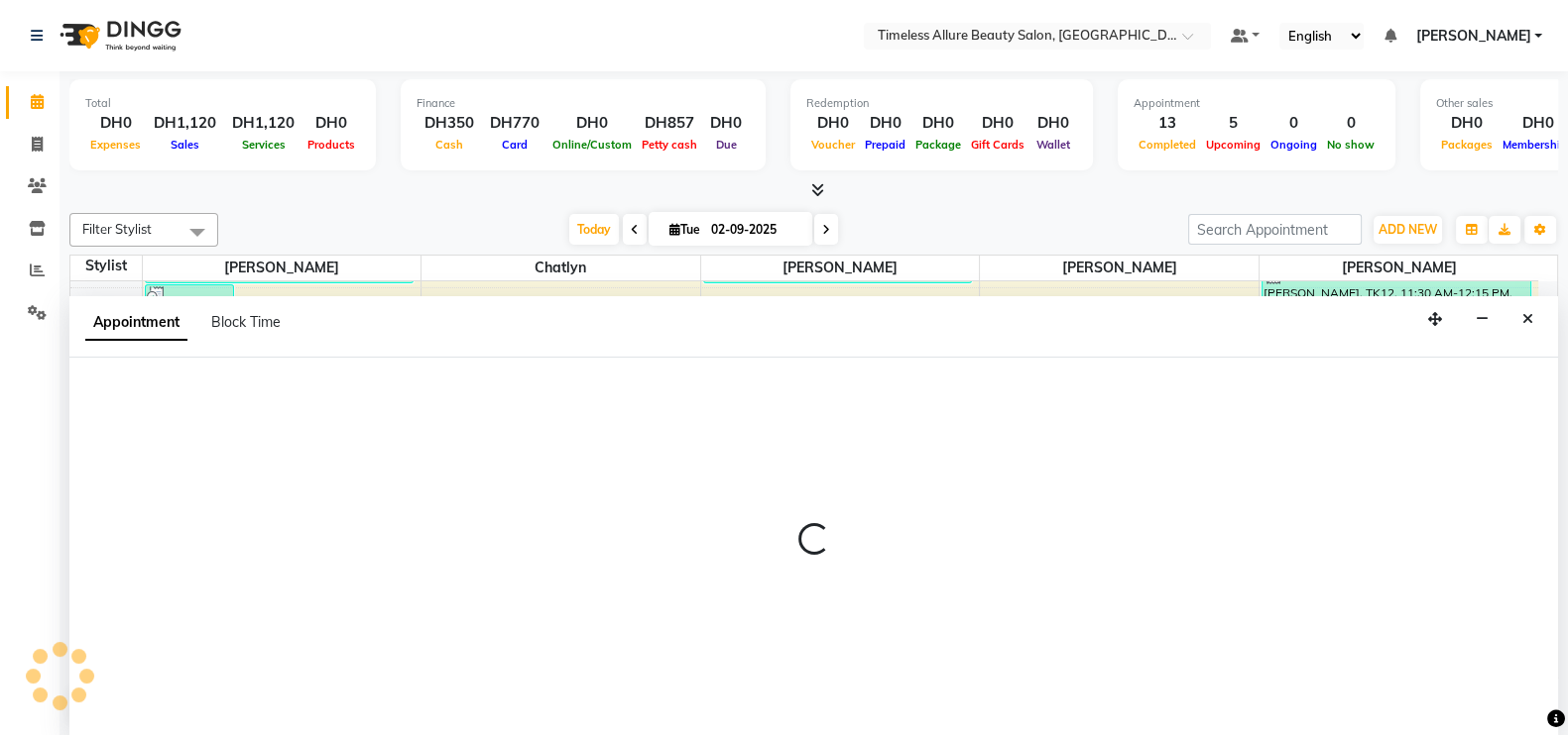
scroll to position [1, 0]
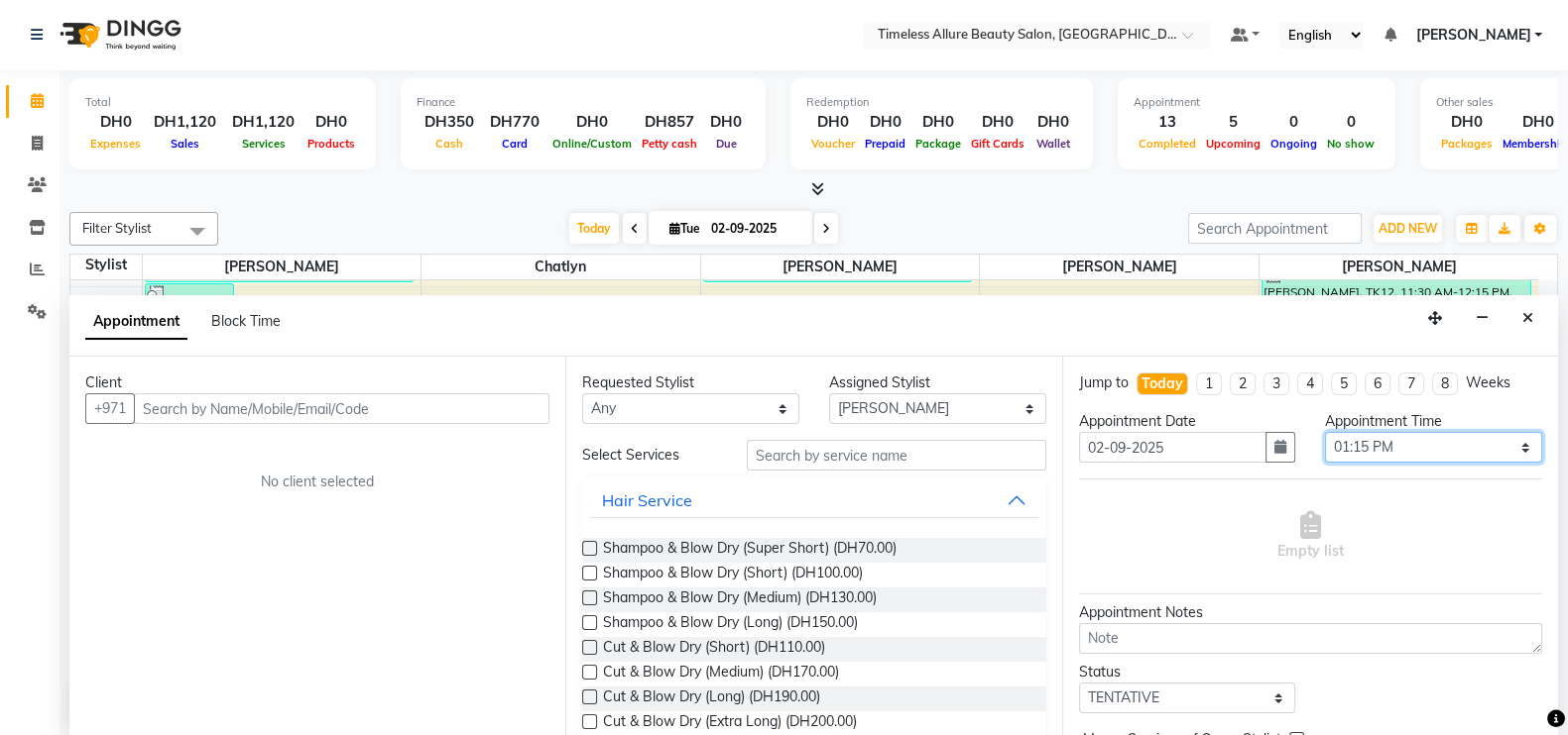
click at [1503, 447] on select "Select 07:00 AM 07:05 AM 07:10 AM 07:15 AM 07:20 AM 07:25 AM 07:30 AM 07:35 AM …" at bounding box center [1433, 447] width 217 height 31
click at [1325, 432] on select "Select 07:00 AM 07:05 AM 07:10 AM 07:15 AM 07:20 AM 07:25 AM 07:30 AM 07:35 AM …" at bounding box center [1433, 447] width 217 height 31
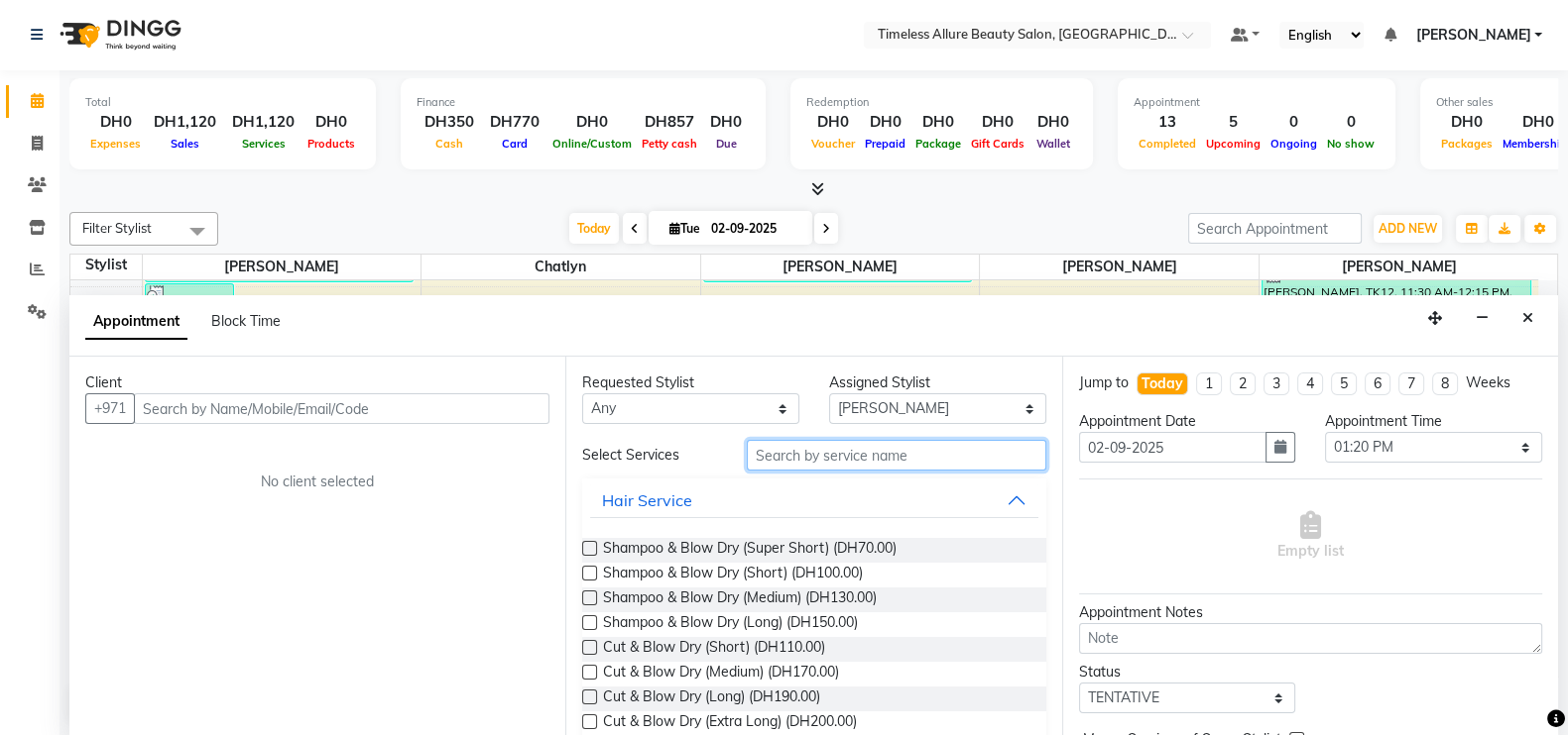
click at [912, 452] on input "text" at bounding box center [896, 455] width 300 height 31
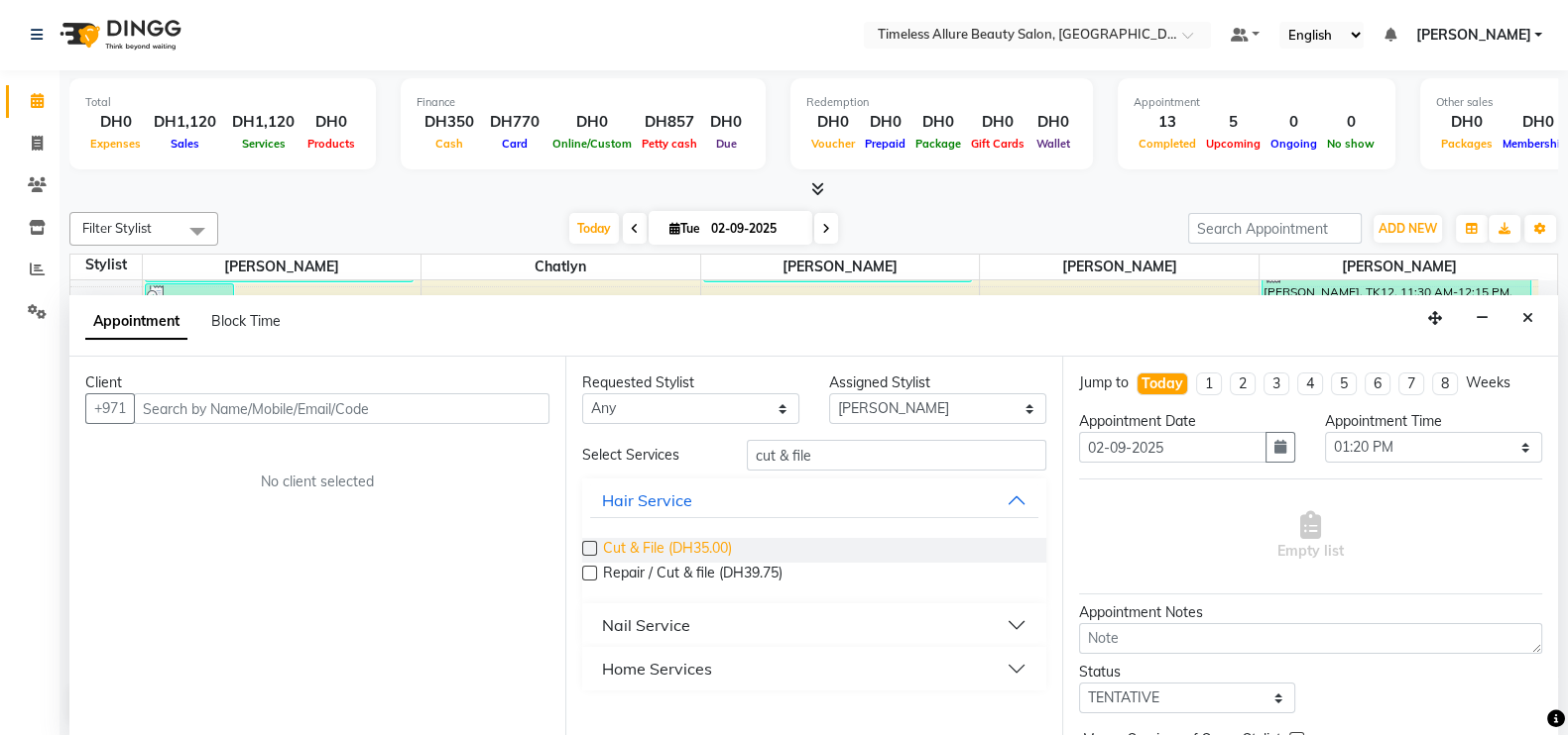
click at [676, 548] on span "Cut & File (DH35.00)" at bounding box center [668, 551] width 129 height 25
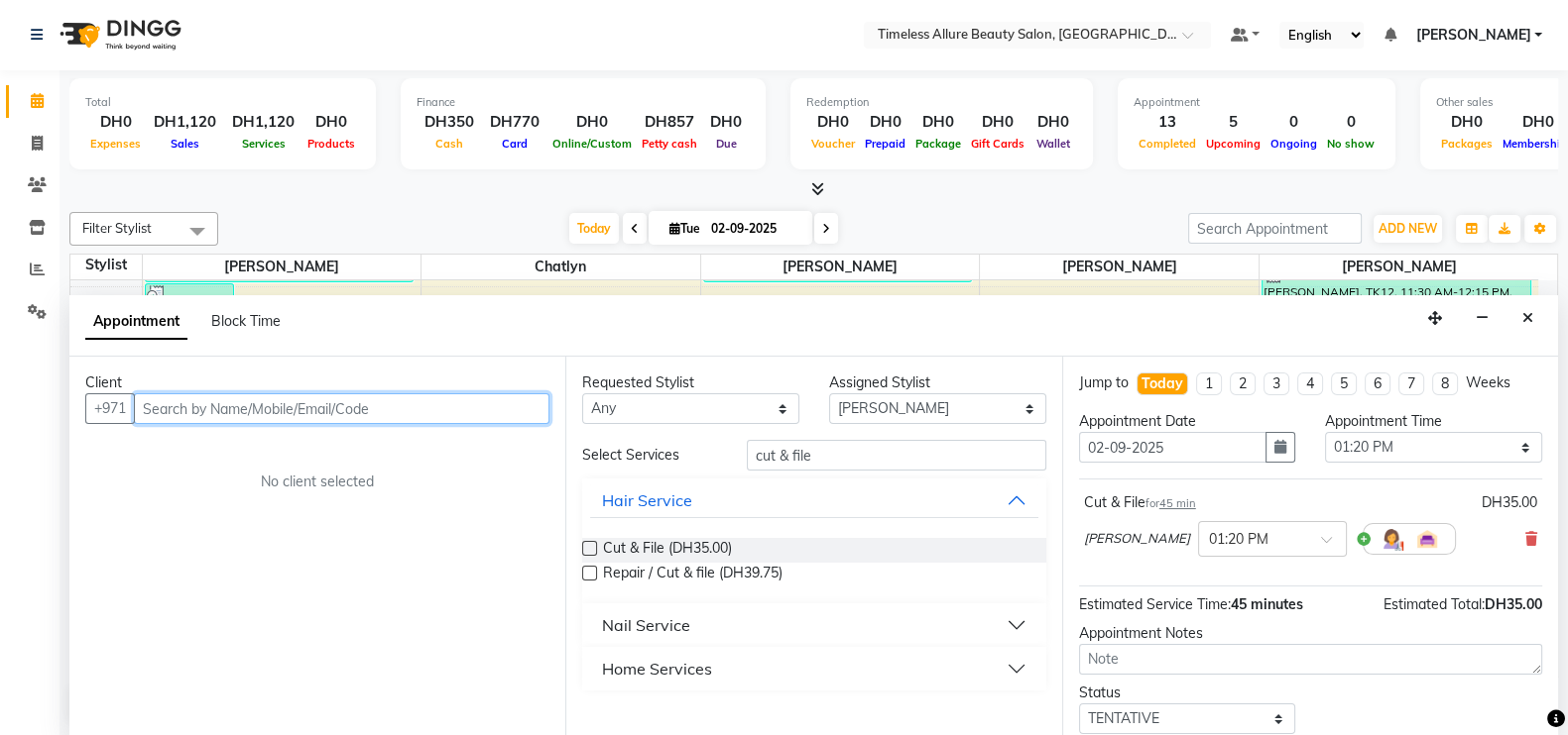
click at [409, 404] on input "text" at bounding box center [341, 409] width 416 height 31
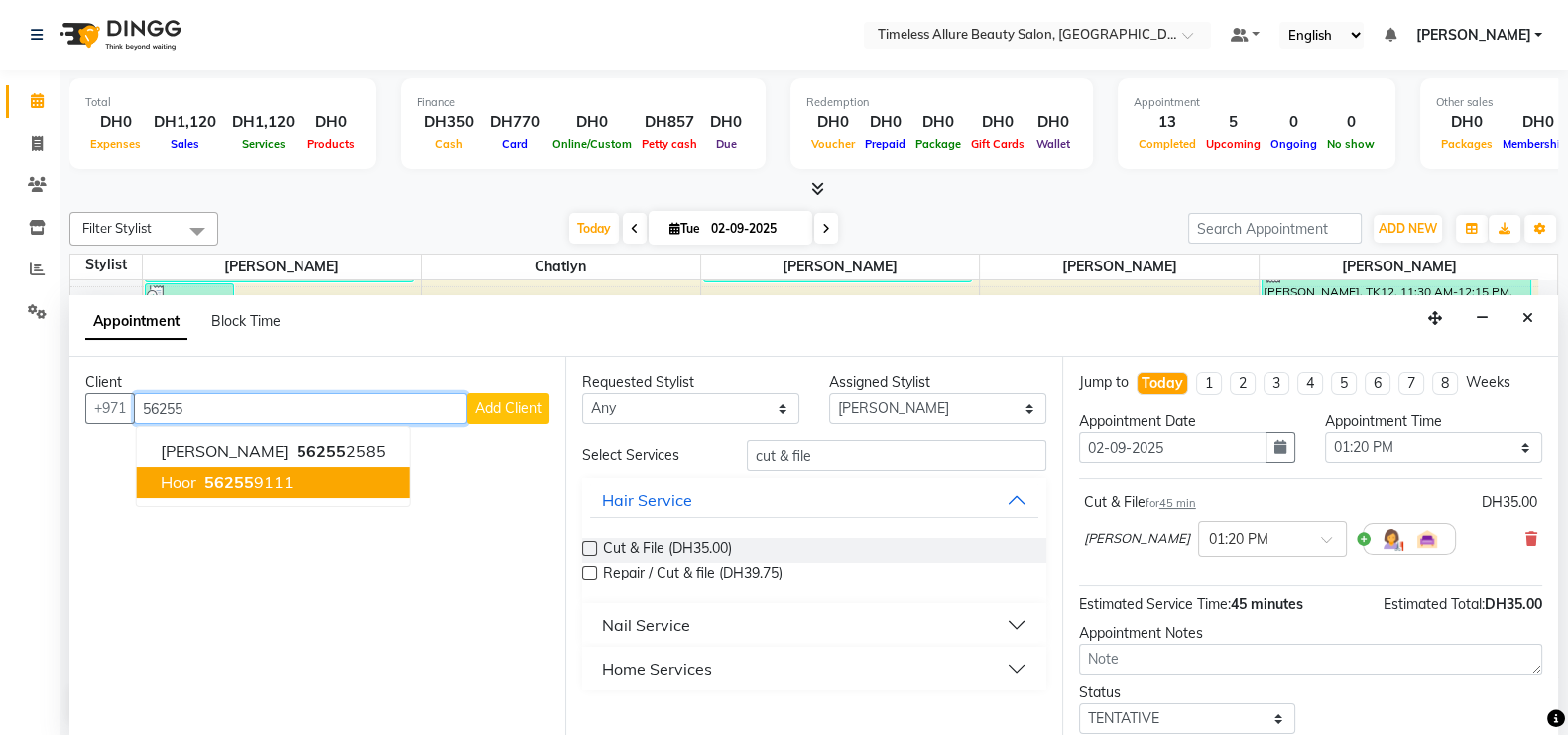
click at [229, 476] on span "56255" at bounding box center [229, 483] width 50 height 20
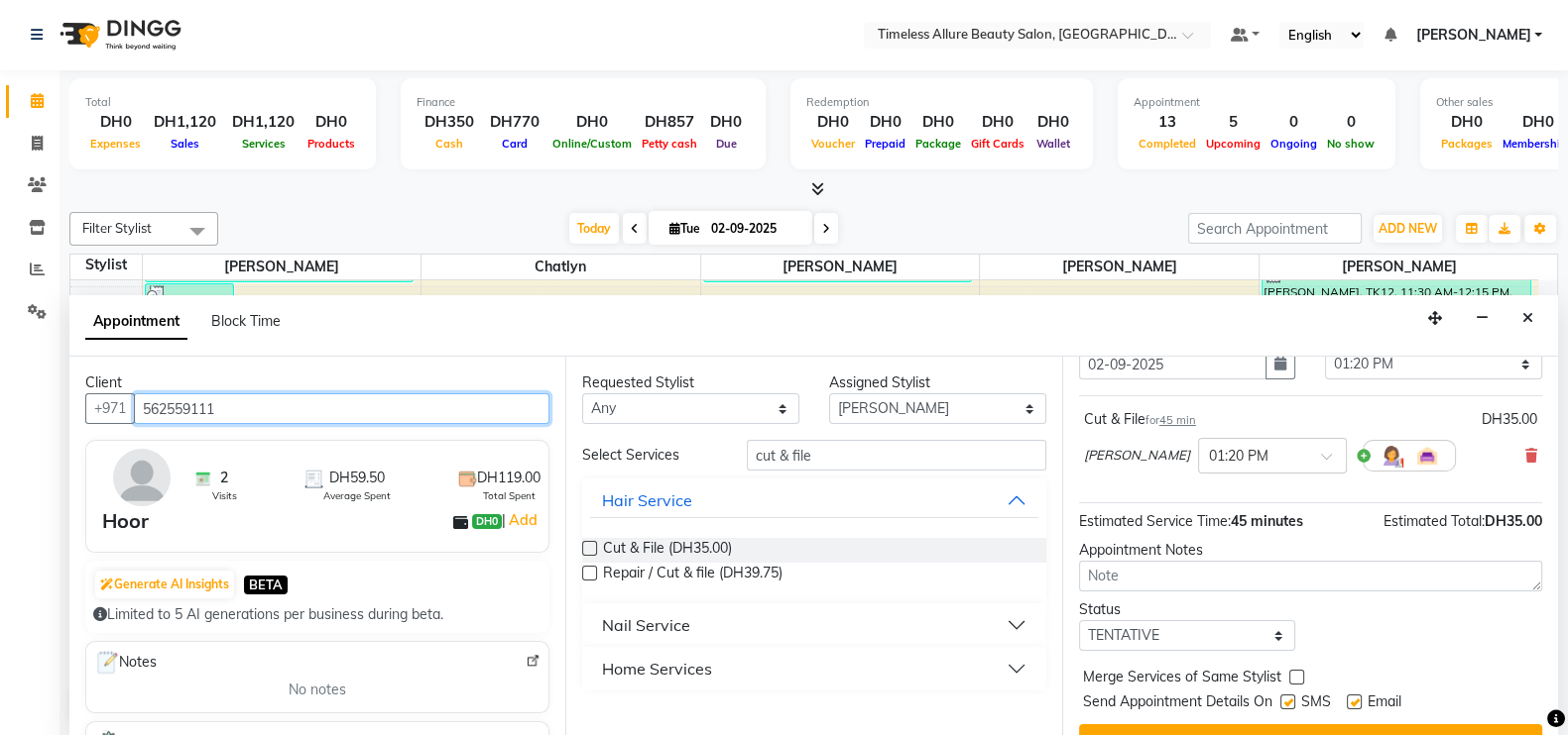
scroll to position [121, 0]
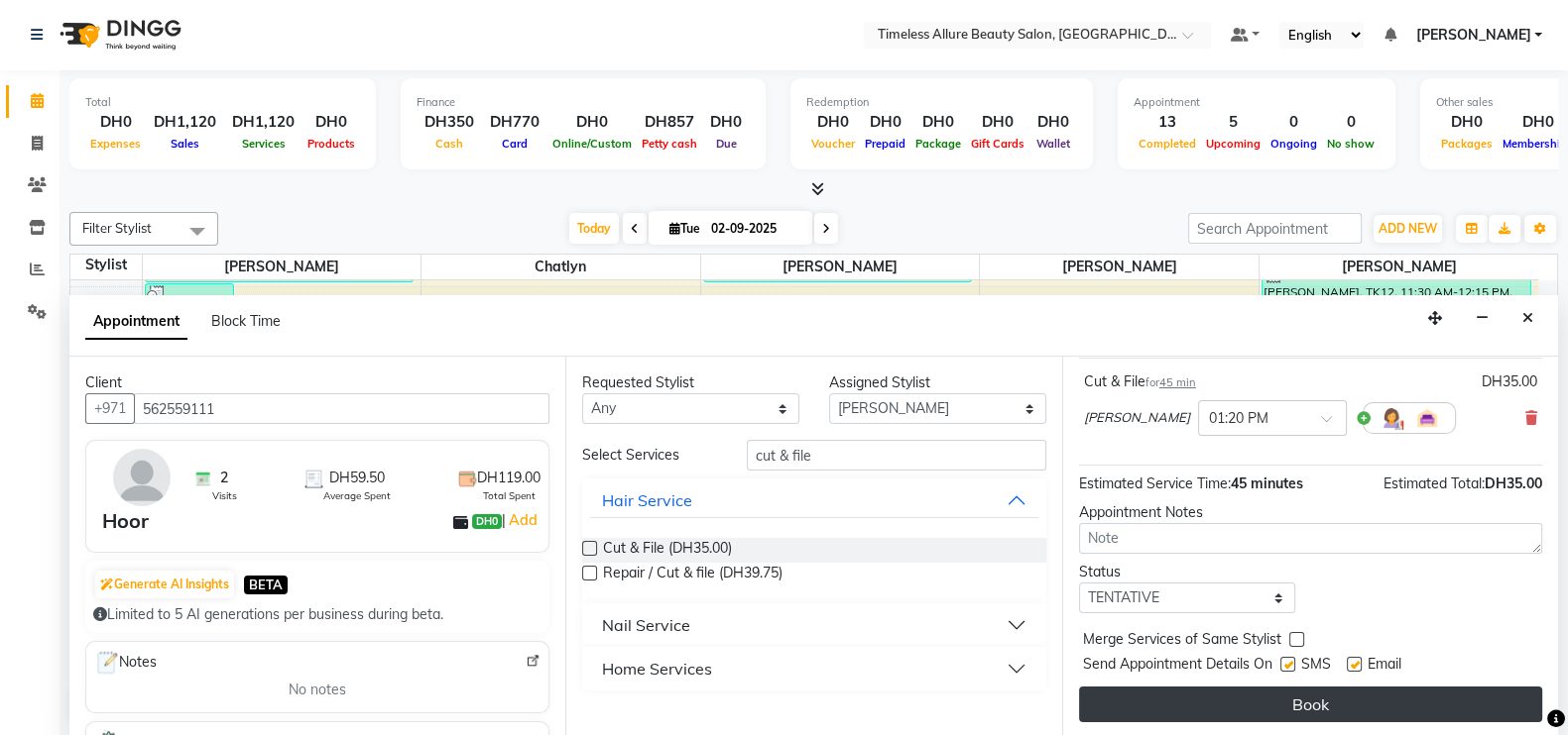
click at [1329, 699] on button "Book" at bounding box center [1310, 704] width 463 height 36
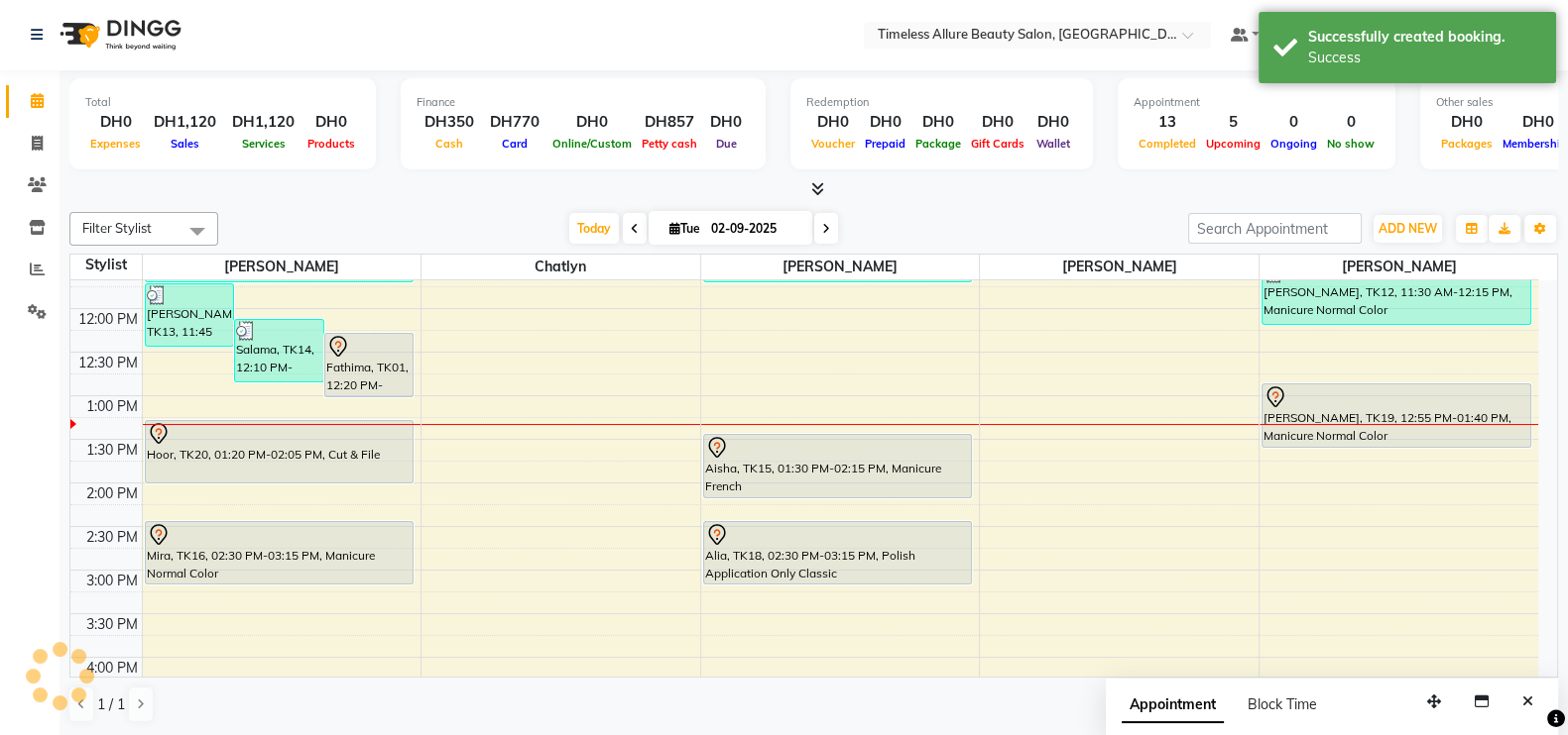
scroll to position [0, 0]
click at [38, 185] on icon at bounding box center [37, 185] width 19 height 15
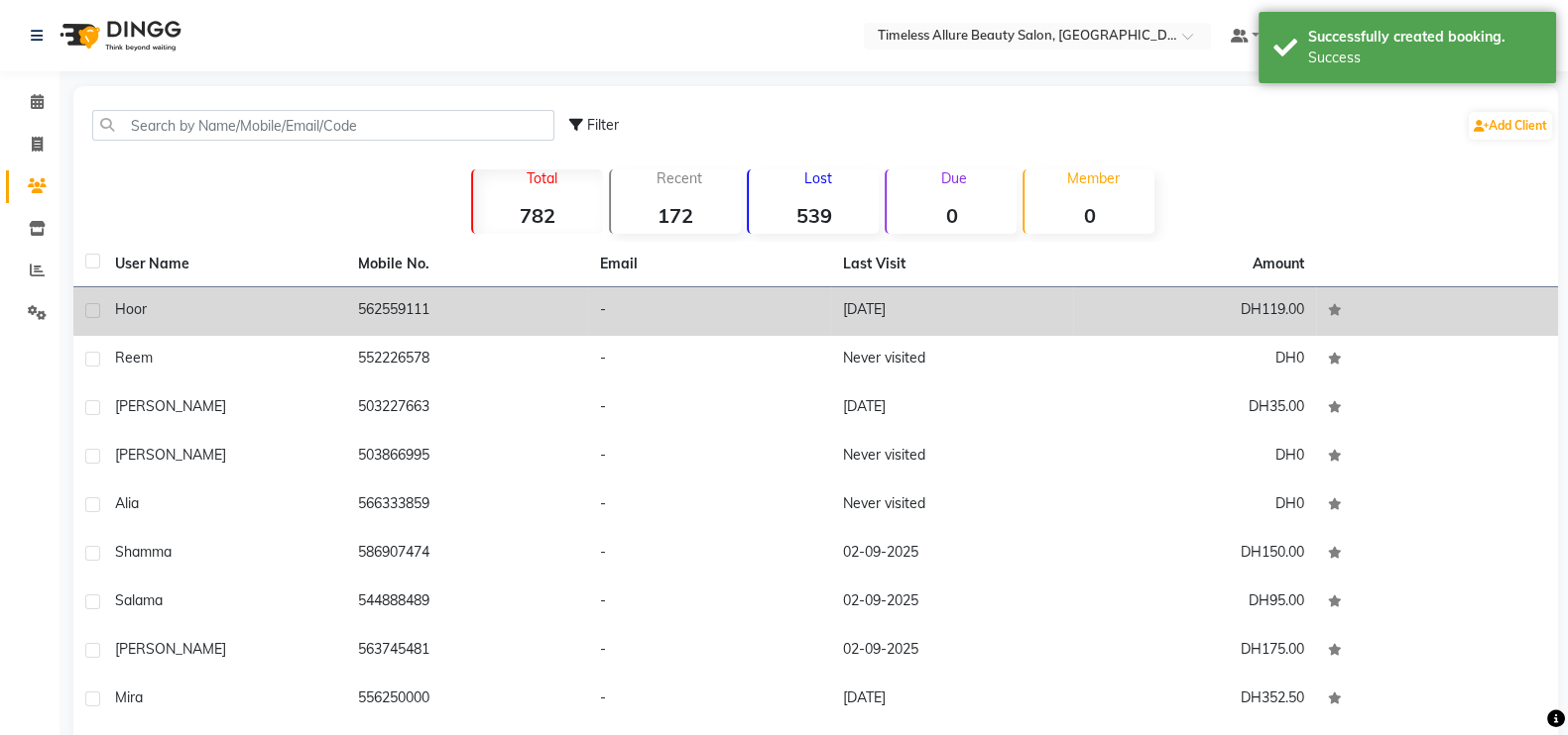
click at [185, 312] on div "Hoor" at bounding box center [224, 309] width 219 height 21
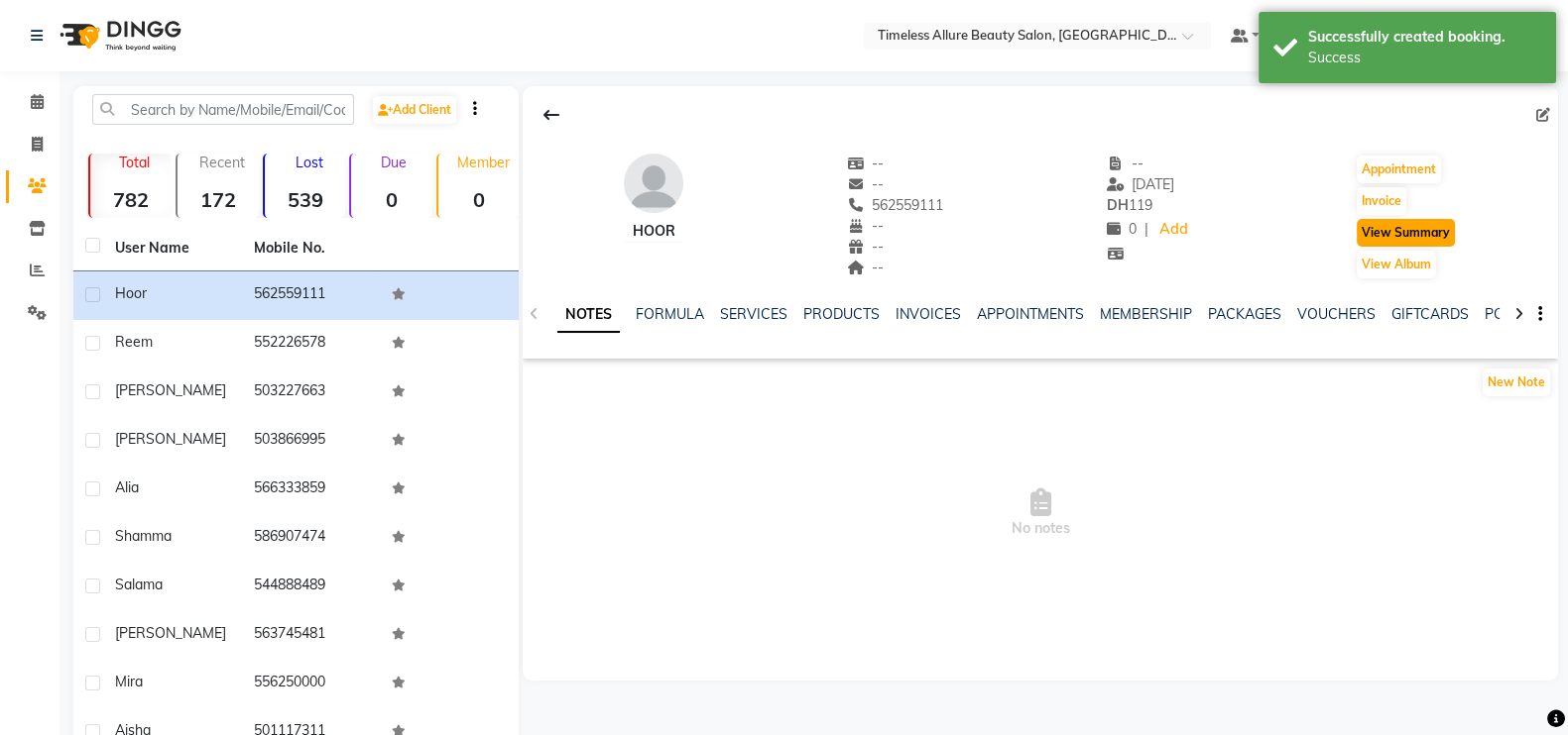
click at [1408, 230] on button "View Summary" at bounding box center [1405, 233] width 98 height 28
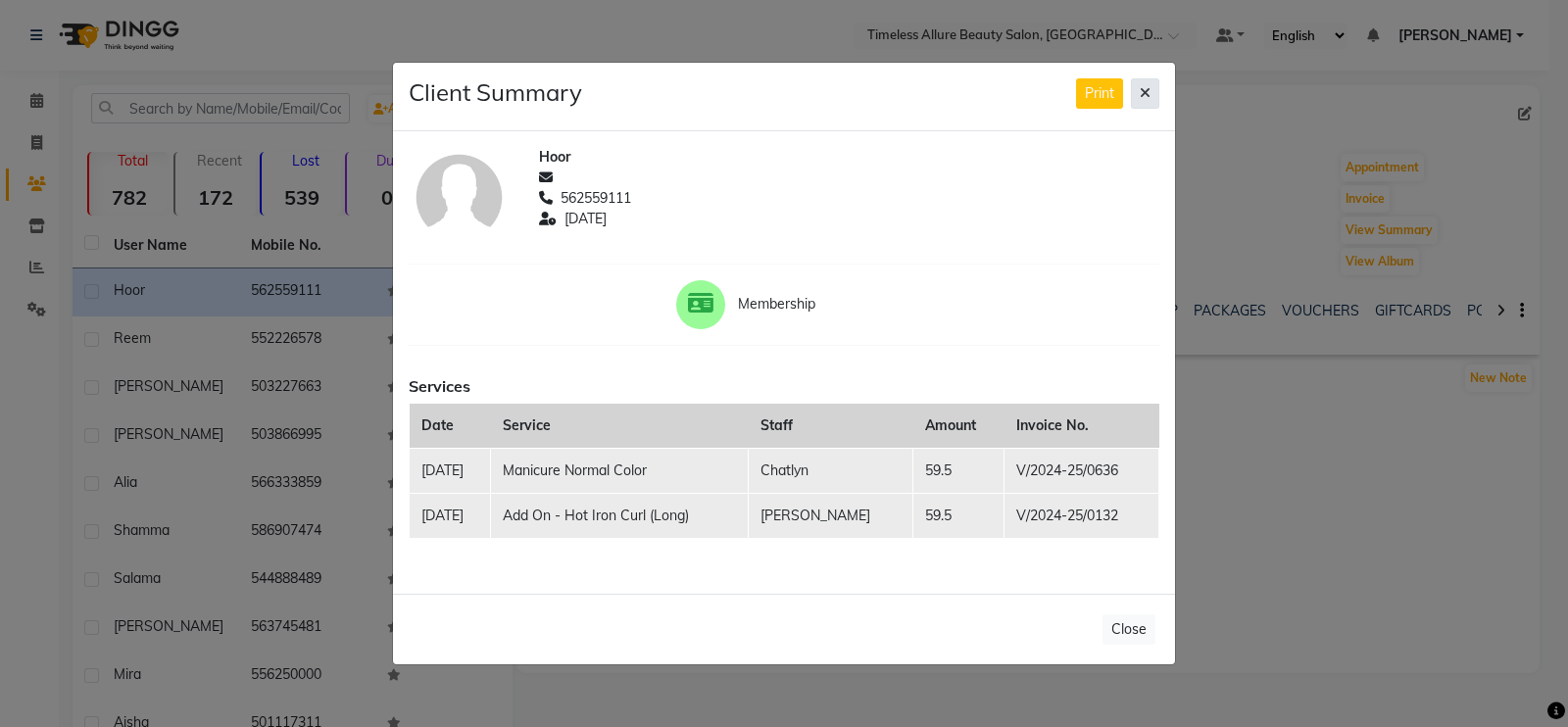
click at [1144, 95] on icon at bounding box center [1144, 93] width 11 height 14
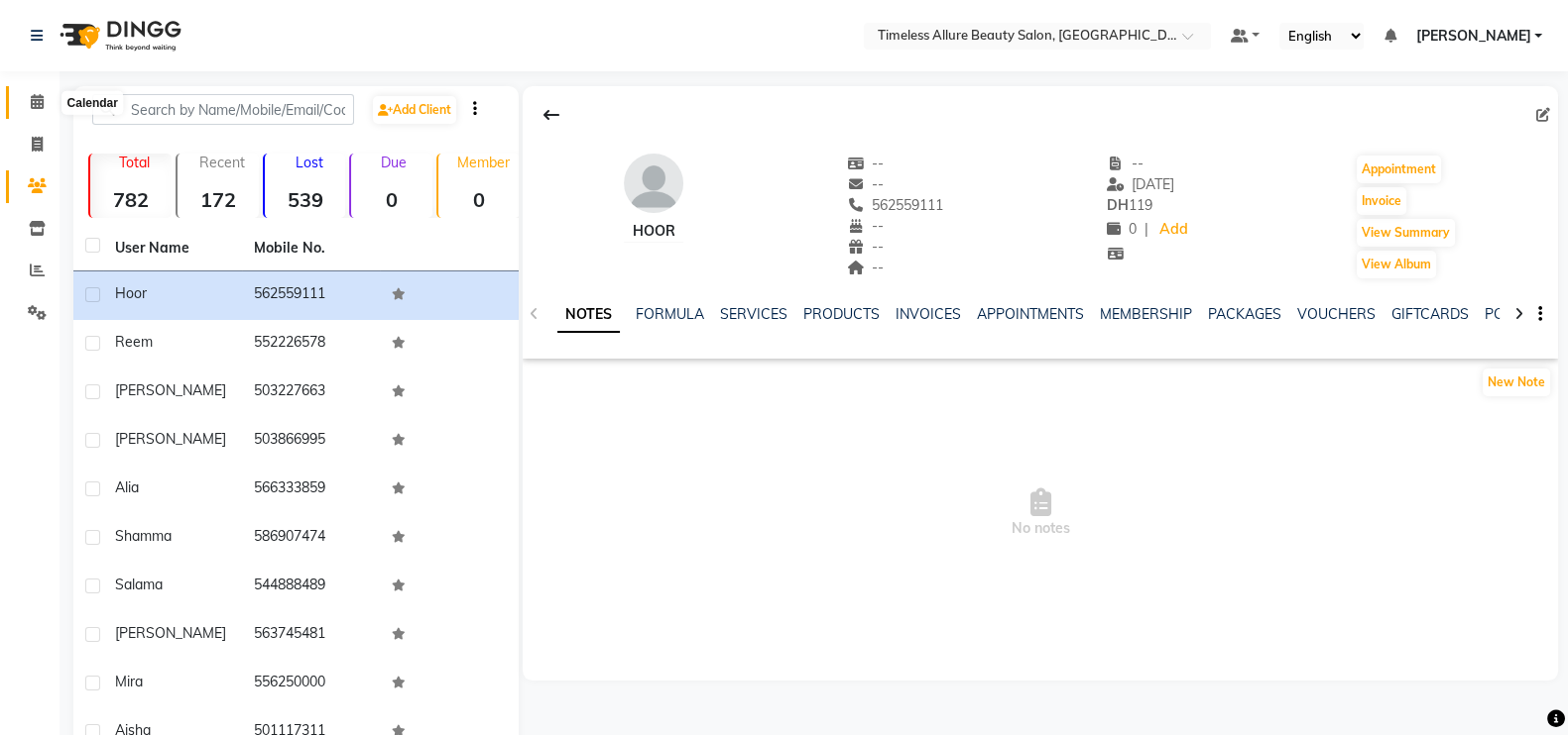
click at [43, 98] on icon at bounding box center [37, 101] width 13 height 15
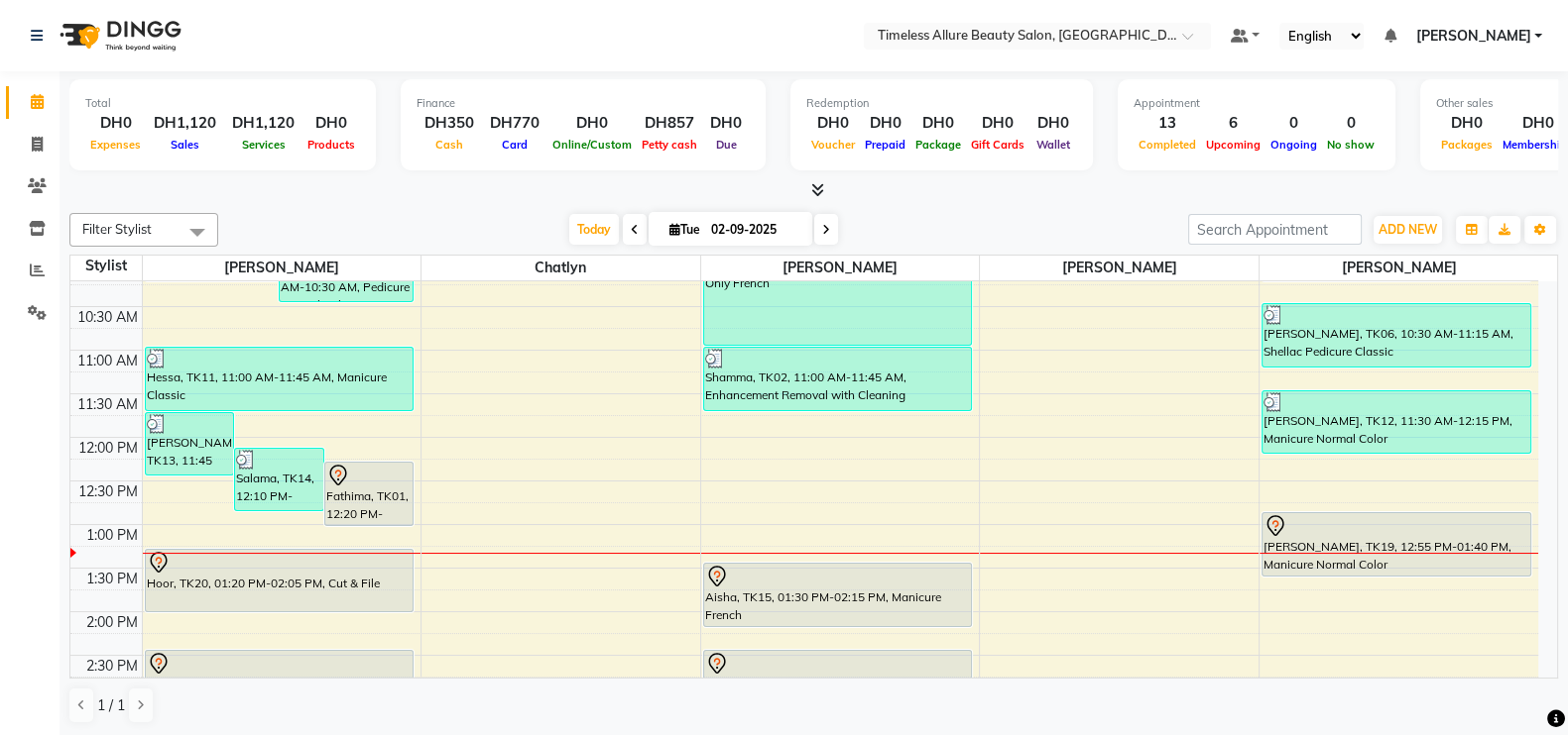
scroll to position [495, 0]
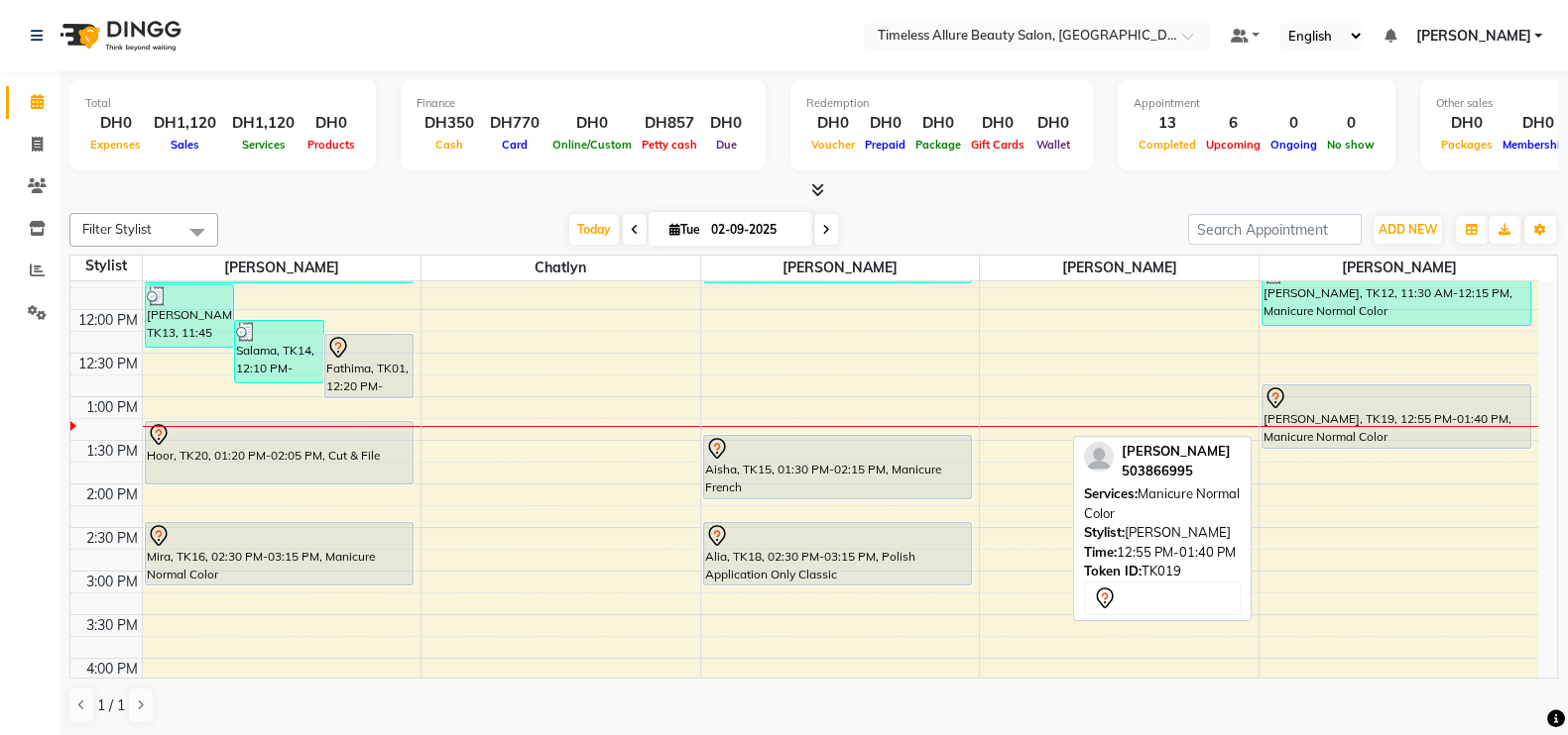
click at [1385, 419] on div "[PERSON_NAME], TK19, 12:55 PM-01:40 PM, Manicure Normal Color" at bounding box center [1396, 417] width 268 height 62
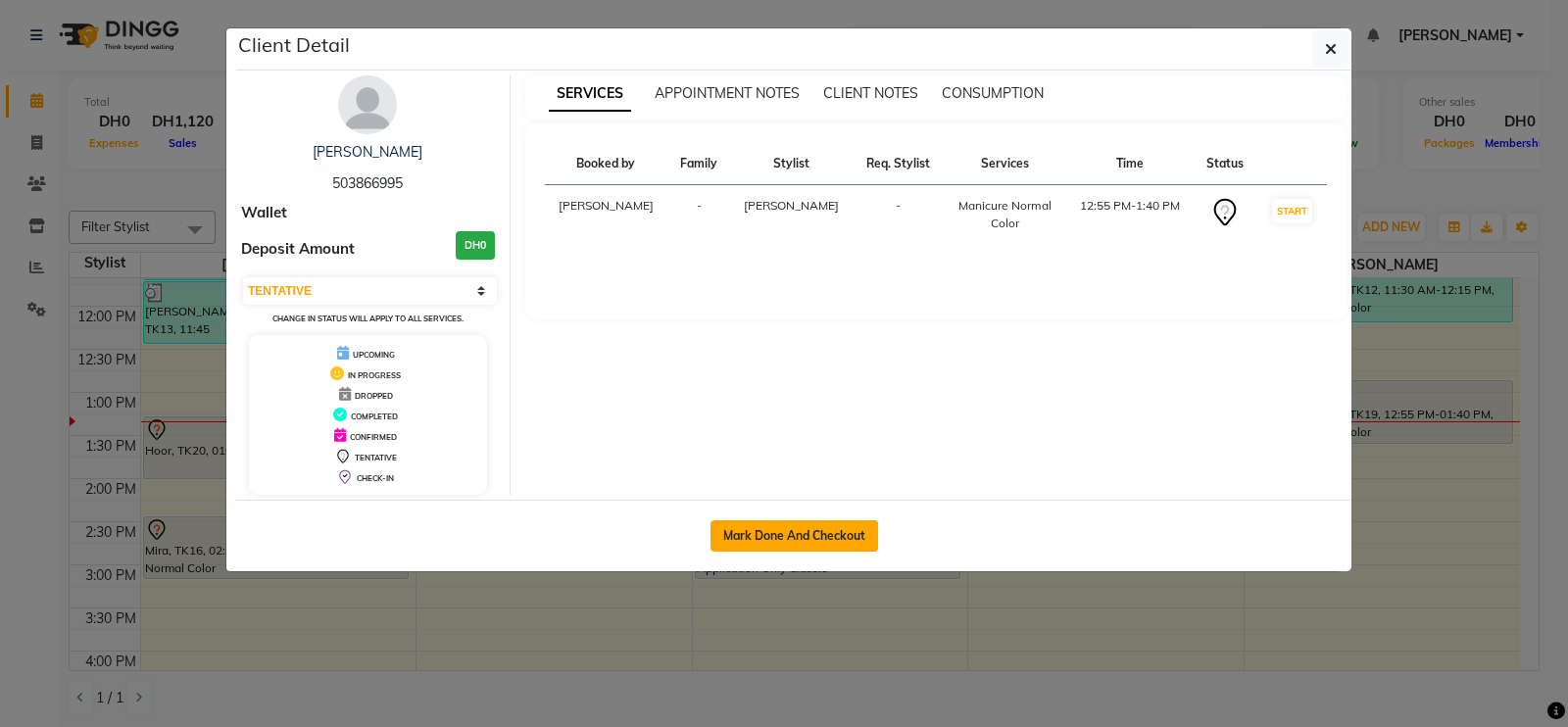
click at [792, 525] on button "Mark Done And Checkout" at bounding box center [793, 537] width 168 height 31
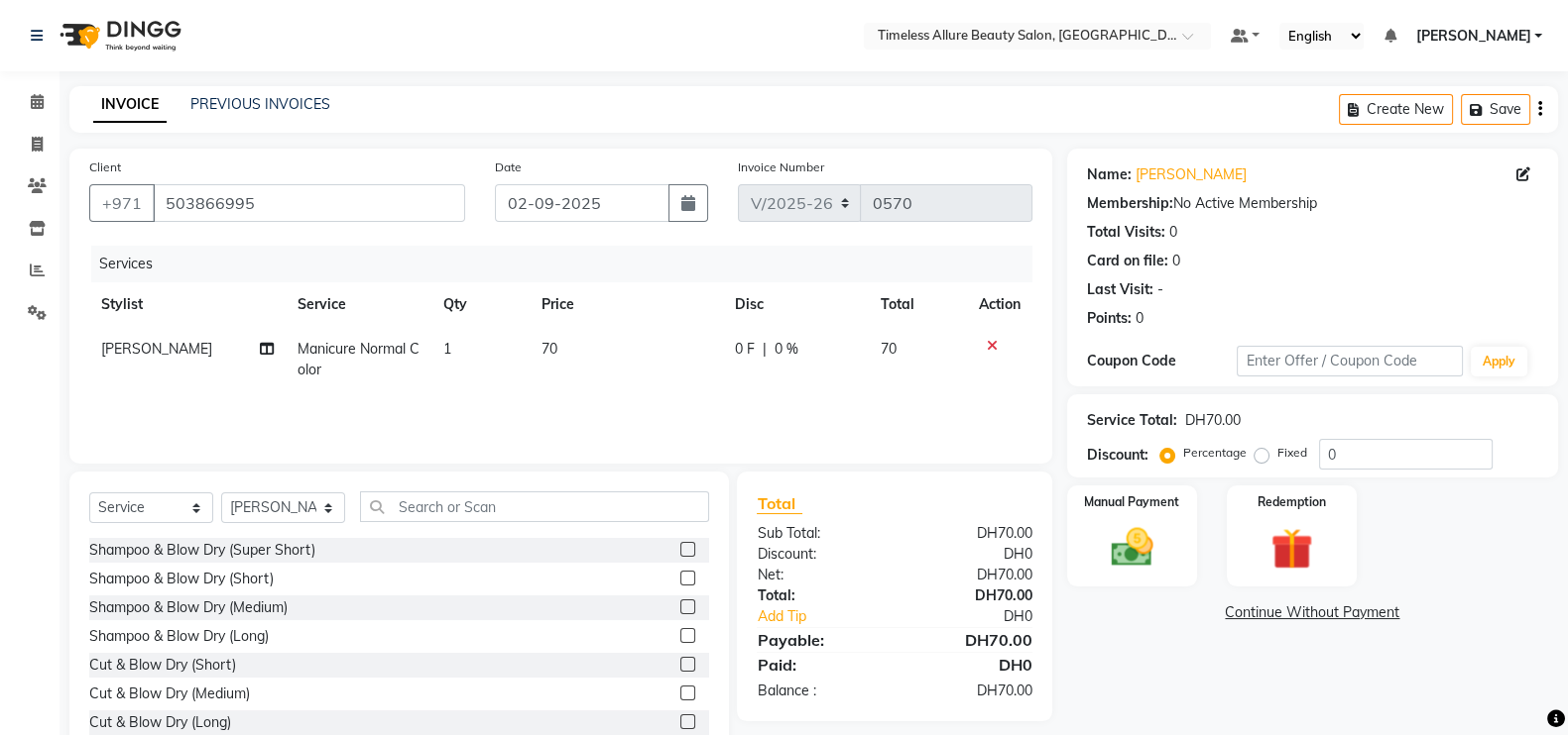
click at [745, 345] on span "0 F" at bounding box center [744, 349] width 20 height 21
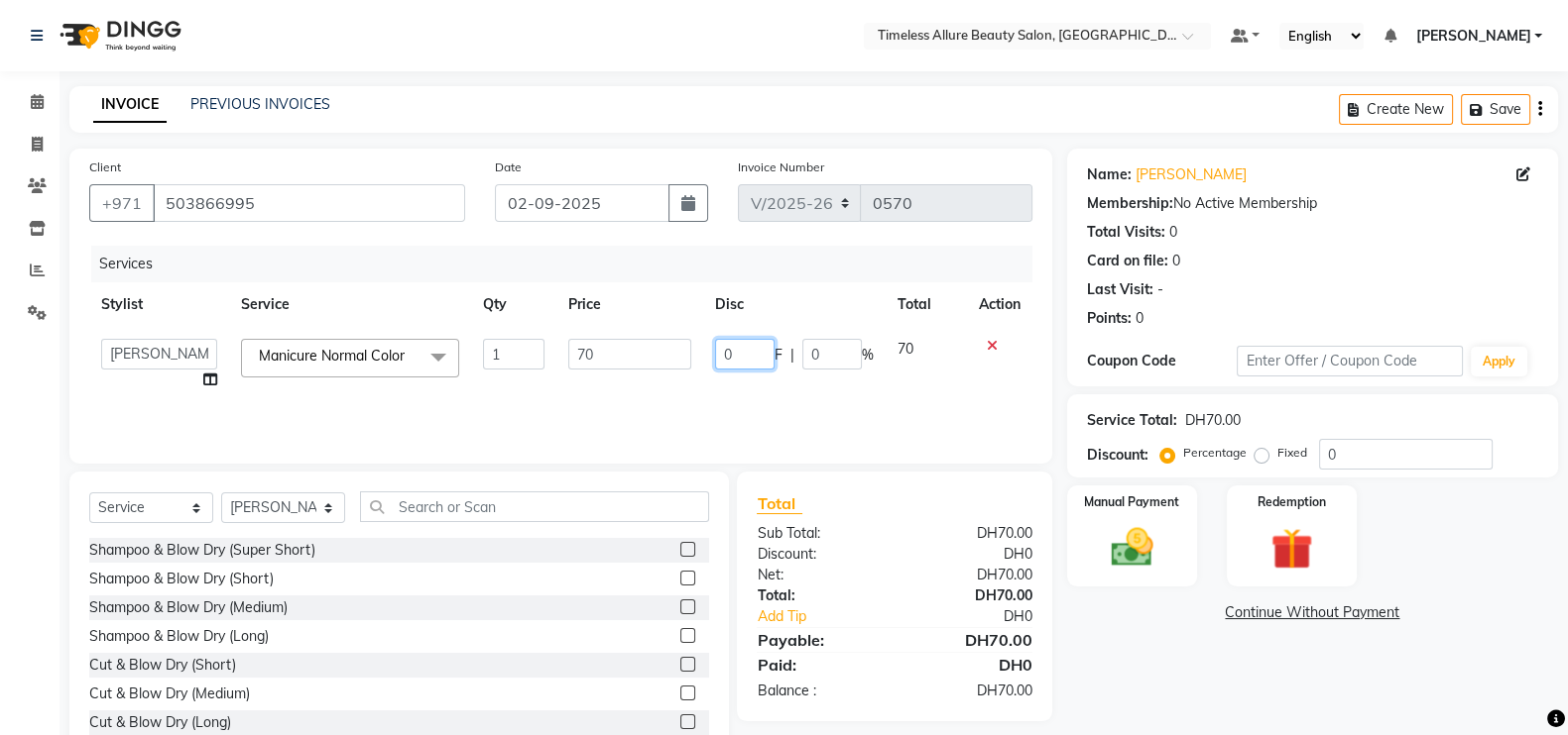
click at [748, 357] on input "0" at bounding box center [744, 354] width 60 height 31
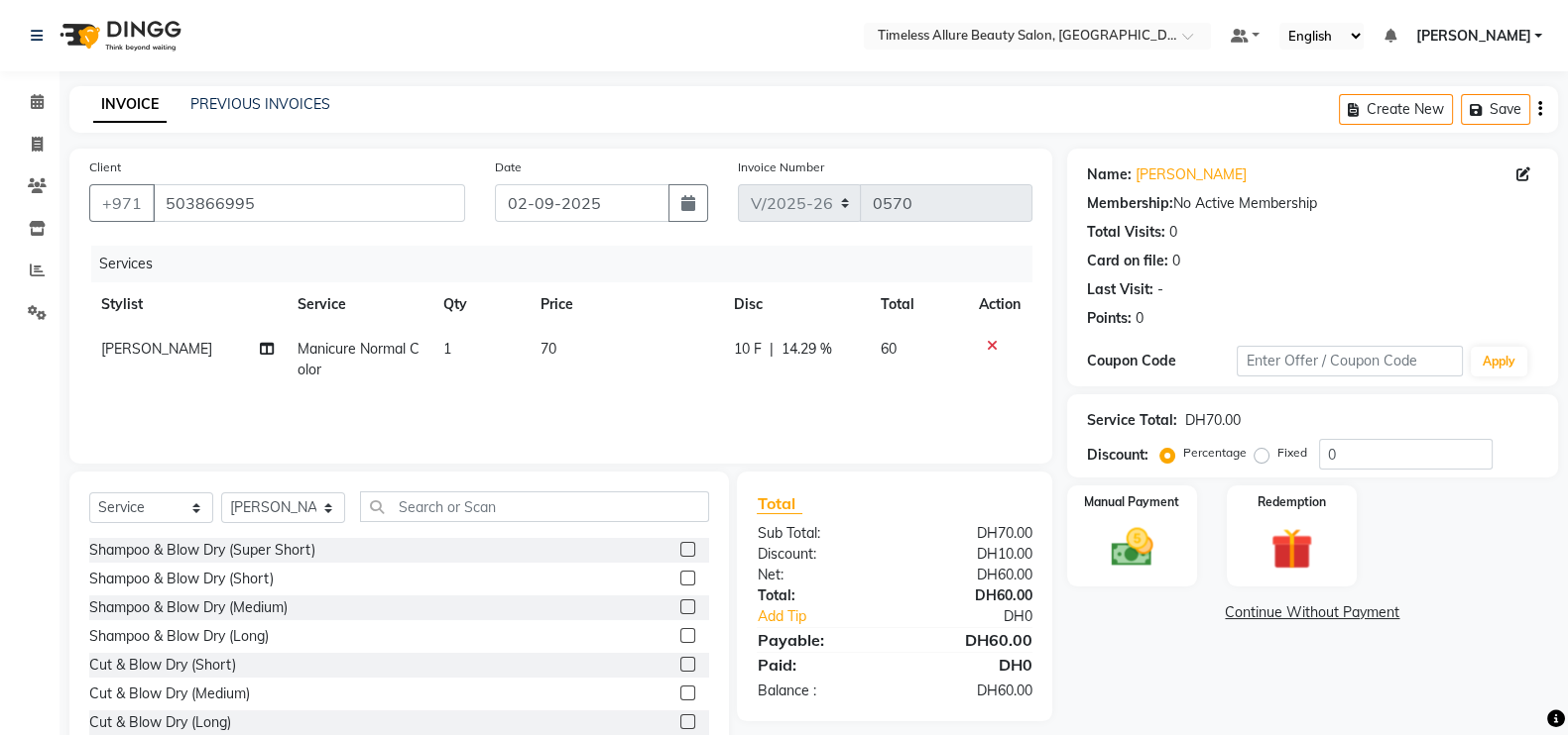
click at [761, 397] on div "Services Stylist Service Qty Price Disc Total Action Agnes Manicure Normal Colo…" at bounding box center [561, 345] width 943 height 198
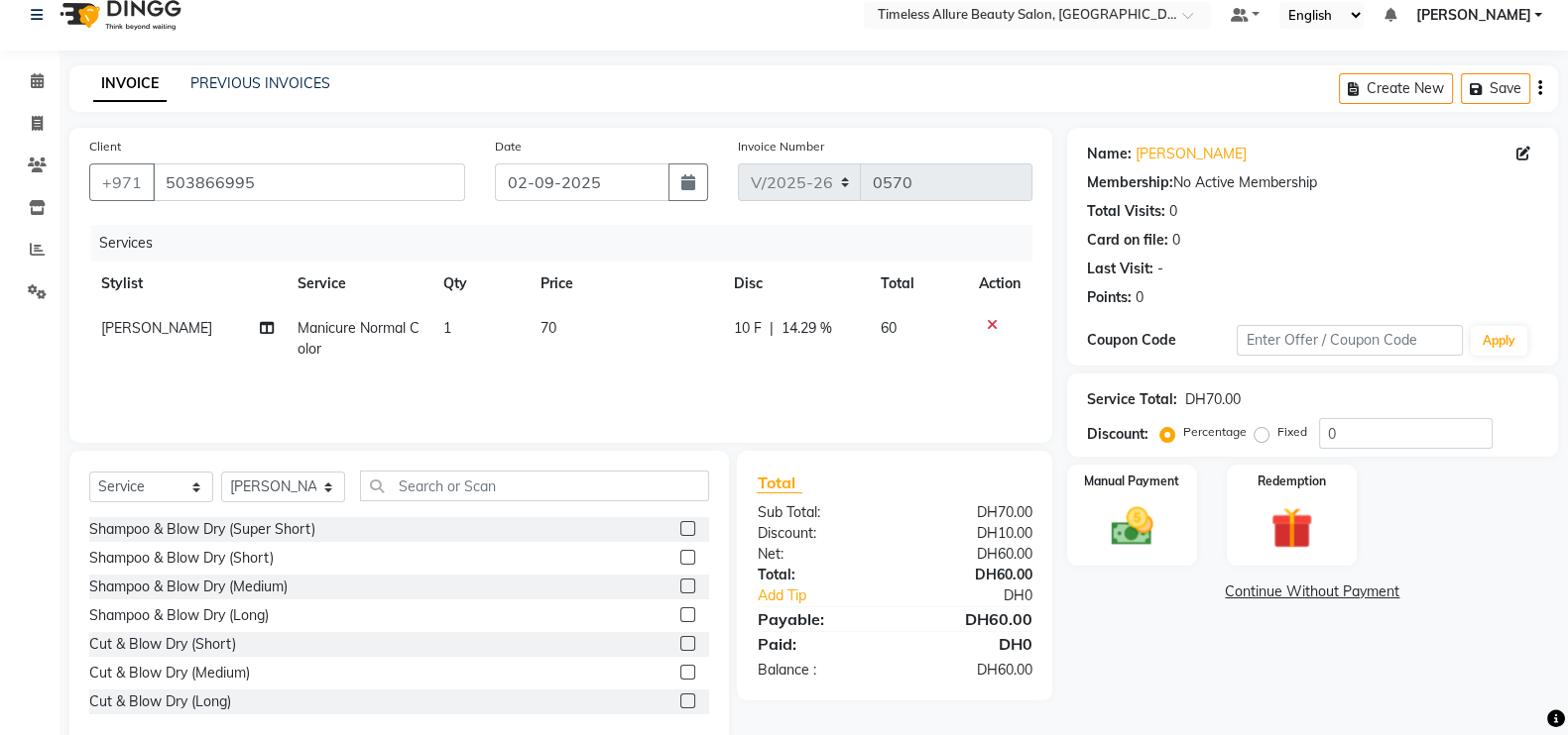
scroll to position [59, 0]
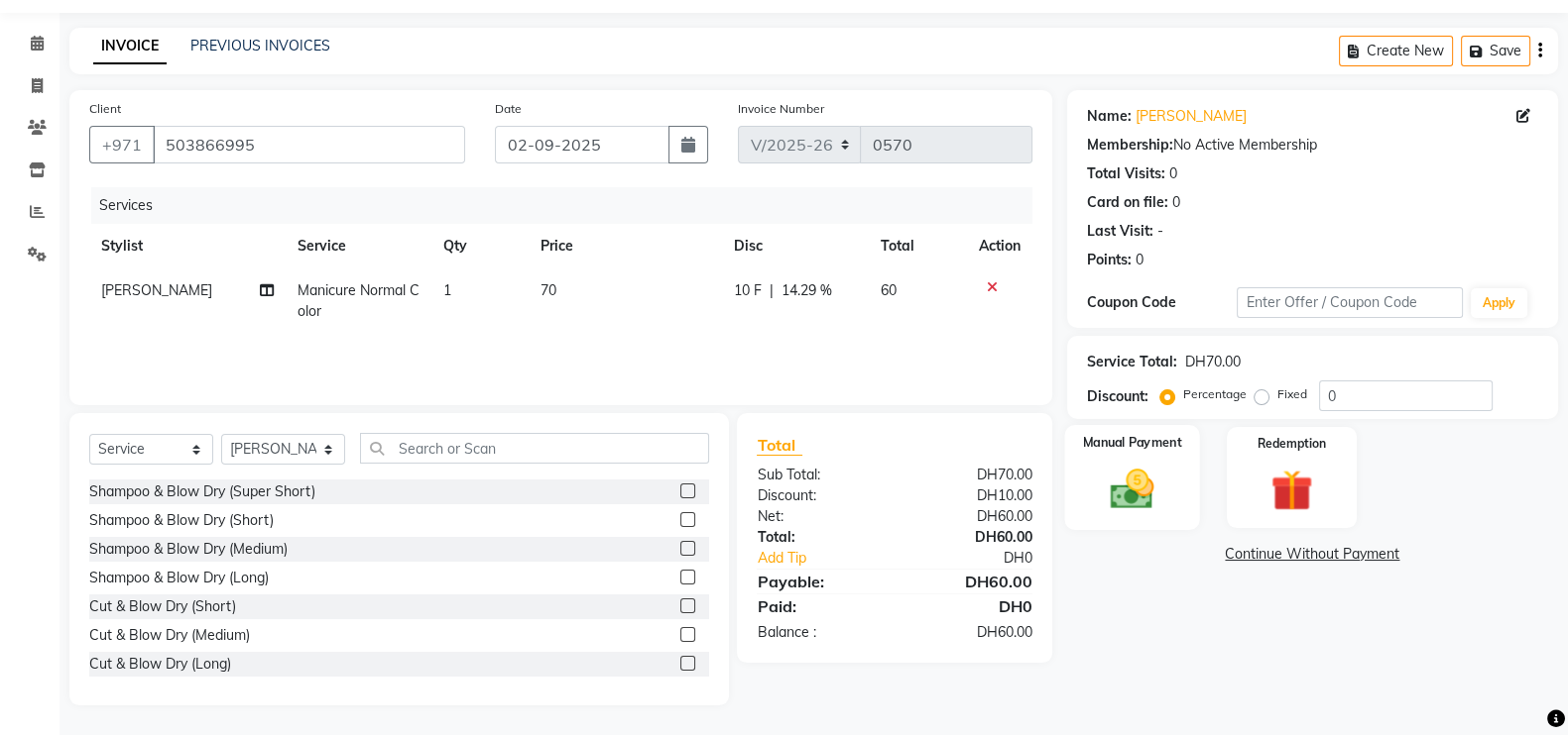
click at [1130, 464] on img at bounding box center [1131, 489] width 70 height 50
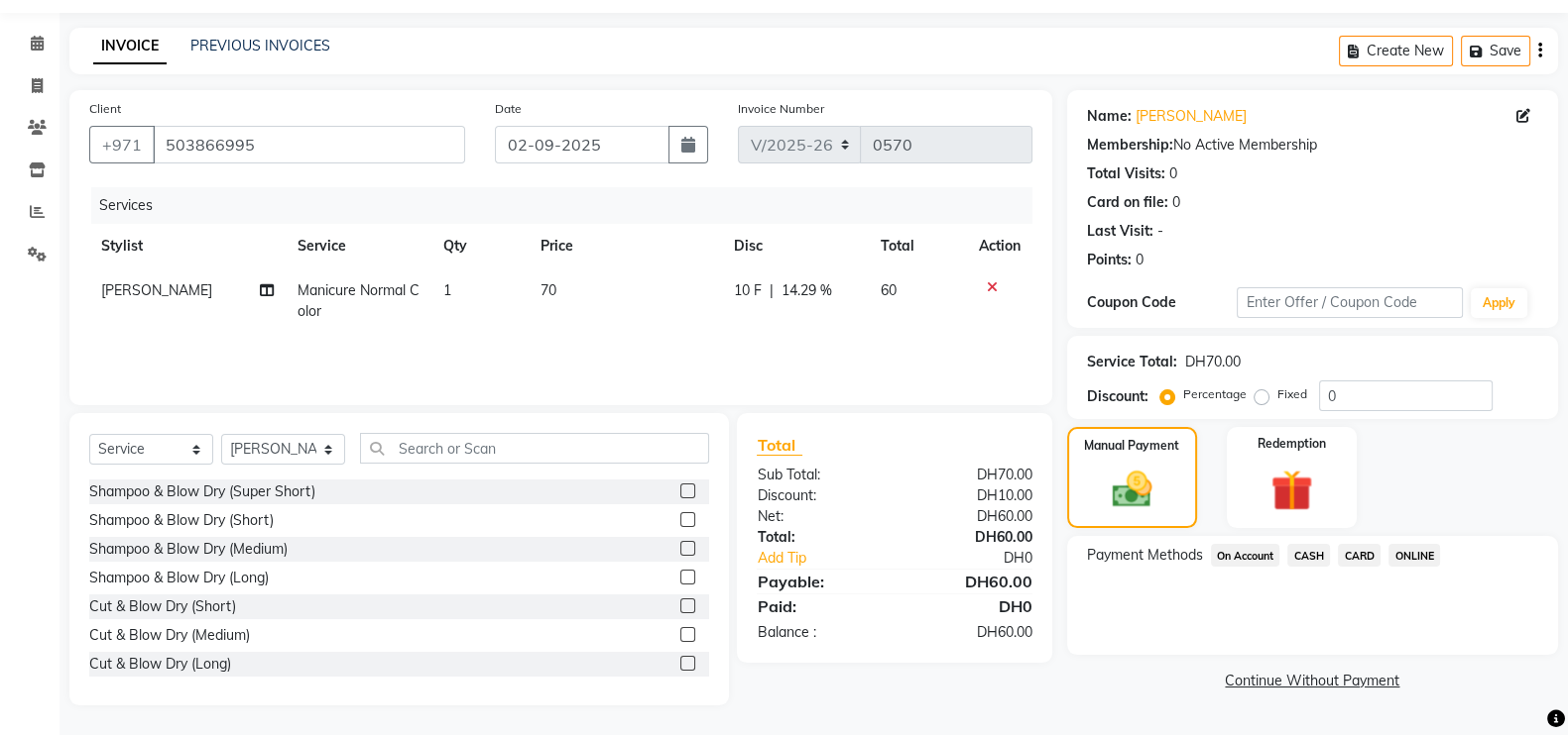
click at [1364, 555] on span "CARD" at bounding box center [1359, 555] width 43 height 23
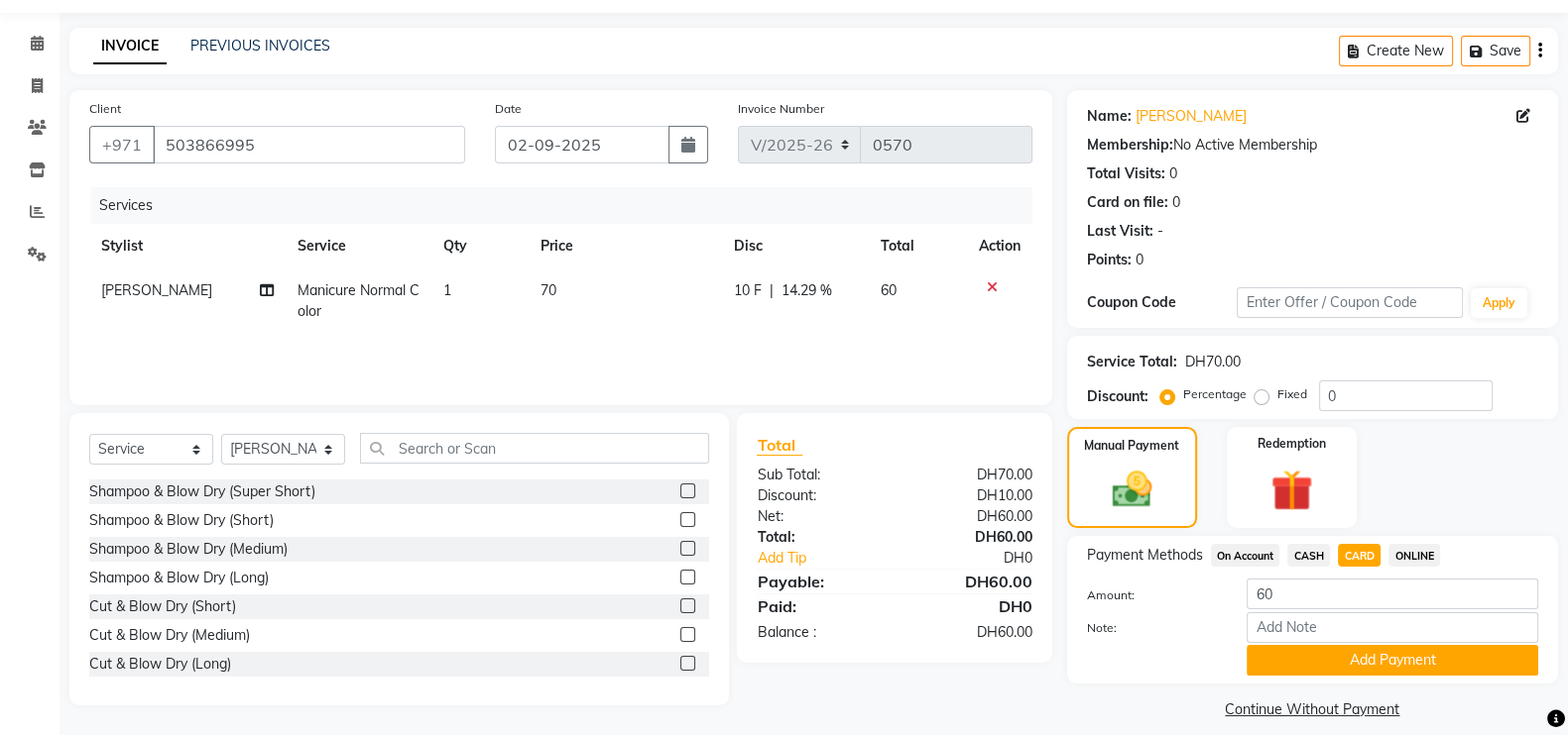
scroll to position [79, 0]
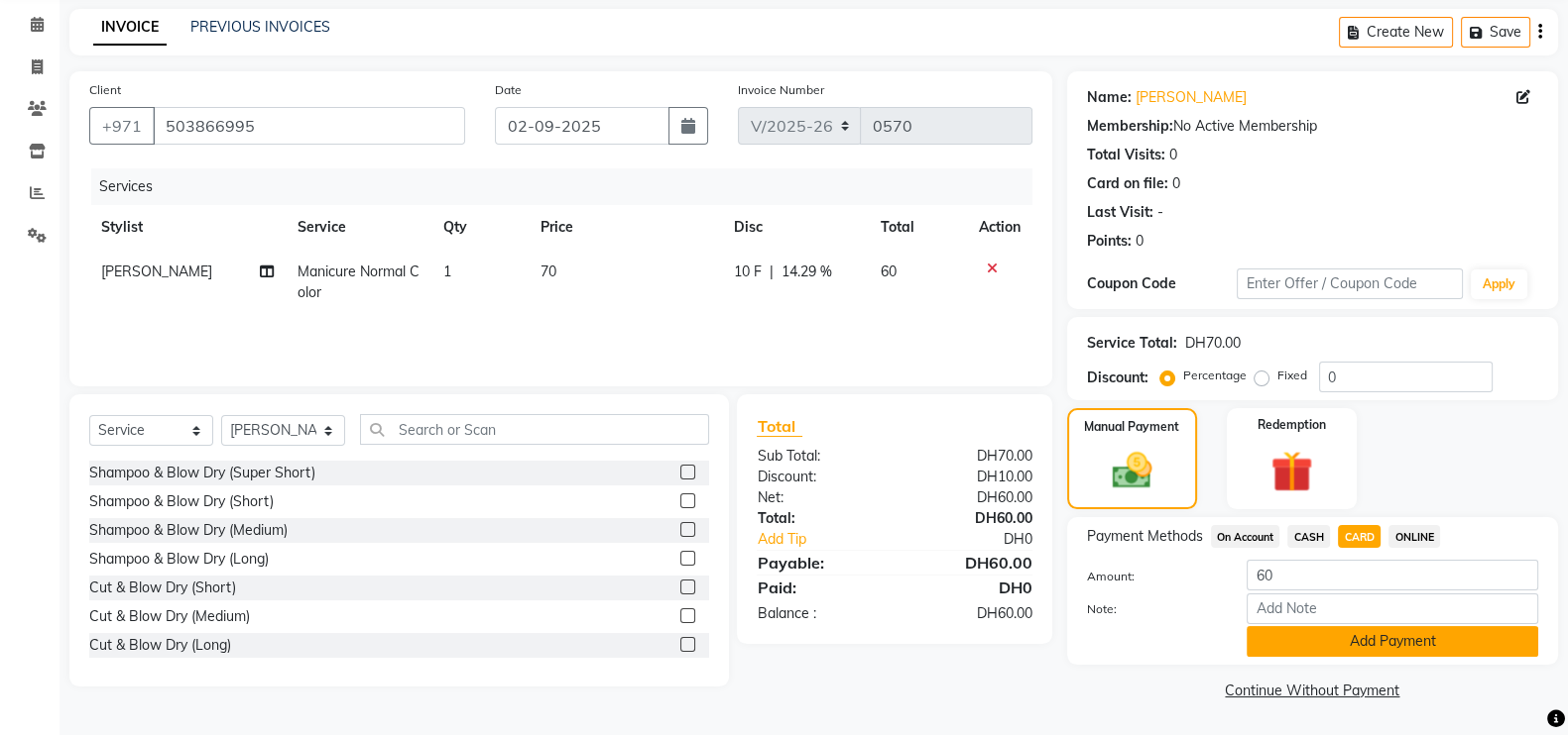
click at [1421, 646] on button "Add Payment" at bounding box center [1392, 642] width 292 height 31
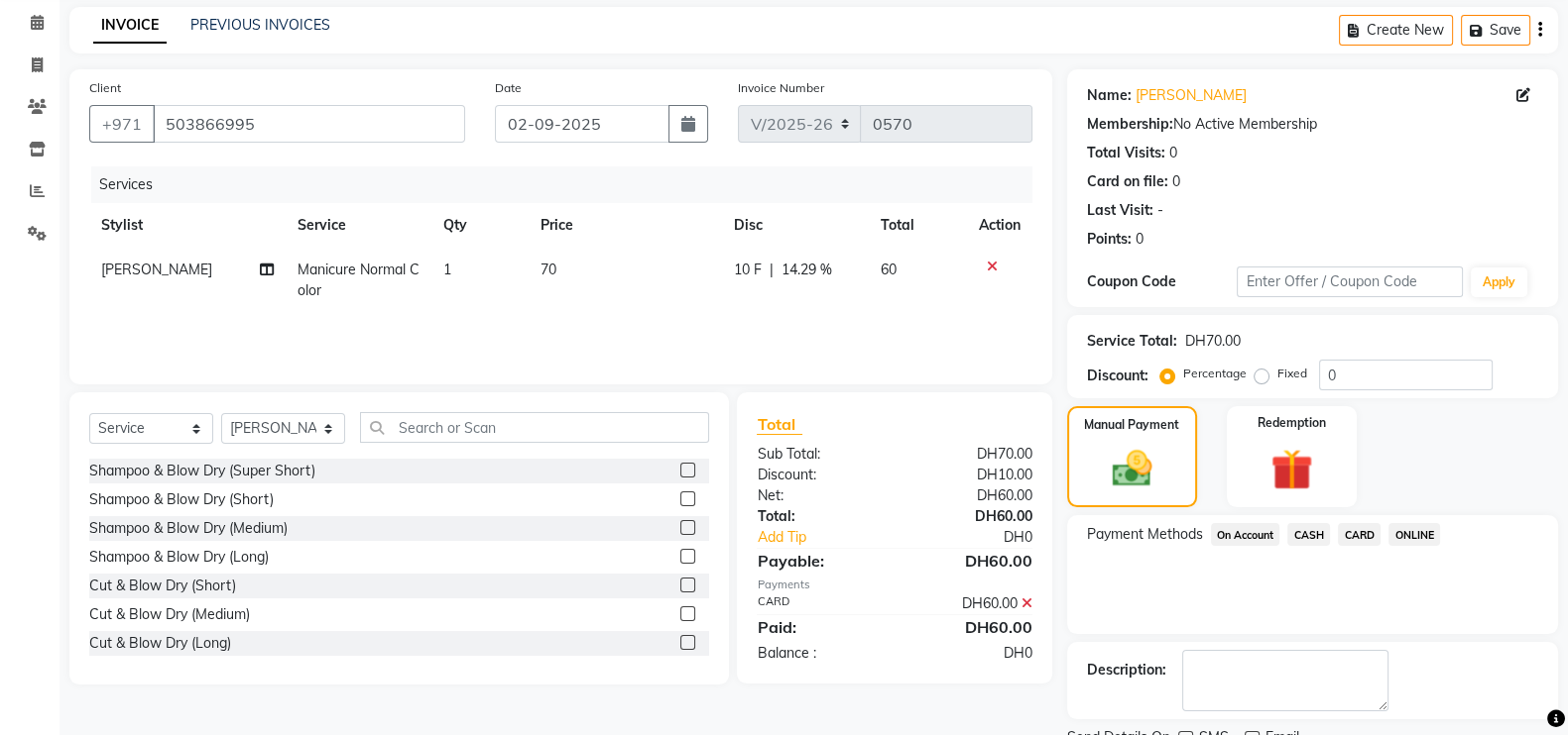
scroll to position [160, 0]
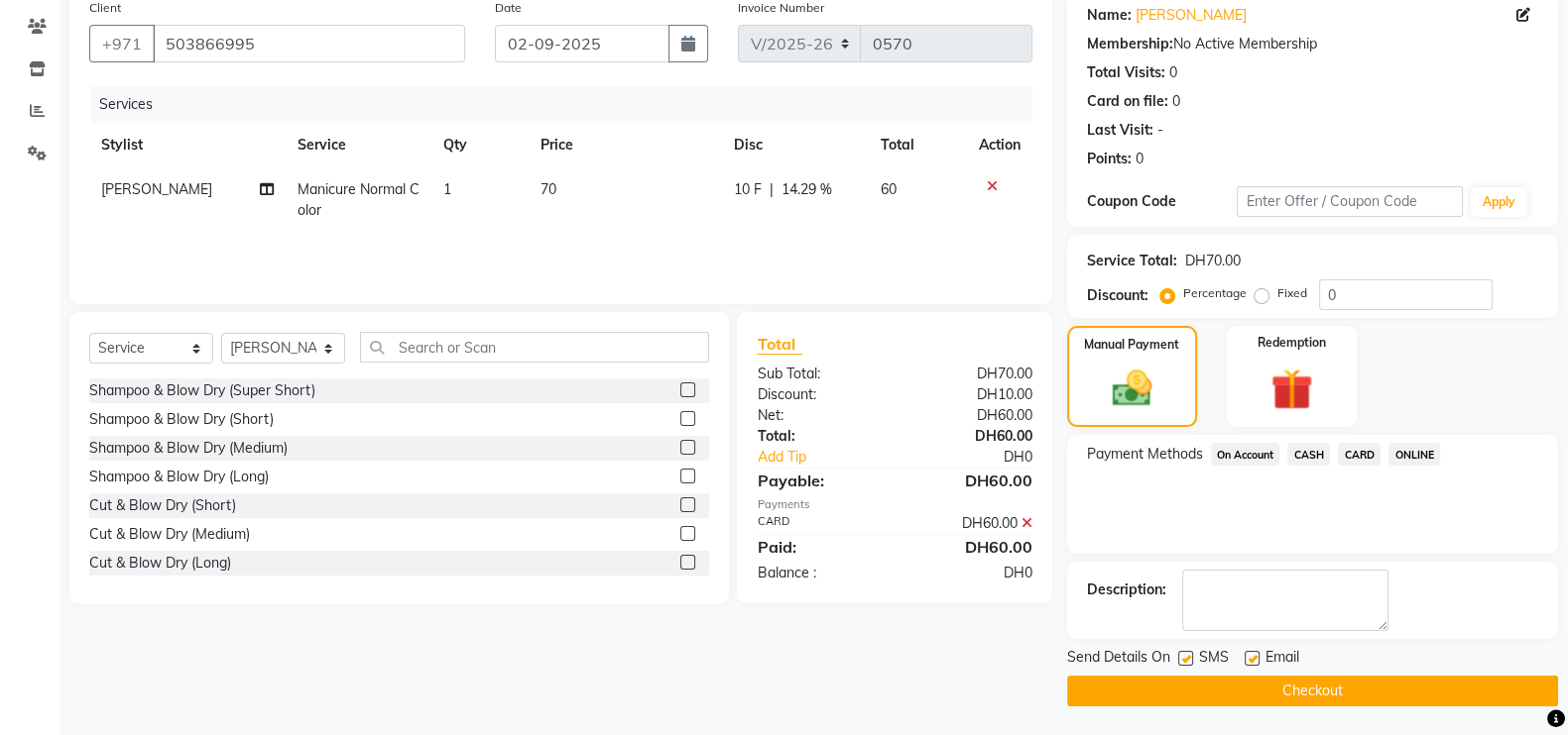
click at [1312, 696] on button "Checkout" at bounding box center [1312, 690] width 491 height 31
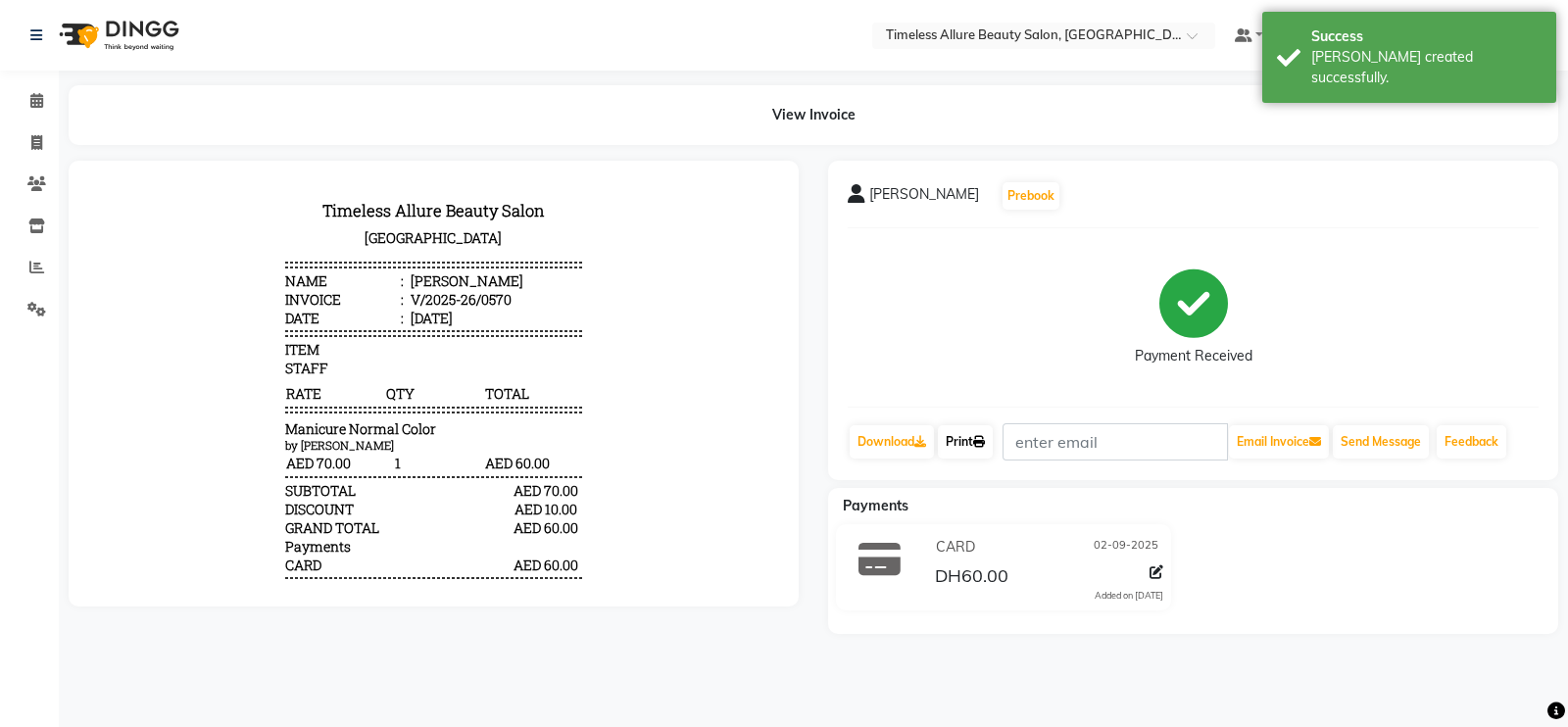
click at [969, 443] on link "Print" at bounding box center [965, 442] width 55 height 33
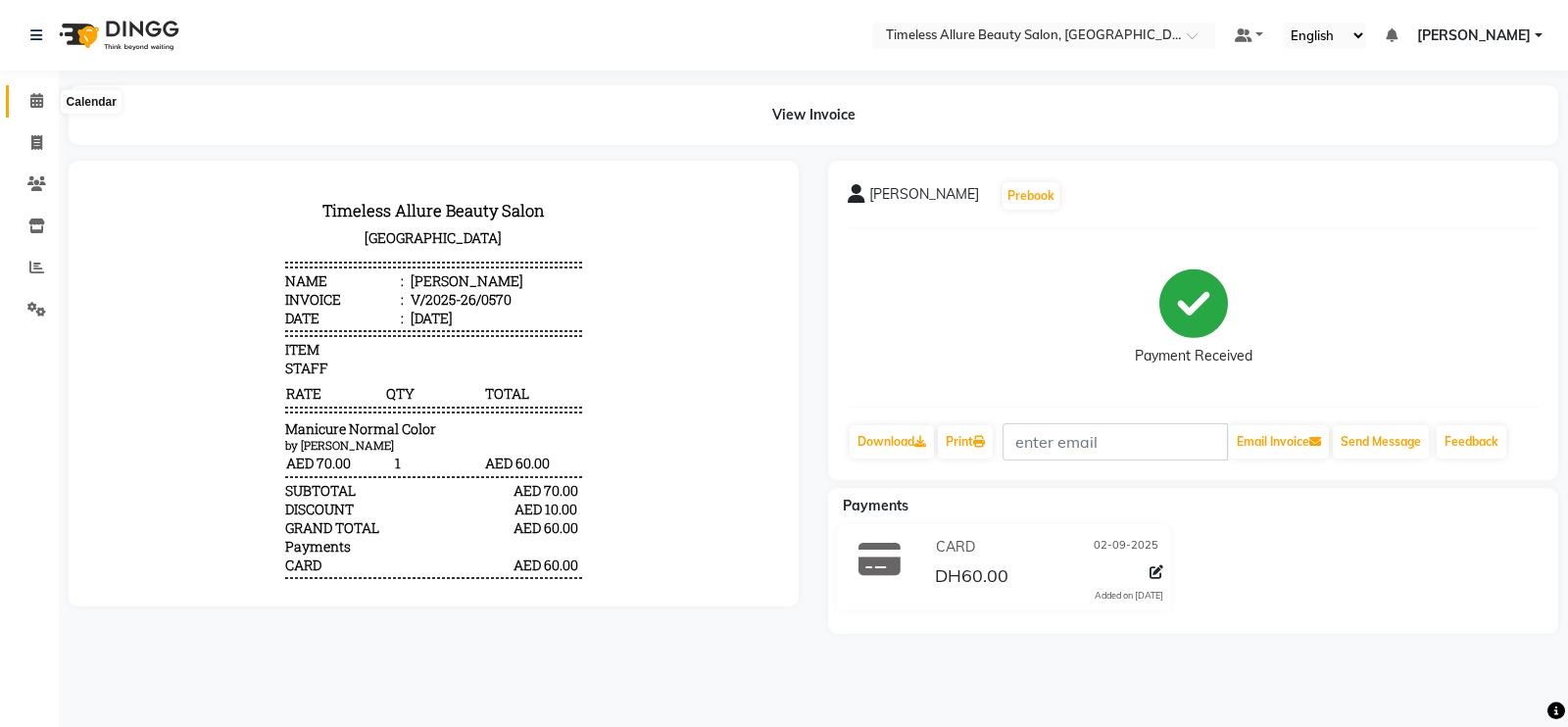
click at [36, 105] on icon at bounding box center [36, 100] width 13 height 15
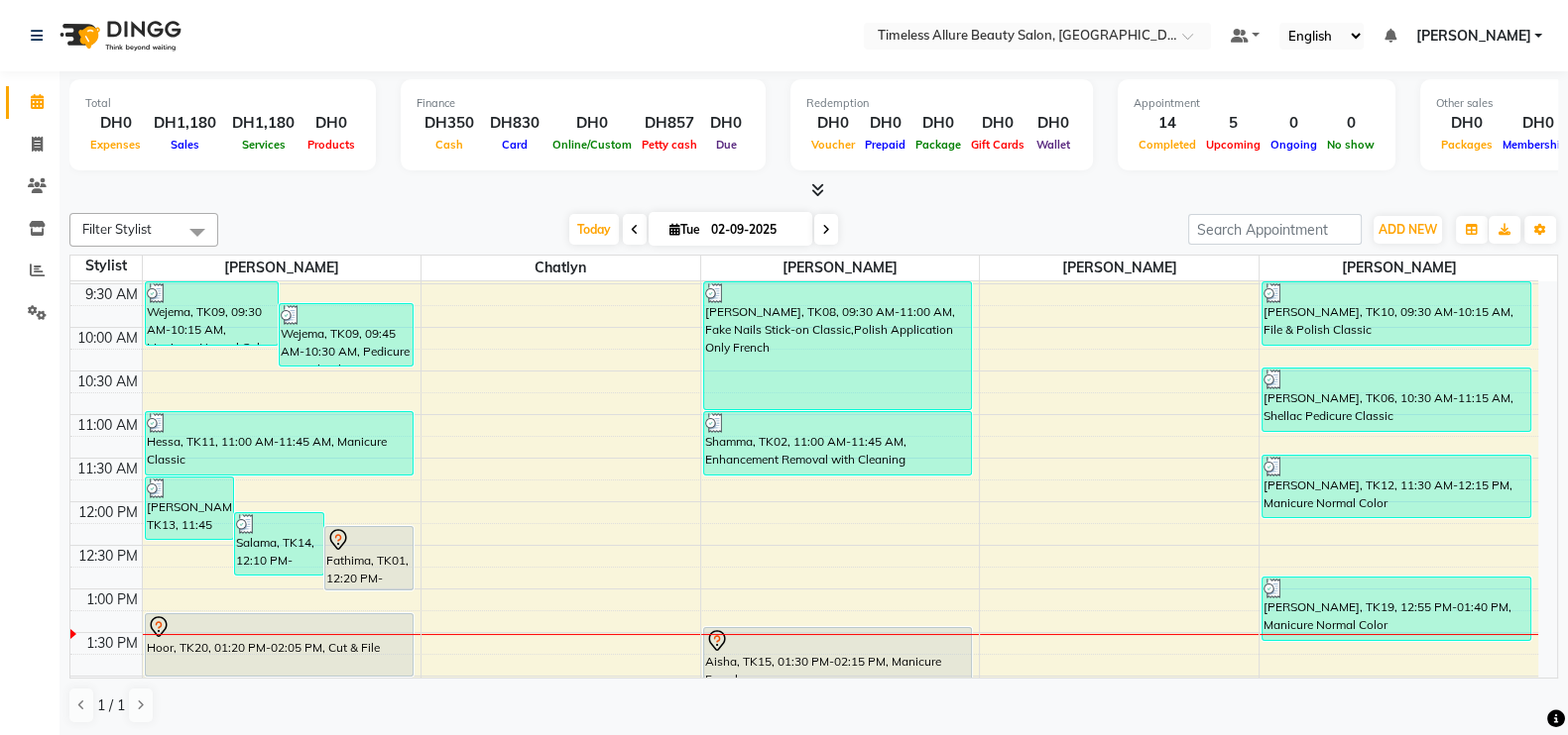
scroll to position [378, 0]
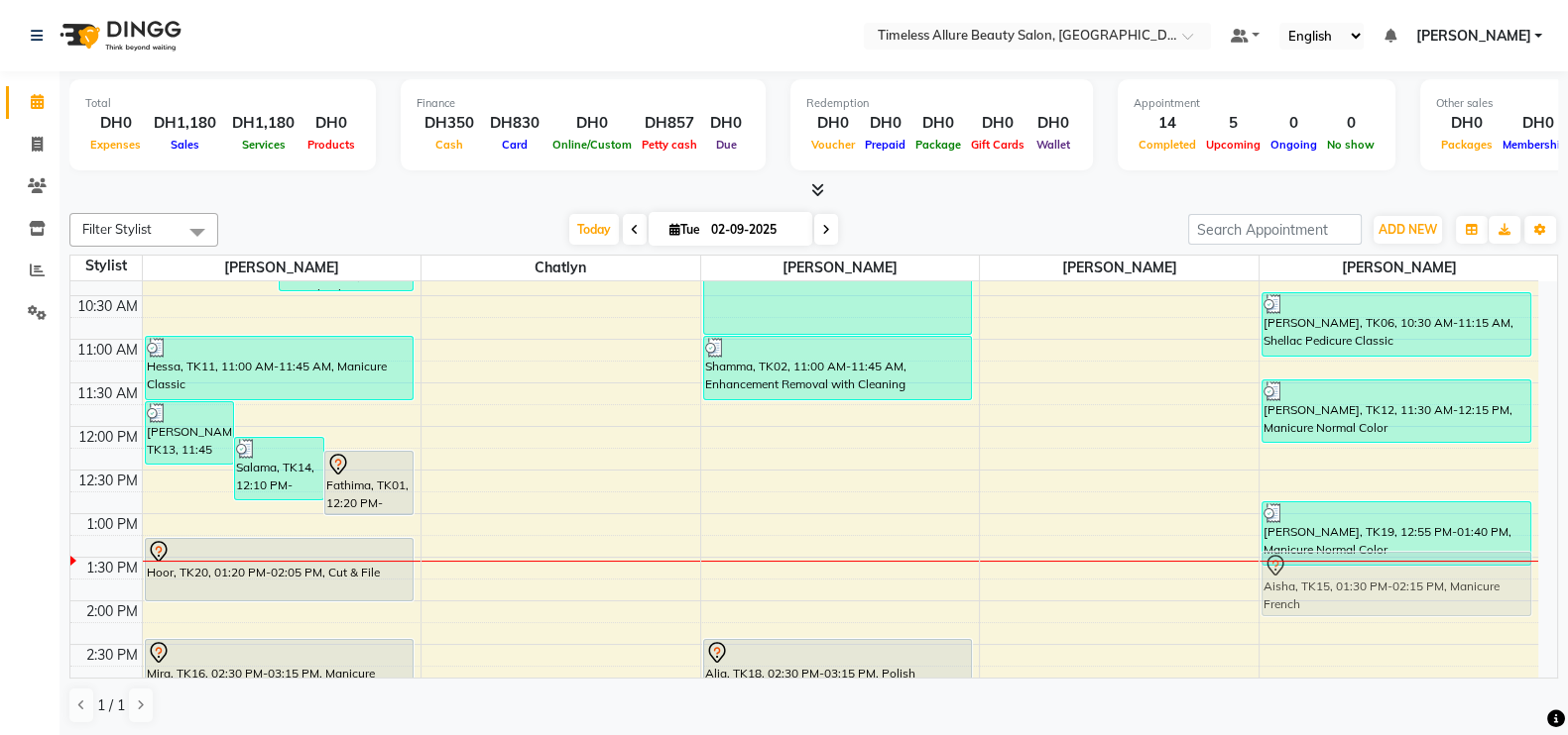
drag, startPoint x: 810, startPoint y: 558, endPoint x: 1294, endPoint y: 557, distance: 484.0
click at [1294, 557] on tr "Mariam, TK13, 11:45 AM-12:30 PM, Shellac Manicure Classic Salama, TK14, 12:10 P…" at bounding box center [804, 427] width 1468 height 1045
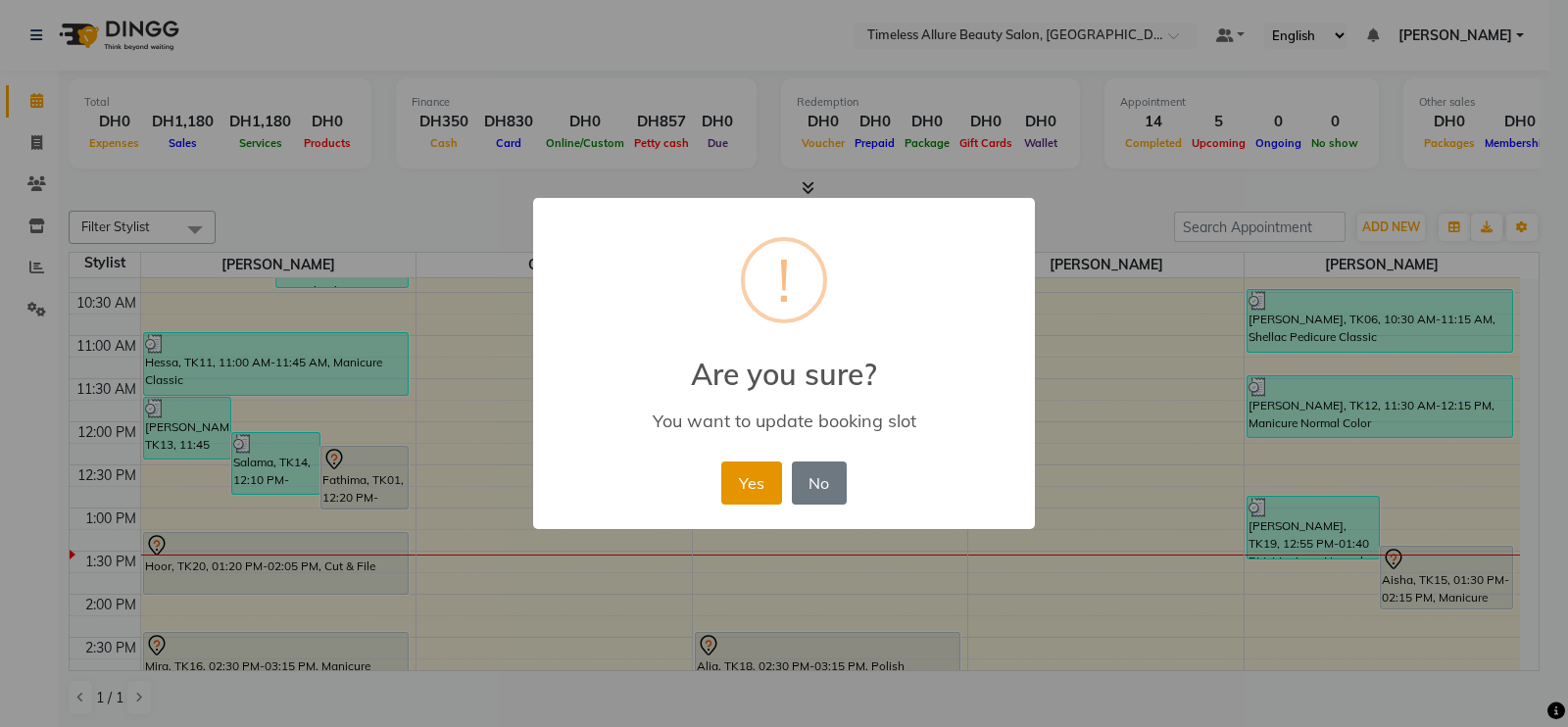
click at [755, 492] on button "Yes" at bounding box center [750, 484] width 60 height 43
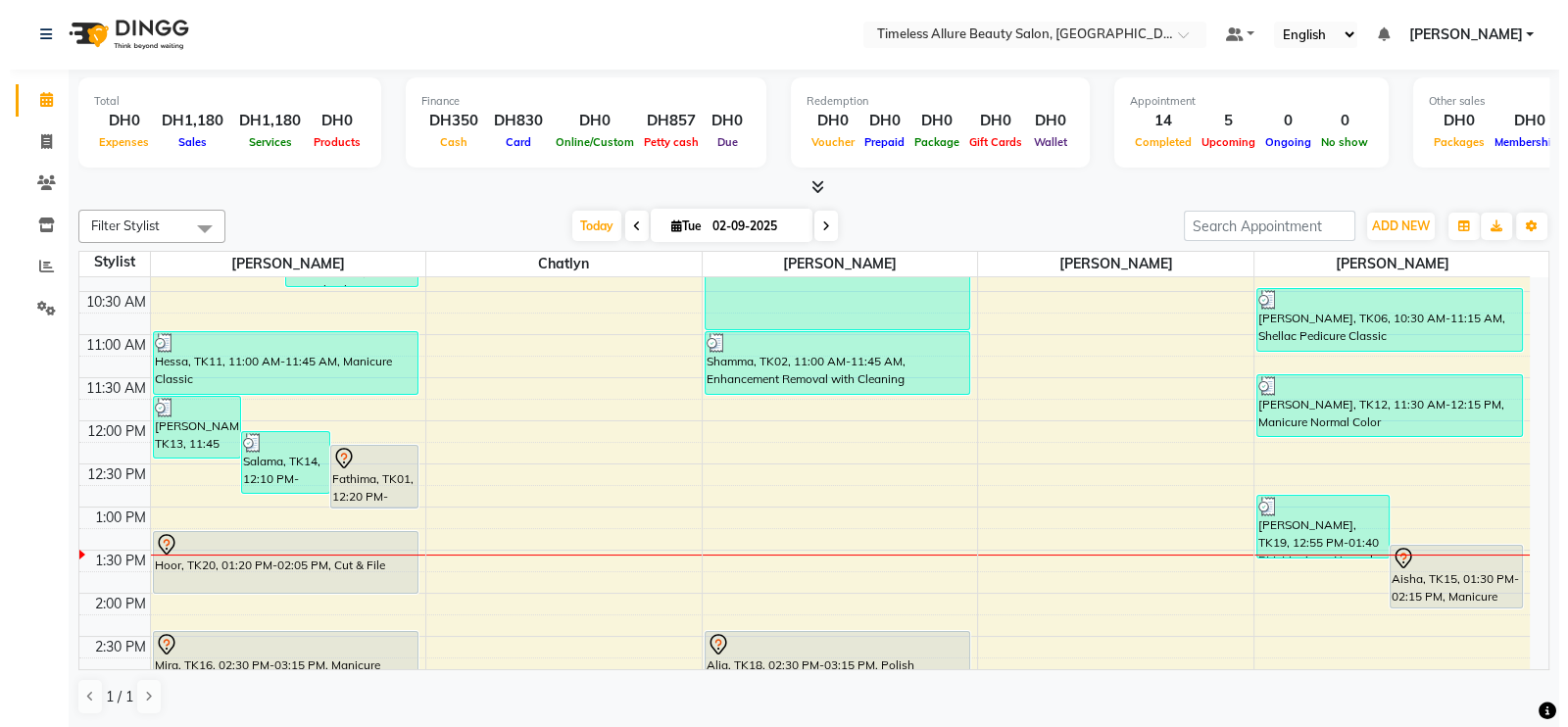
scroll to position [496, 0]
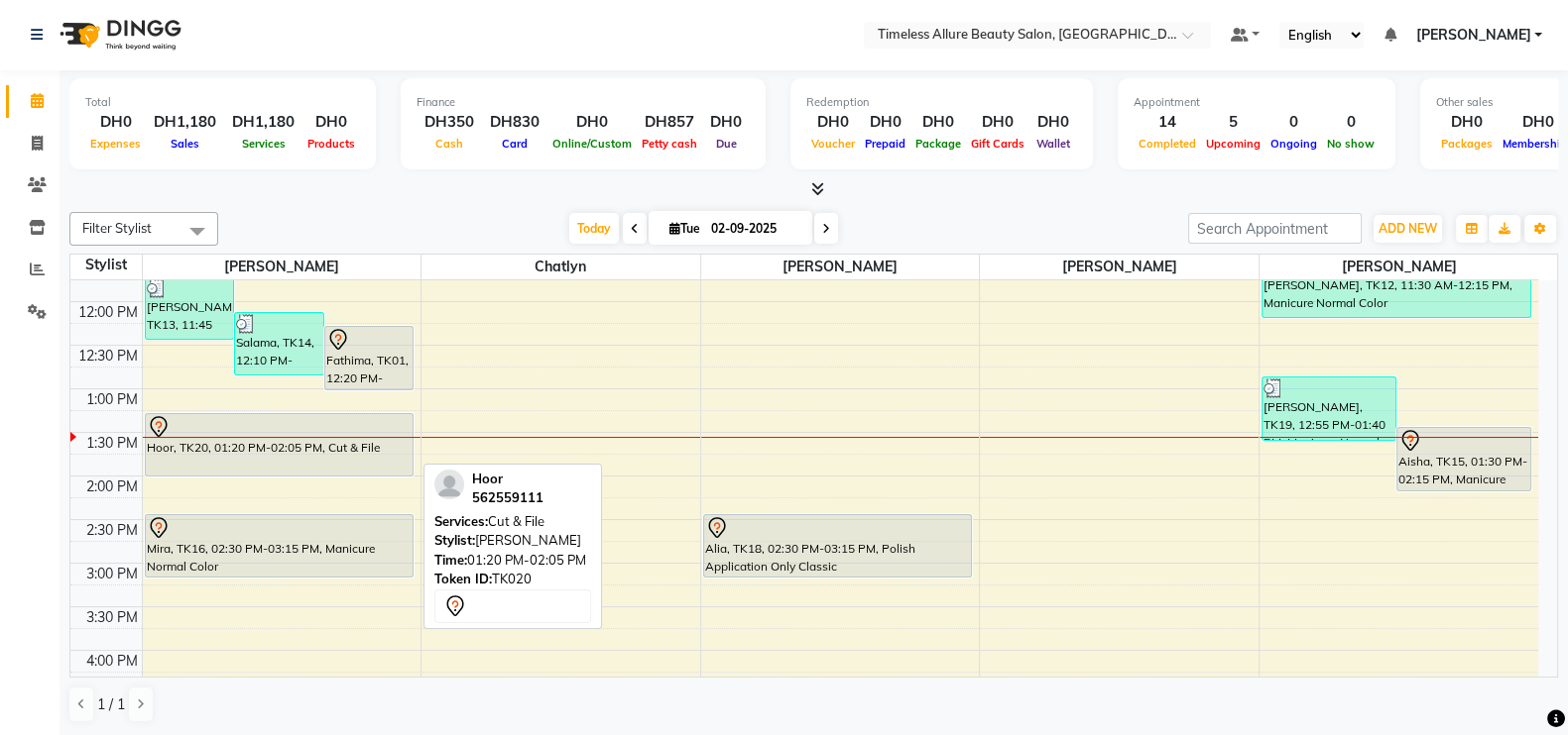
click at [272, 438] on div "Hoor, TK20, 01:20 PM-02:05 PM, Cut & File" at bounding box center [280, 445] width 268 height 61
click at [280, 438] on div "Hoor, TK20, 01:20 PM-02:05 PM, Cut & File" at bounding box center [280, 445] width 268 height 61
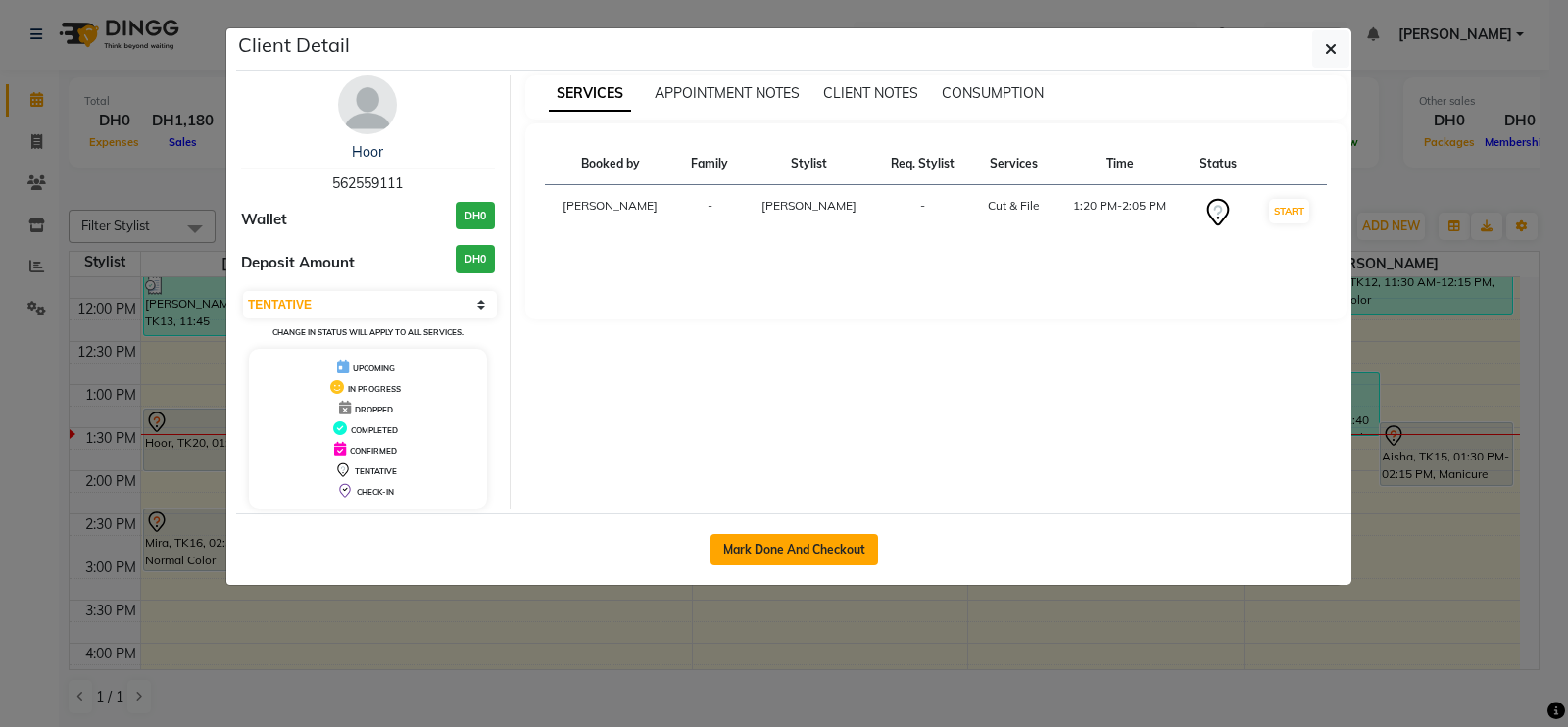
click at [789, 548] on button "Mark Done And Checkout" at bounding box center [793, 550] width 168 height 31
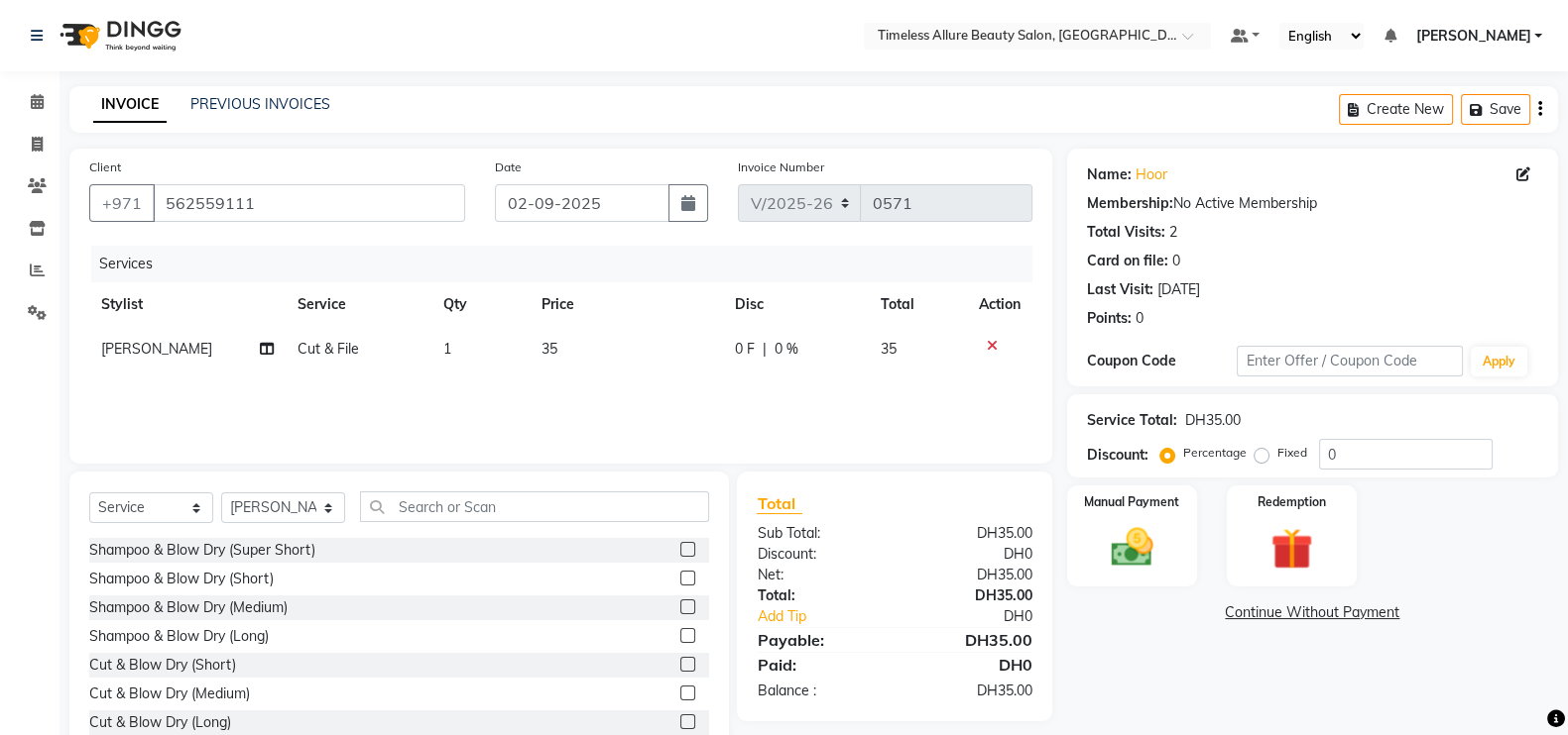
click at [747, 349] on span "0 F" at bounding box center [744, 349] width 20 height 21
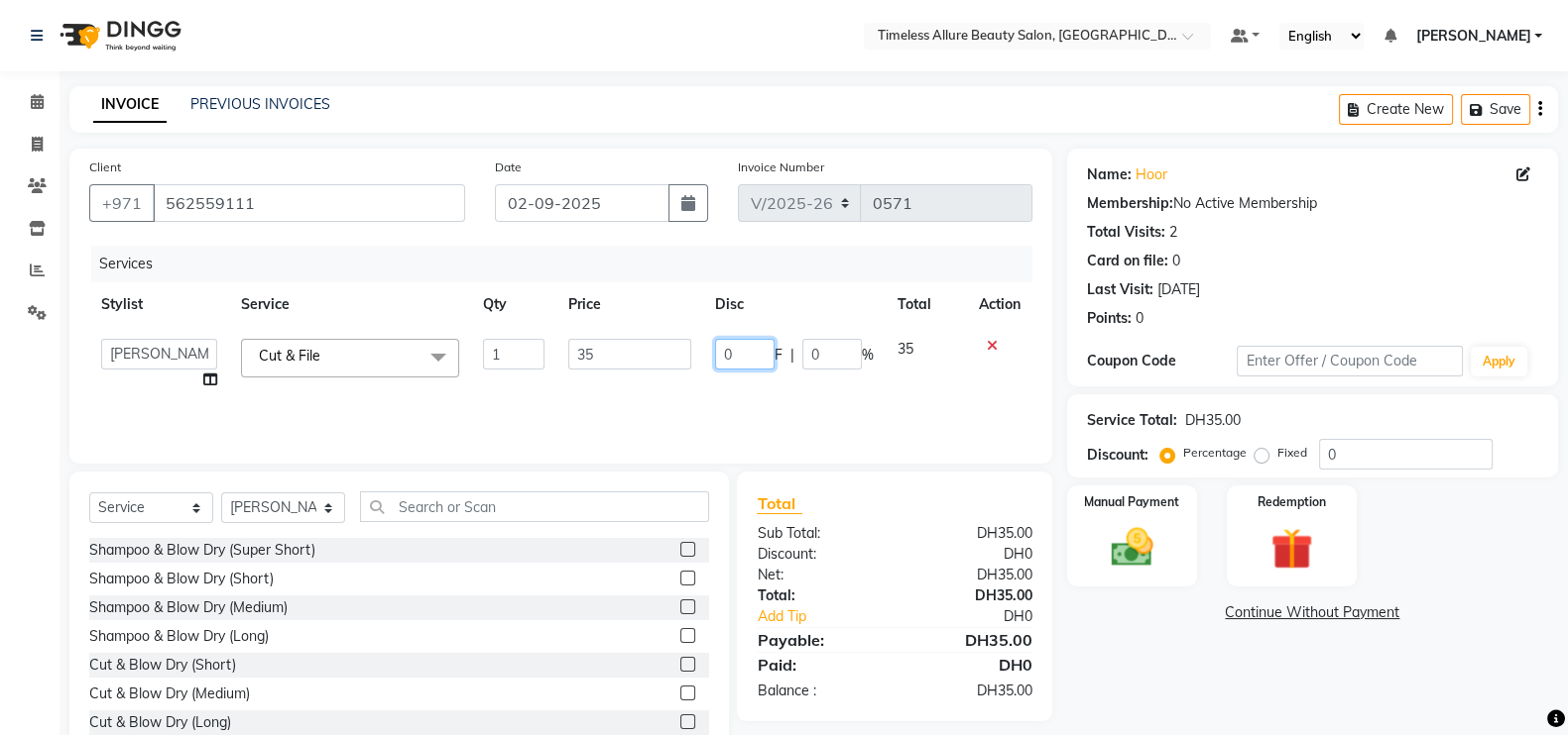
click at [745, 351] on input "0" at bounding box center [744, 354] width 60 height 31
click at [778, 394] on div "Services Stylist Service Qty Price Disc Total Action Agnes Chatlyn Hina Khan Je…" at bounding box center [561, 345] width 943 height 198
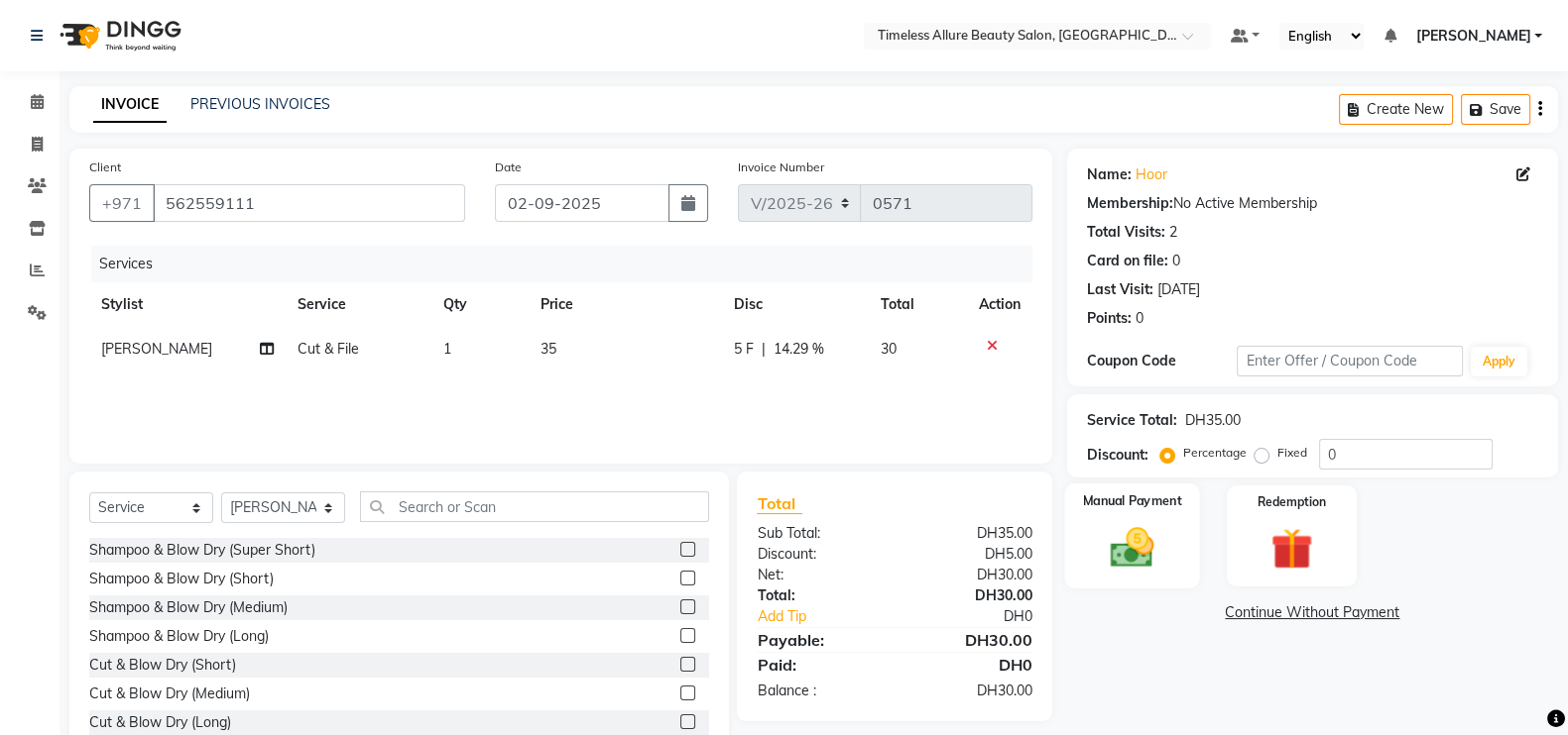
click at [1150, 548] on img at bounding box center [1131, 548] width 70 height 50
click at [1362, 616] on span "CARD" at bounding box center [1359, 614] width 43 height 23
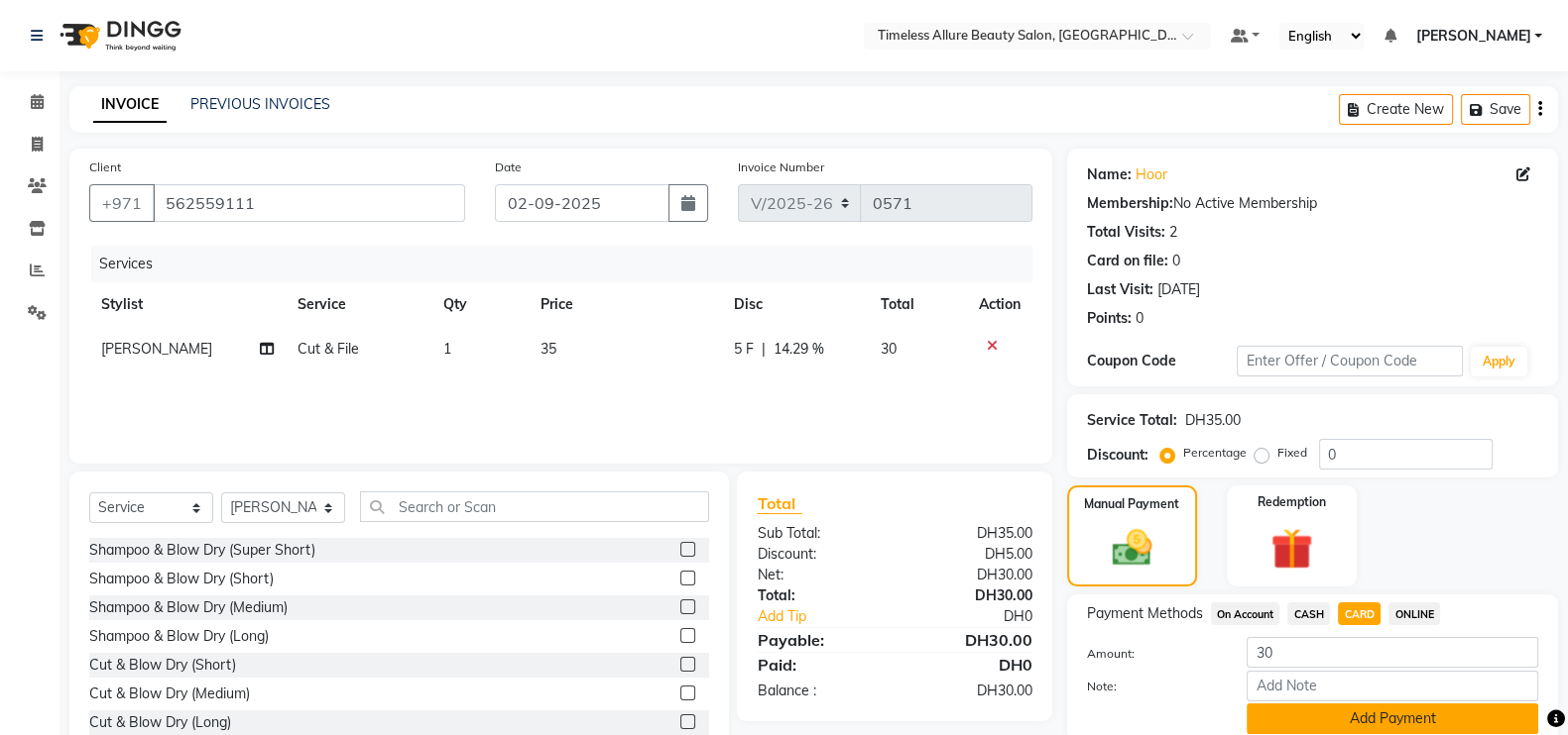
scroll to position [79, 0]
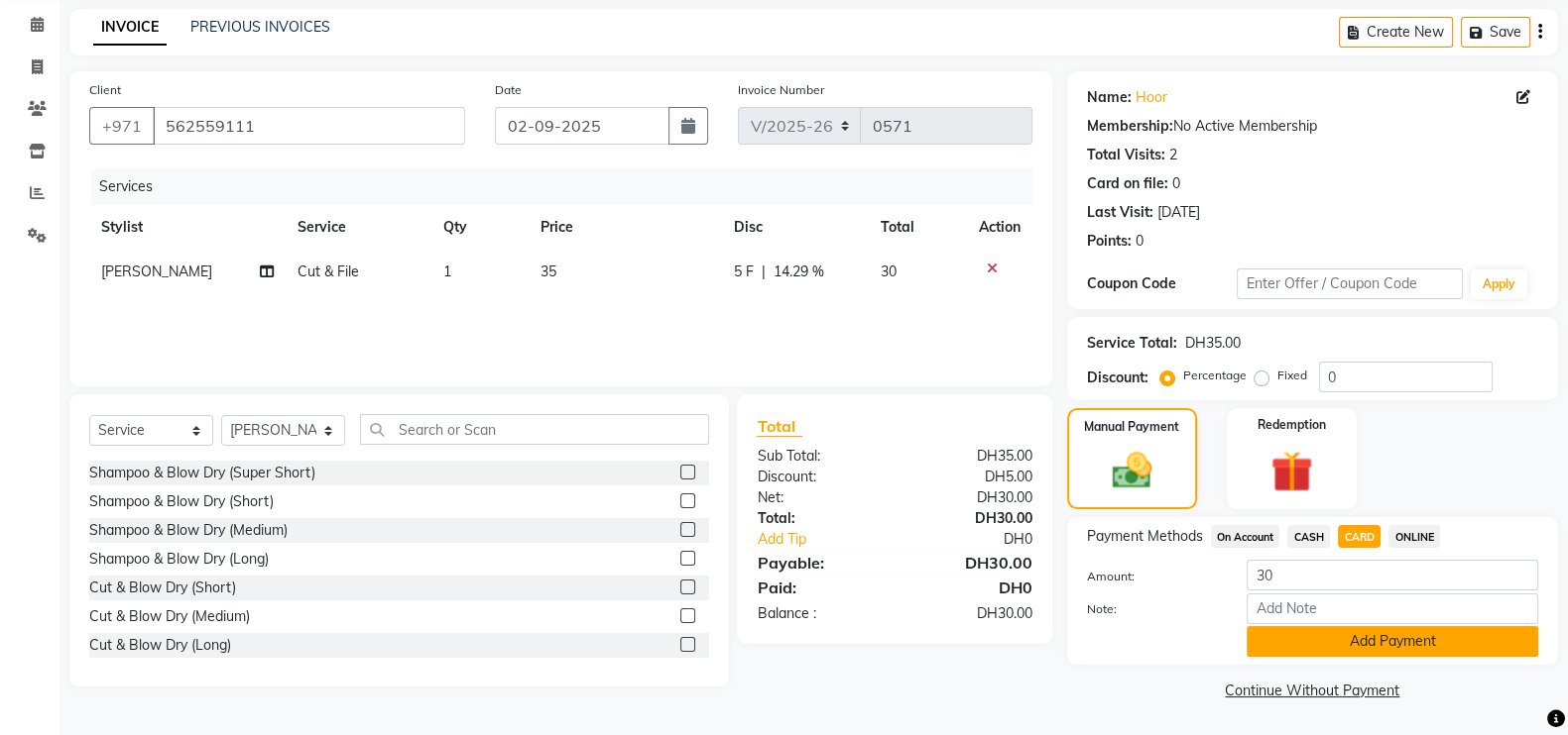
click at [1408, 638] on button "Add Payment" at bounding box center [1392, 642] width 292 height 31
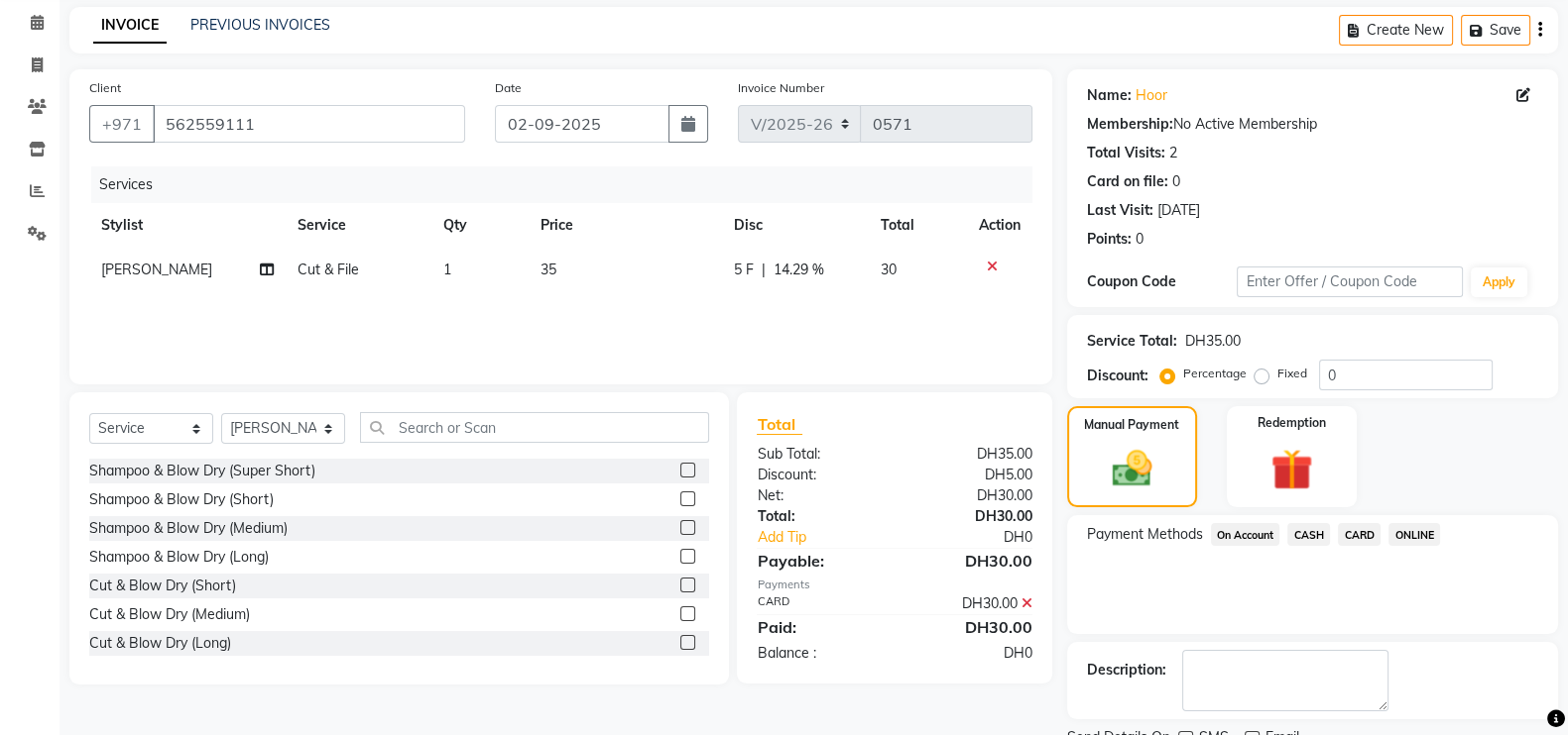
scroll to position [160, 0]
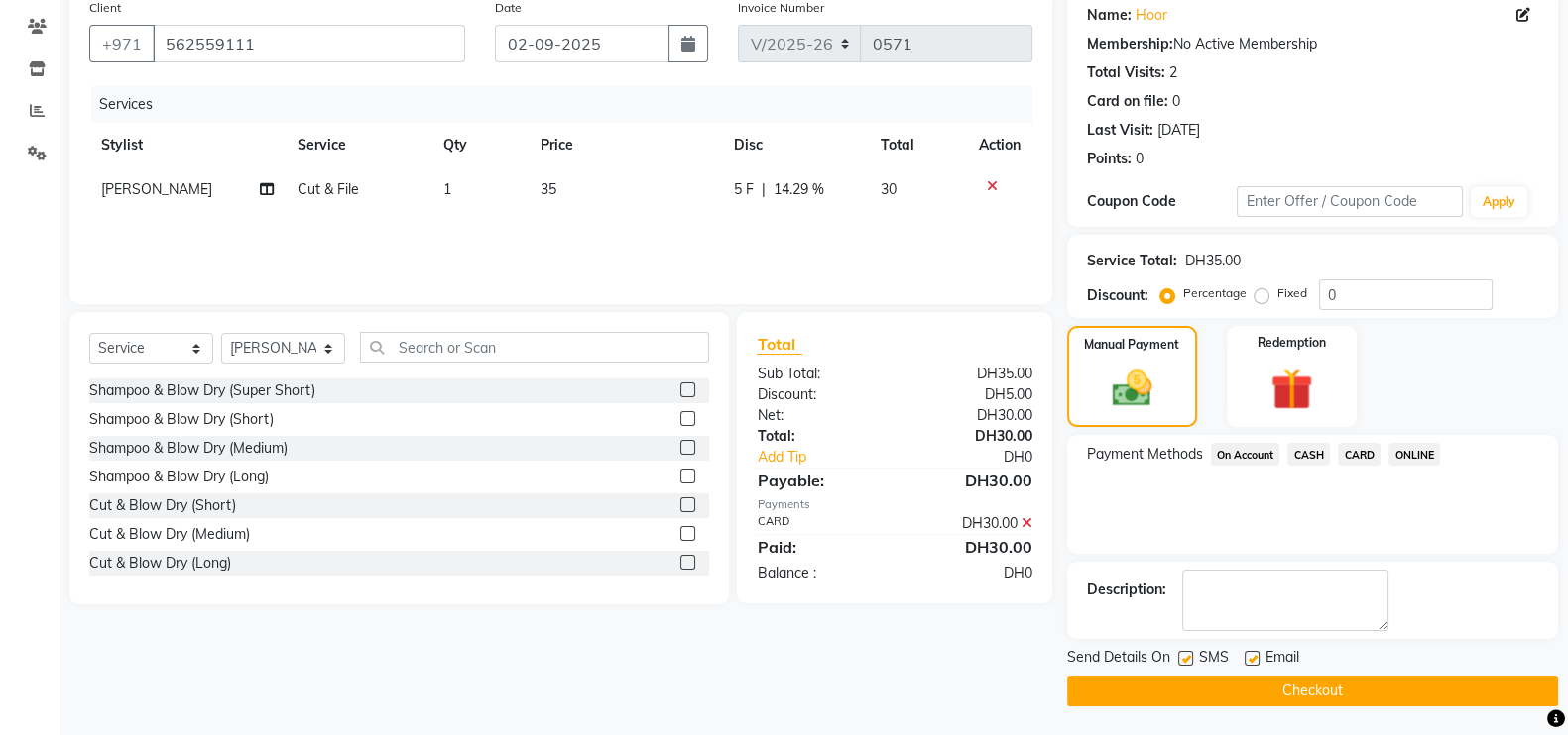
click at [1295, 685] on button "Checkout" at bounding box center [1312, 690] width 491 height 31
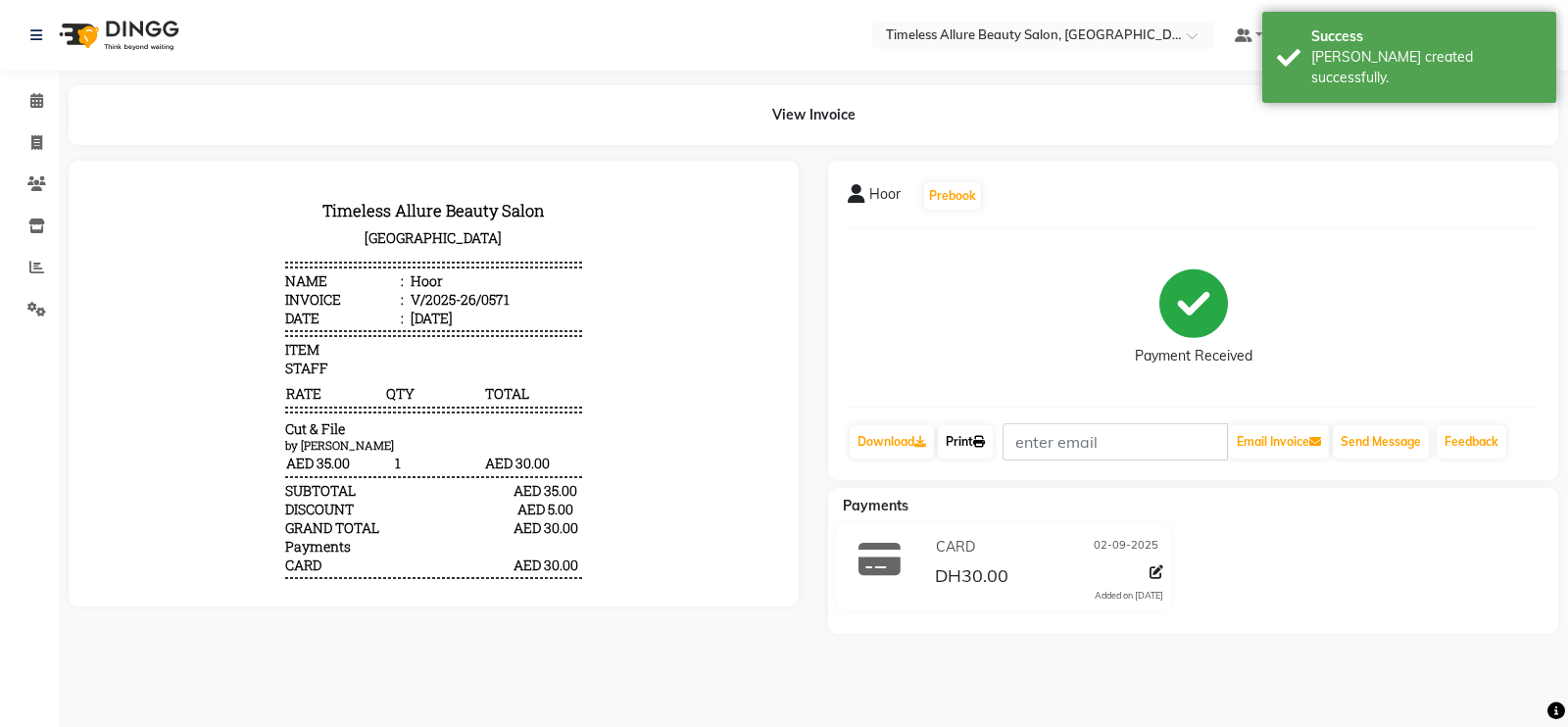
click at [974, 442] on link "Print" at bounding box center [965, 442] width 55 height 33
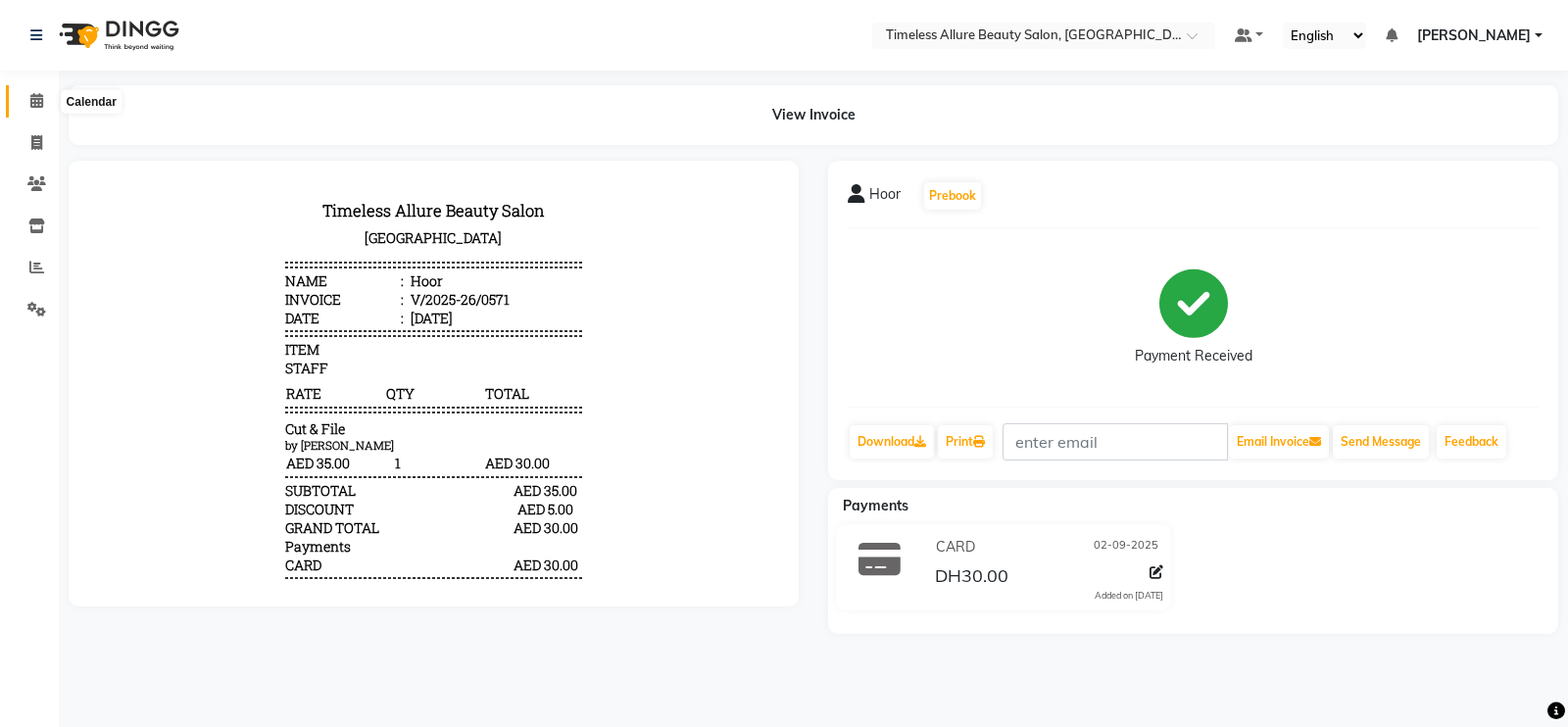
click at [38, 109] on span at bounding box center [36, 101] width 34 height 23
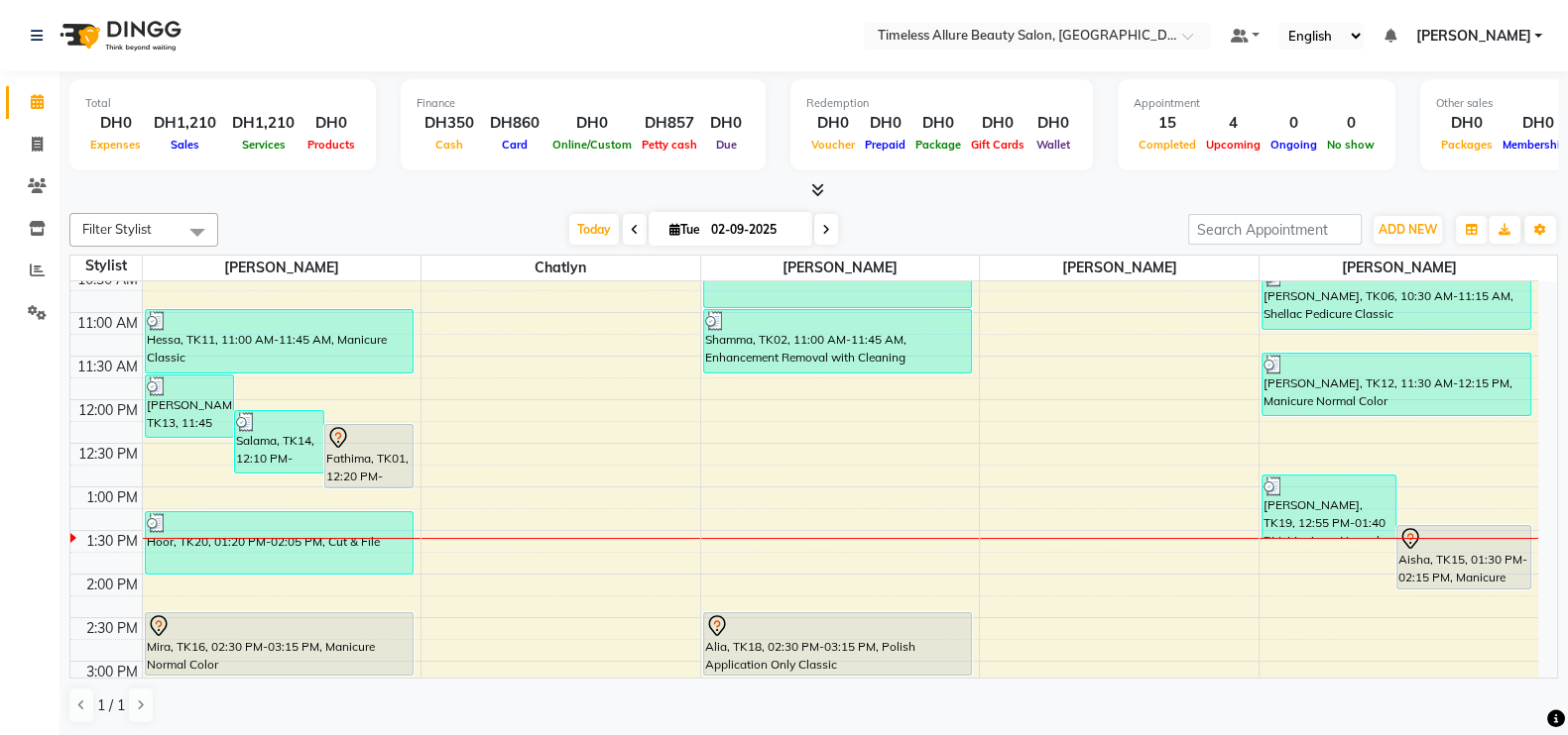
scroll to position [495, 0]
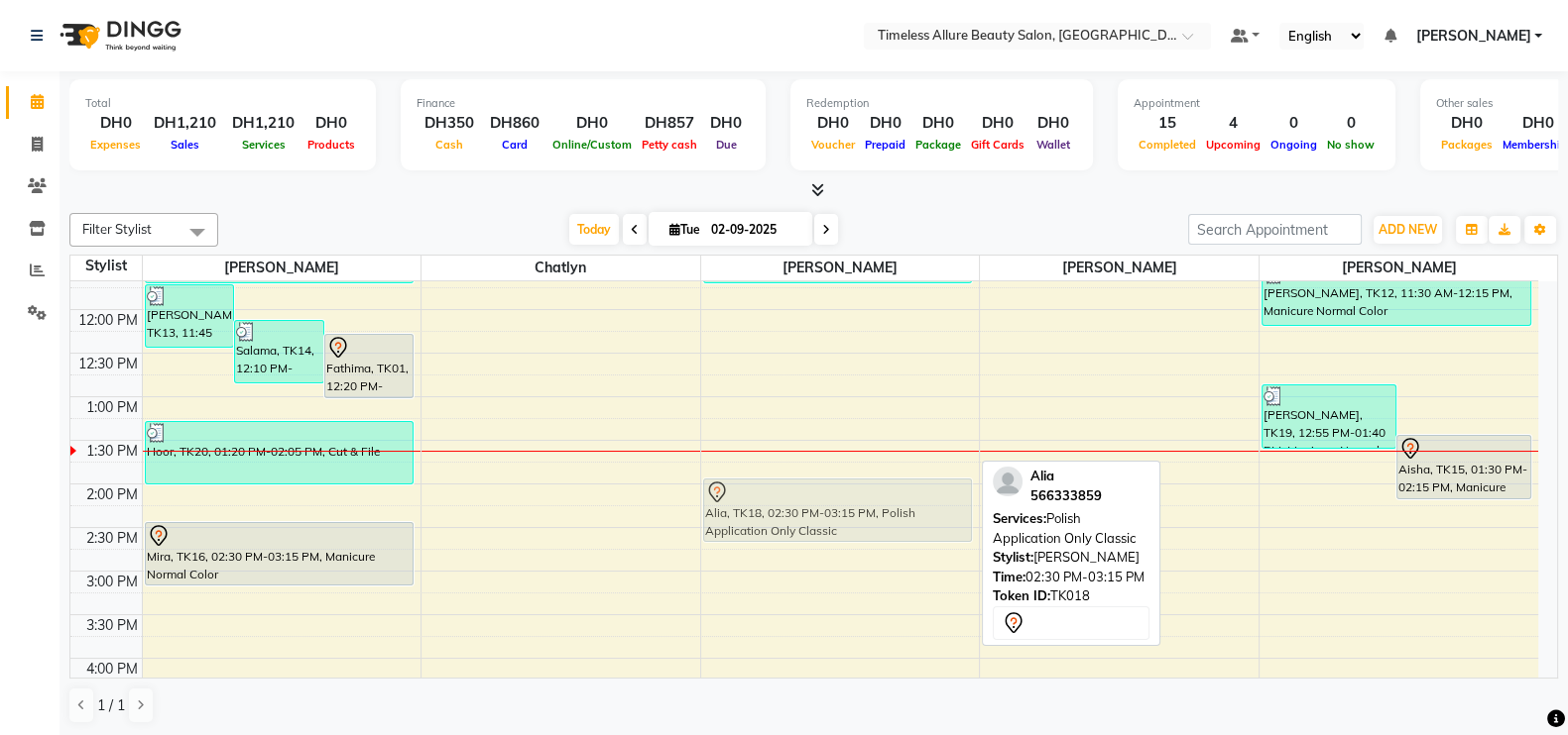
drag, startPoint x: 852, startPoint y: 526, endPoint x: 852, endPoint y: 489, distance: 37.0
click at [852, 489] on div "Mariam, TK04, 08:05 AM-08:50 AM, Manicure Normal Color Hessa Omar, TK05, 08:30 …" at bounding box center [840, 309] width 279 height 1045
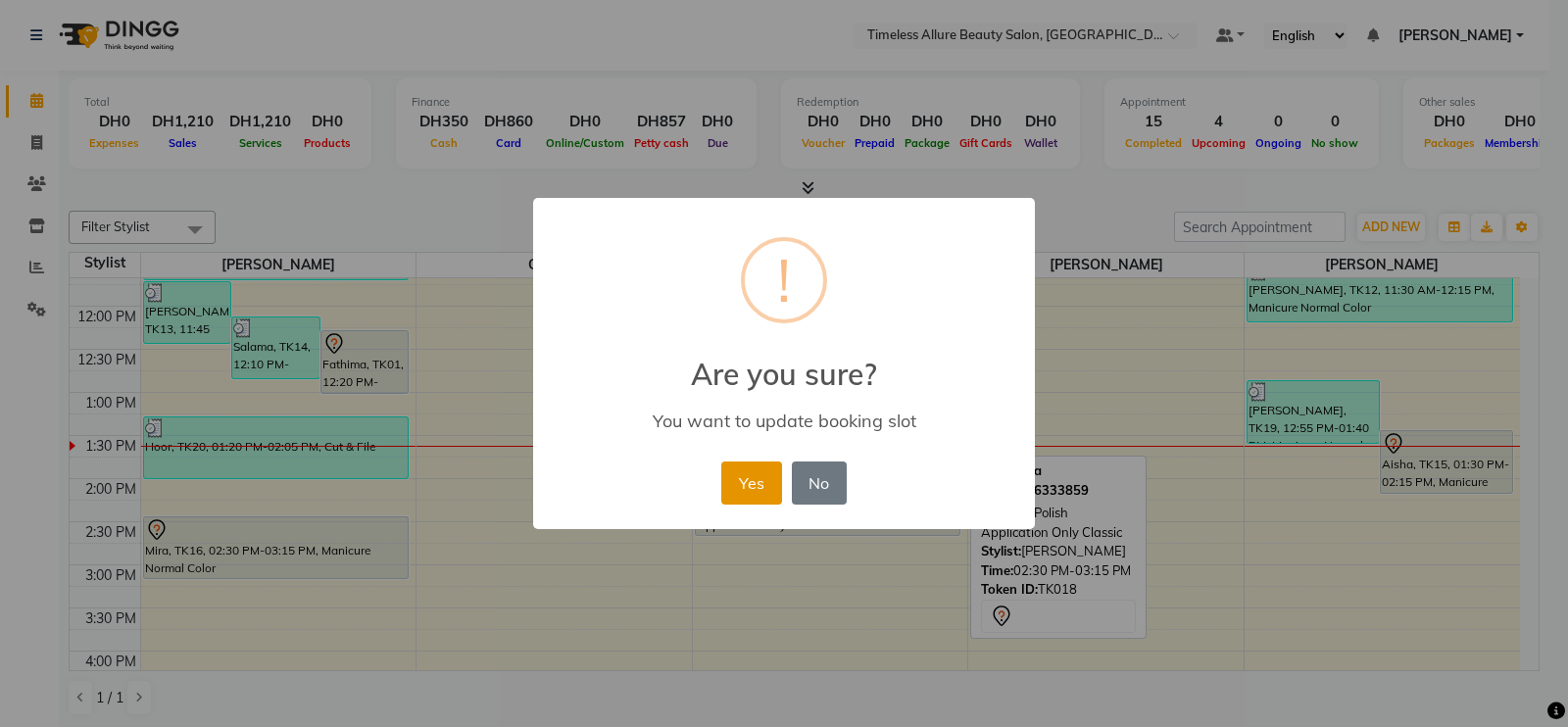
click at [762, 483] on button "Yes" at bounding box center [750, 484] width 60 height 43
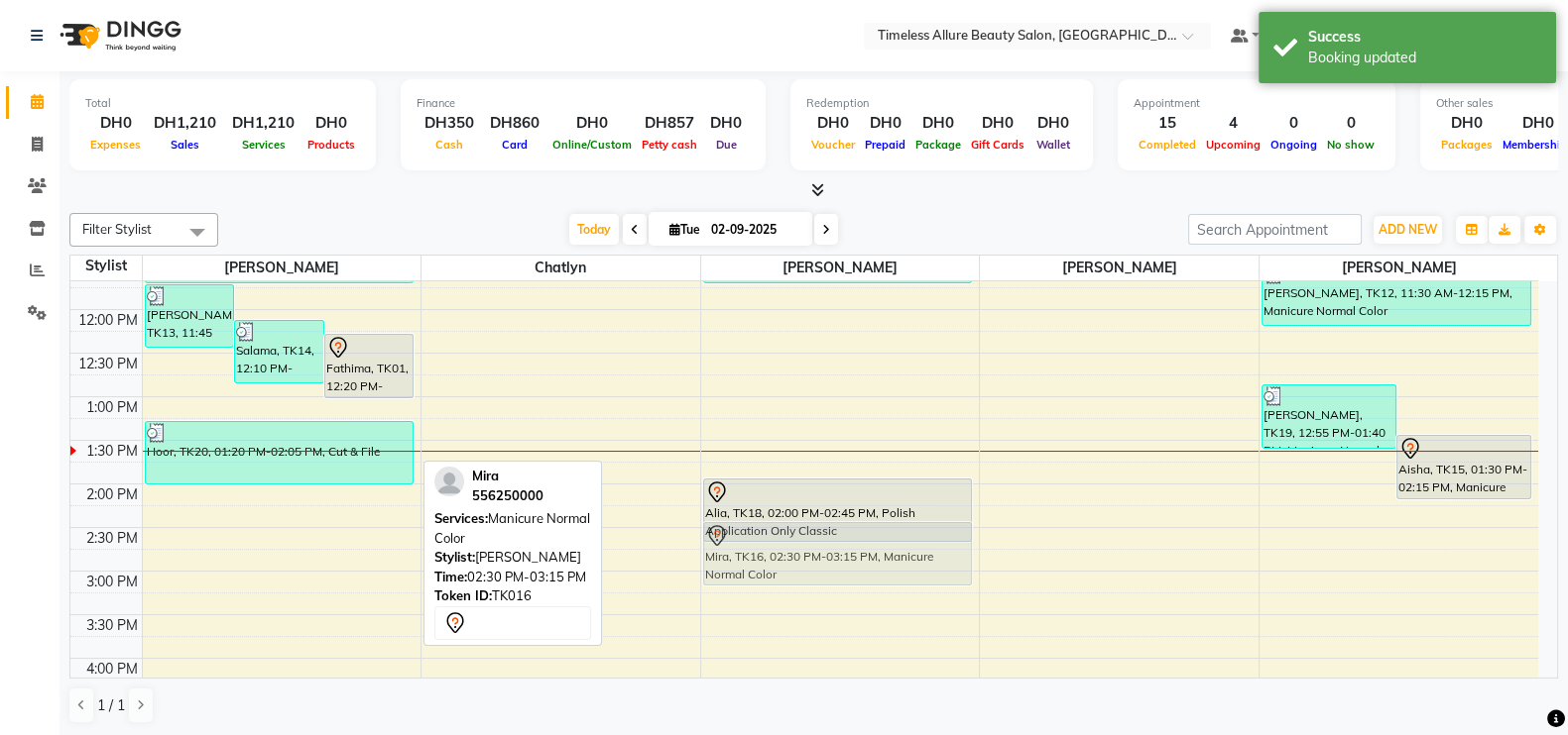
drag, startPoint x: 319, startPoint y: 538, endPoint x: 866, endPoint y: 535, distance: 547.0
click at [866, 535] on tr "Mariam, TK13, 11:45 AM-12:30 PM, Shellac Manicure Classic Salama, TK14, 12:10 P…" at bounding box center [804, 309] width 1468 height 1045
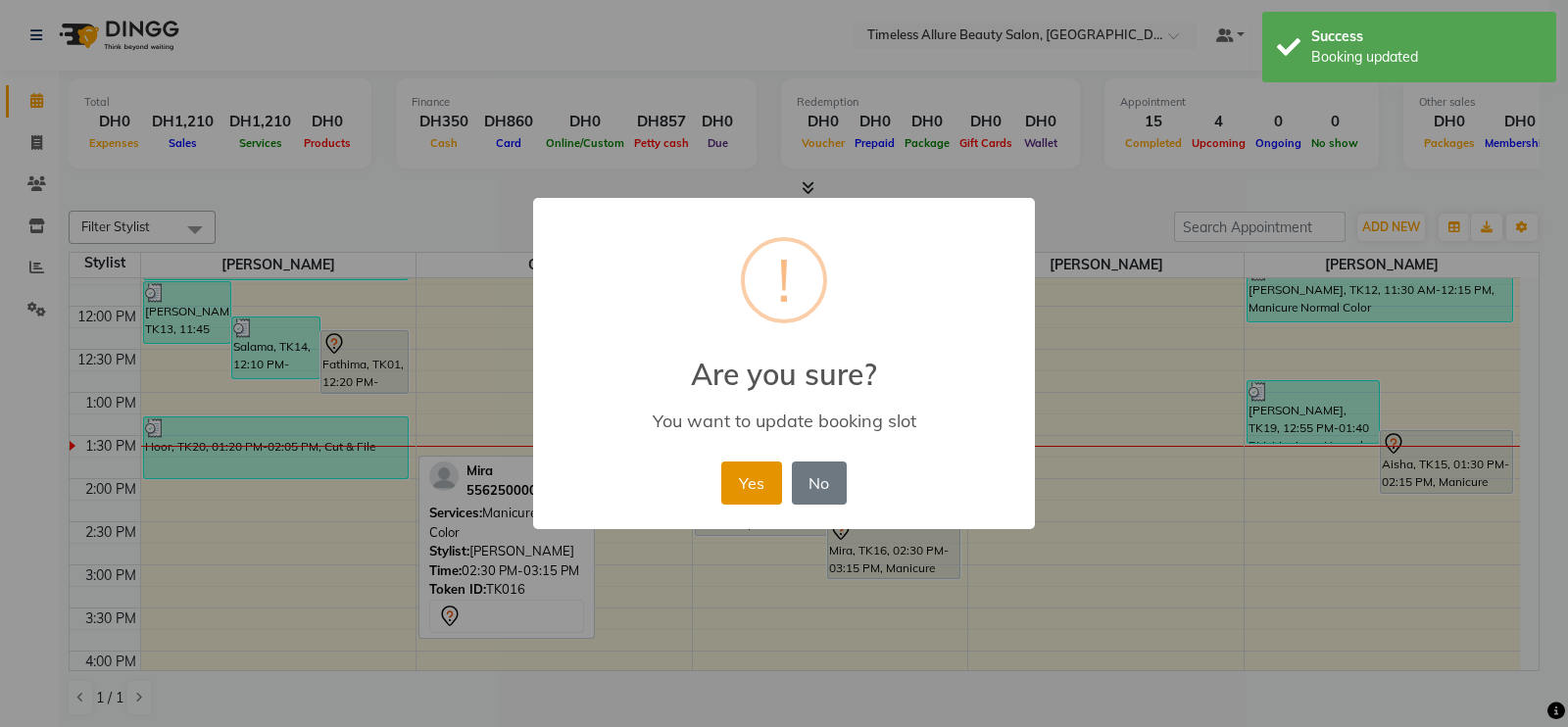
click at [743, 490] on button "Yes" at bounding box center [750, 484] width 60 height 43
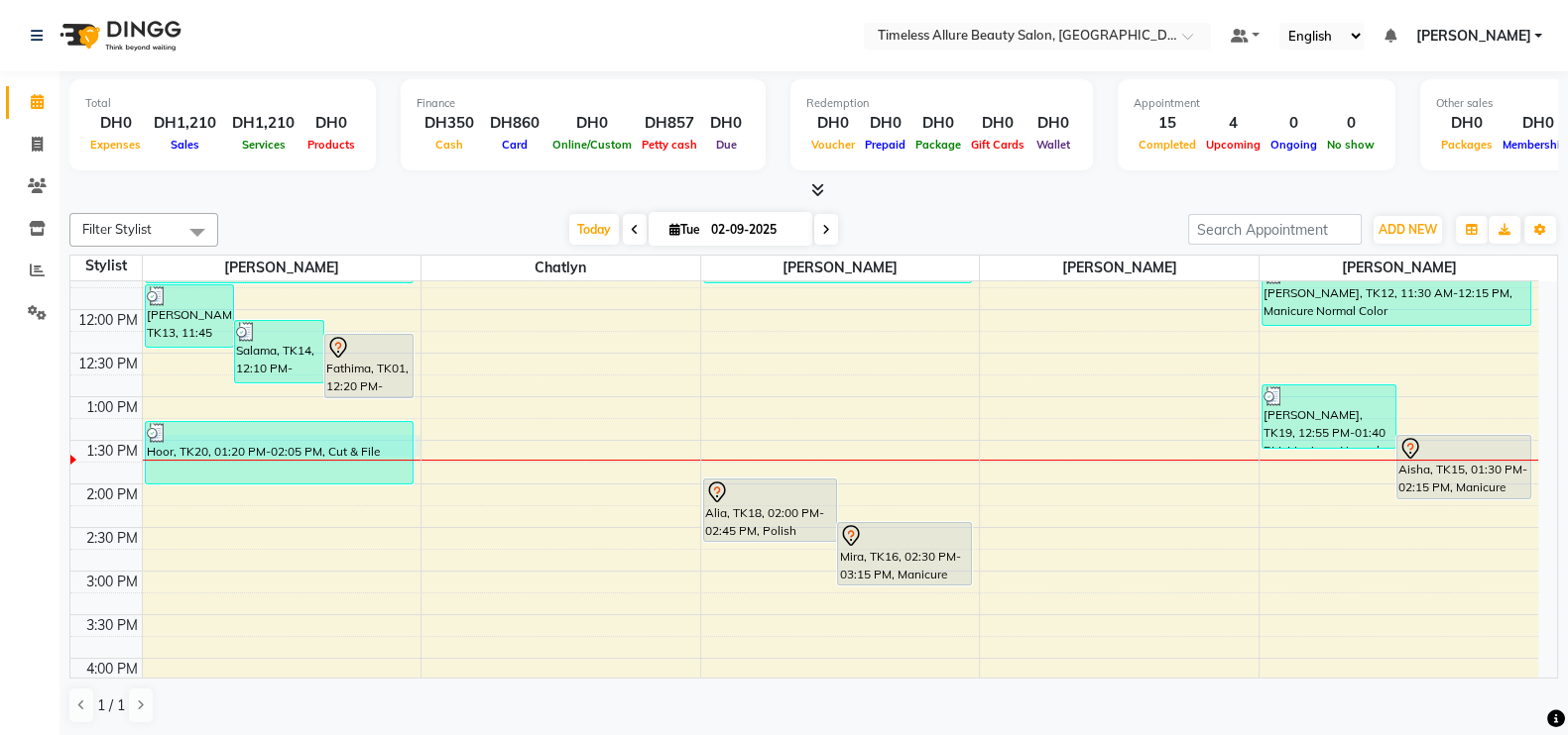
click at [417, 449] on div "6:00 AM 6:30 AM 7:00 AM 7:30 AM 8:00 AM 8:30 AM 9:00 AM 9:30 AM 10:00 AM 10:30 …" at bounding box center [804, 309] width 1468 height 1045
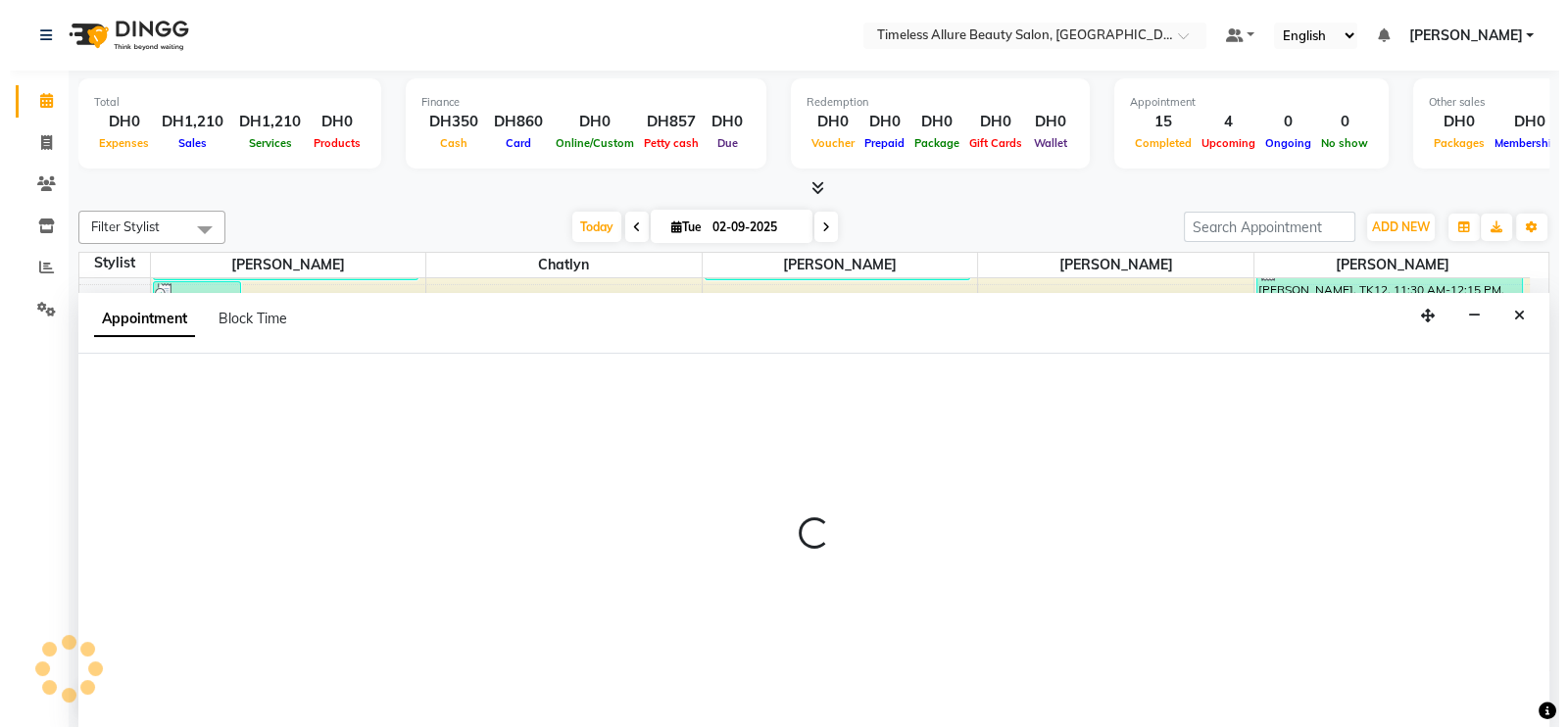
scroll to position [1, 0]
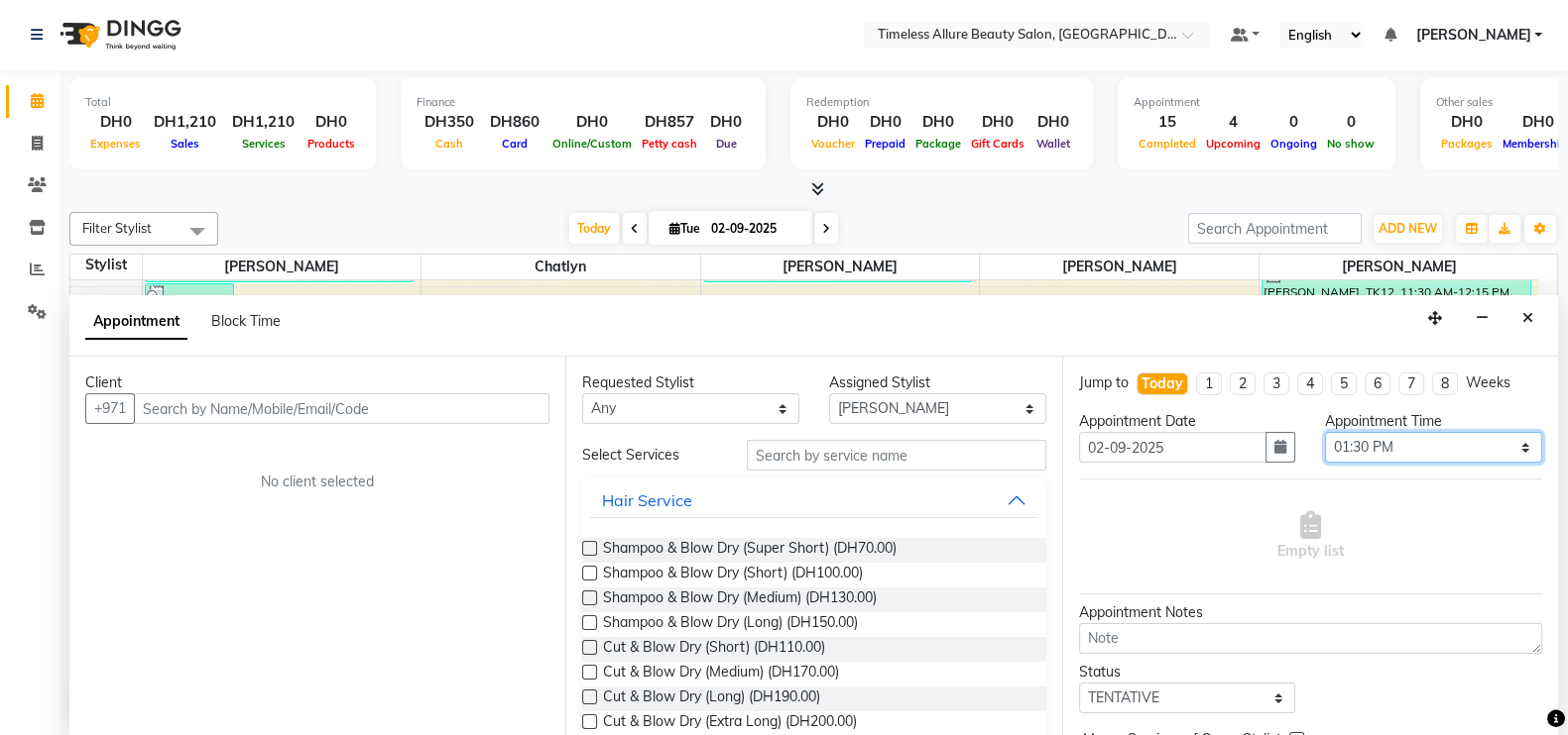
click at [1512, 448] on select "Select 07:00 AM 07:05 AM 07:10 AM 07:15 AM 07:20 AM 07:25 AM 07:30 AM 07:35 AM …" at bounding box center [1433, 447] width 217 height 31
click at [1325, 432] on select "Select 07:00 AM 07:05 AM 07:10 AM 07:15 AM 07:20 AM 07:25 AM 07:30 AM 07:35 AM …" at bounding box center [1433, 447] width 217 height 31
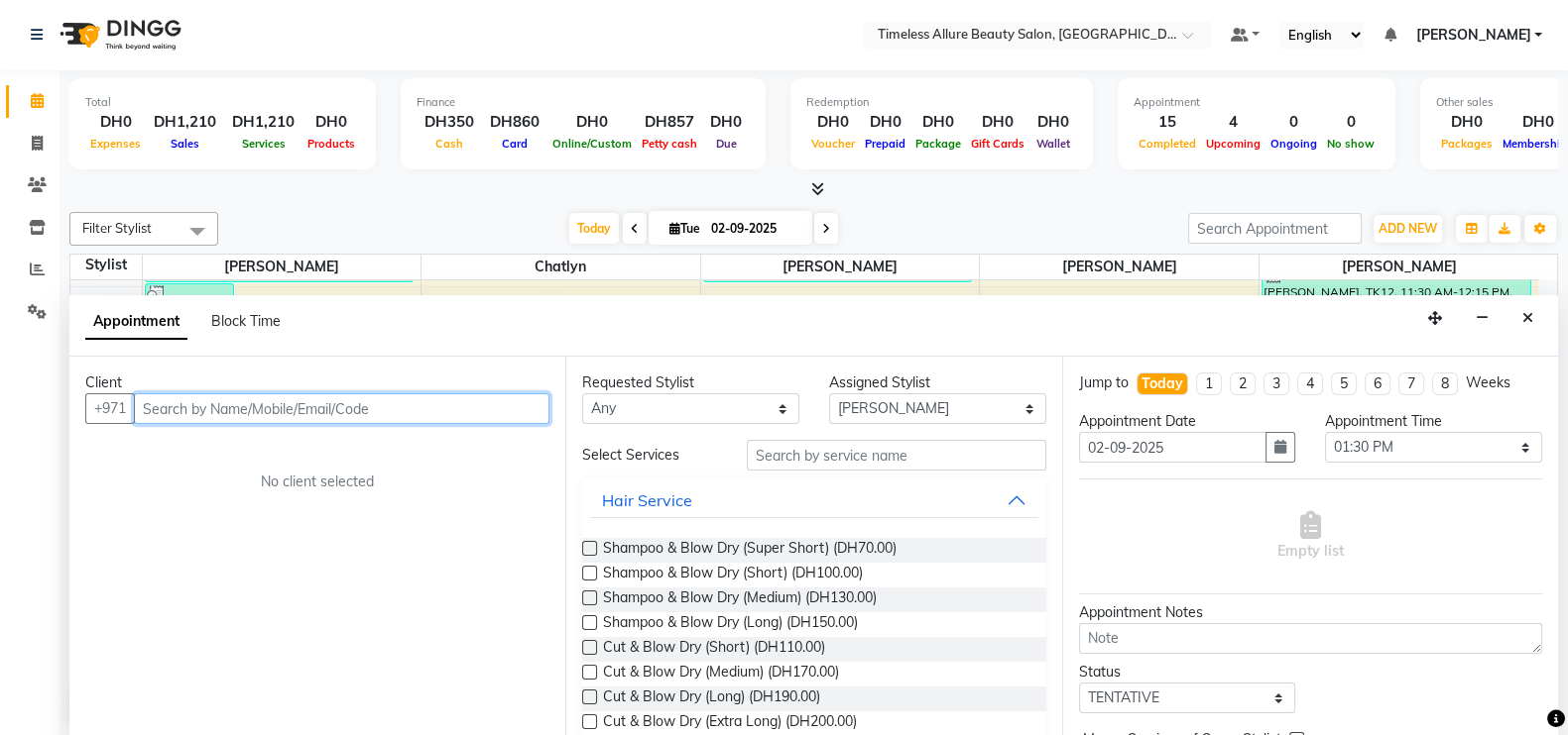
click at [460, 406] on input "text" at bounding box center [341, 409] width 416 height 31
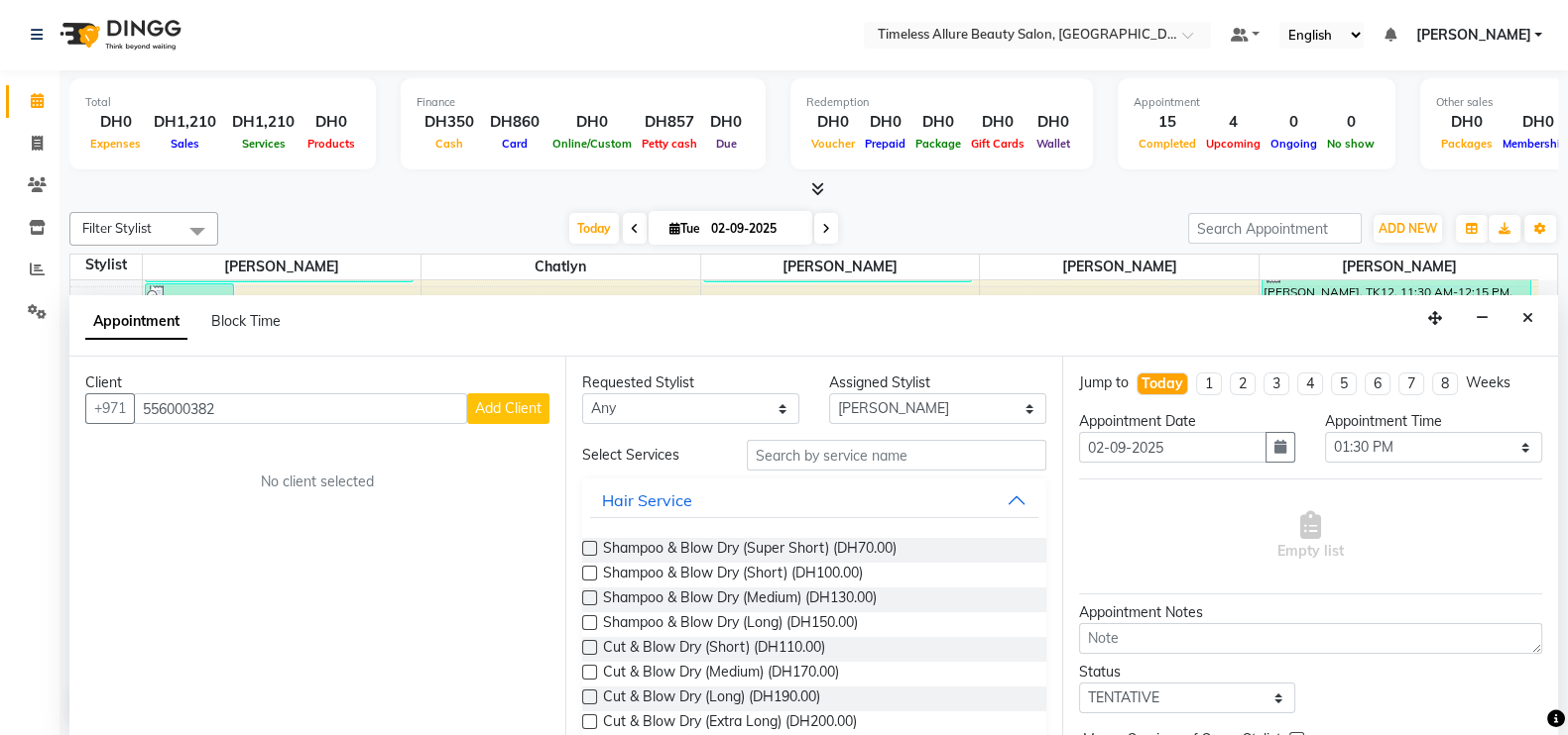
click at [519, 402] on span "Add Client" at bounding box center [508, 409] width 66 height 18
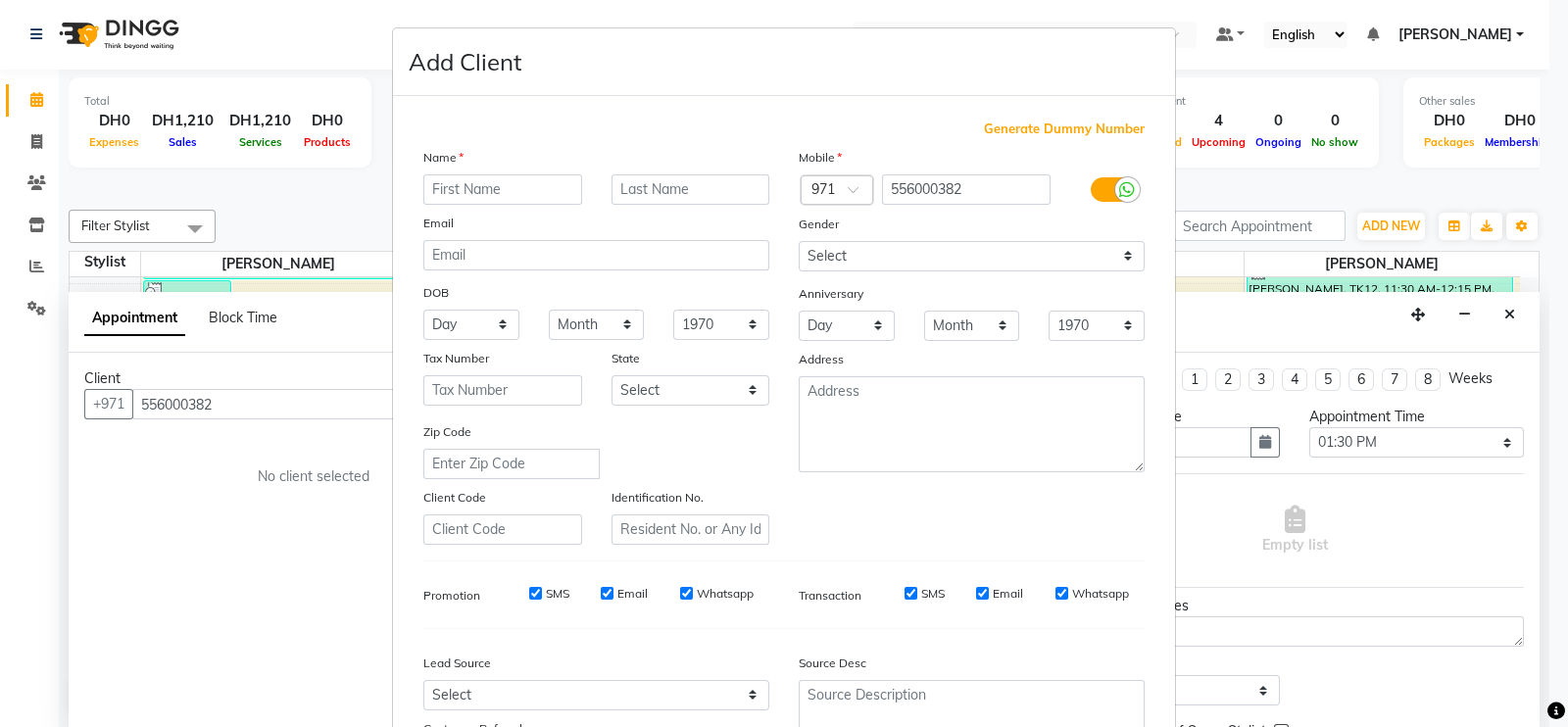
click at [526, 188] on input "text" at bounding box center [503, 189] width 159 height 30
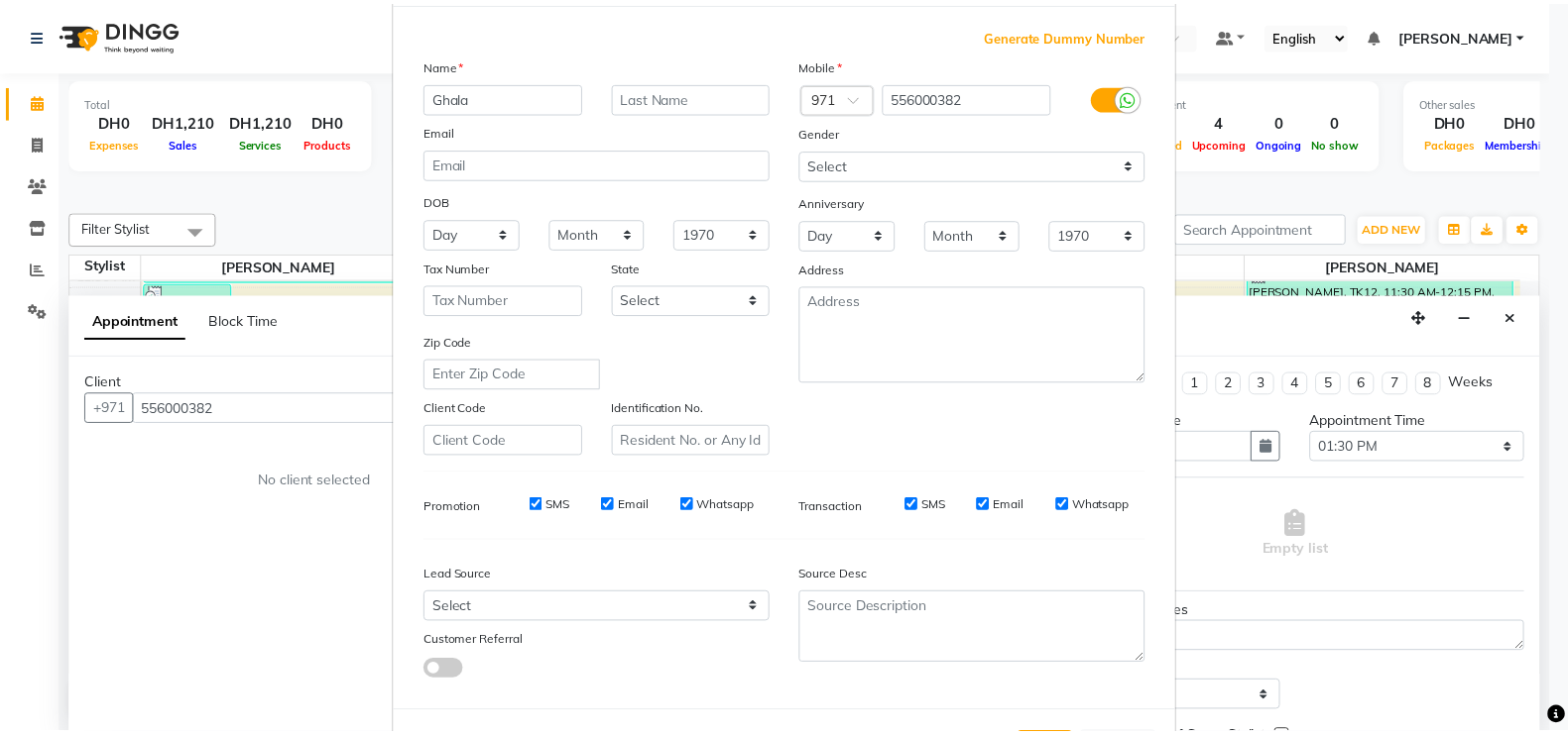
scroll to position [190, 0]
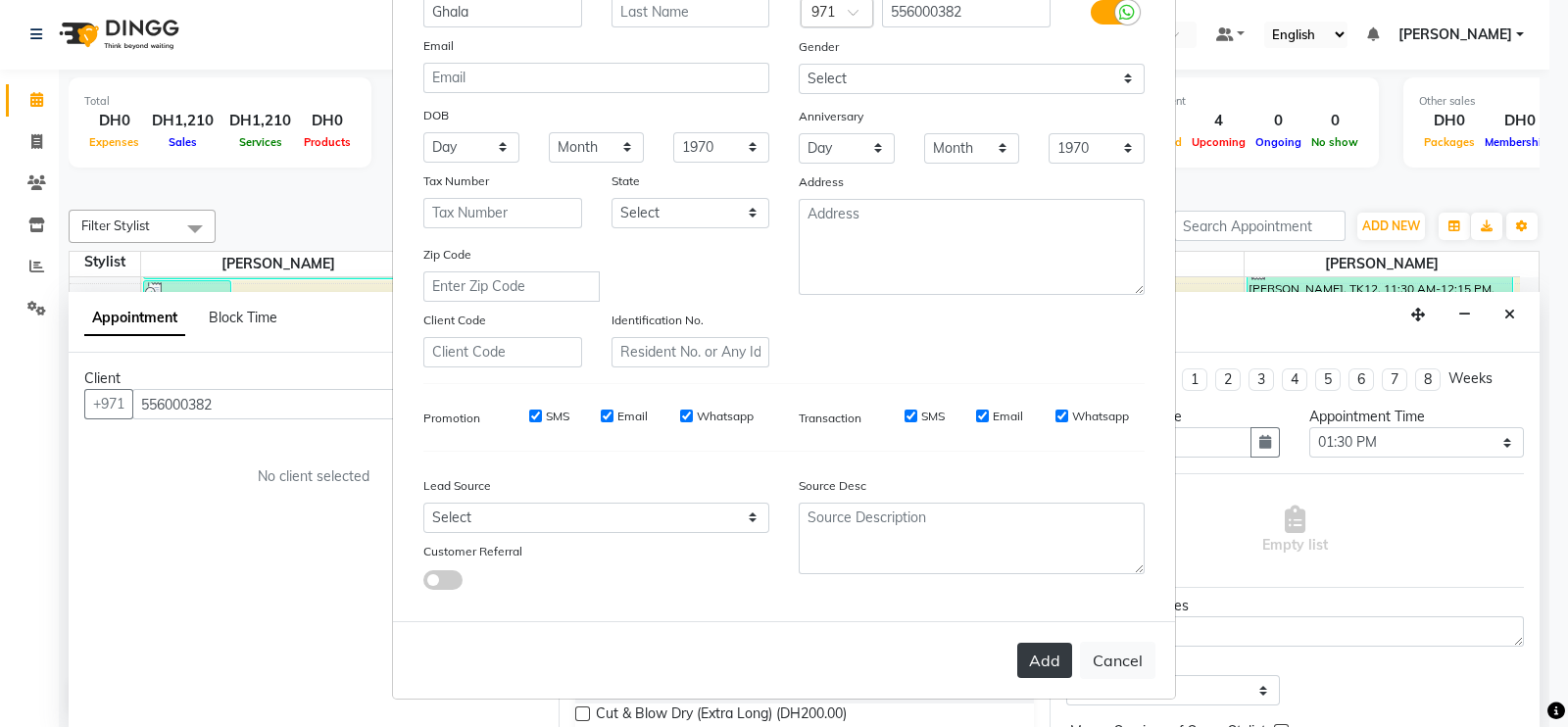
click at [1025, 659] on button "Add" at bounding box center [1044, 660] width 55 height 35
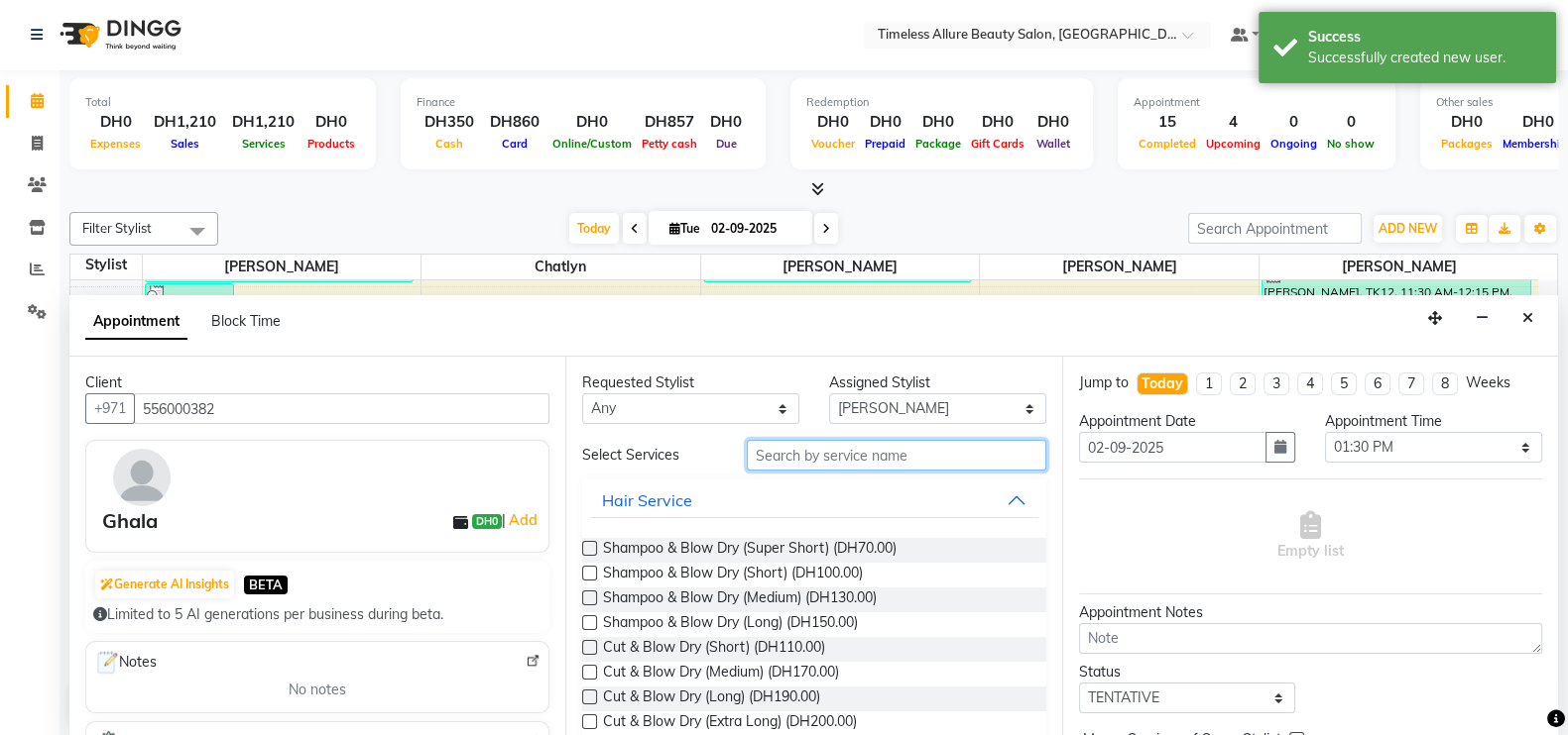
click at [915, 447] on input "text" at bounding box center [896, 455] width 300 height 31
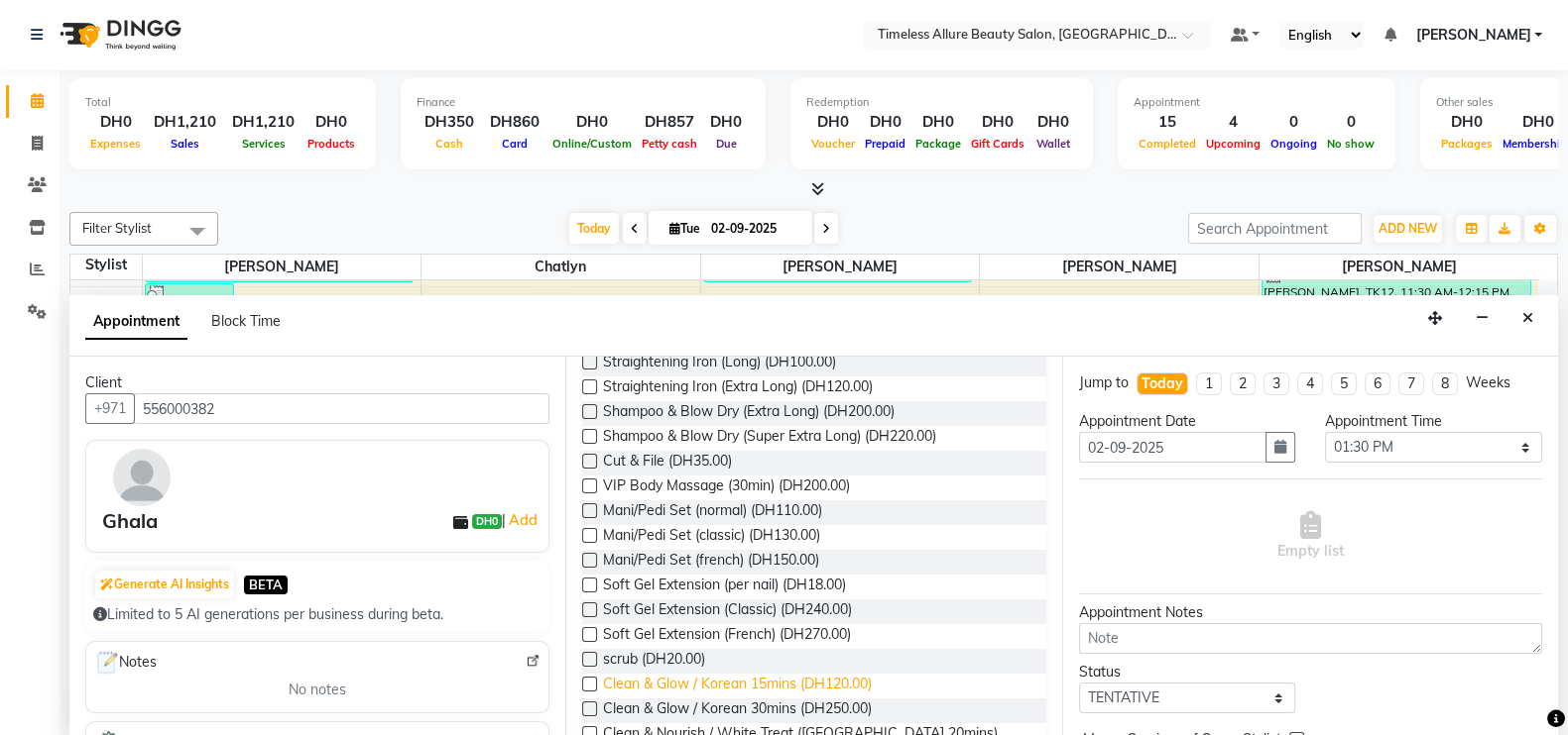
scroll to position [990, 0]
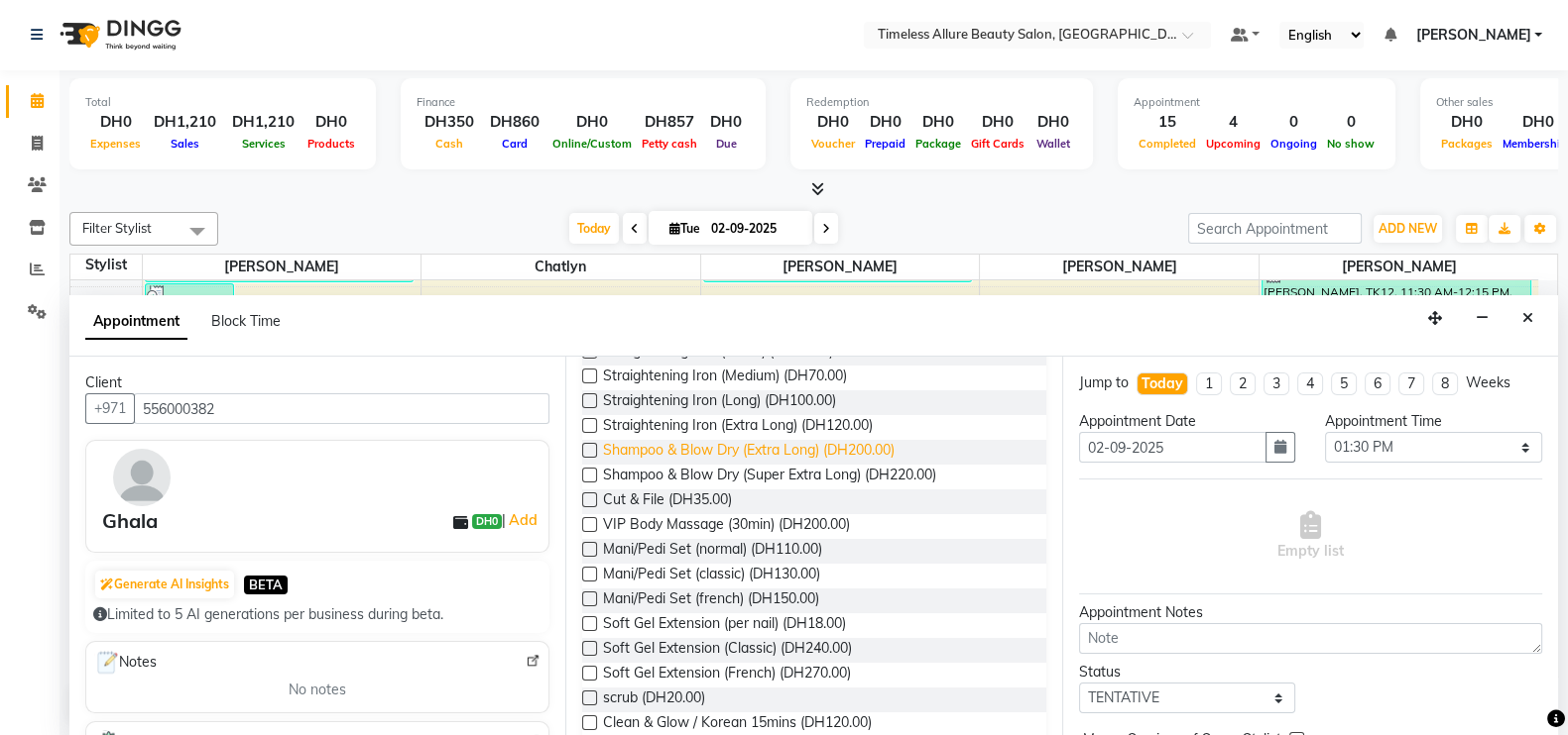
drag, startPoint x: 774, startPoint y: 442, endPoint x: 1029, endPoint y: 453, distance: 255.2
click at [812, 448] on span "Shampoo & Blow Dry (Extra Long) (DH200.00)" at bounding box center [749, 452] width 292 height 25
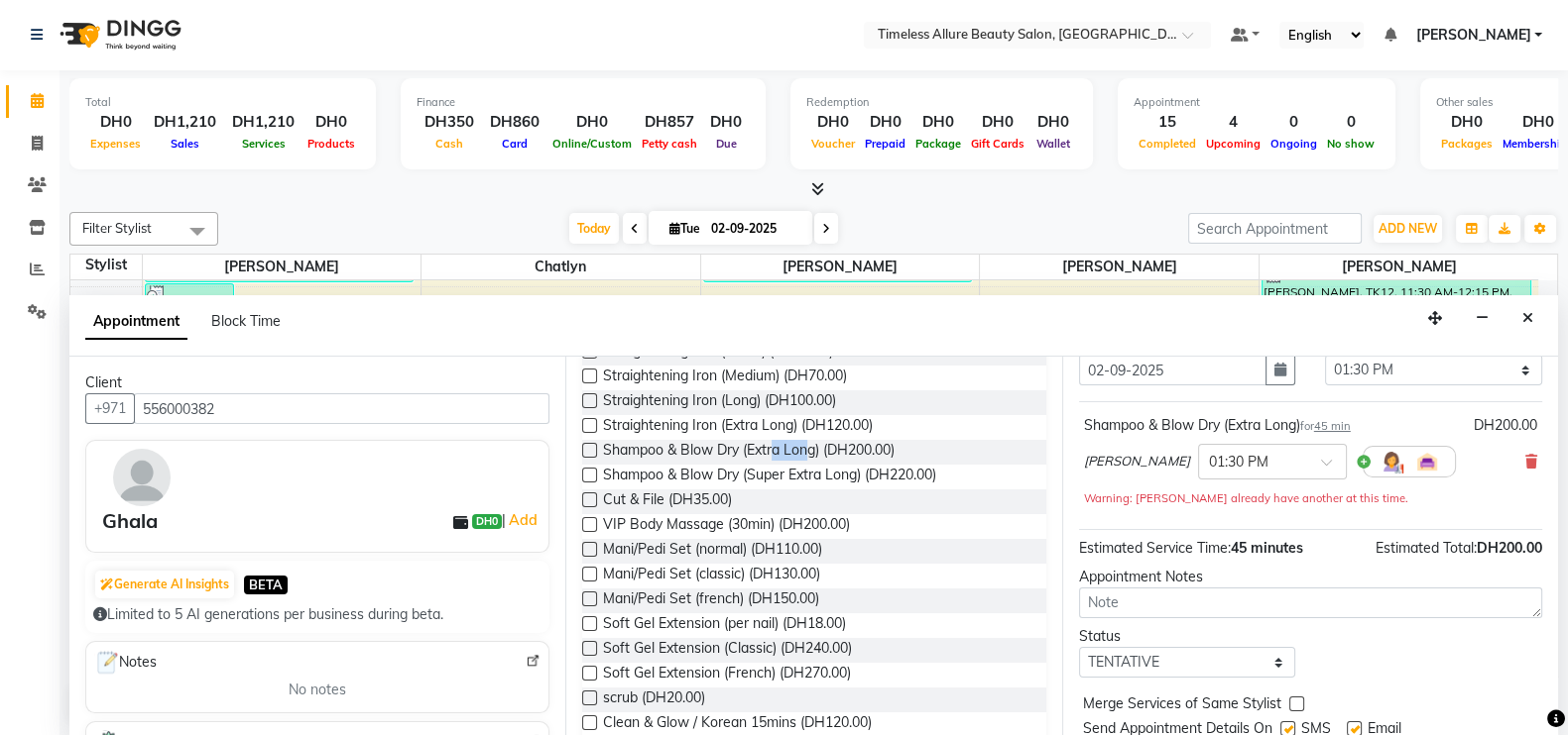
scroll to position [142, 0]
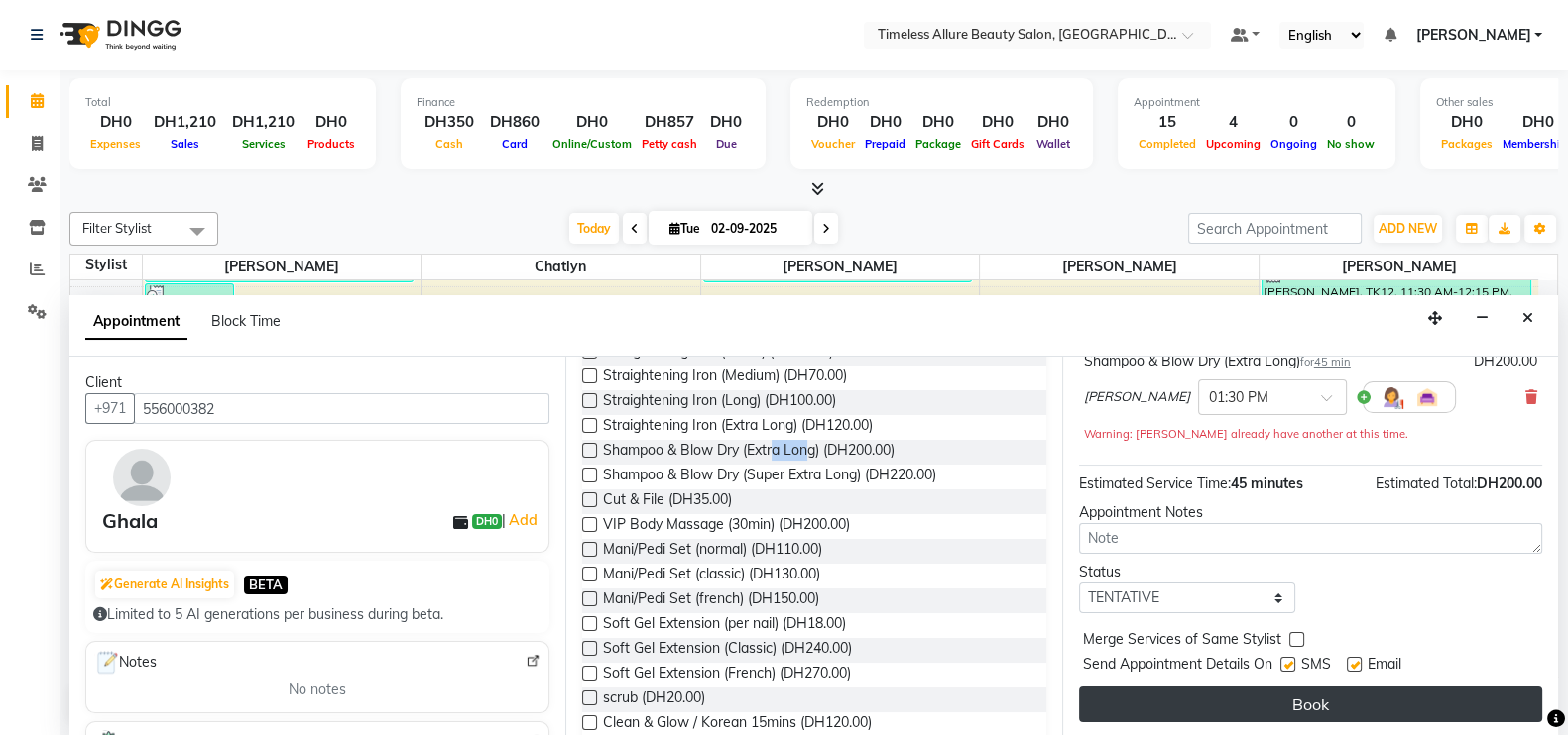
click at [1298, 694] on button "Book" at bounding box center [1310, 704] width 463 height 36
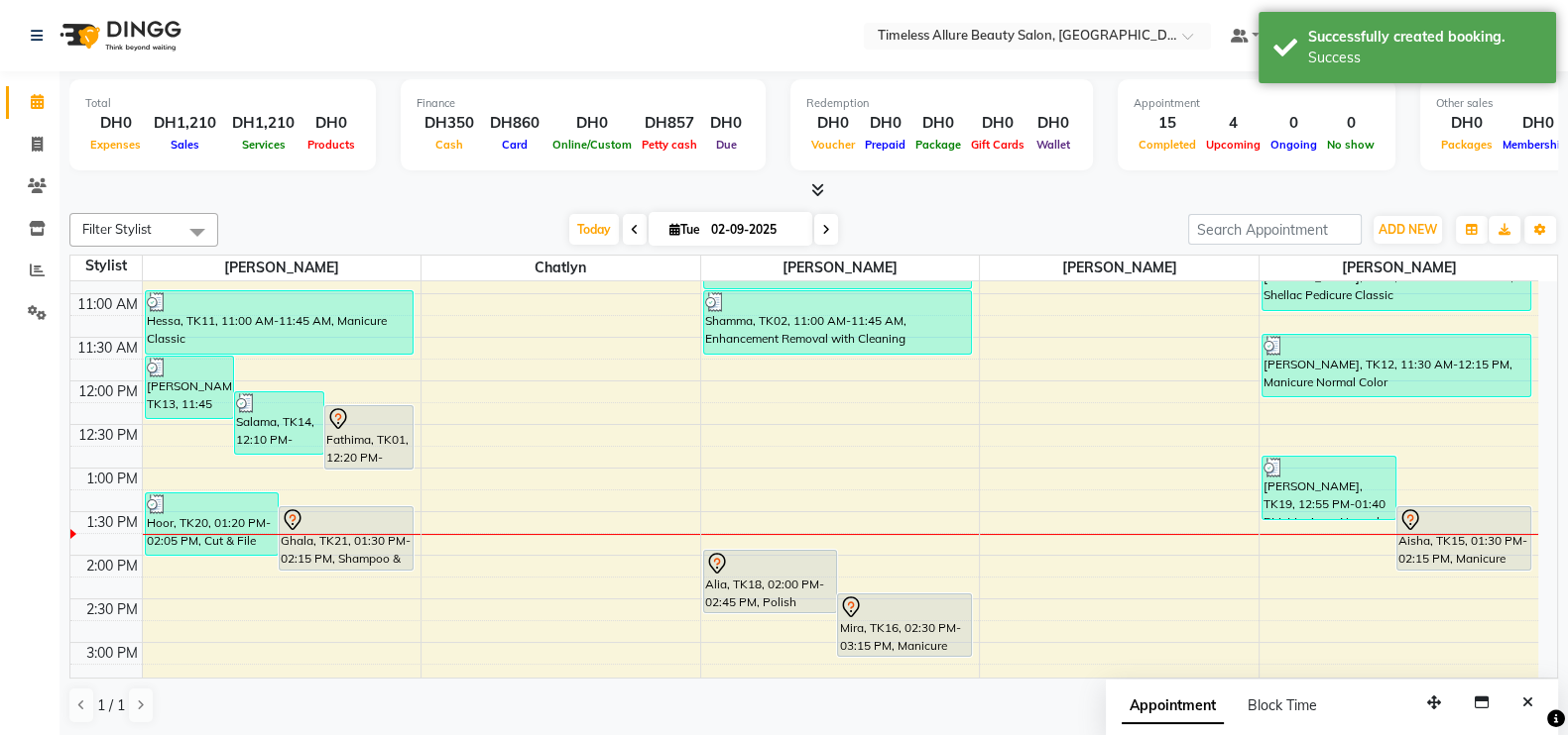
scroll to position [372, 0]
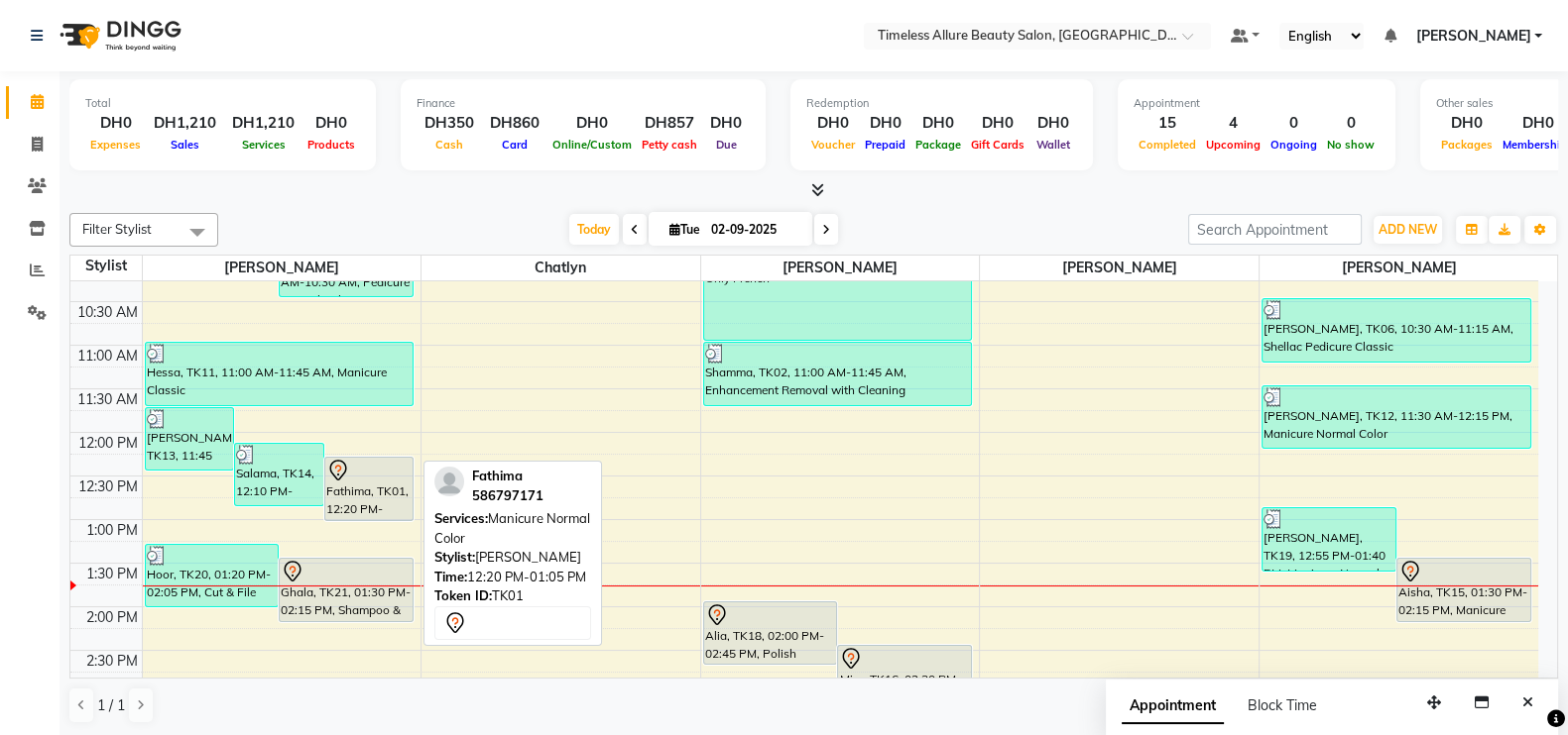
click at [379, 472] on div at bounding box center [369, 471] width 86 height 24
click at [346, 471] on icon at bounding box center [338, 471] width 24 height 24
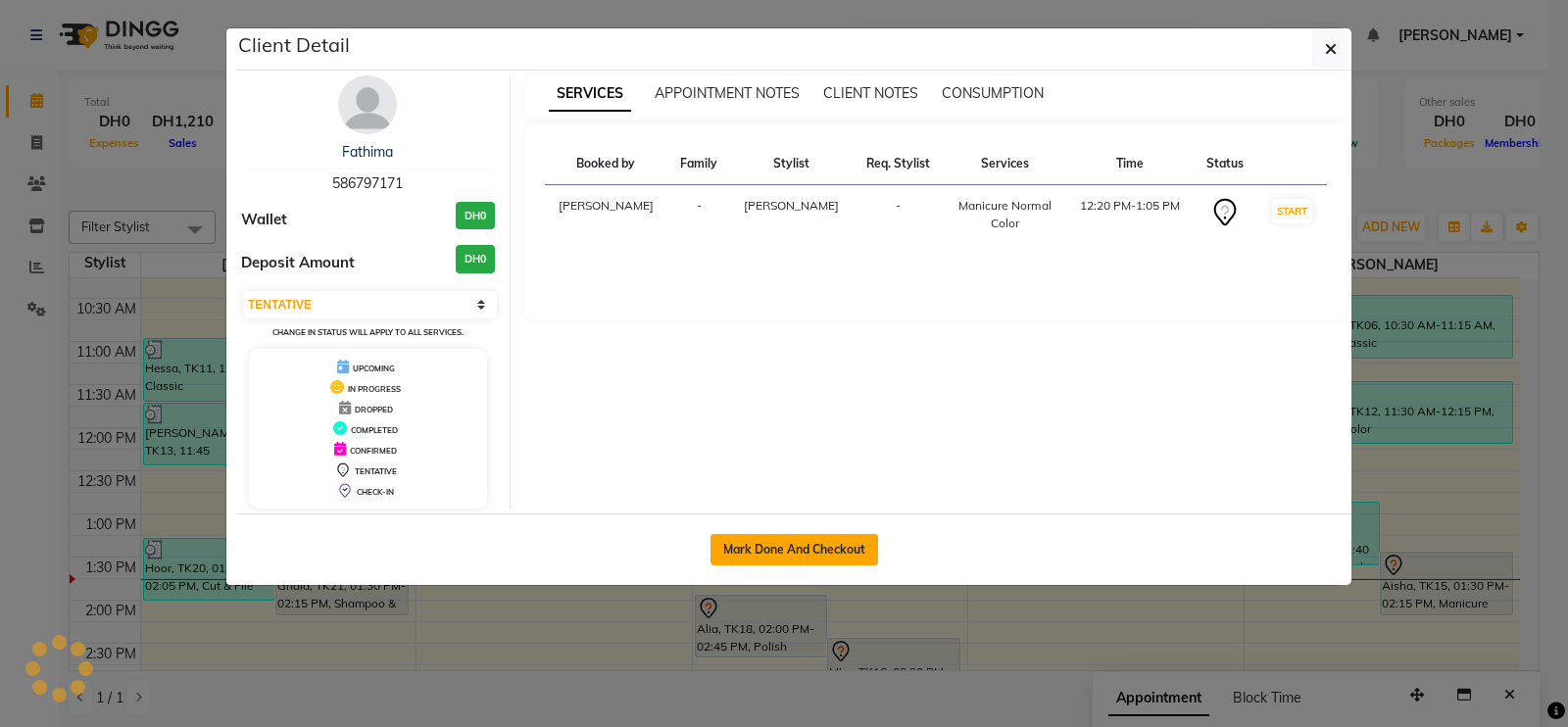
click at [789, 548] on button "Mark Done And Checkout" at bounding box center [793, 550] width 168 height 31
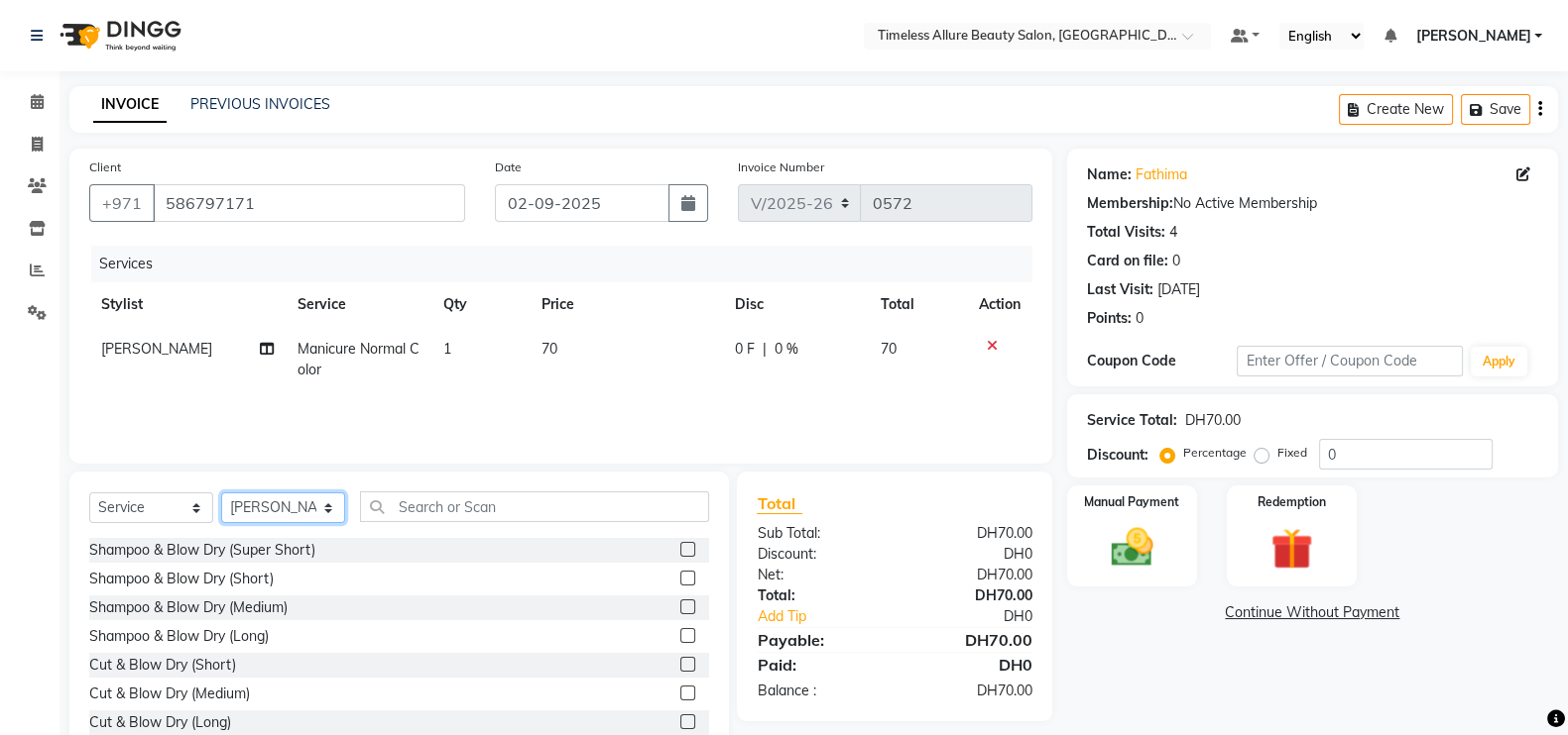
click at [327, 508] on select "Select Stylist Agnes Chatlyn Hina Khan Jenifer Mairine Marites Owner" at bounding box center [283, 508] width 124 height 31
click at [221, 494] on select "Select Stylist Agnes Chatlyn Hina Khan Jenifer Mairine Marites Owner" at bounding box center [283, 508] width 124 height 31
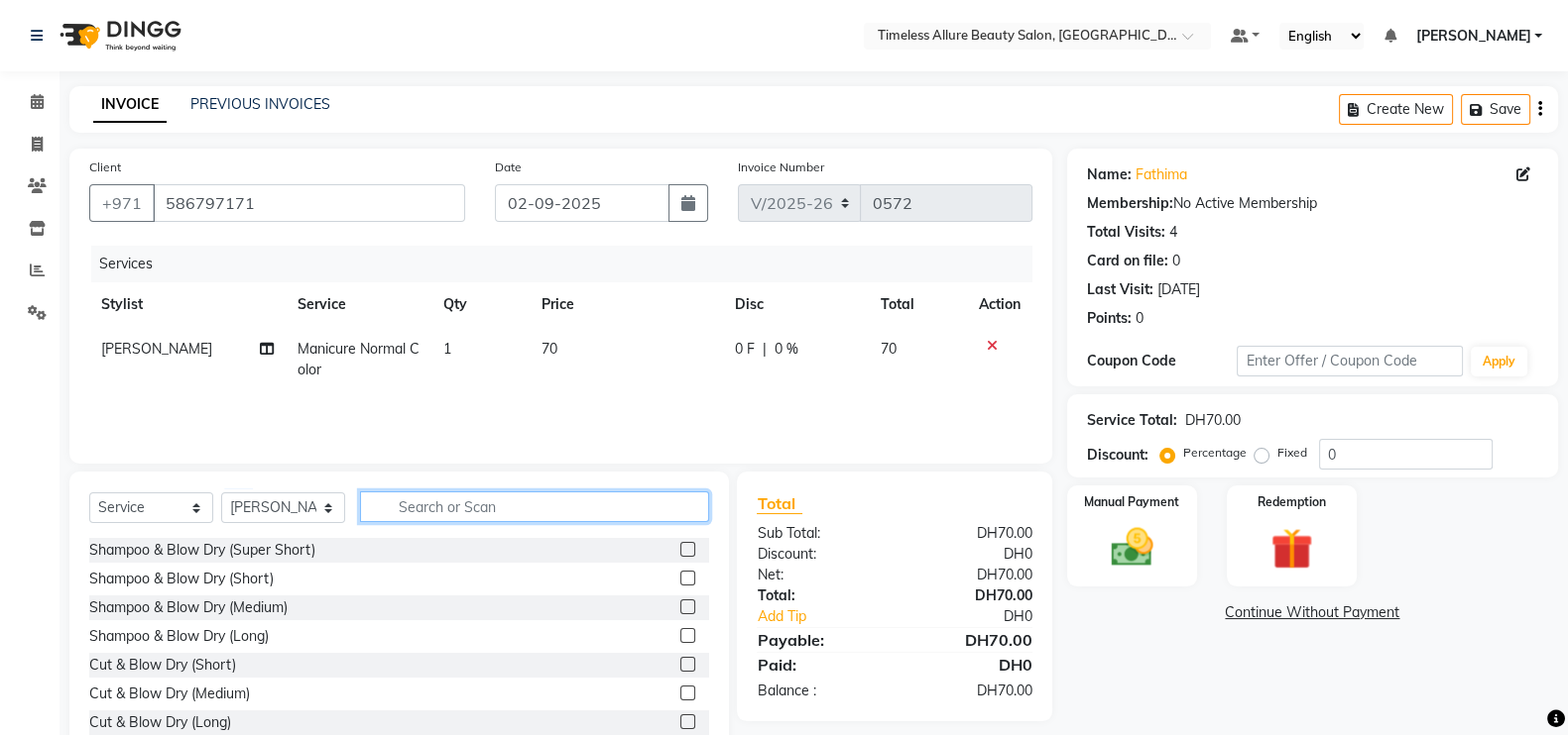
click at [521, 503] on input "text" at bounding box center [535, 507] width 349 height 31
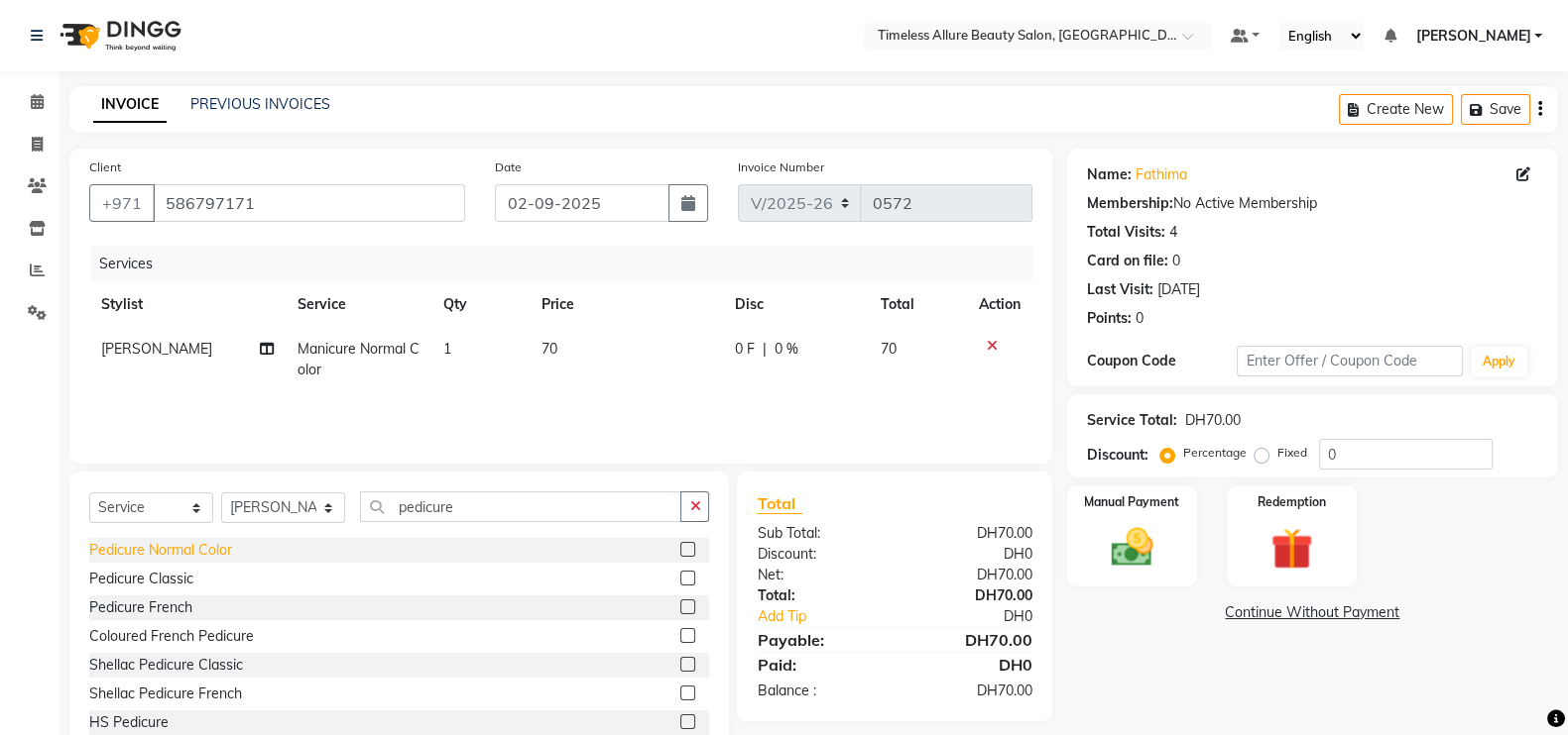
click at [134, 547] on div "Pedicure Normal Color" at bounding box center [161, 551] width 143 height 21
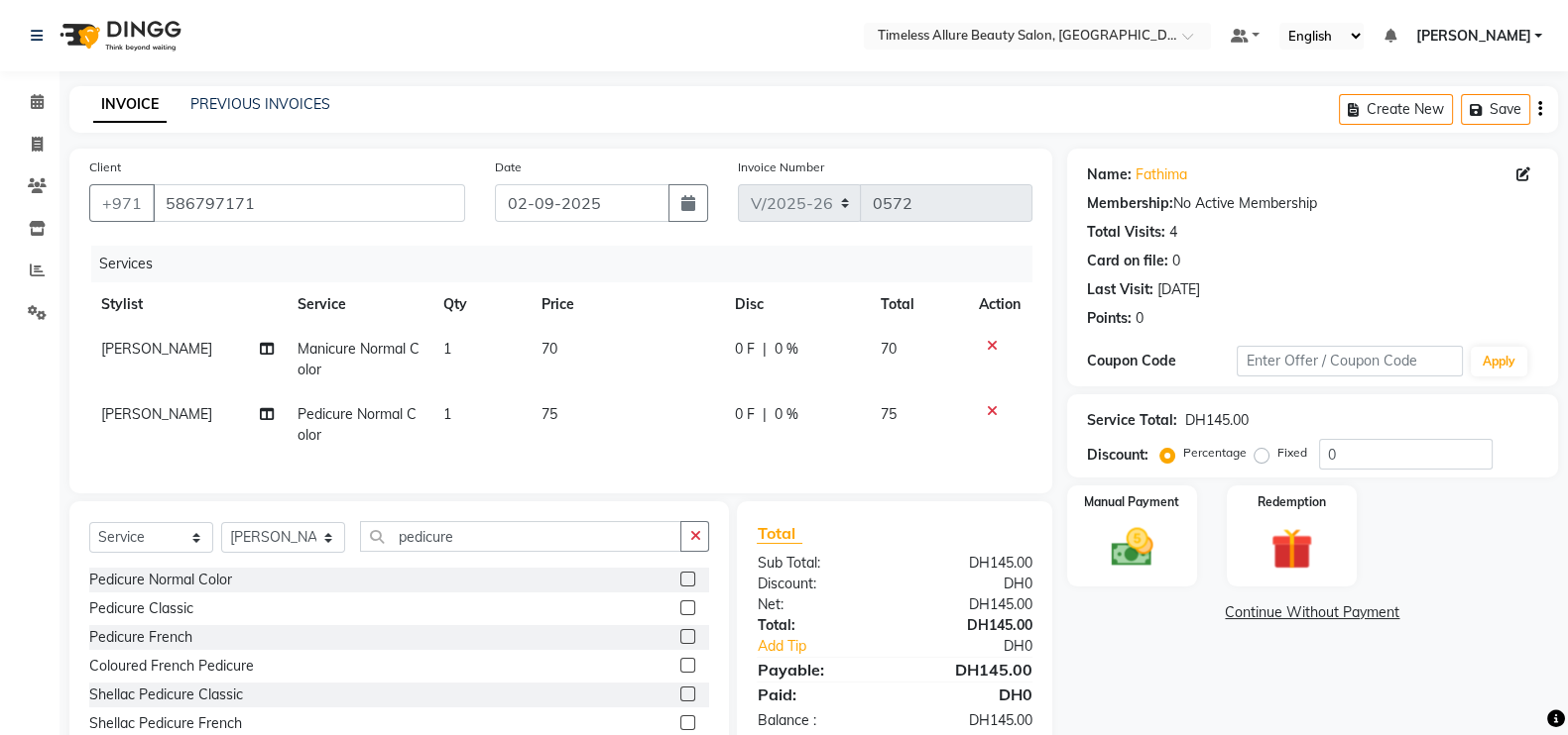
click at [741, 358] on span "0 F" at bounding box center [744, 349] width 20 height 21
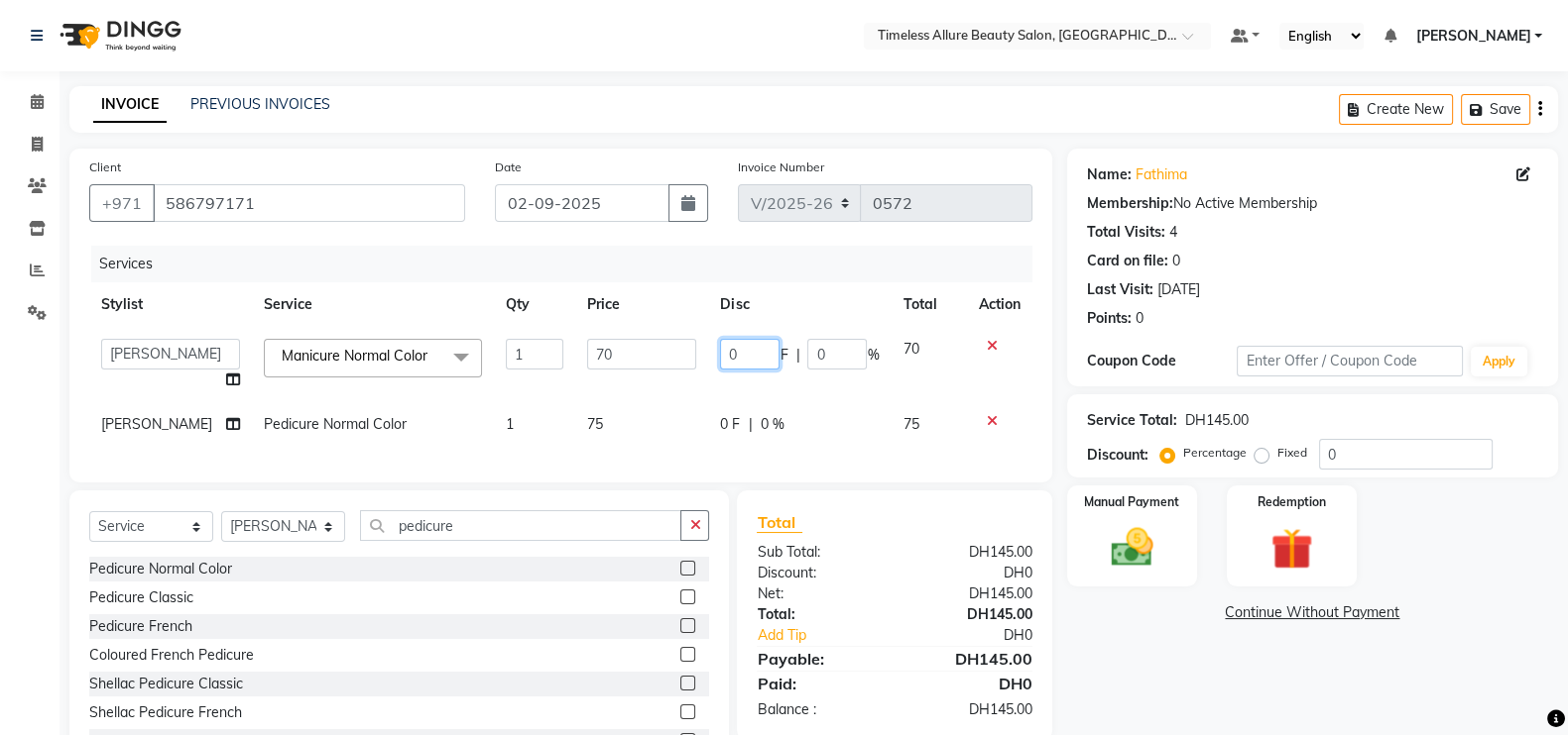
click at [741, 356] on input "0" at bounding box center [749, 354] width 60 height 31
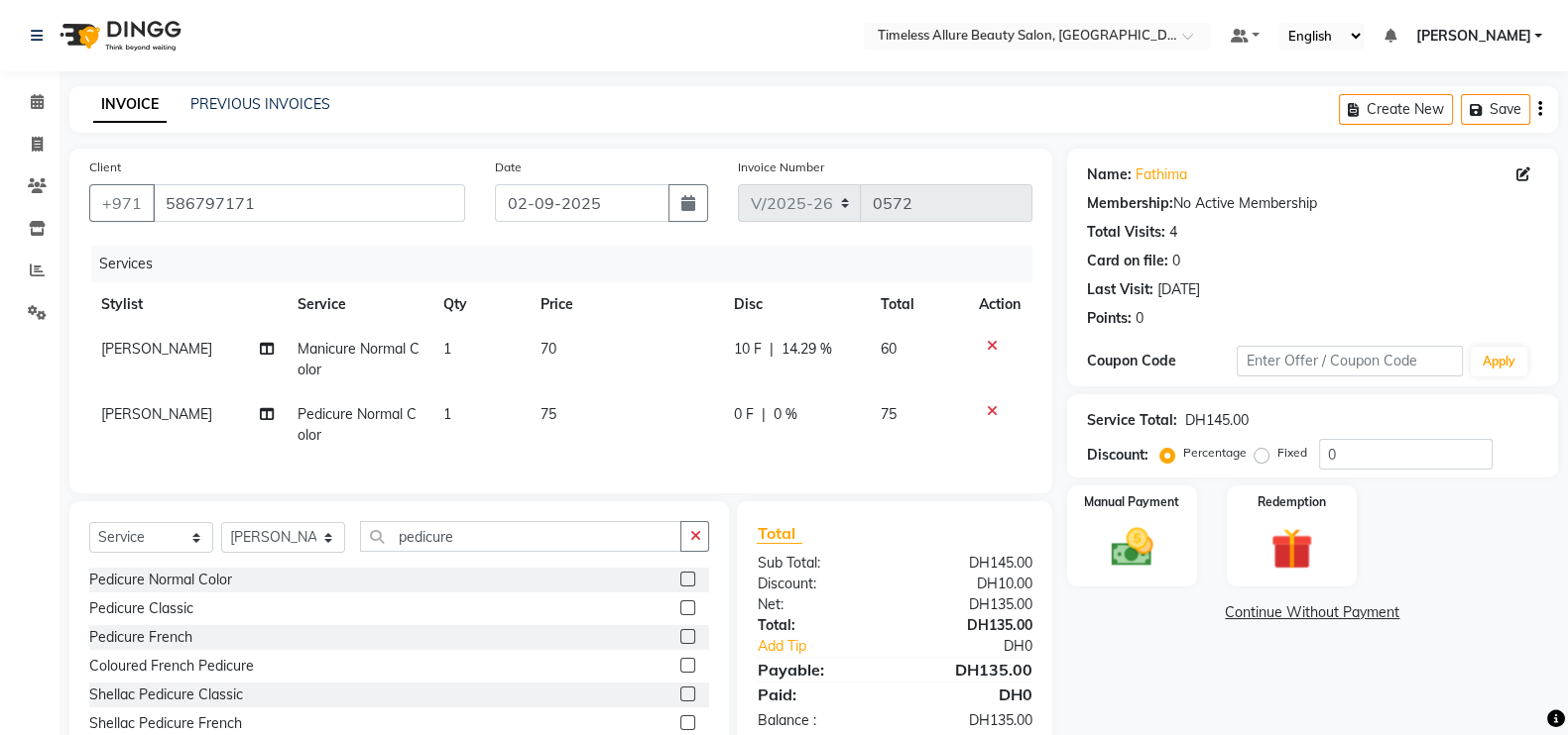
click at [717, 450] on div "Services Stylist Service Qty Price Disc Total Action Jenifer Manicure Normal Co…" at bounding box center [561, 360] width 943 height 228
click at [733, 415] on span "0 F" at bounding box center [743, 415] width 20 height 21
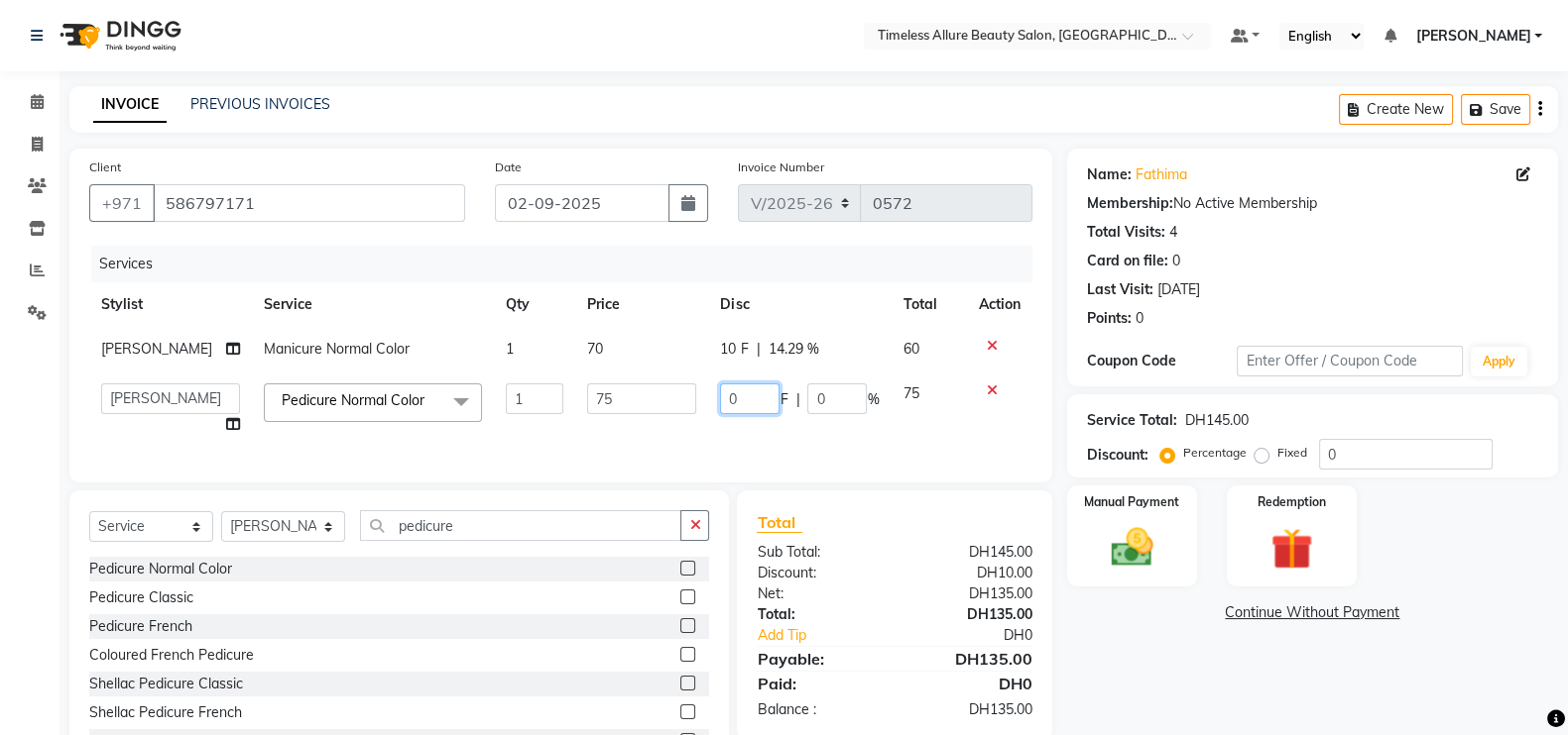
click at [737, 404] on input "0" at bounding box center [749, 399] width 60 height 31
click at [734, 432] on td "010 F | 0 %" at bounding box center [799, 410] width 183 height 75
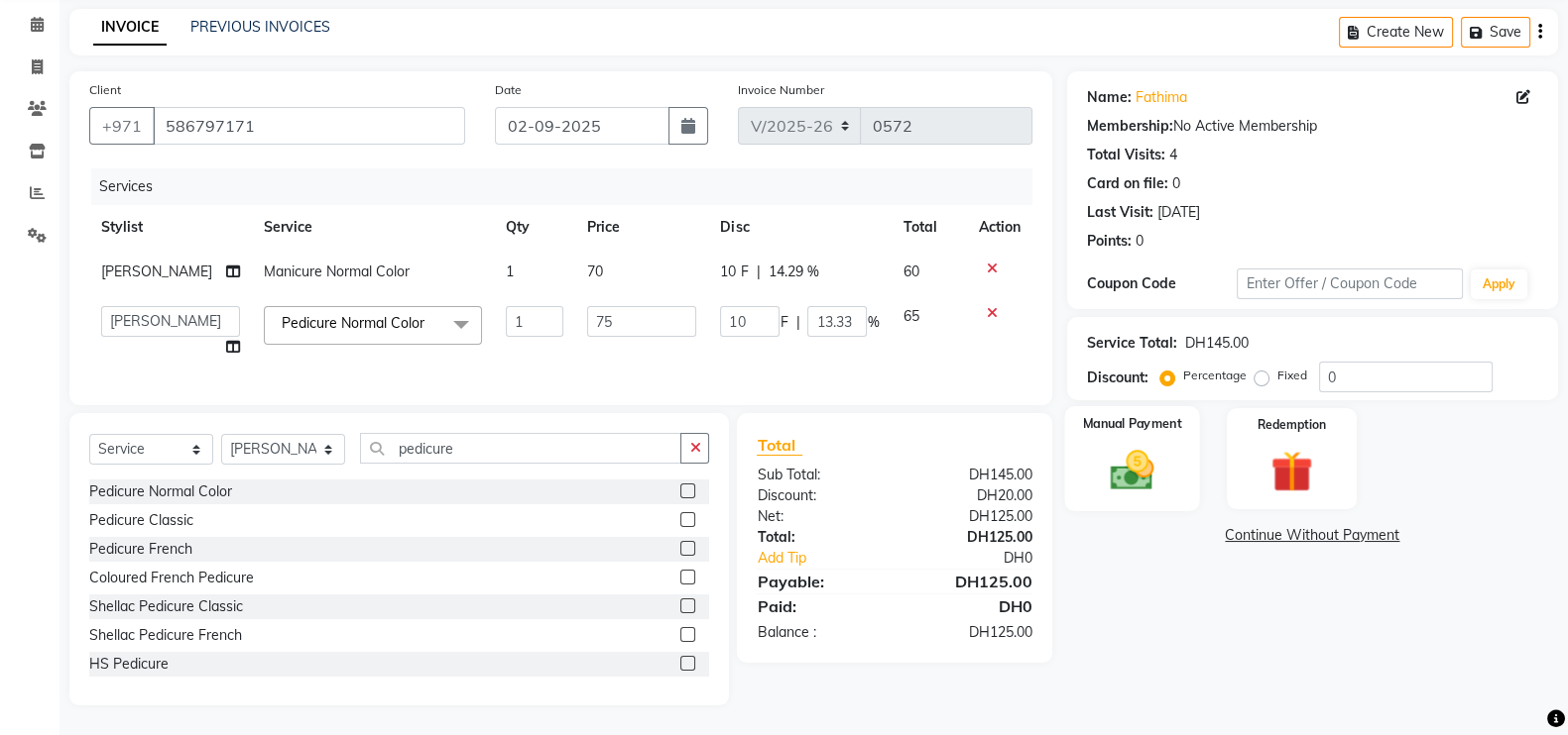
click at [1129, 445] on img at bounding box center [1131, 470] width 70 height 50
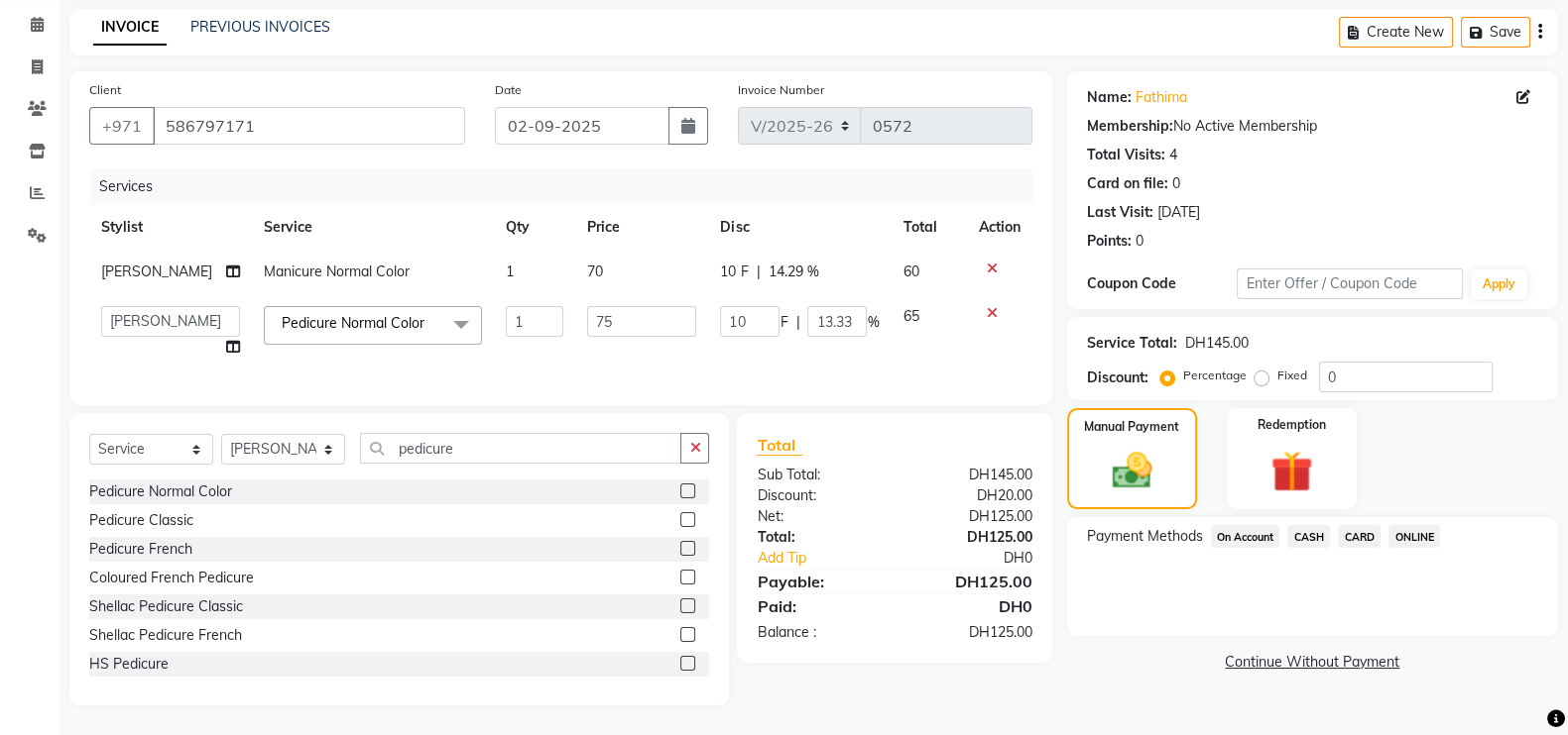
click at [1361, 526] on span "CARD" at bounding box center [1359, 537] width 43 height 23
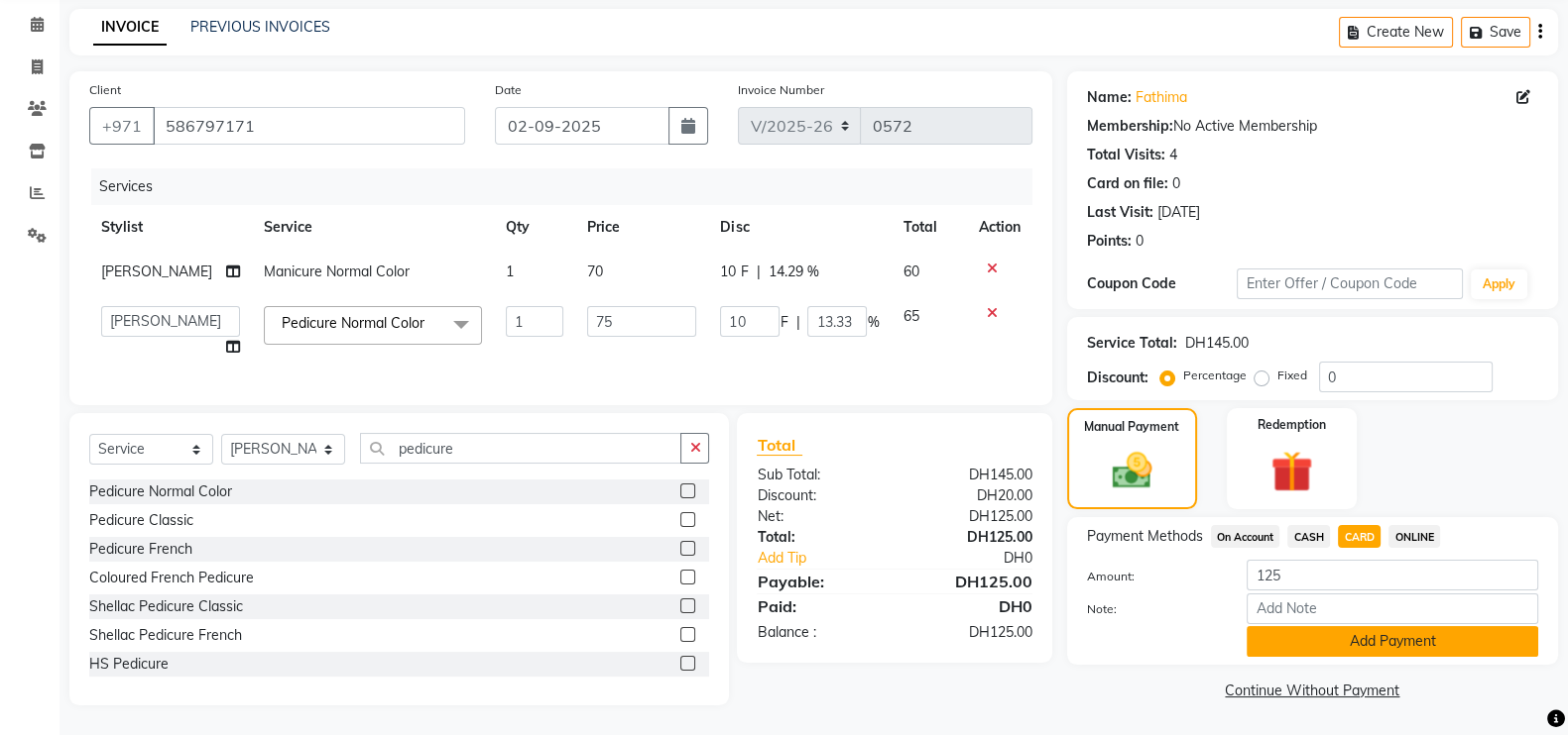
click at [1423, 627] on button "Add Payment" at bounding box center [1392, 642] width 292 height 31
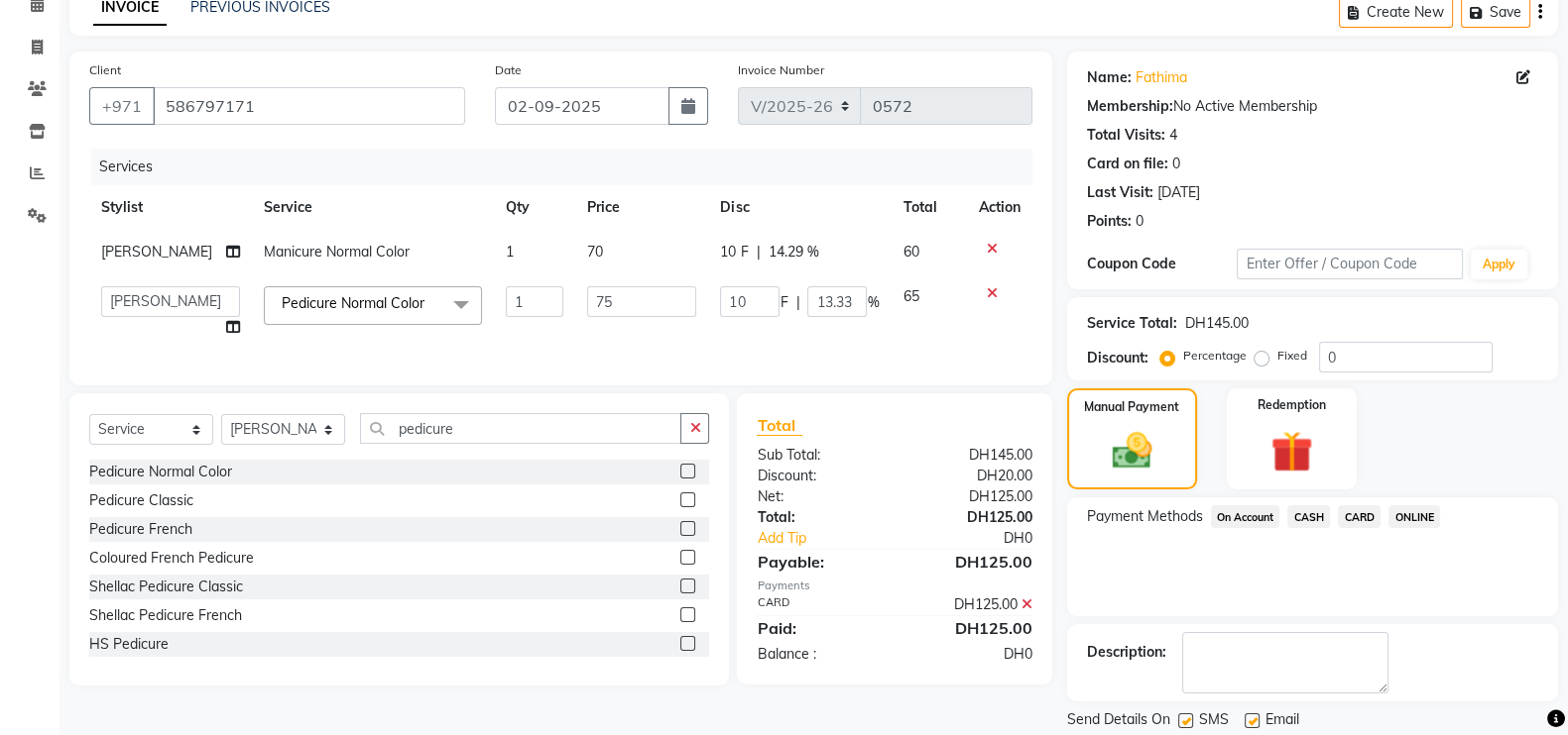
click at [1354, 515] on span "CARD" at bounding box center [1359, 517] width 43 height 23
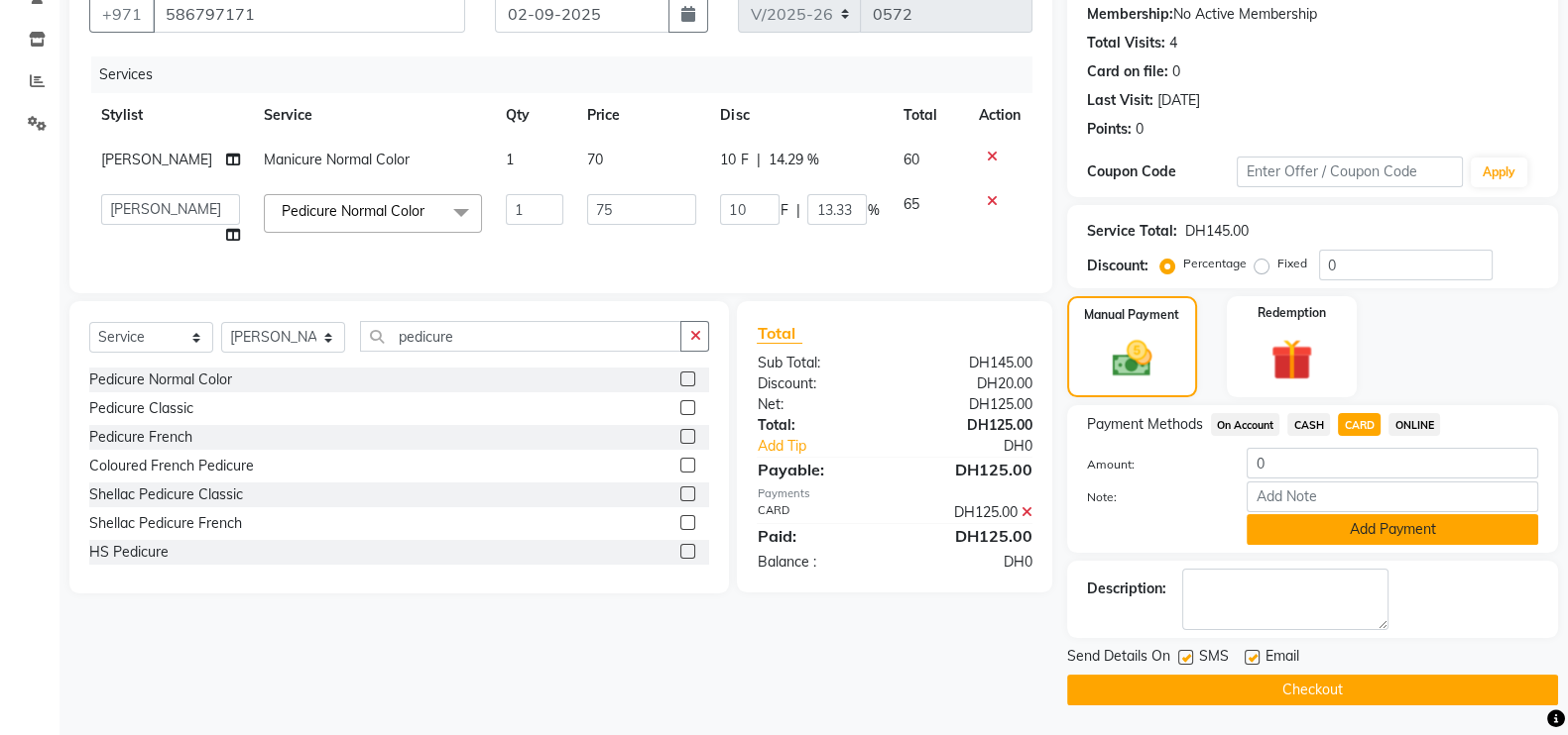
click at [1408, 535] on button "Add Payment" at bounding box center [1392, 530] width 292 height 31
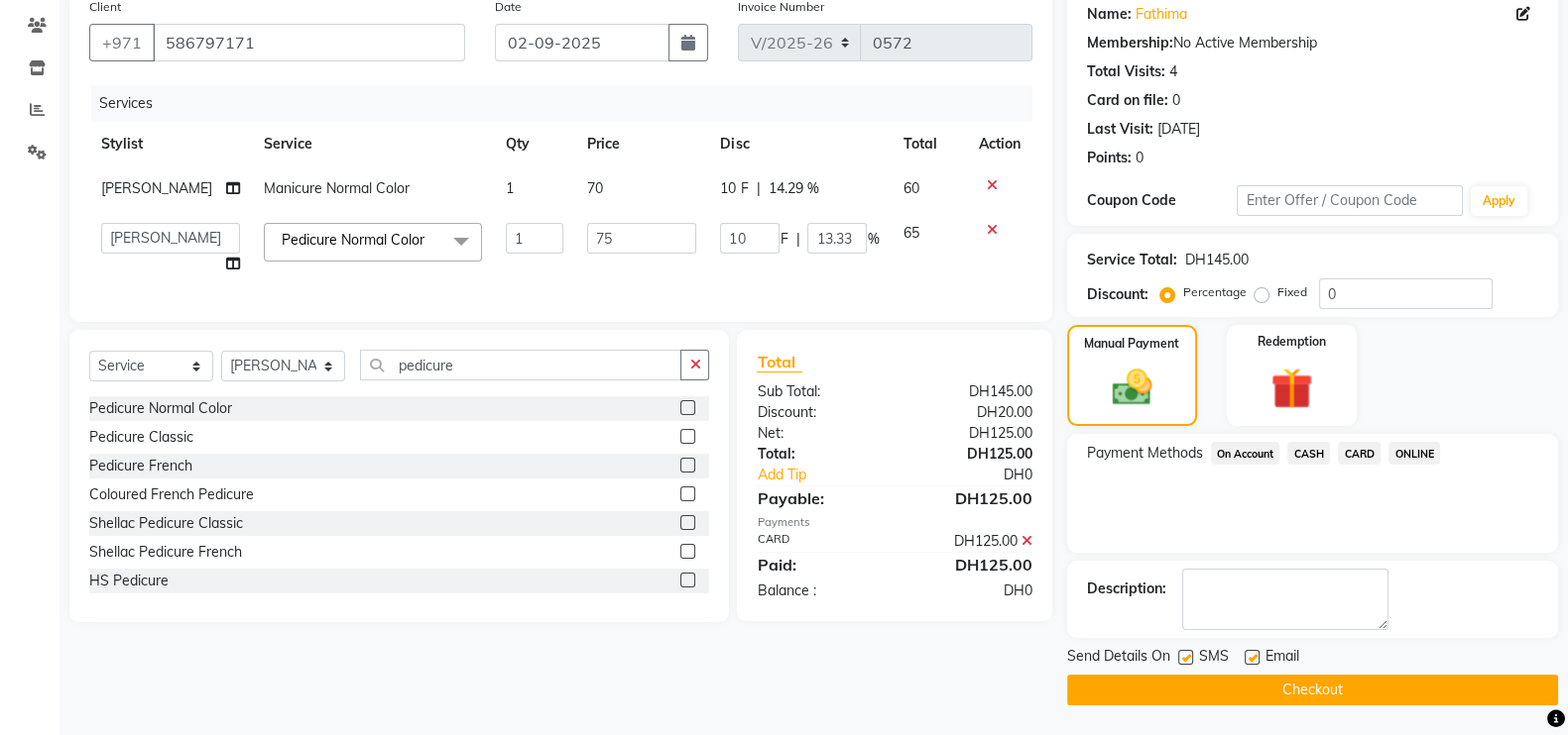
scroll to position [160, 0]
click at [1364, 675] on button "Checkout" at bounding box center [1312, 690] width 491 height 31
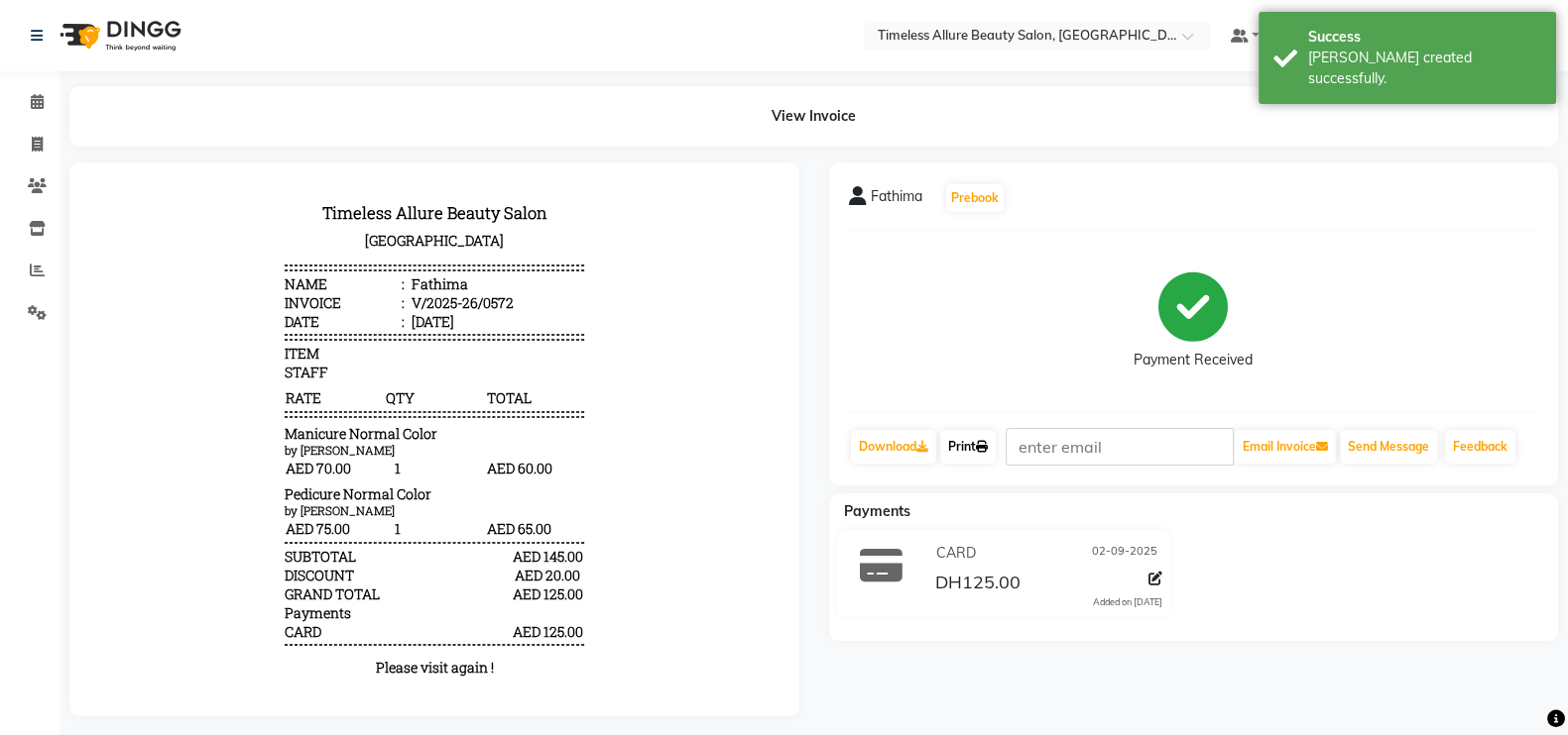
click at [971, 442] on link "Print" at bounding box center [968, 447] width 56 height 34
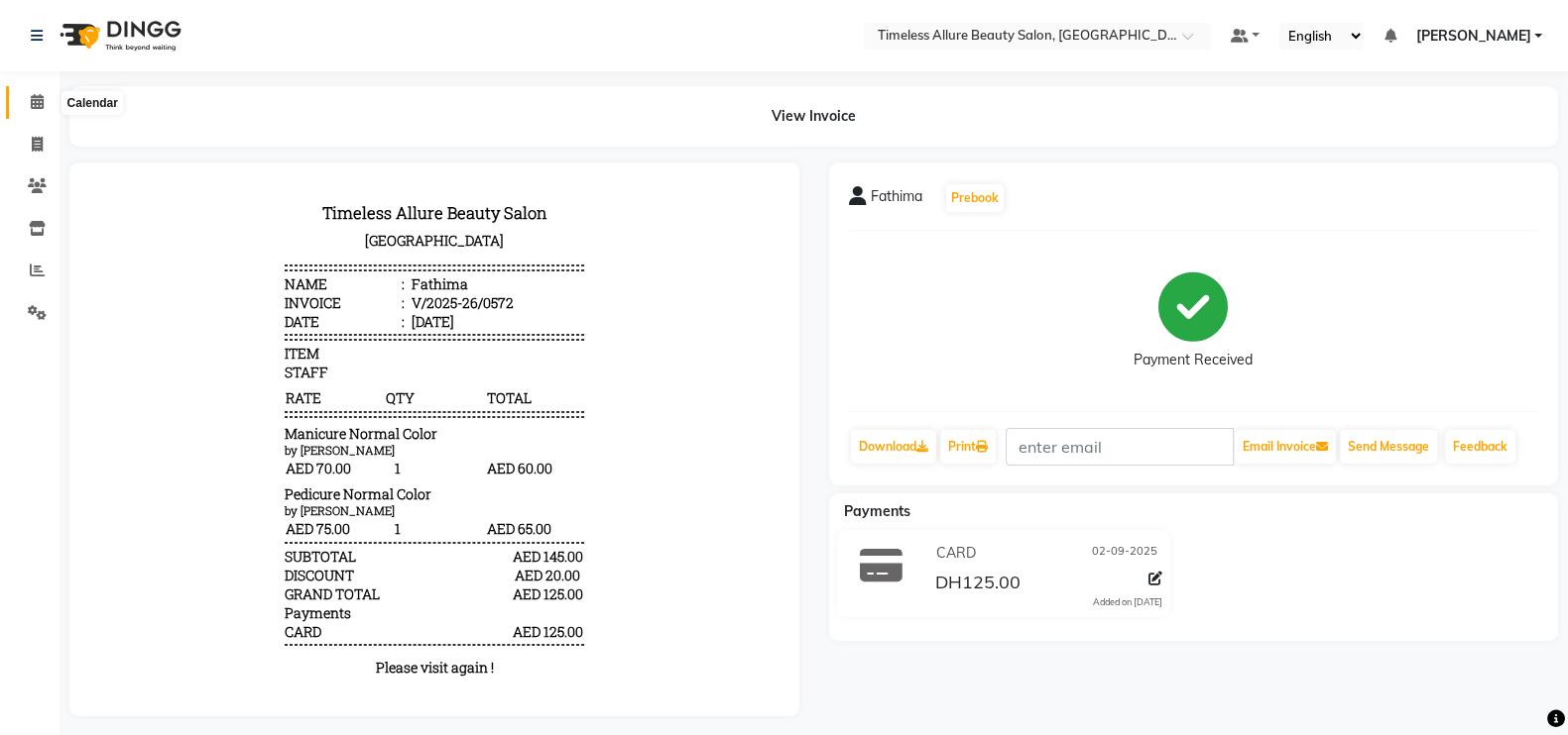
click at [35, 102] on icon at bounding box center [37, 101] width 13 height 15
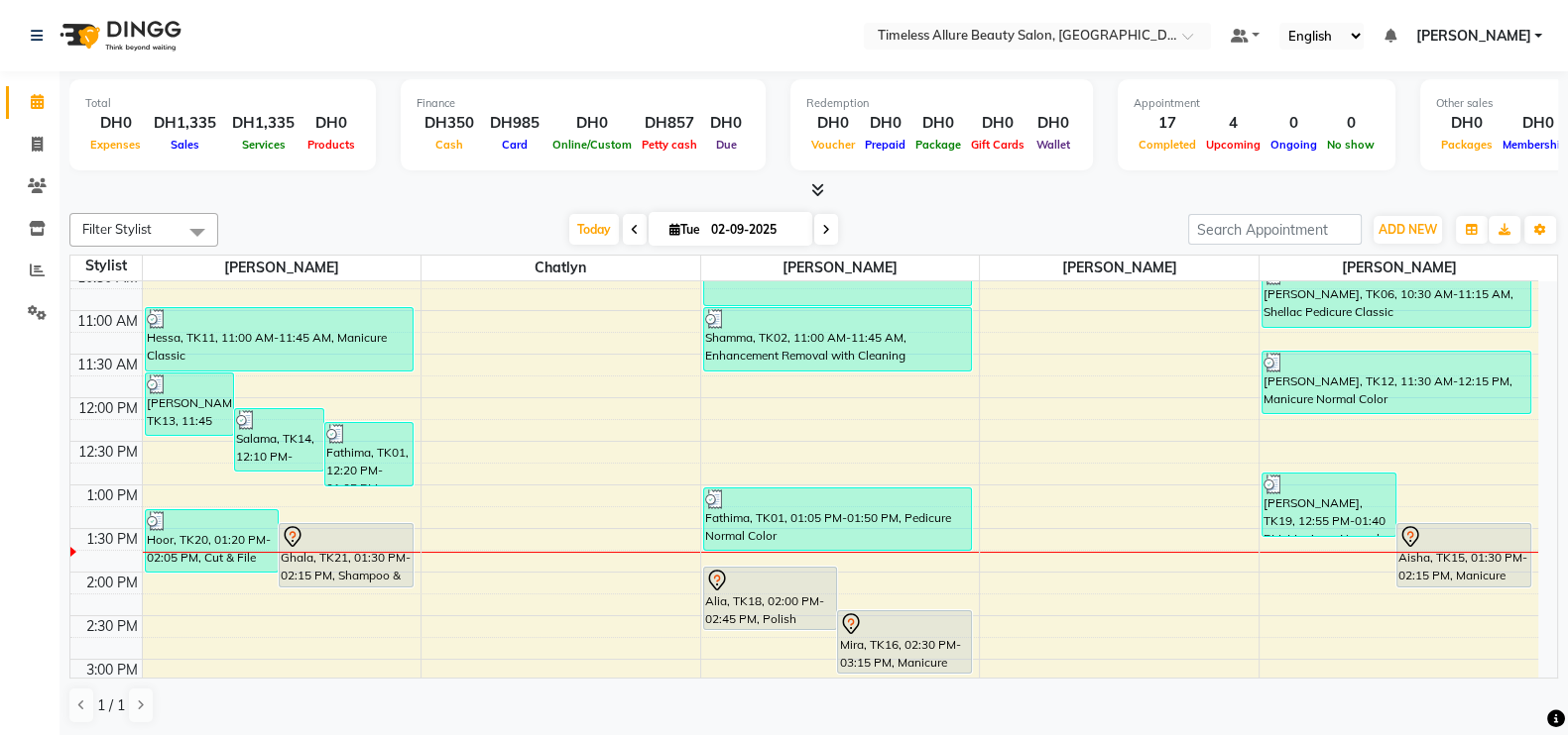
scroll to position [495, 0]
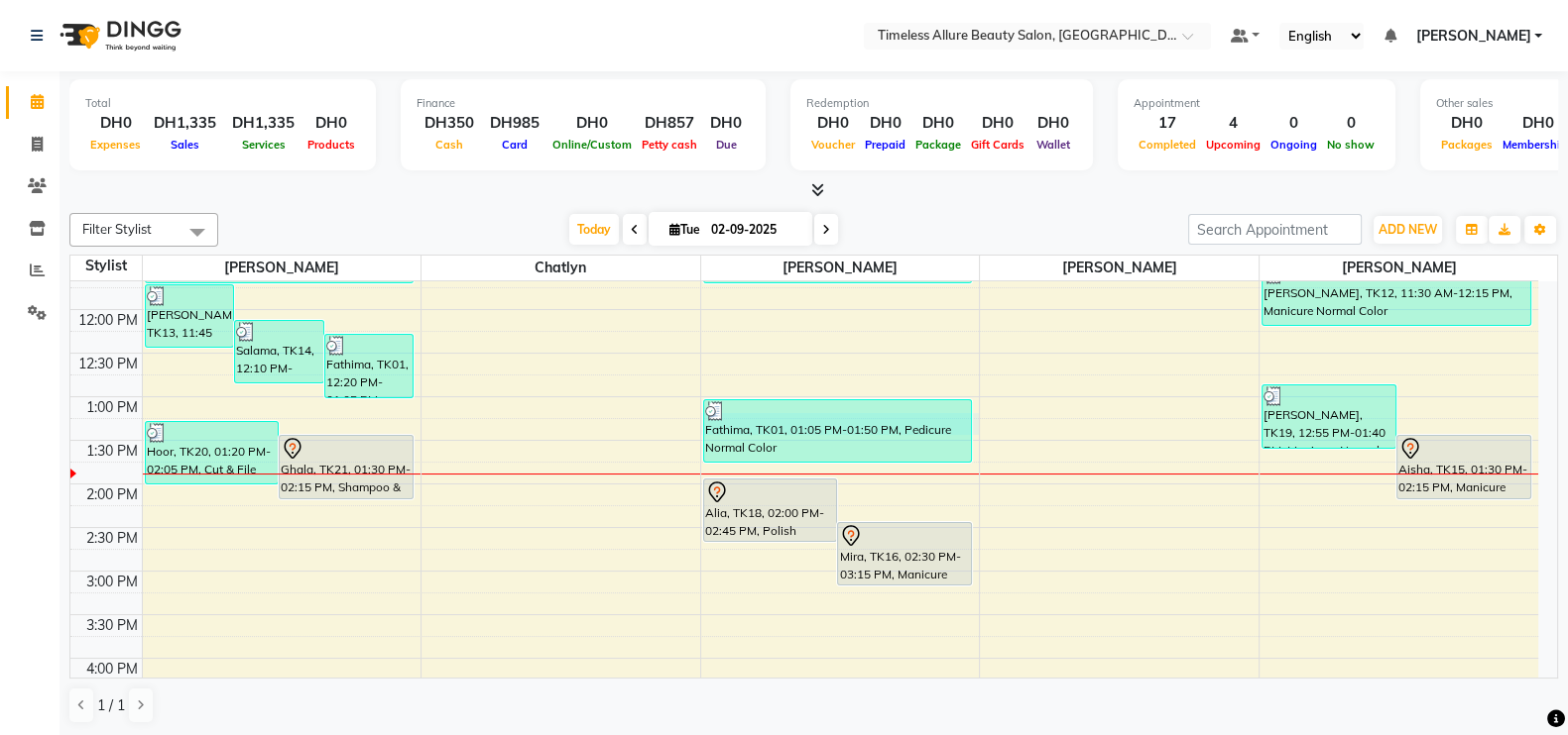
click at [978, 424] on div "6:00 AM 6:30 AM 7:00 AM 7:30 AM 8:00 AM 8:30 AM 9:00 AM 9:30 AM 10:00 AM 10:30 …" at bounding box center [804, 309] width 1468 height 1045
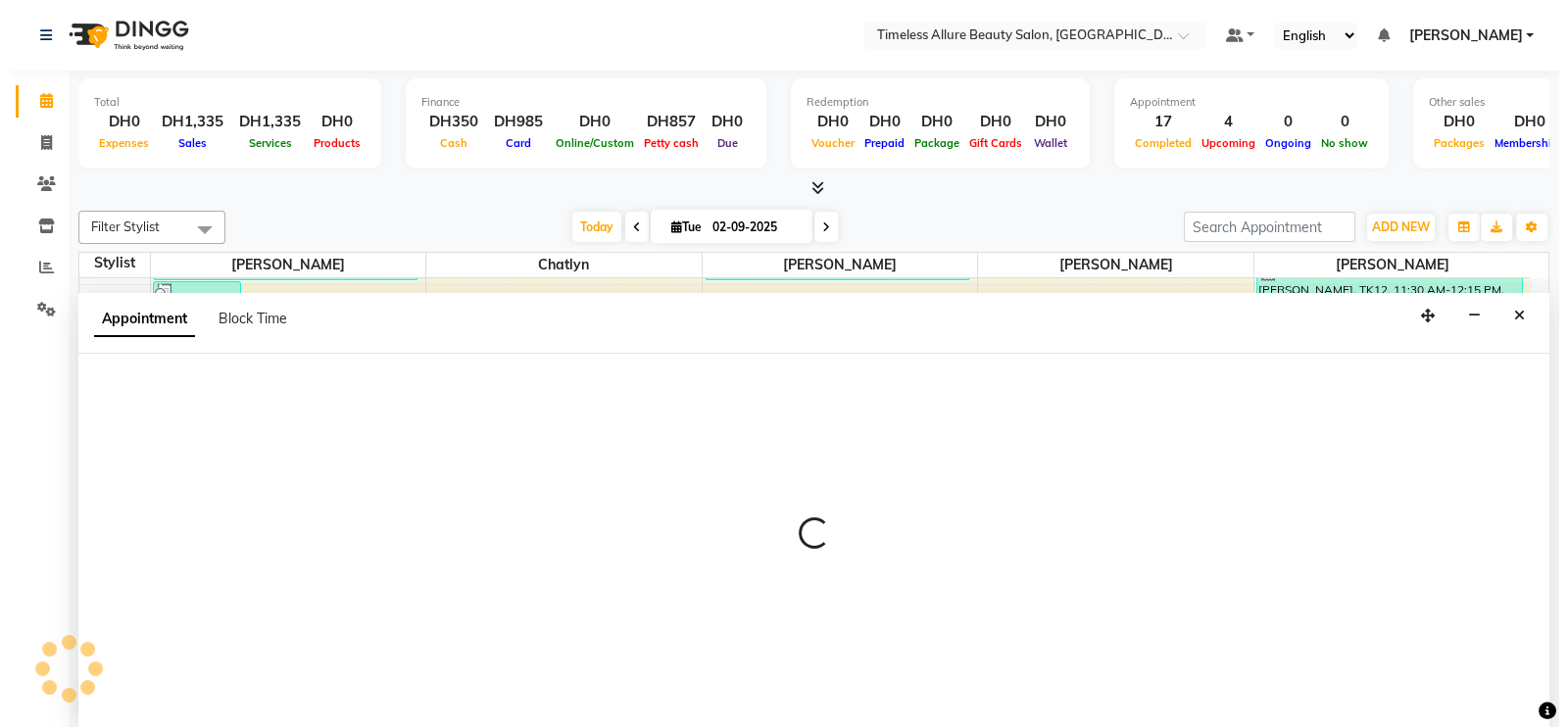
scroll to position [1, 0]
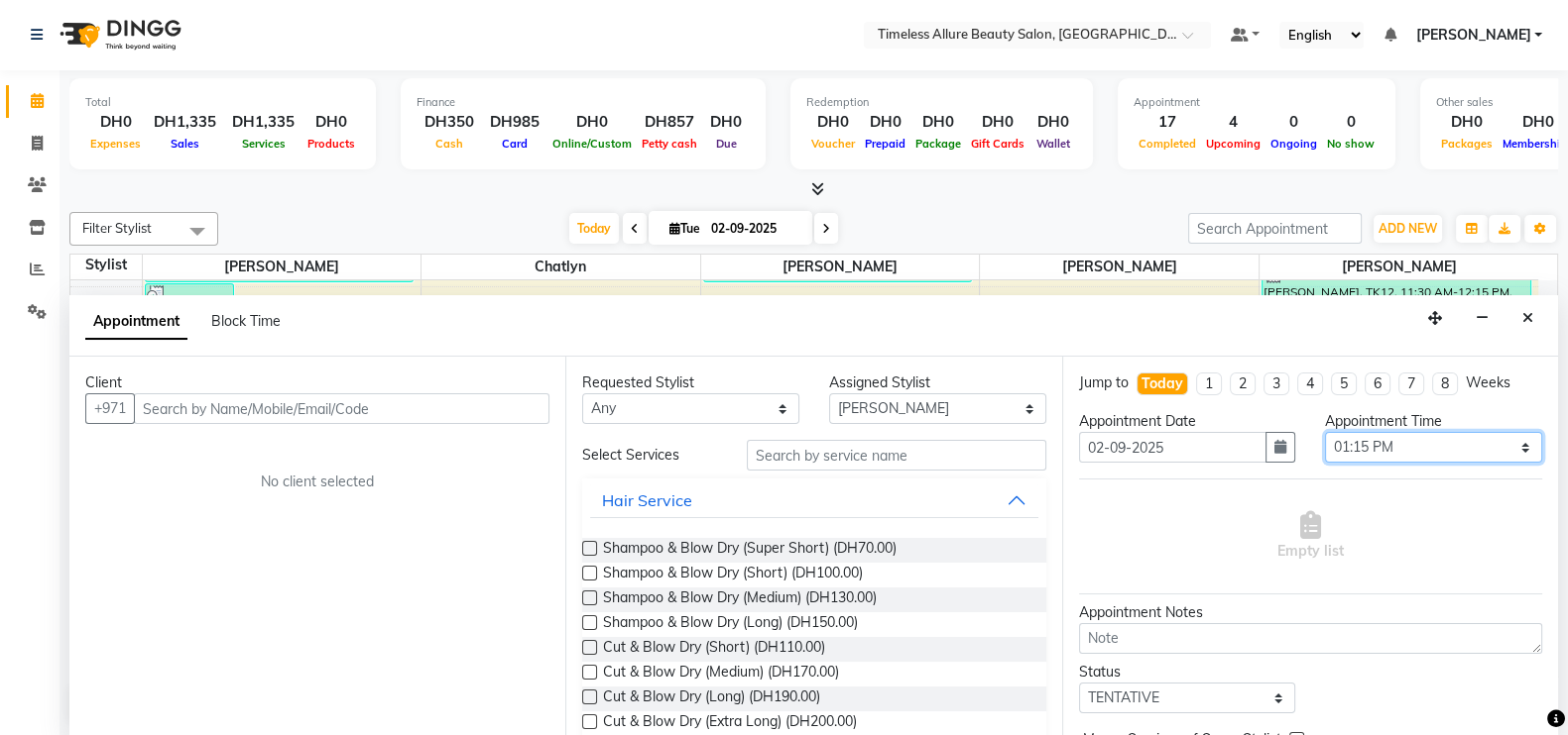
click at [1511, 447] on select "Select 07:00 AM 07:05 AM 07:10 AM 07:15 AM 07:20 AM 07:25 AM 07:30 AM 07:35 AM …" at bounding box center [1433, 447] width 217 height 31
click at [1325, 432] on select "Select 07:00 AM 07:05 AM 07:10 AM 07:15 AM 07:20 AM 07:25 AM 07:30 AM 07:35 AM …" at bounding box center [1433, 447] width 217 height 31
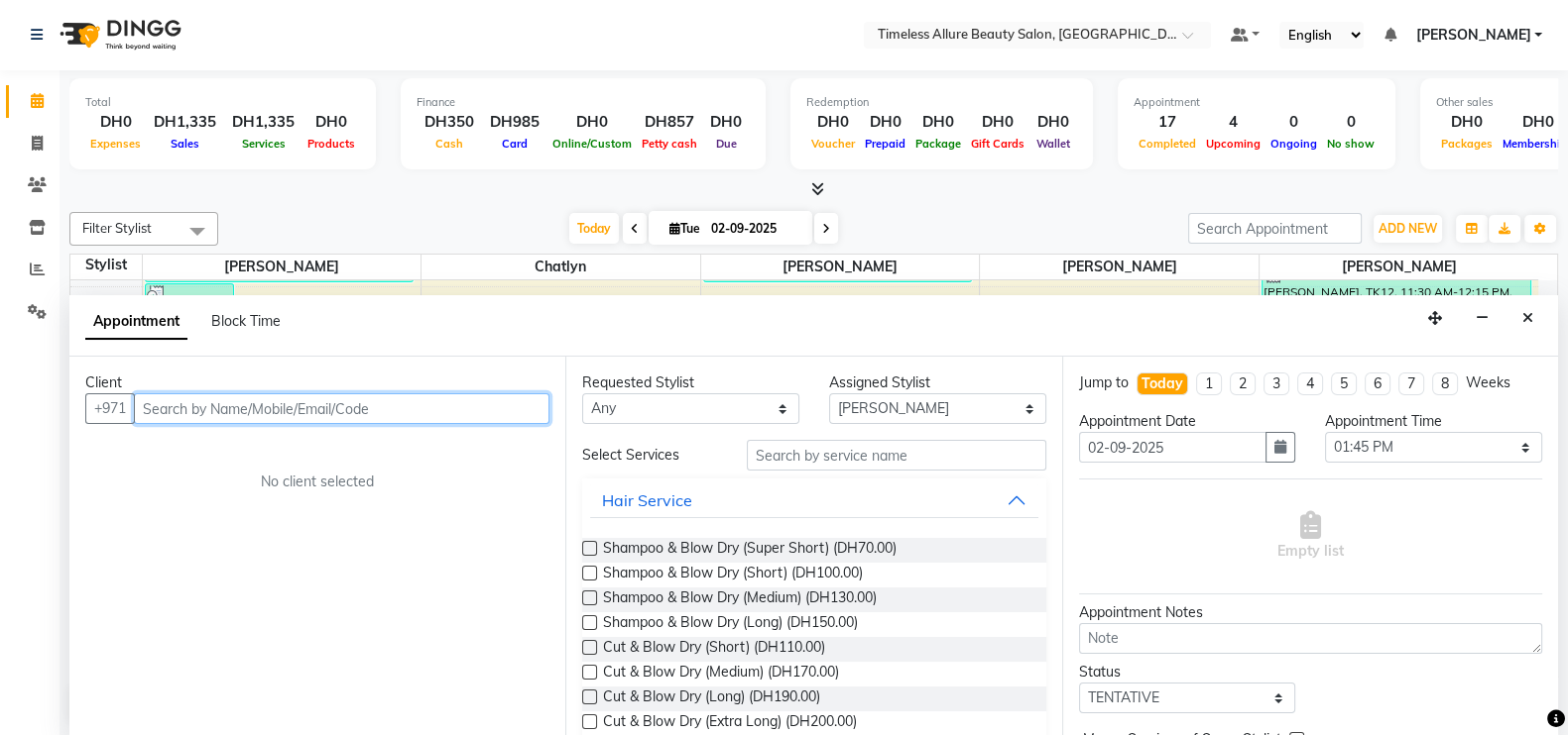
click at [382, 396] on input "text" at bounding box center [341, 409] width 416 height 31
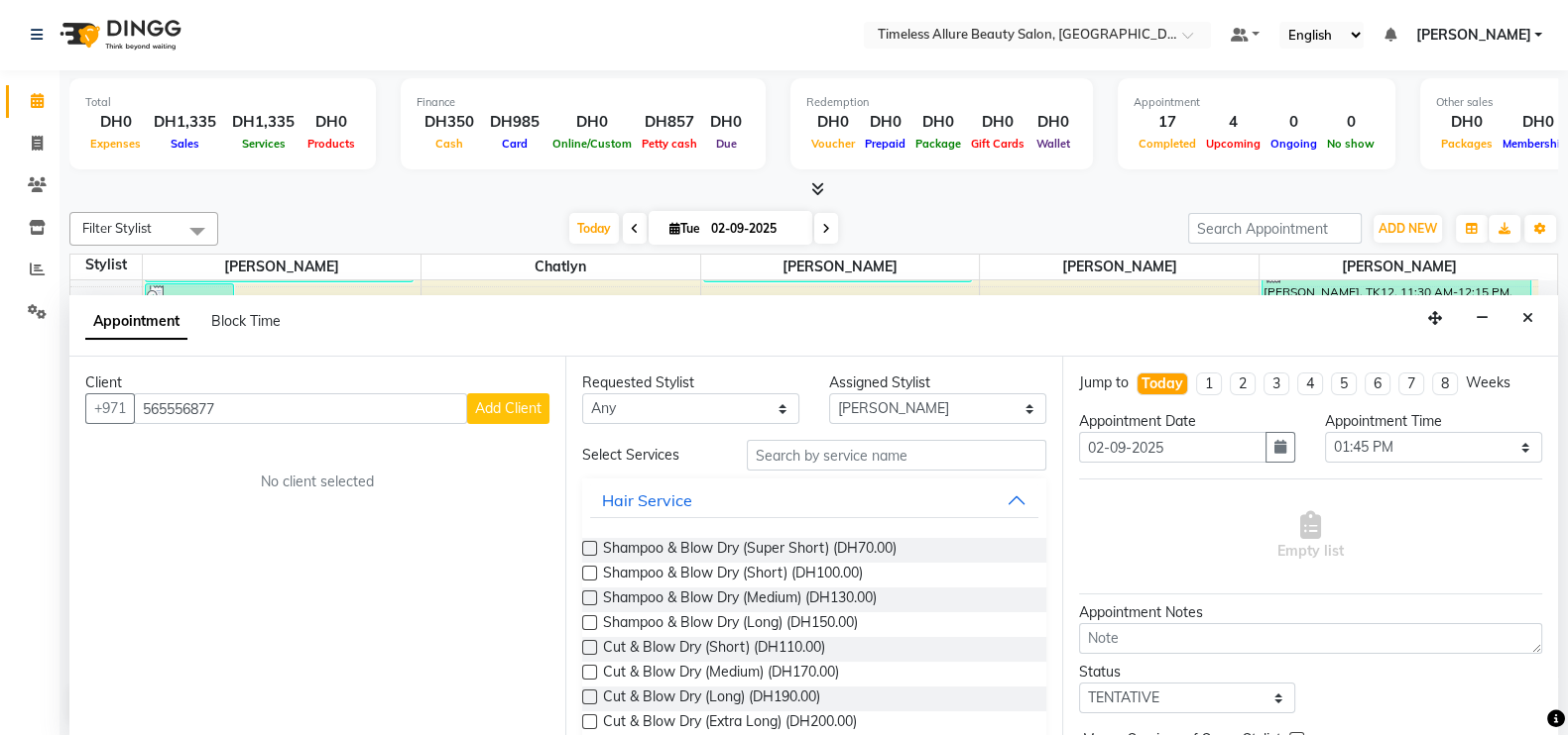
click at [515, 401] on span "Add Client" at bounding box center [508, 409] width 66 height 18
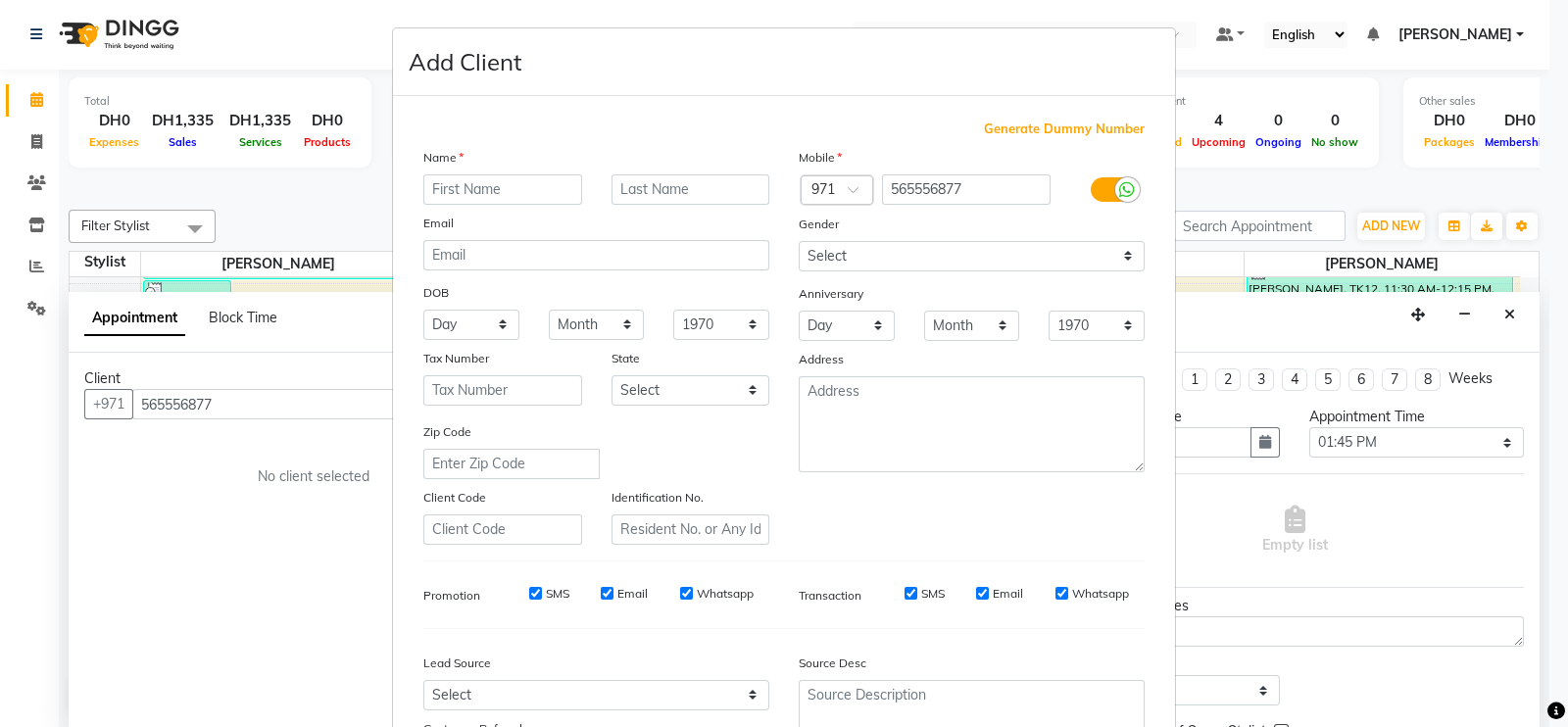
click at [504, 190] on input "text" at bounding box center [503, 189] width 159 height 30
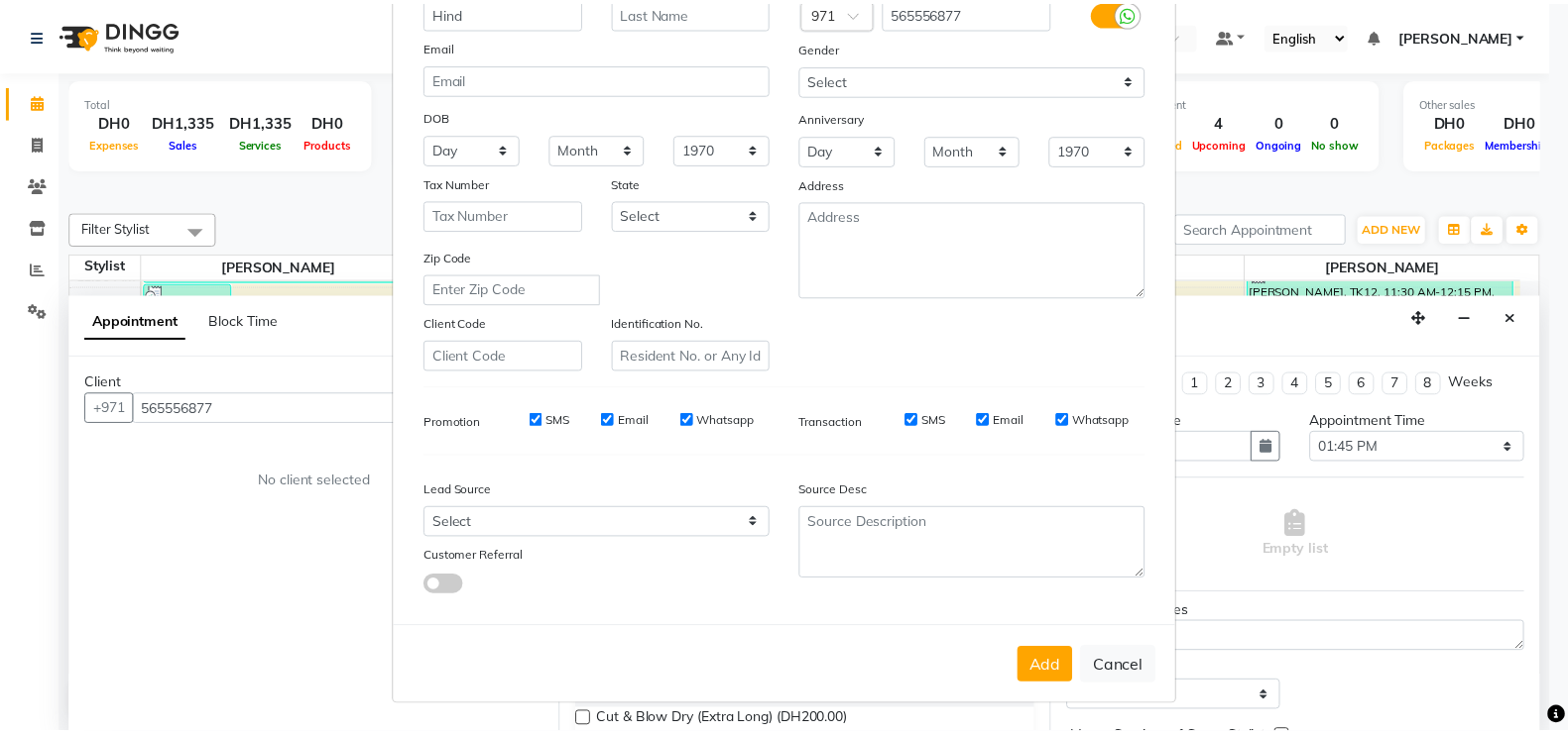
scroll to position [190, 0]
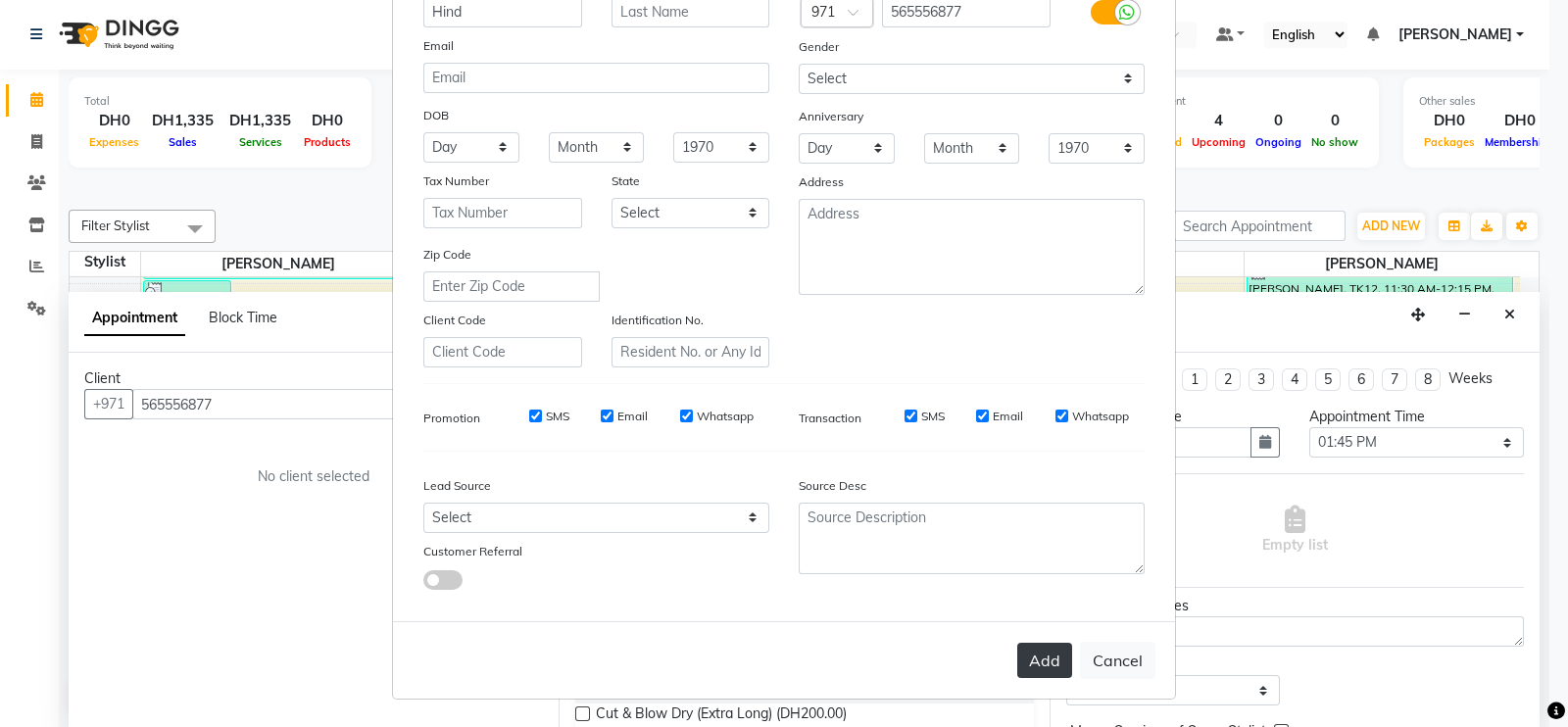
click at [1041, 668] on button "Add" at bounding box center [1044, 660] width 55 height 35
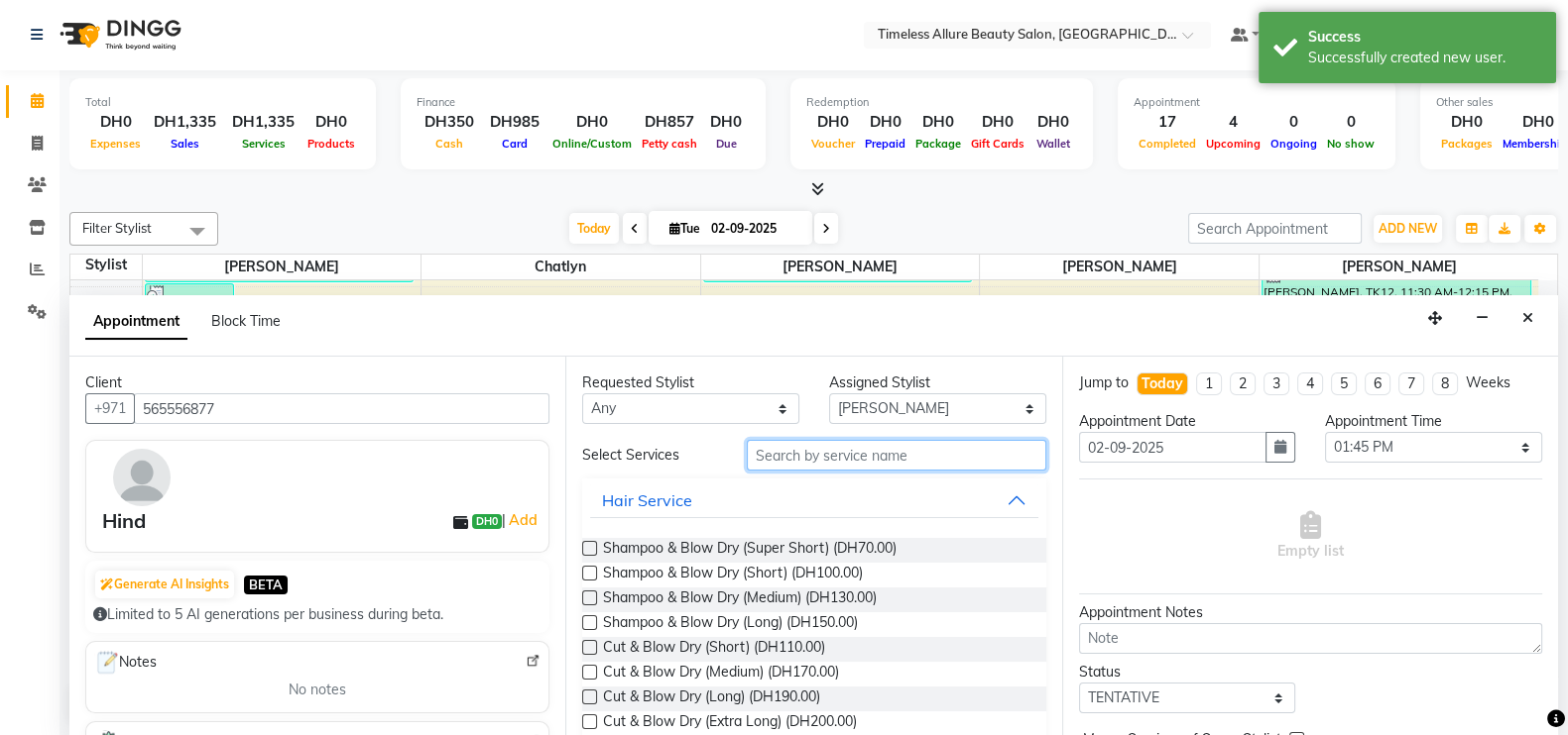
click at [941, 452] on input "text" at bounding box center [896, 455] width 300 height 31
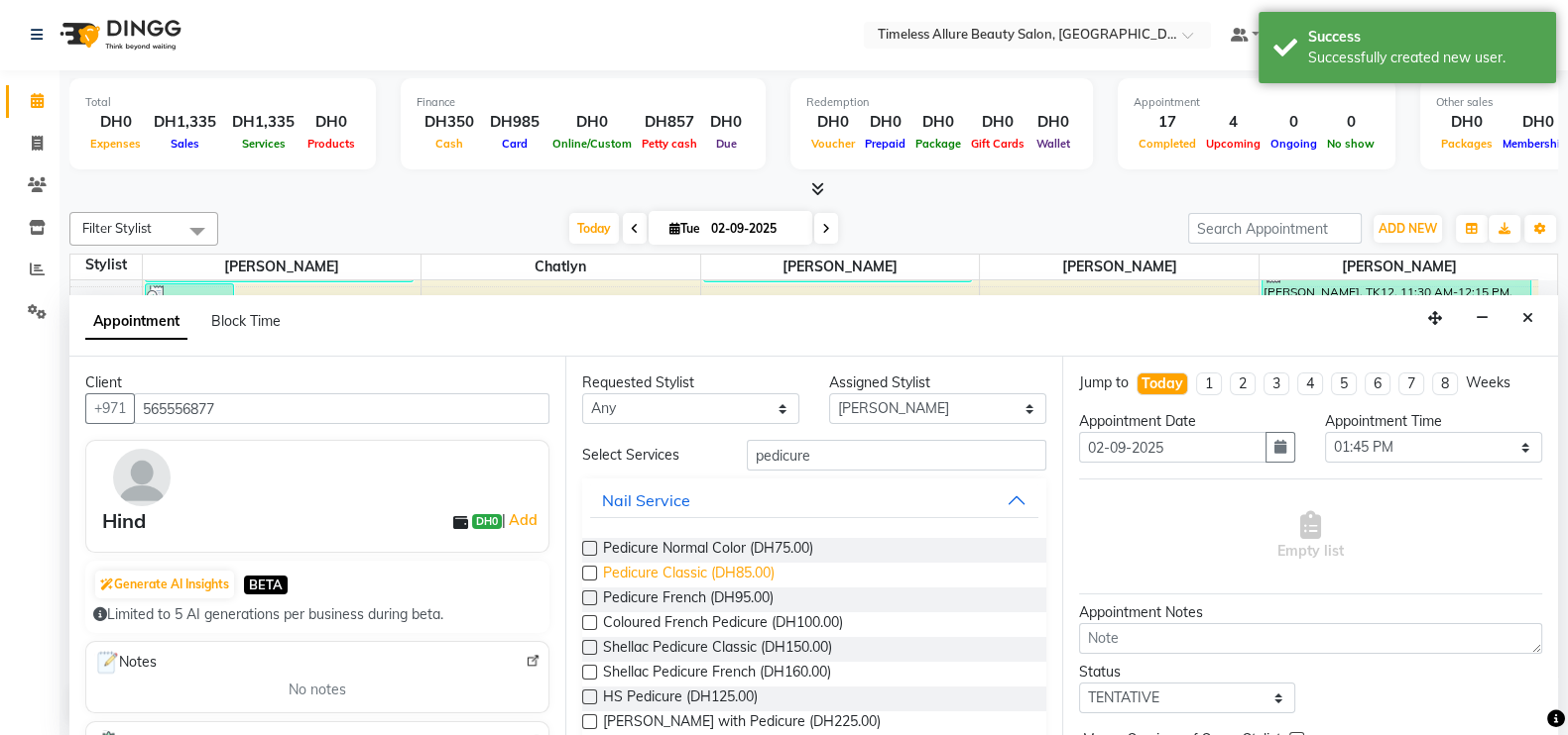
click at [654, 571] on span "Pedicure Classic (DH85.00)" at bounding box center [689, 575] width 172 height 25
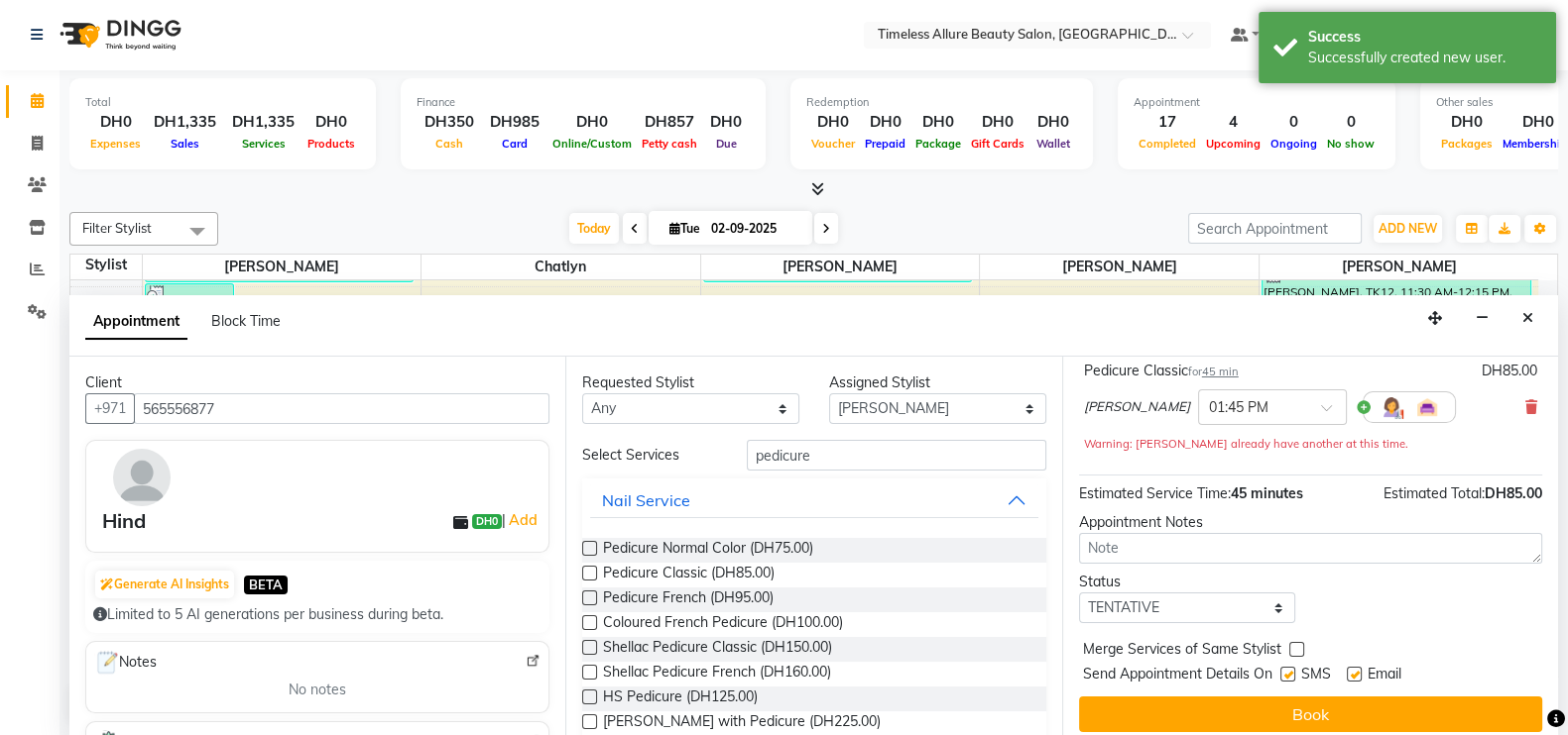
scroll to position [142, 0]
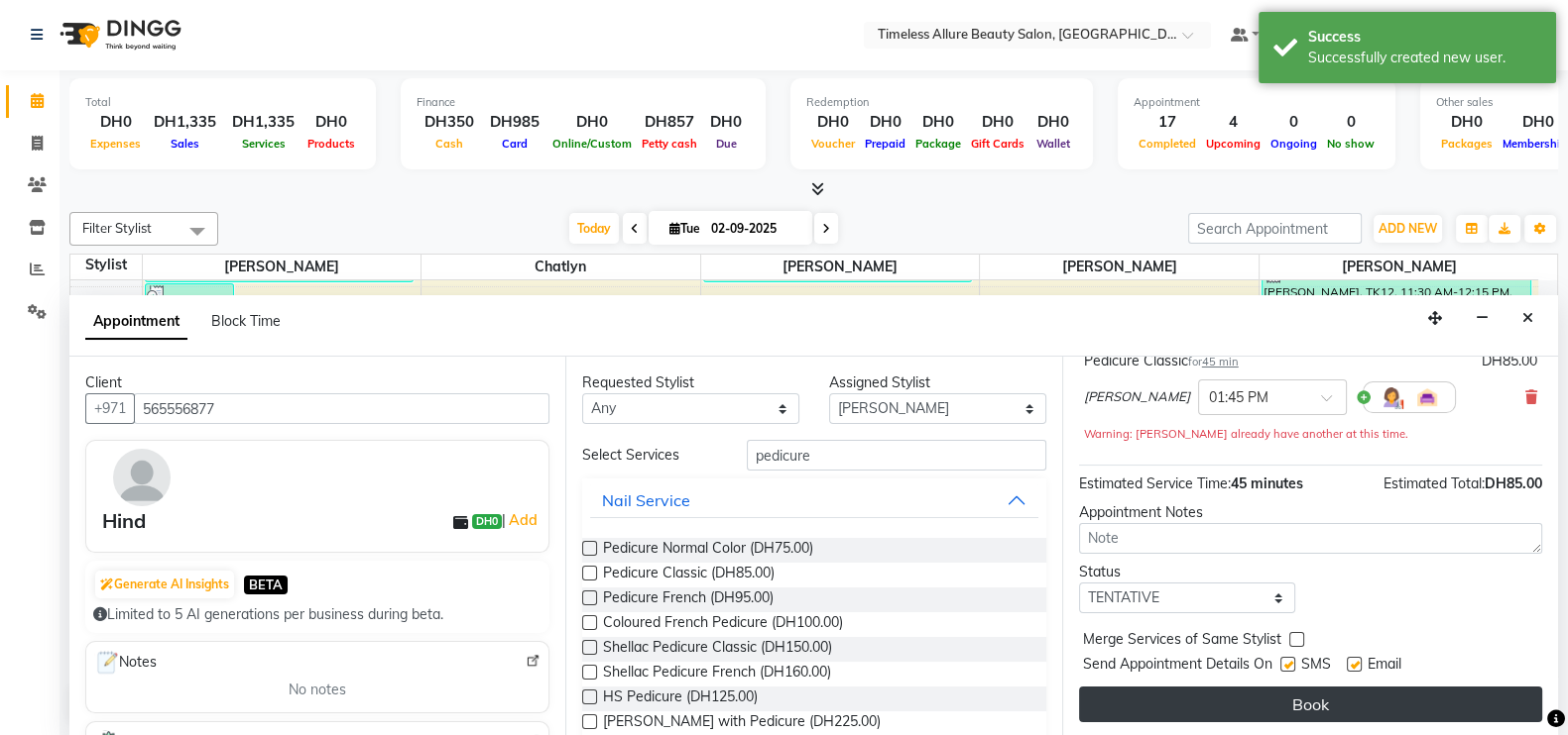
click at [1335, 695] on button "Book" at bounding box center [1310, 704] width 463 height 36
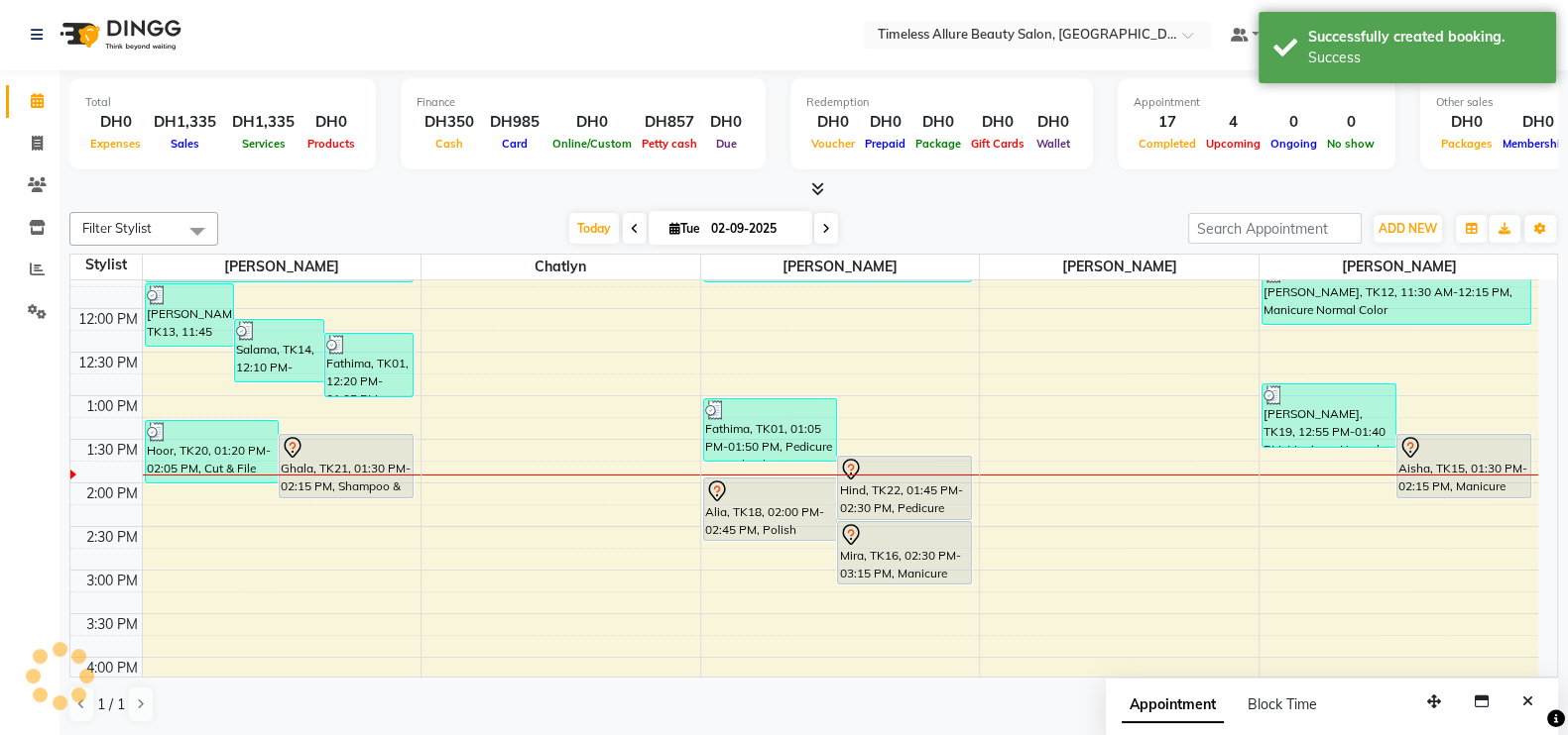
scroll to position [0, 0]
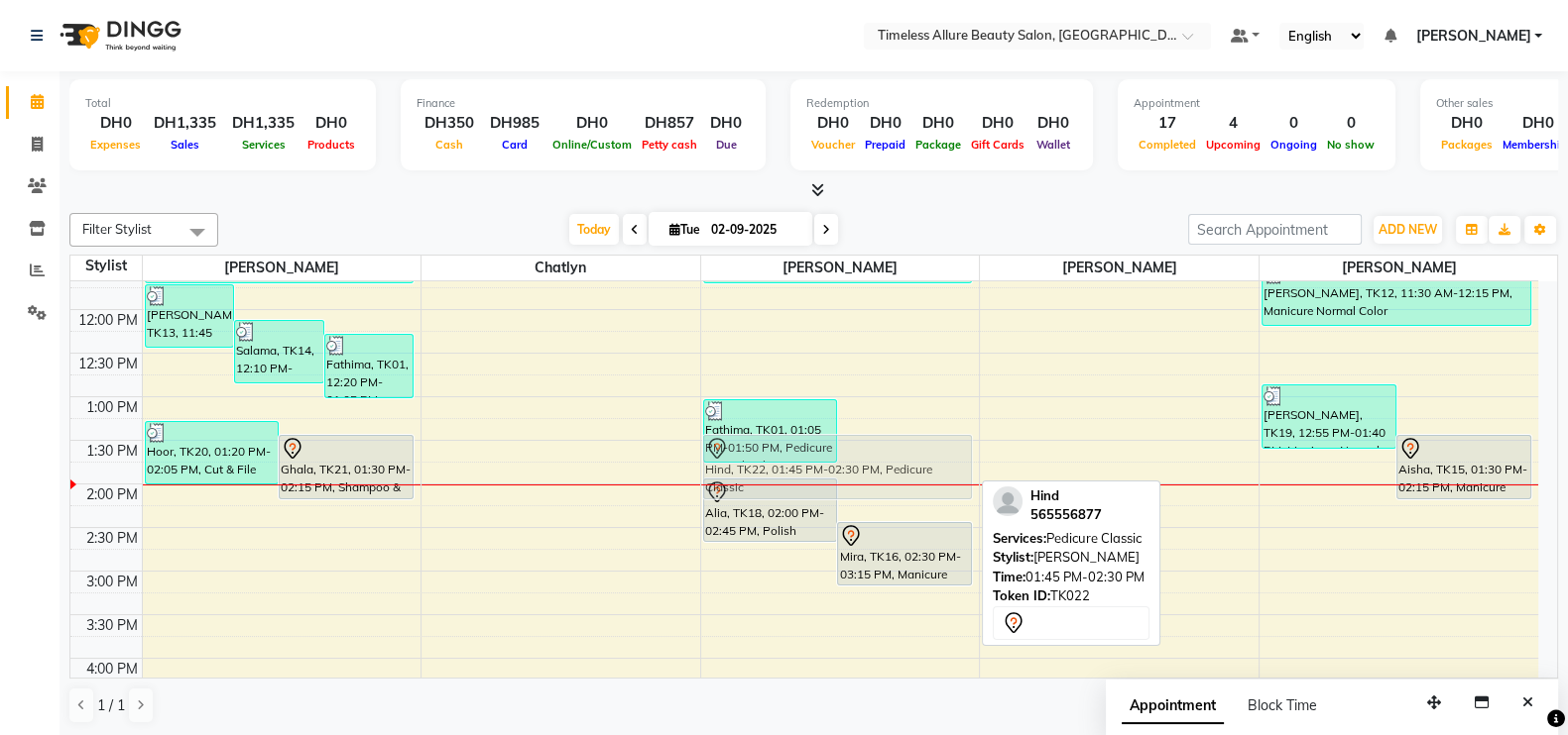
drag, startPoint x: 945, startPoint y: 459, endPoint x: 954, endPoint y: 443, distance: 18.4
click at [954, 443] on div "Mariam, TK04, 08:05 AM-08:50 AM, Manicure Normal Color Hessa Omar, TK05, 08:30 …" at bounding box center [840, 309] width 279 height 1045
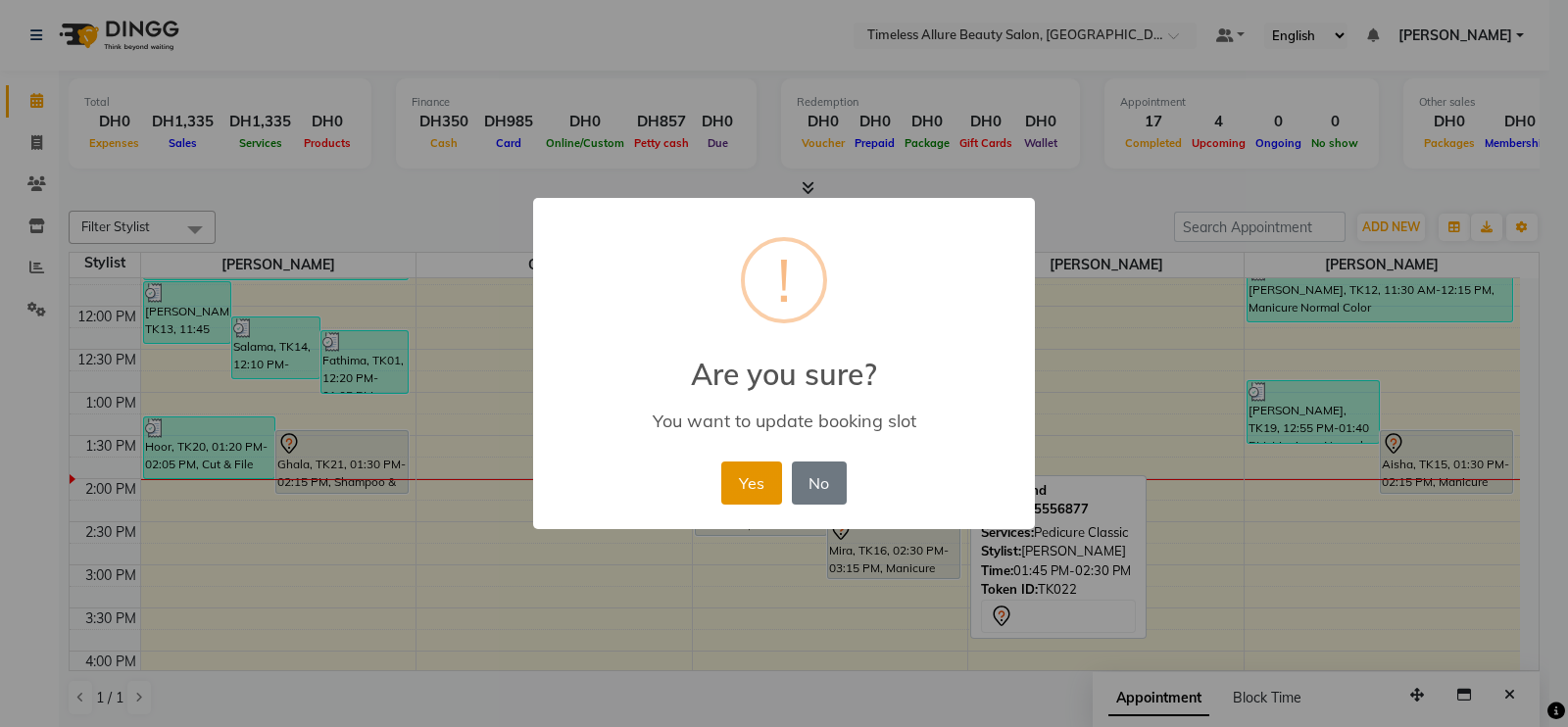
click at [754, 479] on button "Yes" at bounding box center [750, 484] width 60 height 43
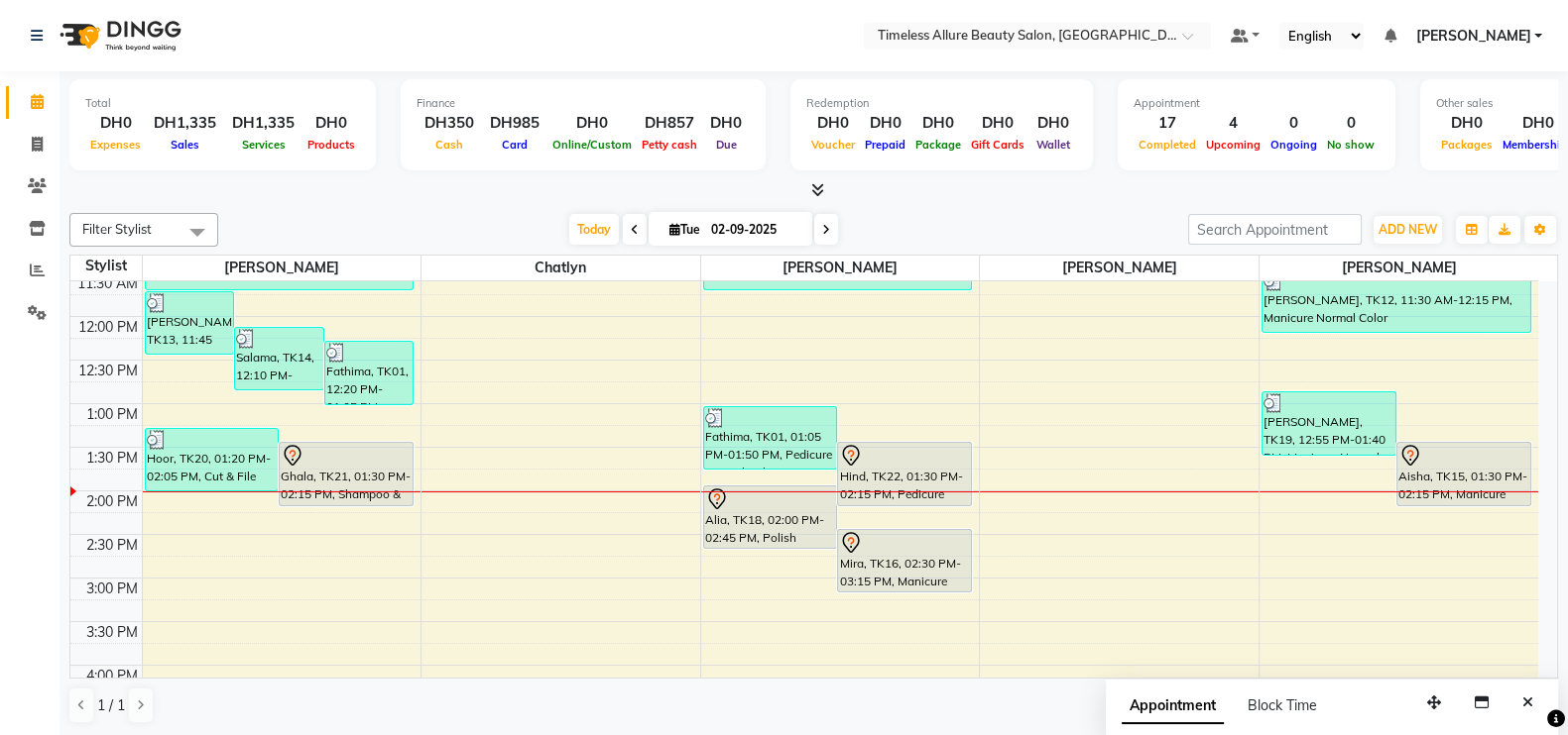
scroll to position [495, 0]
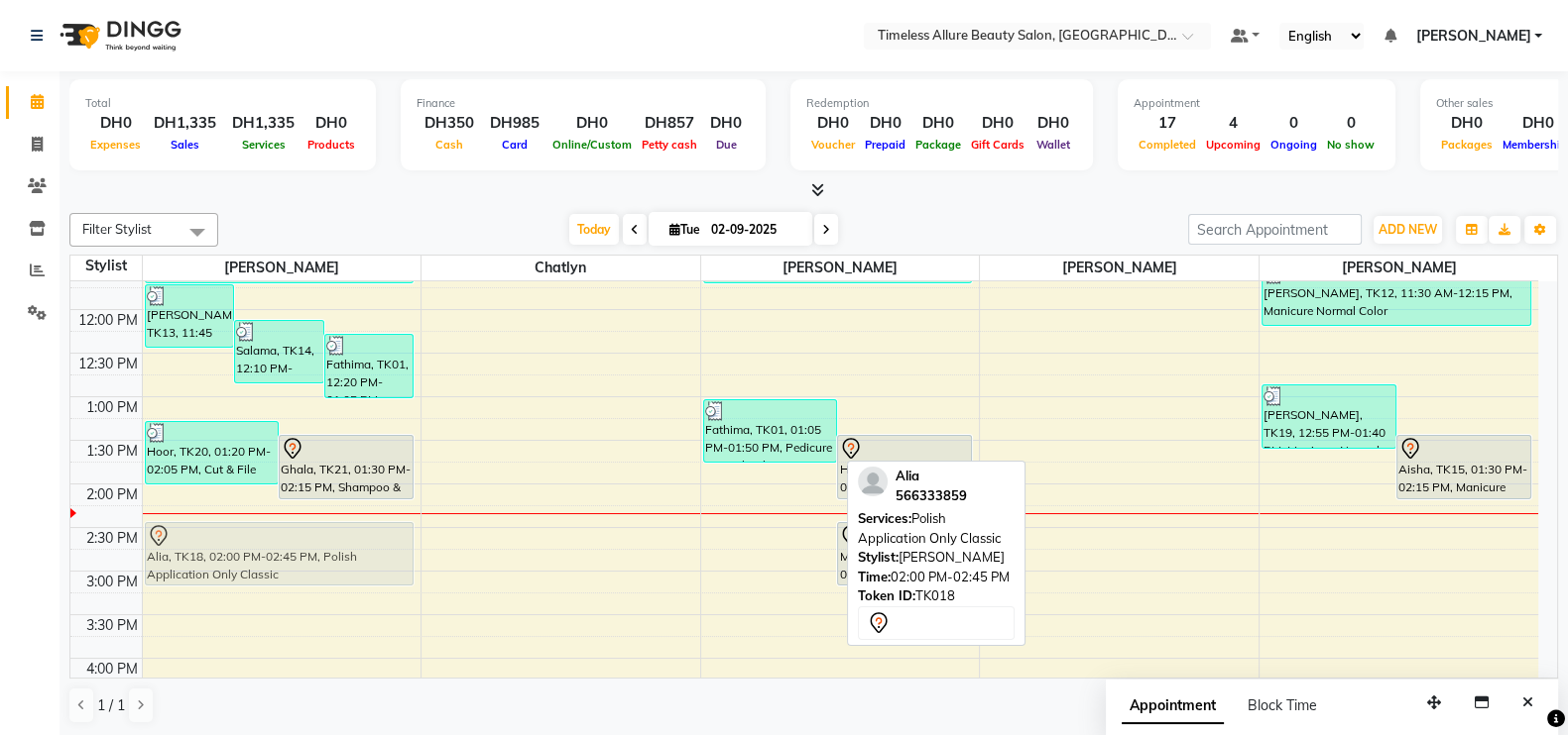
drag, startPoint x: 762, startPoint y: 483, endPoint x: 312, endPoint y: 517, distance: 451.3
click at [312, 517] on div "6:00 AM 6:30 AM 7:00 AM 7:30 AM 8:00 AM 8:30 AM 9:00 AM 9:30 AM 10:00 AM 10:30 …" at bounding box center [804, 309] width 1468 height 1045
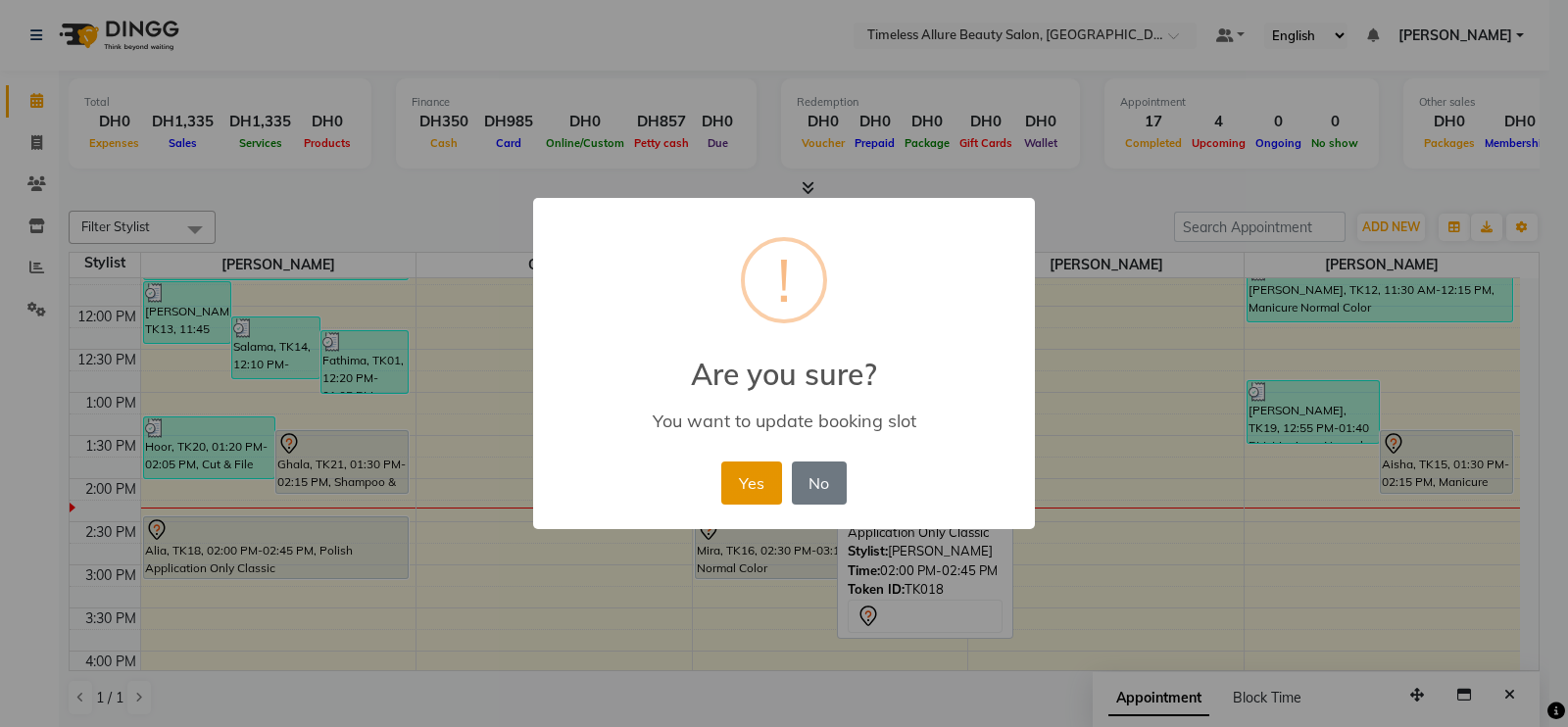
click at [758, 483] on button "Yes" at bounding box center [750, 484] width 60 height 43
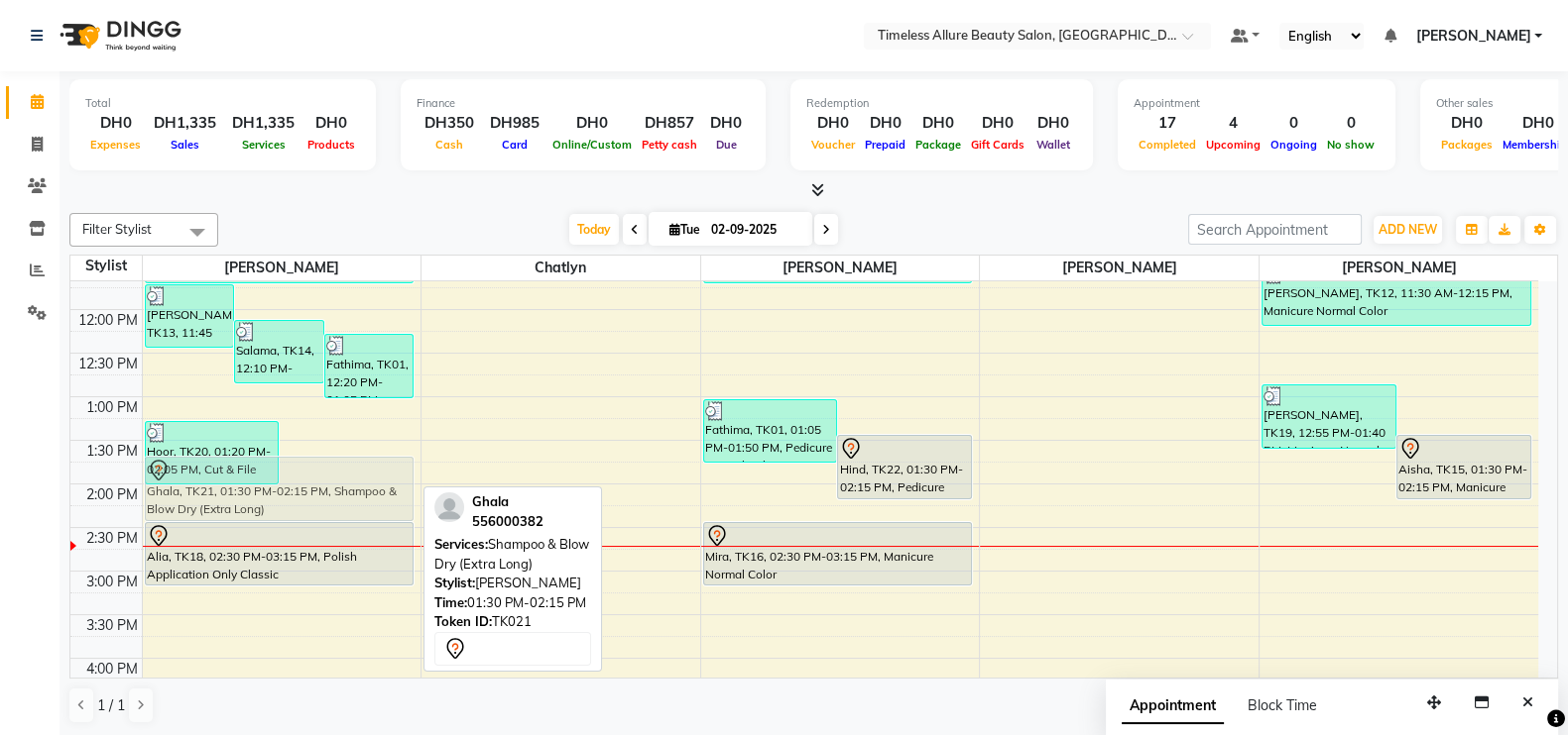
drag, startPoint x: 355, startPoint y: 441, endPoint x: 354, endPoint y: 459, distance: 18.0
click at [354, 459] on div "Mariam, TK13, 11:45 AM-12:30 PM, Shellac Manicure Classic Salama, TK14, 12:10 P…" at bounding box center [282, 309] width 279 height 1045
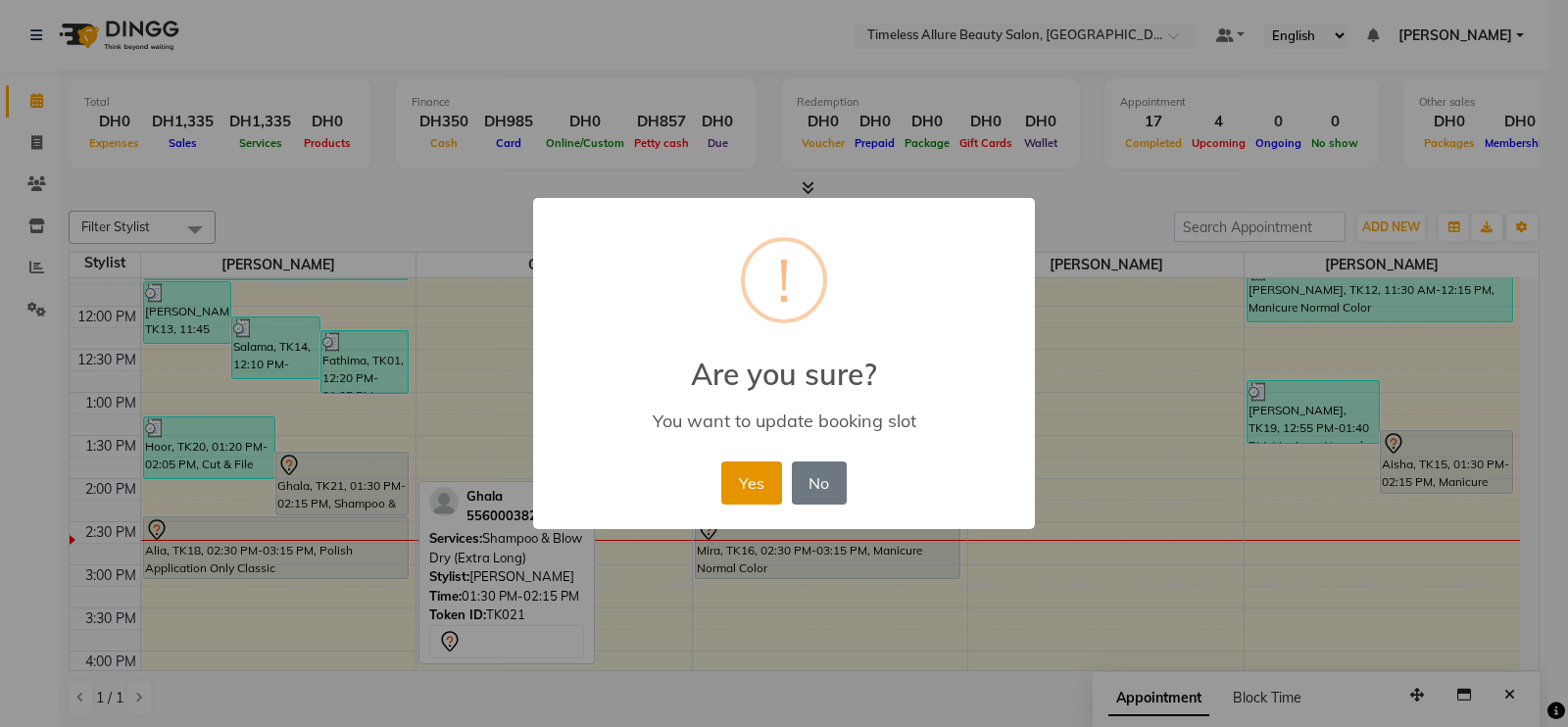
click at [742, 478] on button "Yes" at bounding box center [750, 484] width 60 height 43
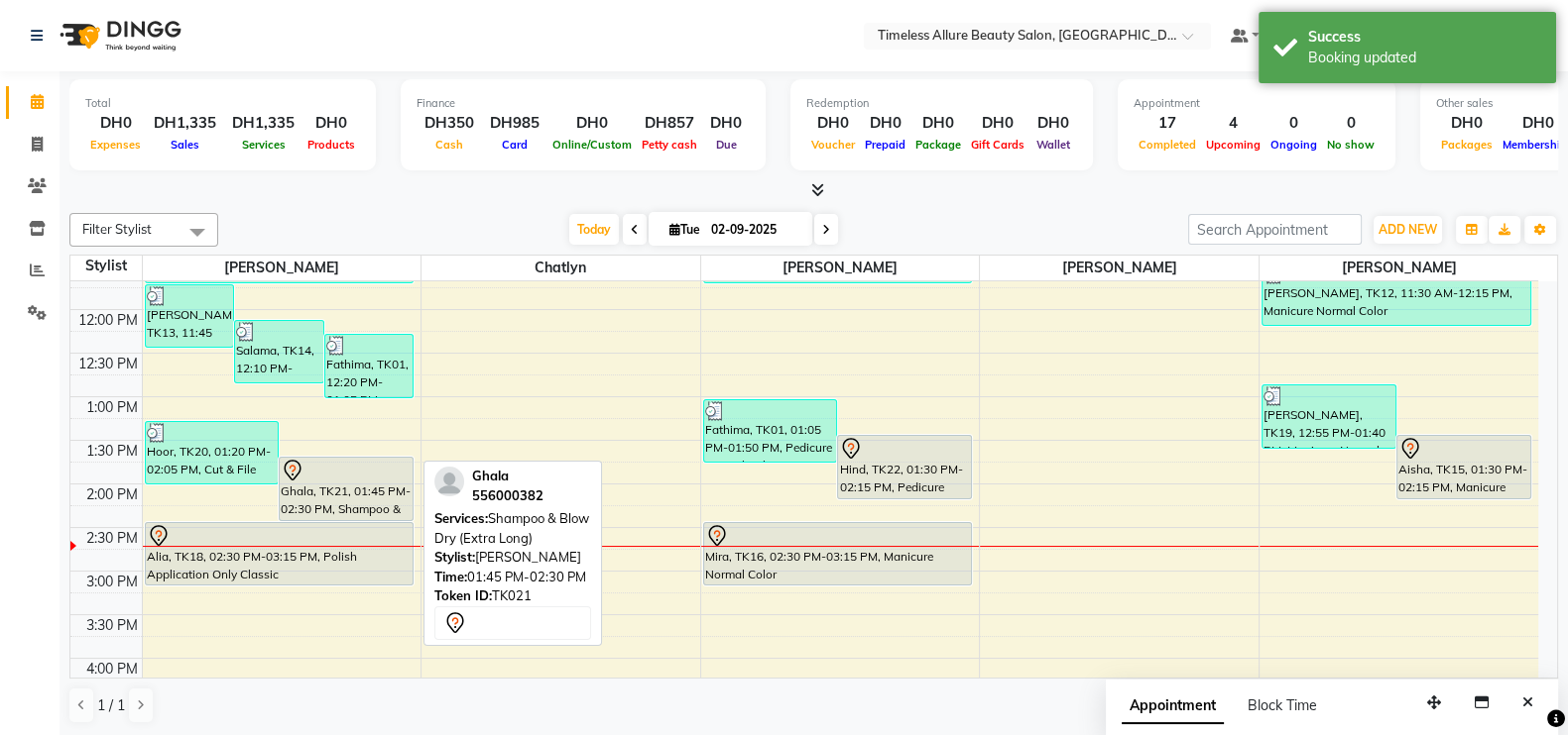
click at [344, 493] on div "Ghala, TK21, 01:45 PM-02:30 PM, Shampoo & Blow Dry (Extra Long)" at bounding box center [346, 489] width 133 height 62
click at [344, 483] on div "Ghala, TK21, 01:45 PM-02:30 PM, Shampoo & Blow Dry (Extra Long)" at bounding box center [346, 489] width 133 height 62
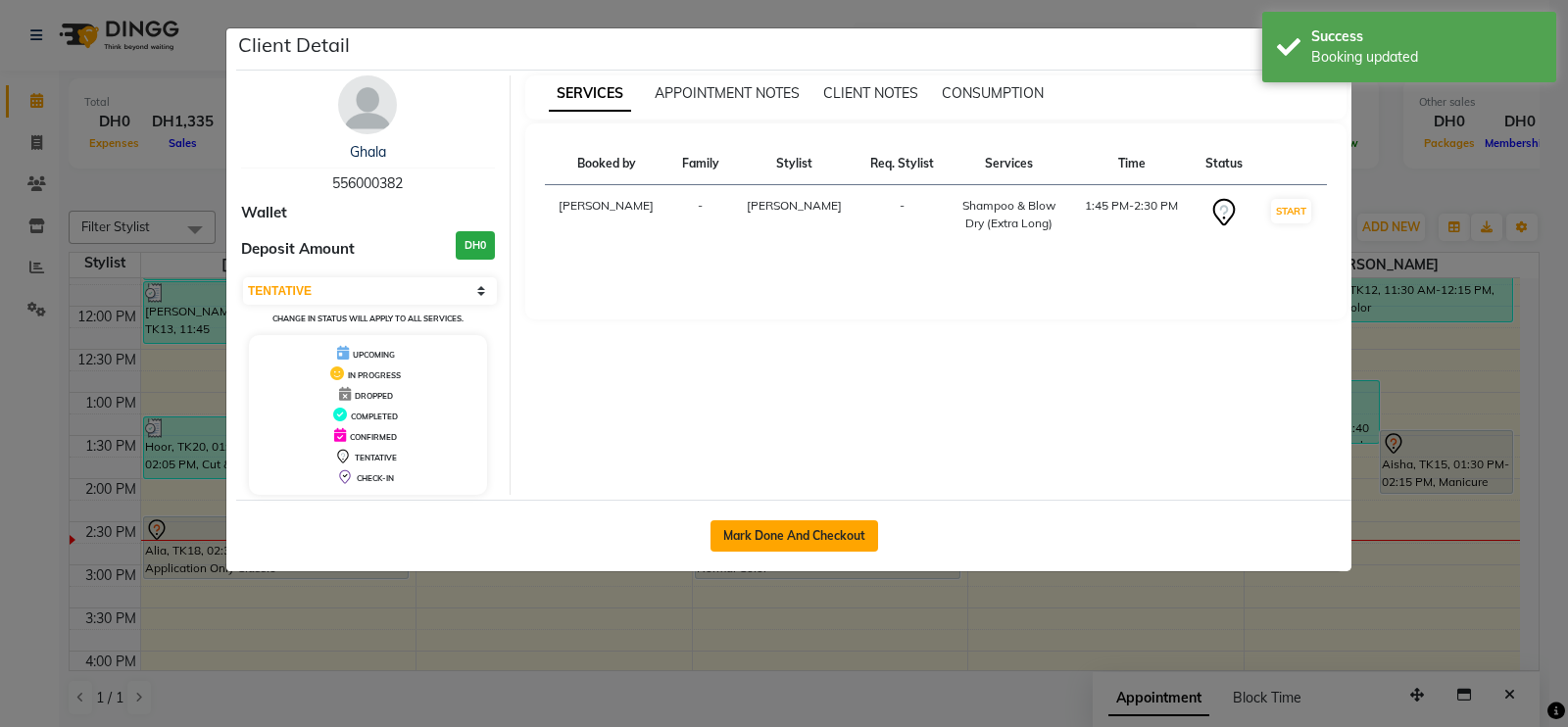
click at [779, 528] on button "Mark Done And Checkout" at bounding box center [793, 537] width 168 height 31
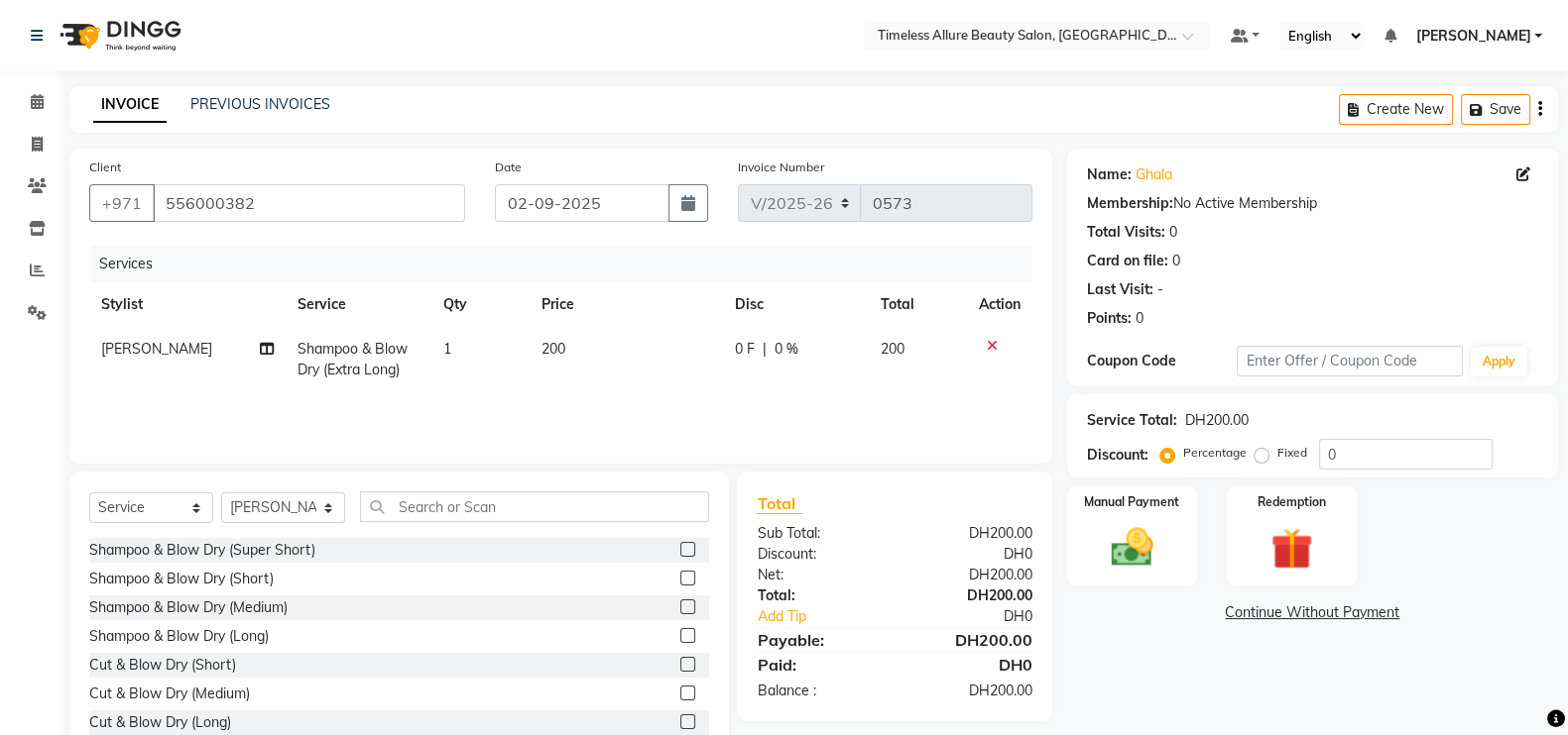
click at [741, 349] on span "0 F" at bounding box center [744, 349] width 20 height 21
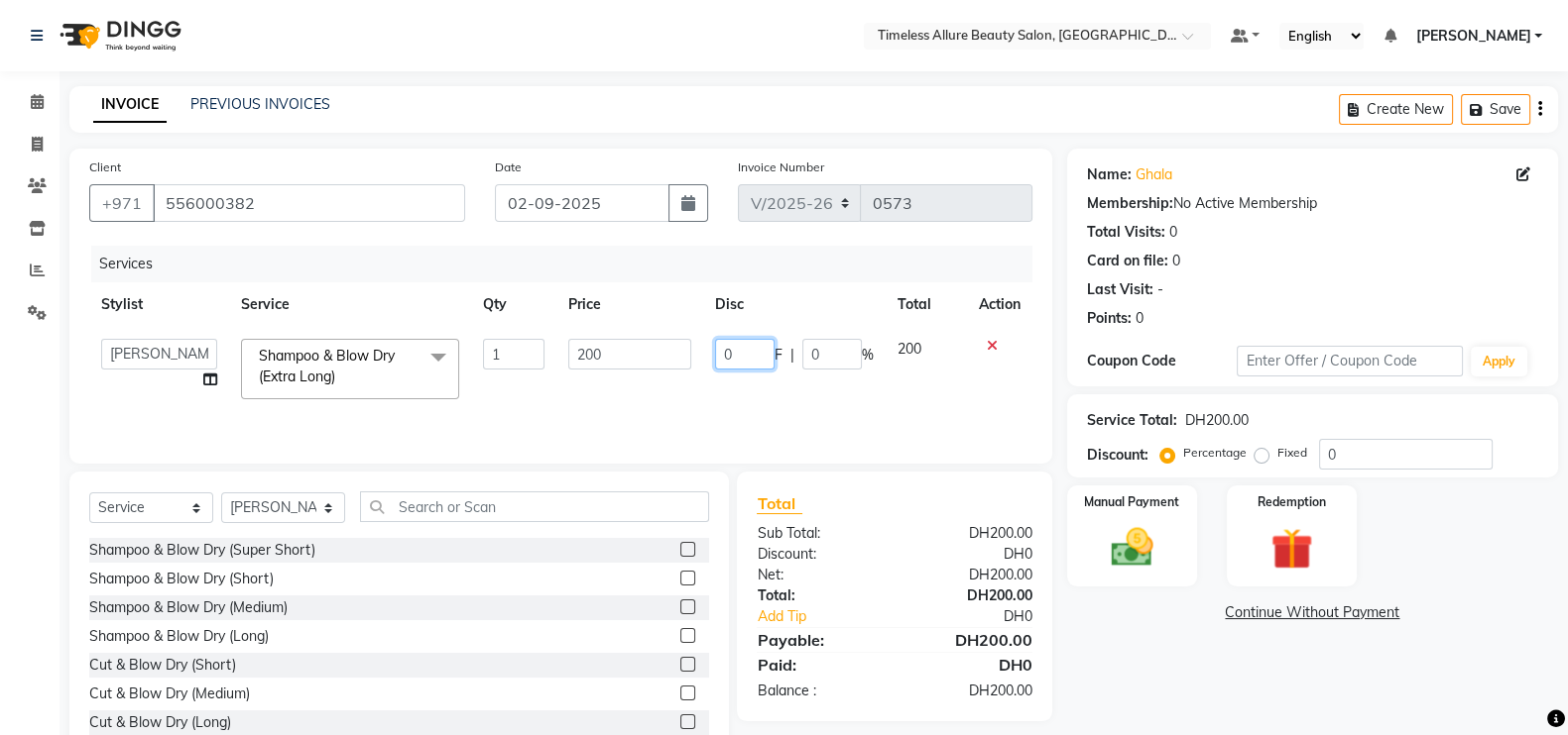
click at [741, 349] on input "0" at bounding box center [744, 354] width 60 height 31
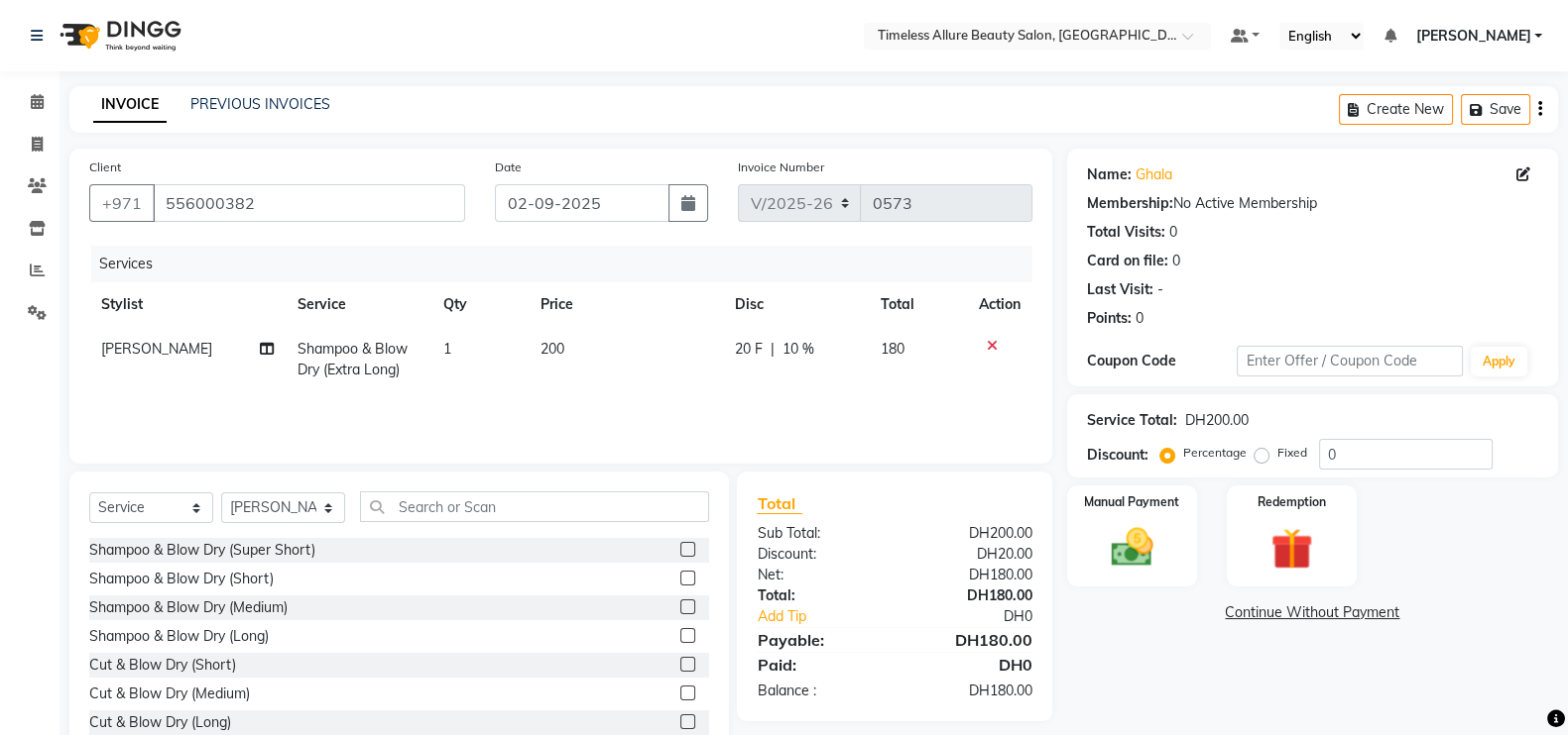
click at [766, 409] on div "Services Stylist Service Qty Price Disc Total Action Jenifer Shampoo & Blow Dry…" at bounding box center [561, 345] width 943 height 198
click at [1140, 535] on img at bounding box center [1131, 548] width 70 height 50
click at [1357, 618] on span "CARD" at bounding box center [1359, 614] width 43 height 23
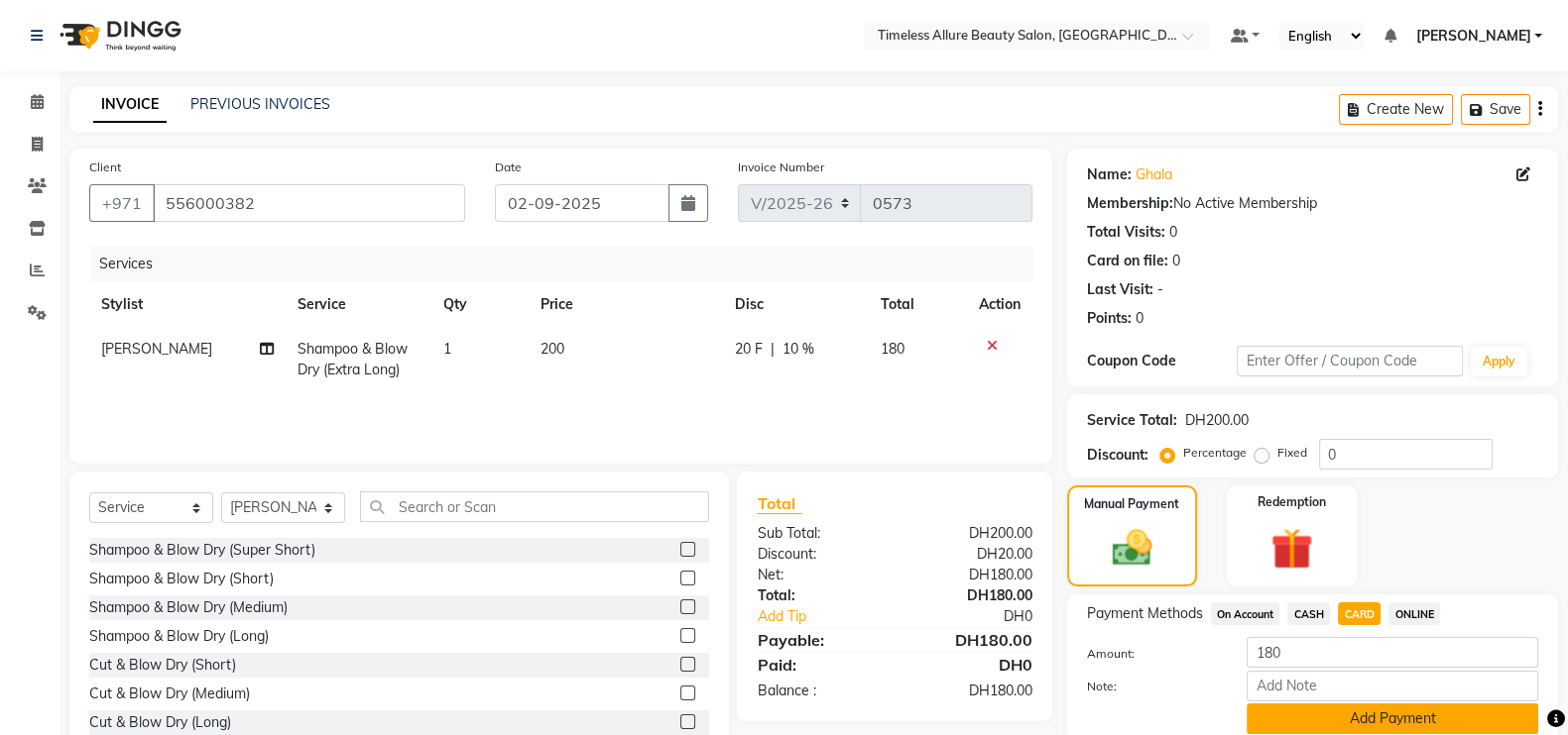
scroll to position [79, 0]
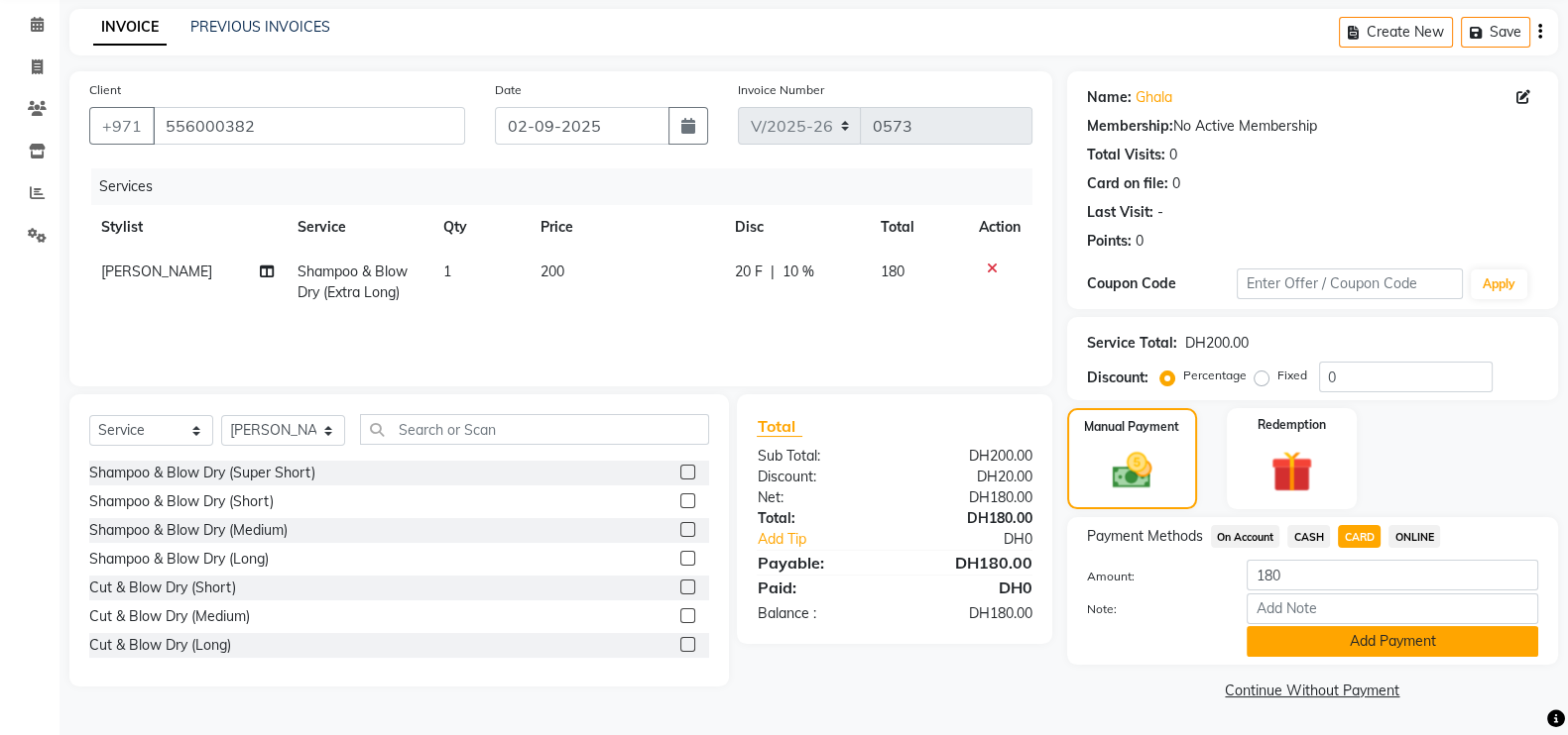
click at [1404, 635] on button "Add Payment" at bounding box center [1392, 642] width 292 height 31
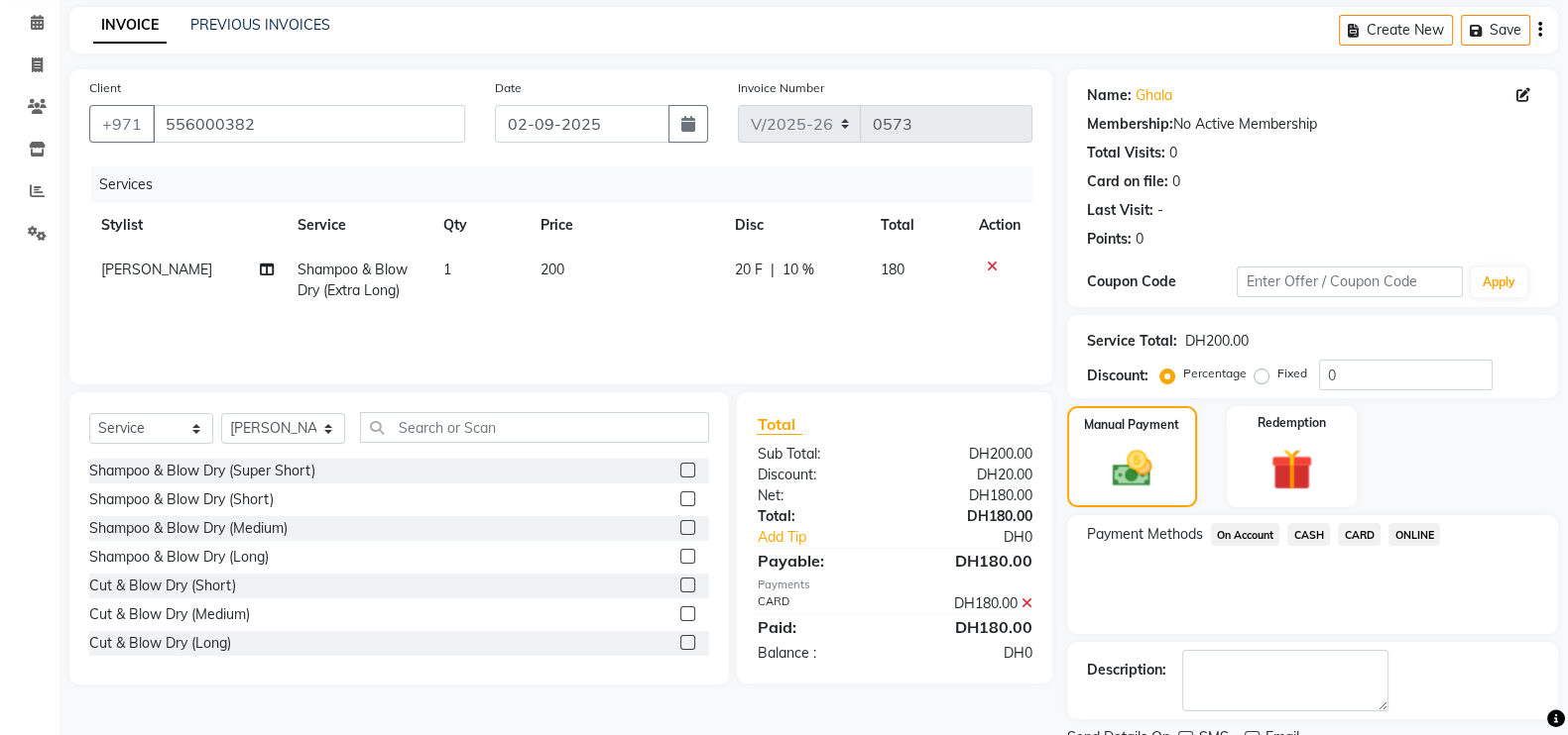
scroll to position [160, 0]
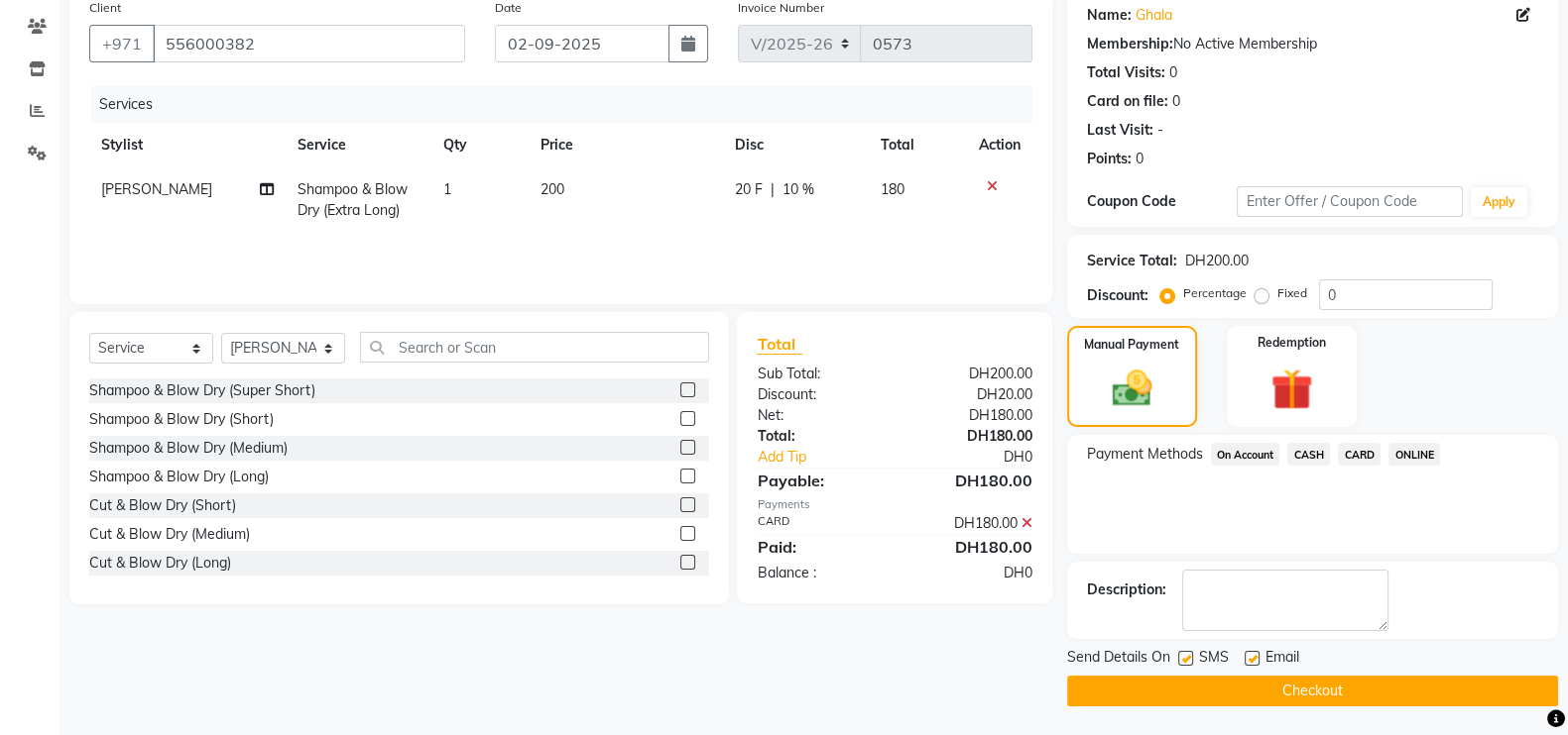
click at [1357, 688] on button "Checkout" at bounding box center [1312, 690] width 491 height 31
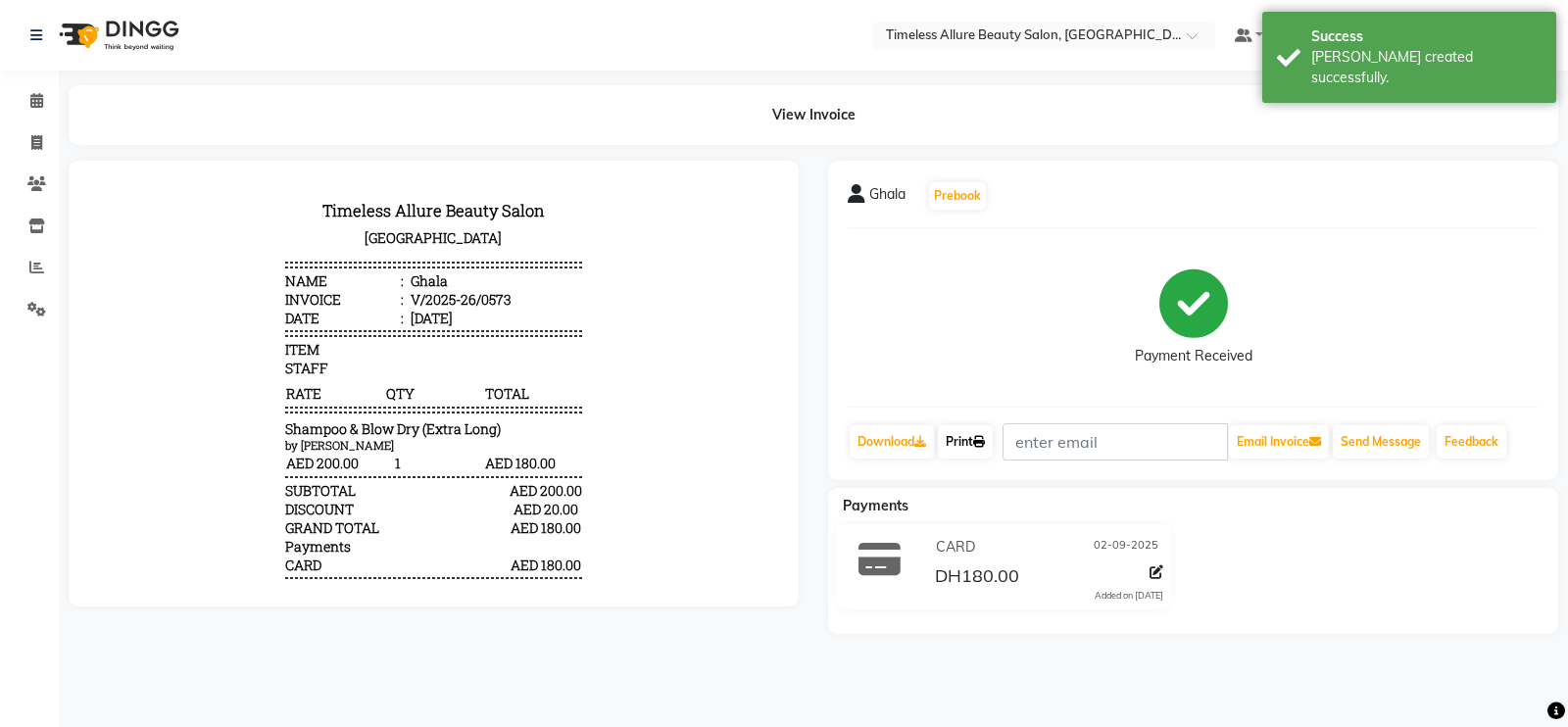
click at [967, 442] on link "Print" at bounding box center [965, 442] width 55 height 33
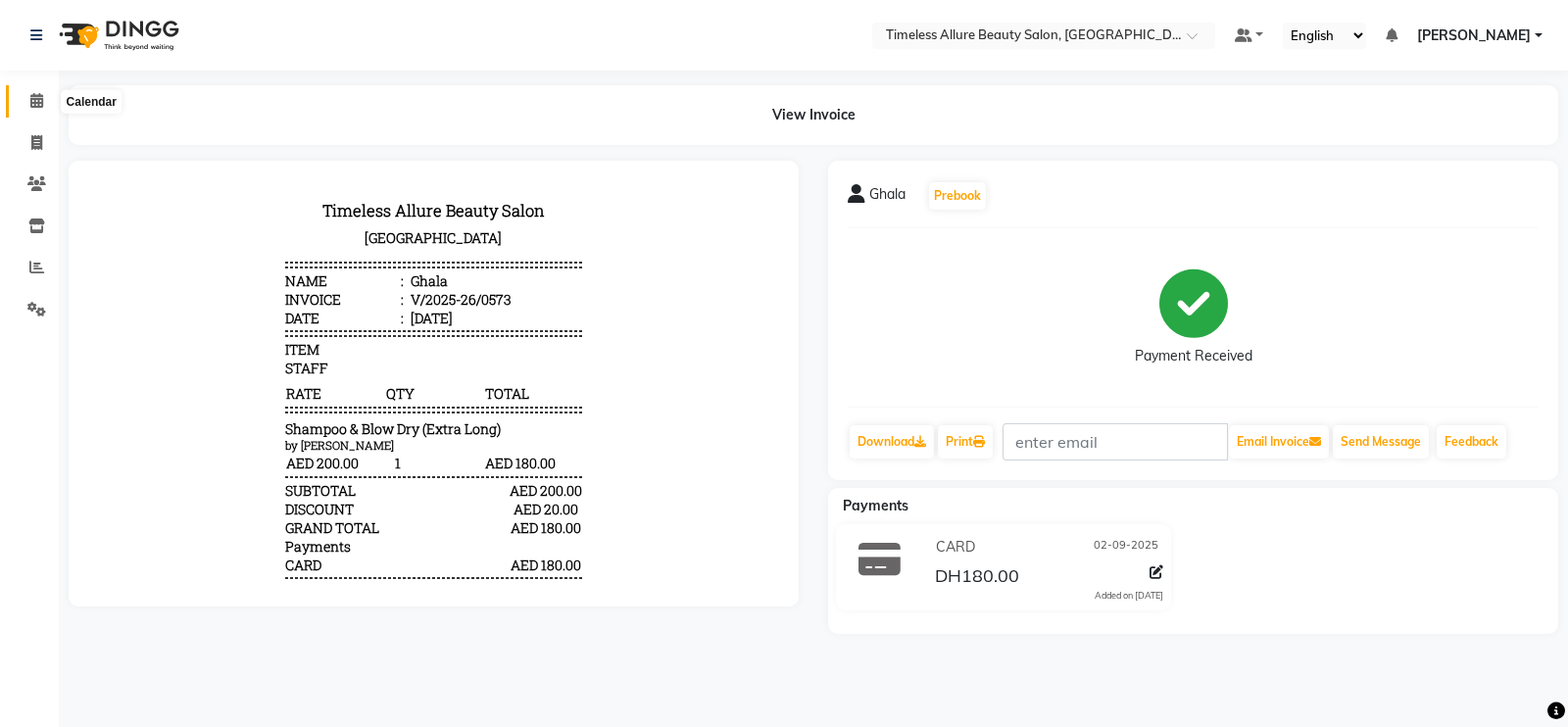
click at [34, 103] on icon at bounding box center [36, 100] width 13 height 15
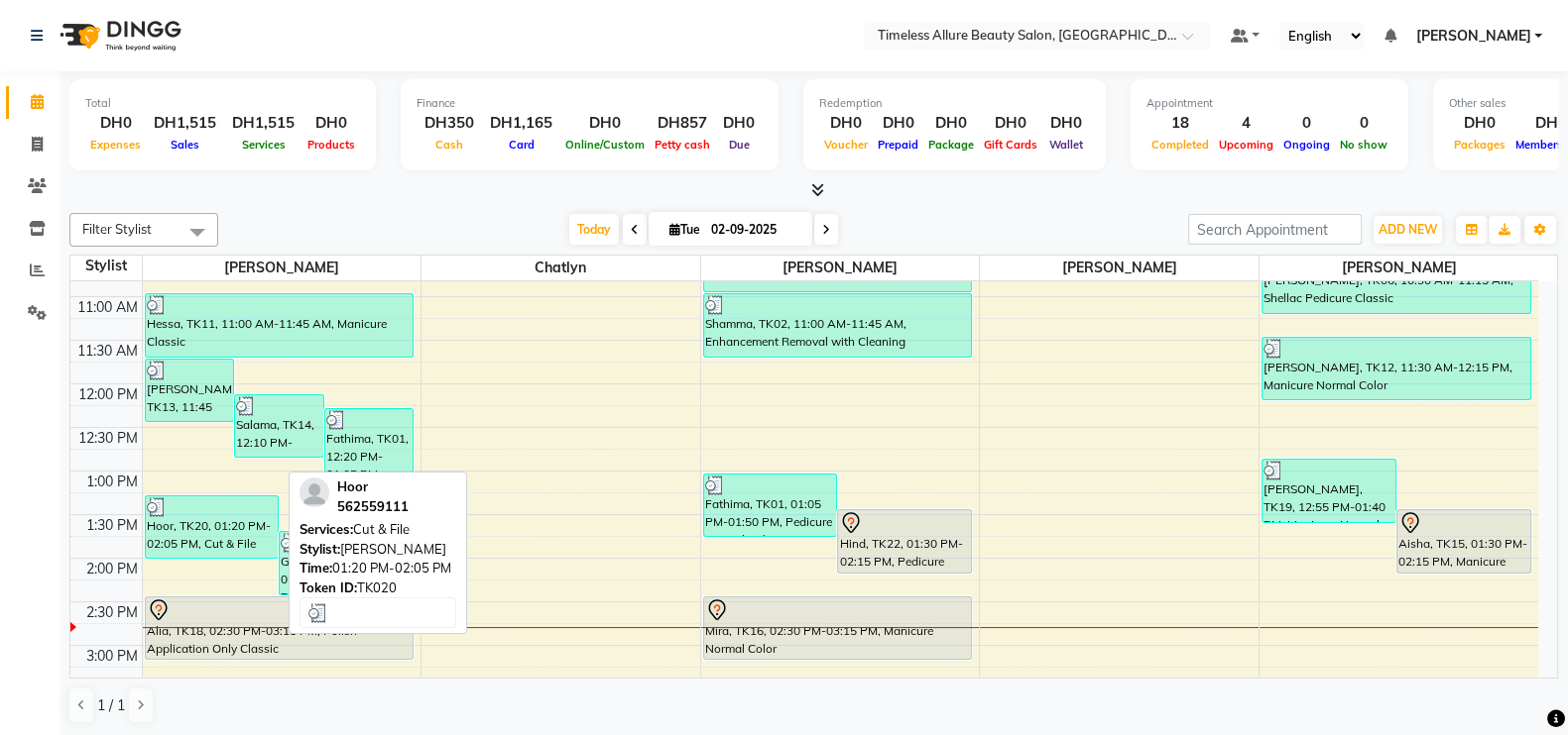
scroll to position [372, 0]
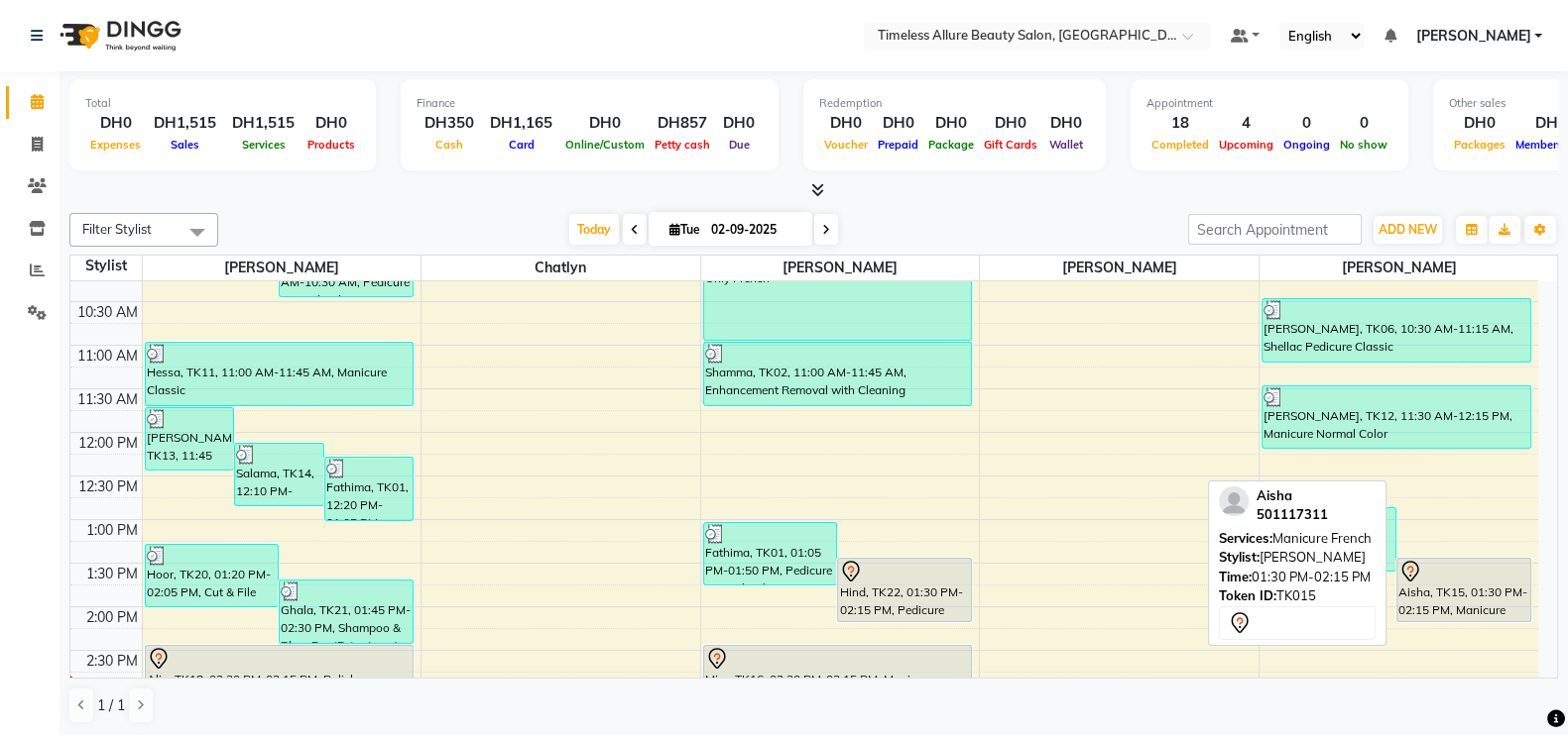
click at [1465, 593] on div "Aisha, TK15, 01:30 PM-02:15 PM, Manicure French" at bounding box center [1464, 590] width 133 height 62
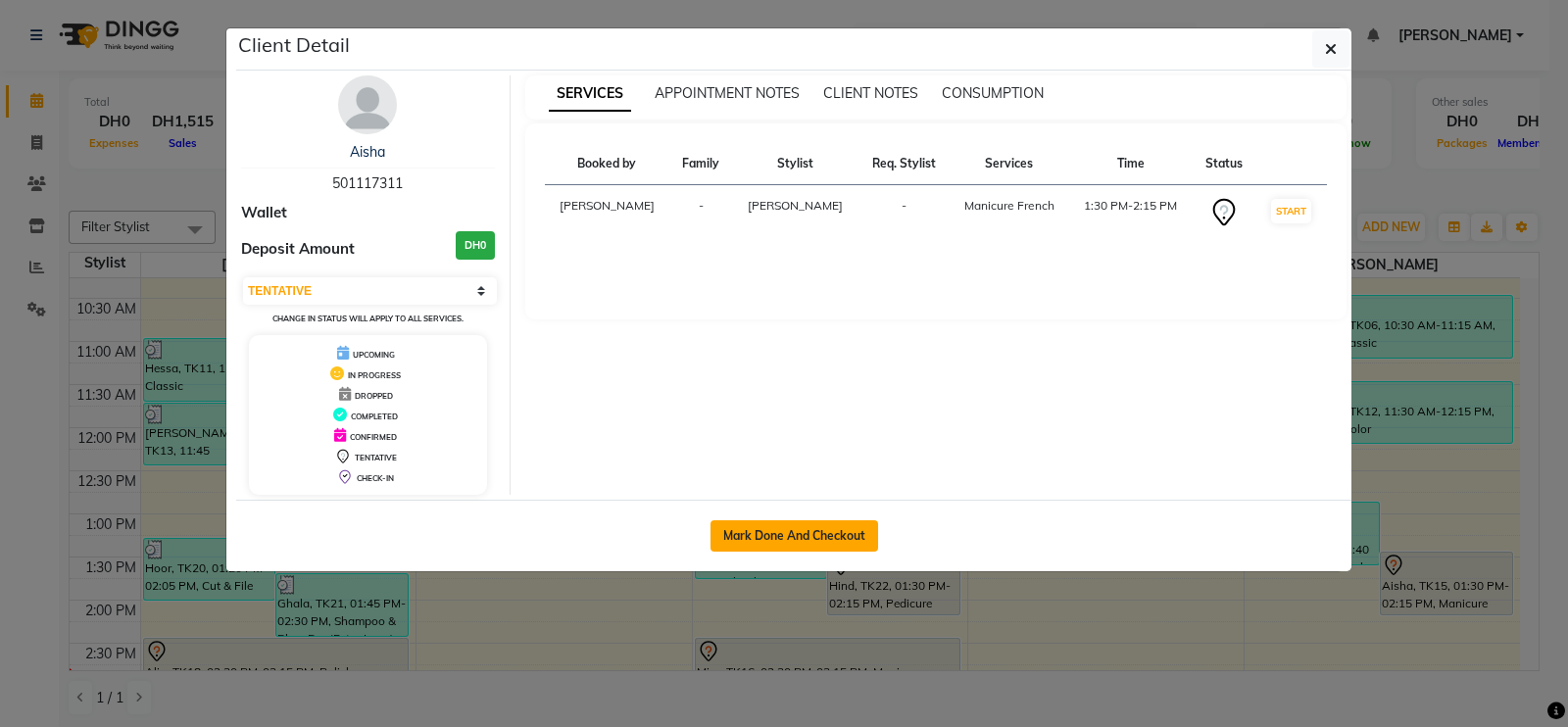
click at [759, 527] on button "Mark Done And Checkout" at bounding box center [793, 537] width 168 height 31
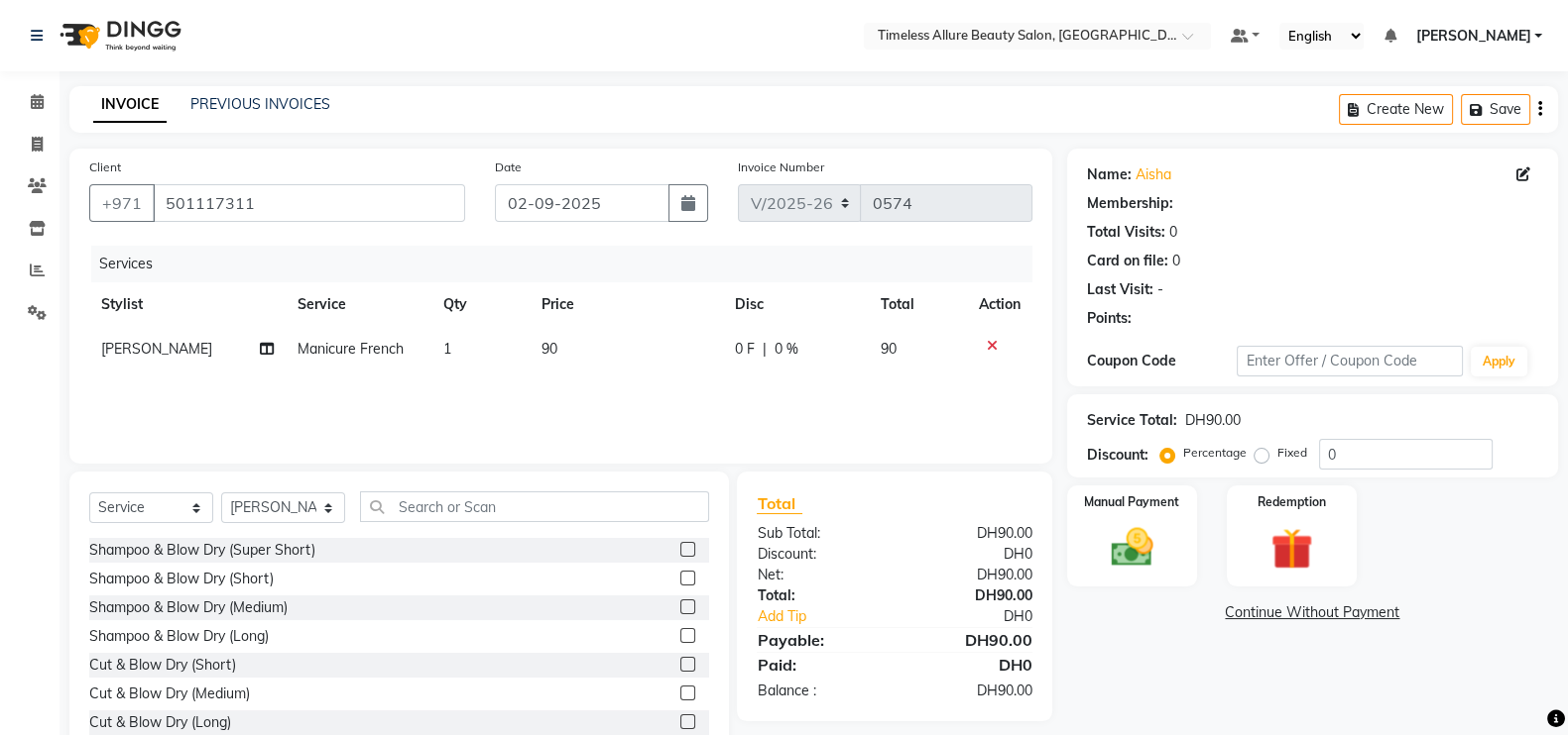
click at [748, 352] on span "0 F" at bounding box center [744, 349] width 20 height 21
select select "7126"
select select "service"
select select "90558"
click at [1139, 543] on img at bounding box center [1131, 548] width 70 height 50
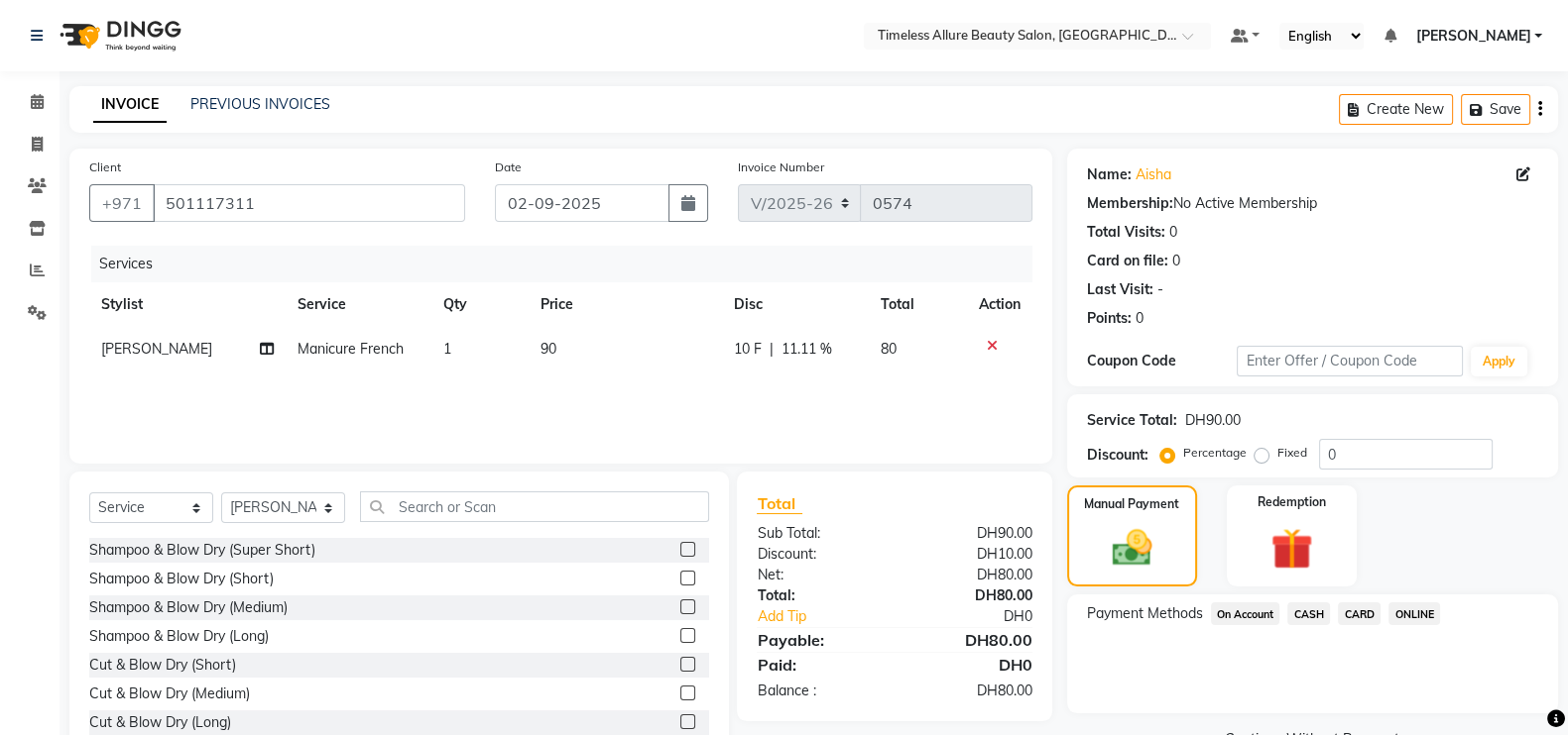
click at [1370, 612] on span "CARD" at bounding box center [1359, 614] width 43 height 23
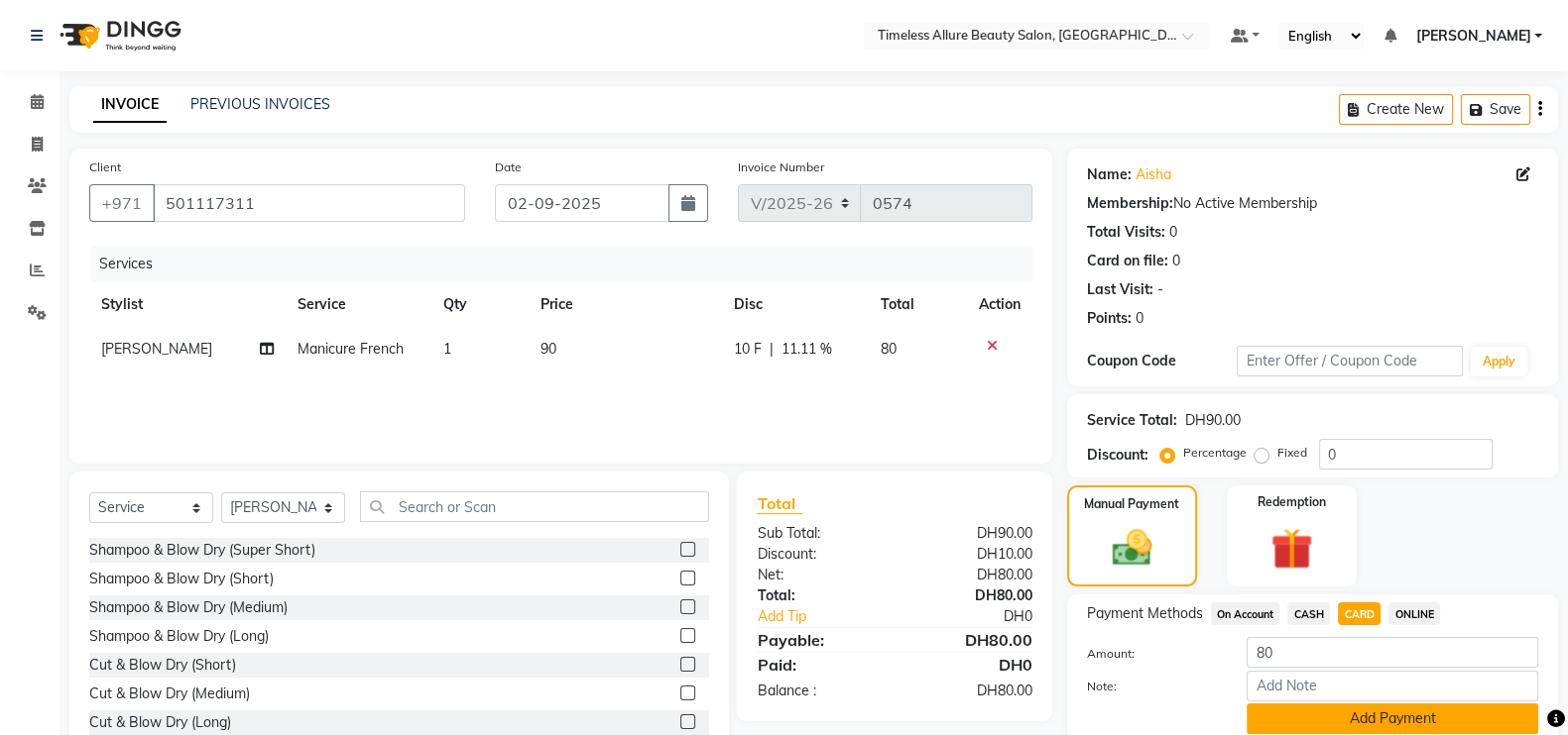
scroll to position [79, 0]
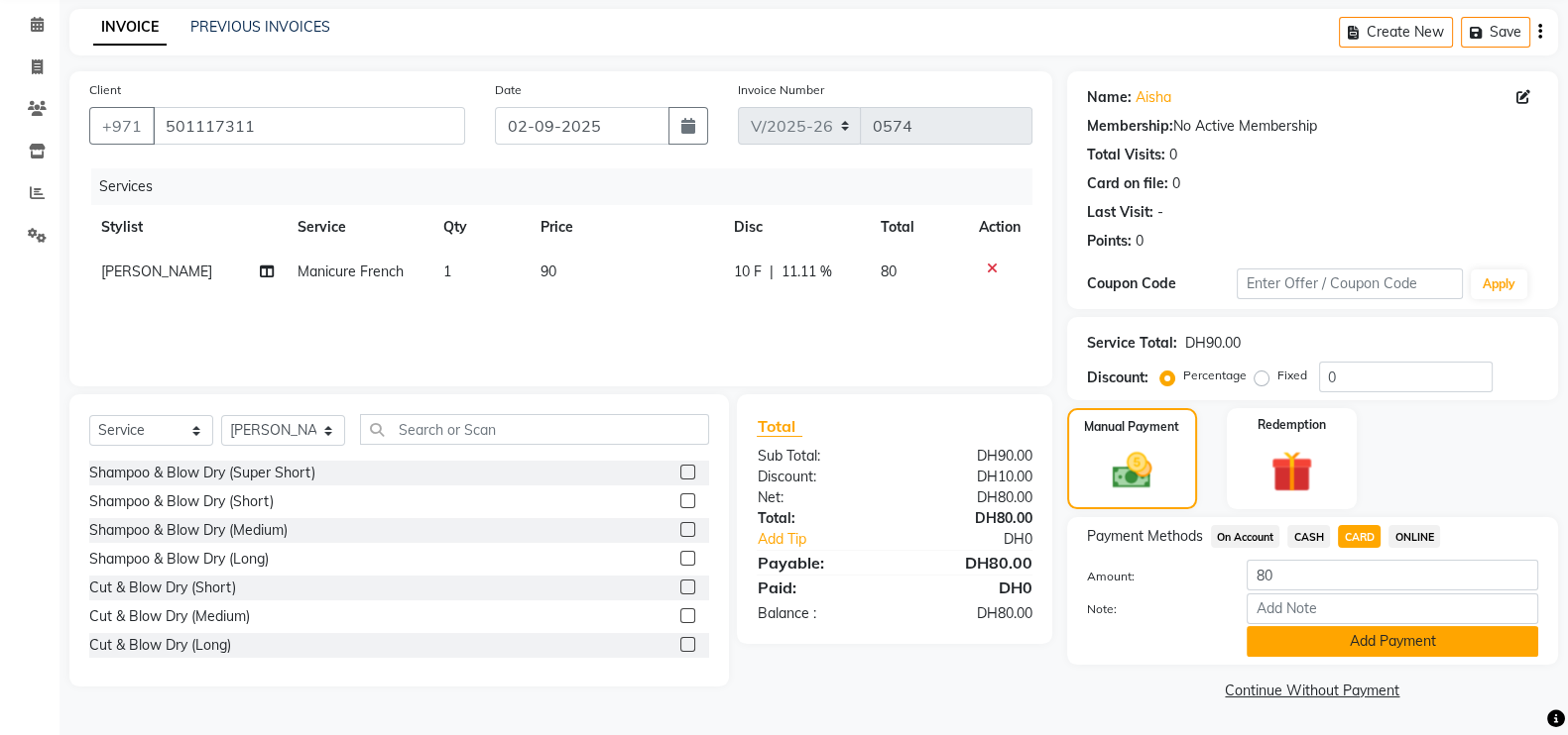
click at [1396, 648] on button "Add Payment" at bounding box center [1392, 642] width 292 height 31
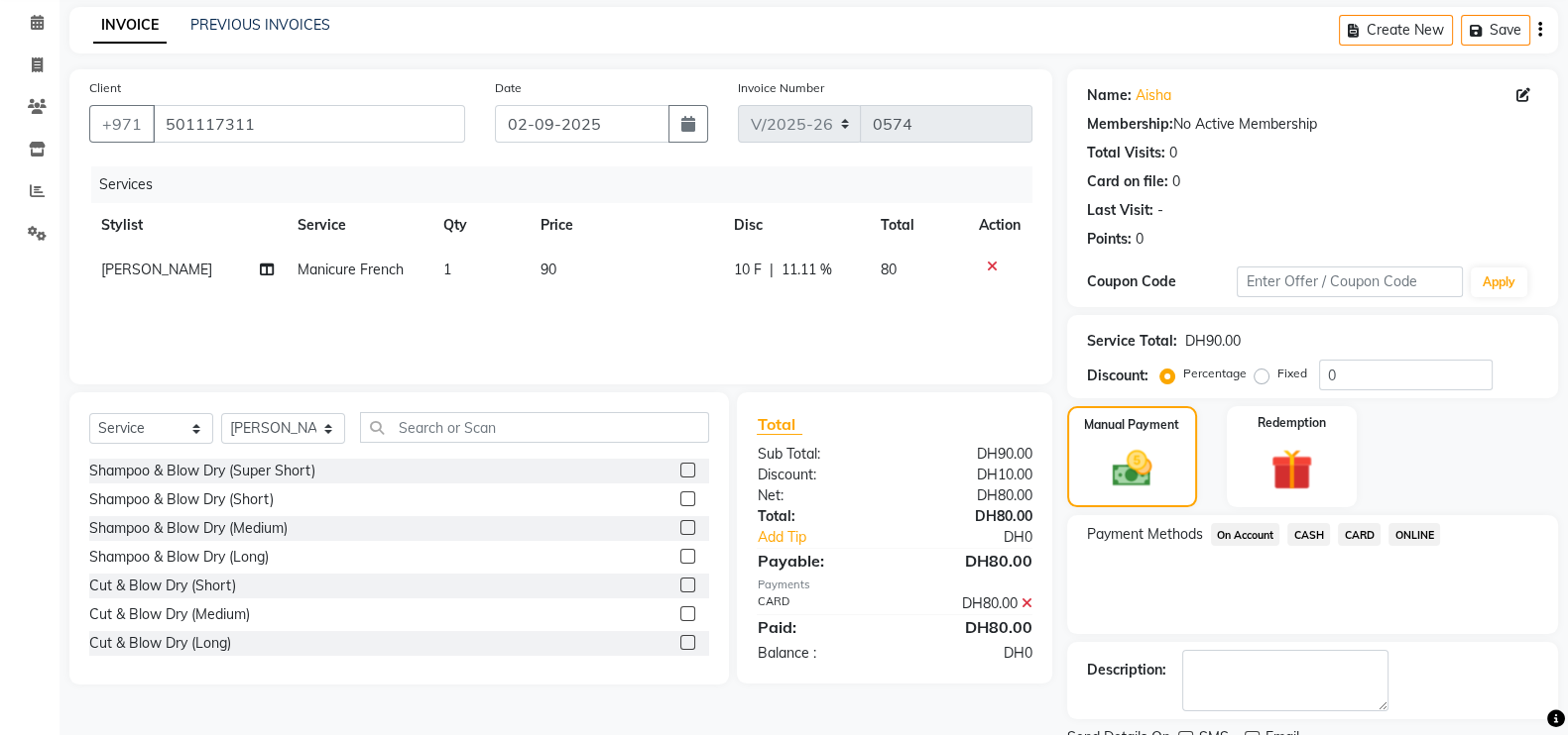
scroll to position [160, 0]
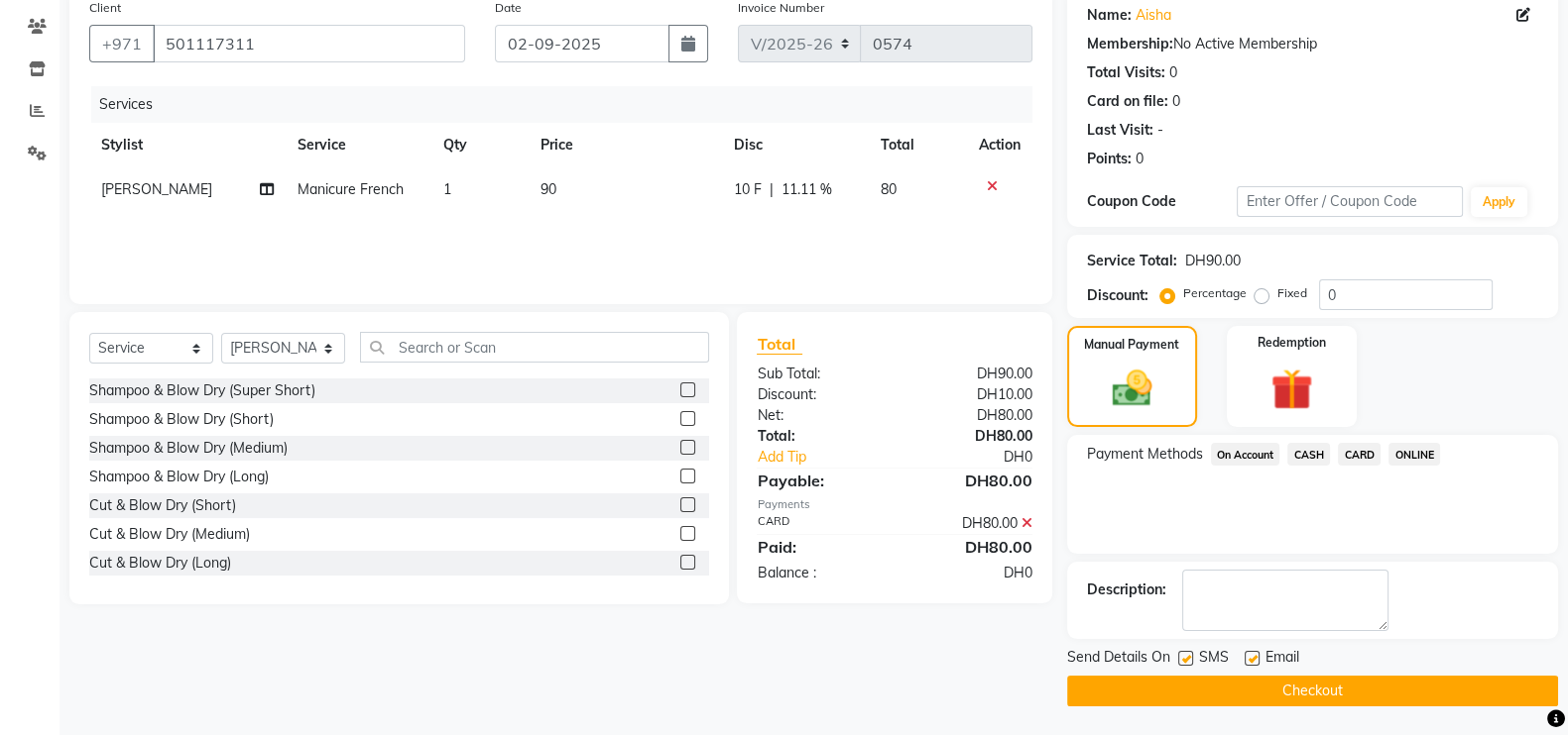
click at [1310, 692] on button "Checkout" at bounding box center [1312, 690] width 491 height 31
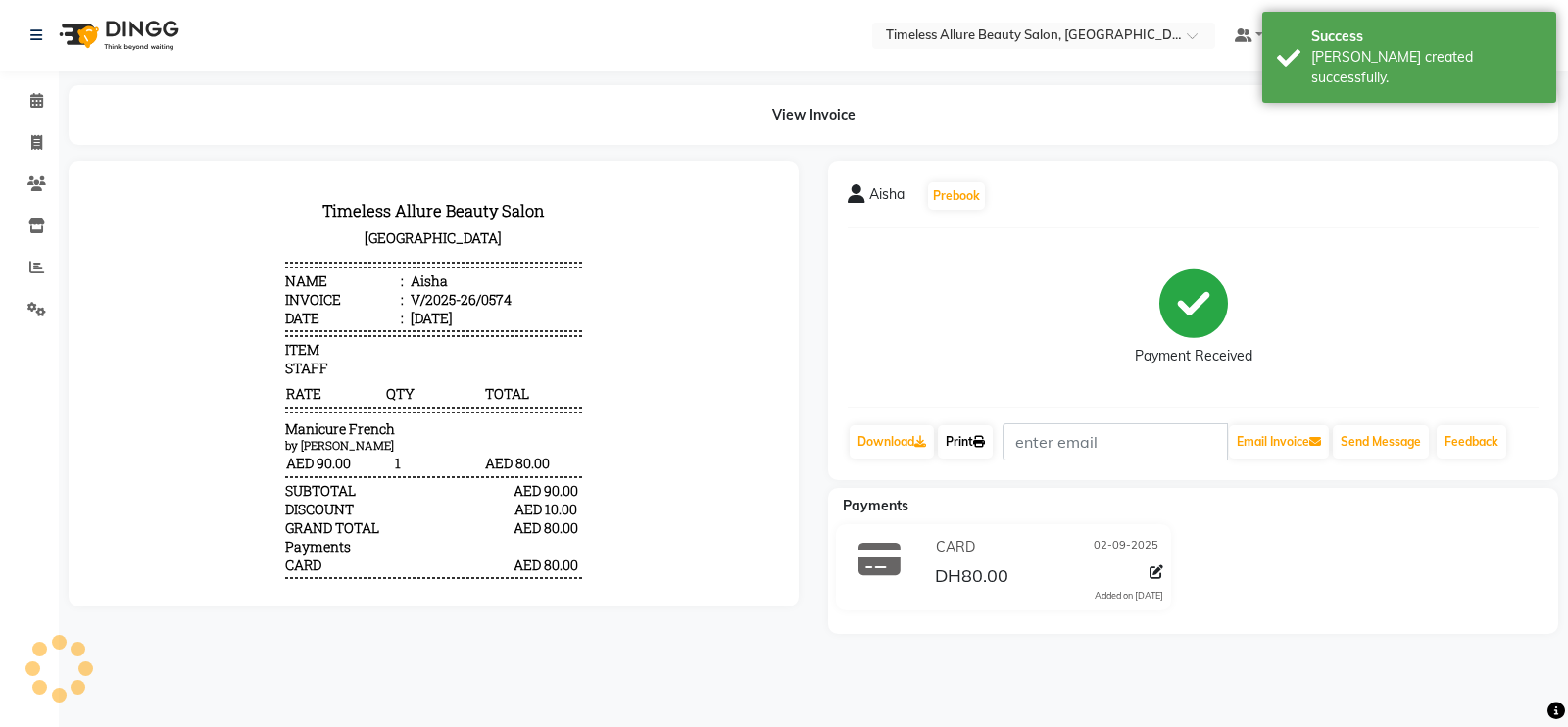
click at [970, 438] on link "Print" at bounding box center [965, 442] width 55 height 33
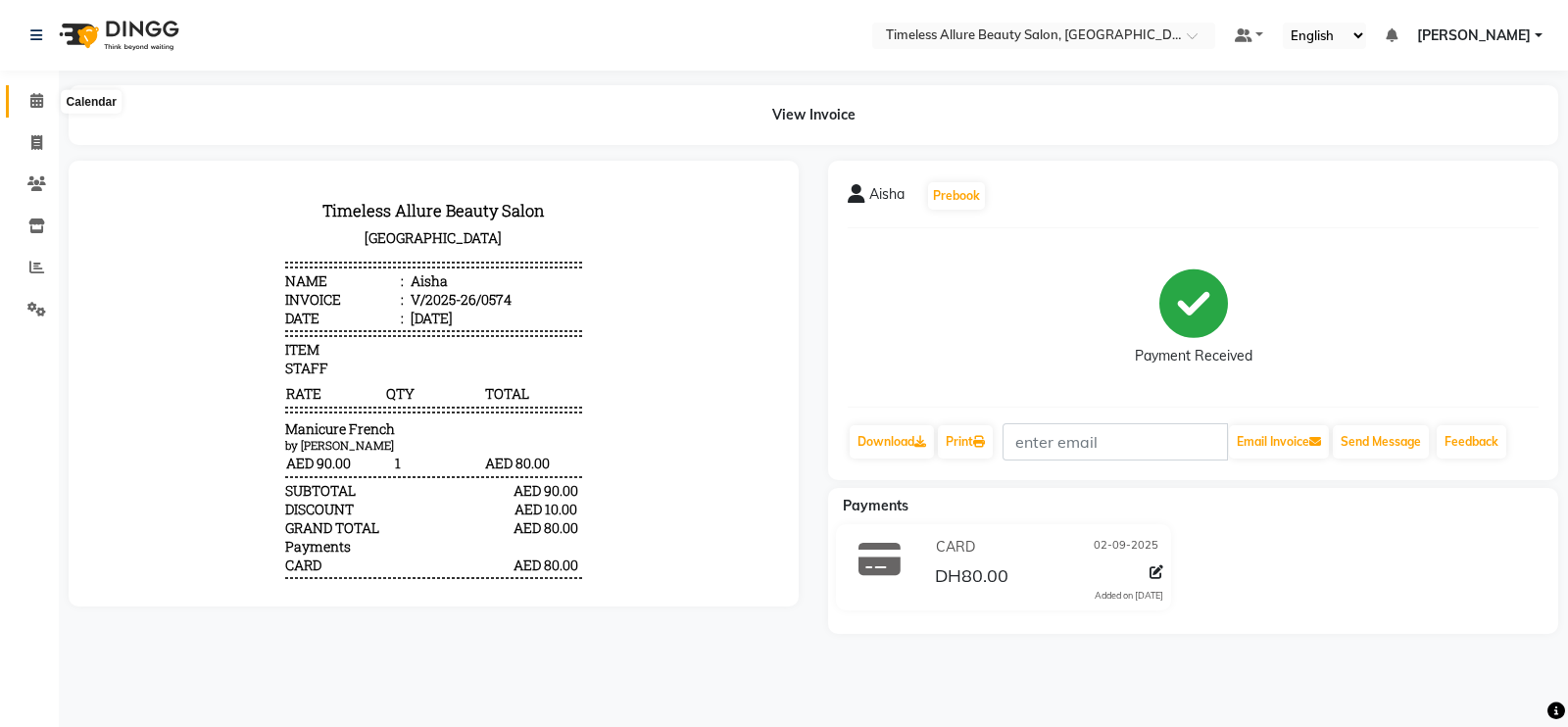
click at [30, 98] on icon at bounding box center [36, 100] width 13 height 15
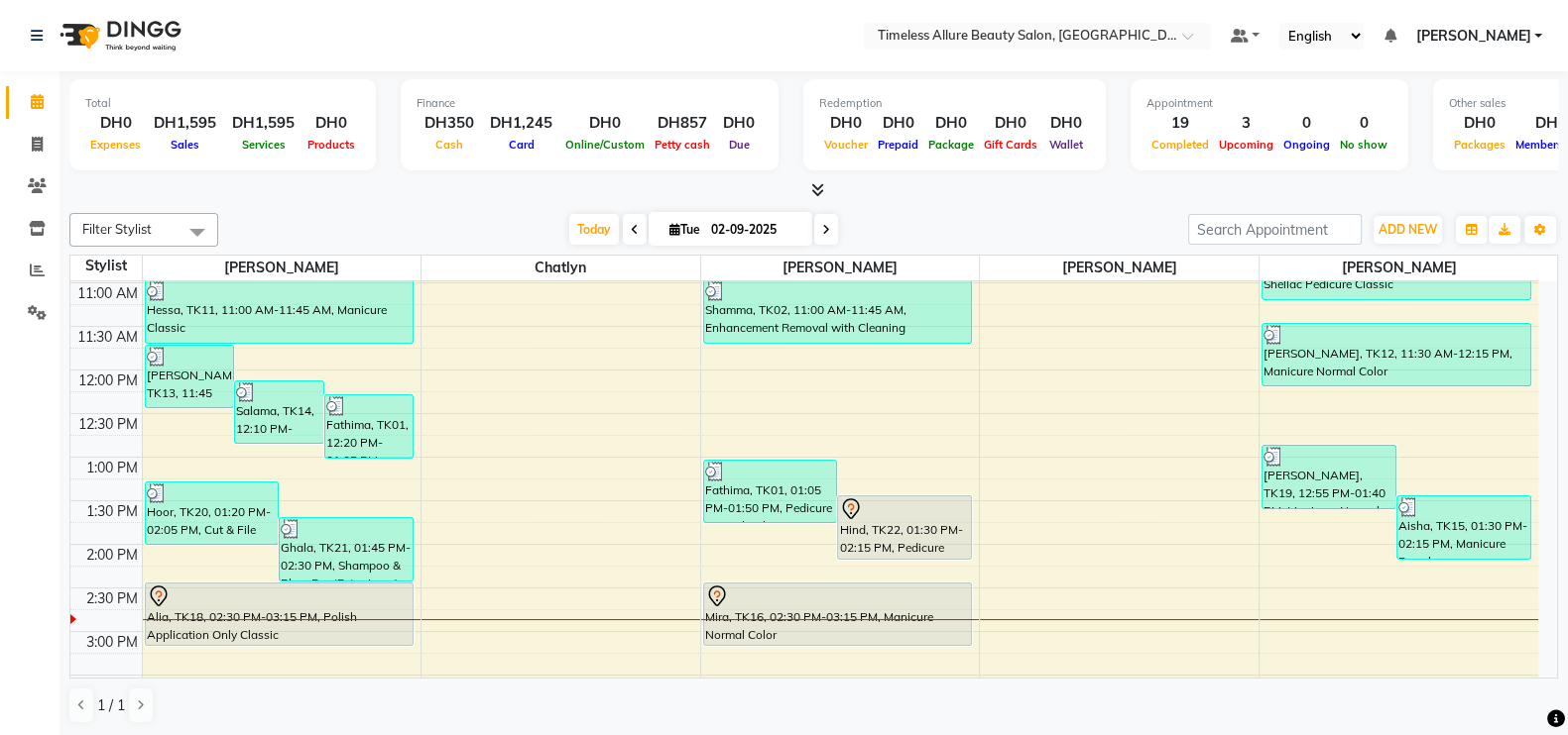
scroll to position [441, 0]
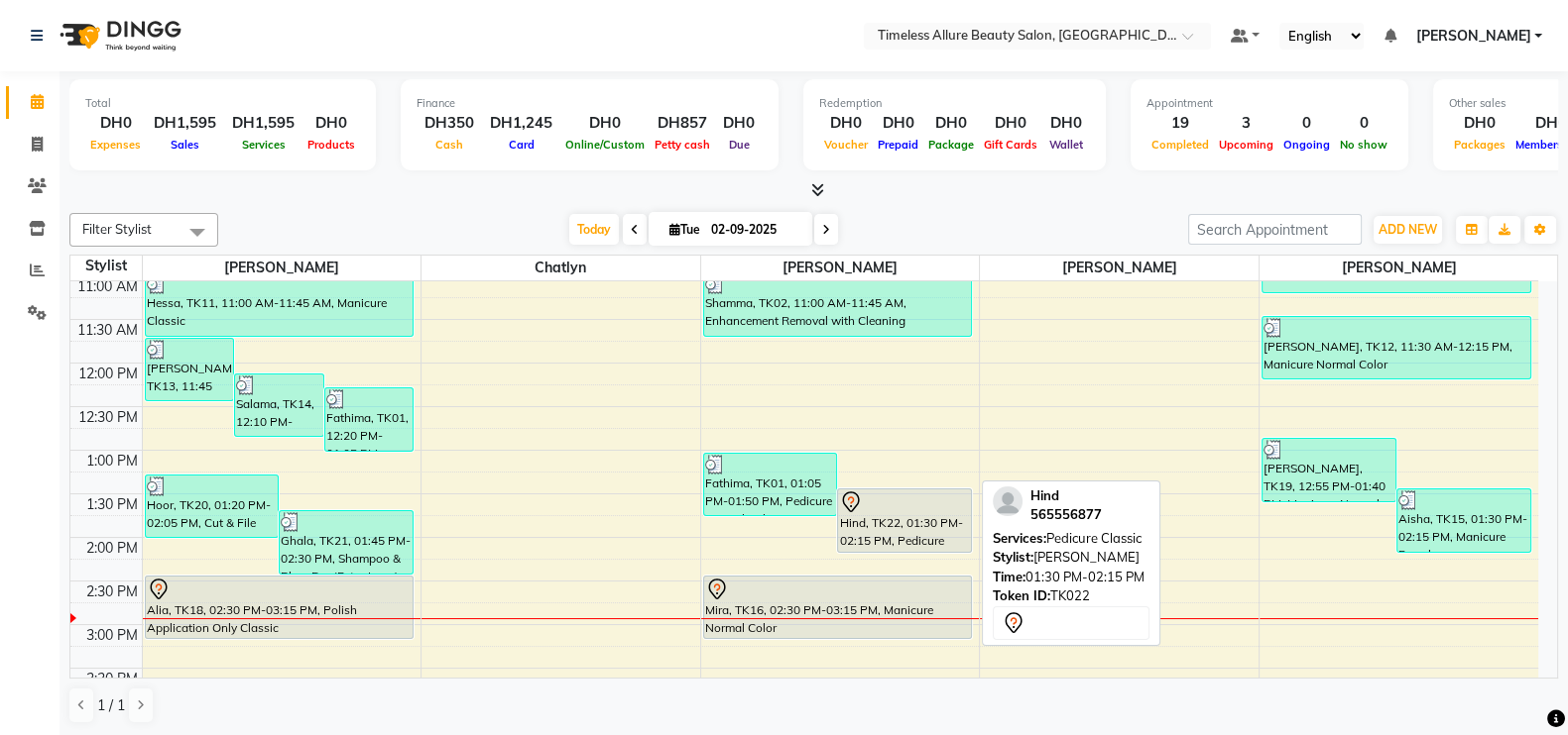
click at [890, 524] on div "Hind, TK22, 01:30 PM-02:15 PM, Pedicure Classic" at bounding box center [904, 521] width 133 height 62
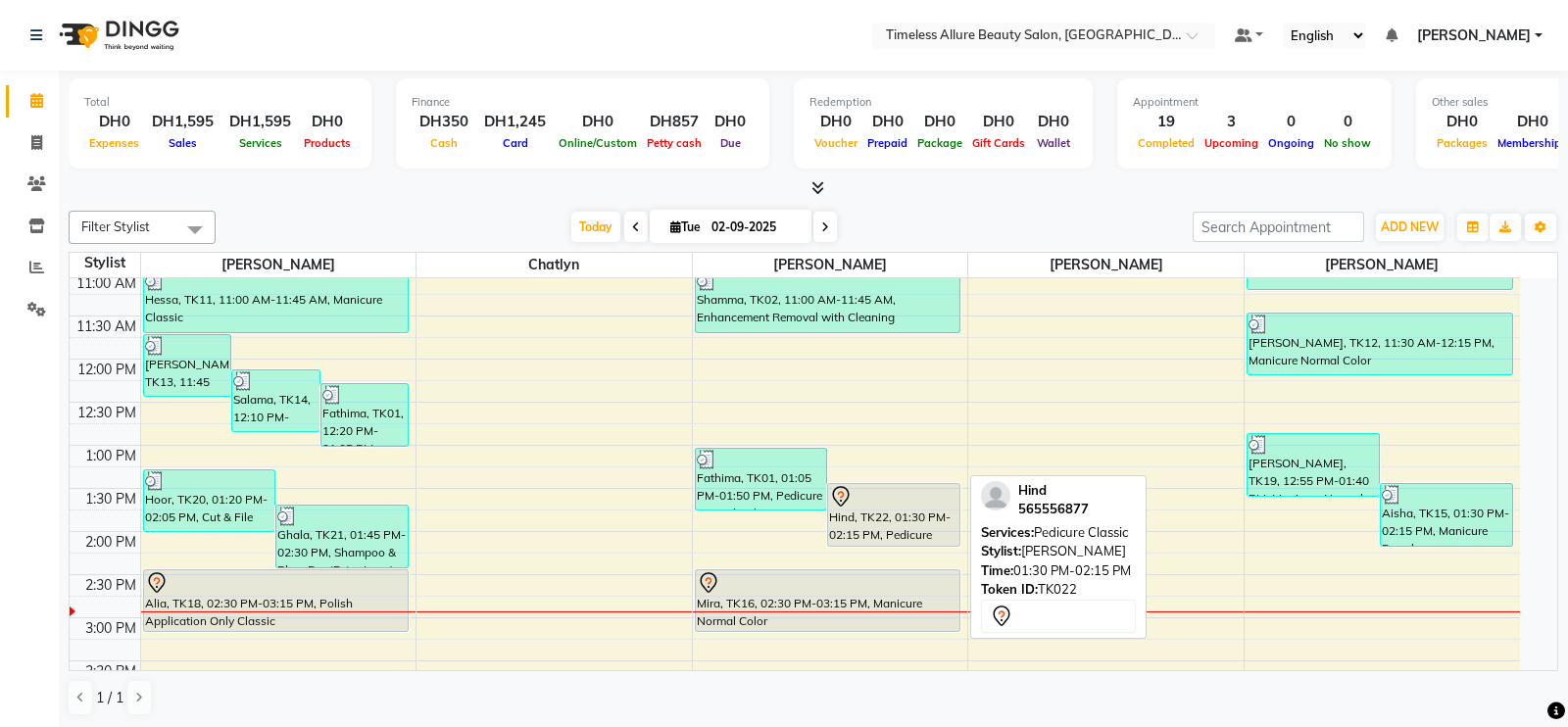
select select "7"
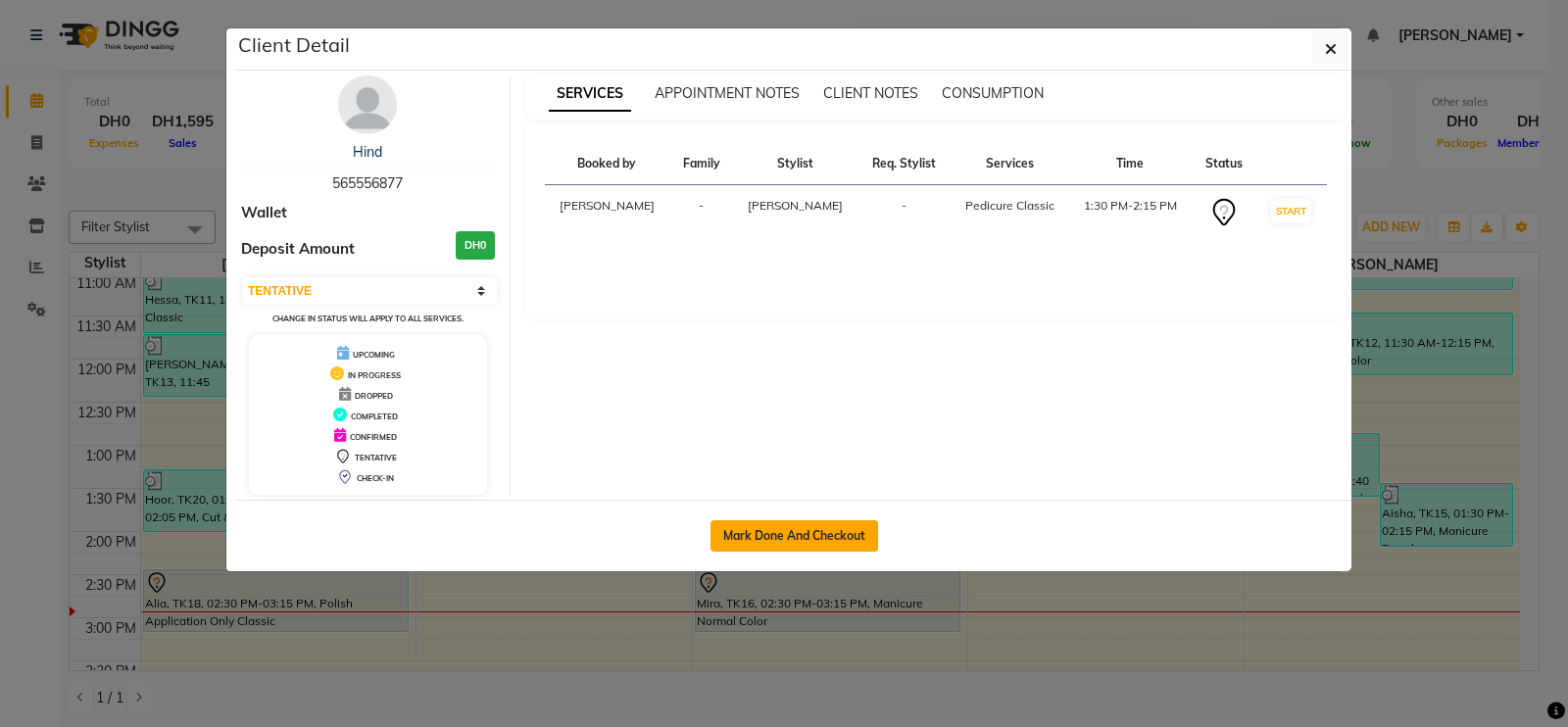
click at [789, 534] on button "Mark Done And Checkout" at bounding box center [793, 537] width 168 height 31
select select "service"
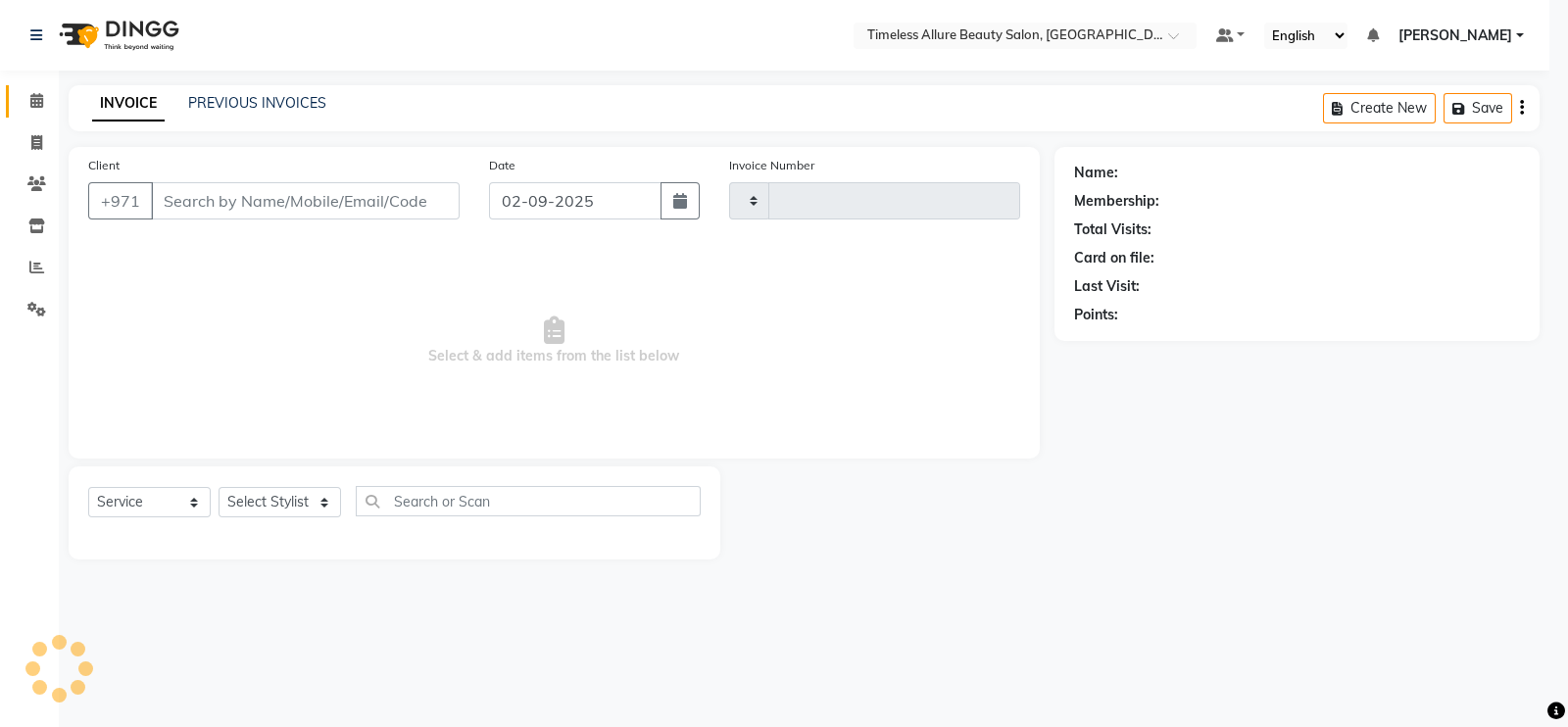
type input "0575"
select select "7126"
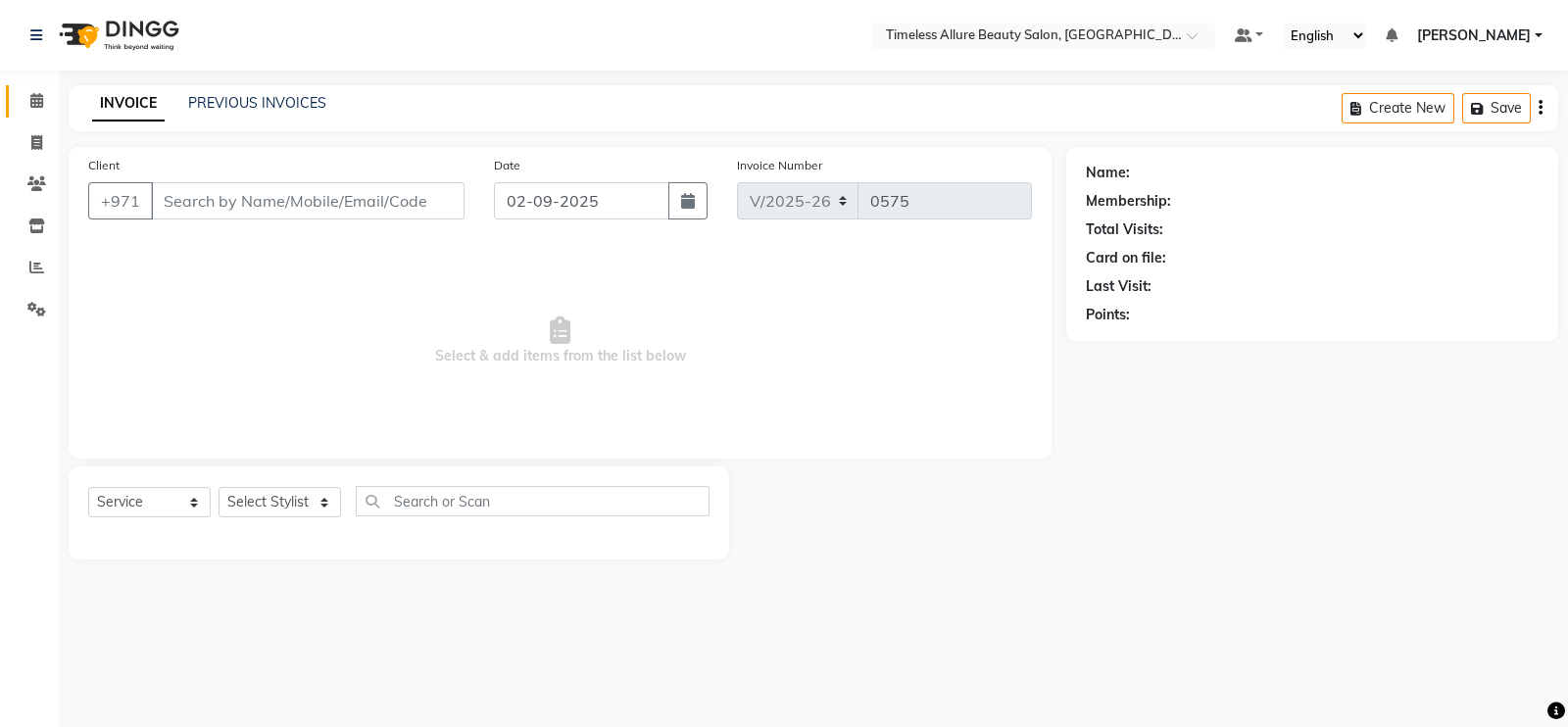
type input "565556877"
select select "89293"
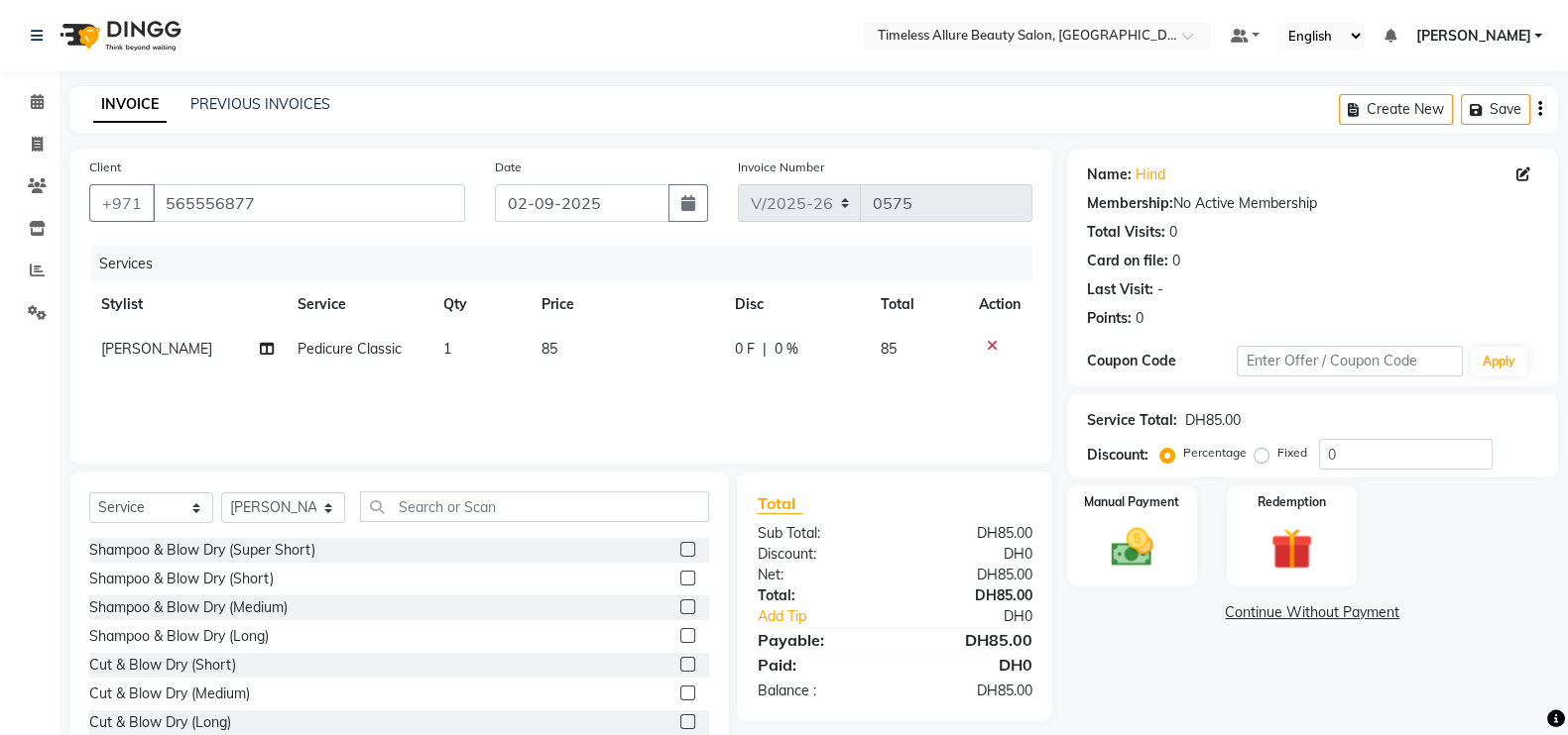
click at [744, 354] on span "0 F" at bounding box center [744, 349] width 20 height 21
select select "89293"
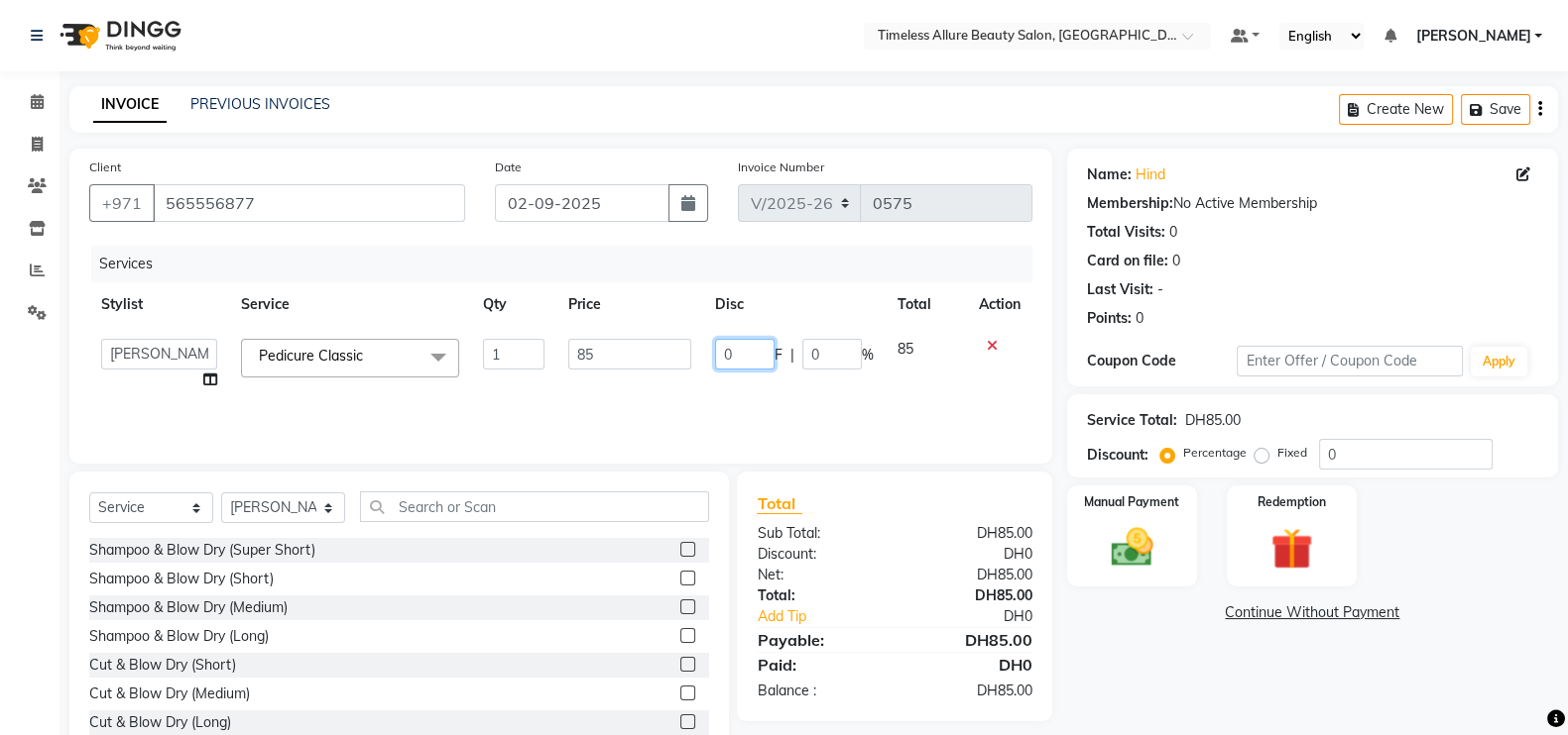
click at [744, 359] on input "0" at bounding box center [744, 354] width 60 height 31
type input "05"
click at [822, 399] on div "Services Stylist Service Qty Price Disc Total Action Agnes Chatlyn Hina Khan Je…" at bounding box center [561, 345] width 943 height 198
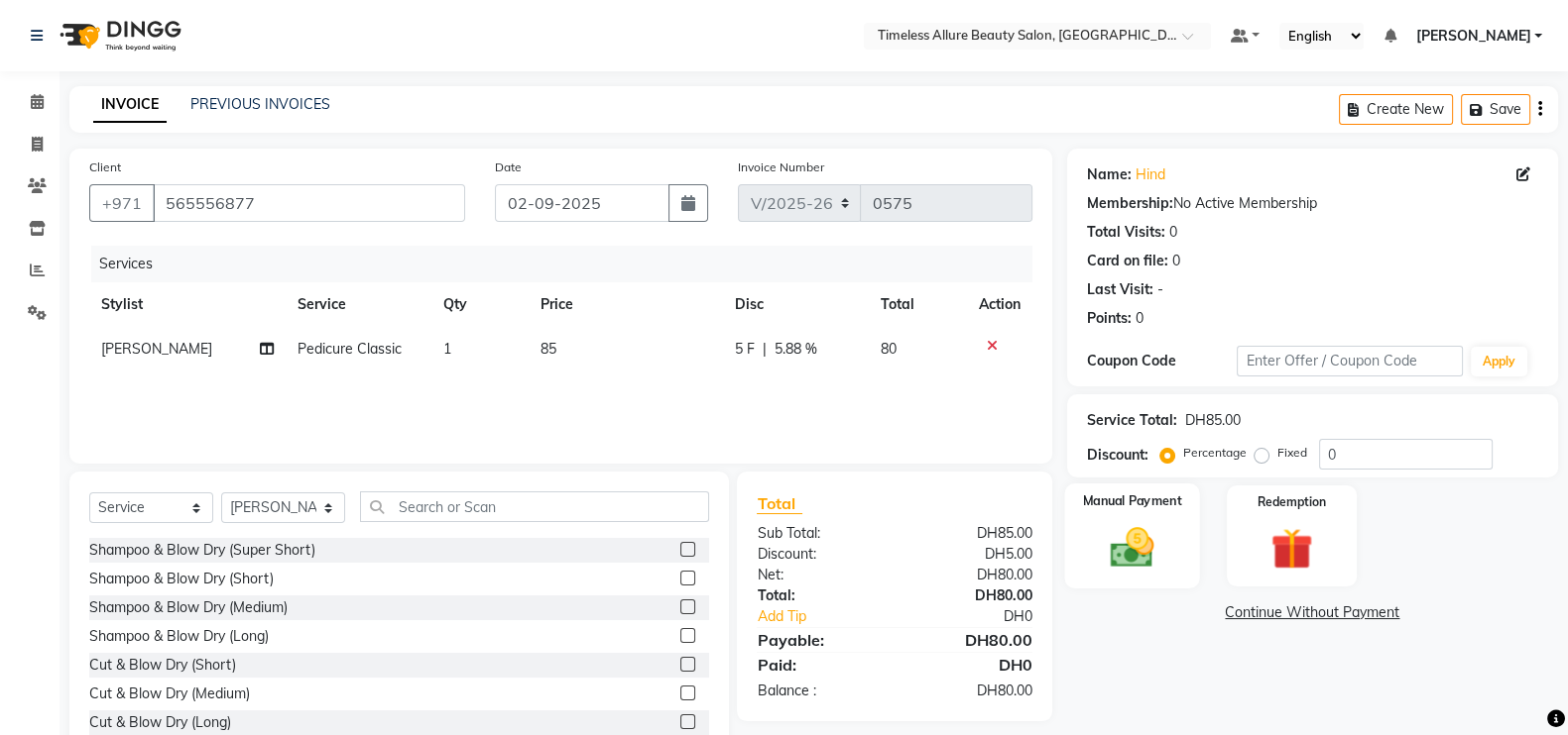
click at [1145, 540] on img at bounding box center [1131, 548] width 70 height 50
click at [1364, 616] on span "CARD" at bounding box center [1359, 614] width 43 height 23
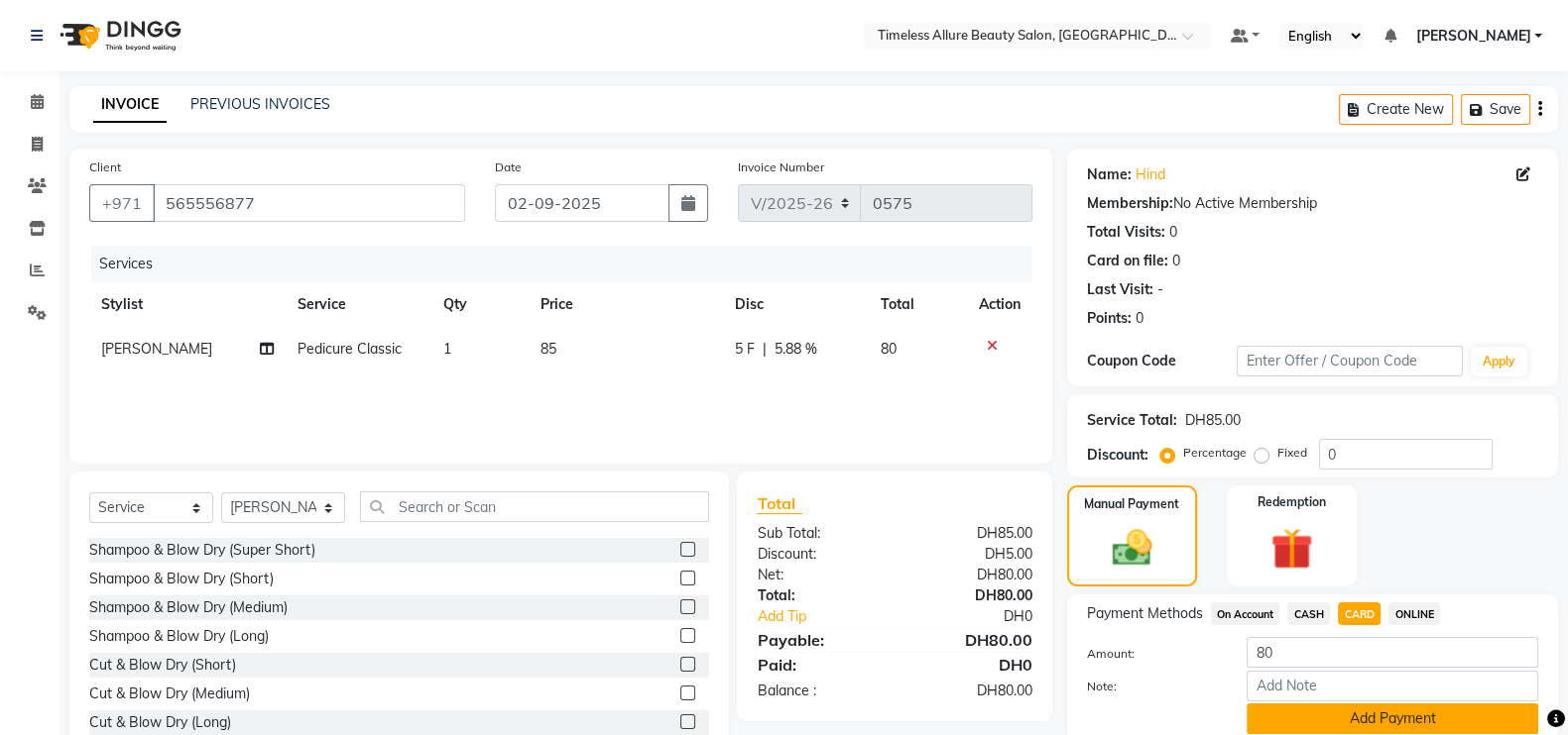
scroll to position [79, 0]
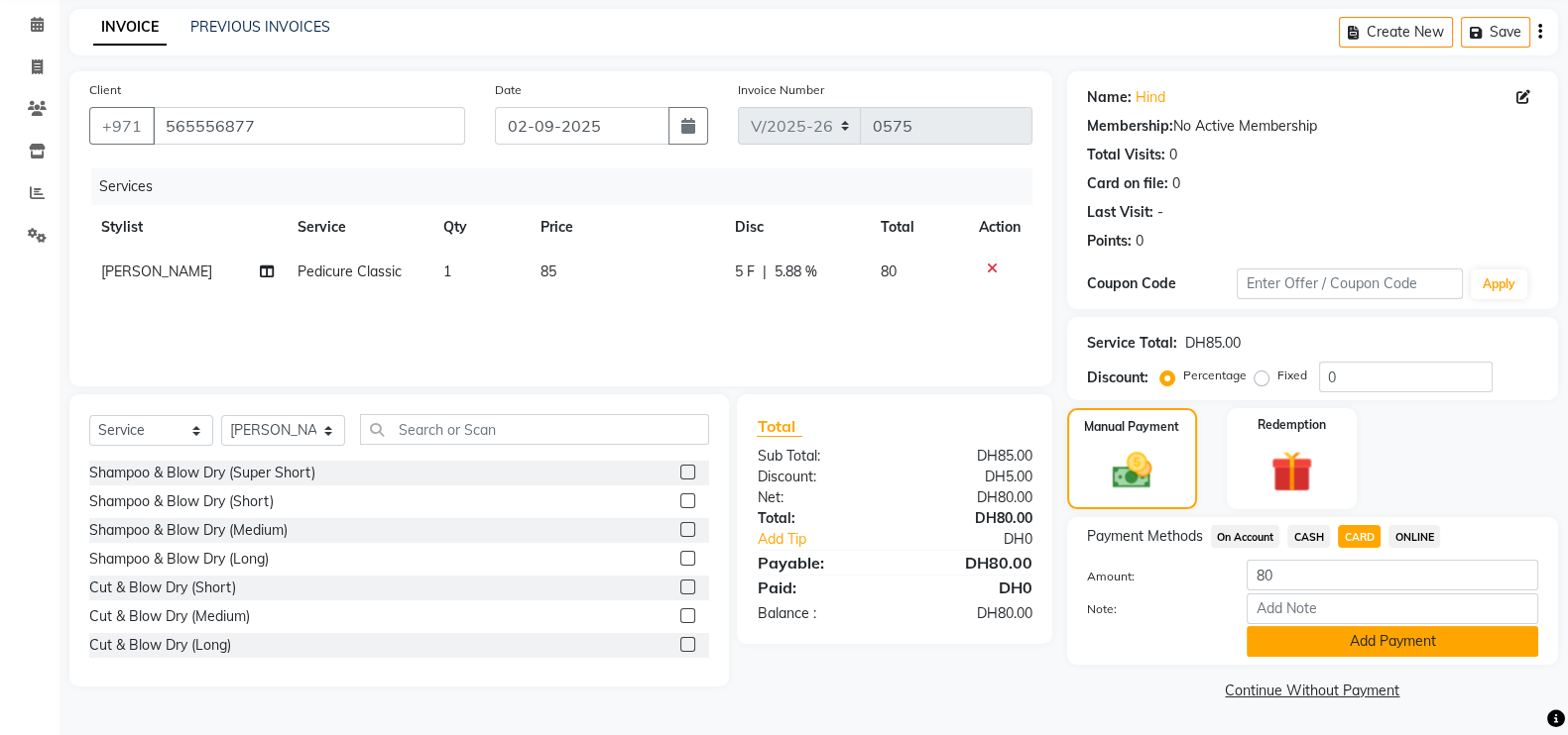
click at [1420, 632] on button "Add Payment" at bounding box center [1392, 642] width 292 height 31
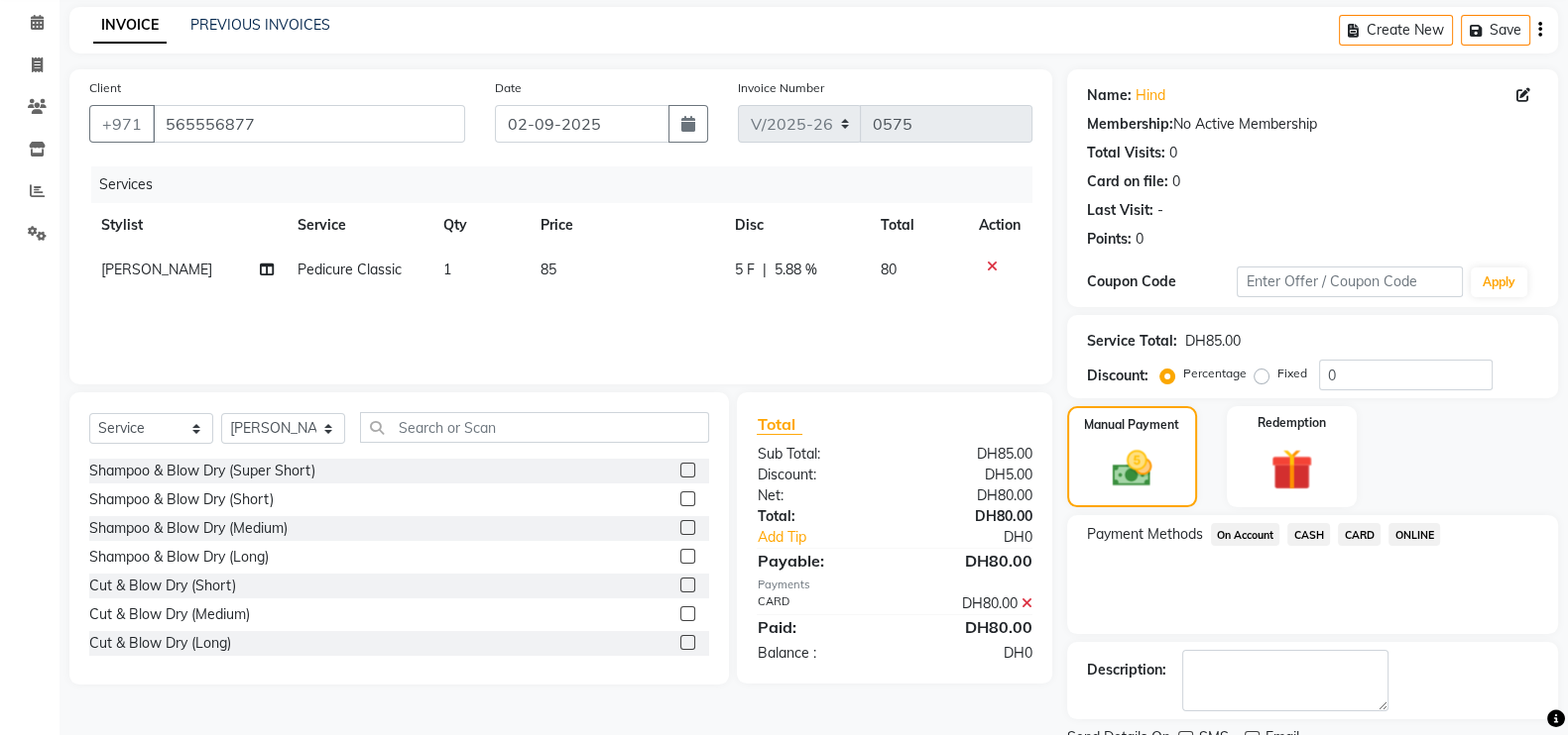
scroll to position [160, 0]
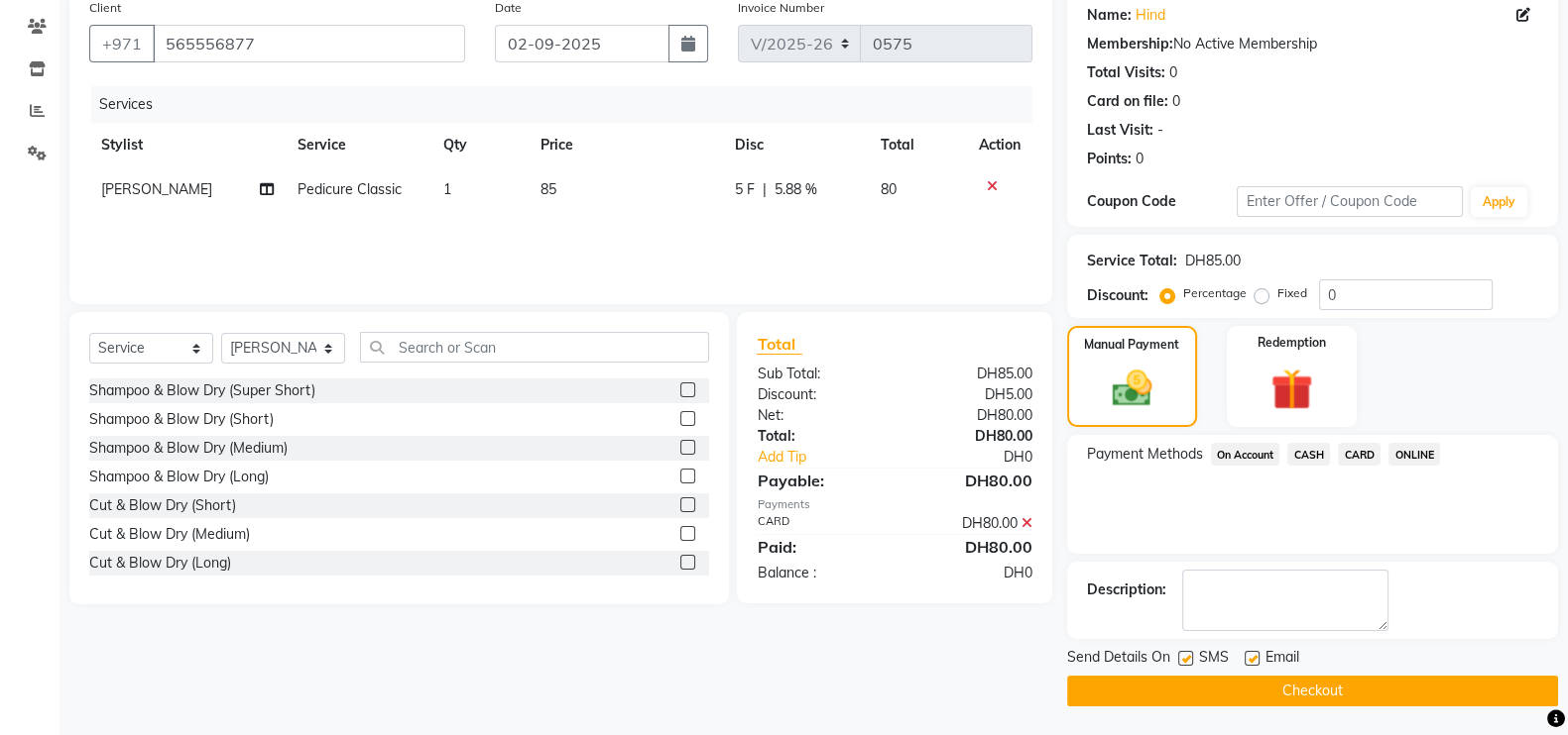
click at [1324, 680] on button "Checkout" at bounding box center [1312, 690] width 491 height 31
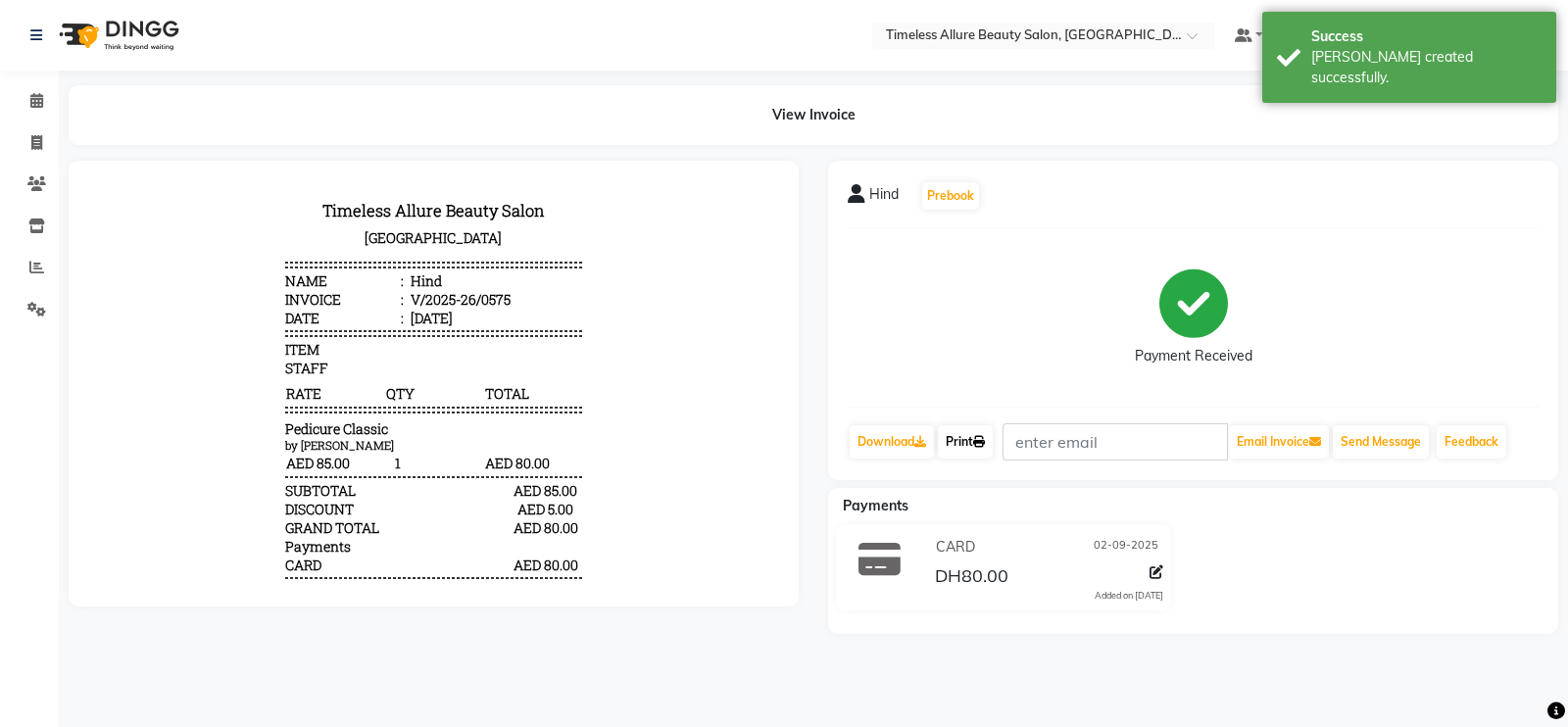
click at [973, 434] on link "Print" at bounding box center [965, 442] width 55 height 33
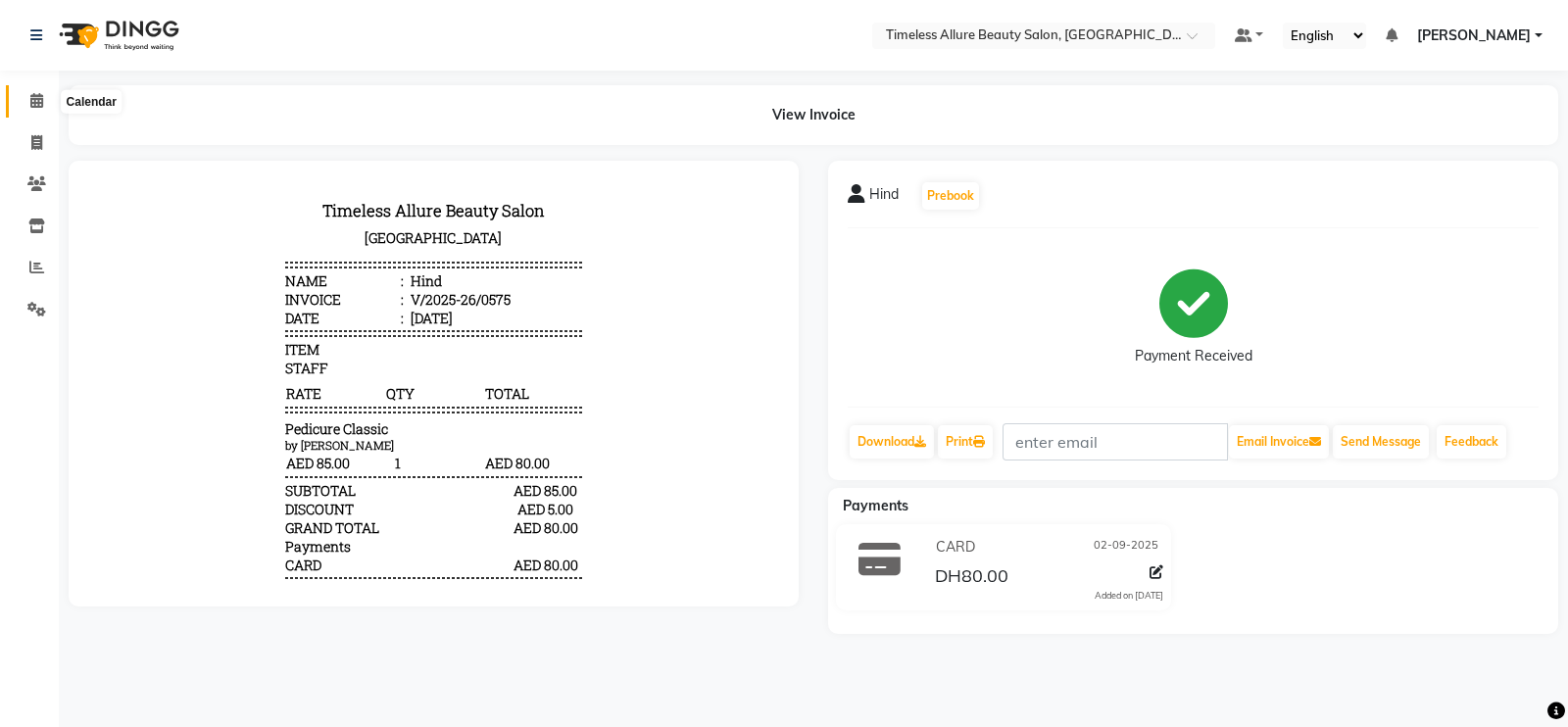
click at [41, 93] on icon at bounding box center [36, 100] width 13 height 15
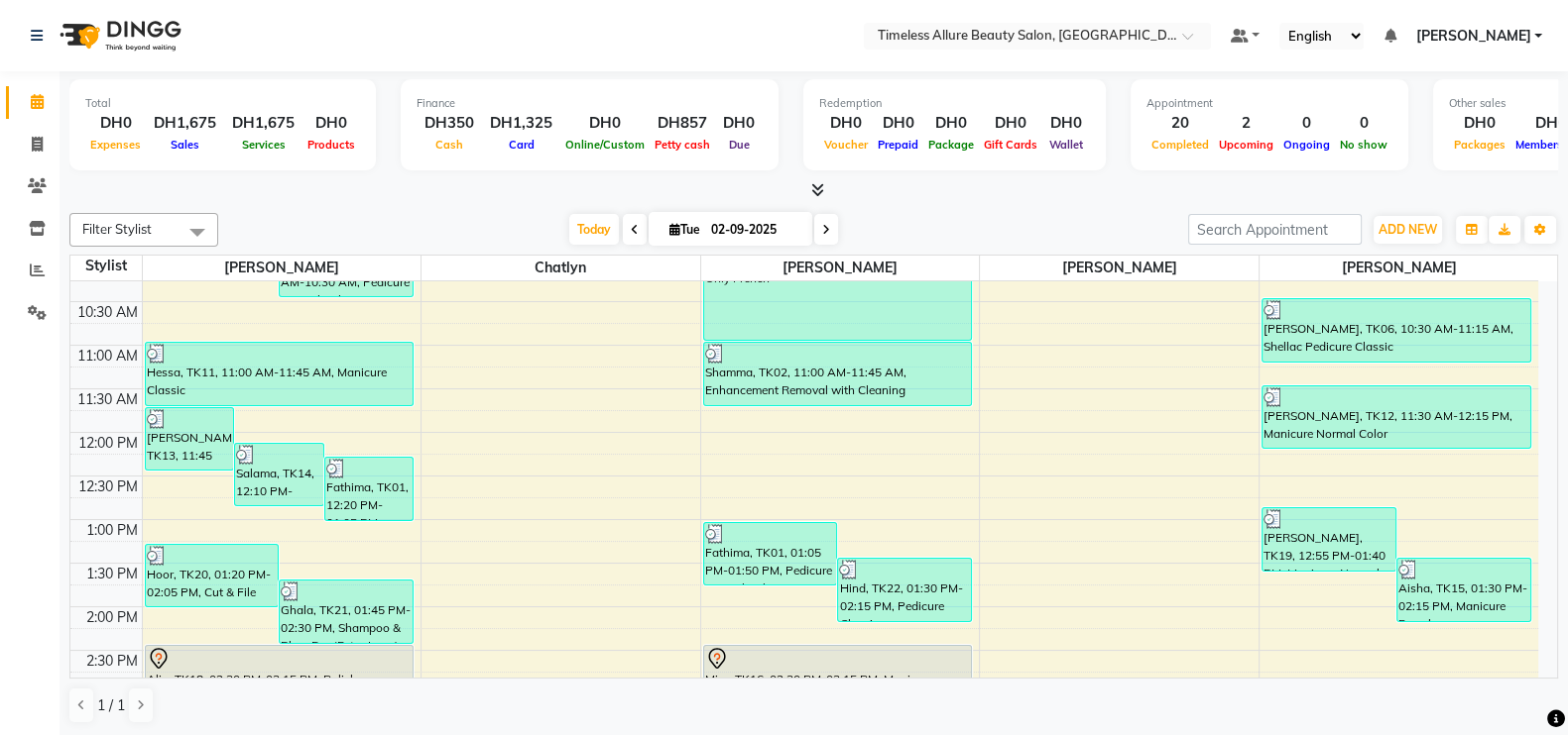
scroll to position [495, 0]
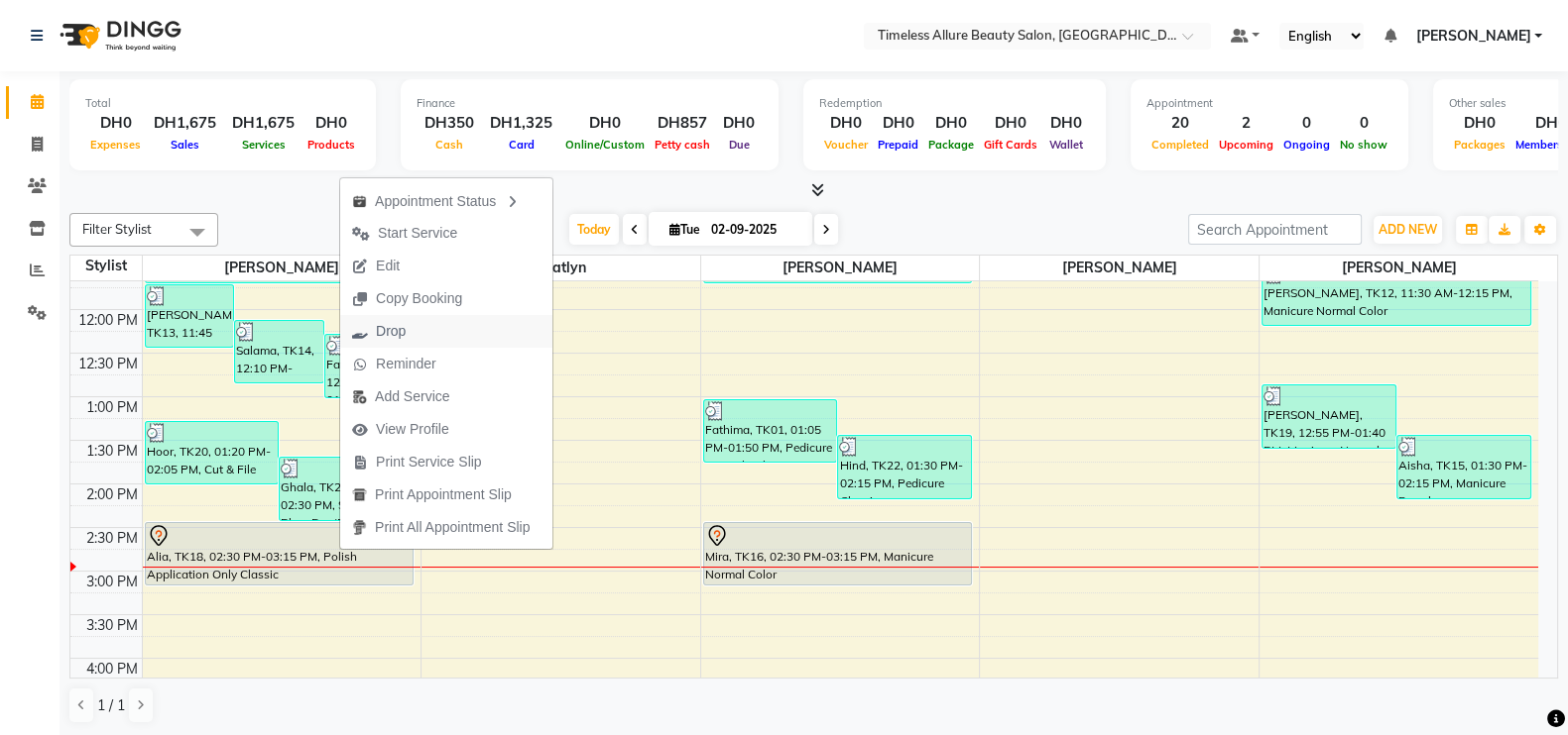
click at [398, 337] on span "Drop" at bounding box center [391, 331] width 30 height 21
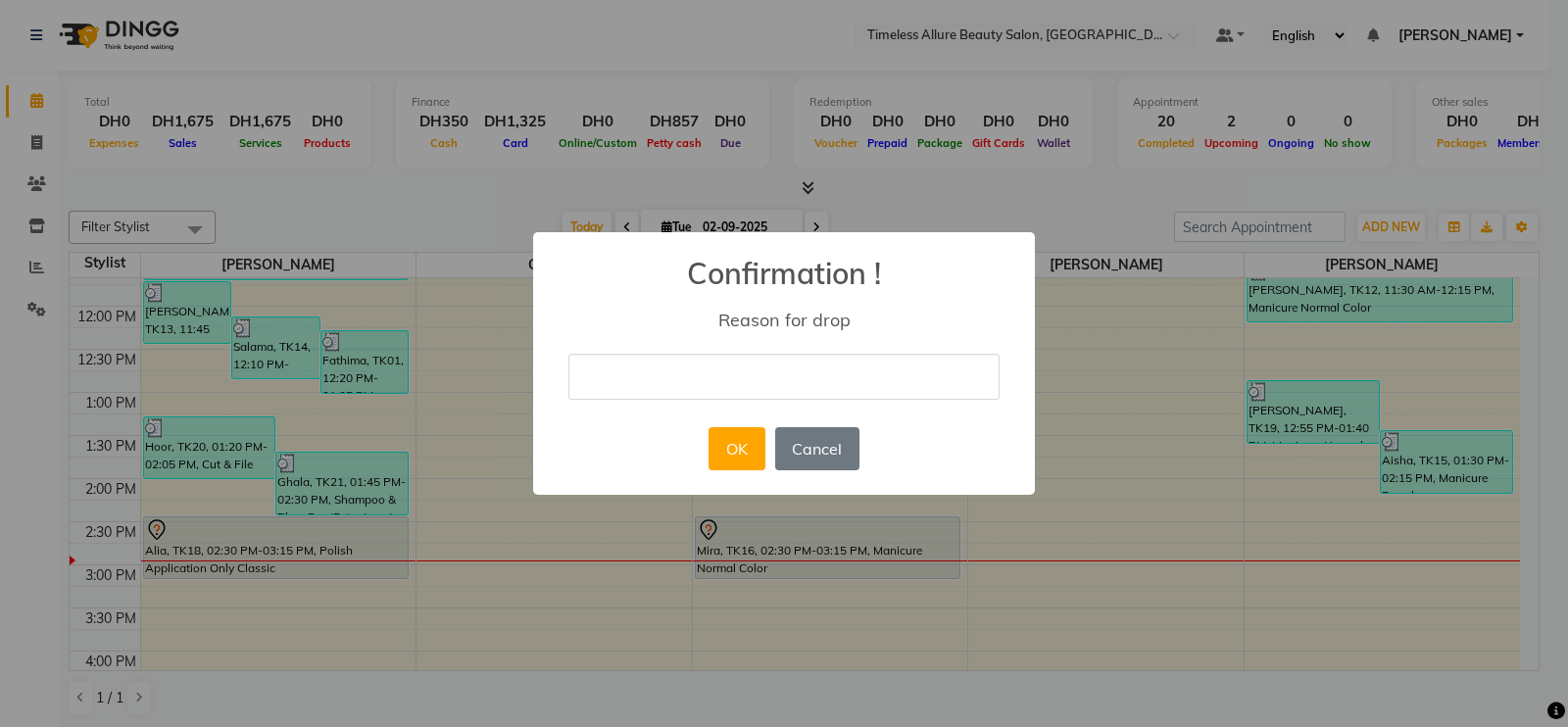
click at [798, 380] on input "text" at bounding box center [784, 377] width 431 height 46
type input "didn't come for appointment"
click at [734, 448] on button "OK" at bounding box center [735, 449] width 56 height 43
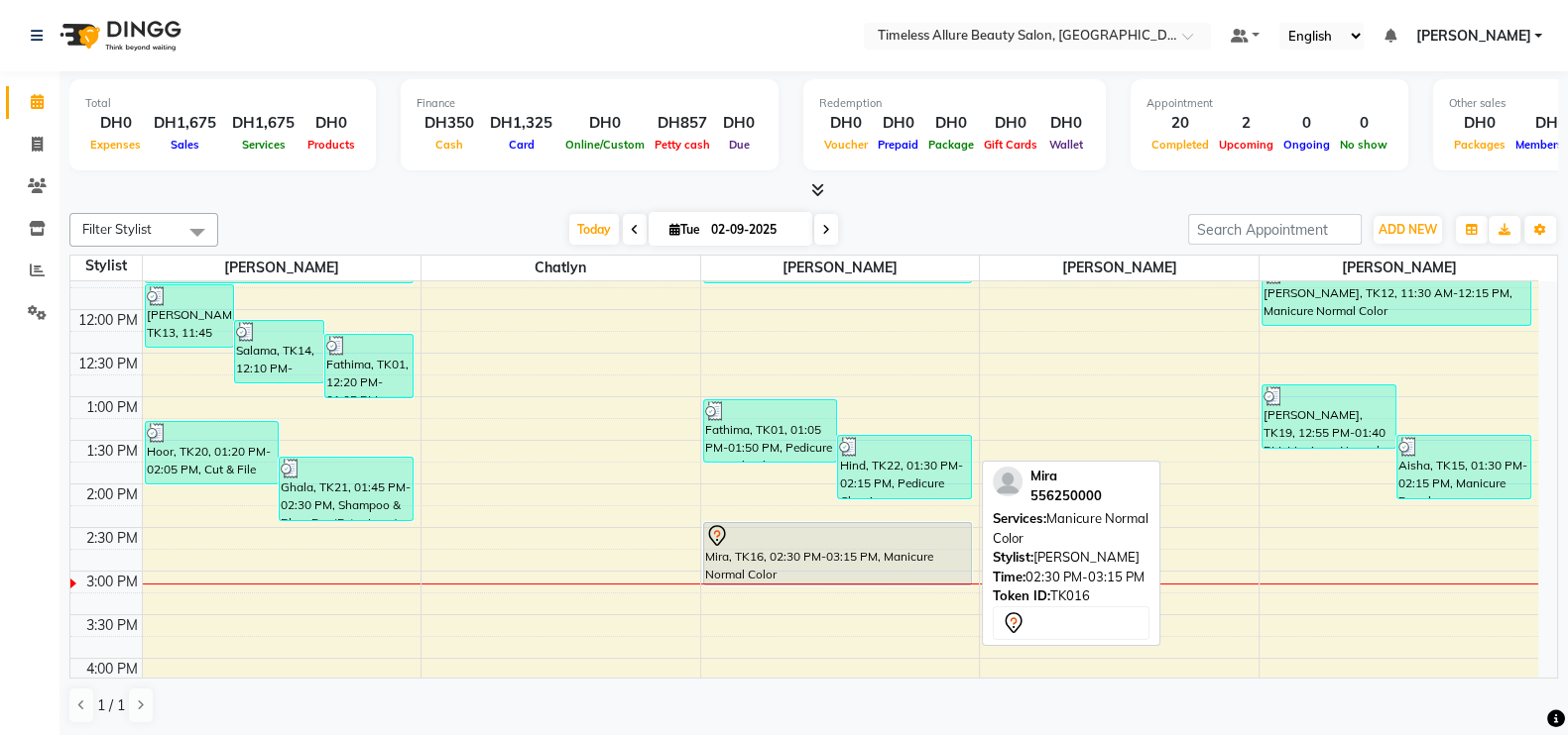
click at [839, 554] on div "Mira, TK16, 02:30 PM-03:15 PM, Manicure Normal Color" at bounding box center [838, 554] width 268 height 61
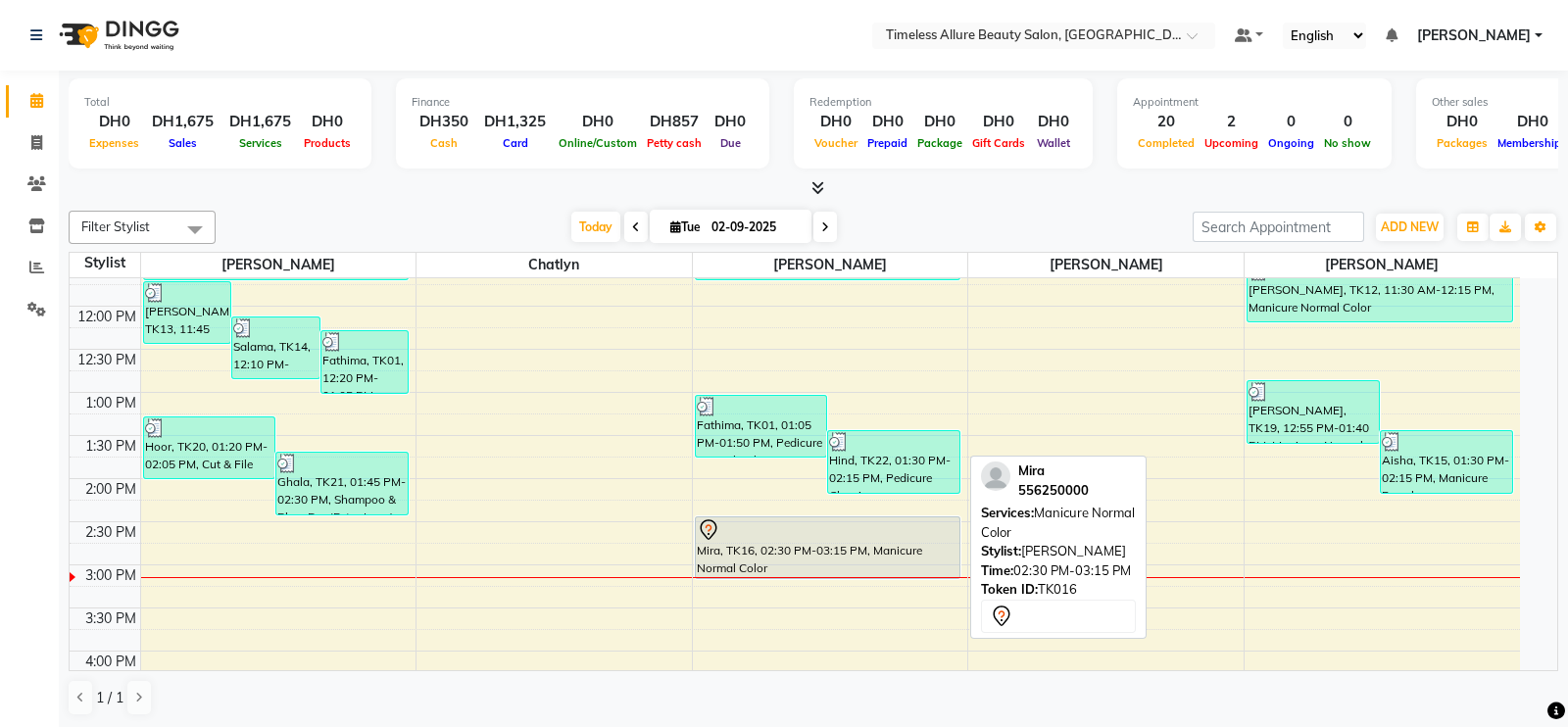
select select "7"
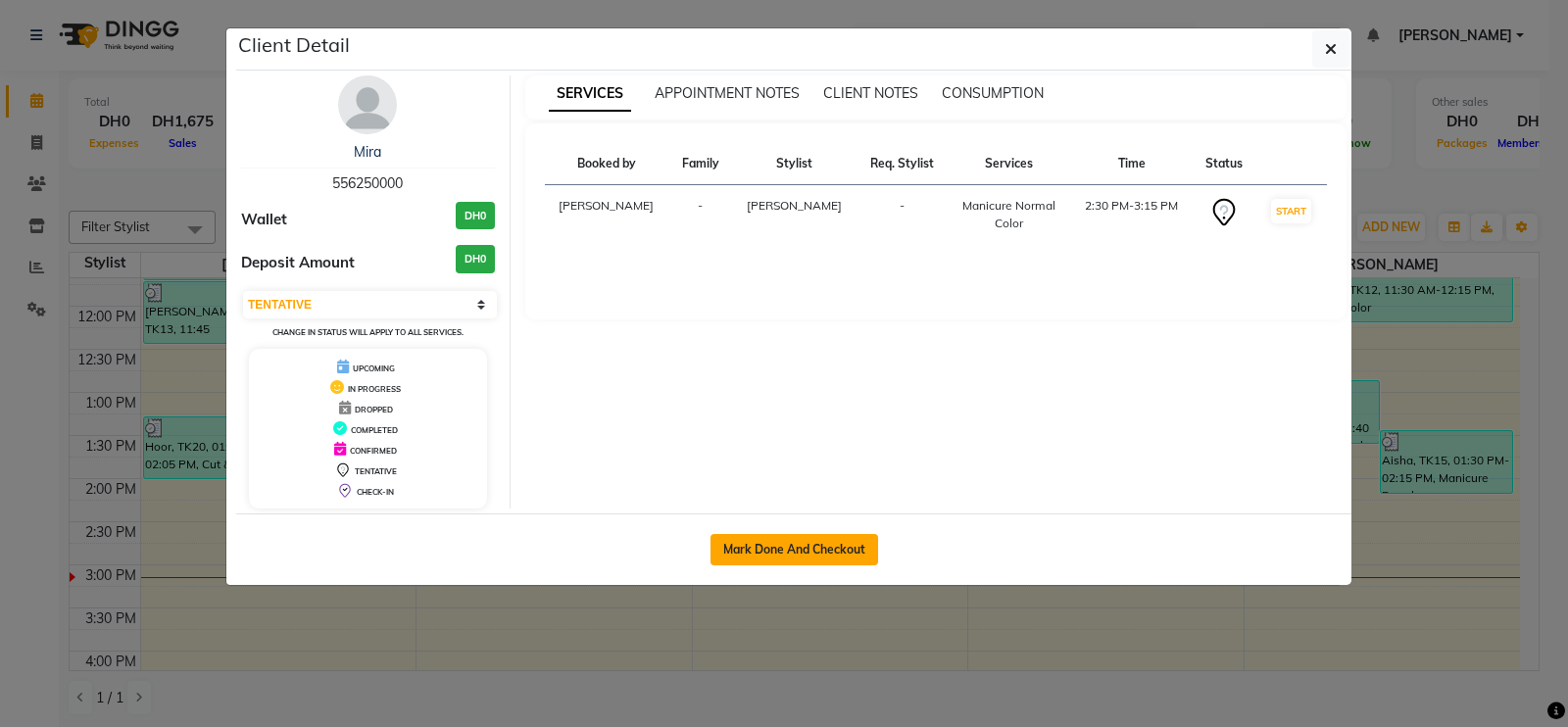
click at [834, 544] on button "Mark Done And Checkout" at bounding box center [793, 550] width 168 height 31
select select "service"
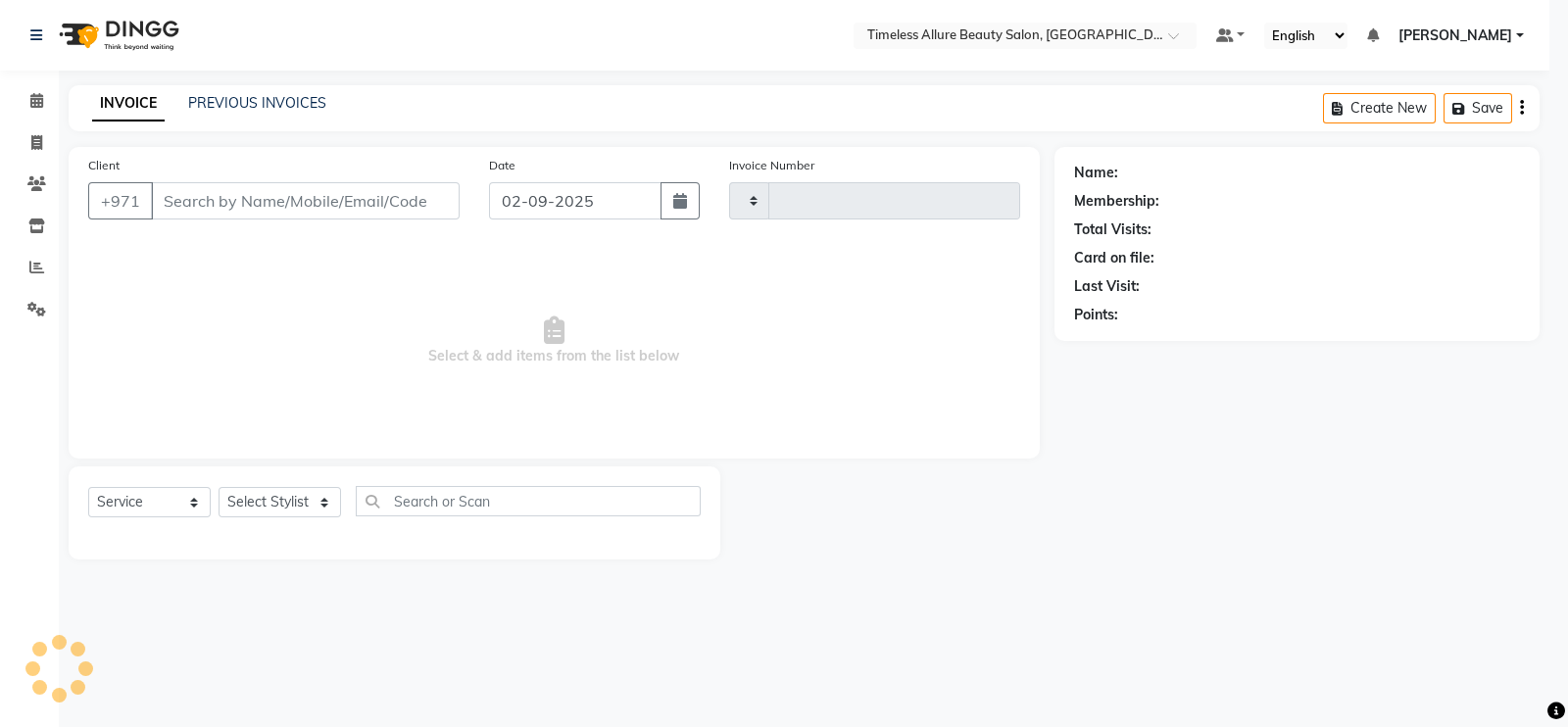
type input "0576"
select select "7126"
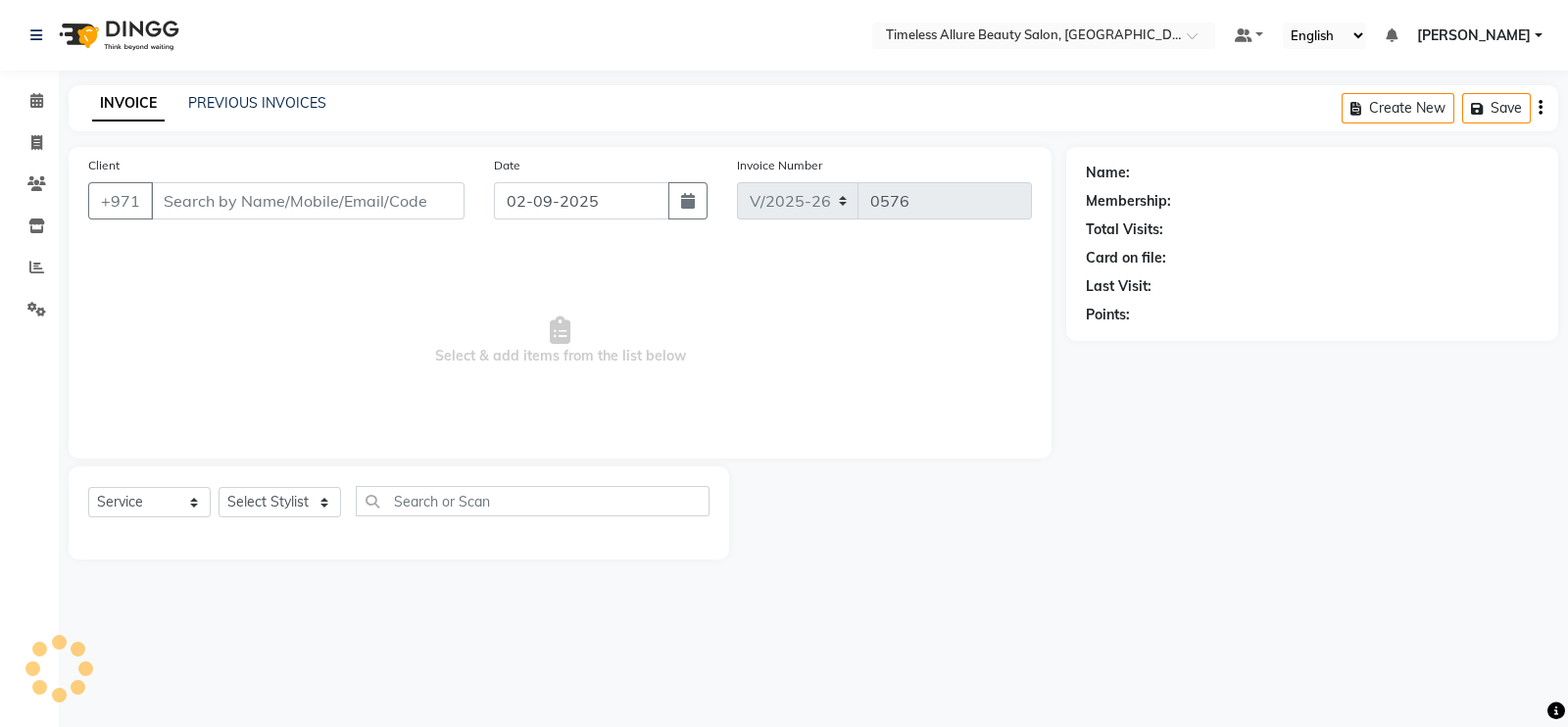
type input "556250000"
select select "89293"
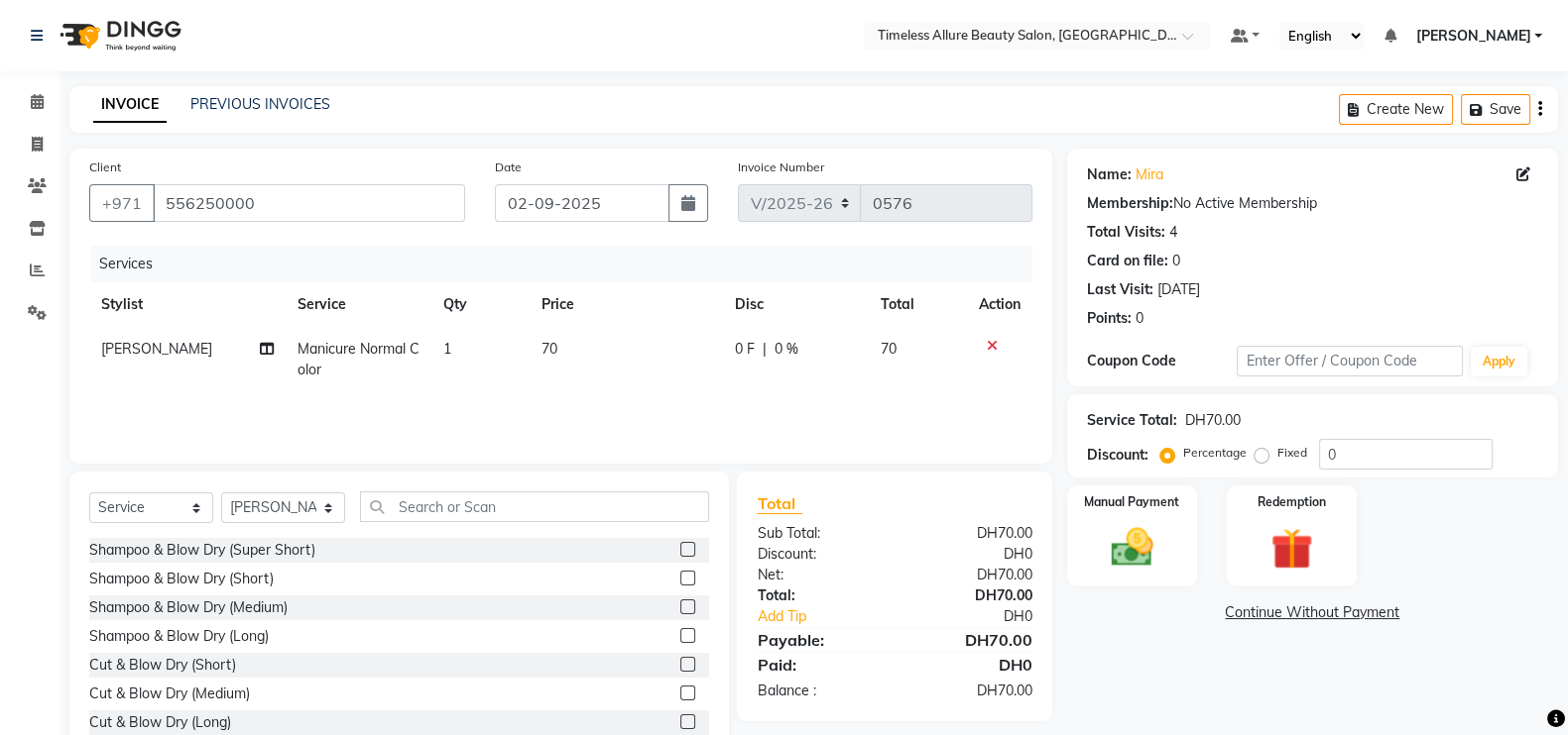
click at [738, 351] on span "0 F" at bounding box center [744, 349] width 20 height 21
select select "89293"
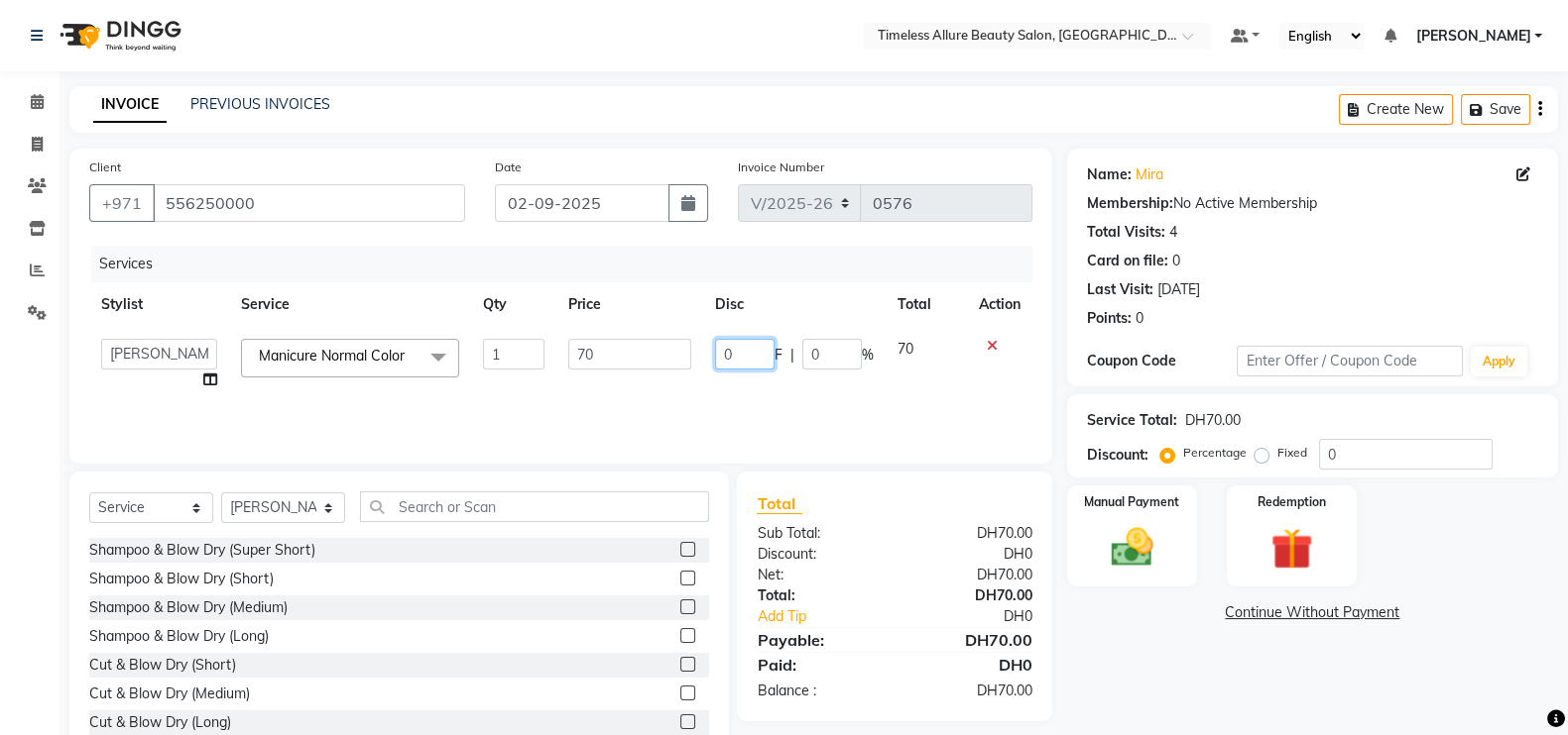
click at [748, 353] on input "0" at bounding box center [744, 354] width 60 height 31
type input "10"
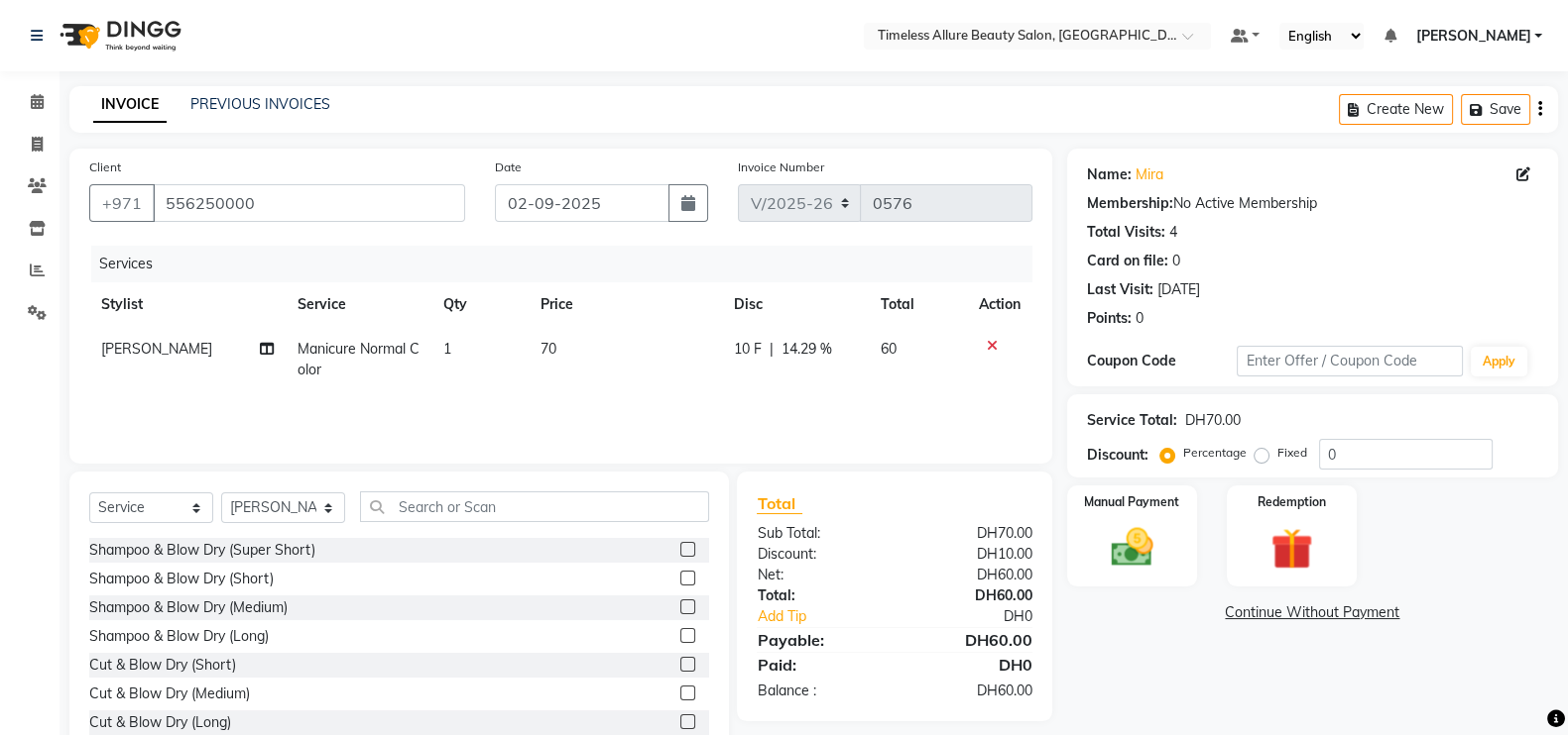
click at [767, 406] on div "Services Stylist Service Qty Price Disc Total Action Mairine Manicure Normal Co…" at bounding box center [561, 345] width 943 height 198
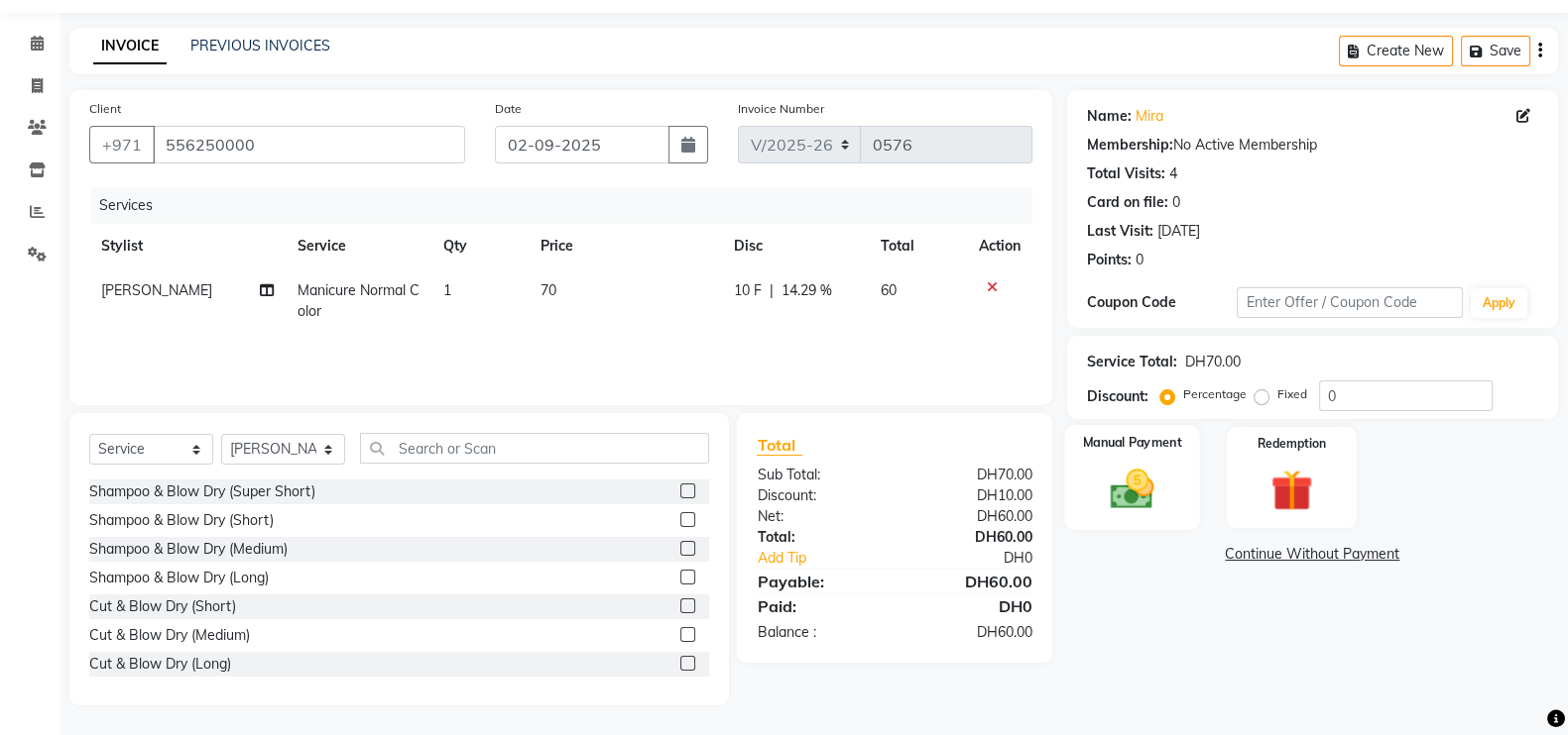
click at [1110, 481] on img at bounding box center [1131, 489] width 70 height 50
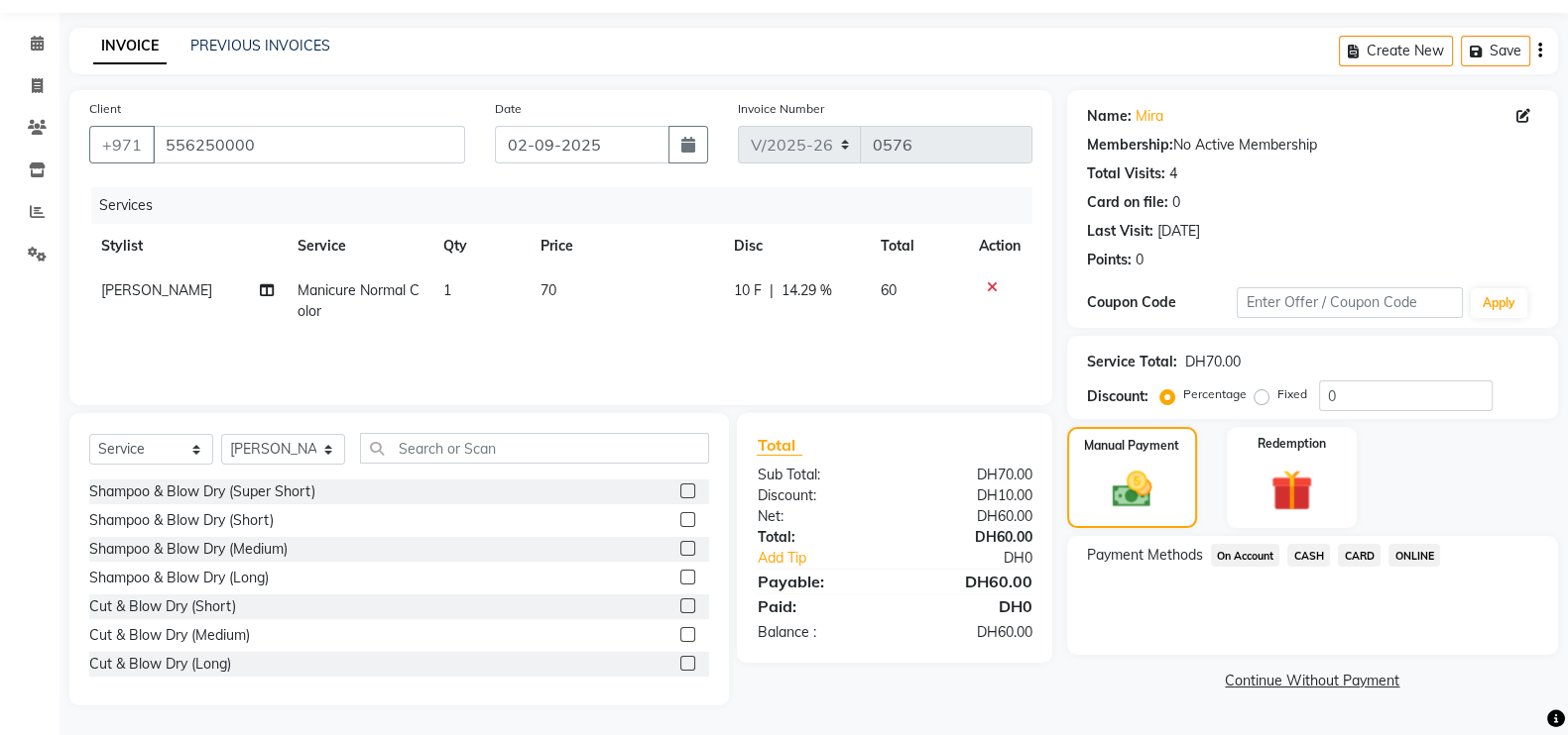
click at [1359, 552] on span "CARD" at bounding box center [1359, 555] width 43 height 23
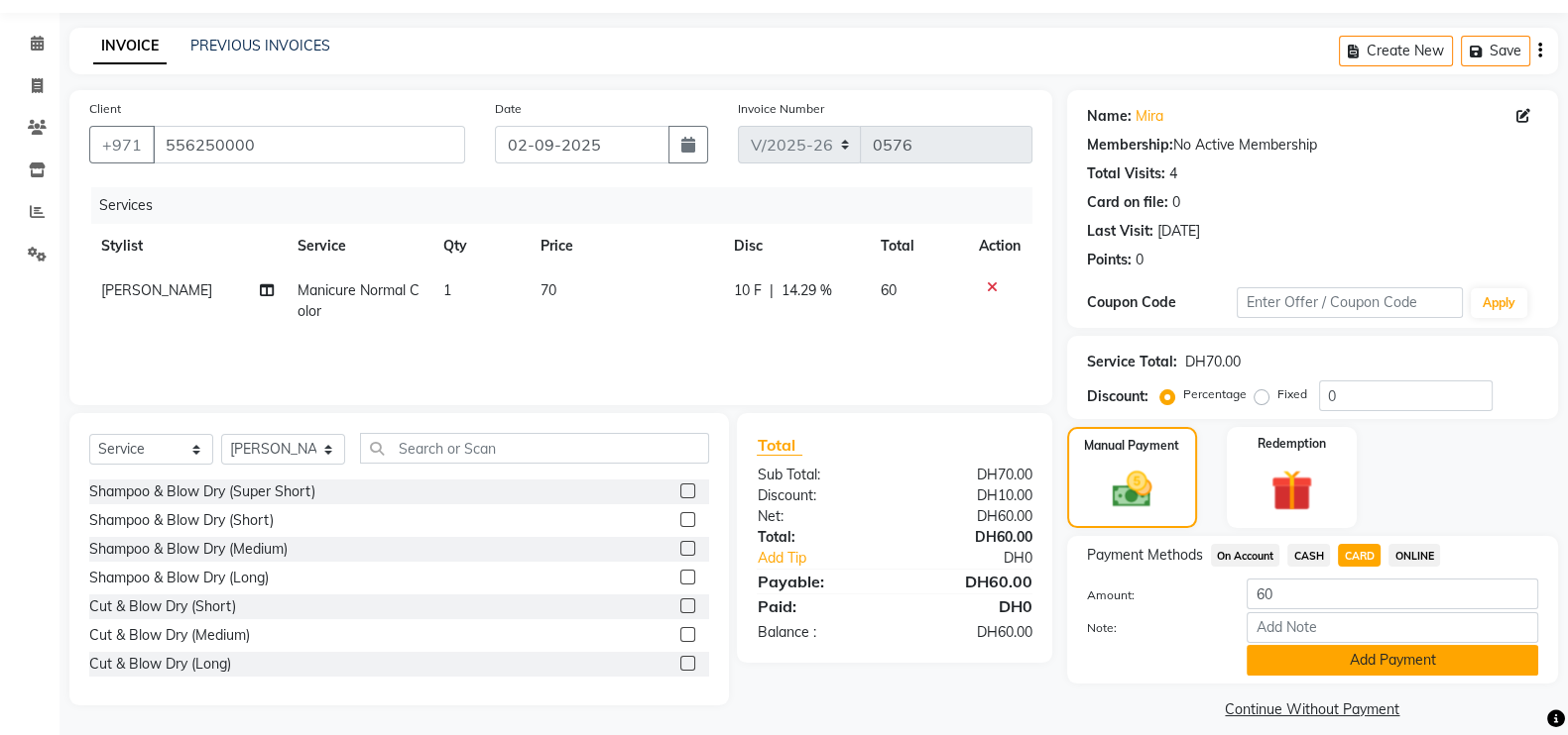
click at [1435, 661] on button "Add Payment" at bounding box center [1392, 660] width 292 height 31
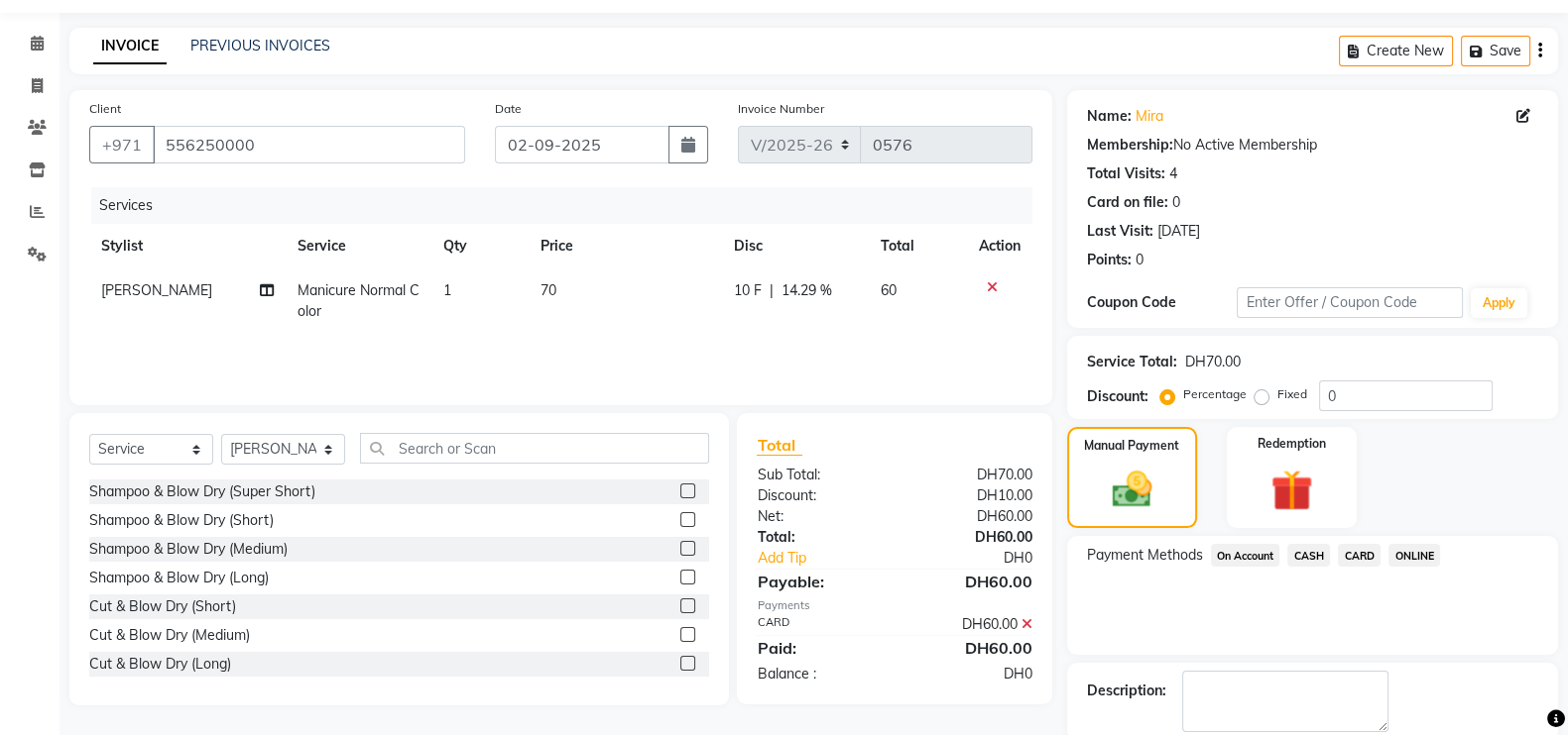
scroll to position [160, 0]
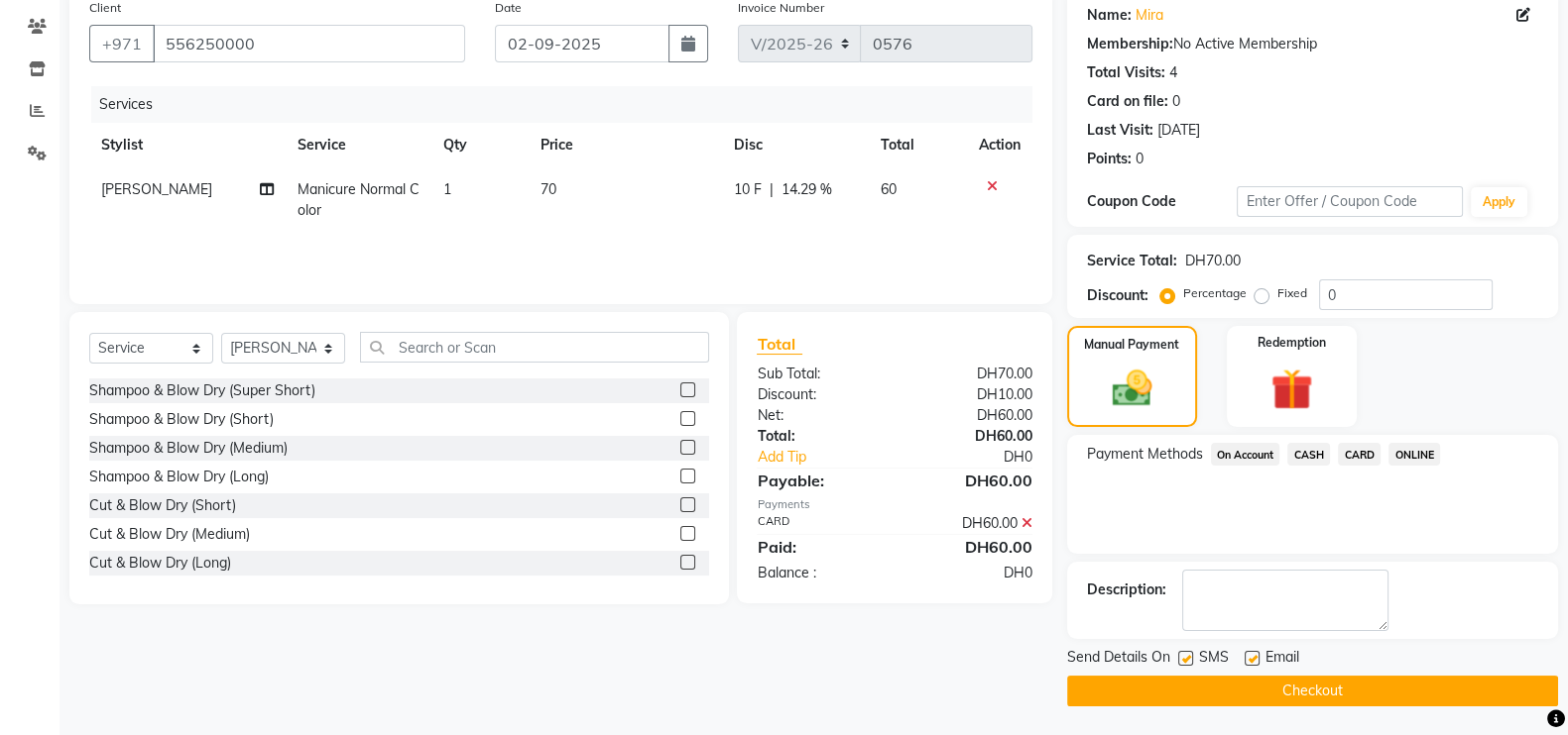
click at [1353, 681] on button "Checkout" at bounding box center [1312, 690] width 491 height 31
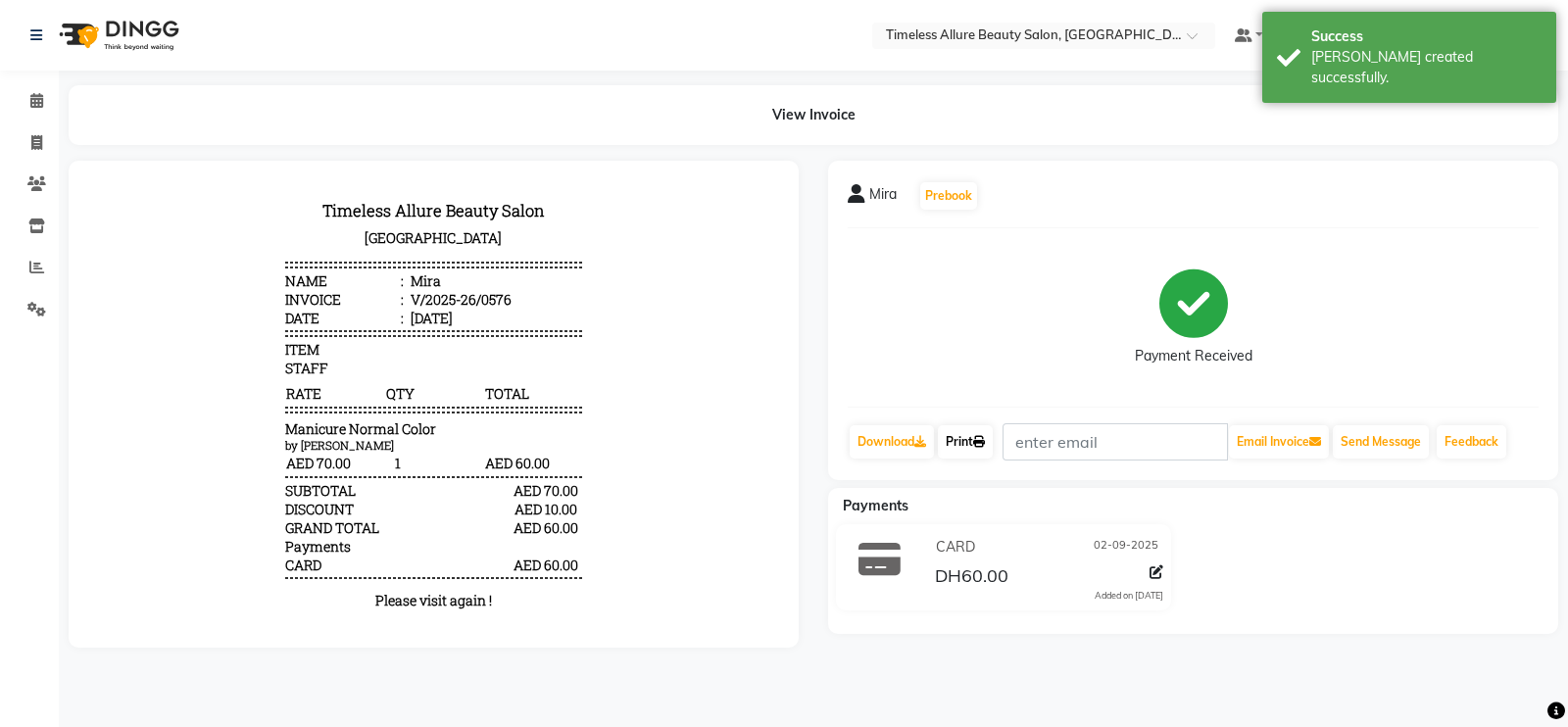
click at [967, 432] on link "Print" at bounding box center [965, 442] width 55 height 33
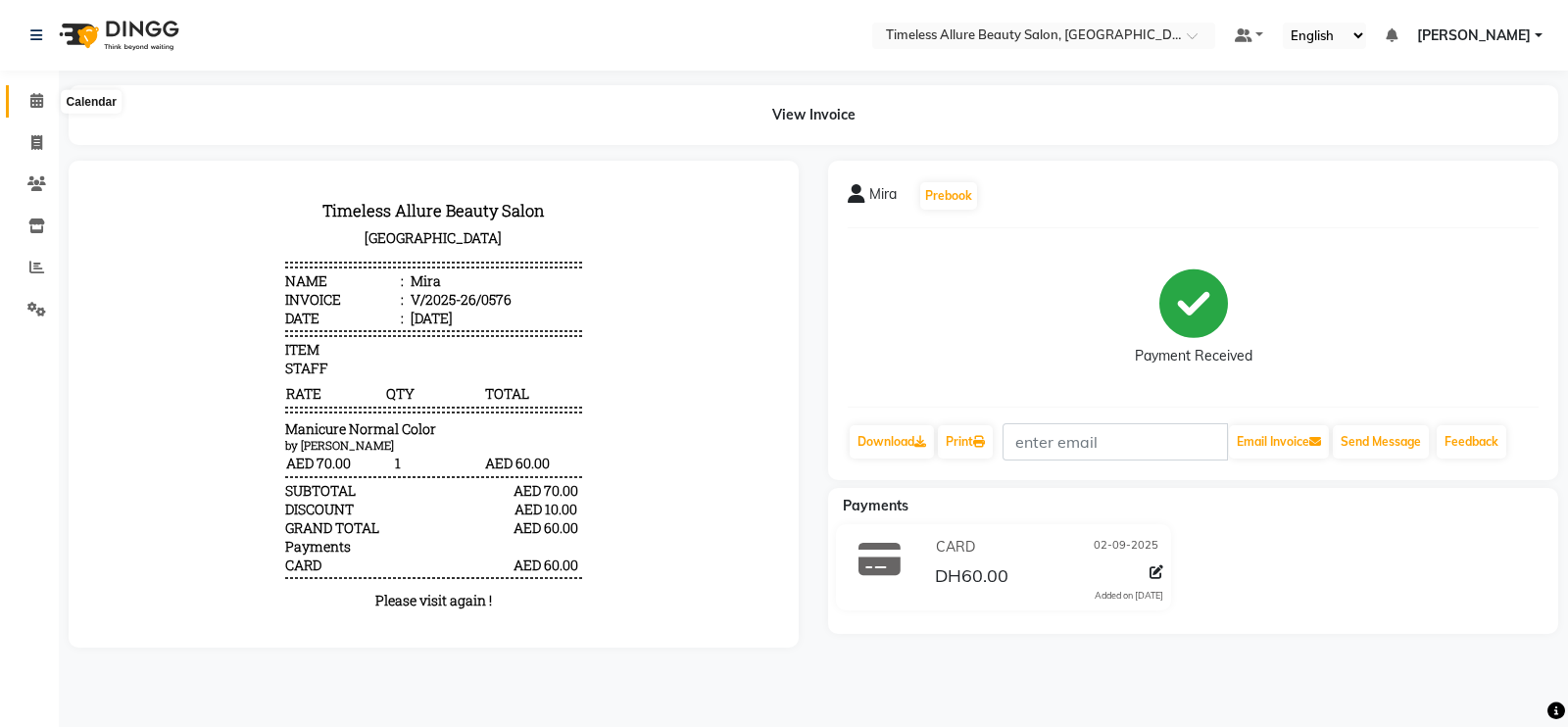
click at [38, 103] on icon at bounding box center [36, 100] width 13 height 15
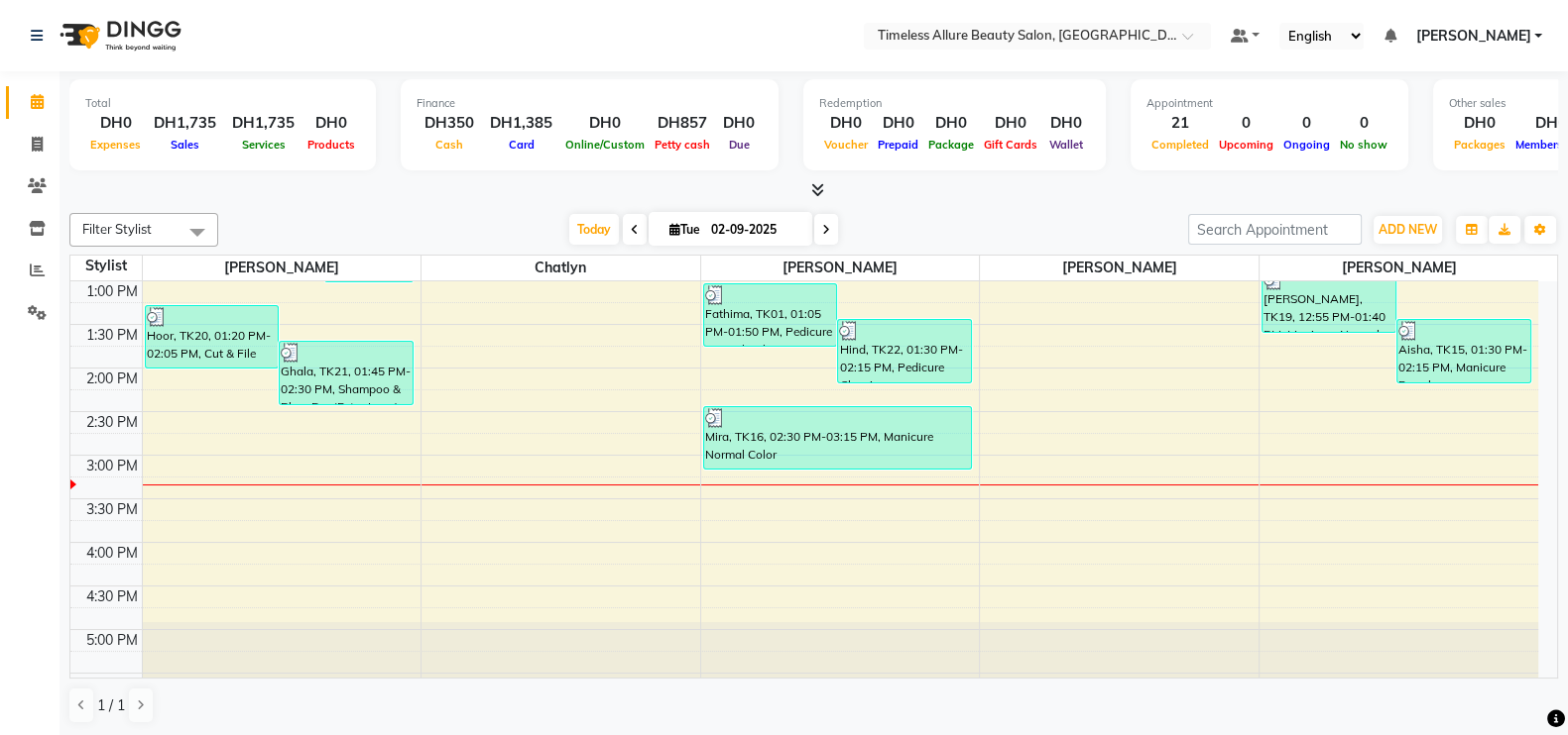
scroll to position [612, 0]
click at [977, 446] on div "6:00 AM 6:30 AM 7:00 AM 7:30 AM 8:00 AM 8:30 AM 9:00 AM 9:30 AM 10:00 AM 10:30 …" at bounding box center [804, 192] width 1468 height 1045
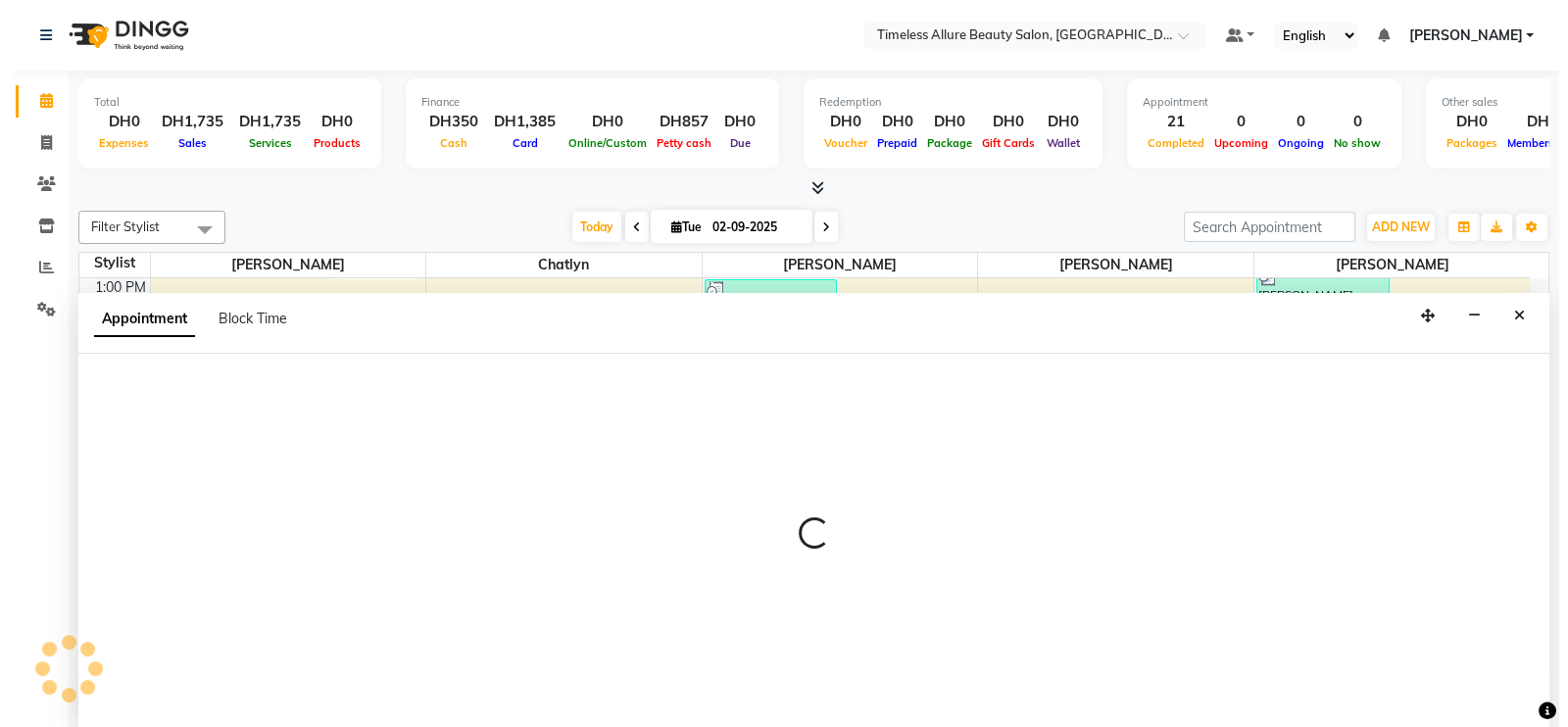
scroll to position [1, 0]
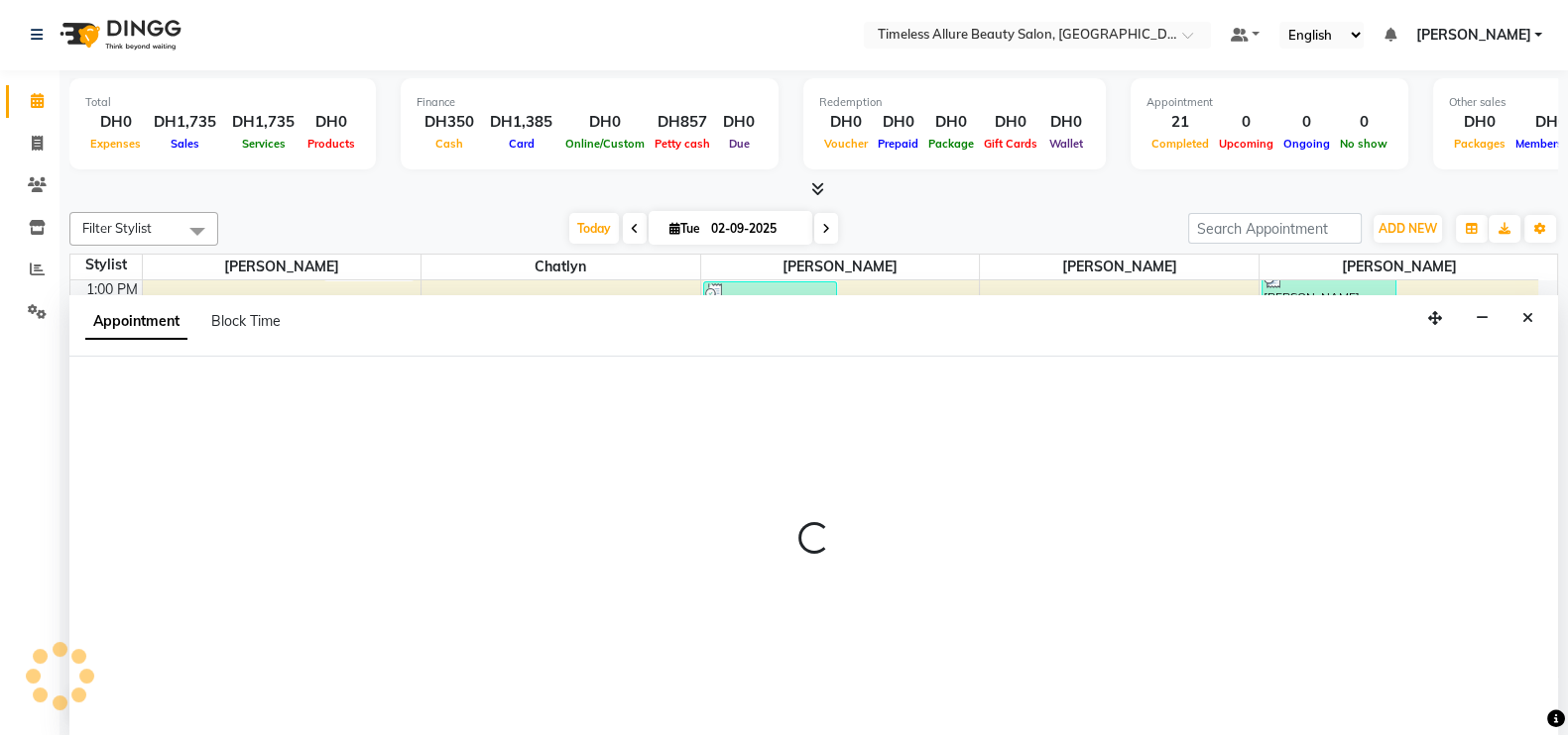
select select "89293"
select select "tentative"
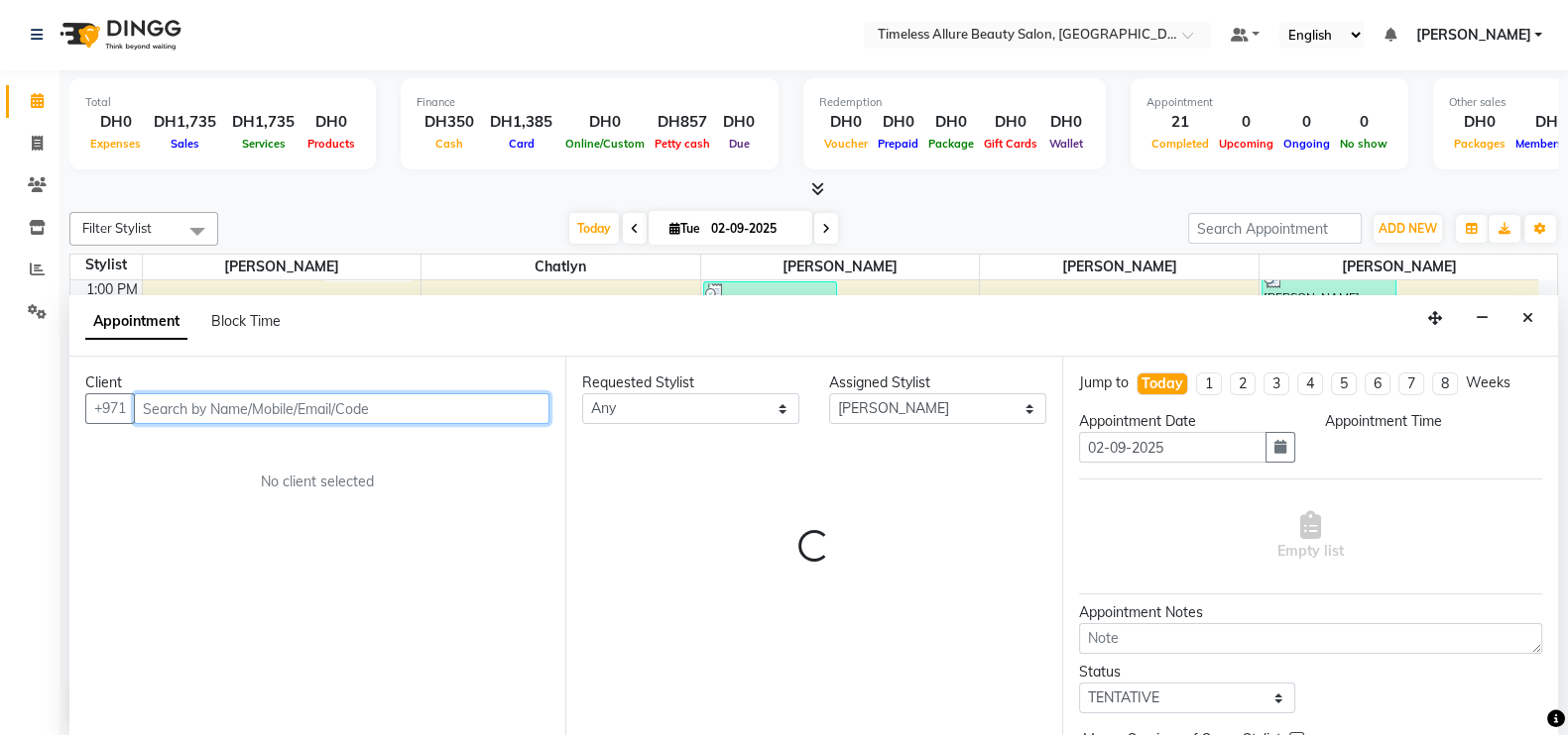
select select "900"
click at [478, 410] on input "text" at bounding box center [341, 409] width 416 height 31
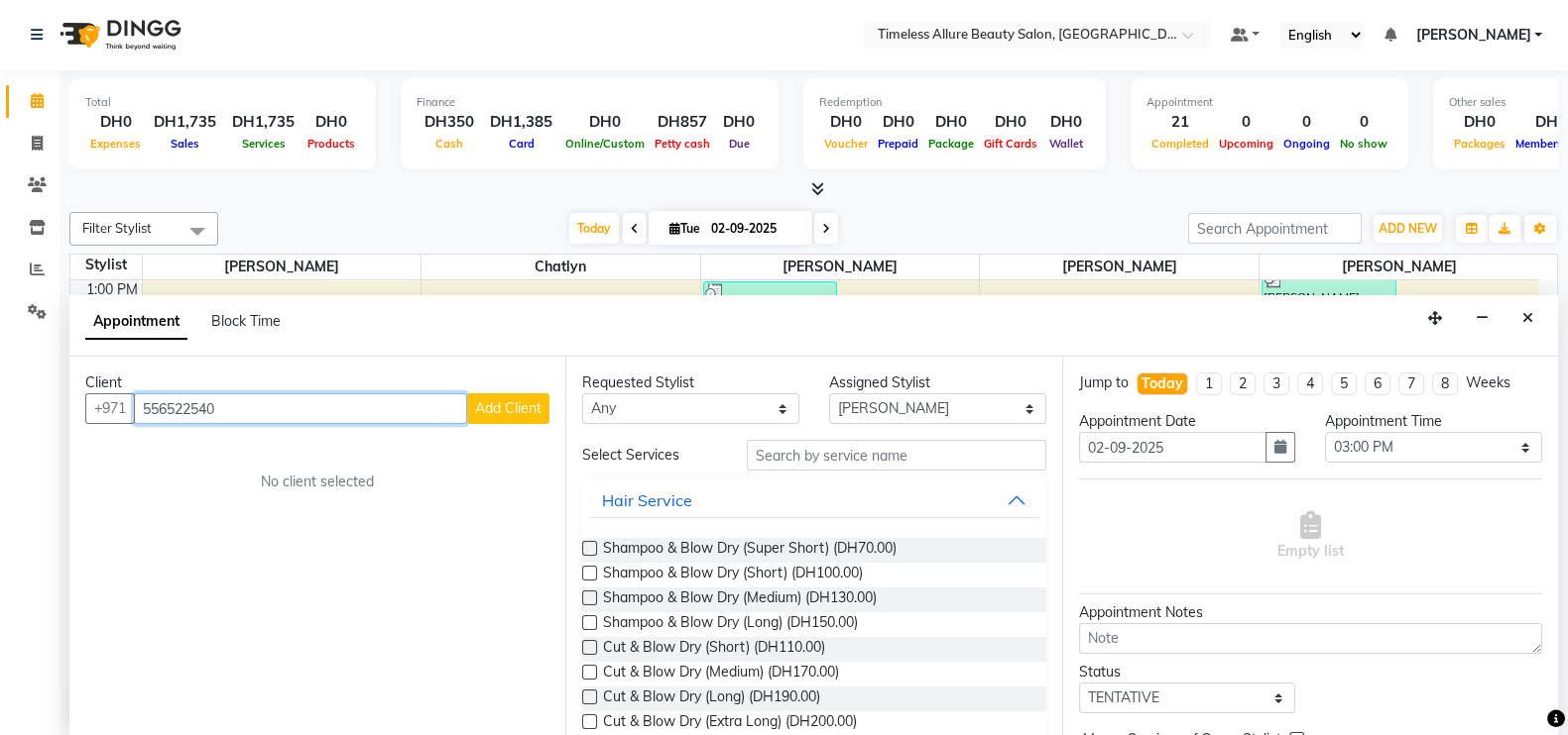
type input "556522540"
click at [497, 405] on span "Add Client" at bounding box center [508, 409] width 66 height 18
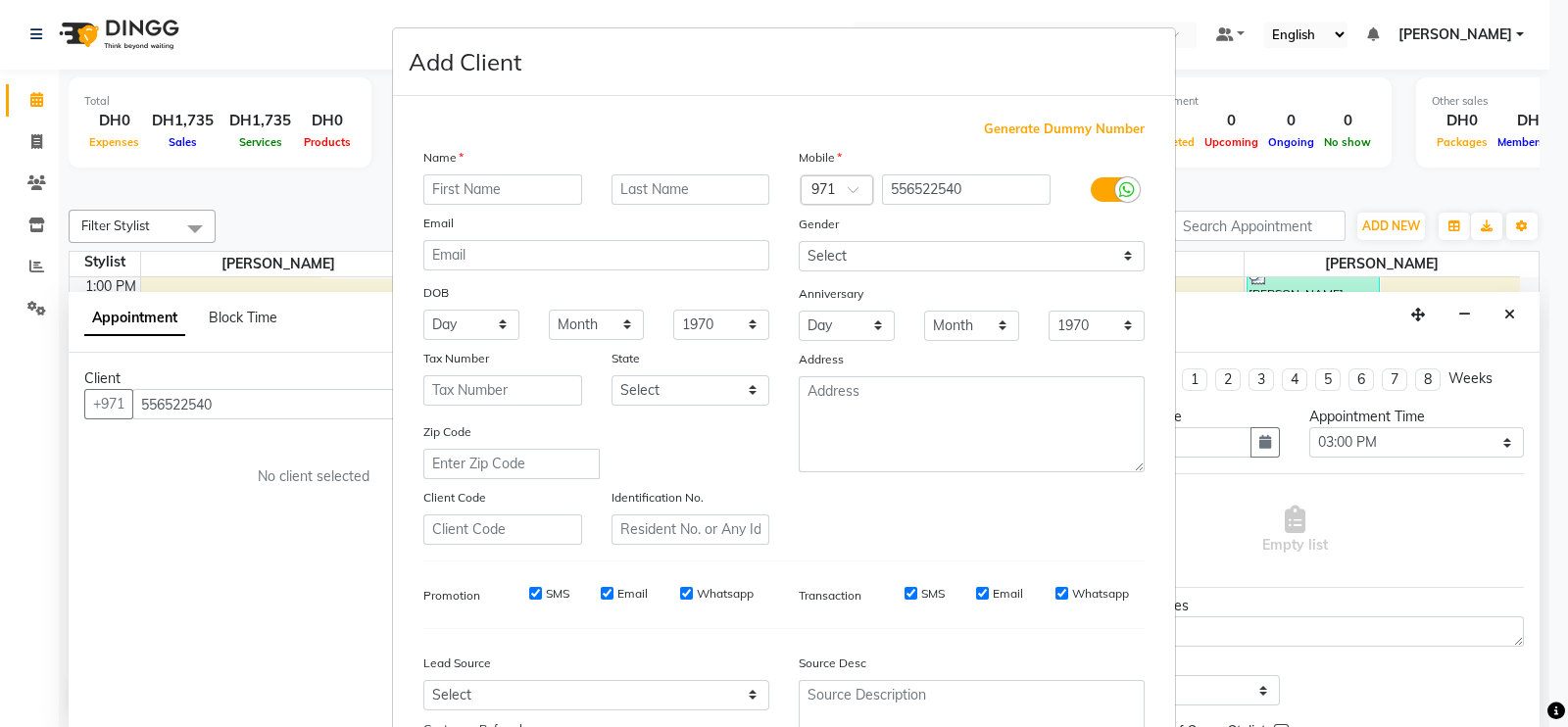
scroll to position [122, 0]
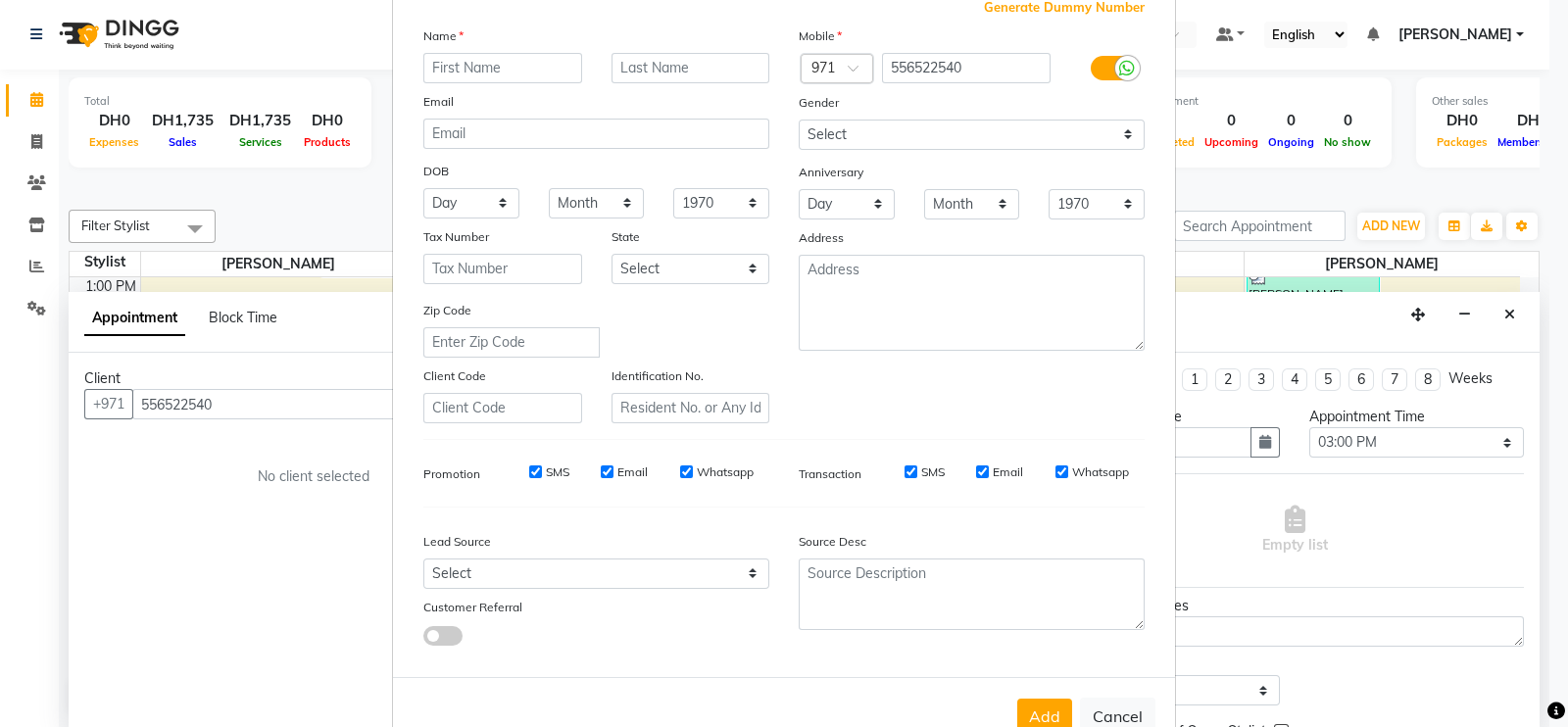
click at [512, 67] on input "text" at bounding box center [503, 68] width 159 height 30
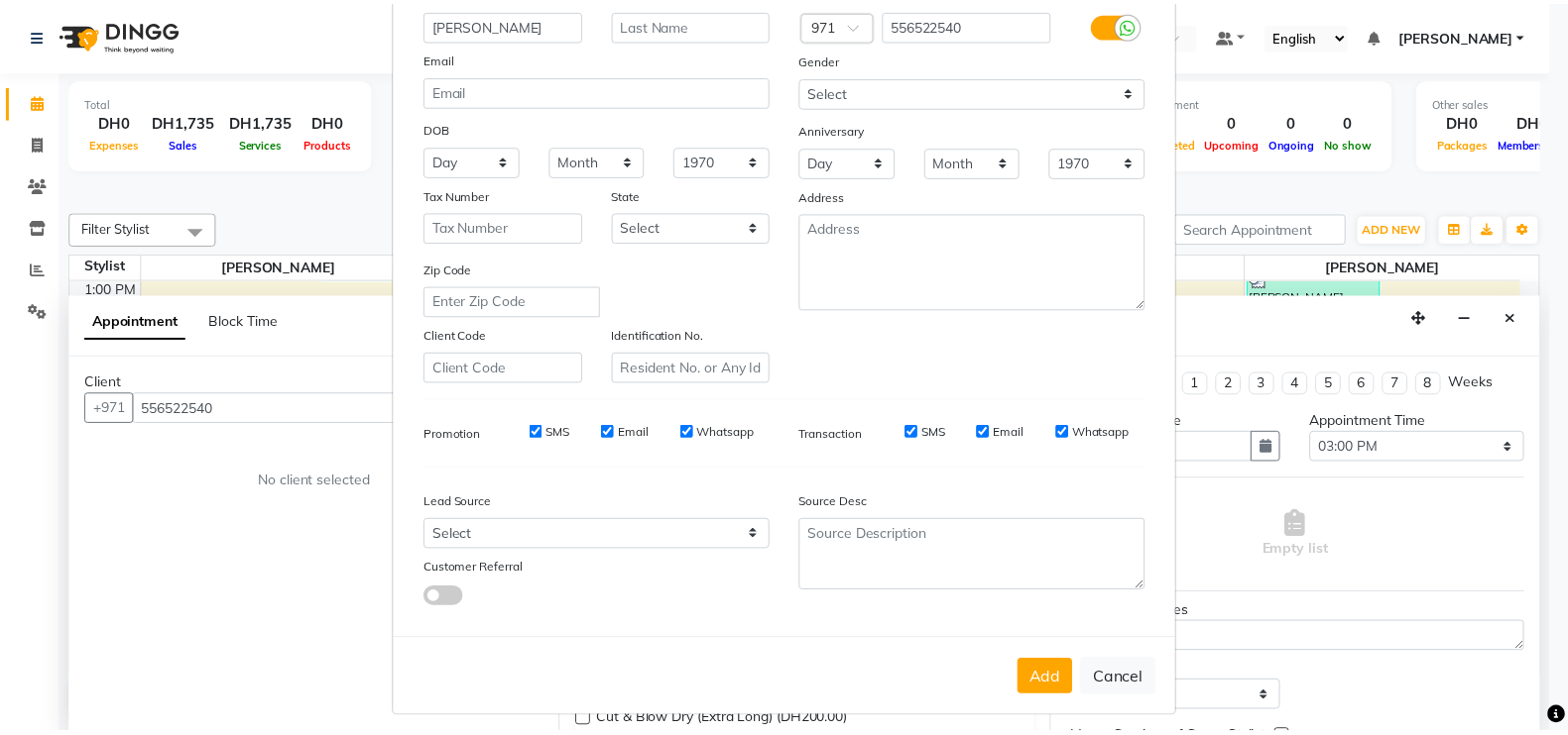
scroll to position [190, 0]
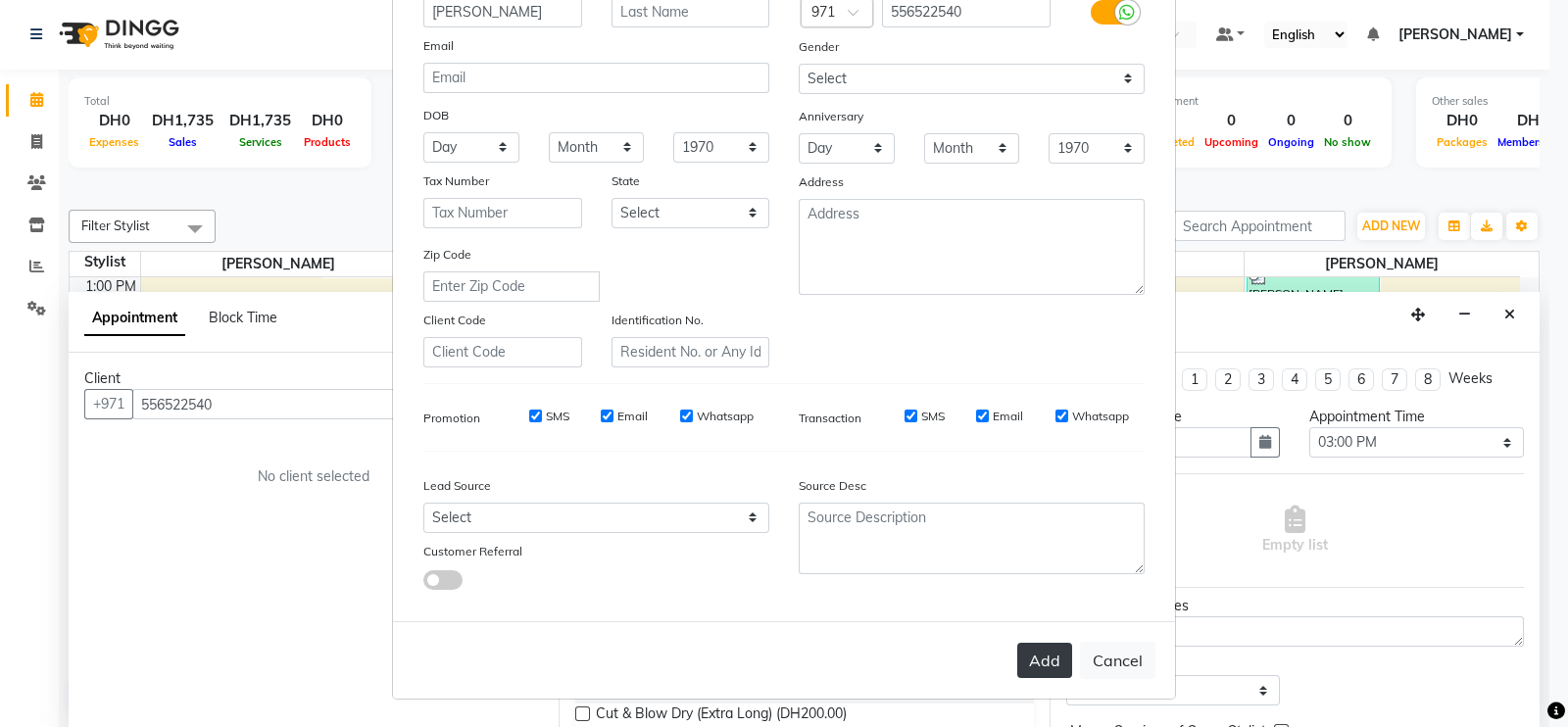
type input "[PERSON_NAME]"
click at [1049, 652] on button "Add" at bounding box center [1044, 660] width 55 height 35
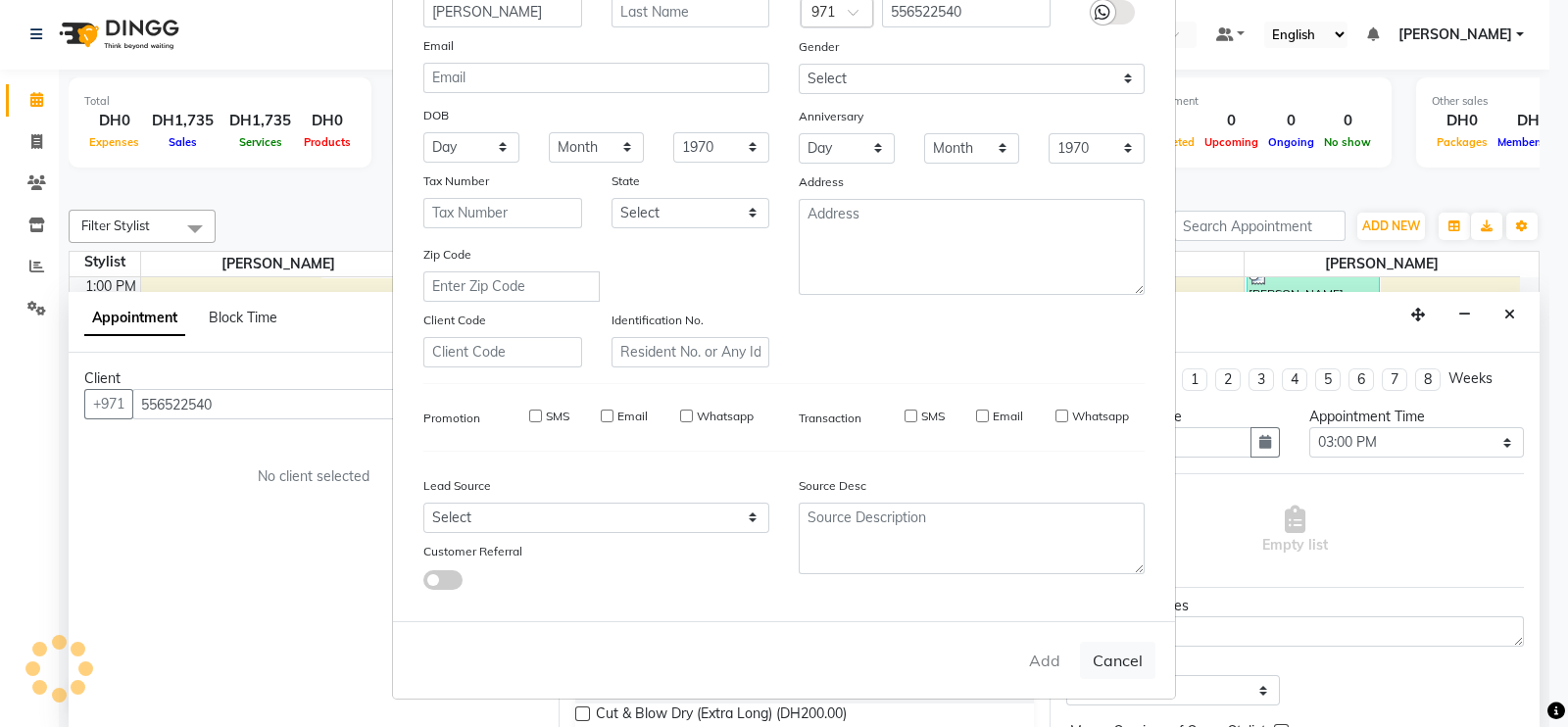
select select
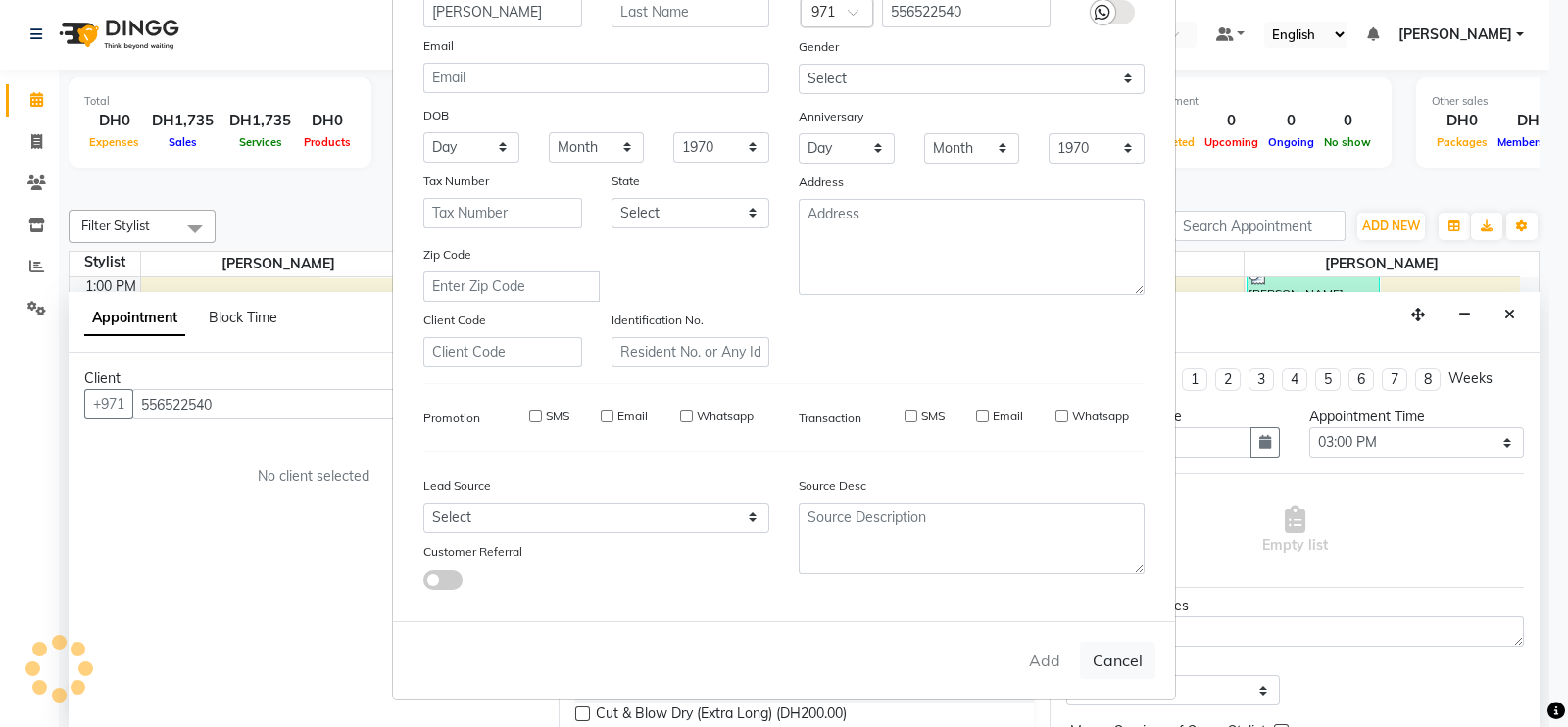
select select
checkbox input "false"
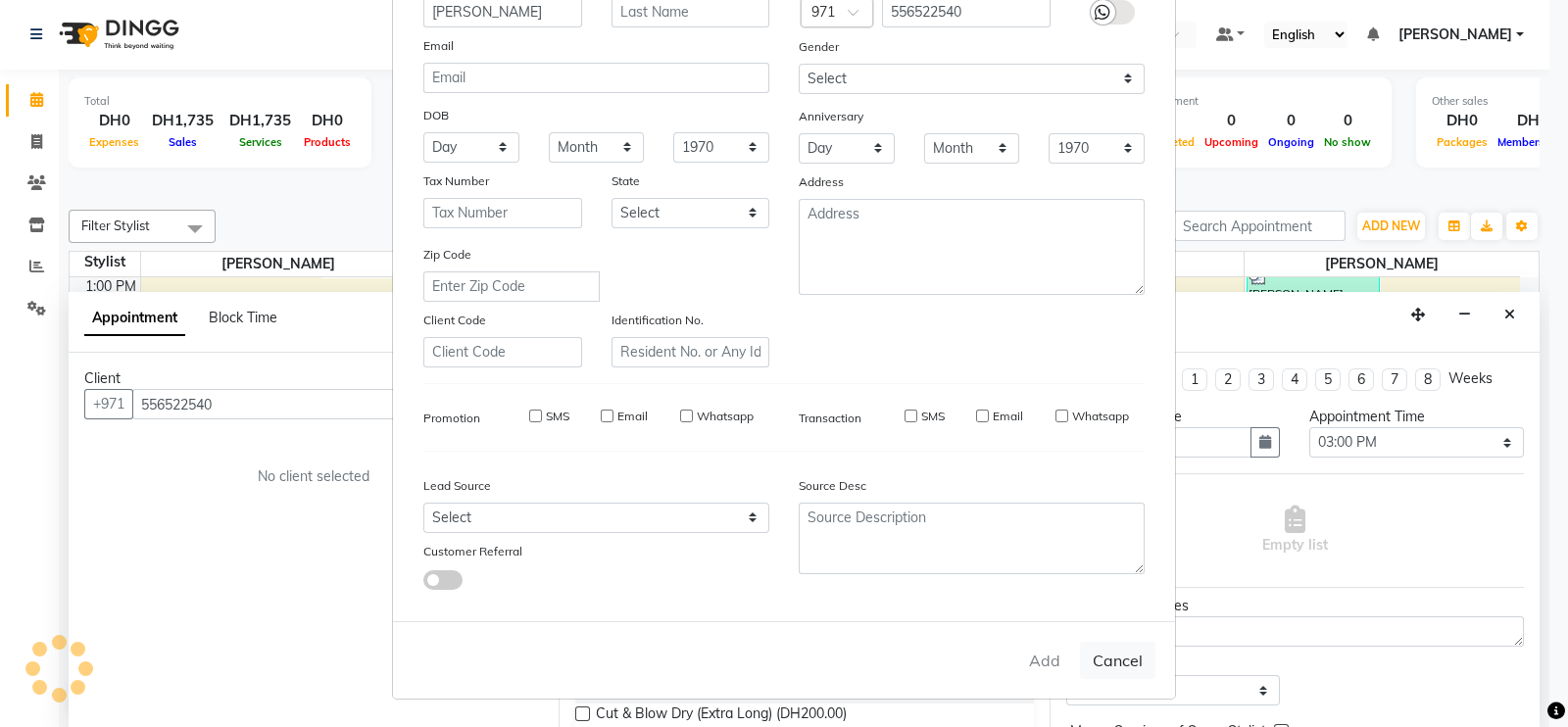
checkbox input "false"
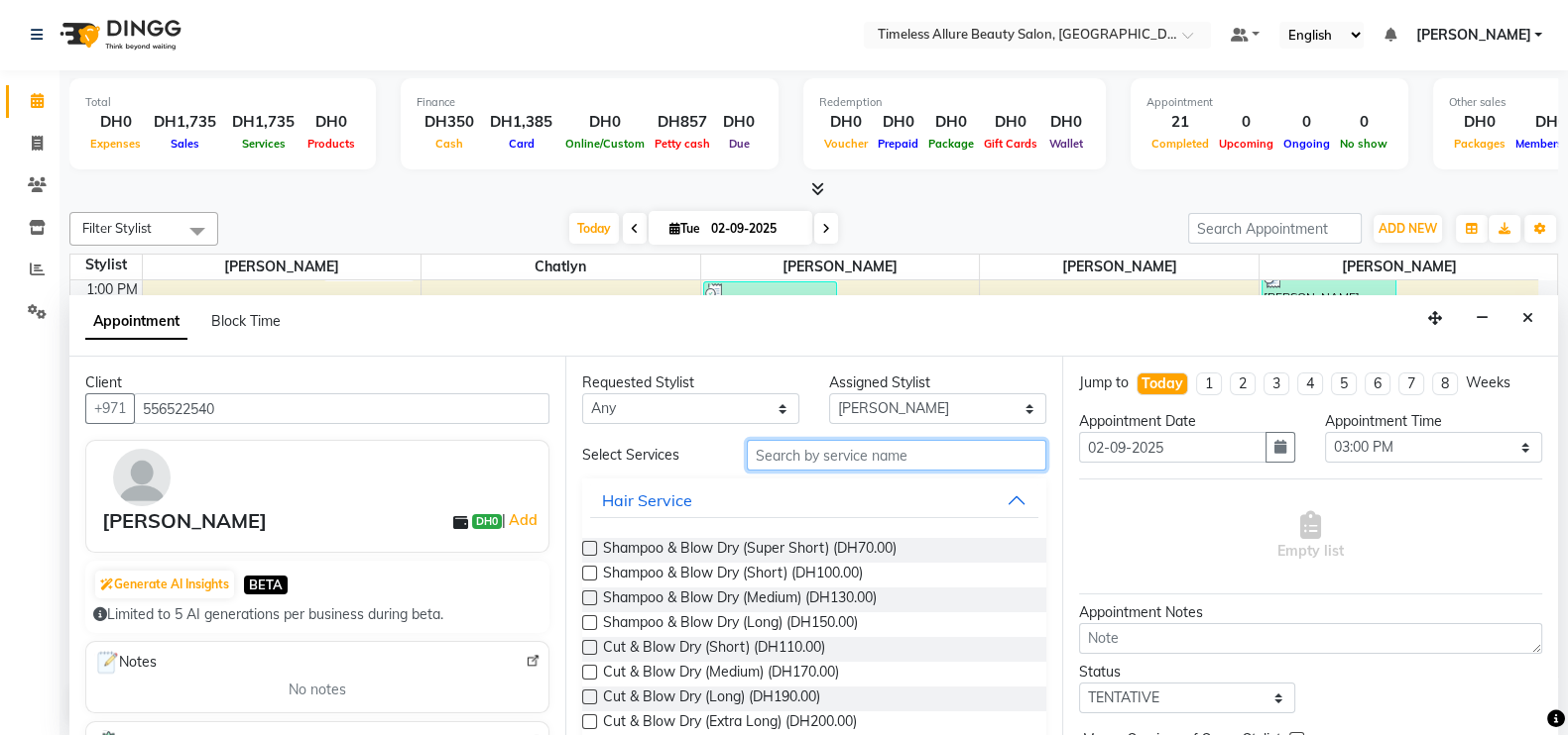
click at [813, 448] on input "text" at bounding box center [896, 455] width 300 height 31
type input "polish"
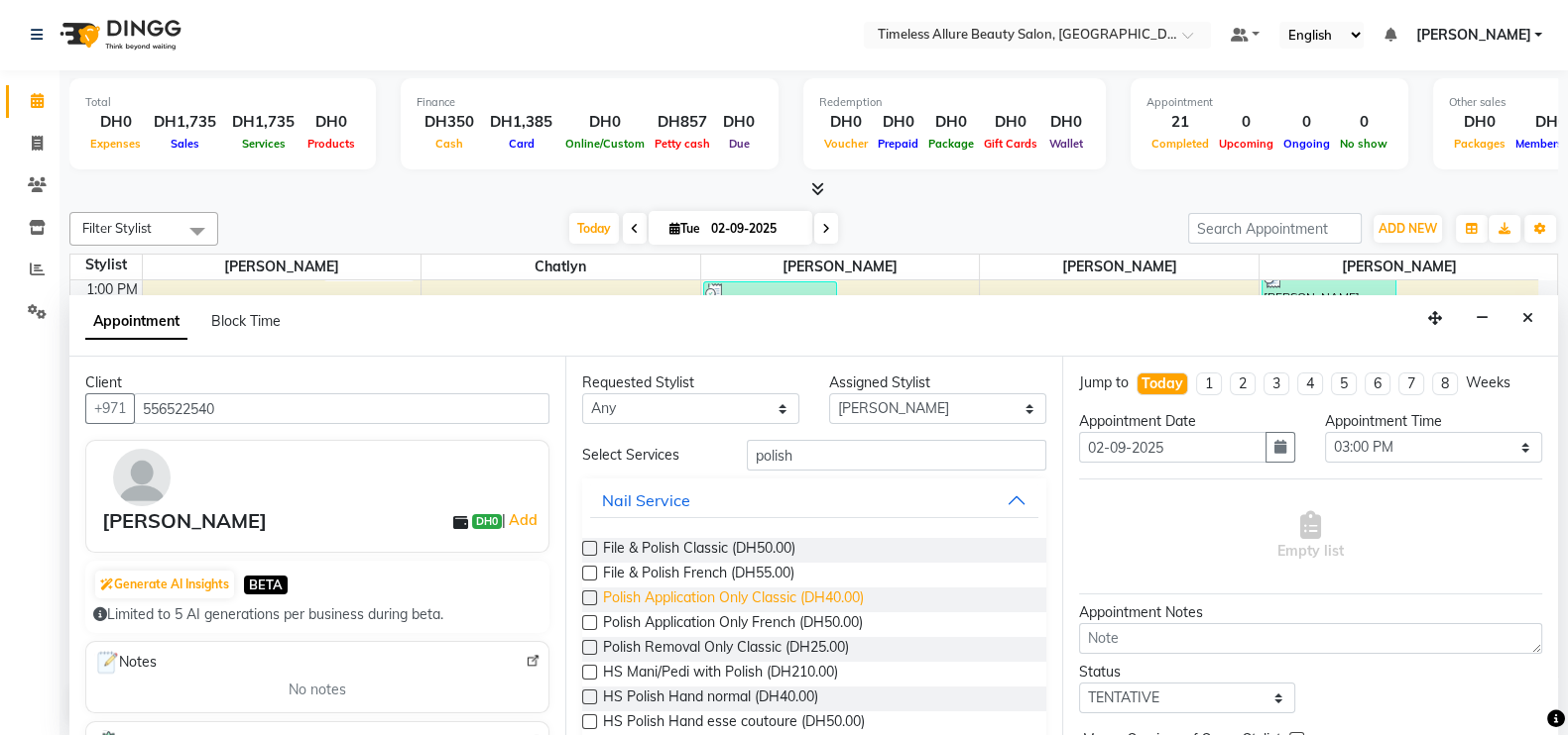
click at [691, 588] on span "Polish Application Only Classic (DH40.00)" at bounding box center [733, 600] width 261 height 25
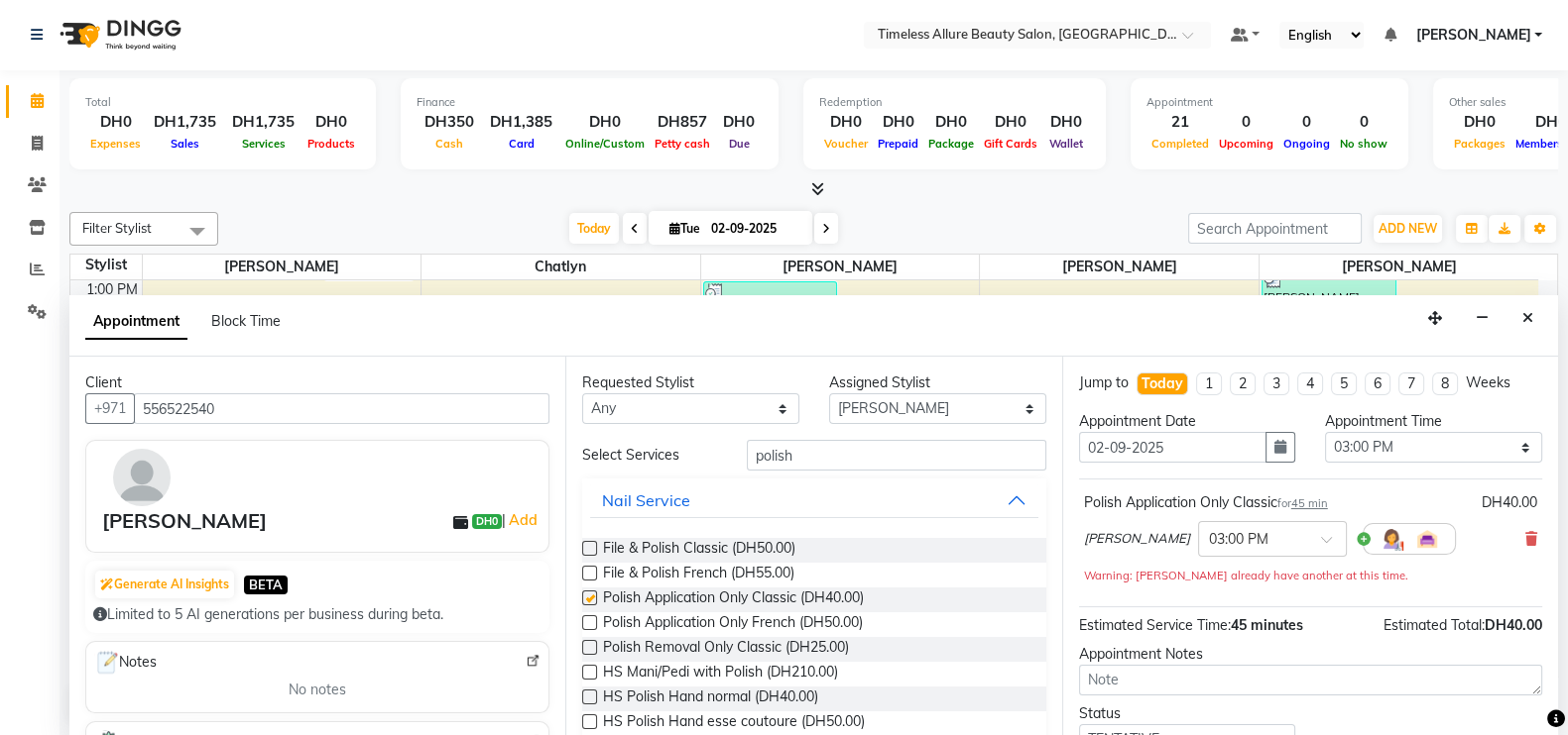
checkbox input "false"
click at [1512, 445] on select "Select 07:00 AM 07:05 AM 07:10 AM 07:15 AM 07:20 AM 07:25 AM 07:30 AM 07:35 AM …" at bounding box center [1433, 447] width 217 height 31
select select "930"
click at [1325, 432] on select "Select 07:00 AM 07:05 AM 07:10 AM 07:15 AM 07:20 AM 07:25 AM 07:30 AM 07:35 AM …" at bounding box center [1433, 447] width 217 height 31
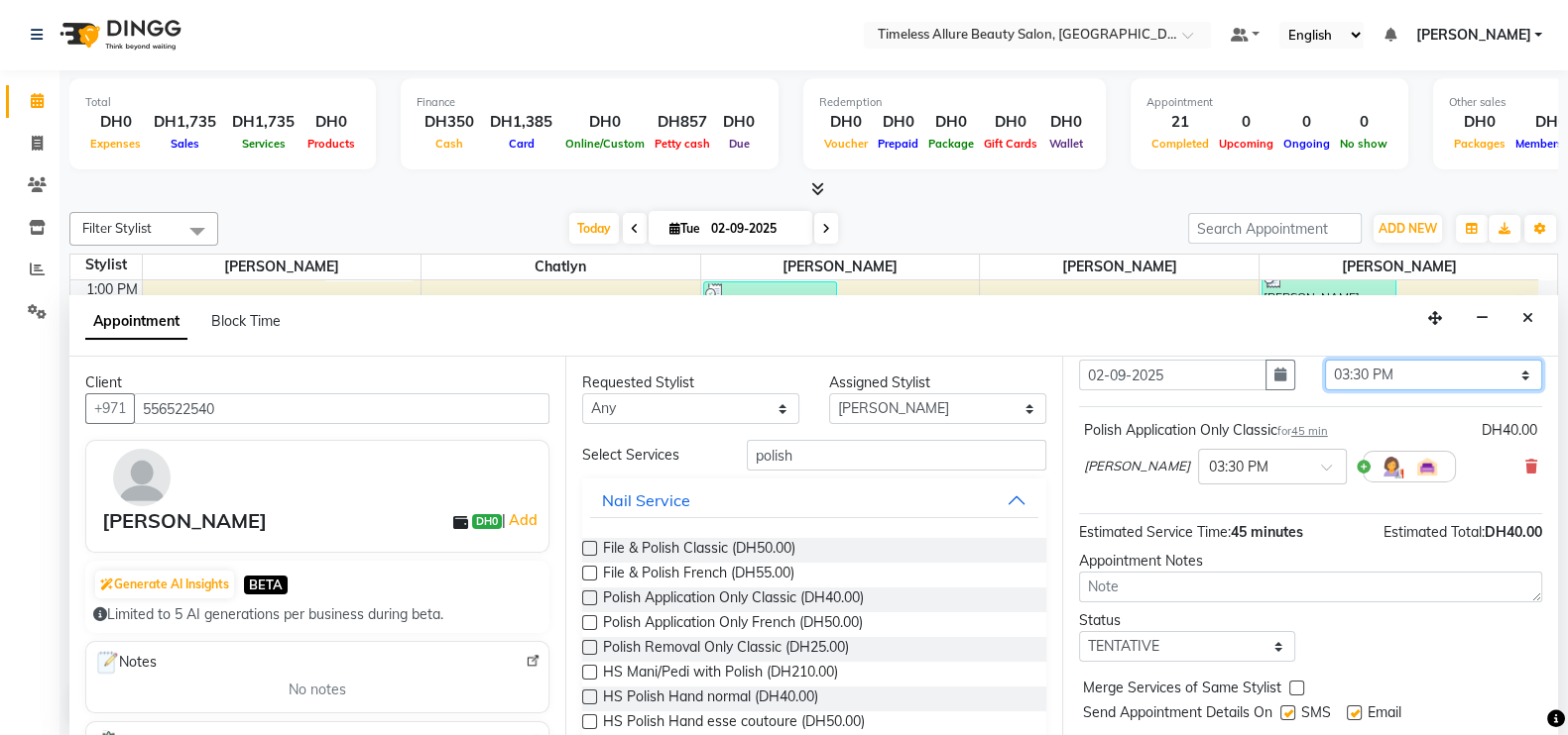
scroll to position [121, 0]
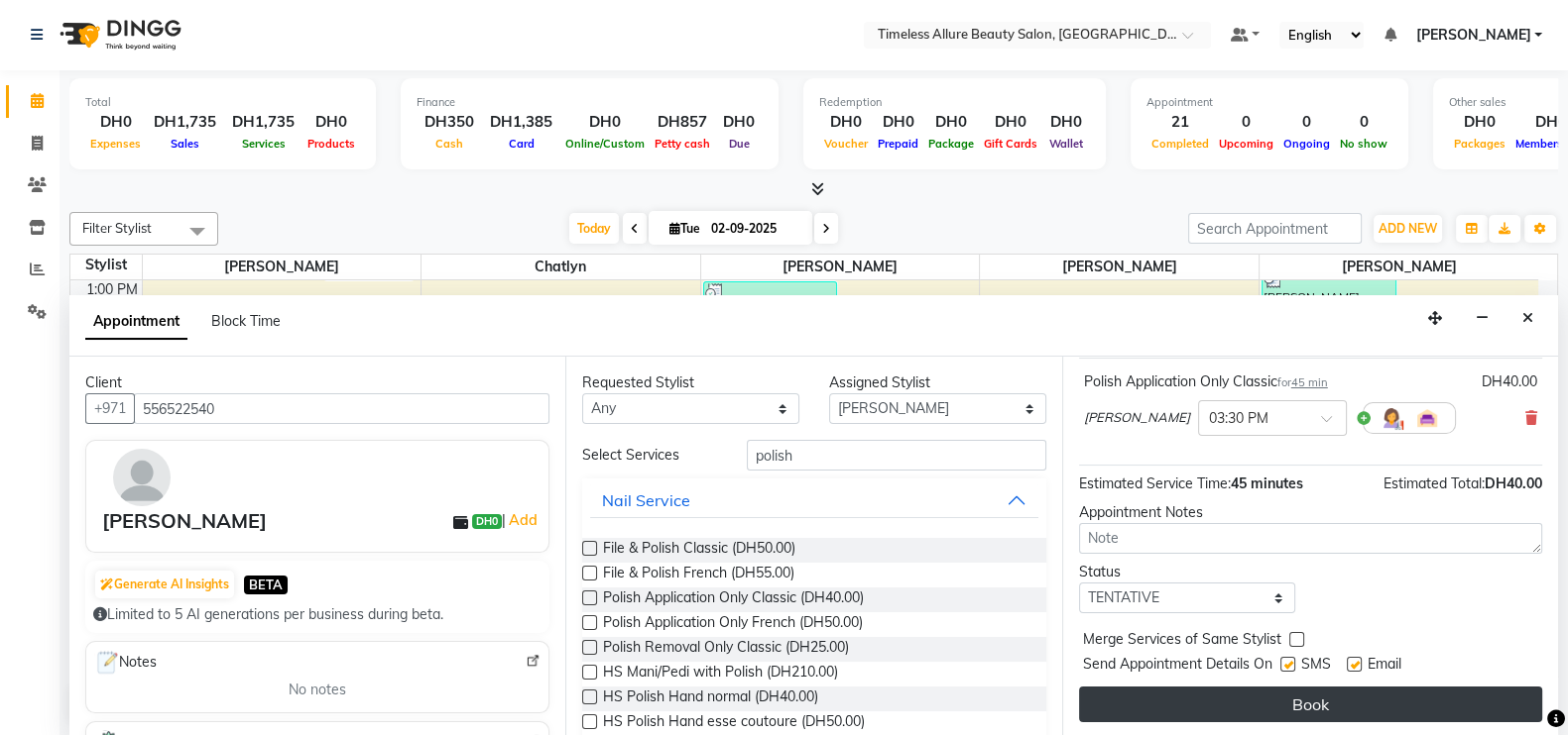
click at [1319, 704] on button "Book" at bounding box center [1310, 704] width 463 height 36
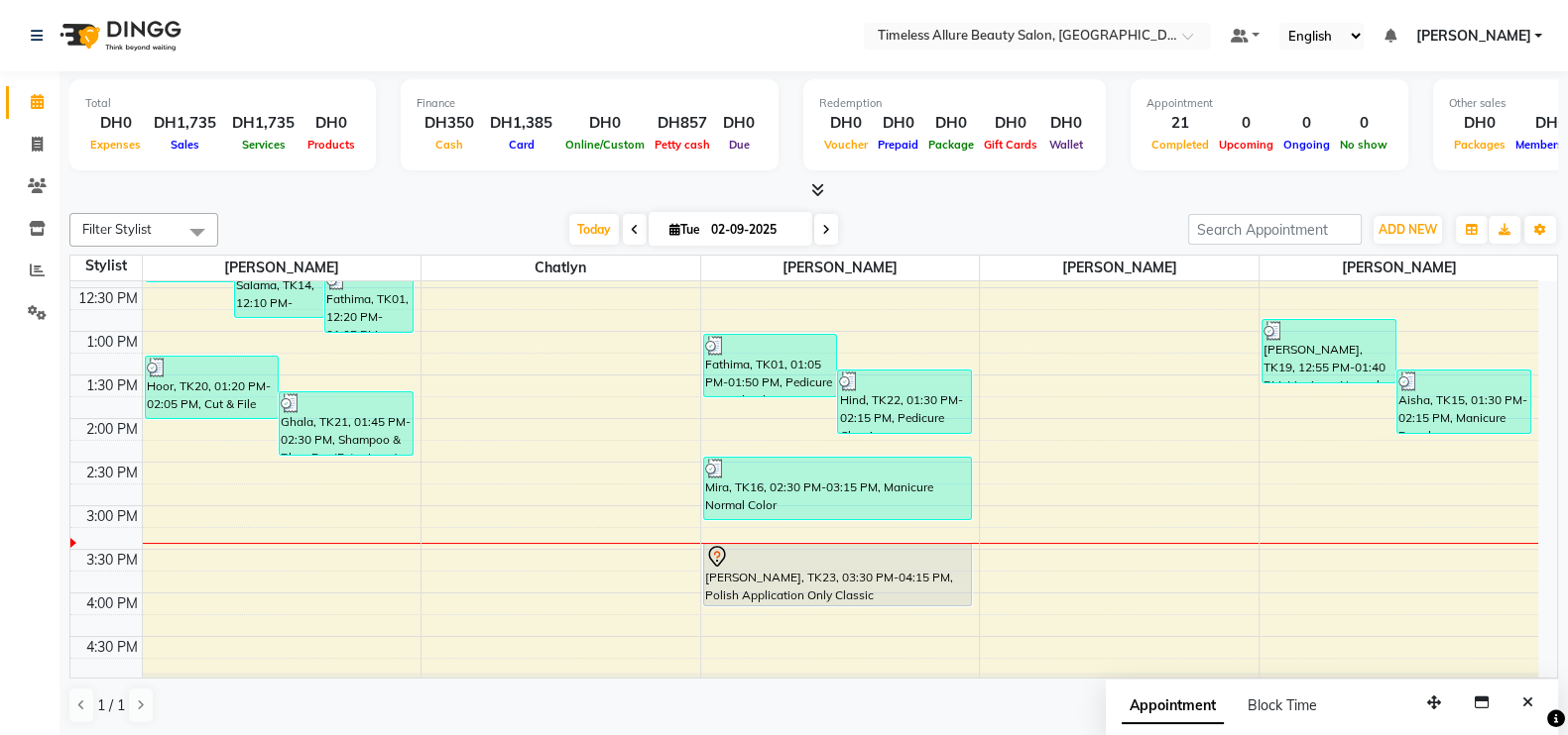
scroll to position [599, 0]
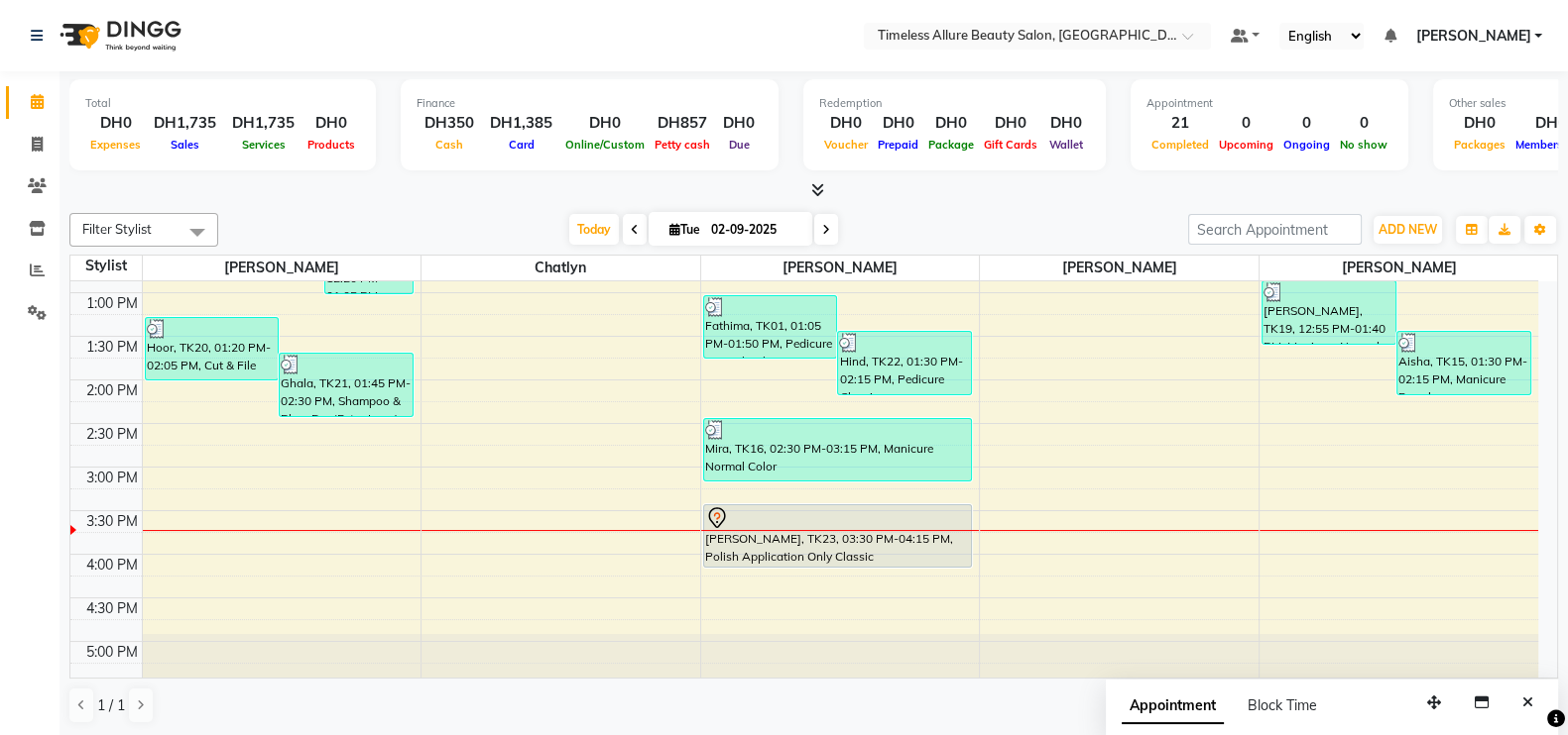
click at [822, 227] on icon at bounding box center [826, 230] width 8 height 12
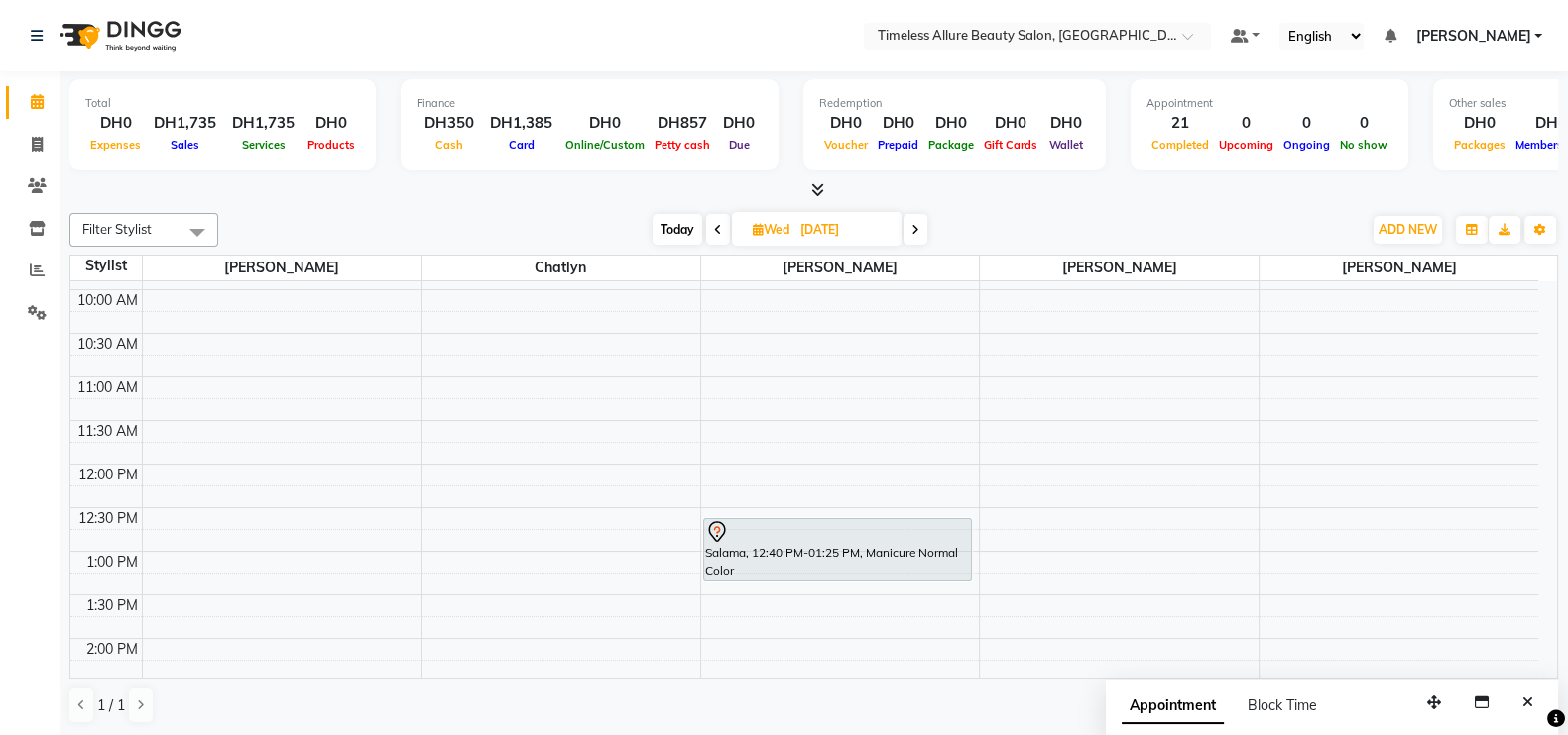
scroll to position [392, 0]
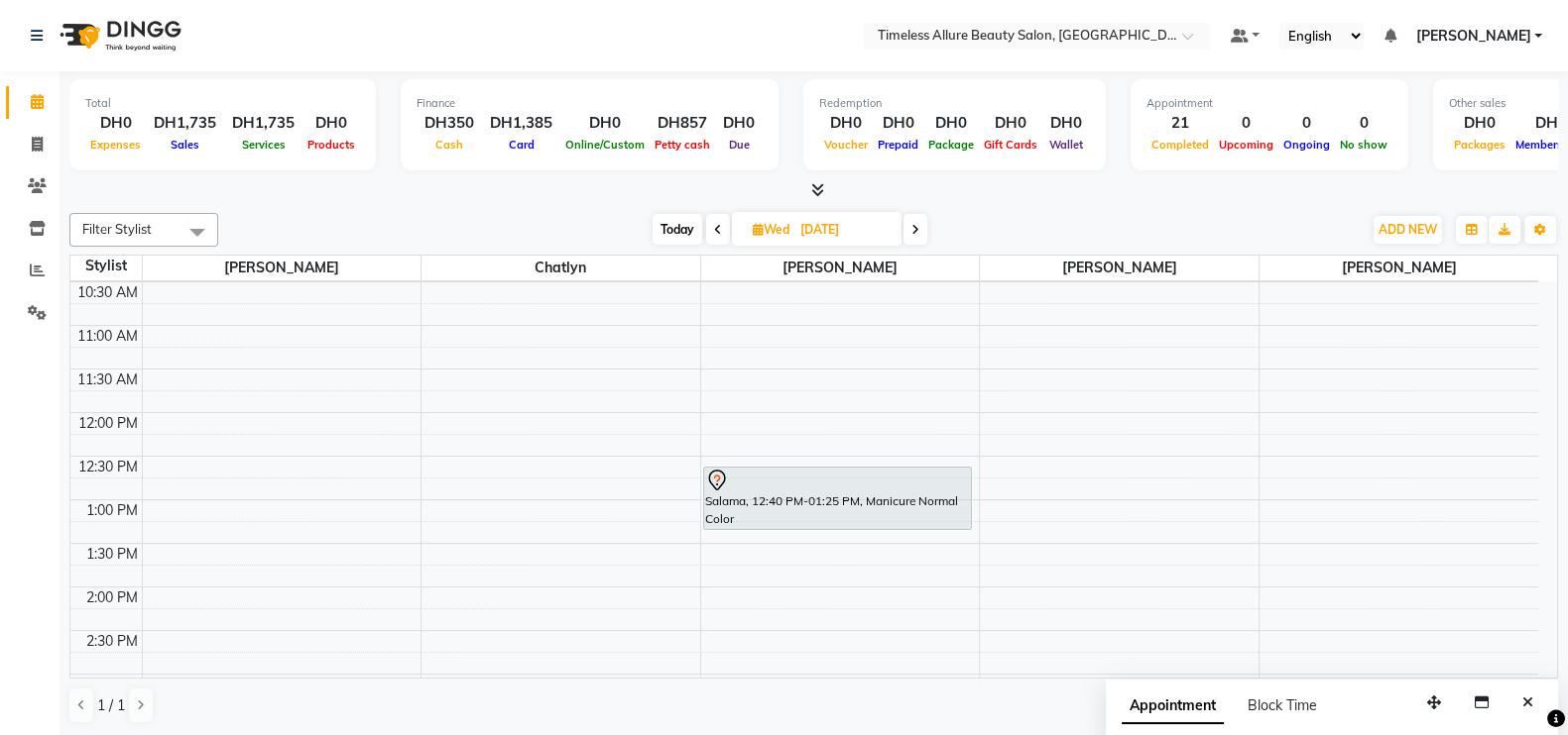
click at [717, 225] on icon at bounding box center [718, 230] width 8 height 12
type input "02-09-2025"
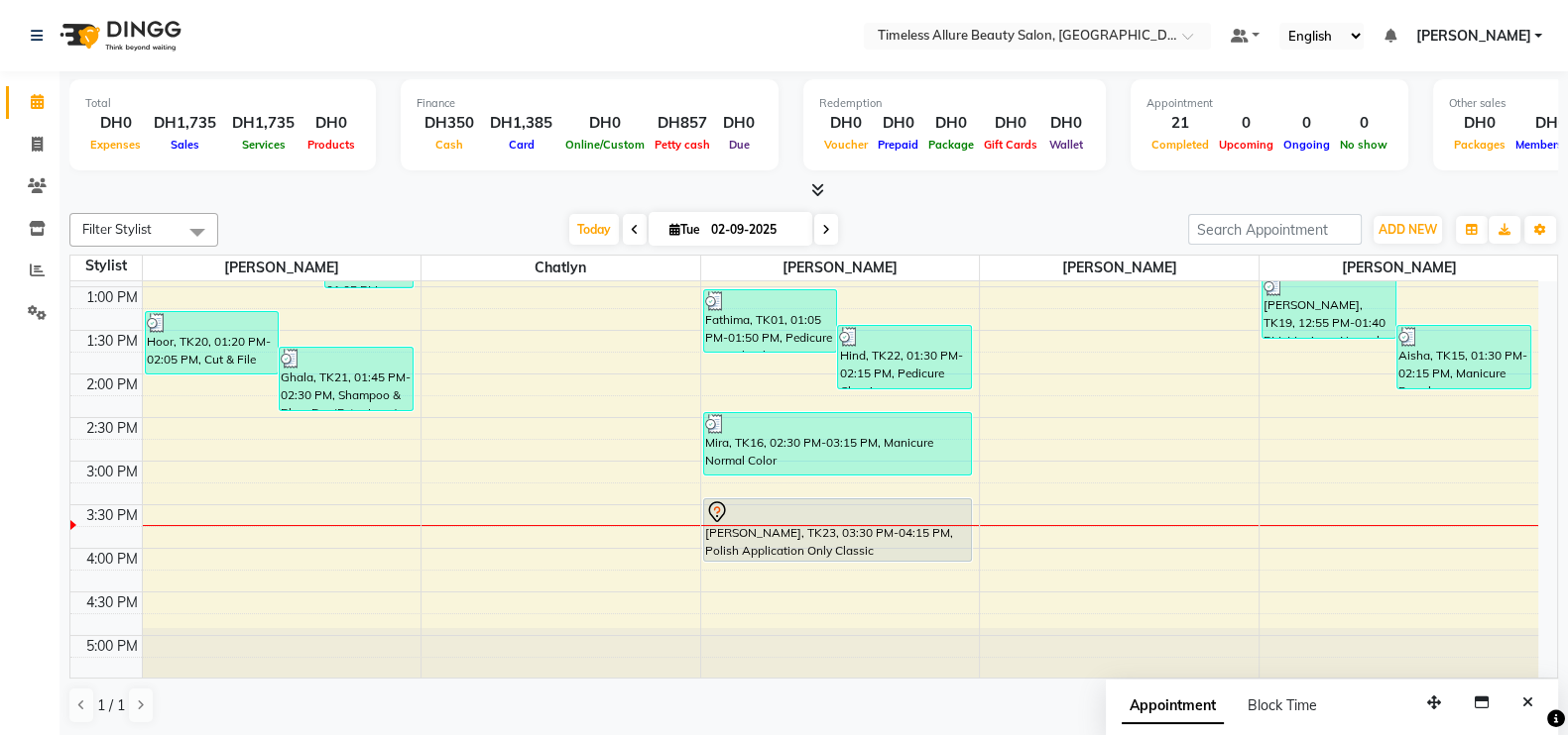
scroll to position [580, 0]
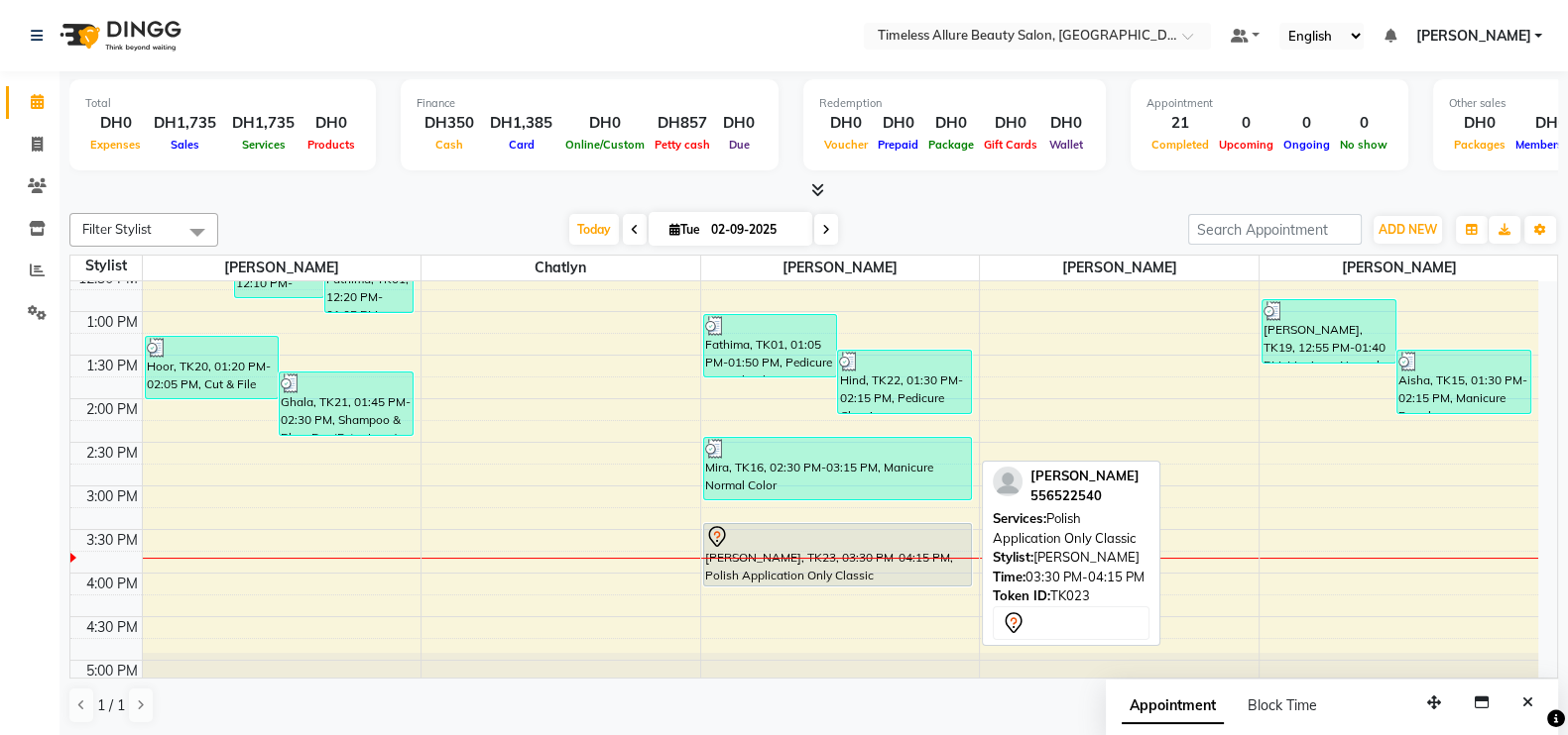
click at [859, 549] on div "[PERSON_NAME], TK23, 03:30 PM-04:15 PM, Polish Application Only Classic" at bounding box center [838, 555] width 268 height 61
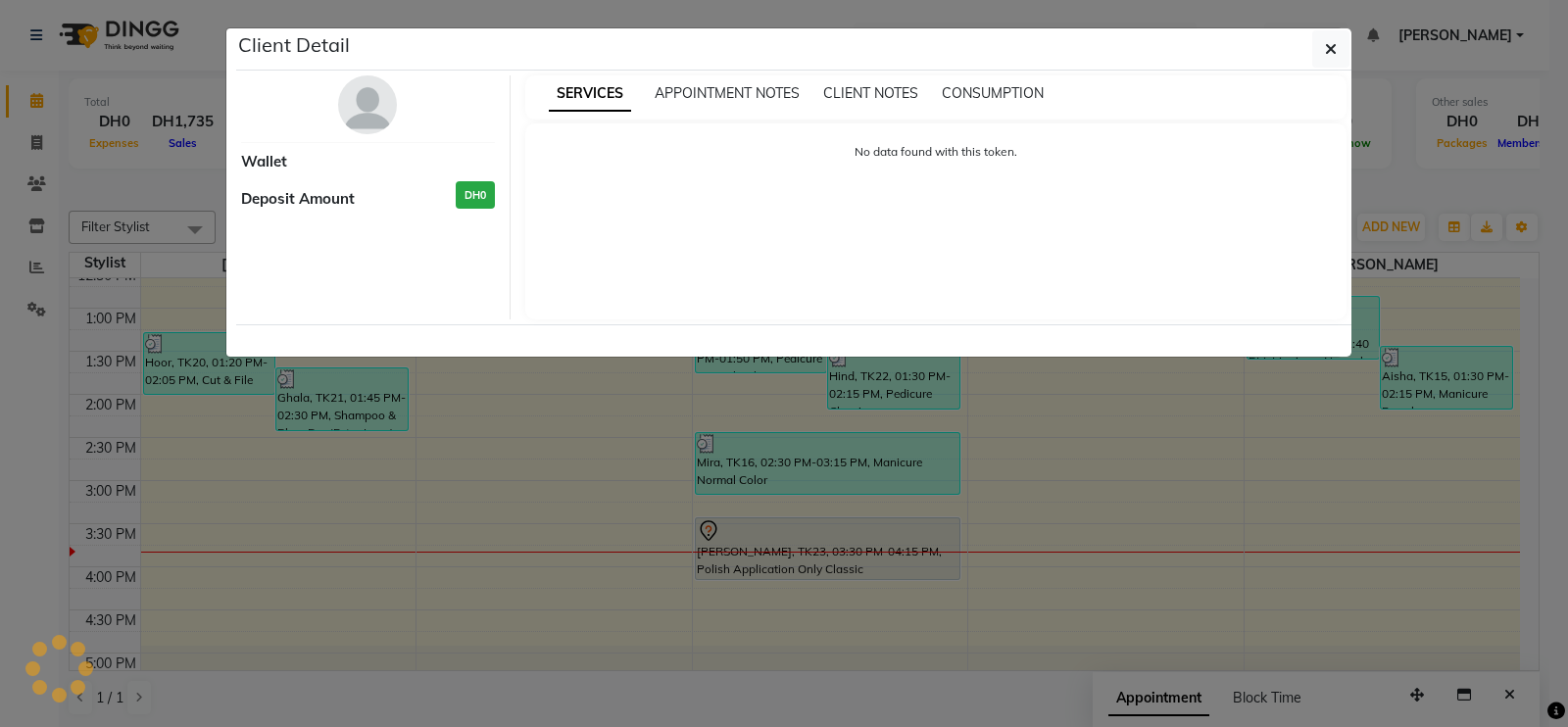
select select "7"
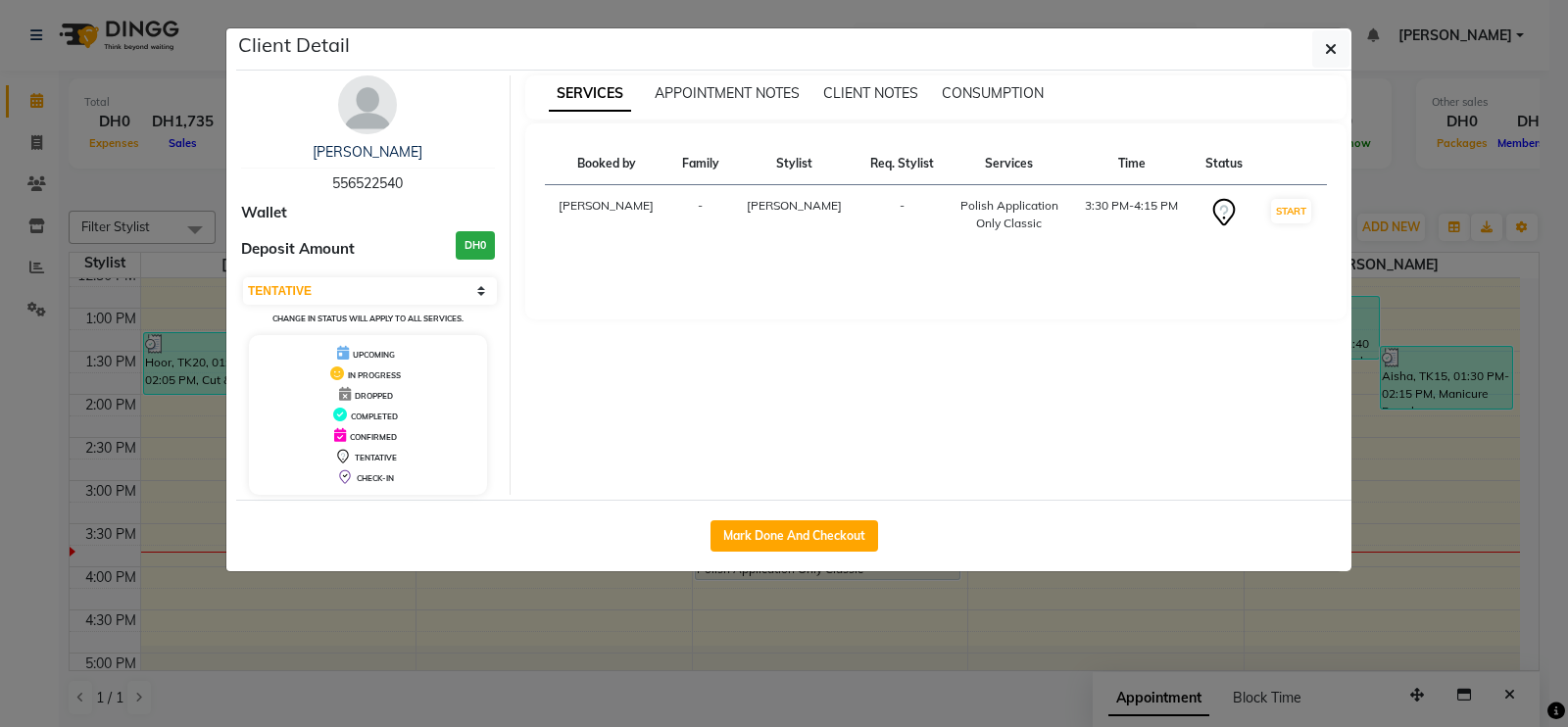
drag, startPoint x: 774, startPoint y: 527, endPoint x: 901, endPoint y: 191, distance: 359.2
click at [774, 526] on button "Mark Done And Checkout" at bounding box center [793, 537] width 168 height 31
select select "service"
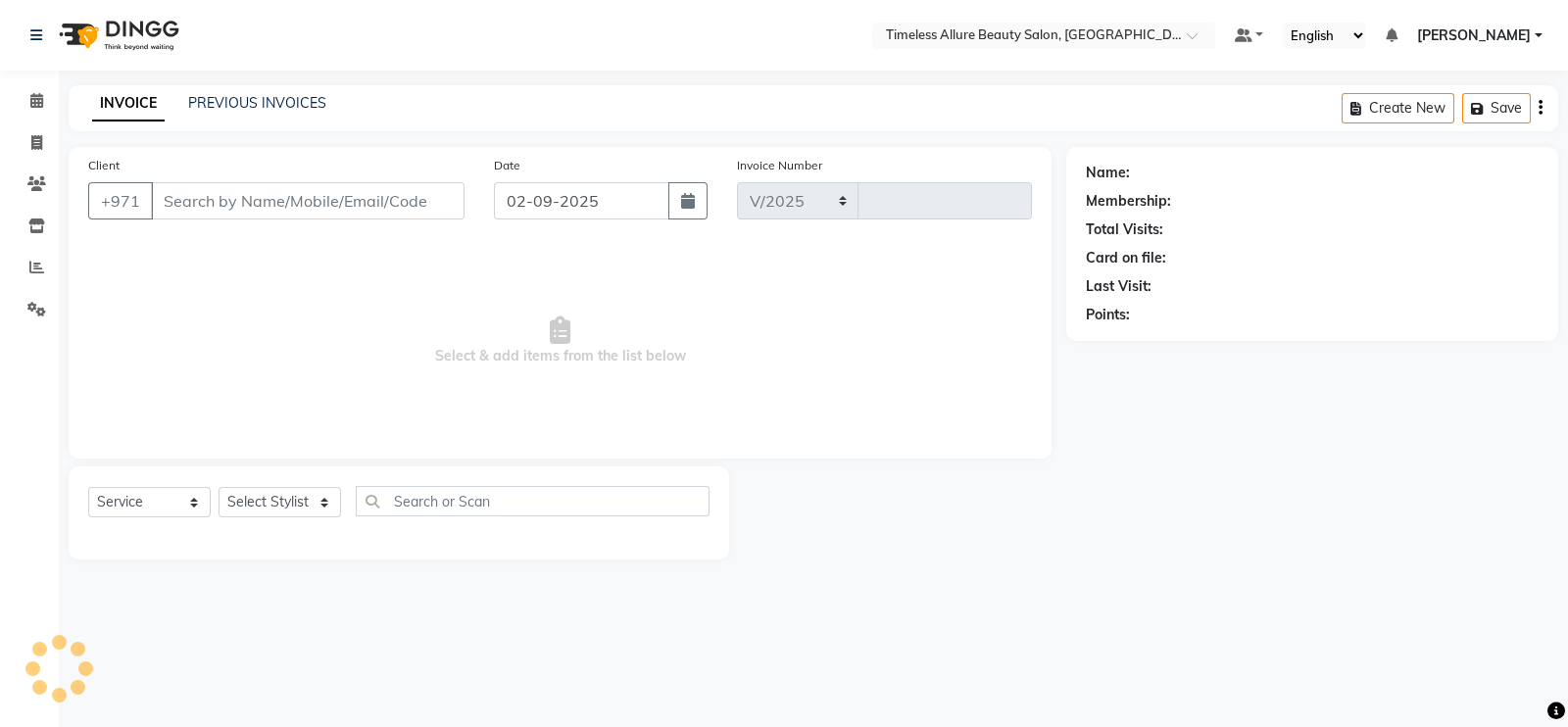
select select "7126"
type input "0577"
type input "556522540"
select select "89293"
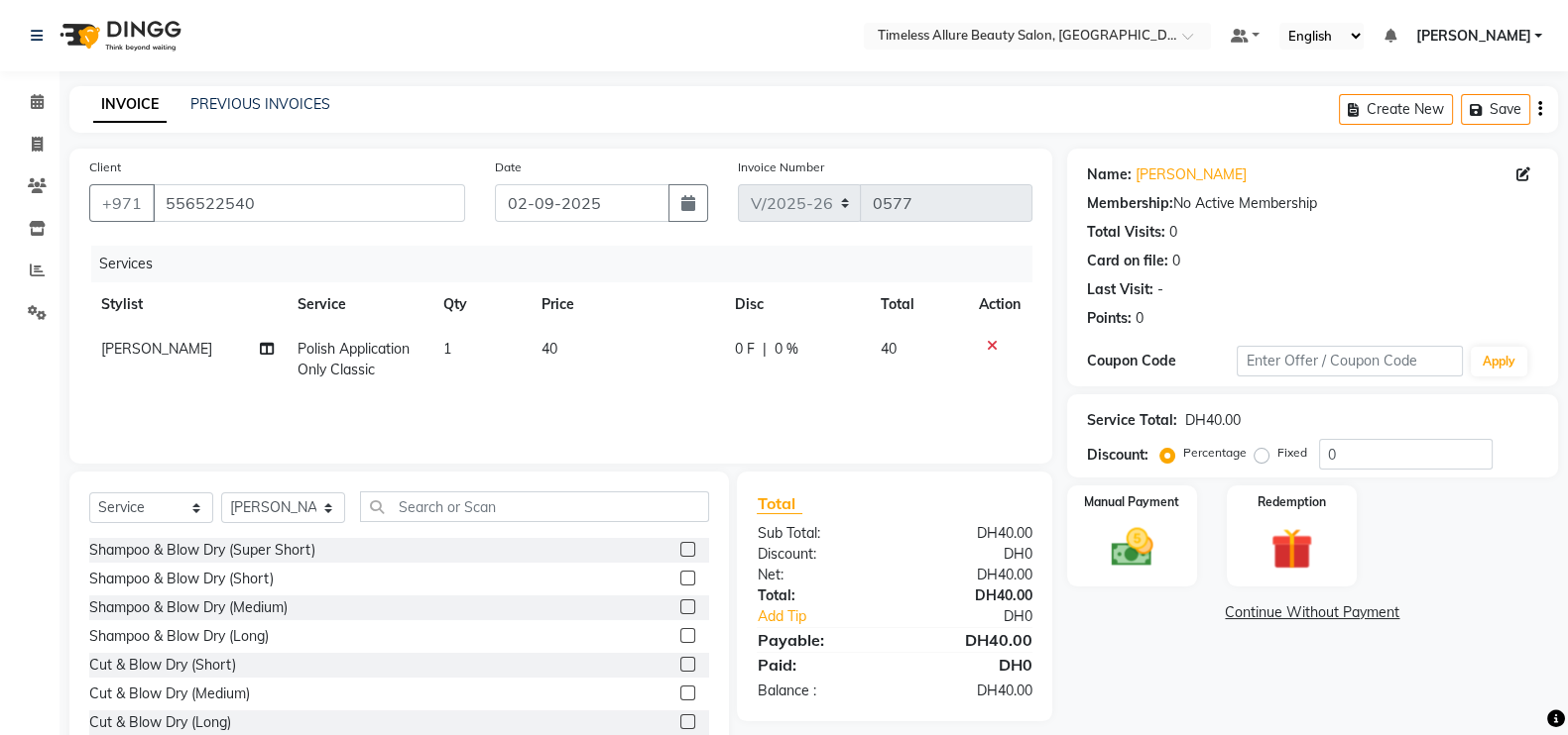
click at [741, 354] on span "0 F" at bounding box center [744, 349] width 20 height 21
select select "89293"
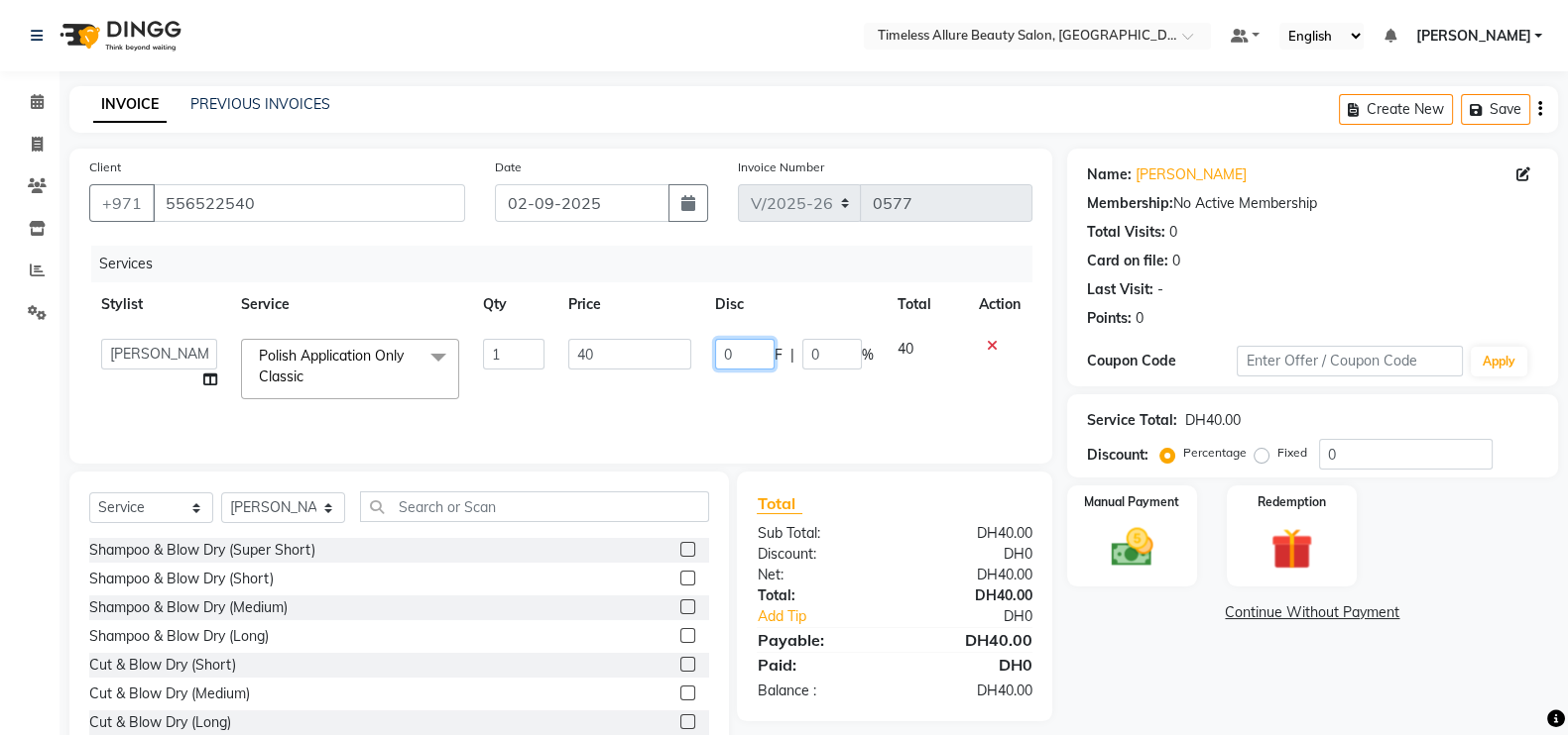
click at [734, 348] on input "0" at bounding box center [744, 354] width 60 height 31
type input "05"
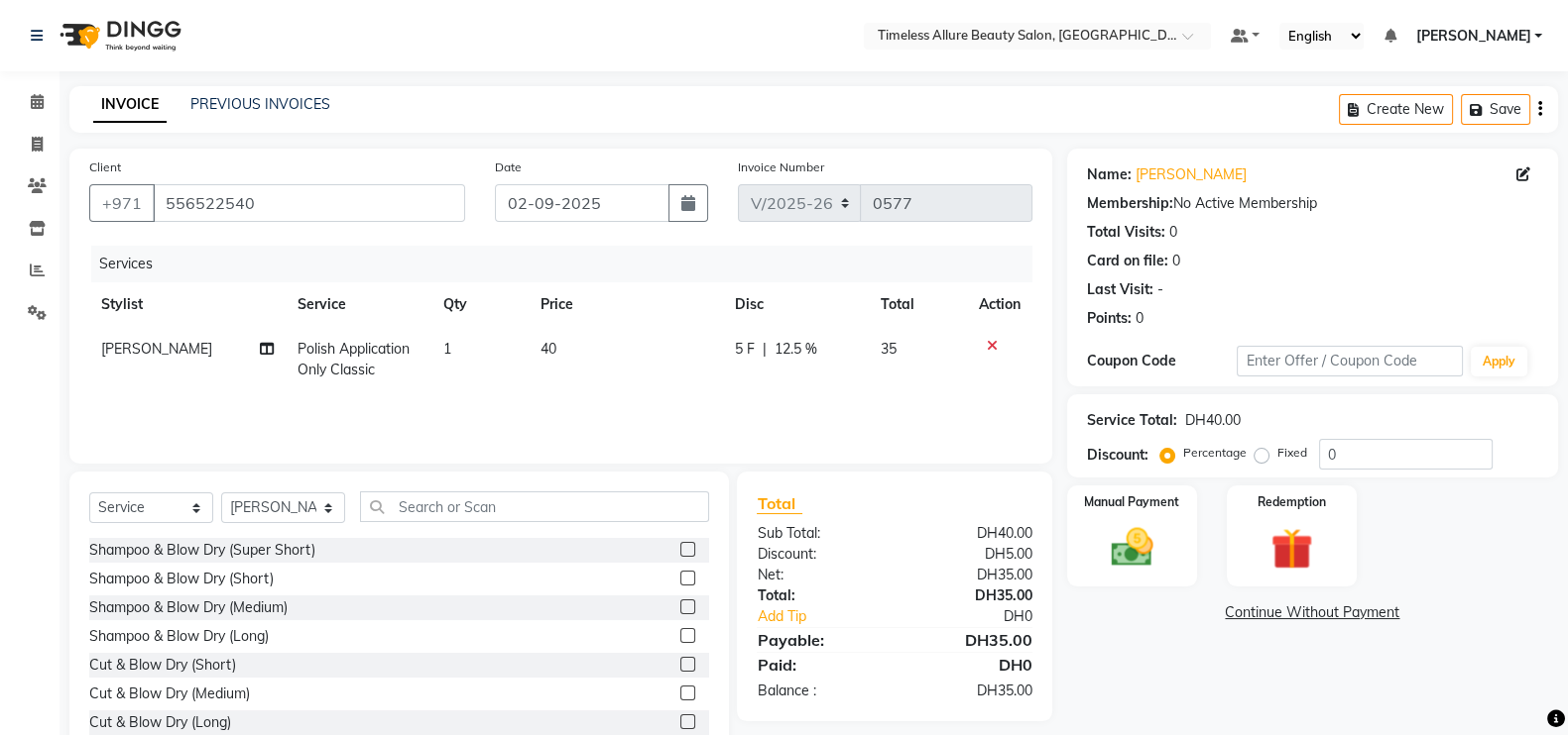
click at [851, 396] on div "Services Stylist Service Qty Price Disc Total Action Mairine Polish Application…" at bounding box center [561, 345] width 943 height 198
click at [1164, 544] on img at bounding box center [1131, 548] width 70 height 50
click at [1313, 616] on span "CASH" at bounding box center [1308, 614] width 43 height 23
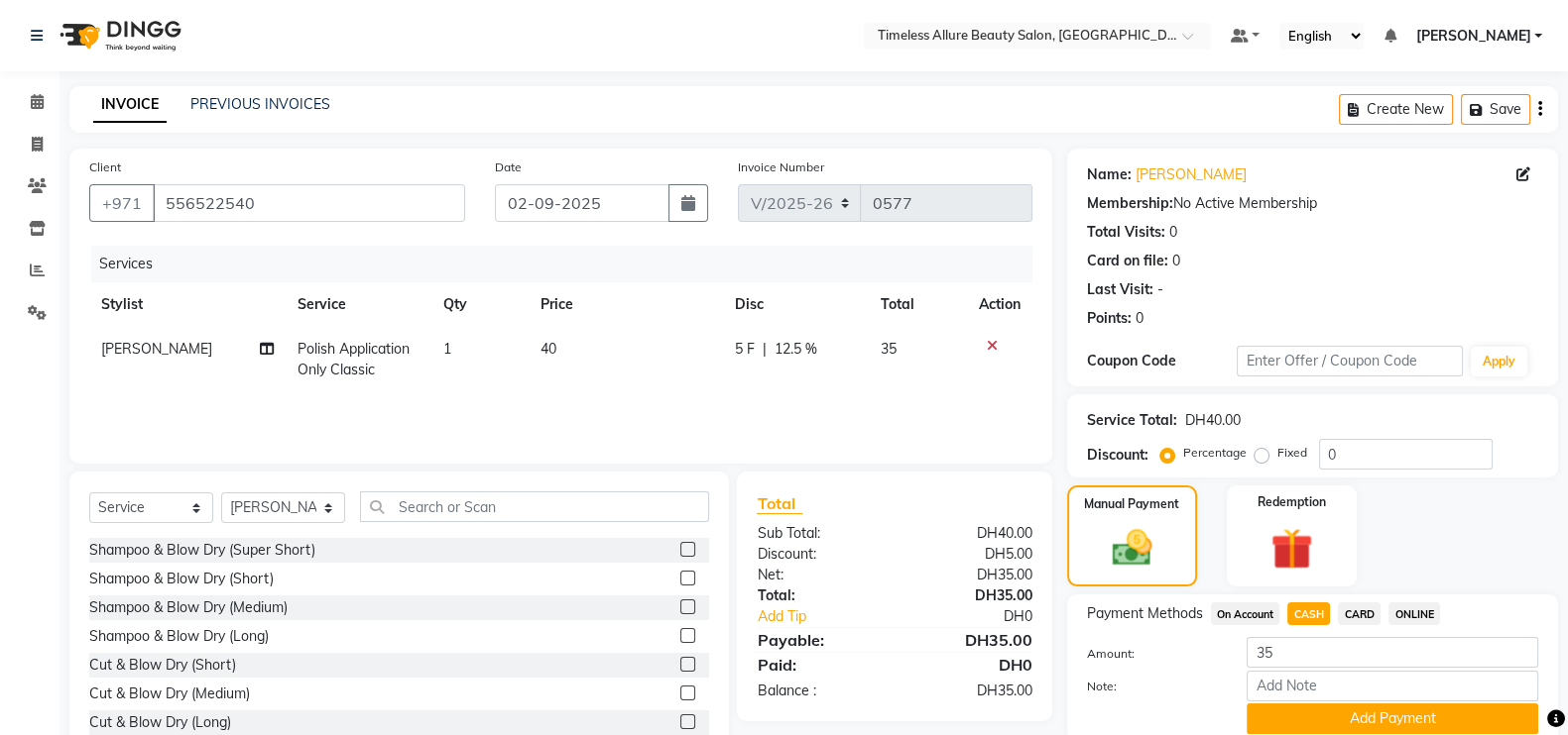
scroll to position [79, 0]
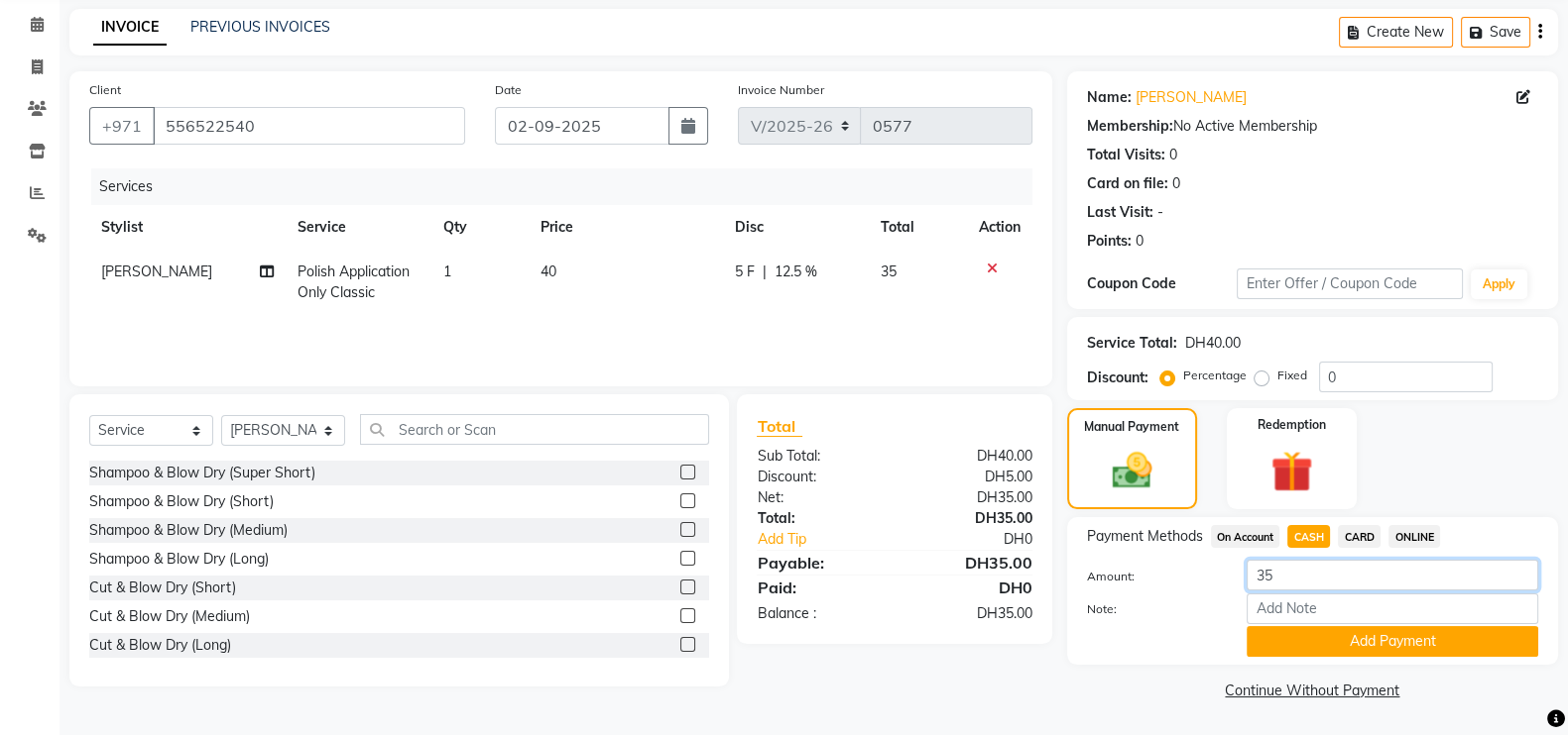
click at [1314, 574] on input "35" at bounding box center [1392, 575] width 292 height 31
type input "3"
type input "50"
click at [1154, 617] on label "Note:" at bounding box center [1152, 610] width 161 height 18
click at [1246, 617] on input "Note:" at bounding box center [1392, 609] width 292 height 31
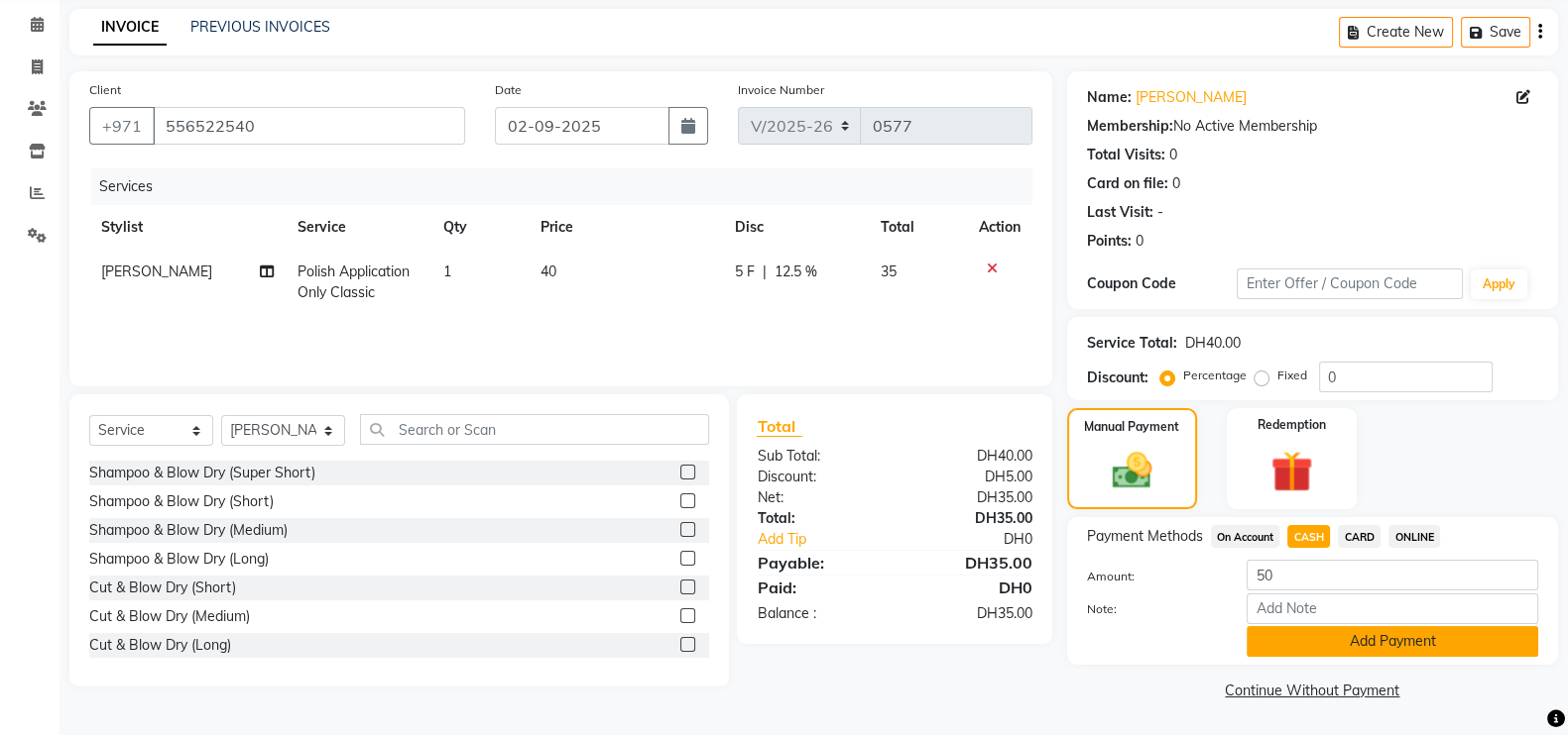
click at [1410, 645] on button "Add Payment" at bounding box center [1392, 642] width 292 height 31
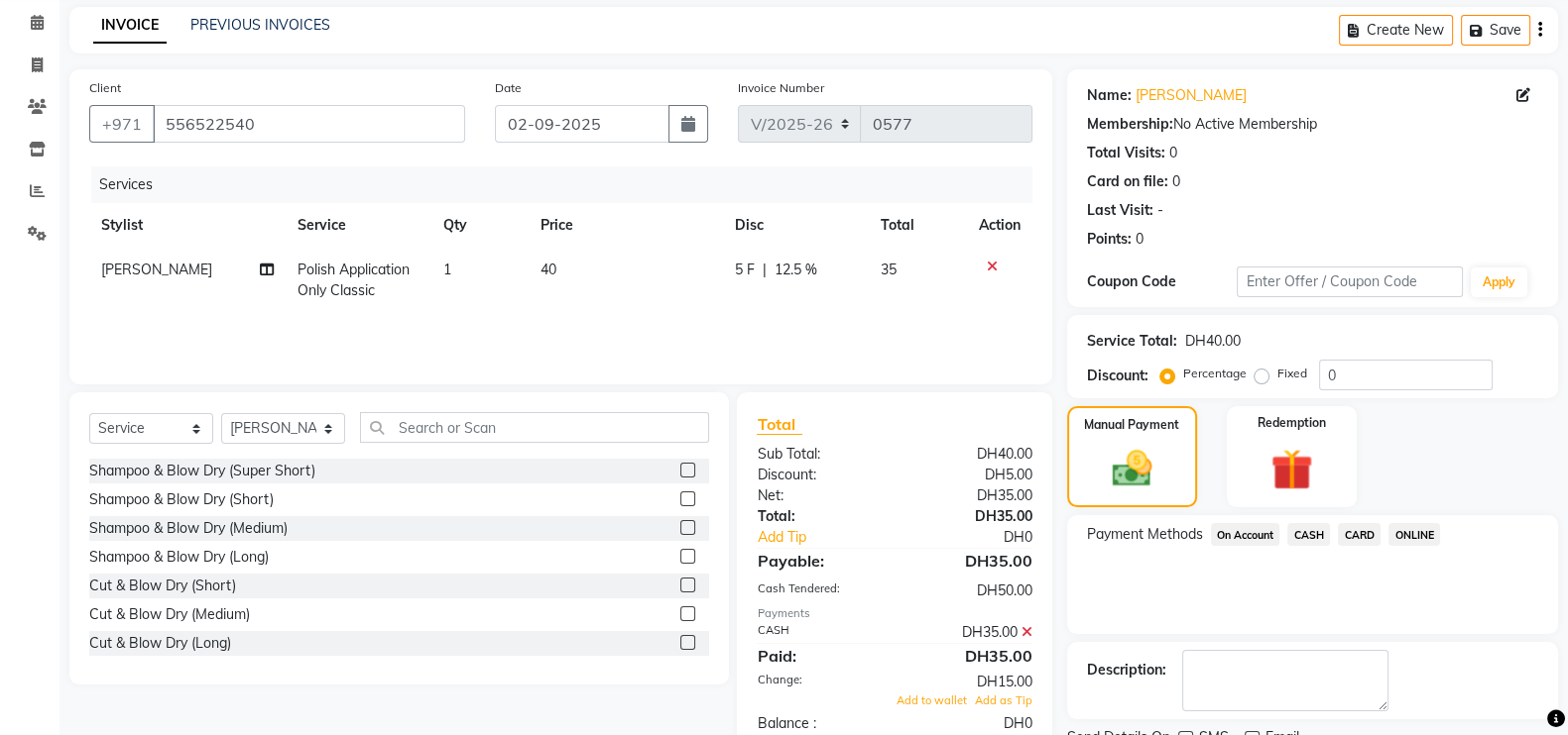
scroll to position [160, 0]
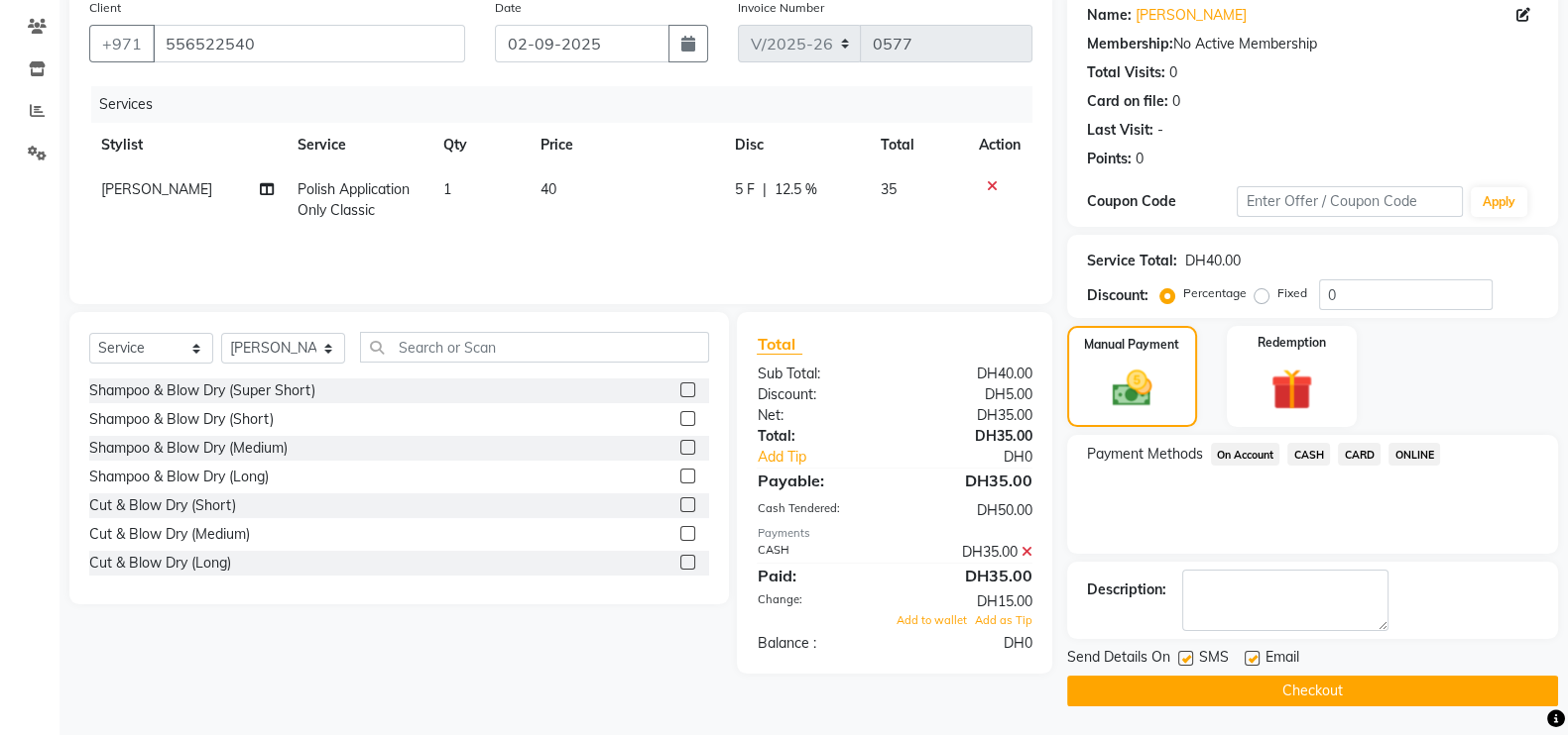
click at [1299, 688] on button "Checkout" at bounding box center [1312, 690] width 491 height 31
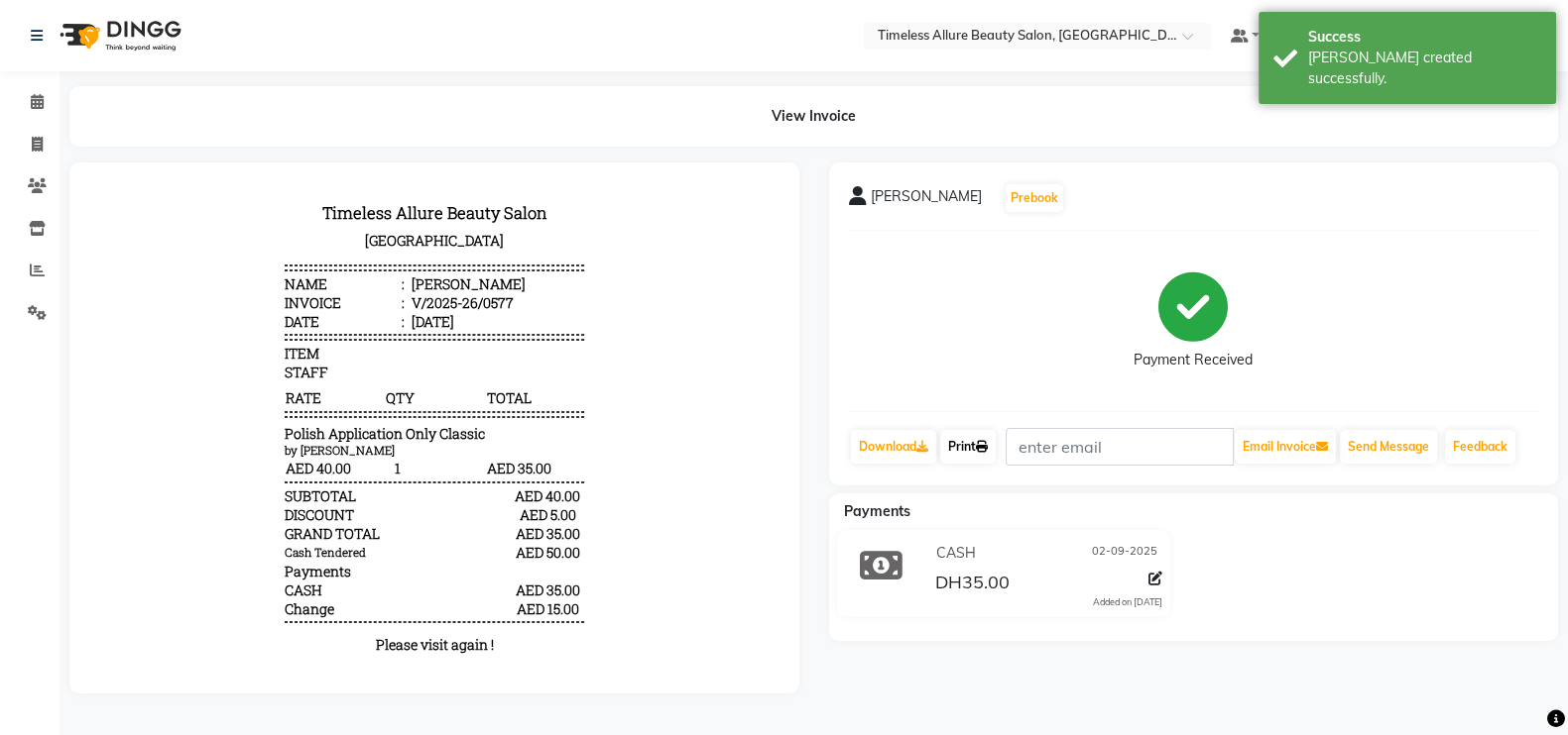
click at [966, 437] on link "Print" at bounding box center [968, 447] width 56 height 34
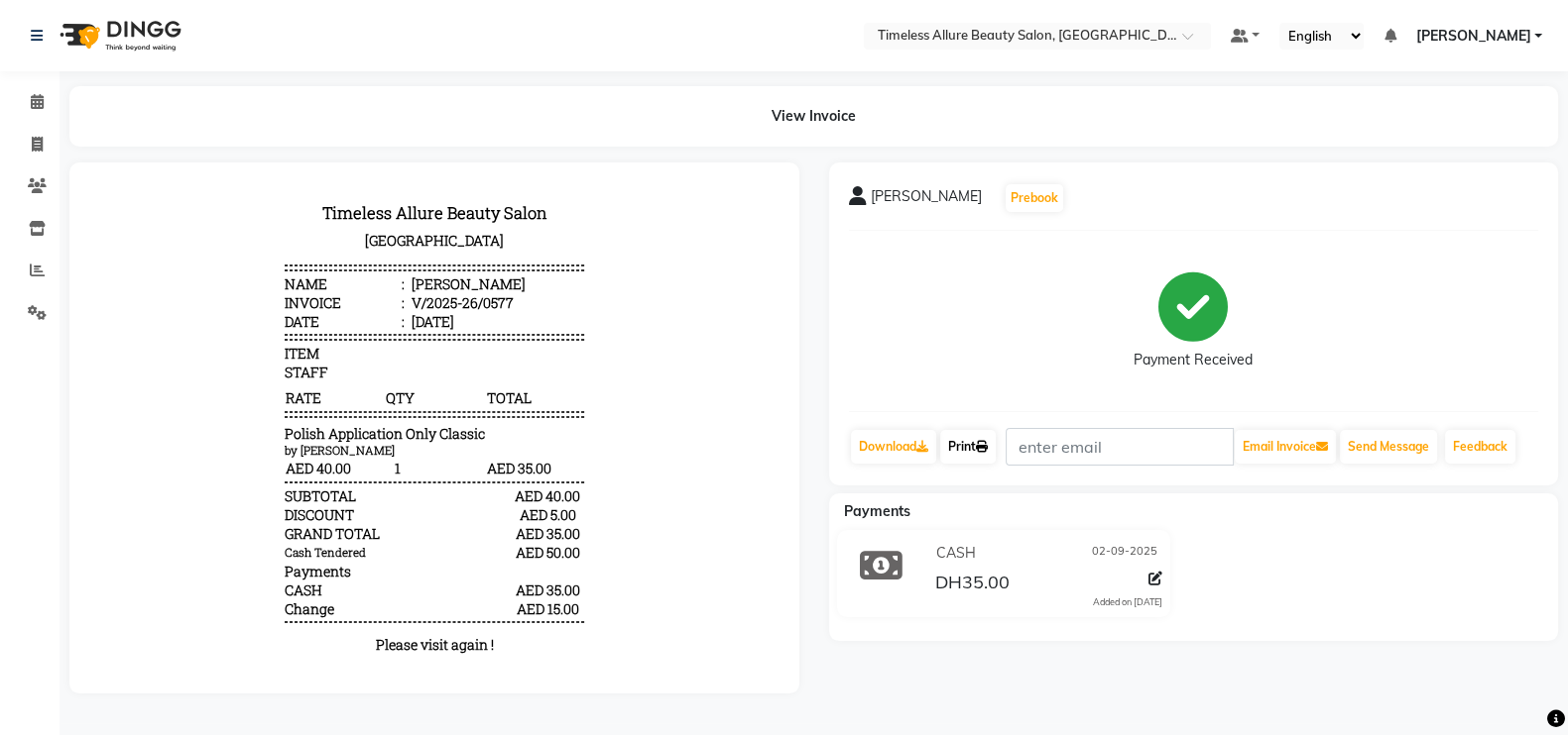
click at [974, 448] on link "Print" at bounding box center [968, 447] width 56 height 34
click at [25, 102] on span at bounding box center [37, 102] width 35 height 23
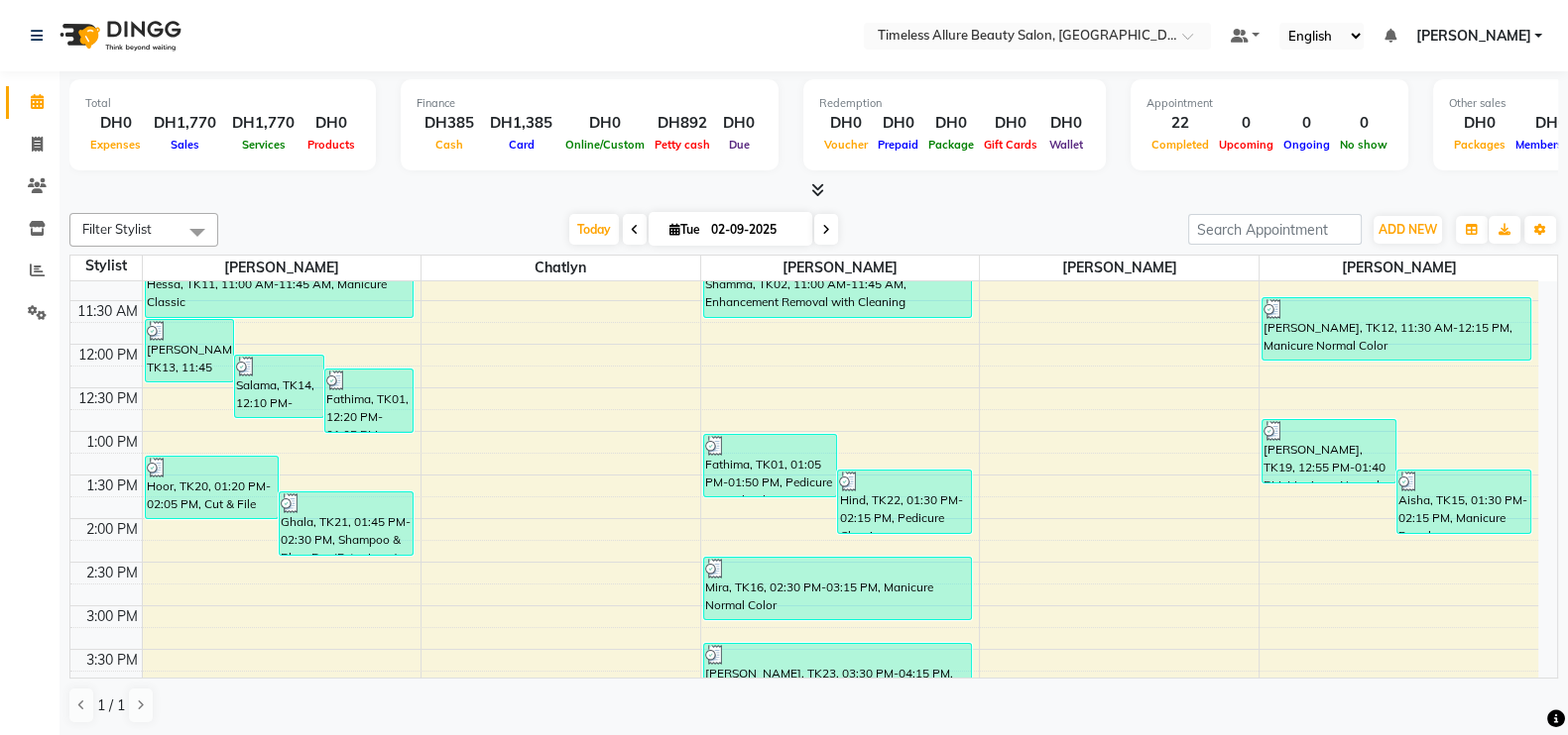
scroll to position [467, 0]
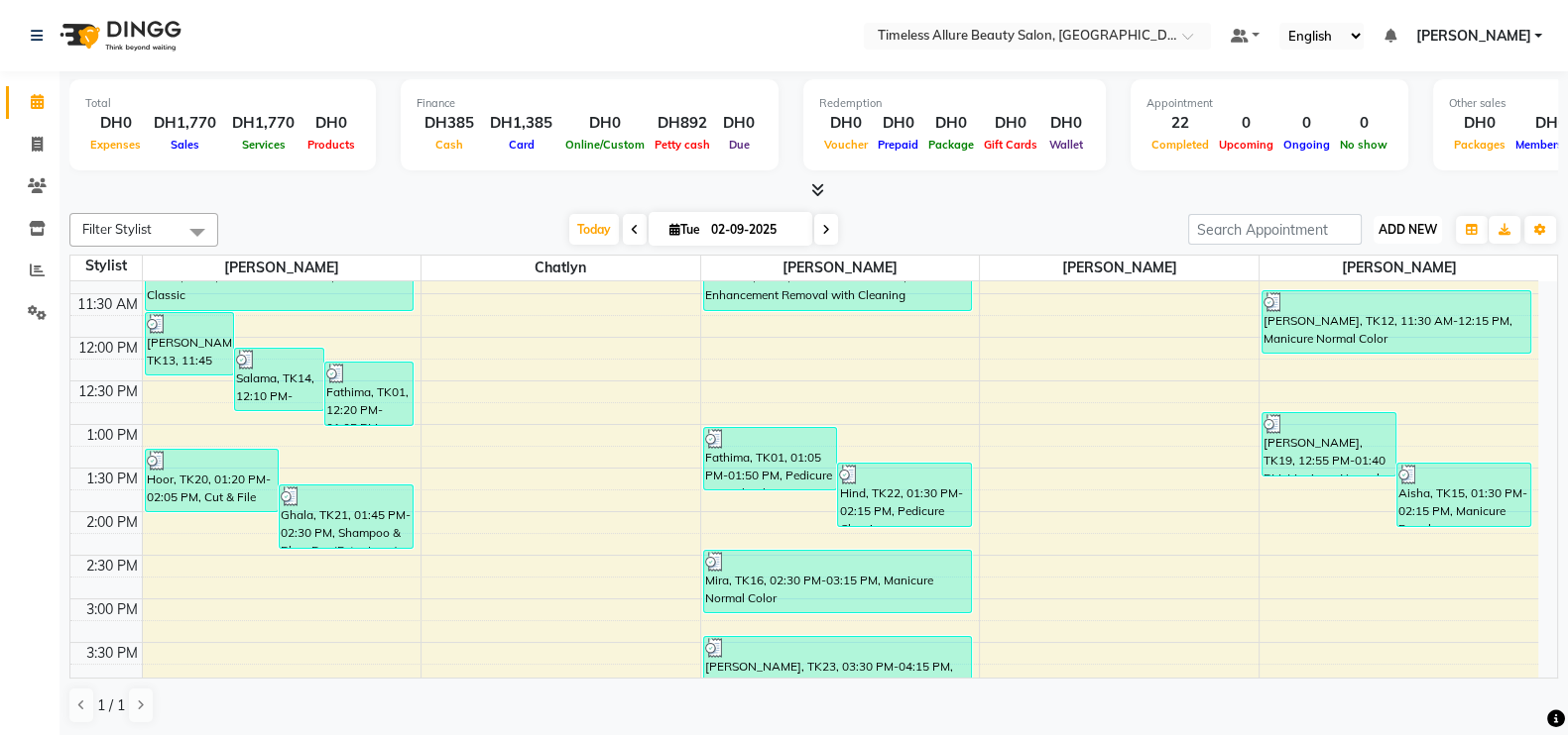
click at [1411, 225] on span "ADD NEW" at bounding box center [1407, 229] width 59 height 15
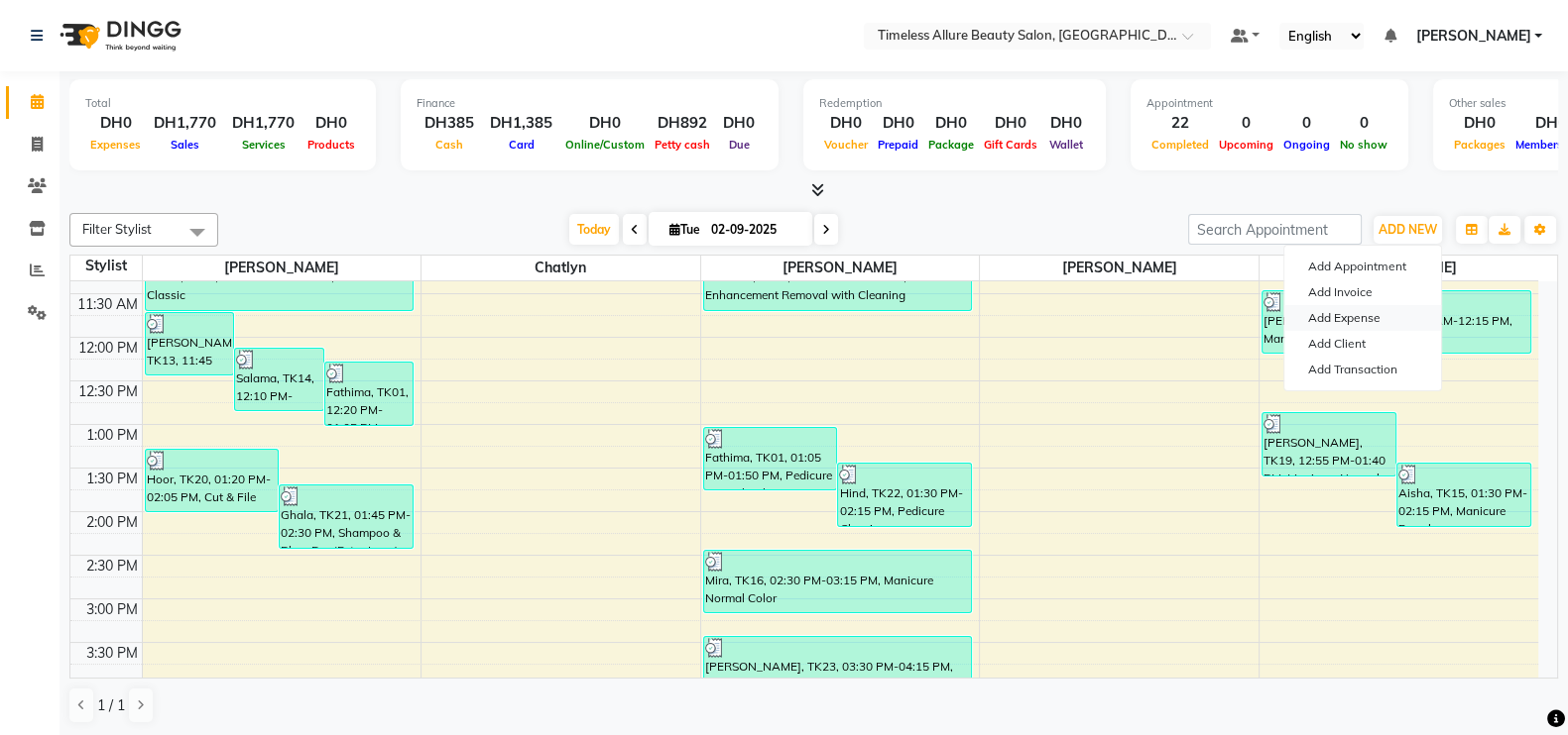
click at [1372, 315] on link "Add Expense" at bounding box center [1363, 318] width 157 height 26
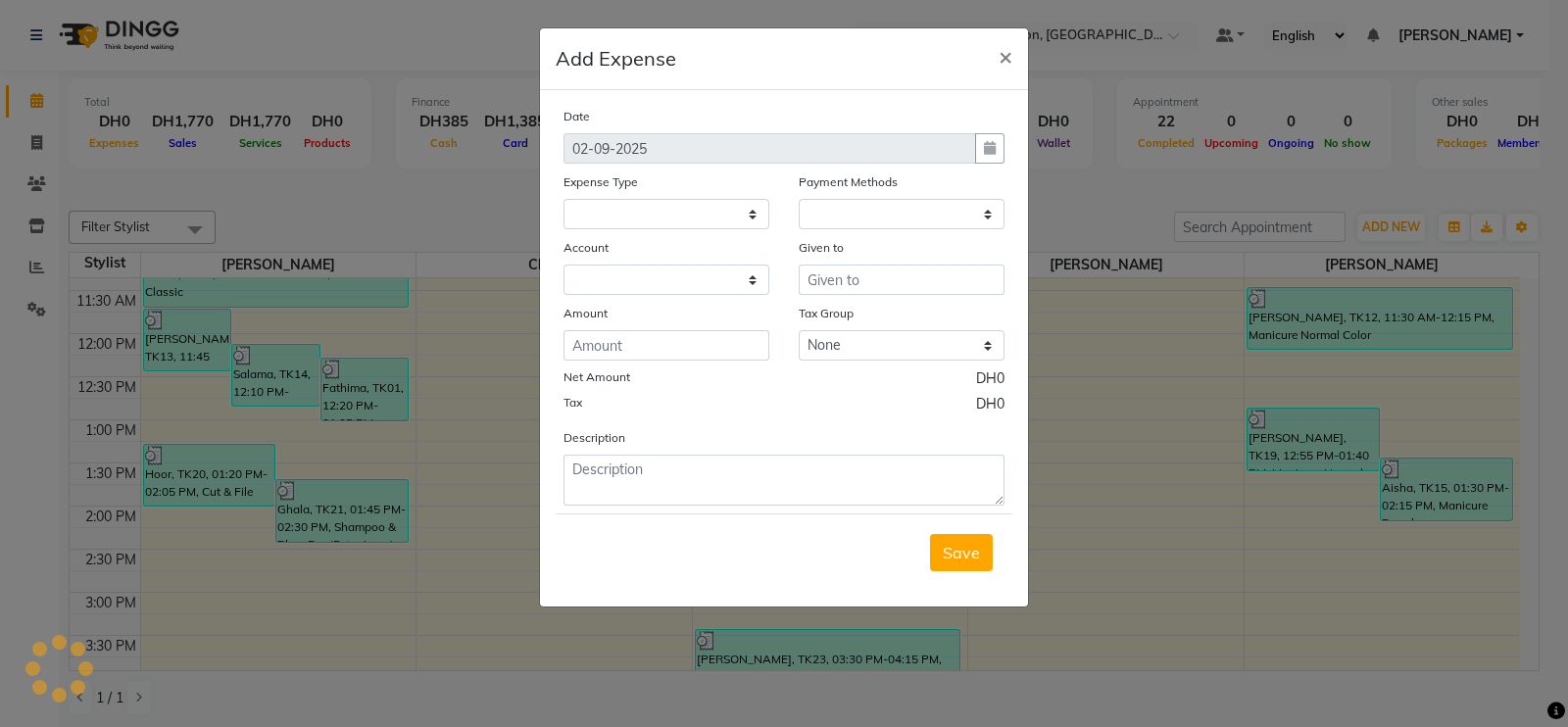
select select
select select "1"
select select "6204"
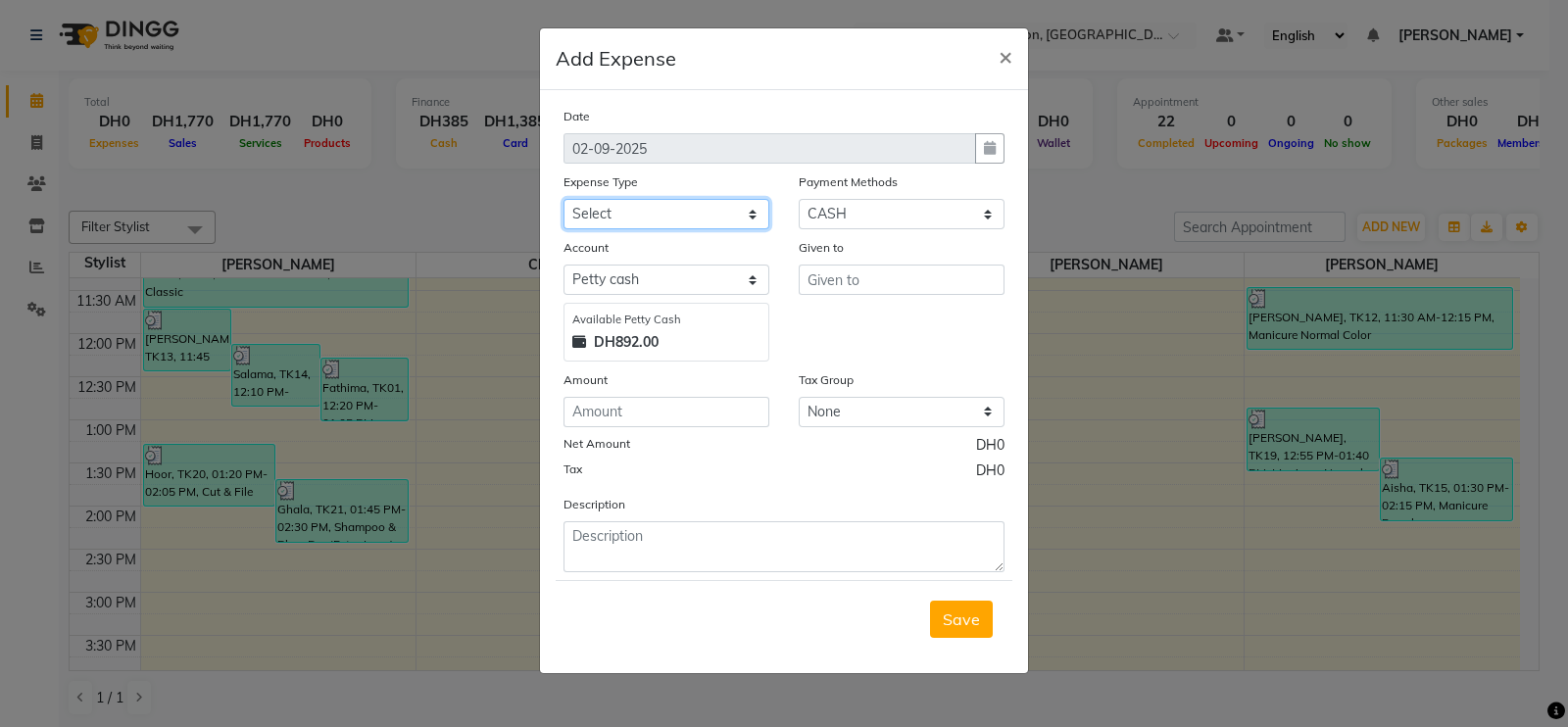
click at [756, 218] on select "Select Advance Salary Bank charges Carlift Car maintenance Cash transfer to ban…" at bounding box center [667, 214] width 206 height 30
select select "21932"
click at [564, 201] on select "Select Advance Salary Bank charges Carlift Car maintenance Cash transfer to ban…" at bounding box center [667, 214] width 206 height 30
click at [719, 409] on input "number" at bounding box center [667, 412] width 206 height 30
type input "100"
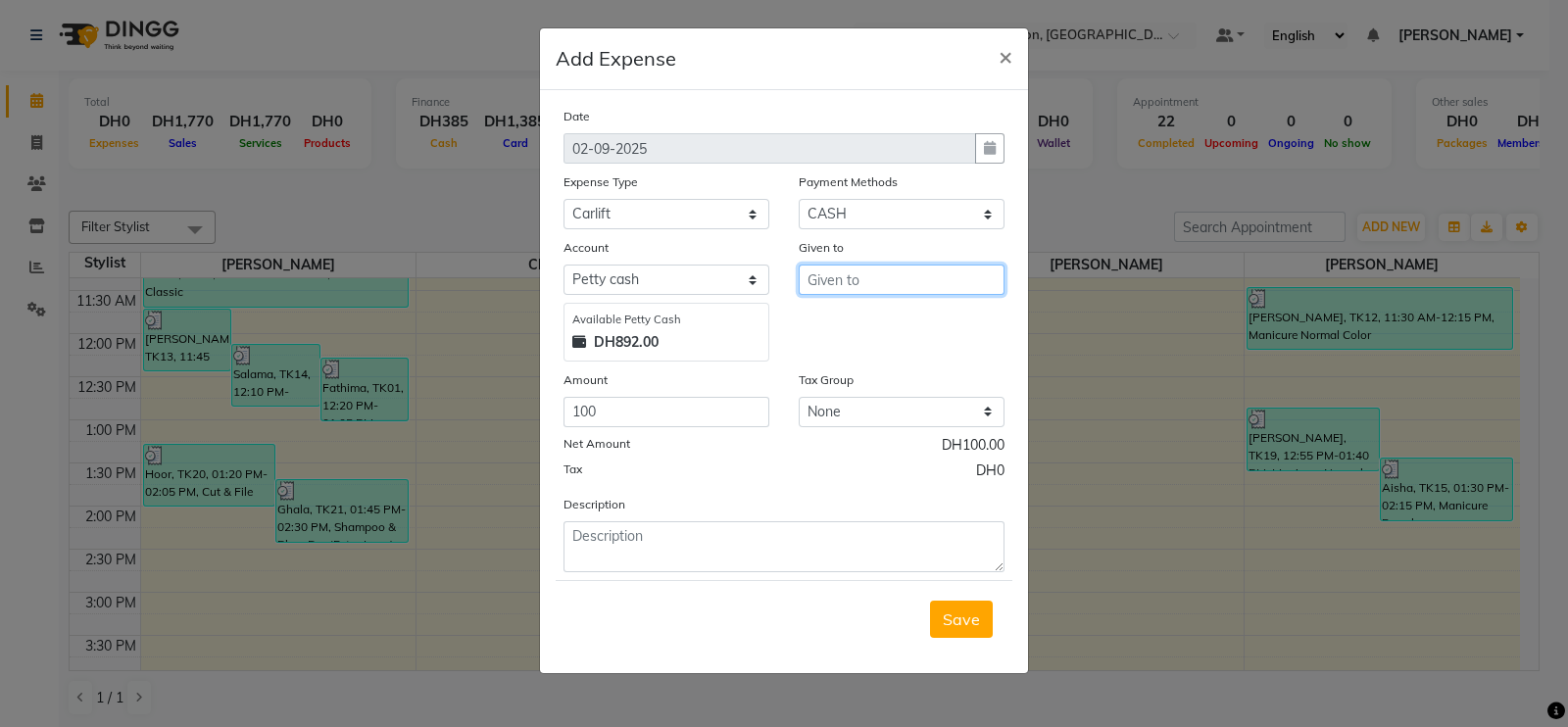
click at [906, 277] on input "text" at bounding box center [901, 280] width 206 height 30
type input "Mr. Ameer"
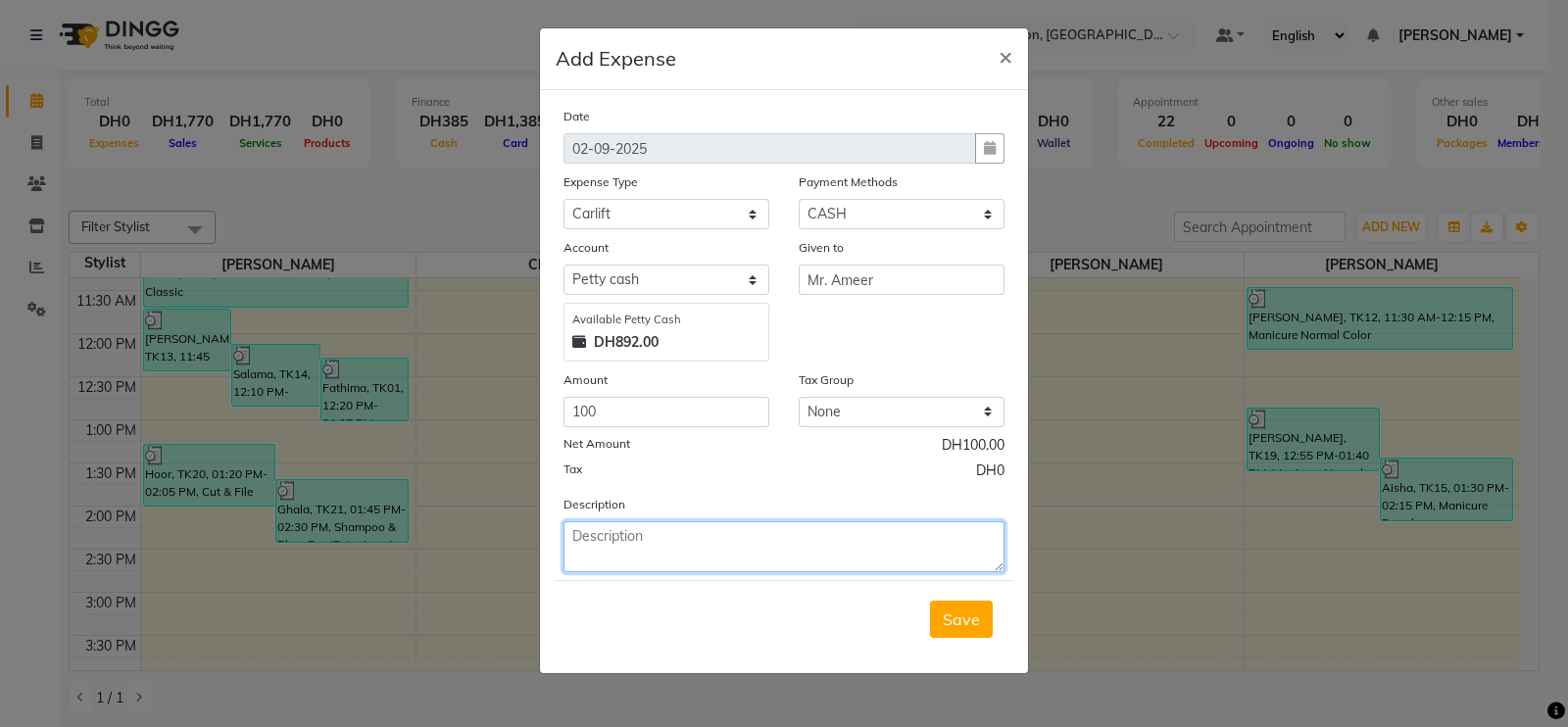
click at [711, 555] on textarea at bounding box center [784, 547] width 441 height 51
type textarea "Carlift Dated 02-09-2025"
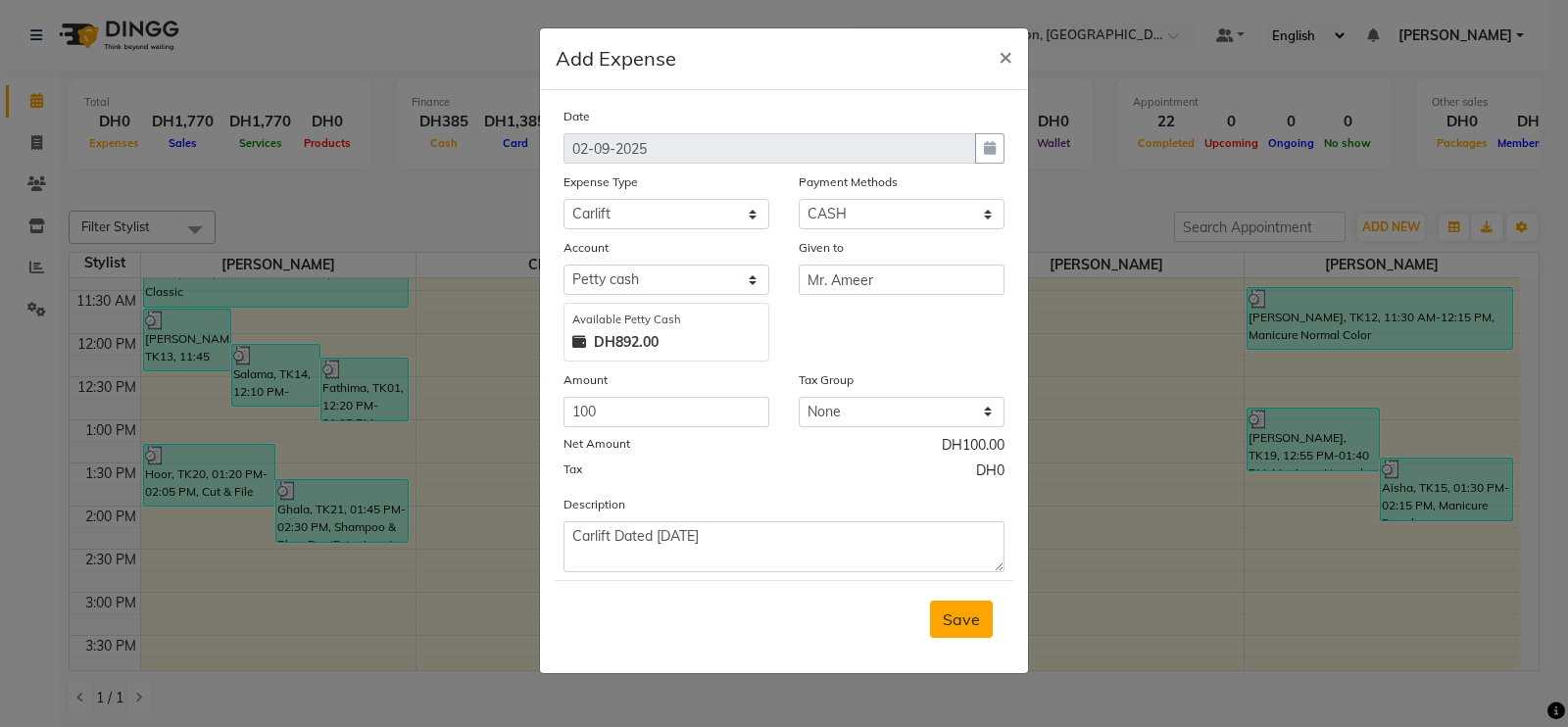
click at [970, 624] on span "Save" at bounding box center [961, 620] width 37 height 20
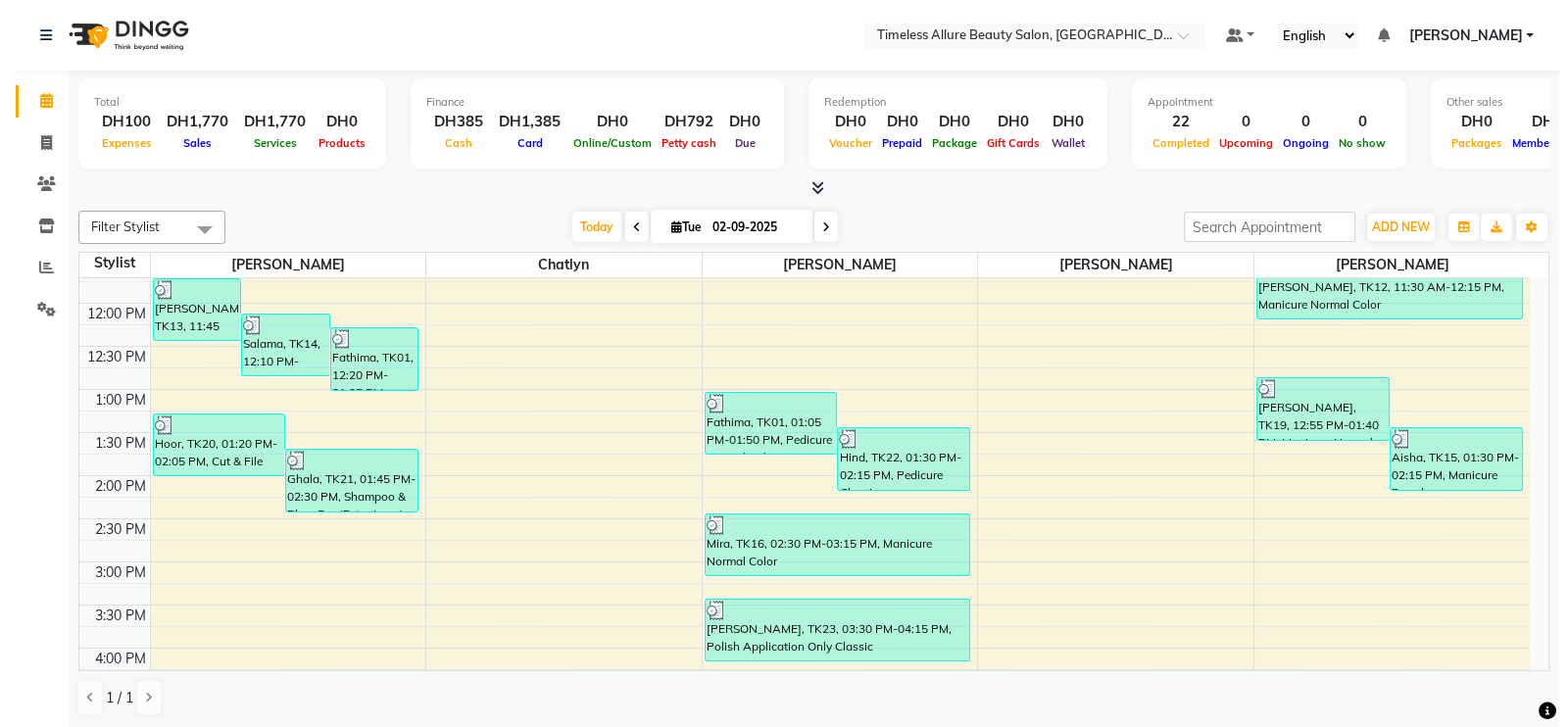
scroll to position [498, 0]
